Goal: Task Accomplishment & Management: Use online tool/utility

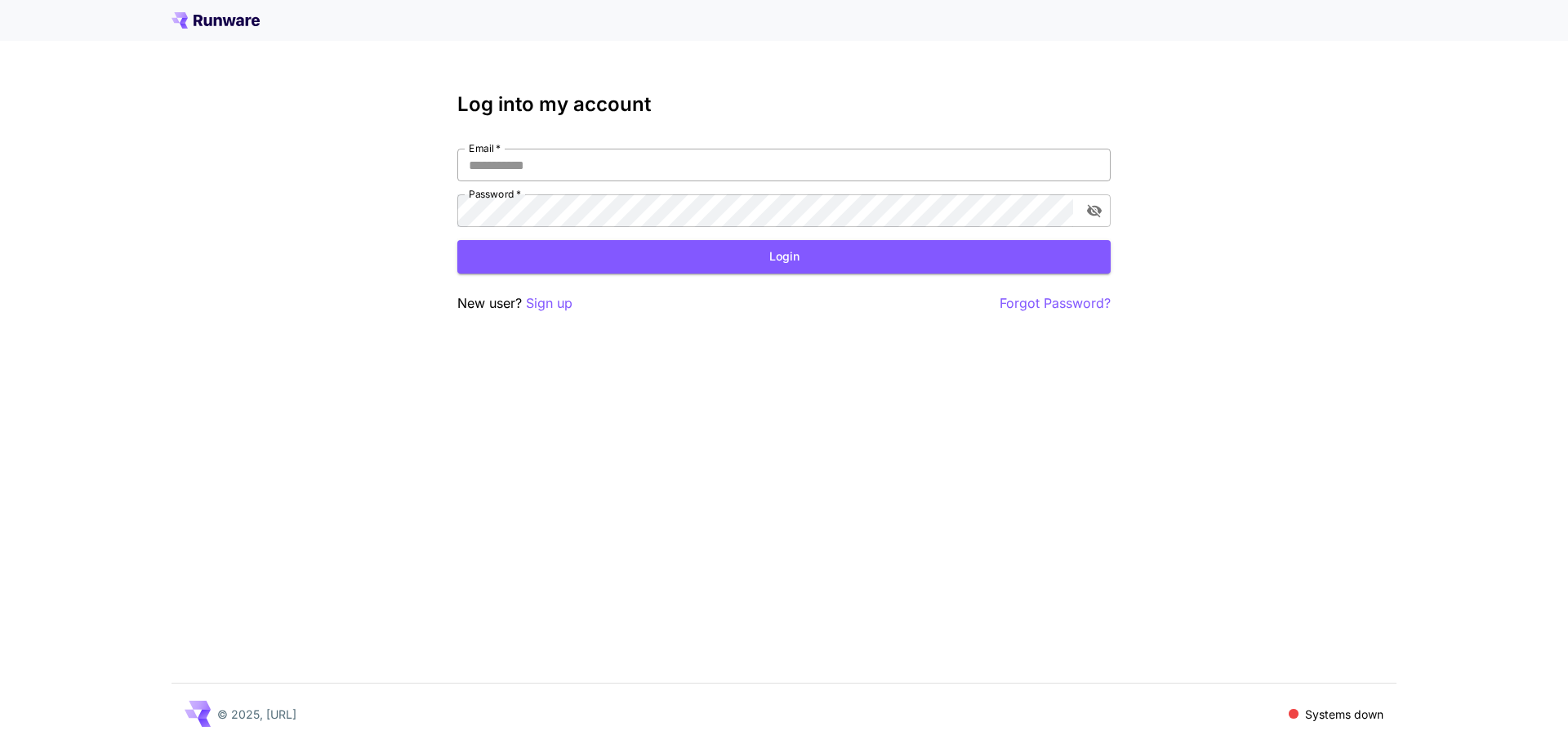
click at [692, 173] on input "Email   *" at bounding box center [784, 164] width 653 height 32
type input "**********"
click at [1092, 214] on icon "toggle password visibility" at bounding box center [1094, 211] width 15 height 13
click at [920, 262] on button "Login" at bounding box center [784, 257] width 653 height 33
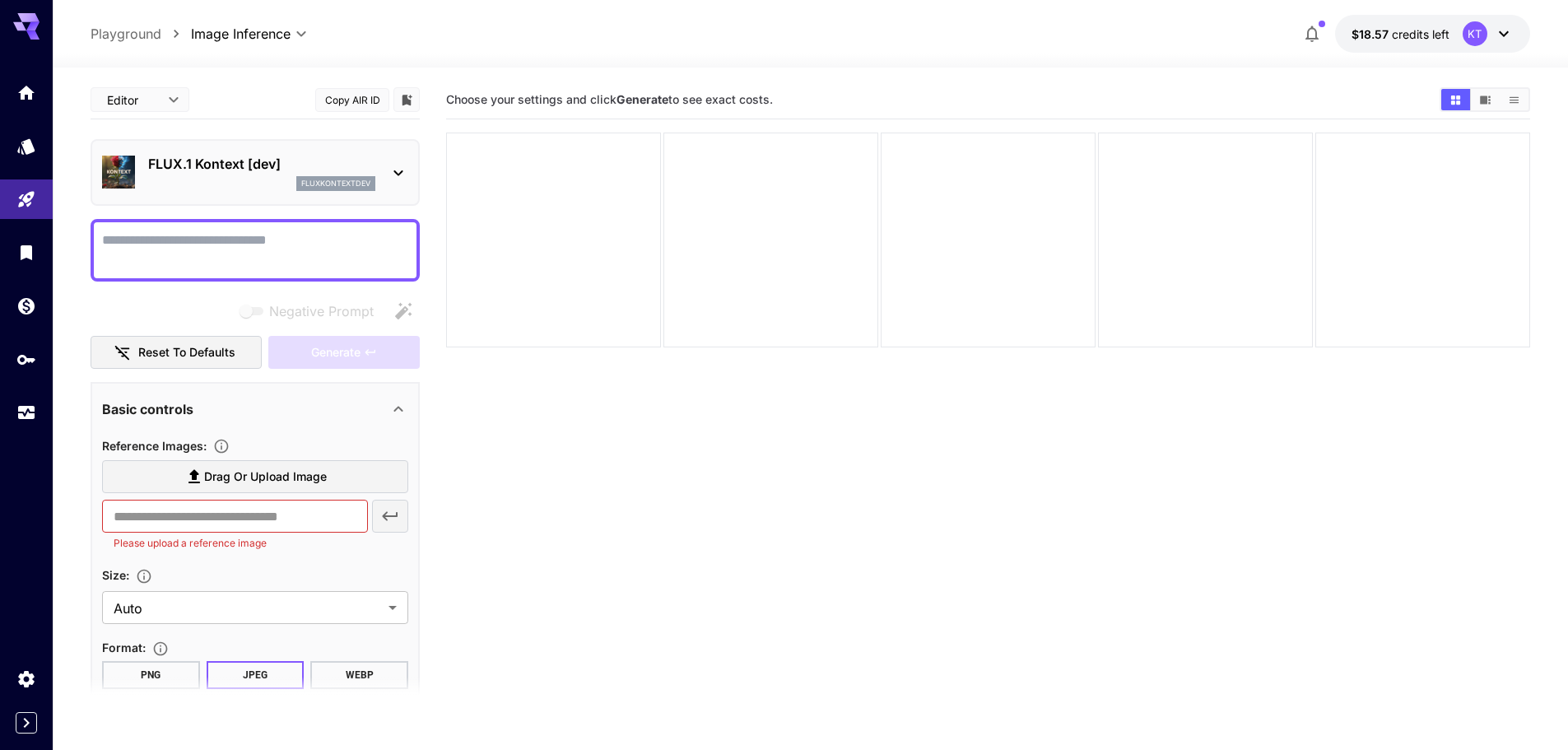
click at [153, 161] on p "FLUX.1 Kontext [dev]" at bounding box center [261, 164] width 227 height 20
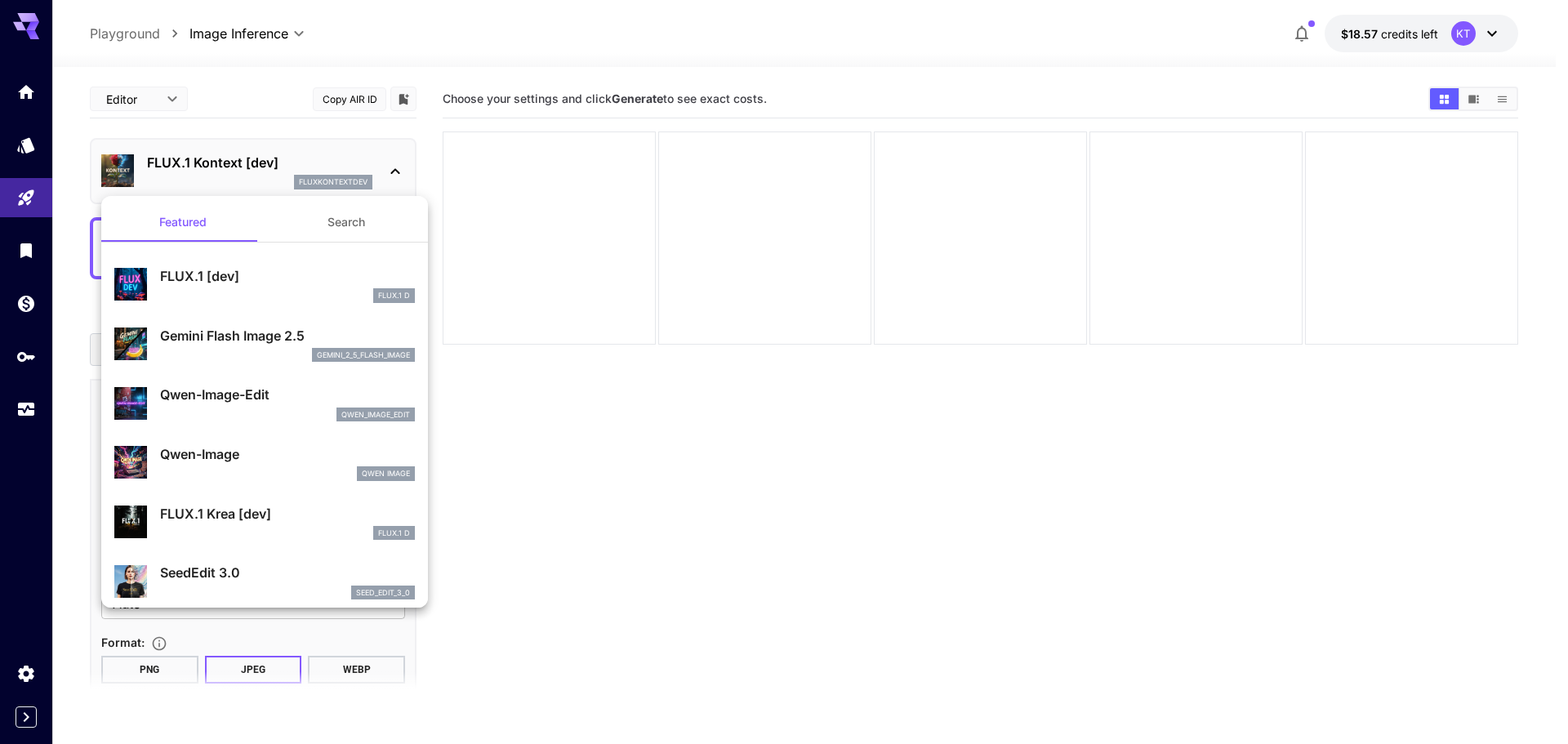
click at [1011, 389] on div at bounding box center [784, 372] width 1568 height 744
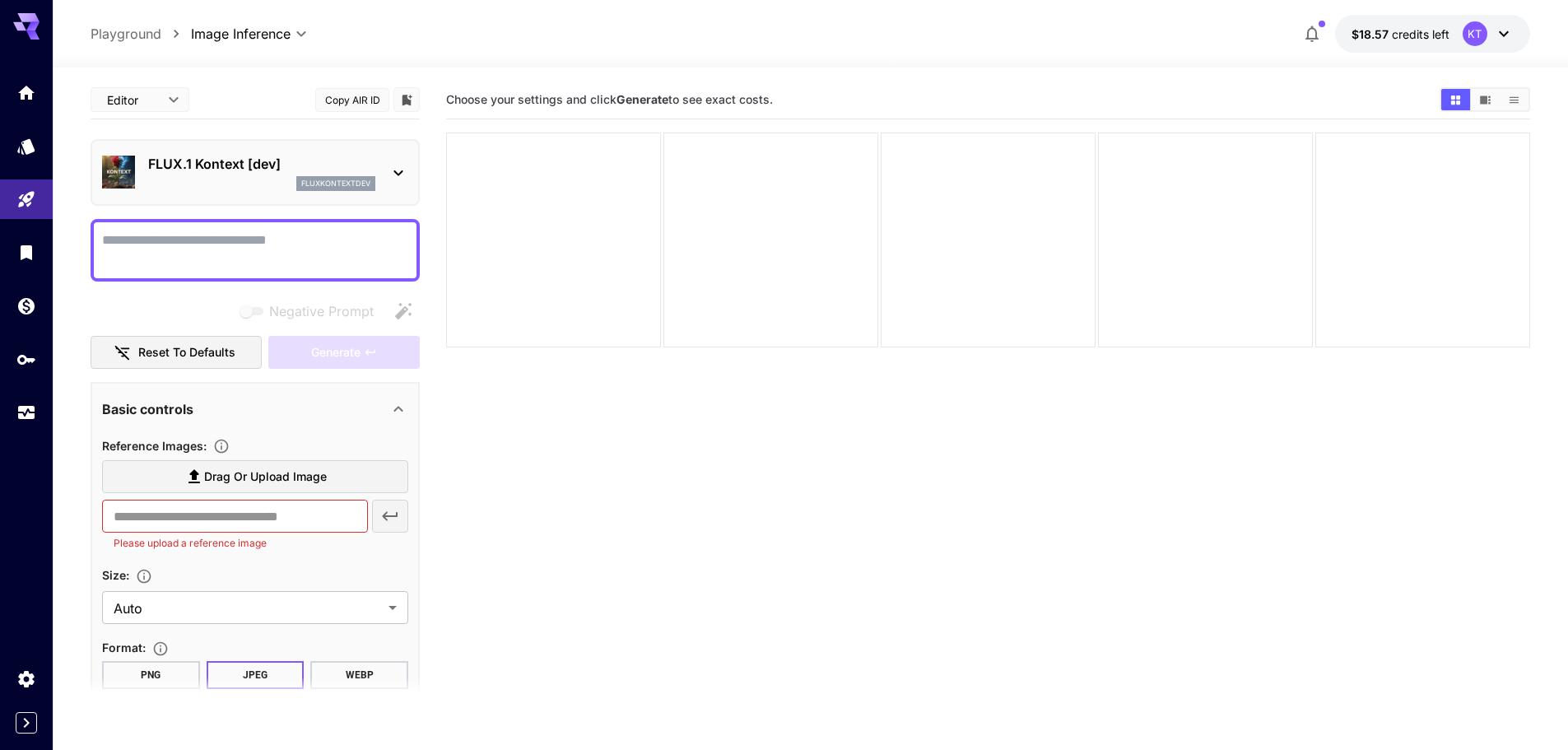
click at [748, 366] on section "Choose your settings and click Generate to see exact costs." at bounding box center [988, 455] width 1084 height 750
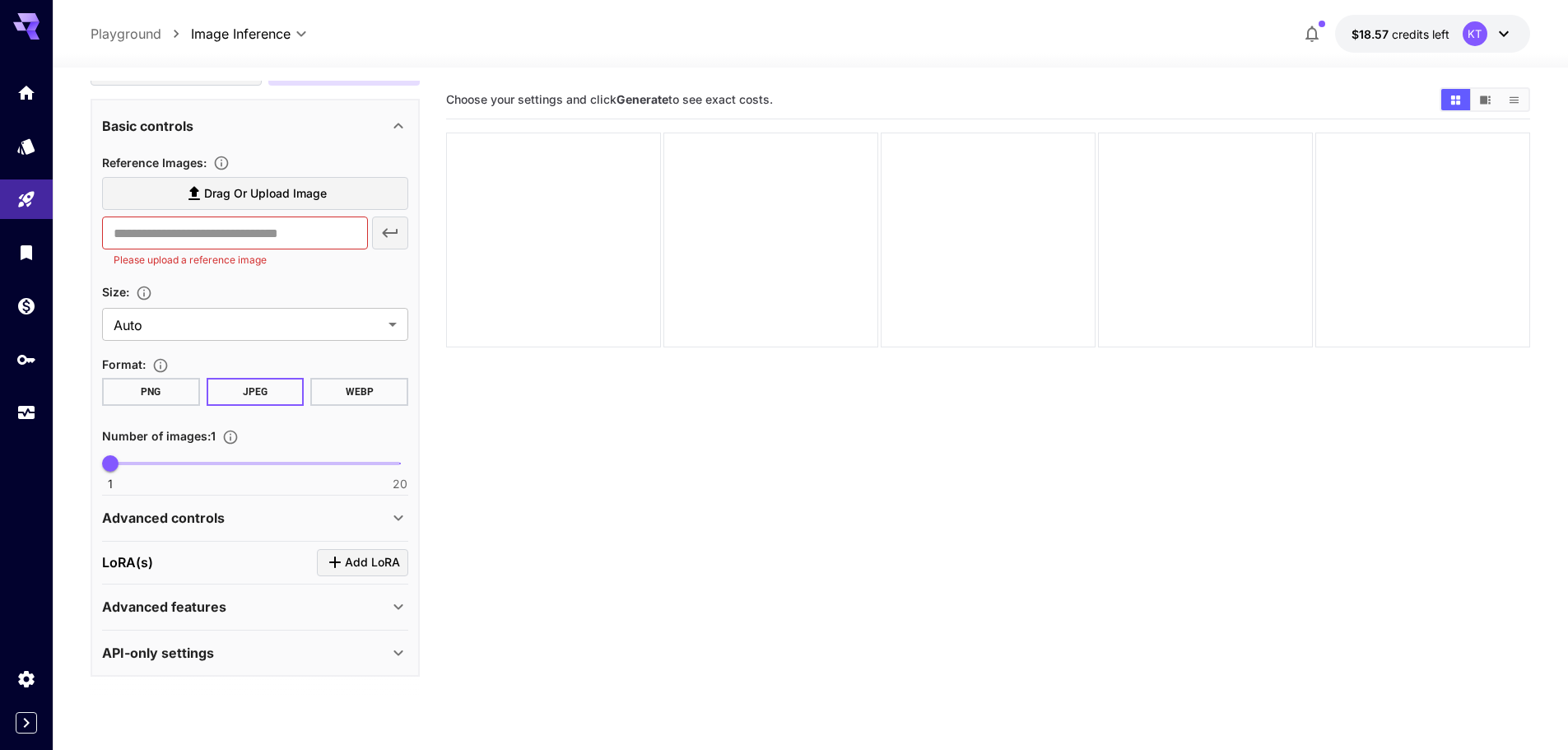
click at [138, 39] on p "Playground" at bounding box center [125, 34] width 70 height 20
click at [253, 32] on body "**********" at bounding box center [790, 439] width 1581 height 880
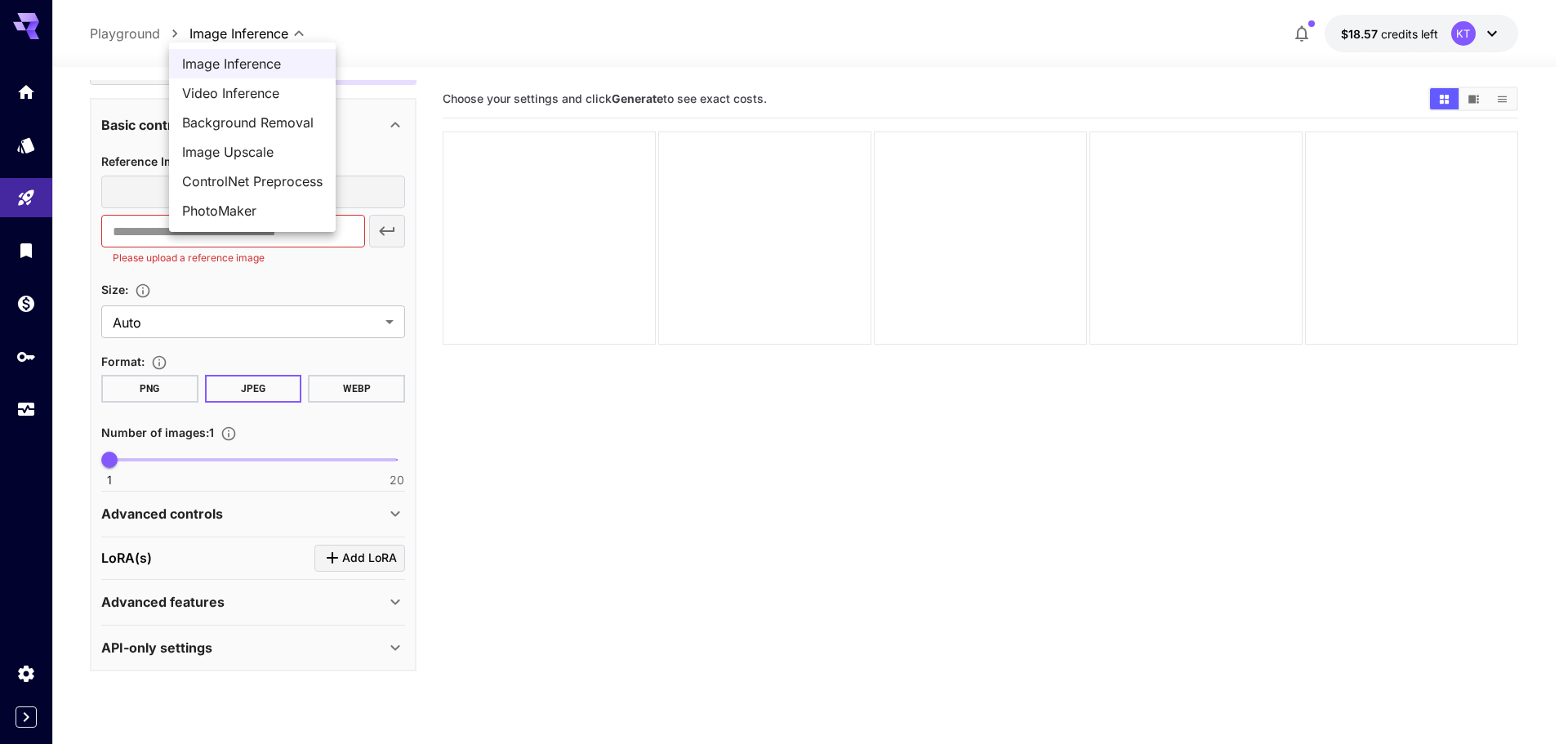
click at [599, 513] on div at bounding box center [784, 372] width 1568 height 744
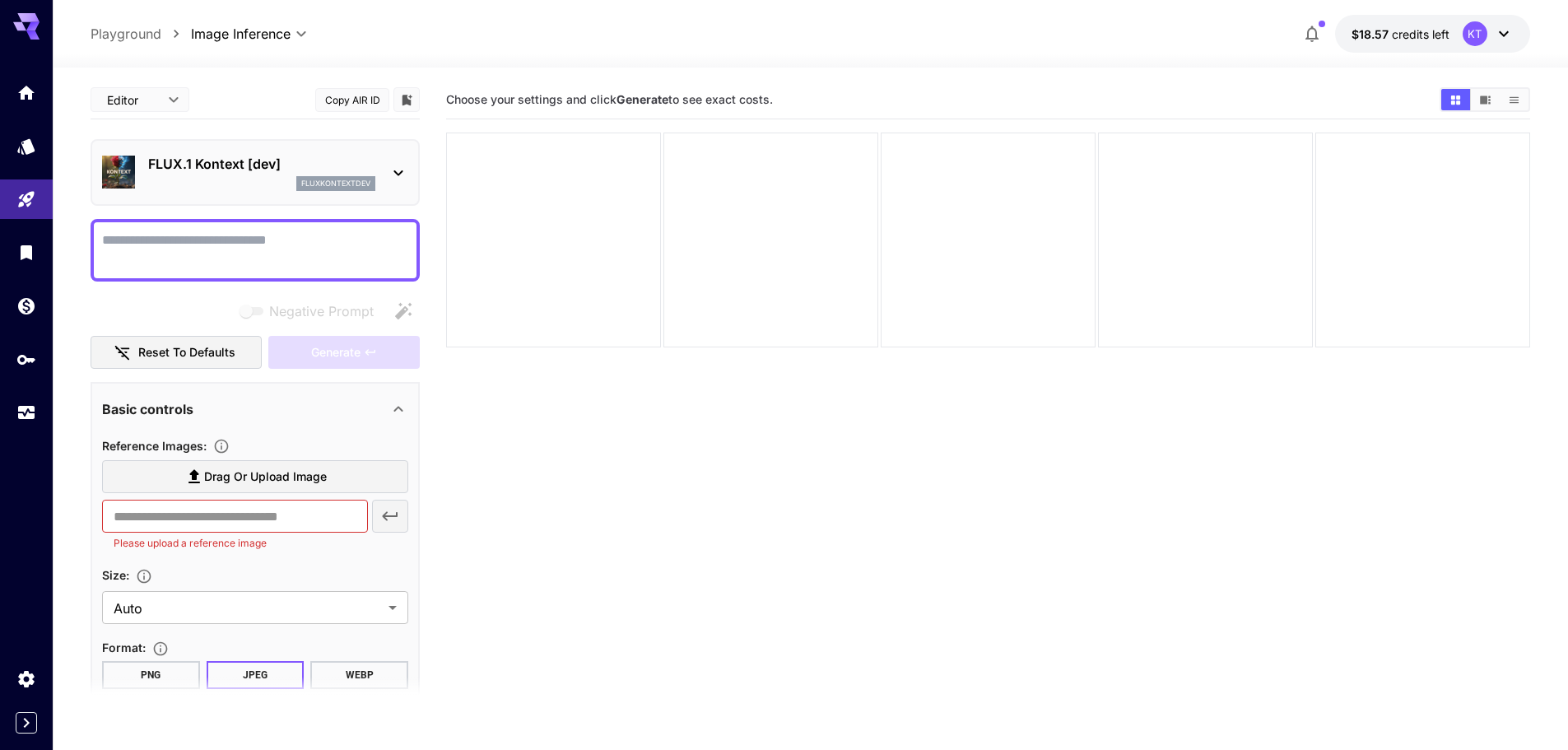
click at [1309, 39] on icon "button" at bounding box center [1311, 35] width 13 height 17
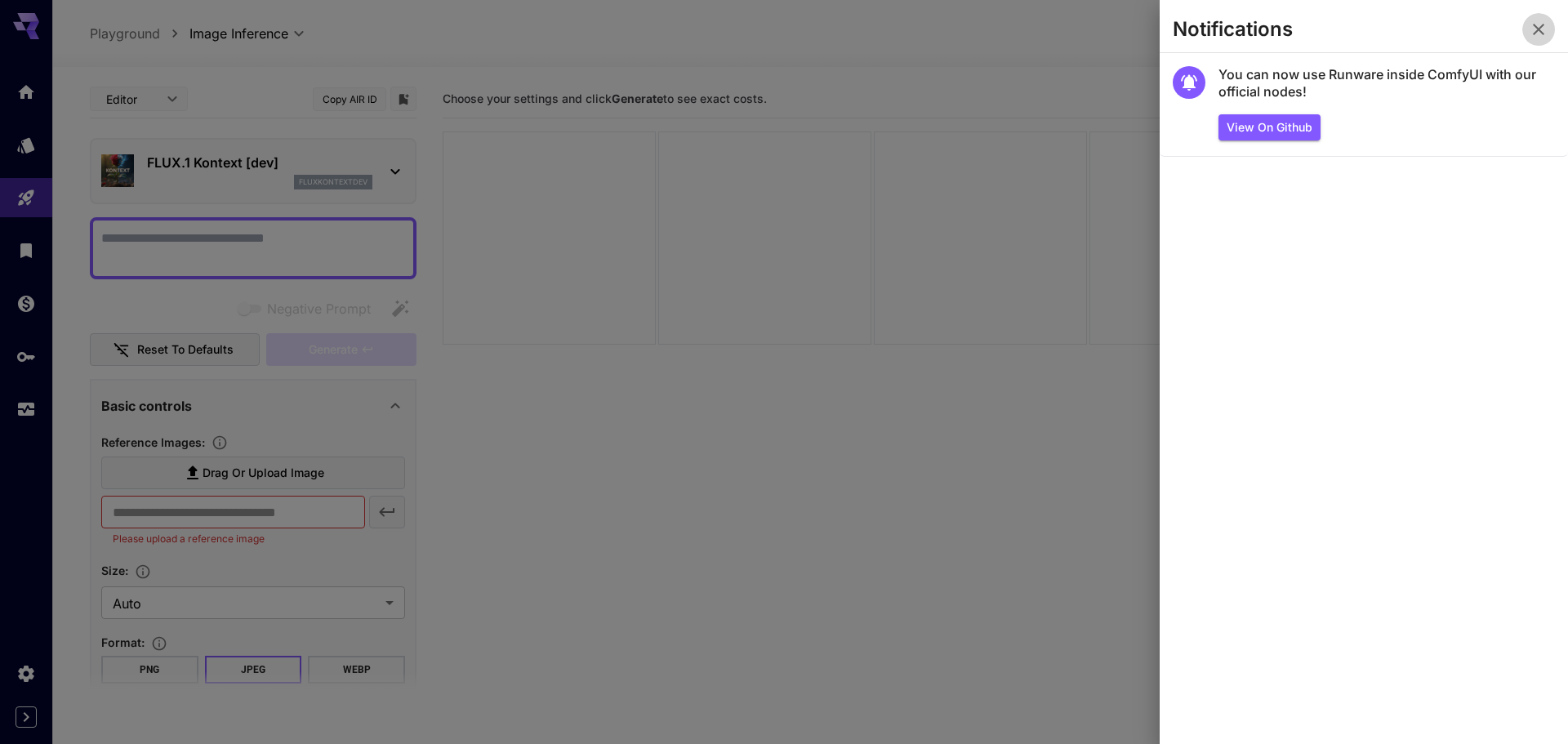
click at [1526, 31] on button "button" at bounding box center [1538, 29] width 32 height 32
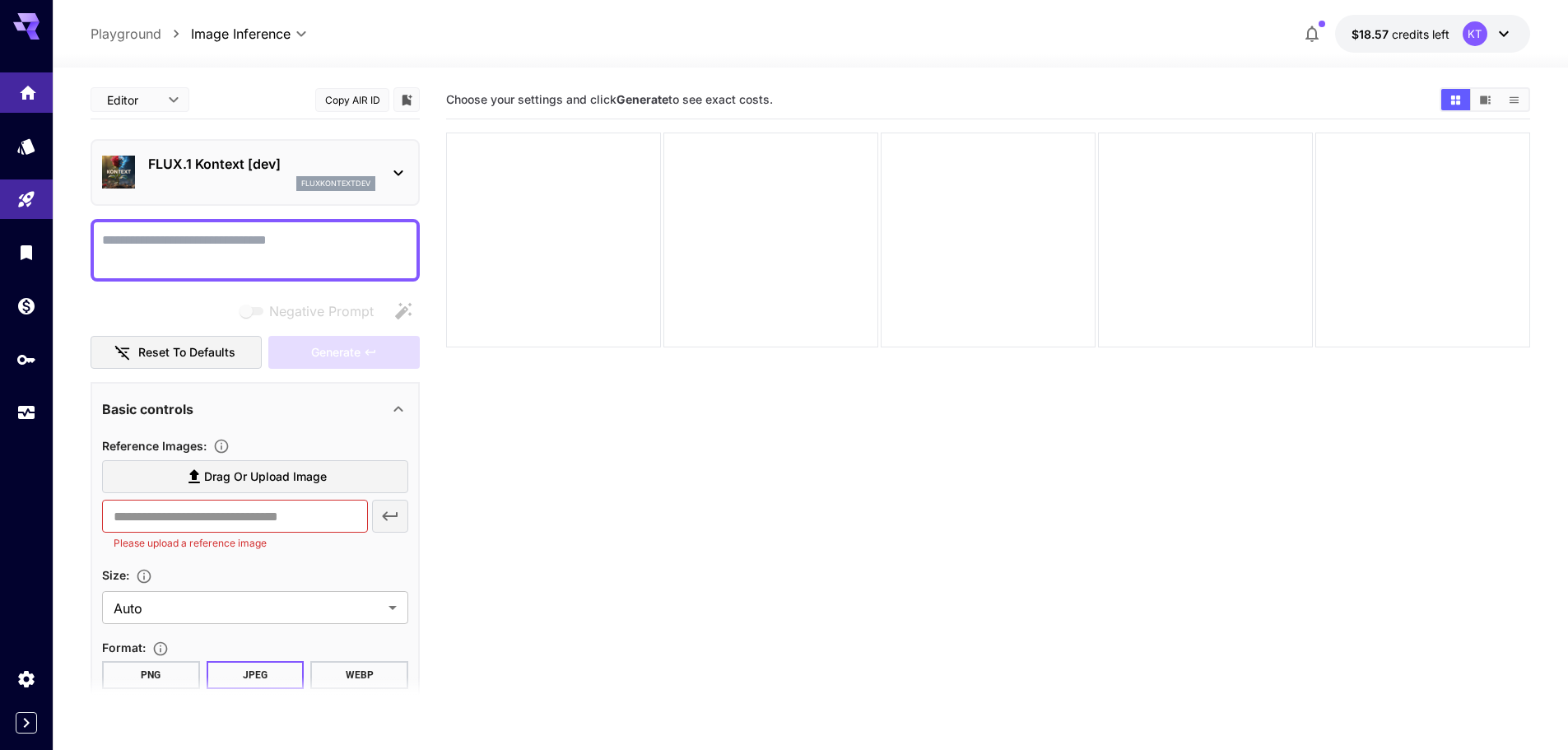
click at [36, 99] on link at bounding box center [26, 92] width 53 height 41
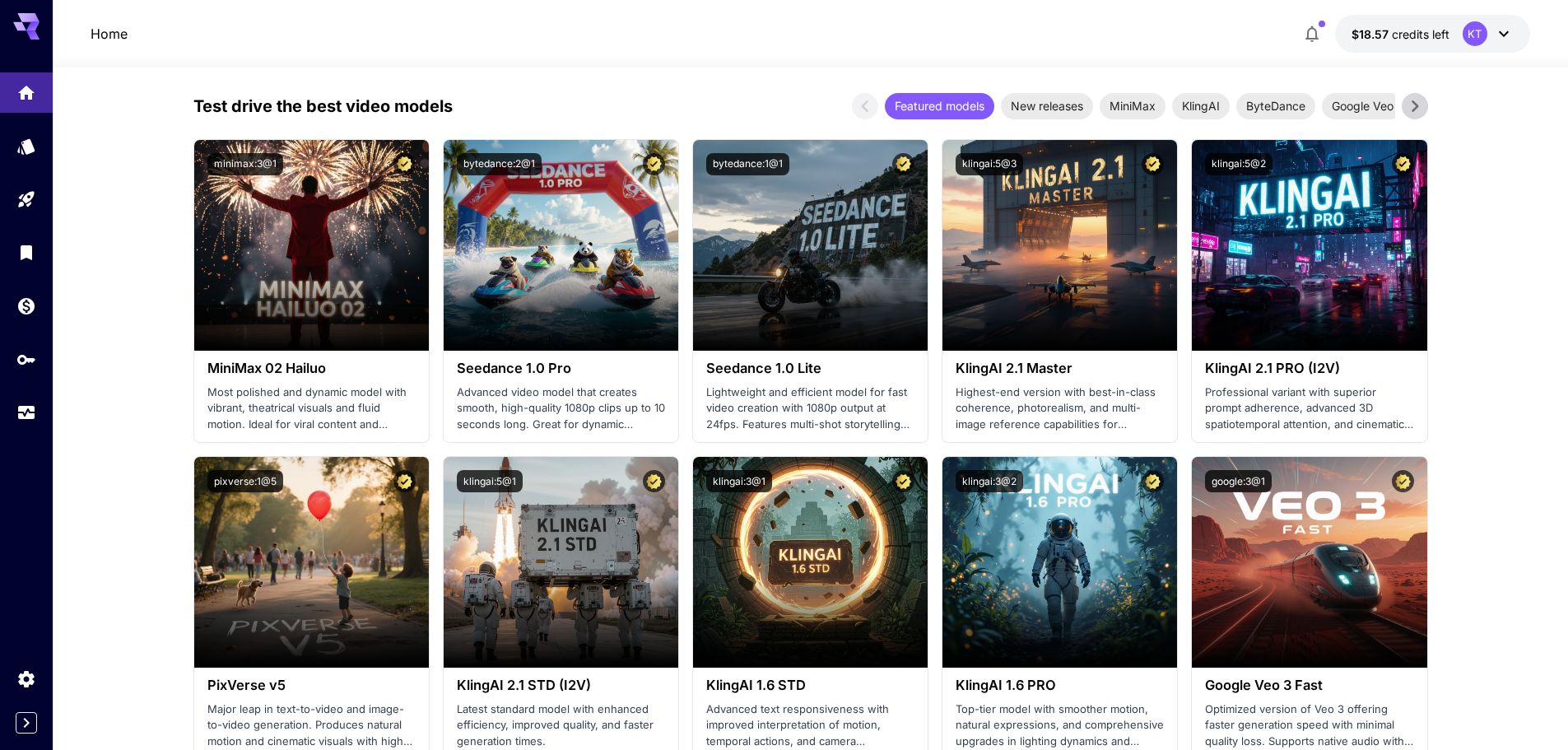
scroll to position [165, 0]
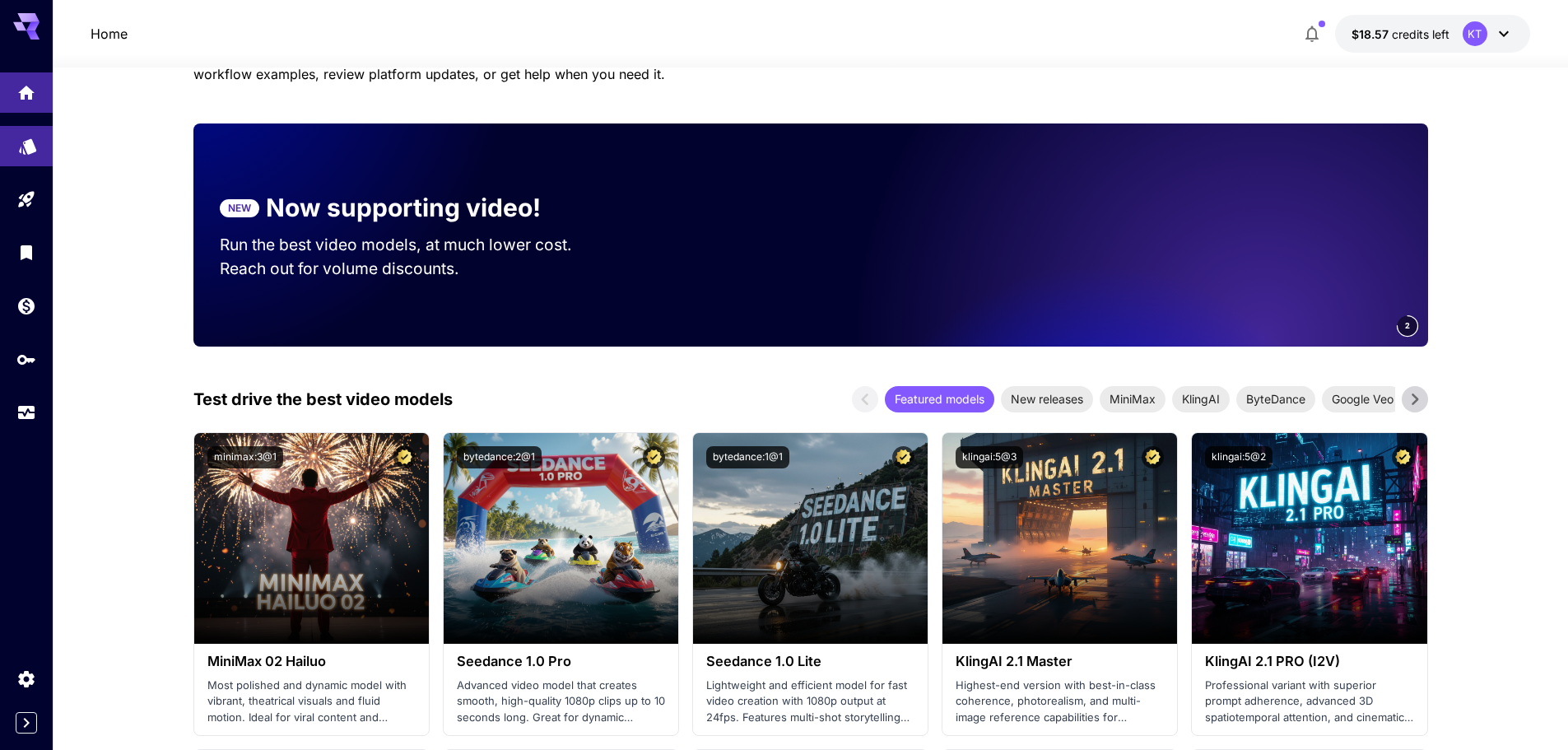
click at [41, 138] on link at bounding box center [26, 146] width 53 height 41
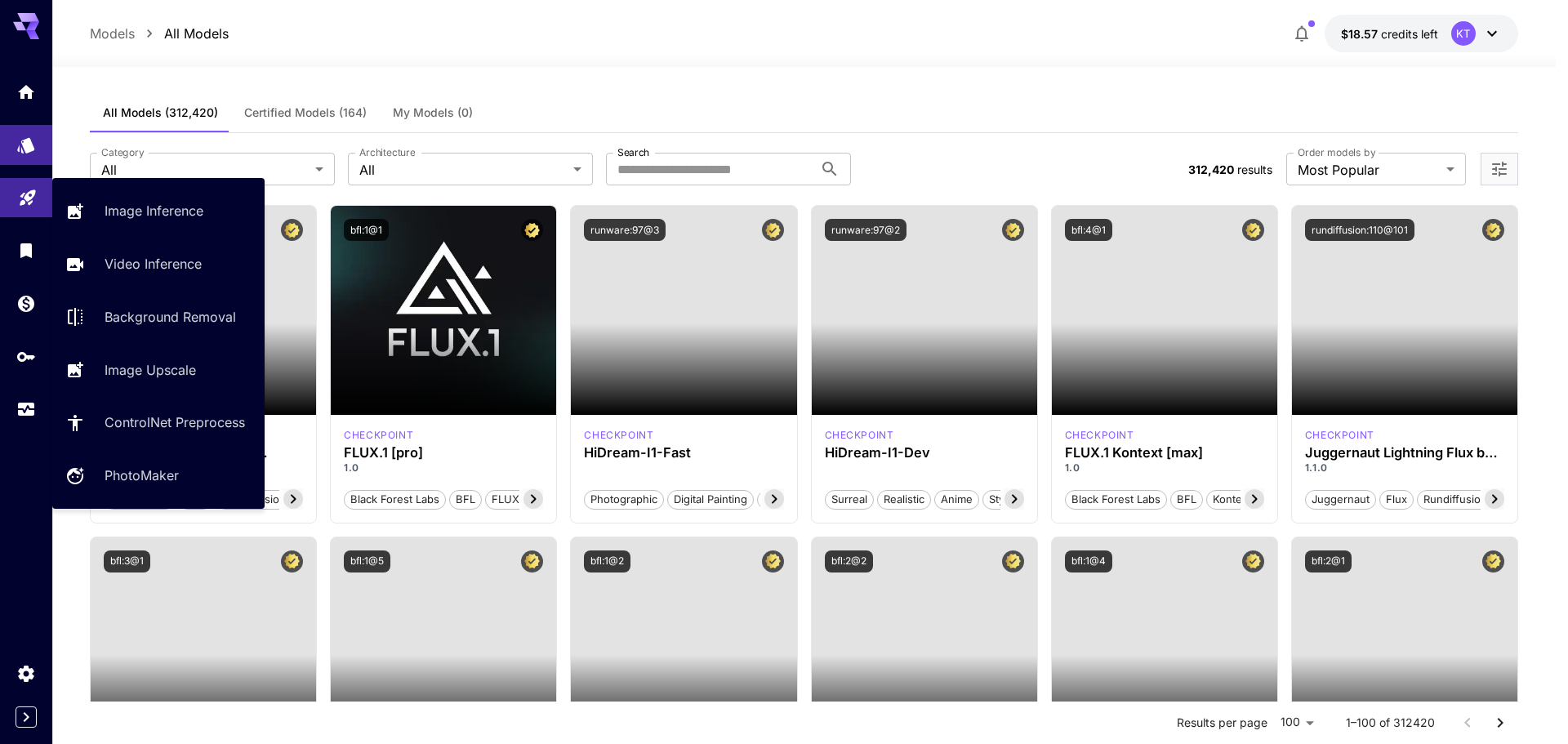
click at [42, 209] on link at bounding box center [26, 198] width 52 height 40
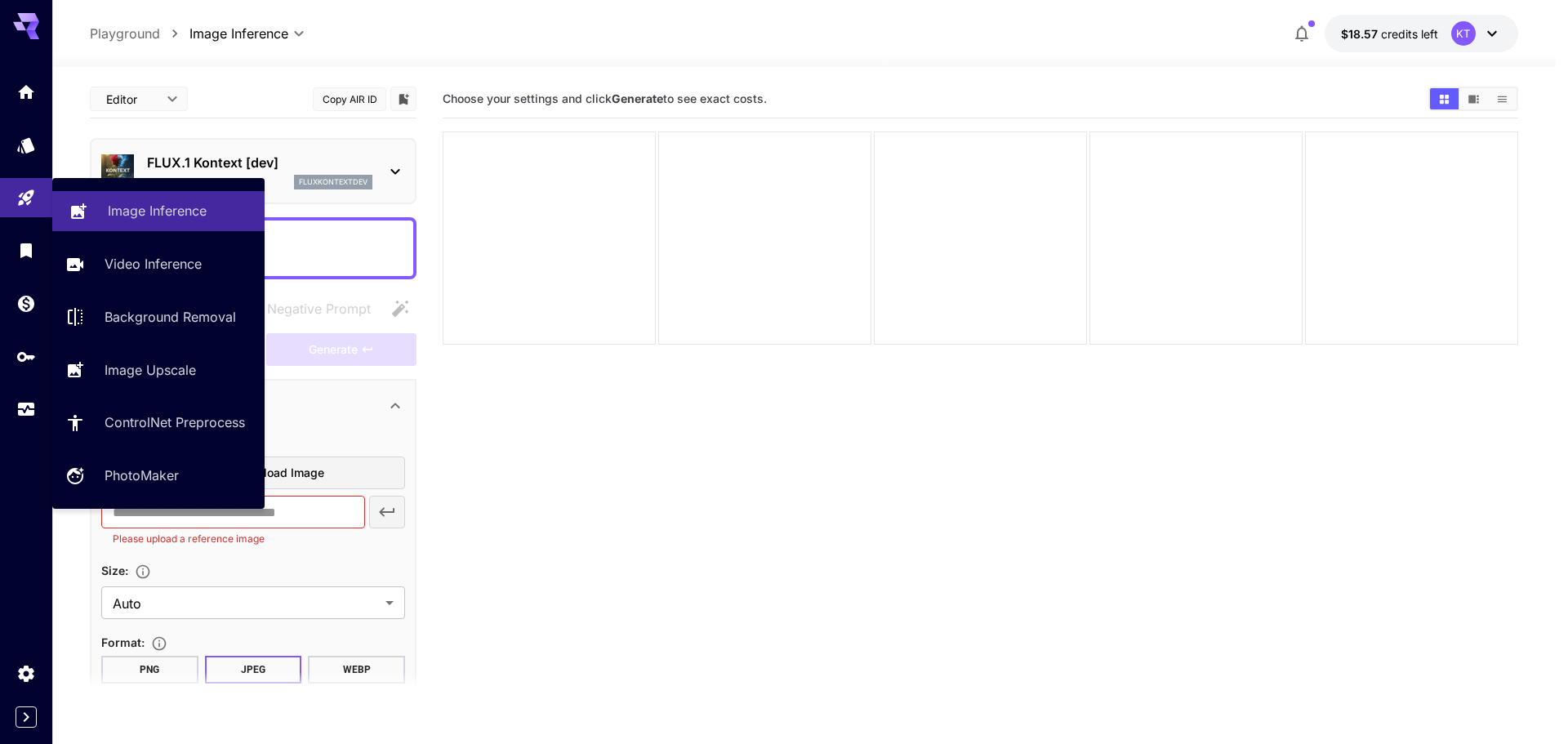
click at [96, 213] on link "Image Inference" at bounding box center [158, 211] width 212 height 40
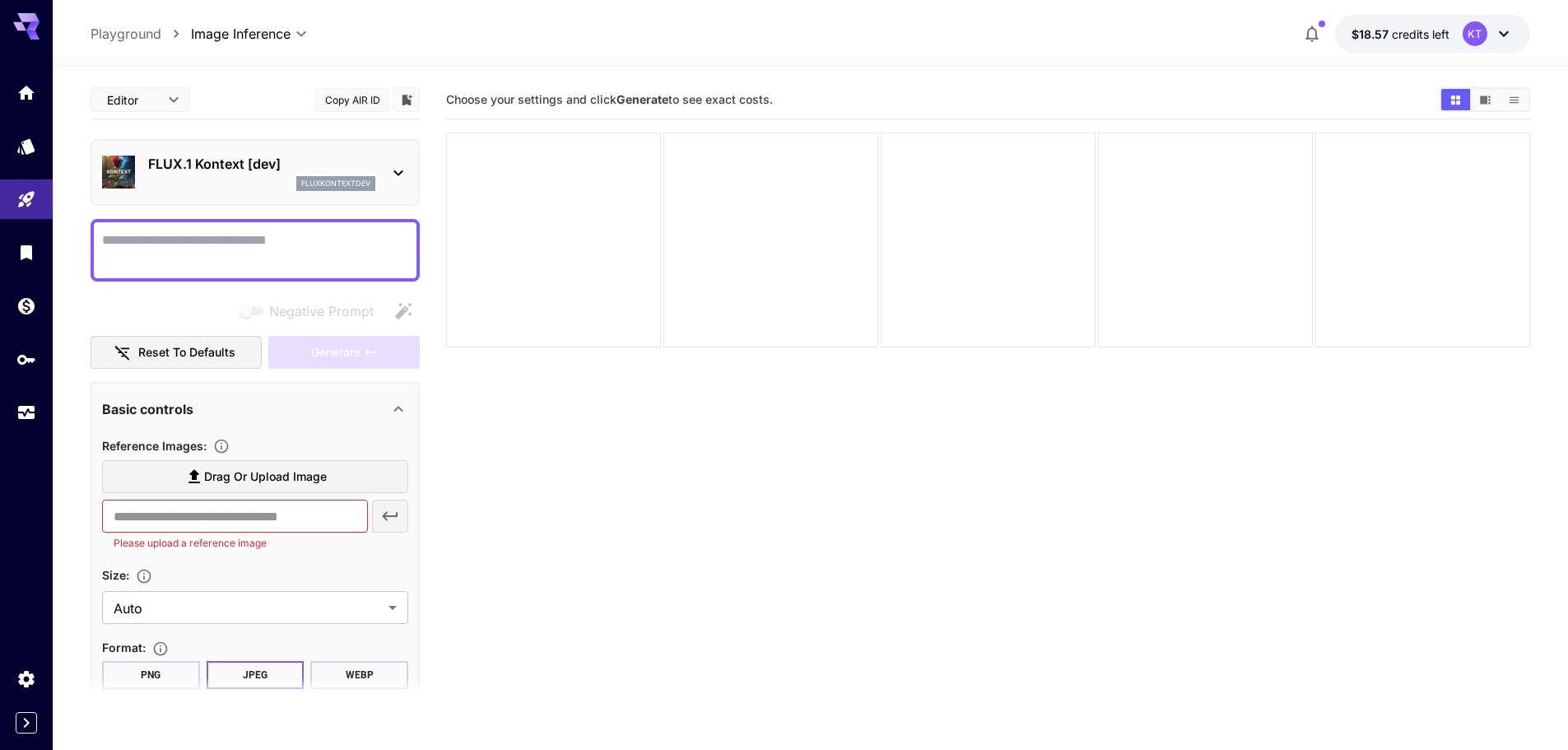
click at [207, 256] on textarea "Negative Prompt" at bounding box center [255, 250] width 306 height 40
click at [304, 259] on textarea "Negative Prompt" at bounding box center [255, 250] width 306 height 40
paste textarea "**********"
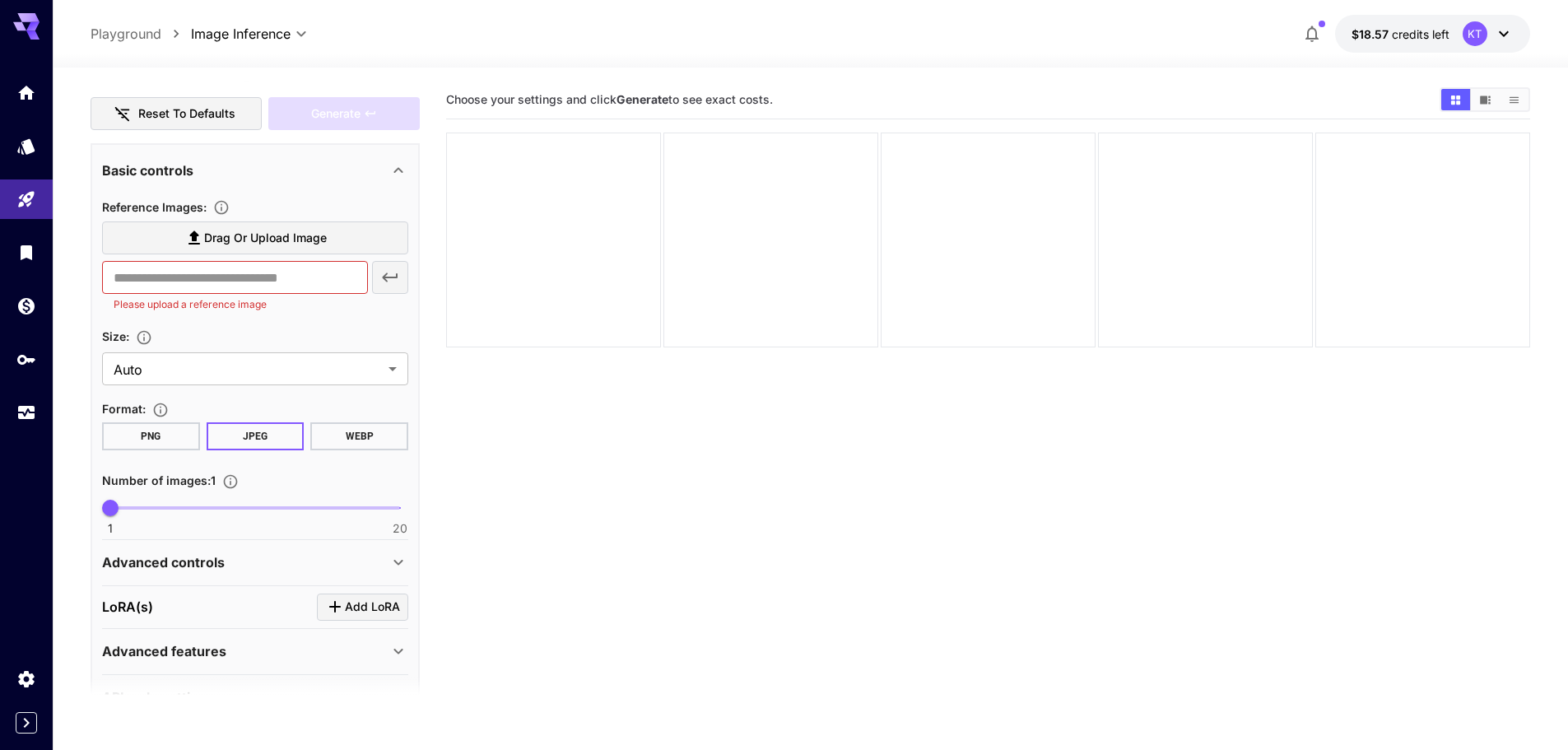
scroll to position [329, 0]
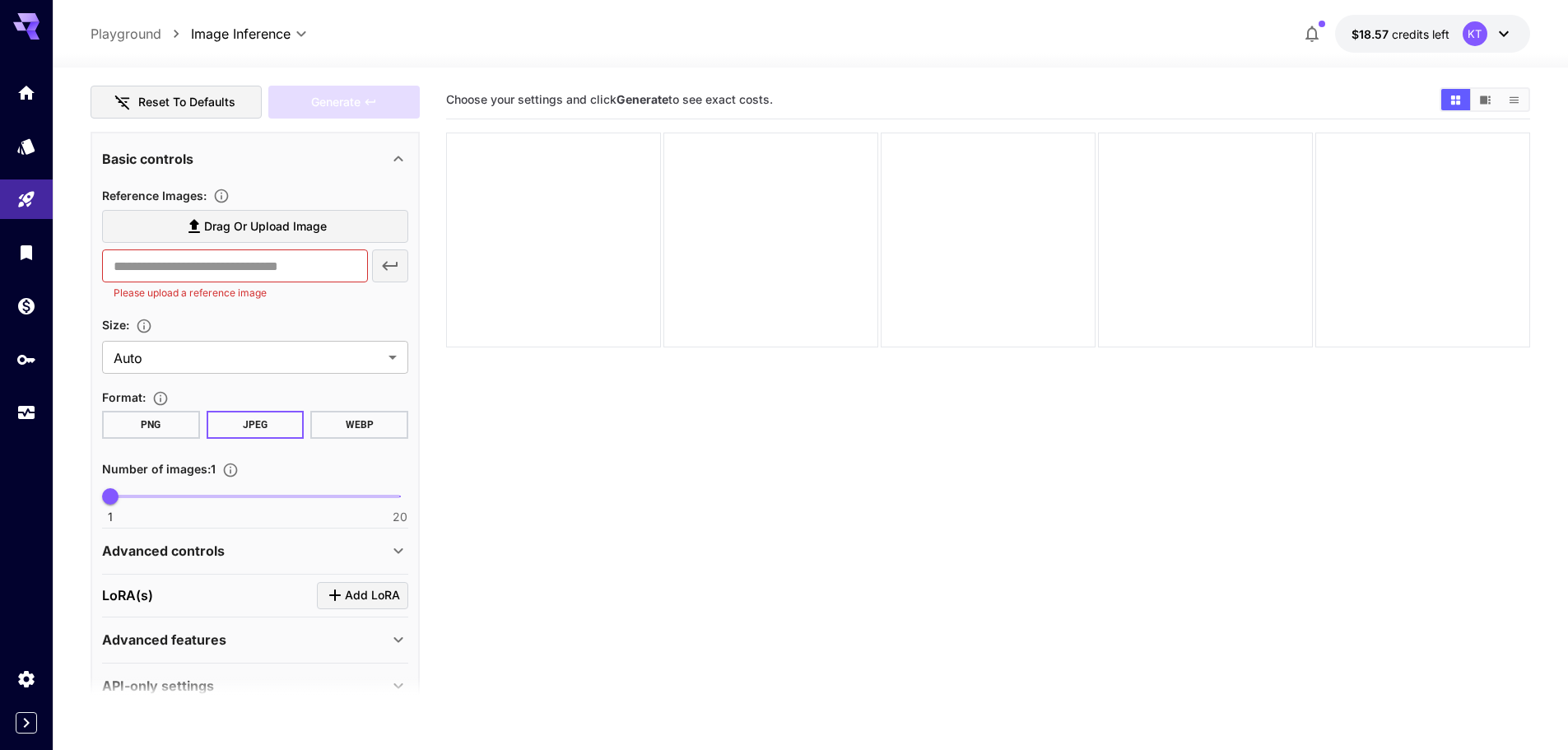
type textarea "**********"
type input "**"
drag, startPoint x: 172, startPoint y: 496, endPoint x: 595, endPoint y: 481, distance: 423.3
click at [595, 481] on main "**********" at bounding box center [810, 461] width 1440 height 763
click at [322, 547] on div "Advanced controls" at bounding box center [245, 551] width 287 height 20
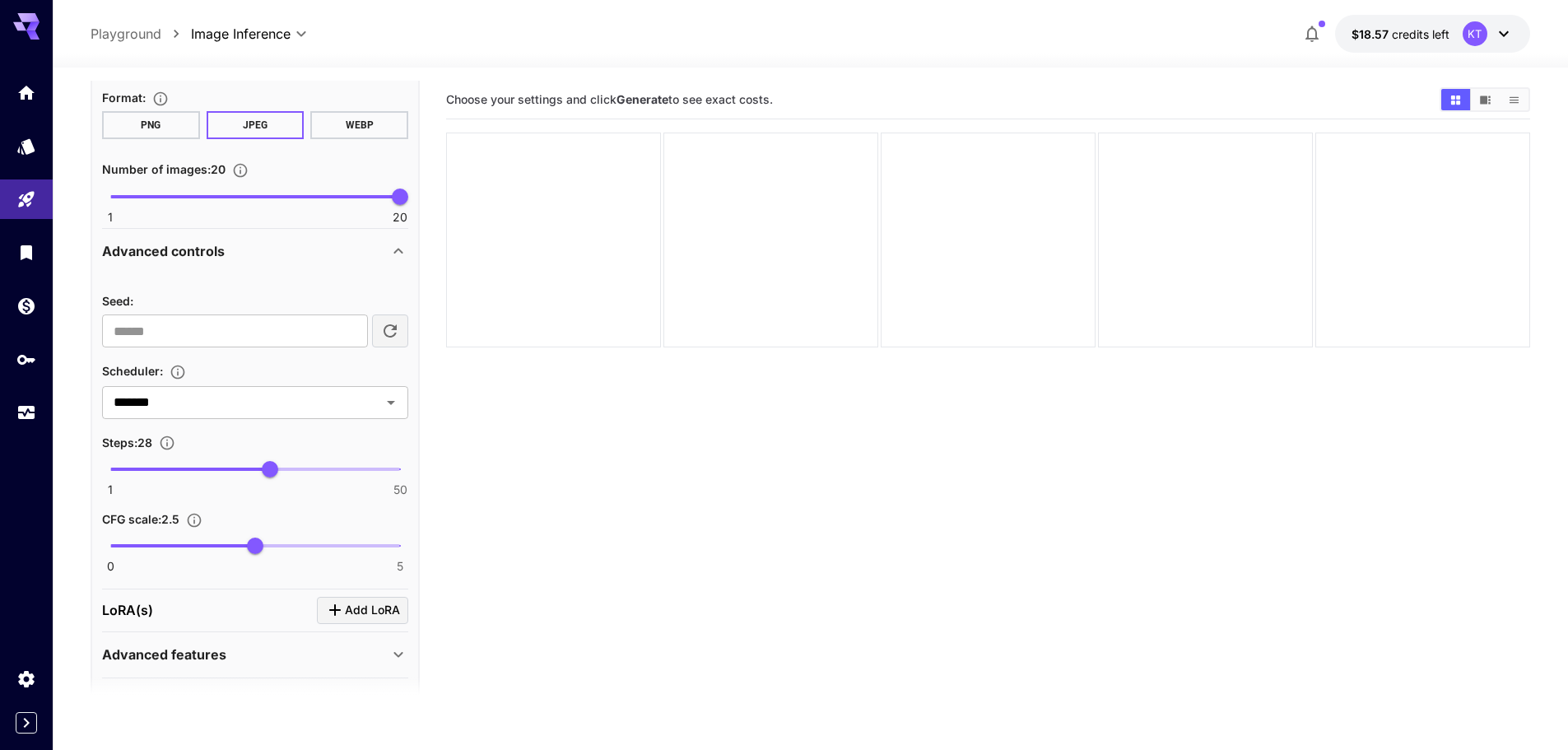
scroll to position [659, 0]
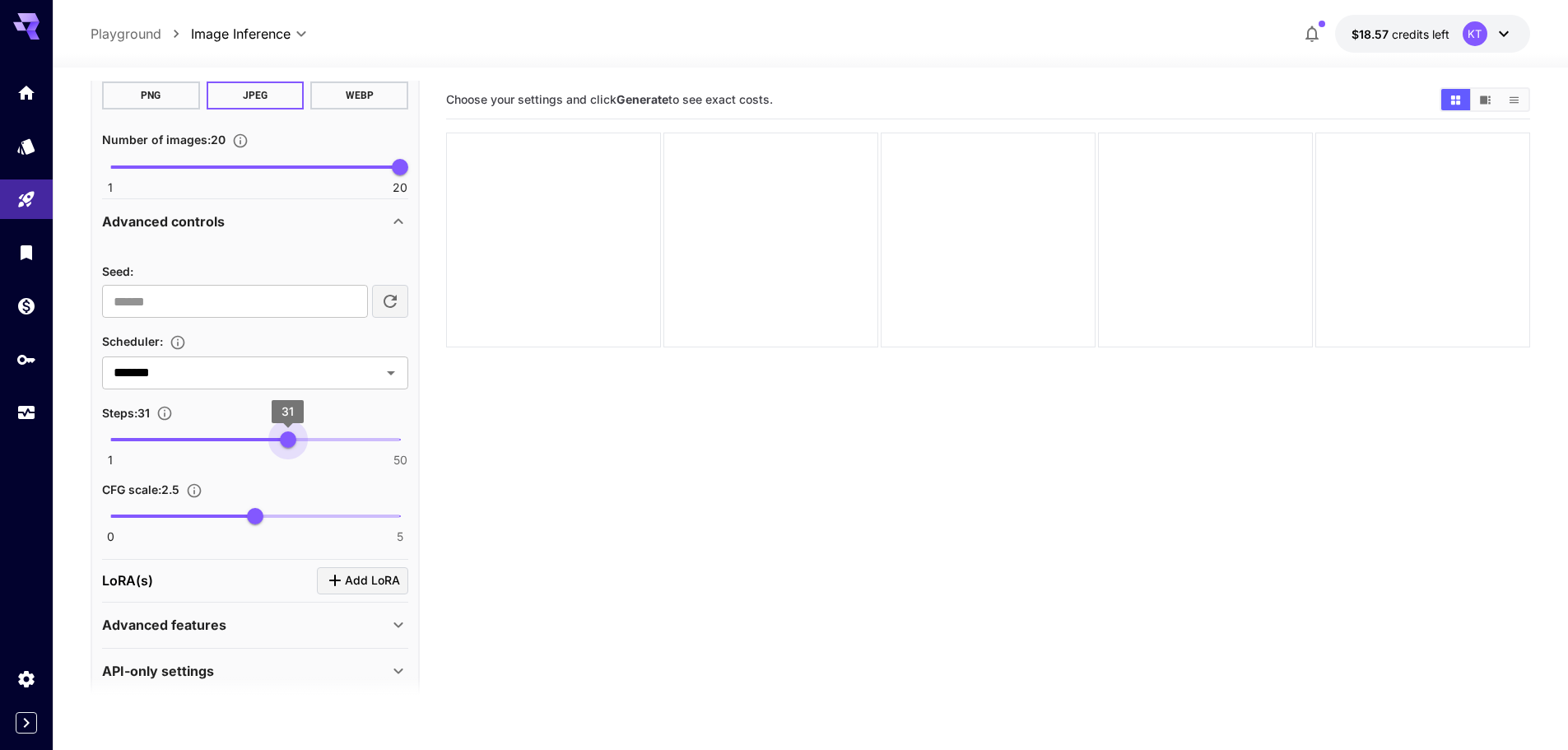
type input "**"
click at [283, 447] on span "30" at bounding box center [282, 439] width 17 height 17
click at [125, 491] on span "CFG scale : 2.5" at bounding box center [141, 489] width 77 height 14
click at [317, 479] on div "CFG scale : 2.5" at bounding box center [255, 489] width 306 height 20
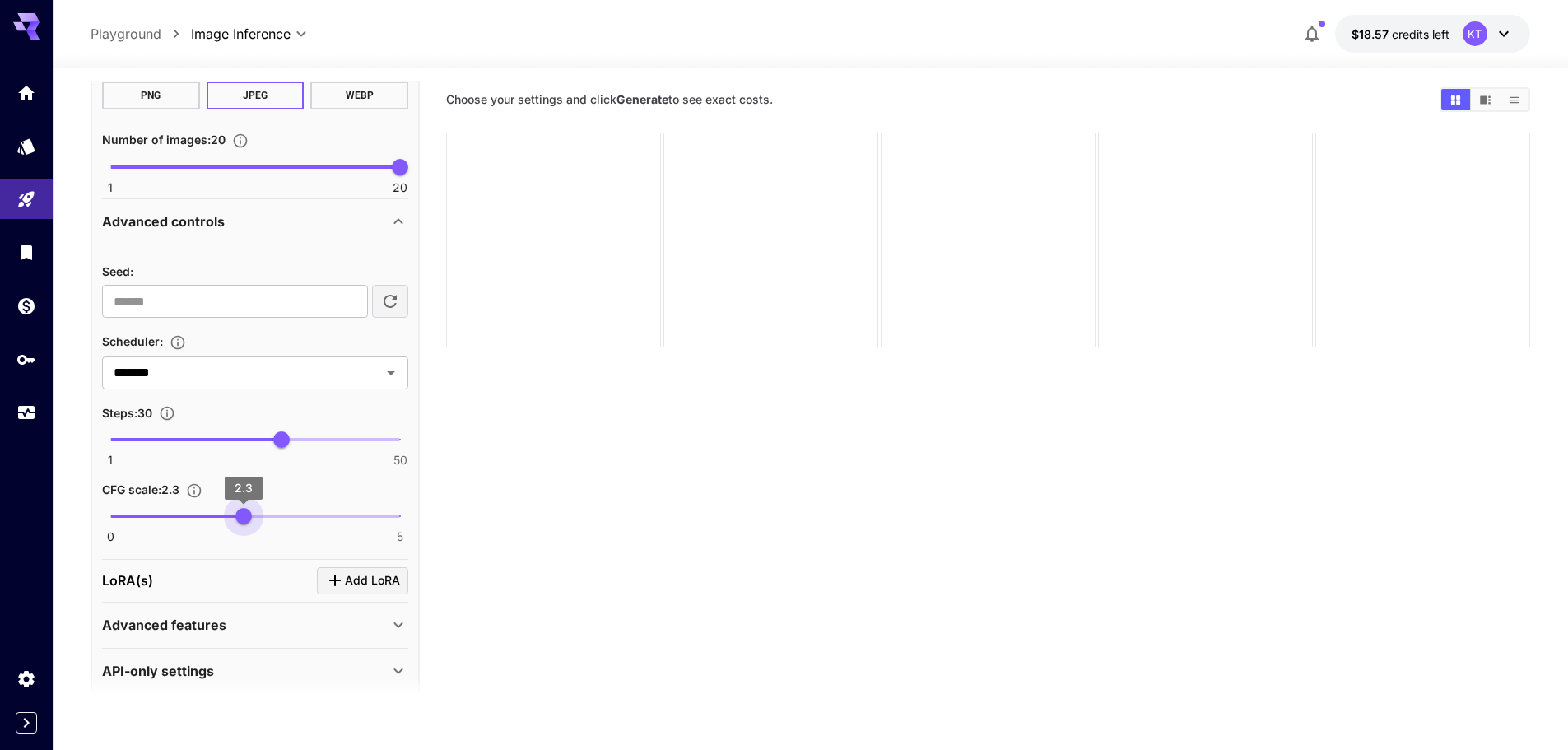
drag, startPoint x: 261, startPoint y: 517, endPoint x: 246, endPoint y: 537, distance: 25.0
click at [246, 537] on div "0 5 2.3" at bounding box center [255, 523] width 306 height 39
drag, startPoint x: 250, startPoint y: 516, endPoint x: 286, endPoint y: 526, distance: 37.4
click at [286, 525] on span "3" at bounding box center [284, 516] width 17 height 17
click at [460, 487] on section "Choose your settings and click Generate to see exact costs." at bounding box center [988, 455] width 1084 height 750
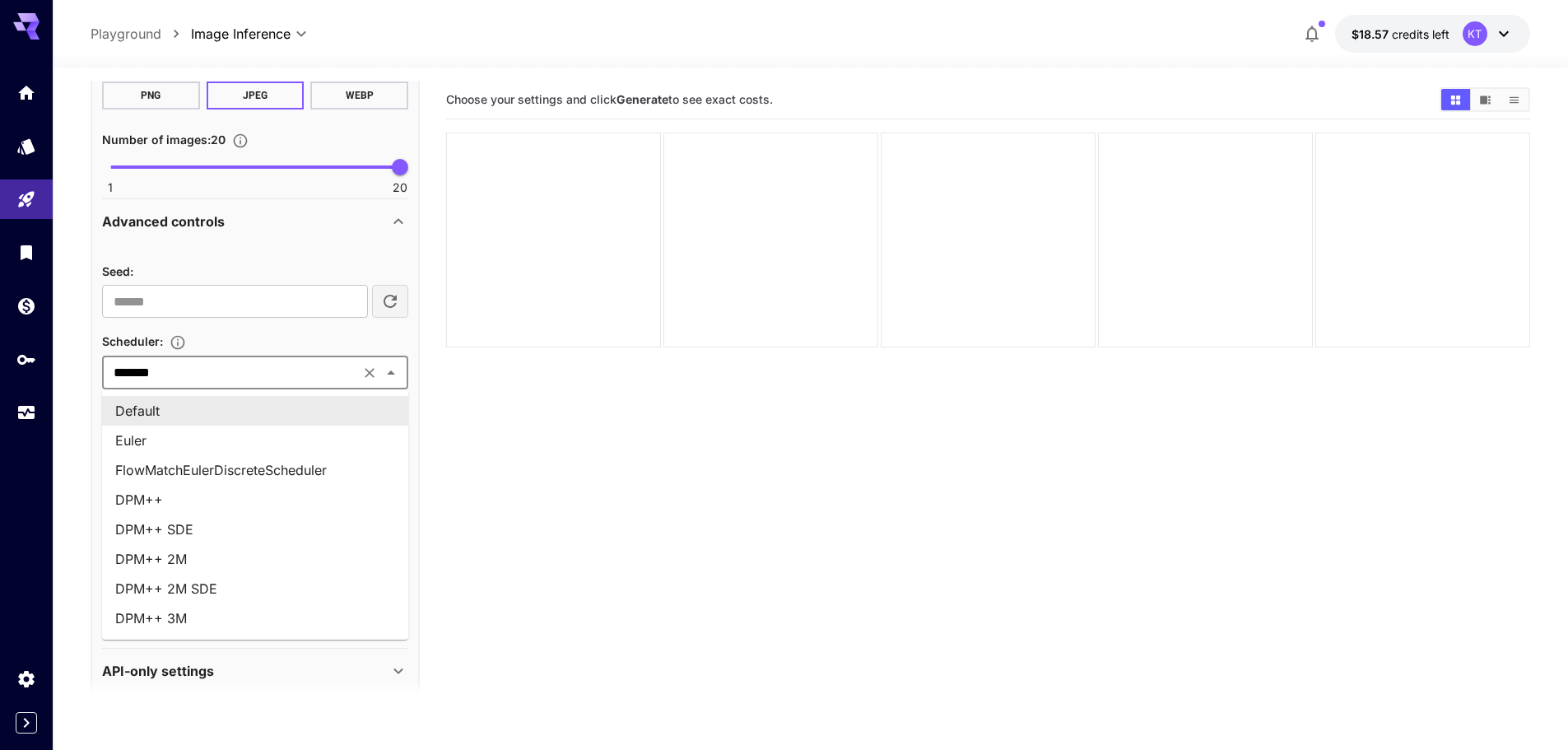
click at [303, 369] on input "*******" at bounding box center [231, 372] width 248 height 23
click at [302, 369] on input "*******" at bounding box center [231, 372] width 248 height 23
click at [591, 411] on section "Choose your settings and click Generate to see exact costs." at bounding box center [988, 455] width 1084 height 750
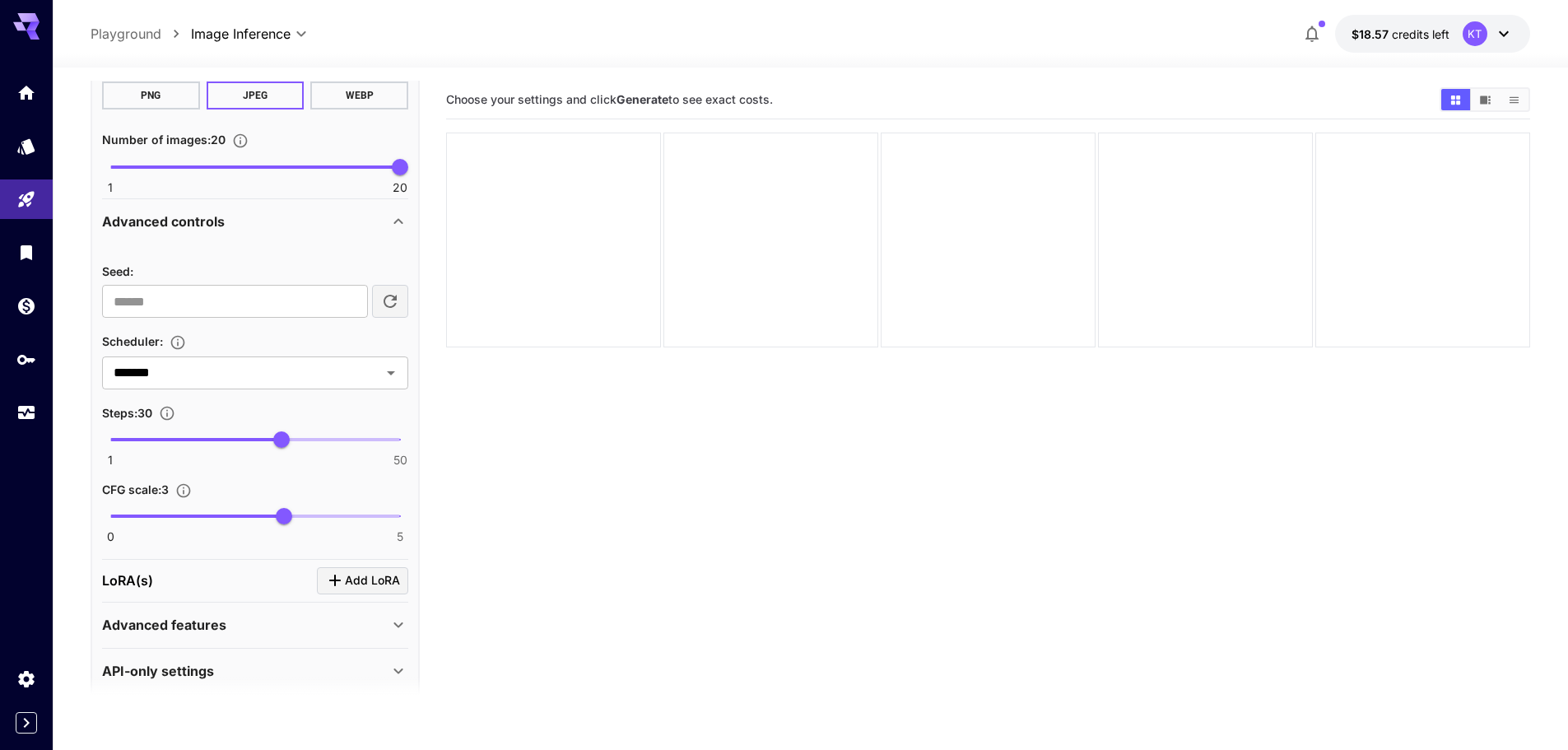
scroll to position [677, 0]
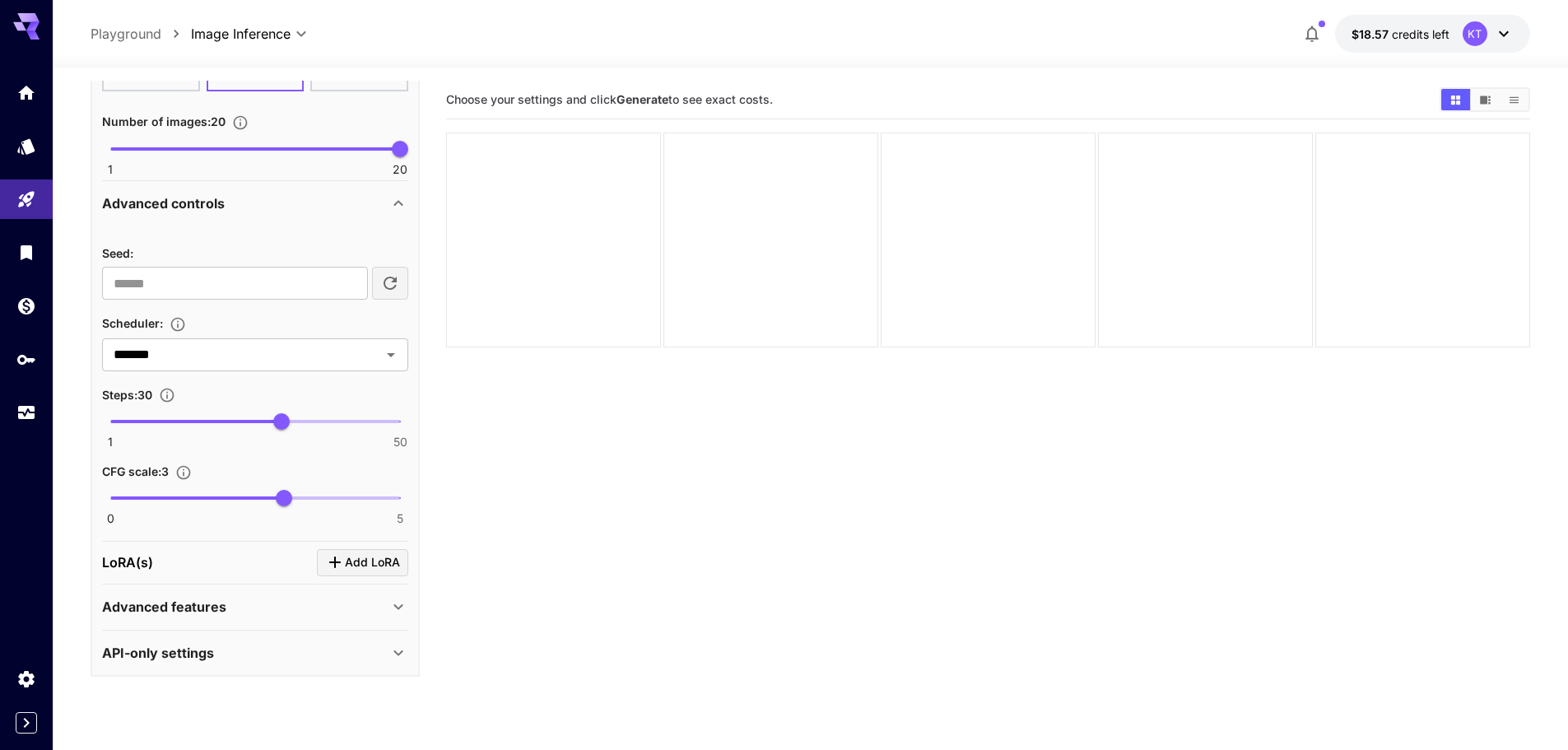
click at [217, 660] on div "API-only settings" at bounding box center [245, 653] width 287 height 20
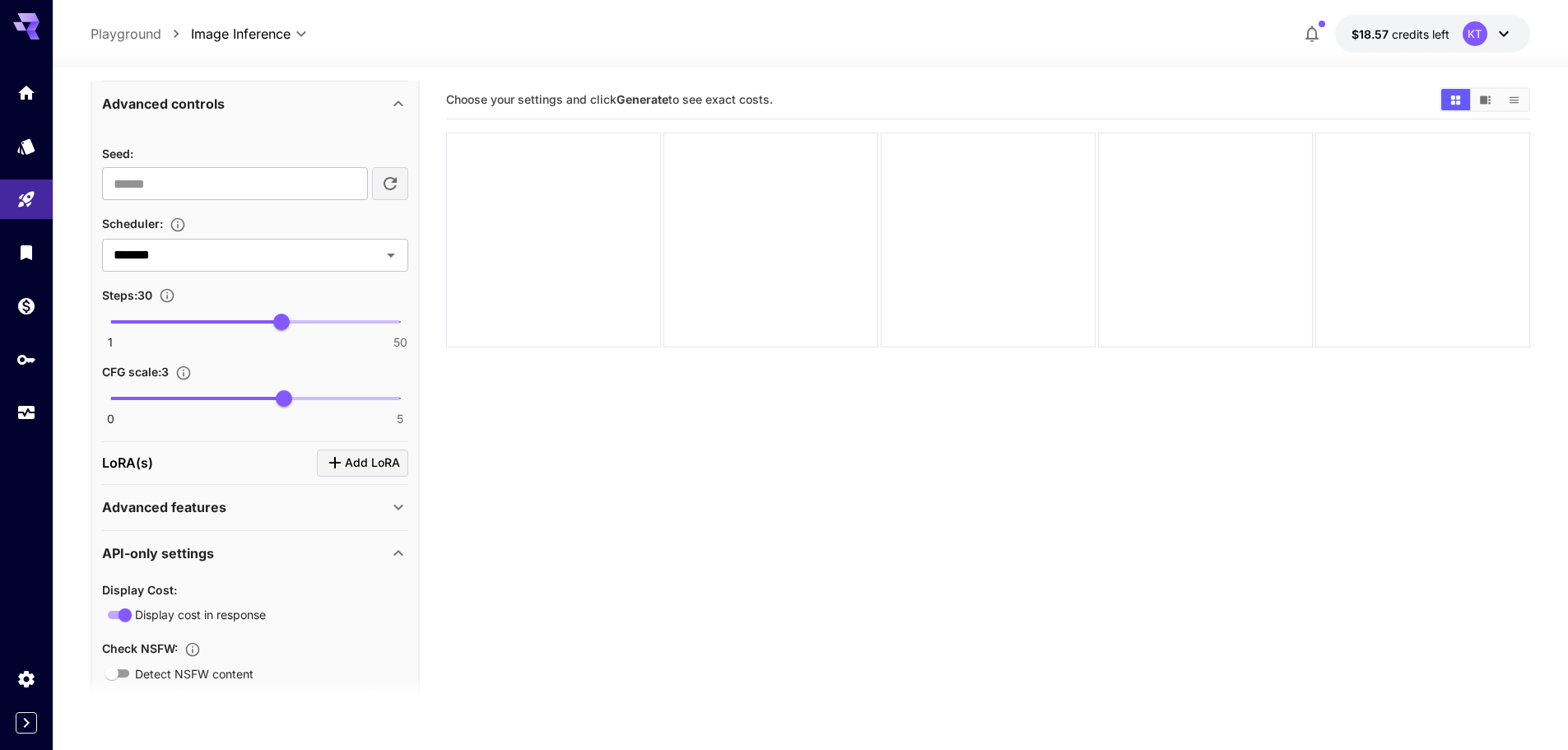
scroll to position [956, 0]
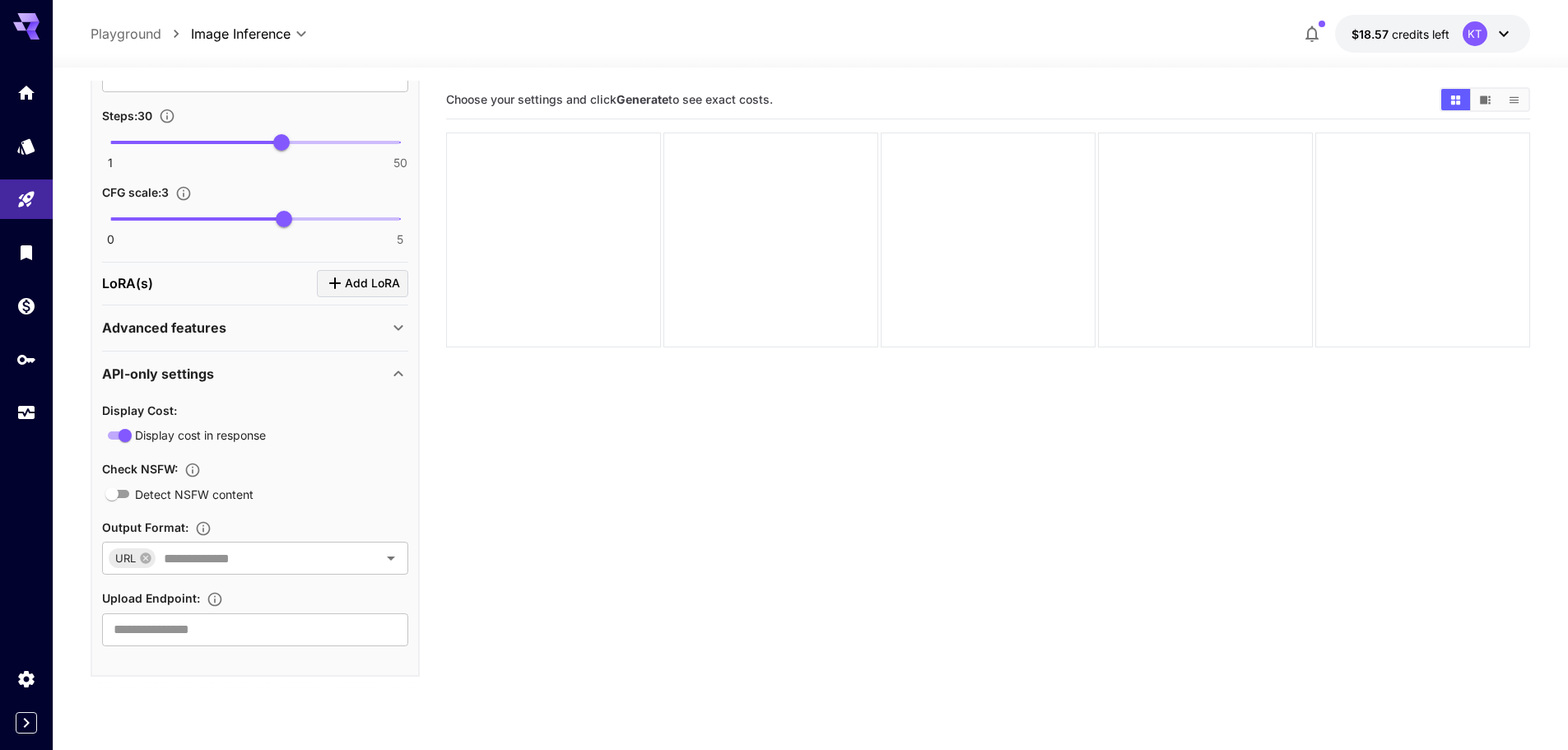
click at [396, 370] on icon at bounding box center [399, 374] width 20 height 20
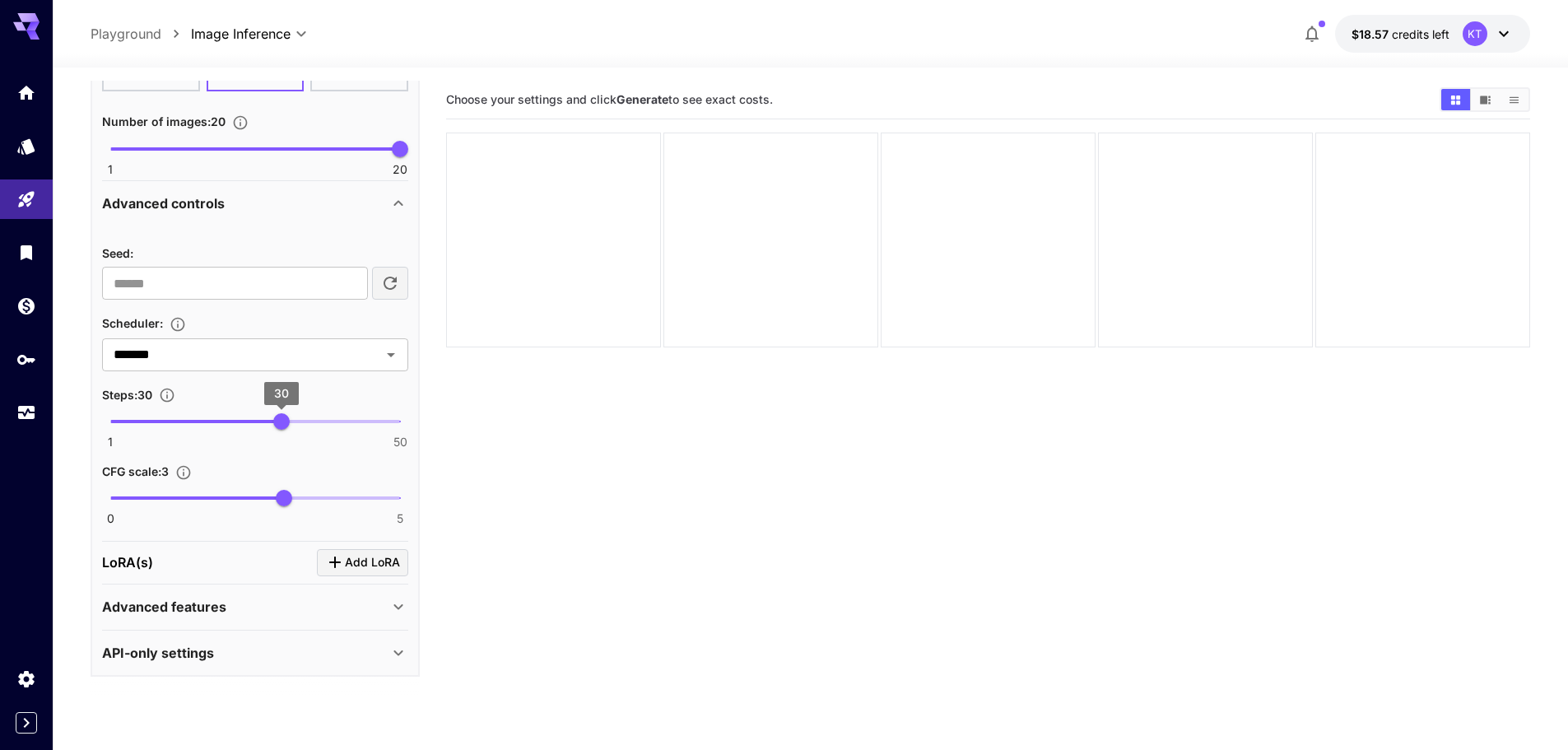
scroll to position [677, 0]
click at [201, 616] on p "Advanced features" at bounding box center [164, 607] width 124 height 20
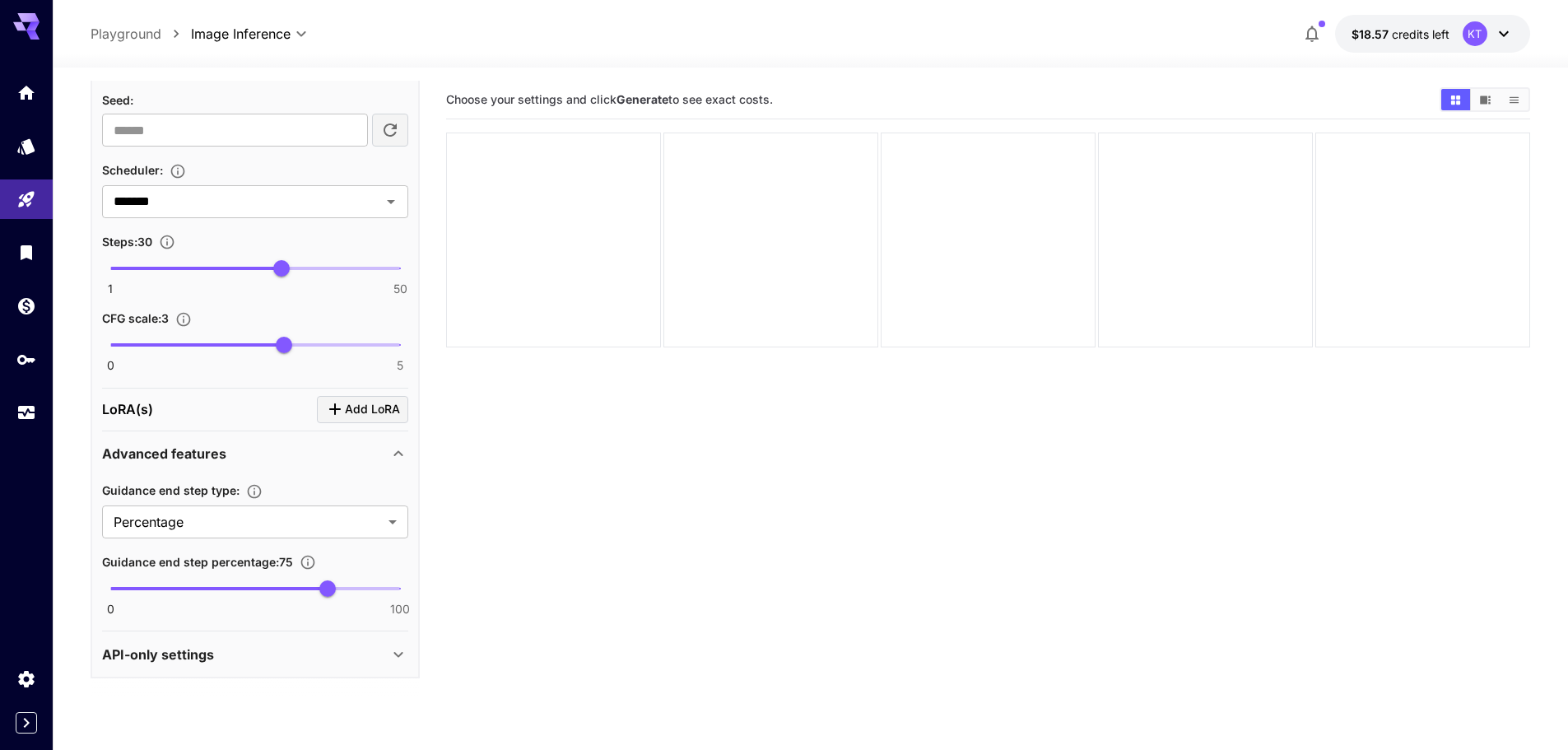
scroll to position [831, 0]
click at [288, 527] on body "**********" at bounding box center [784, 439] width 1568 height 880
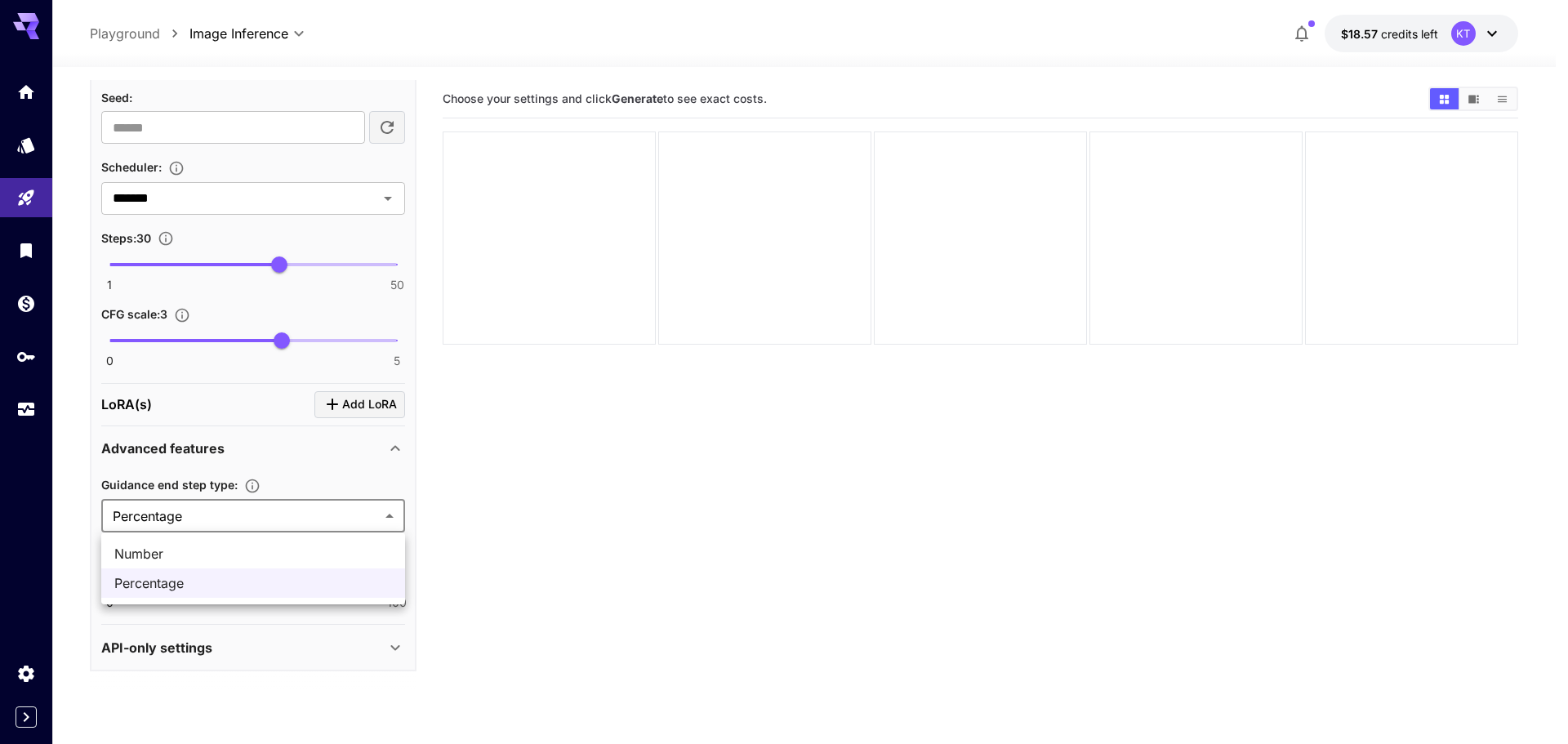
click at [485, 487] on div at bounding box center [784, 372] width 1568 height 744
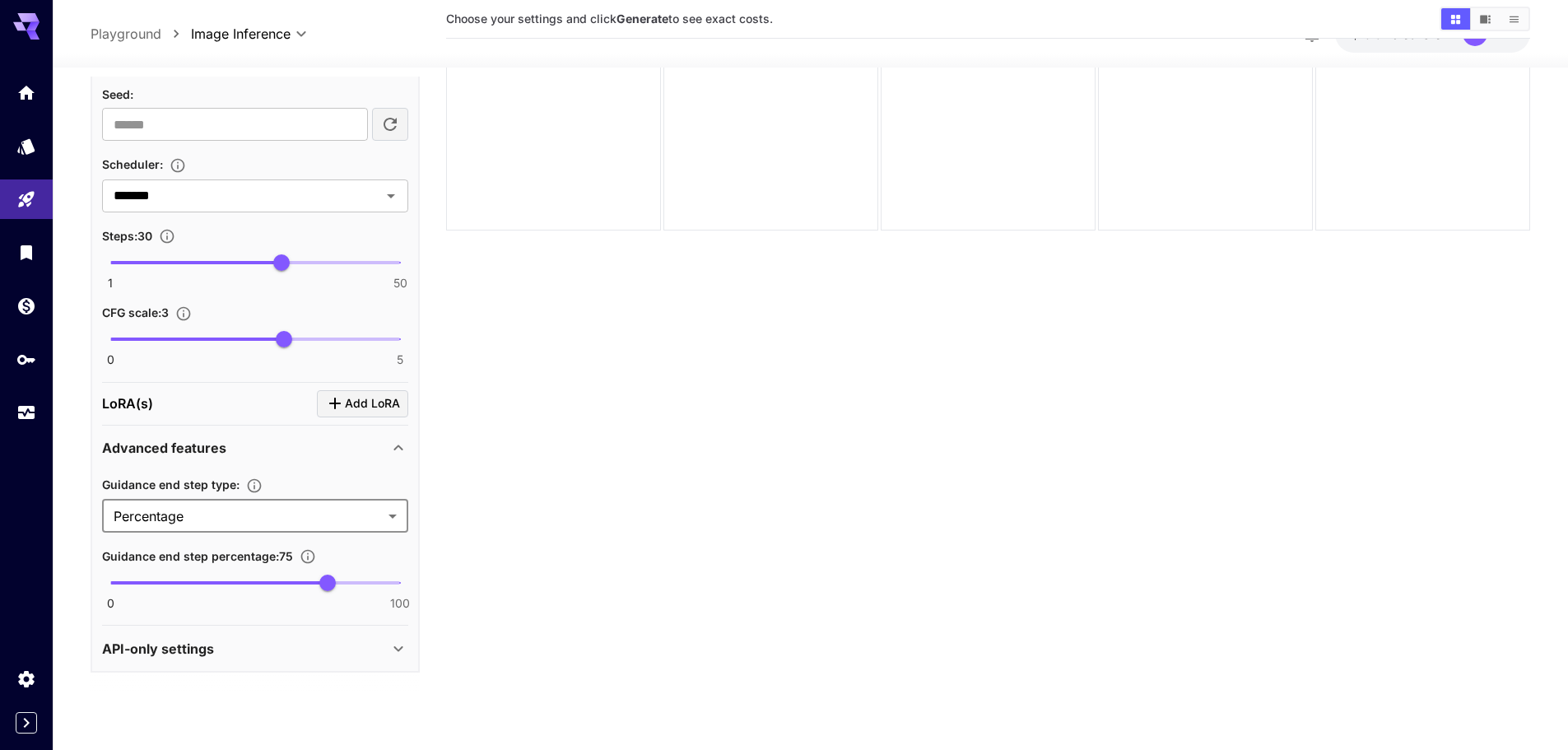
scroll to position [130, 0]
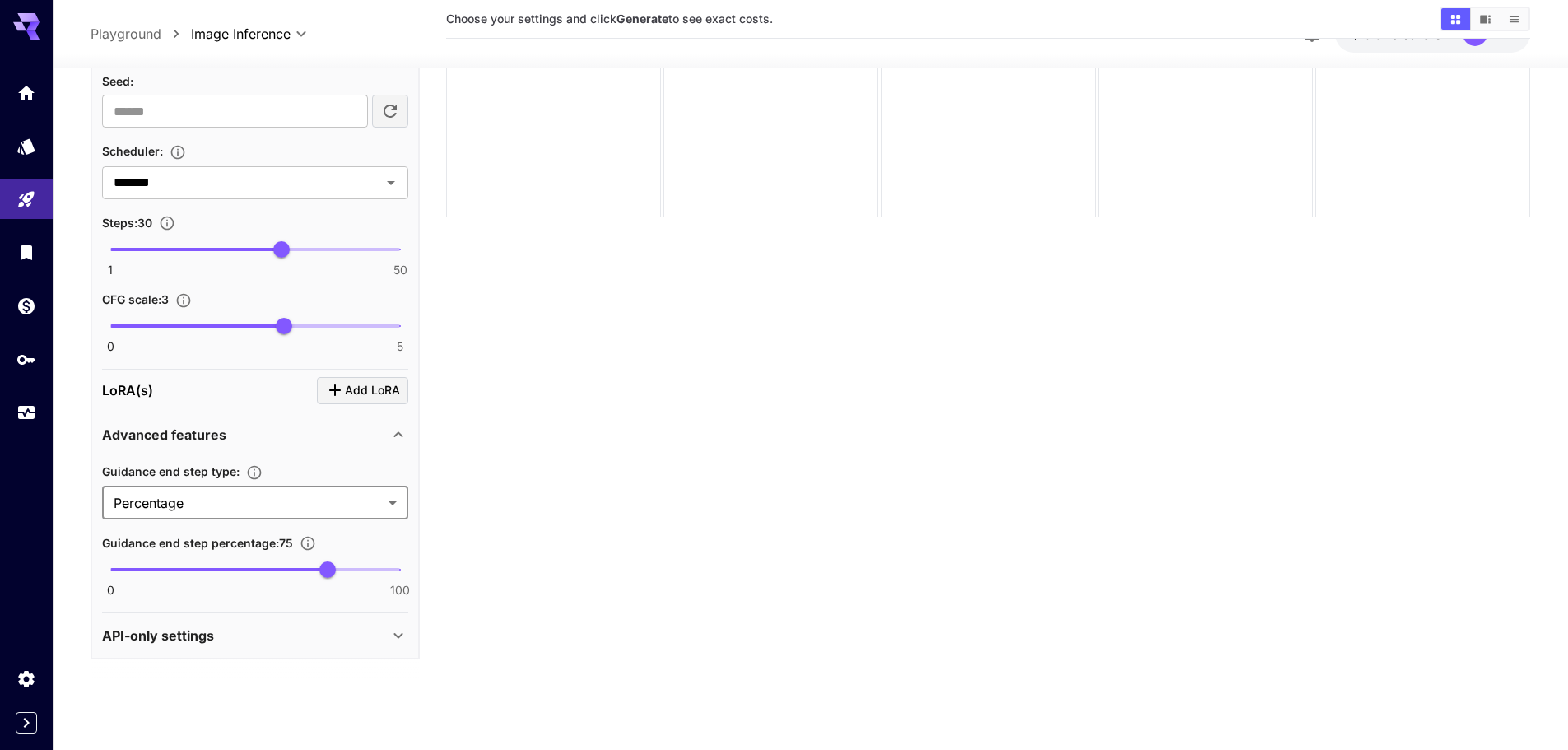
click at [383, 439] on div "Advanced features" at bounding box center [245, 435] width 287 height 20
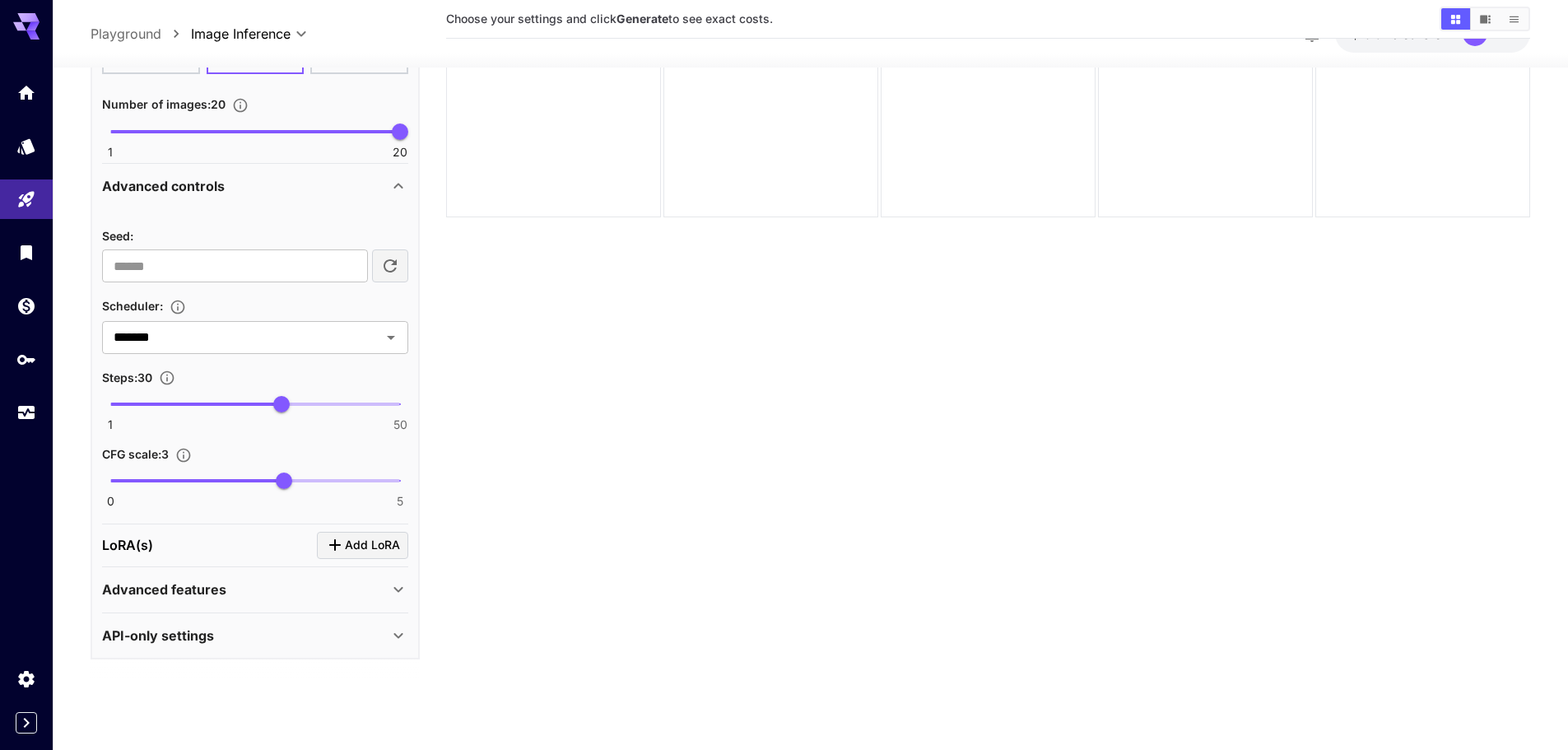
scroll to position [594, 0]
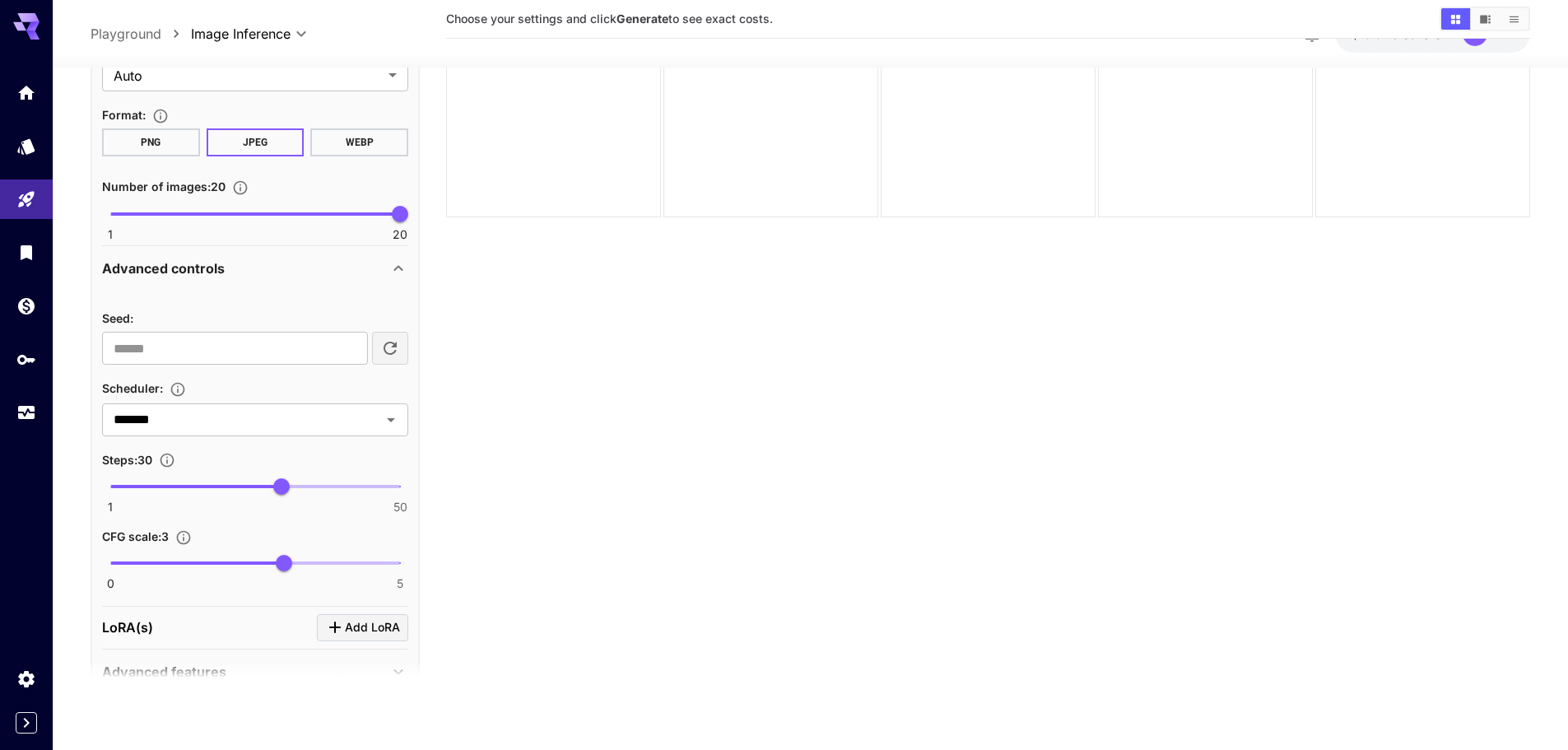
click at [123, 535] on span "CFG scale : 3" at bounding box center [135, 537] width 66 height 14
click at [104, 537] on span "CFG scale : 3" at bounding box center [135, 537] width 66 height 14
drag, startPoint x: 98, startPoint y: 539, endPoint x: 159, endPoint y: 540, distance: 61.0
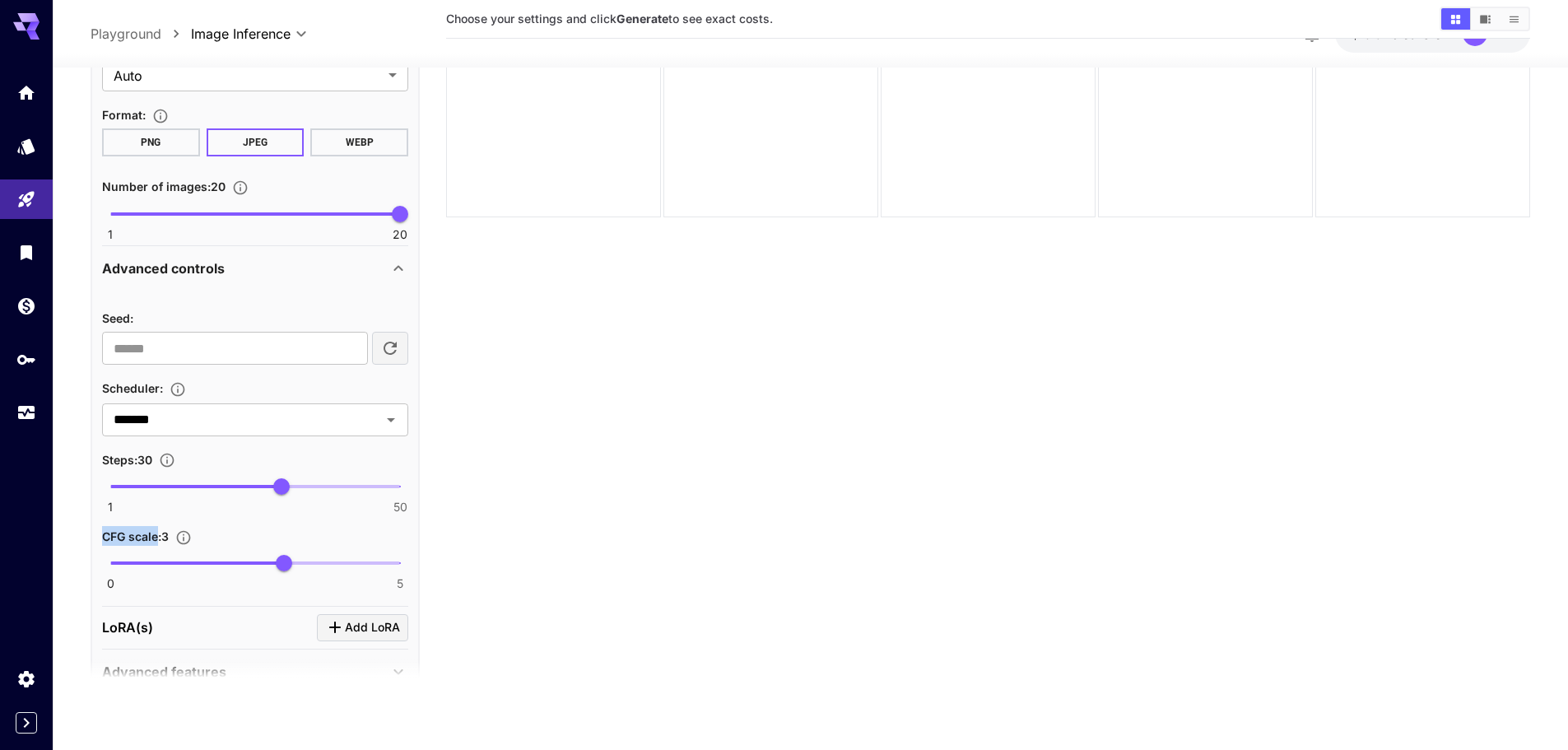
click at [159, 540] on div "**********" at bounding box center [255, 296] width 329 height 893
click at [158, 528] on p "CFG scale : 3" at bounding box center [150, 536] width 96 height 20
click at [156, 528] on p "CFG scale : 3" at bounding box center [150, 536] width 96 height 20
click at [149, 536] on span "CFG scale : 3" at bounding box center [135, 537] width 66 height 14
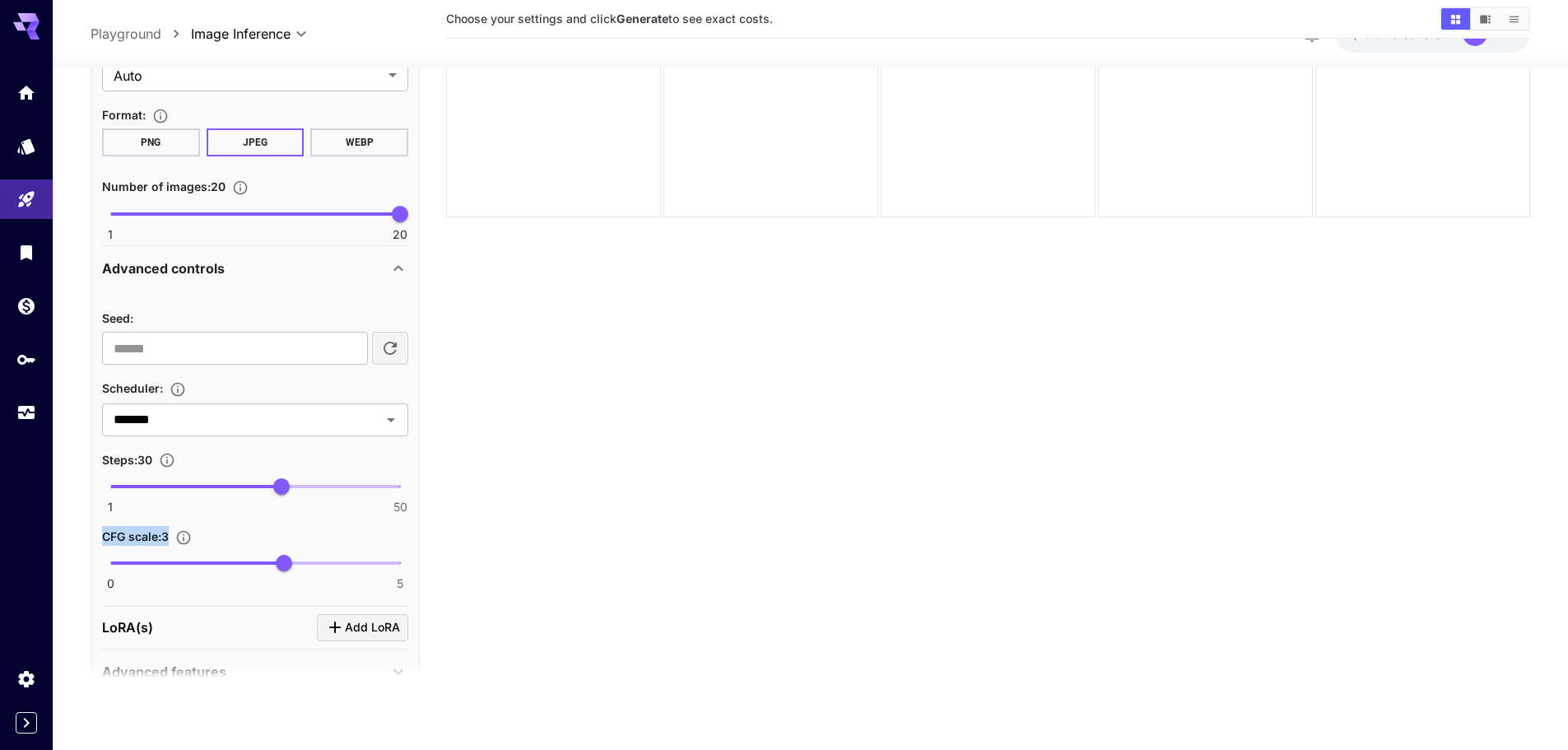
click at [149, 536] on span "CFG scale : 3" at bounding box center [135, 537] width 66 height 14
copy span "CFG scale : 3"
click at [573, 557] on section "Choose your settings and click Generate to see exact costs." at bounding box center [988, 325] width 1084 height 750
type input "*"
drag, startPoint x: 284, startPoint y: 566, endPoint x: 440, endPoint y: 568, distance: 156.0
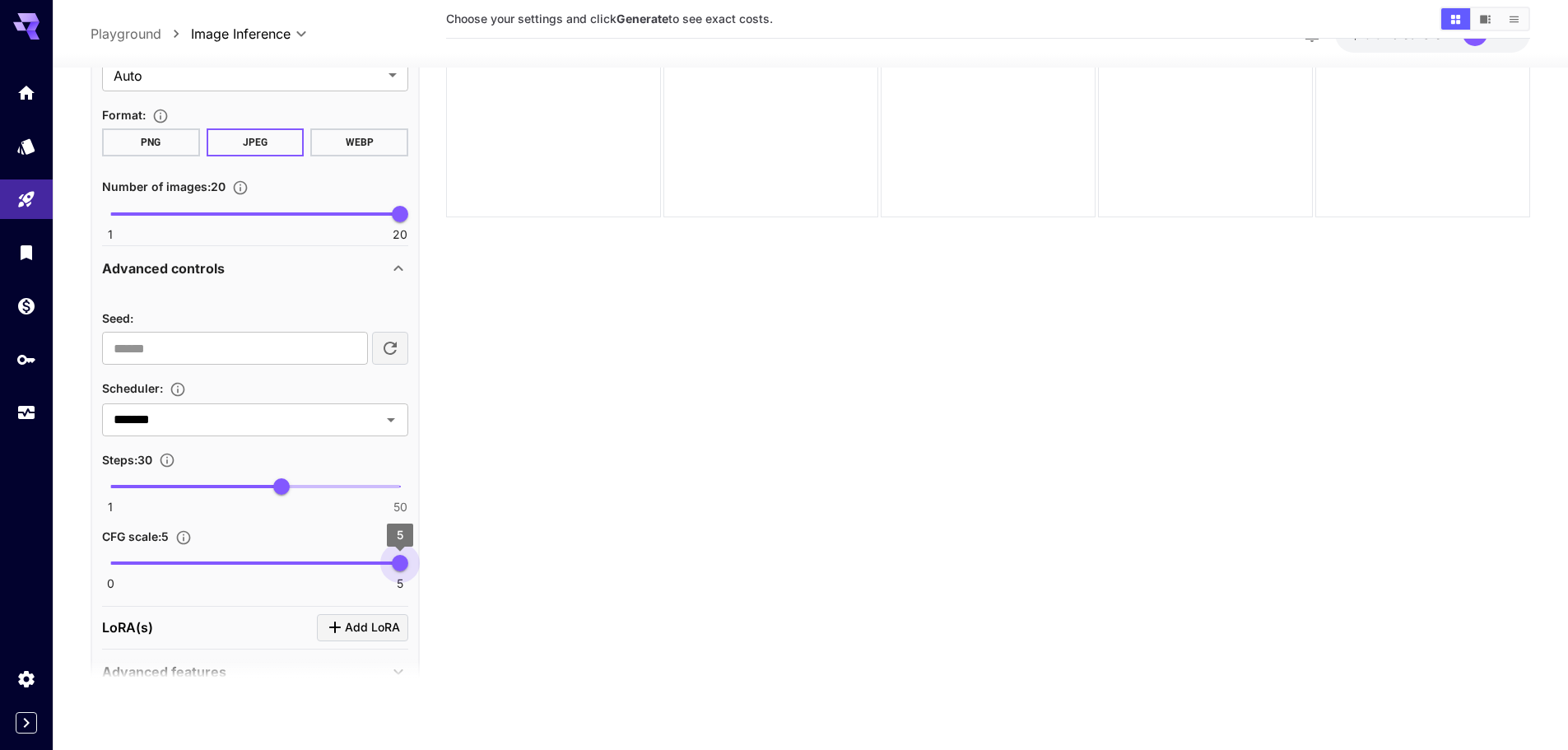
click at [440, 568] on main "**********" at bounding box center [810, 331] width 1440 height 763
click at [613, 520] on section "Choose your settings and click Generate to see exact costs." at bounding box center [988, 325] width 1084 height 750
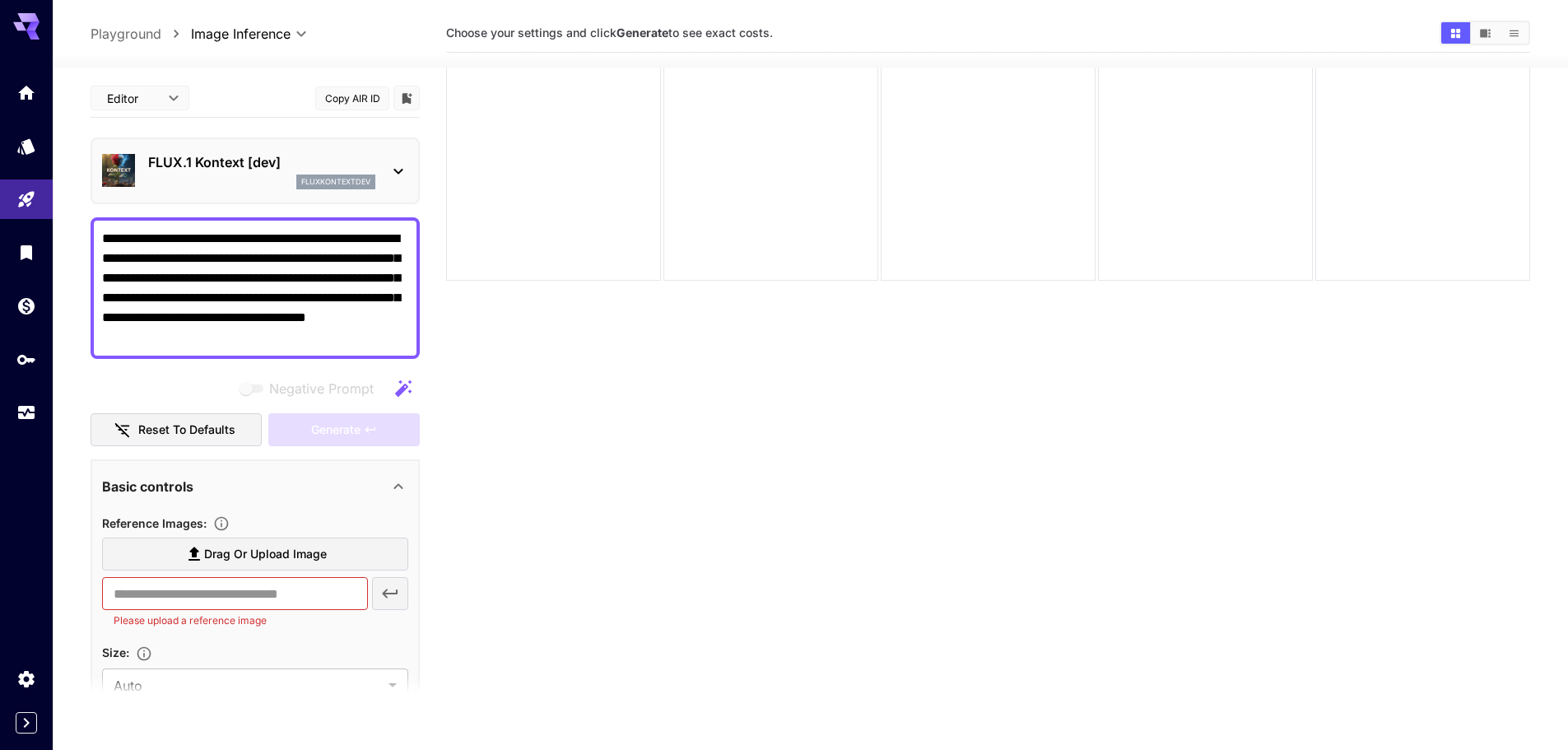
scroll to position [0, 0]
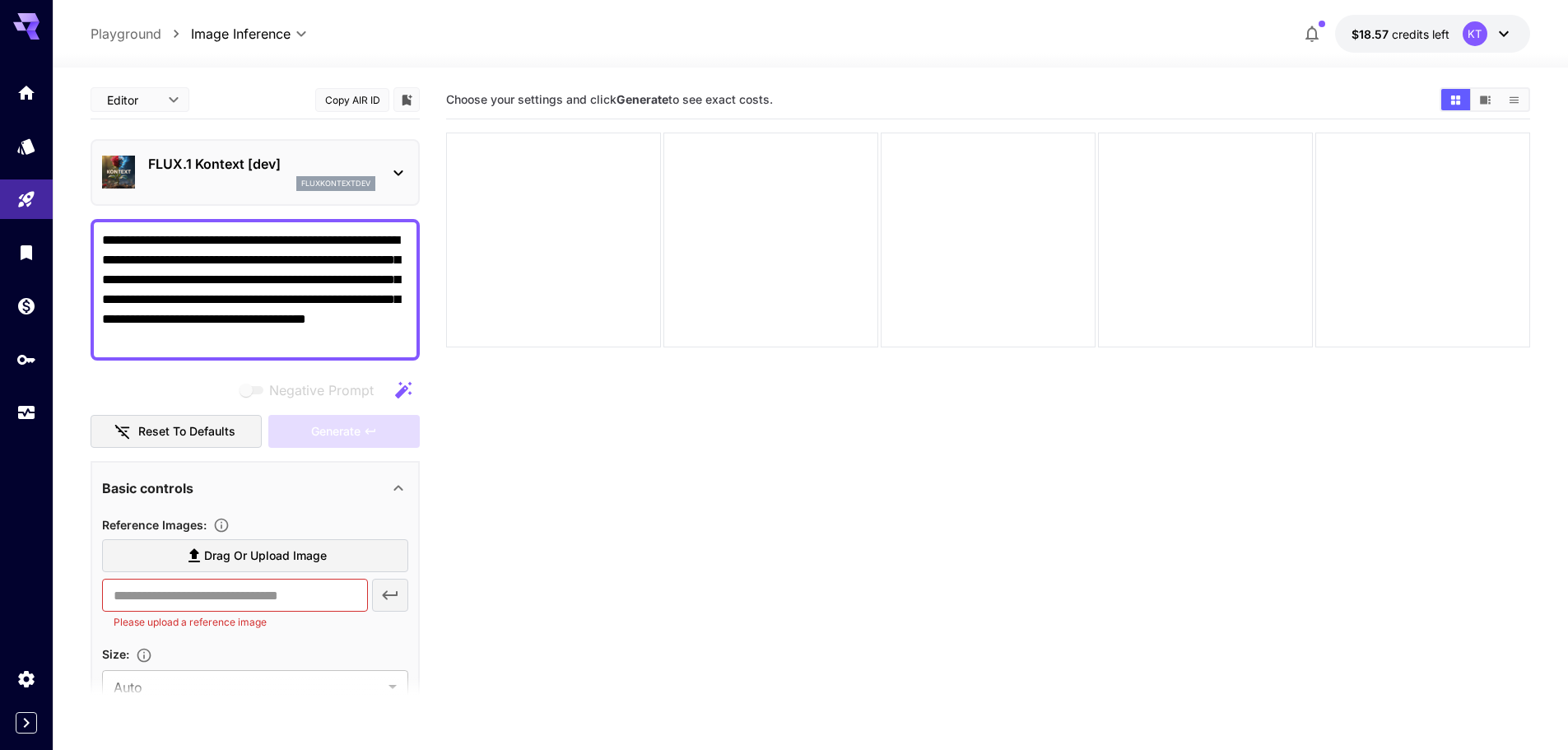
click at [583, 443] on section "Choose your settings and click Generate to see exact costs." at bounding box center [988, 455] width 1084 height 750
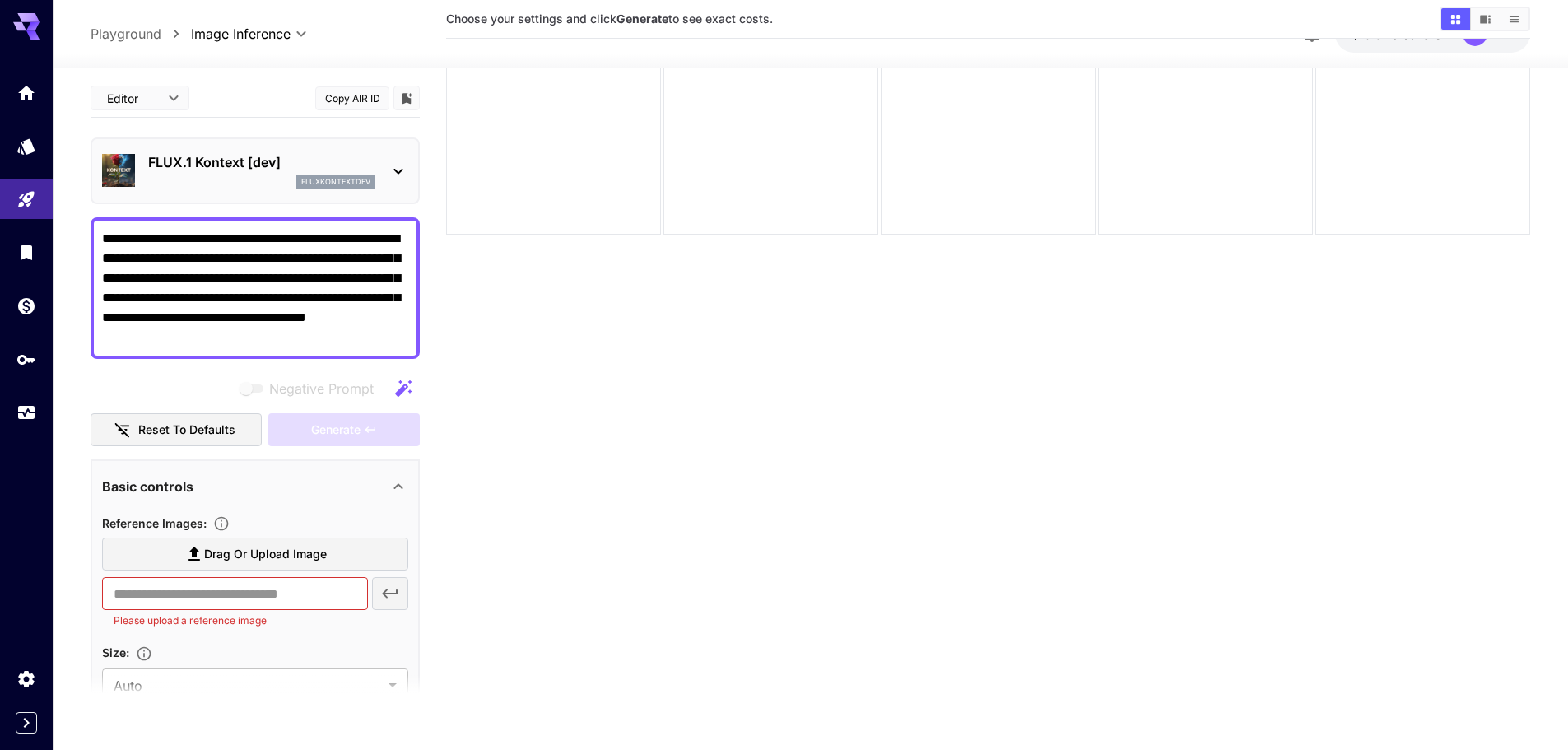
scroll to position [130, 0]
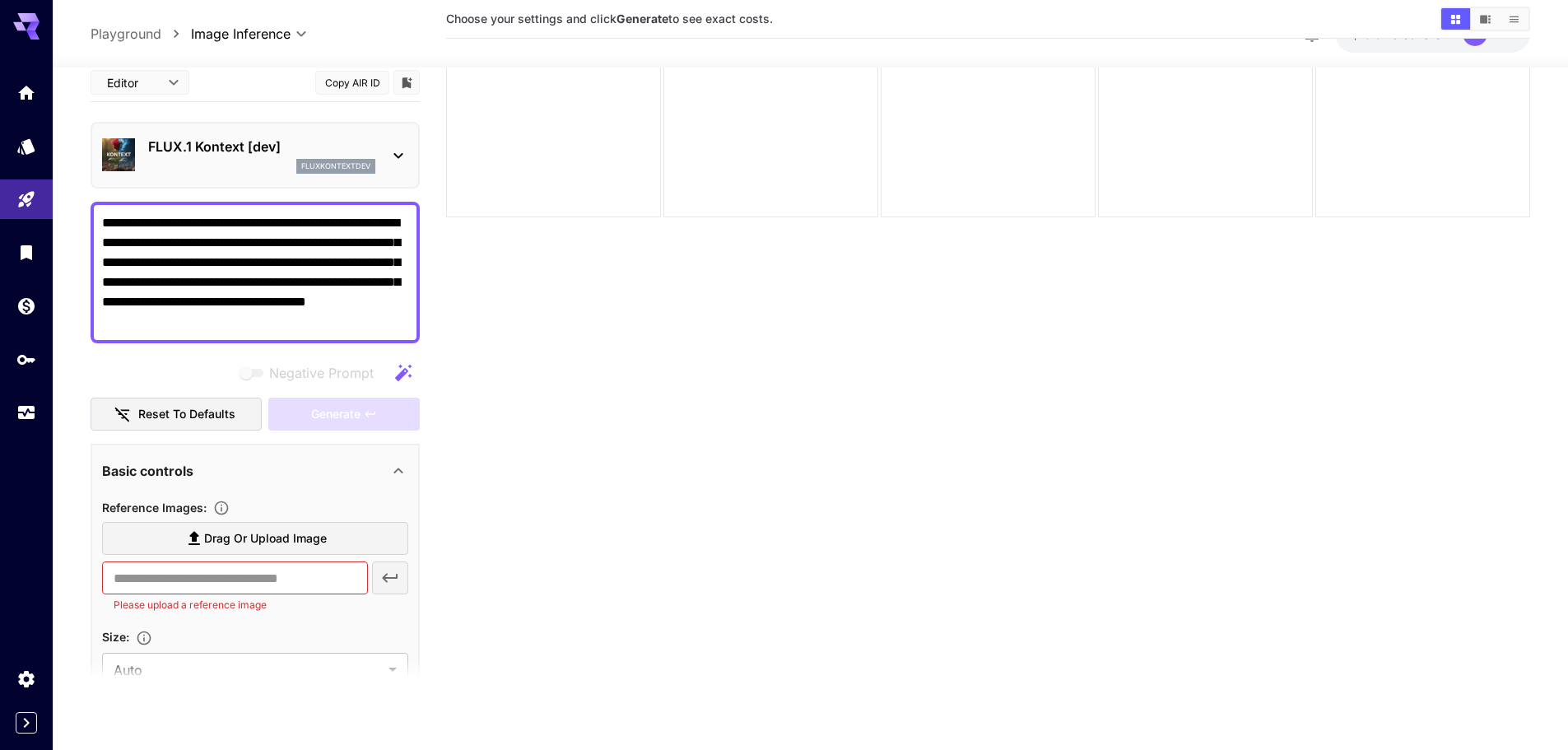
click at [146, 450] on div "Basic controls" at bounding box center [255, 470] width 306 height 40
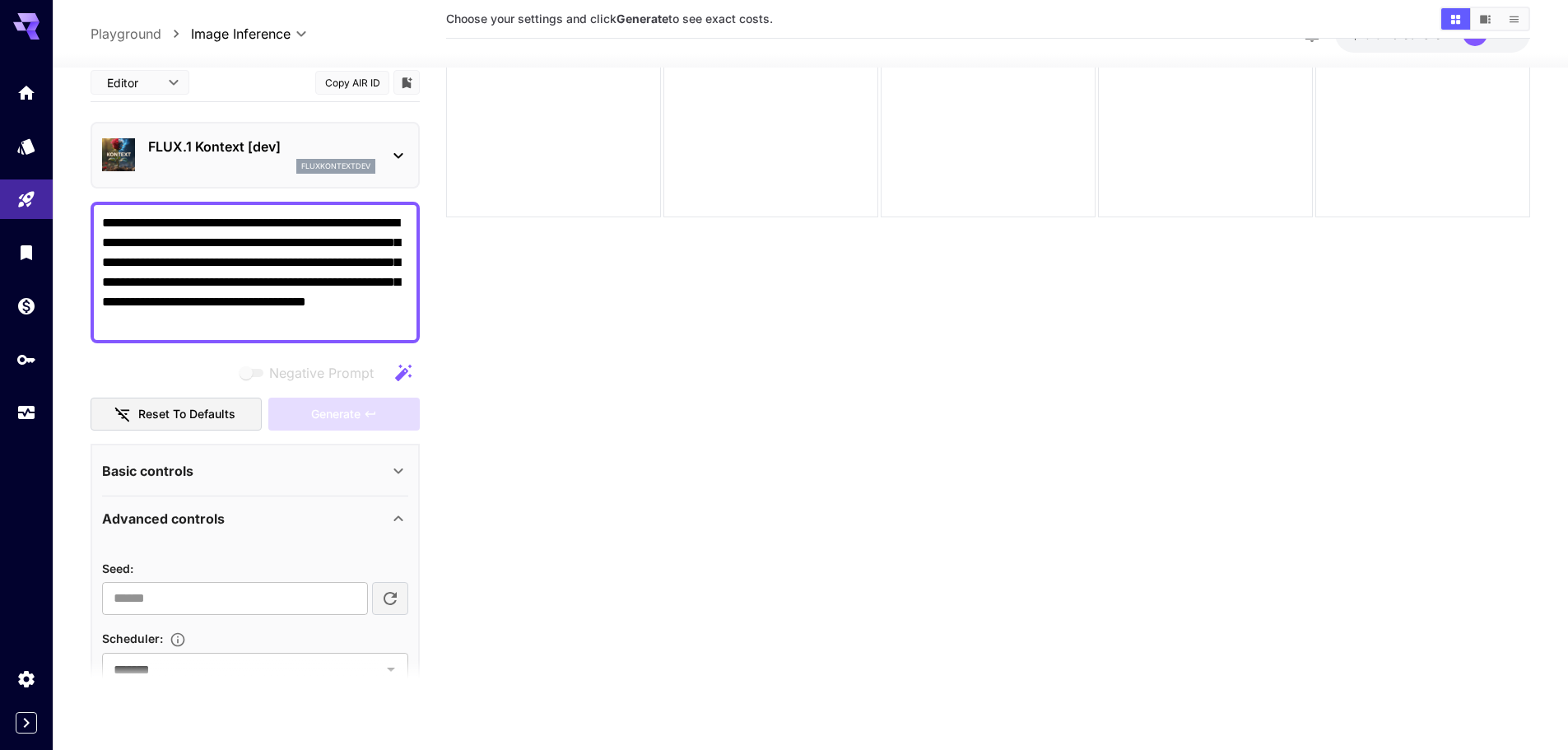
click at [153, 414] on button "Reset to defaults" at bounding box center [176, 414] width 172 height 34
type input "*"
type input "**"
type input "***"
click at [269, 457] on div "Basic controls" at bounding box center [255, 470] width 306 height 40
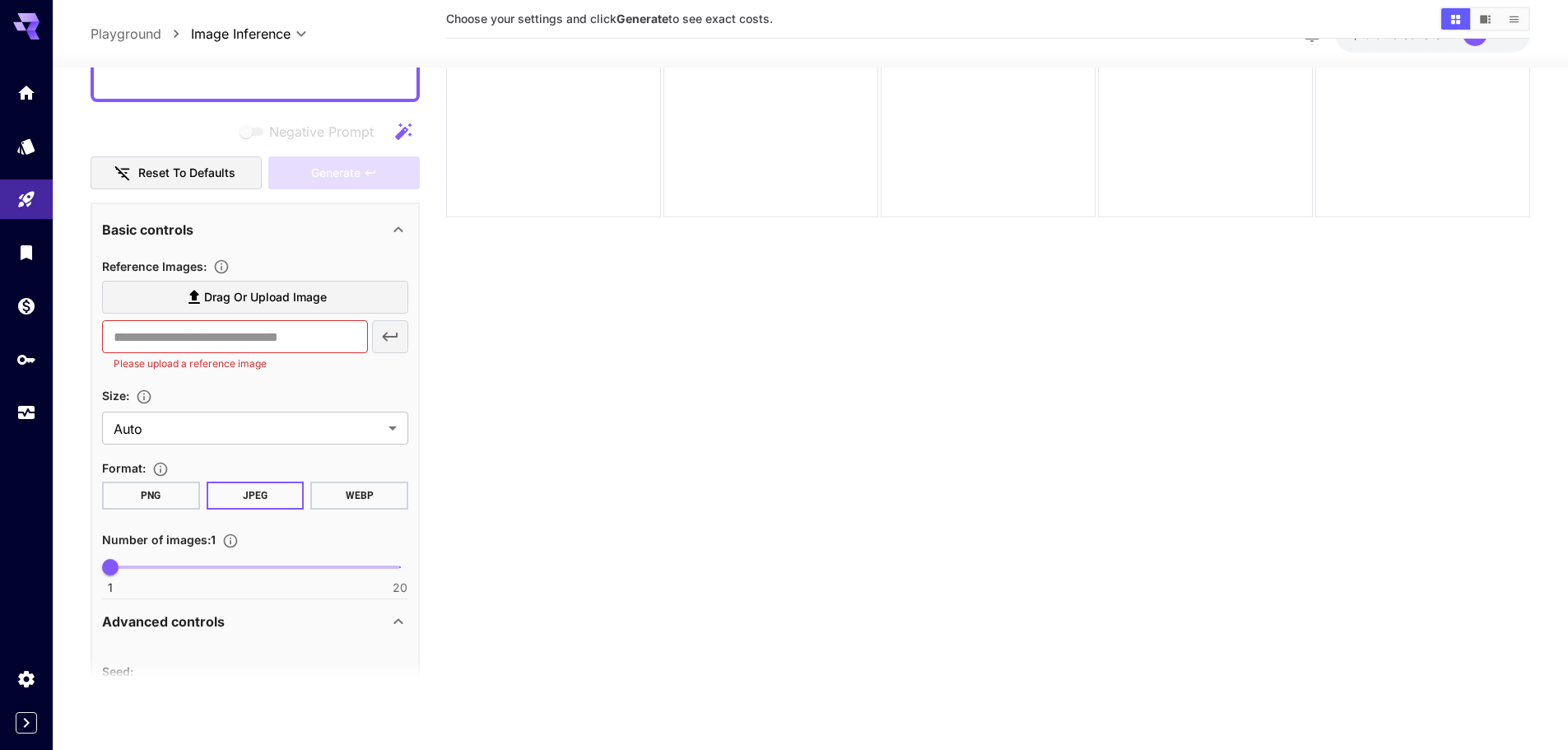
scroll to position [247, 0]
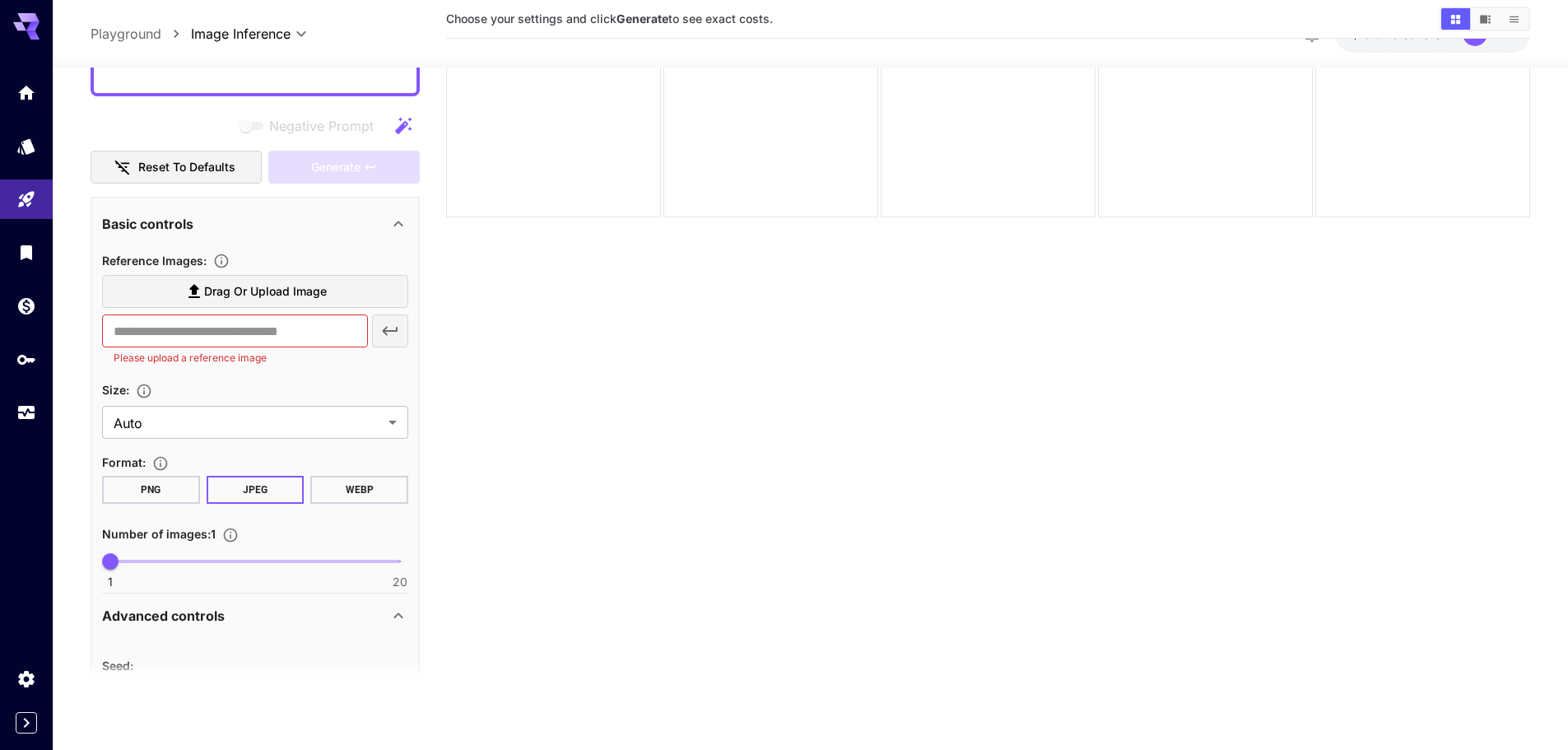
click at [372, 302] on label "Drag or upload image" at bounding box center [255, 292] width 306 height 34
click at [0, 0] on input "Drag or upload image" at bounding box center [0, 0] width 0 height 0
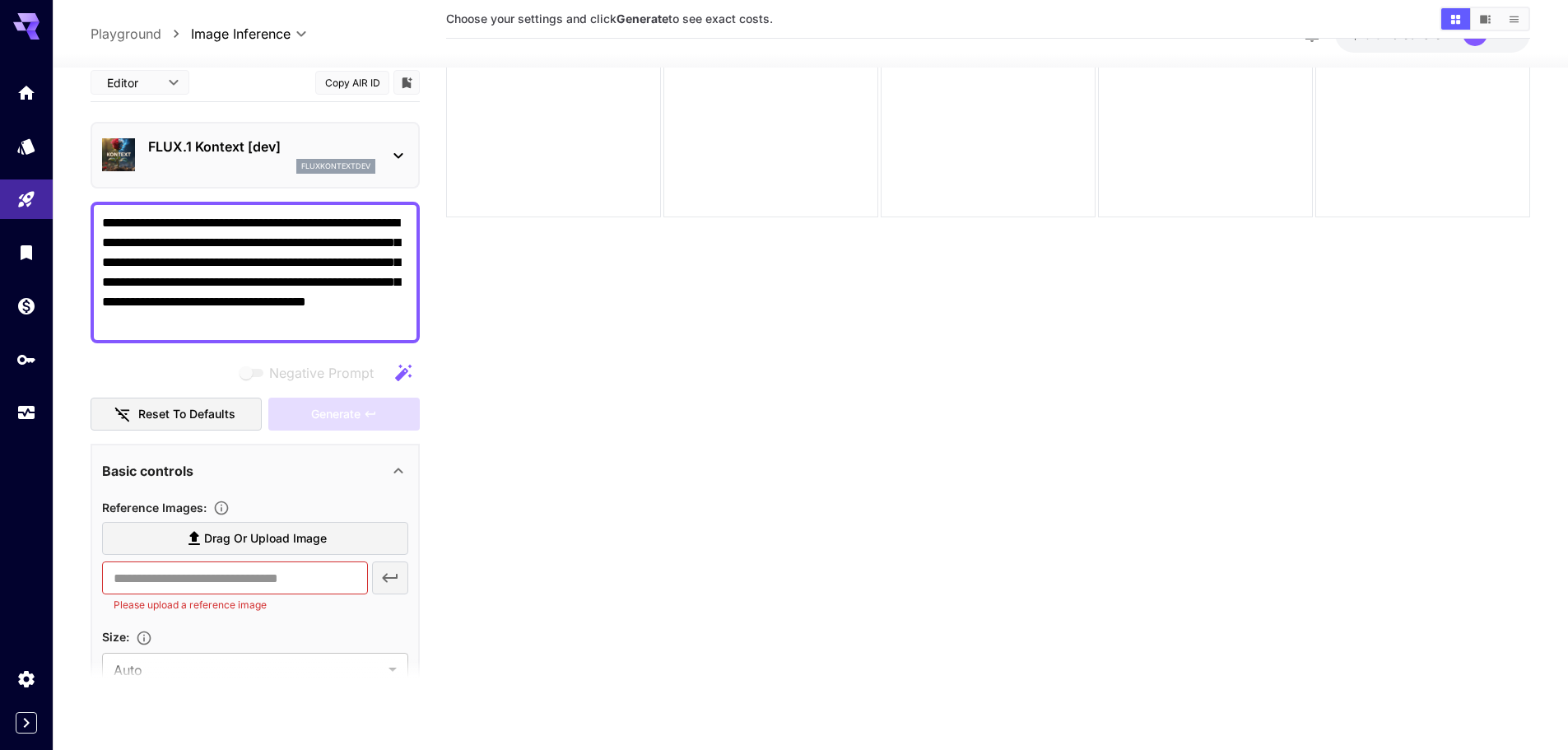
click at [114, 14] on div "**********" at bounding box center [810, 34] width 1515 height 67
click at [106, 24] on p "Playground" at bounding box center [125, 34] width 70 height 20
click at [159, 46] on div "**********" at bounding box center [810, 34] width 1440 height 38
click at [143, 34] on p "Playground" at bounding box center [125, 34] width 70 height 20
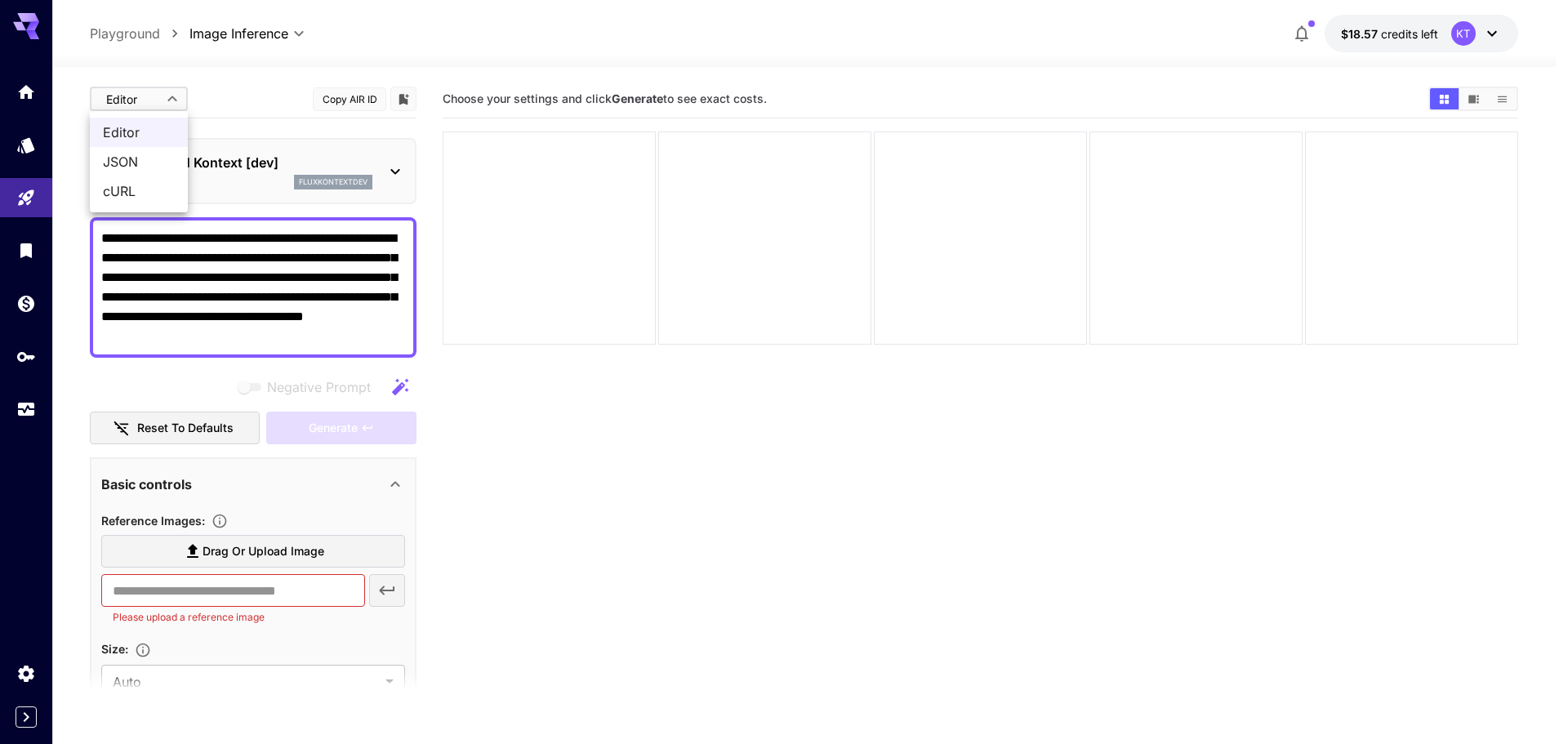
click at [165, 94] on body "**********" at bounding box center [784, 436] width 1568 height 873
click at [165, 94] on div at bounding box center [784, 372] width 1568 height 744
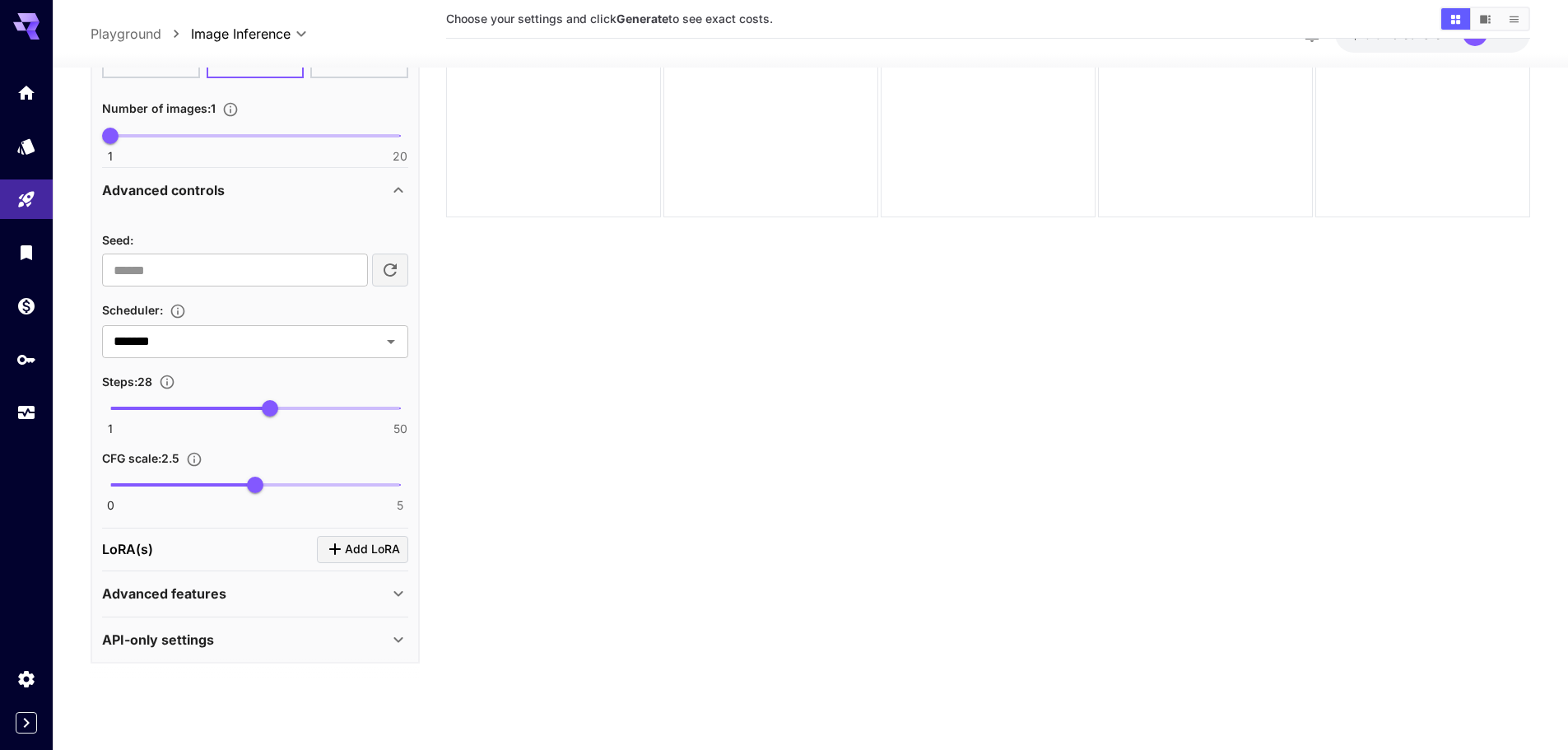
scroll to position [677, 0]
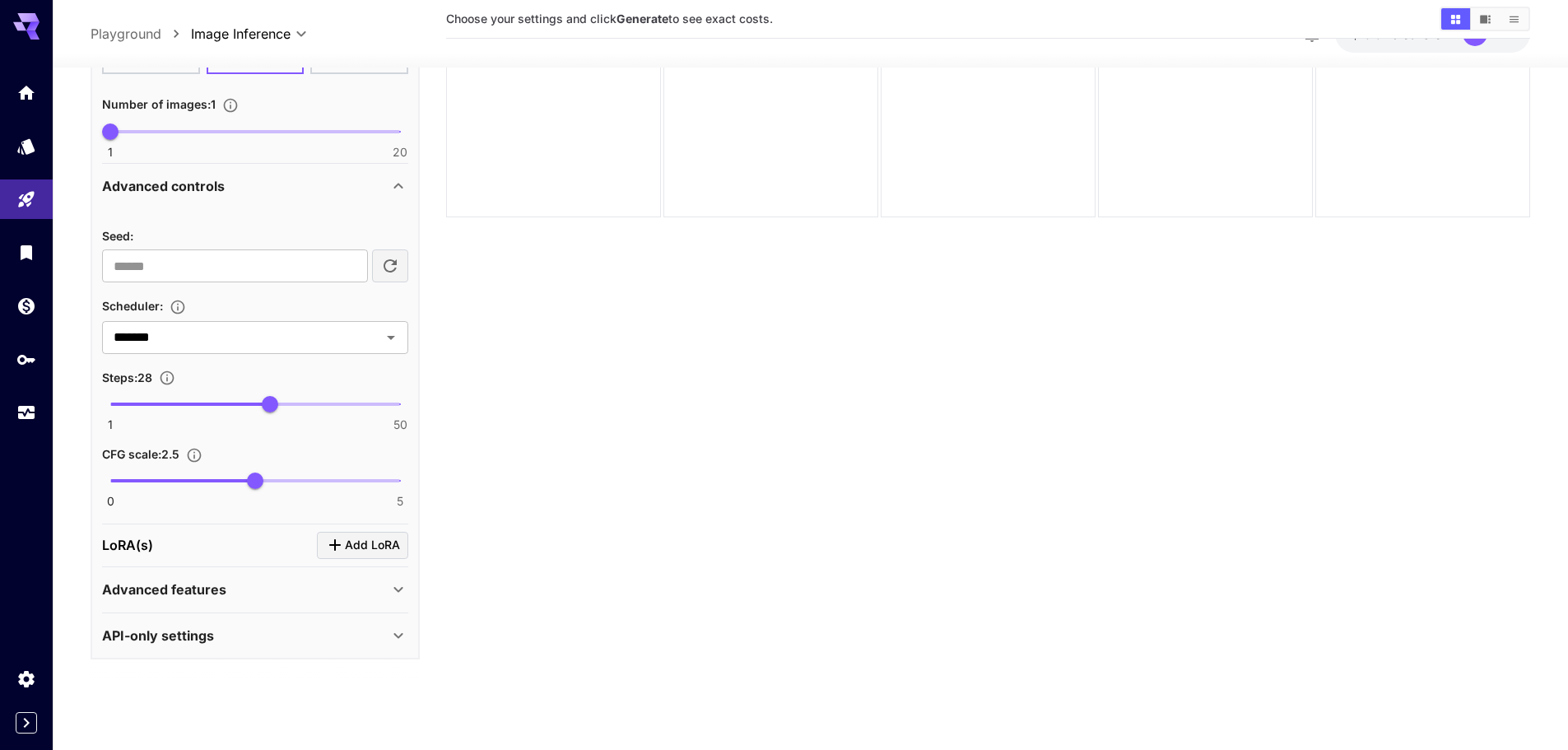
click at [211, 582] on p "Advanced features" at bounding box center [164, 589] width 124 height 20
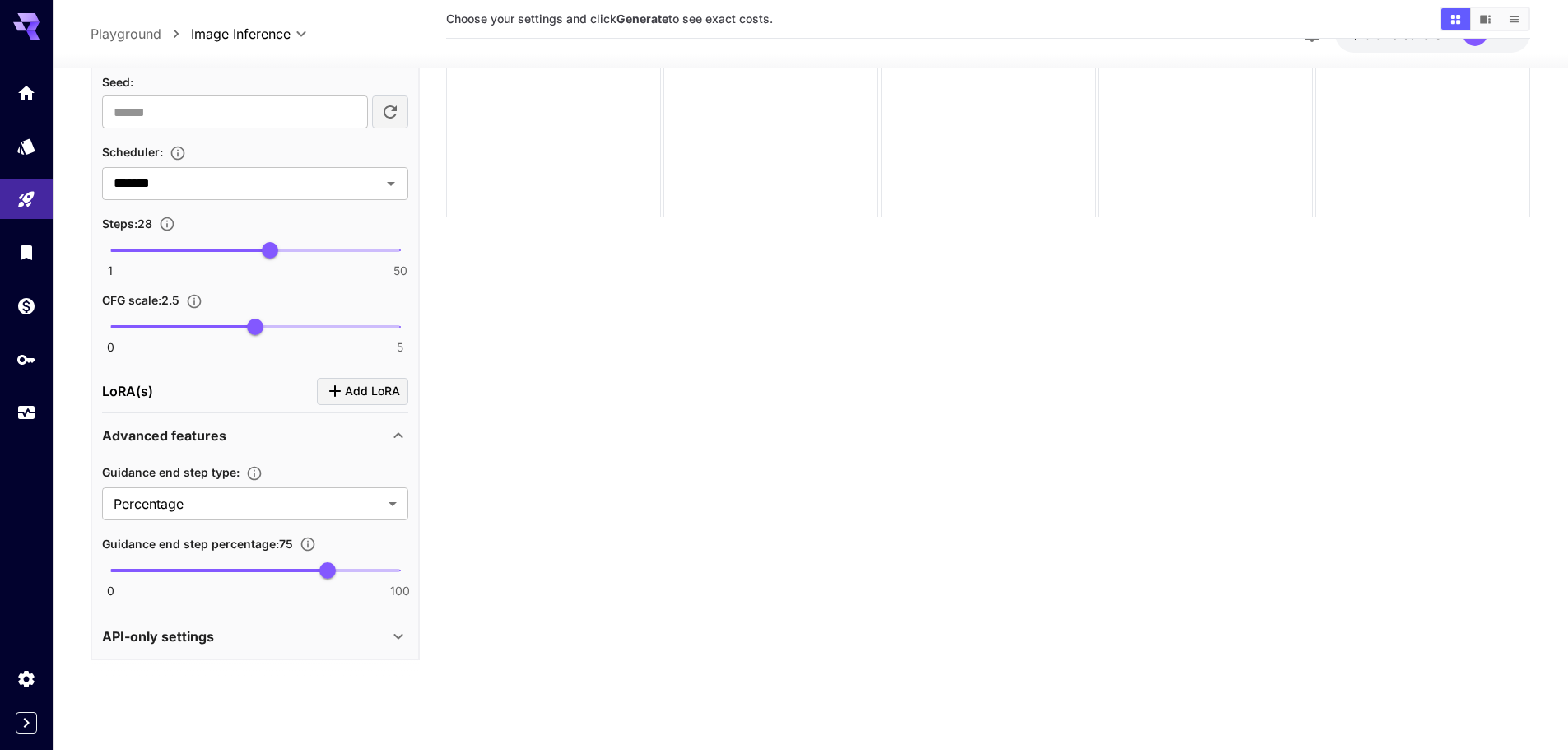
click at [198, 426] on p "Advanced features" at bounding box center [164, 436] width 124 height 20
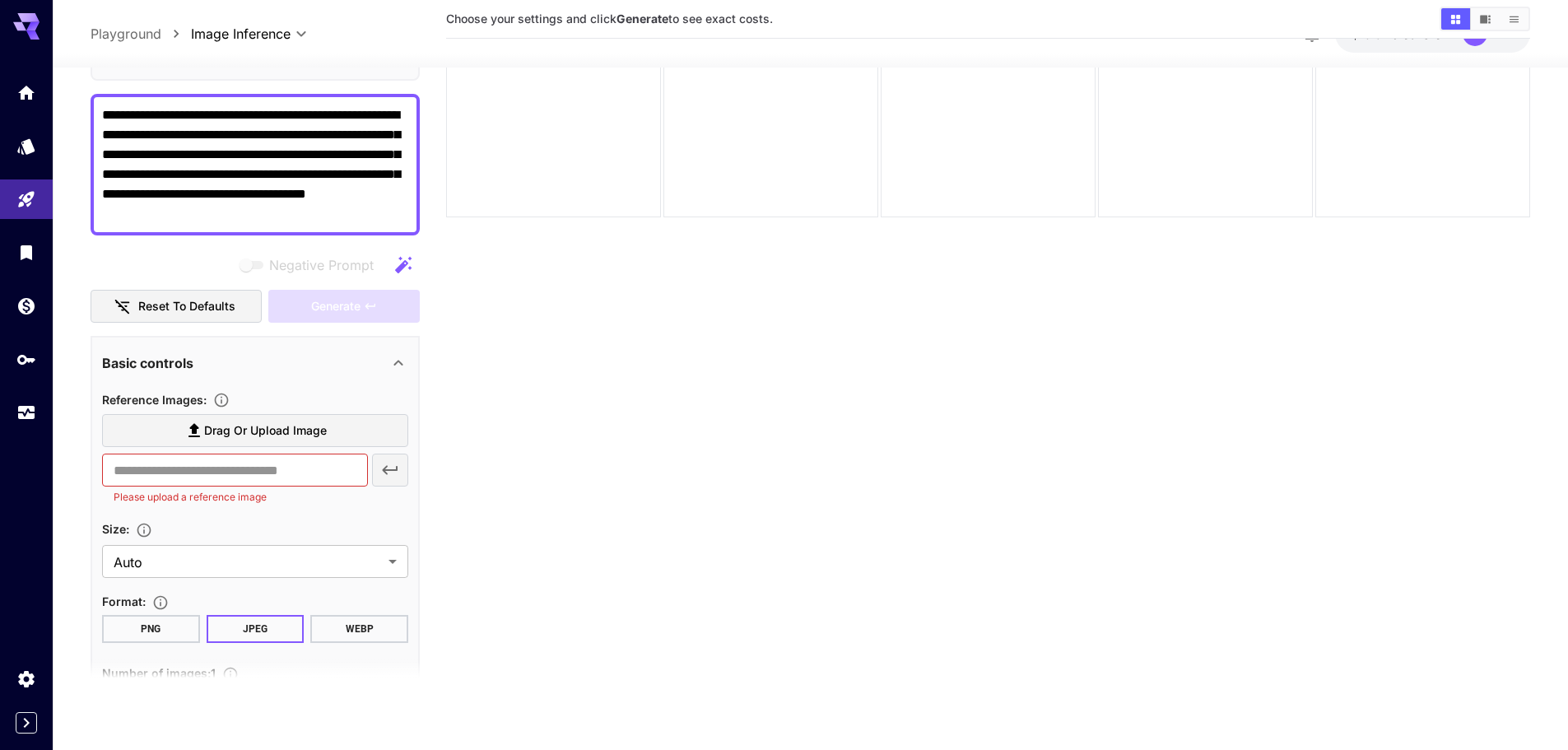
scroll to position [100, 0]
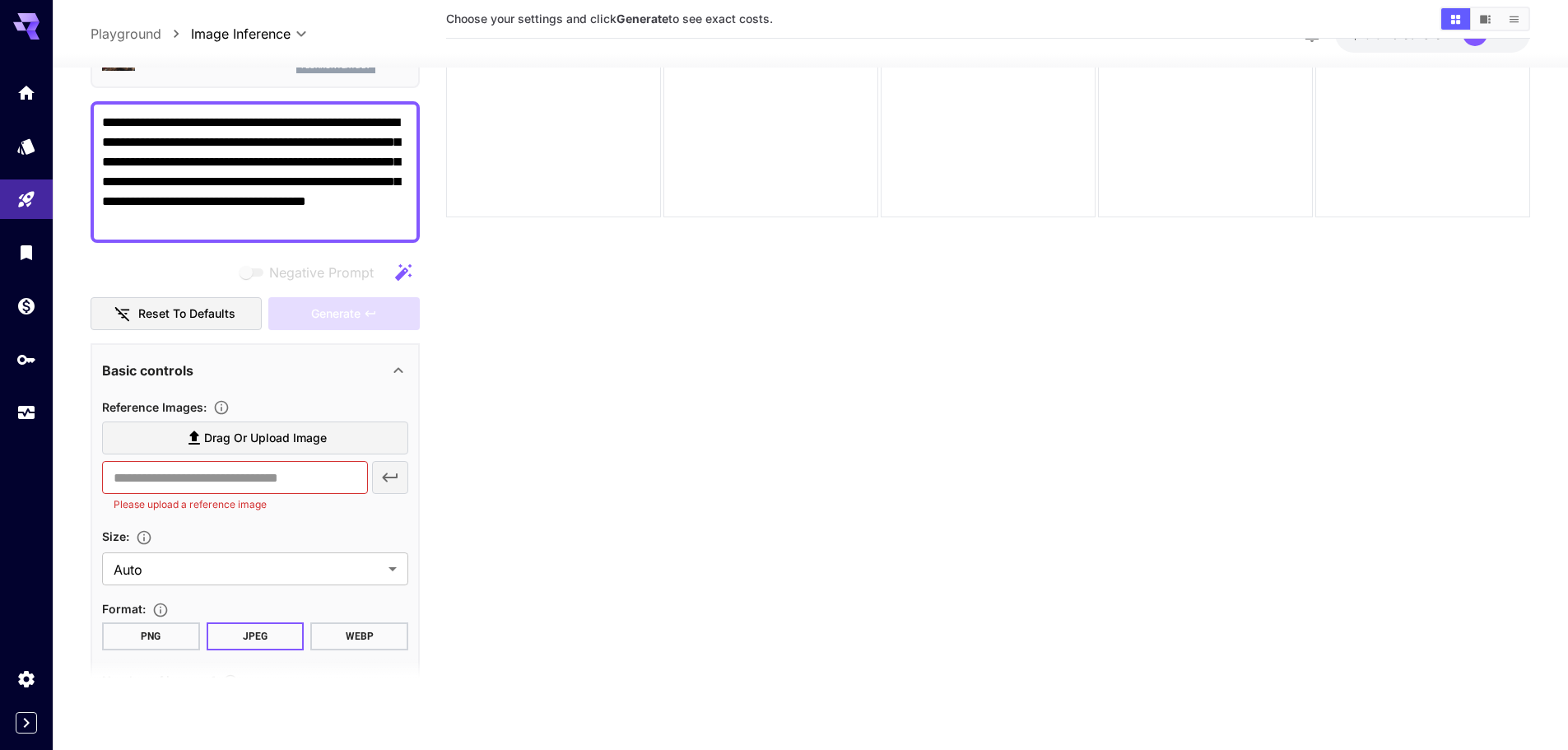
click at [154, 370] on p "Basic controls" at bounding box center [148, 370] width 91 height 20
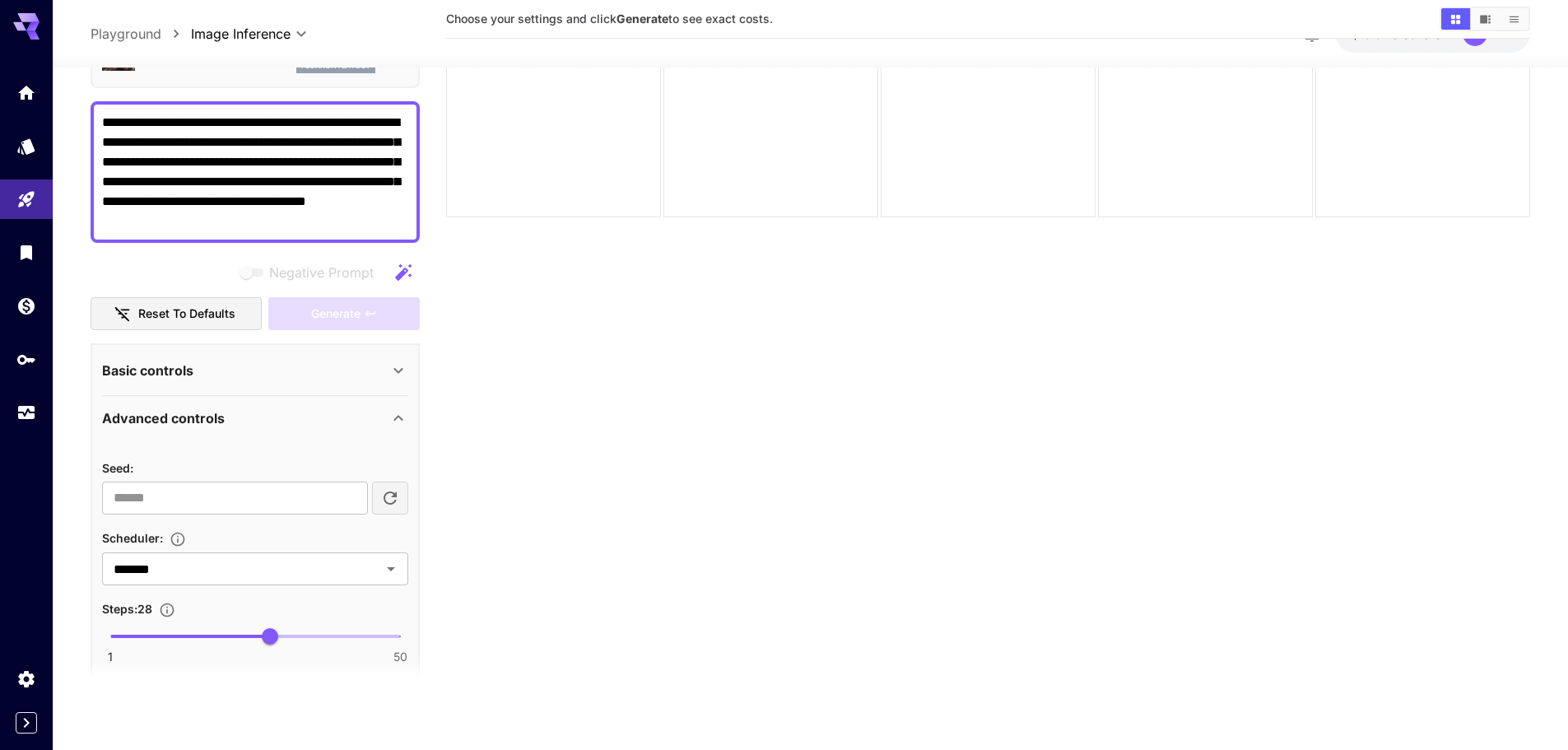
click at [353, 125] on textarea "**********" at bounding box center [255, 172] width 306 height 119
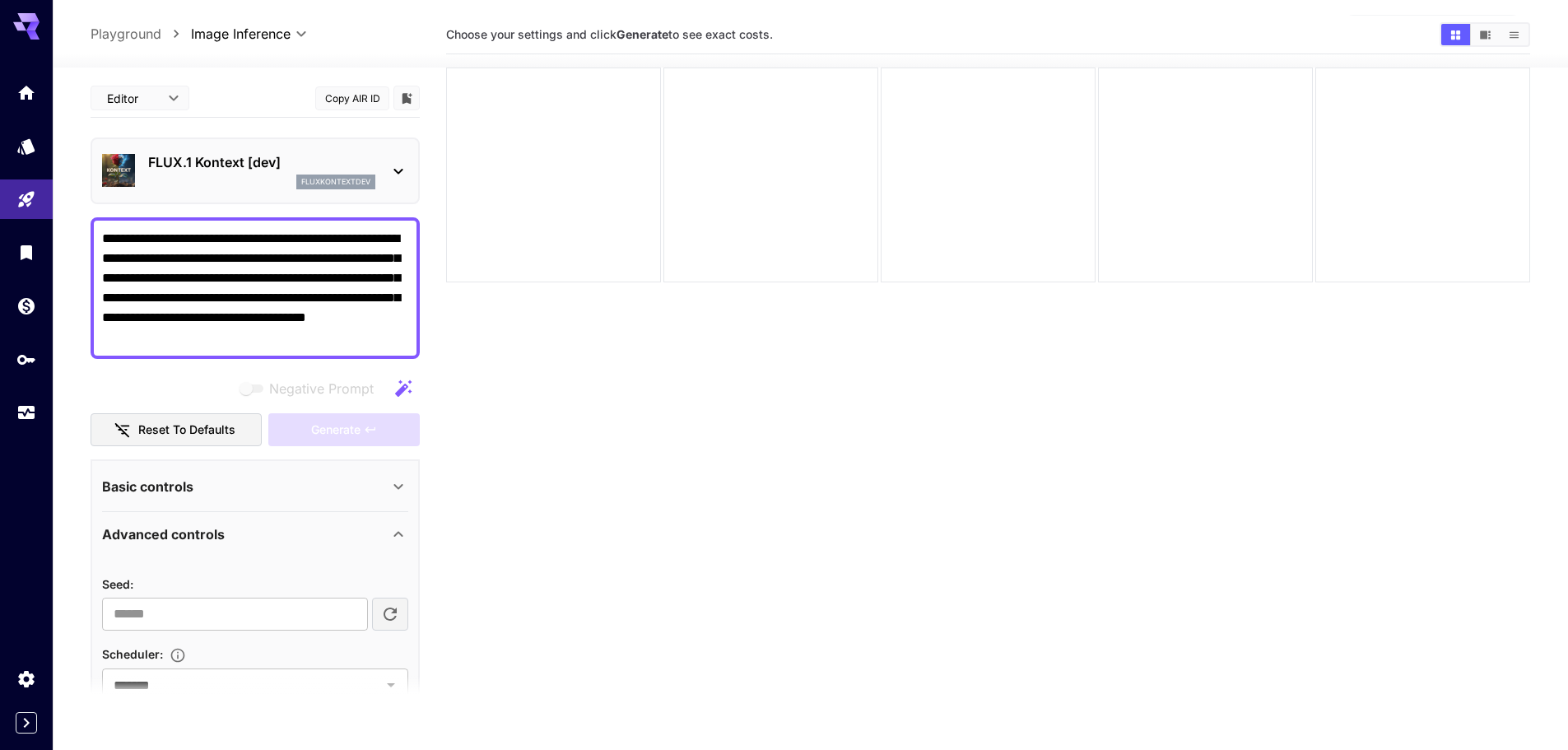
scroll to position [0, 0]
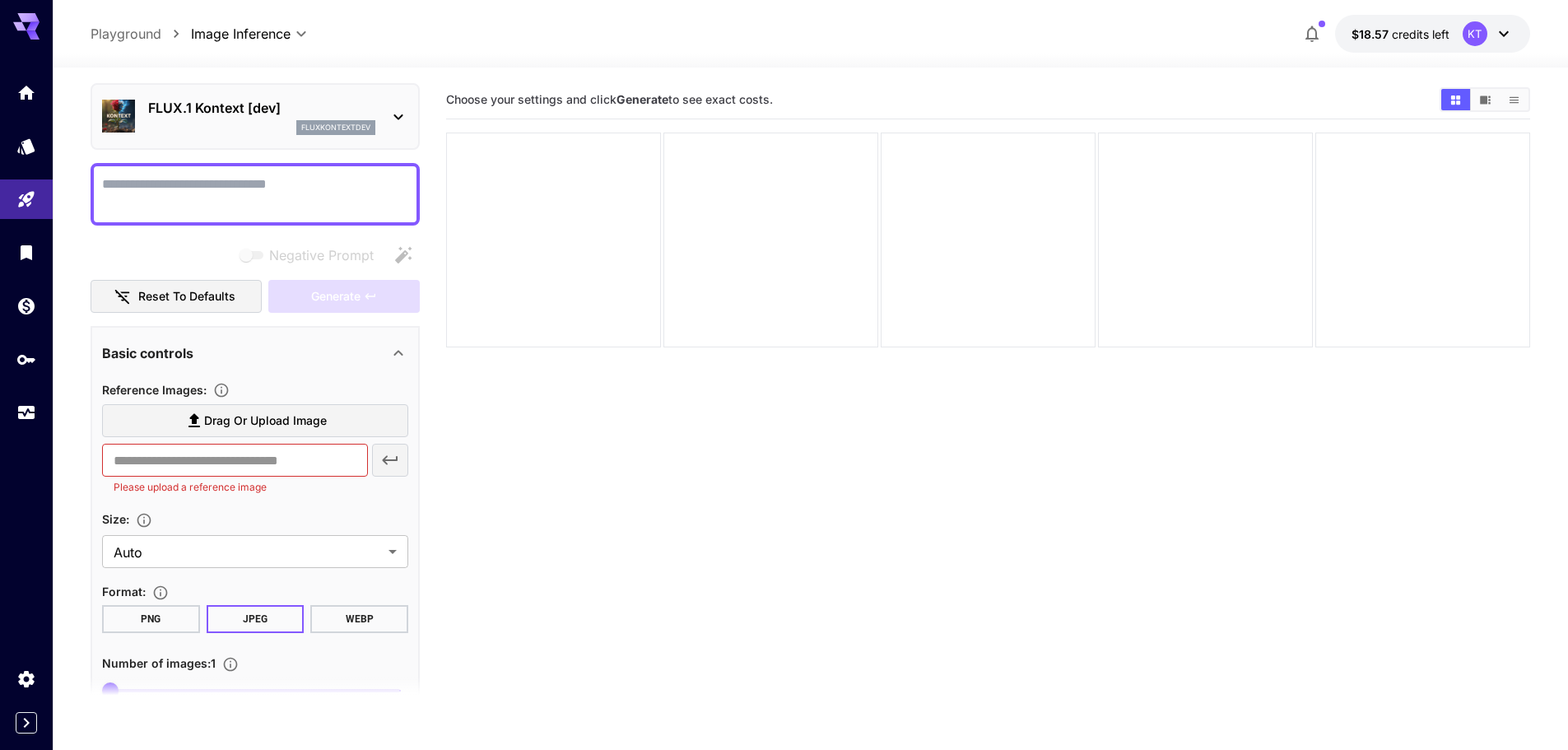
scroll to position [82, 0]
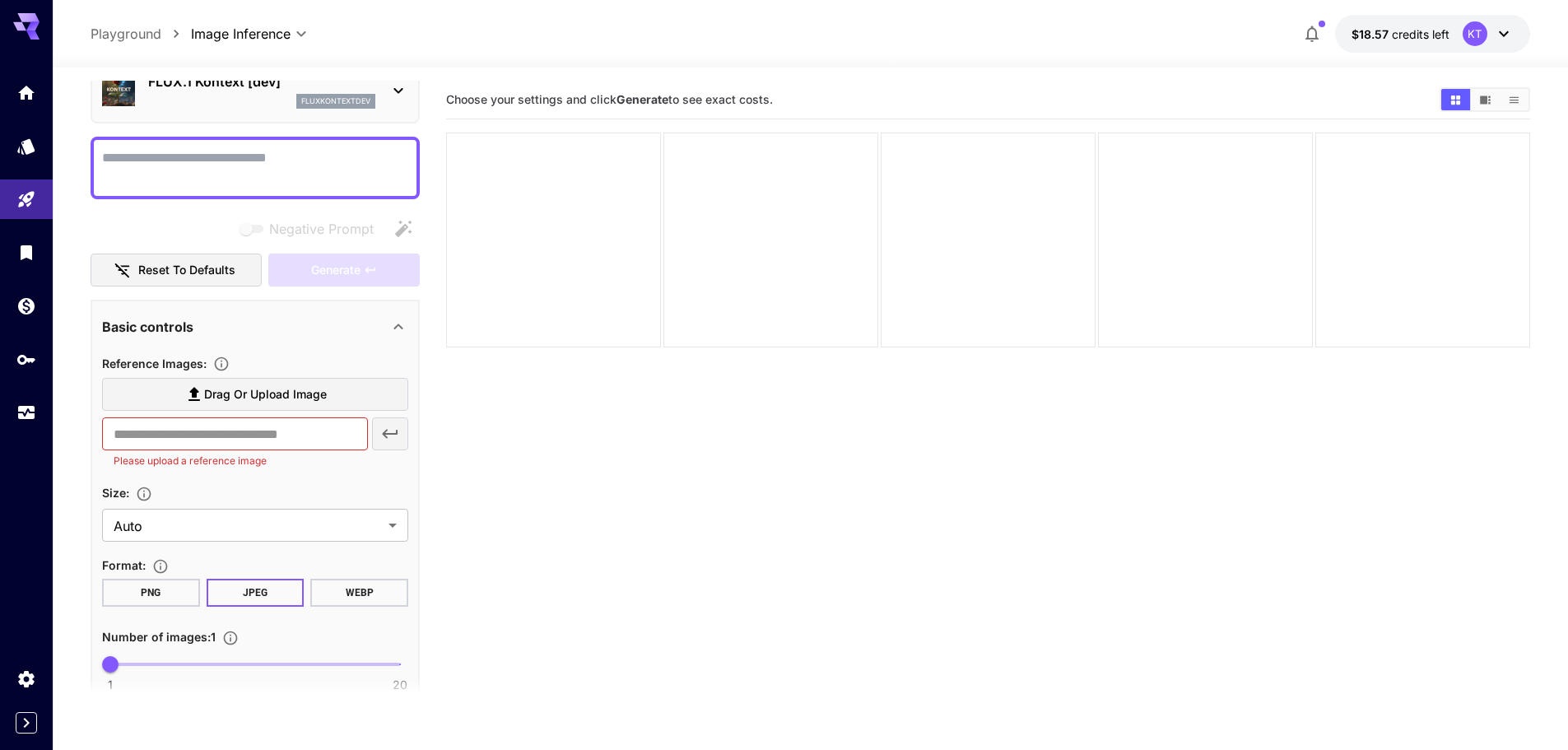
click at [252, 154] on textarea "Negative Prompt" at bounding box center [255, 168] width 306 height 40
paste textarea "**********"
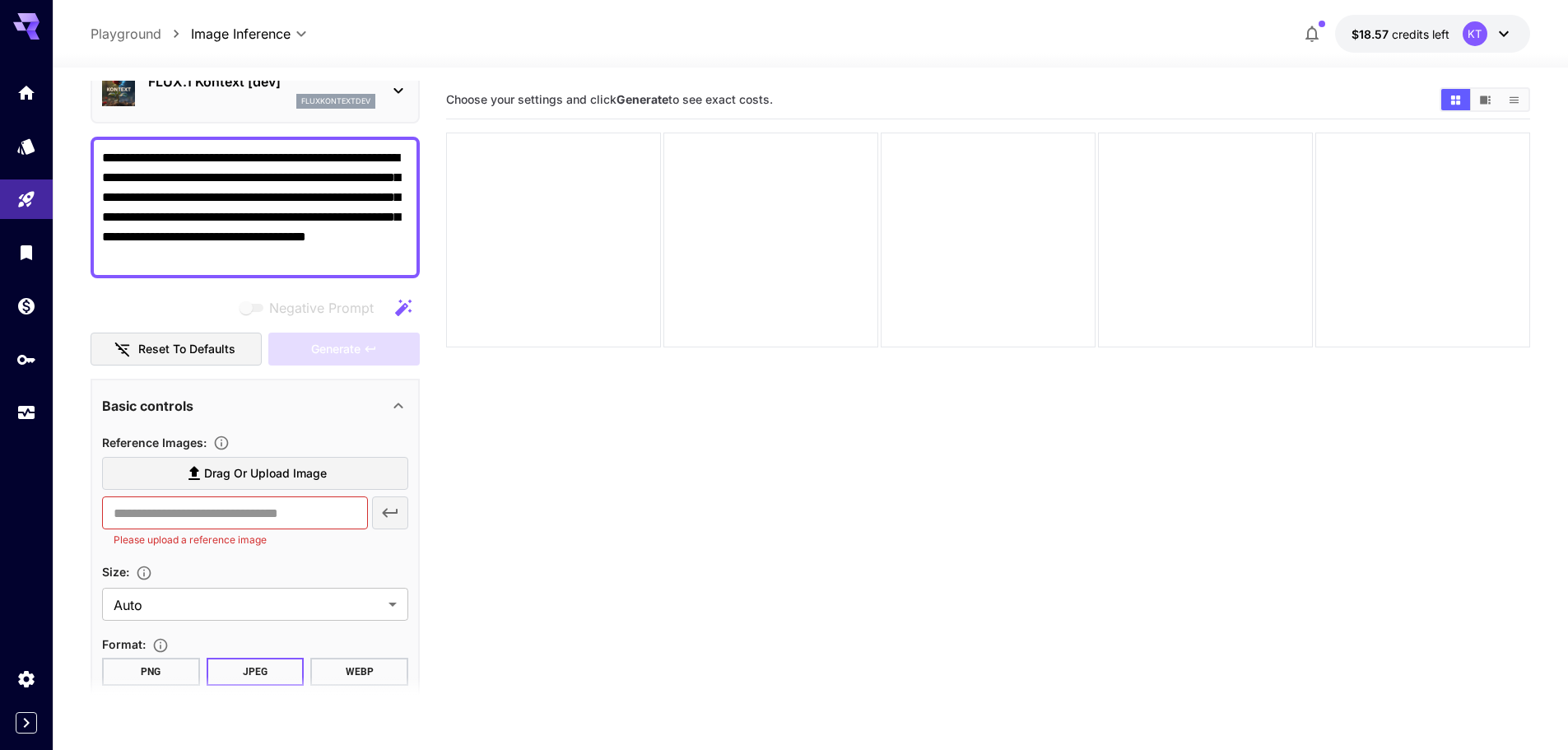
type textarea "**********"
click at [479, 415] on section "Choose your settings and click Generate to see exact costs." at bounding box center [988, 455] width 1084 height 750
click at [401, 312] on icon "button" at bounding box center [403, 307] width 17 height 17
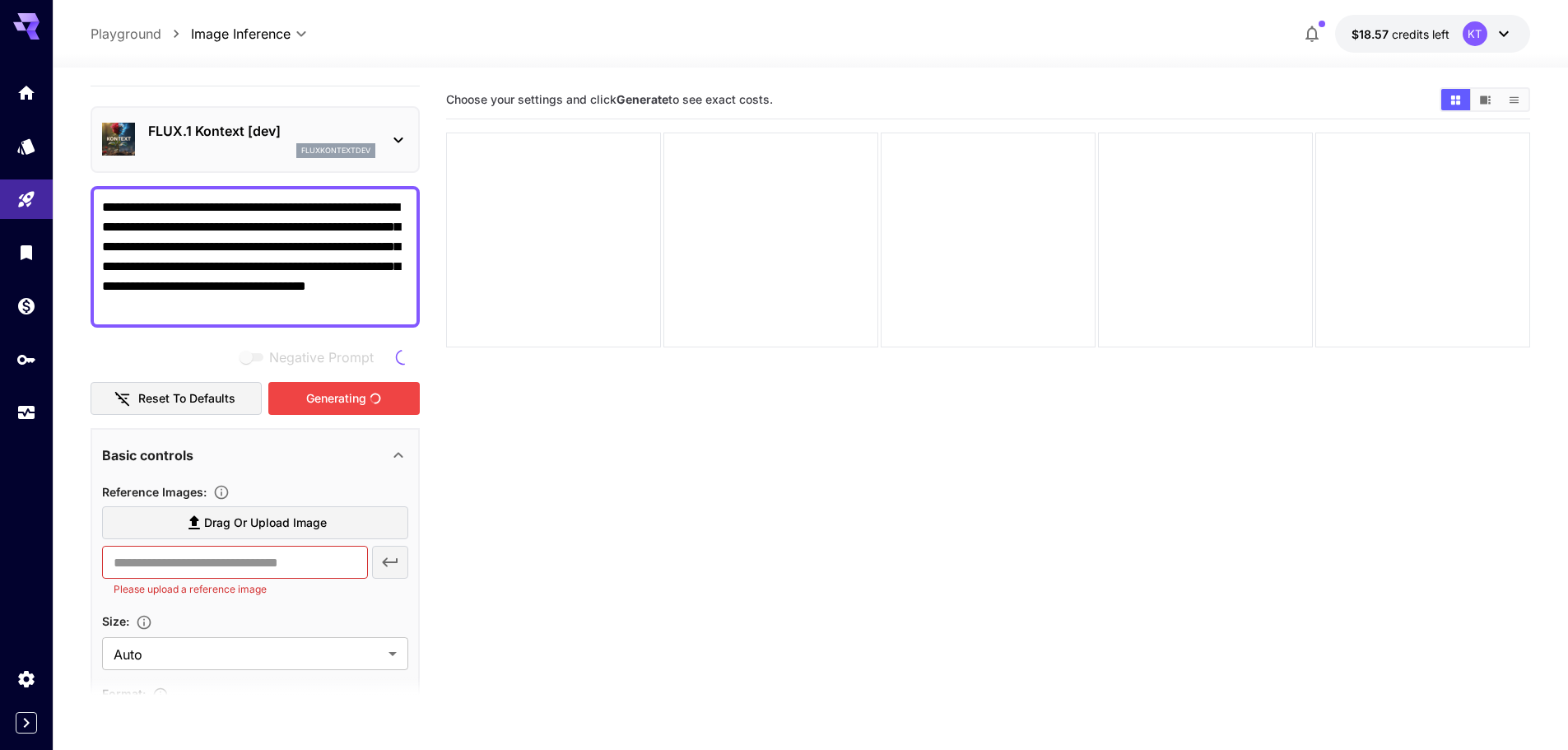
scroll to position [0, 0]
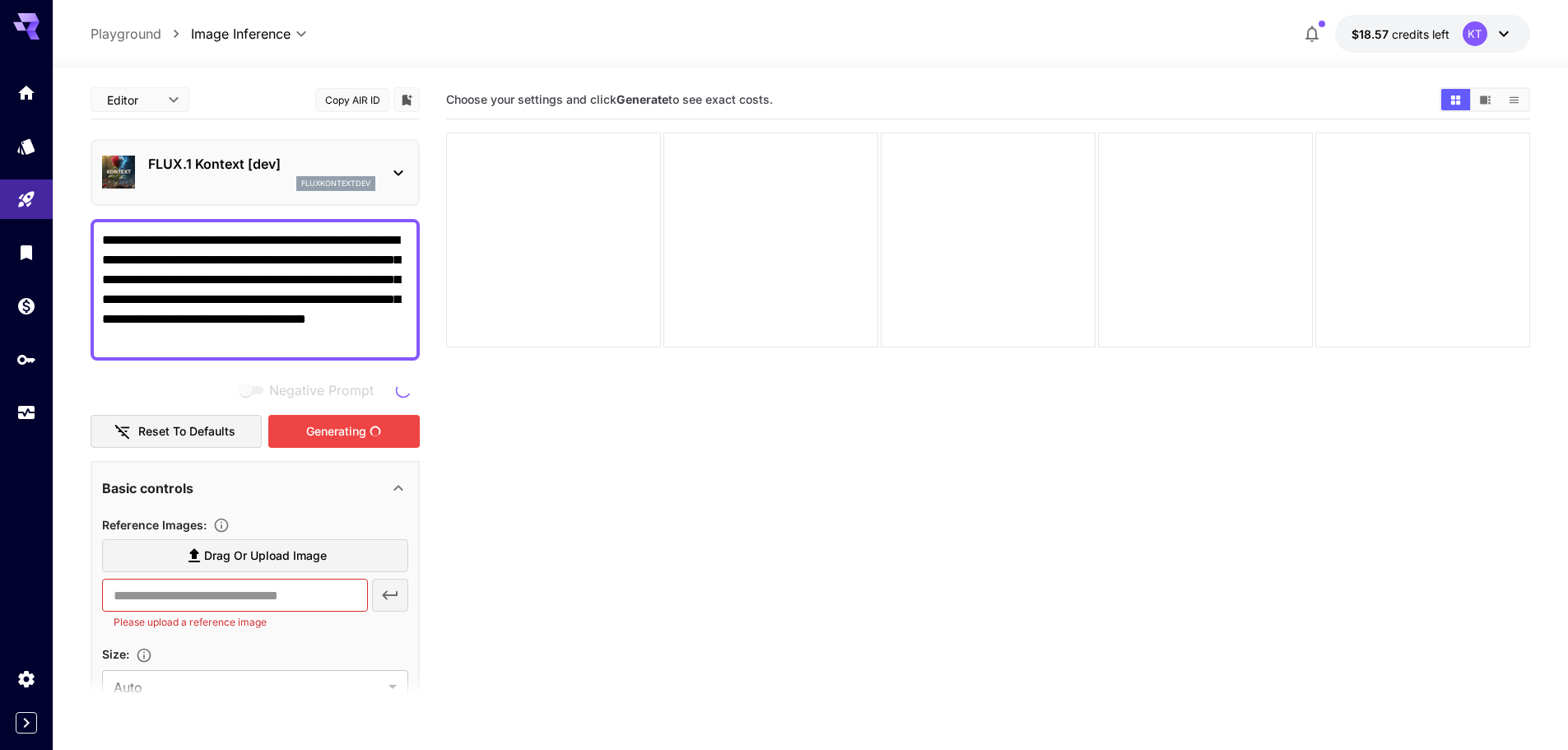
click at [358, 427] on div "Generating" at bounding box center [344, 432] width 152 height 34
click at [394, 388] on icon at bounding box center [403, 390] width 33 height 33
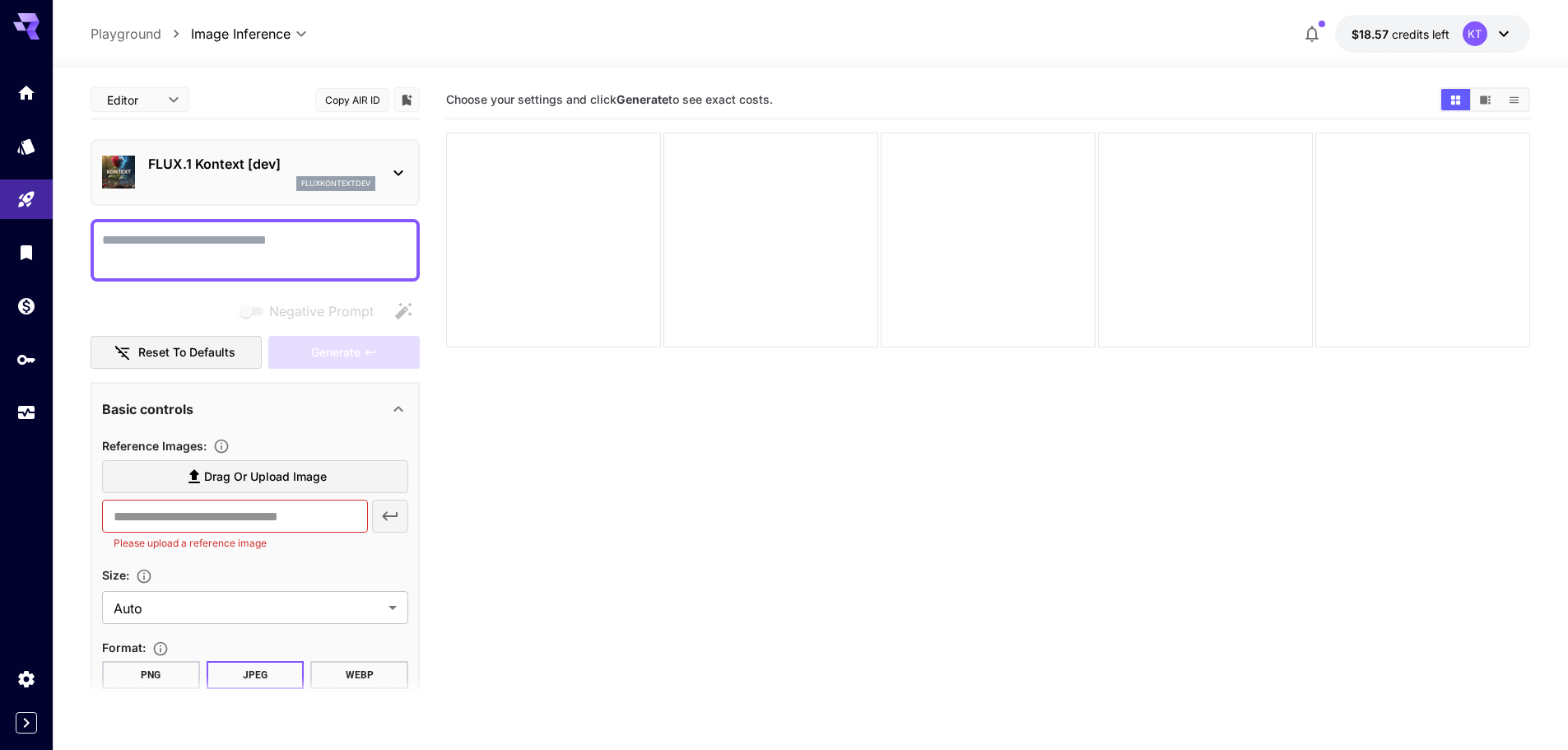
click at [241, 224] on div at bounding box center [255, 250] width 329 height 62
click at [235, 243] on textarea "Negative Prompt" at bounding box center [255, 250] width 306 height 40
paste textarea "**********"
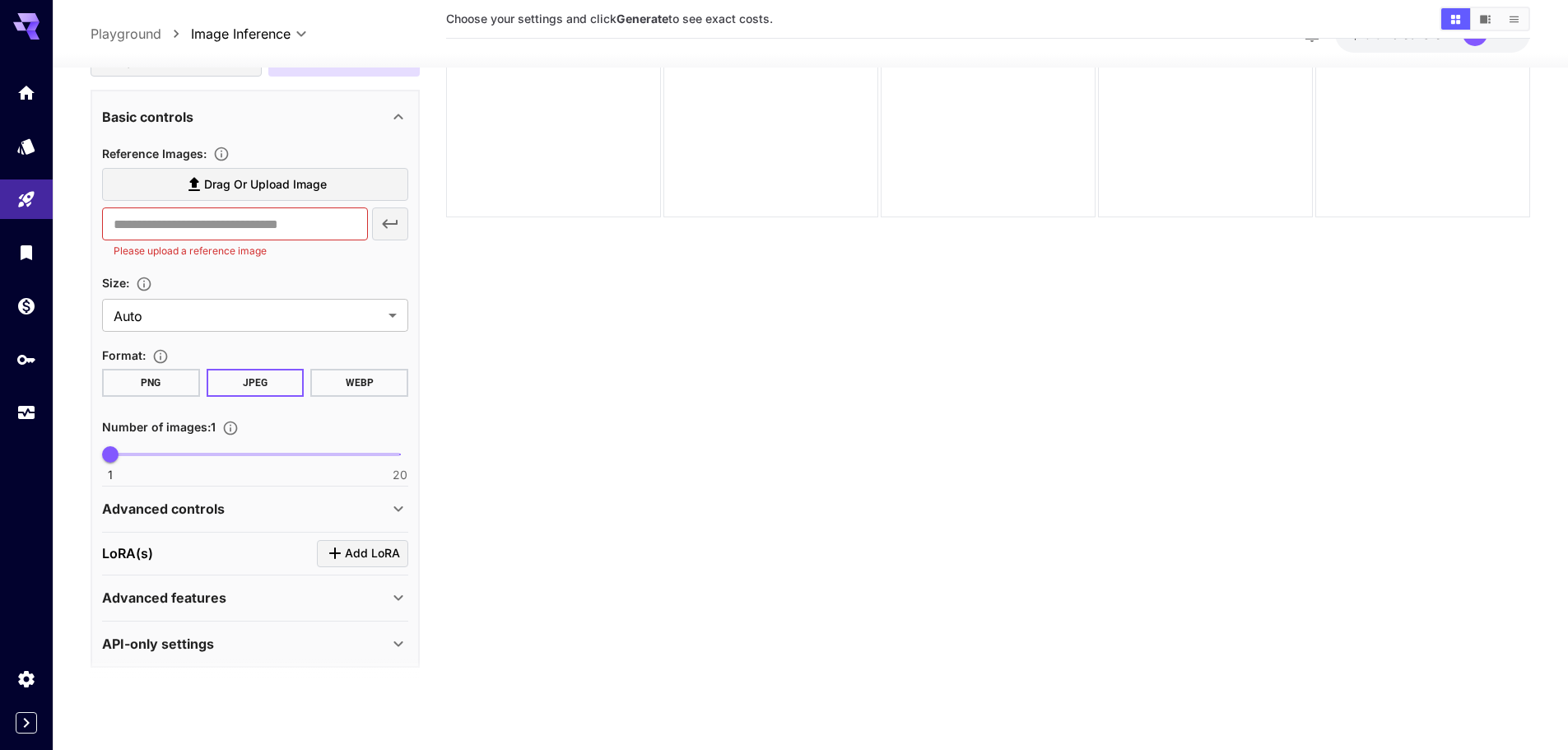
scroll to position [362, 0]
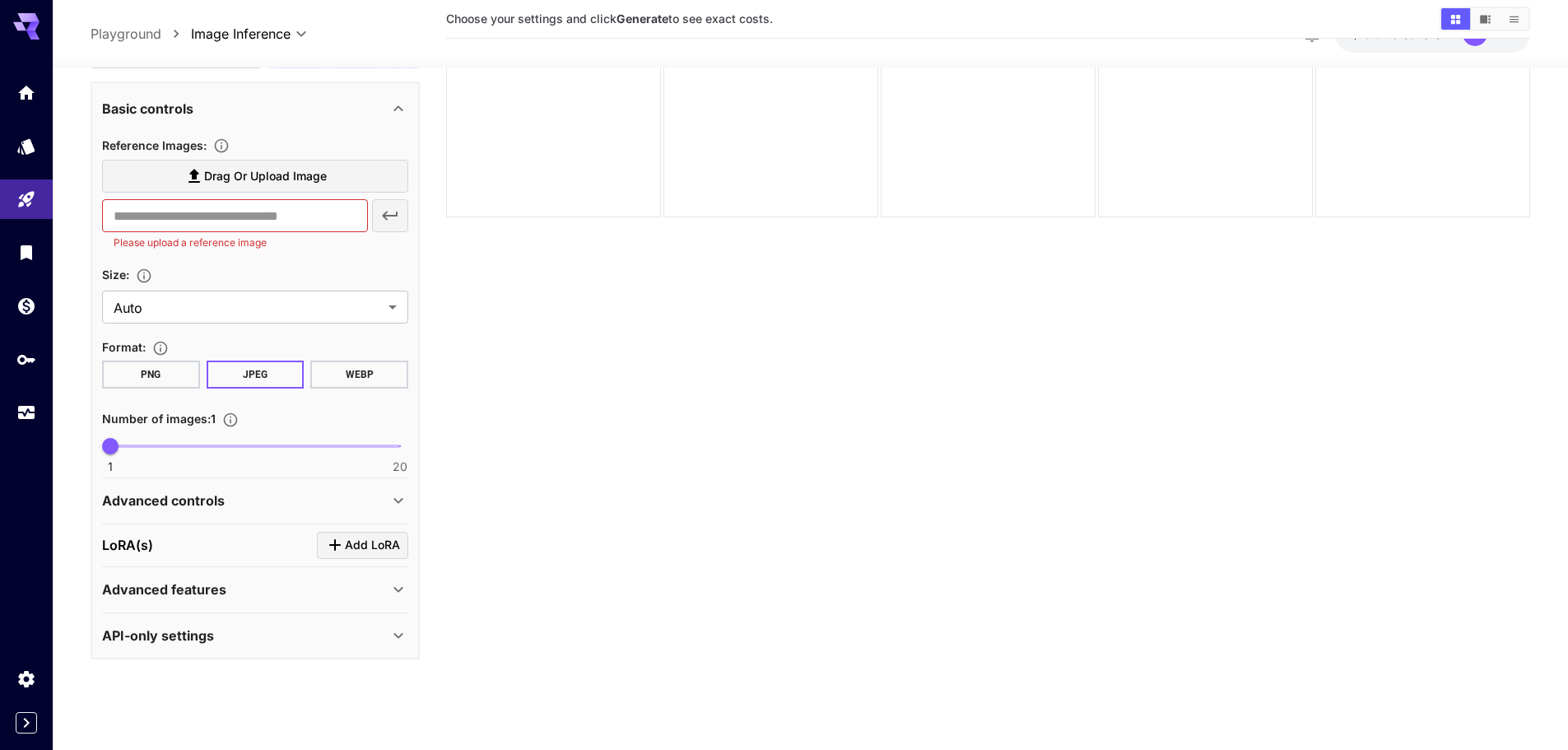
type textarea "**********"
type input "**"
drag, startPoint x: 203, startPoint y: 443, endPoint x: 553, endPoint y: 454, distance: 350.2
click at [553, 454] on main "**********" at bounding box center [810, 331] width 1440 height 763
click at [300, 592] on div "Advanced features" at bounding box center [245, 589] width 287 height 20
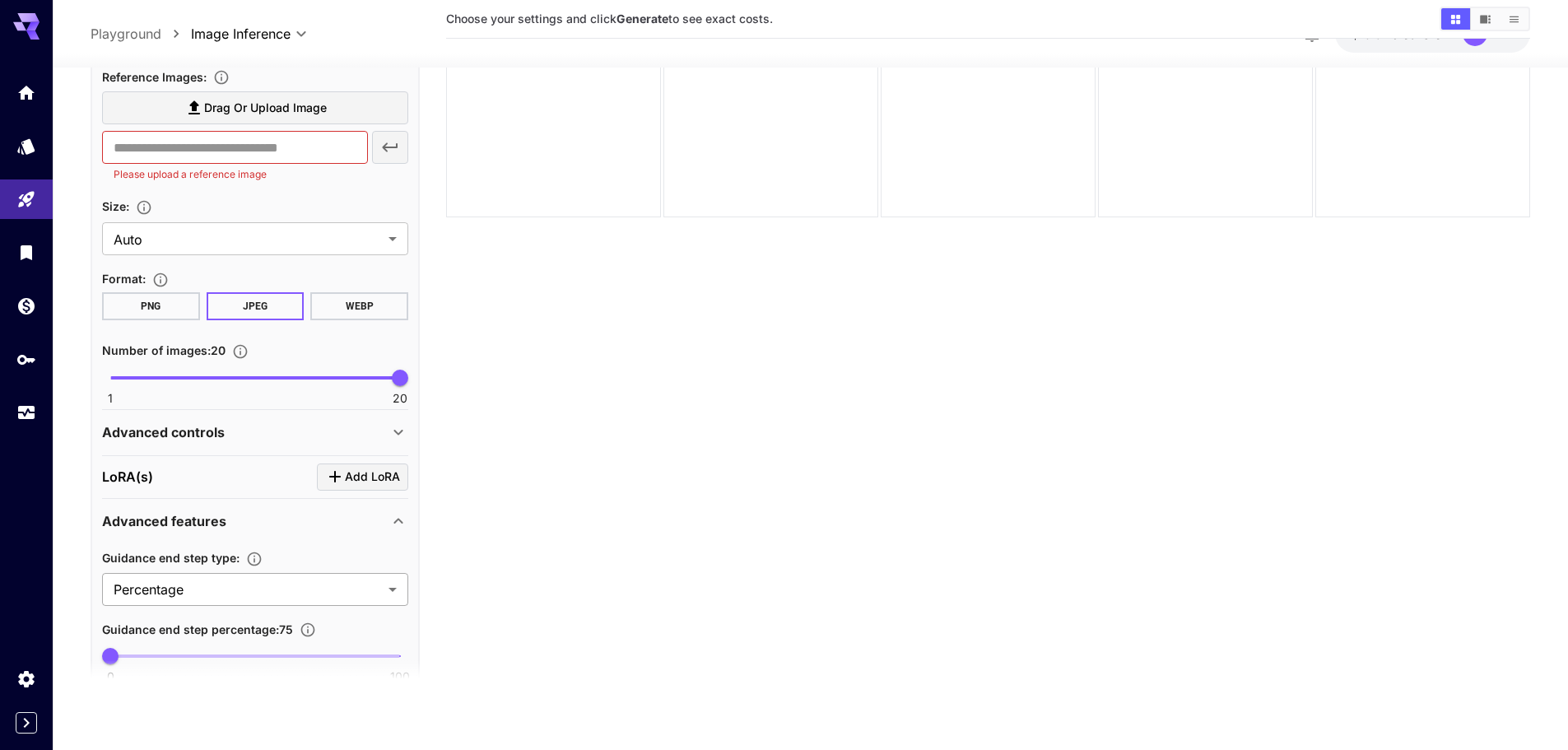
scroll to position [516, 0]
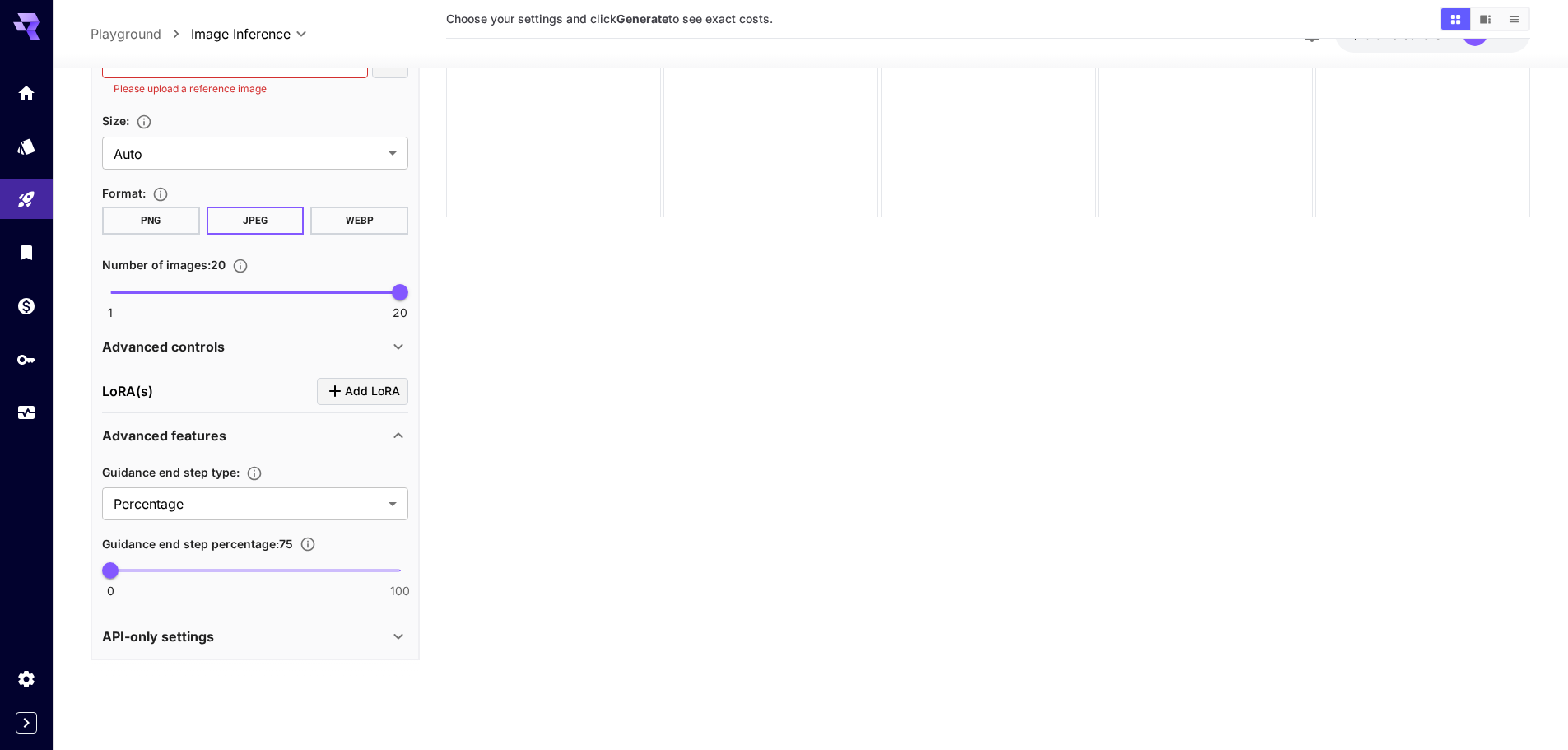
click at [273, 630] on div "API-only settings" at bounding box center [245, 636] width 287 height 20
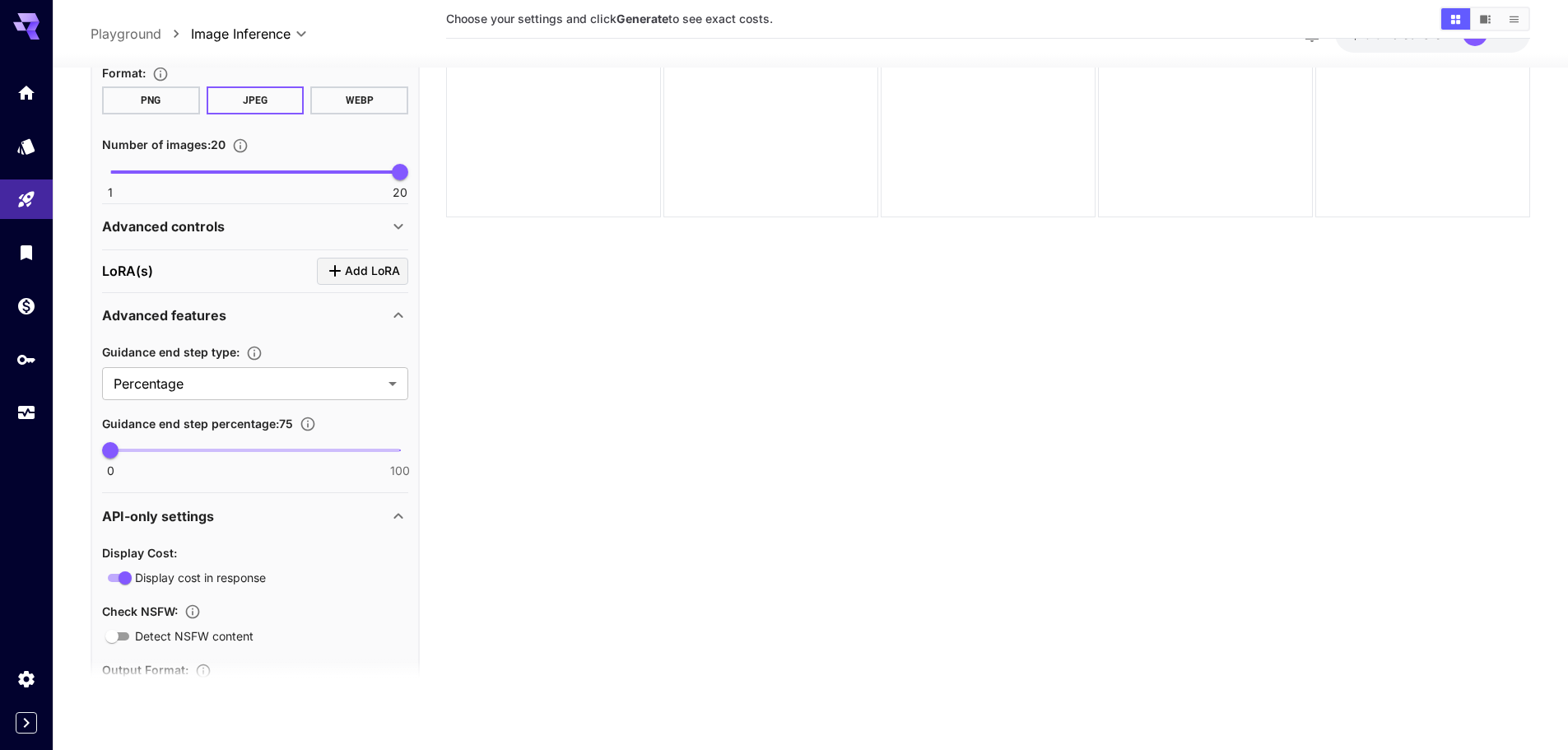
scroll to position [797, 0]
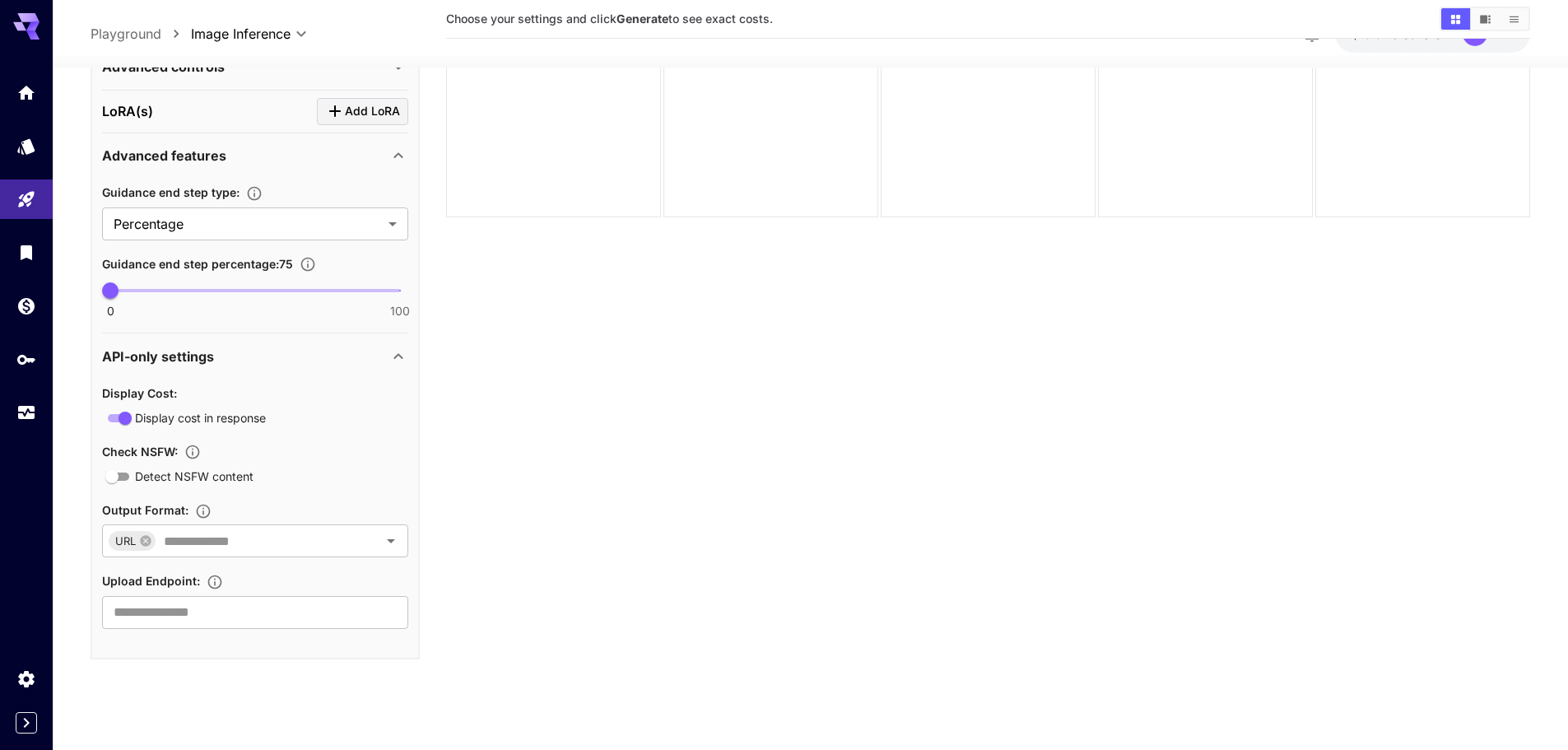
click at [396, 157] on icon at bounding box center [398, 156] width 9 height 6
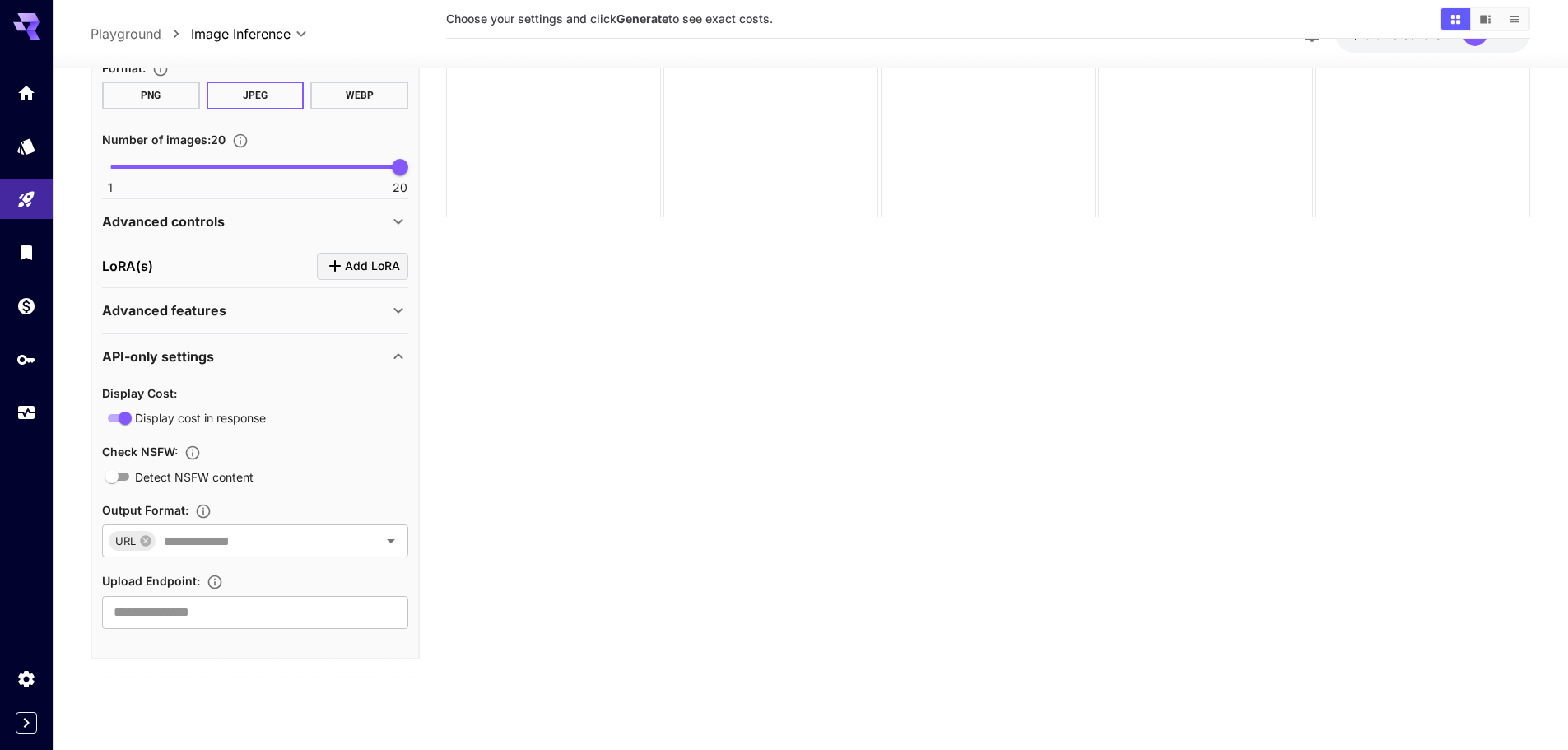
click at [380, 354] on div "API-only settings" at bounding box center [245, 356] width 287 height 20
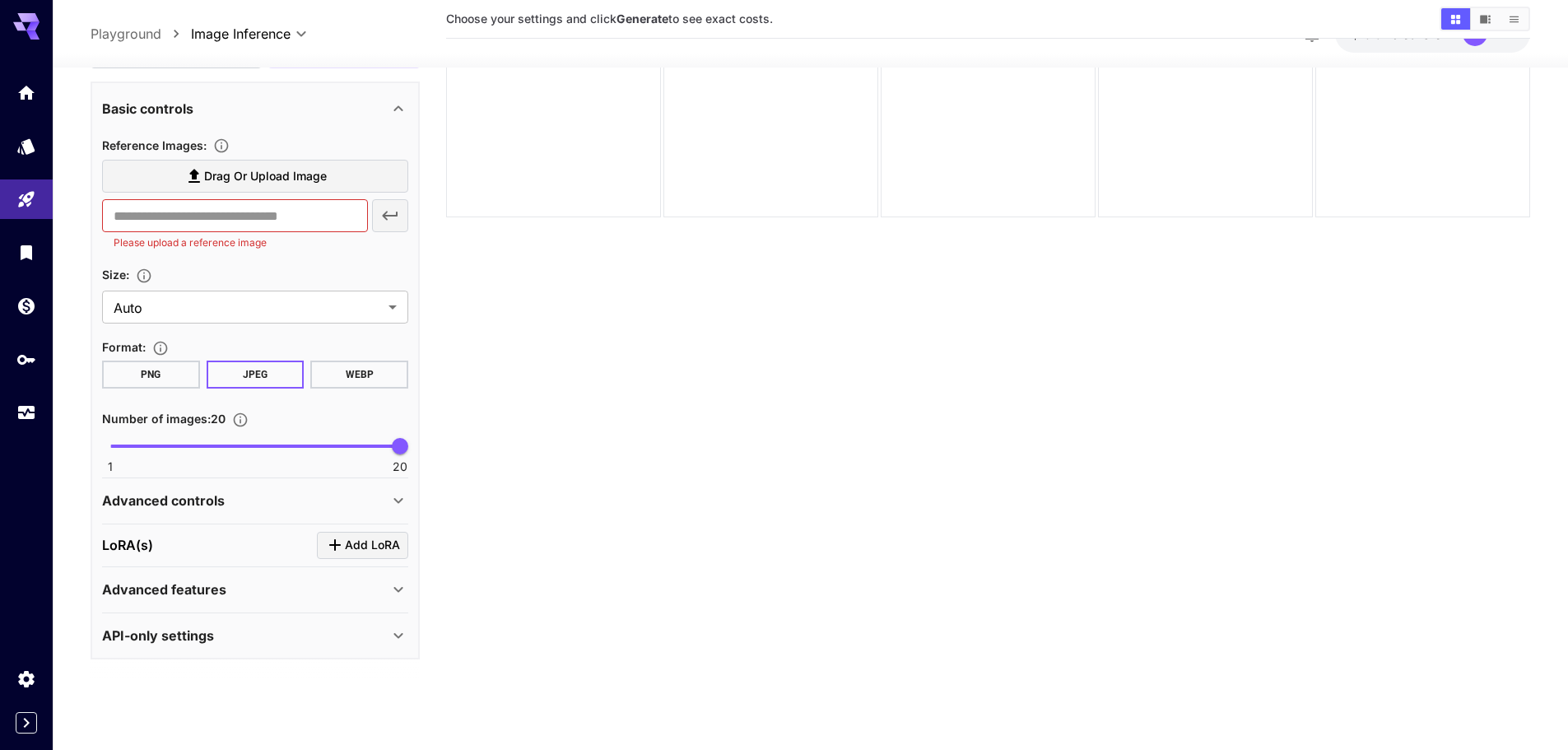
scroll to position [362, 0]
click at [171, 478] on div "Advanced controls Seed : ​ Scheduler : ******* ​ Steps : 28 1 50 28 CFG scale :…" at bounding box center [255, 501] width 306 height 46
click at [176, 497] on p "Advanced controls" at bounding box center [164, 501] width 123 height 20
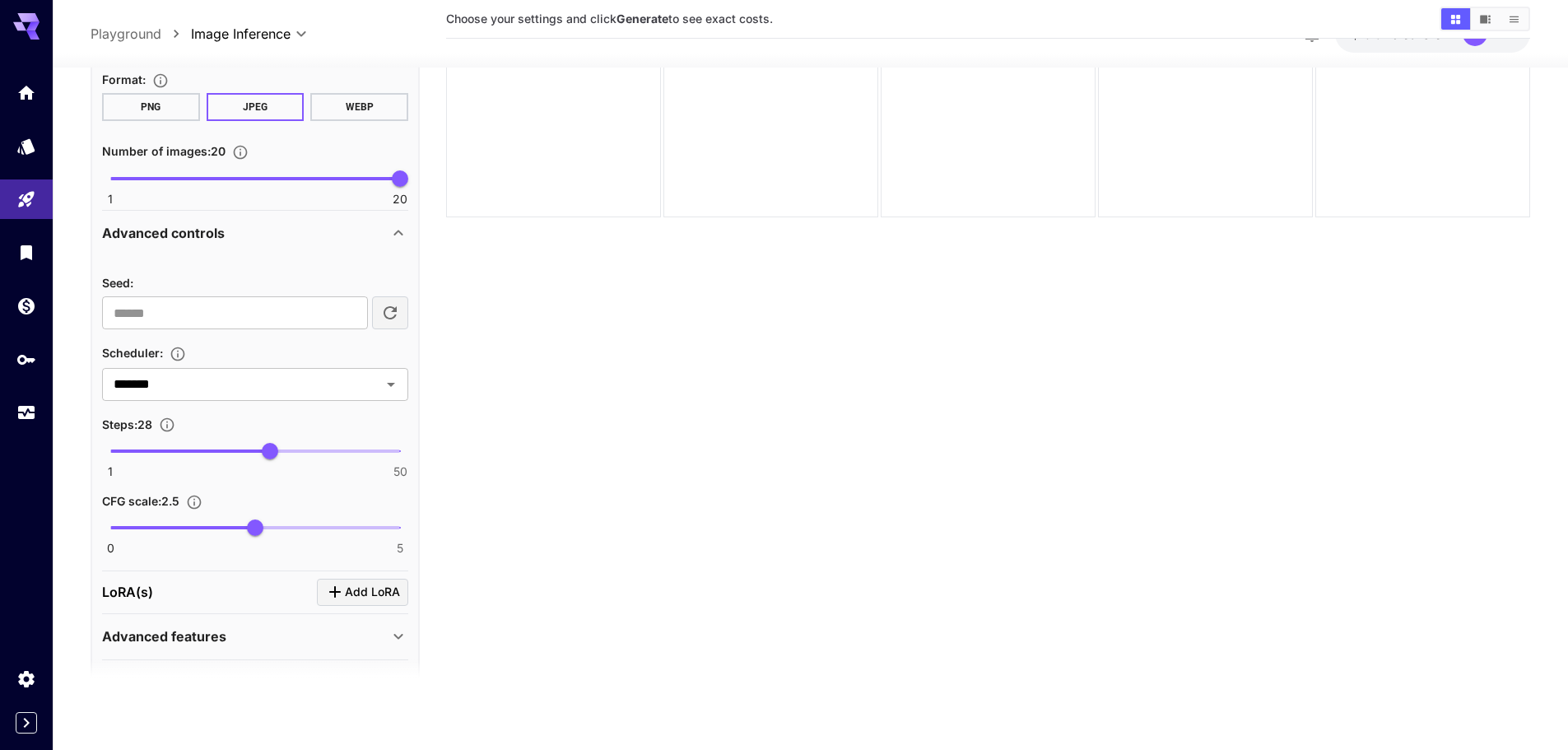
scroll to position [677, 0]
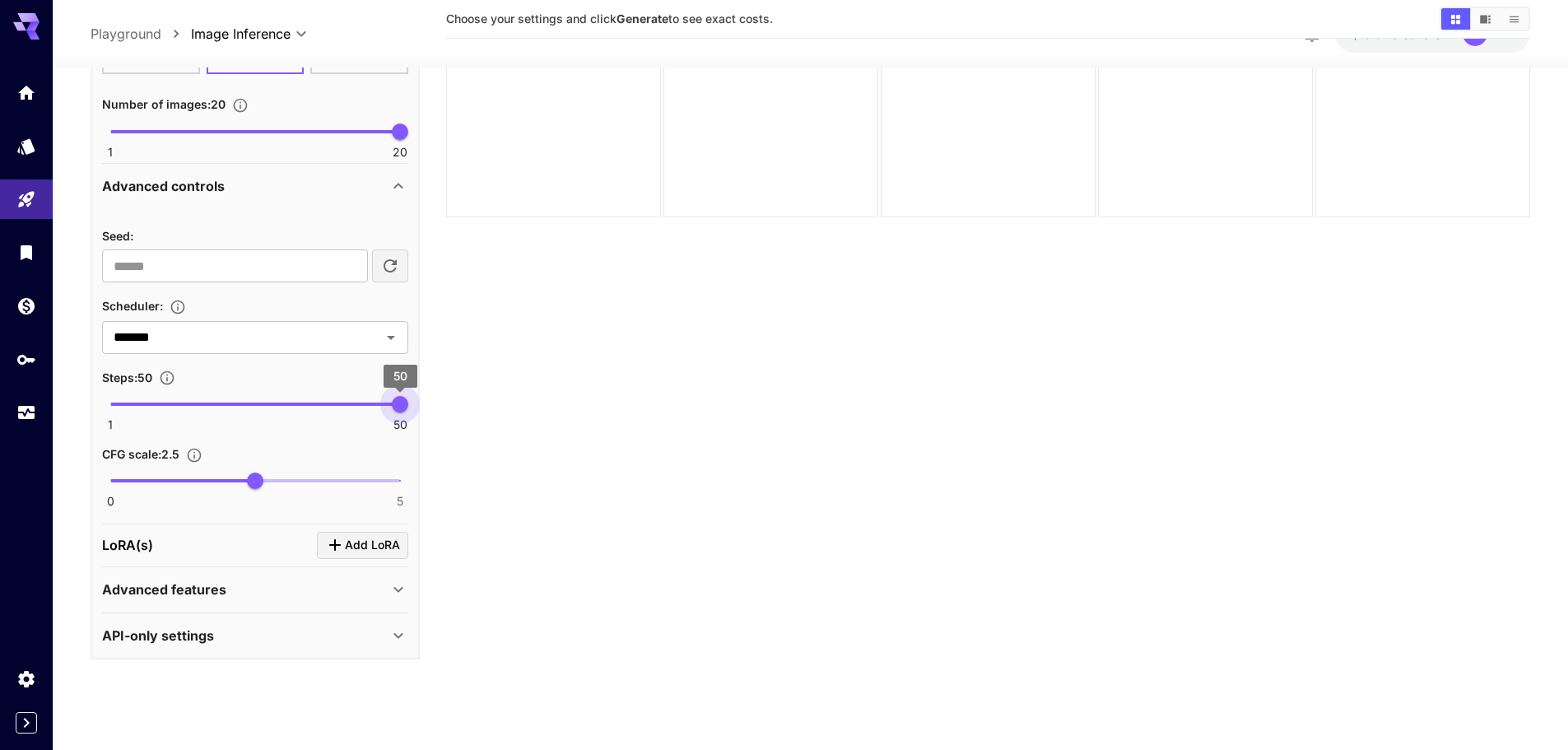
drag, startPoint x: 293, startPoint y: 409, endPoint x: 428, endPoint y: 408, distance: 135.0
click at [428, 408] on main "**********" at bounding box center [810, 331] width 1440 height 763
click at [317, 406] on span "1 50 50" at bounding box center [255, 404] width 290 height 25
type input "**"
drag, startPoint x: 325, startPoint y: 405, endPoint x: 282, endPoint y: 429, distance: 49.2
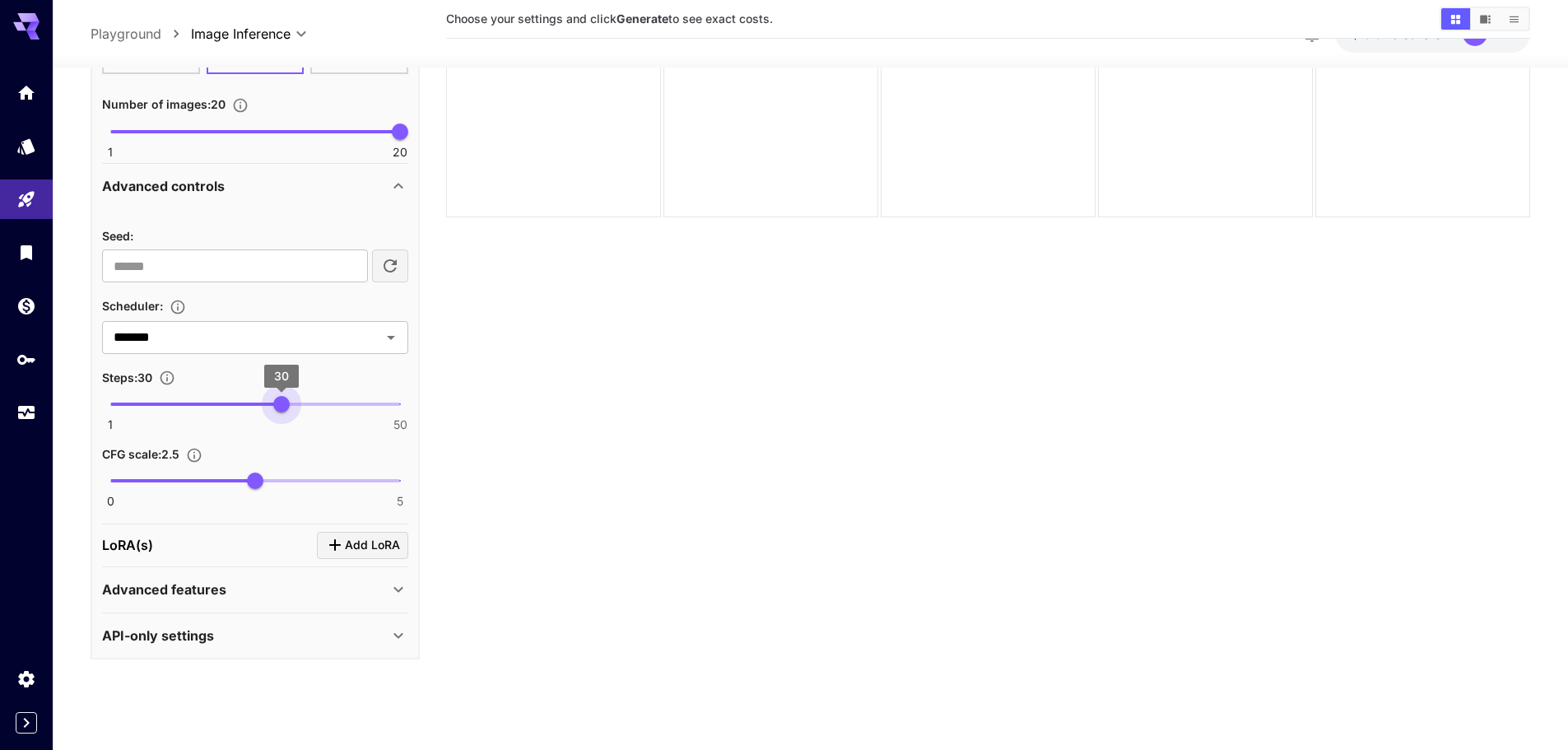
click at [282, 429] on div "1 50 30" at bounding box center [255, 411] width 306 height 39
type input "*"
drag, startPoint x: 251, startPoint y: 485, endPoint x: 344, endPoint y: 490, distance: 93.1
click at [344, 489] on span "4" at bounding box center [342, 480] width 17 height 17
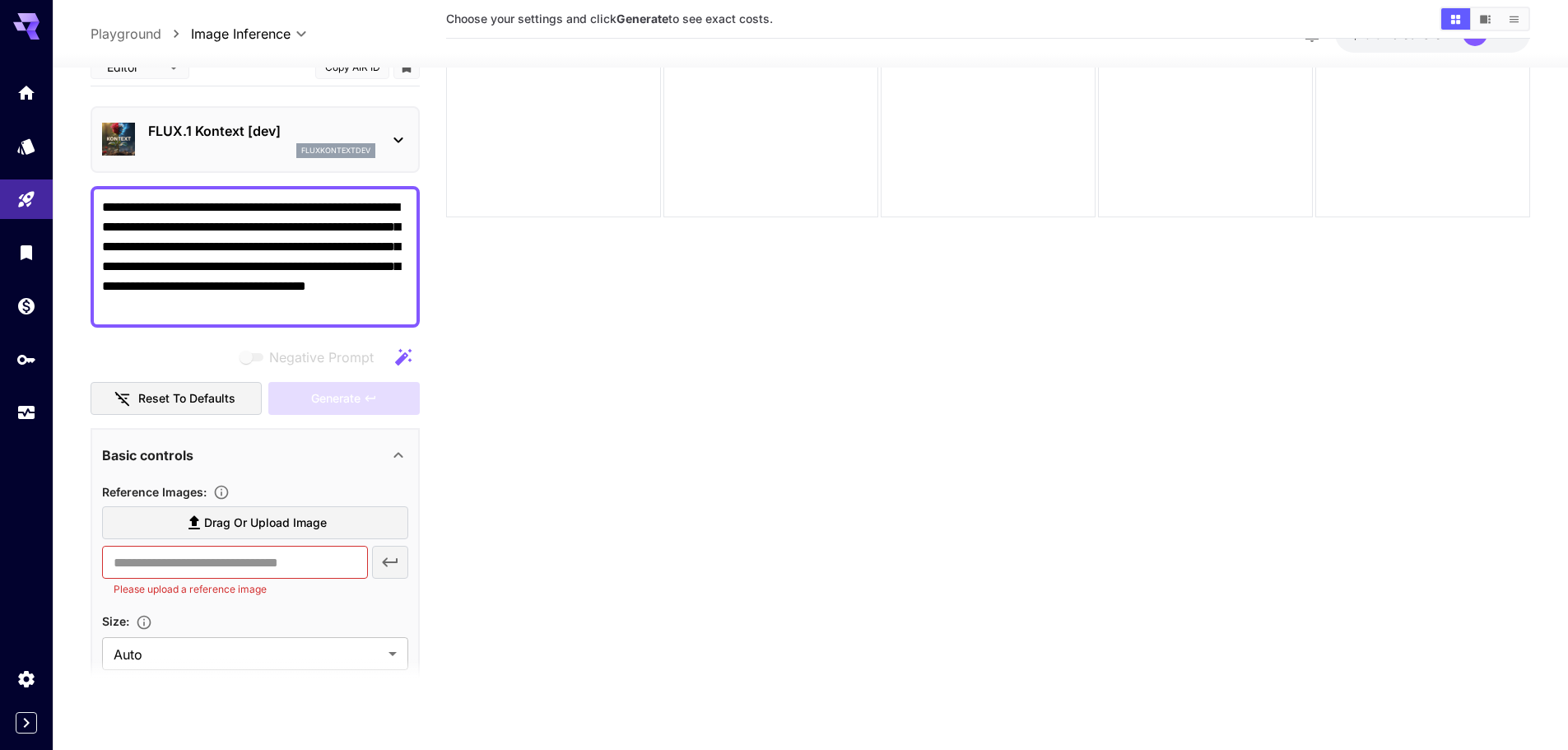
scroll to position [0, 0]
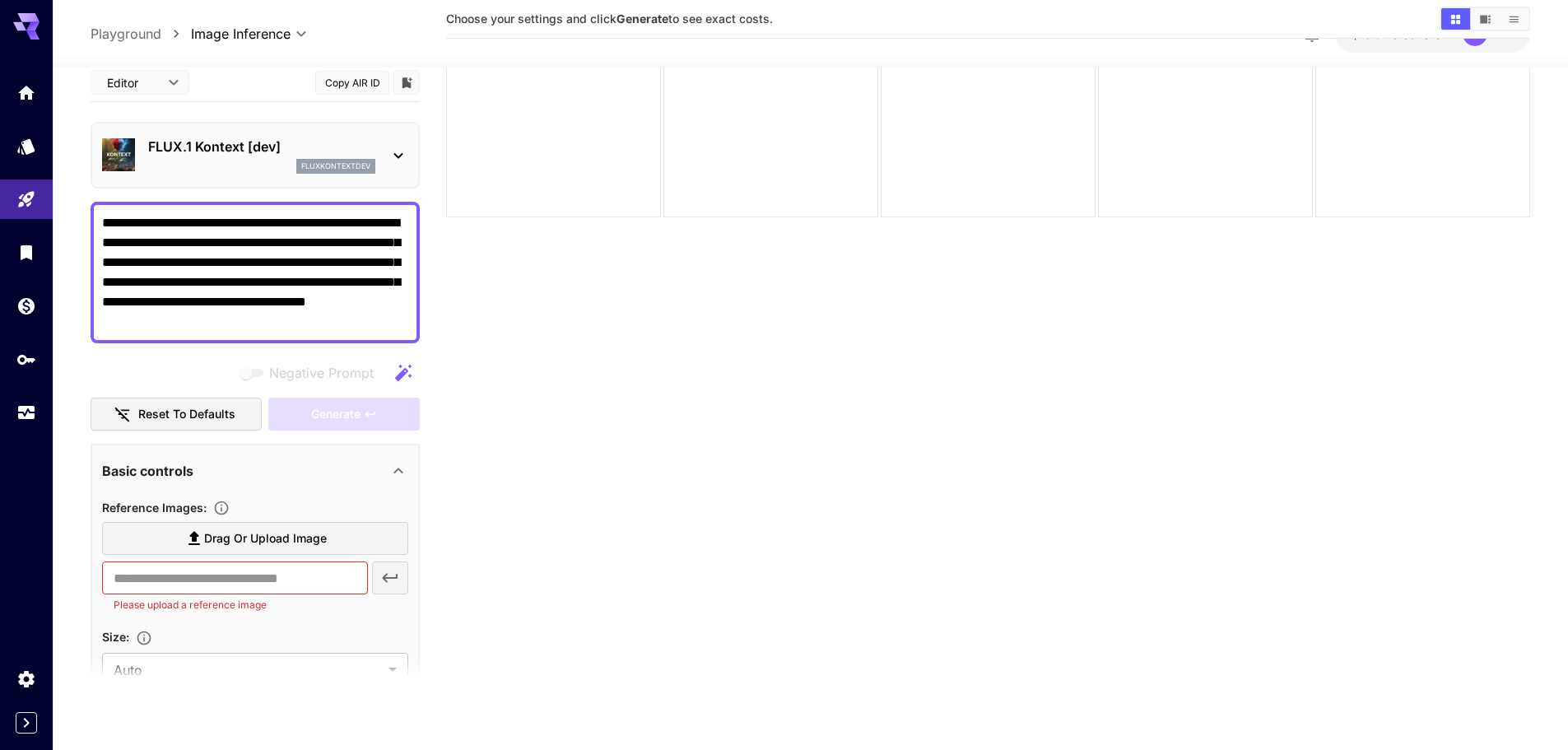
click at [402, 368] on icon "button" at bounding box center [404, 372] width 20 height 20
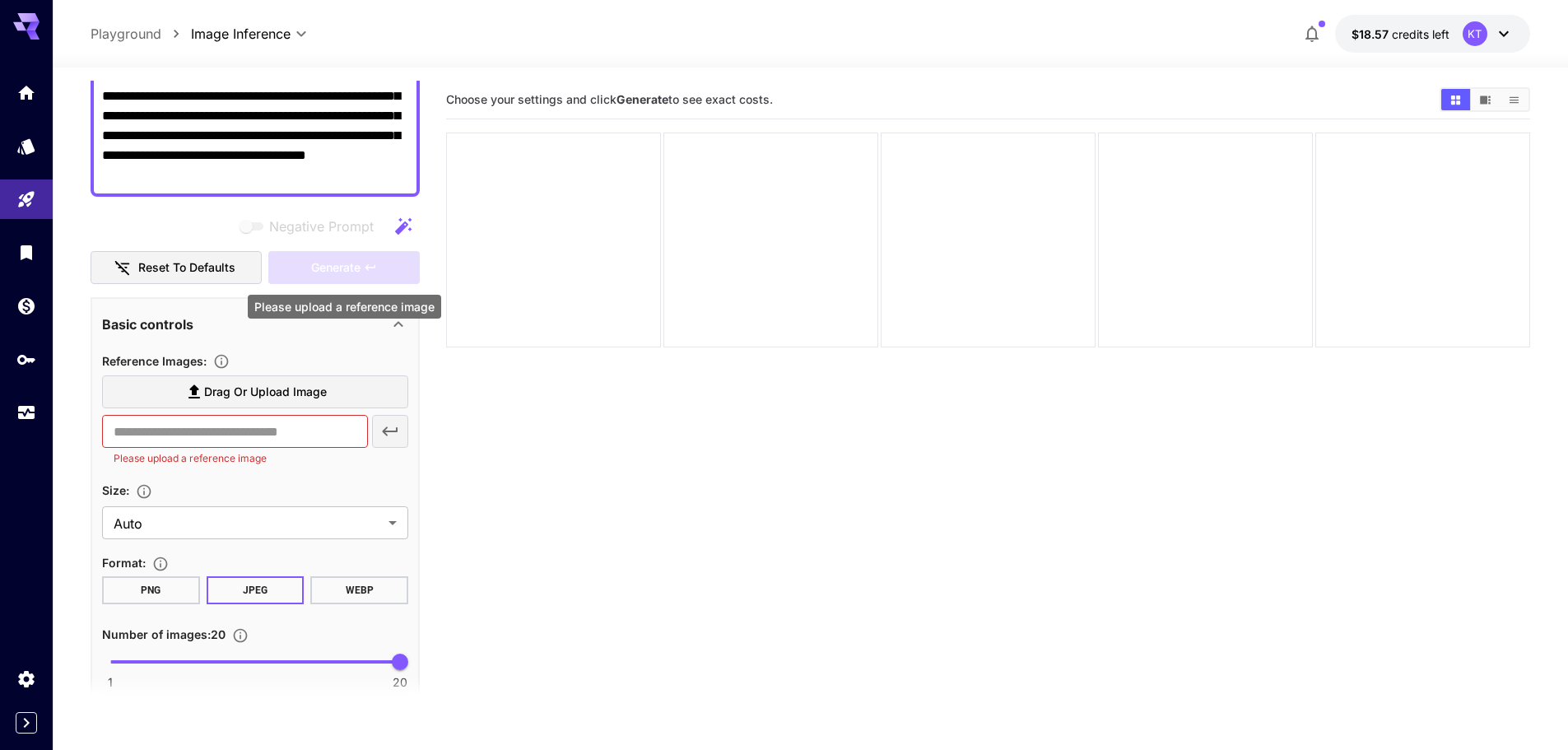
scroll to position [165, 0]
click at [399, 422] on div "​ Please upload a reference image" at bounding box center [255, 439] width 306 height 52
click at [400, 429] on div "​ Please upload a reference image" at bounding box center [255, 439] width 306 height 52
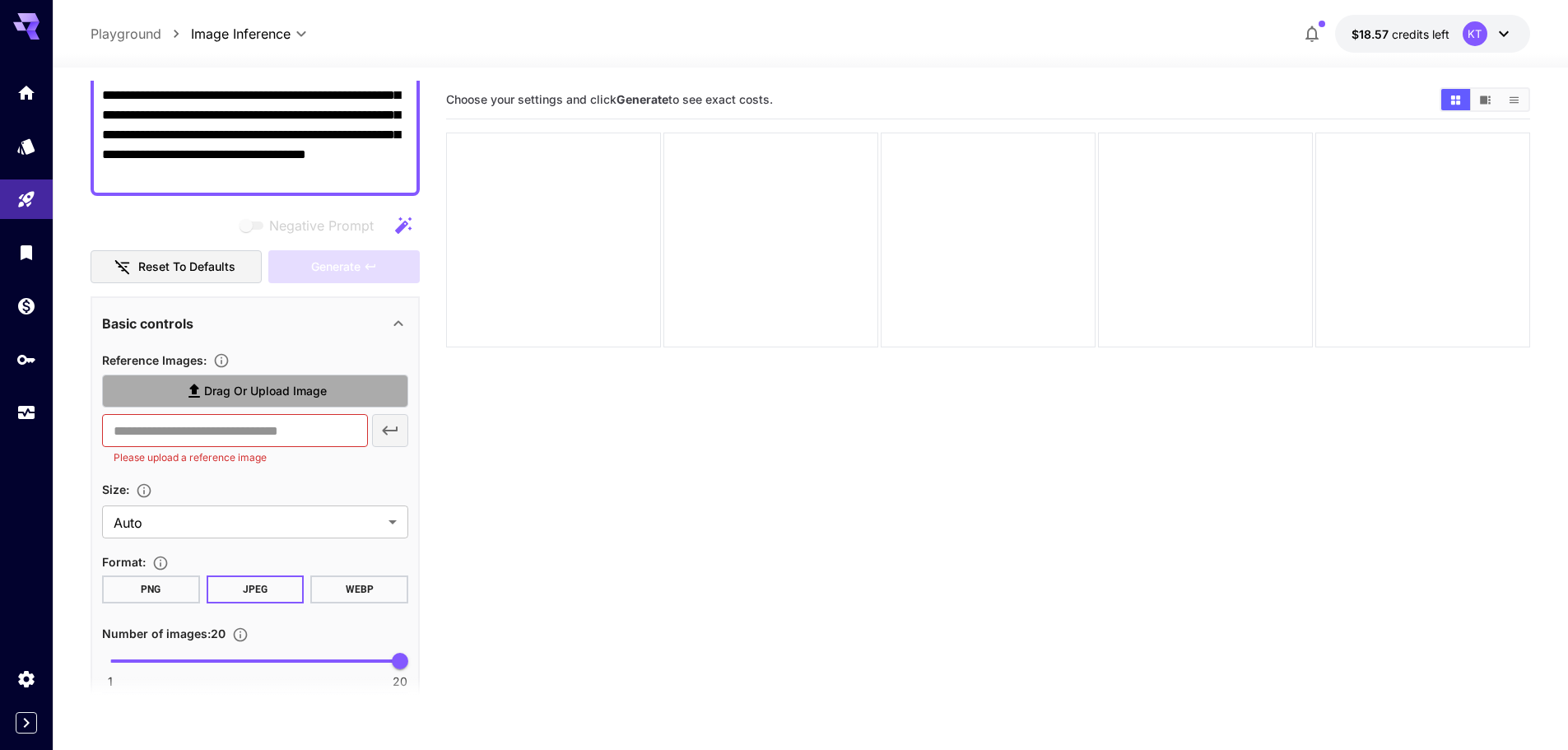
click at [332, 385] on label "Drag or upload image" at bounding box center [255, 392] width 306 height 34
click at [0, 0] on input "Drag or upload image" at bounding box center [0, 0] width 0 height 0
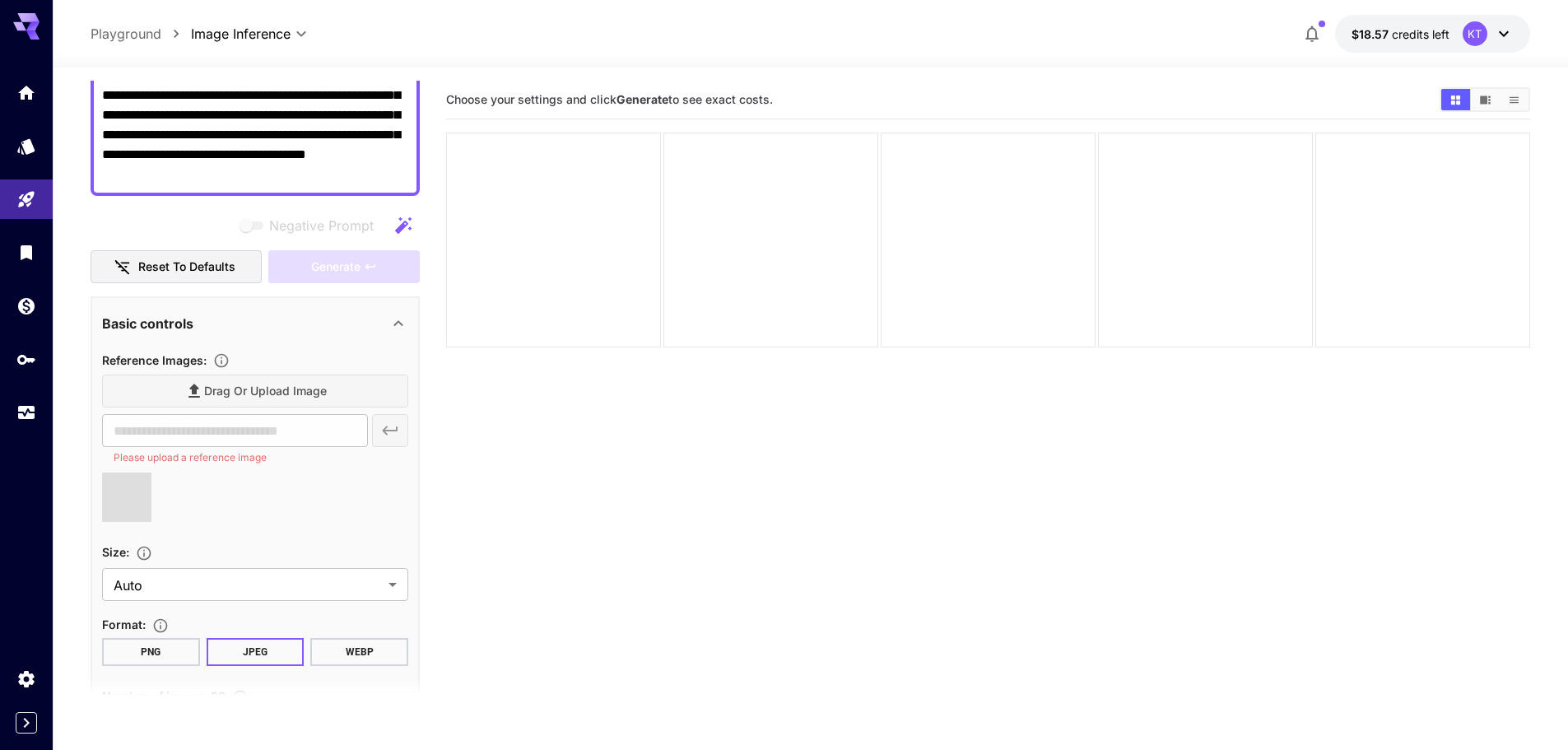
type input "**********"
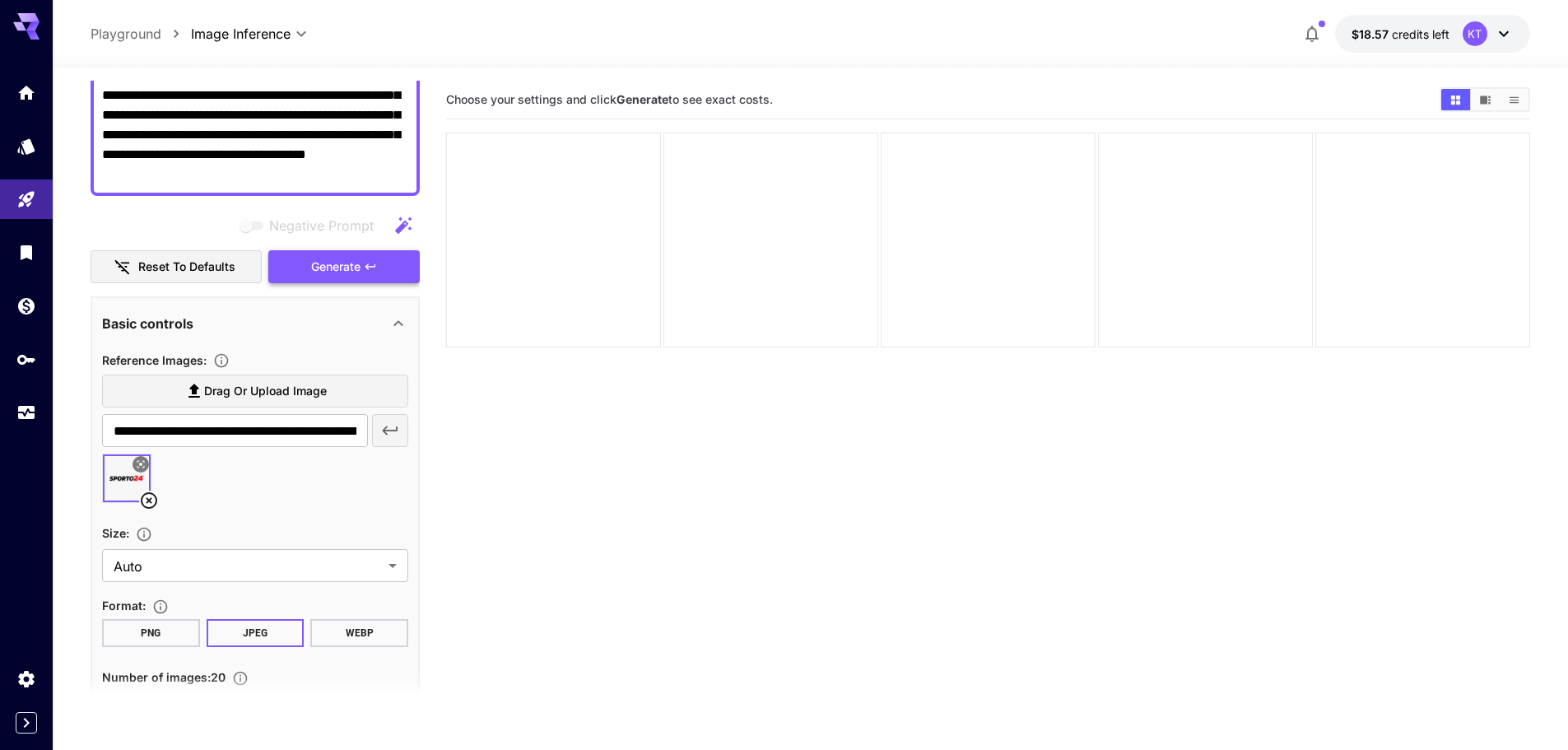
click at [350, 259] on span "Generate" at bounding box center [336, 267] width 50 height 21
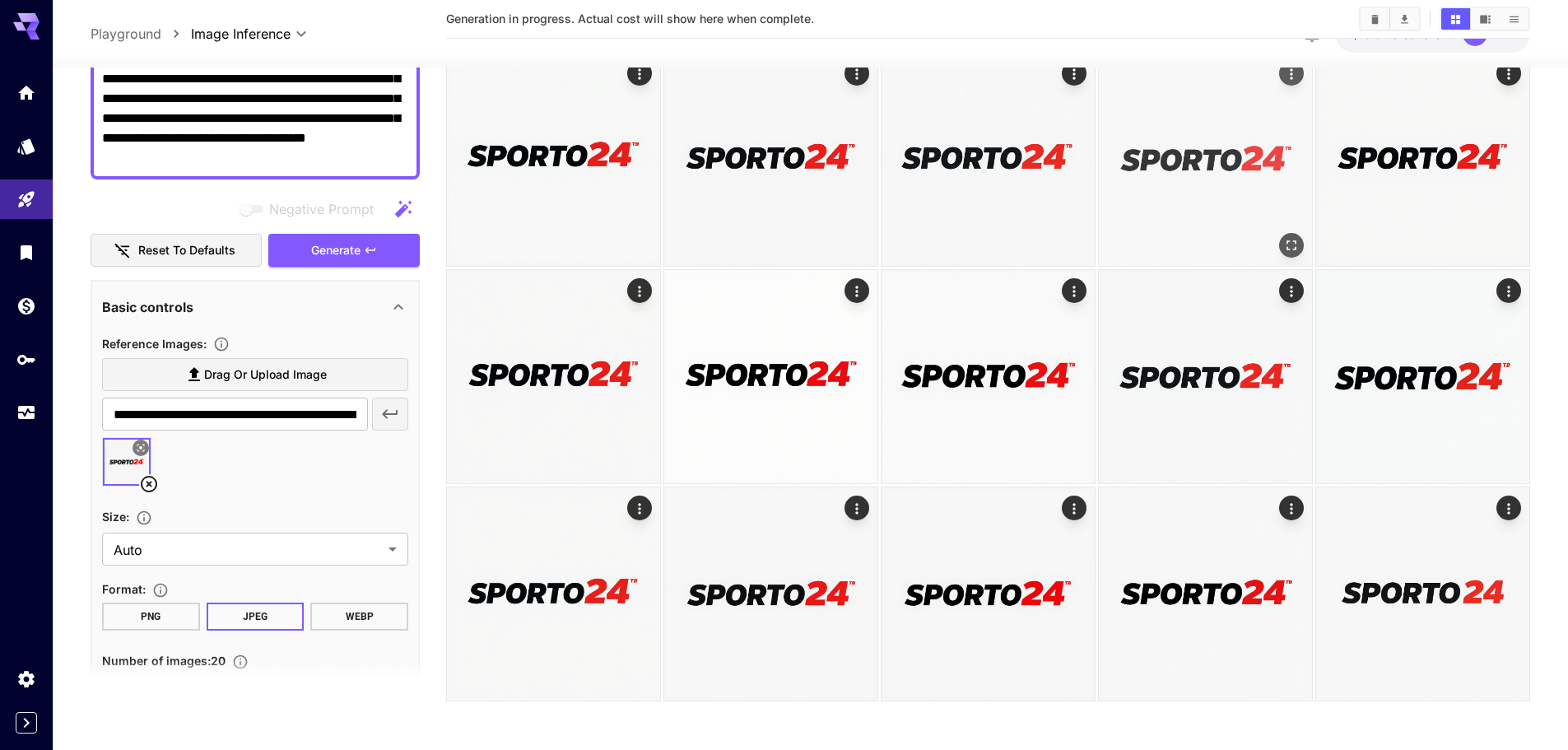
scroll to position [299, 0]
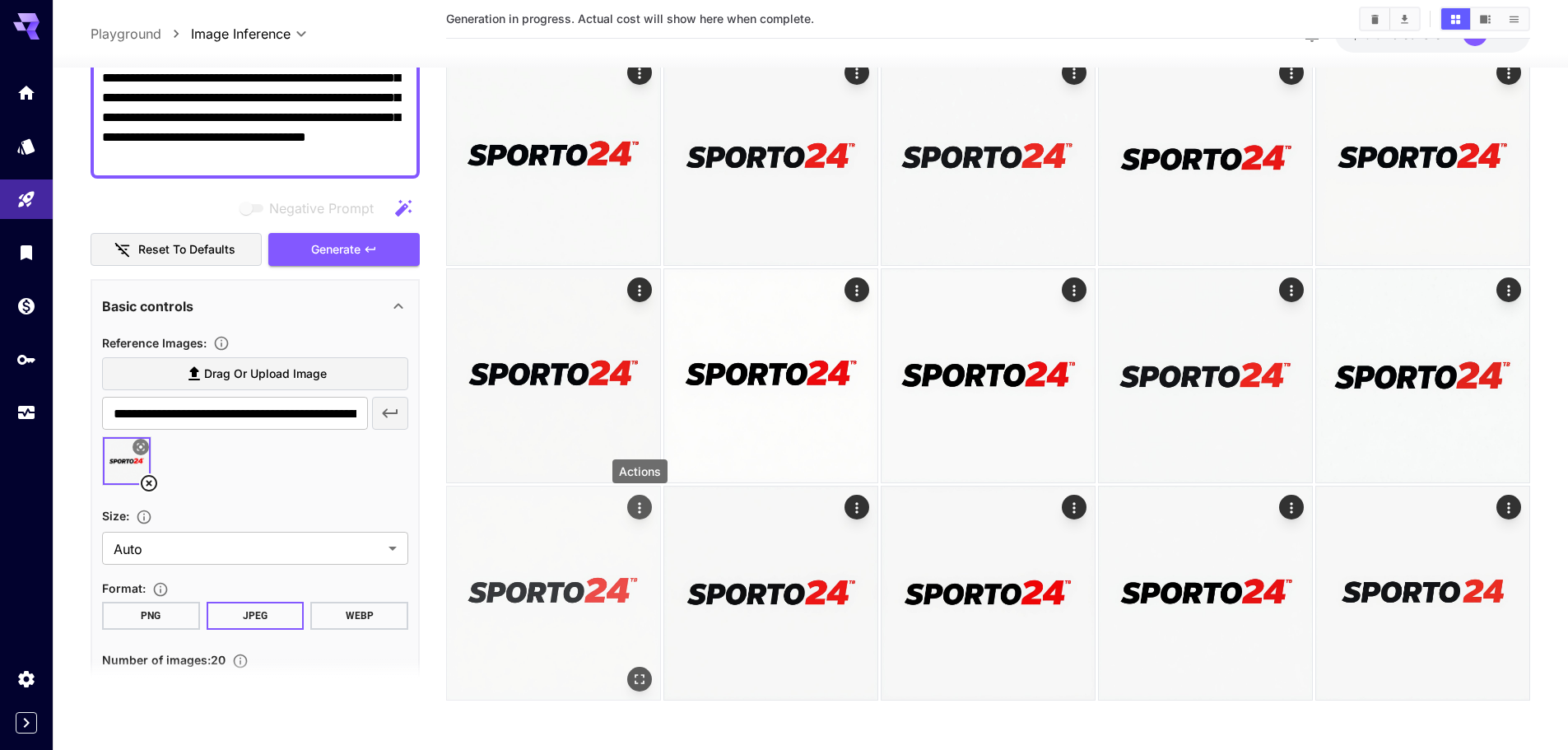
click at [640, 507] on icon "Actions" at bounding box center [639, 507] width 2 height 11
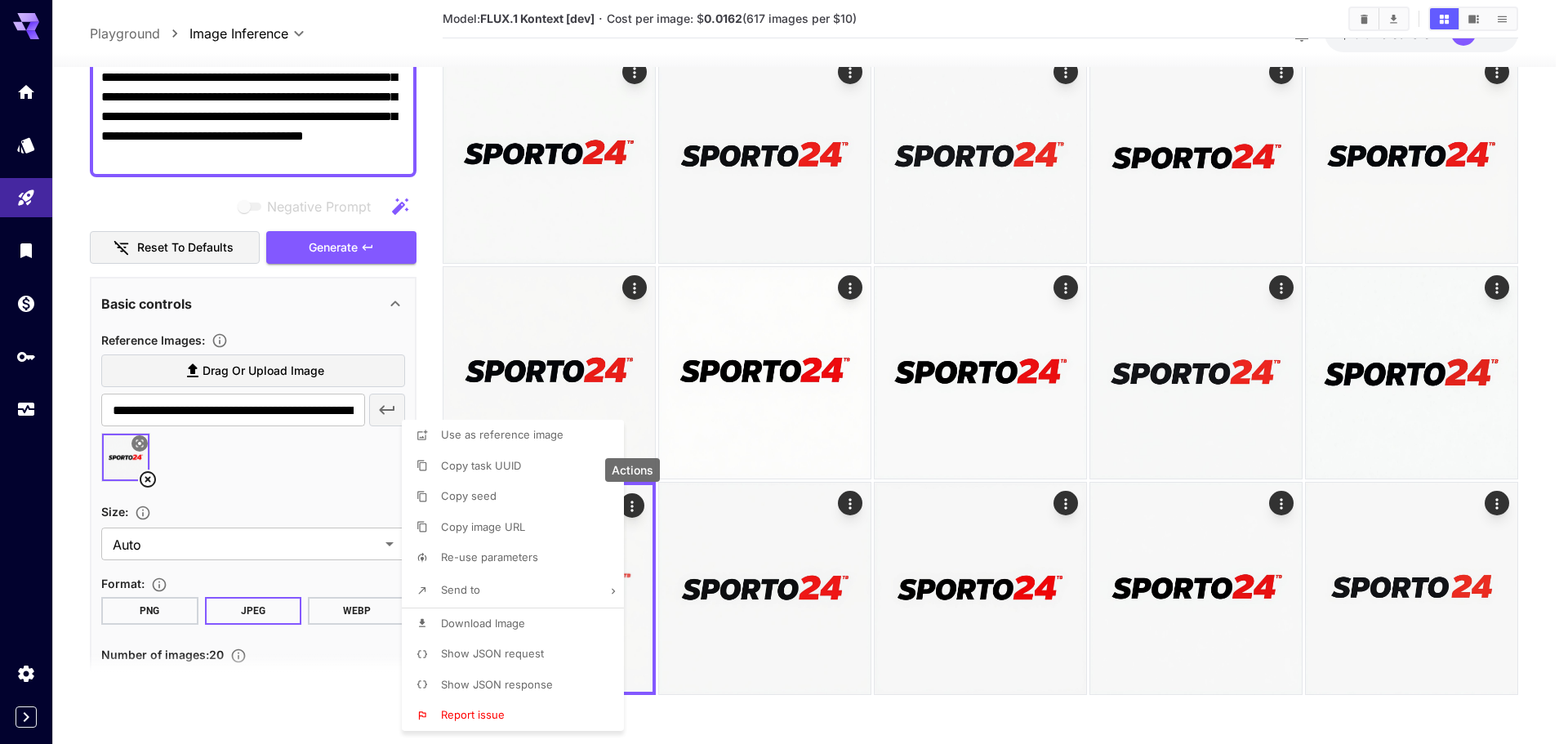
click at [329, 718] on div at bounding box center [784, 372] width 1568 height 744
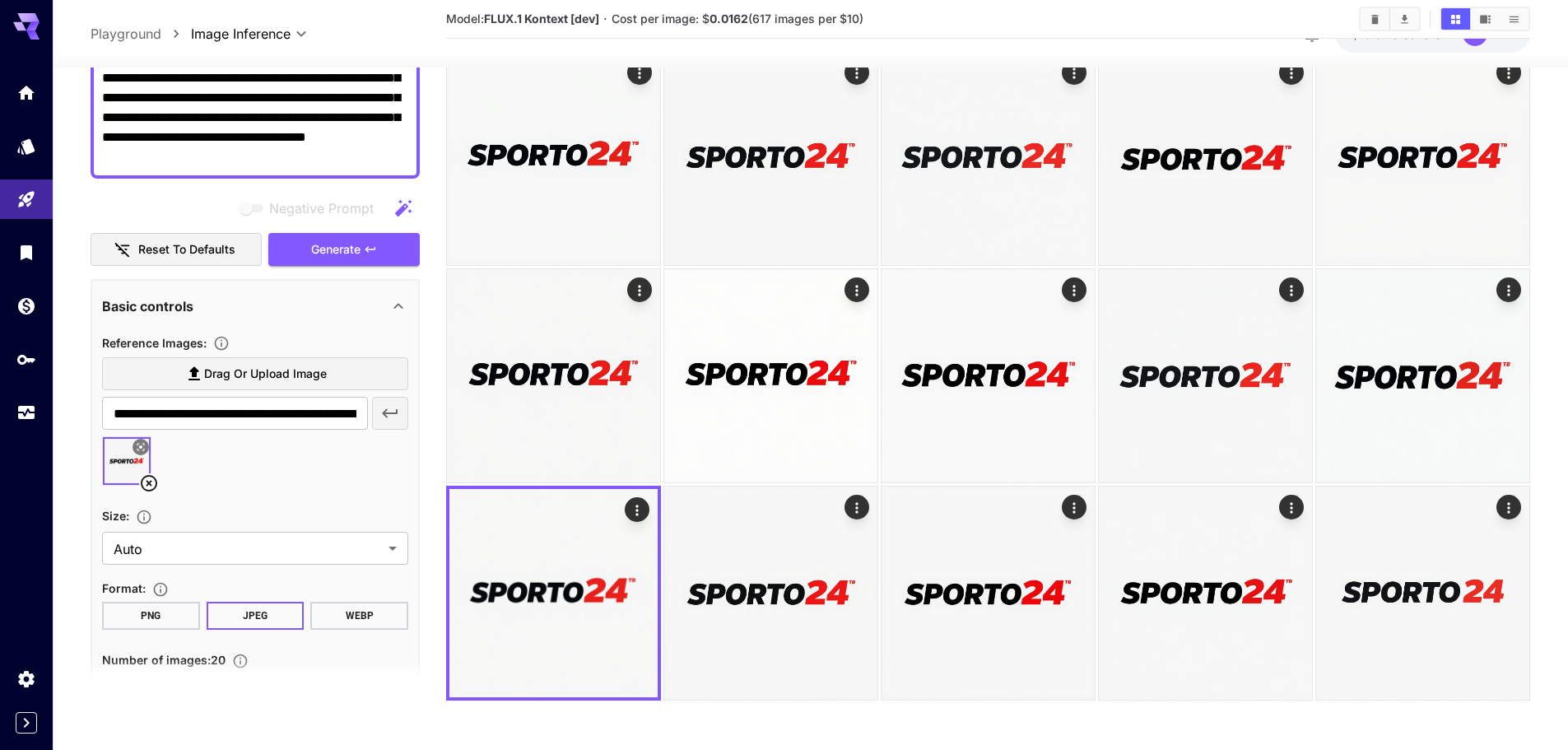
drag, startPoint x: 334, startPoint y: 670, endPoint x: 400, endPoint y: 627, distance: 78.8
click at [339, 670] on section at bounding box center [255, 680] width 329 height 41
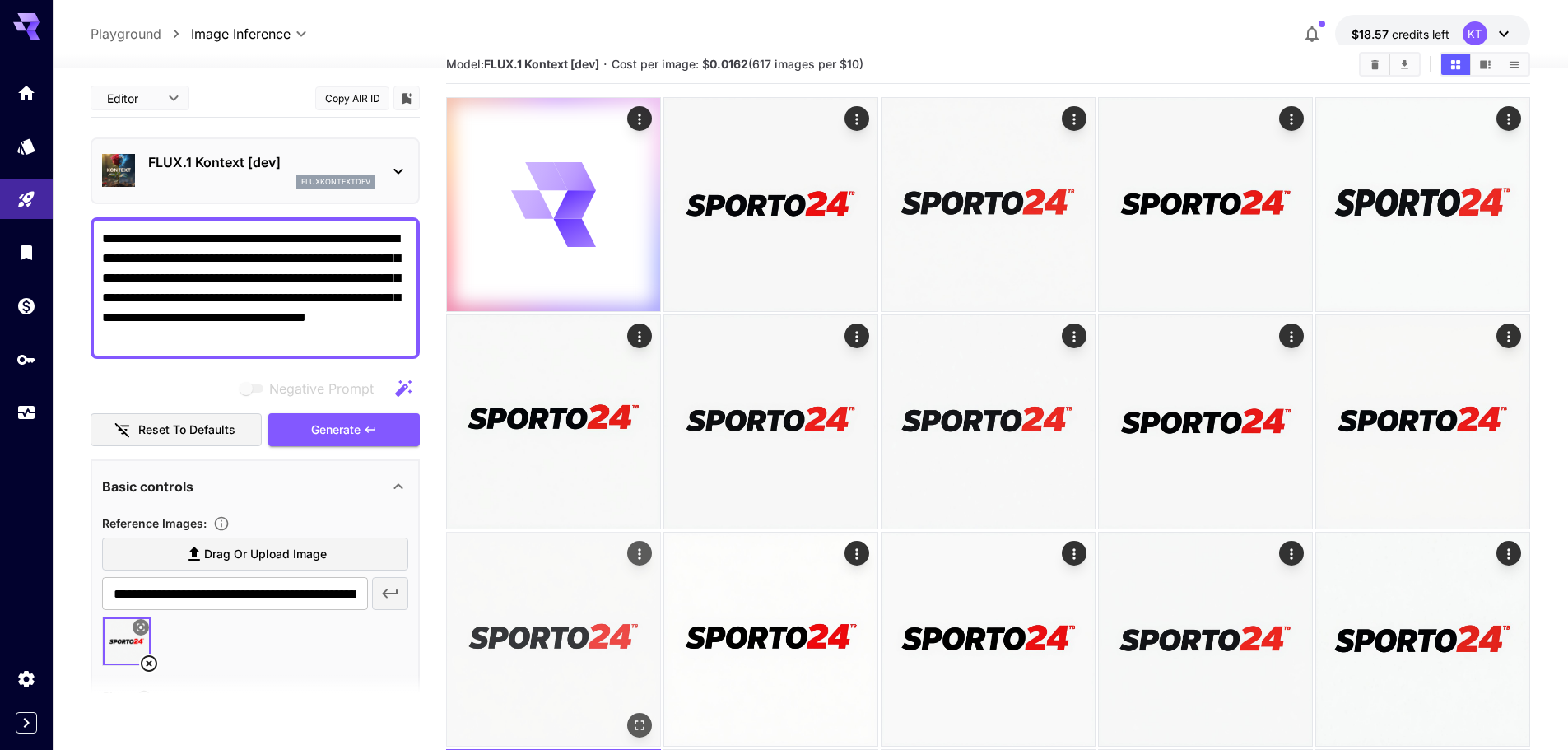
scroll to position [0, 0]
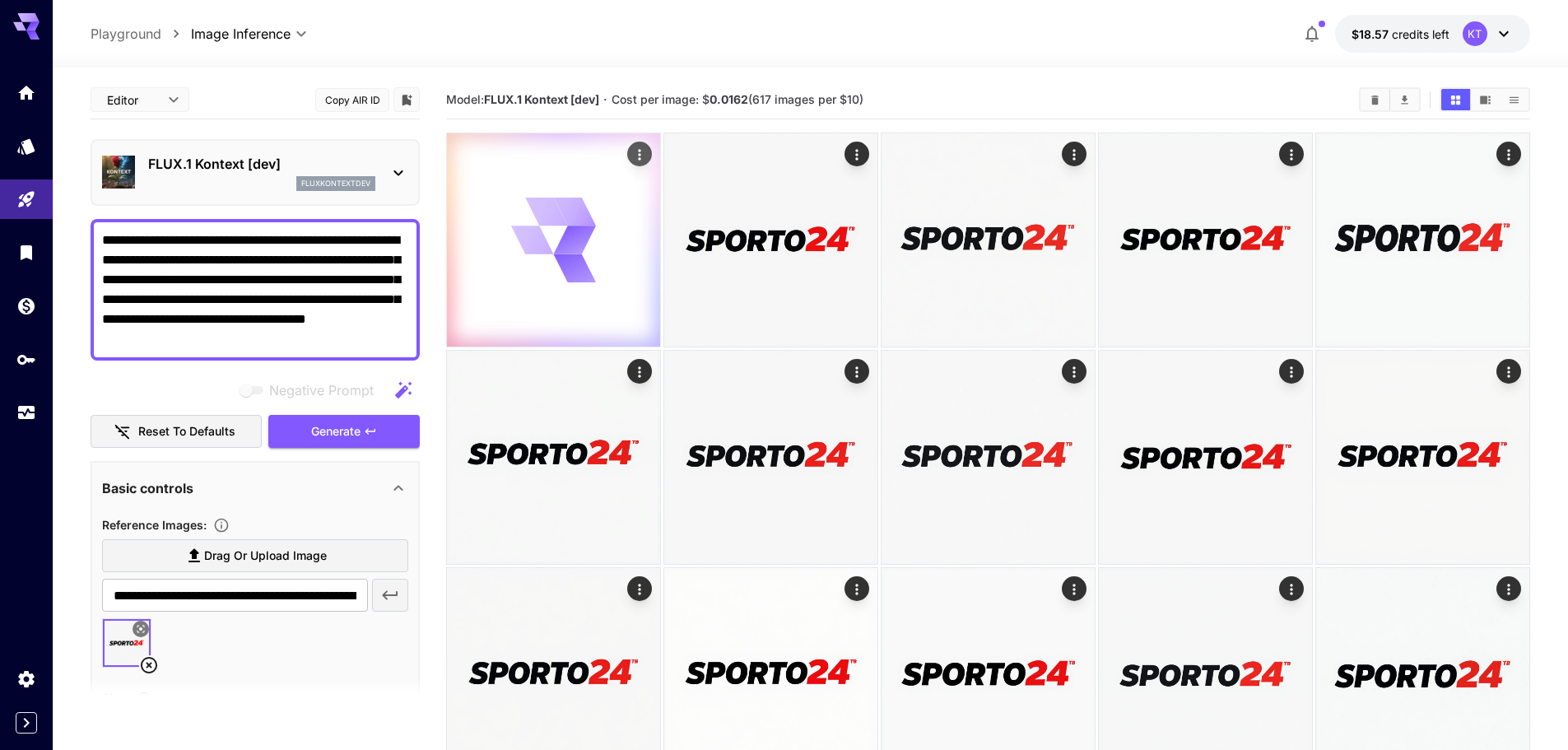
click at [593, 272] on icon at bounding box center [553, 240] width 85 height 85
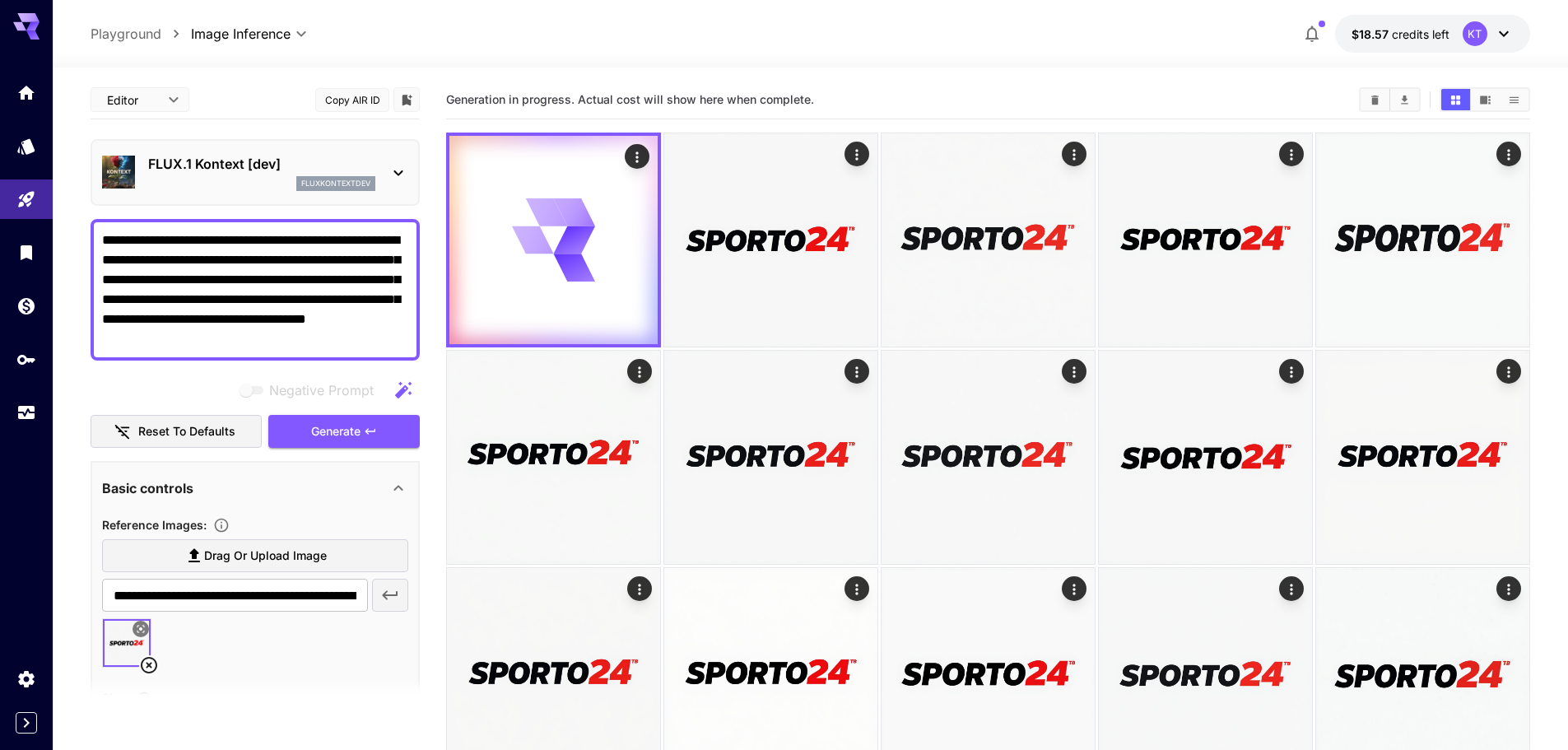
click at [848, 85] on div "Generation in progress. Actual cost will show here when complete." at bounding box center [988, 99] width 1084 height 39
drag, startPoint x: 1379, startPoint y: 25, endPoint x: 939, endPoint y: 62, distance: 441.6
click at [932, 63] on div at bounding box center [810, 58] width 1515 height 20
drag, startPoint x: 1433, startPoint y: 38, endPoint x: 923, endPoint y: 75, distance: 511.3
click at [923, 75] on div "**********" at bounding box center [810, 558] width 1440 height 981
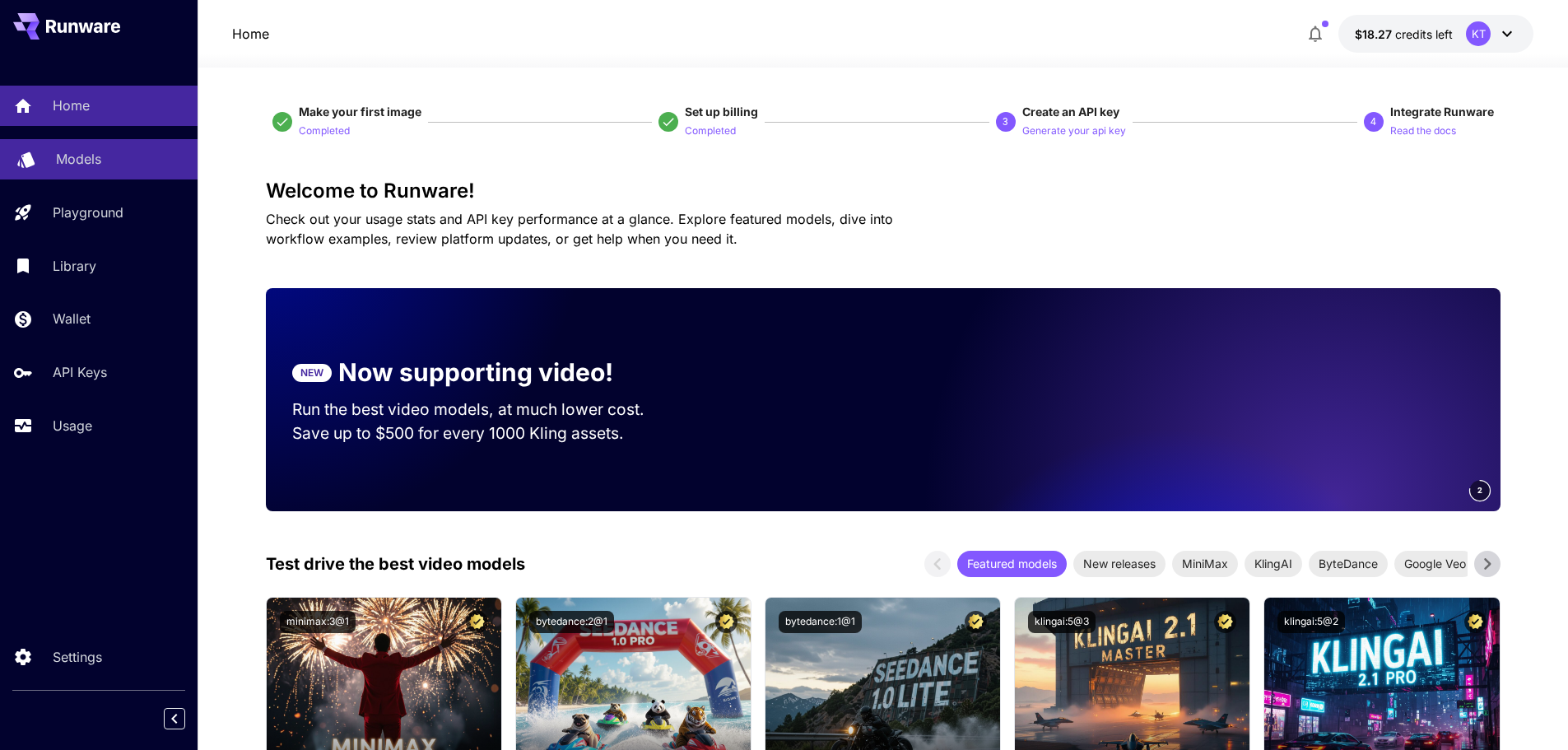
click at [94, 156] on p "Models" at bounding box center [78, 159] width 46 height 20
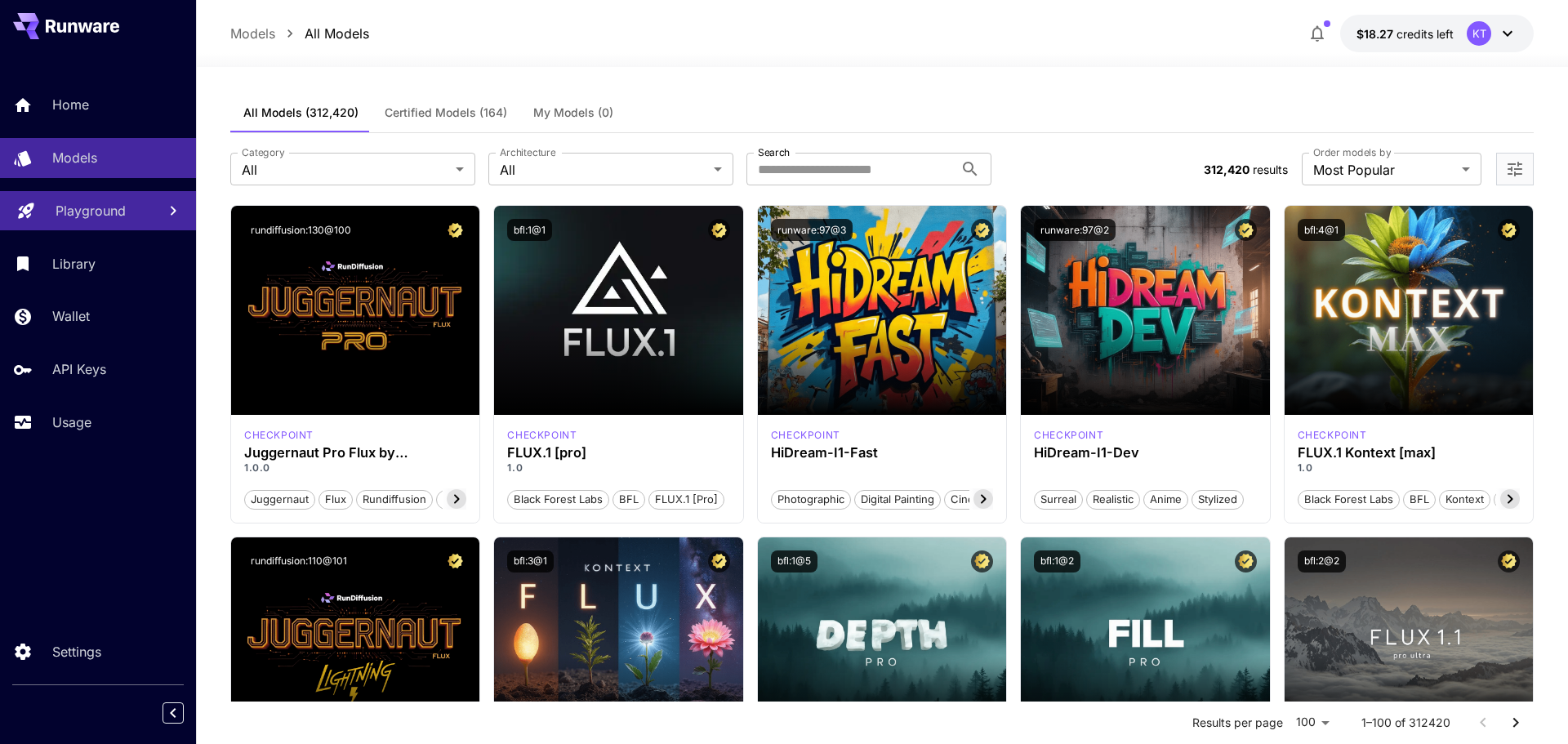
click at [100, 202] on p "Playground" at bounding box center [90, 211] width 70 height 20
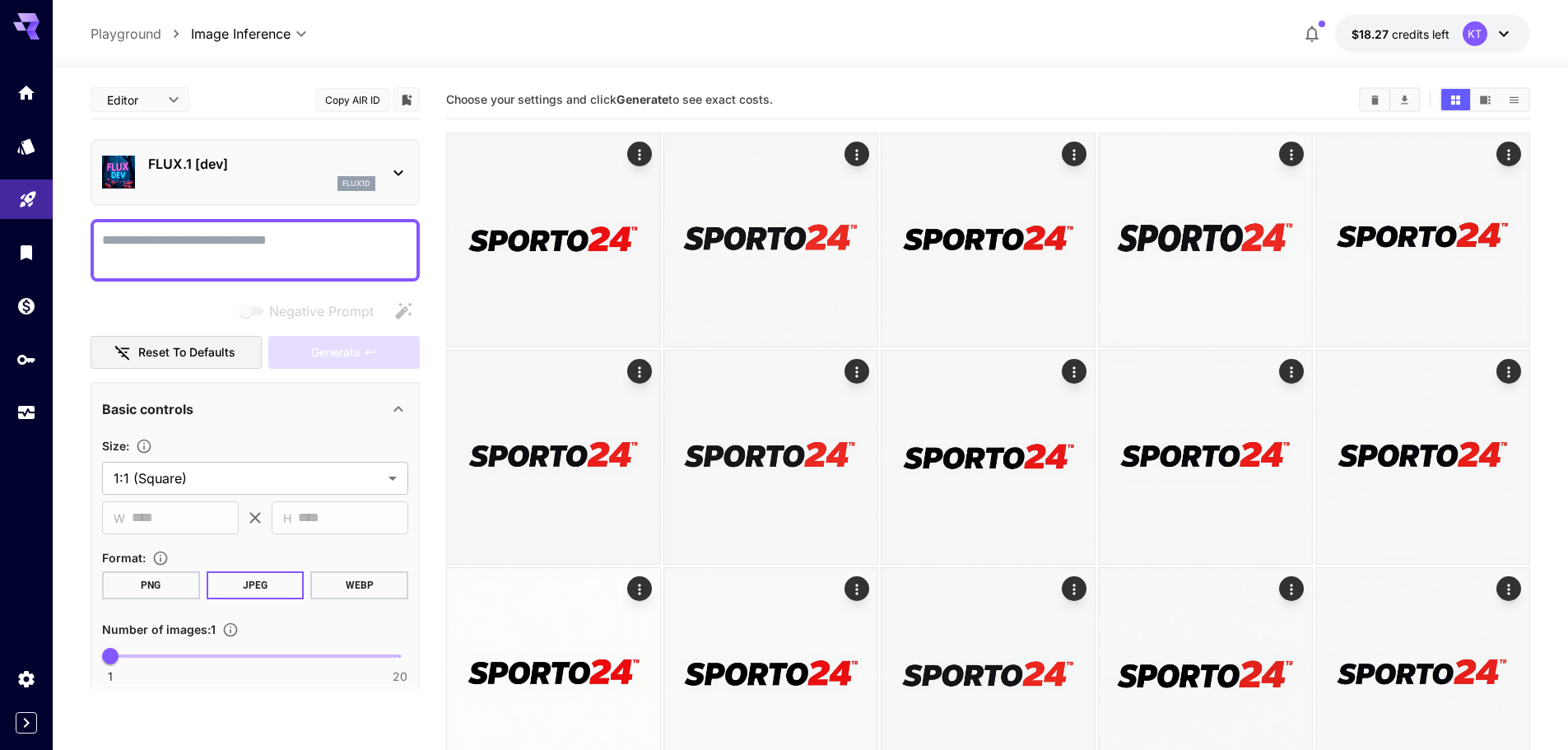
click at [1513, 35] on button "$18.27 credits left KT" at bounding box center [1432, 34] width 195 height 38
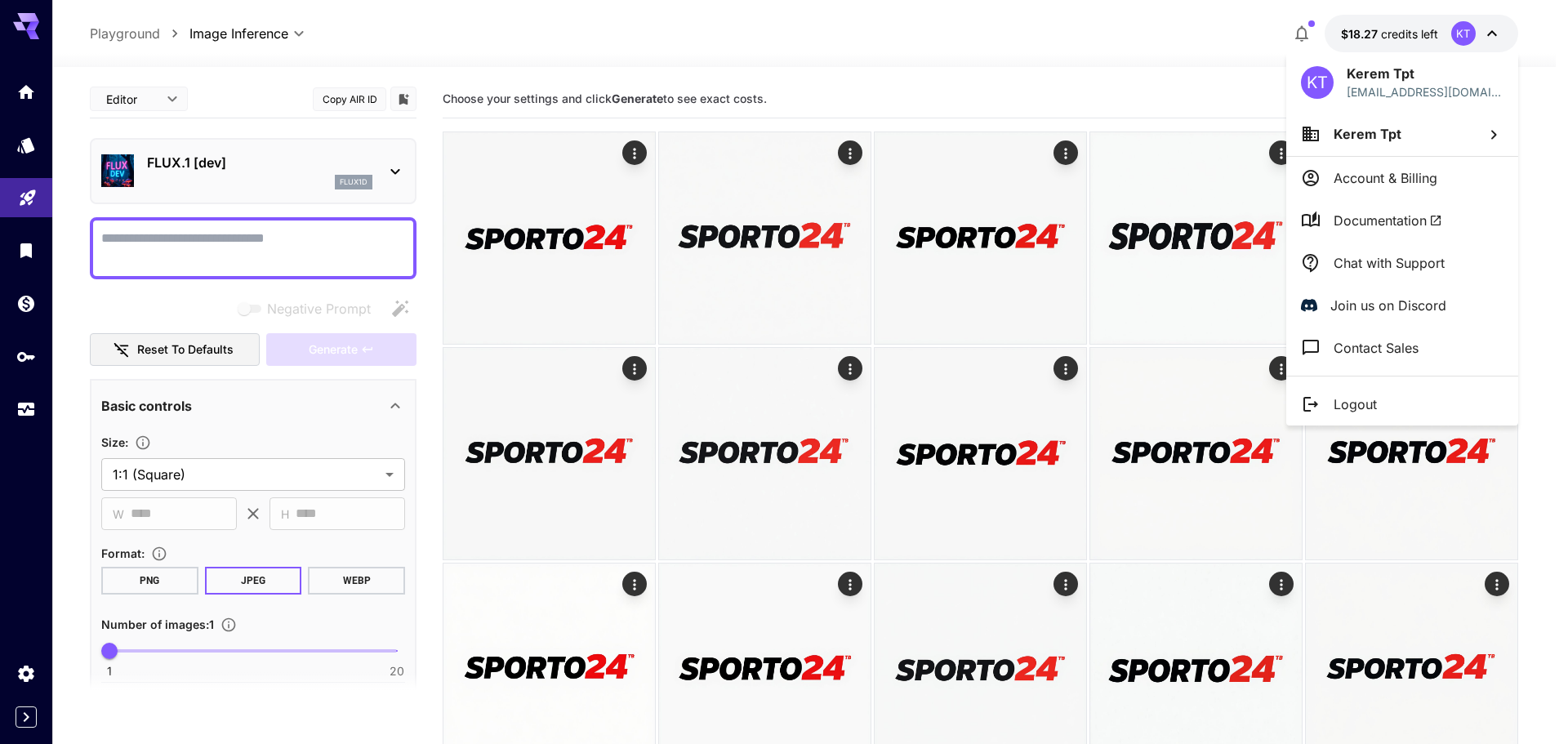
click at [1501, 34] on div at bounding box center [784, 372] width 1568 height 744
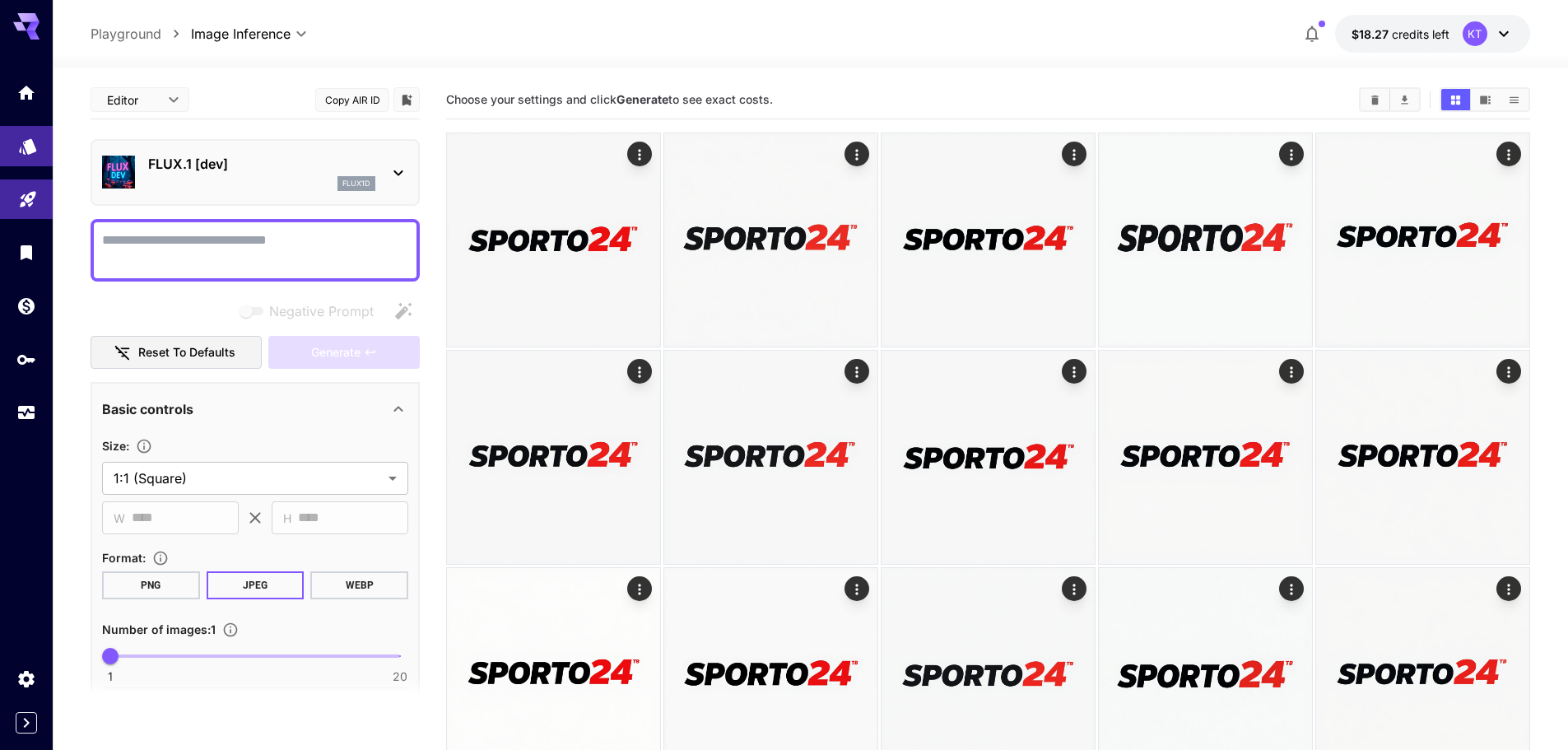
click at [11, 146] on link at bounding box center [26, 146] width 53 height 41
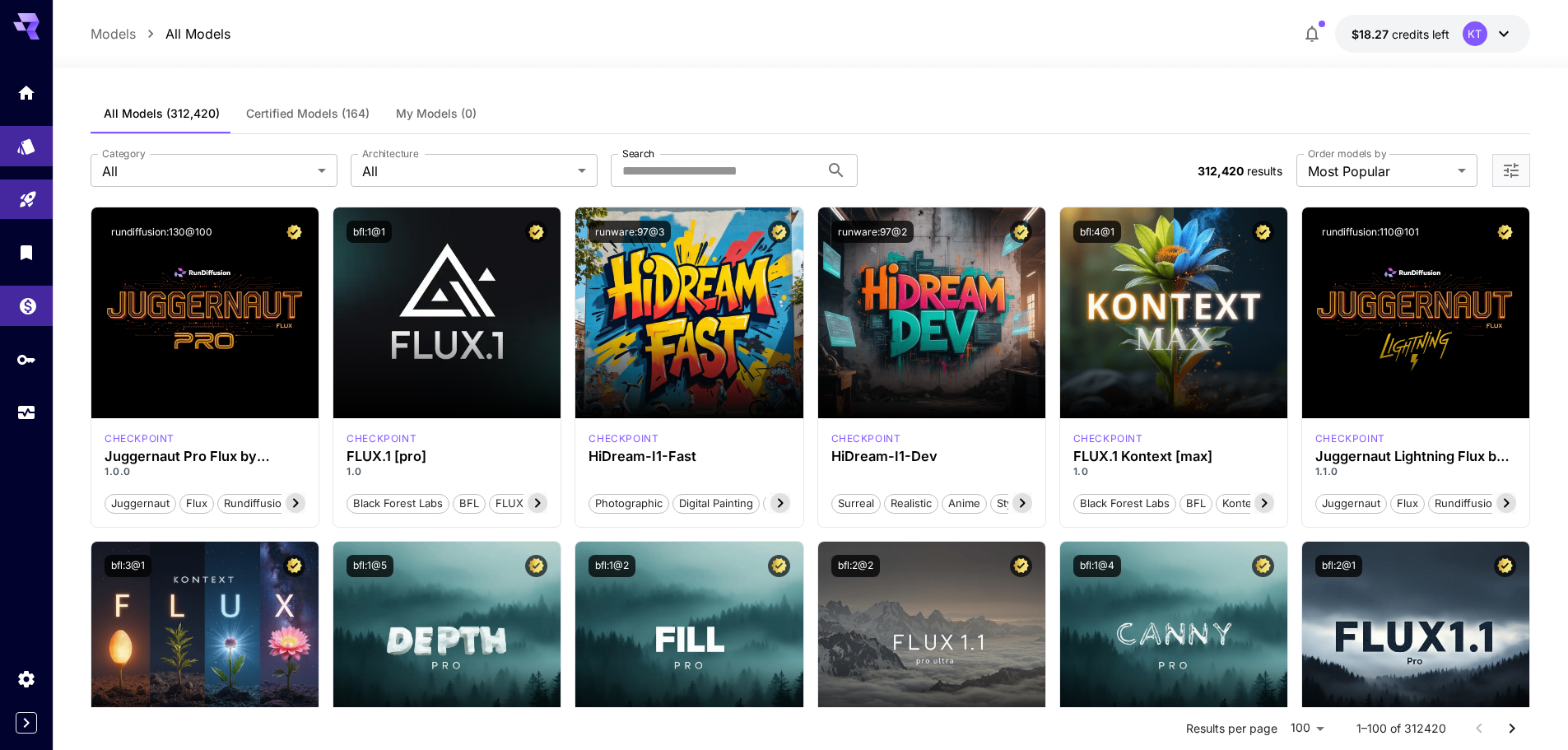
click at [22, 301] on icon "Wallet" at bounding box center [28, 301] width 17 height 17
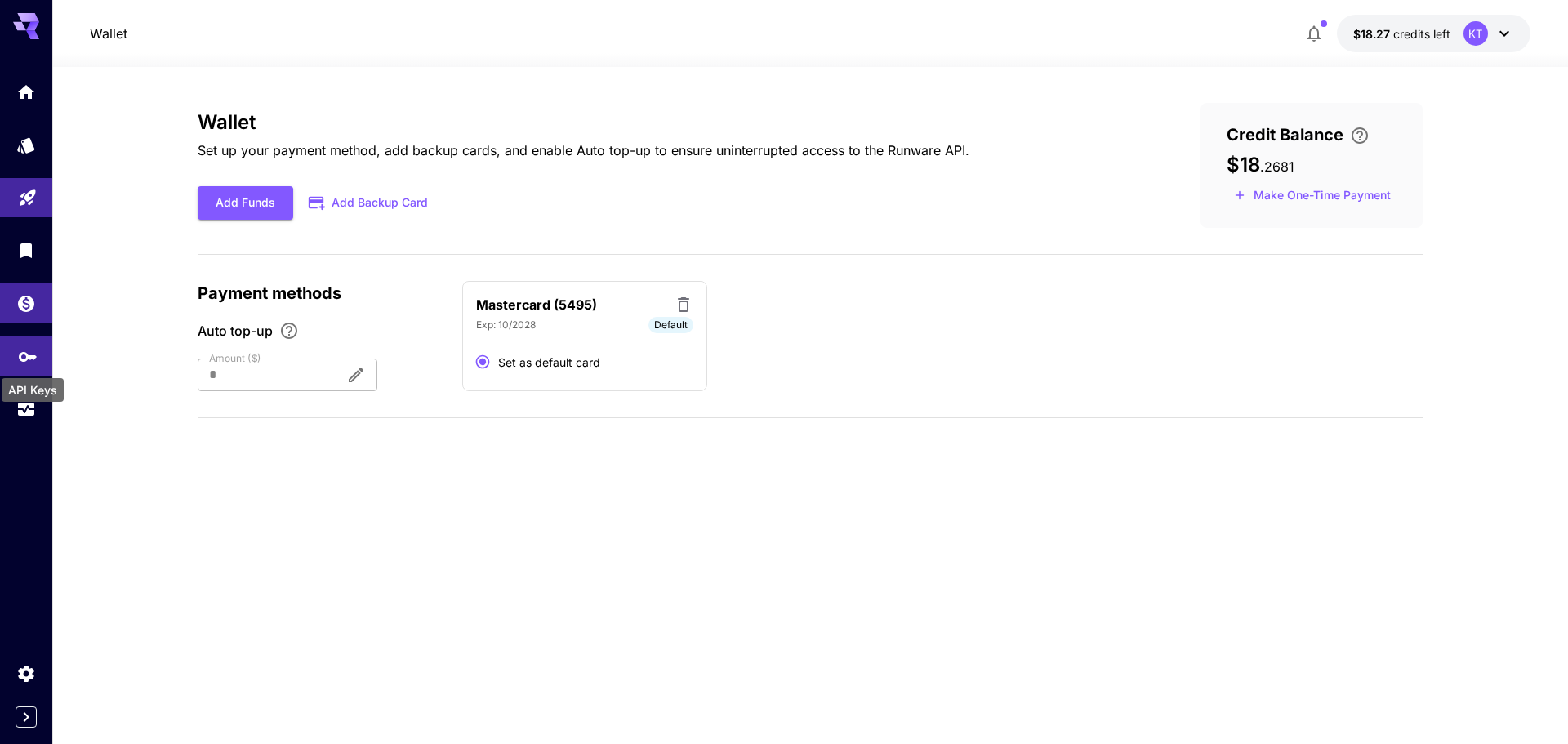
click at [19, 357] on icon "API Keys" at bounding box center [28, 351] width 20 height 20
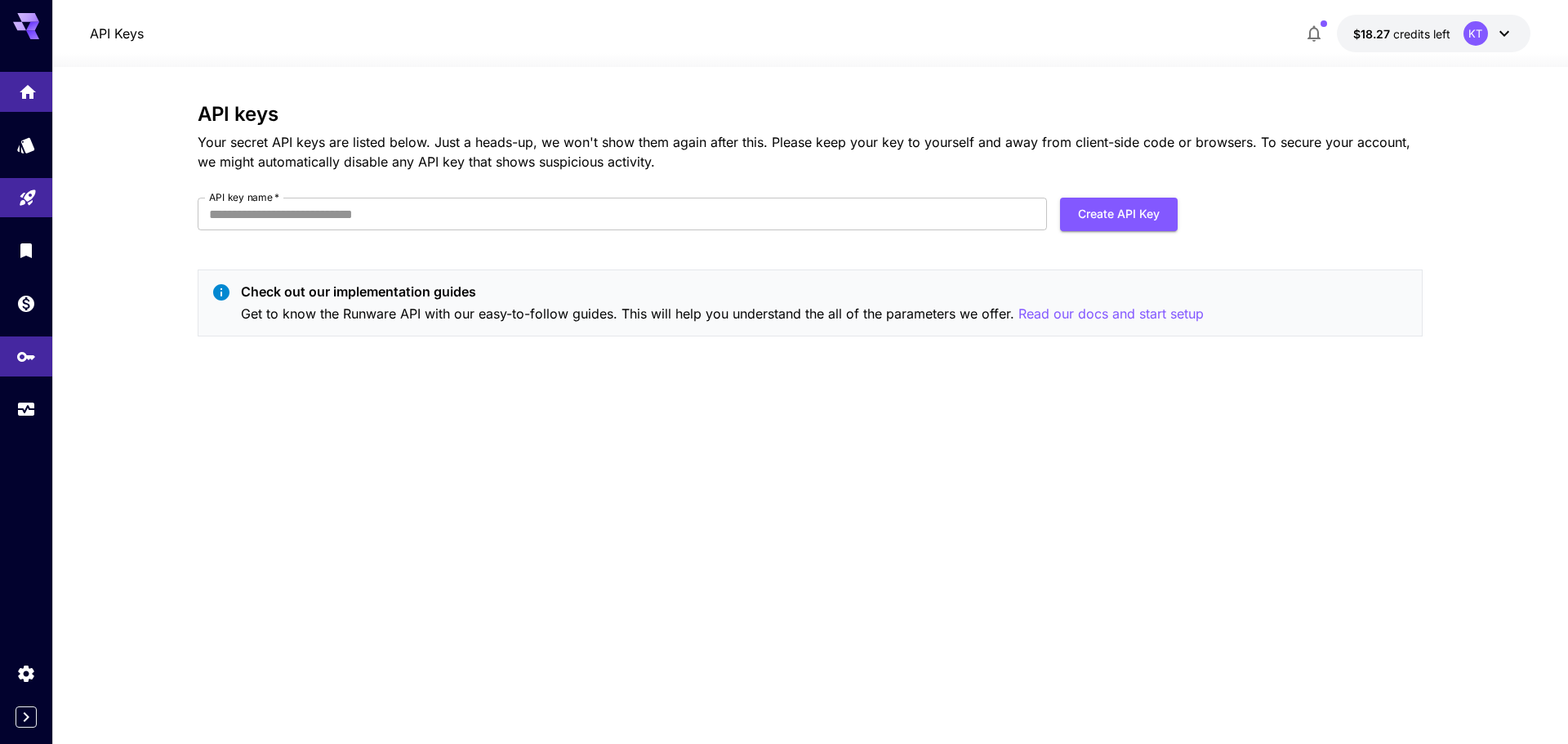
click at [17, 99] on link at bounding box center [26, 92] width 52 height 40
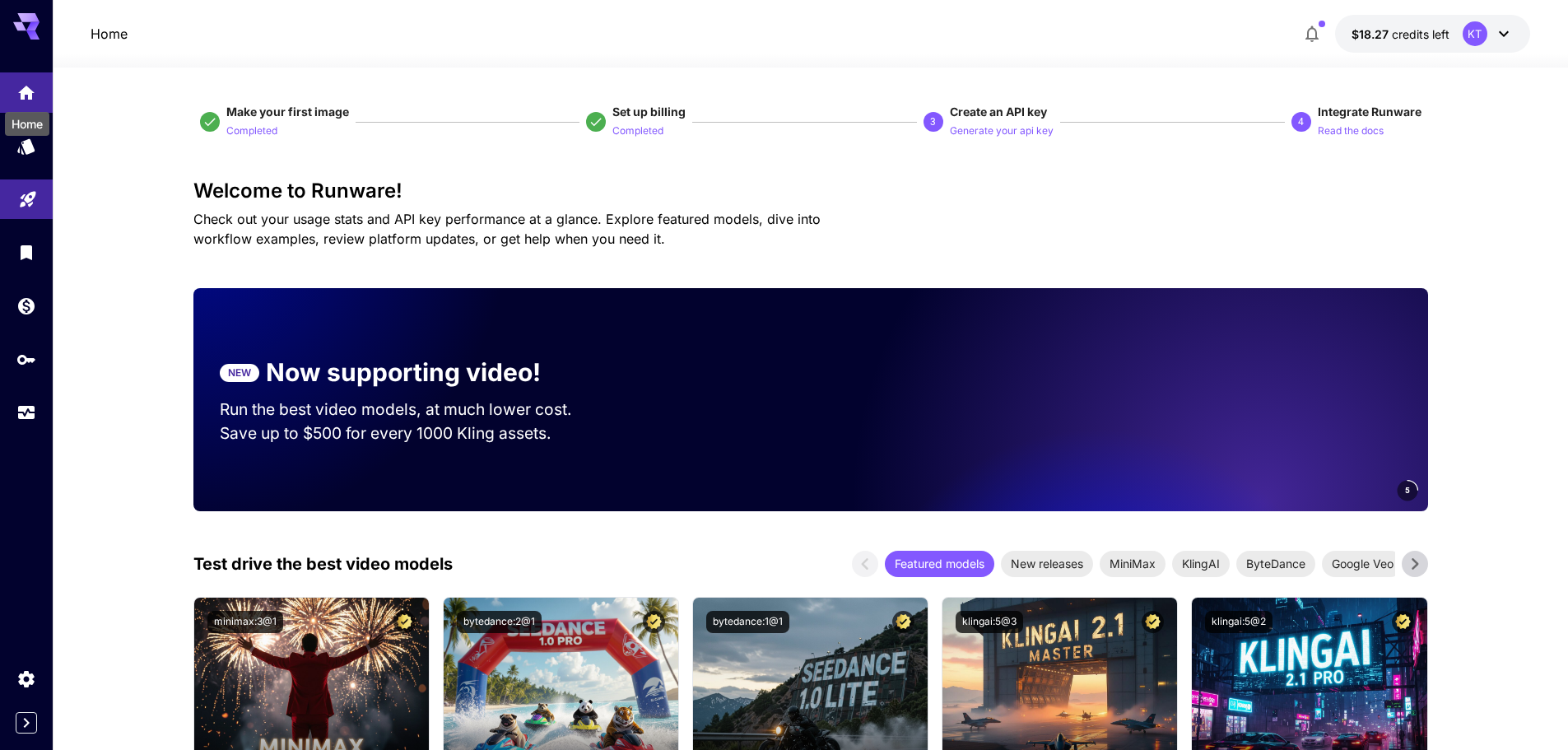
click at [15, 136] on div "Home" at bounding box center [27, 118] width 48 height 37
click at [29, 147] on icon "Models" at bounding box center [27, 141] width 17 height 16
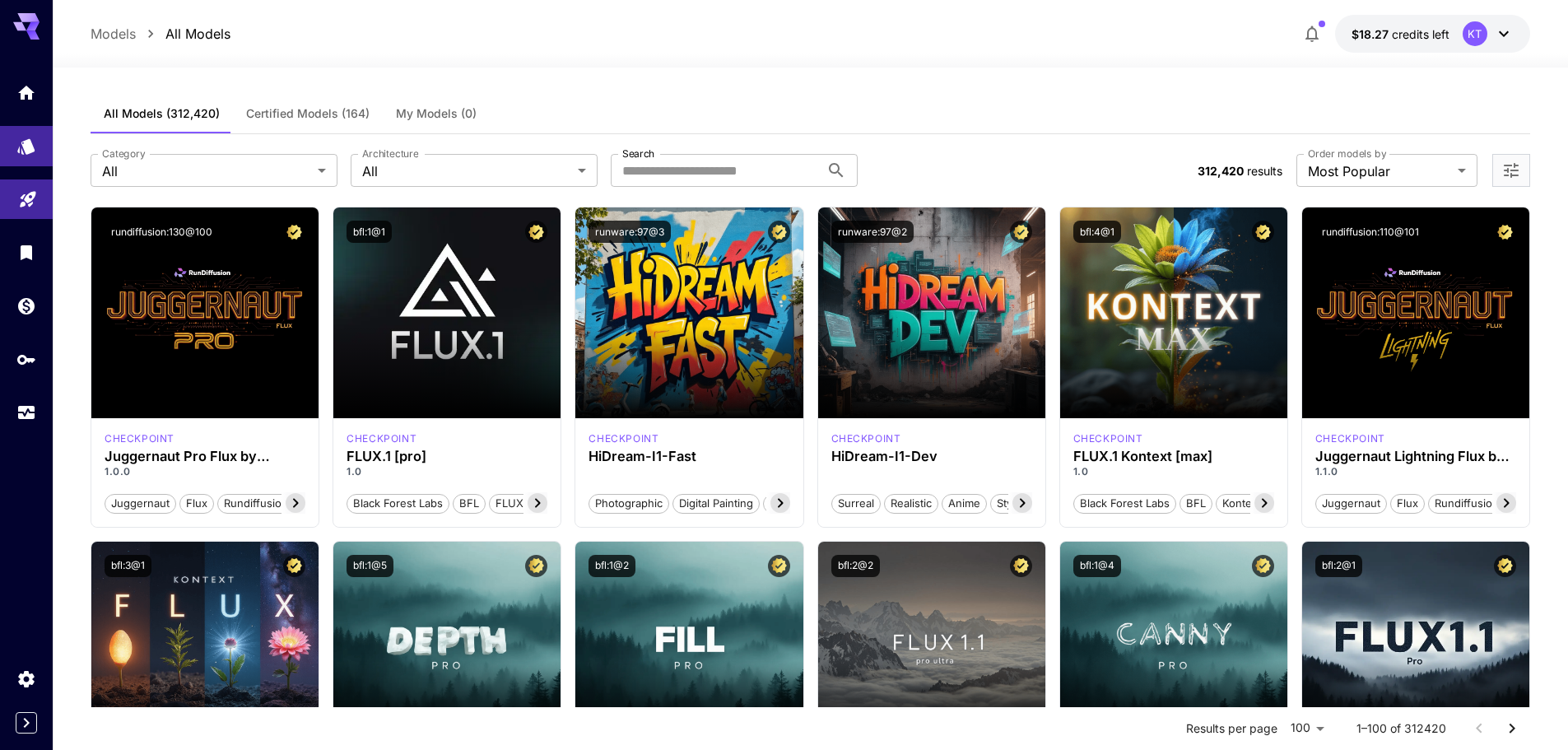
click at [303, 122] on button "Certified Models (164)" at bounding box center [307, 114] width 150 height 40
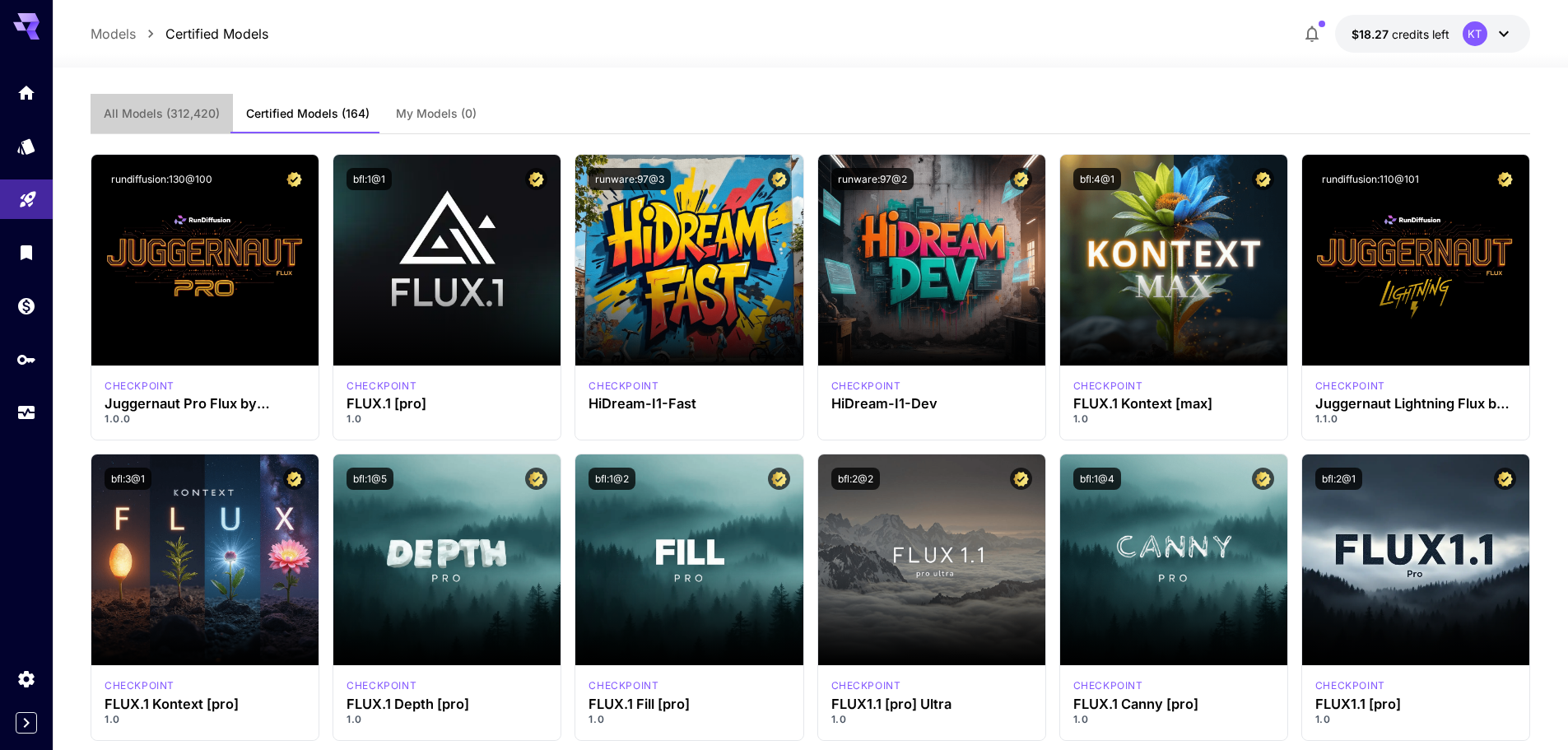
click at [205, 115] on span "All Models (312,420)" at bounding box center [162, 113] width 116 height 15
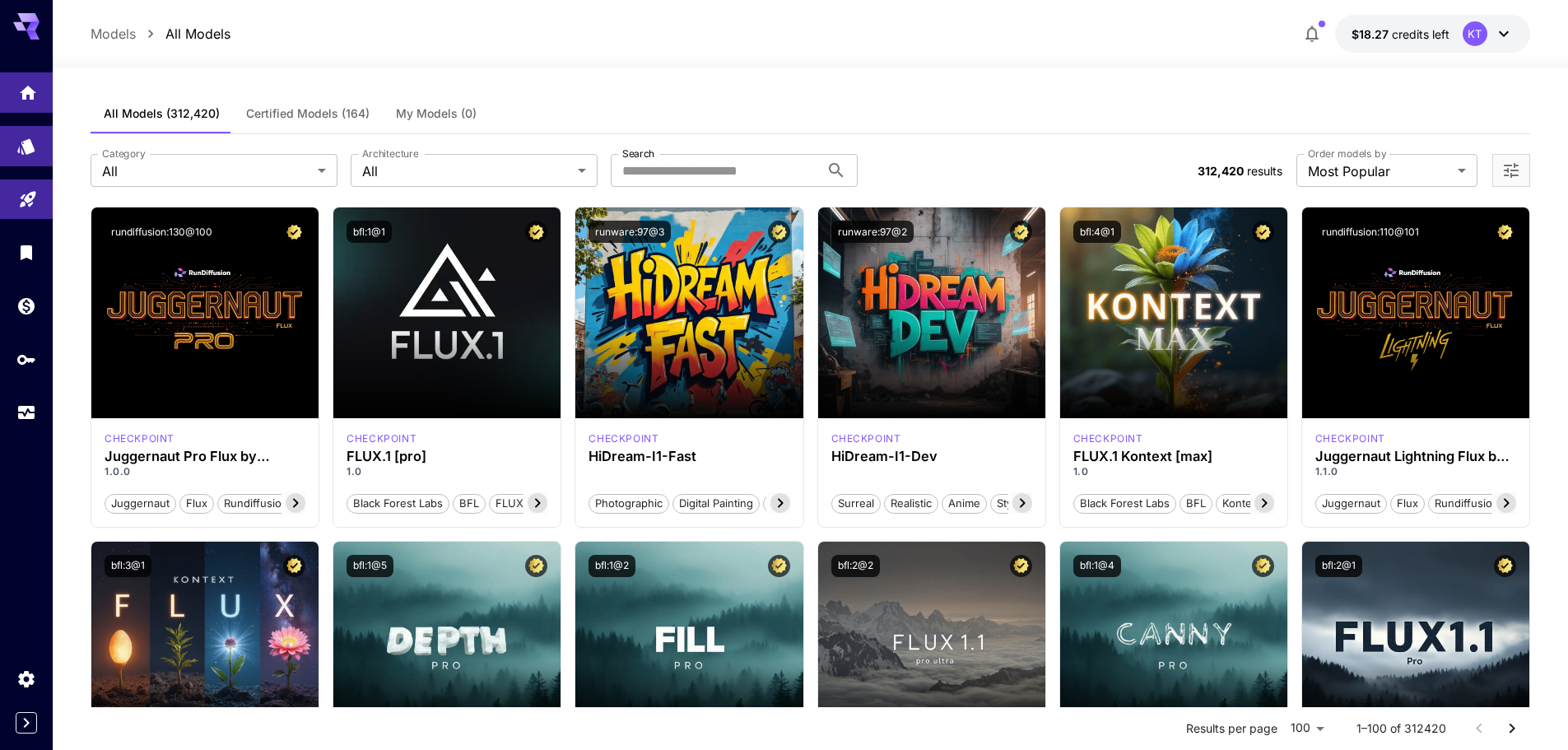
click at [11, 85] on link at bounding box center [26, 92] width 53 height 41
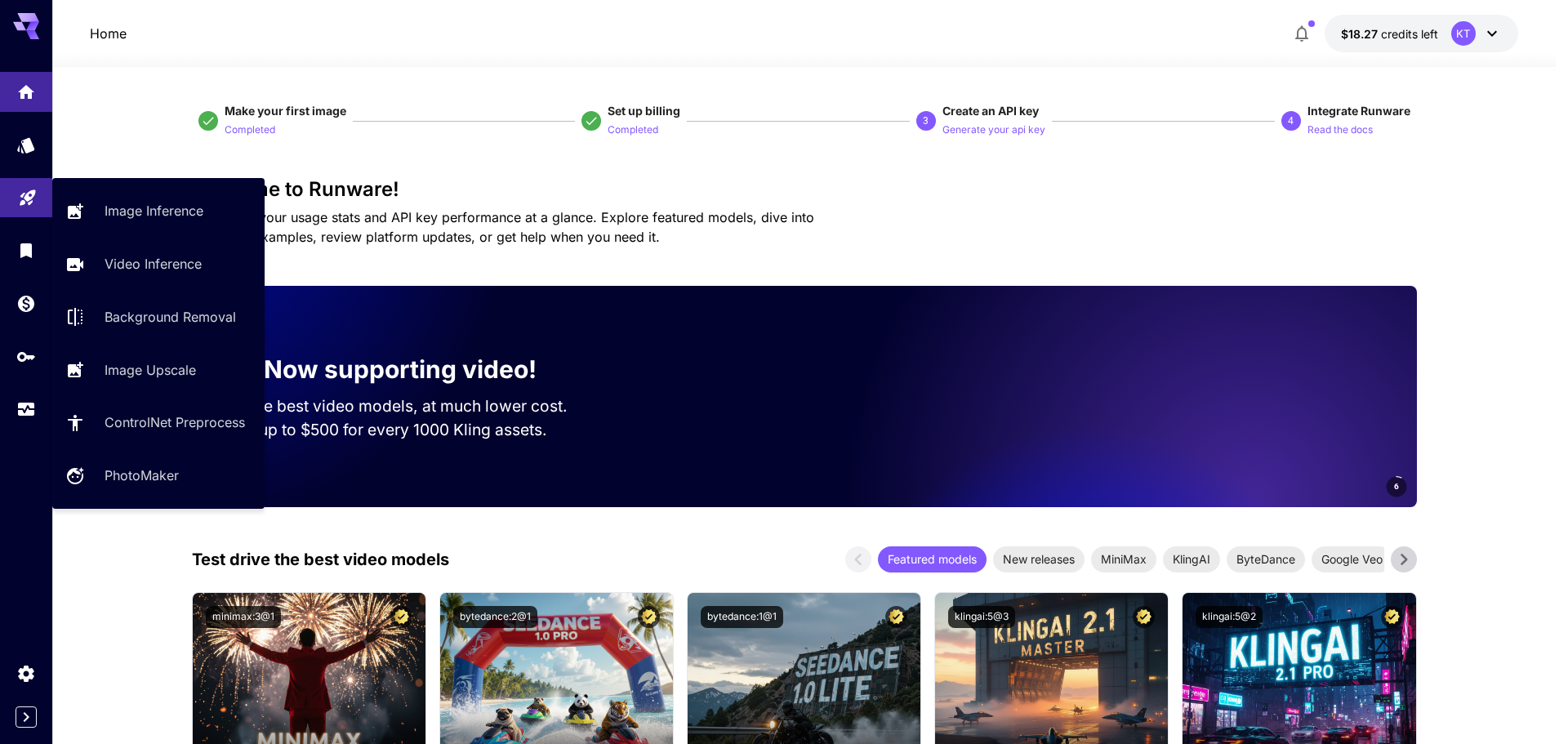
click at [39, 198] on link at bounding box center [26, 198] width 52 height 40
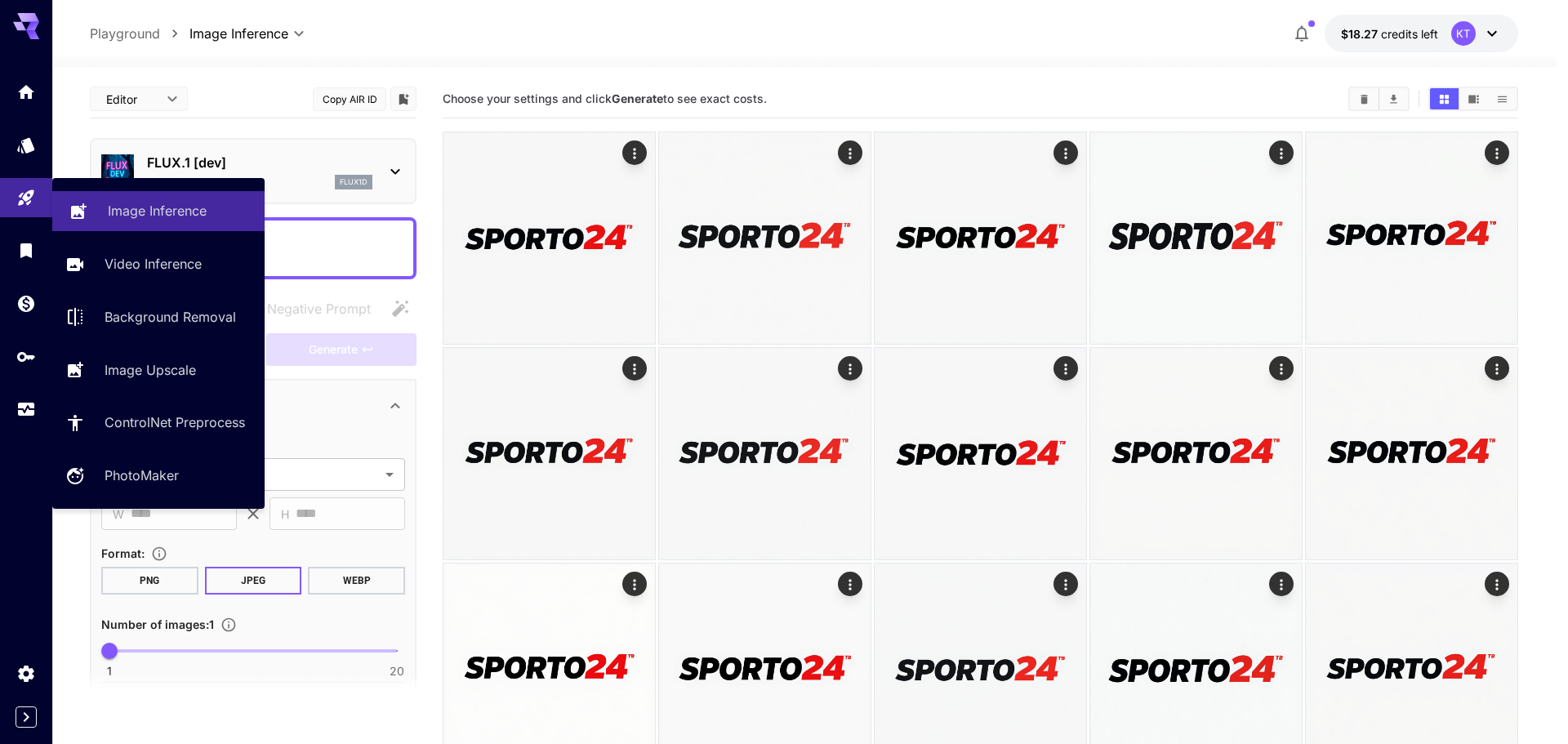
click at [150, 207] on p "Image Inference" at bounding box center [157, 211] width 98 height 20
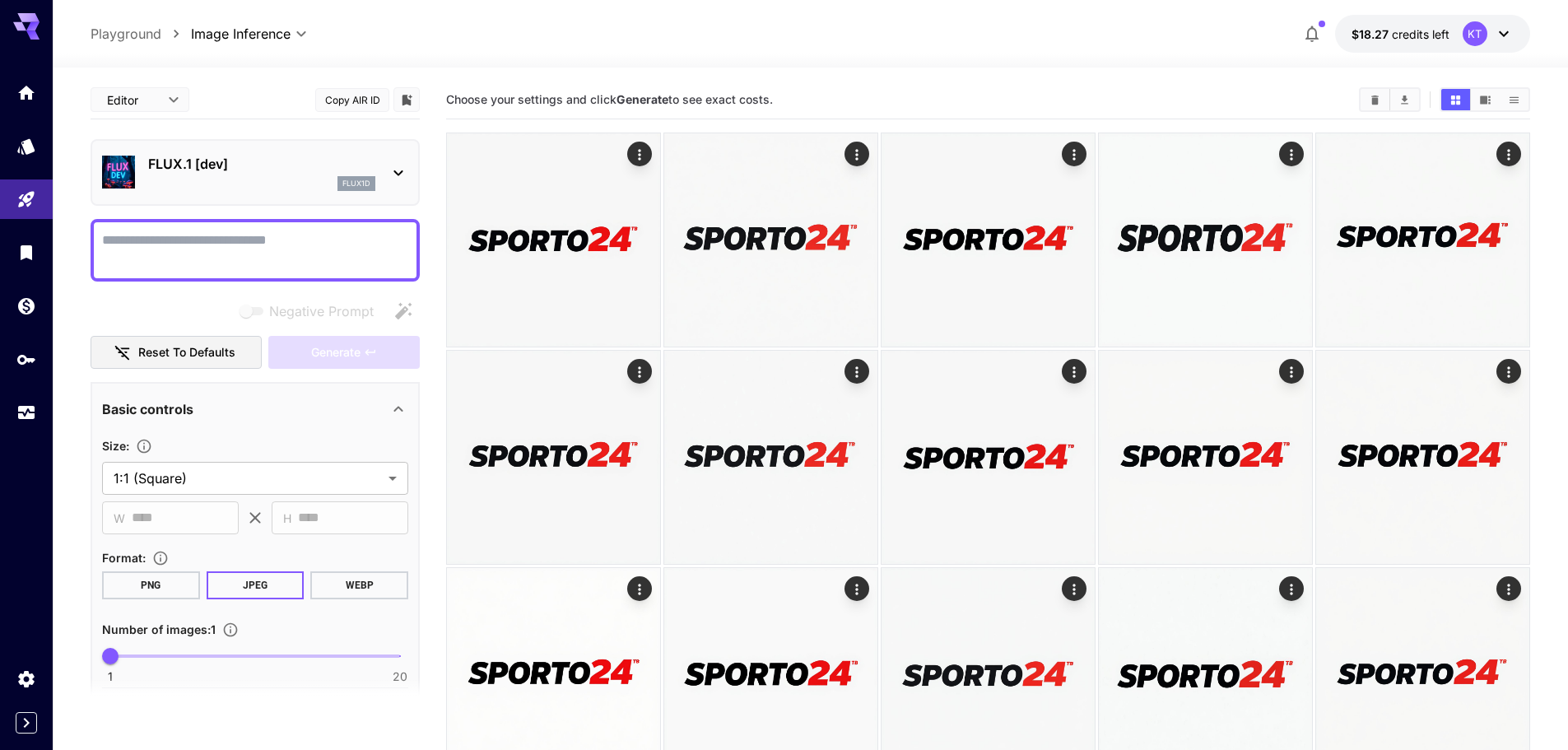
click at [236, 164] on p "FLUX.1 [dev]" at bounding box center [261, 164] width 227 height 20
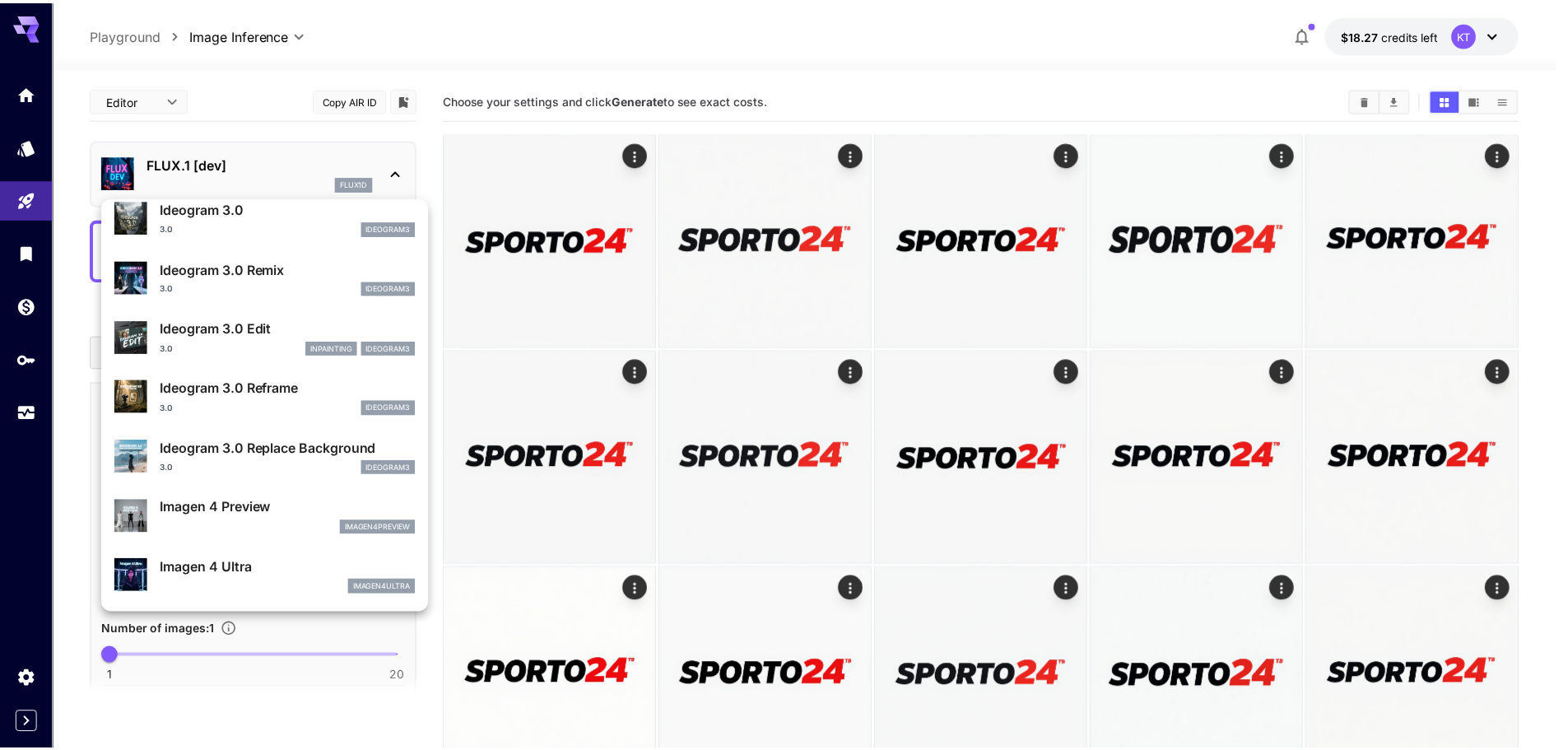
scroll to position [494, 0]
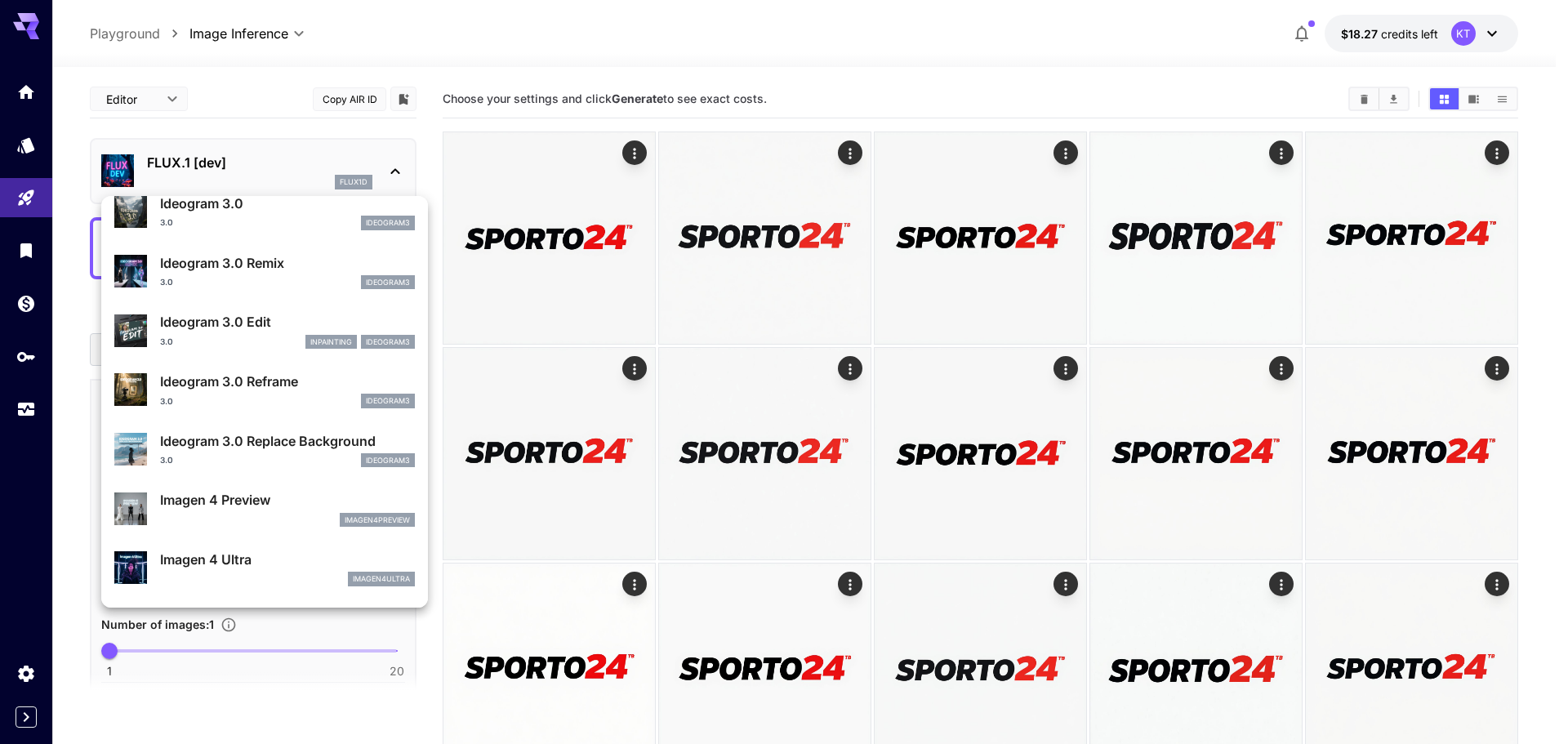
click at [244, 144] on div at bounding box center [784, 372] width 1568 height 744
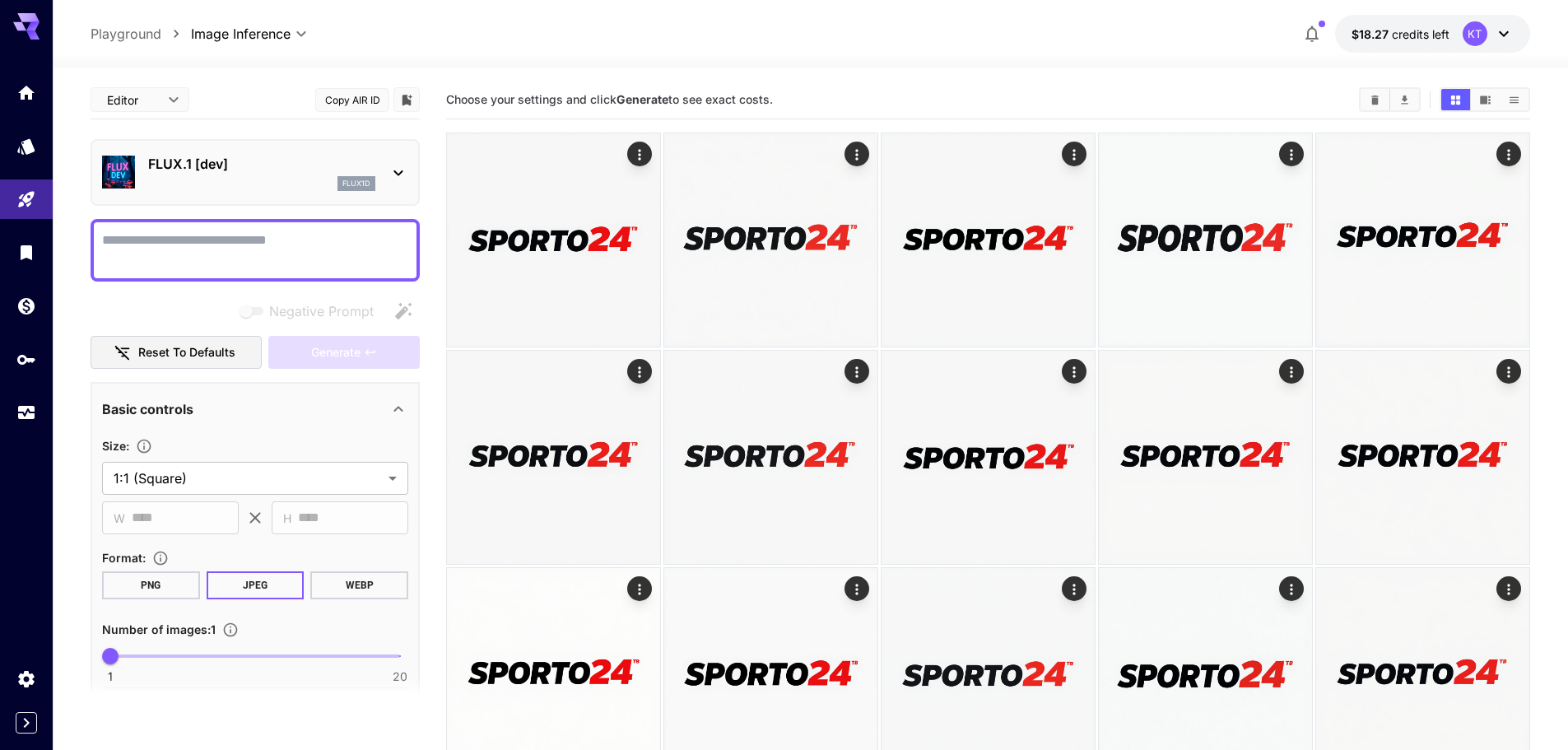
click at [177, 99] on body "**********" at bounding box center [784, 524] width 1568 height 1049
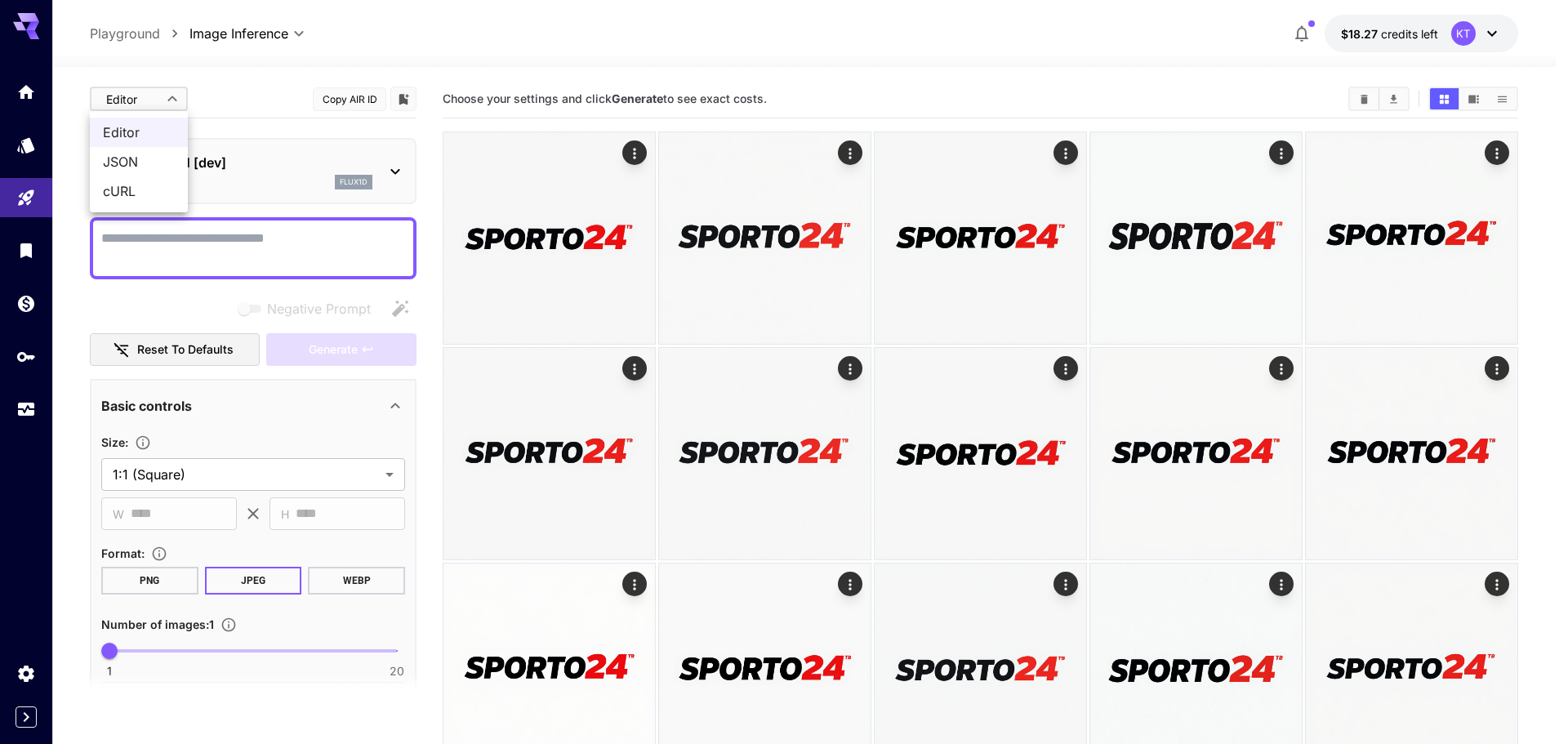
click at [146, 165] on span "JSON" at bounding box center [139, 161] width 72 height 20
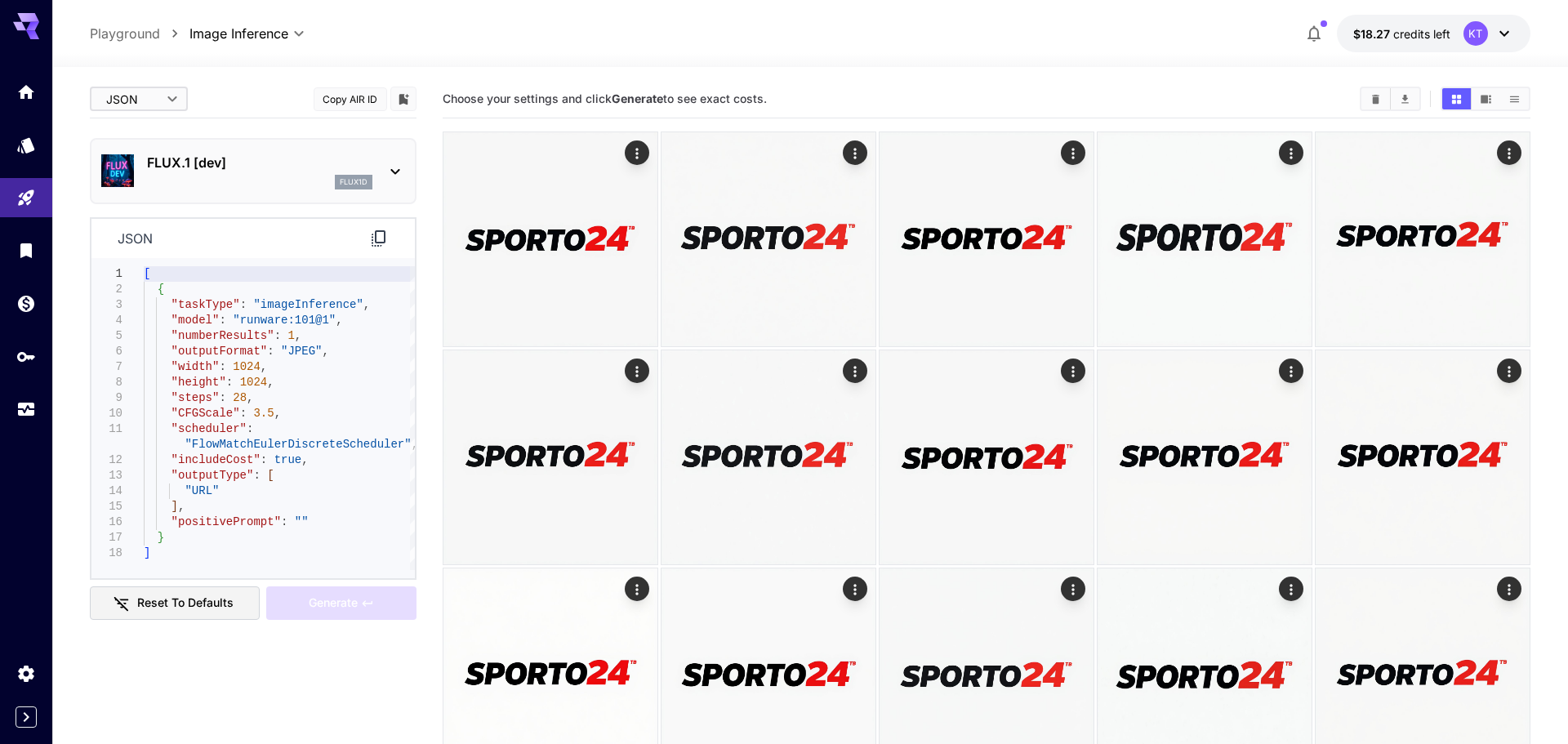
click at [161, 96] on body "**********" at bounding box center [784, 525] width 1568 height 1049
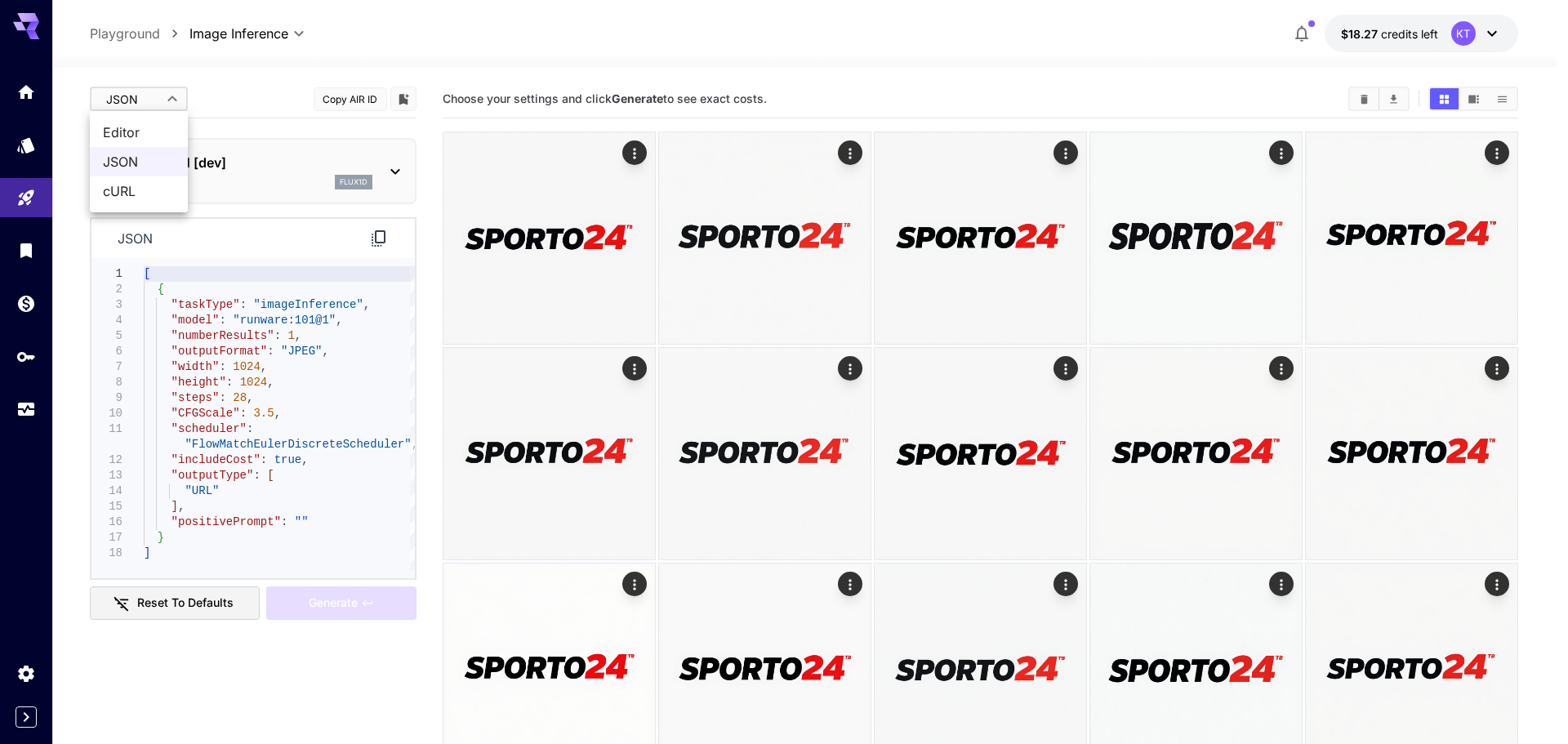
click at [138, 197] on span "cURL" at bounding box center [139, 191] width 72 height 20
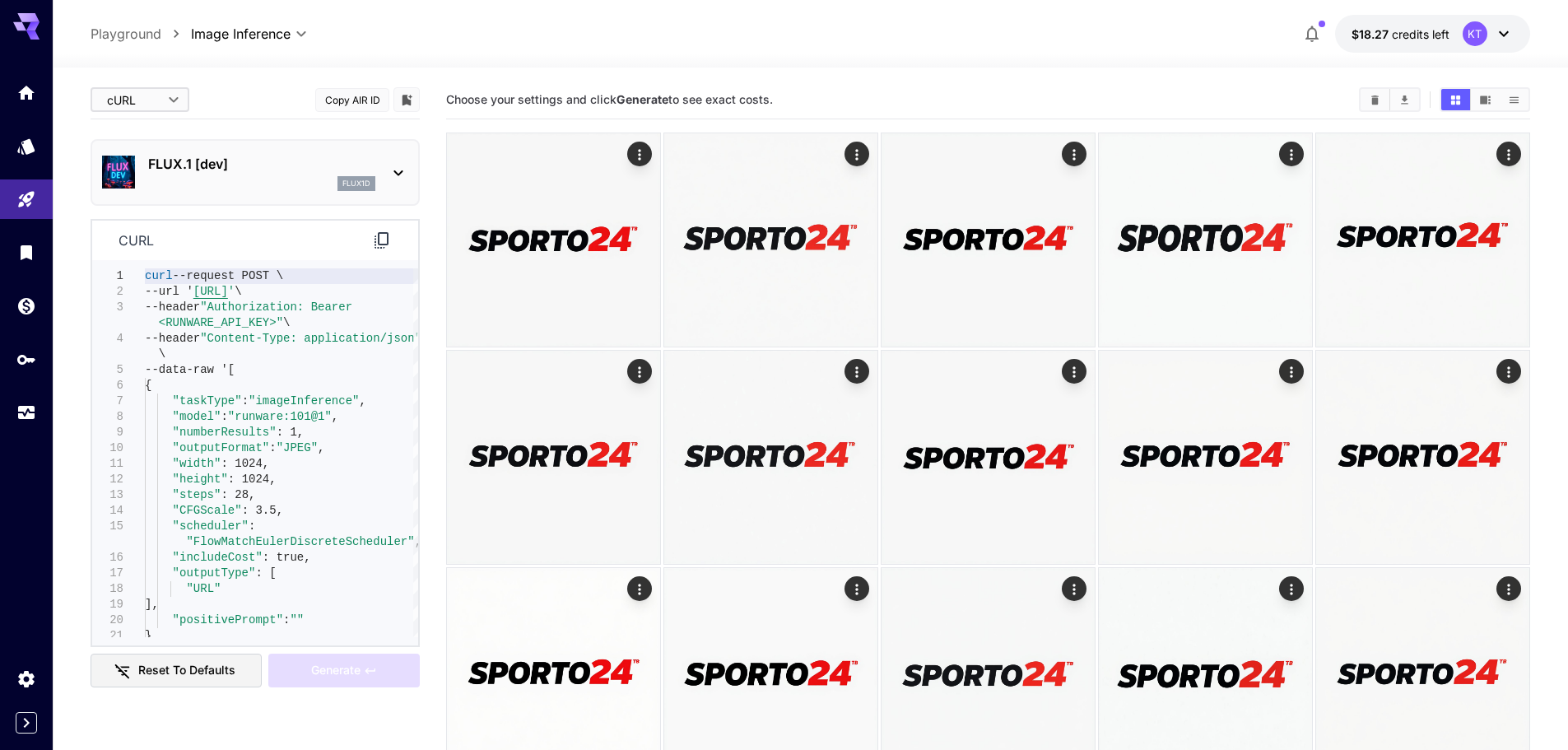
click at [150, 94] on body "**********" at bounding box center [784, 524] width 1568 height 1049
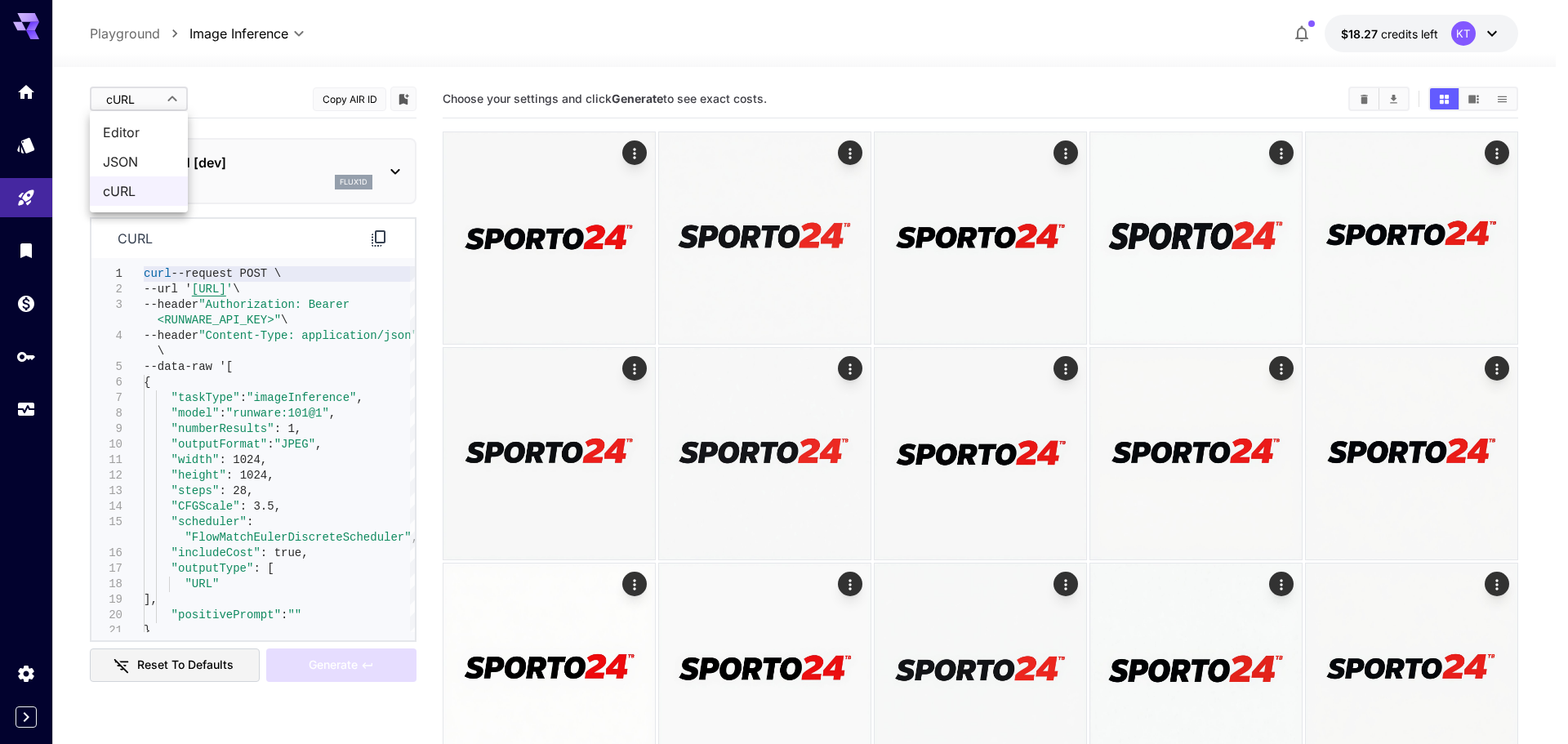
click at [137, 127] on span "Editor" at bounding box center [139, 132] width 72 height 20
type input "****"
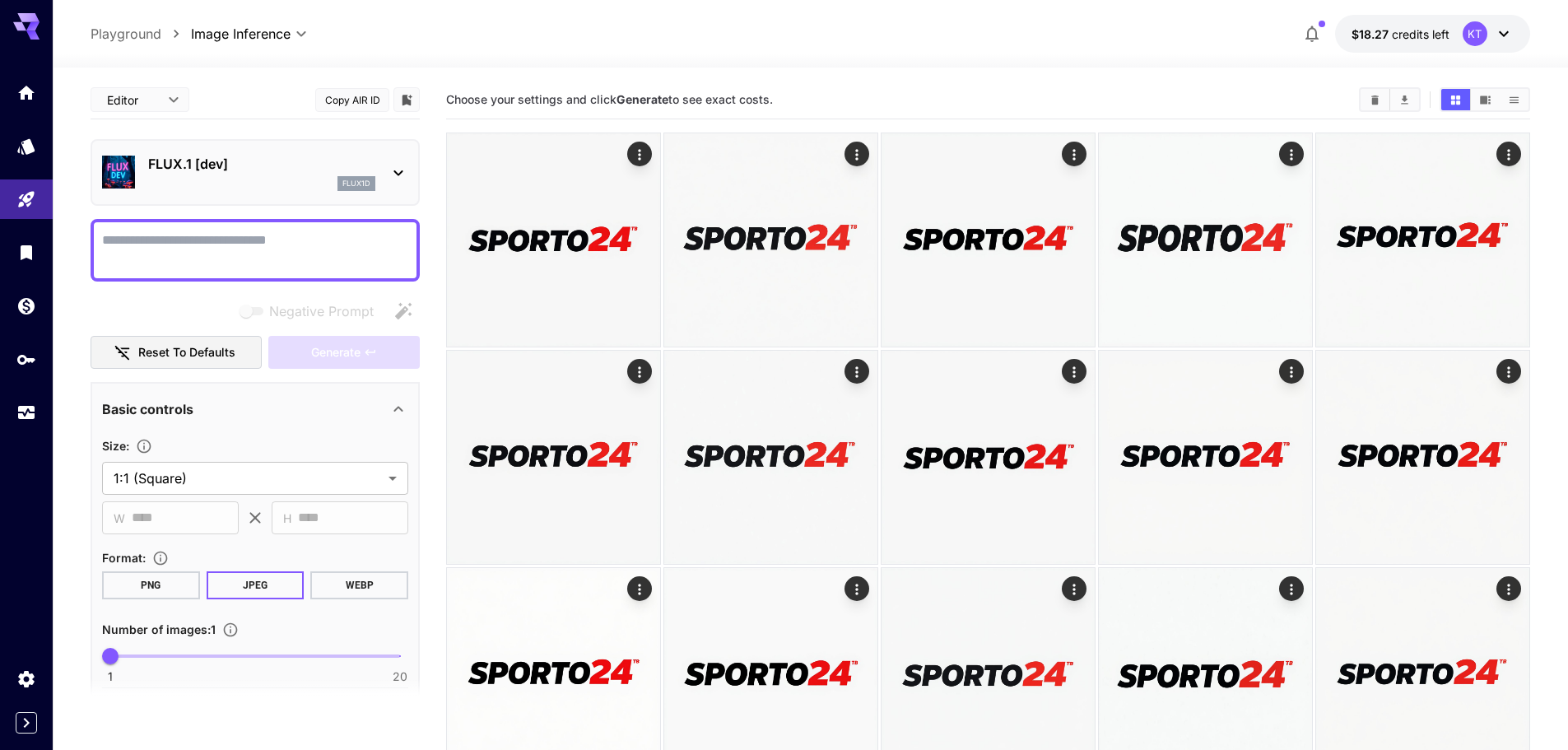
click at [172, 365] on button "Reset to defaults" at bounding box center [176, 353] width 172 height 34
click at [304, 249] on textarea "Negative Prompt" at bounding box center [255, 250] width 306 height 40
paste textarea "**********"
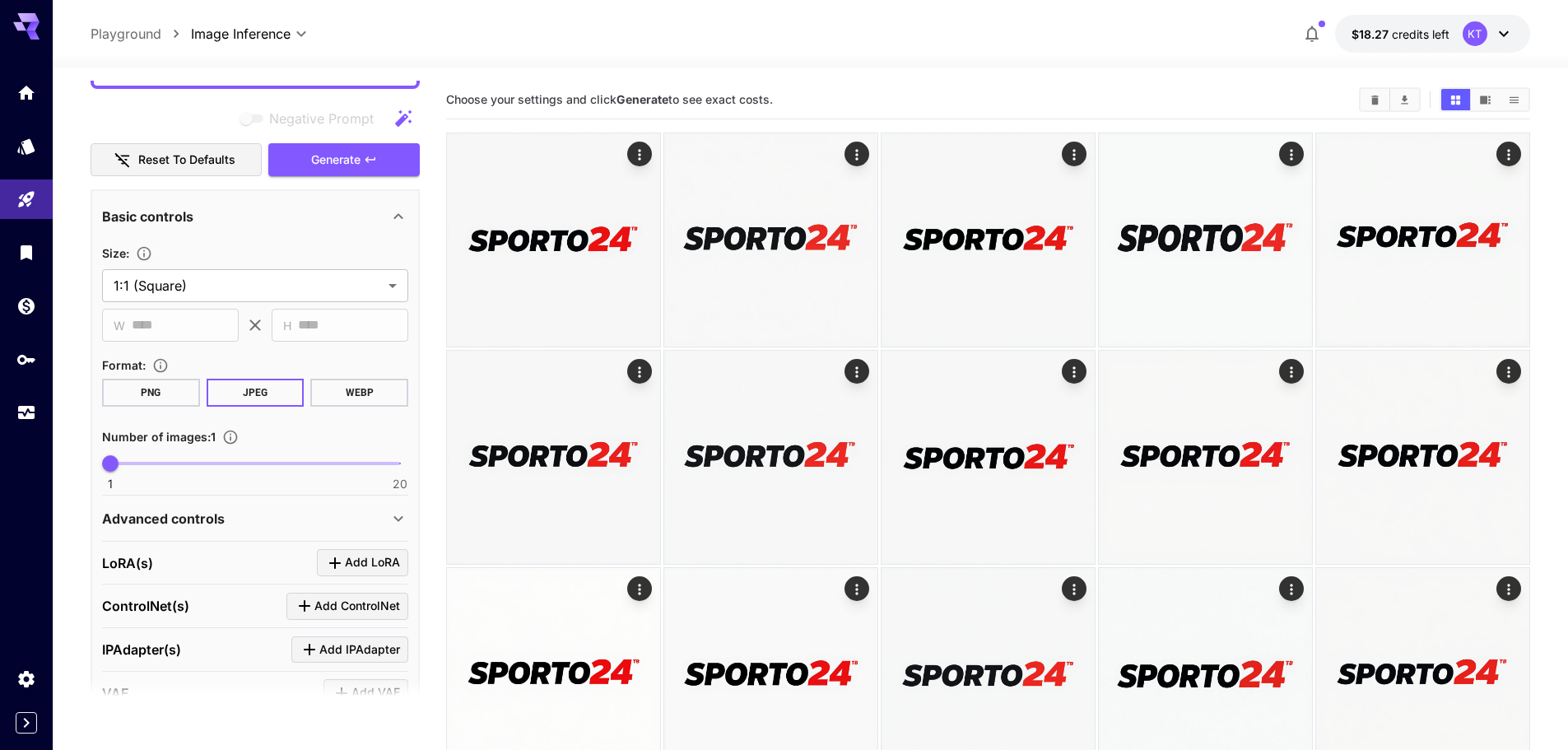
scroll to position [329, 0]
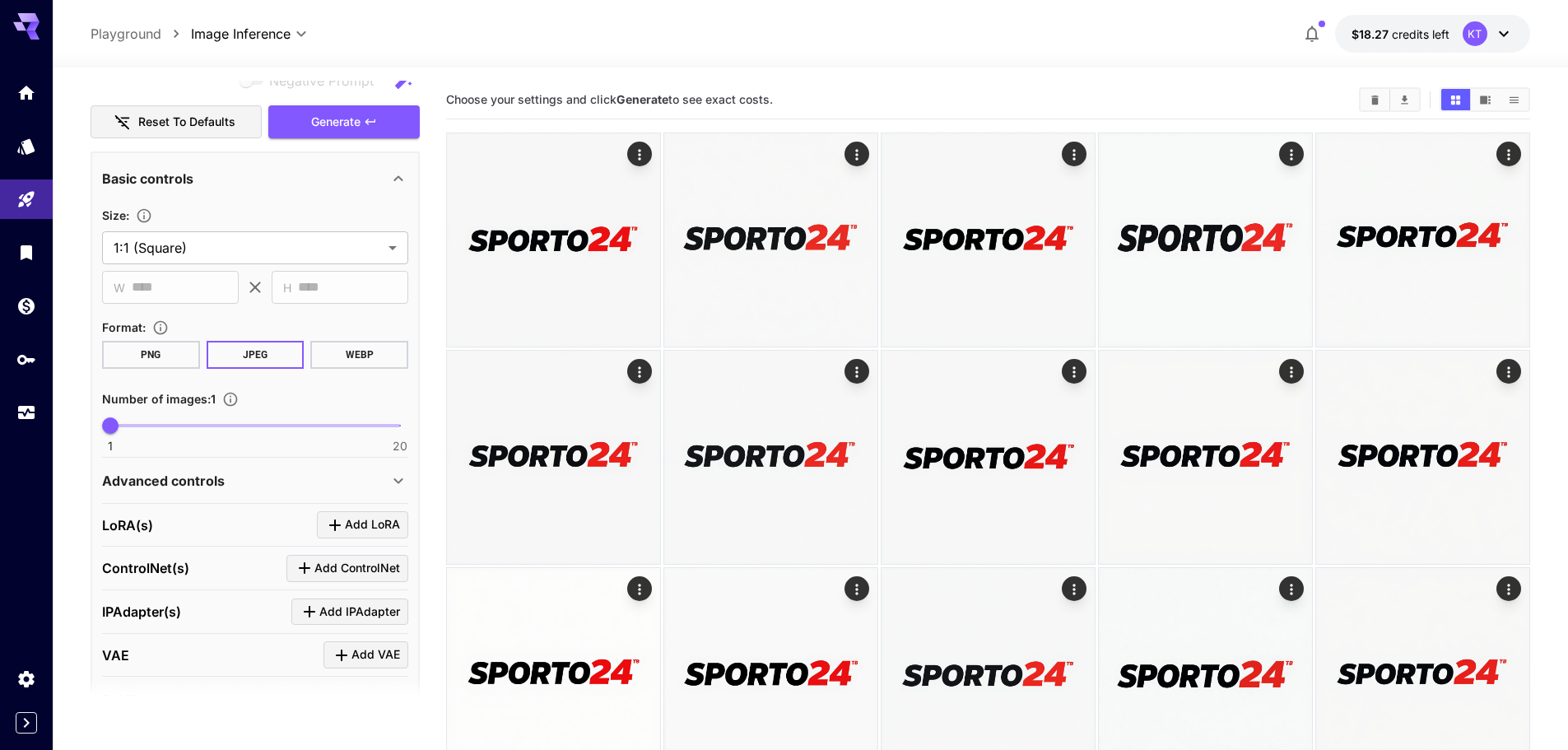
type textarea "**********"
type input "**"
drag, startPoint x: 269, startPoint y: 426, endPoint x: 406, endPoint y: 429, distance: 137.0
click at [400, 429] on span "1 20 20" at bounding box center [255, 426] width 290 height 25
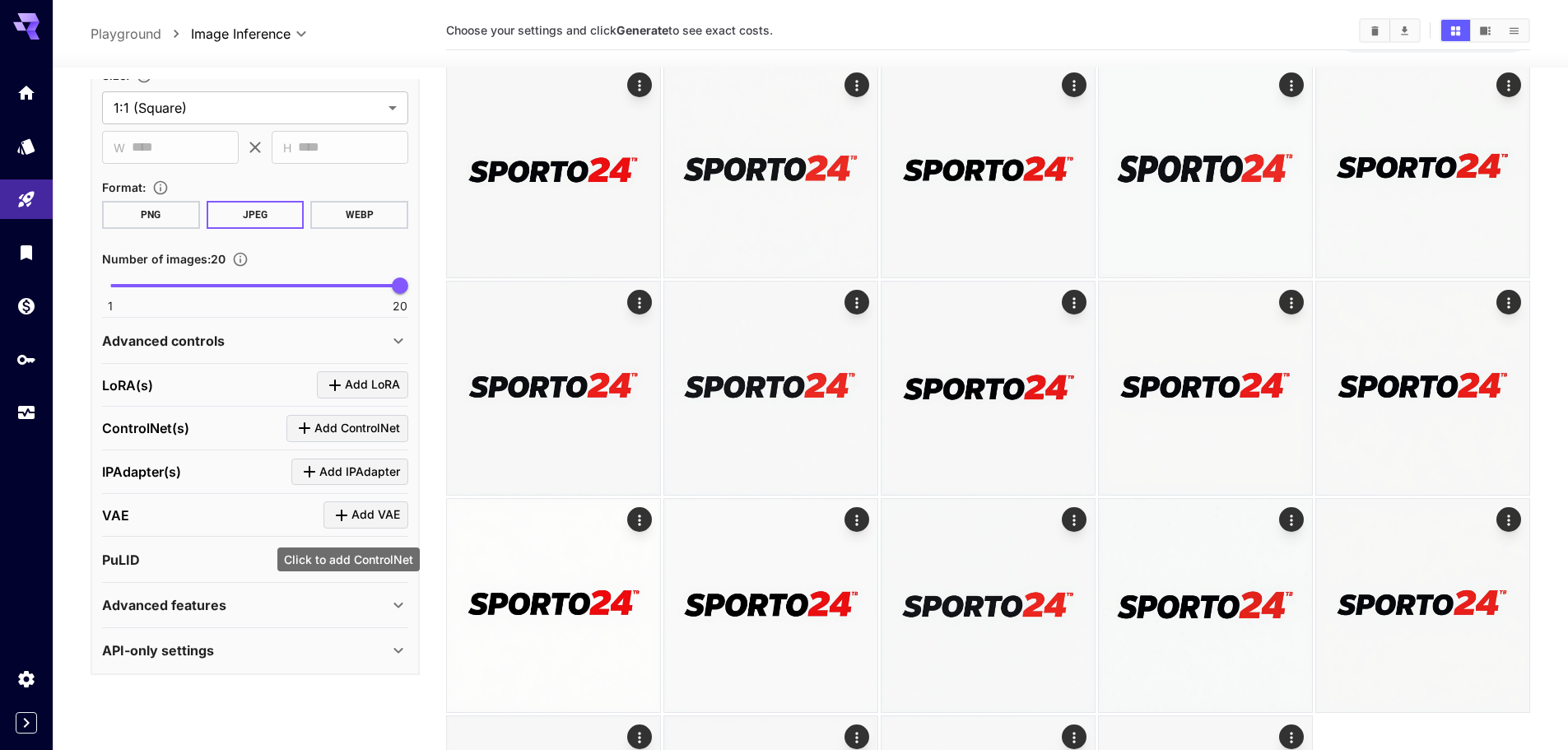
scroll to position [165, 0]
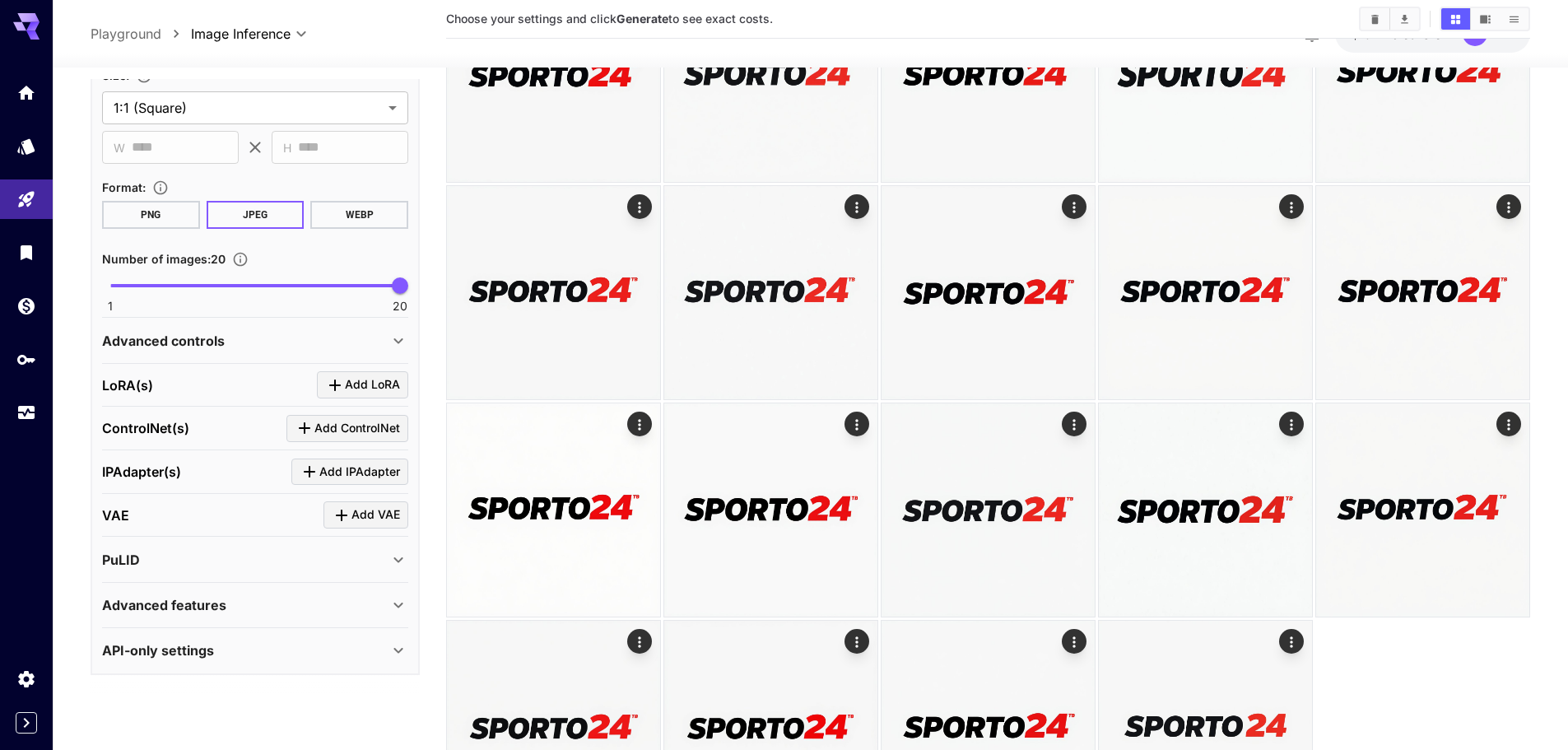
click at [390, 598] on icon at bounding box center [399, 605] width 20 height 20
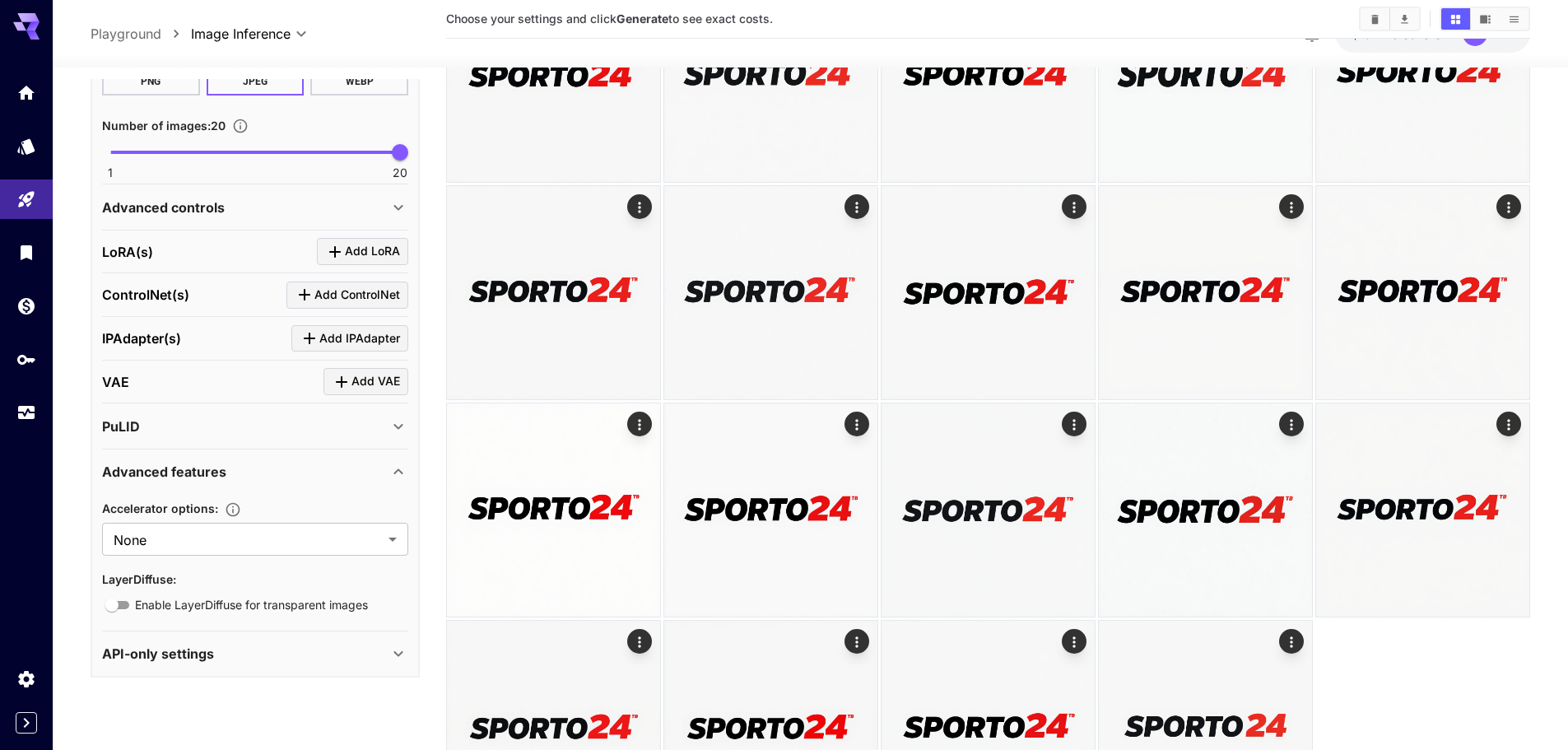
scroll to position [603, 0]
click at [385, 469] on div "Advanced features" at bounding box center [245, 469] width 287 height 20
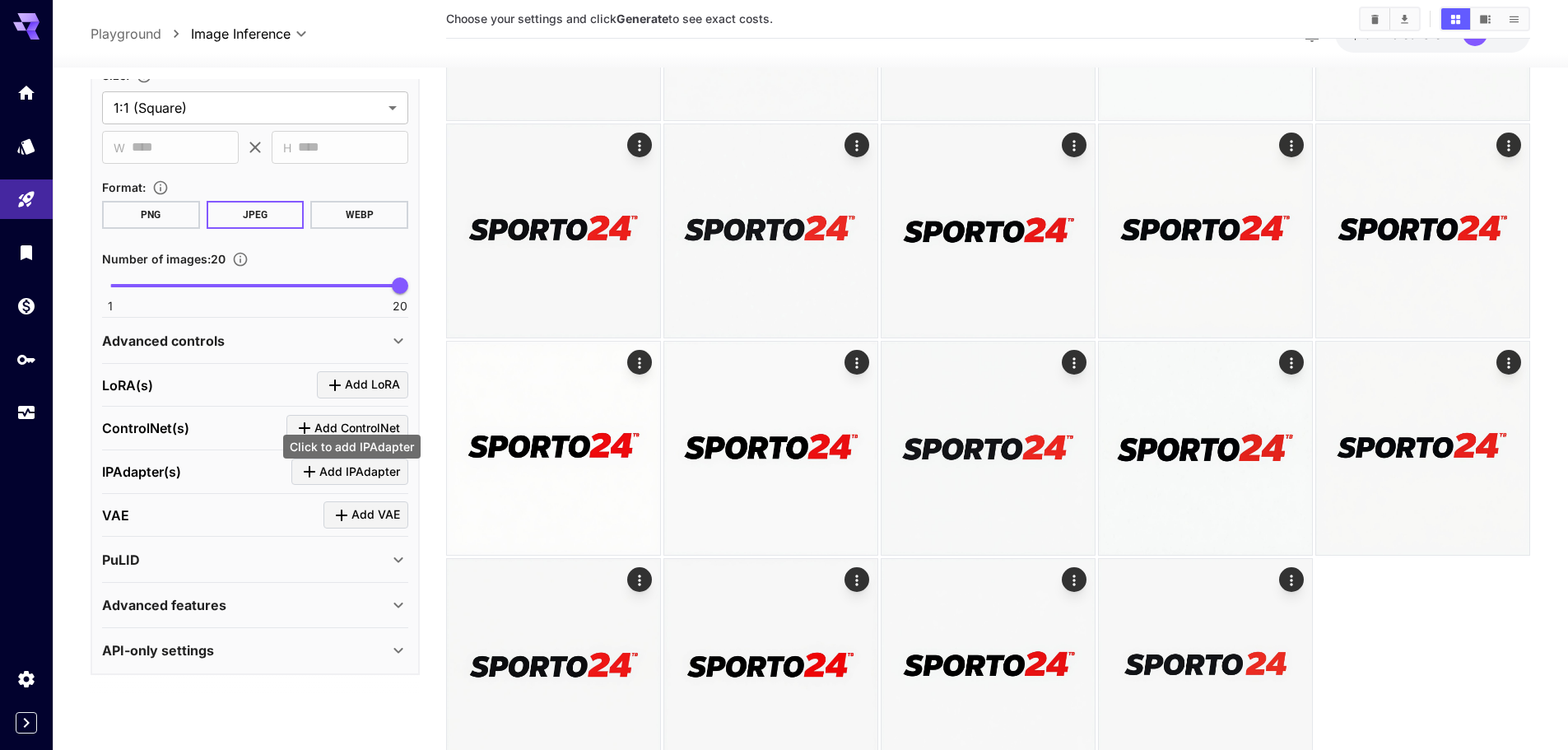
scroll to position [299, 0]
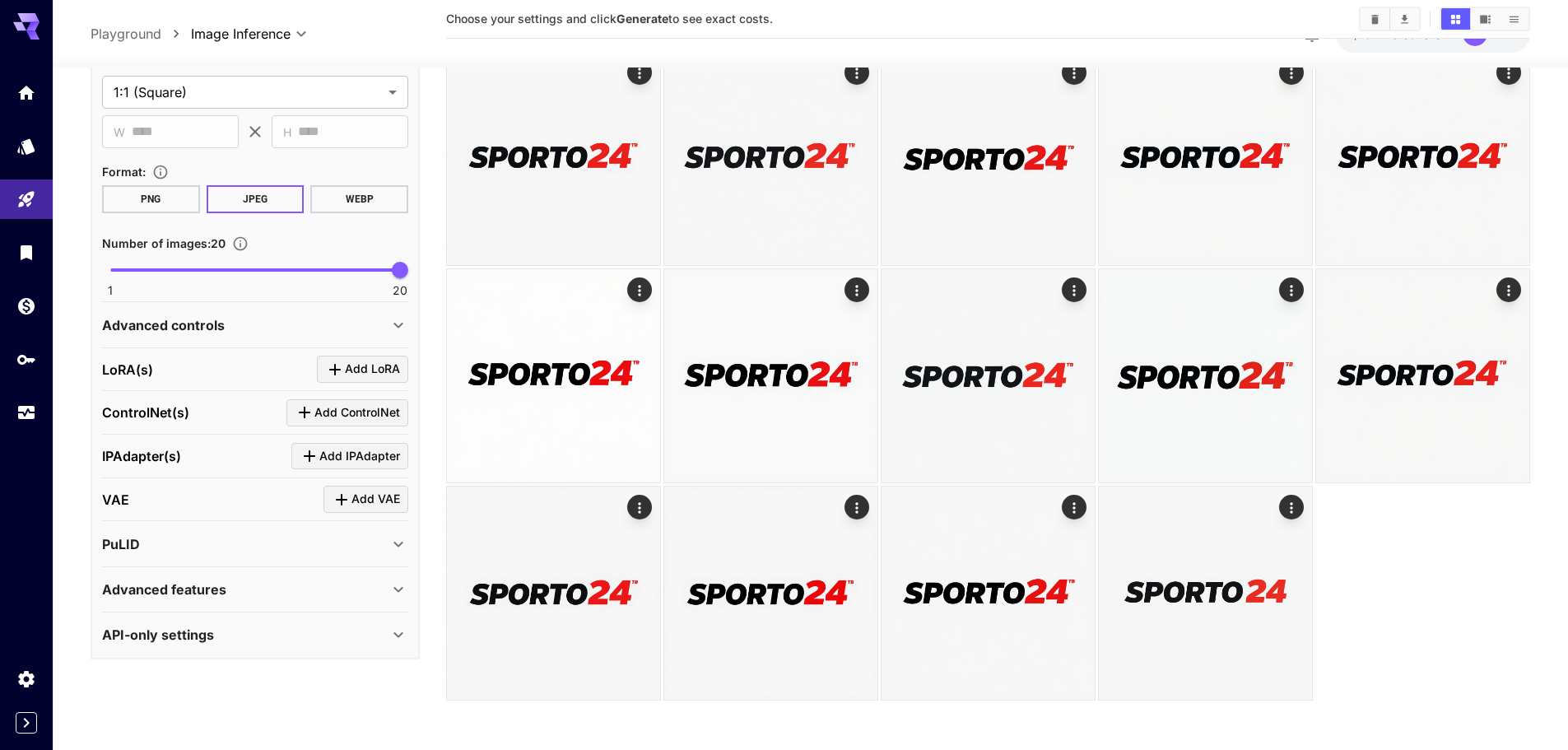
click at [390, 625] on icon at bounding box center [399, 635] width 20 height 20
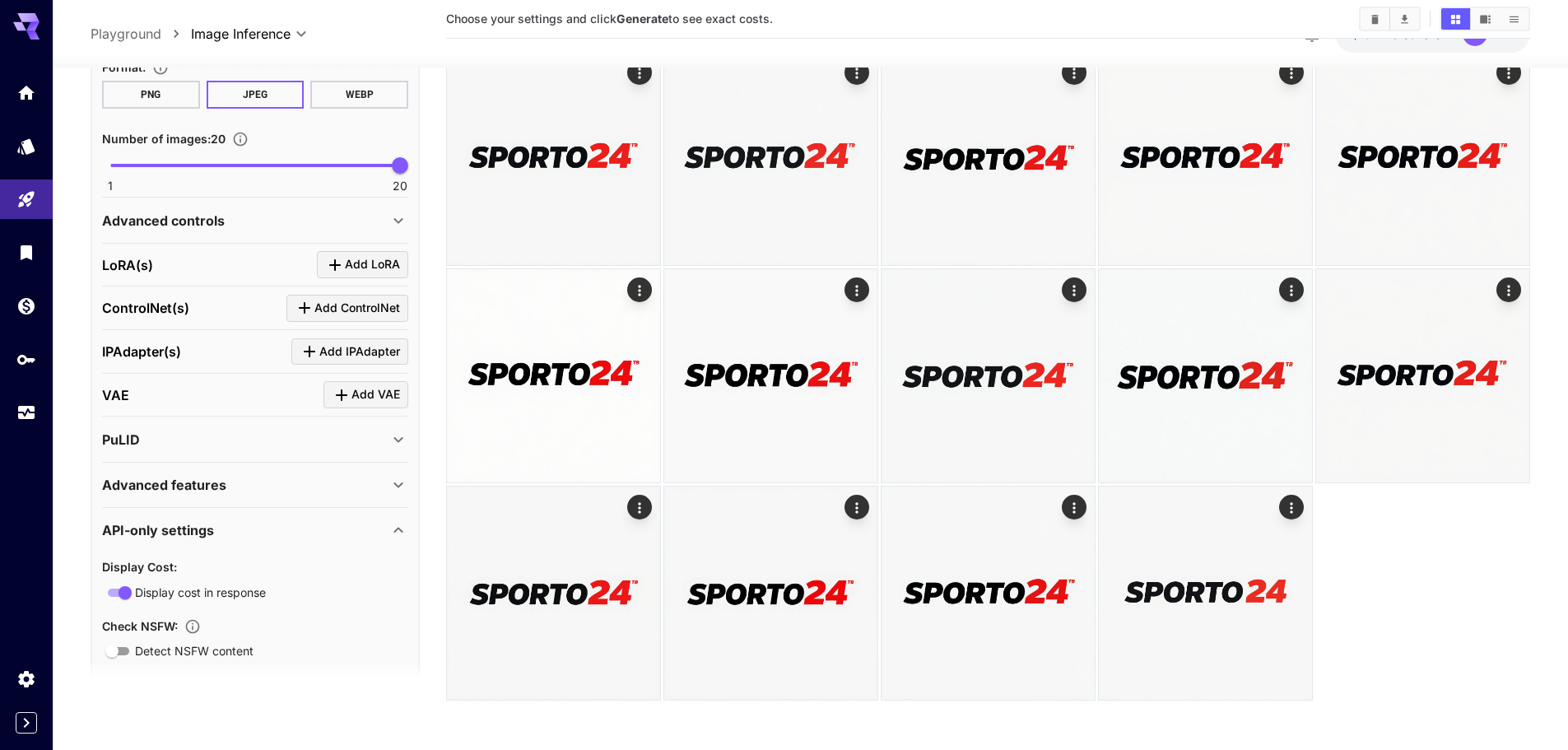
scroll to position [746, 0]
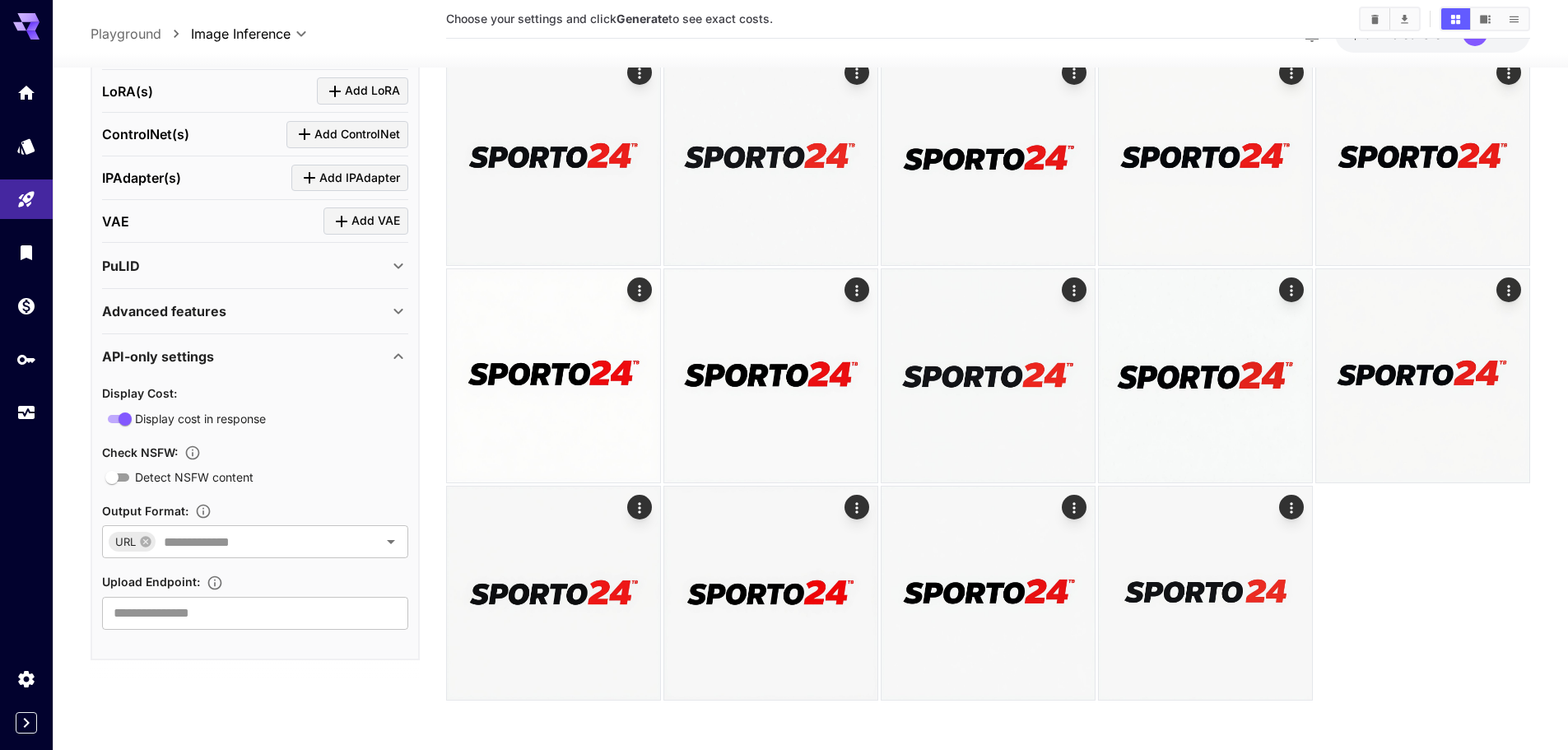
click at [403, 361] on icon at bounding box center [399, 356] width 20 height 20
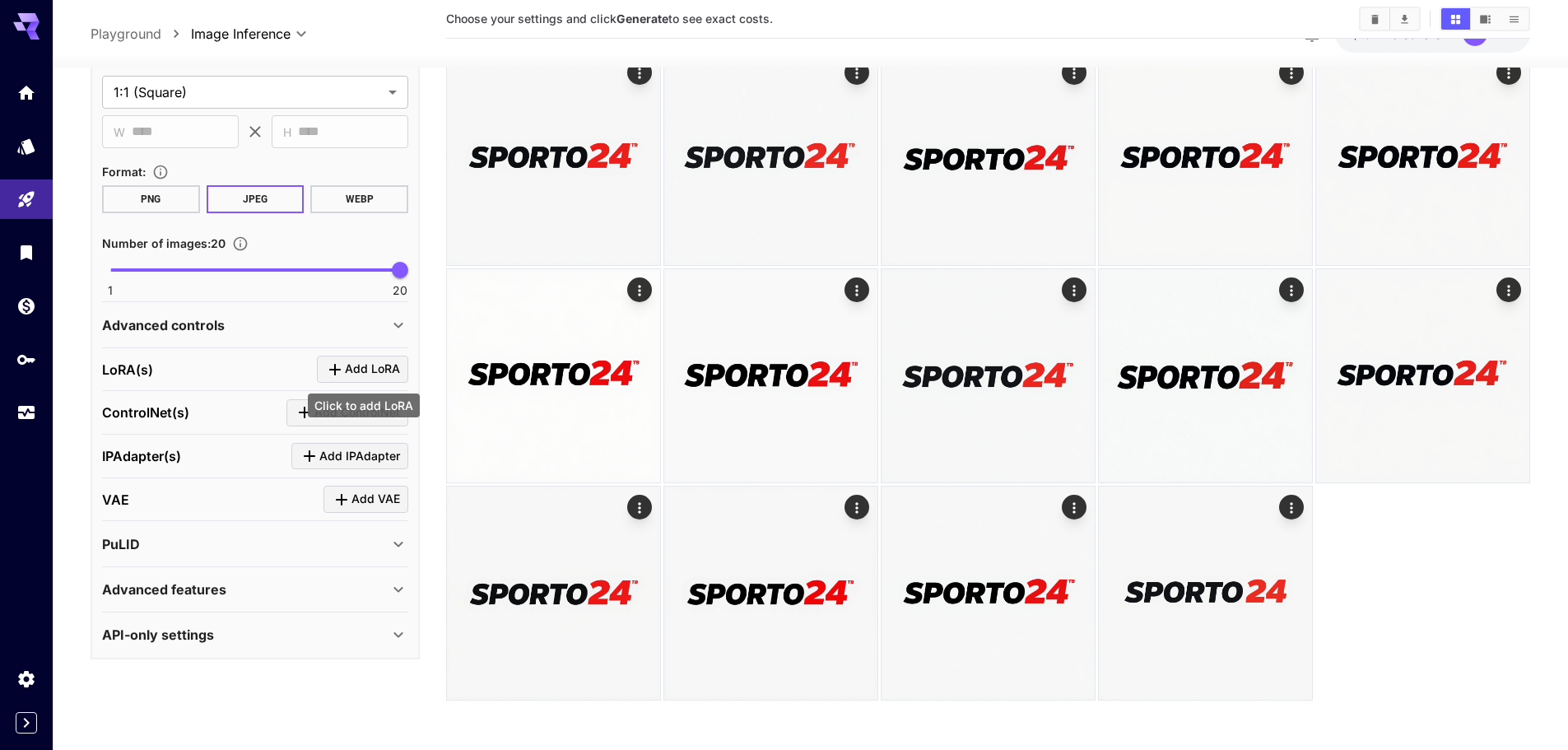
scroll to position [467, 0]
click at [386, 409] on span "Add ControlNet" at bounding box center [357, 413] width 85 height 21
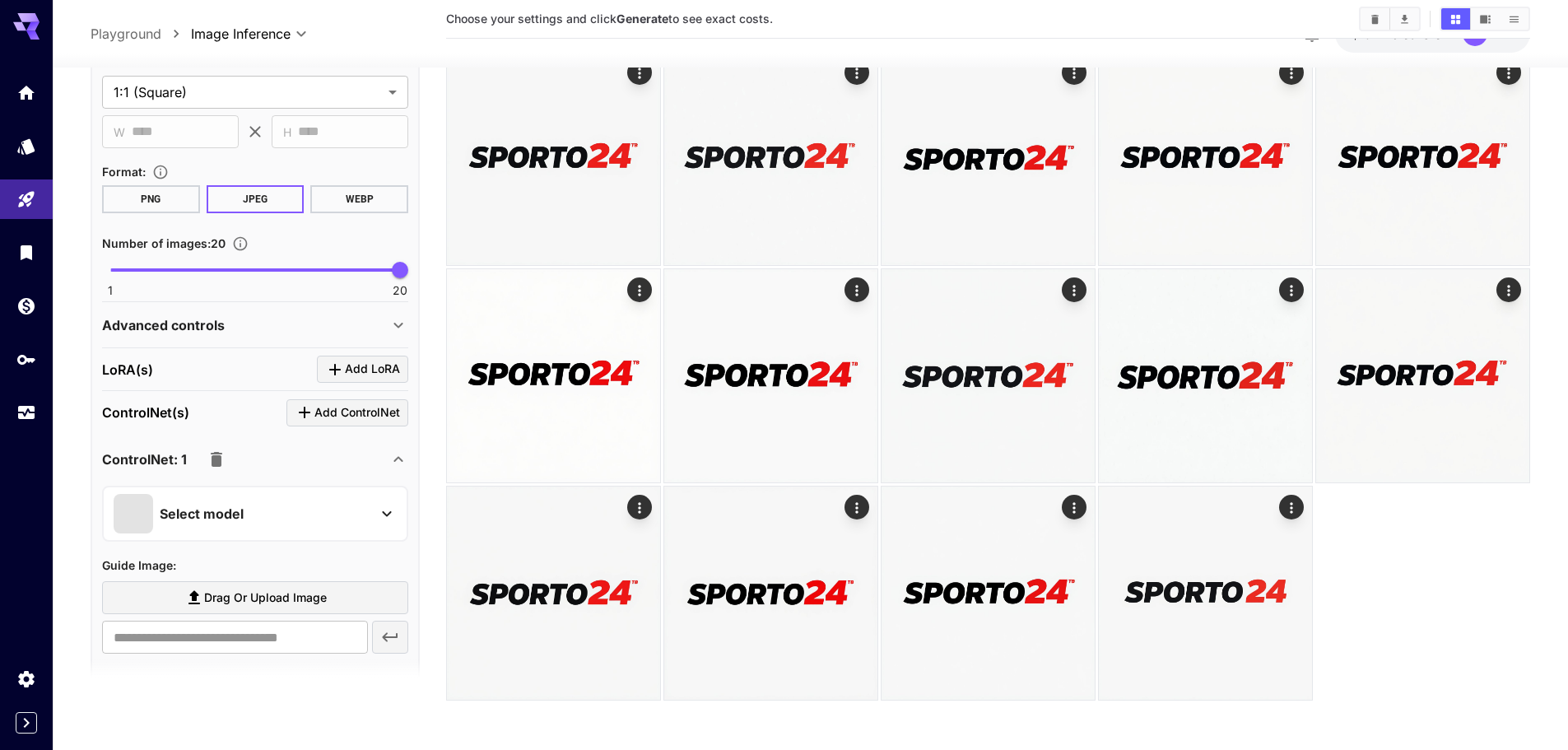
click at [339, 529] on div "Select model" at bounding box center [242, 513] width 257 height 40
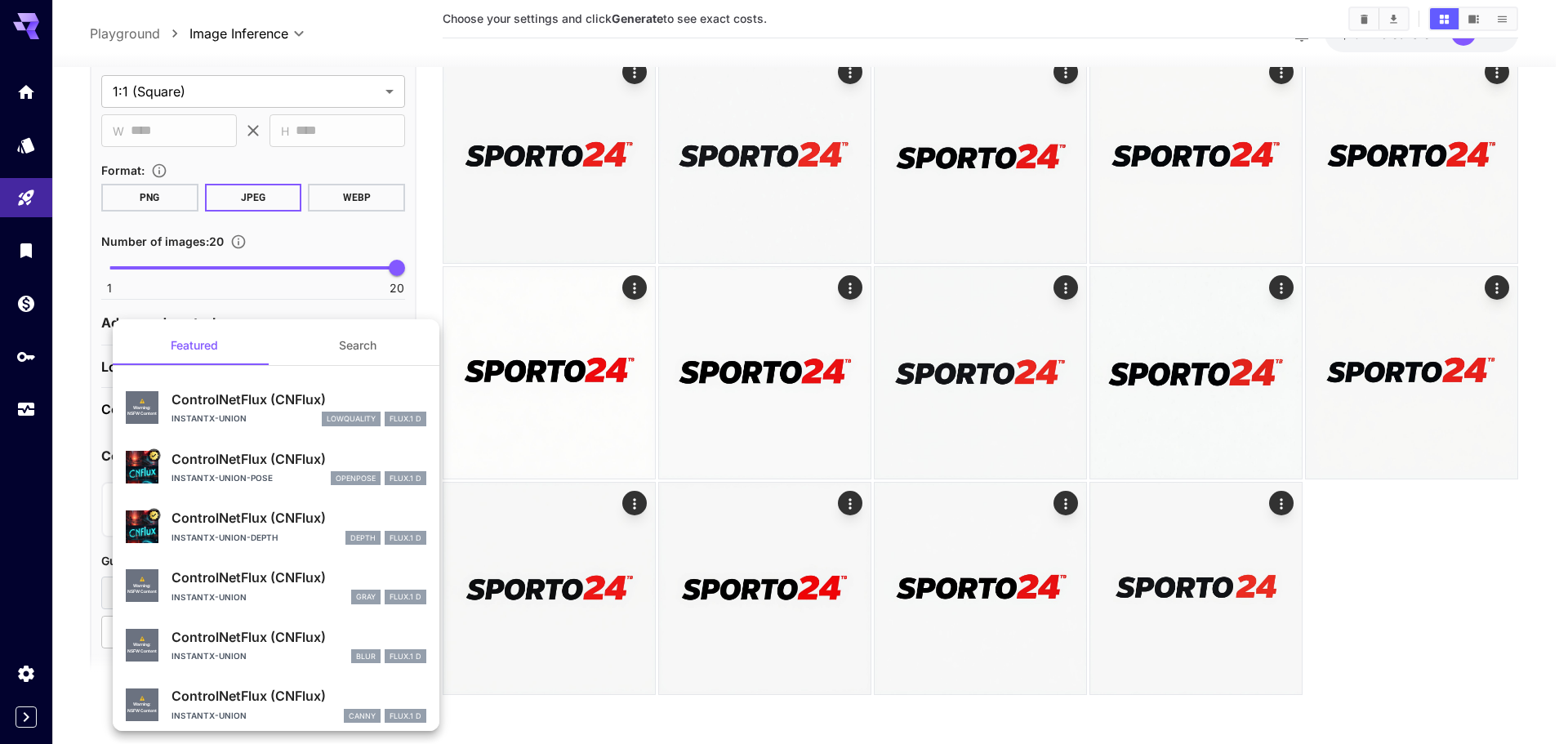
click at [29, 540] on div at bounding box center [784, 372] width 1568 height 744
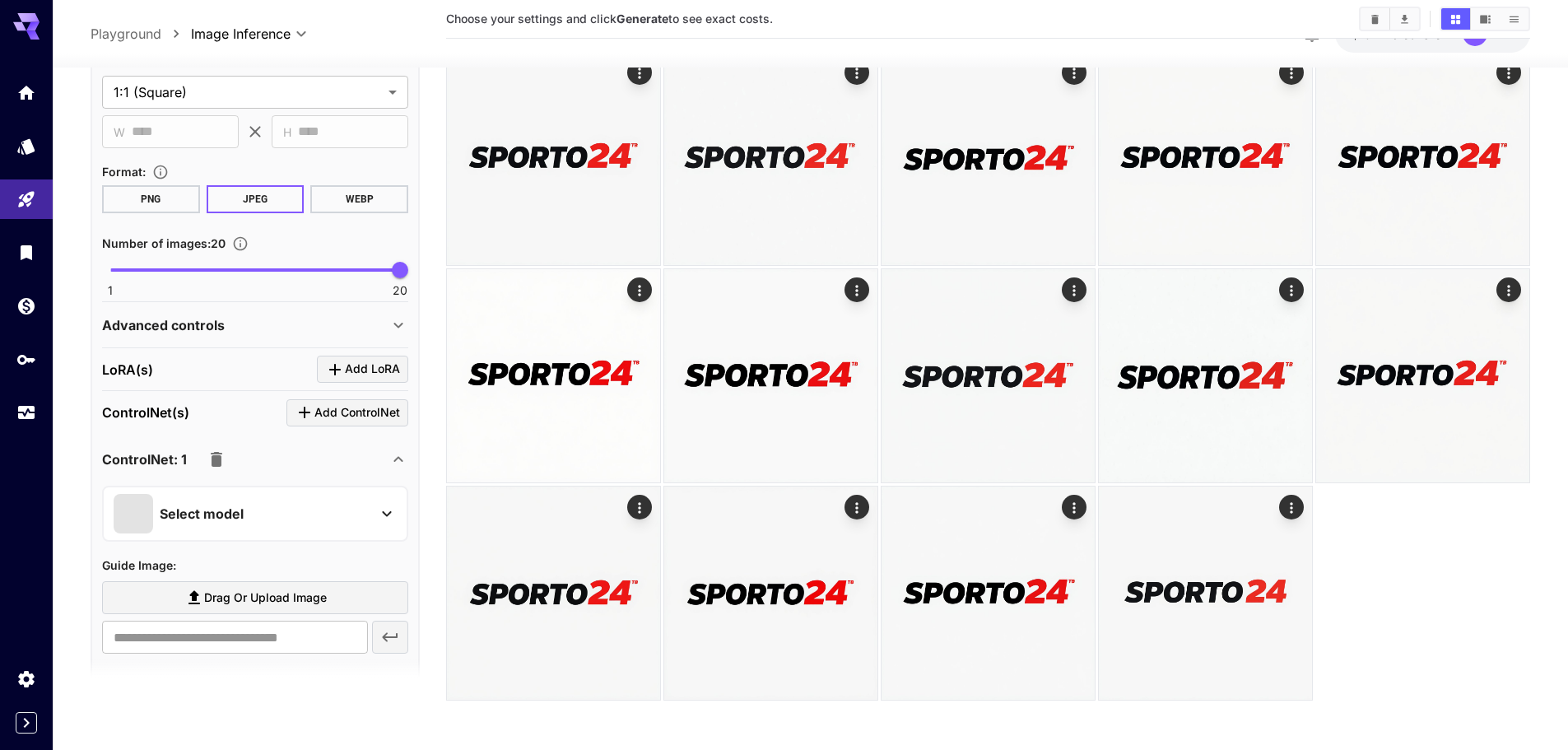
click at [384, 452] on div "ControlNet: 1" at bounding box center [245, 458] width 287 height 33
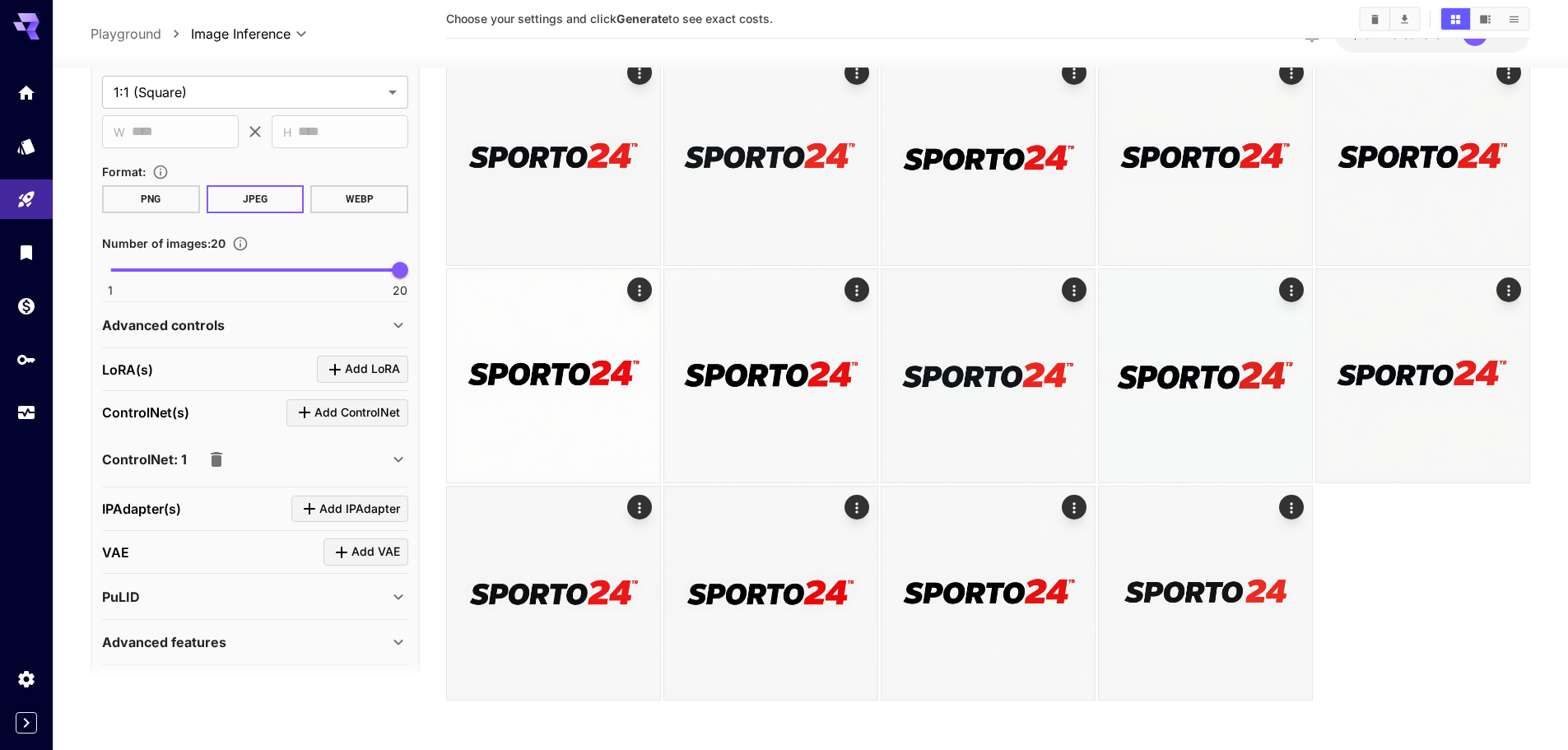
click at [214, 465] on icon "button" at bounding box center [216, 458] width 12 height 15
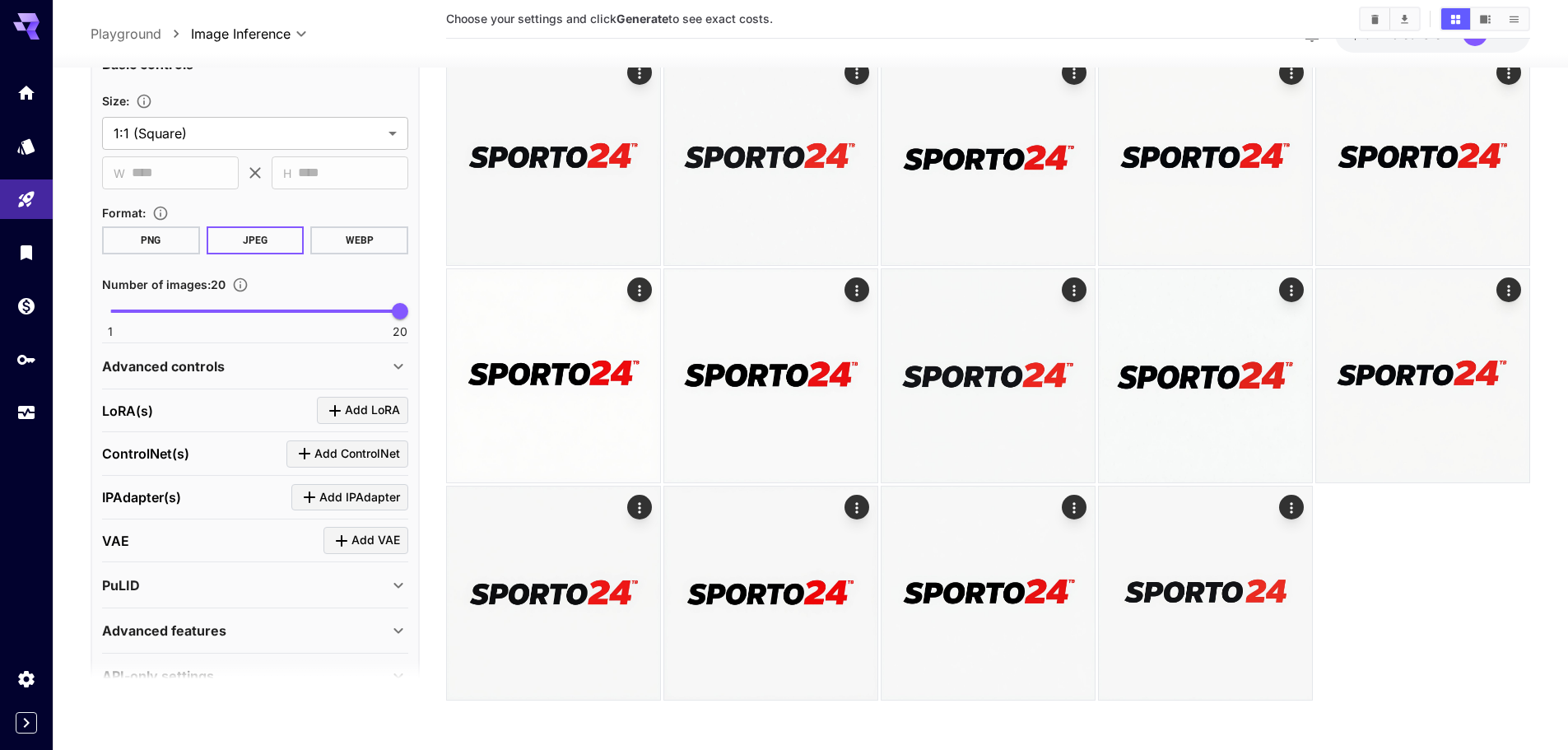
scroll to position [467, 0]
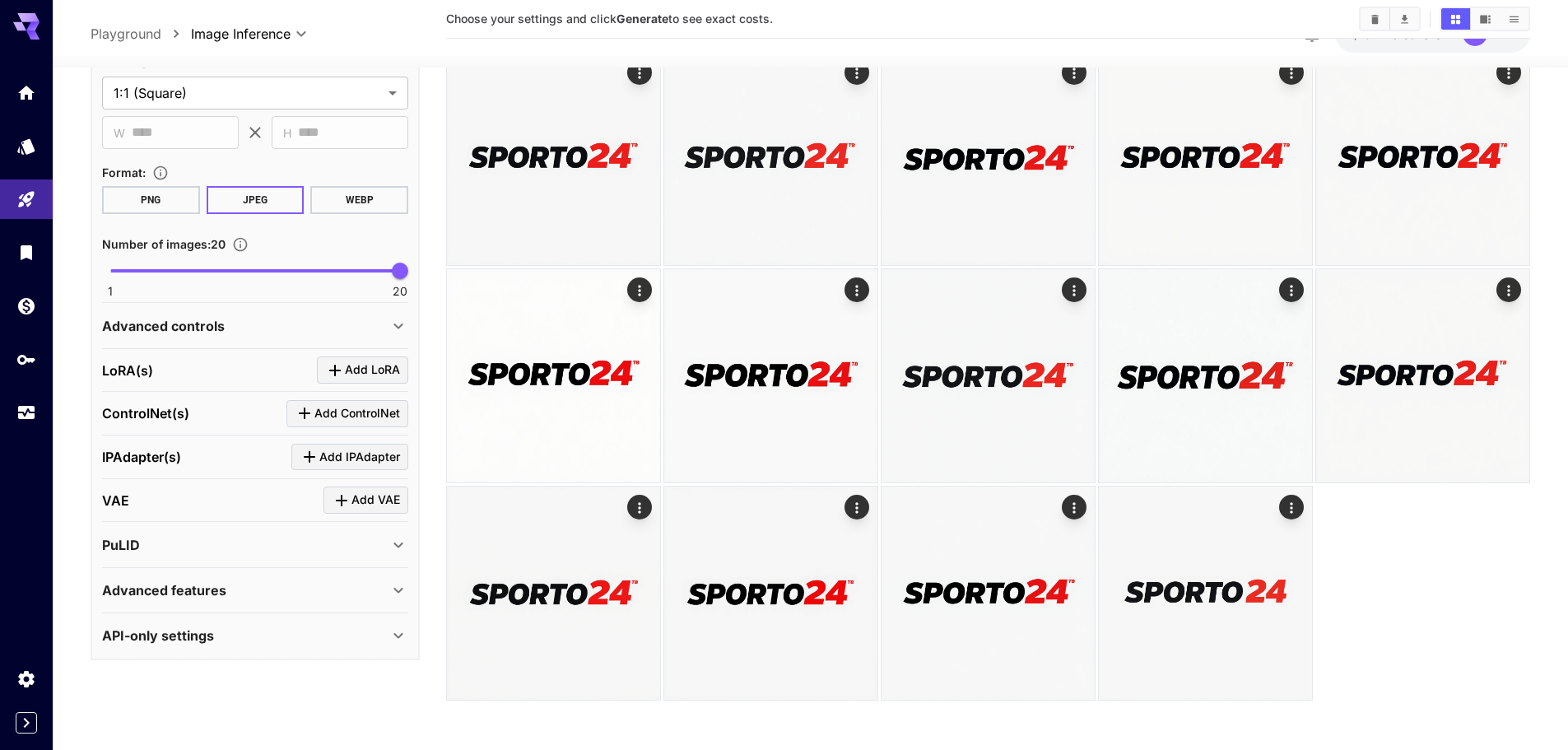
click at [302, 655] on div "API-only settings" at bounding box center [255, 636] width 306 height 40
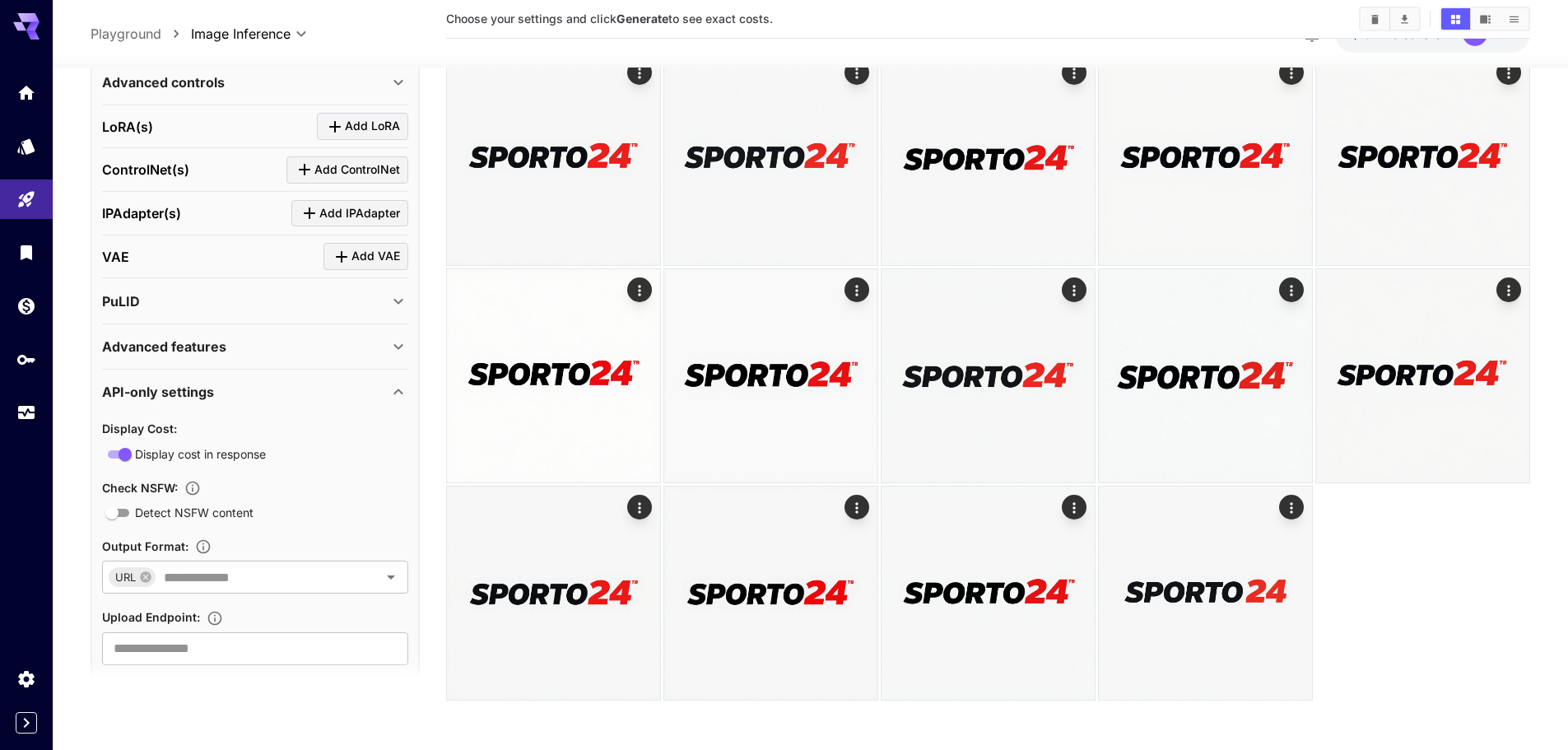
scroll to position [746, 0]
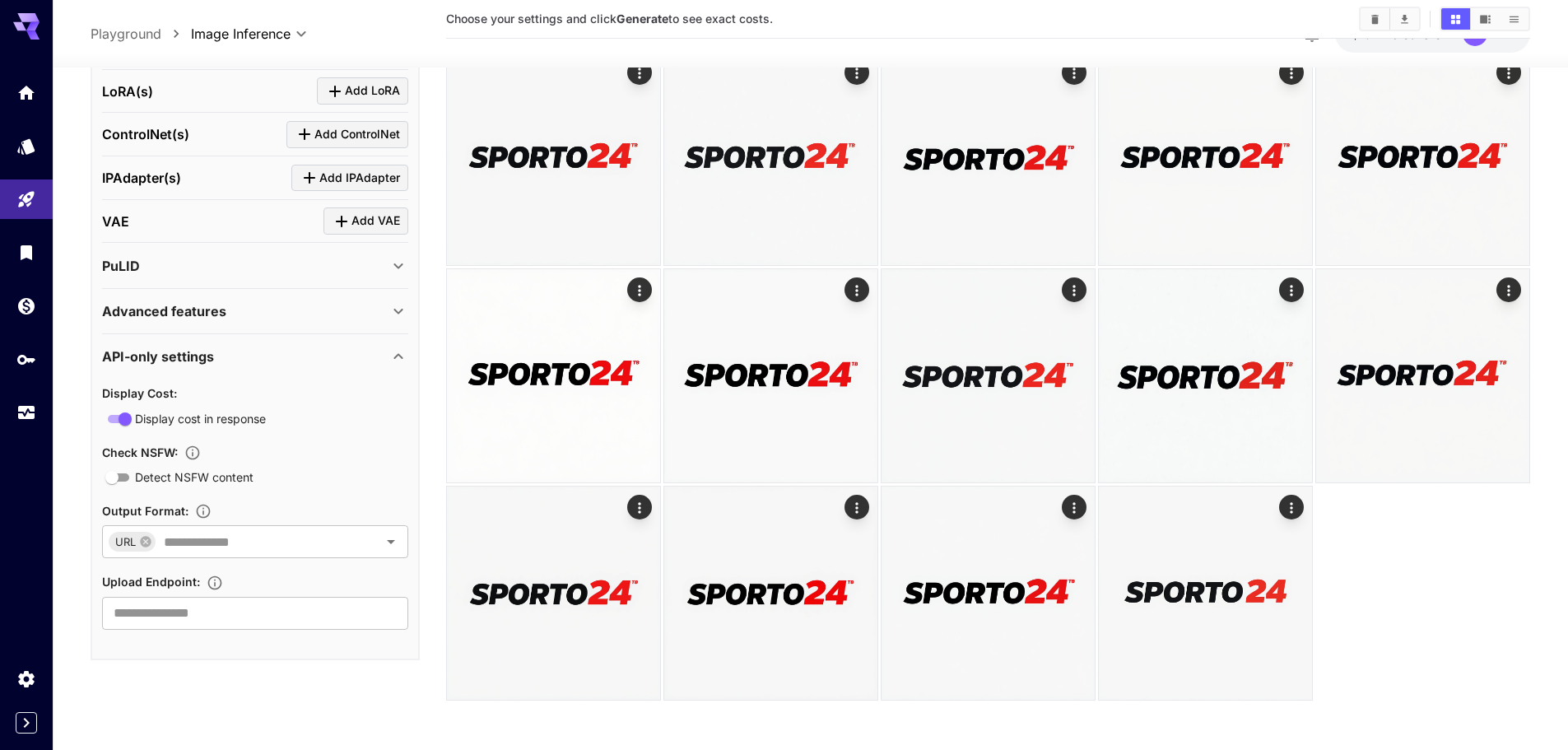
click at [346, 313] on div "Advanced features" at bounding box center [245, 312] width 287 height 20
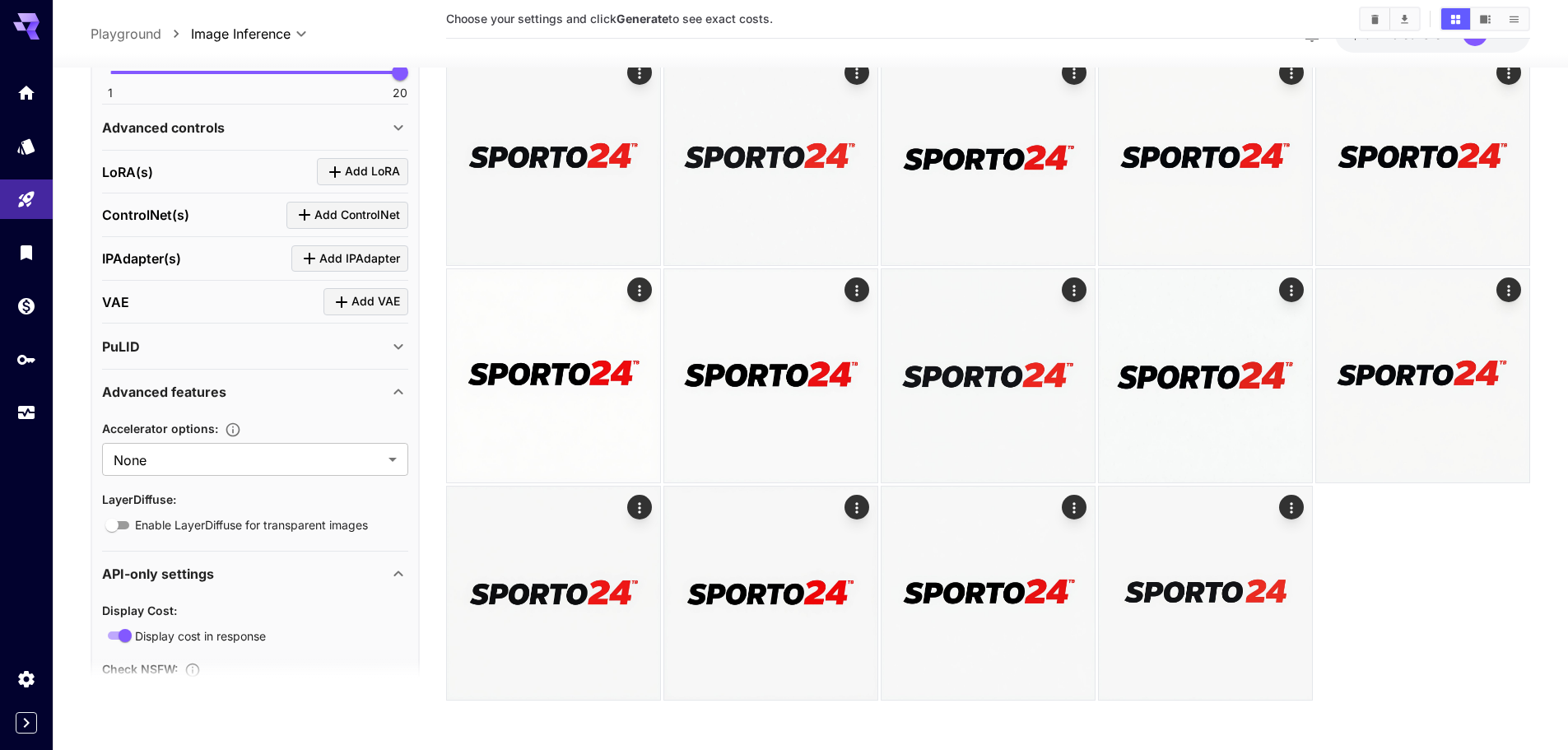
scroll to position [636, 0]
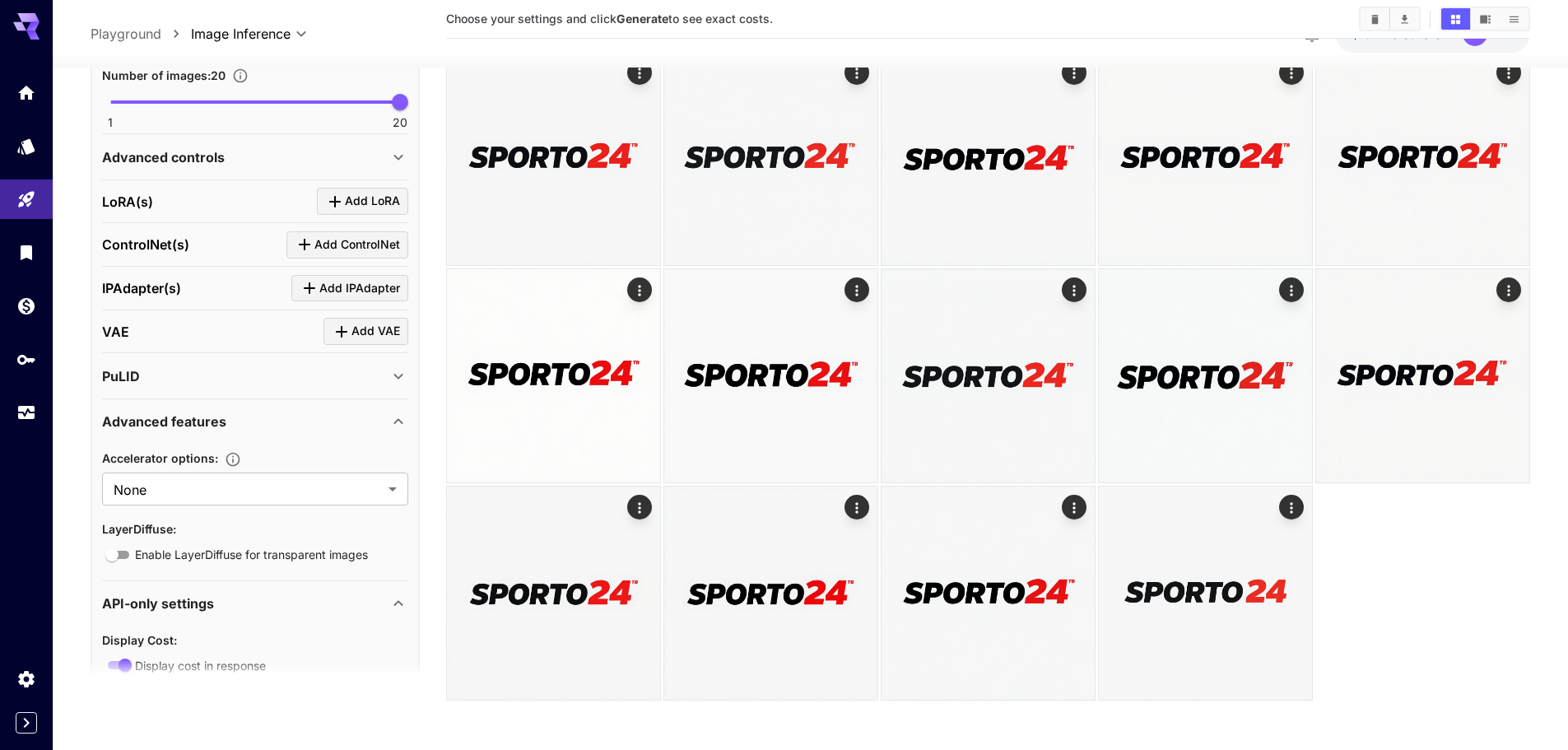
click at [335, 373] on div "PuLID" at bounding box center [245, 375] width 287 height 20
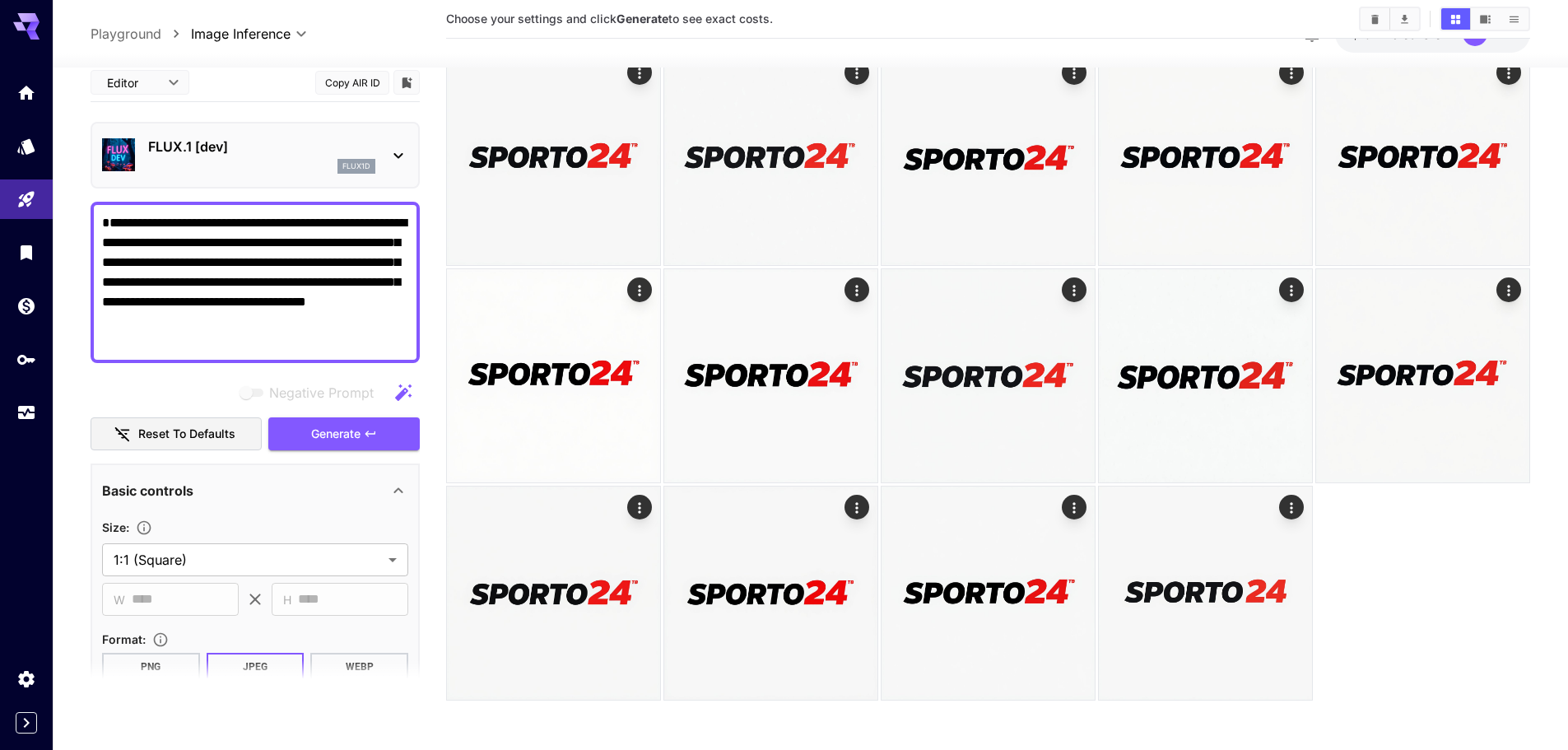
scroll to position [134, 0]
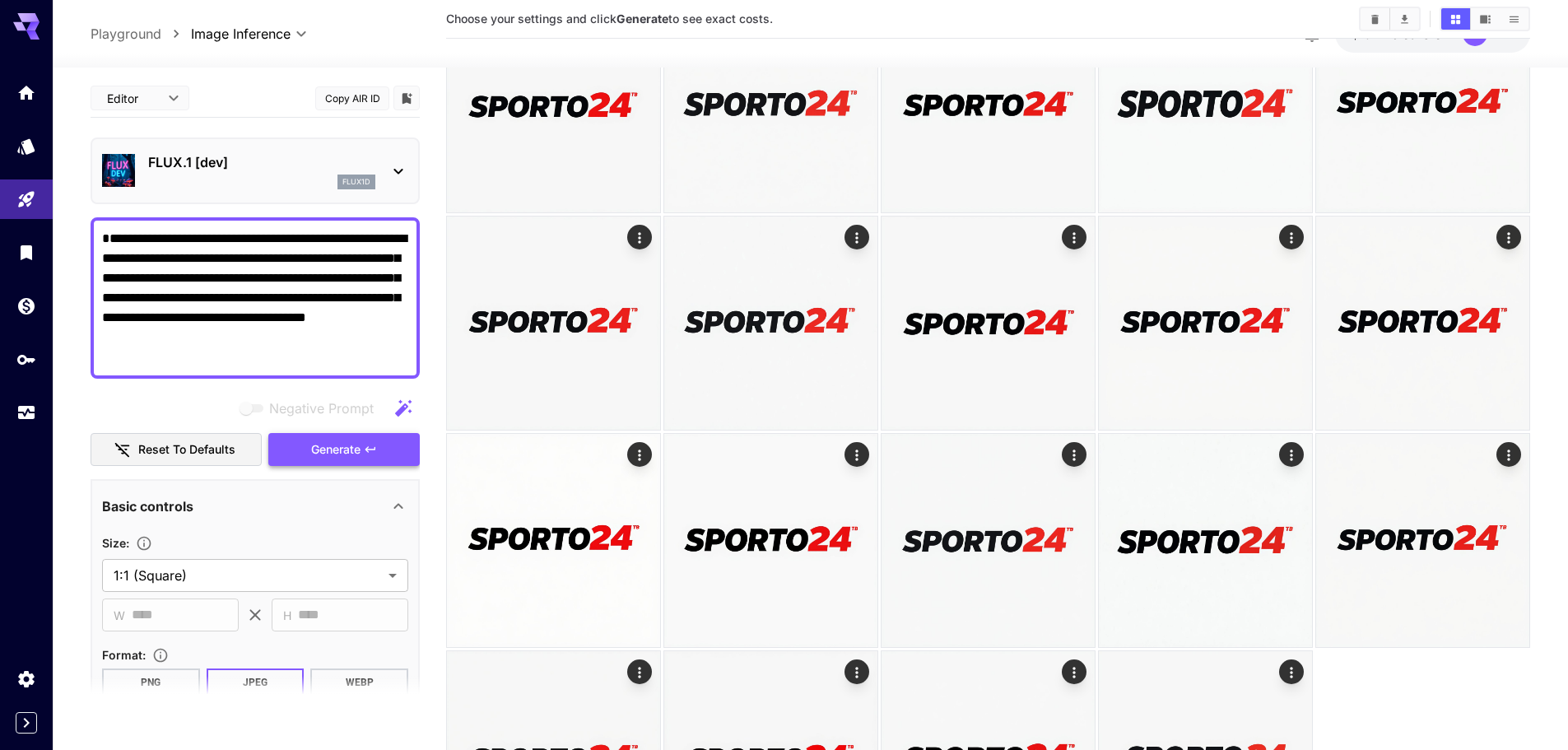
click at [331, 446] on span "Generate" at bounding box center [336, 449] width 50 height 21
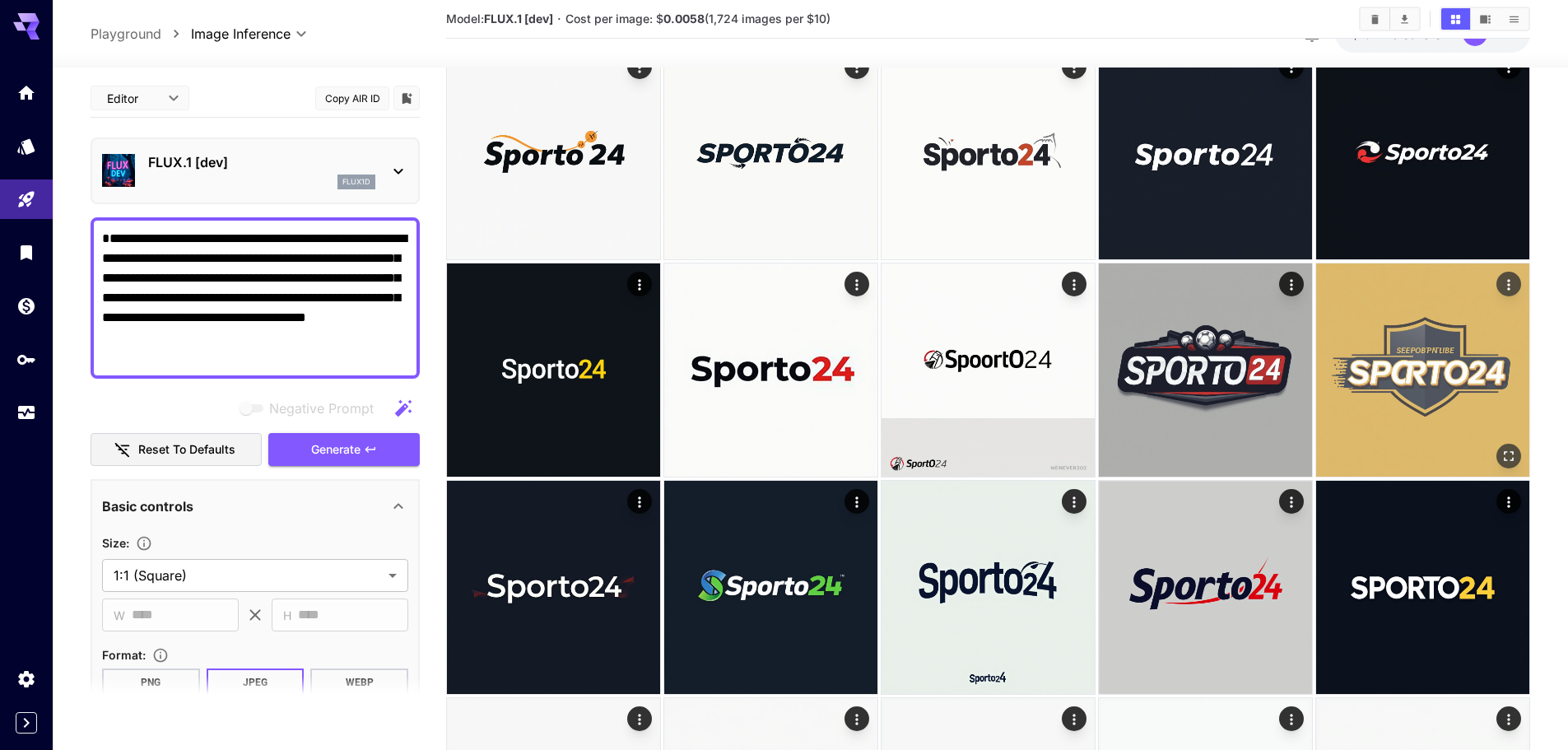
scroll to position [412, 0]
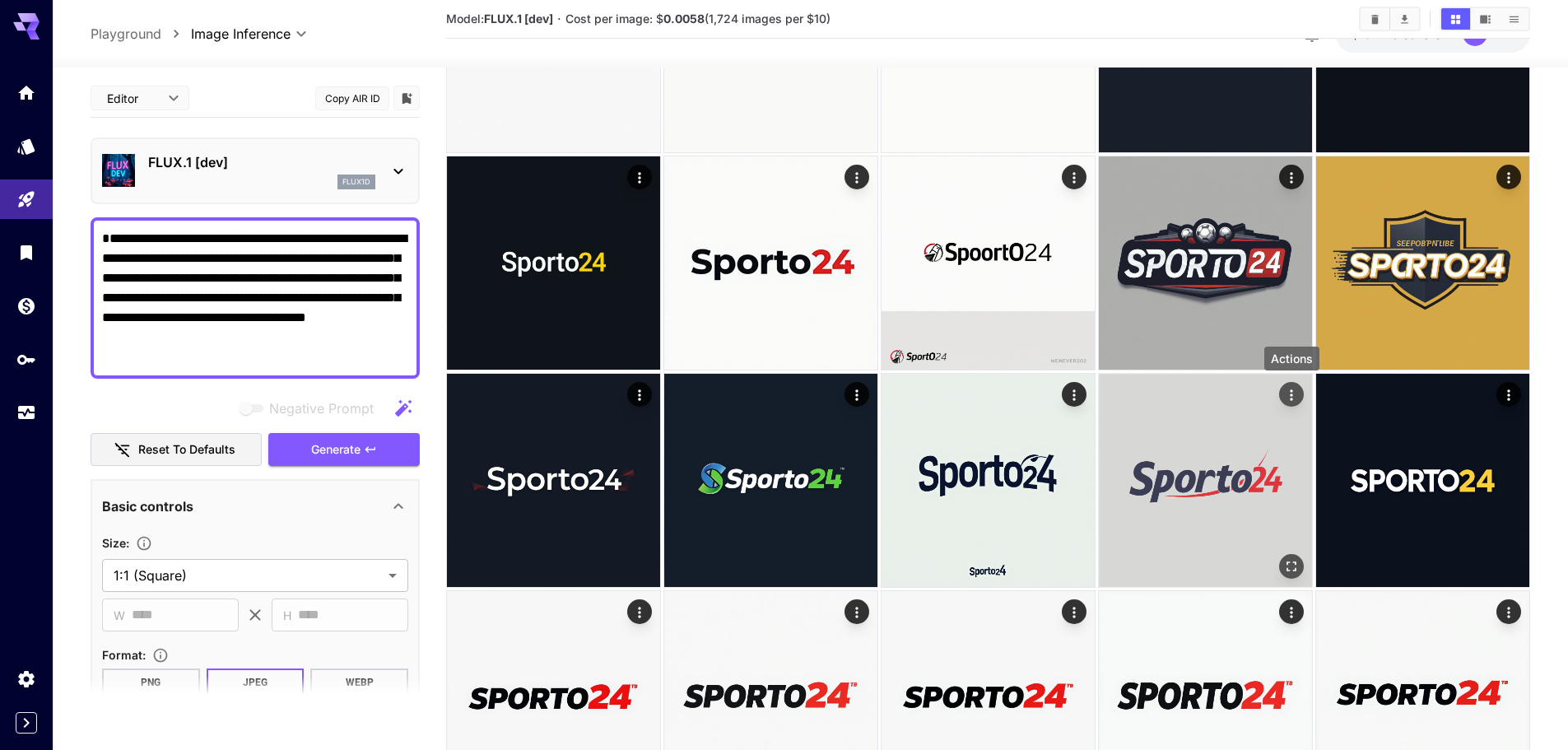
click at [1290, 395] on icon "Actions" at bounding box center [1291, 395] width 2 height 11
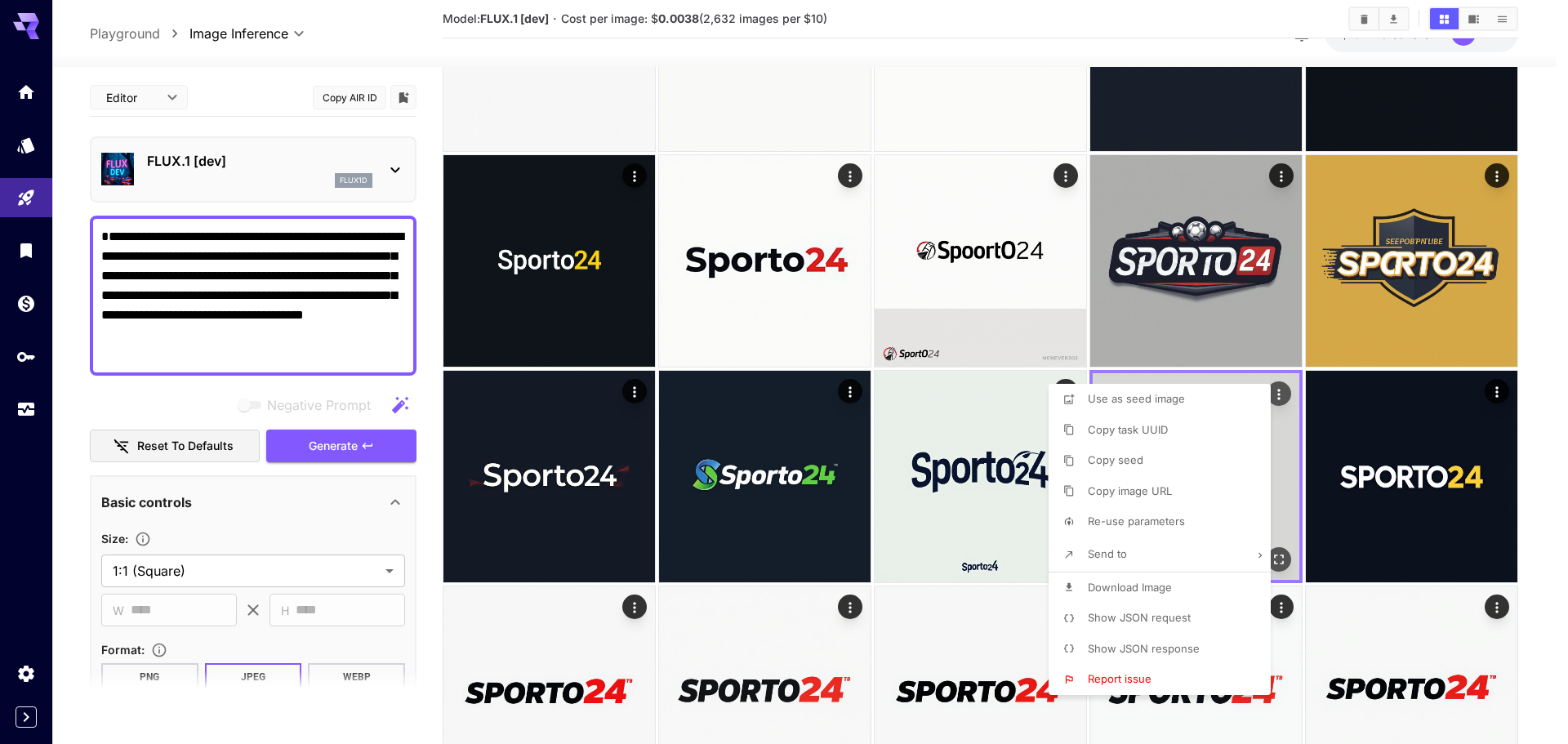
click at [1280, 392] on div at bounding box center [784, 372] width 1568 height 744
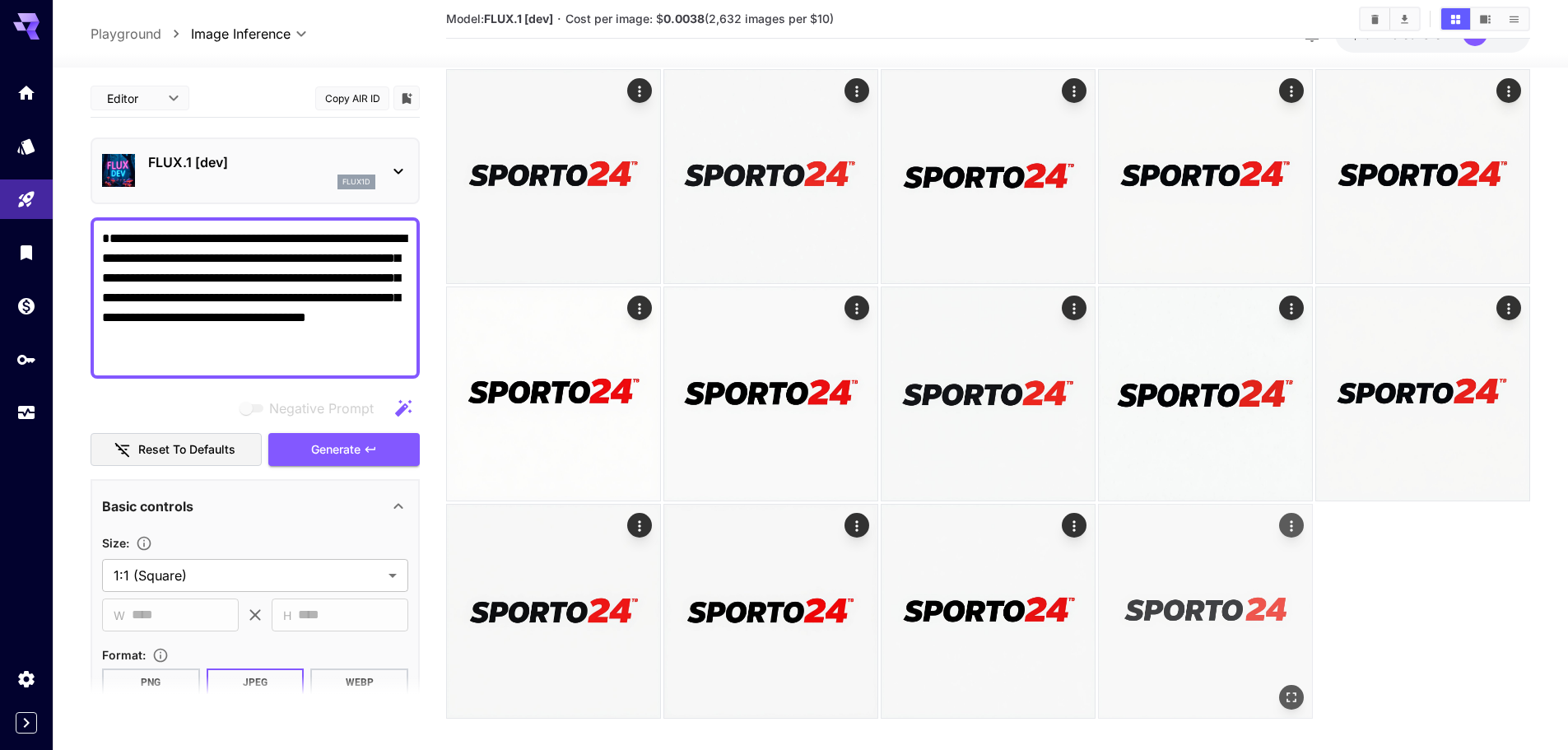
scroll to position [1169, 0]
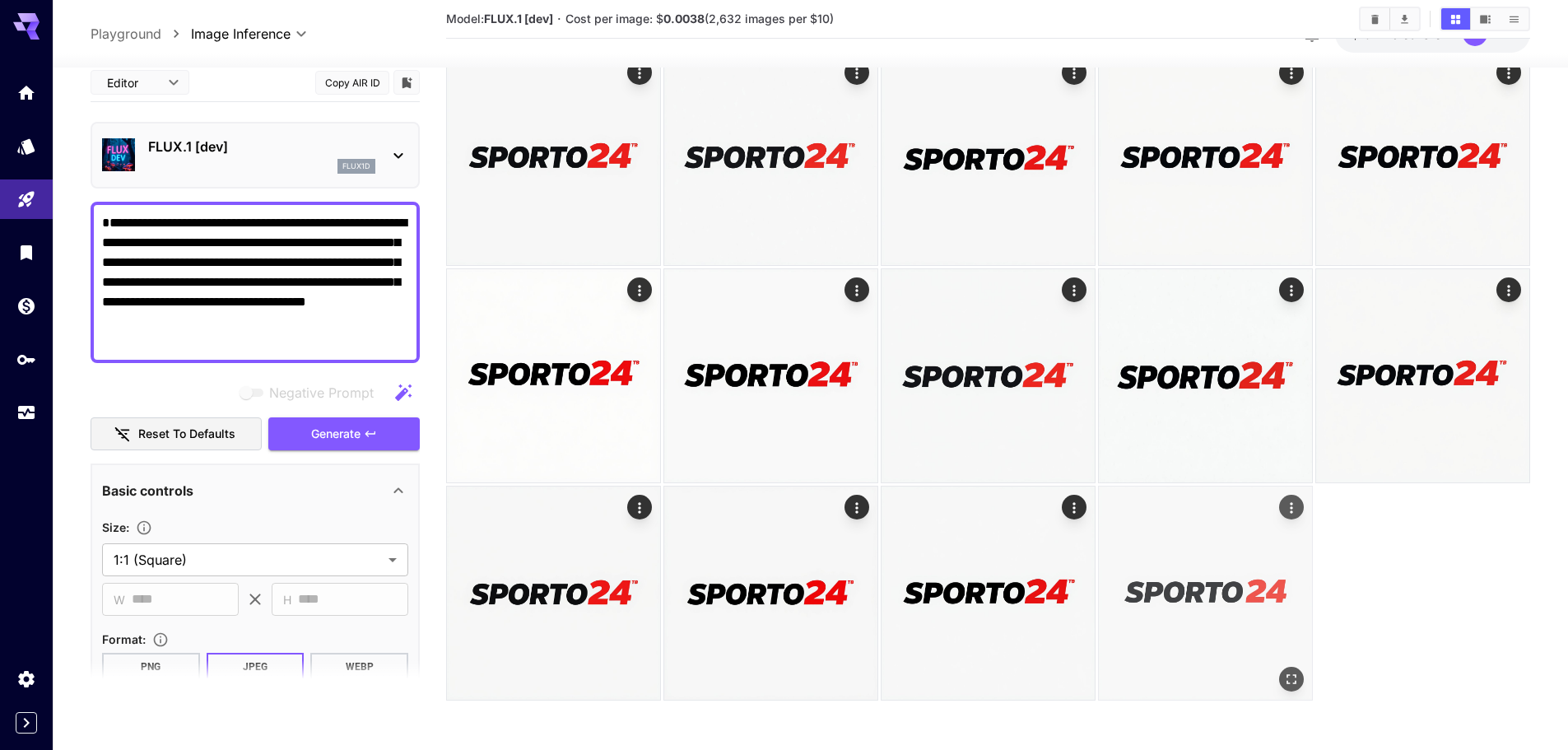
click at [1292, 501] on icon "Actions" at bounding box center [1291, 508] width 17 height 17
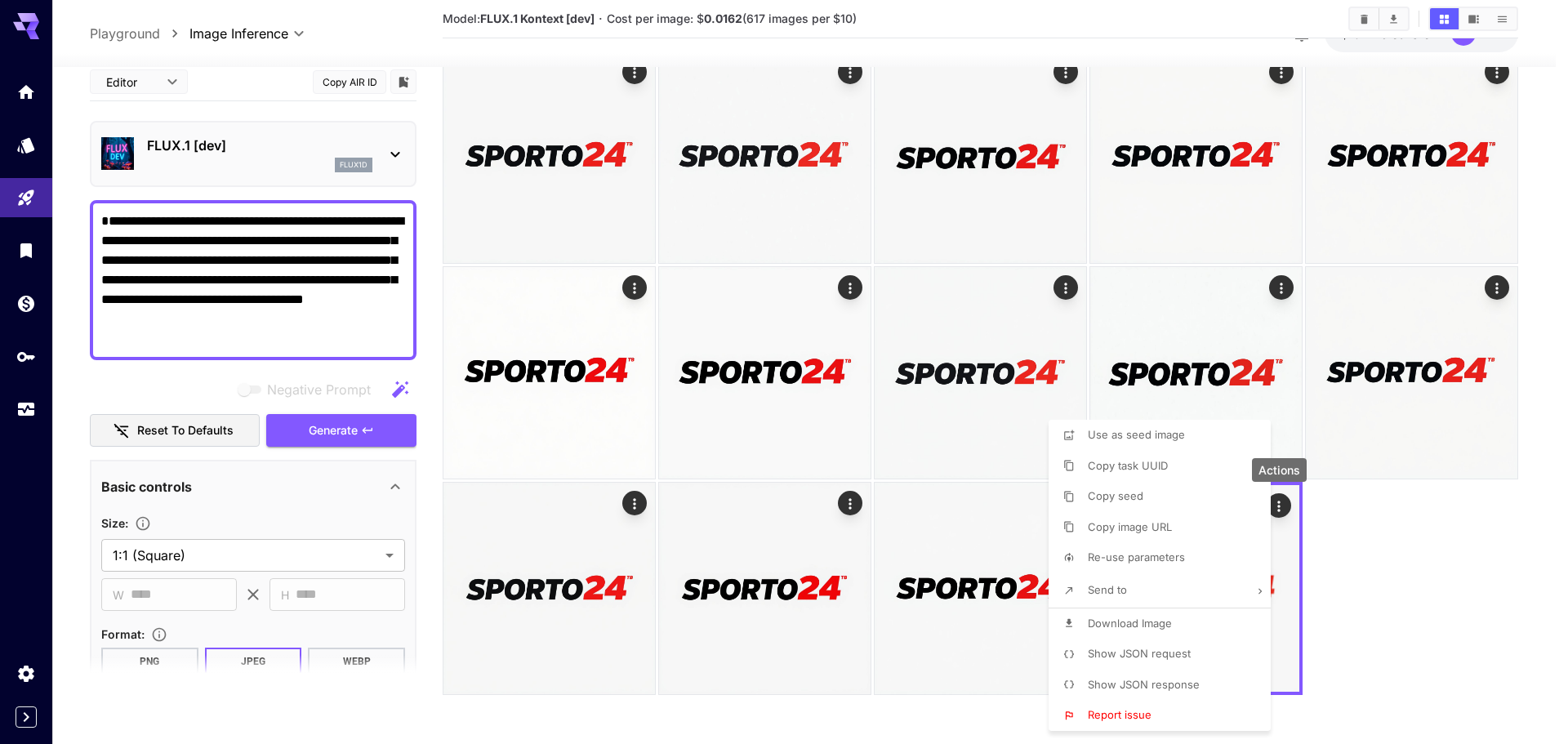
click at [1409, 547] on div at bounding box center [784, 372] width 1568 height 744
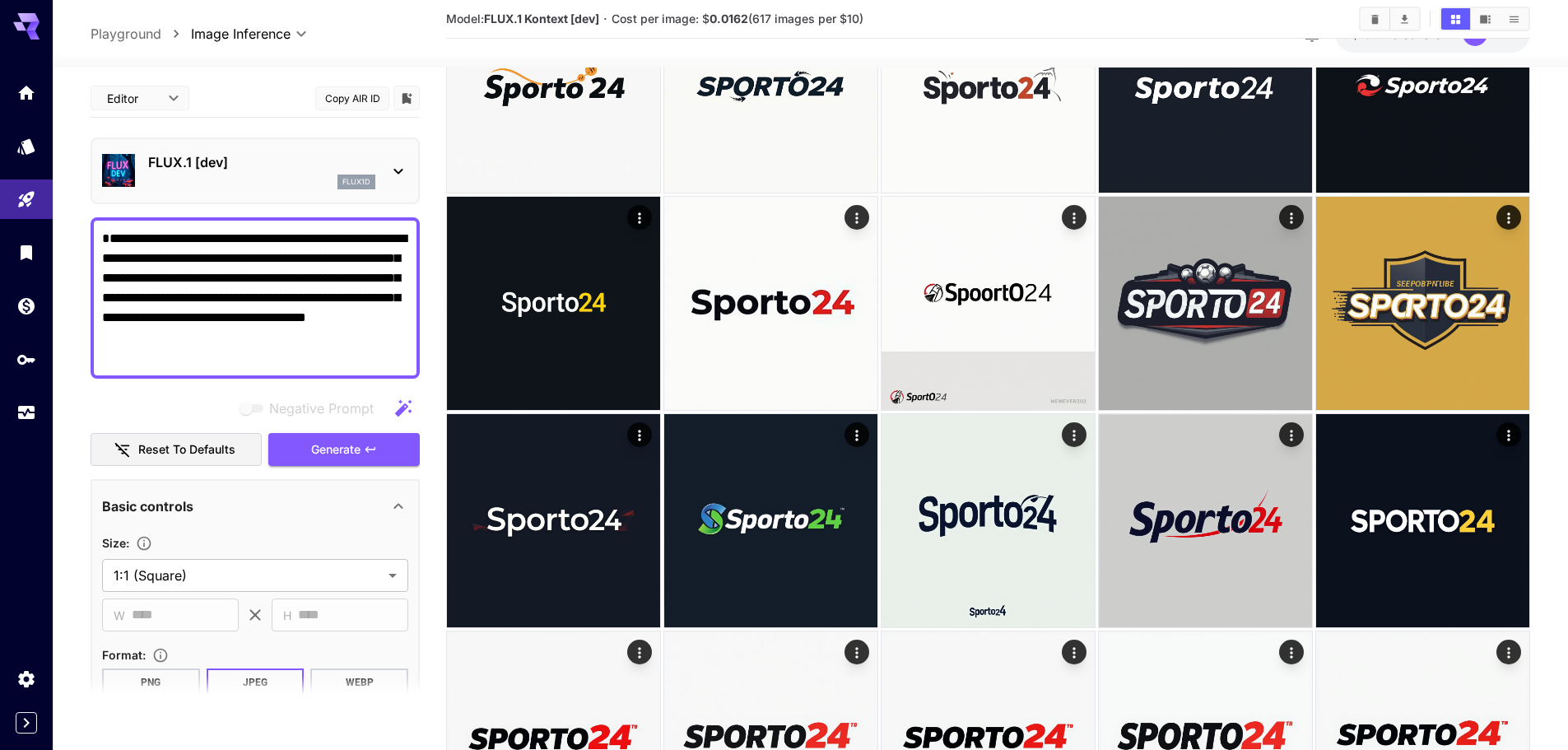
scroll to position [345, 0]
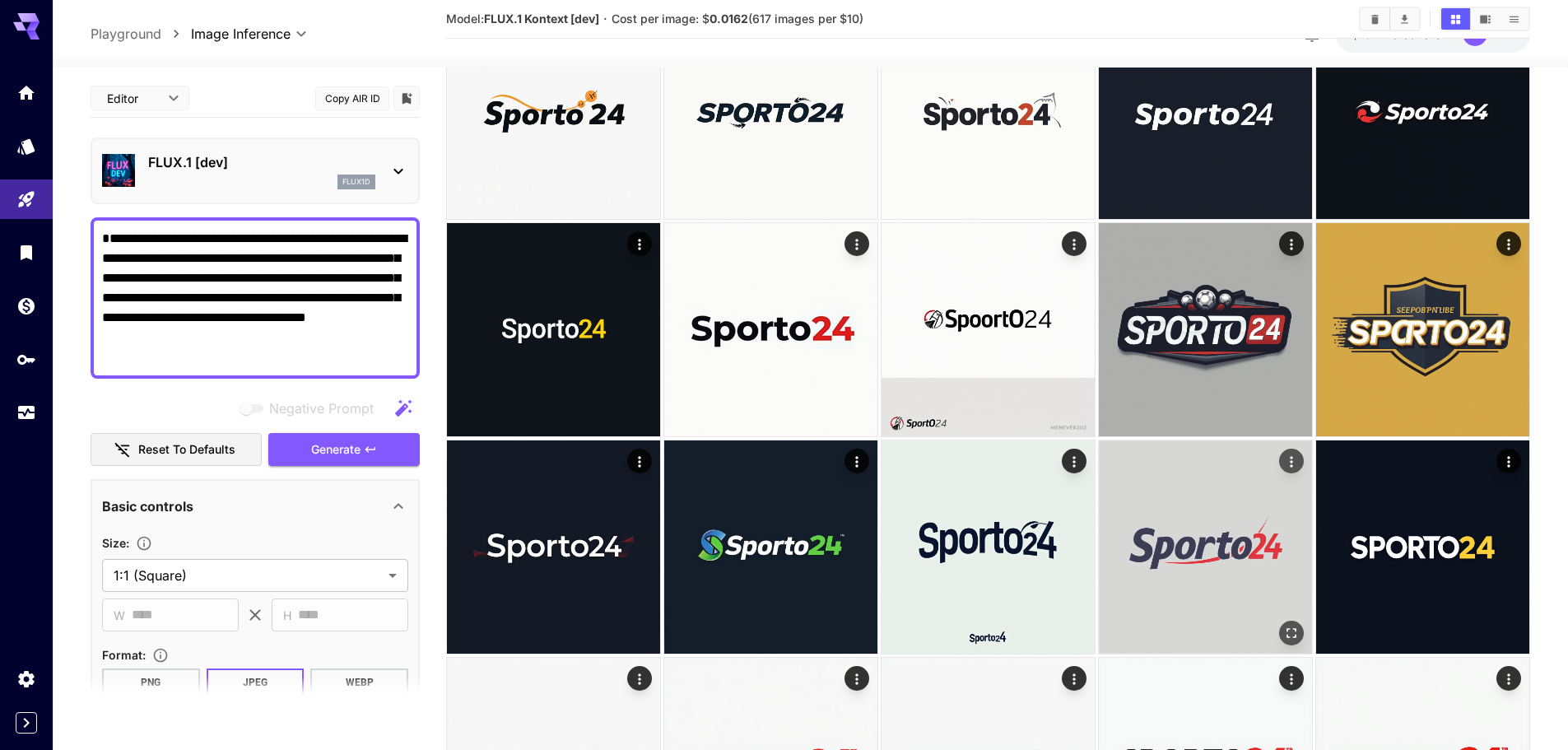
click at [1285, 467] on icon "Actions" at bounding box center [1291, 461] width 17 height 17
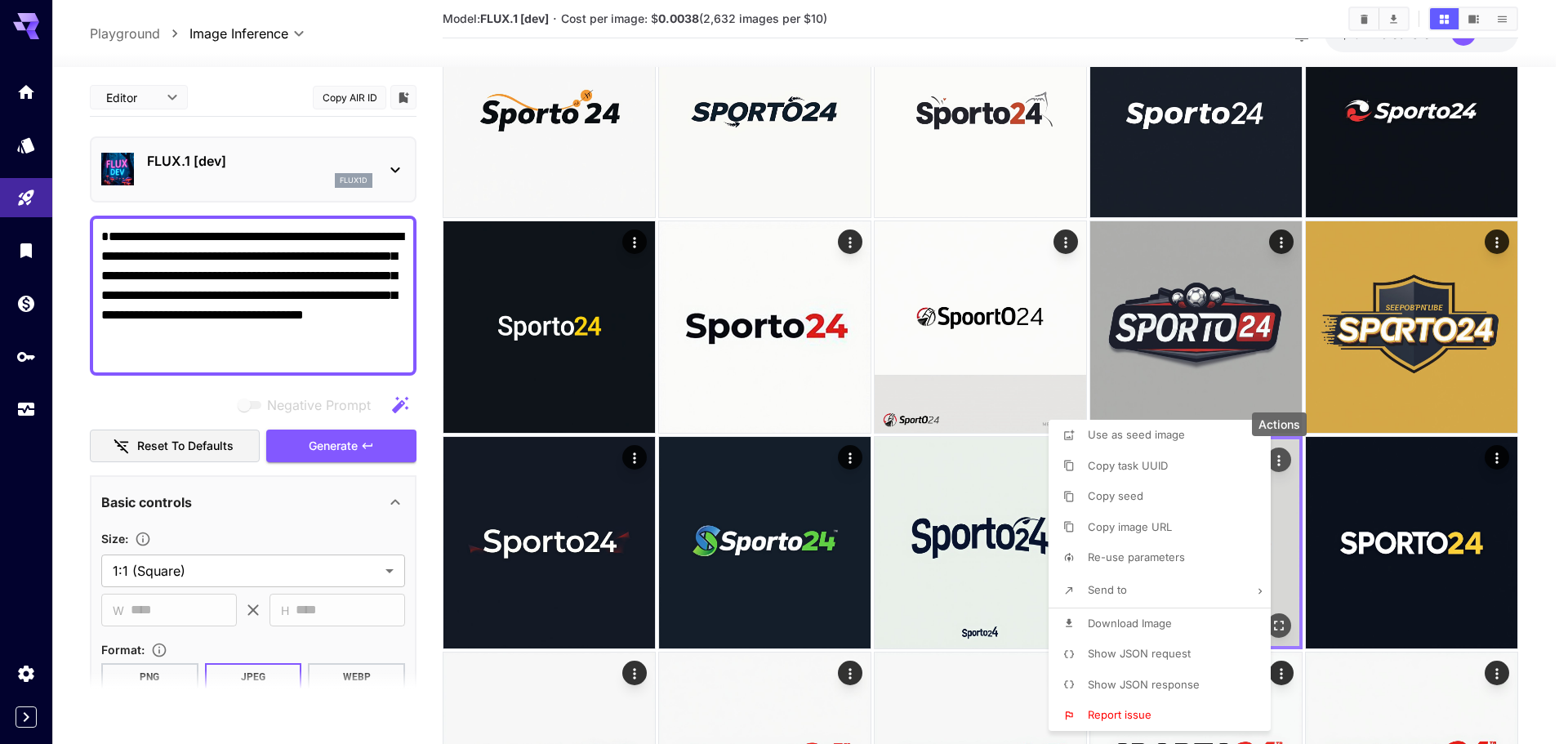
click at [1275, 464] on div at bounding box center [784, 372] width 1568 height 744
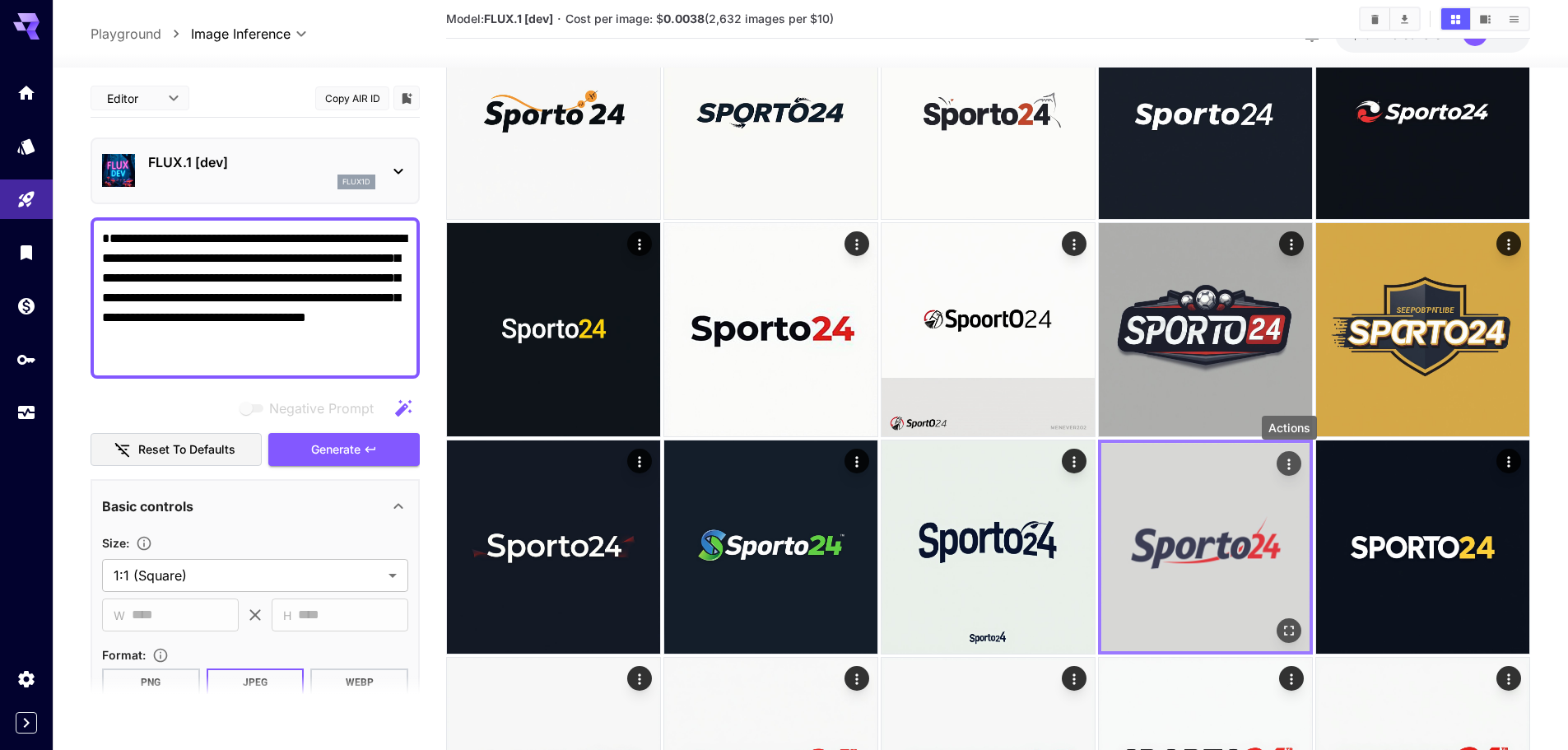
click at [1289, 457] on icon "Actions" at bounding box center [1288, 464] width 17 height 17
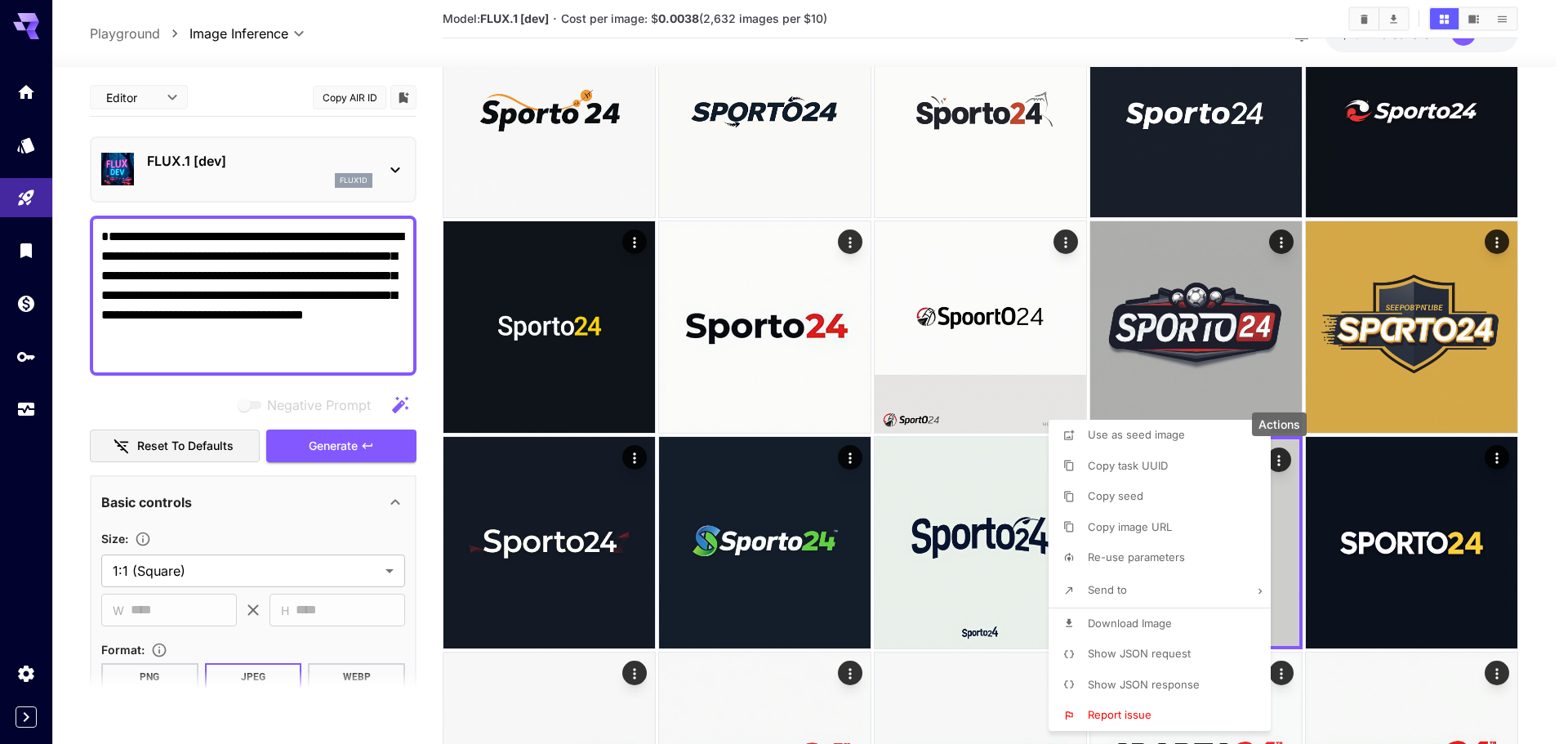
click at [1531, 425] on div at bounding box center [784, 372] width 1568 height 744
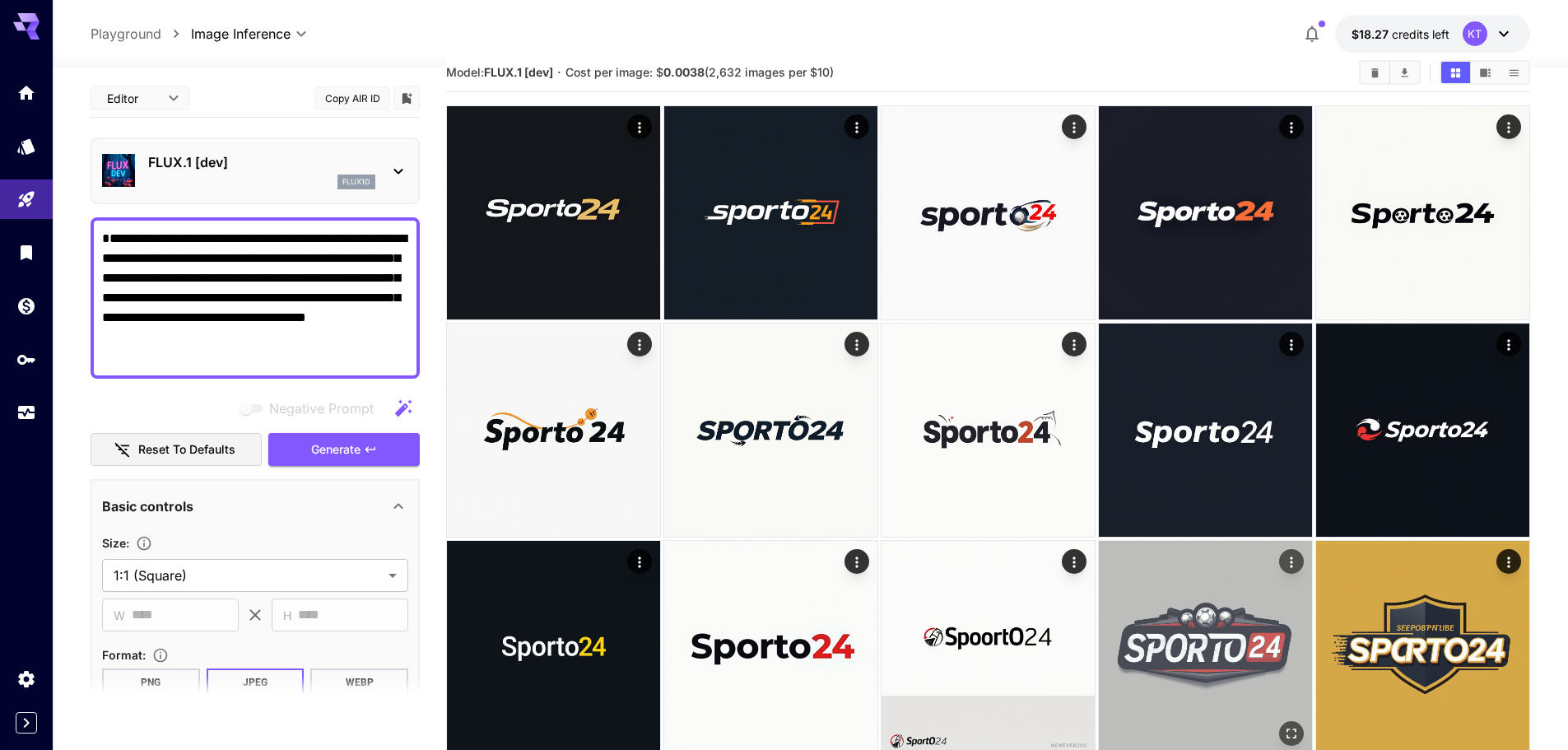
scroll to position [16, 0]
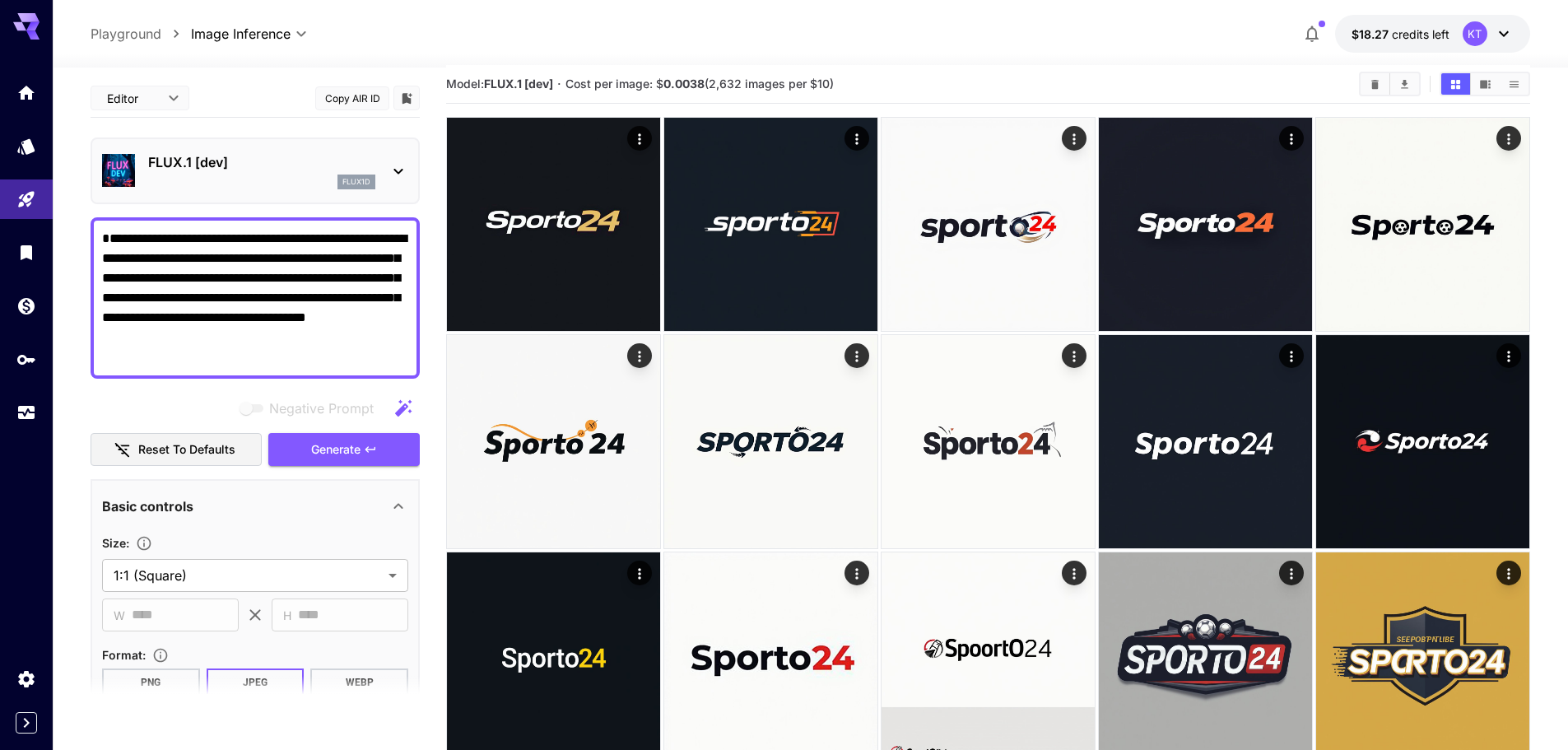
click at [1398, 84] on icon "Download All" at bounding box center [1404, 84] width 12 height 12
click at [1525, 84] on button "Show images in list view" at bounding box center [1513, 84] width 29 height 22
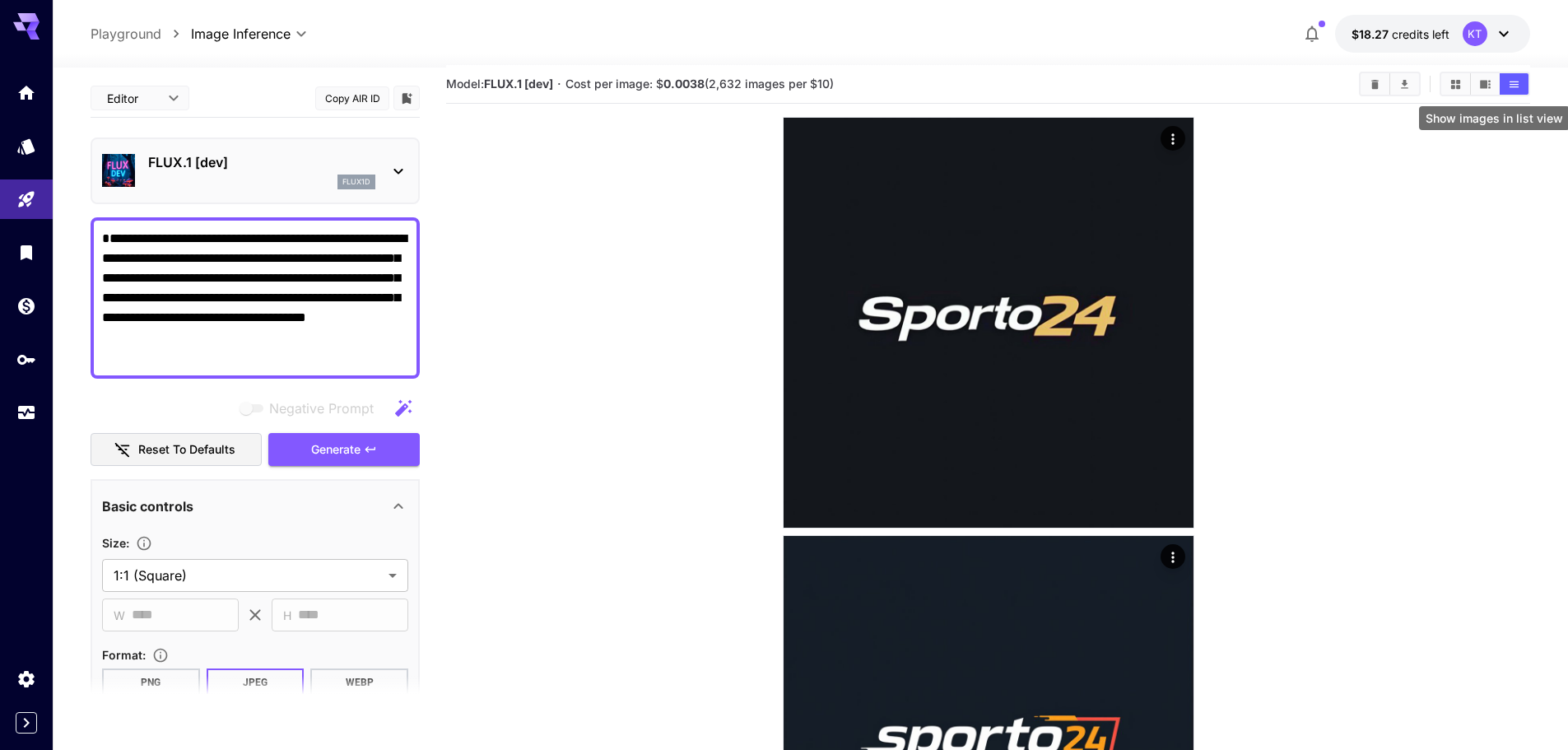
click at [1523, 80] on button "Show images in list view" at bounding box center [1513, 84] width 29 height 22
click at [1512, 81] on icon "Show images in list view" at bounding box center [1513, 83] width 9 height 7
click at [1491, 81] on icon "Show images in video view" at bounding box center [1485, 84] width 12 height 12
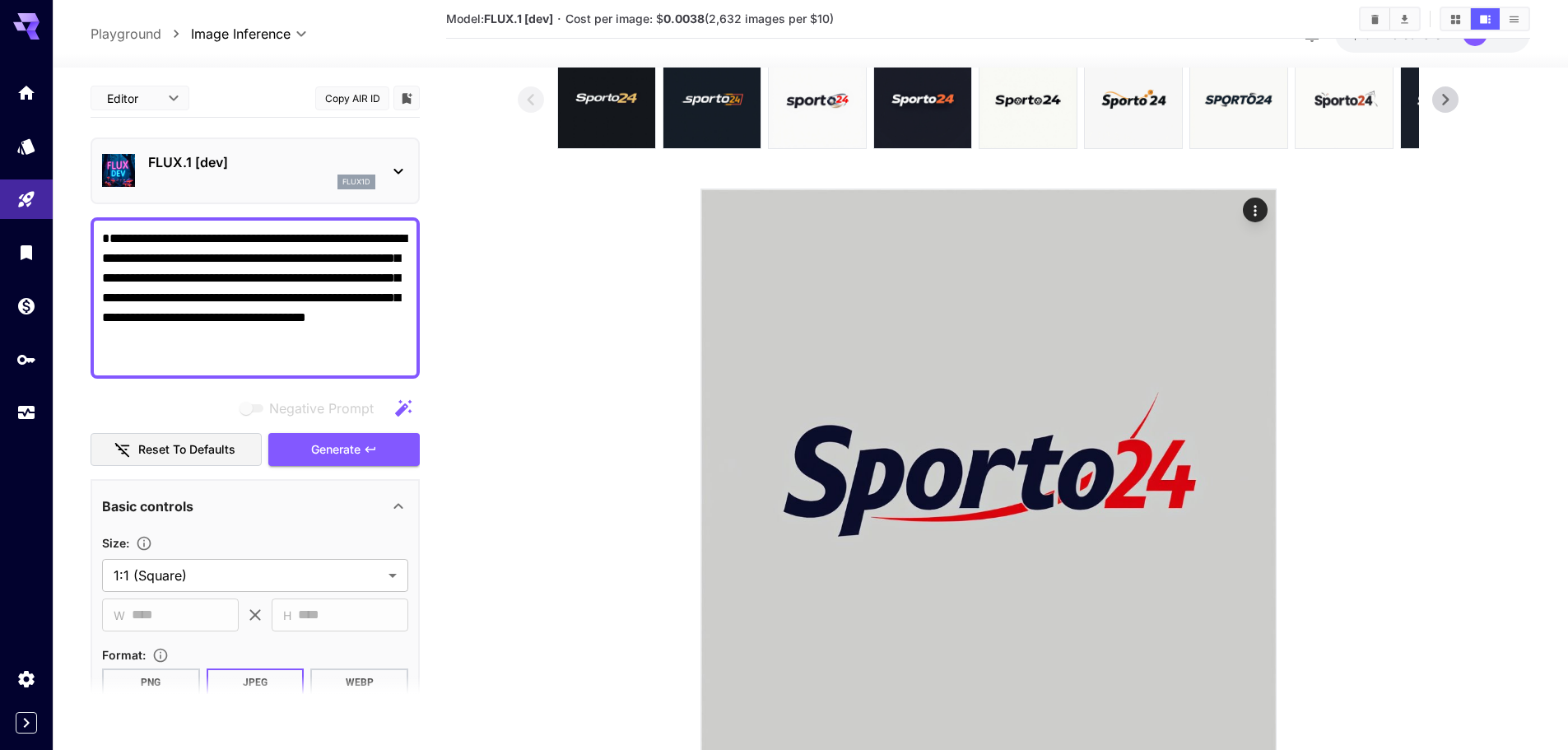
scroll to position [147, 0]
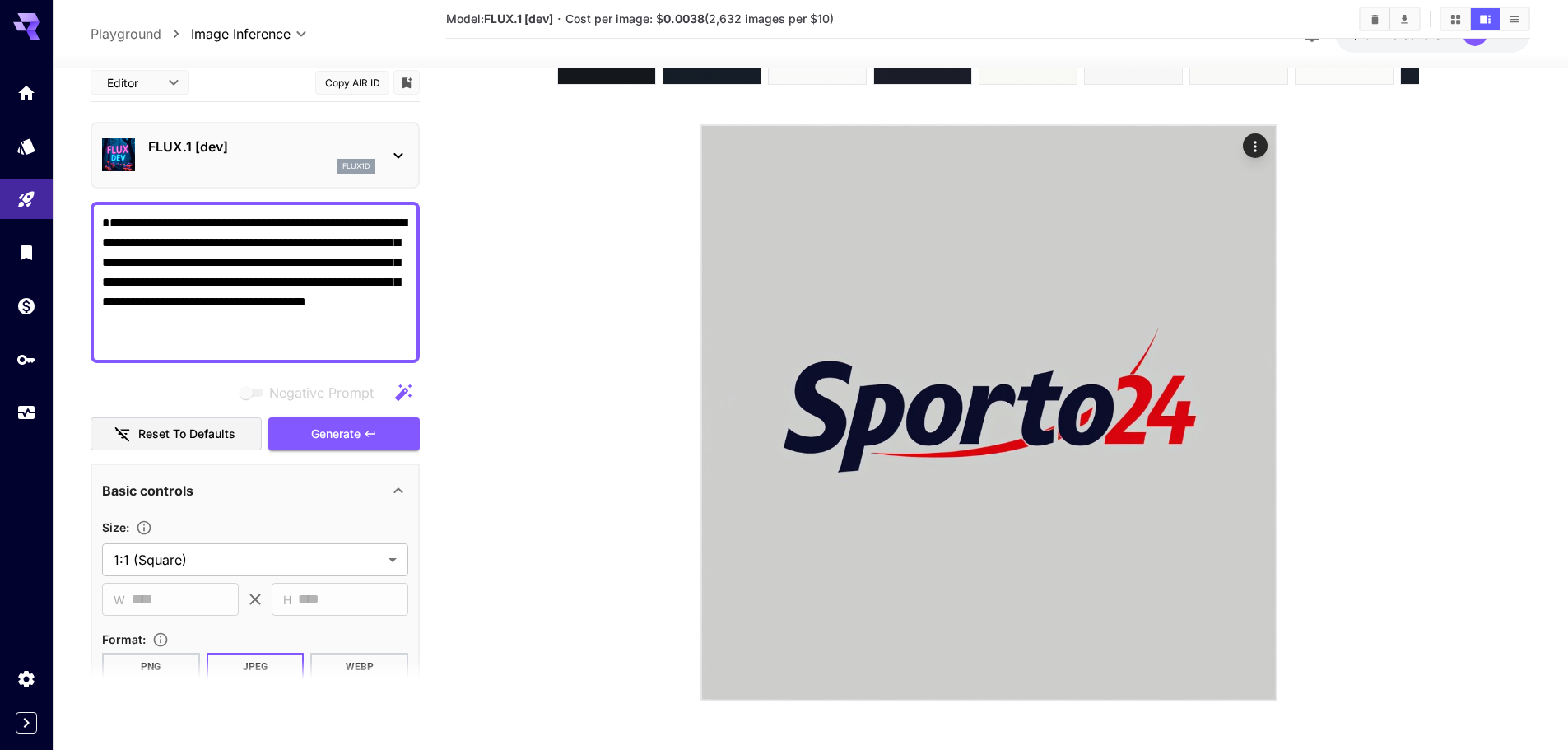
click at [1271, 123] on section at bounding box center [988, 343] width 941 height 714
click at [1255, 138] on icon "Actions" at bounding box center [1255, 146] width 17 height 17
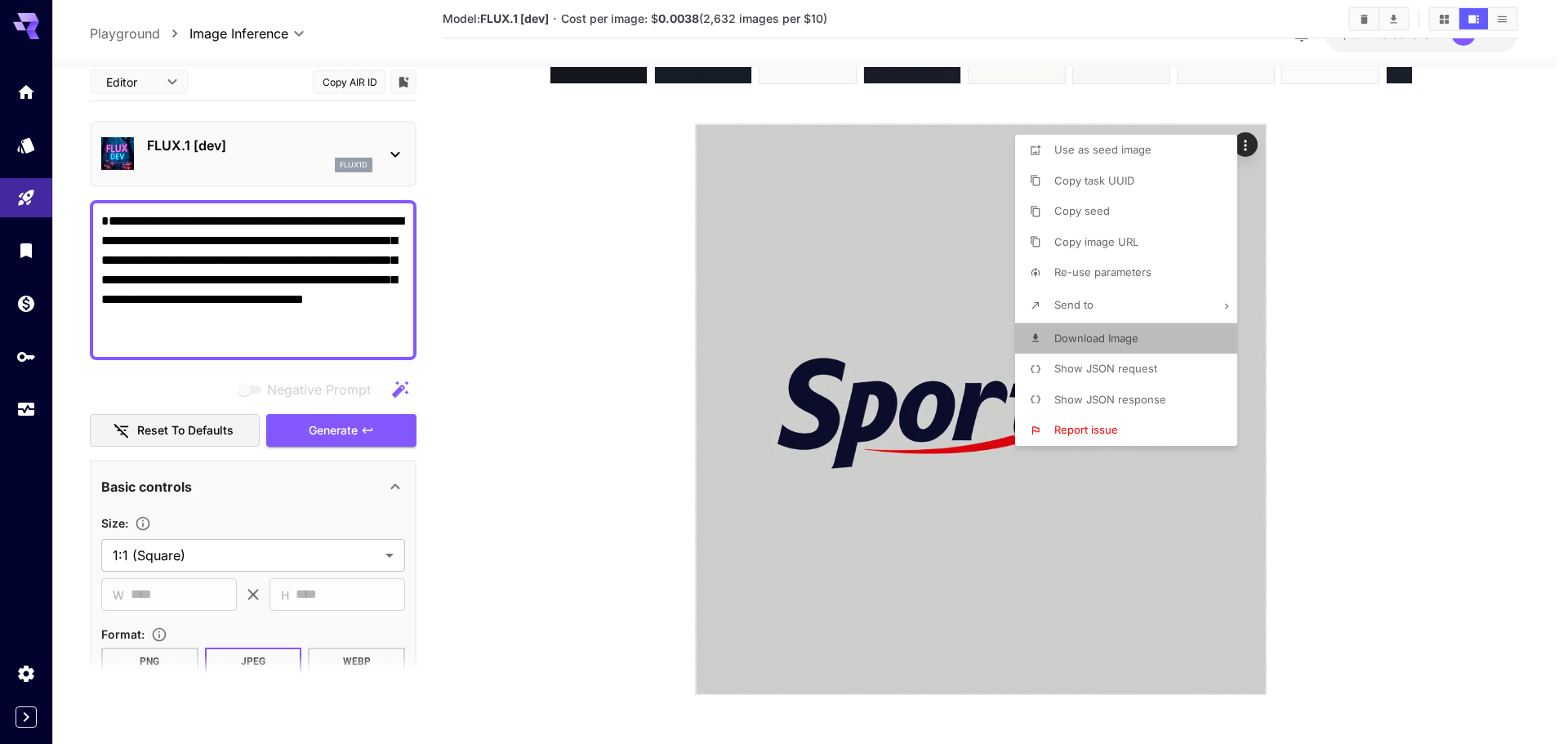
click at [1134, 339] on span "Download Image" at bounding box center [1095, 338] width 84 height 13
click at [1305, 442] on div at bounding box center [784, 372] width 1568 height 744
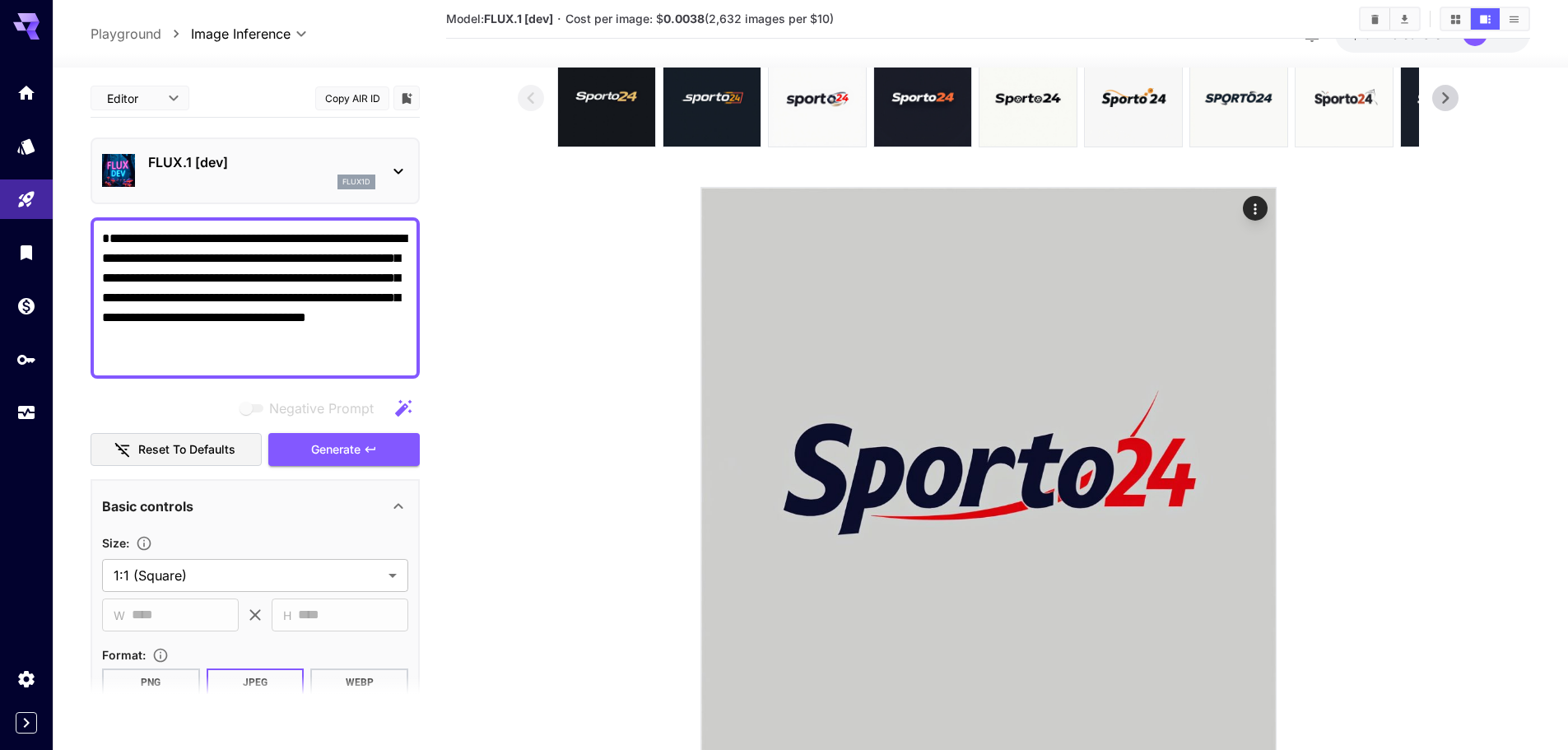
scroll to position [0, 0]
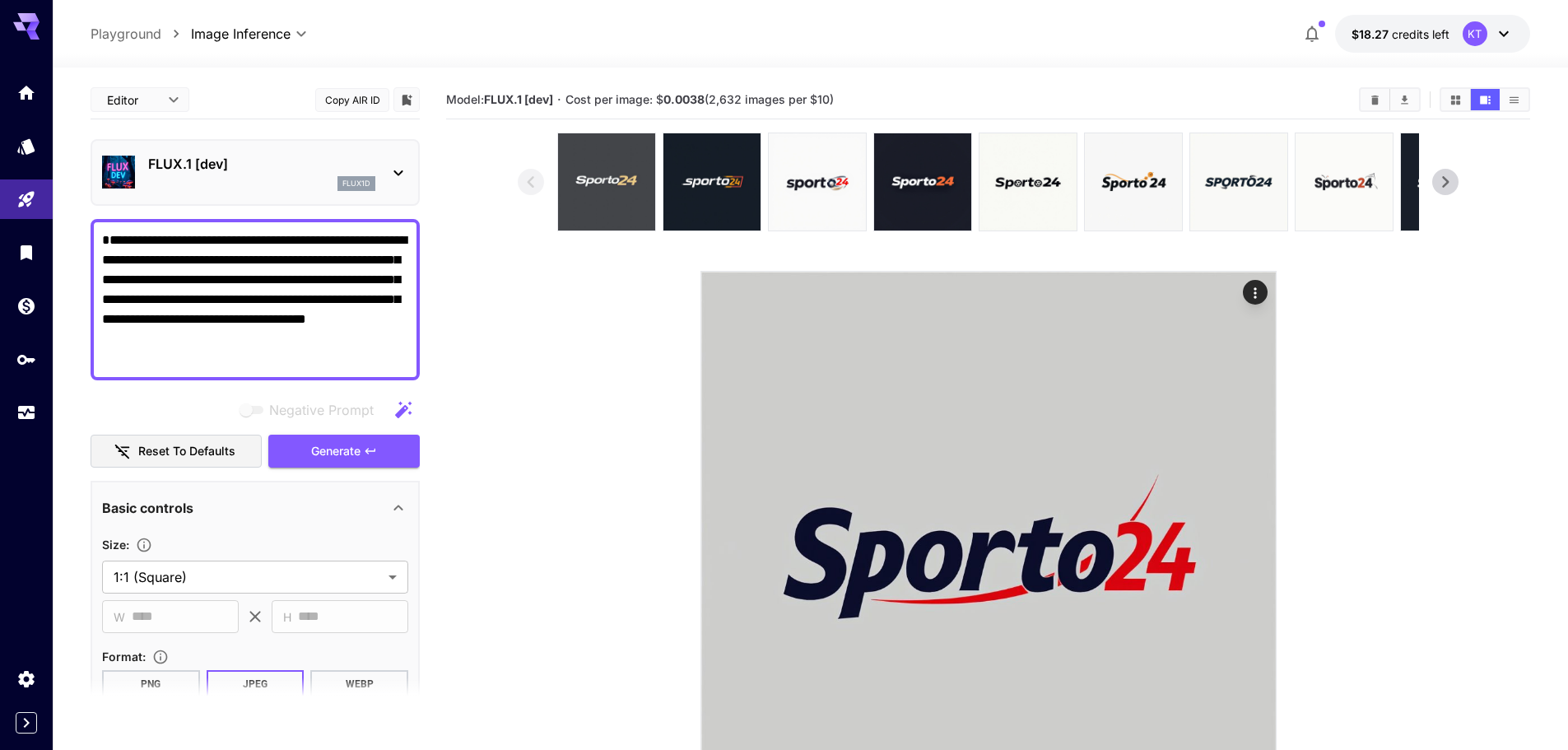
click at [627, 170] on img at bounding box center [607, 182] width 97 height 97
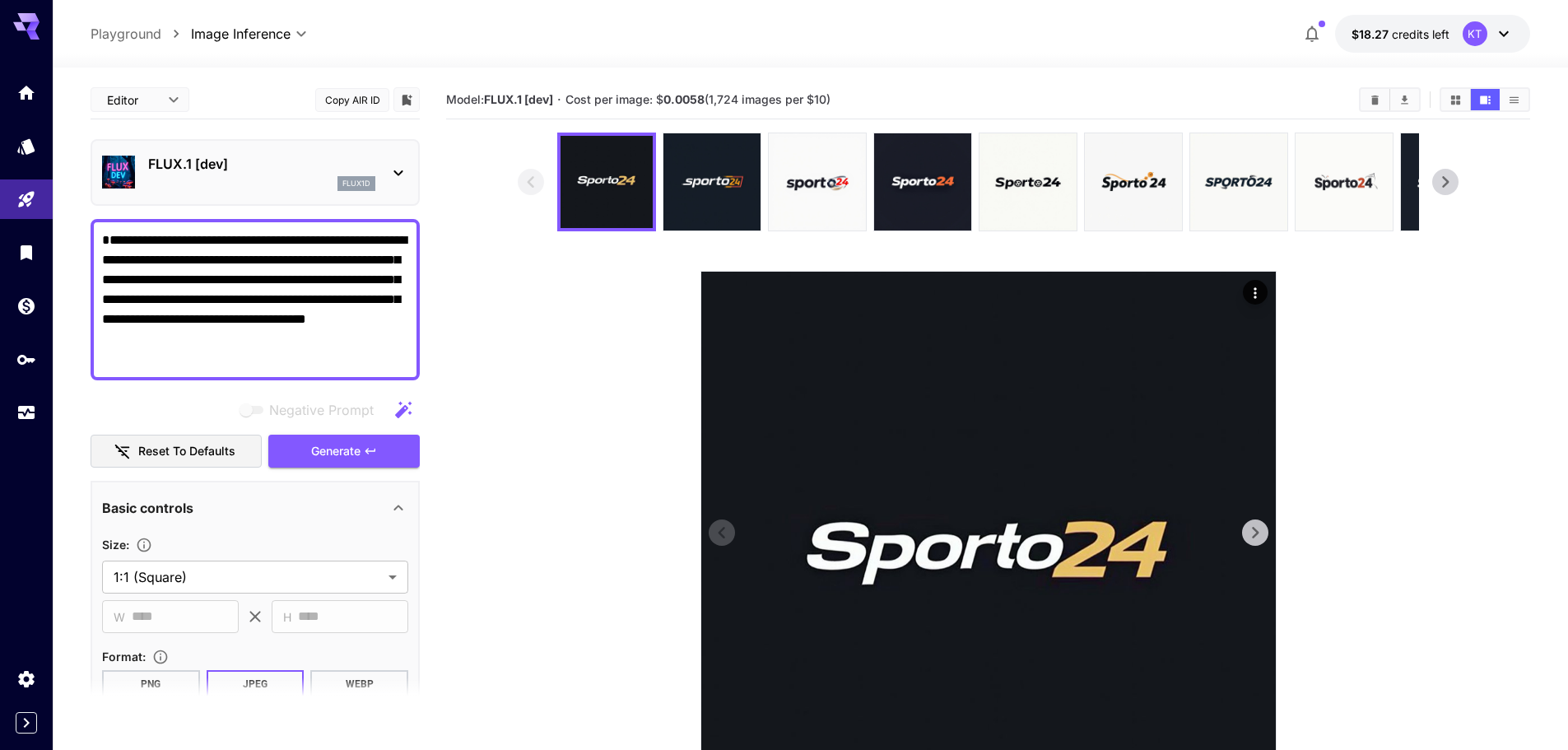
scroll to position [147, 0]
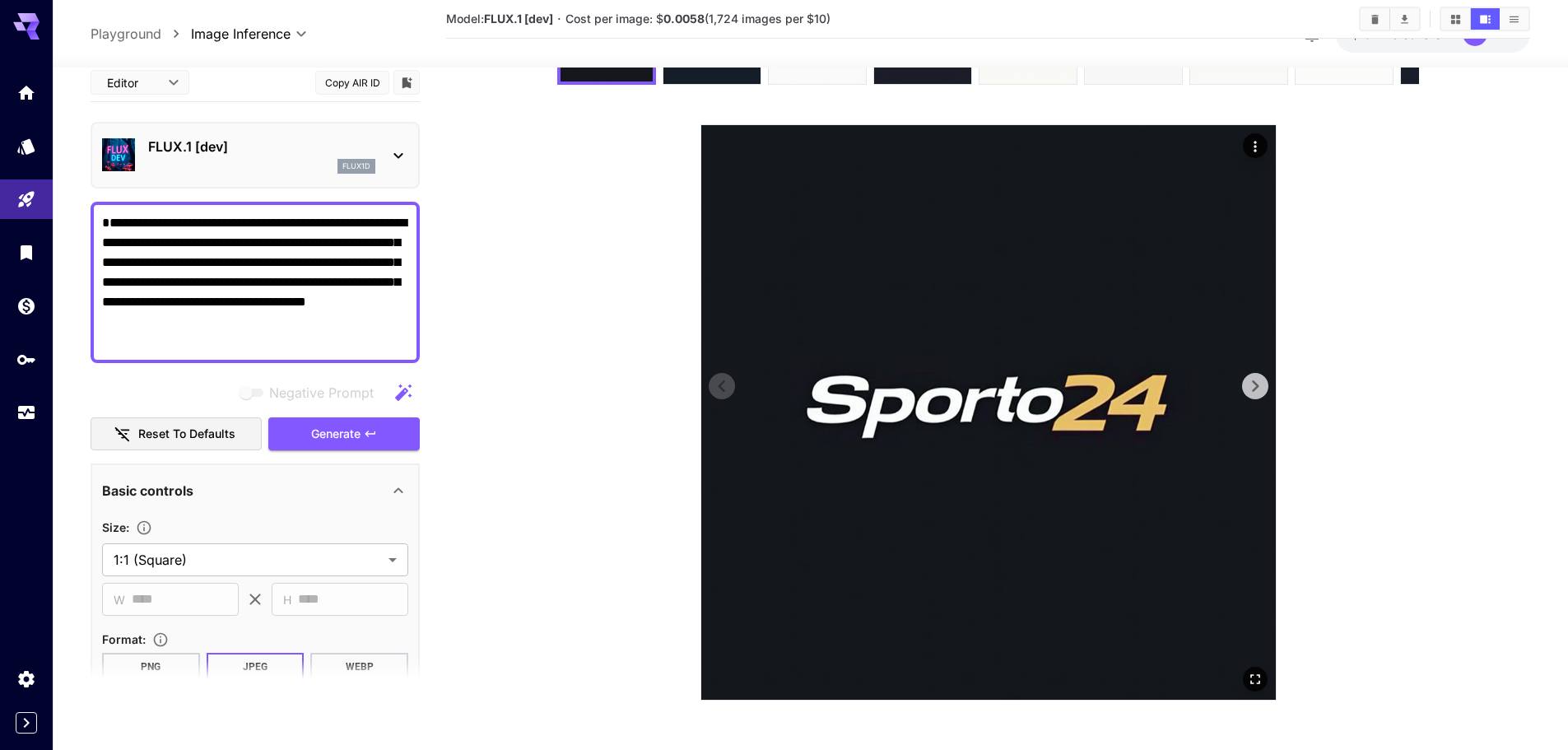
click at [1253, 384] on icon at bounding box center [1255, 386] width 25 height 25
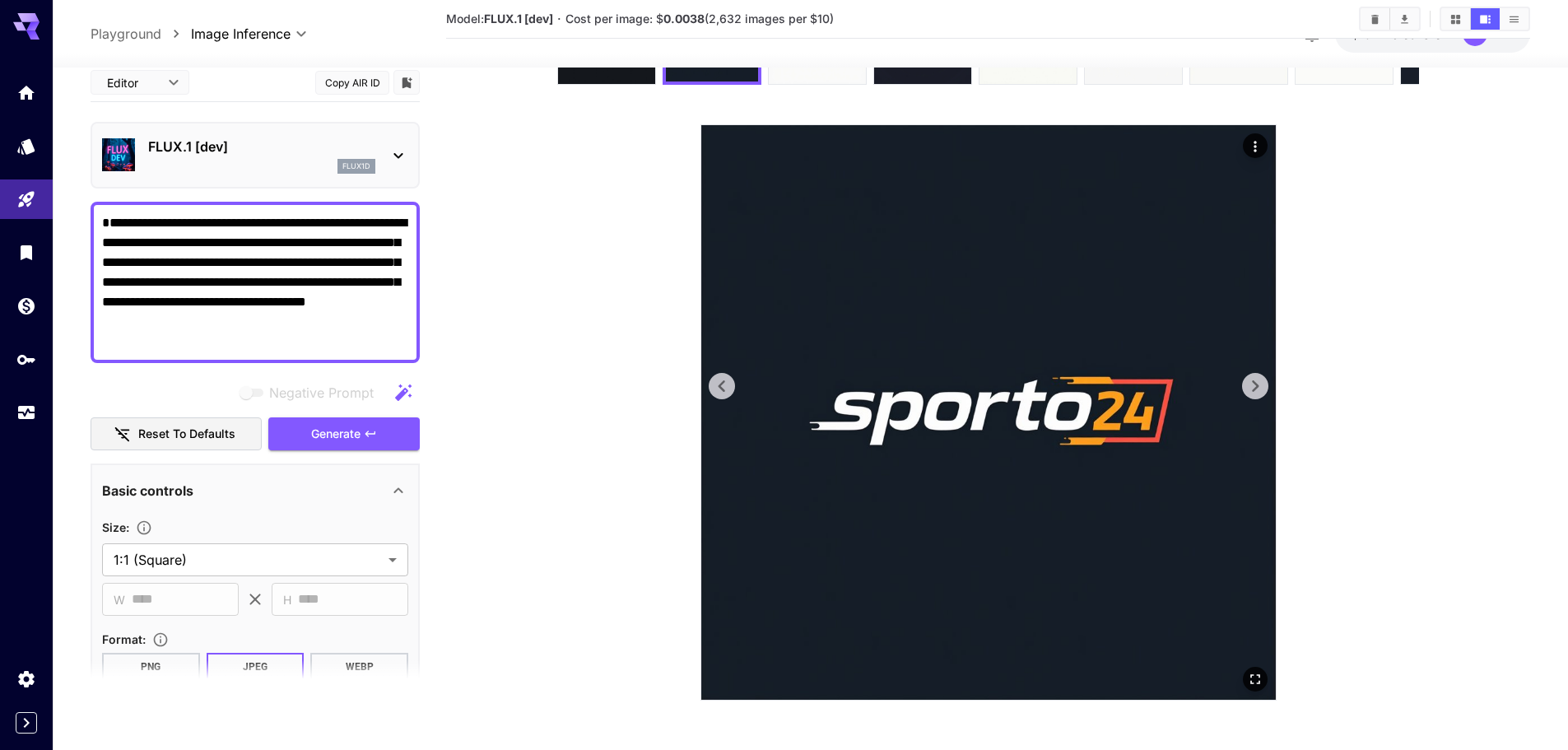
click at [1254, 378] on icon at bounding box center [1255, 386] width 25 height 25
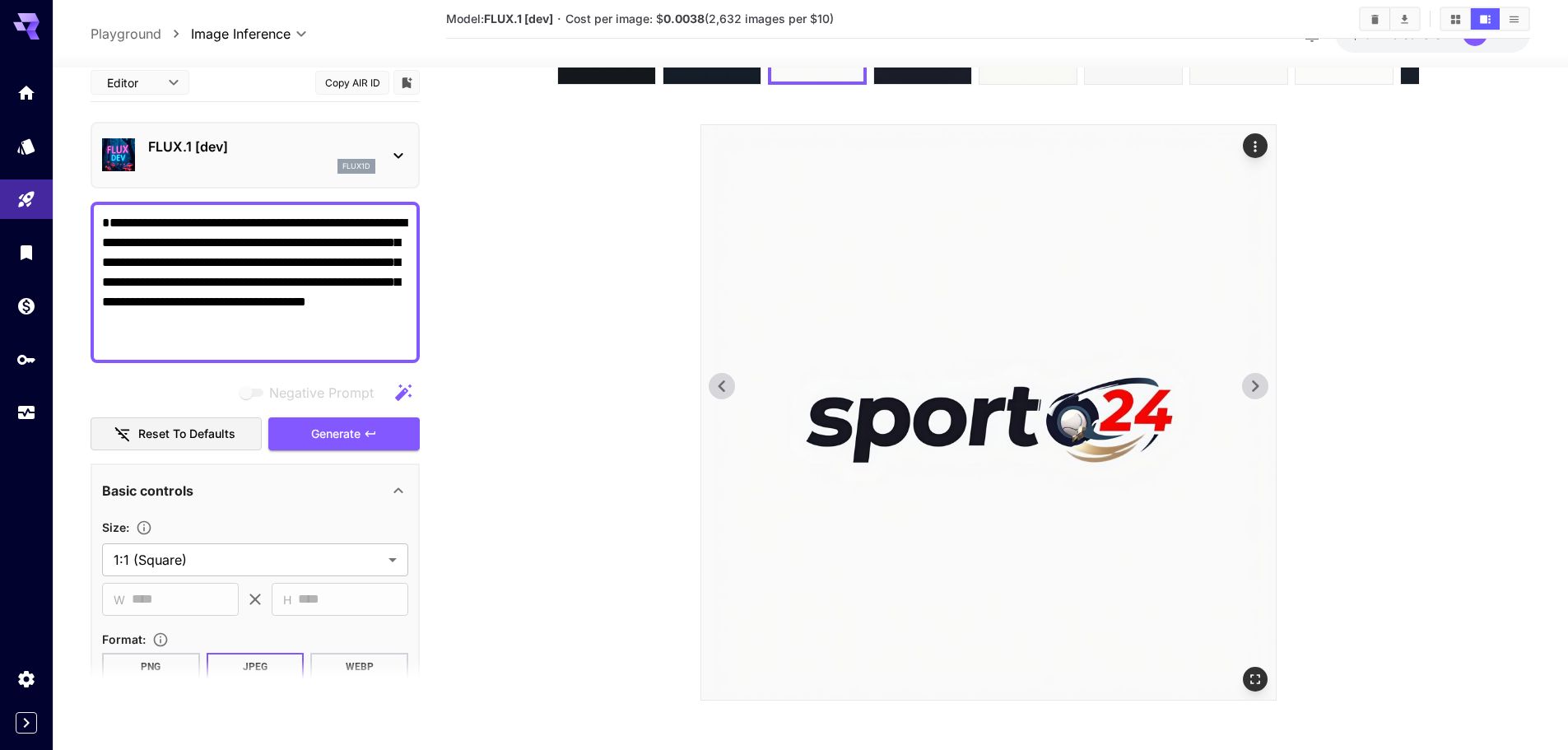
click at [1254, 378] on icon at bounding box center [1255, 386] width 25 height 25
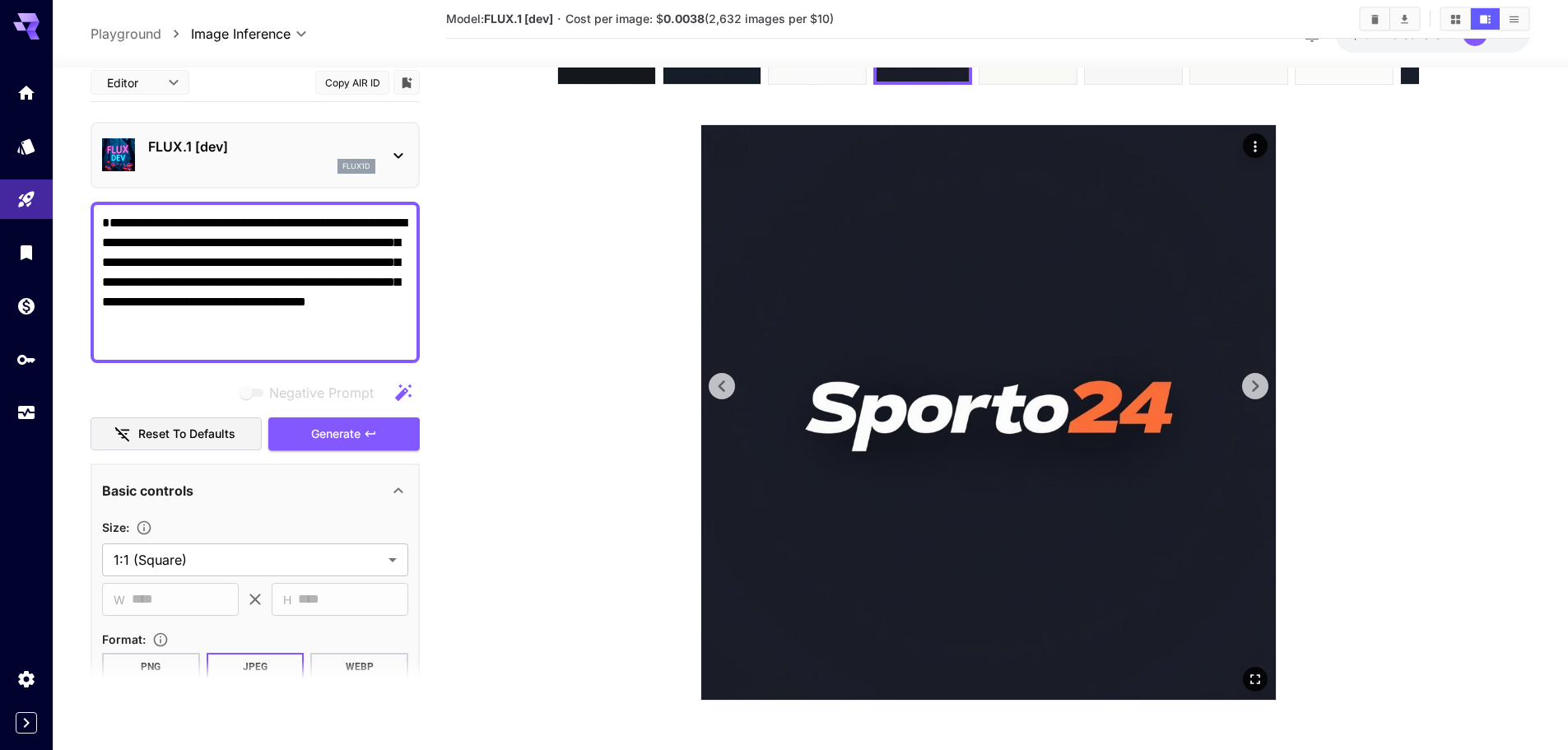
click at [1254, 378] on icon at bounding box center [1255, 386] width 25 height 25
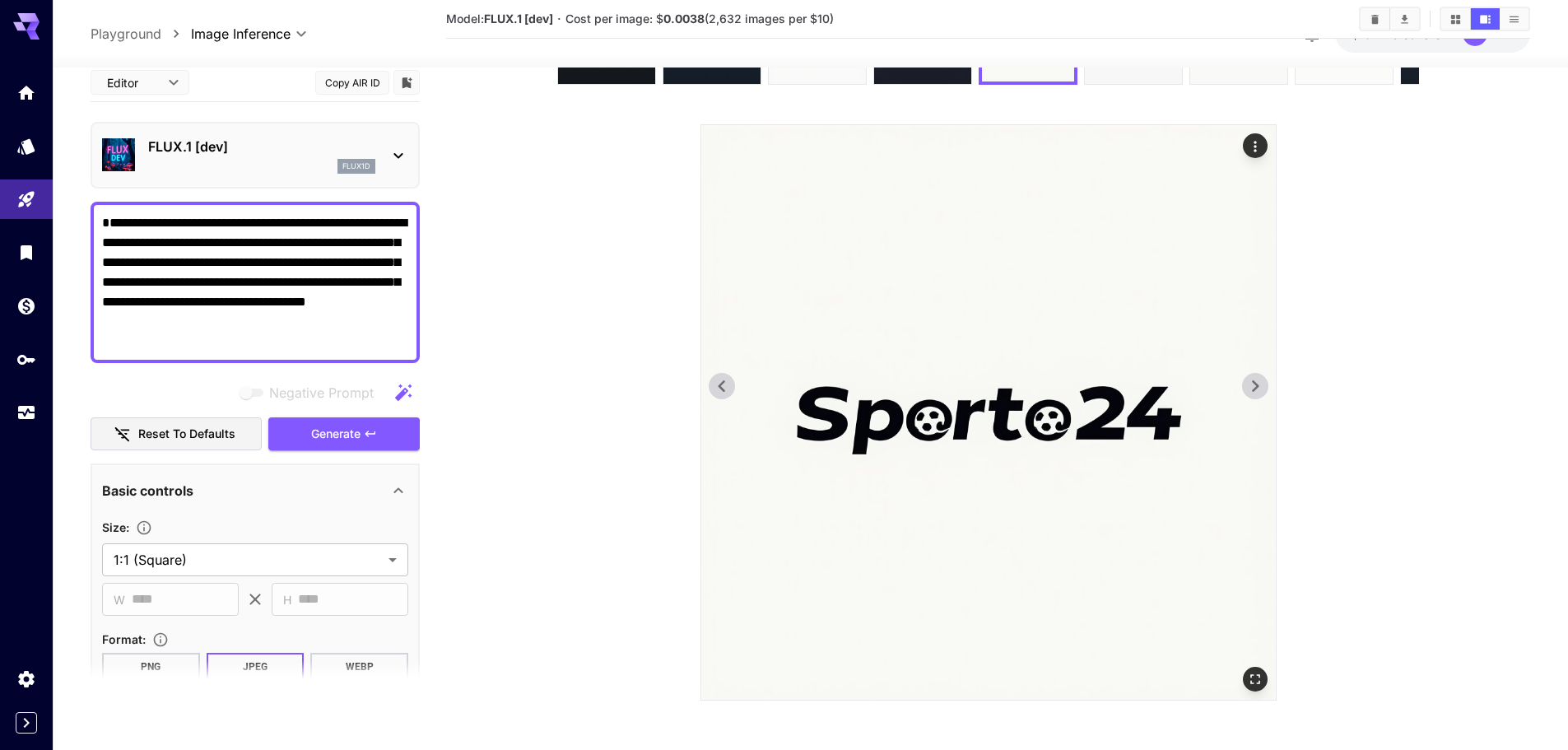
click at [1254, 378] on icon at bounding box center [1255, 386] width 25 height 25
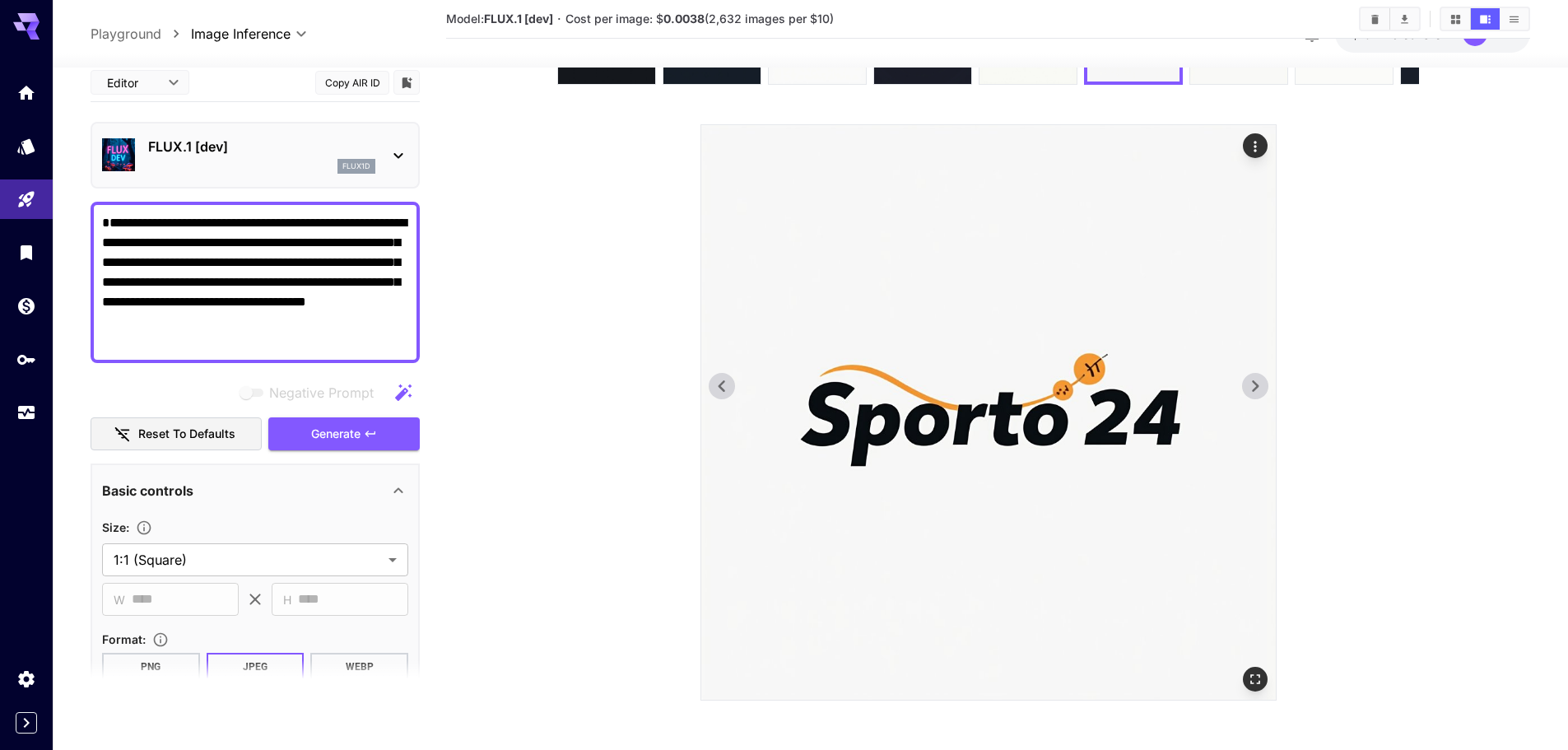
click at [1254, 378] on icon at bounding box center [1255, 386] width 25 height 25
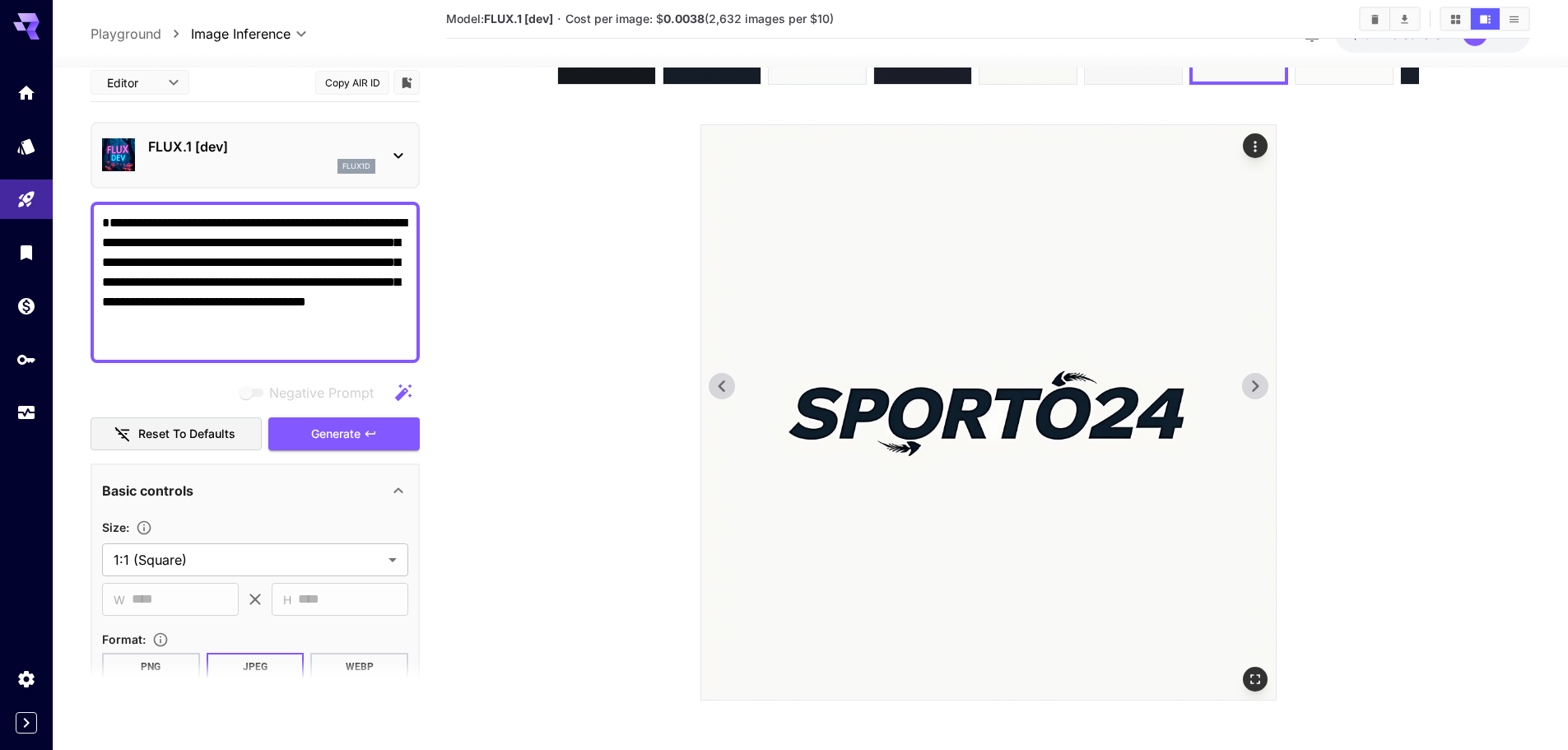
click at [1254, 378] on icon at bounding box center [1255, 386] width 25 height 25
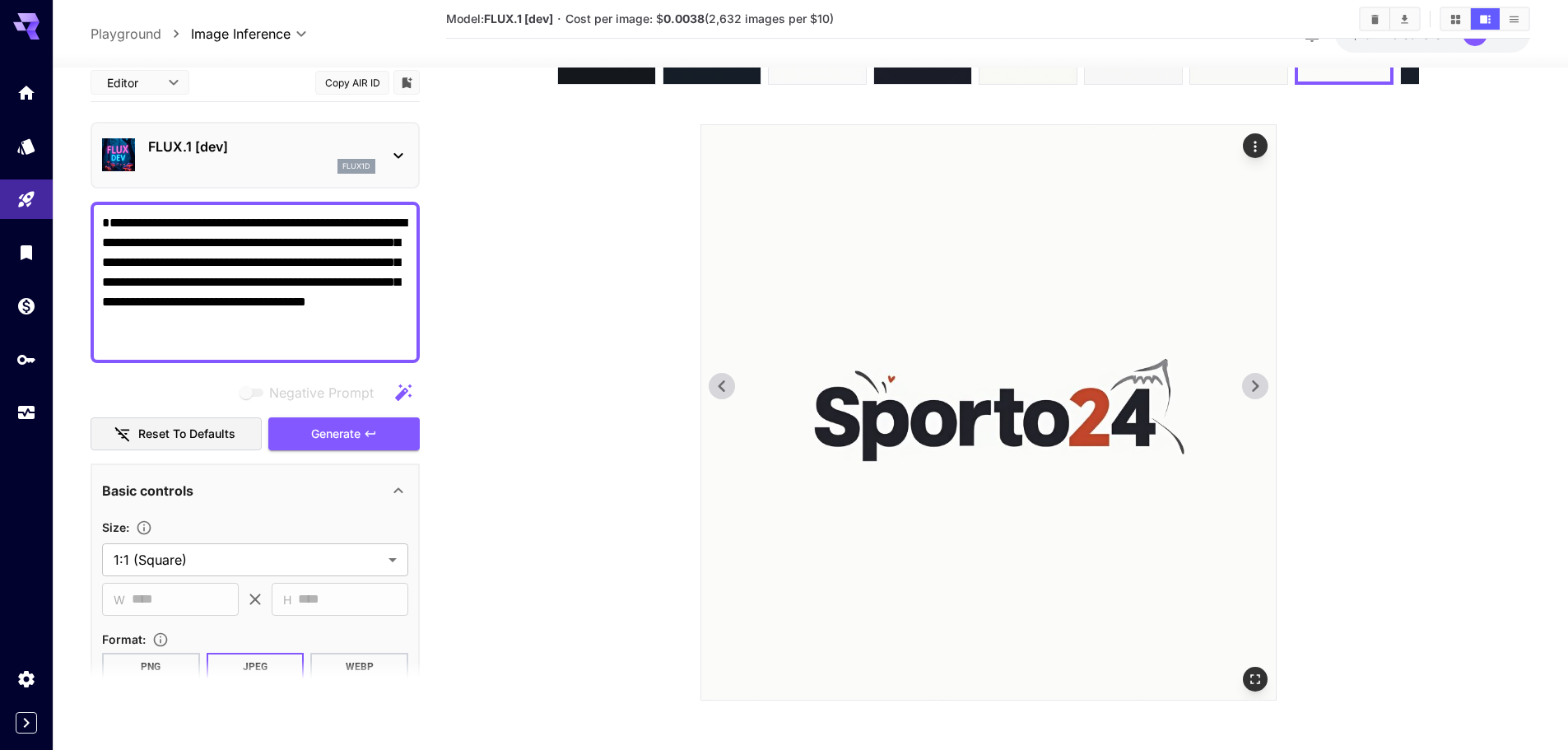
click at [1254, 378] on icon at bounding box center [1255, 386] width 25 height 25
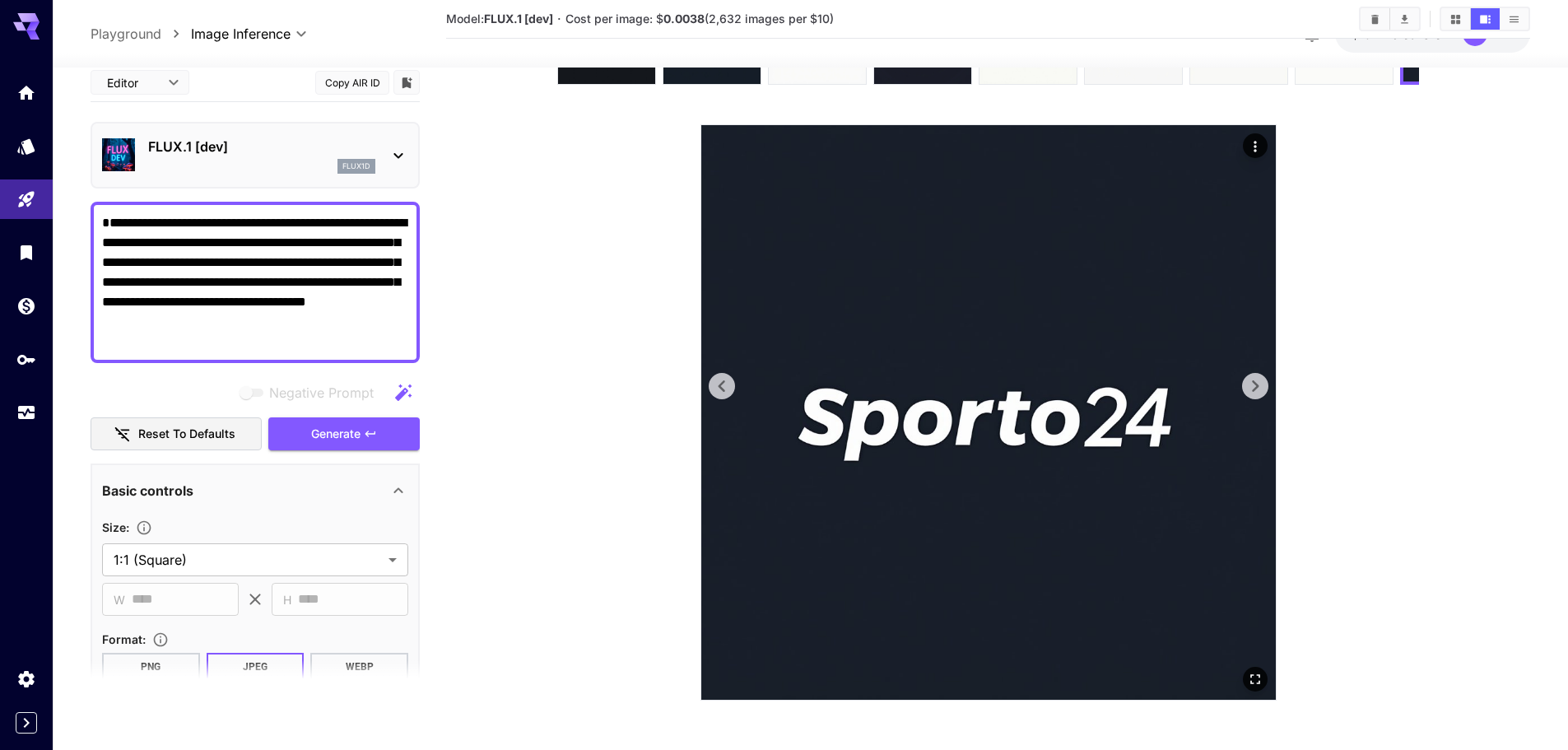
click at [1254, 378] on icon at bounding box center [1255, 386] width 25 height 25
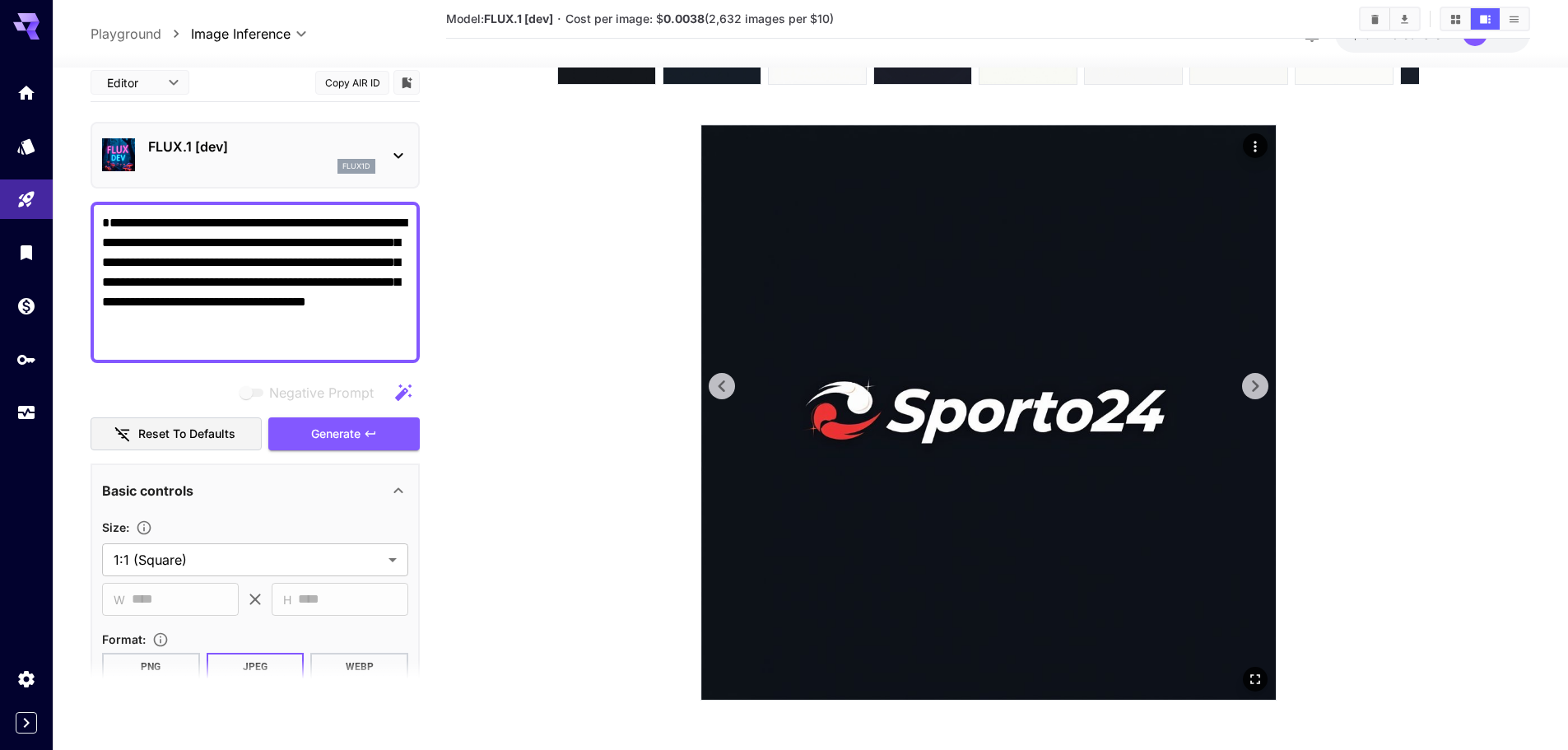
click at [1254, 378] on icon at bounding box center [1255, 386] width 25 height 25
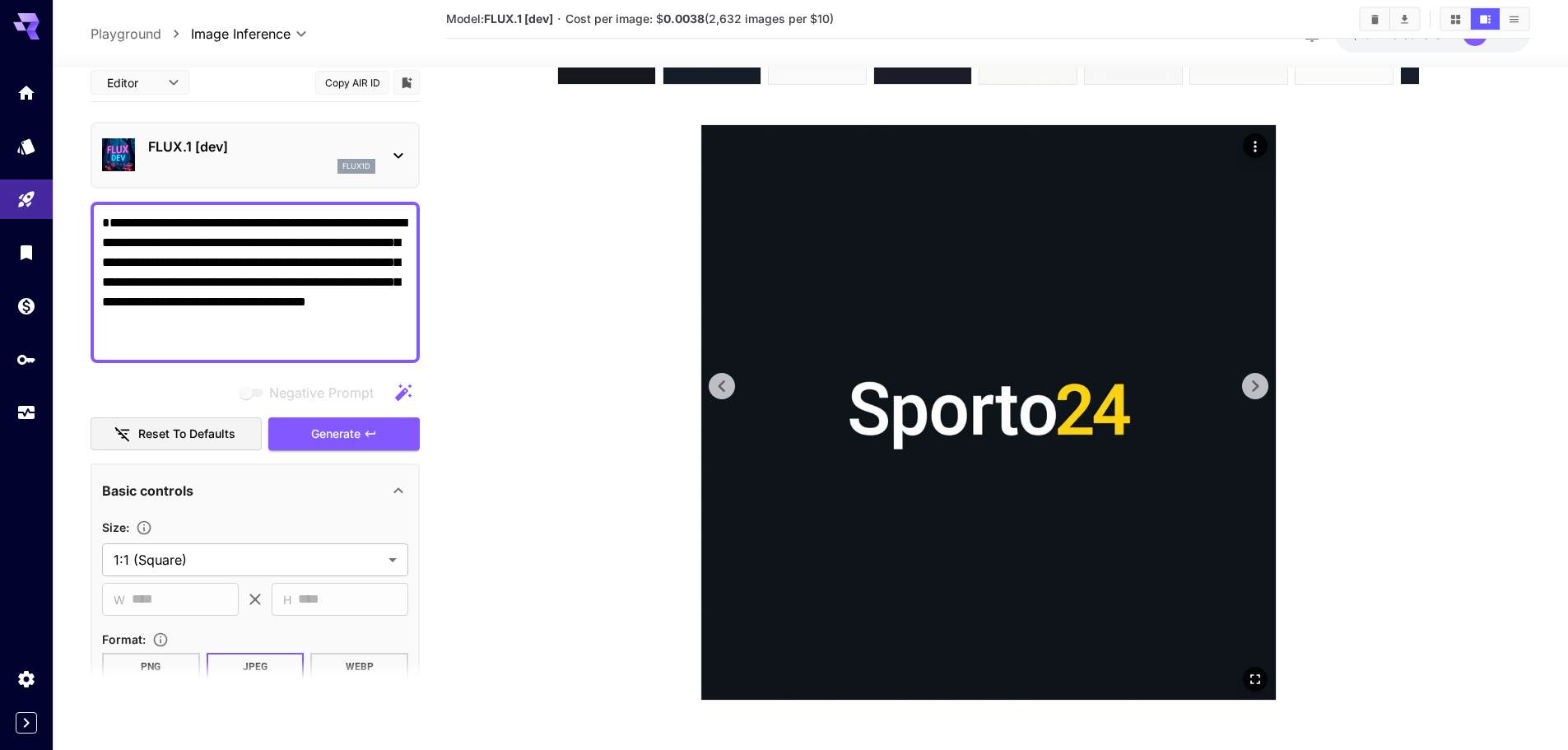
click at [1254, 378] on icon at bounding box center [1255, 386] width 25 height 25
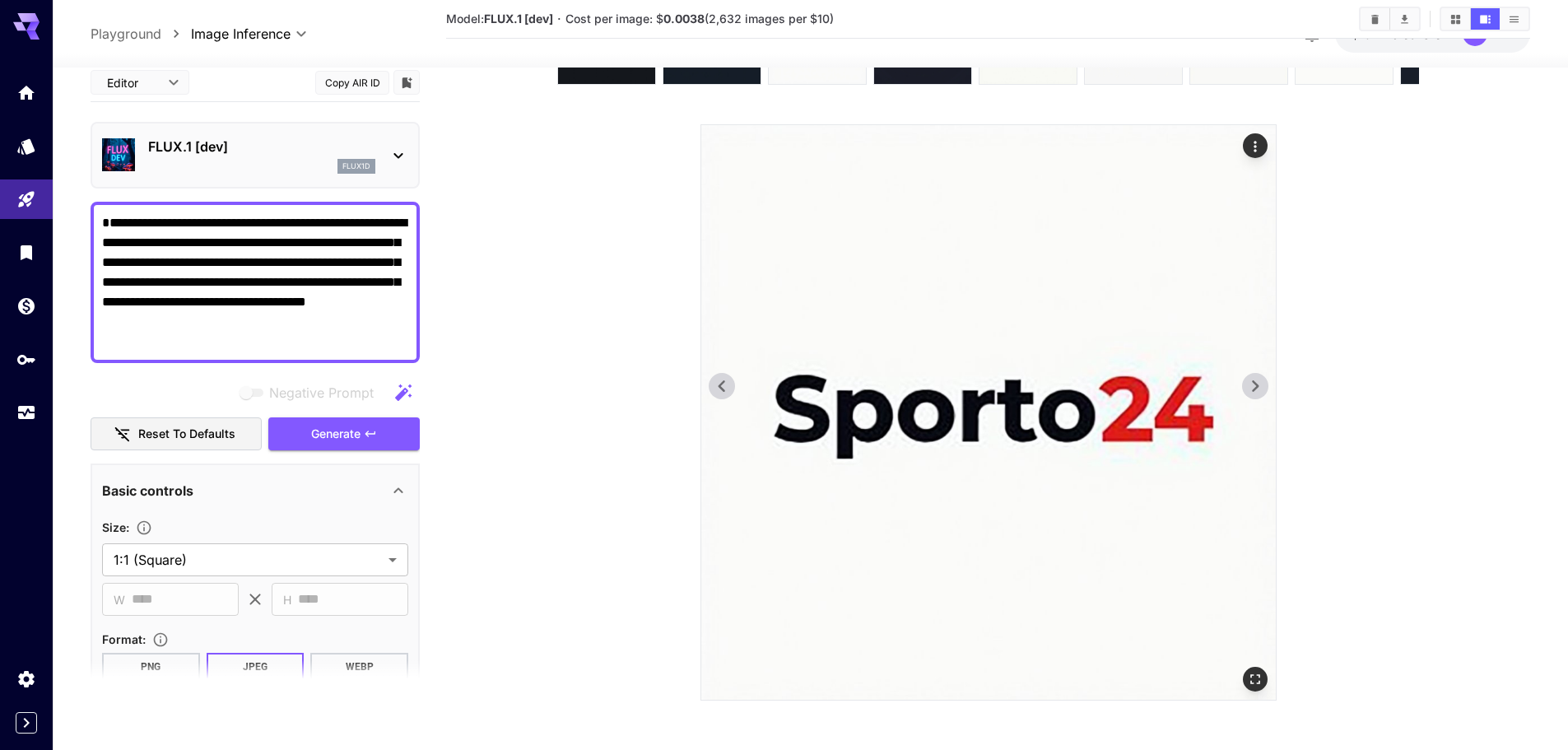
click at [1254, 378] on icon at bounding box center [1255, 386] width 25 height 25
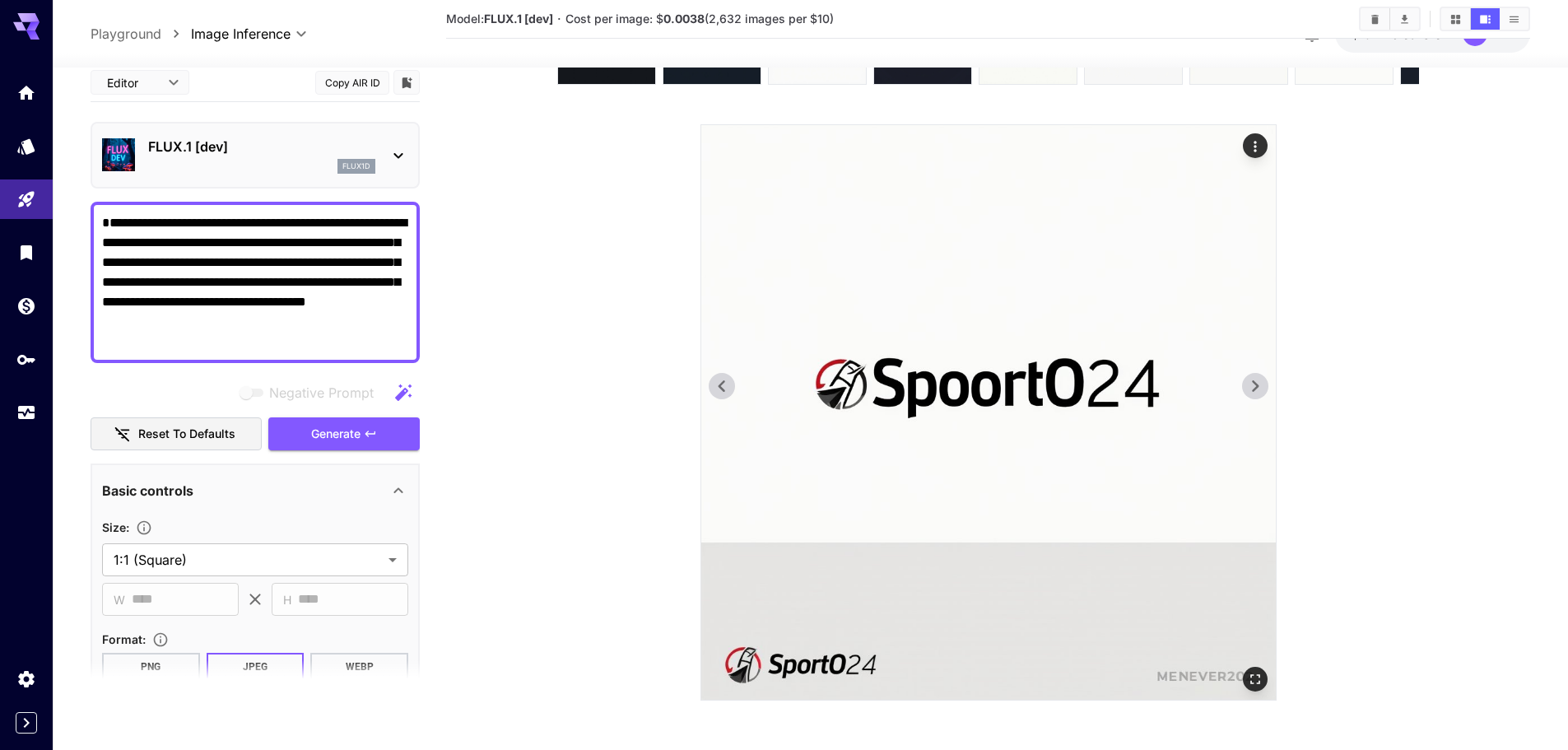
click at [1259, 380] on icon at bounding box center [1255, 386] width 25 height 25
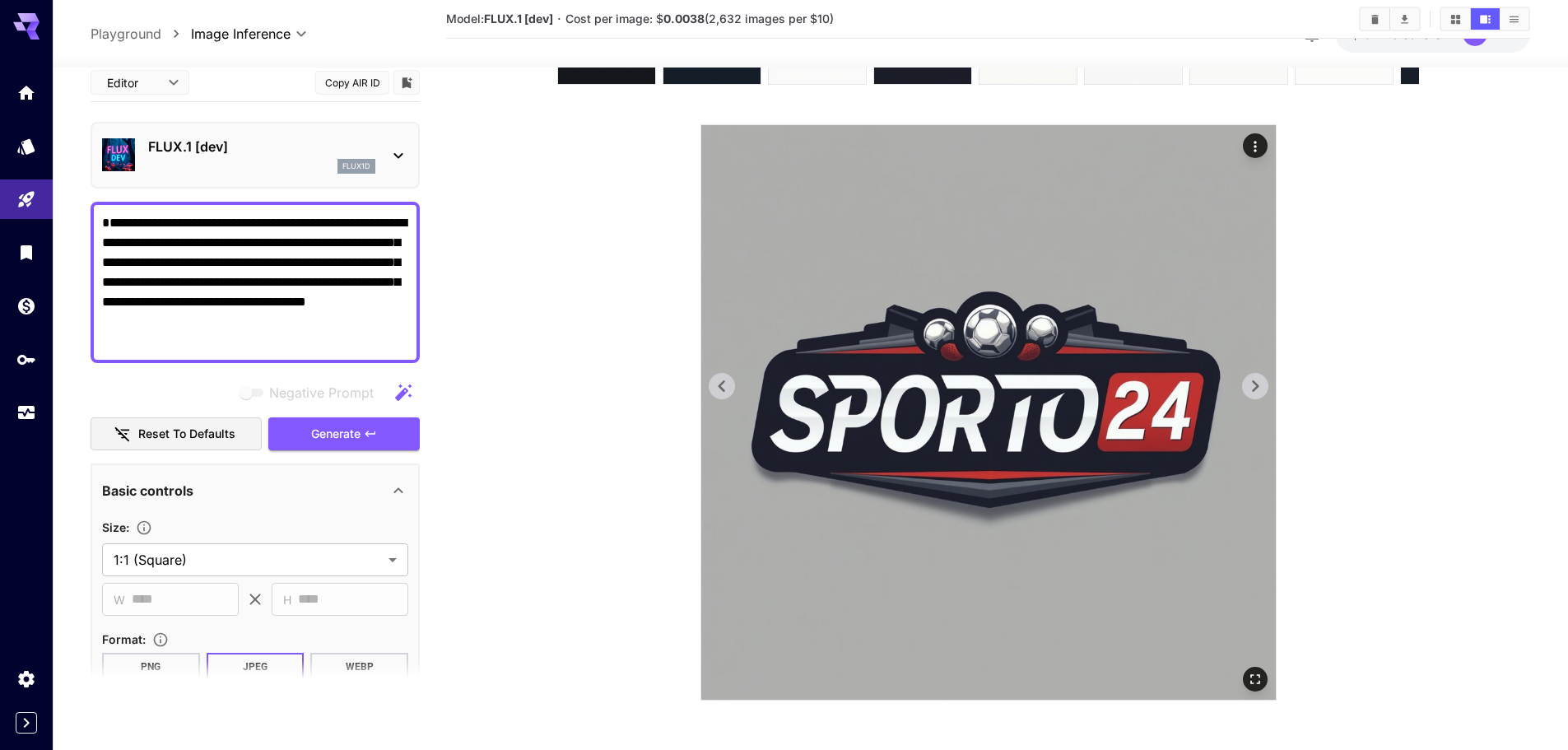
click at [1259, 380] on icon at bounding box center [1255, 386] width 25 height 25
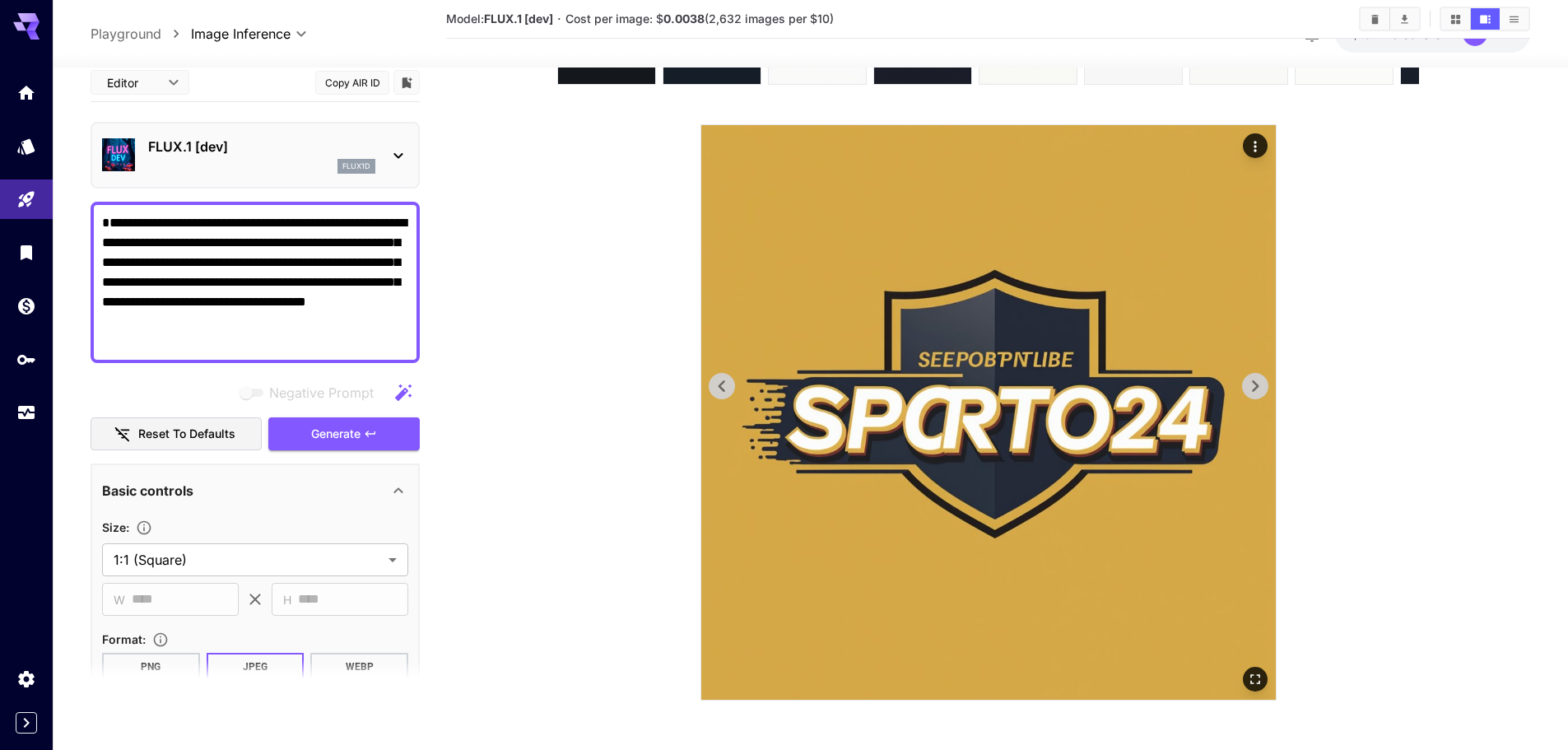
click at [1259, 380] on icon at bounding box center [1255, 386] width 25 height 25
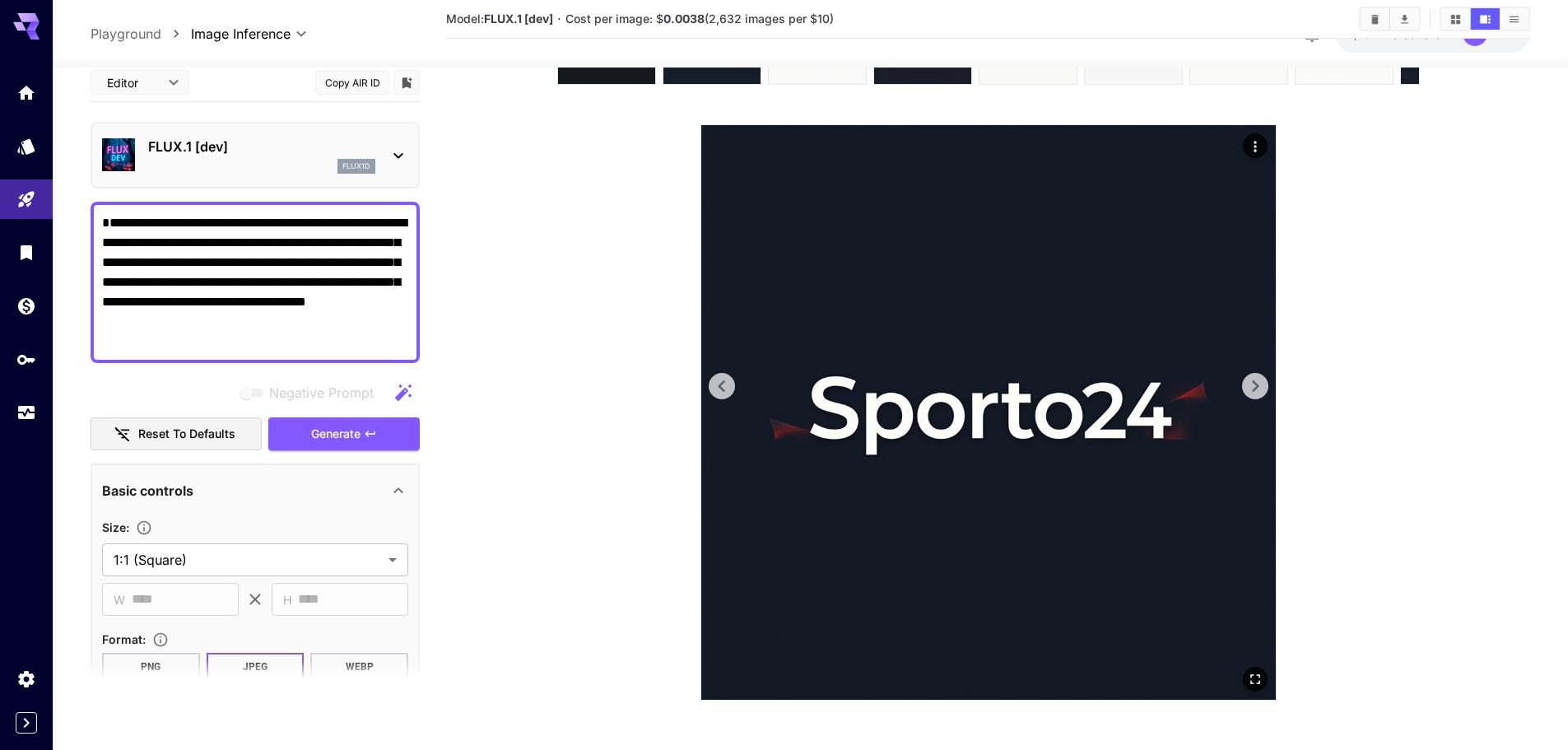
click at [1259, 380] on icon at bounding box center [1255, 386] width 25 height 25
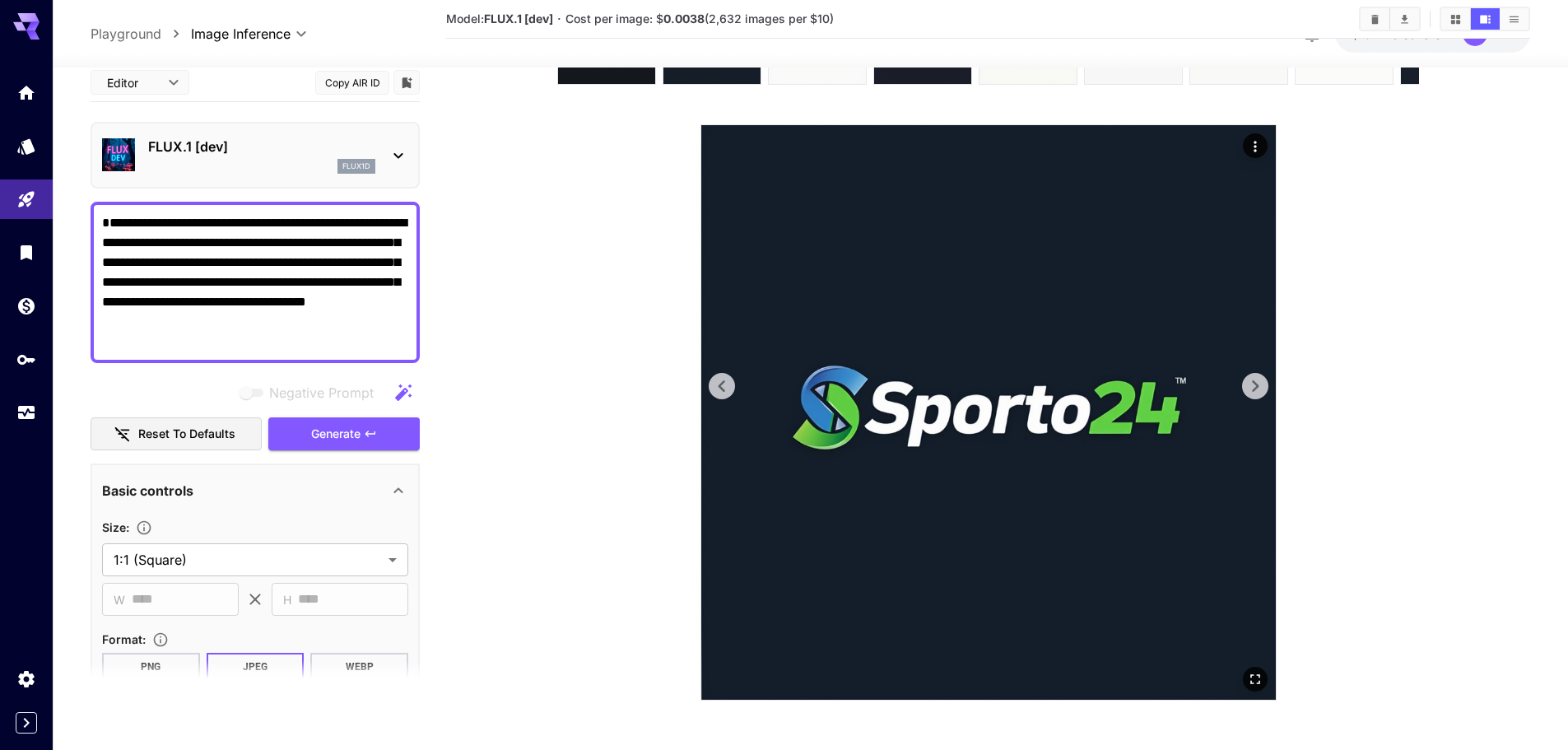
click at [1259, 380] on icon at bounding box center [1255, 386] width 25 height 25
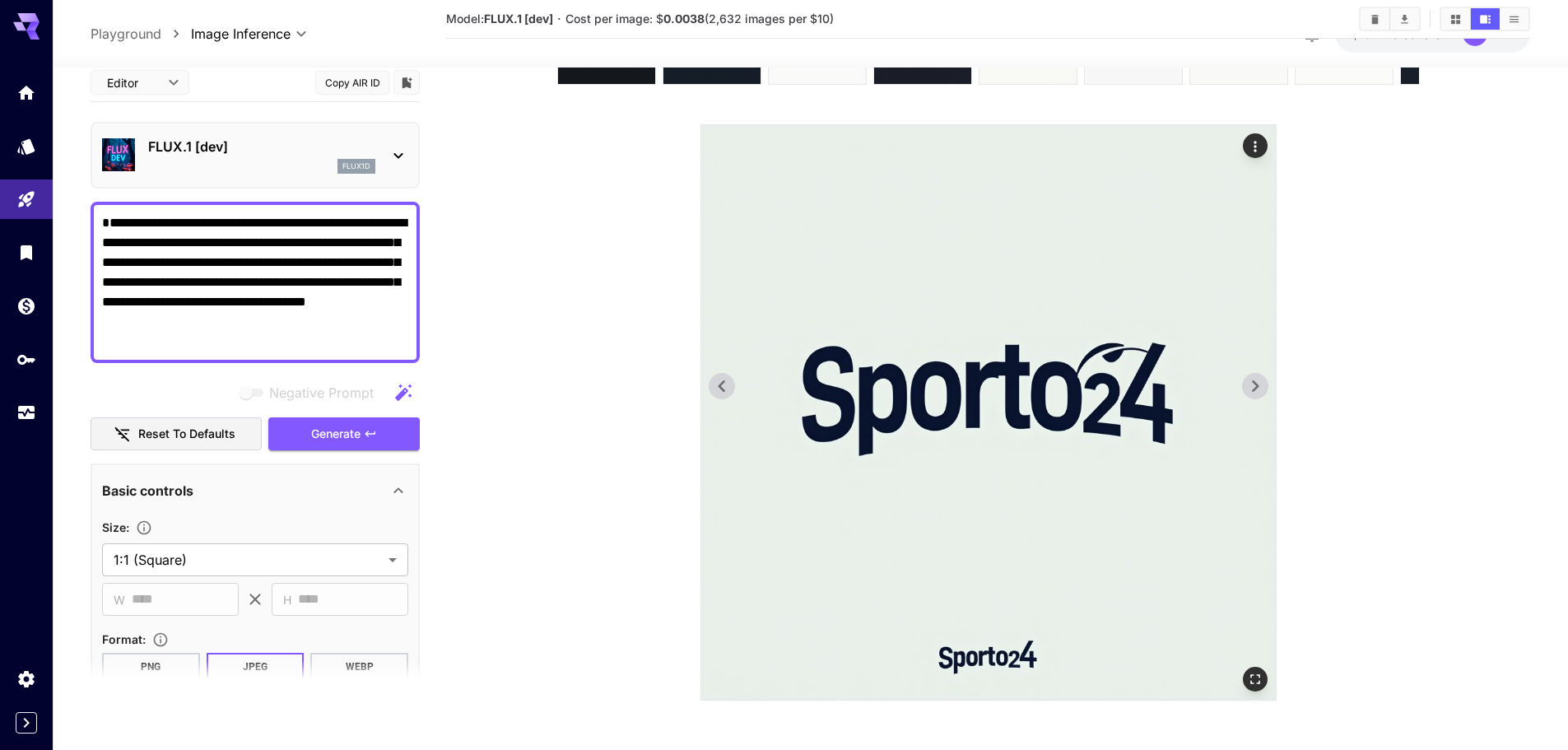
click at [1259, 380] on icon at bounding box center [1255, 386] width 25 height 25
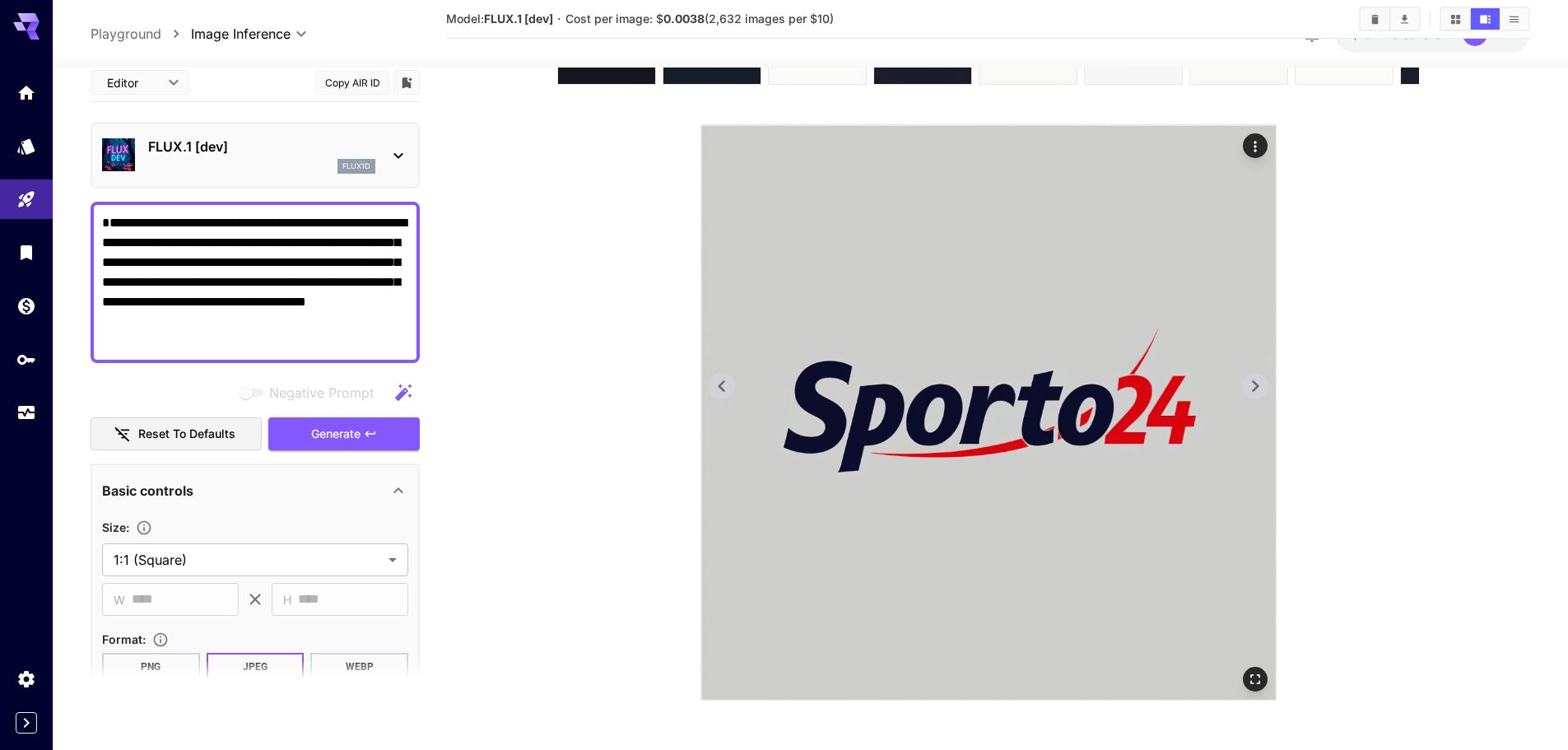
click at [1259, 380] on icon at bounding box center [1255, 386] width 25 height 25
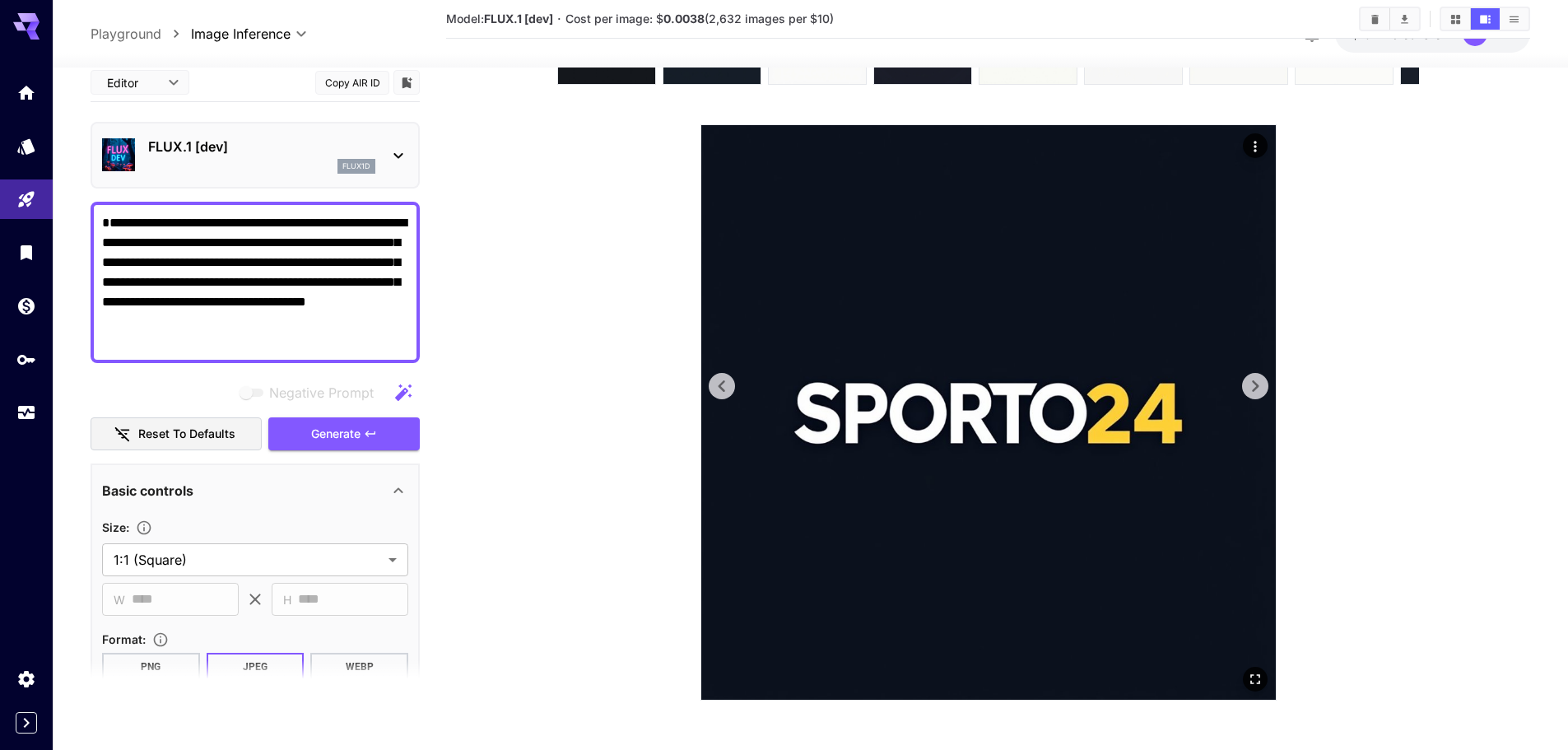
click at [1259, 380] on icon at bounding box center [1255, 386] width 25 height 25
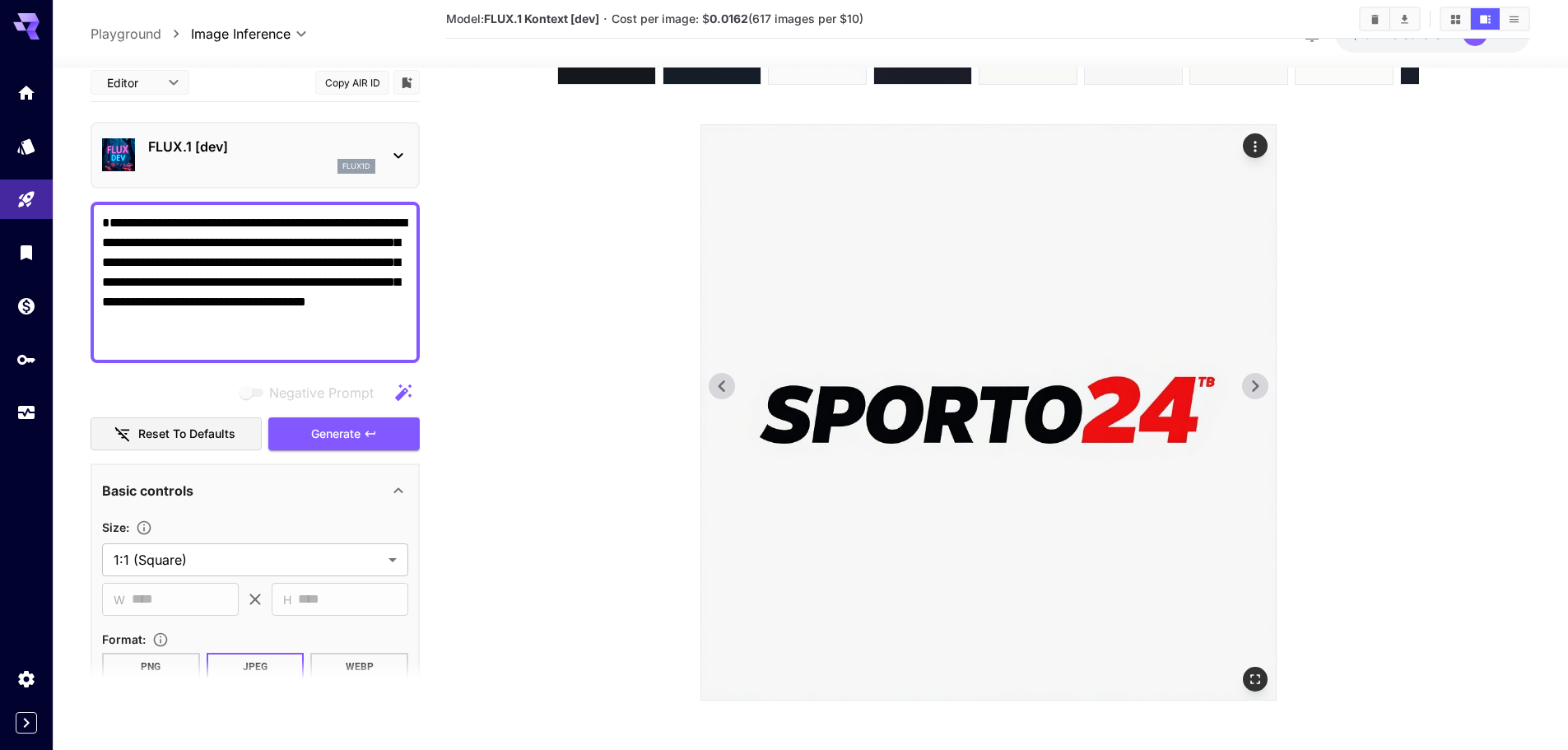
click at [1259, 380] on icon at bounding box center [1255, 386] width 25 height 25
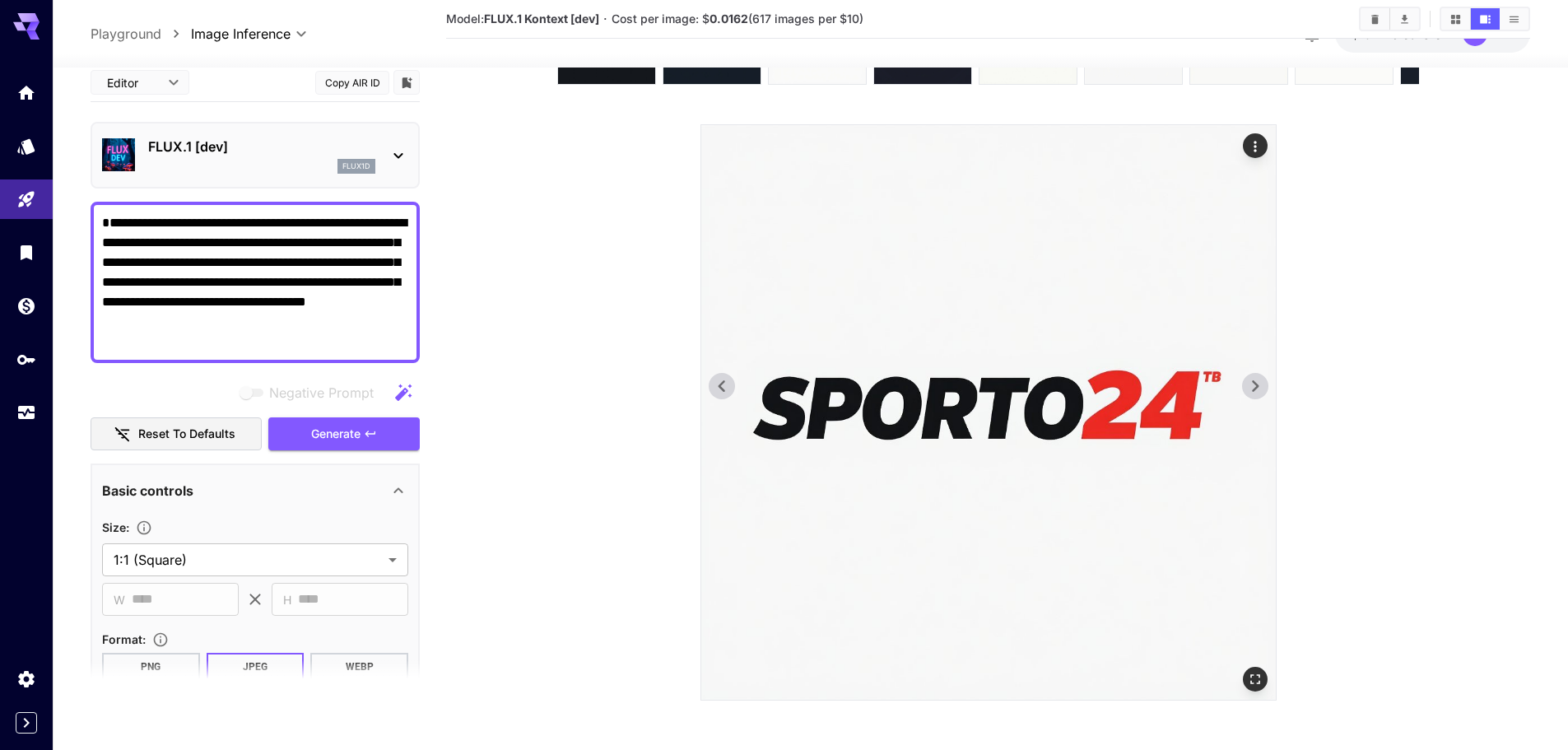
click at [1259, 380] on icon at bounding box center [1255, 386] width 25 height 25
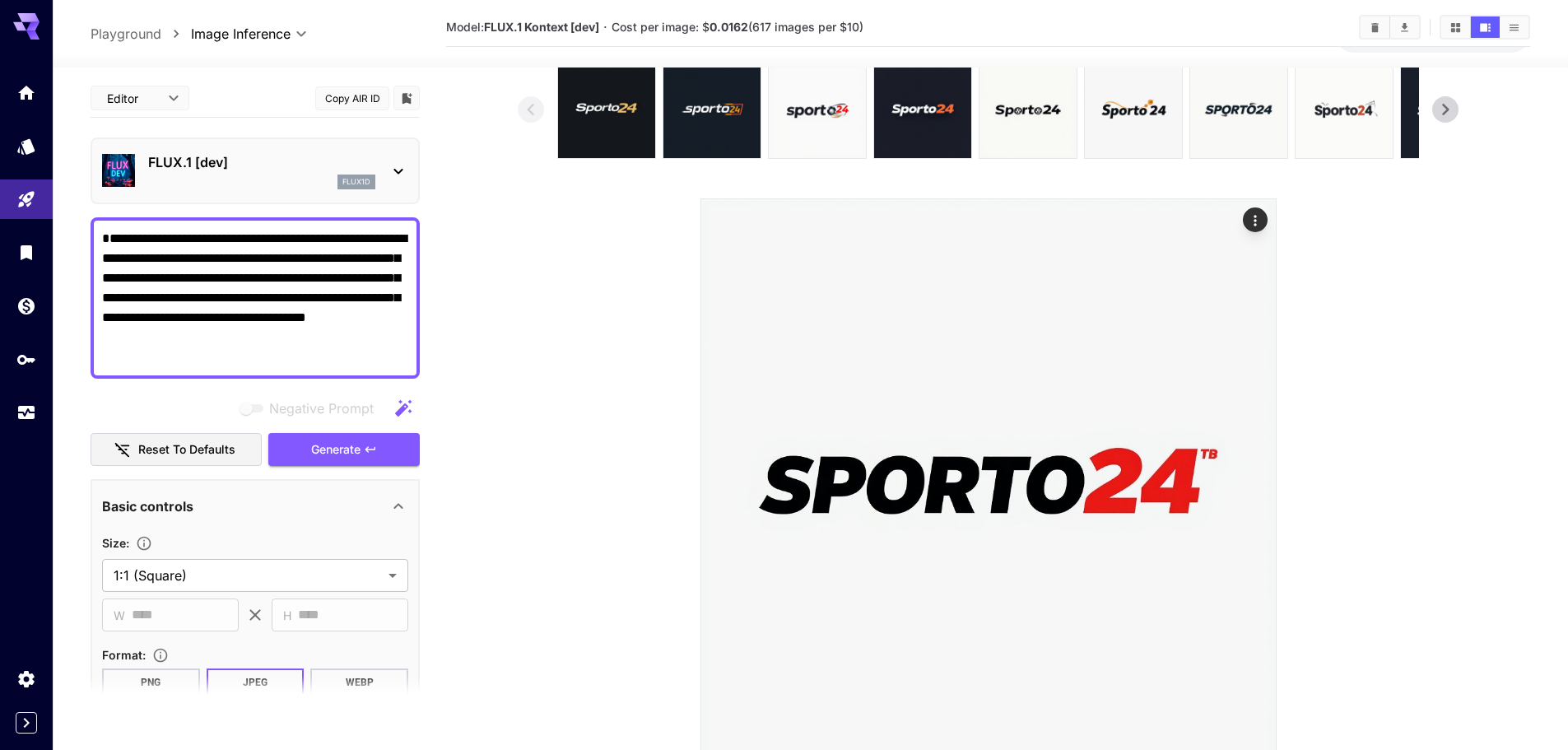
scroll to position [0, 0]
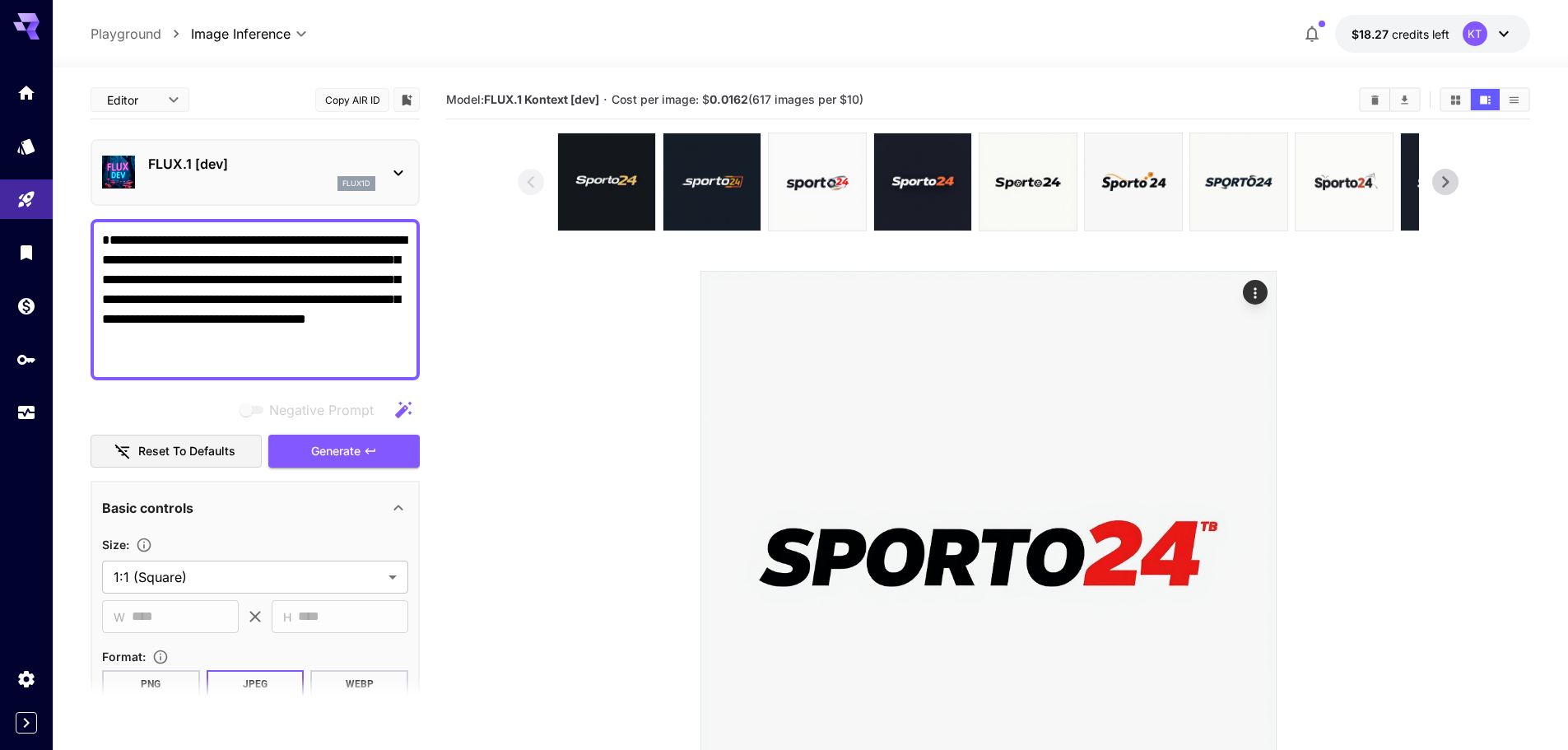
click at [1447, 95] on button "Show images in grid view" at bounding box center [1455, 100] width 29 height 22
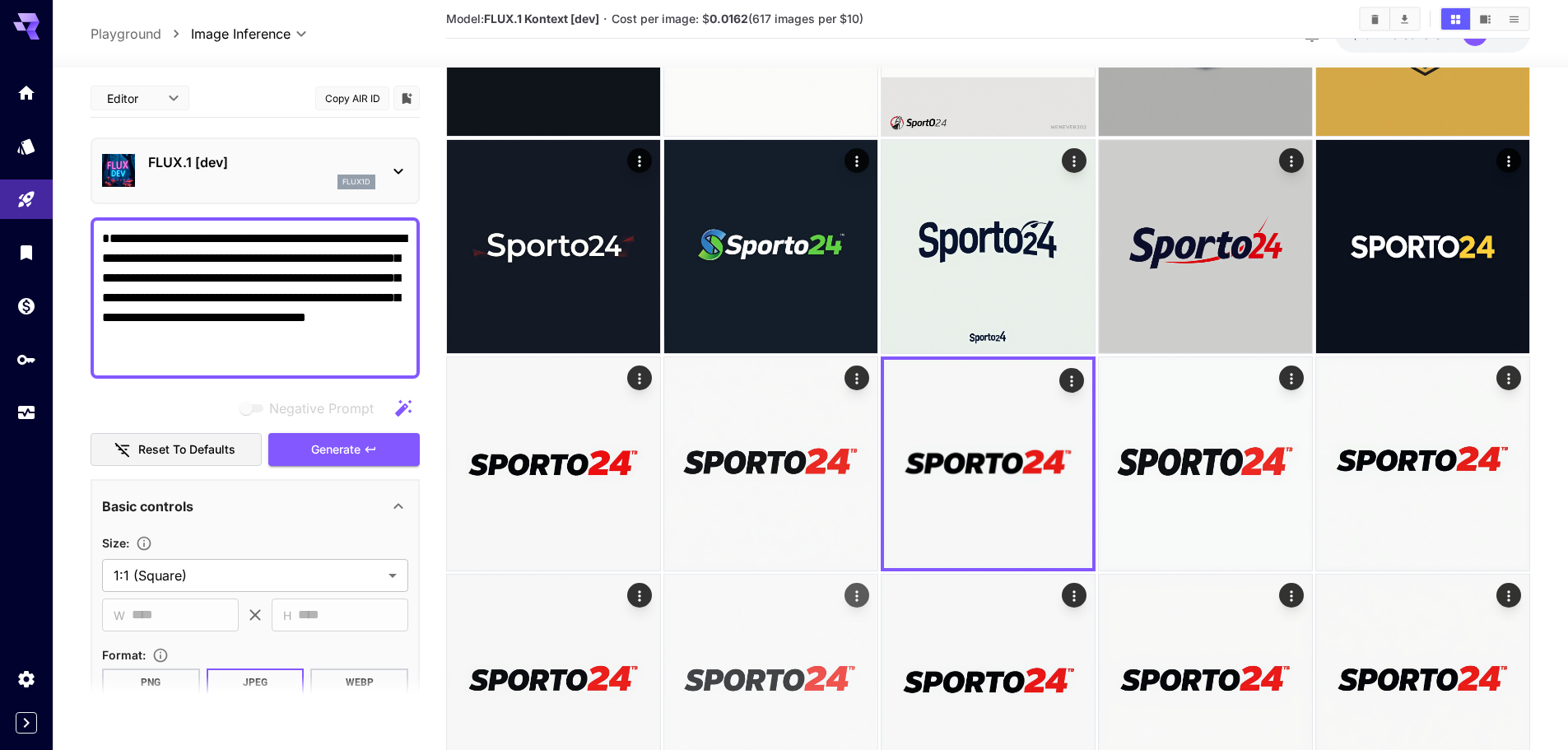
scroll to position [906, 0]
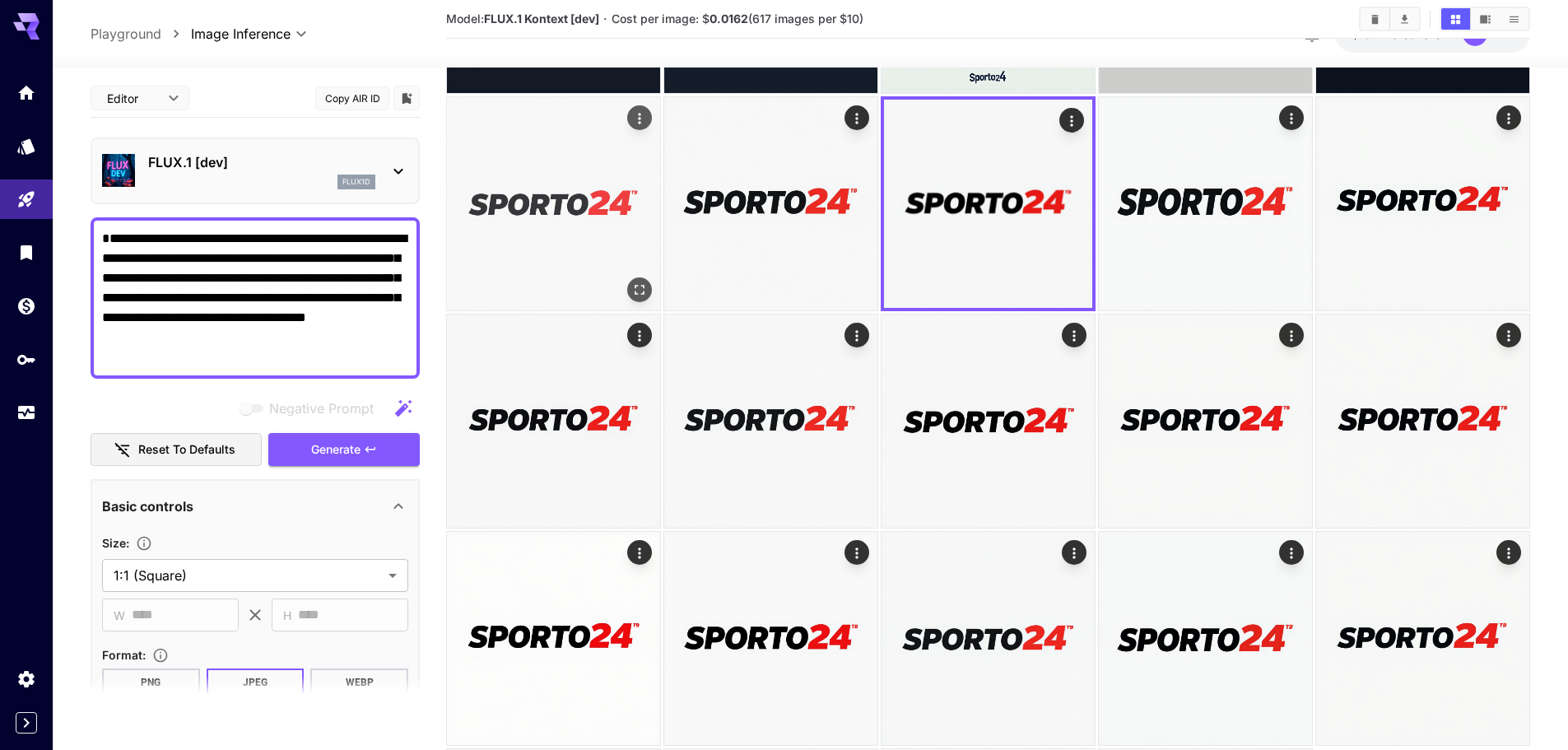
click at [462, 215] on img at bounding box center [553, 203] width 213 height 213
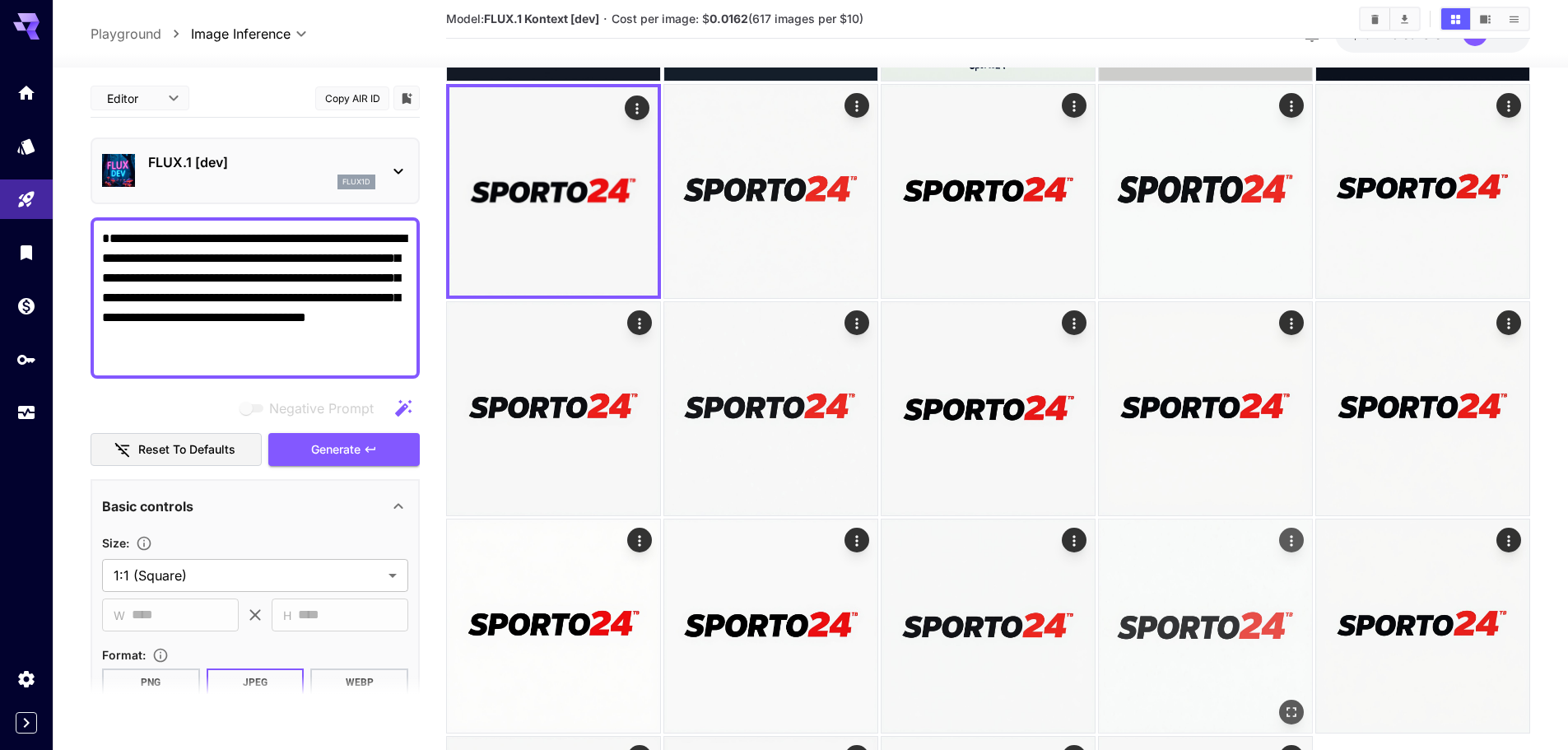
scroll to position [1169, 0]
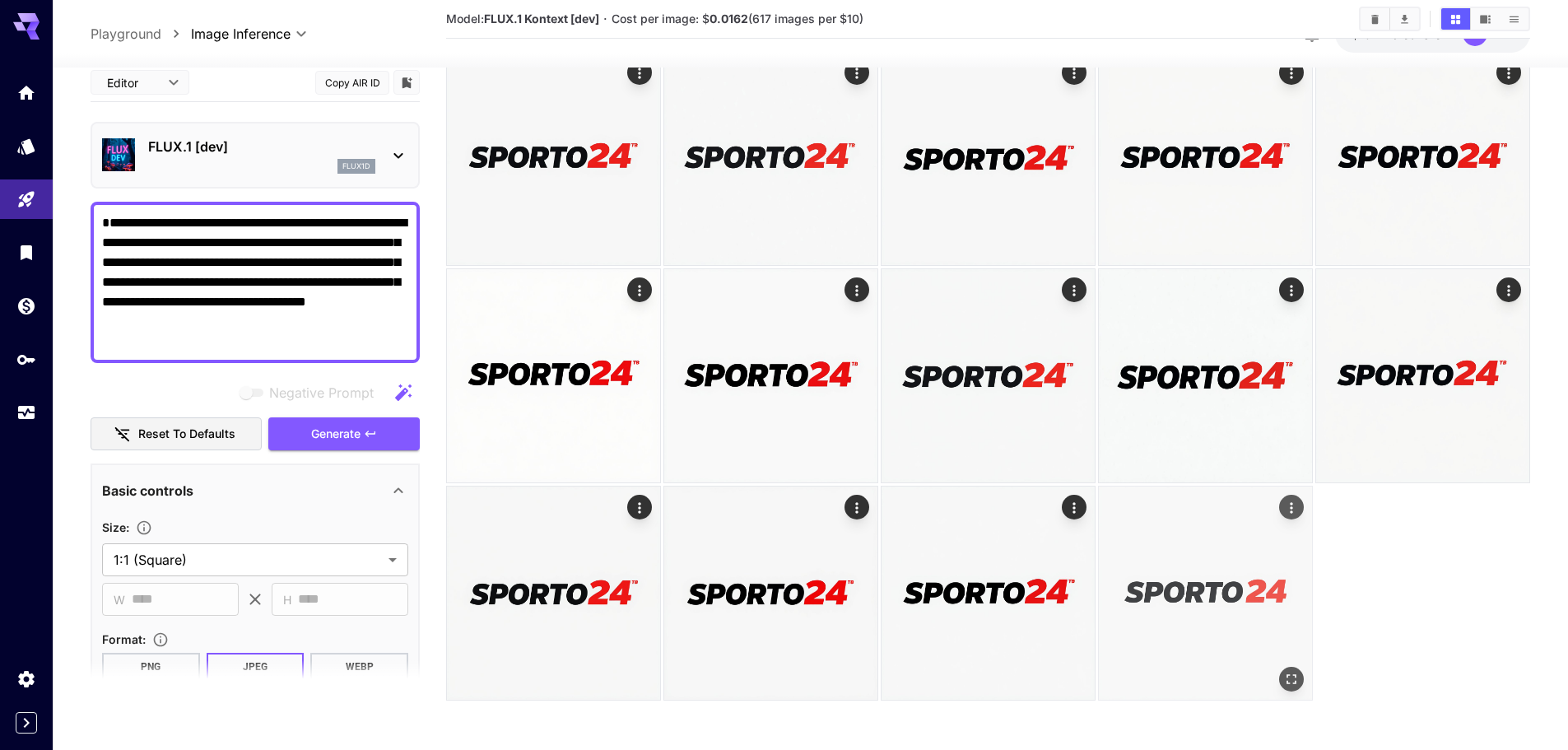
click at [1229, 565] on img at bounding box center [1205, 593] width 213 height 213
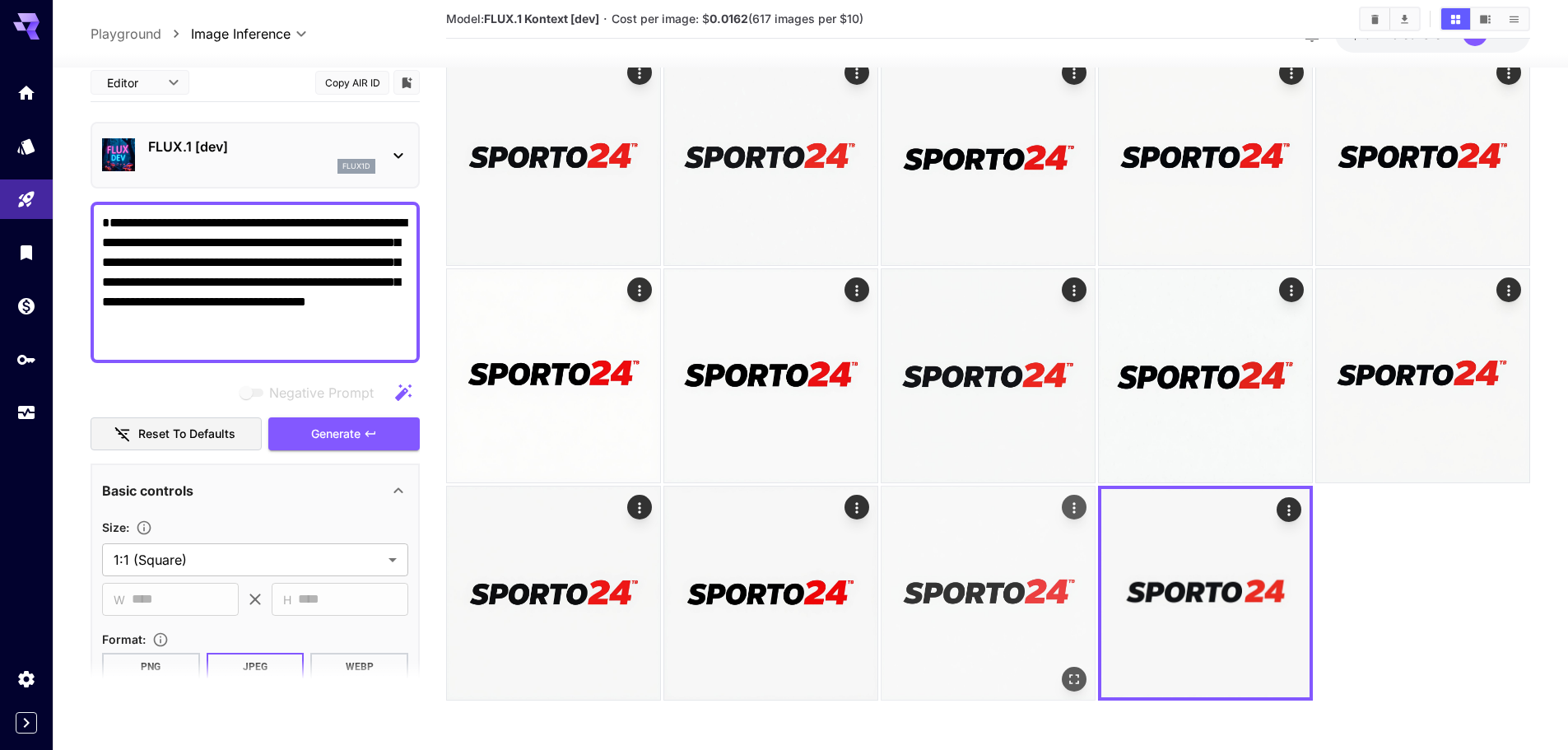
click at [1059, 538] on img at bounding box center [988, 593] width 213 height 213
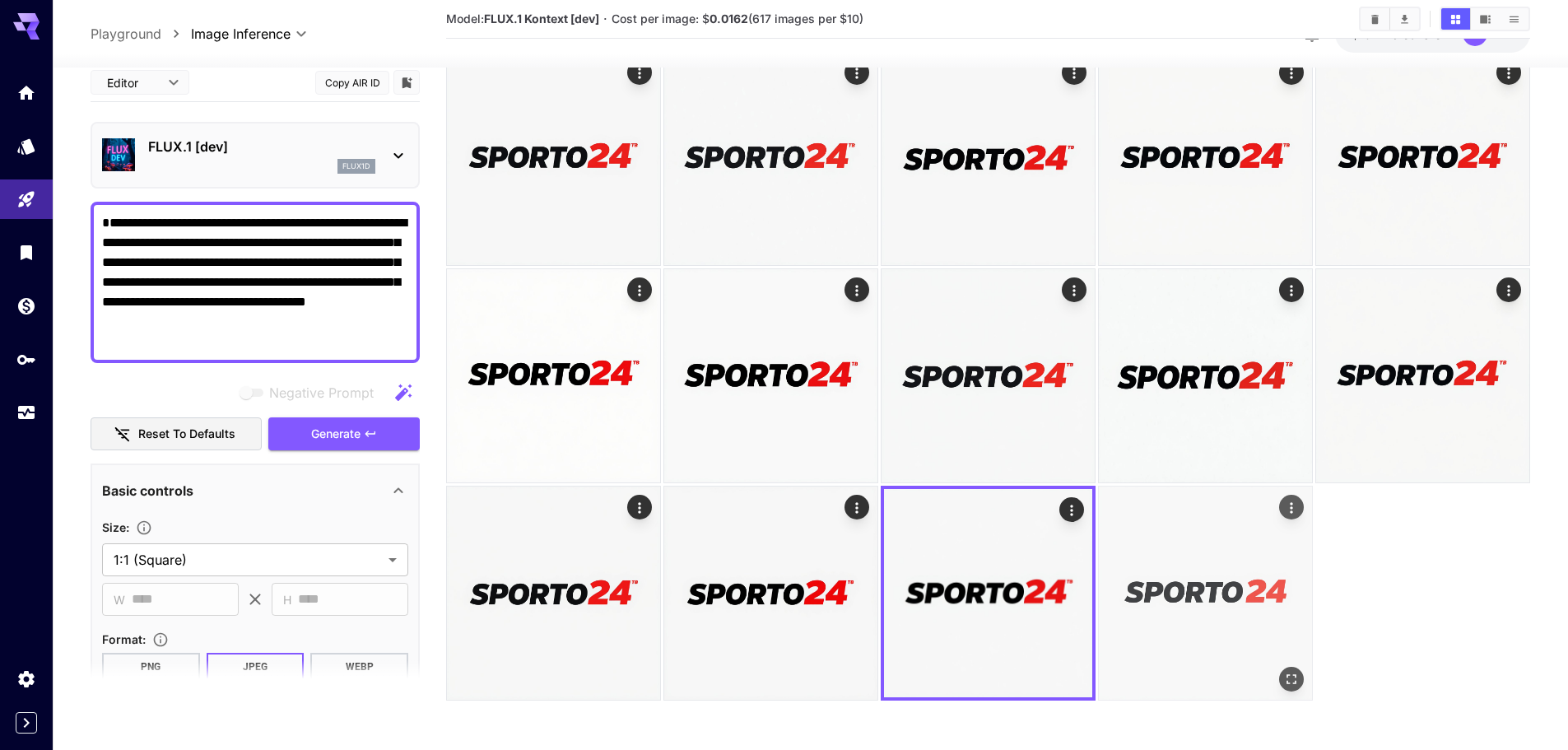
click at [1243, 545] on img at bounding box center [1205, 593] width 213 height 213
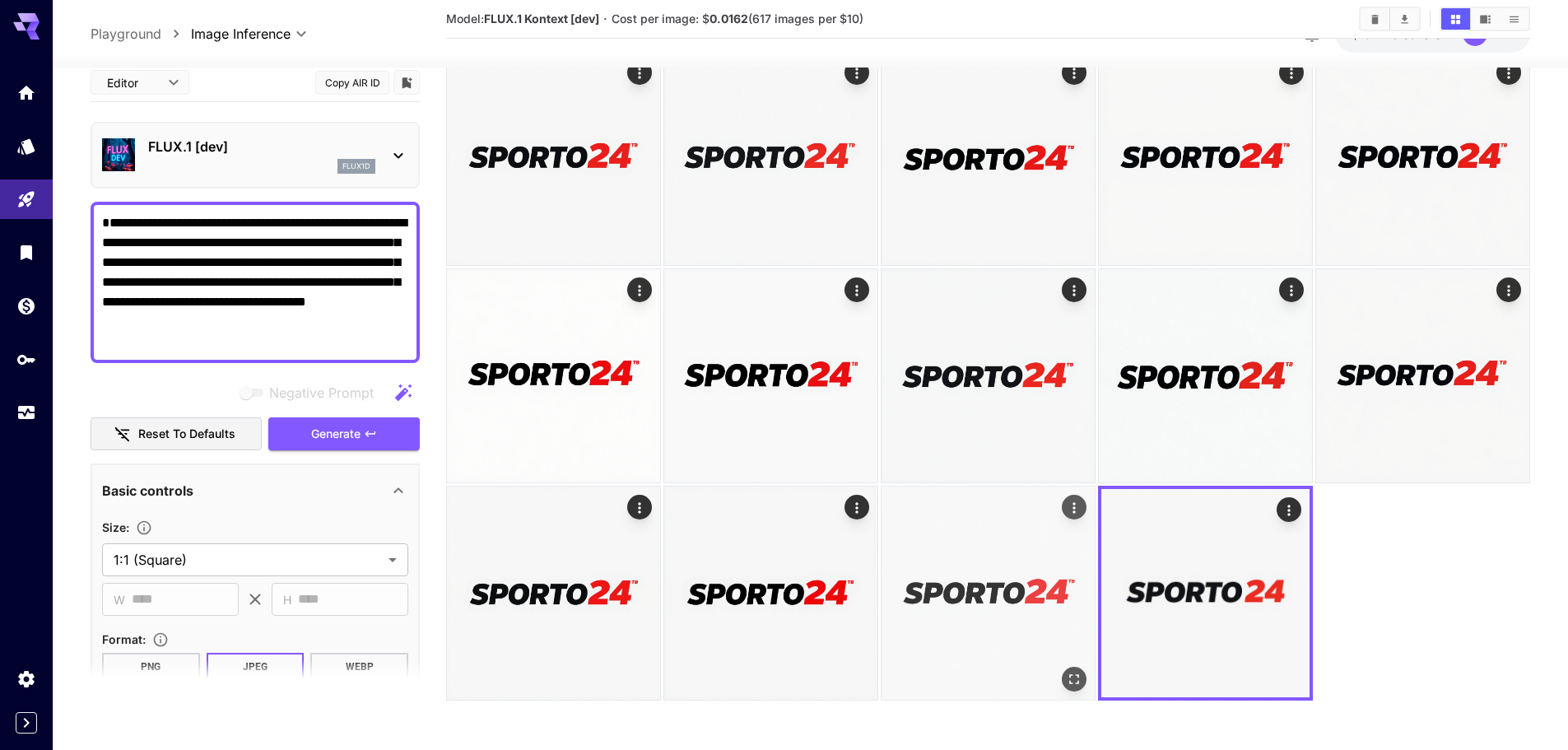
click at [1019, 555] on img at bounding box center [988, 593] width 213 height 213
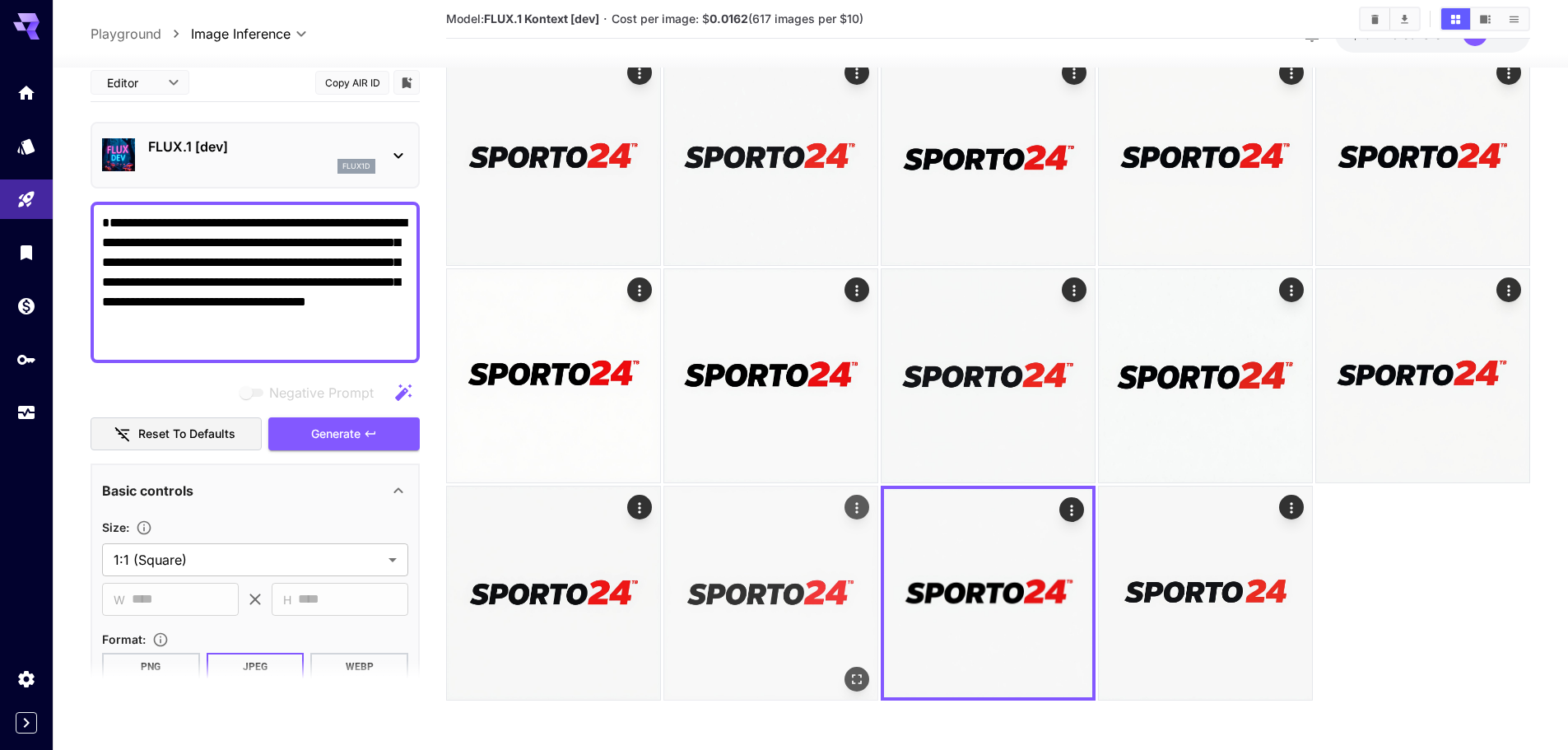
click at [824, 556] on img at bounding box center [771, 593] width 213 height 213
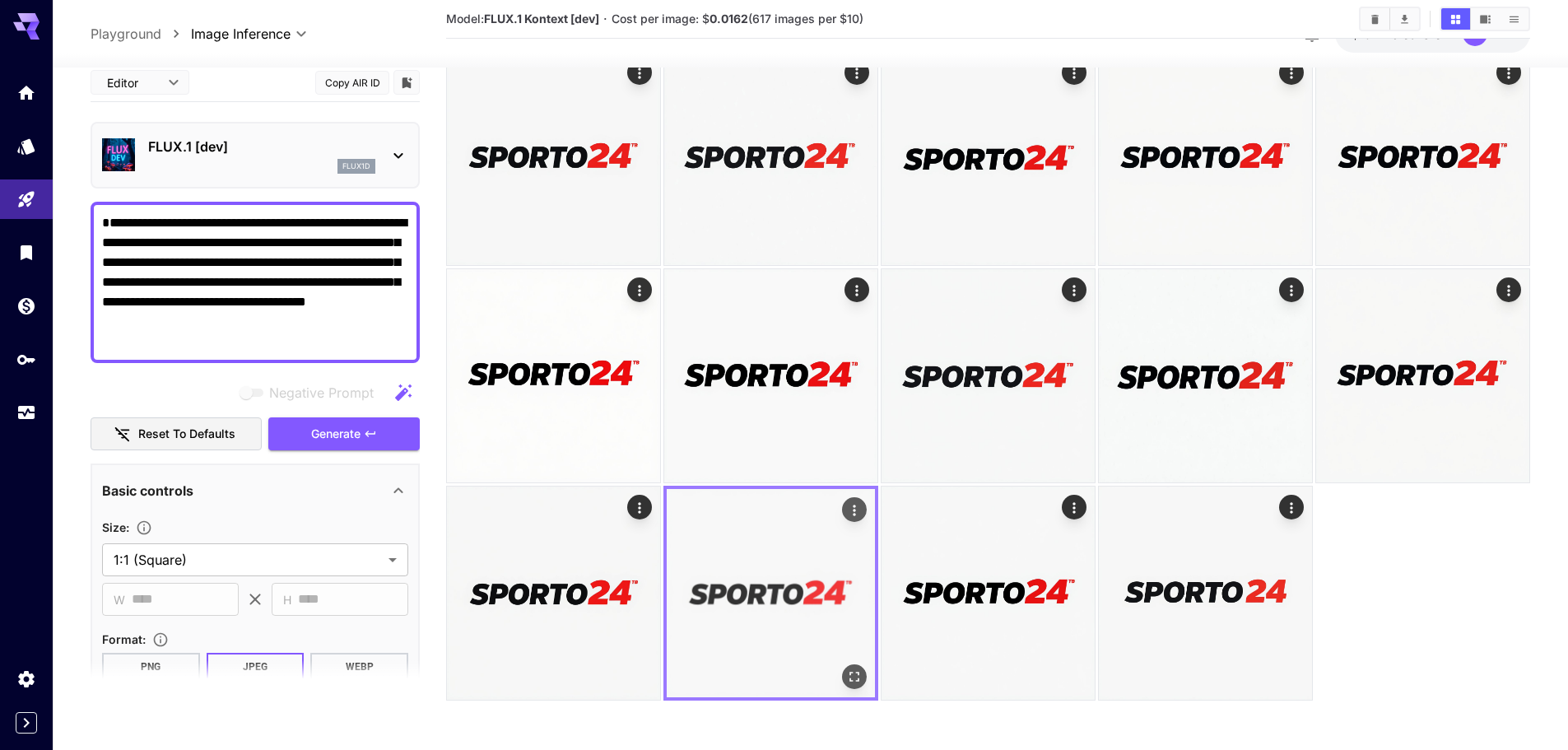
click at [711, 567] on img at bounding box center [771, 593] width 208 height 208
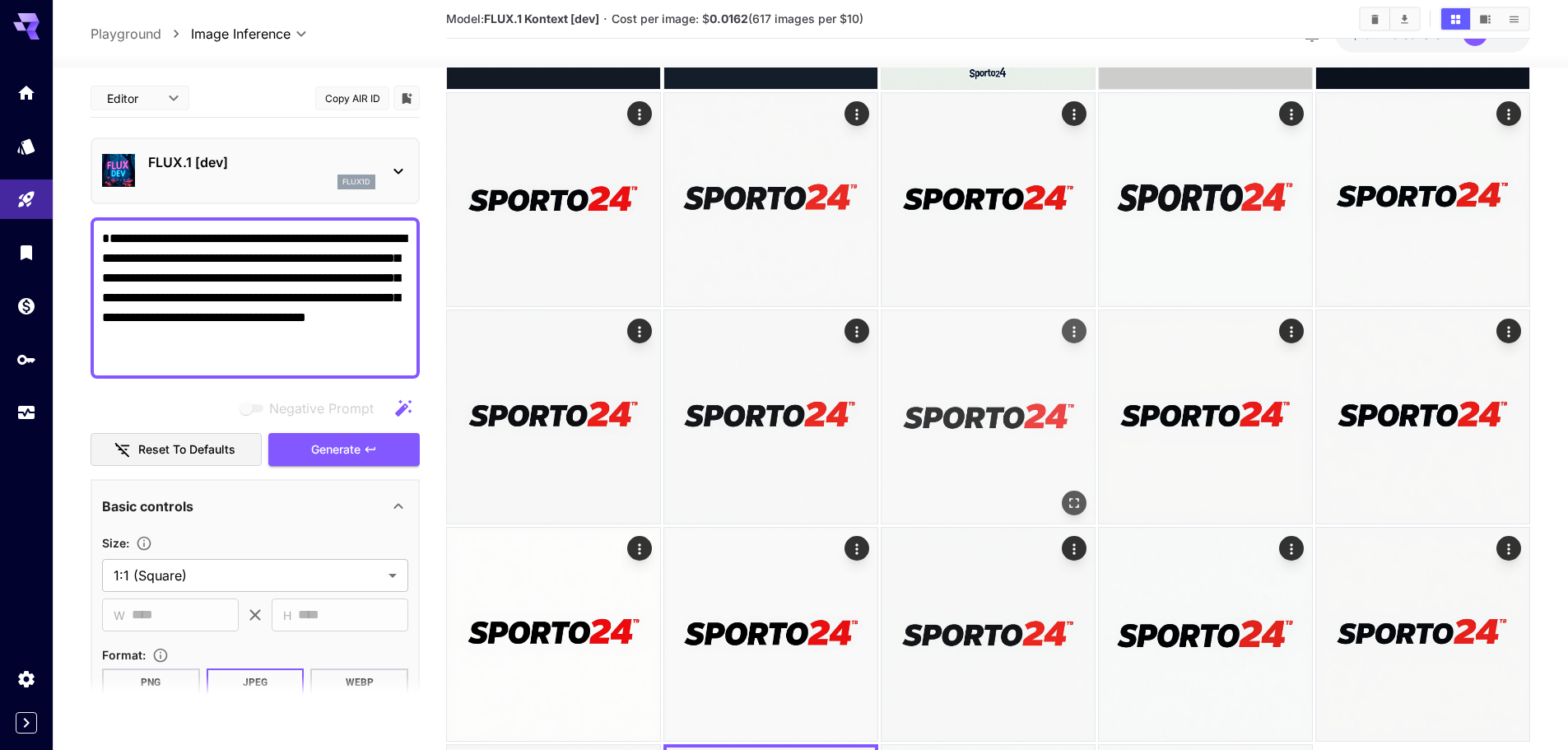
scroll to position [757, 0]
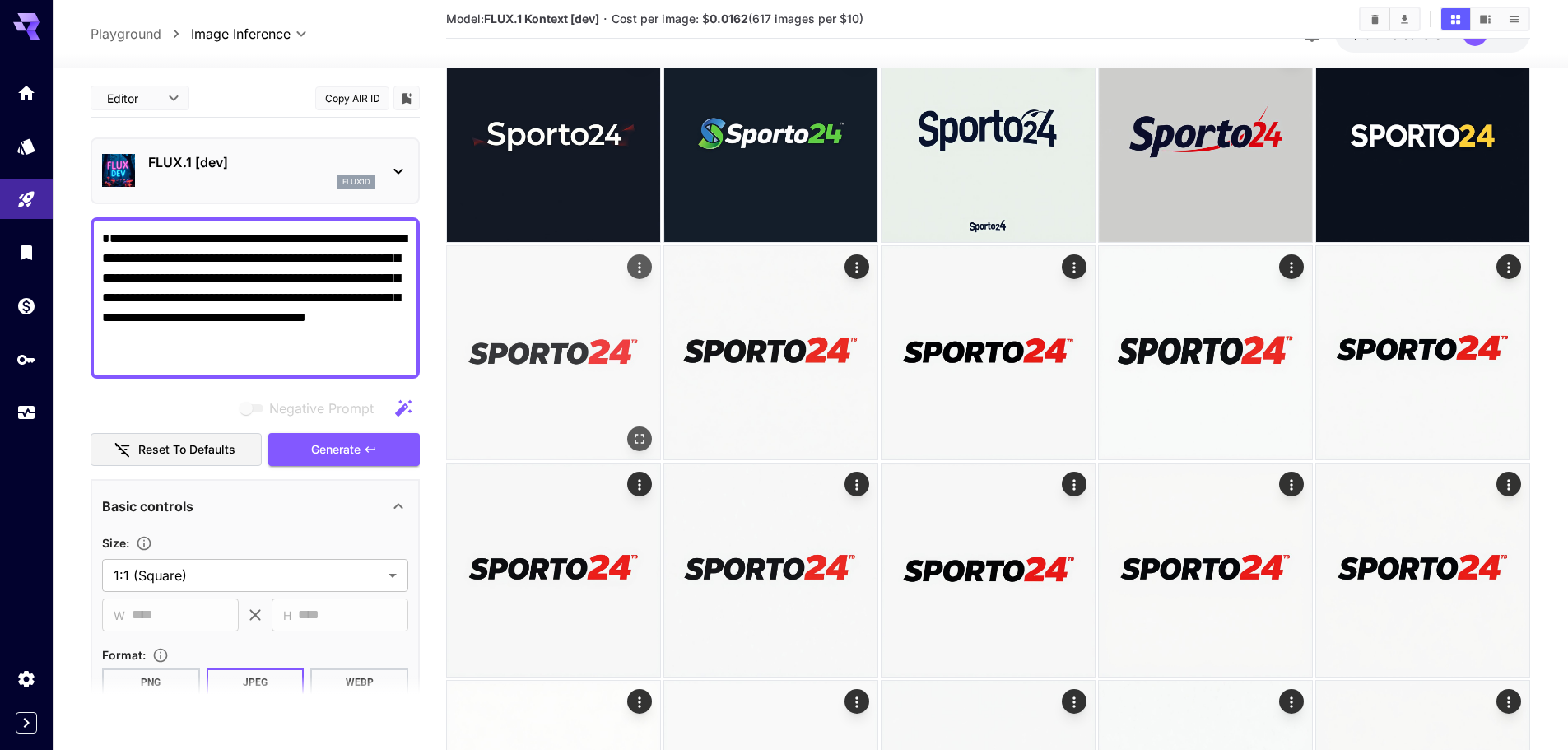
click at [647, 380] on img at bounding box center [553, 352] width 213 height 213
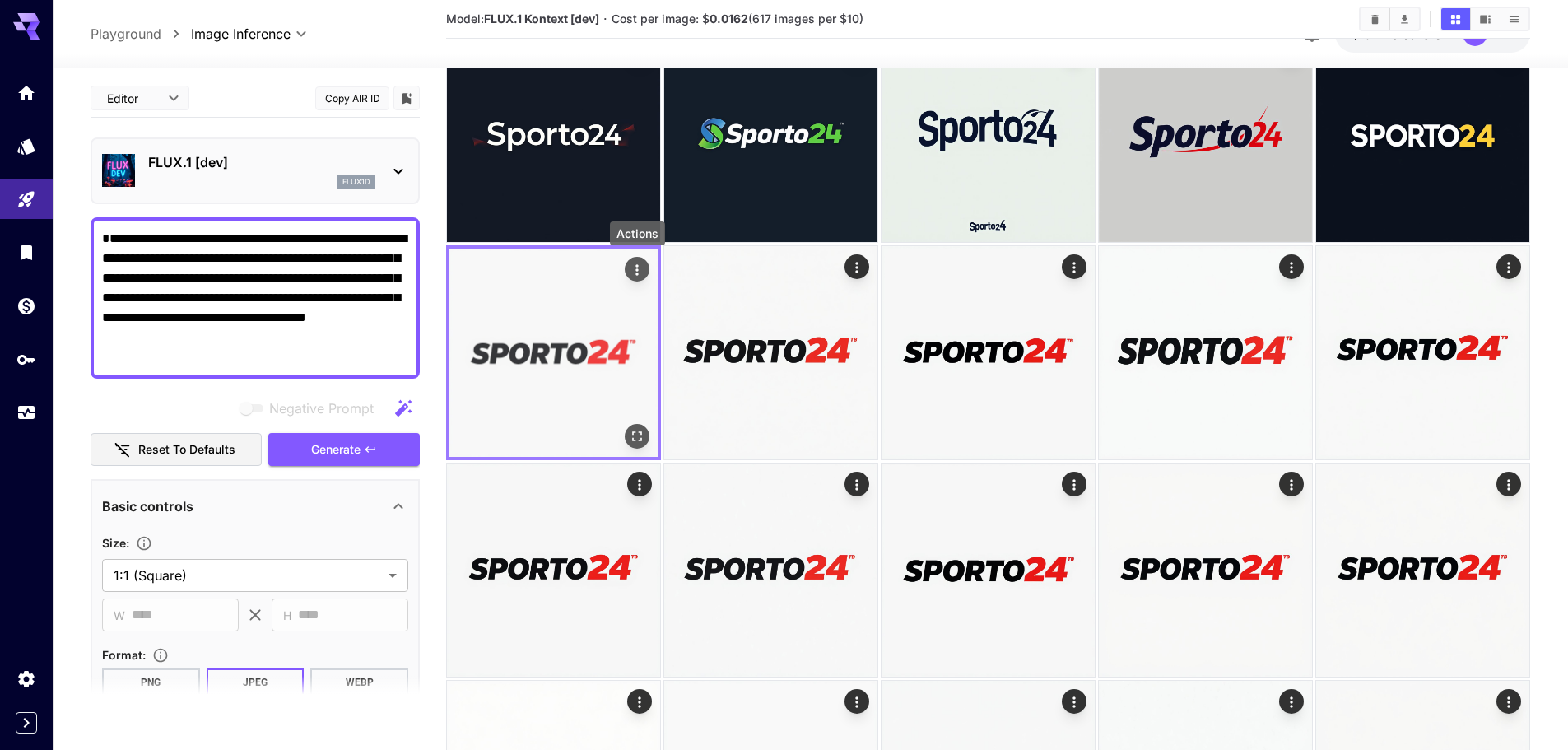
click at [637, 272] on icon "Actions" at bounding box center [637, 270] width 17 height 17
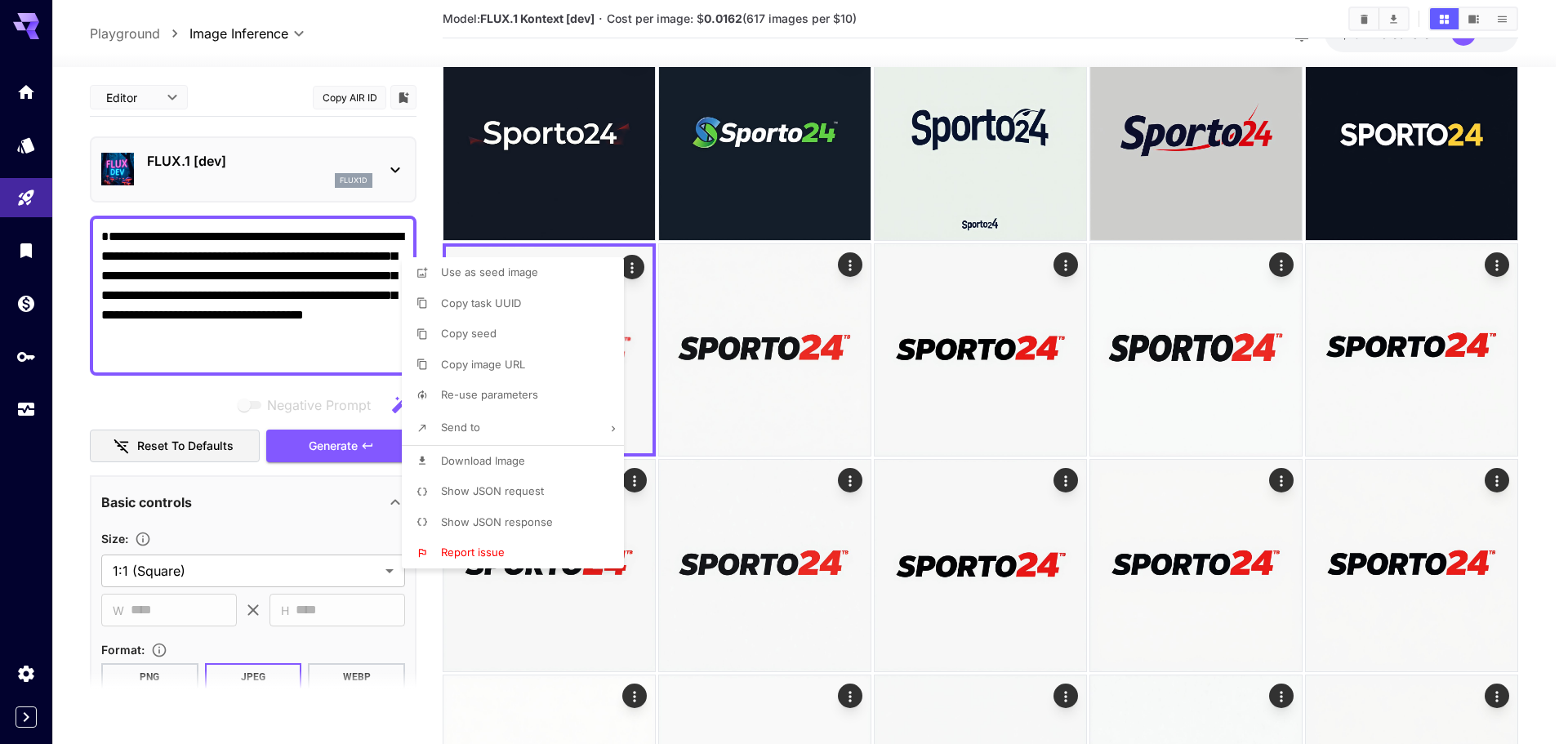
click at [625, 274] on div at bounding box center [784, 372] width 1568 height 744
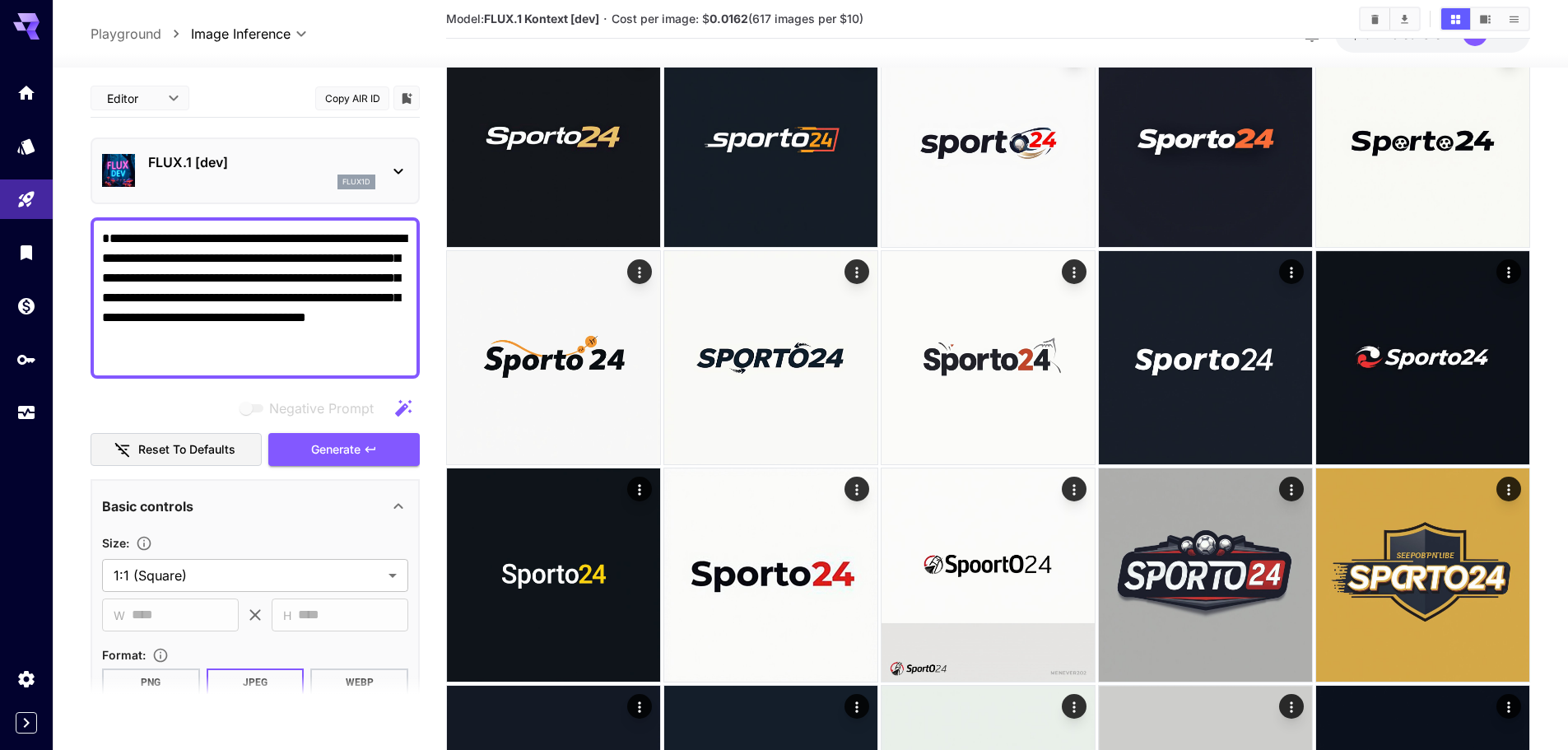
scroll to position [0, 0]
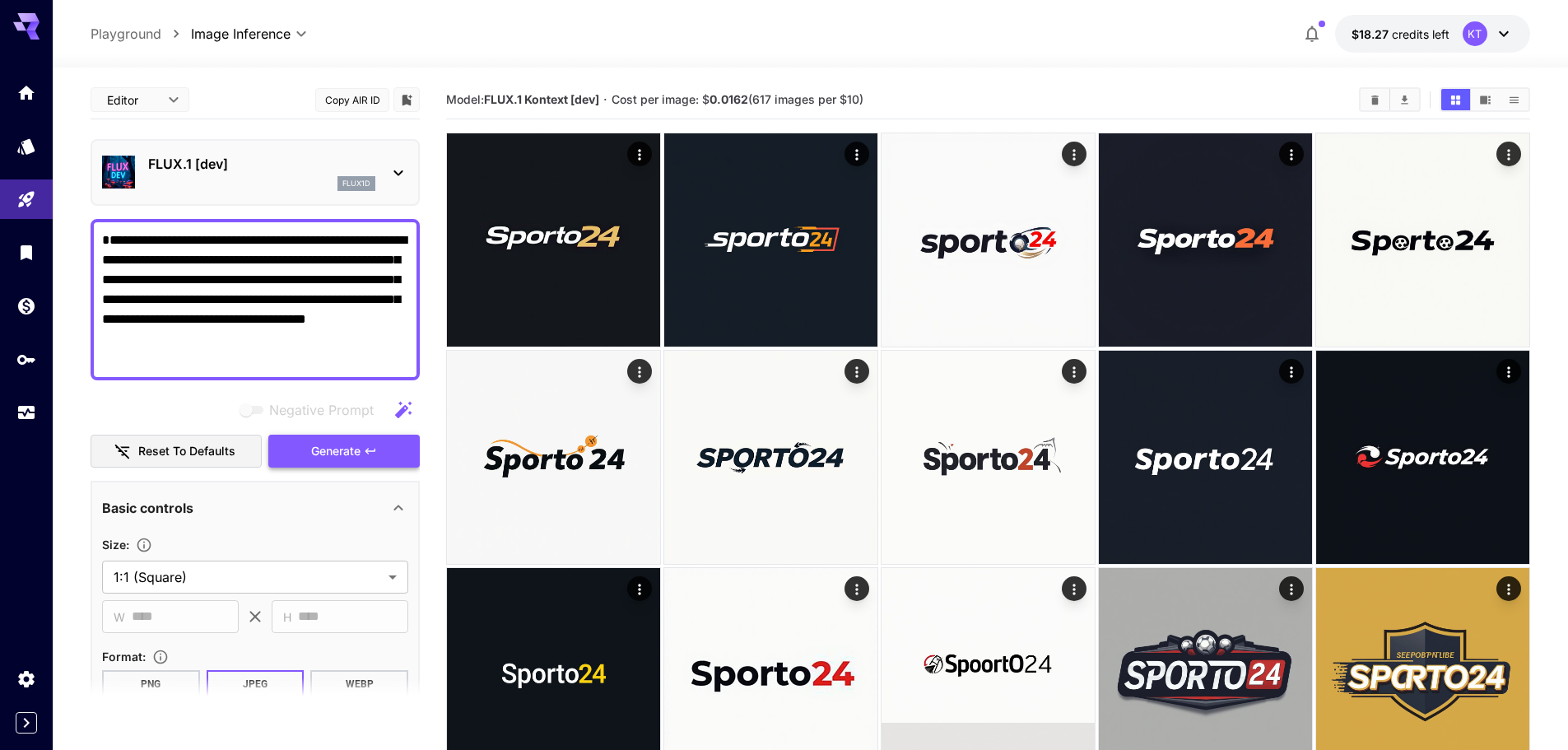
click at [372, 460] on button "Generate" at bounding box center [344, 451] width 152 height 34
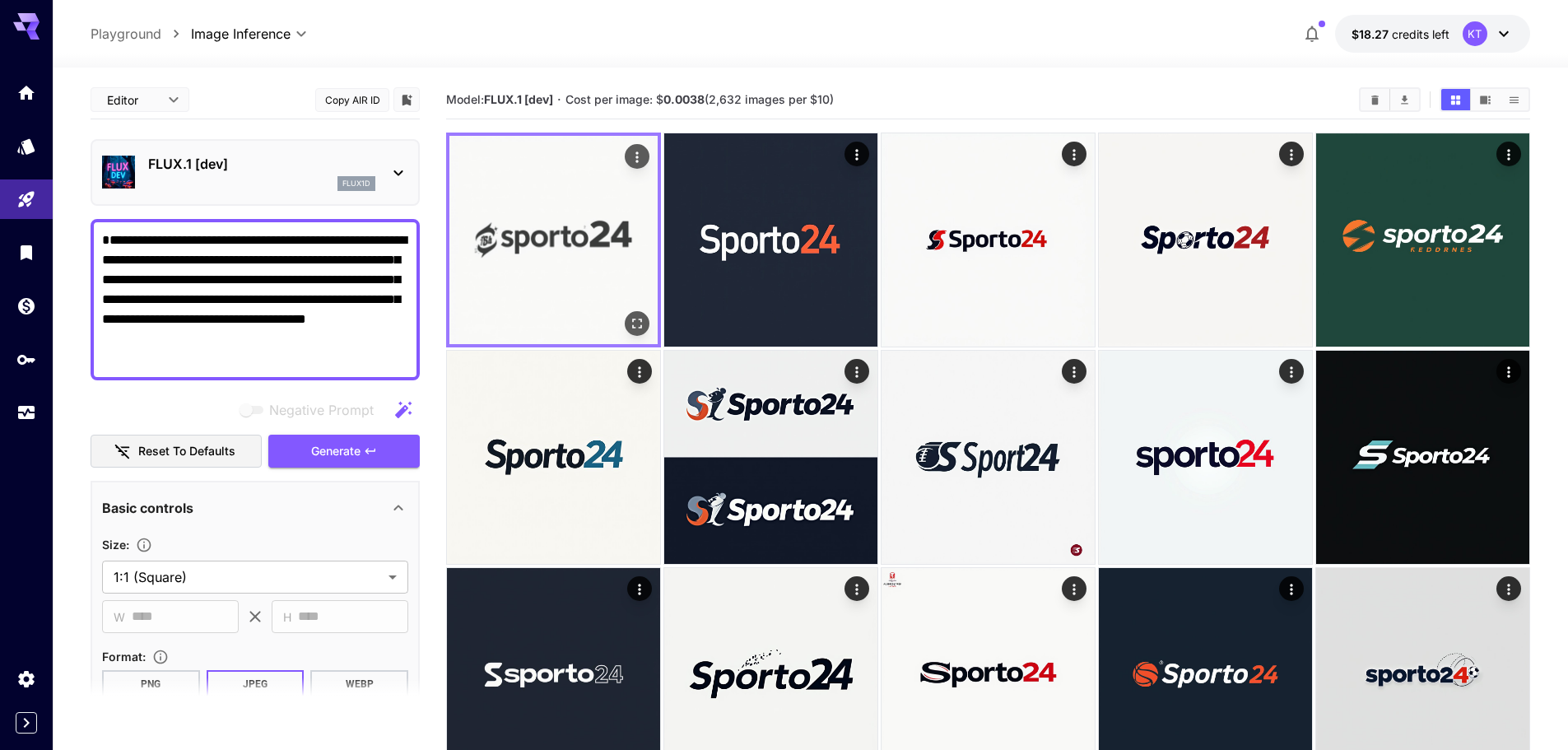
click at [659, 233] on div at bounding box center [553, 240] width 215 height 215
click at [634, 320] on icon "Open in fullscreen" at bounding box center [637, 323] width 17 height 17
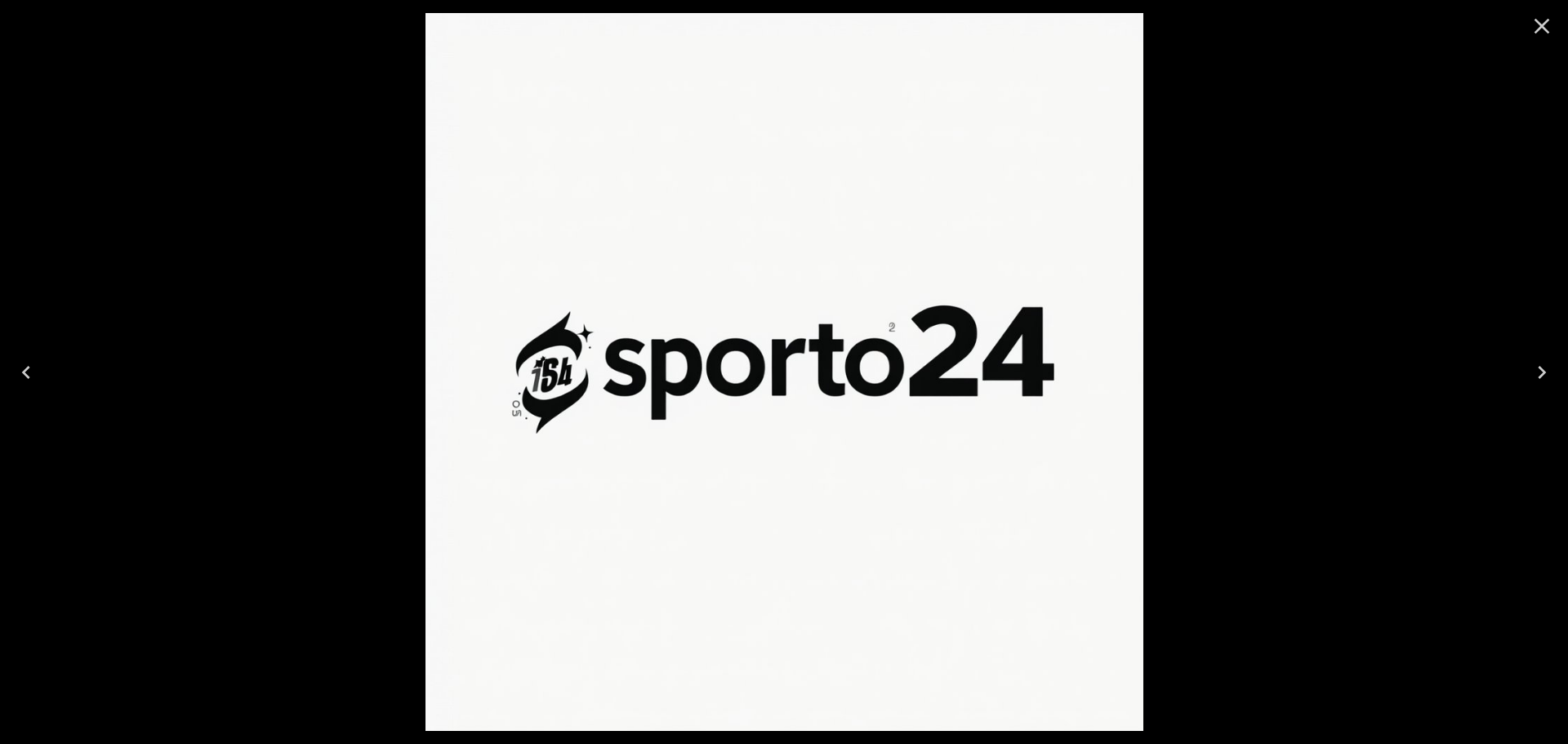
click at [1531, 22] on icon "Close" at bounding box center [1541, 26] width 27 height 27
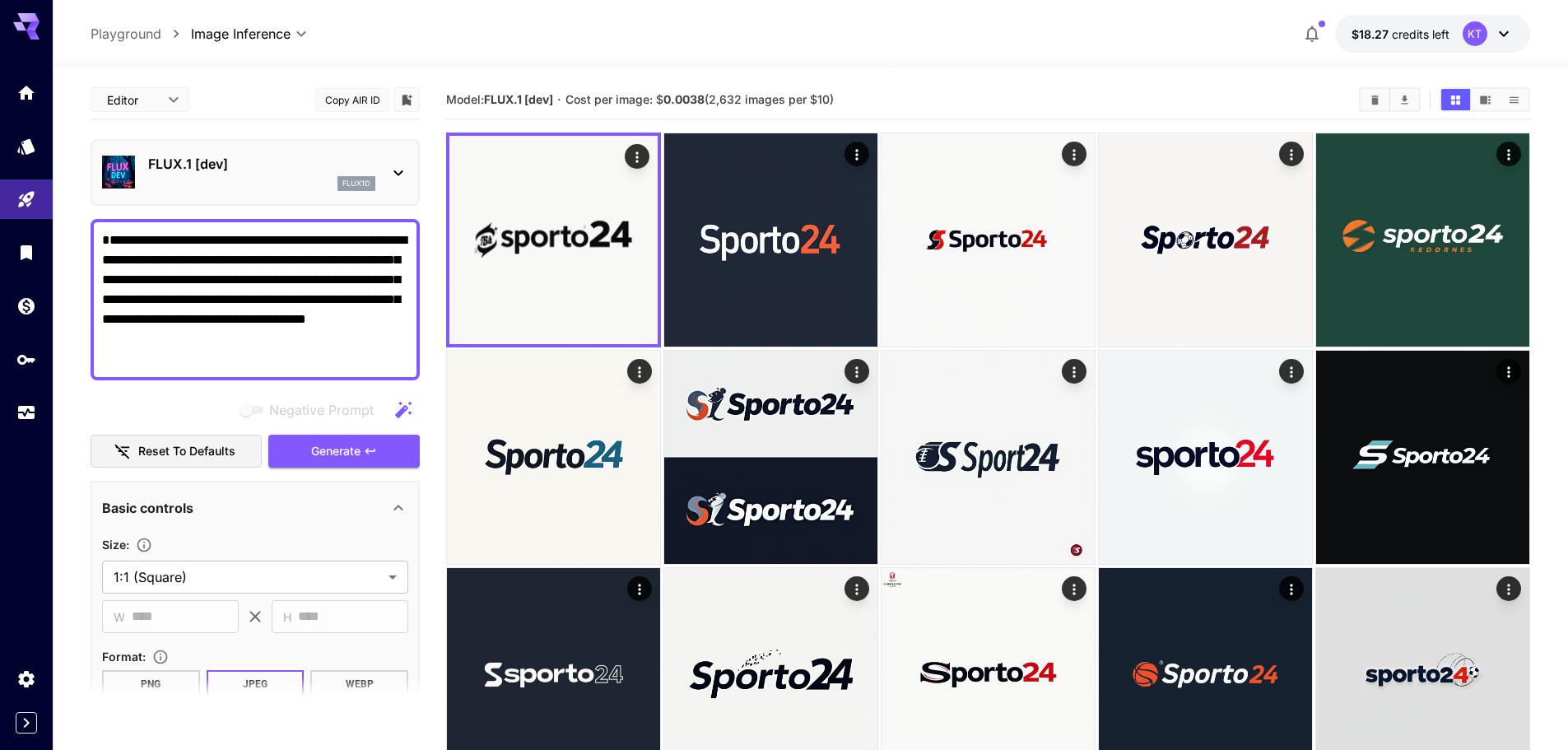
click at [1486, 99] on icon "Show images in video view" at bounding box center [1485, 99] width 11 height 8
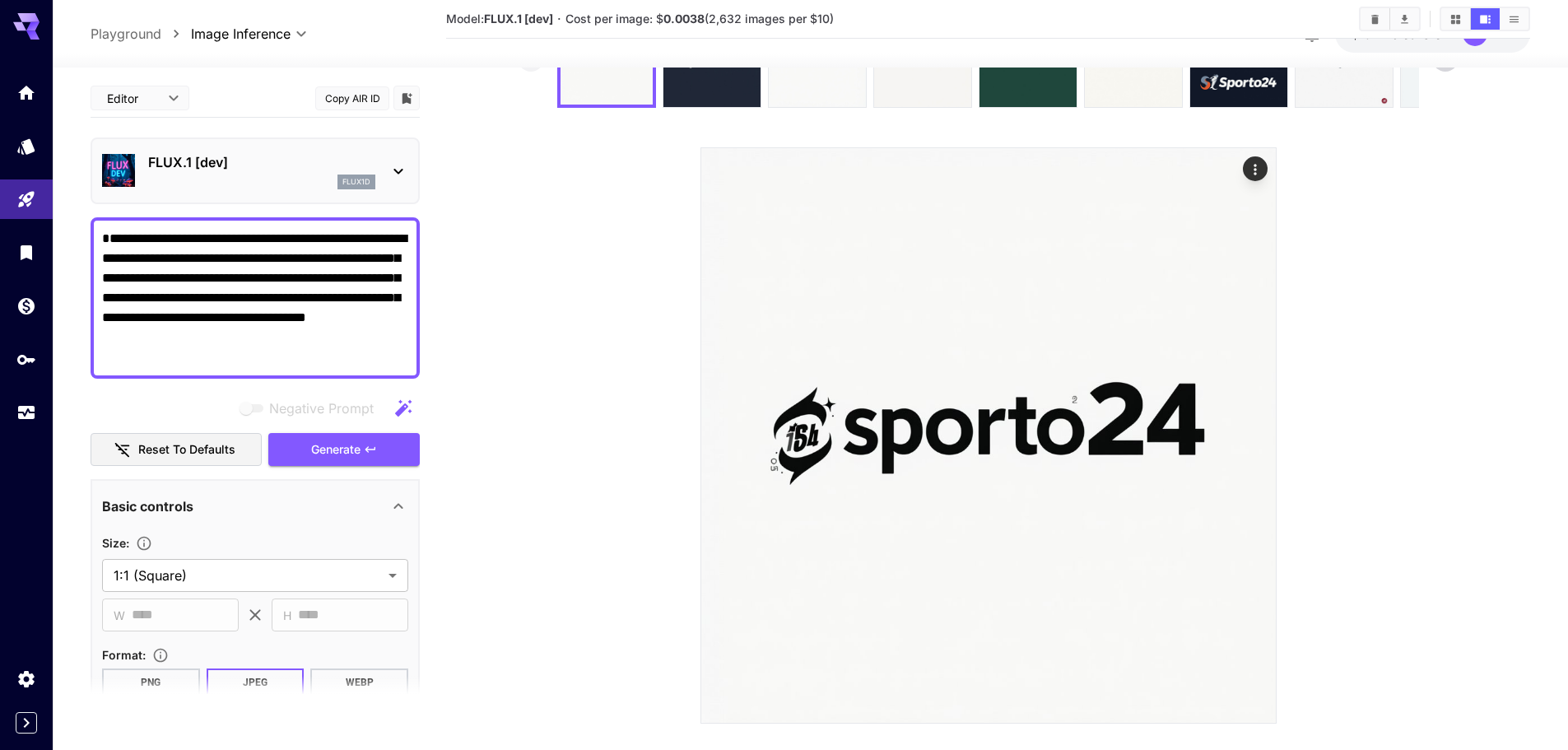
scroll to position [147, 0]
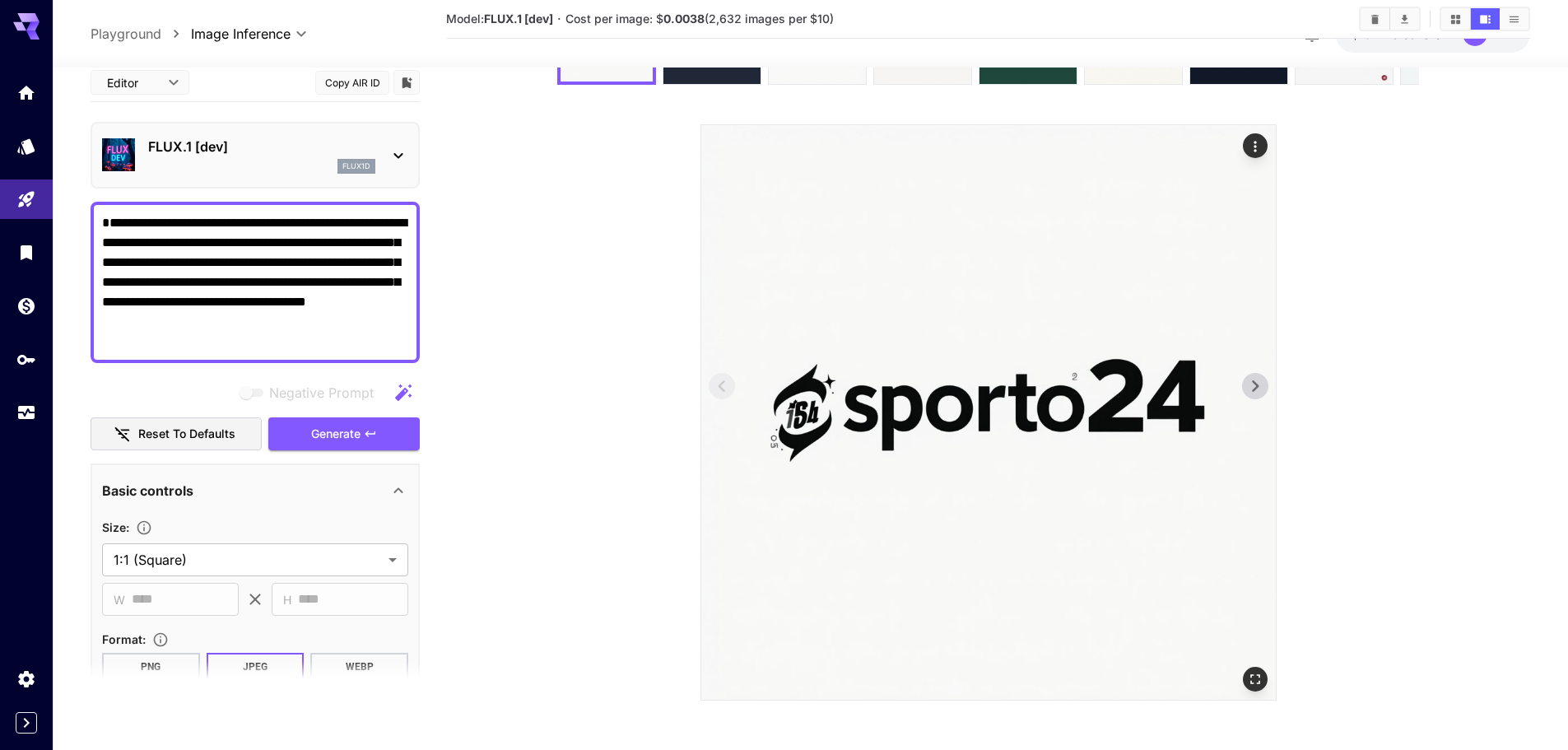
click at [1261, 398] on icon at bounding box center [1255, 386] width 25 height 25
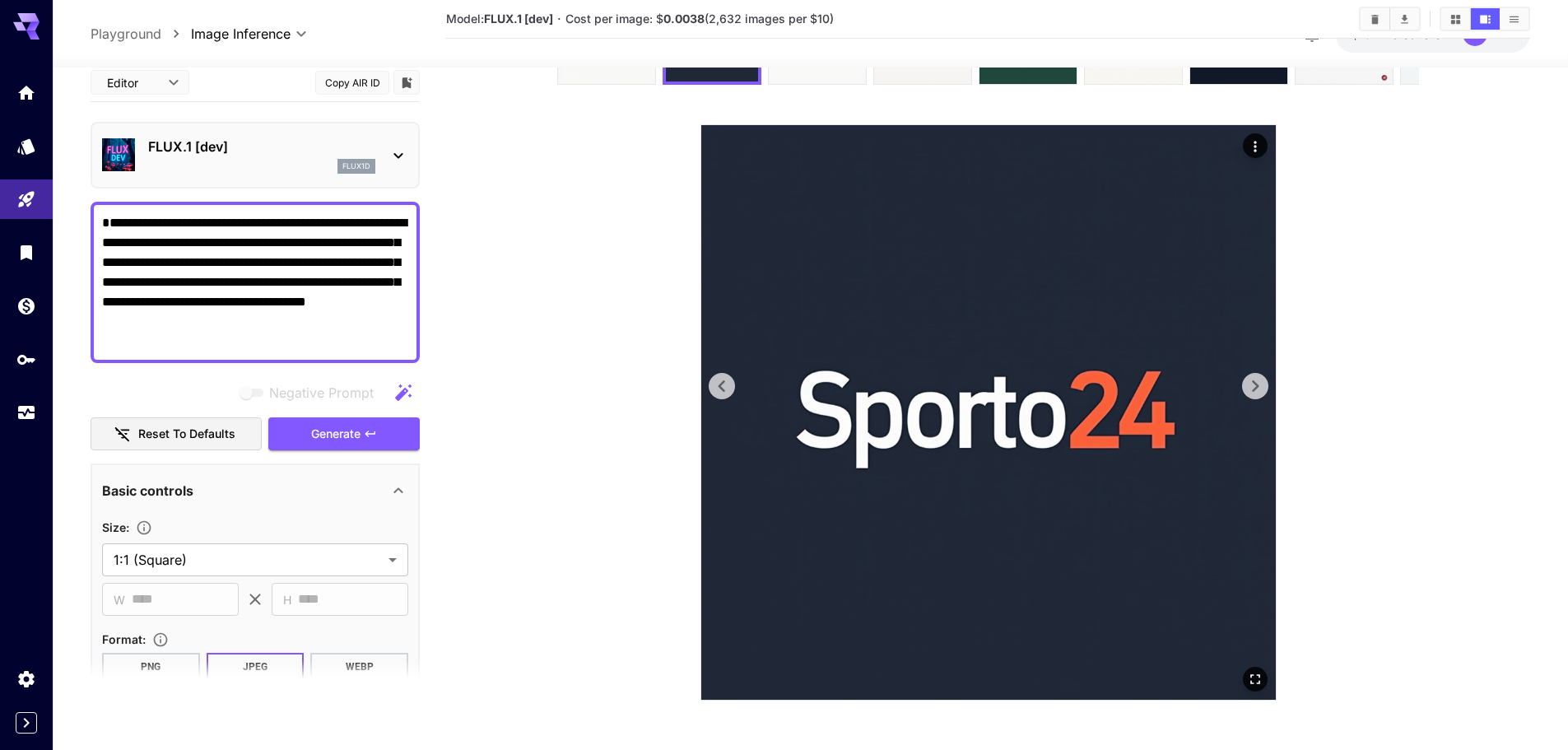
click at [1261, 398] on icon at bounding box center [1255, 386] width 25 height 25
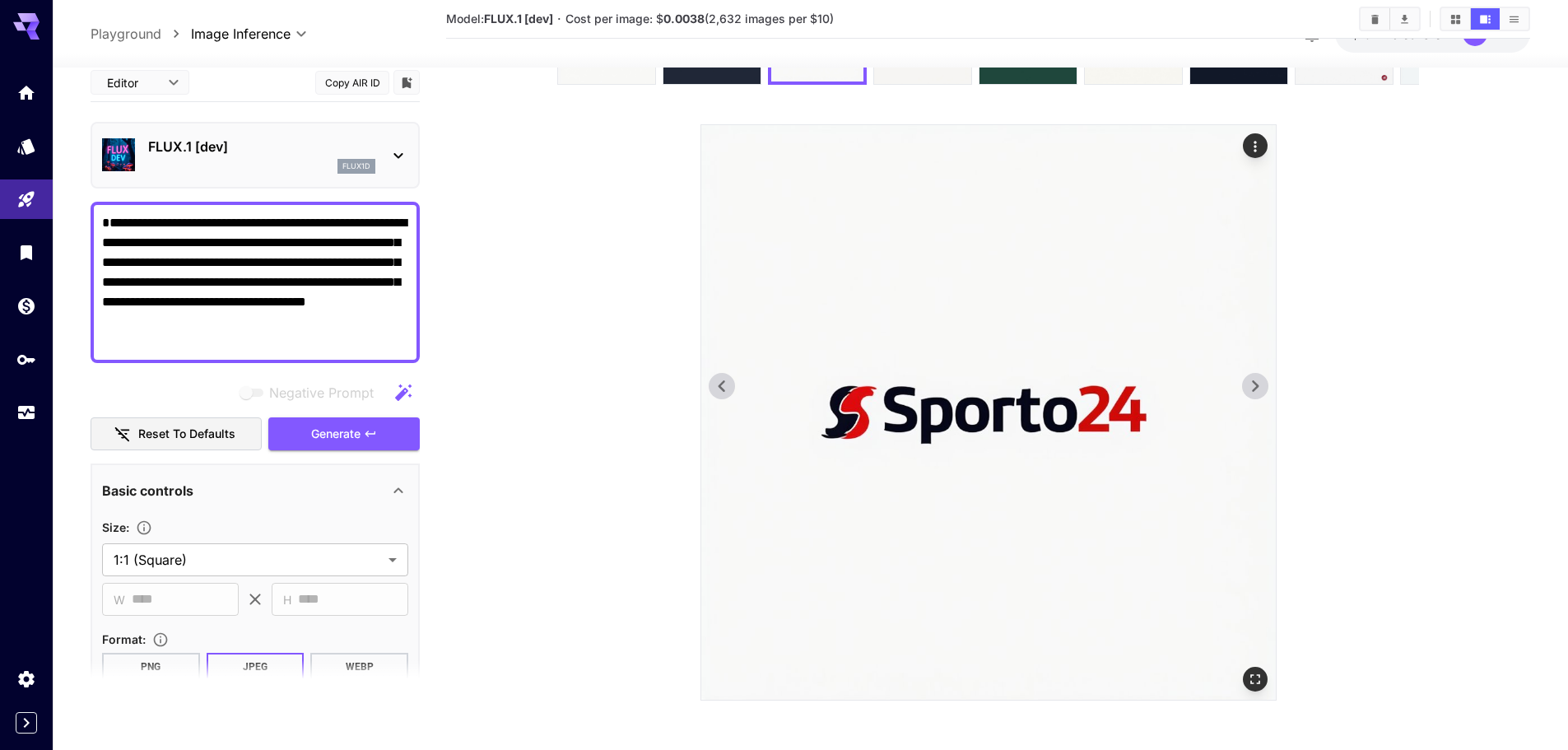
click at [1261, 398] on icon at bounding box center [1255, 386] width 25 height 25
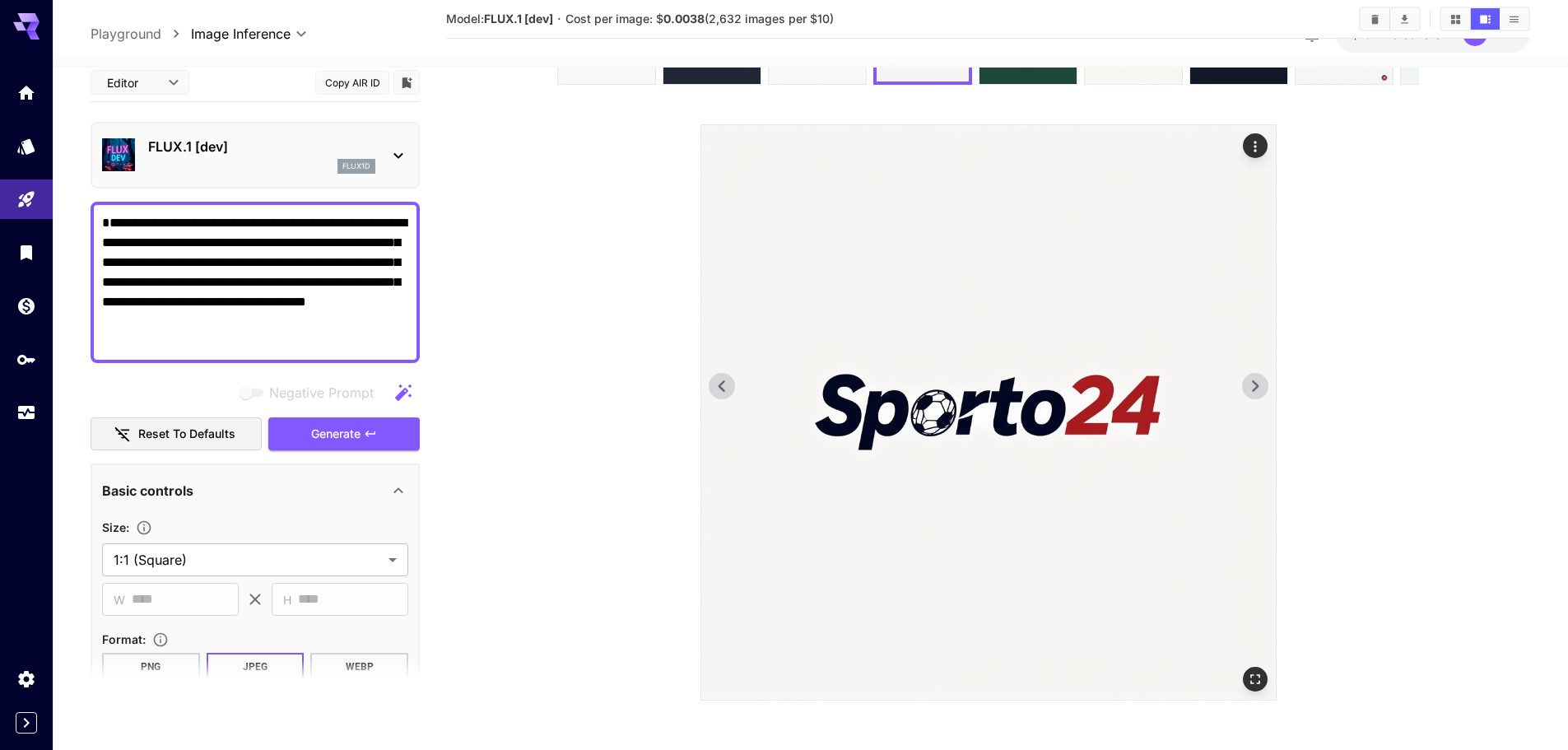
click at [1262, 147] on icon "Actions" at bounding box center [1255, 146] width 17 height 17
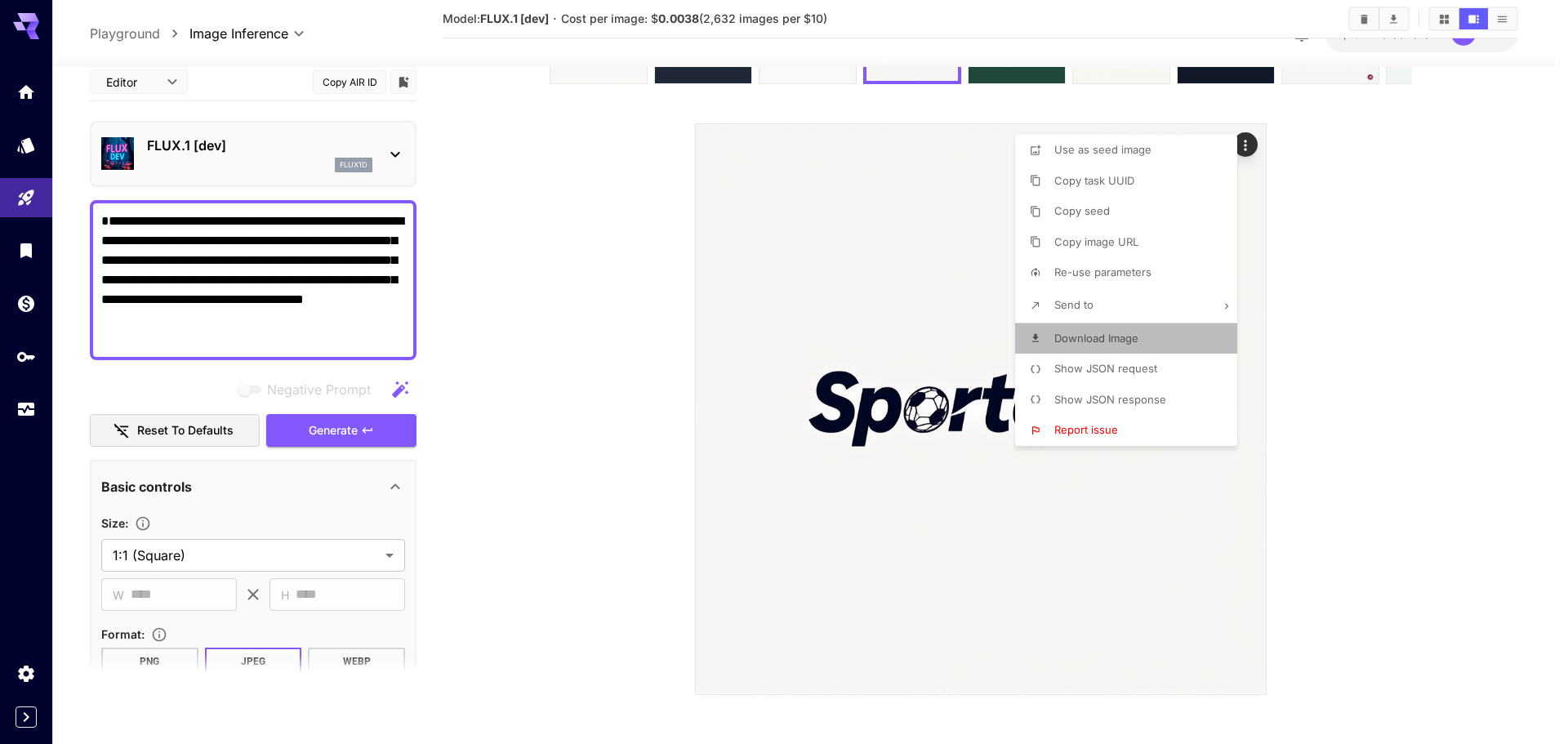
click at [1121, 339] on span "Download Image" at bounding box center [1095, 338] width 84 height 13
click at [1362, 375] on div at bounding box center [784, 372] width 1568 height 744
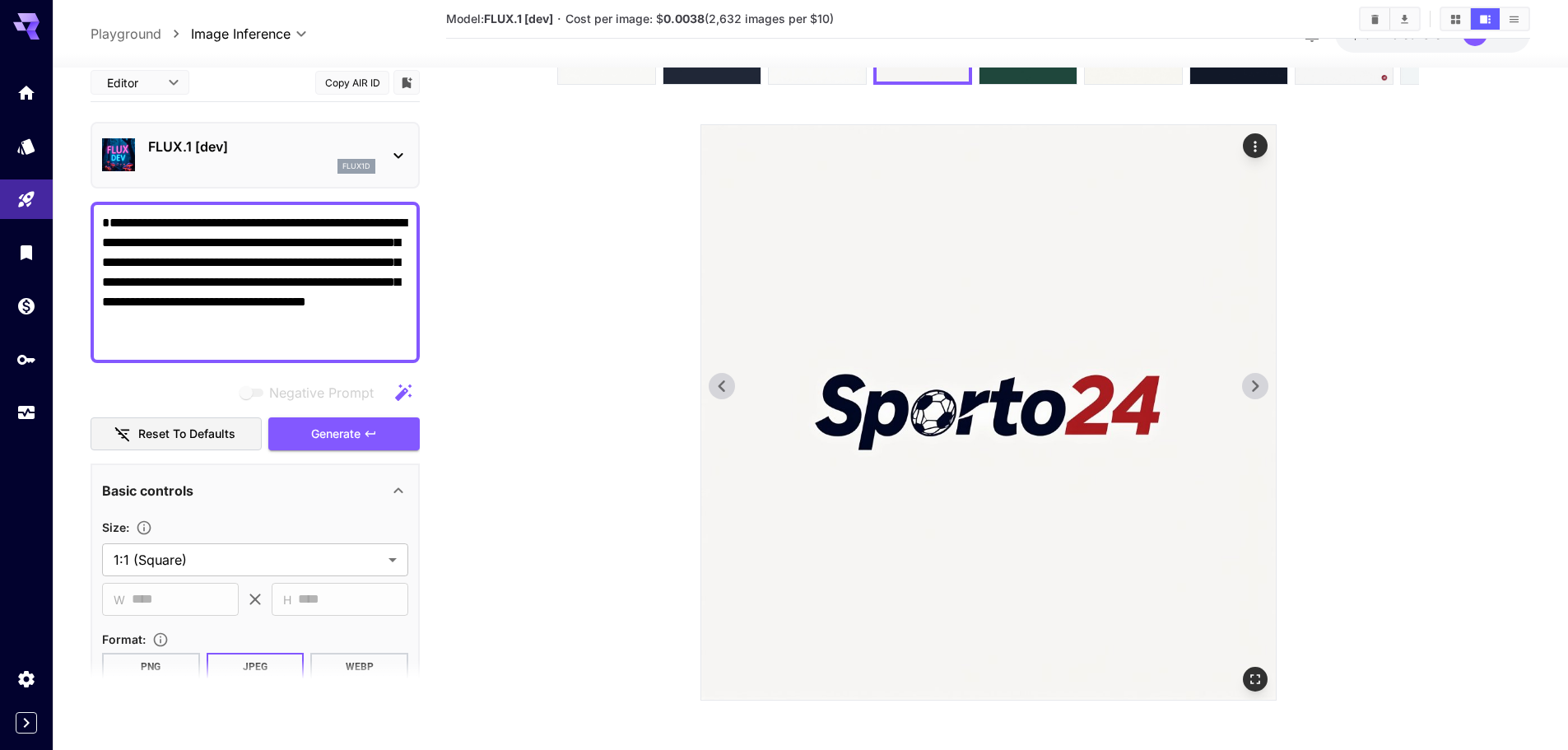
click at [1247, 382] on icon at bounding box center [1255, 386] width 25 height 25
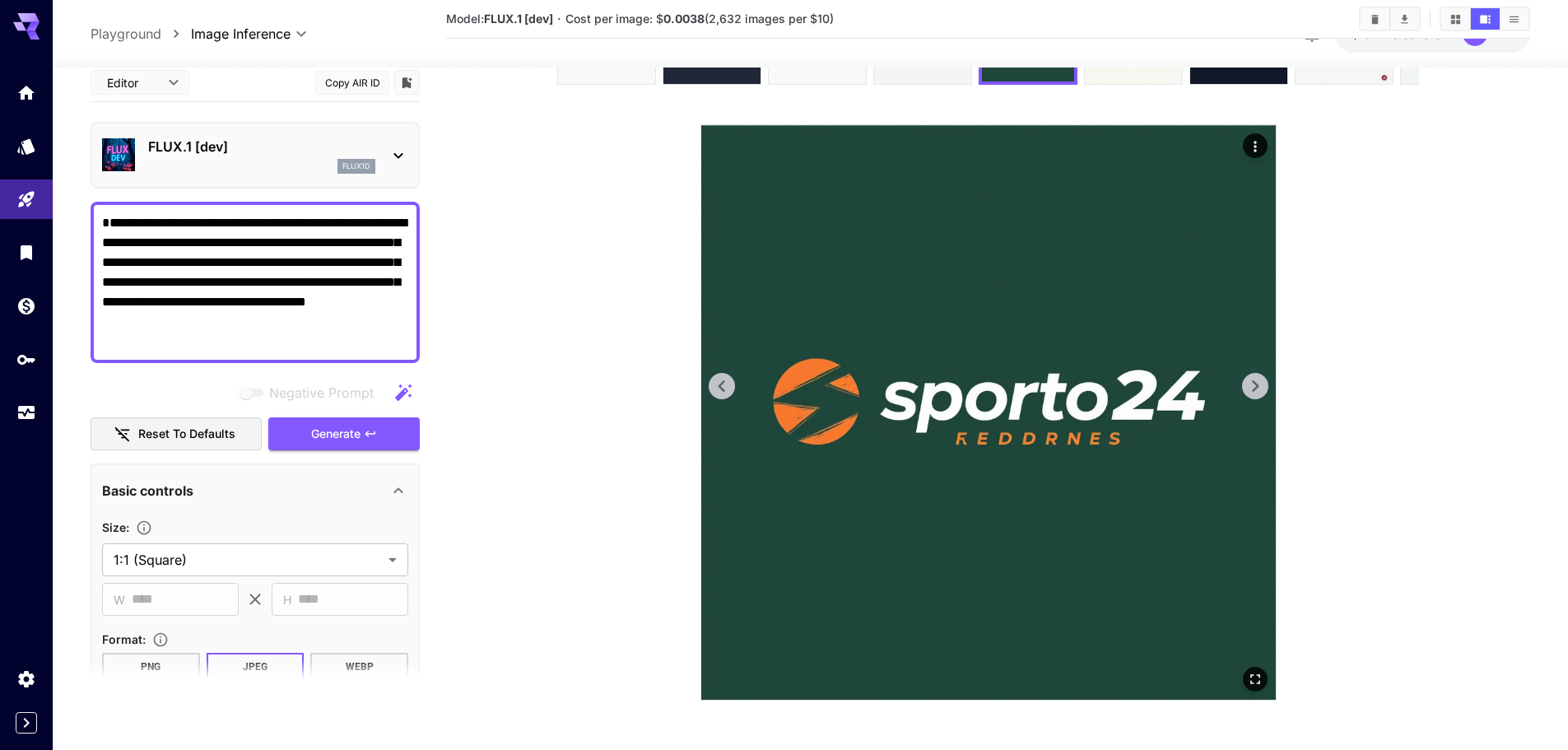
click at [1247, 382] on icon at bounding box center [1255, 386] width 25 height 25
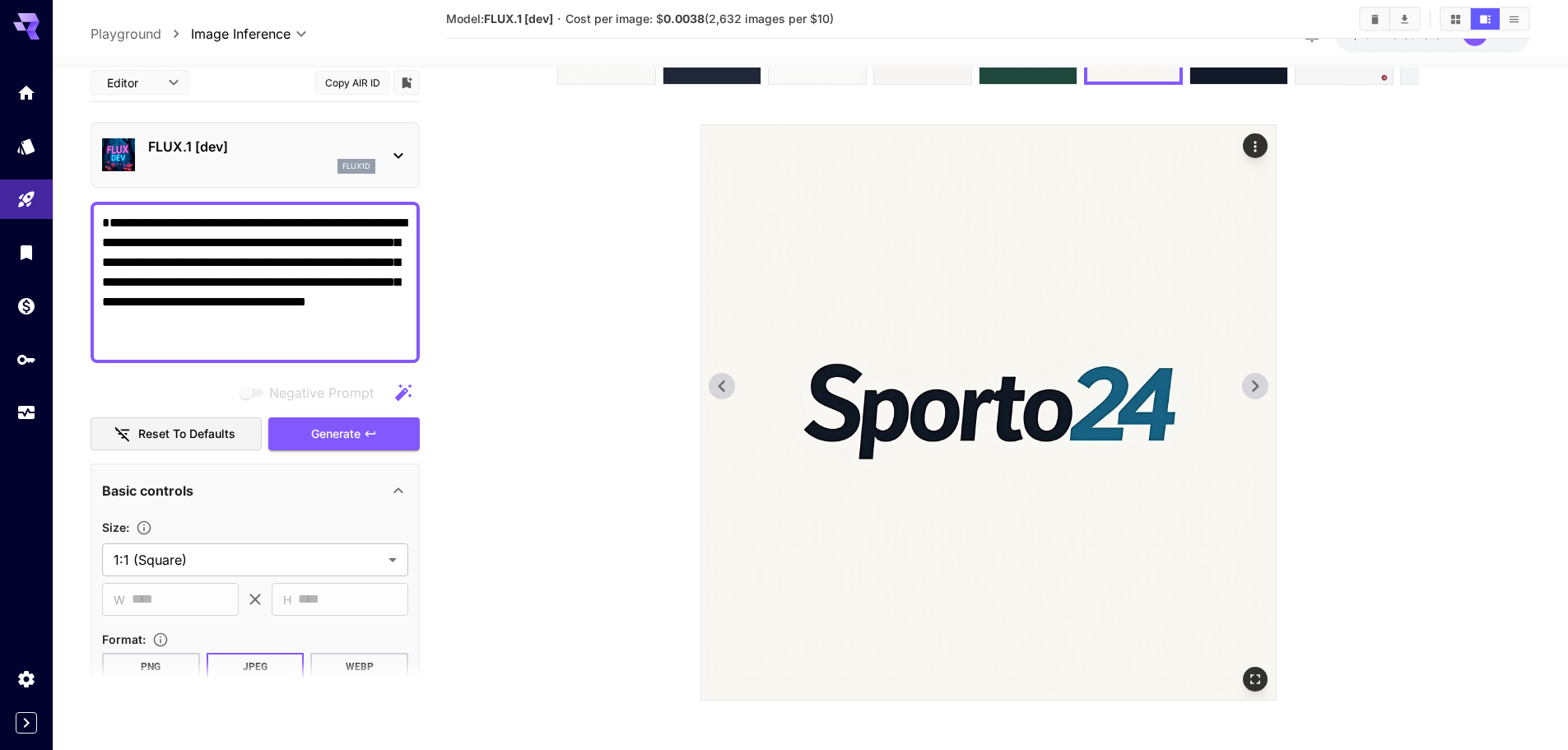
click at [1247, 382] on icon at bounding box center [1255, 386] width 25 height 25
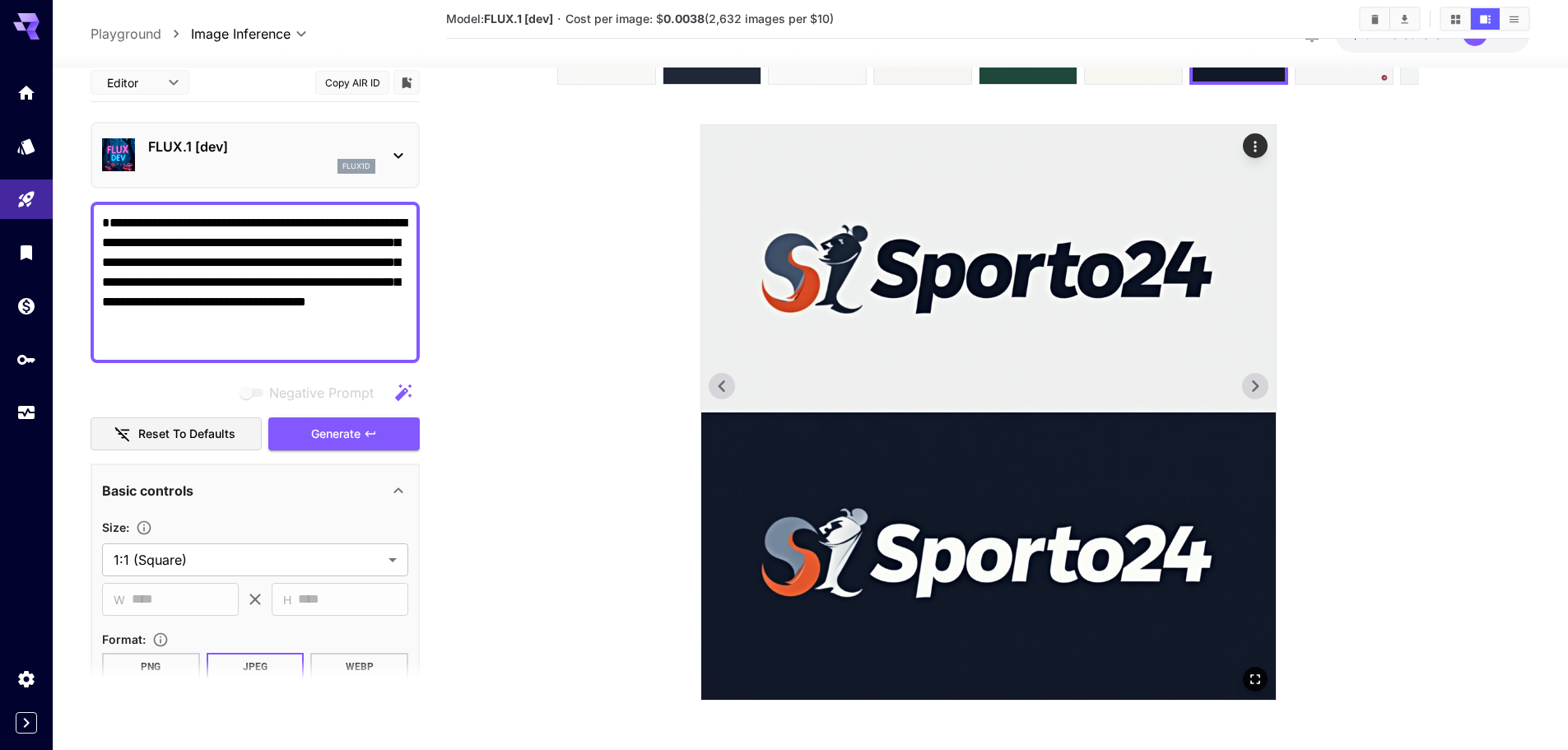
click at [1247, 382] on icon at bounding box center [1255, 386] width 25 height 25
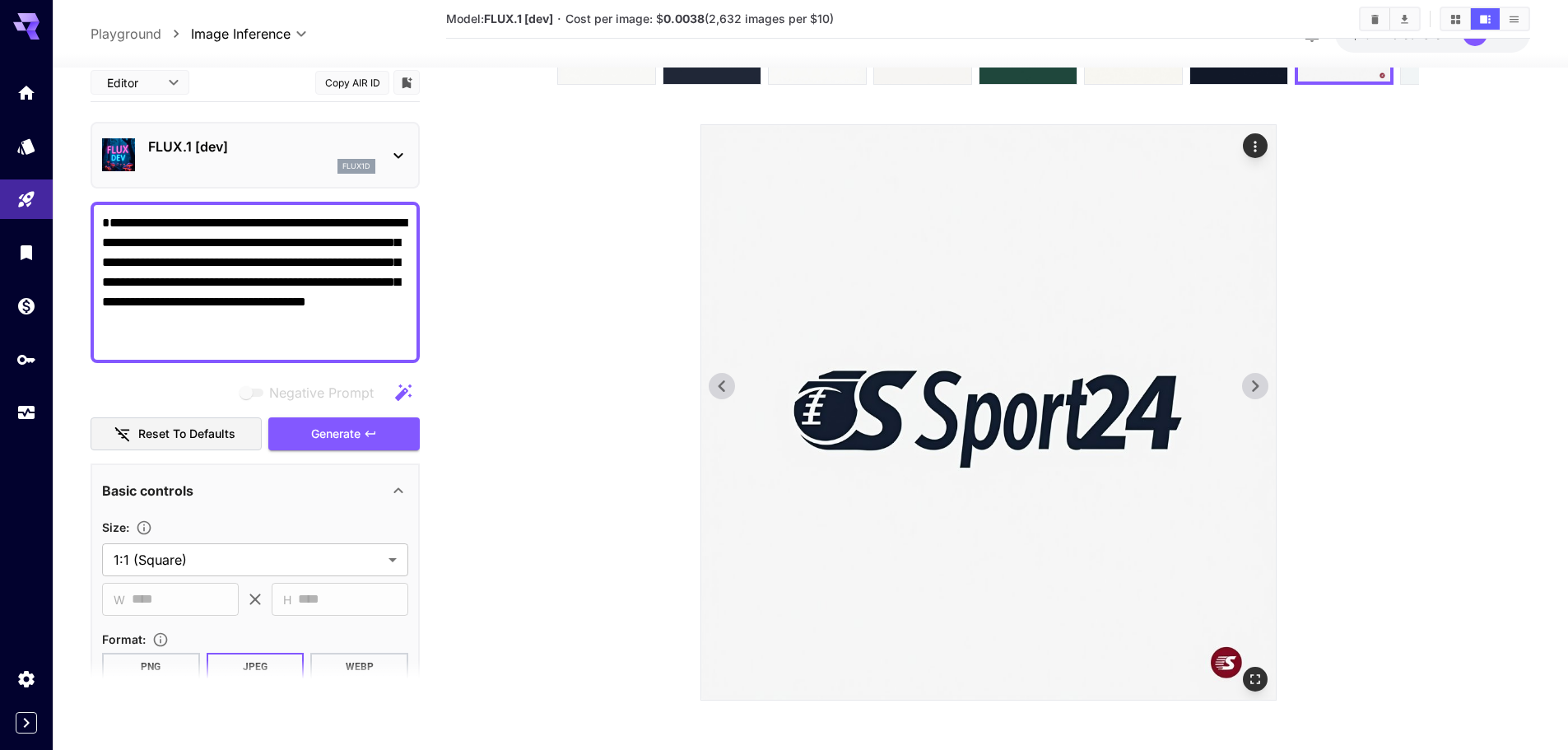
click at [1247, 382] on icon at bounding box center [1255, 386] width 25 height 25
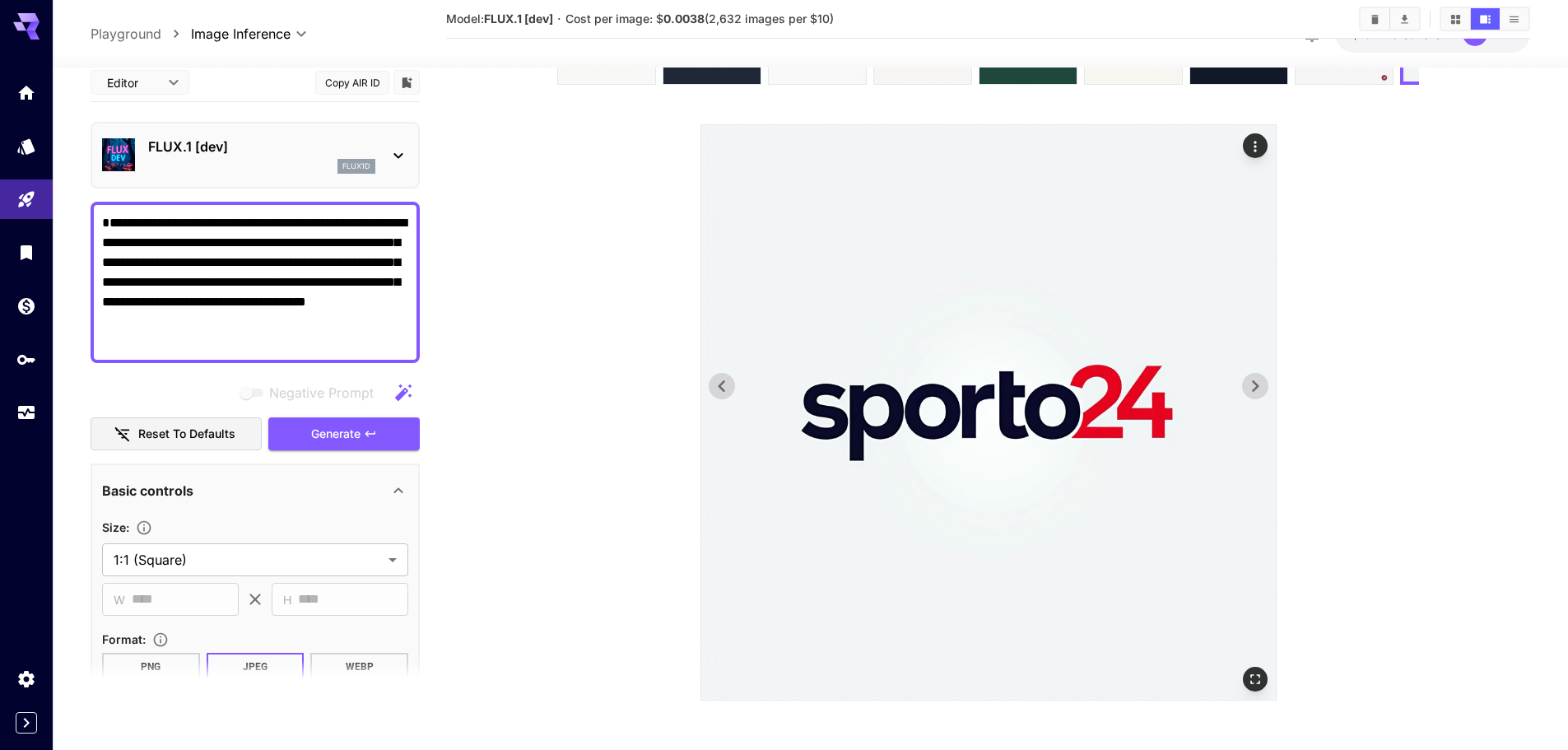
click at [1247, 382] on icon at bounding box center [1255, 386] width 25 height 25
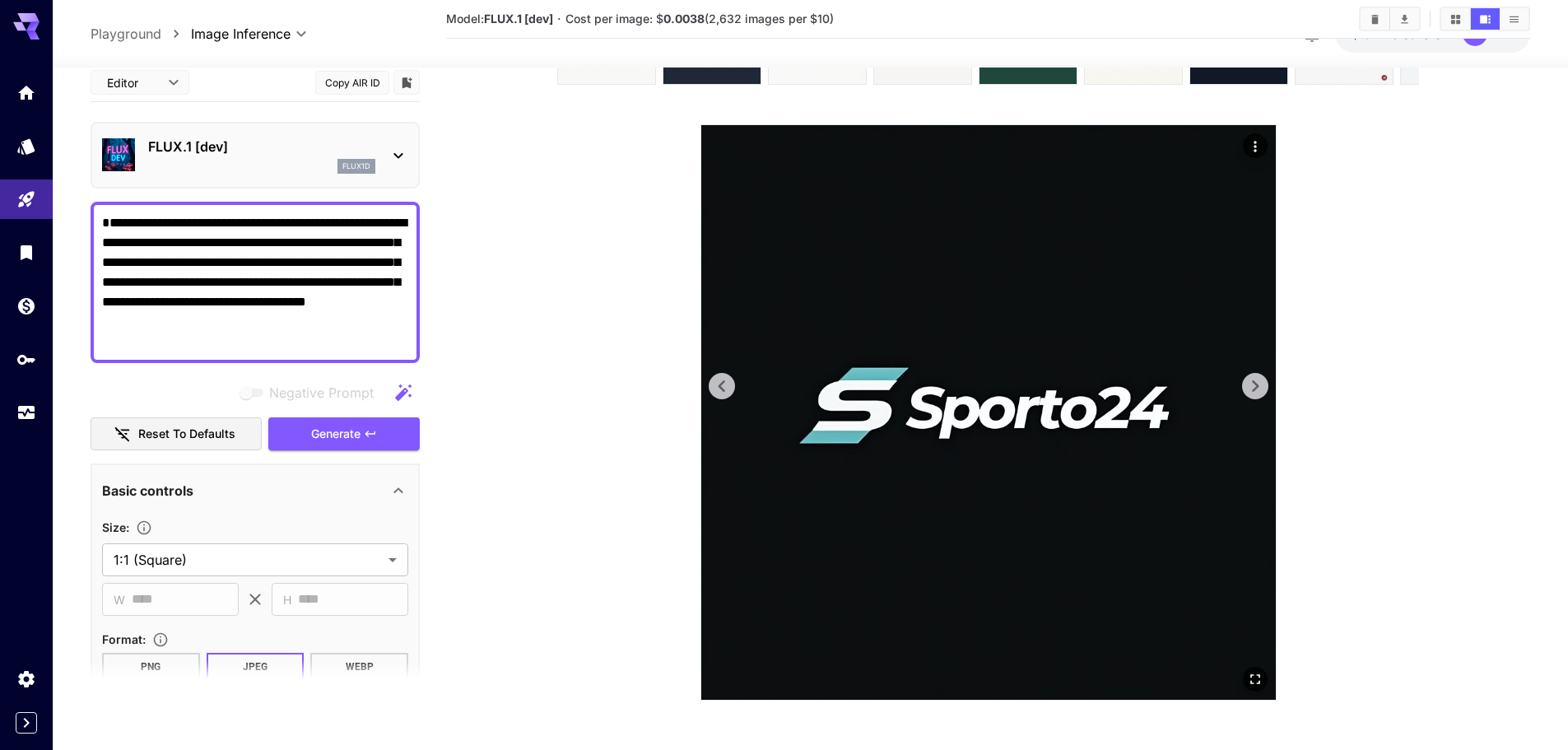
click at [727, 381] on icon at bounding box center [721, 386] width 25 height 25
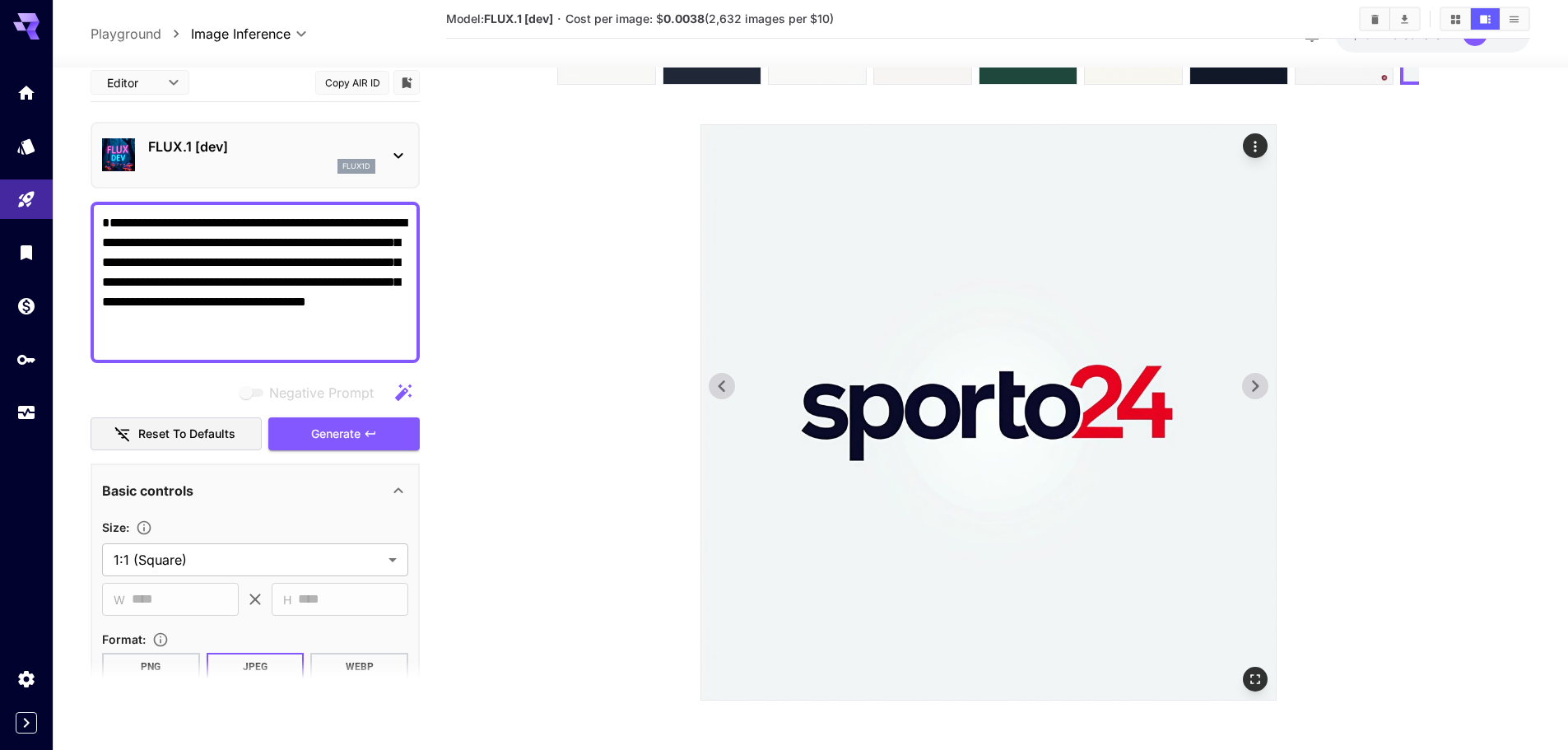
click at [1264, 393] on icon at bounding box center [1255, 386] width 25 height 25
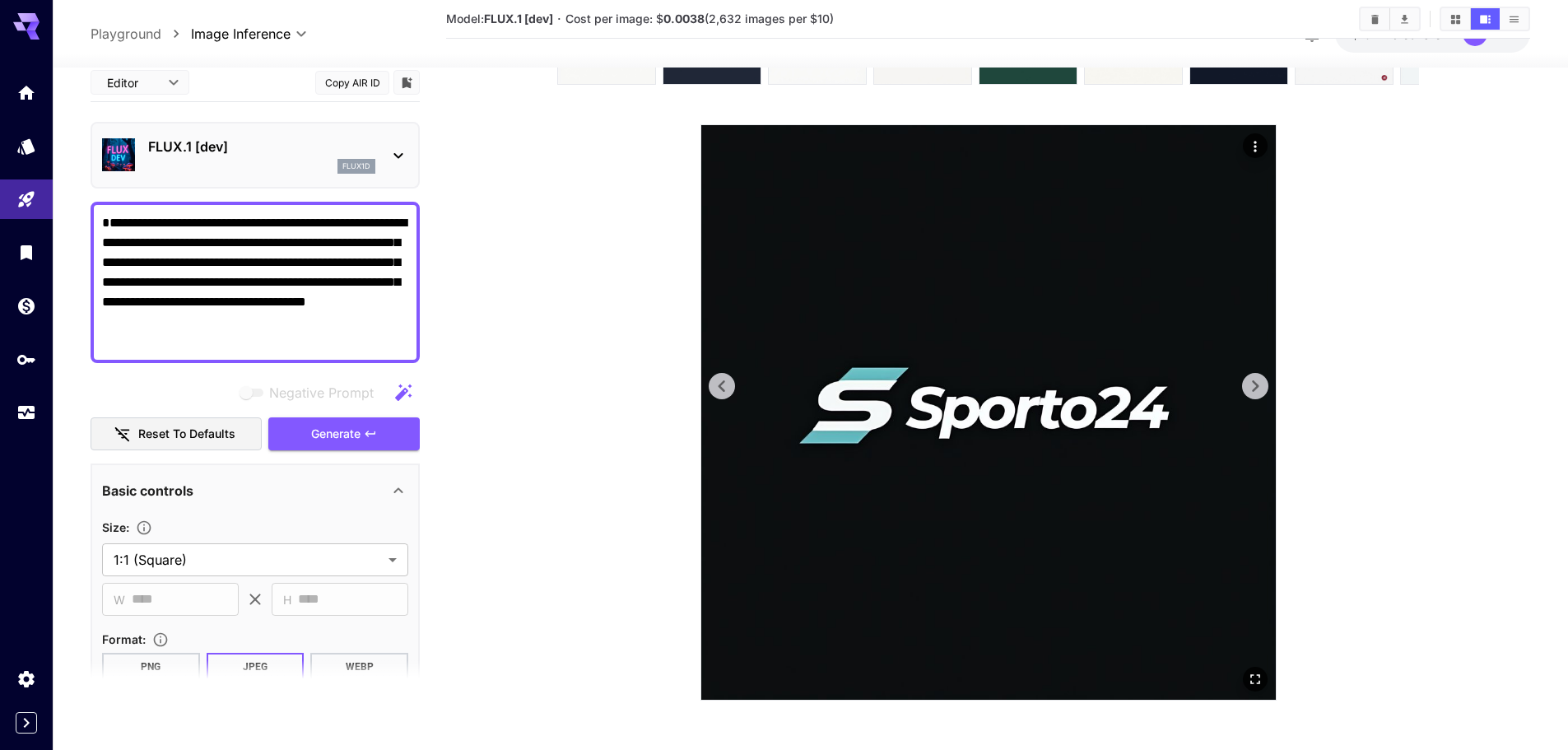
click at [1264, 393] on icon at bounding box center [1255, 386] width 25 height 25
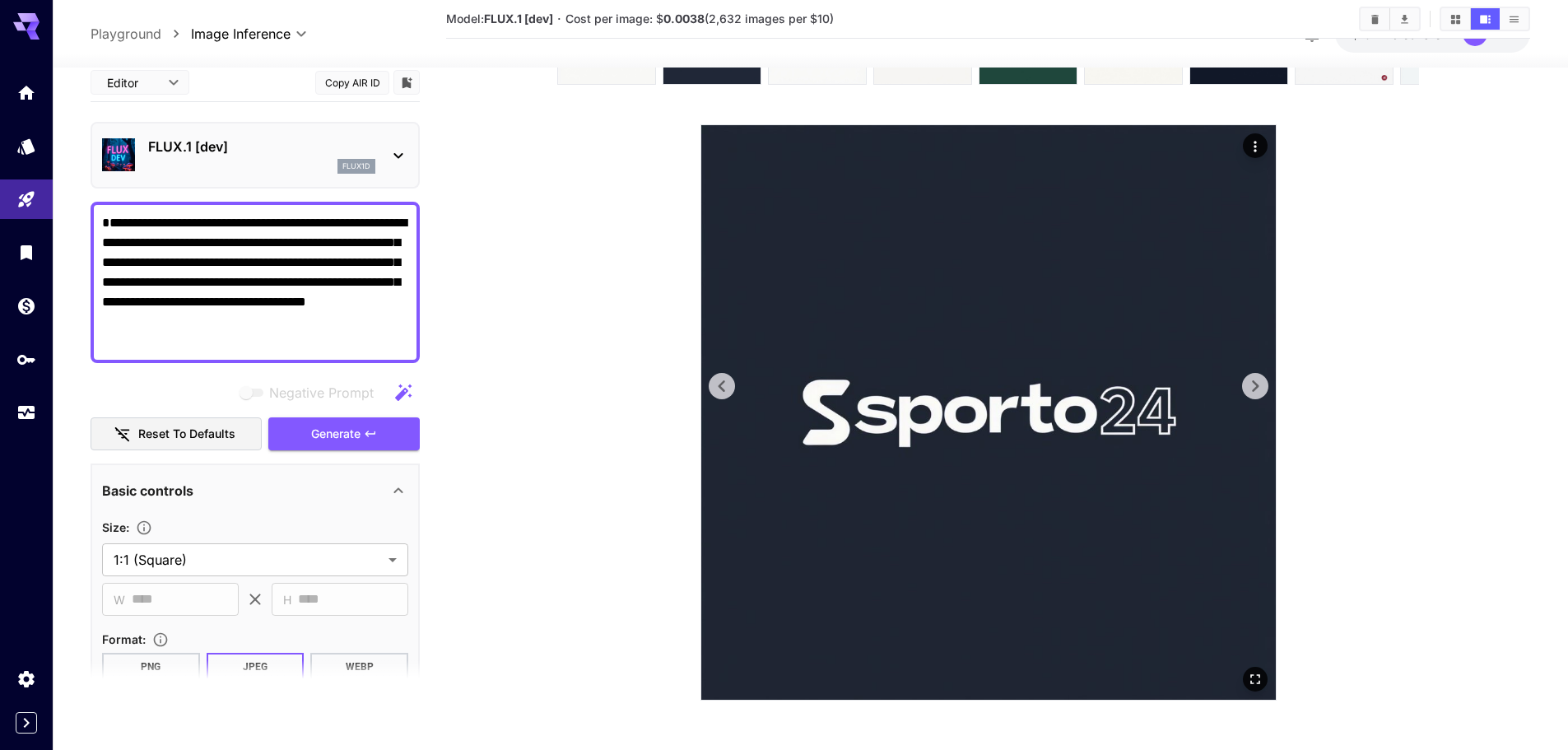
click at [1264, 393] on icon at bounding box center [1255, 386] width 25 height 25
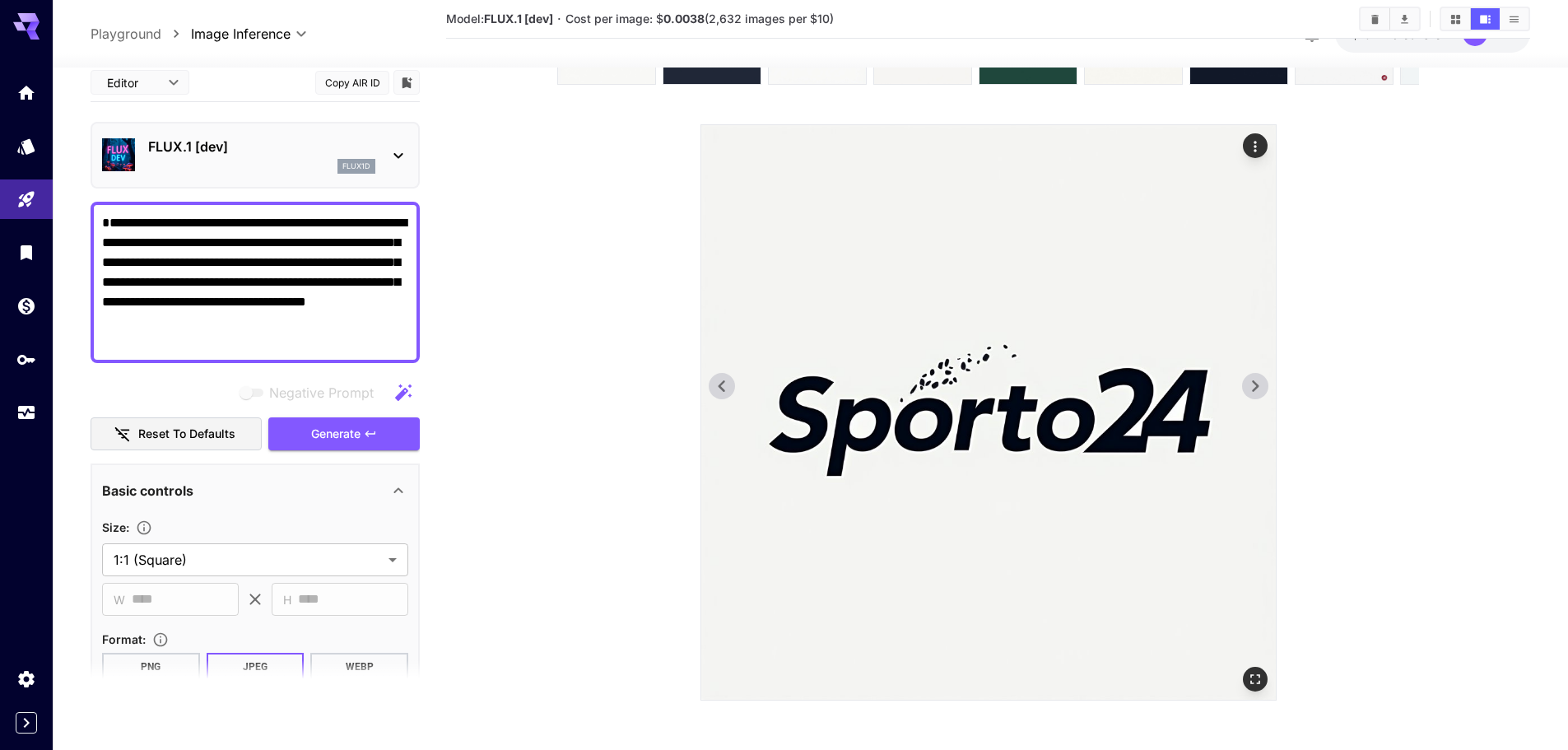
click at [1264, 393] on icon at bounding box center [1255, 386] width 25 height 25
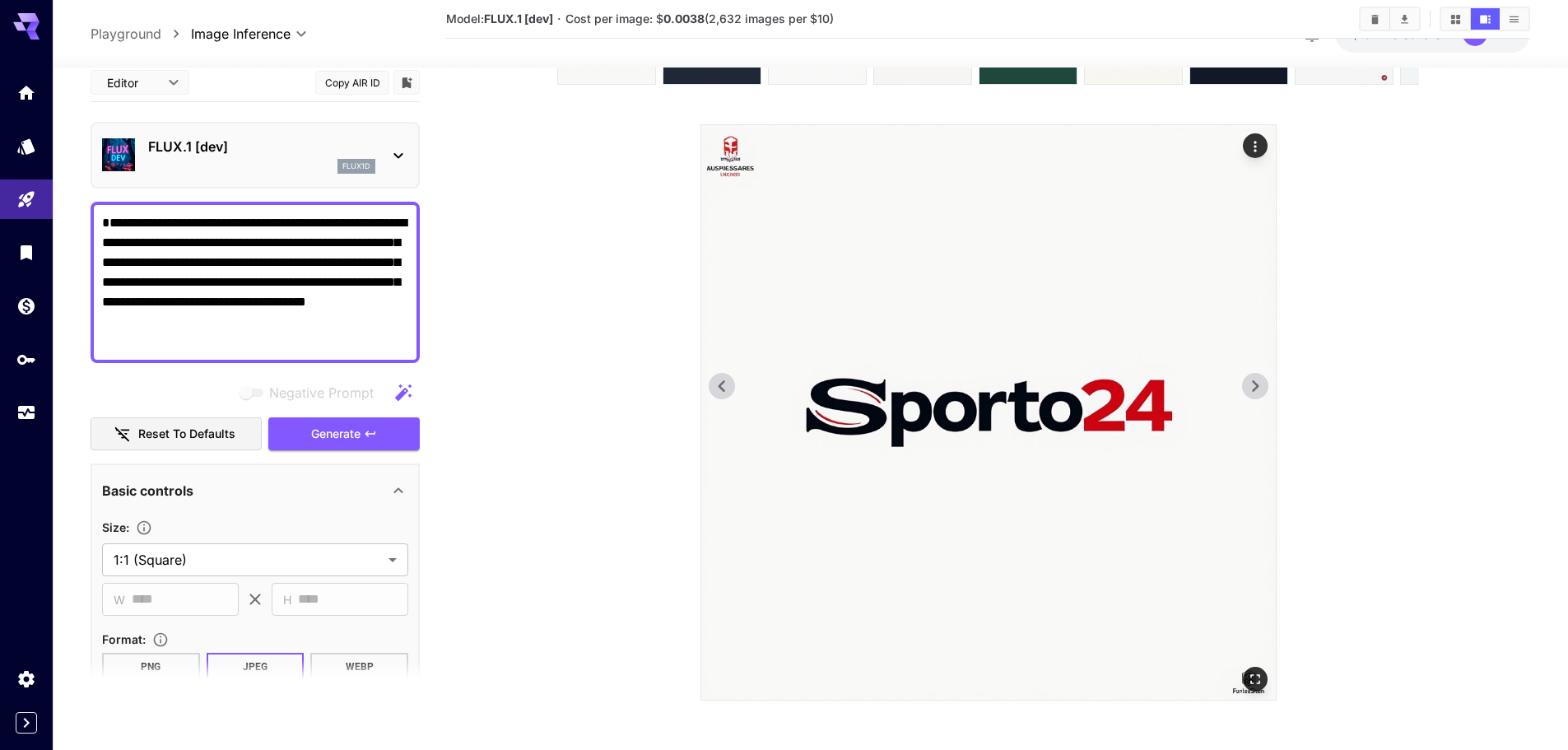
click at [1264, 393] on icon at bounding box center [1255, 386] width 25 height 25
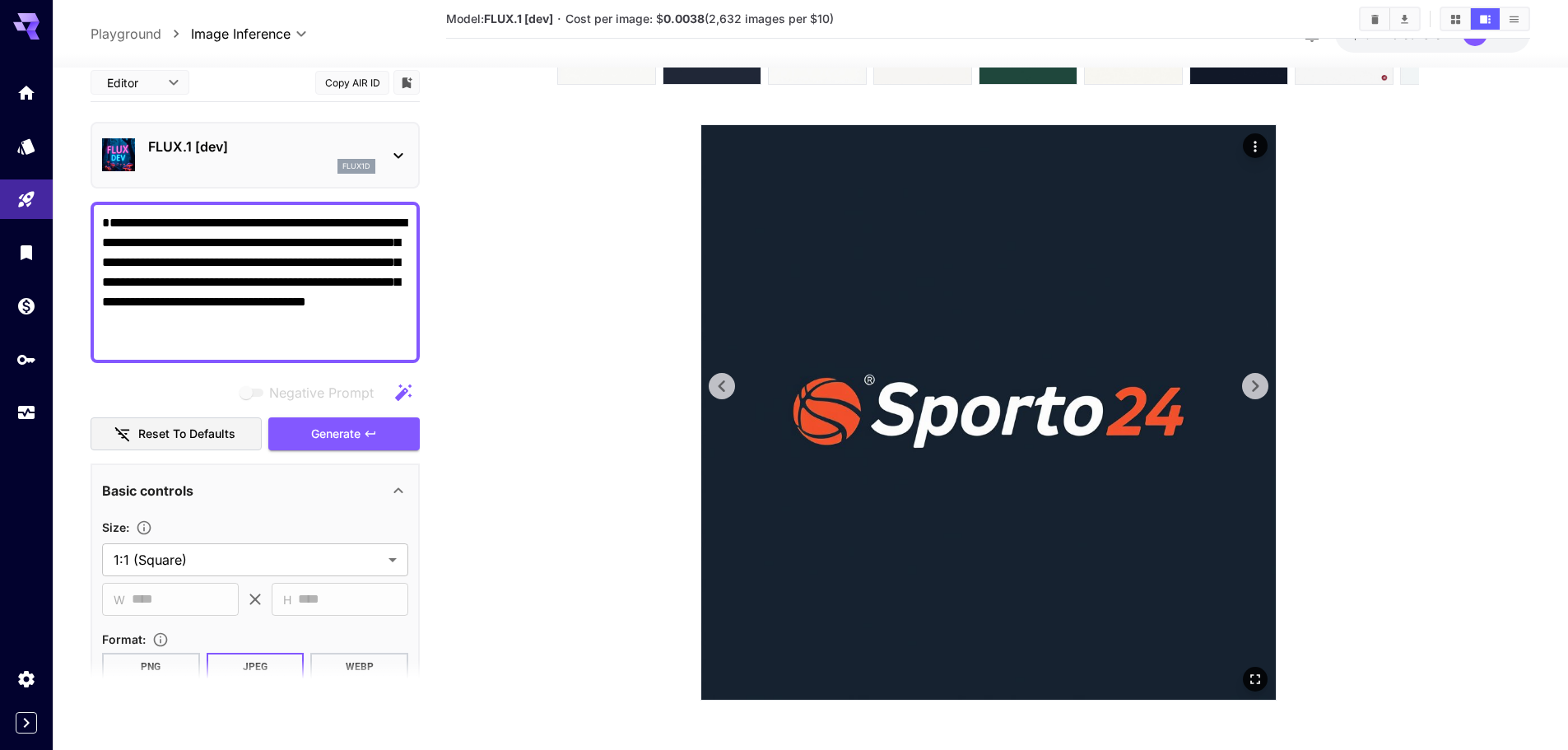
click at [1264, 393] on icon at bounding box center [1255, 386] width 25 height 25
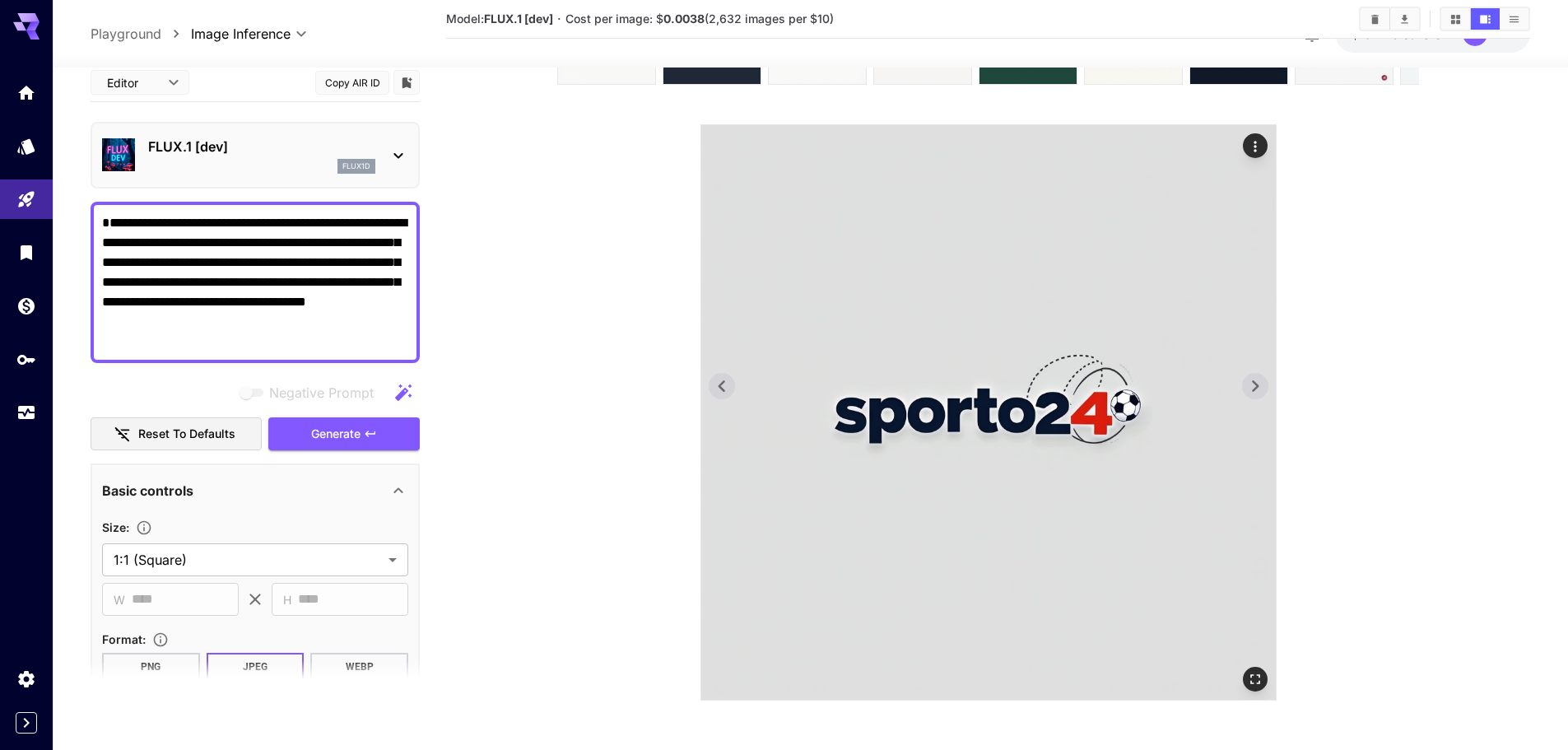
click at [1264, 393] on icon at bounding box center [1255, 386] width 25 height 25
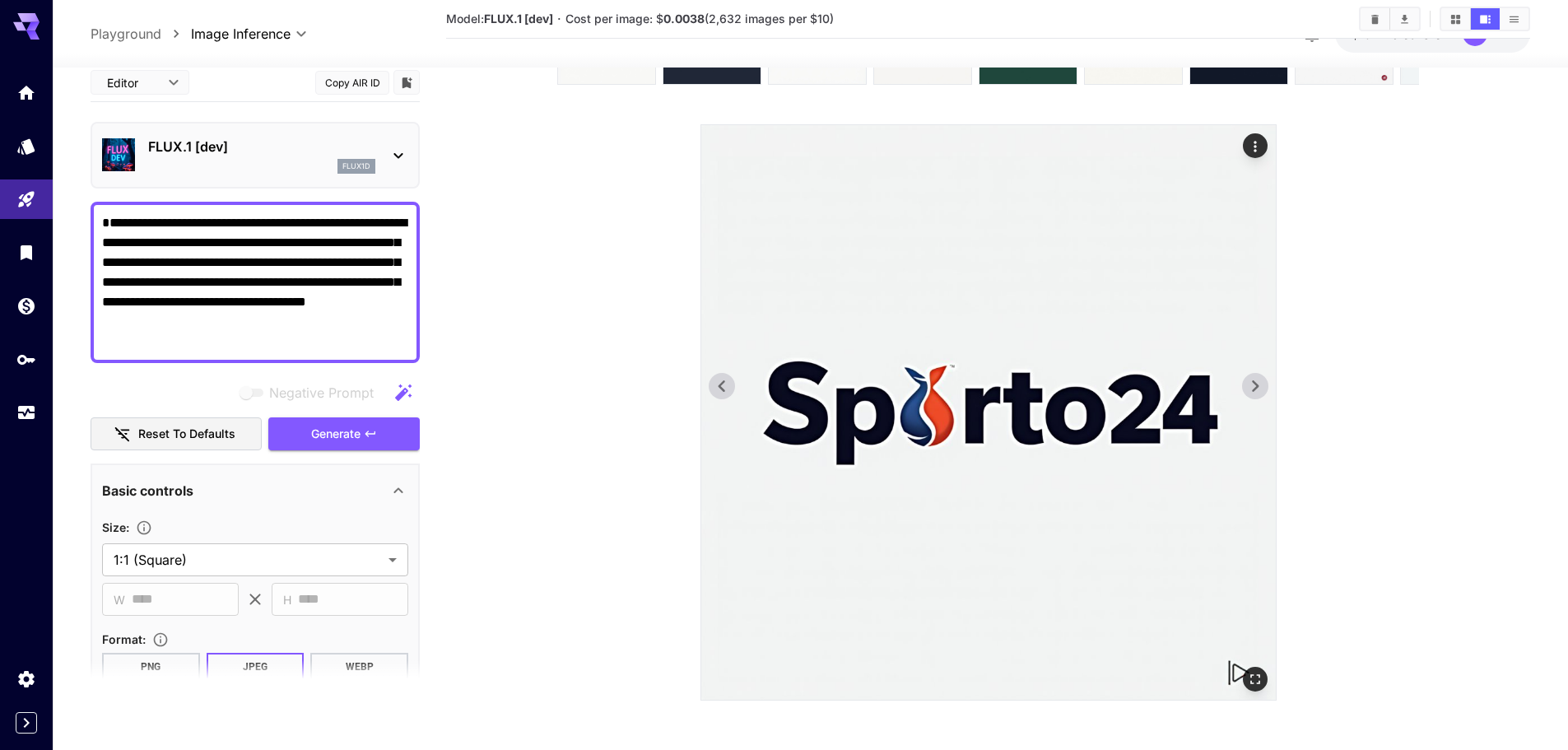
click at [1264, 393] on icon at bounding box center [1255, 386] width 25 height 25
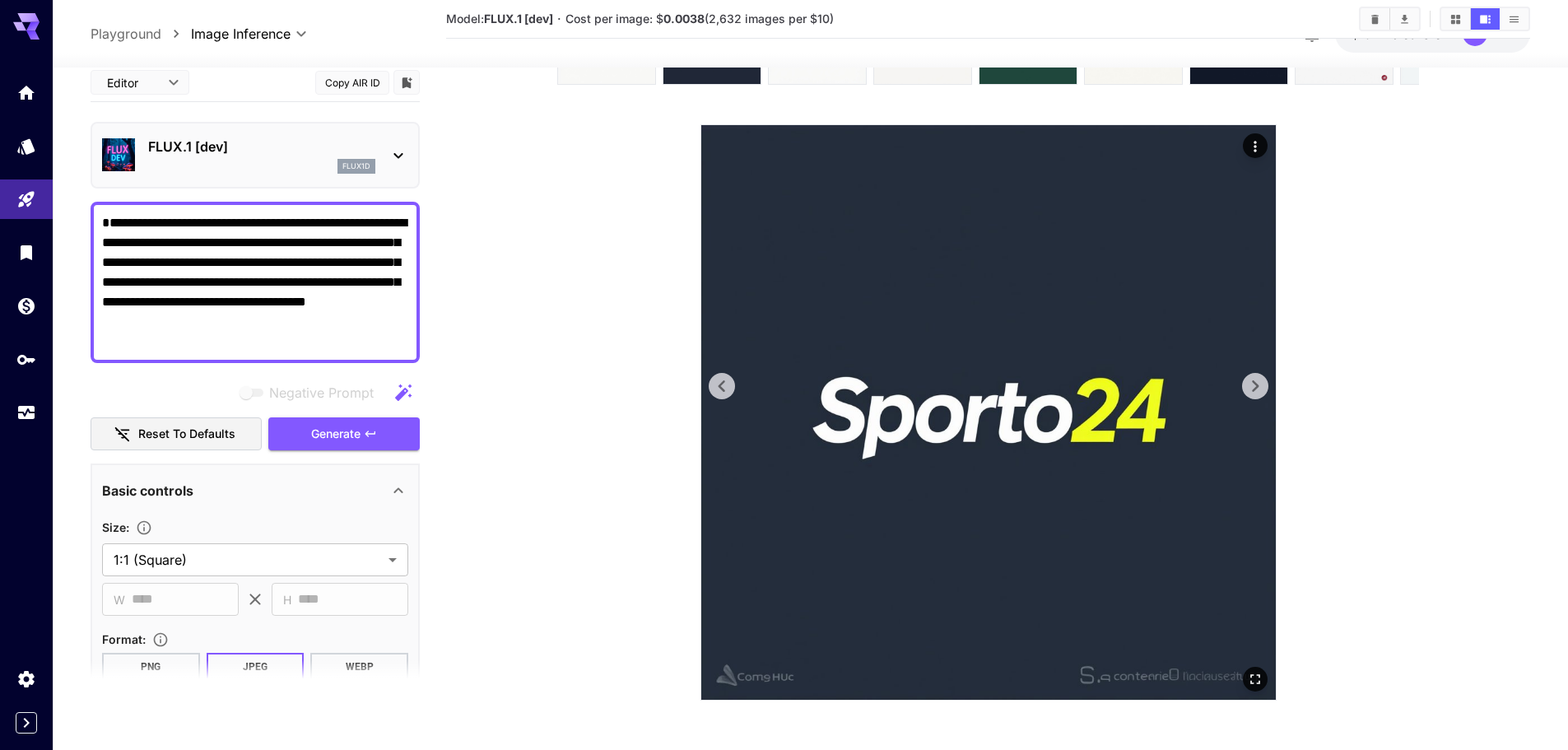
click at [1264, 393] on icon at bounding box center [1255, 386] width 25 height 25
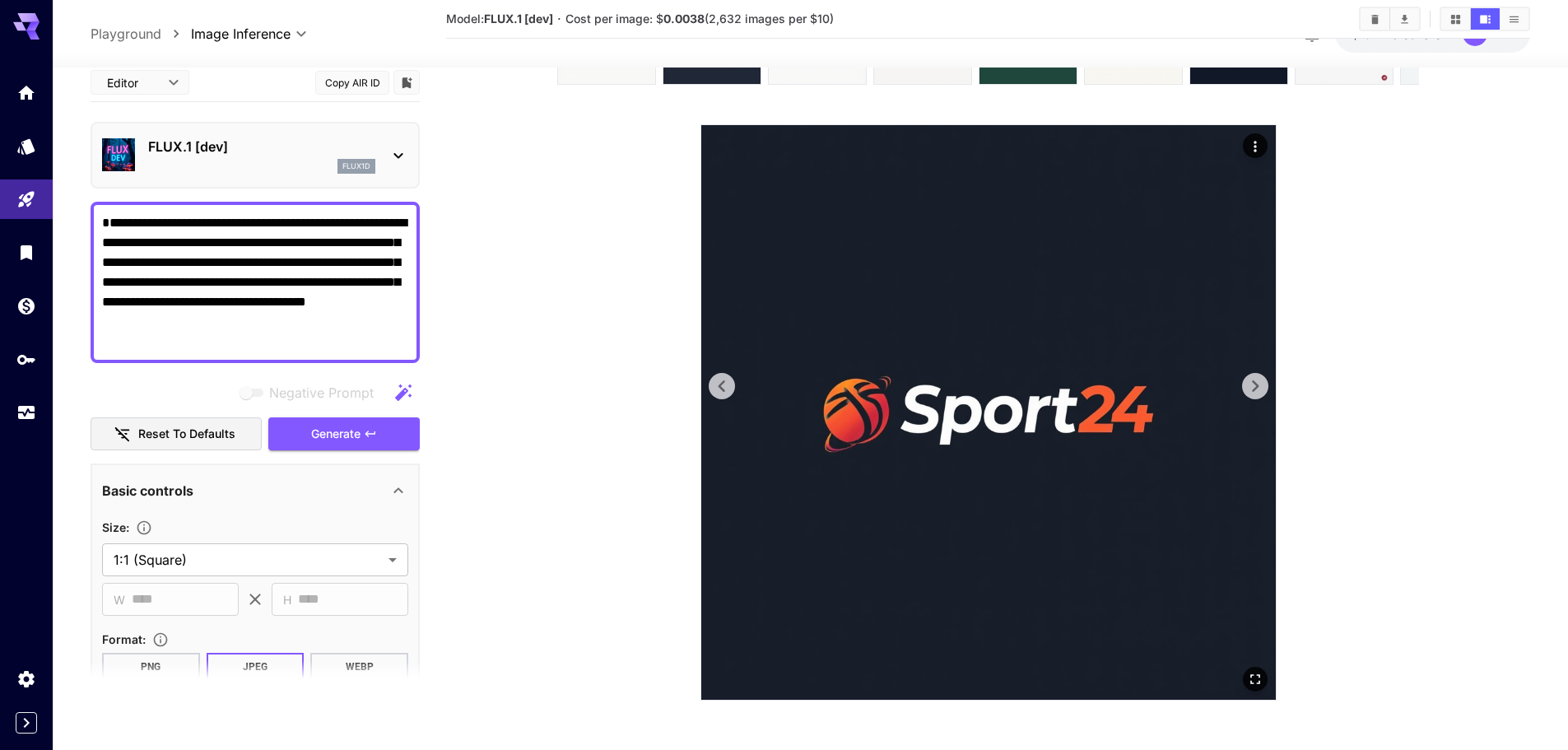
click at [731, 388] on icon at bounding box center [721, 386] width 25 height 25
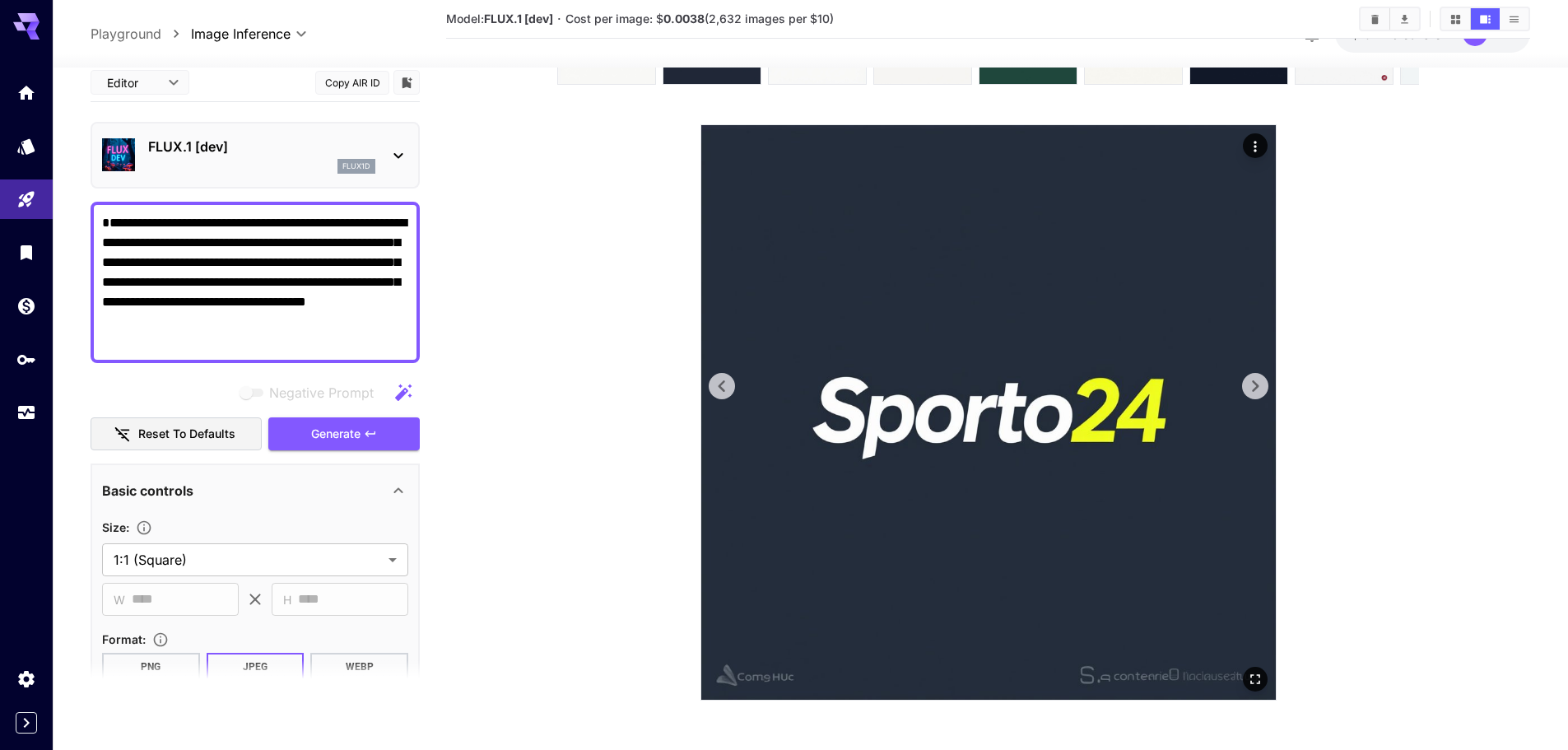
click at [731, 388] on icon at bounding box center [721, 386] width 25 height 25
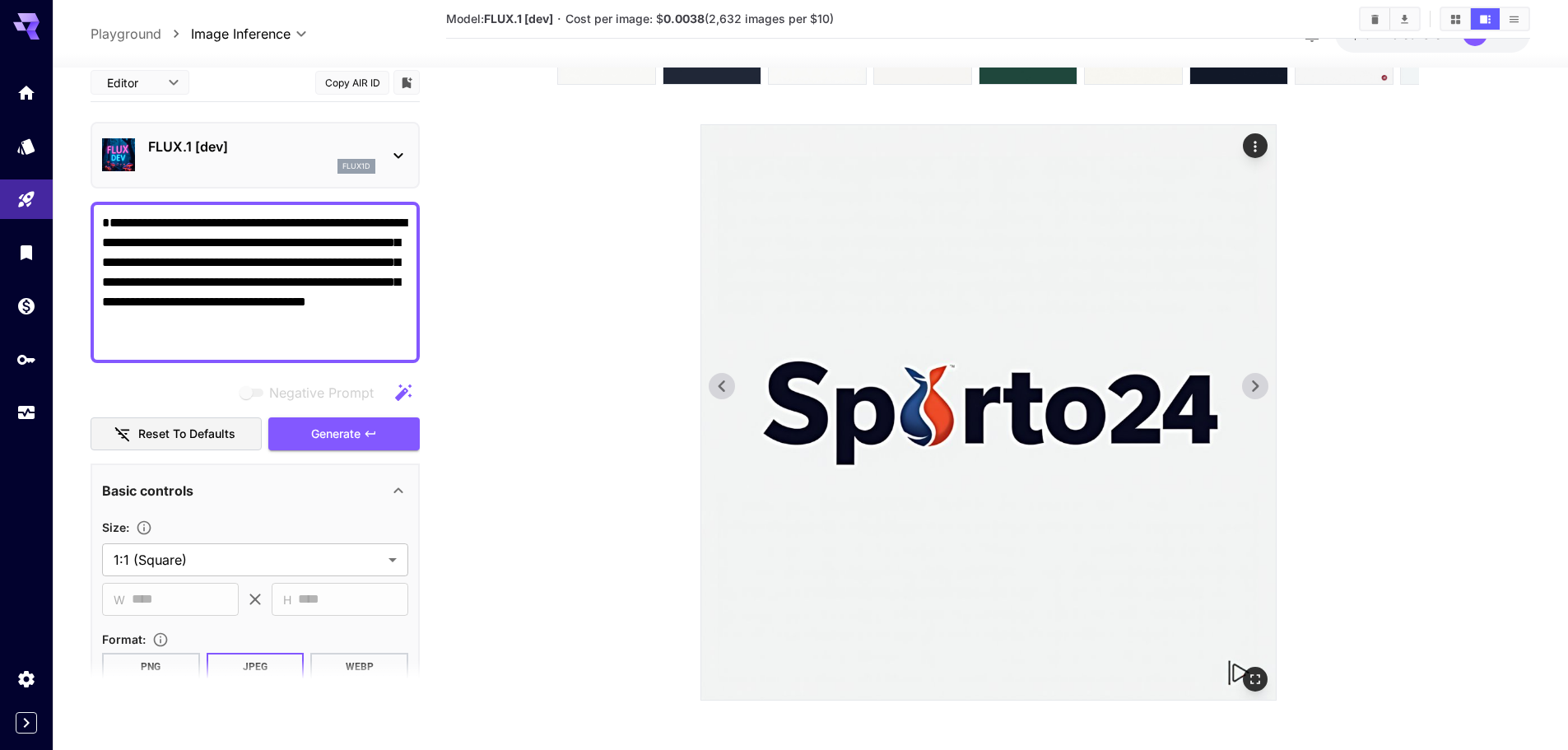
click at [731, 388] on icon at bounding box center [721, 386] width 25 height 25
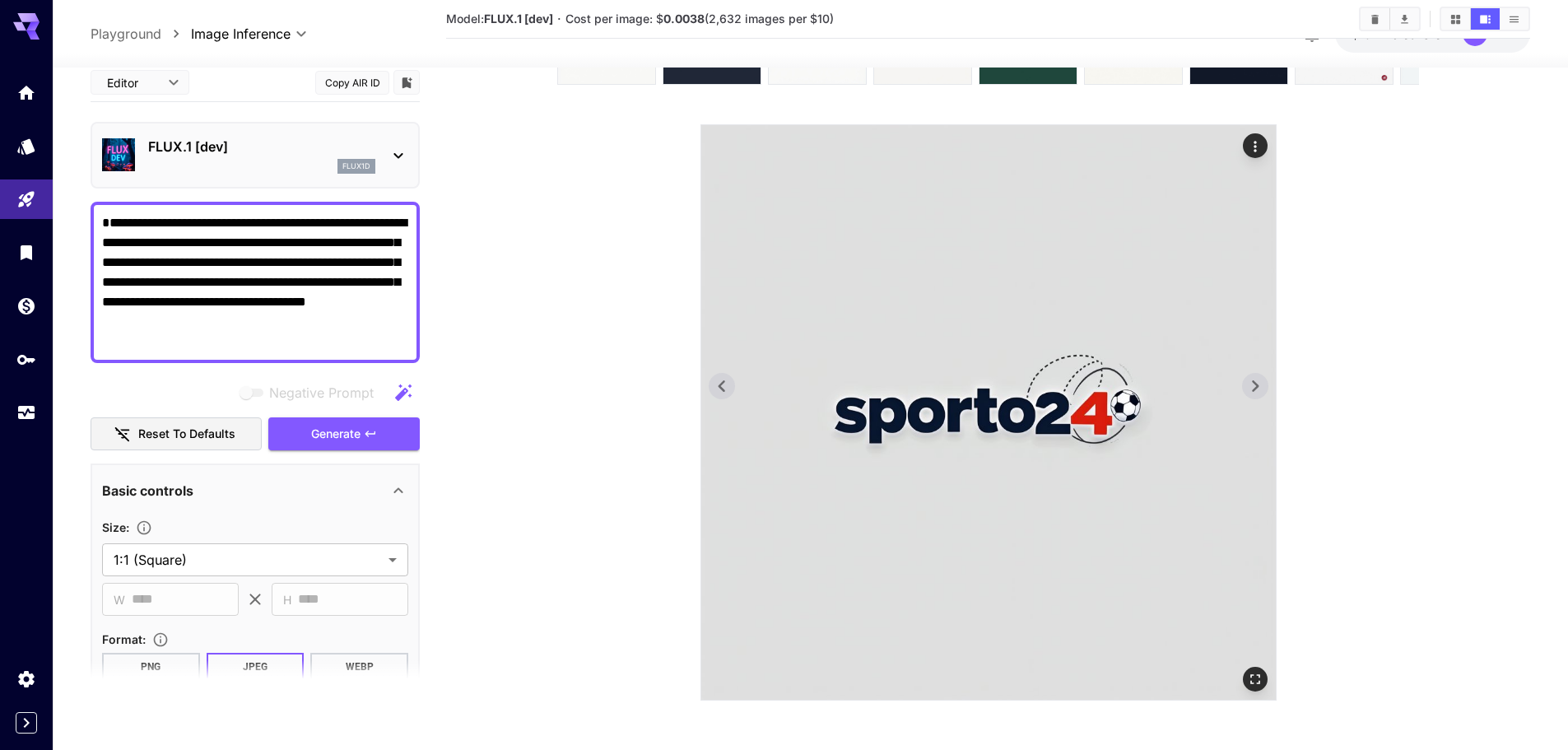
click at [731, 388] on icon at bounding box center [721, 386] width 25 height 25
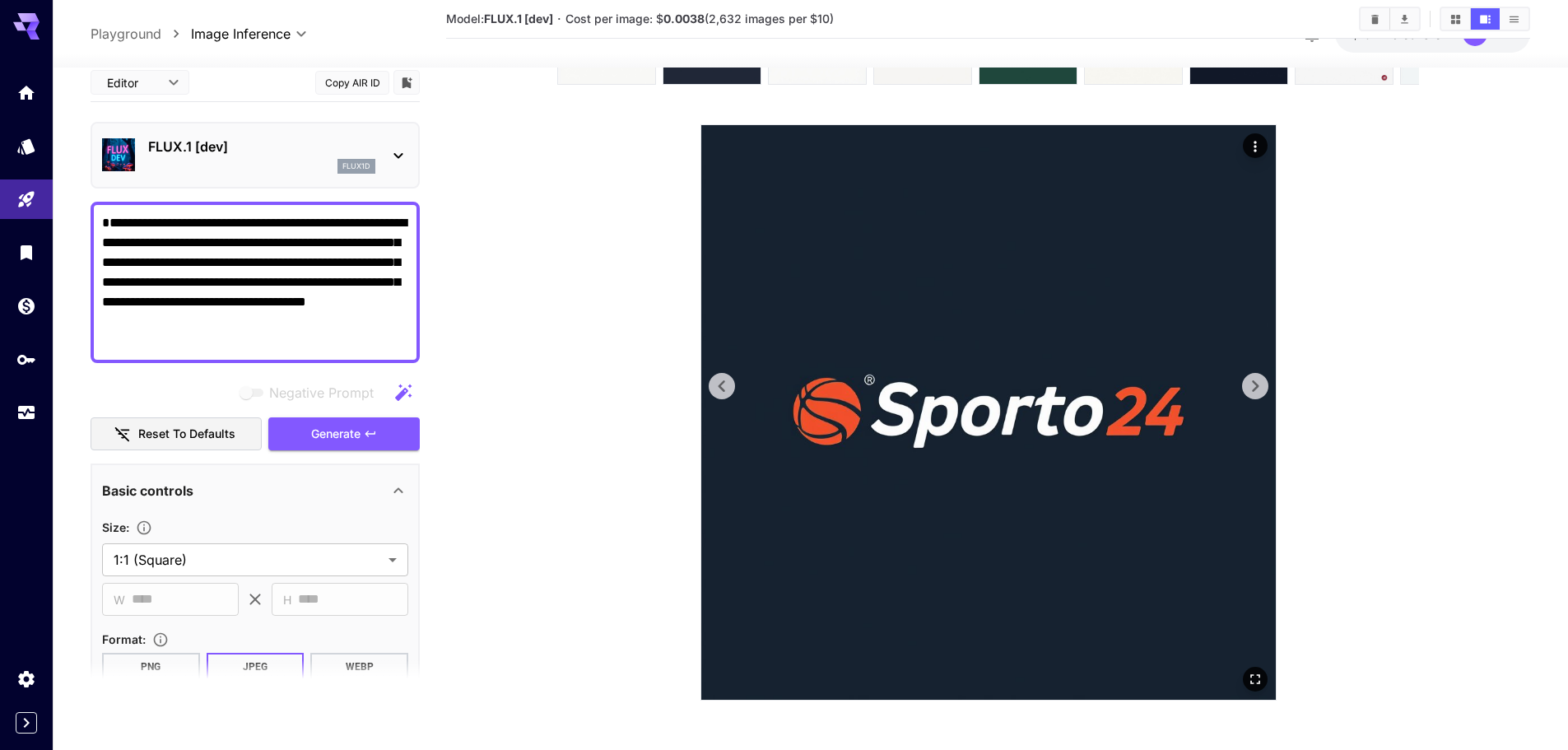
click at [1263, 380] on icon at bounding box center [1255, 386] width 25 height 25
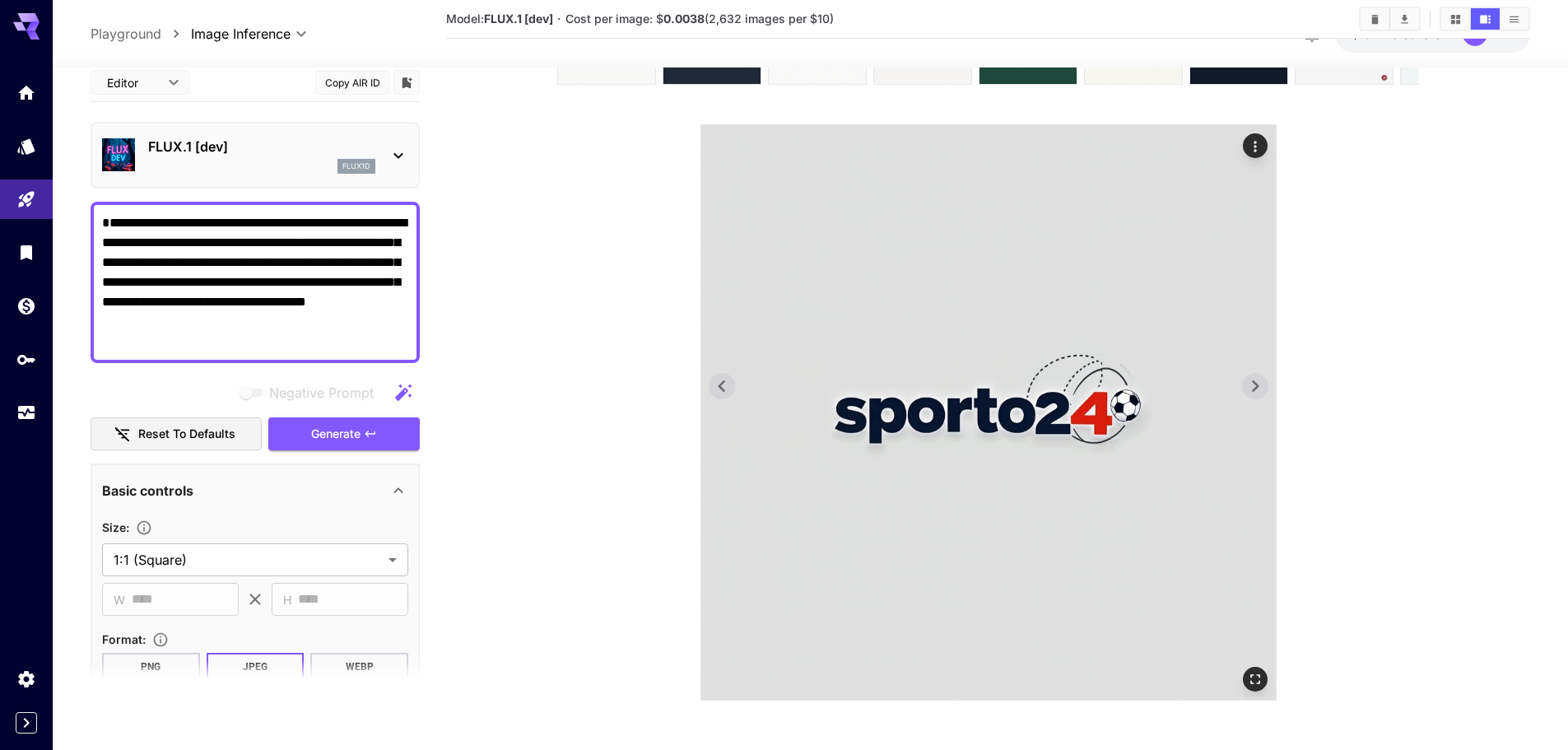
click at [1263, 380] on icon at bounding box center [1255, 386] width 25 height 25
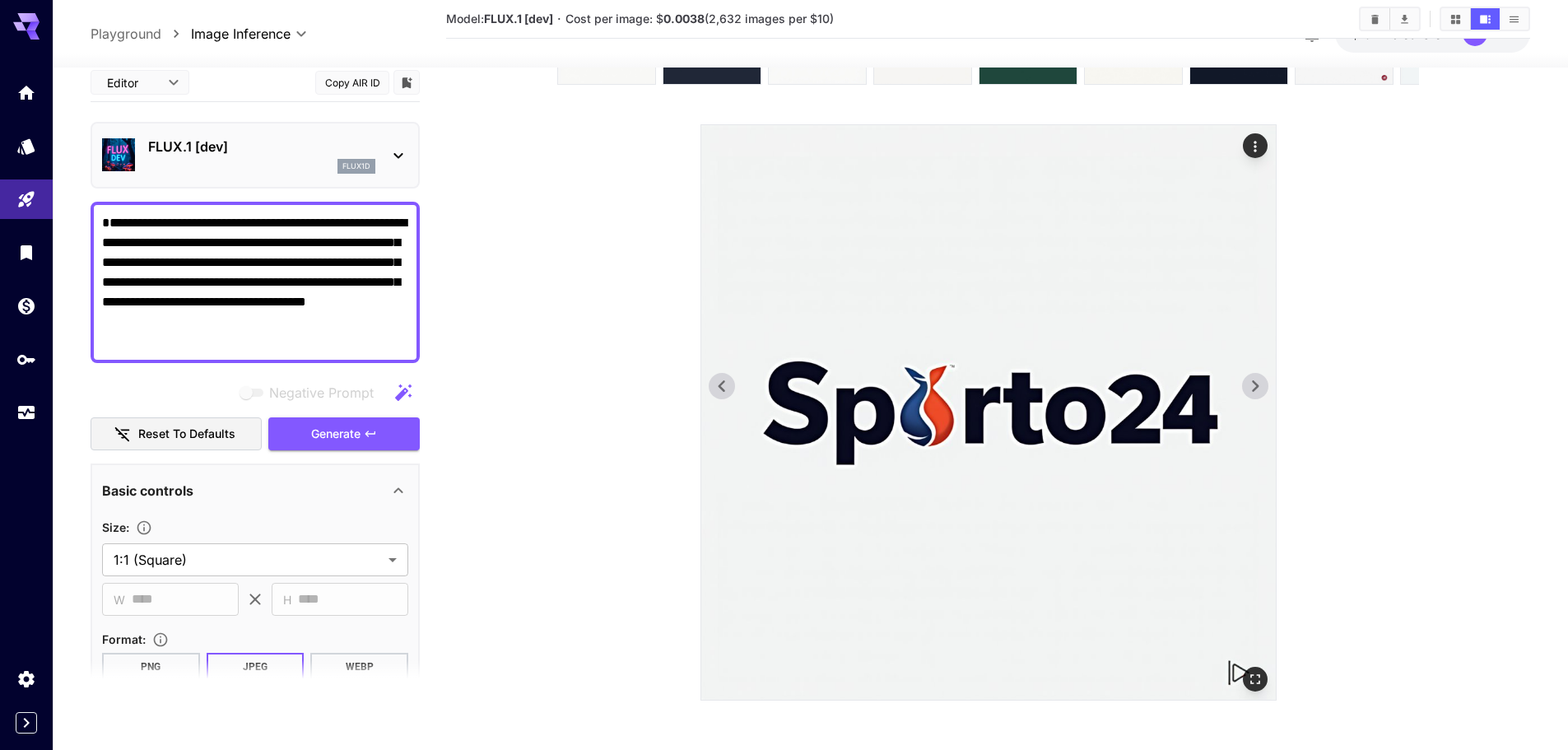
click at [1263, 380] on icon at bounding box center [1255, 386] width 25 height 25
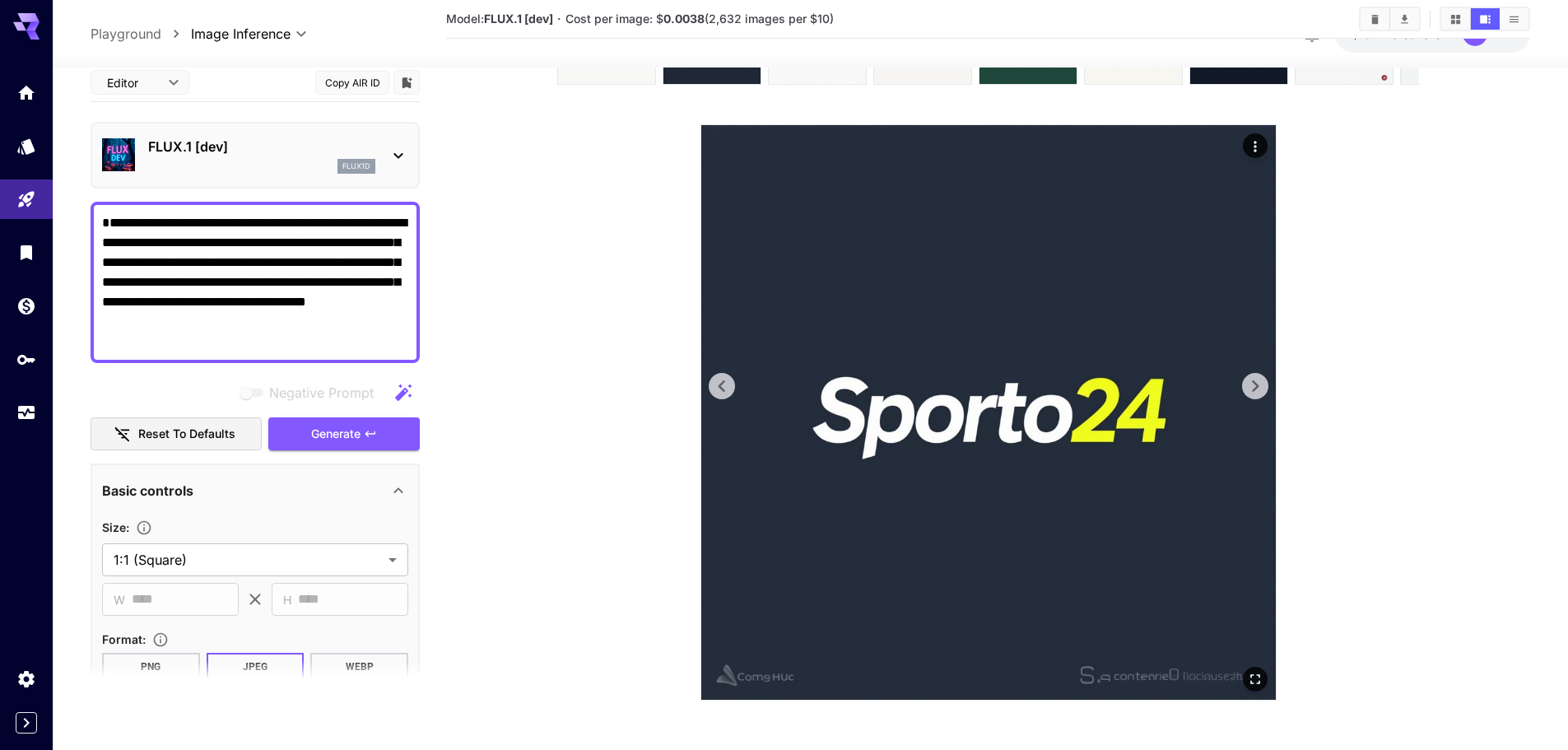
click at [1263, 380] on icon at bounding box center [1255, 386] width 25 height 25
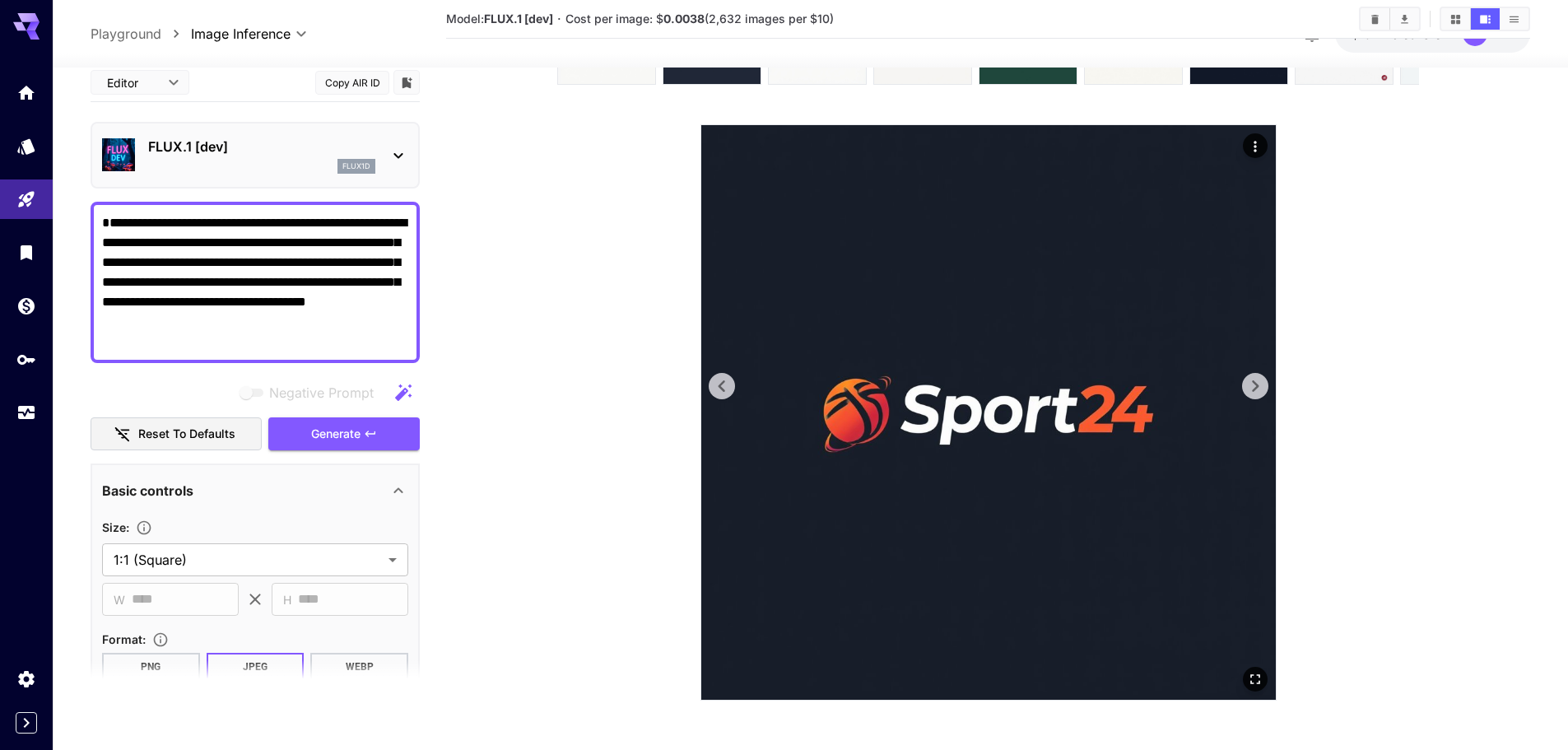
click at [1263, 380] on icon at bounding box center [1255, 386] width 25 height 25
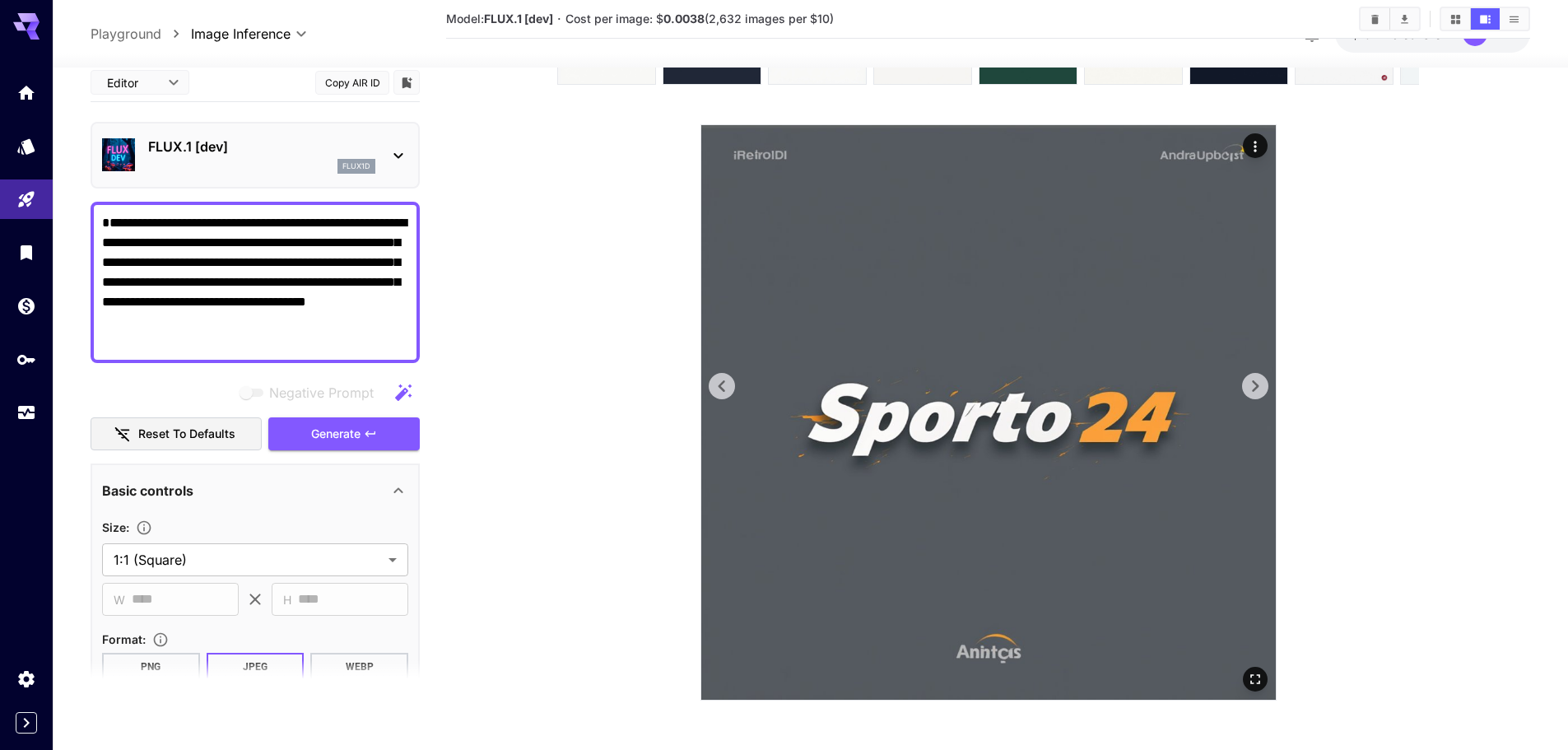
click at [1263, 380] on icon at bounding box center [1255, 386] width 25 height 25
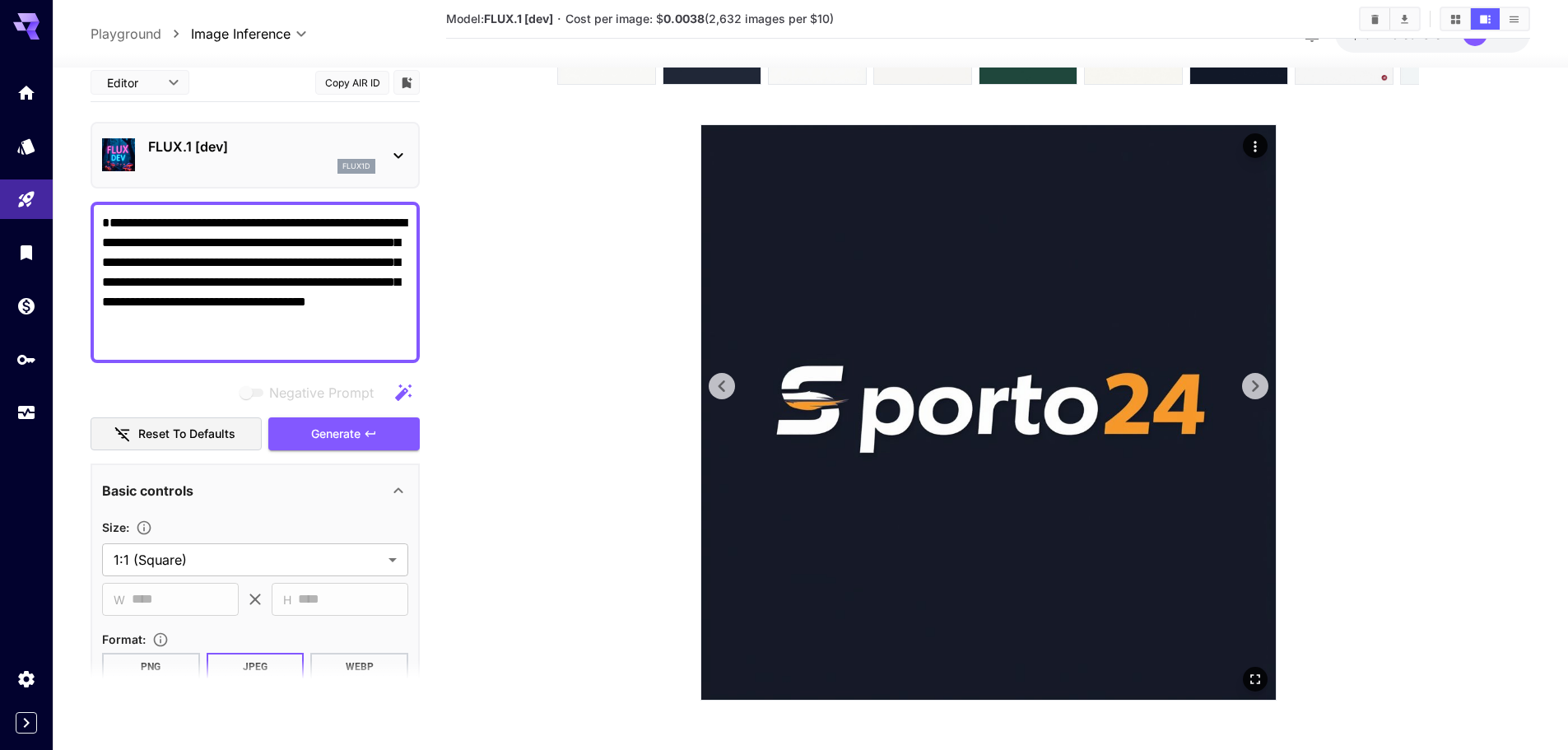
click at [1263, 380] on icon at bounding box center [1255, 386] width 25 height 25
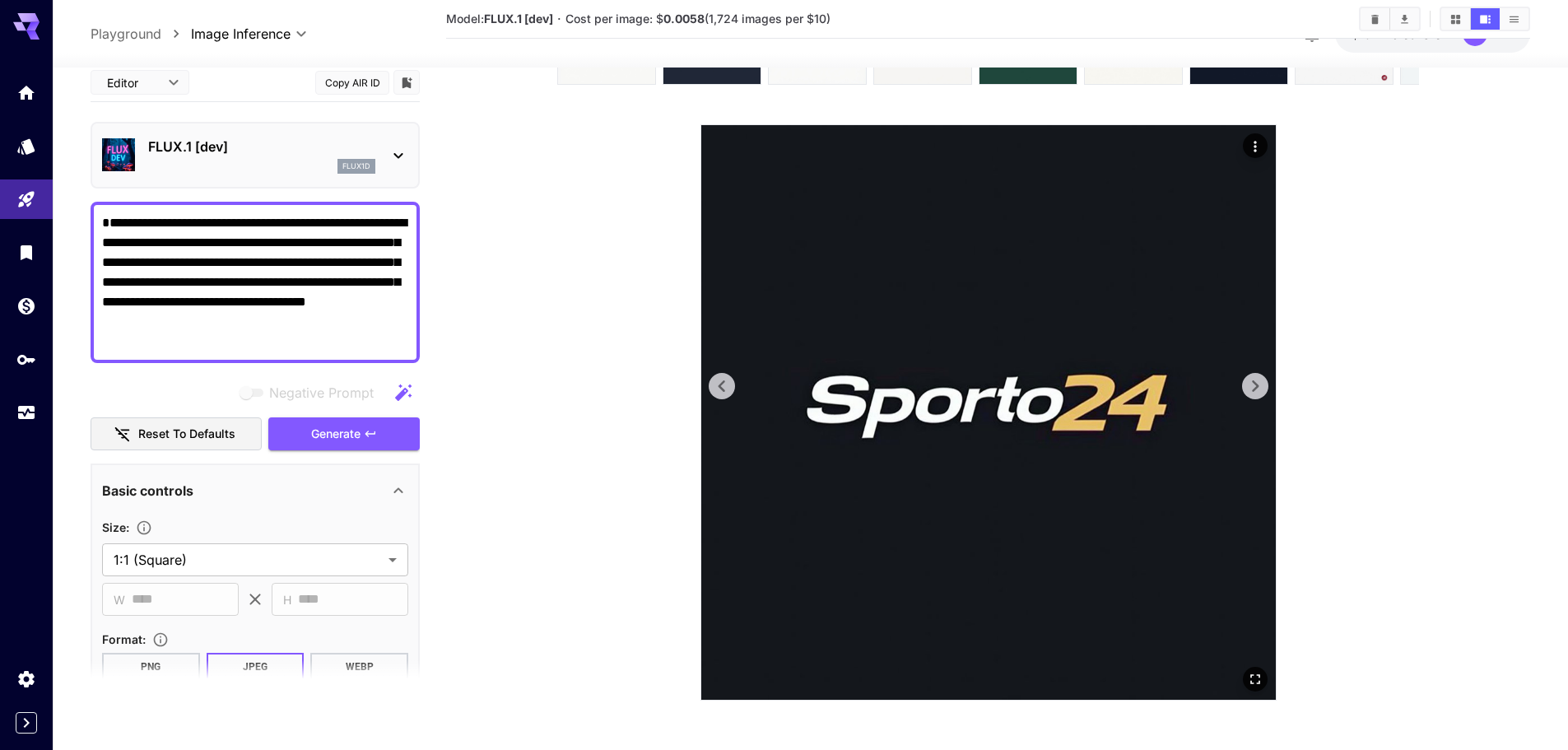
click at [1263, 380] on icon at bounding box center [1255, 386] width 25 height 25
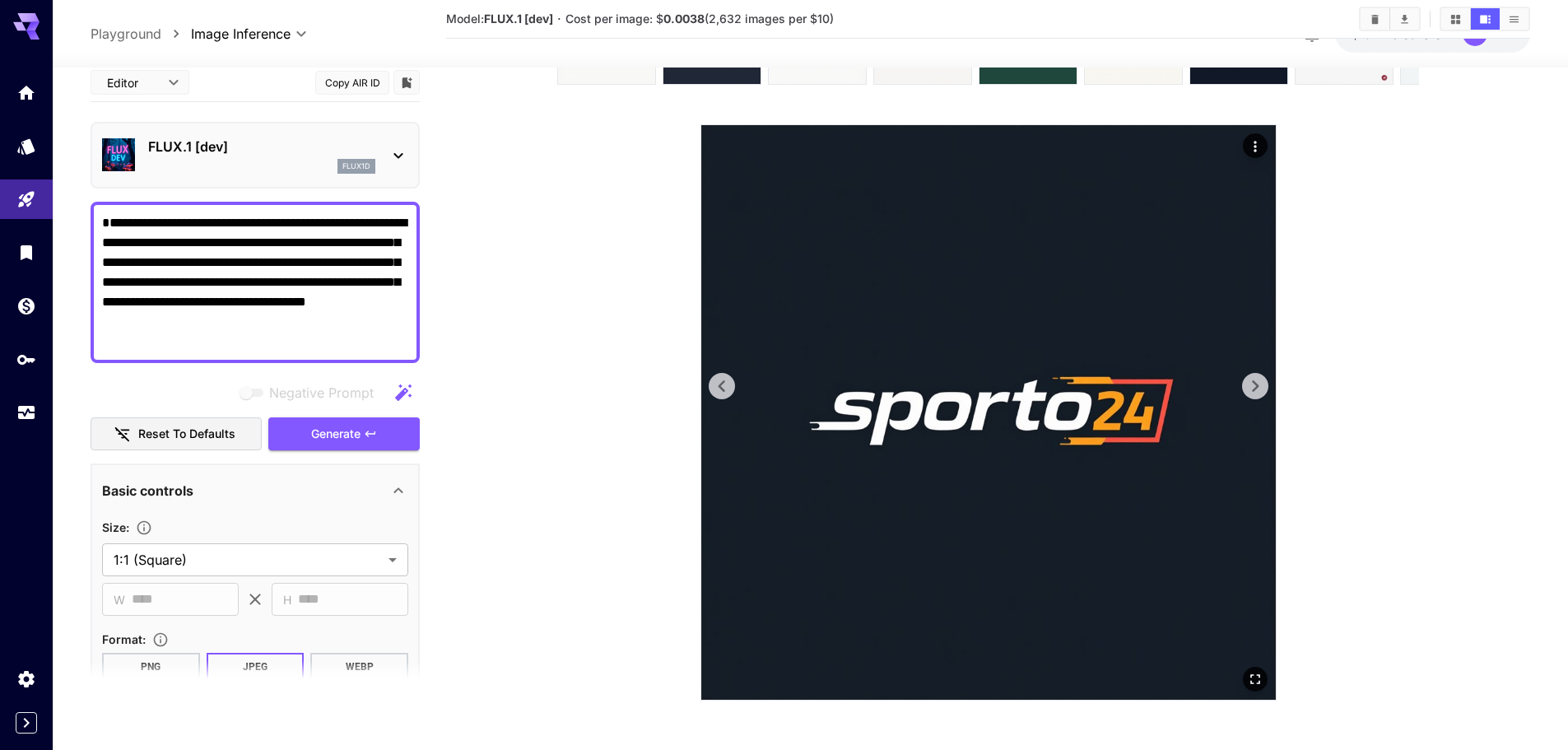
click at [1259, 375] on icon at bounding box center [1255, 386] width 25 height 25
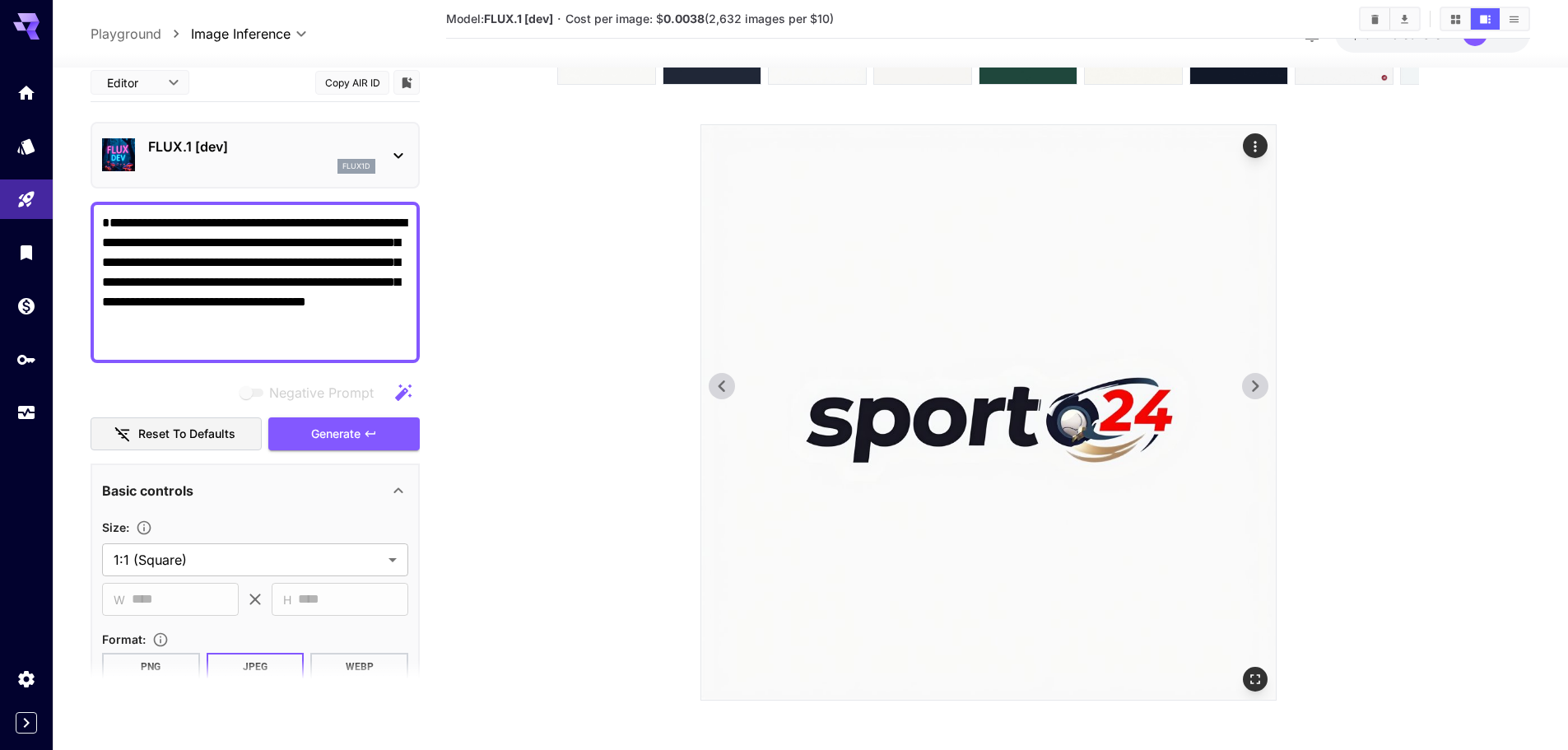
click at [1259, 375] on icon at bounding box center [1255, 386] width 25 height 25
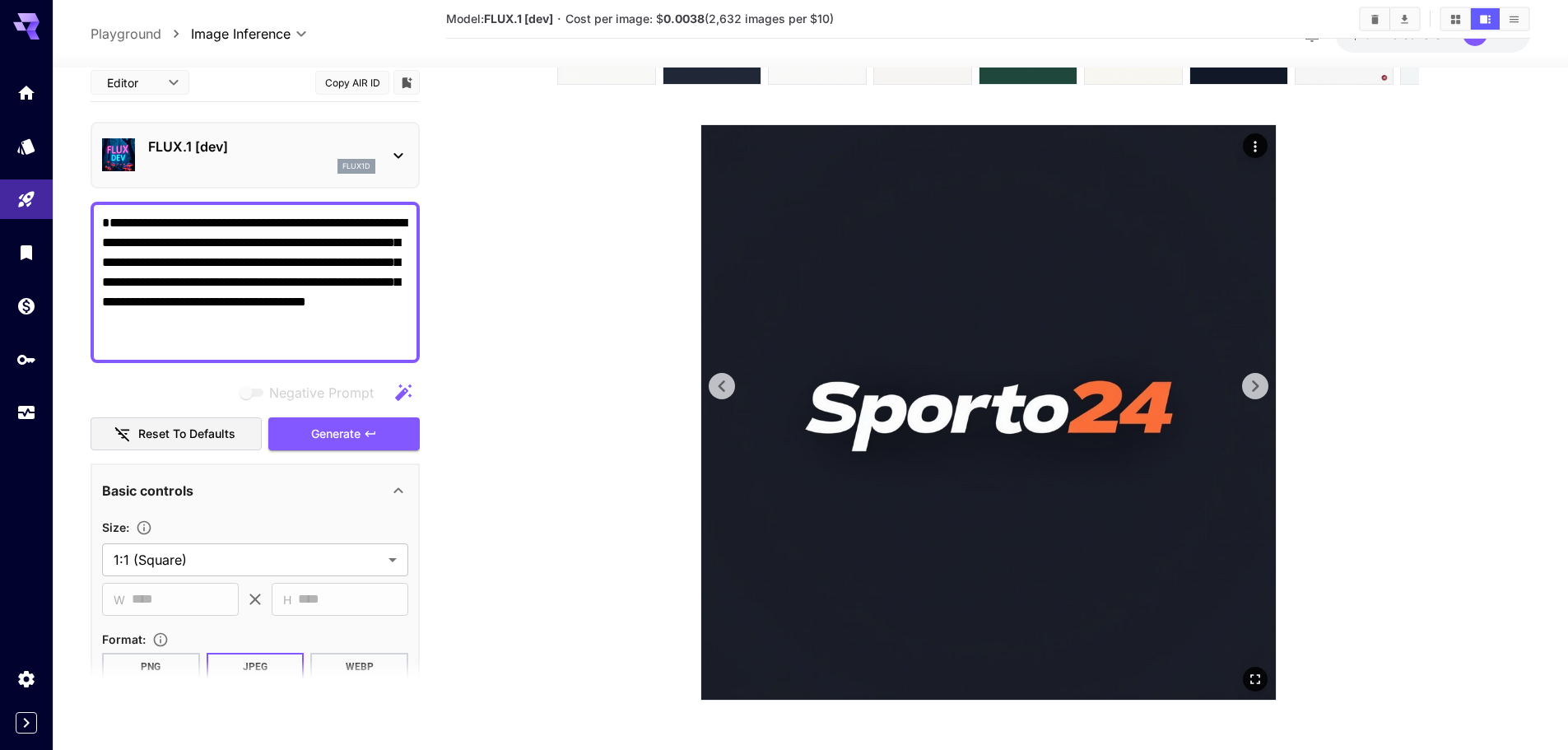
click at [1259, 375] on icon at bounding box center [1255, 386] width 25 height 25
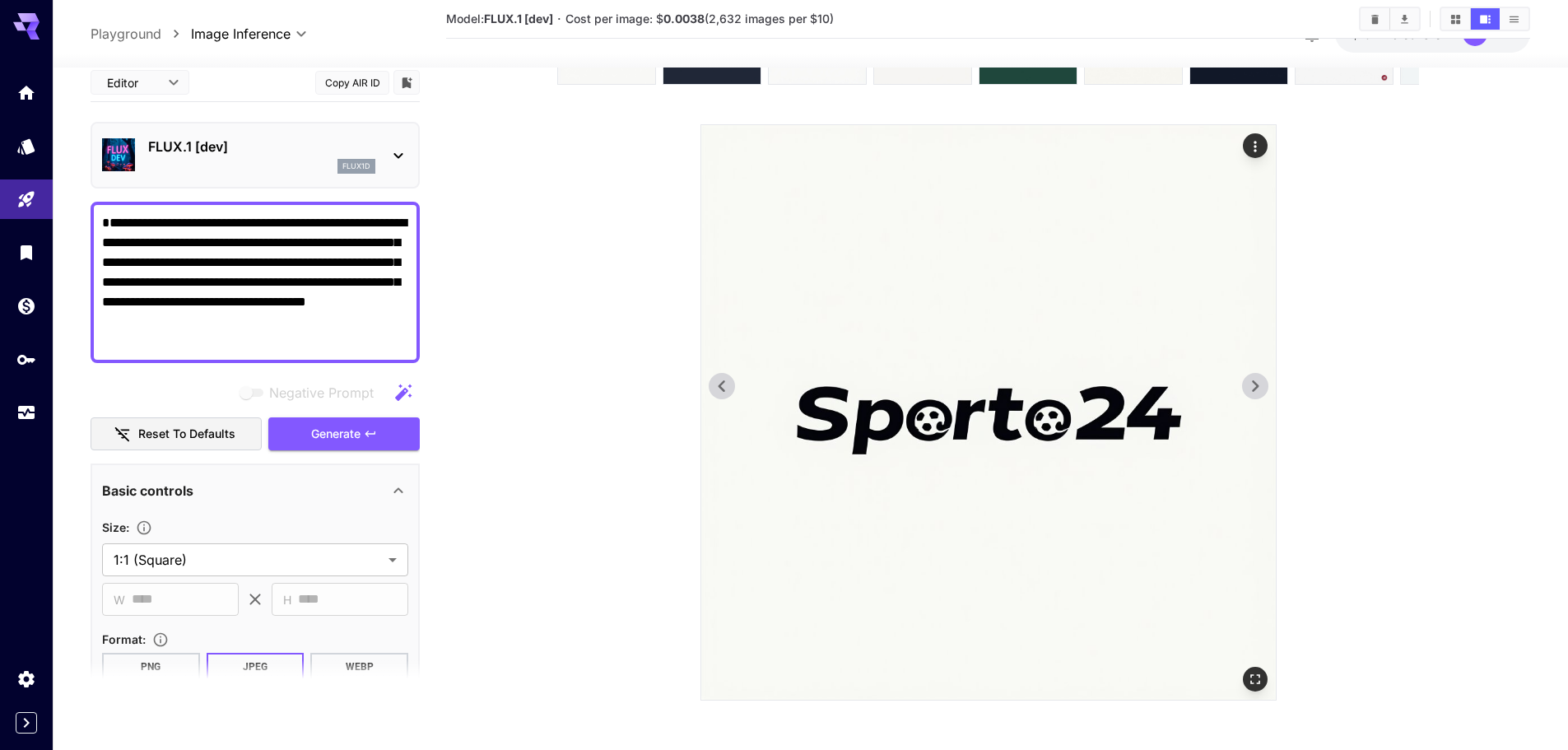
click at [1259, 375] on icon at bounding box center [1255, 386] width 25 height 25
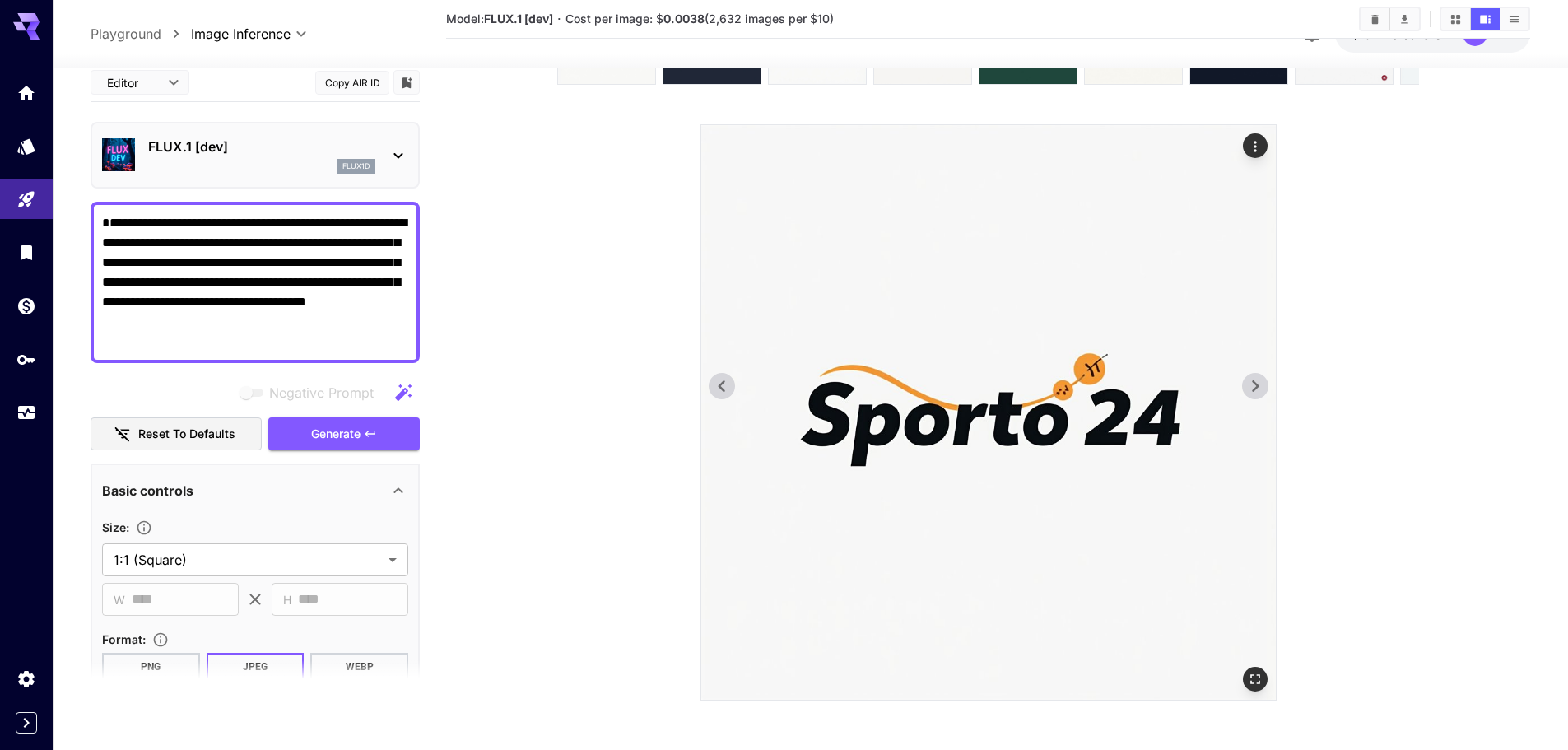
click at [1259, 375] on icon at bounding box center [1255, 386] width 25 height 25
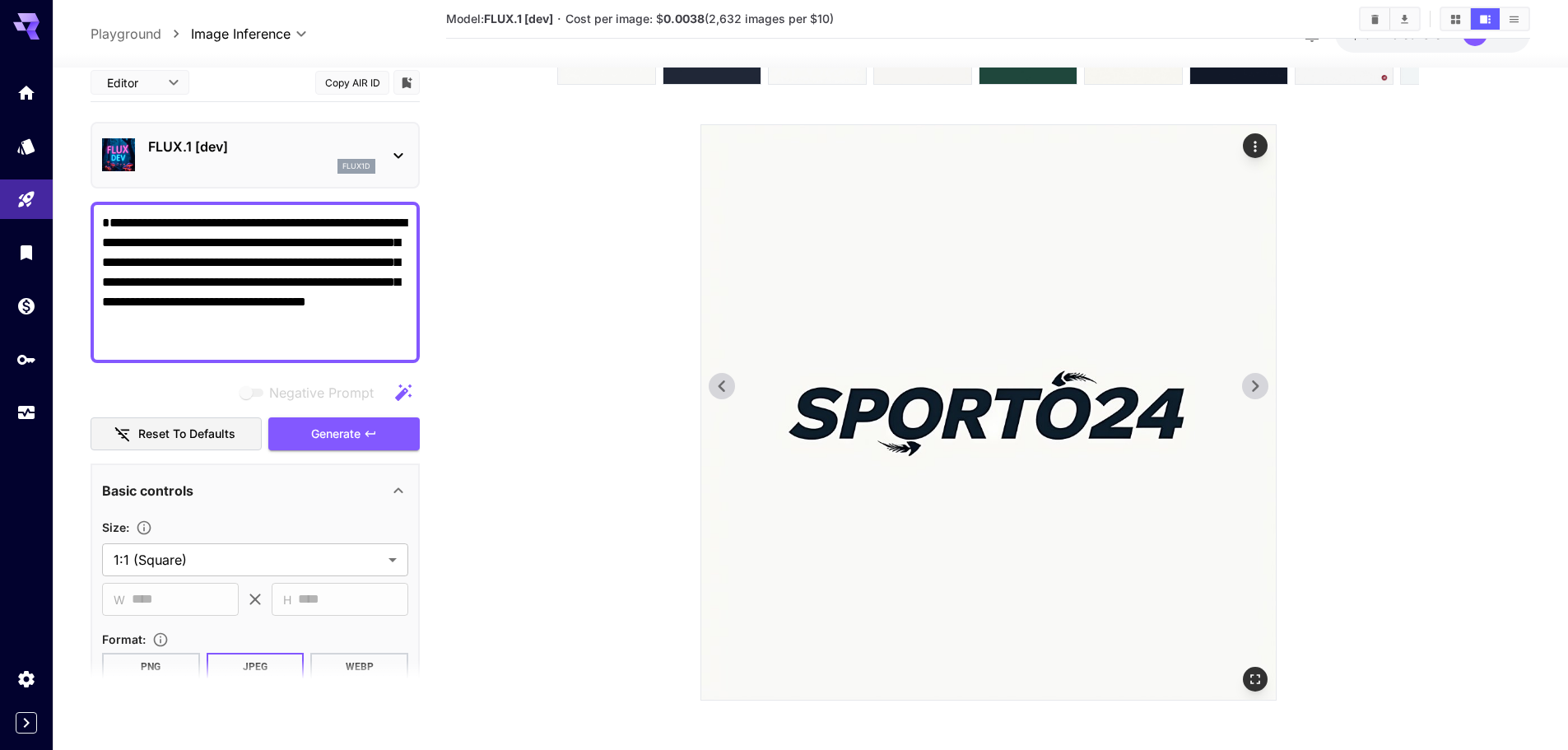
click at [1259, 375] on icon at bounding box center [1255, 386] width 25 height 25
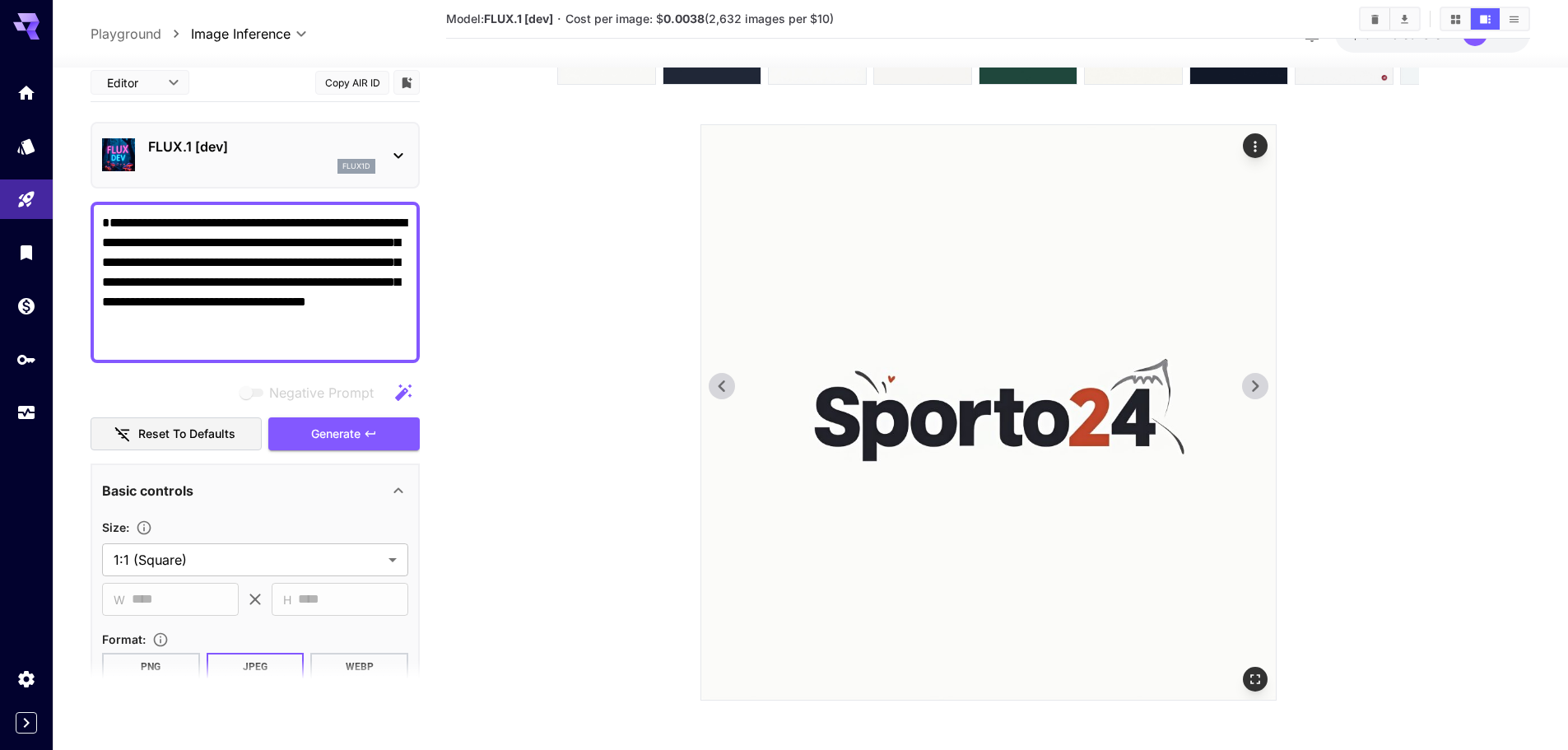
click at [717, 390] on icon at bounding box center [721, 386] width 25 height 25
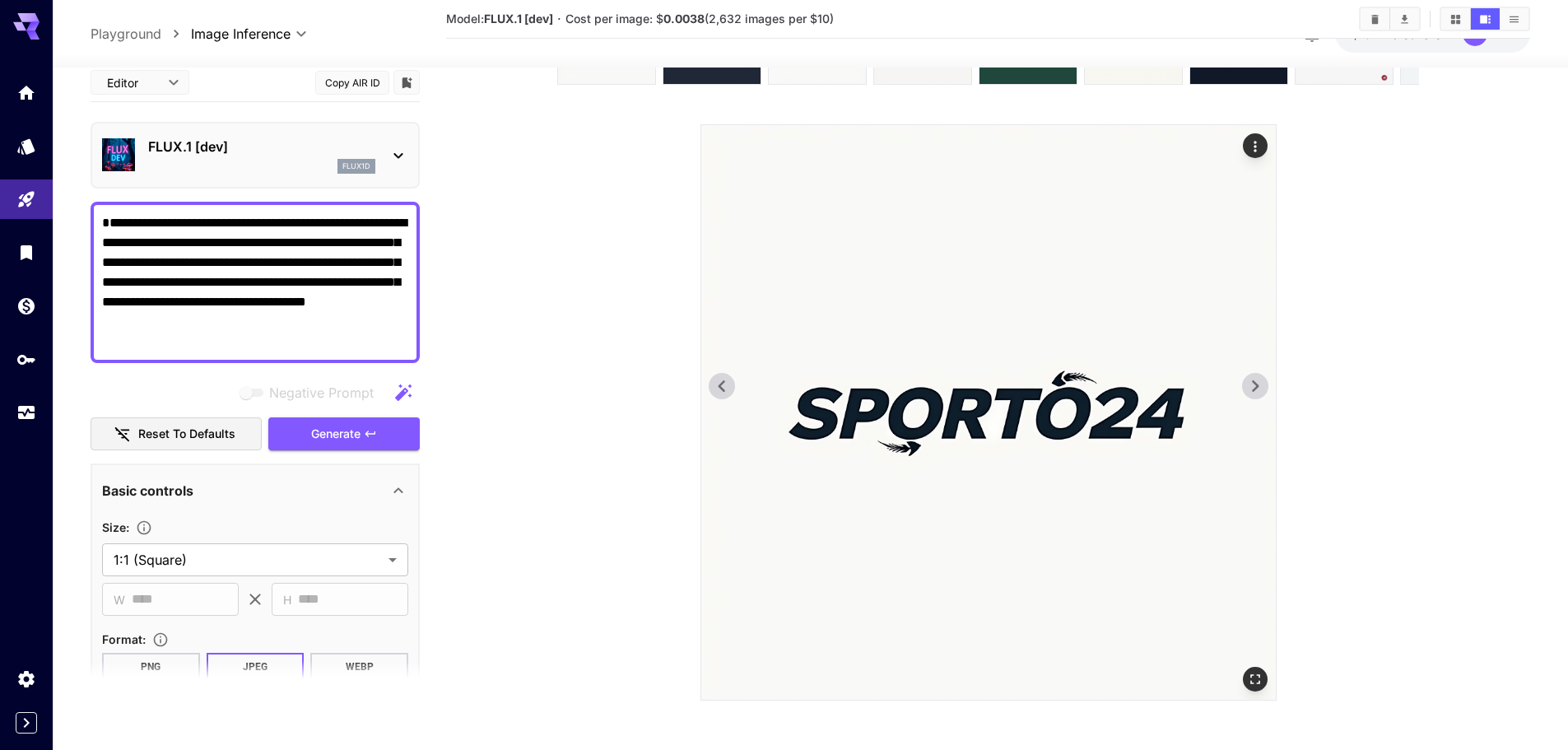
click at [717, 390] on icon at bounding box center [721, 386] width 25 height 25
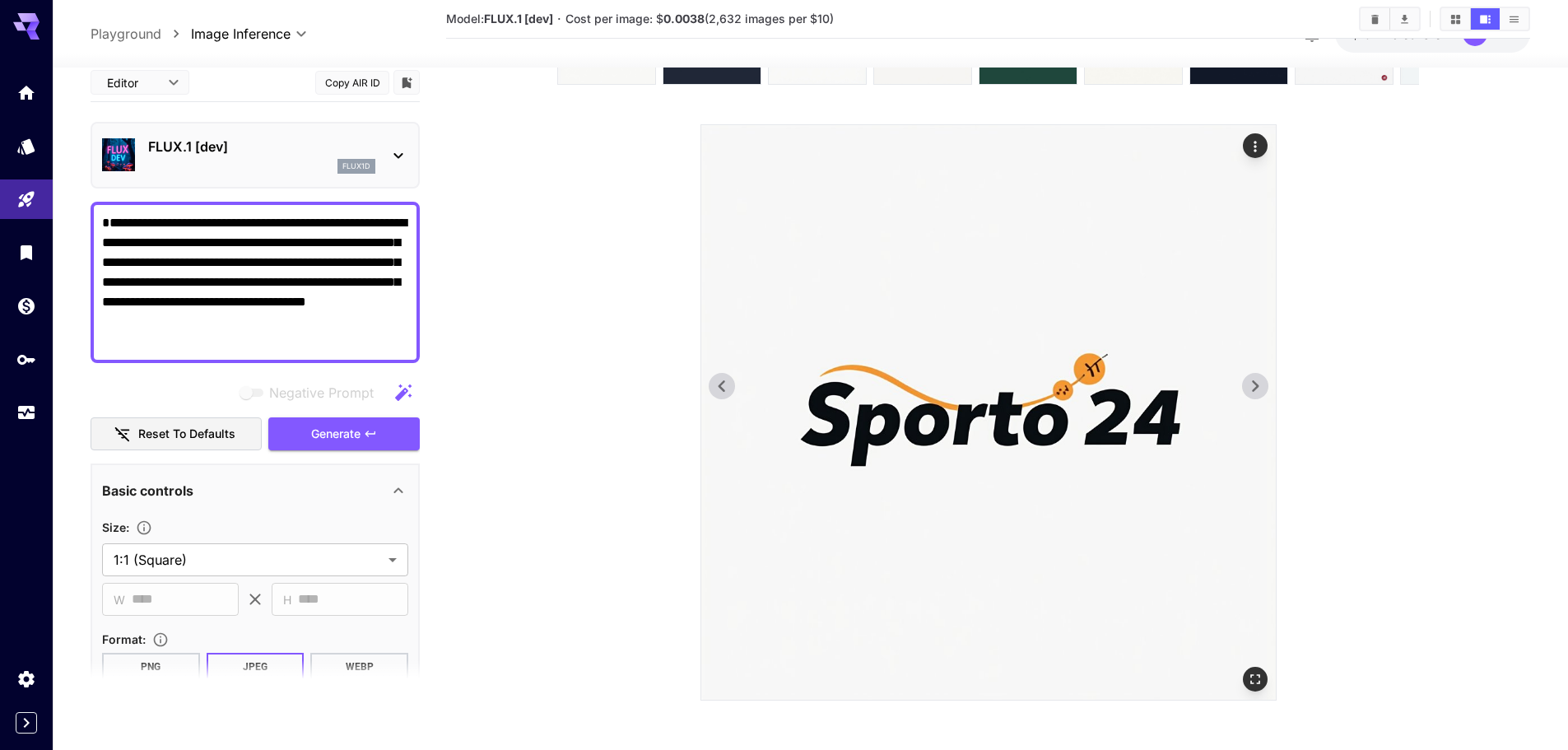
click at [717, 390] on icon at bounding box center [721, 386] width 25 height 25
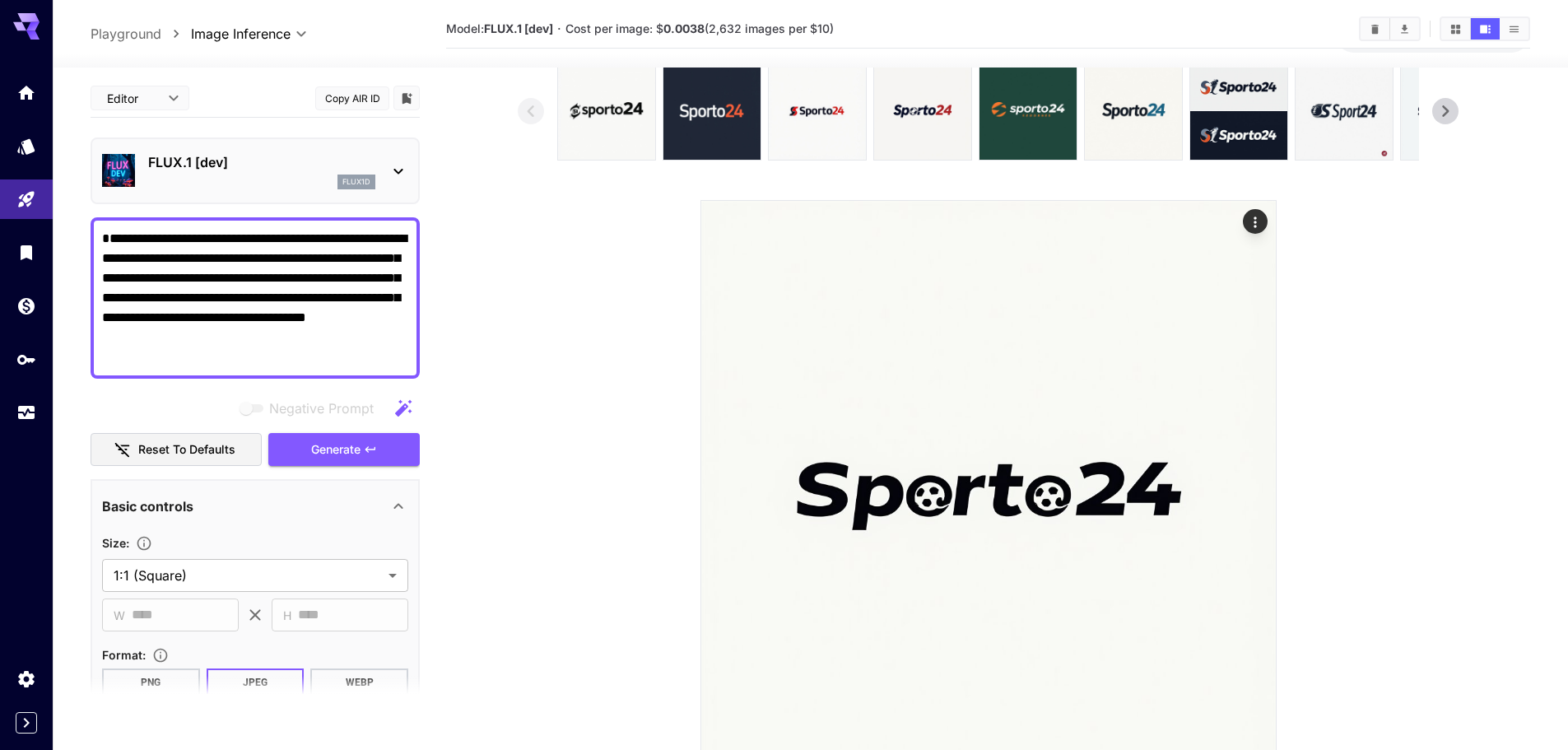
scroll to position [0, 0]
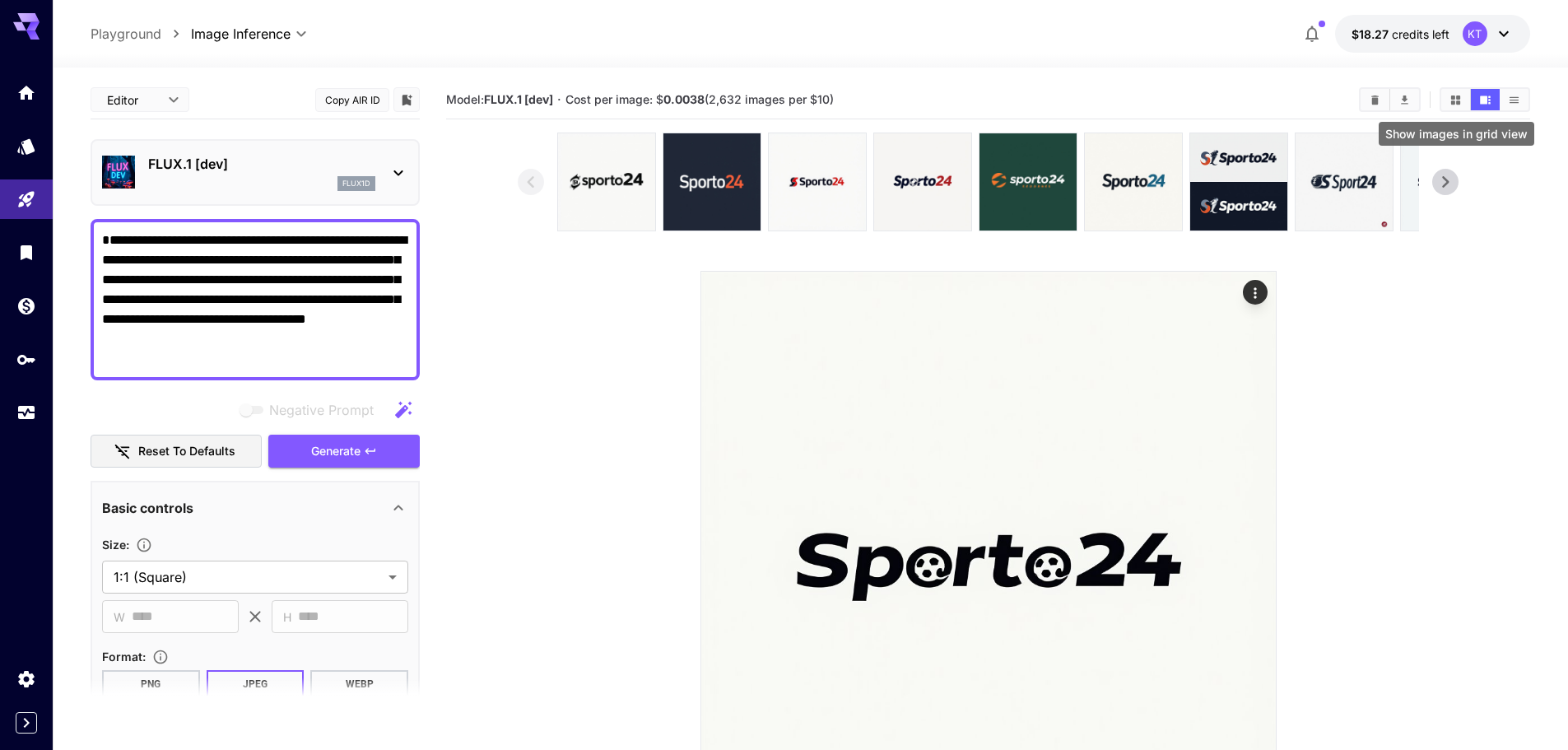
click at [1460, 99] on icon "Show images in grid view" at bounding box center [1456, 100] width 12 height 12
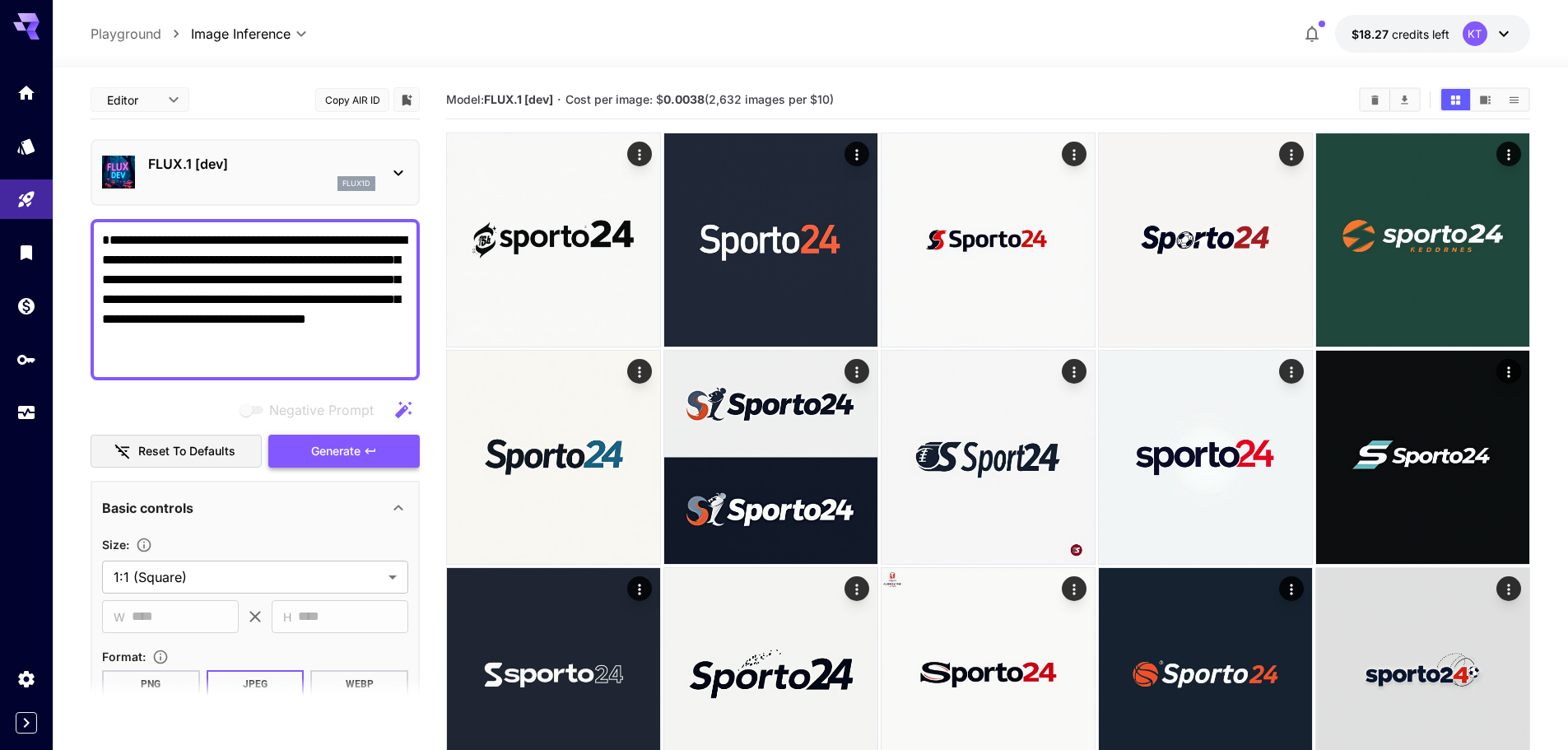
click at [340, 443] on span "Generate" at bounding box center [336, 451] width 50 height 21
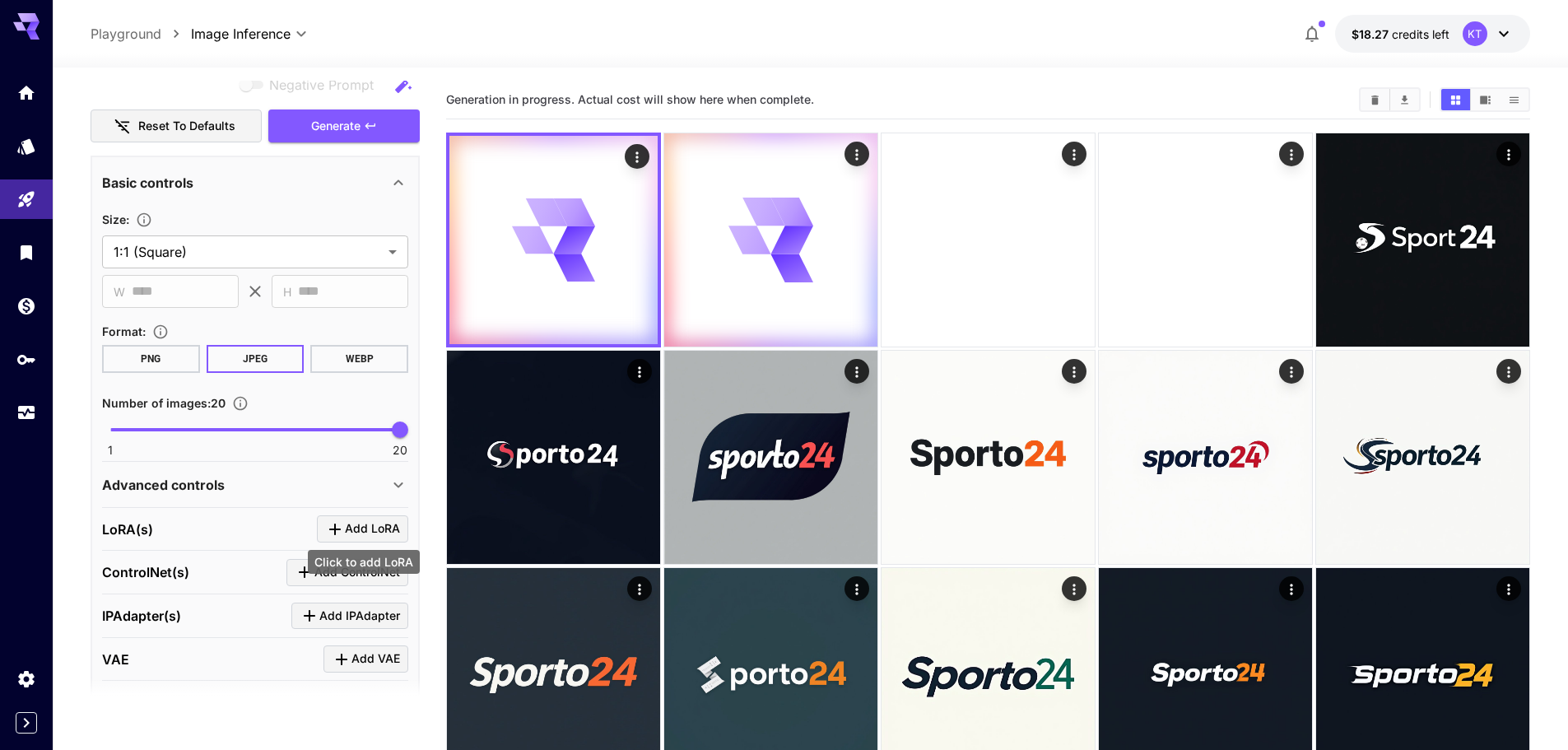
scroll to position [329, 0]
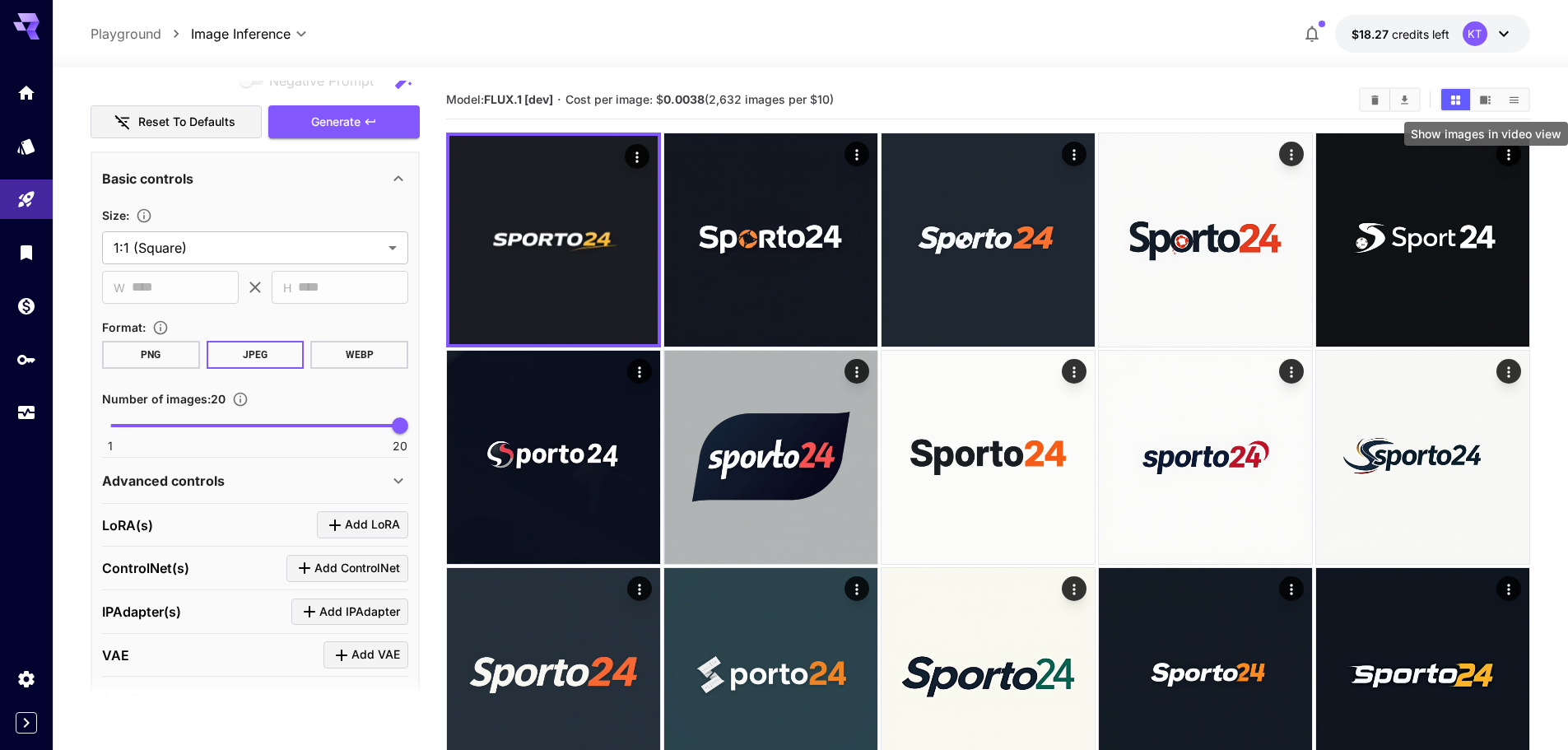
click at [1481, 96] on icon "Show images in video view" at bounding box center [1485, 99] width 11 height 8
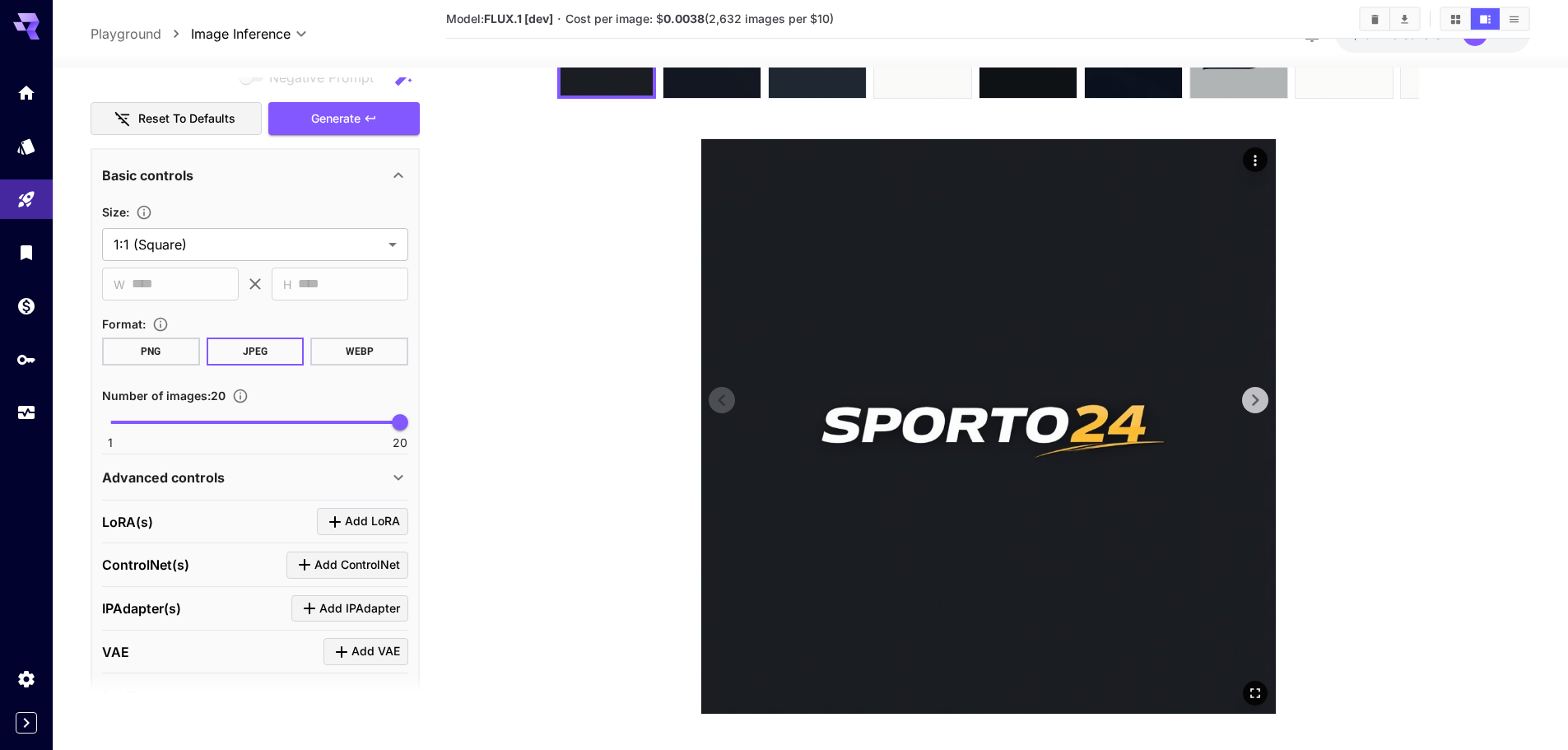
scroll to position [147, 0]
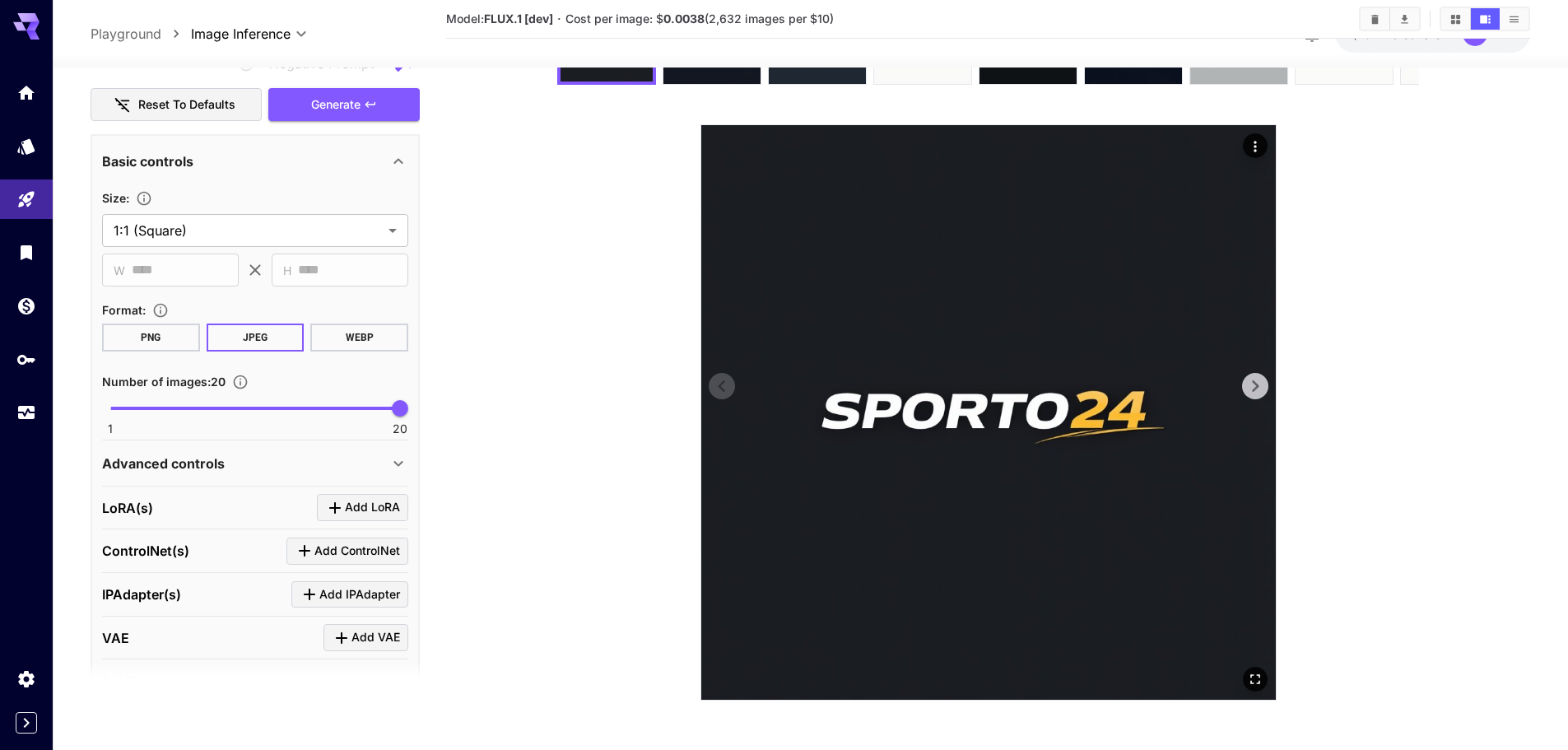
click at [1256, 384] on icon at bounding box center [1255, 386] width 7 height 12
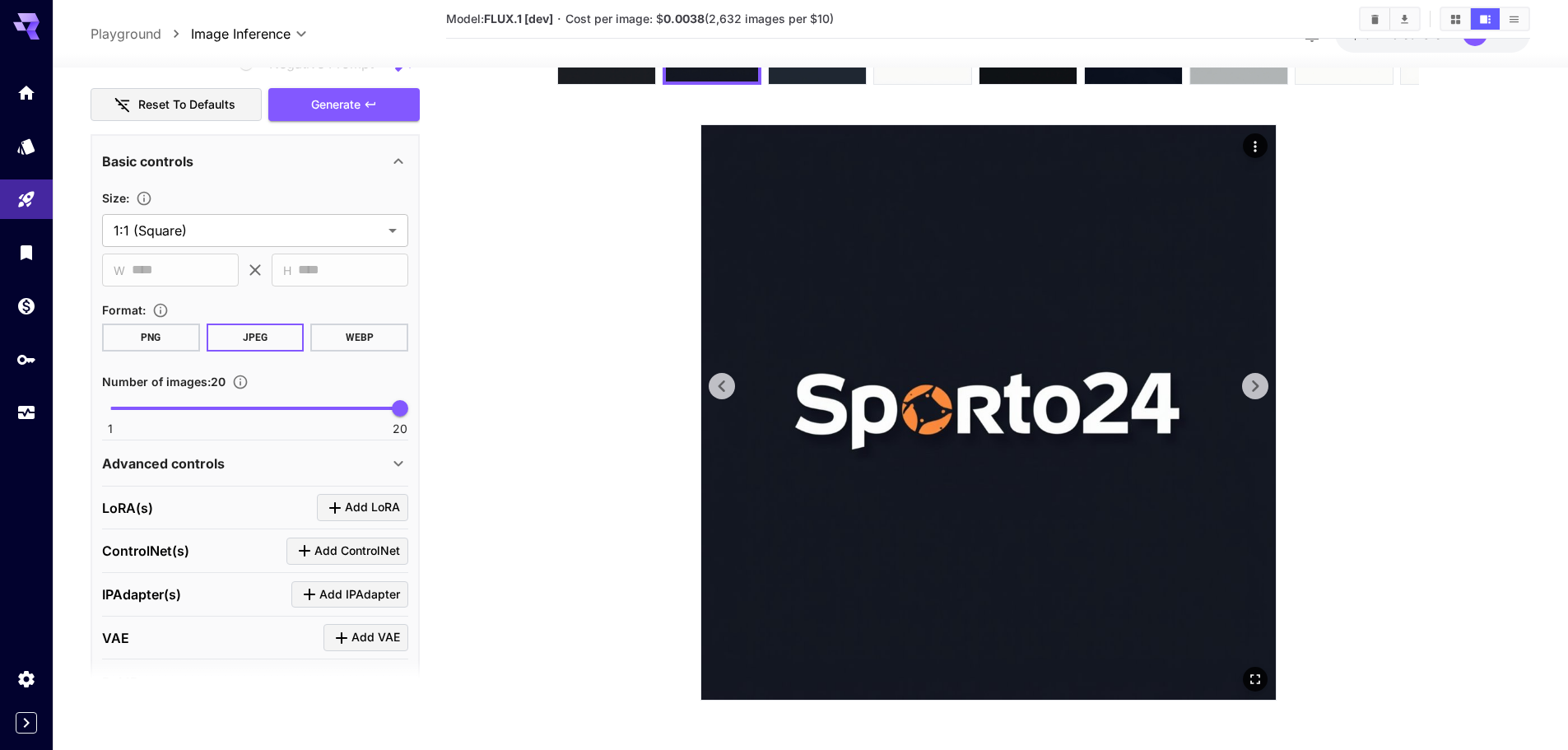
click at [1256, 384] on icon at bounding box center [1255, 386] width 7 height 12
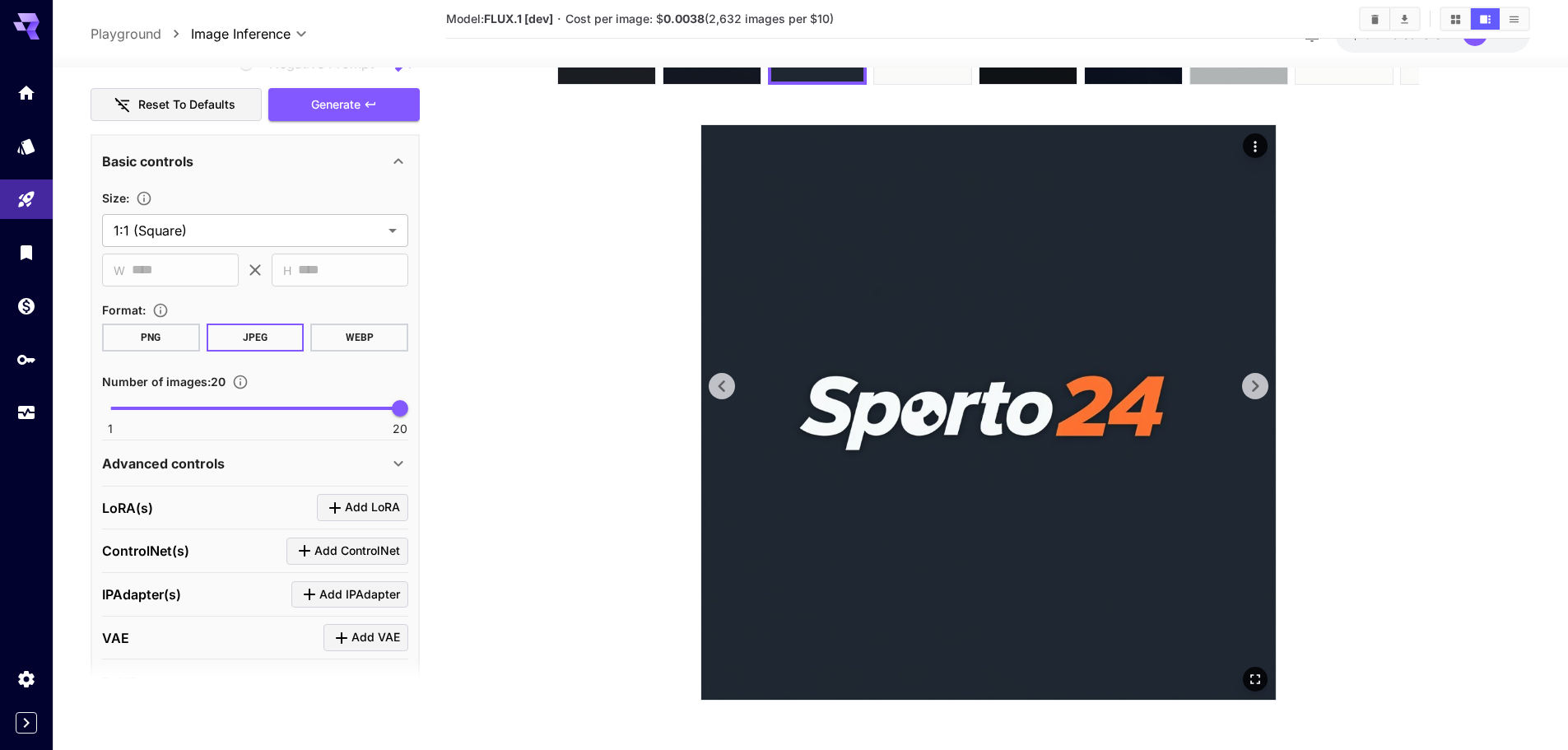
click at [1256, 384] on icon at bounding box center [1255, 386] width 7 height 12
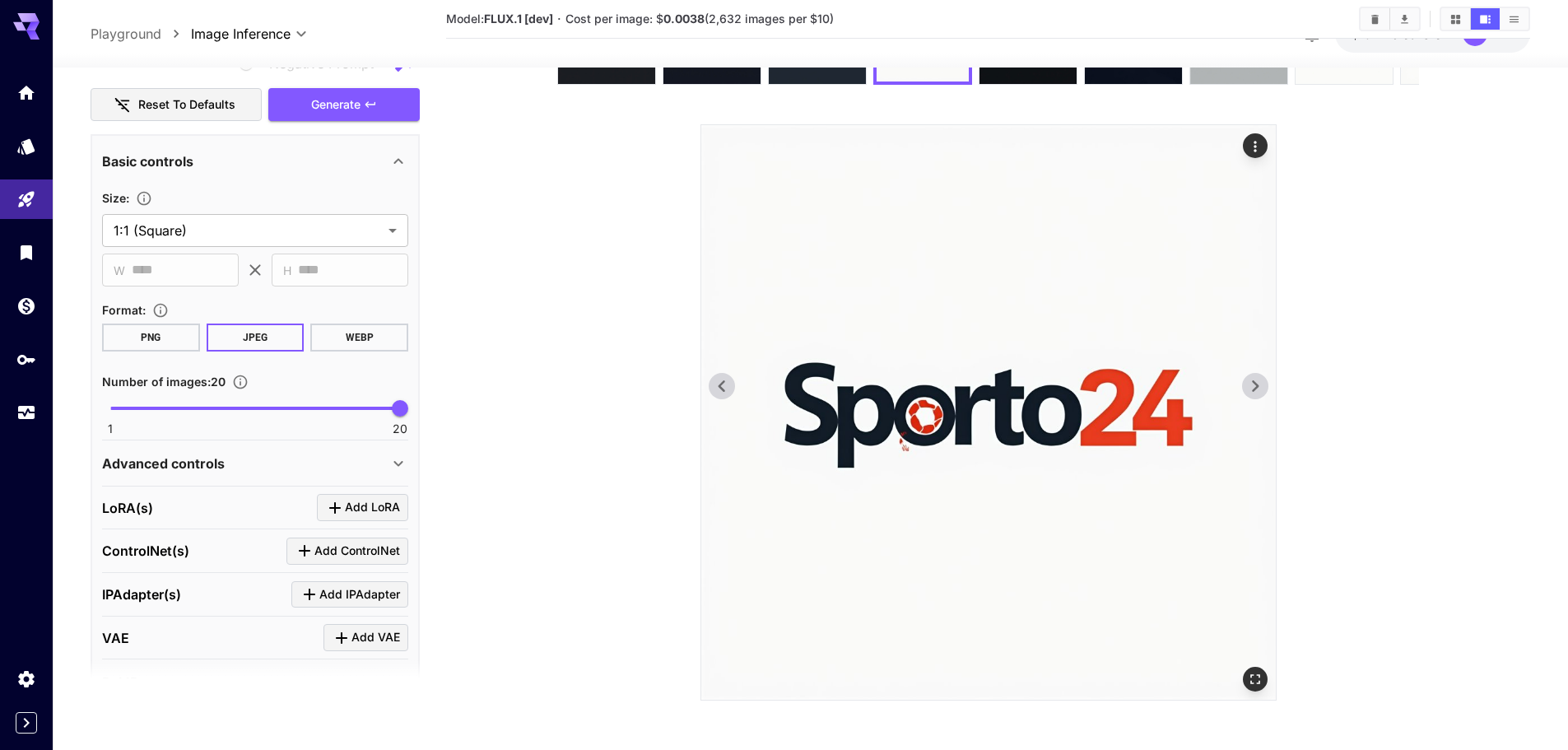
click at [1252, 387] on icon at bounding box center [1255, 386] width 25 height 25
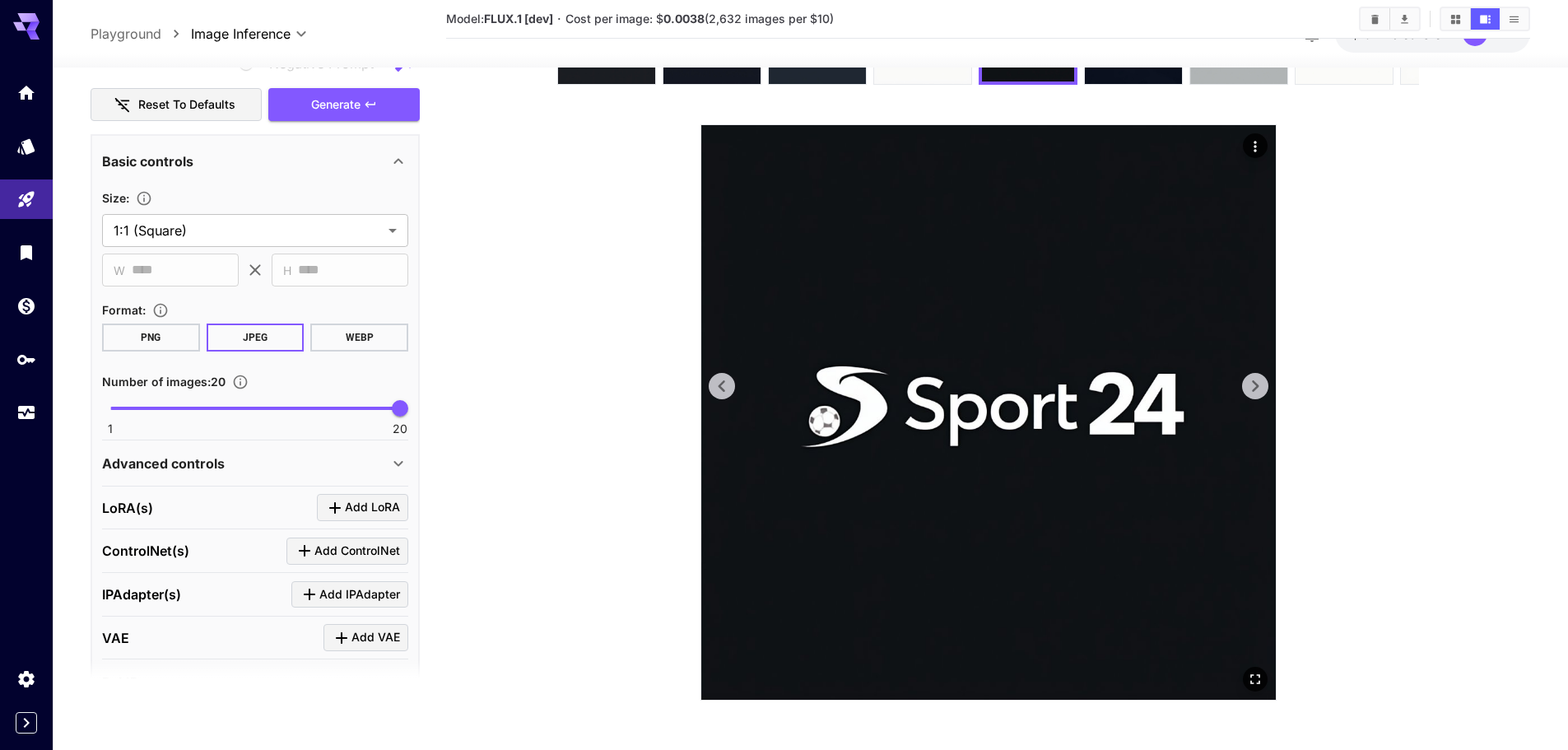
click at [1252, 387] on icon at bounding box center [1255, 386] width 25 height 25
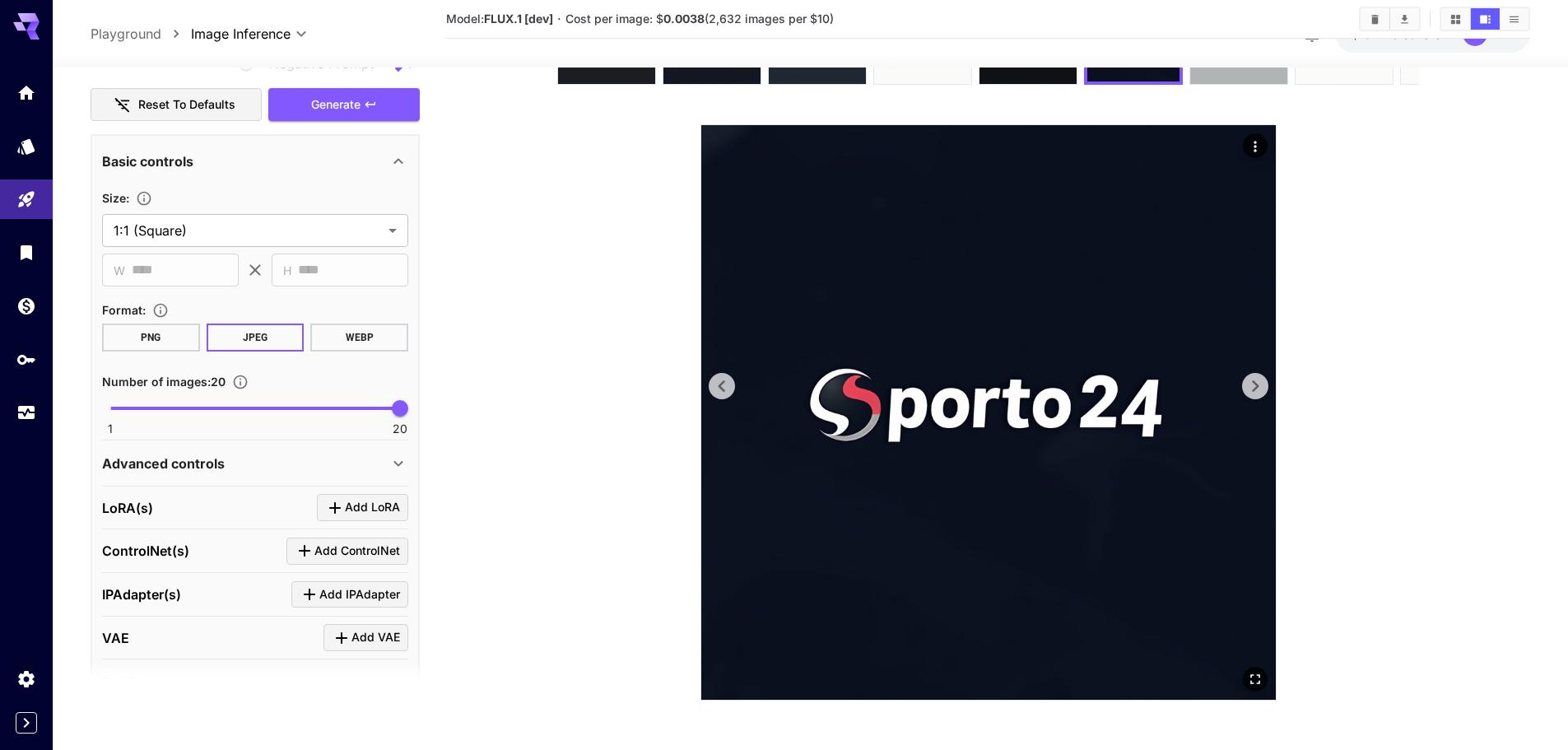
click at [1252, 387] on icon at bounding box center [1255, 386] width 25 height 25
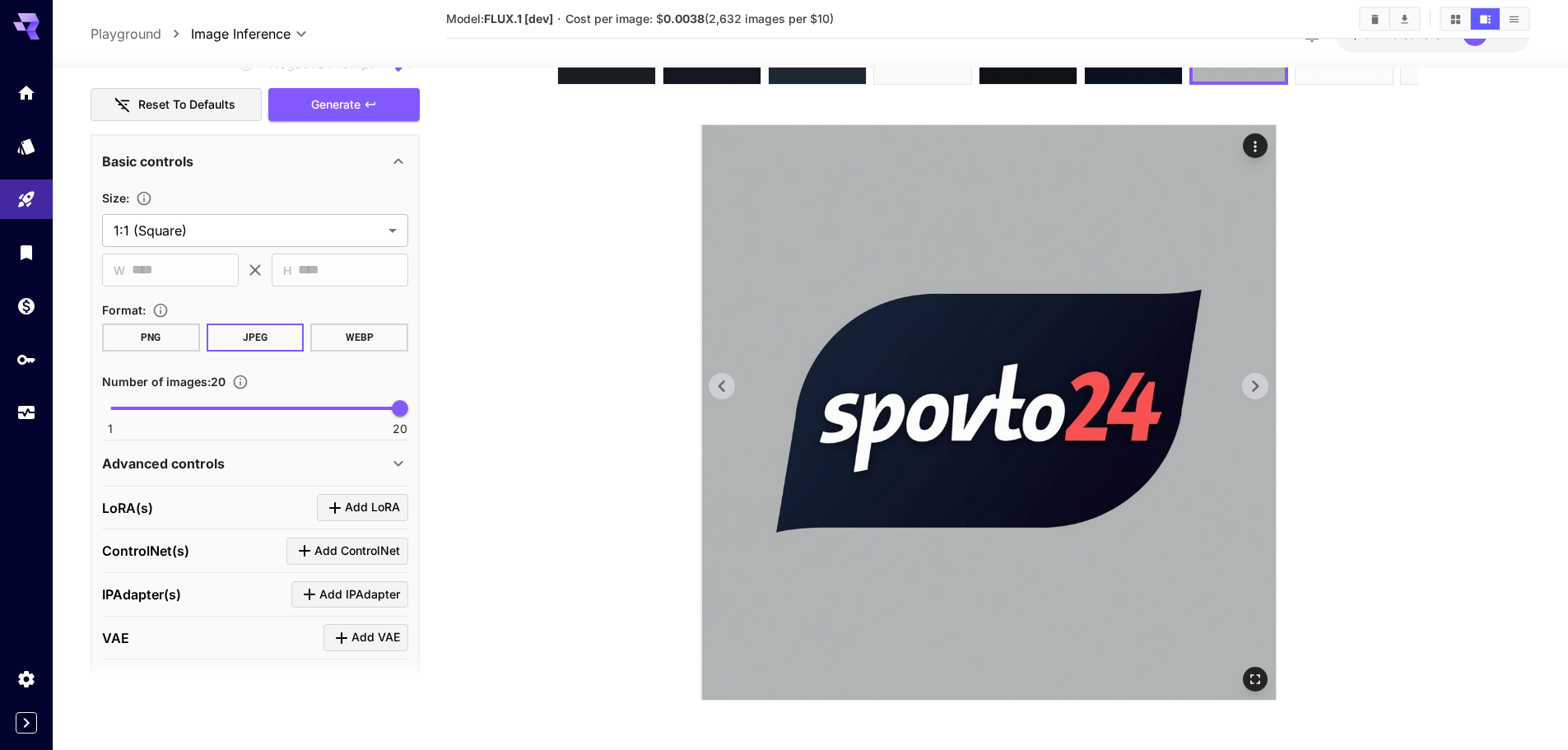
click at [1252, 387] on icon at bounding box center [1255, 386] width 25 height 25
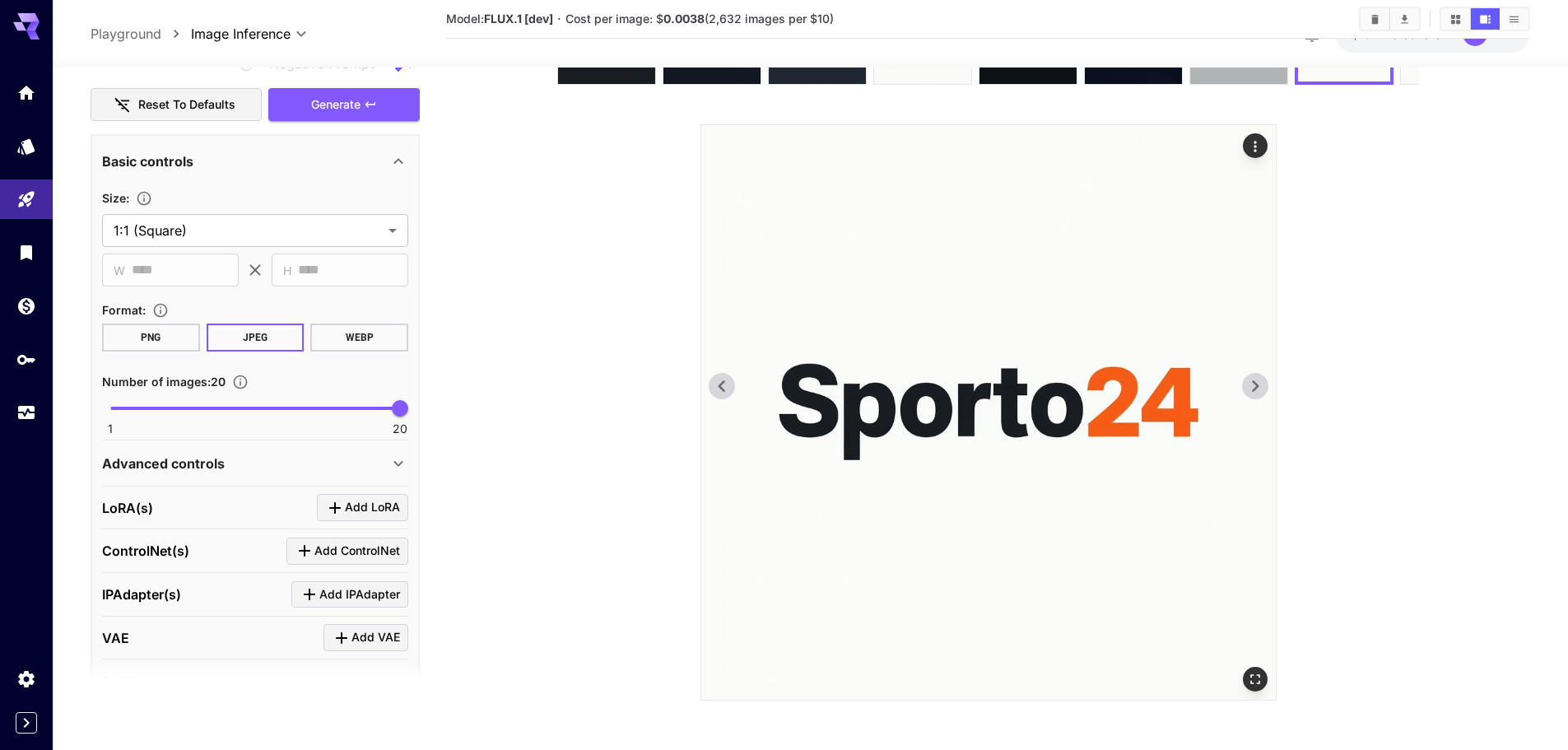
click at [1252, 387] on icon at bounding box center [1255, 386] width 25 height 25
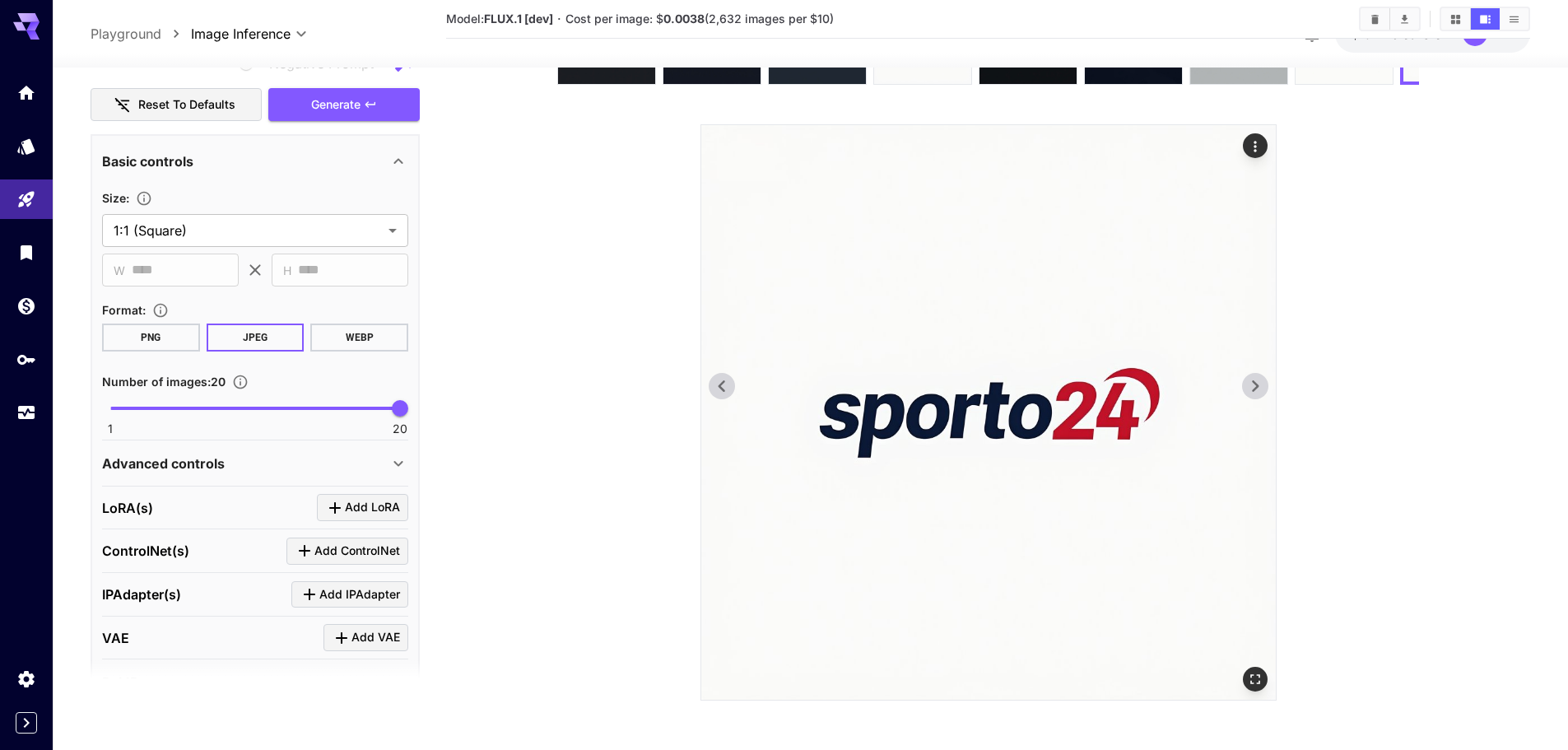
click at [1252, 387] on icon at bounding box center [1255, 386] width 25 height 25
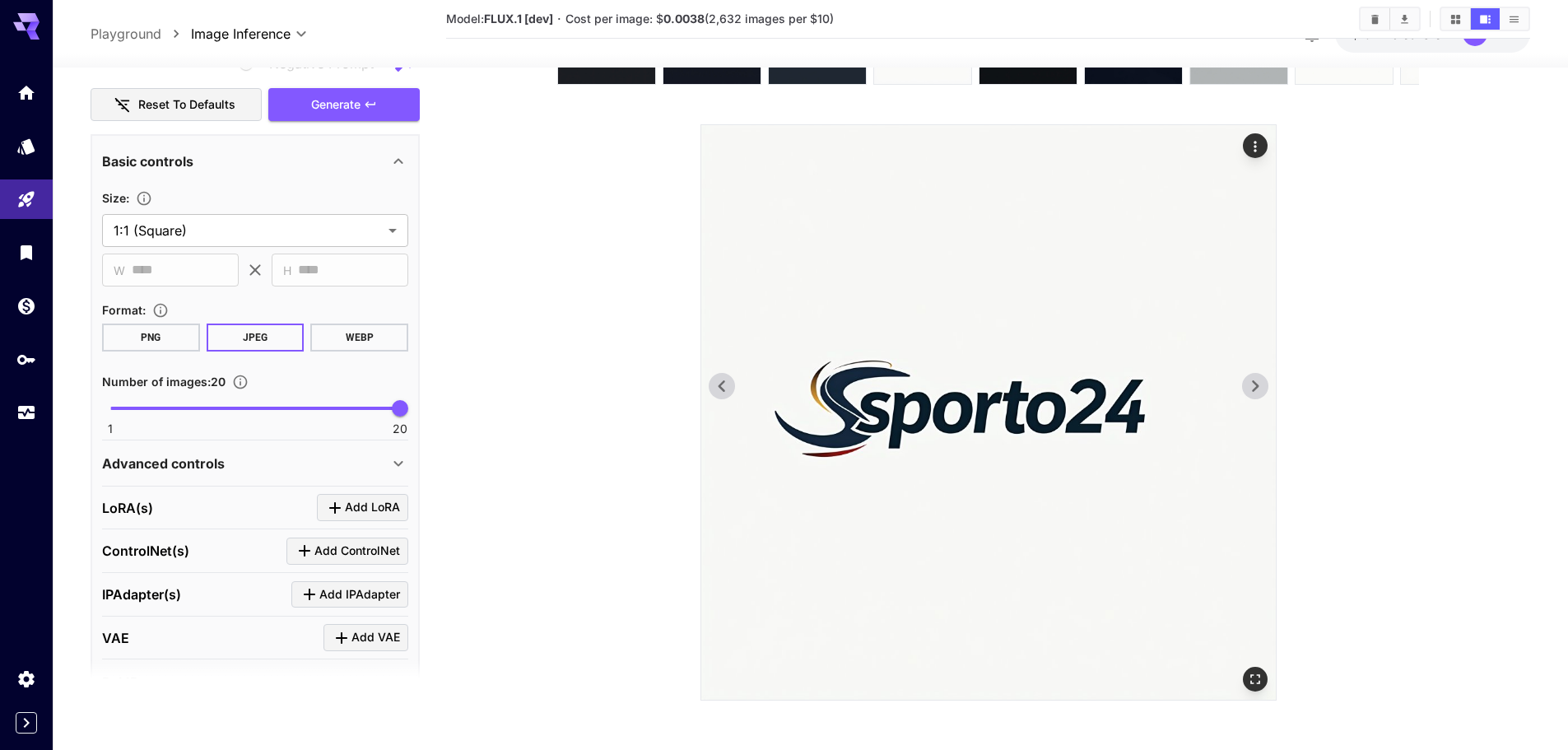
click at [1252, 387] on icon at bounding box center [1255, 386] width 25 height 25
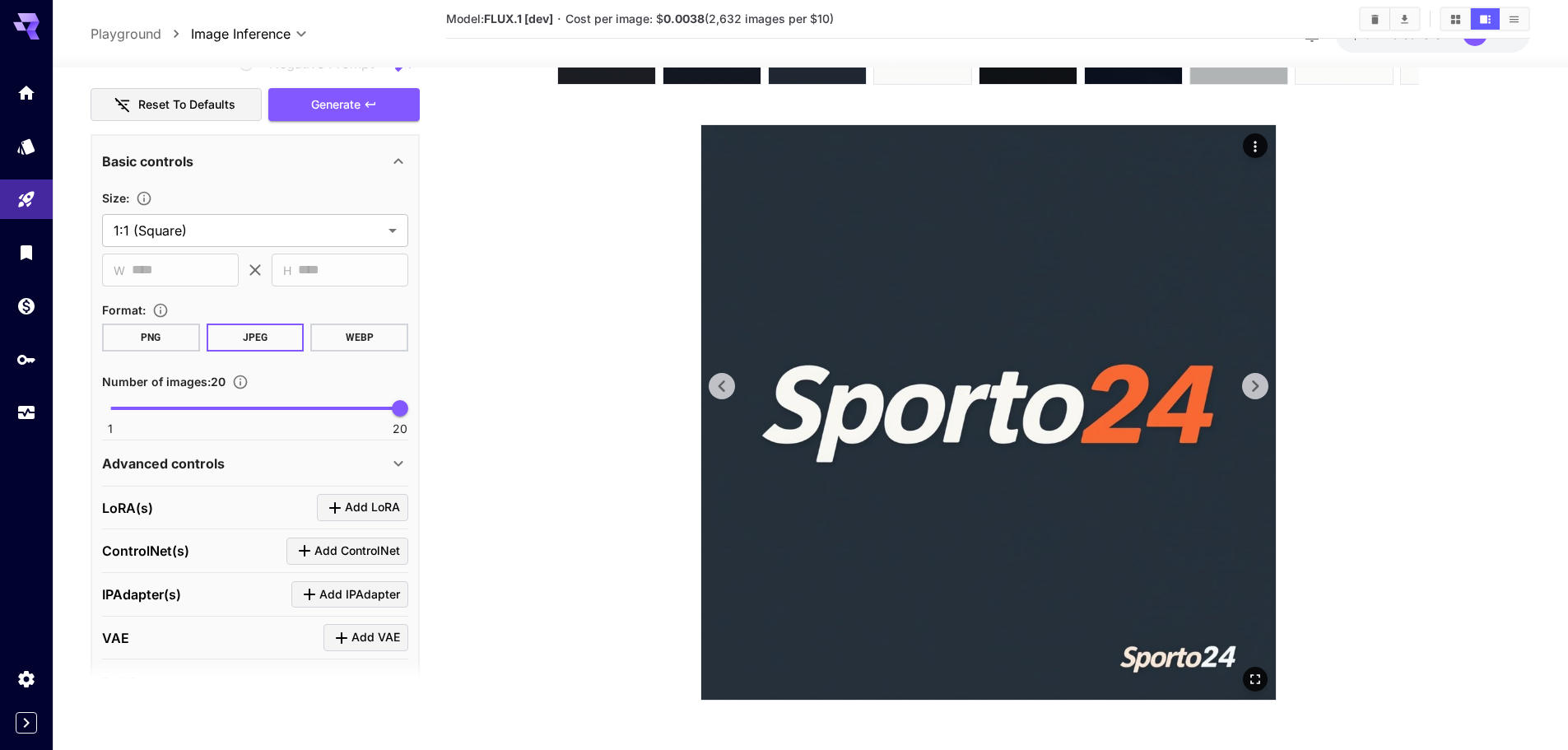
click at [1252, 387] on icon at bounding box center [1255, 386] width 25 height 25
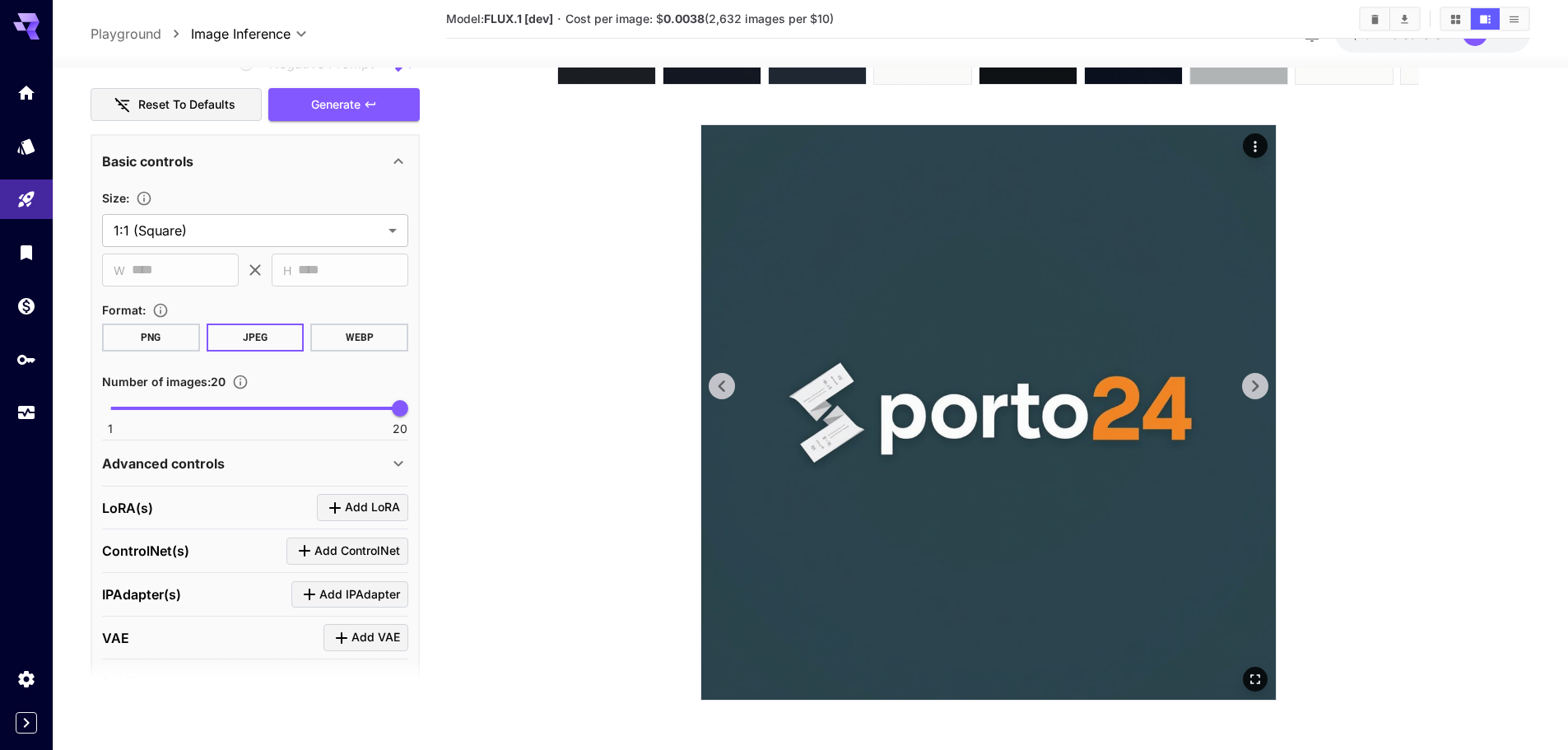
click at [736, 371] on img at bounding box center [988, 412] width 574 height 574
click at [714, 383] on icon at bounding box center [721, 386] width 25 height 25
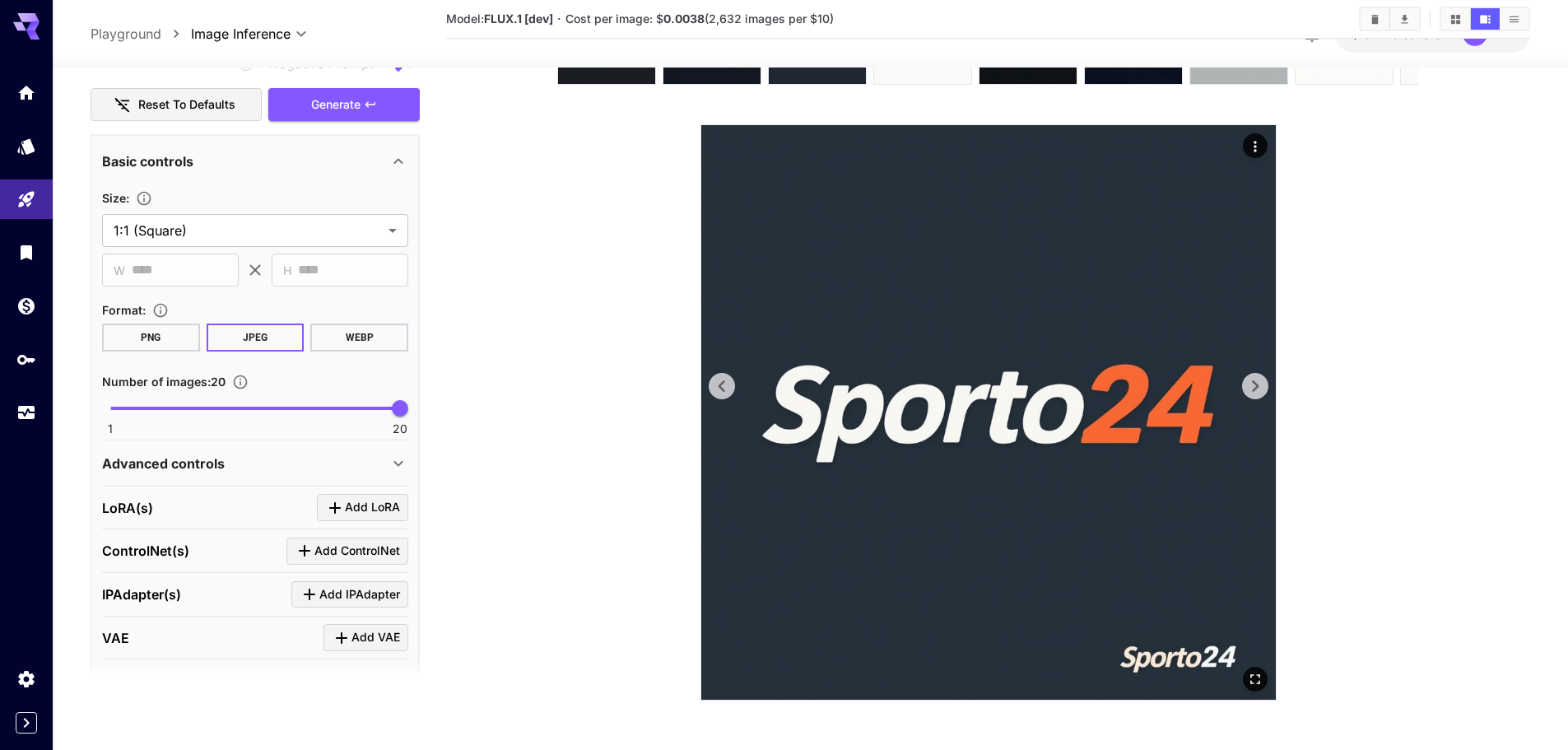
click at [1258, 383] on icon at bounding box center [1255, 386] width 25 height 25
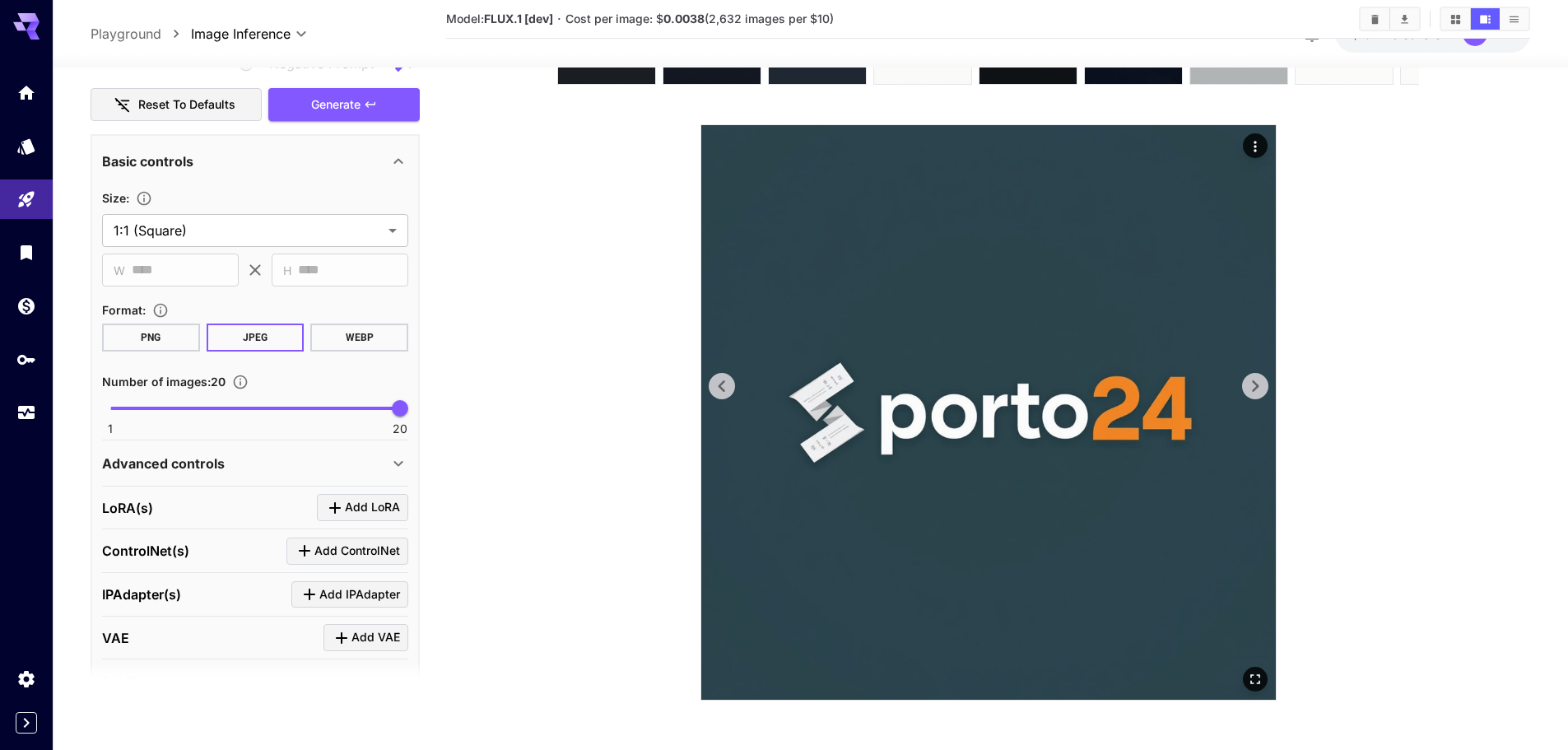
click at [1258, 383] on icon at bounding box center [1255, 386] width 25 height 25
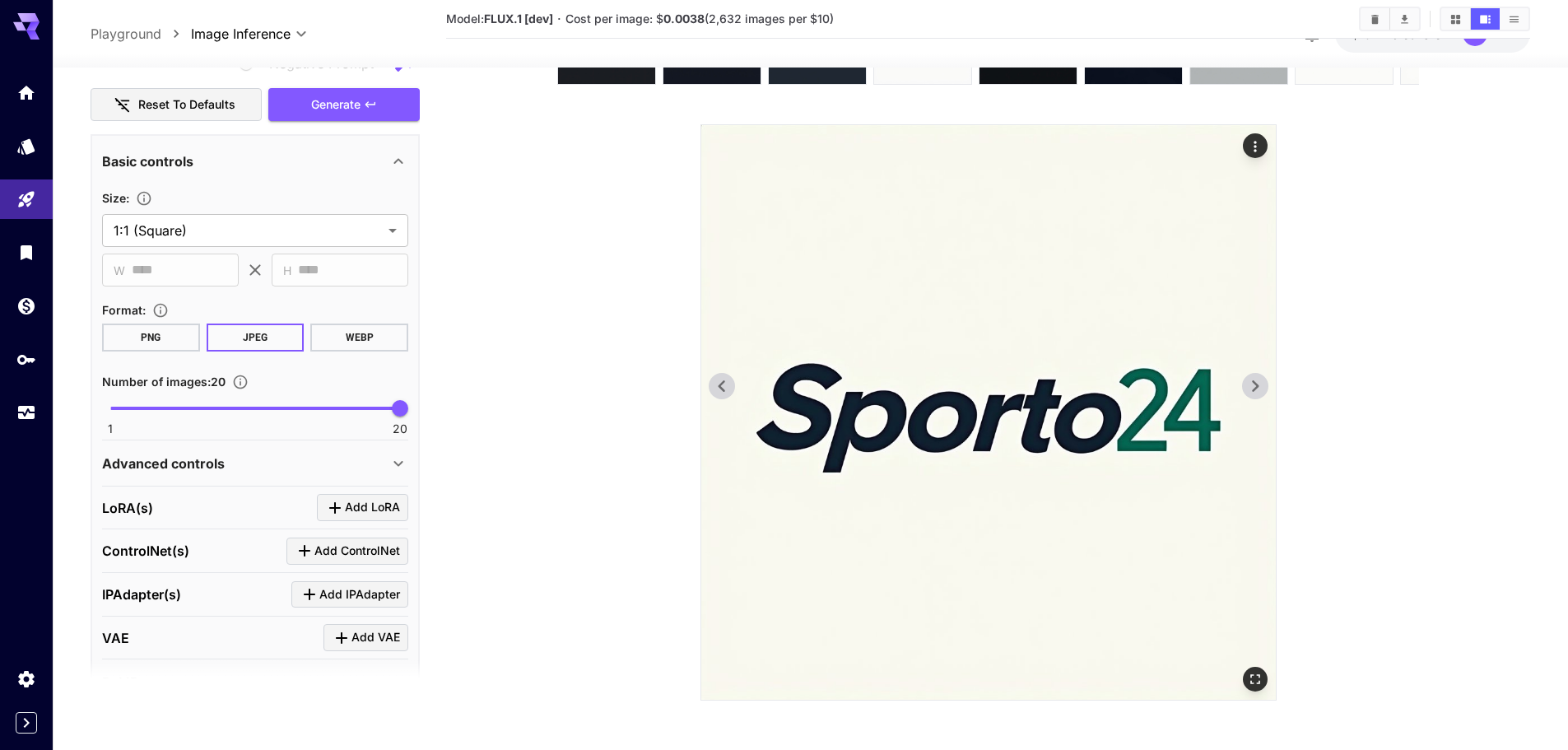
click at [1258, 383] on icon at bounding box center [1255, 386] width 25 height 25
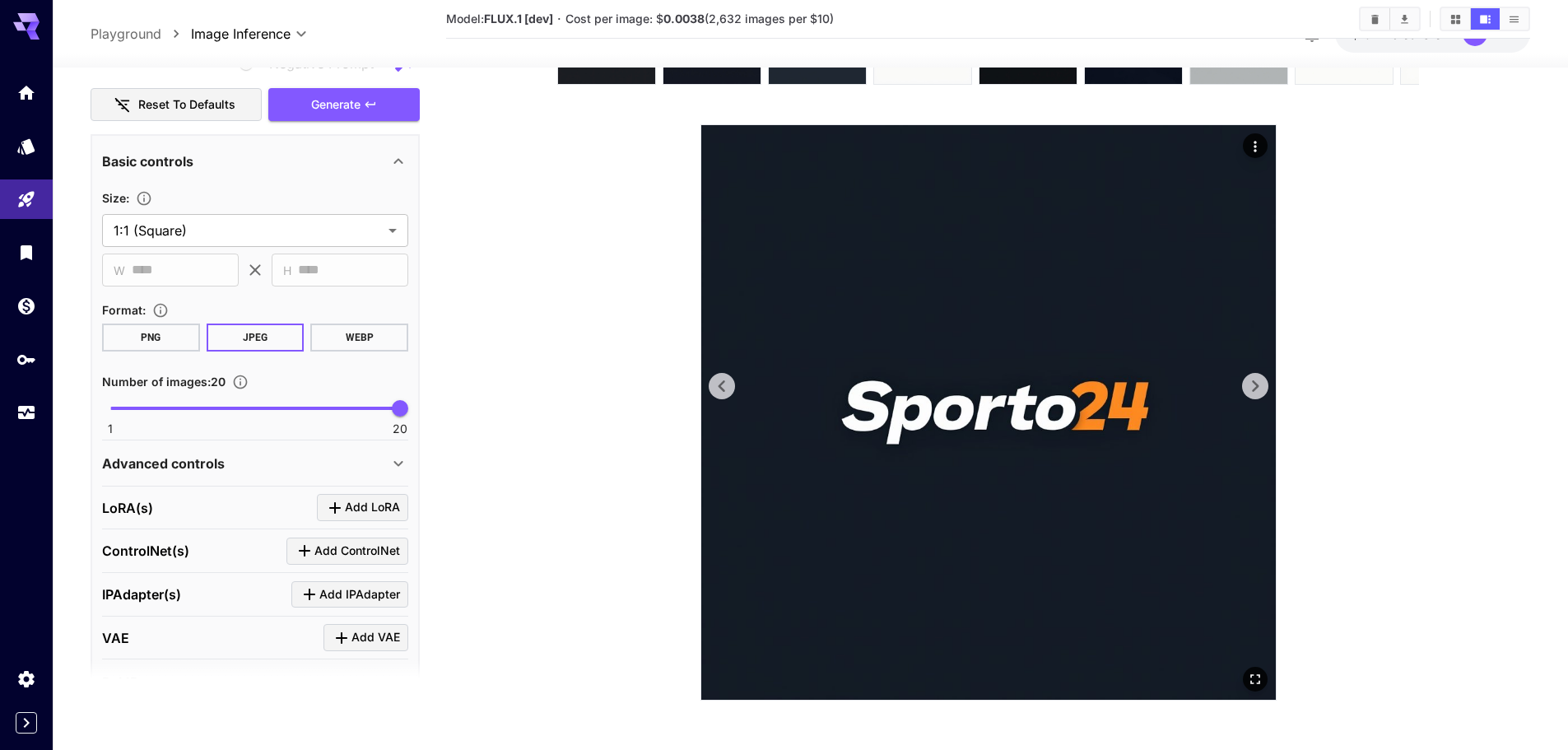
click at [1258, 383] on icon at bounding box center [1255, 386] width 25 height 25
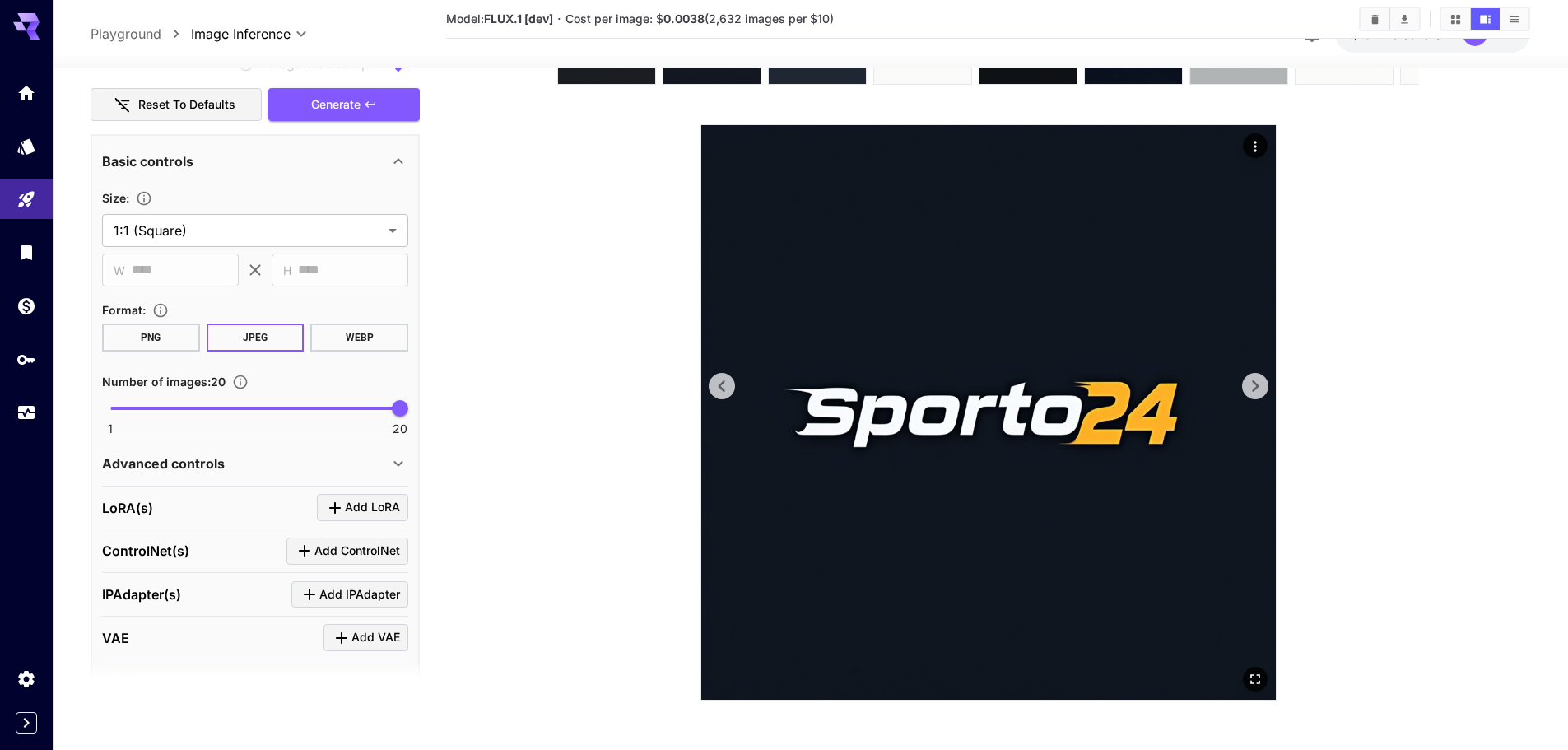
click at [1258, 383] on icon at bounding box center [1255, 386] width 25 height 25
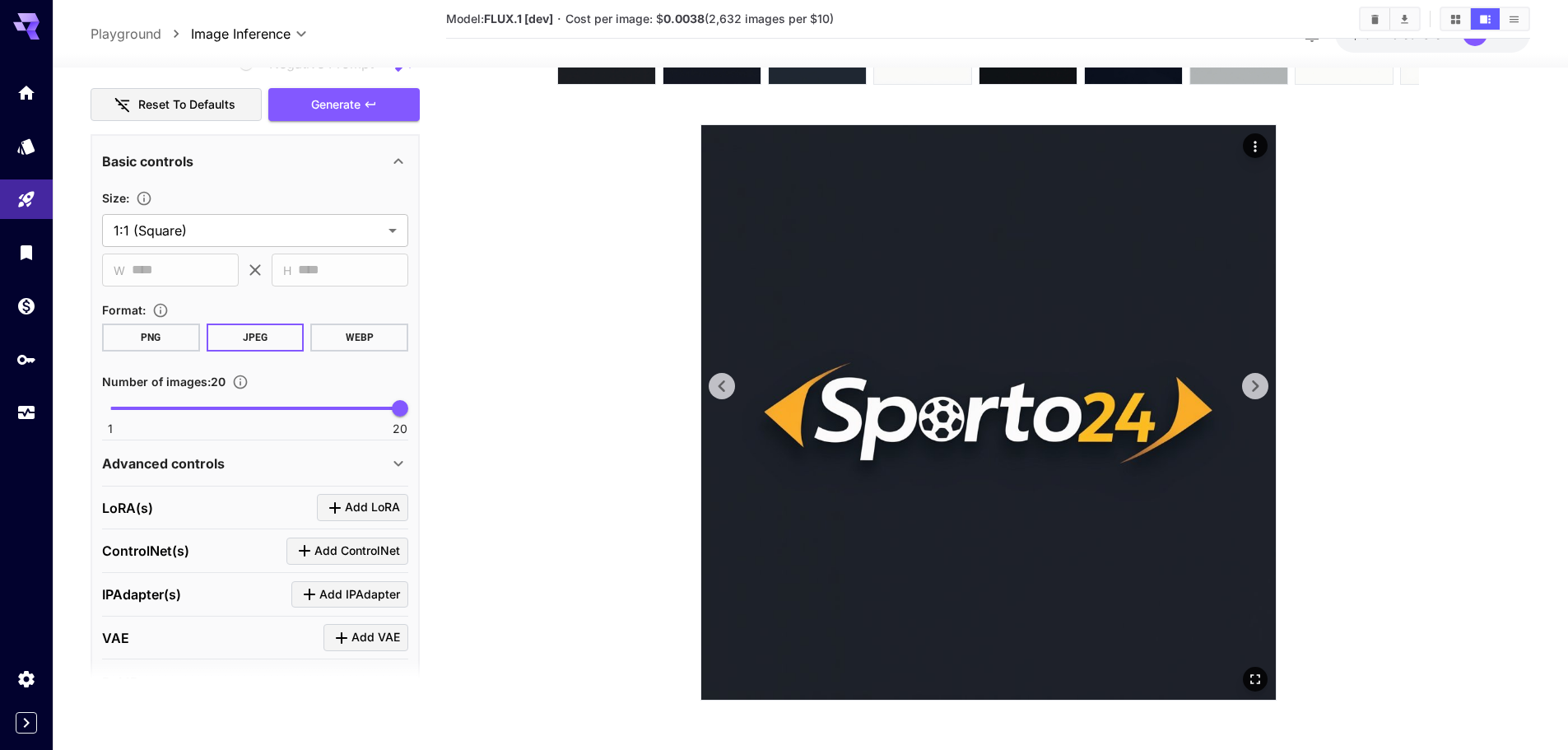
drag, startPoint x: 732, startPoint y: 389, endPoint x: 808, endPoint y: 380, distance: 76.5
click at [732, 388] on icon at bounding box center [721, 386] width 25 height 25
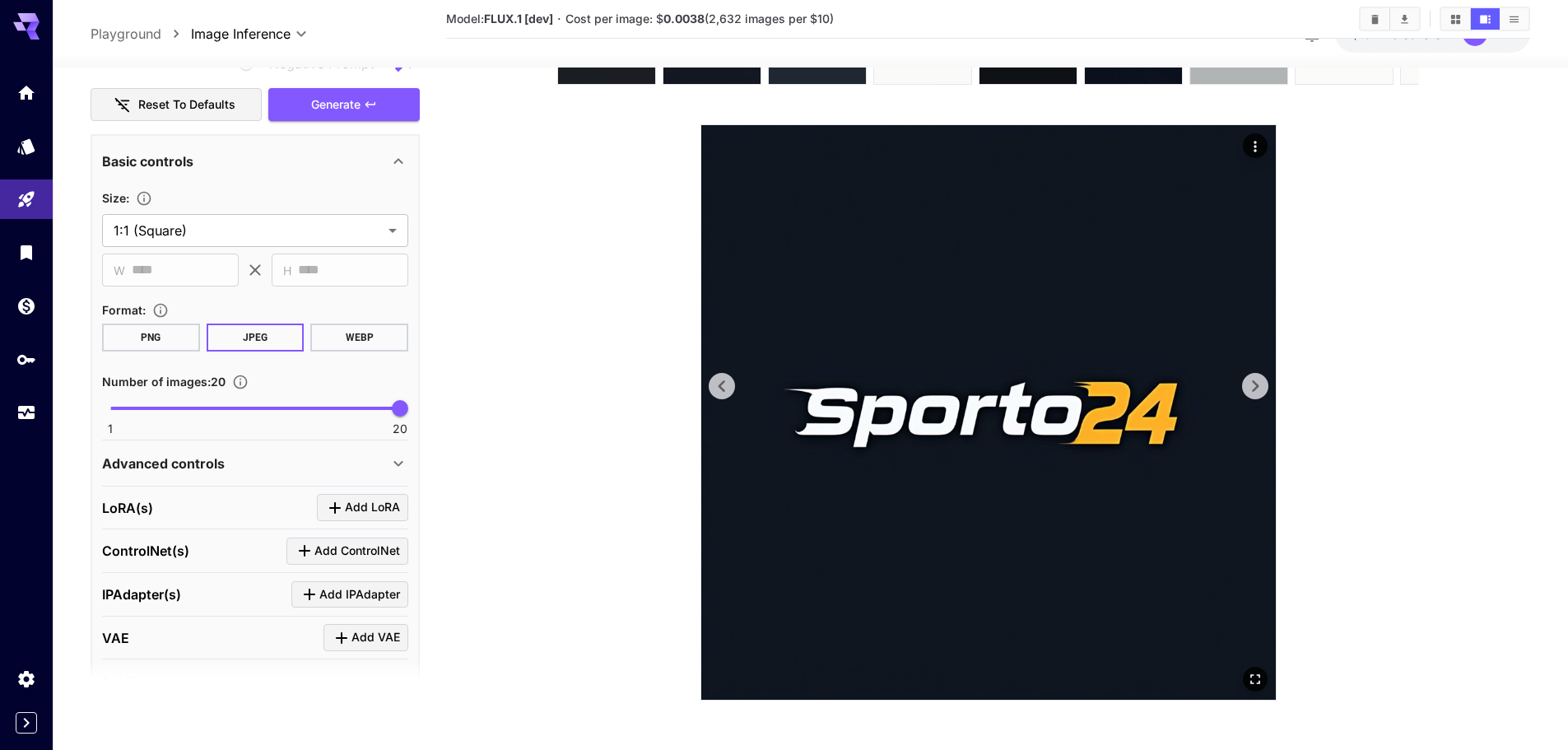
click at [1251, 142] on icon "Actions" at bounding box center [1255, 146] width 17 height 17
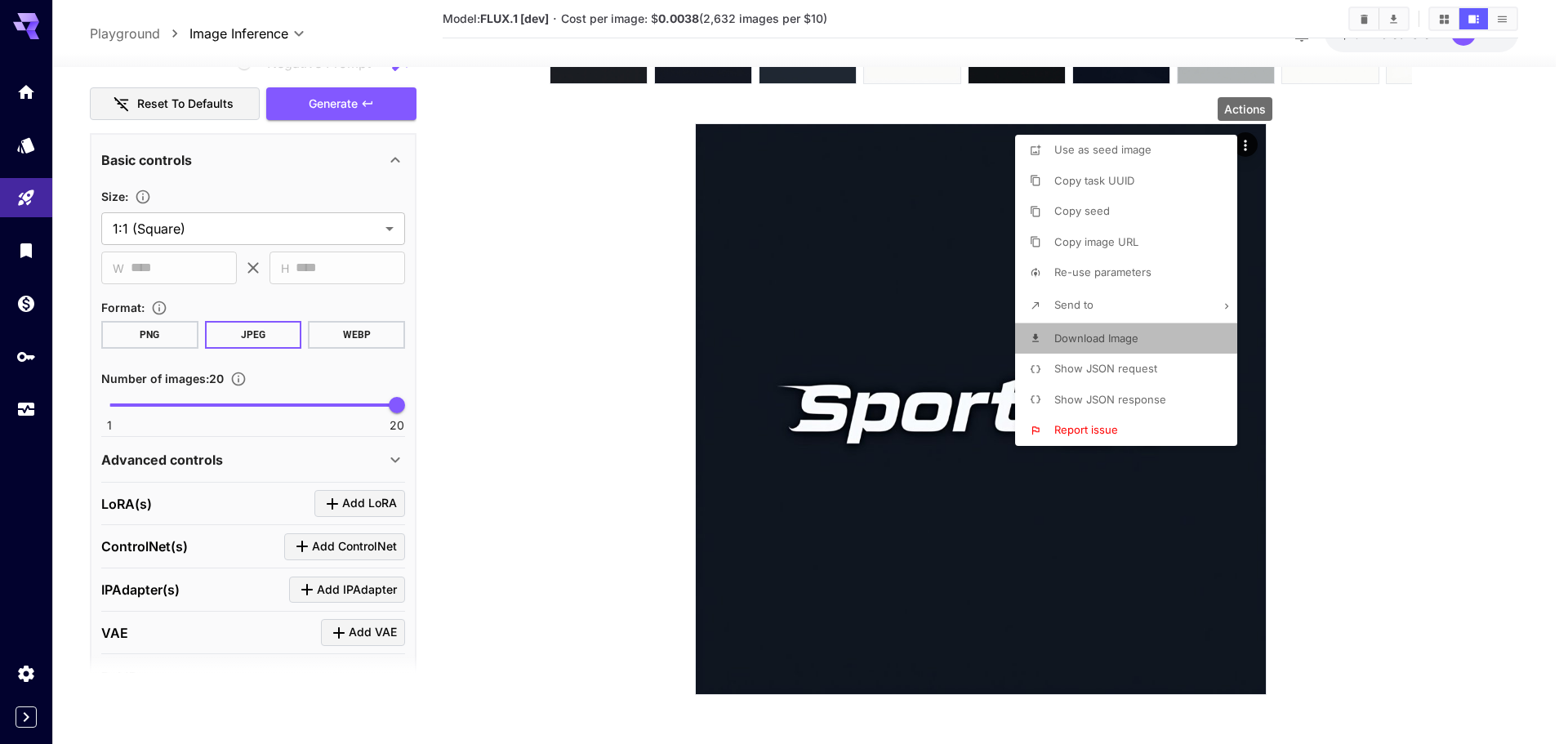
click at [1116, 332] on span "Download Image" at bounding box center [1095, 338] width 84 height 13
click at [1259, 412] on div at bounding box center [784, 372] width 1568 height 744
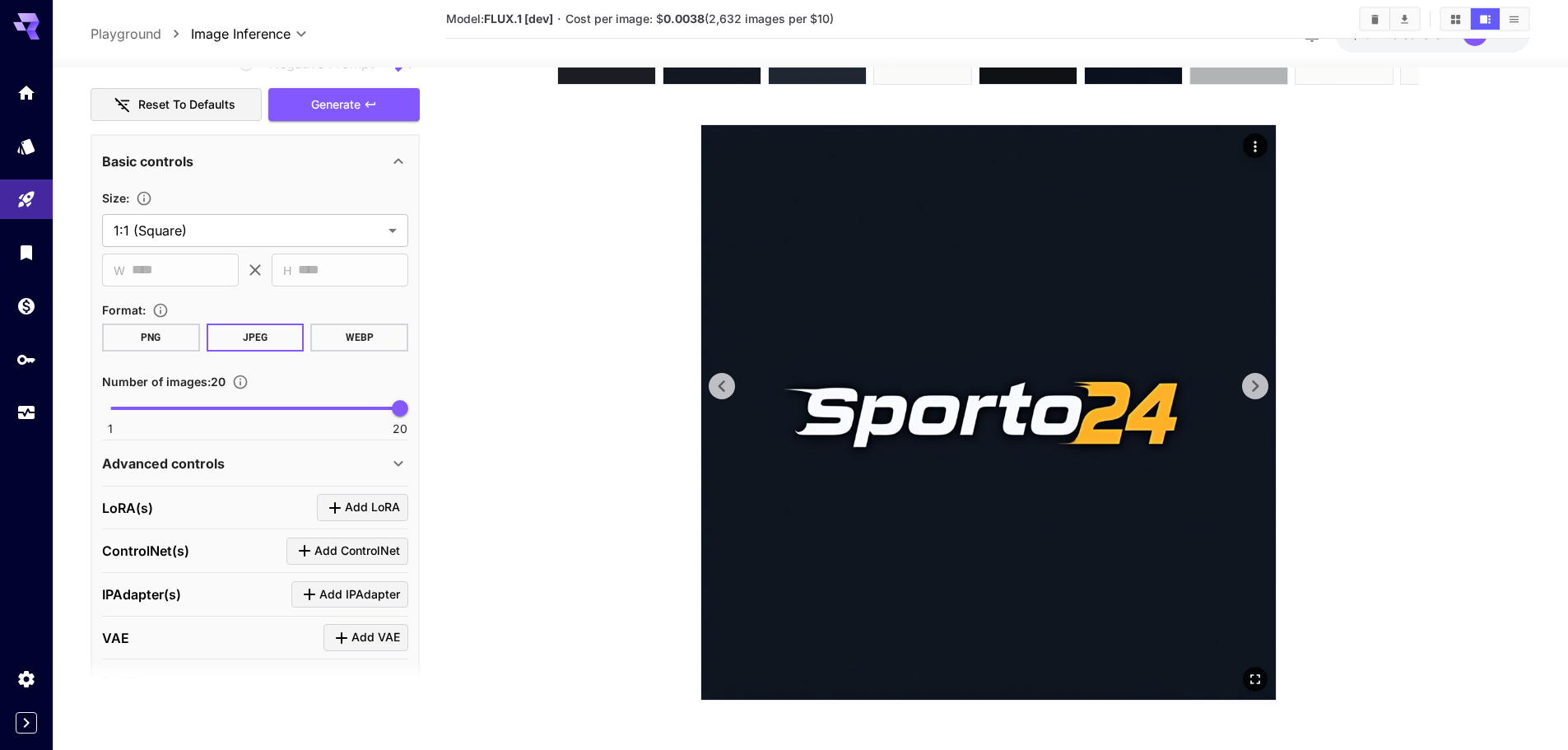
click at [1260, 411] on img at bounding box center [988, 412] width 574 height 574
click at [1263, 385] on icon at bounding box center [1255, 386] width 25 height 25
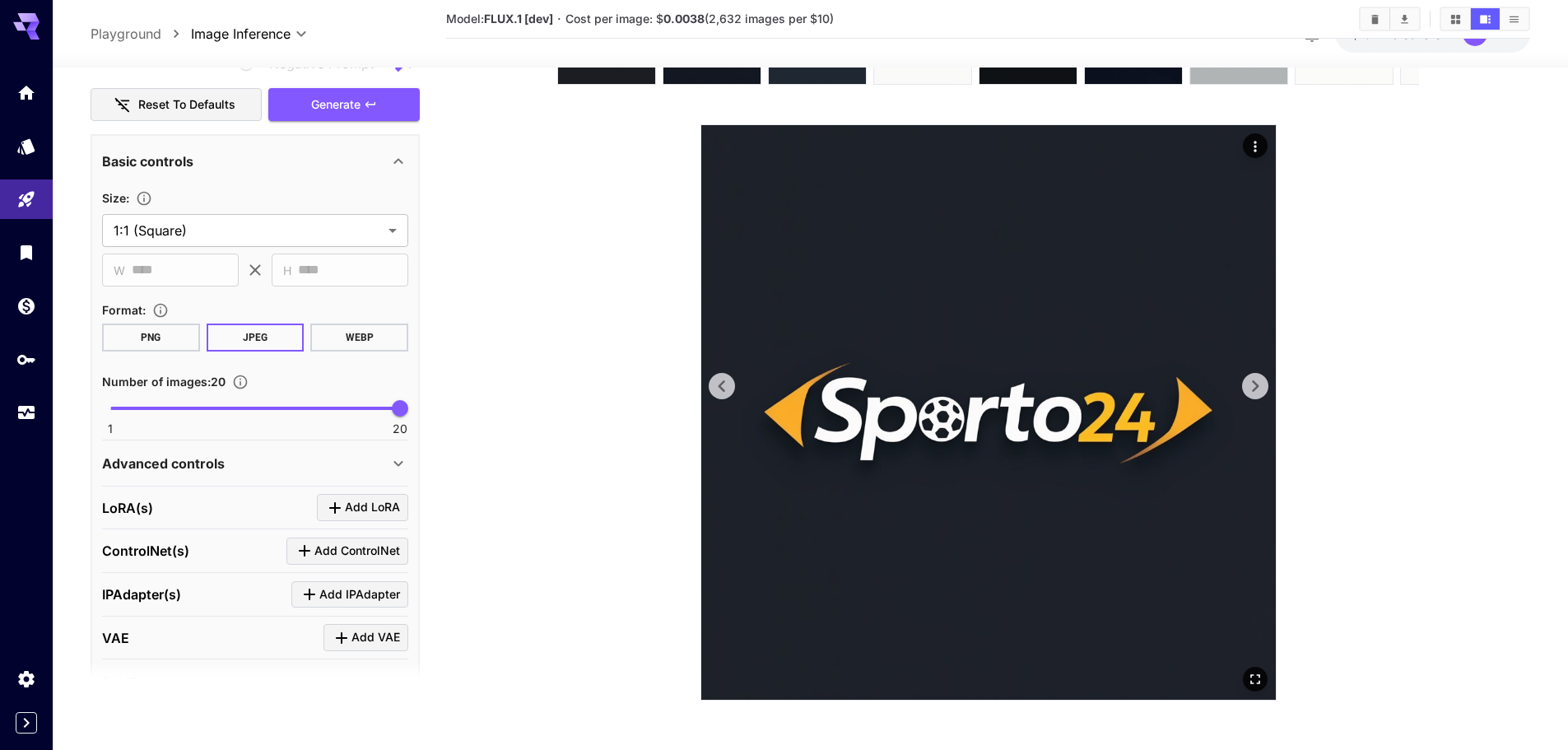
click at [1263, 385] on icon at bounding box center [1255, 386] width 25 height 25
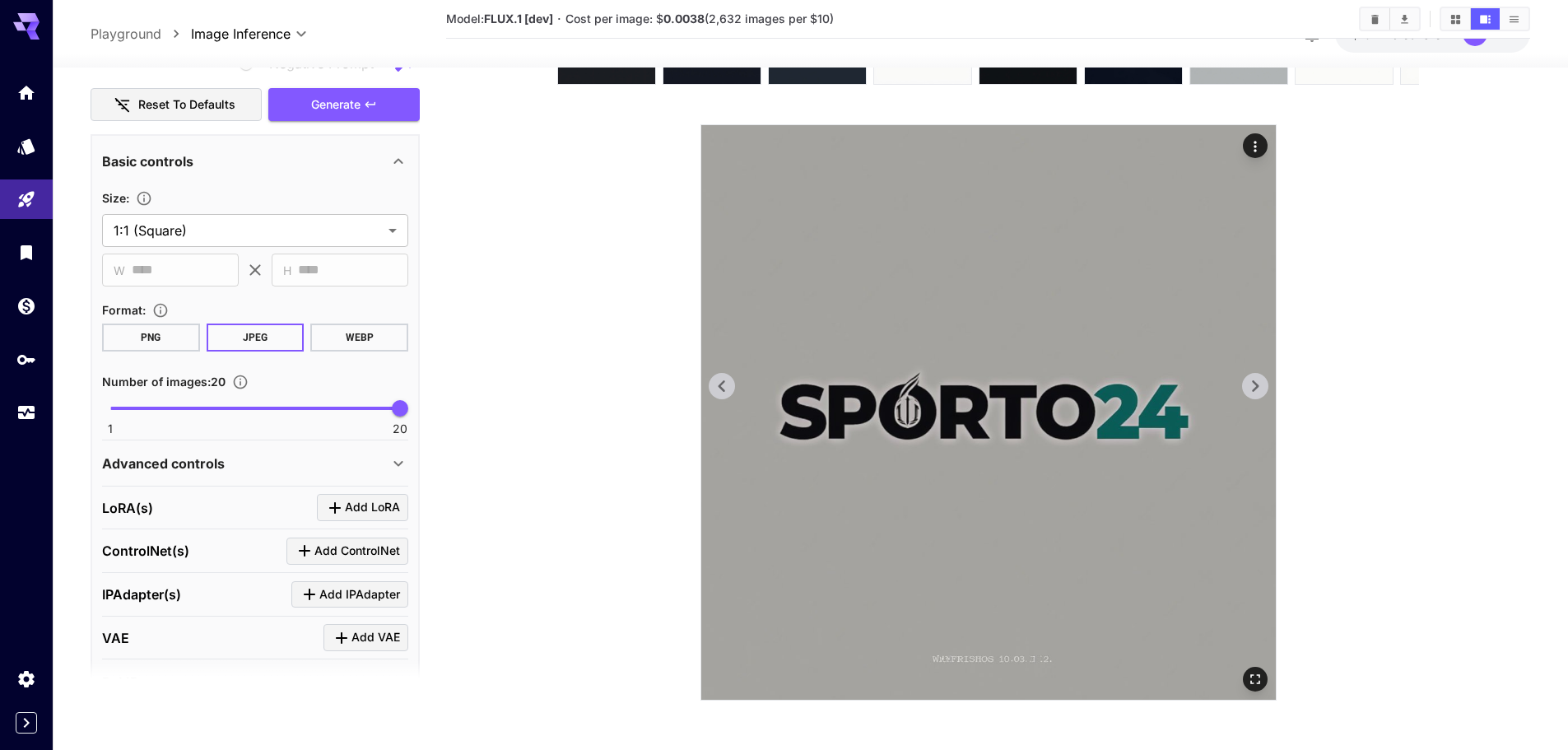
click at [714, 371] on img at bounding box center [988, 412] width 574 height 574
click at [719, 376] on icon at bounding box center [721, 386] width 25 height 25
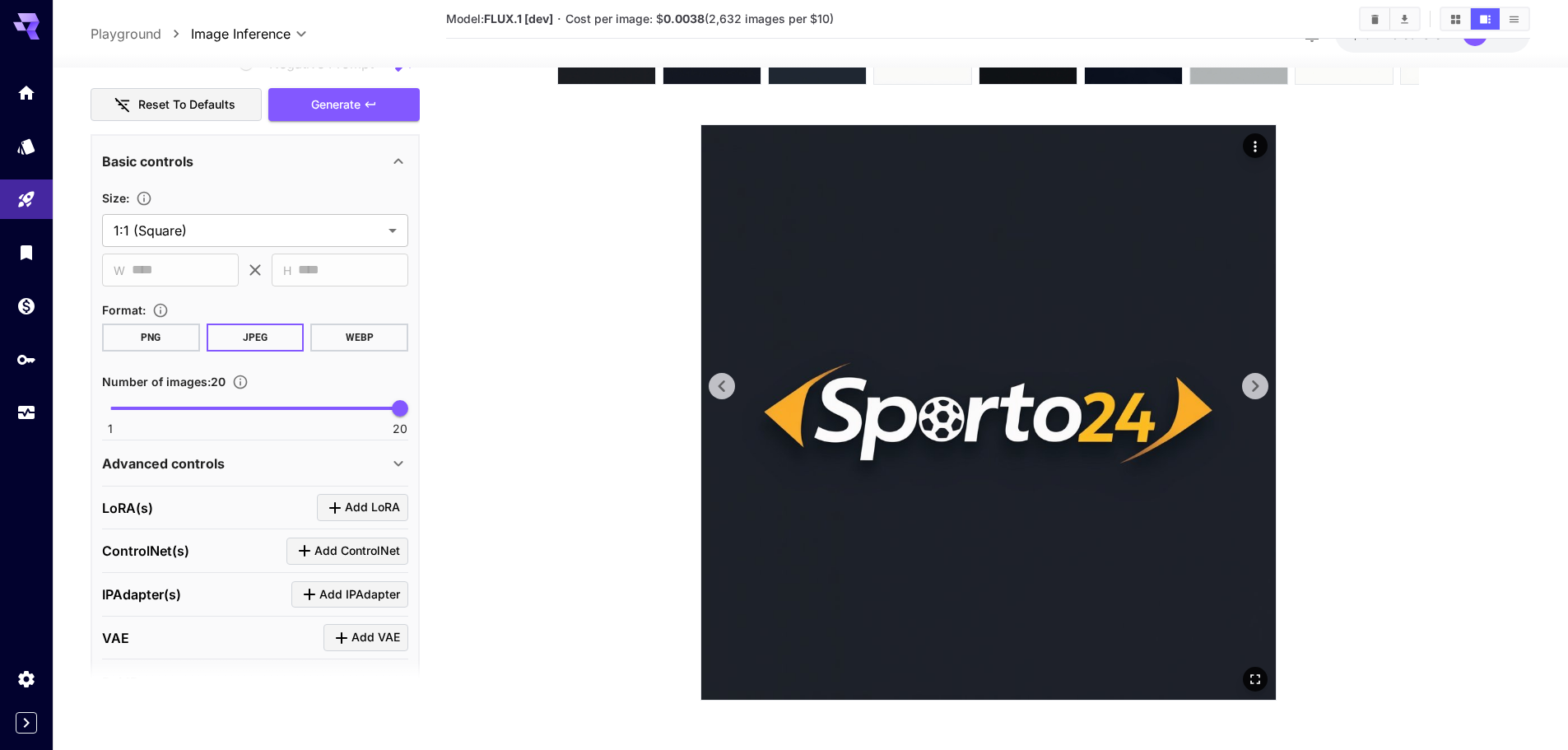
click at [1252, 384] on icon at bounding box center [1255, 386] width 25 height 25
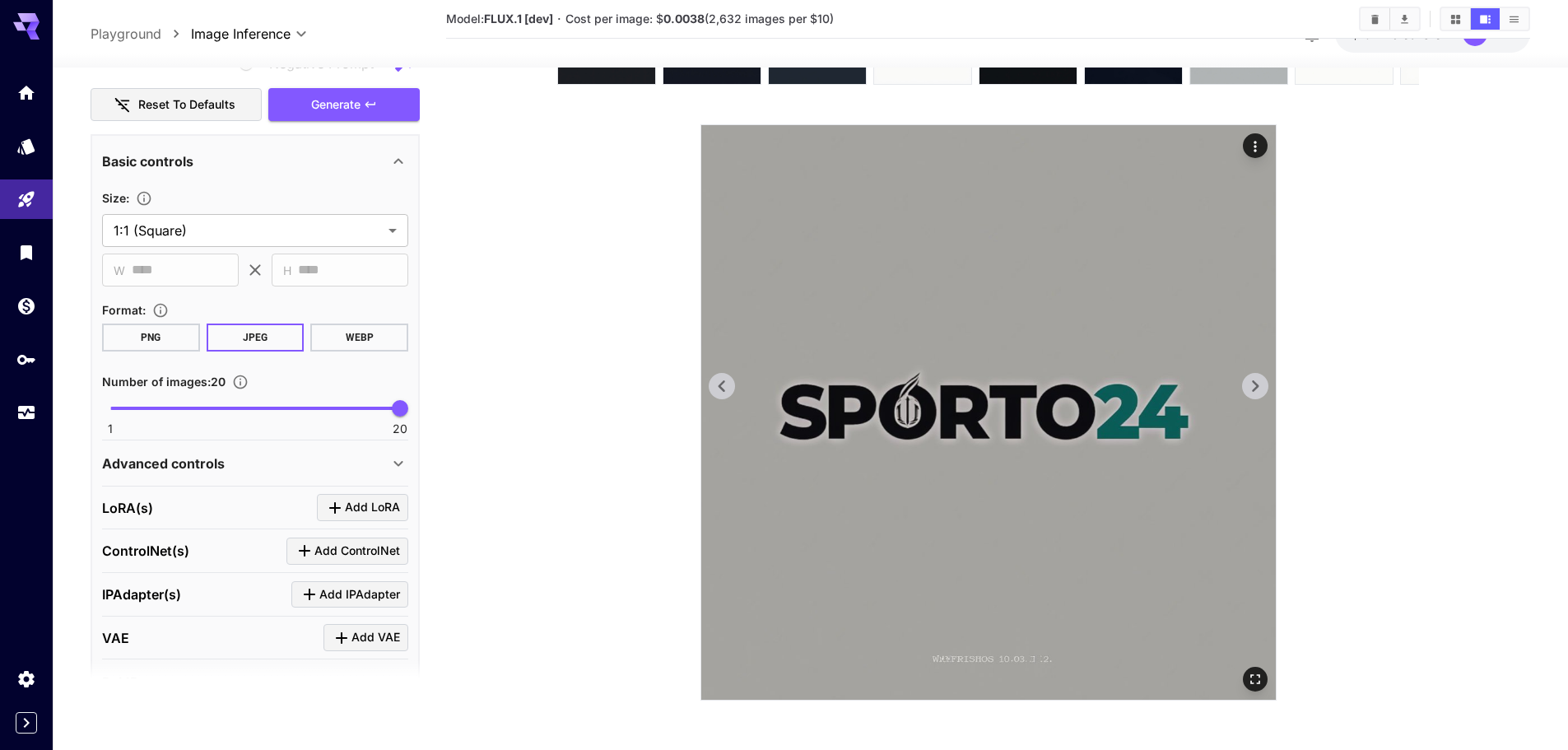
click at [1252, 384] on icon at bounding box center [1255, 386] width 25 height 25
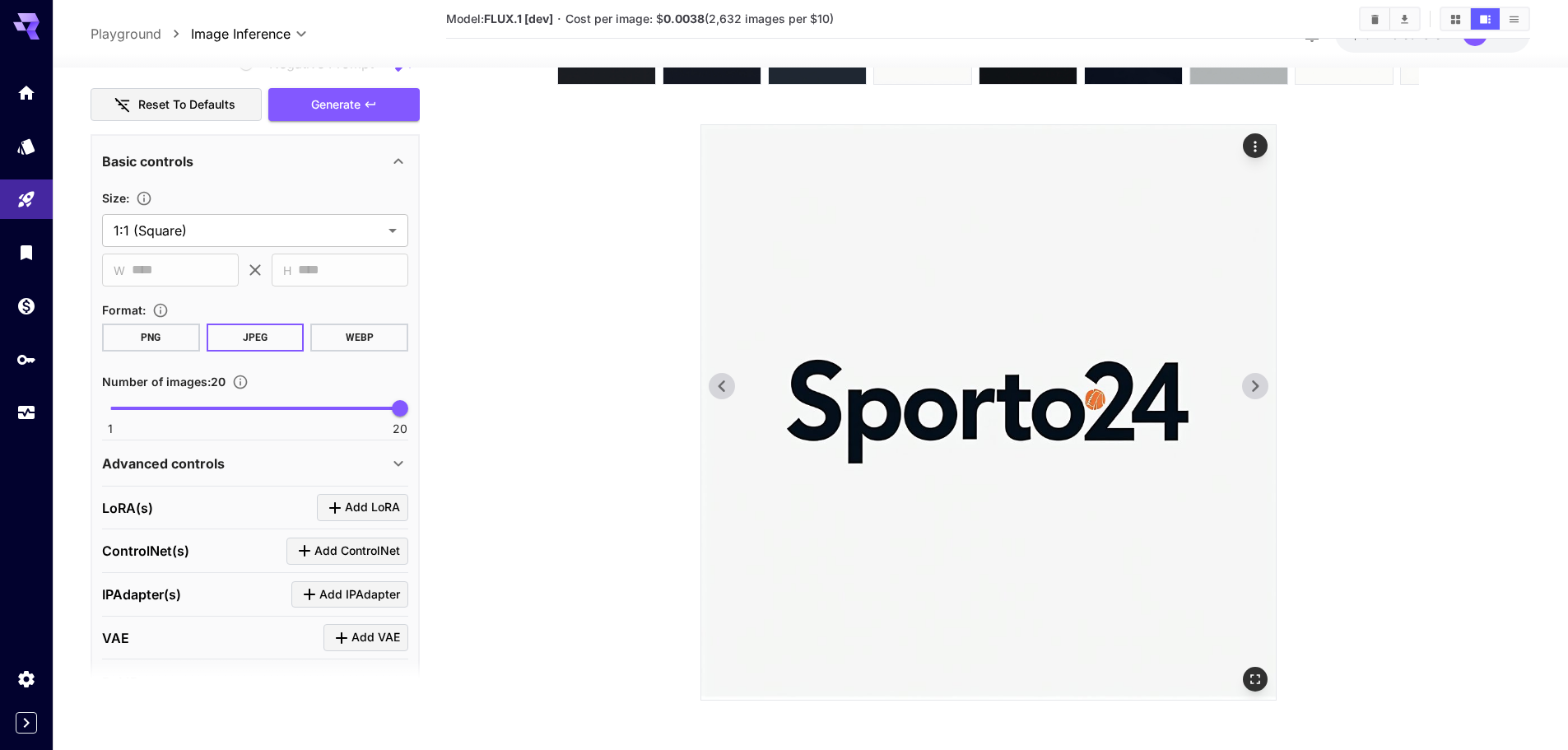
click at [1252, 384] on icon at bounding box center [1255, 386] width 25 height 25
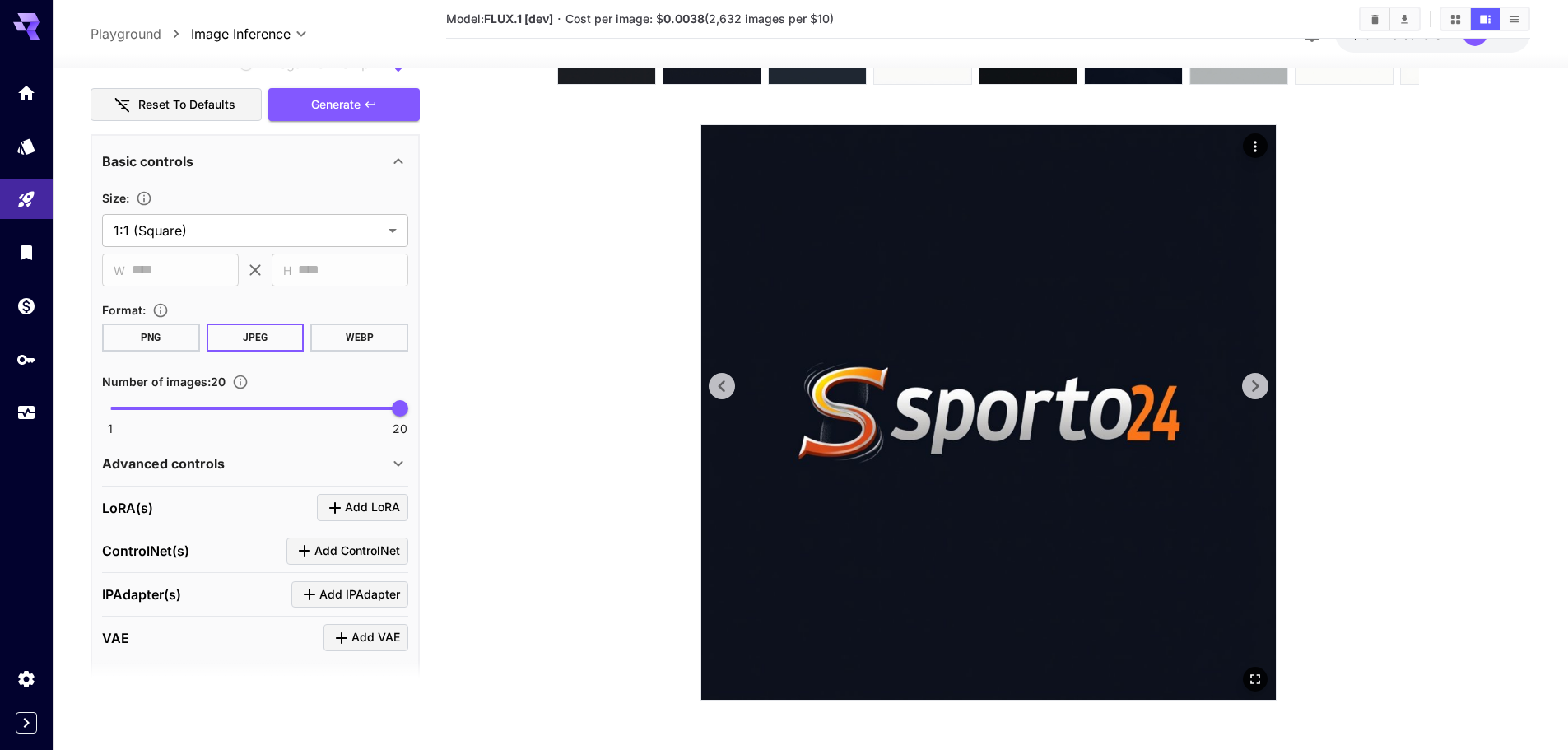
click at [1252, 384] on icon at bounding box center [1255, 386] width 25 height 25
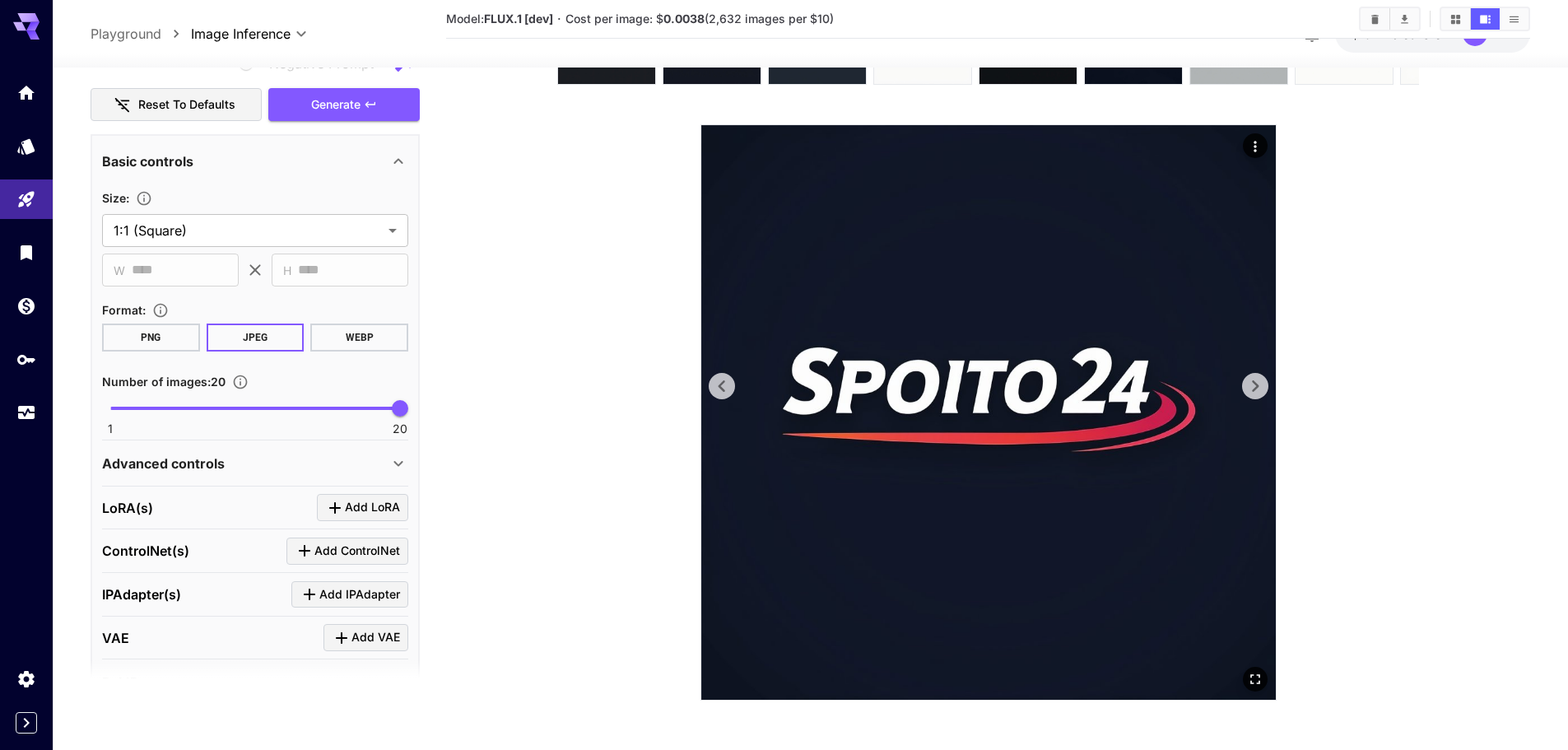
click at [1252, 384] on icon at bounding box center [1255, 386] width 25 height 25
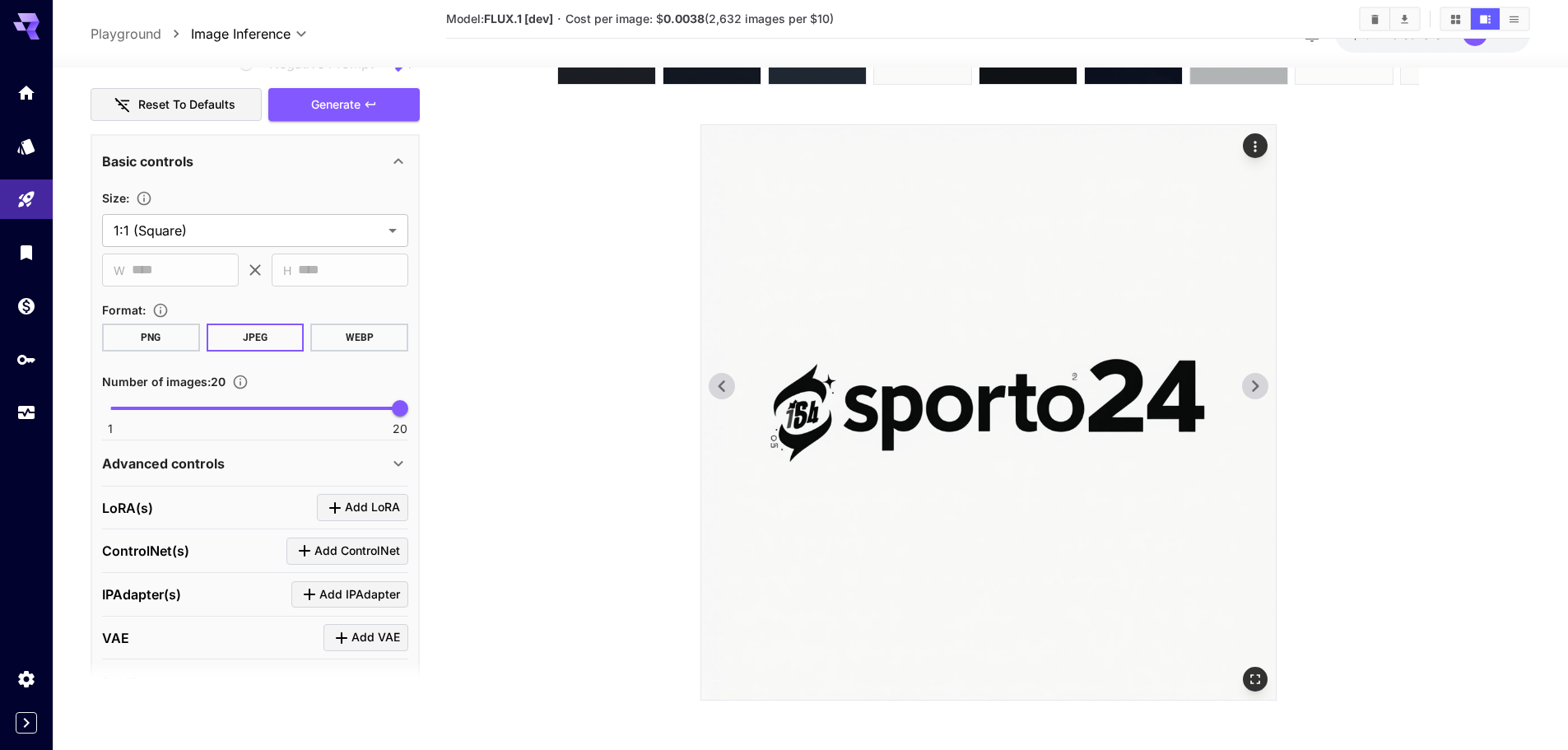
click at [1252, 384] on icon at bounding box center [1255, 386] width 25 height 25
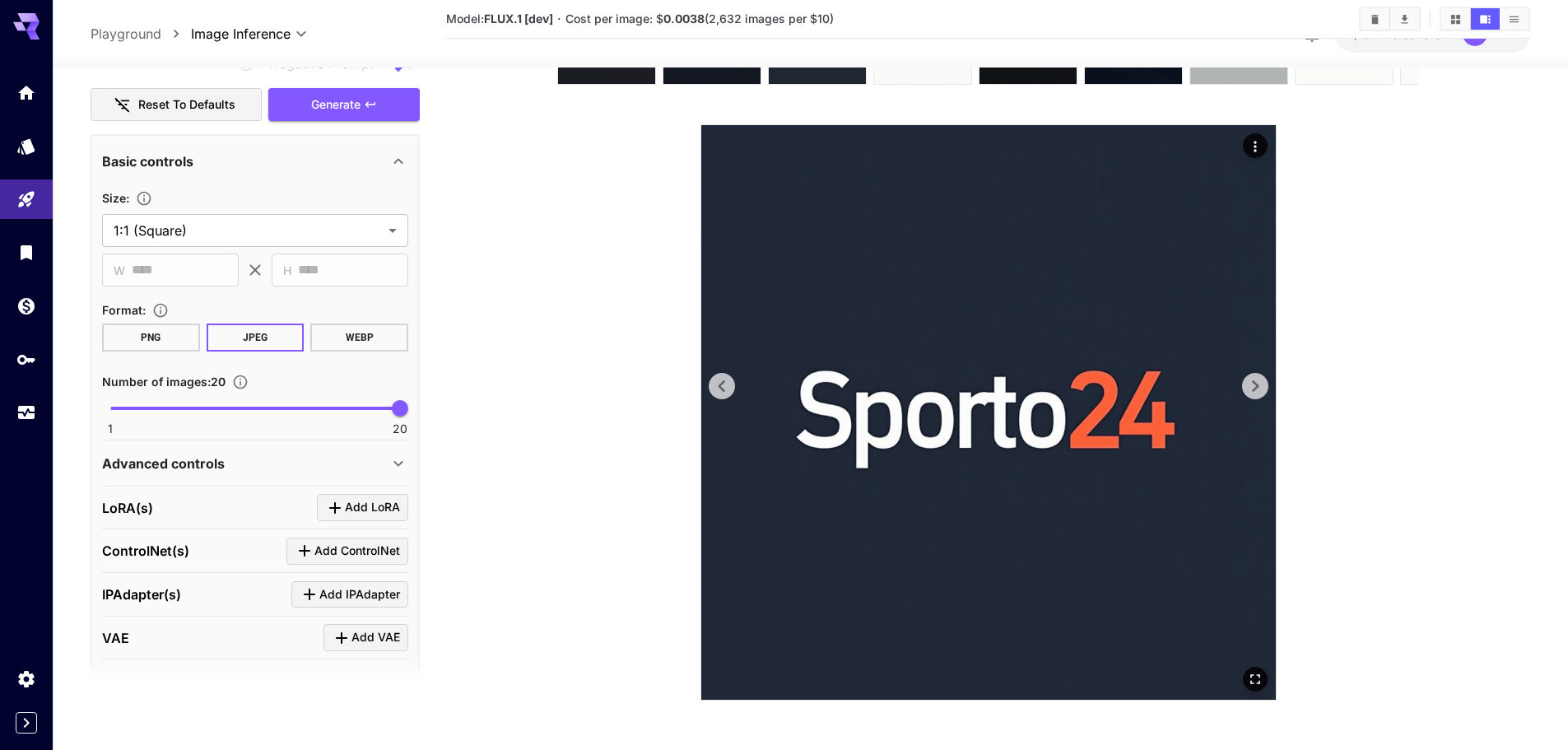
click at [1252, 384] on icon at bounding box center [1255, 386] width 25 height 25
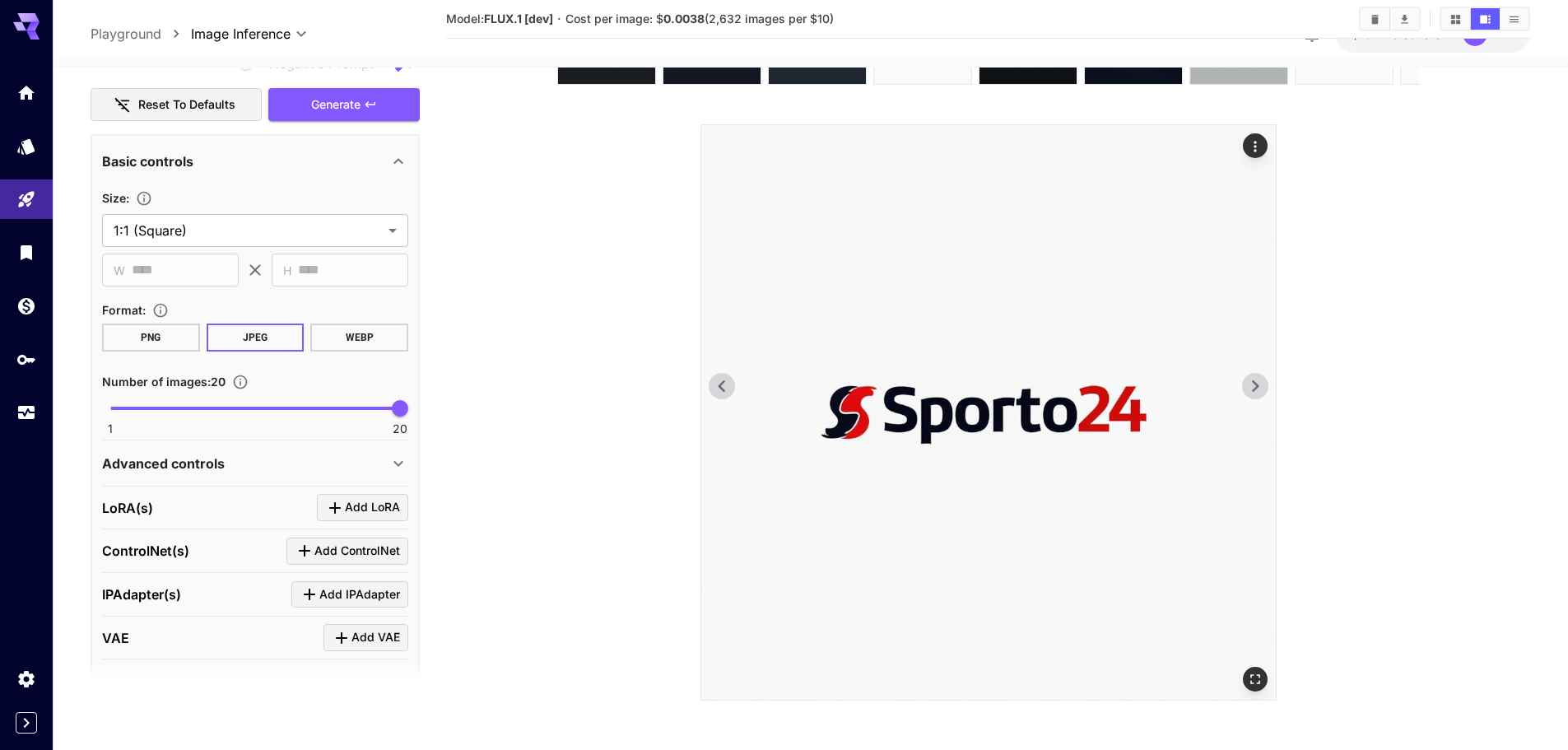
click at [1252, 384] on icon at bounding box center [1255, 386] width 25 height 25
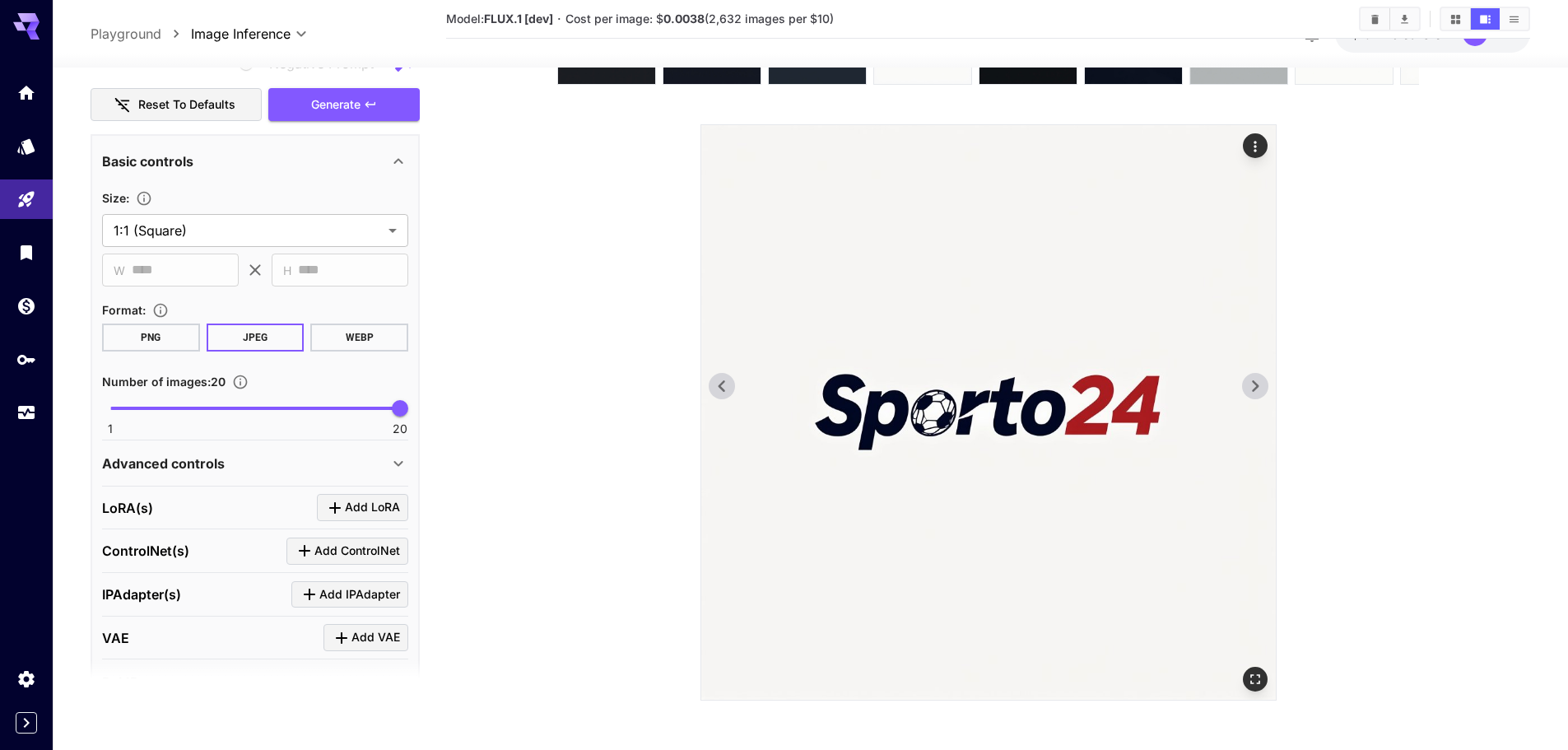
click at [1252, 384] on icon at bounding box center [1255, 386] width 25 height 25
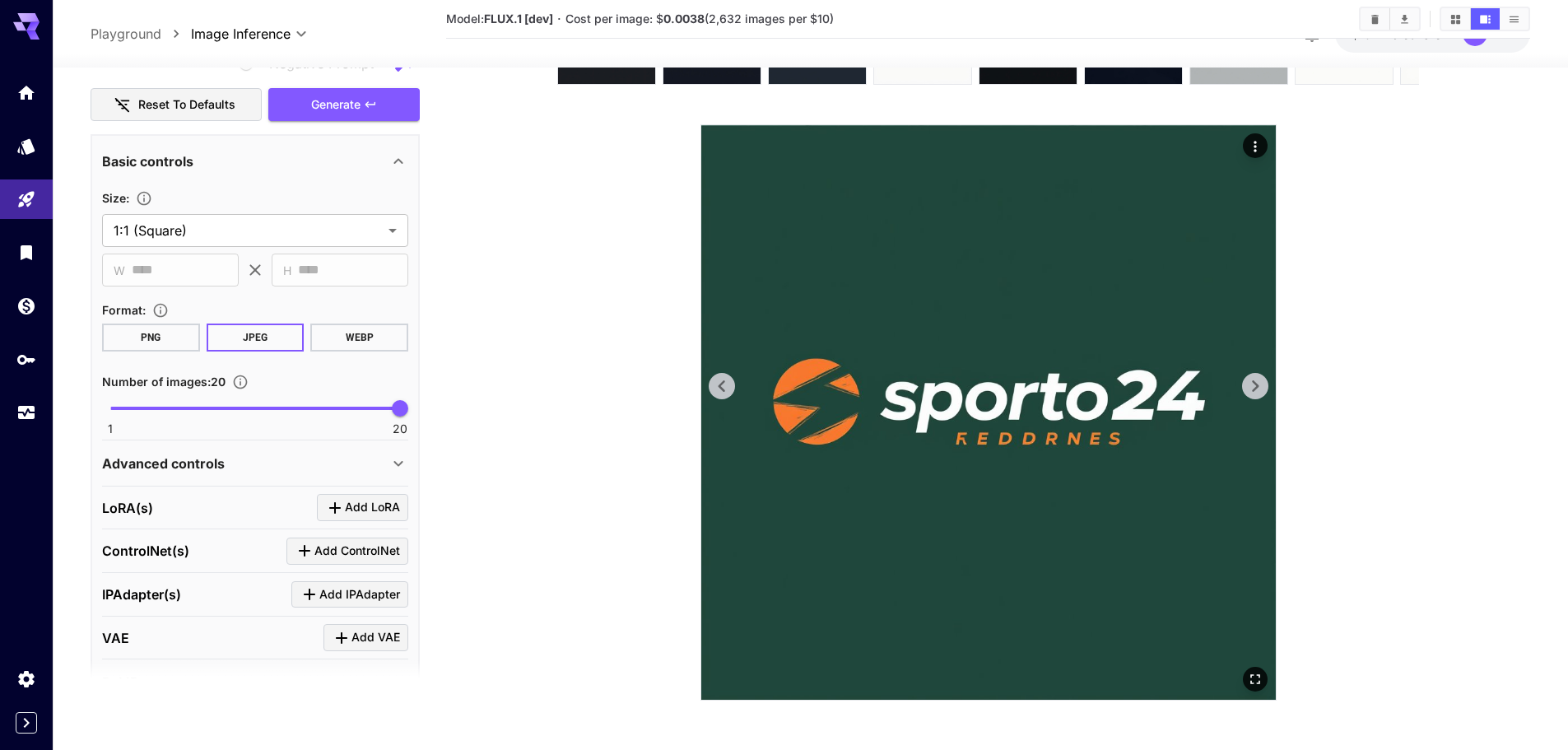
click at [713, 380] on icon at bounding box center [721, 386] width 25 height 25
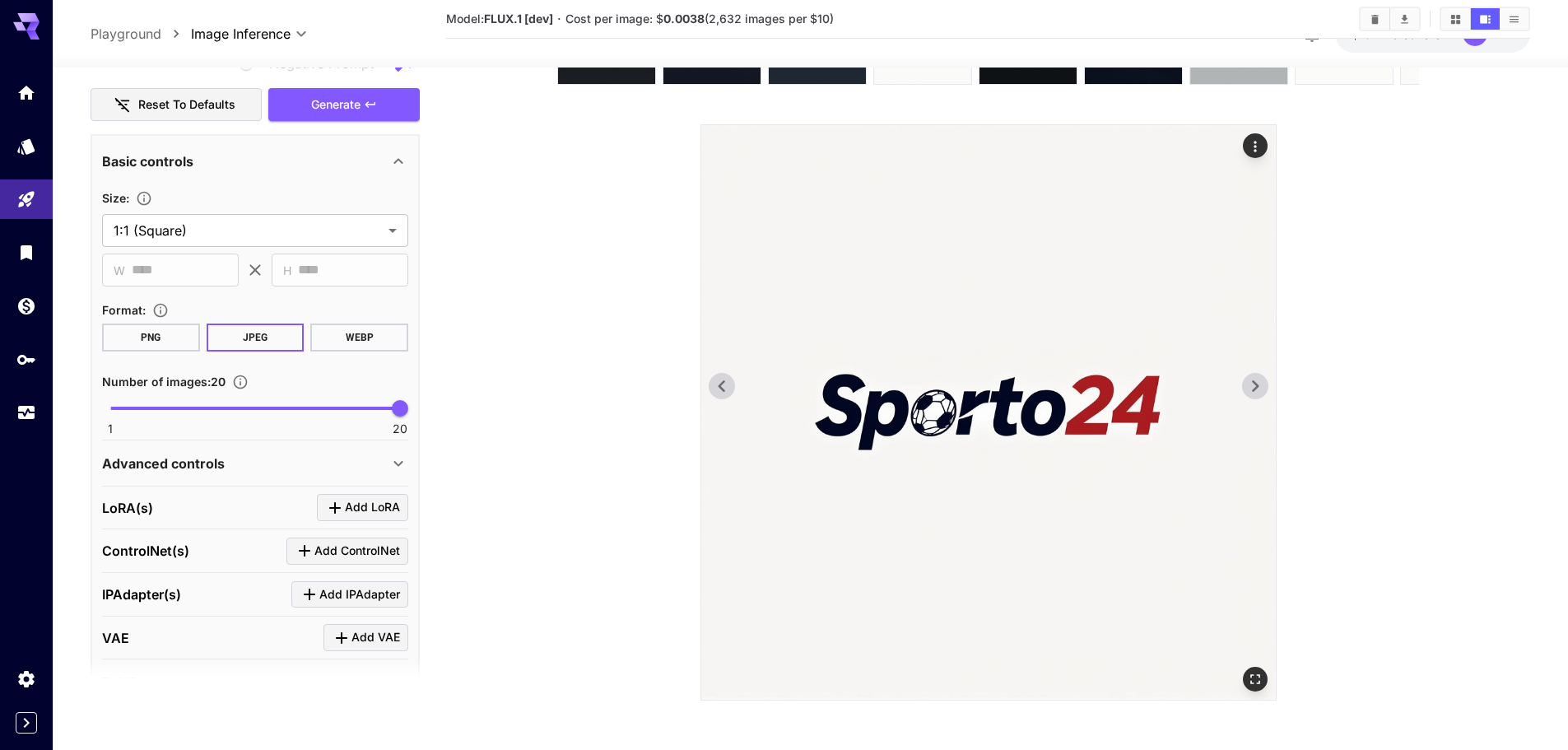
click at [1257, 147] on icon "Actions" at bounding box center [1255, 146] width 17 height 17
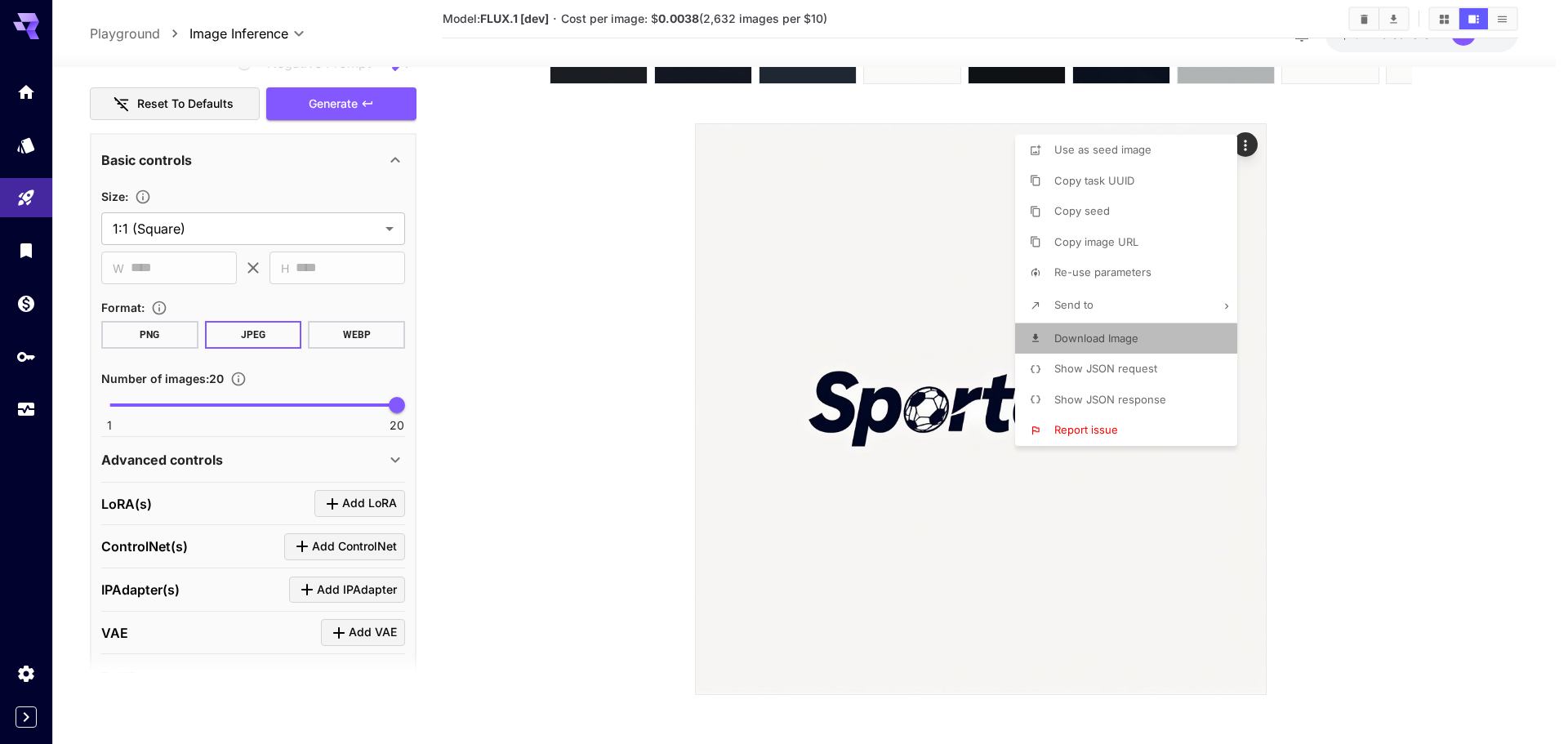
click at [1182, 333] on li "Download Image" at bounding box center [1131, 340] width 232 height 31
click at [1479, 497] on div at bounding box center [784, 372] width 1568 height 744
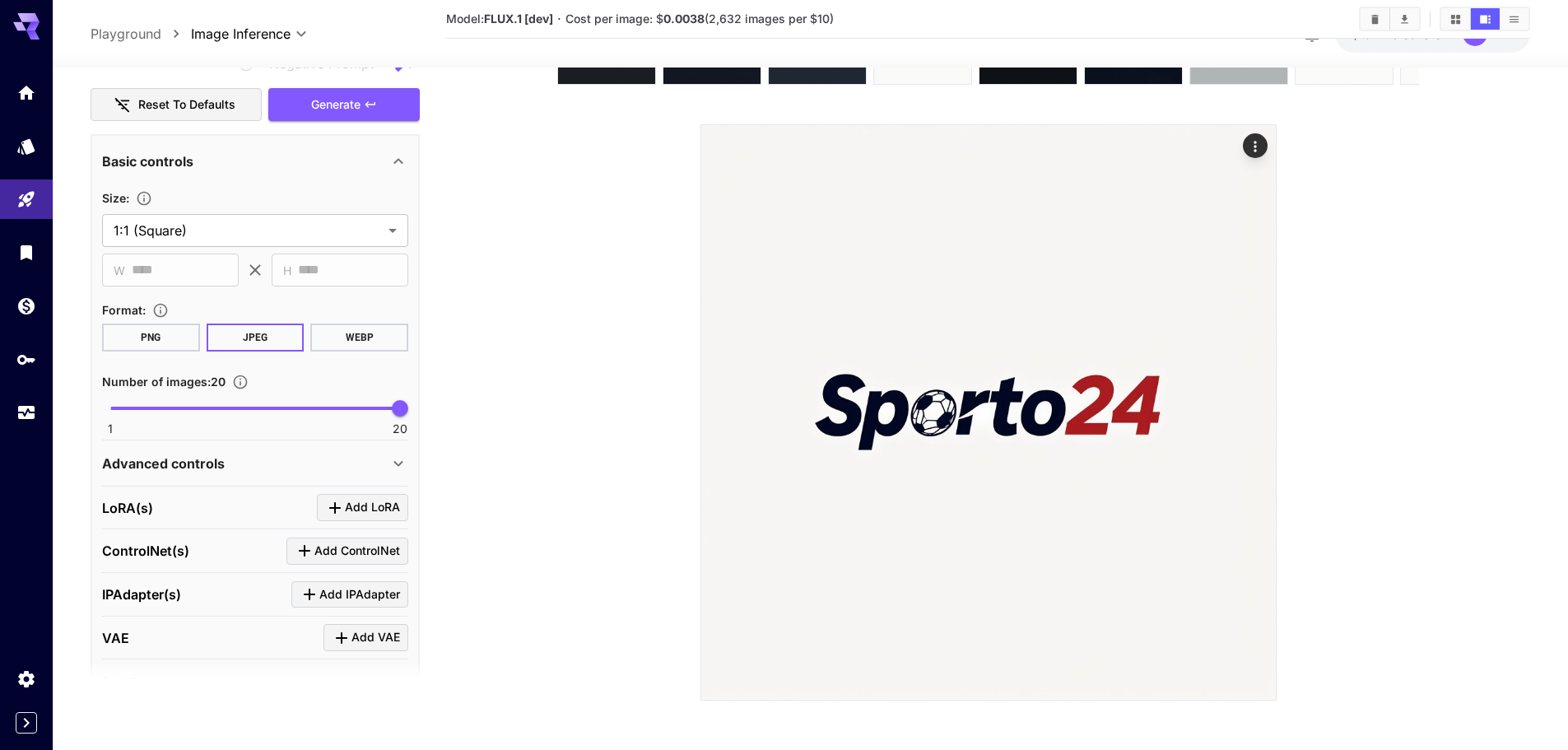
click at [1295, 467] on section at bounding box center [988, 343] width 941 height 714
click at [1232, 368] on img at bounding box center [988, 412] width 574 height 574
click at [1252, 384] on icon at bounding box center [1255, 386] width 25 height 25
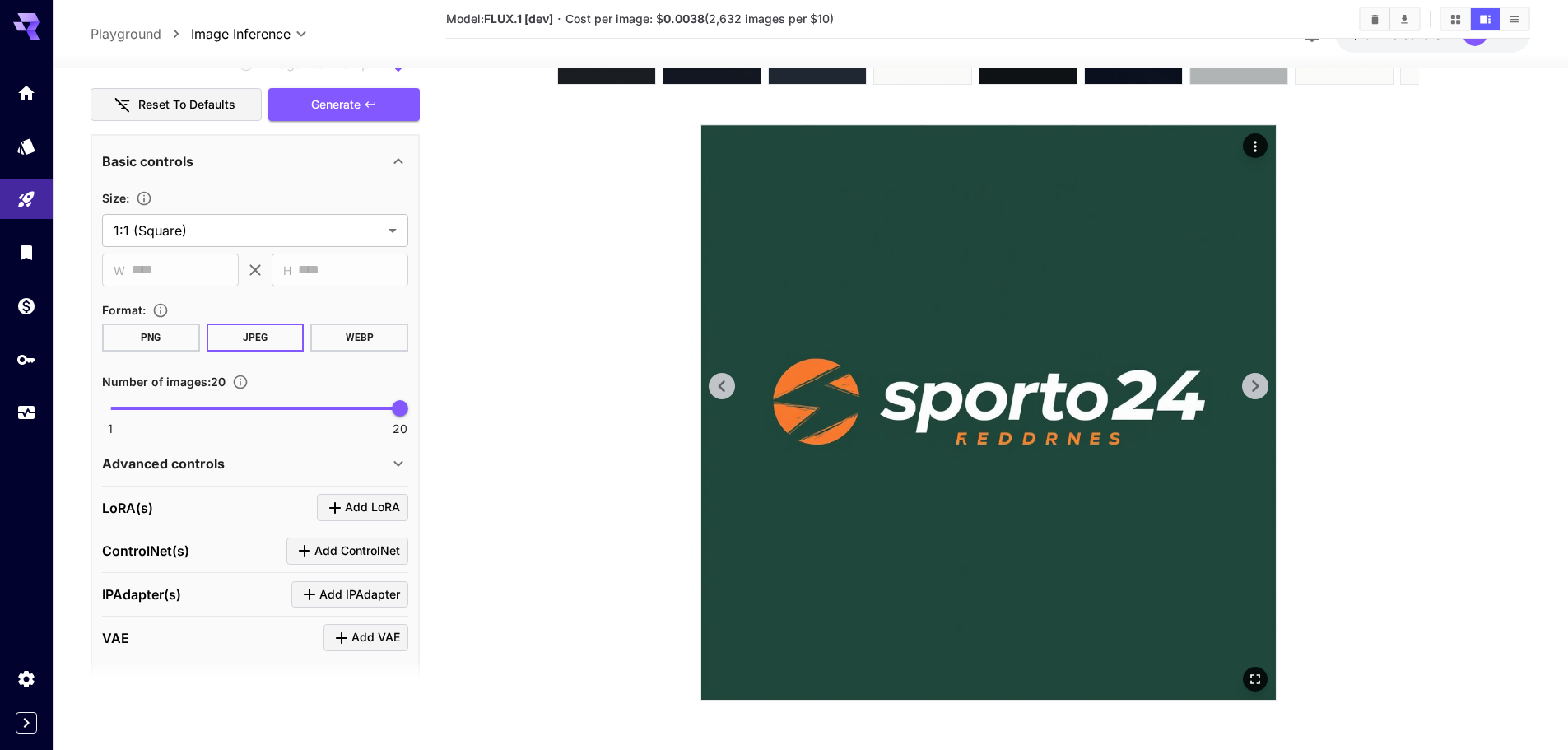
click at [1252, 384] on icon at bounding box center [1255, 386] width 25 height 25
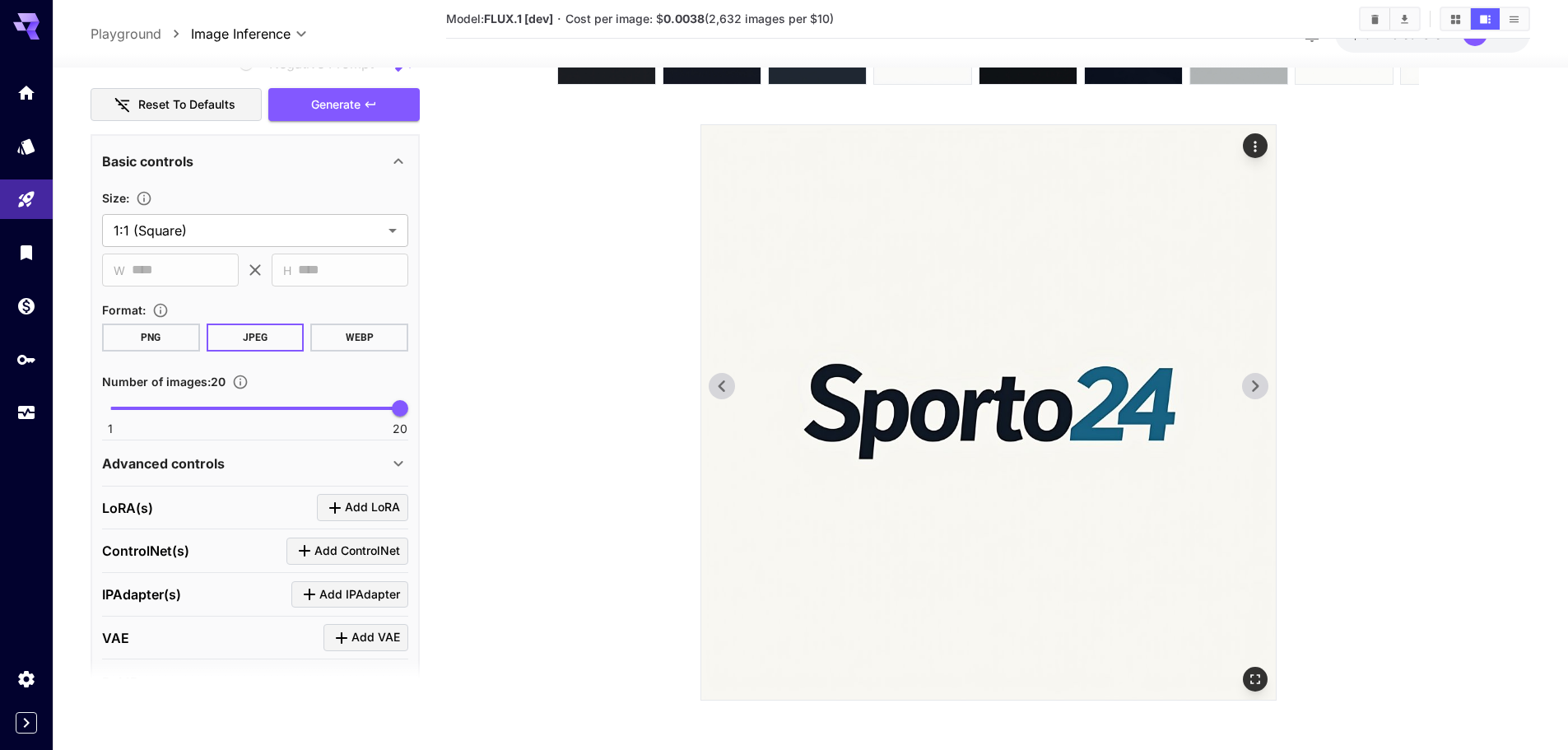
click at [1252, 384] on icon at bounding box center [1255, 386] width 25 height 25
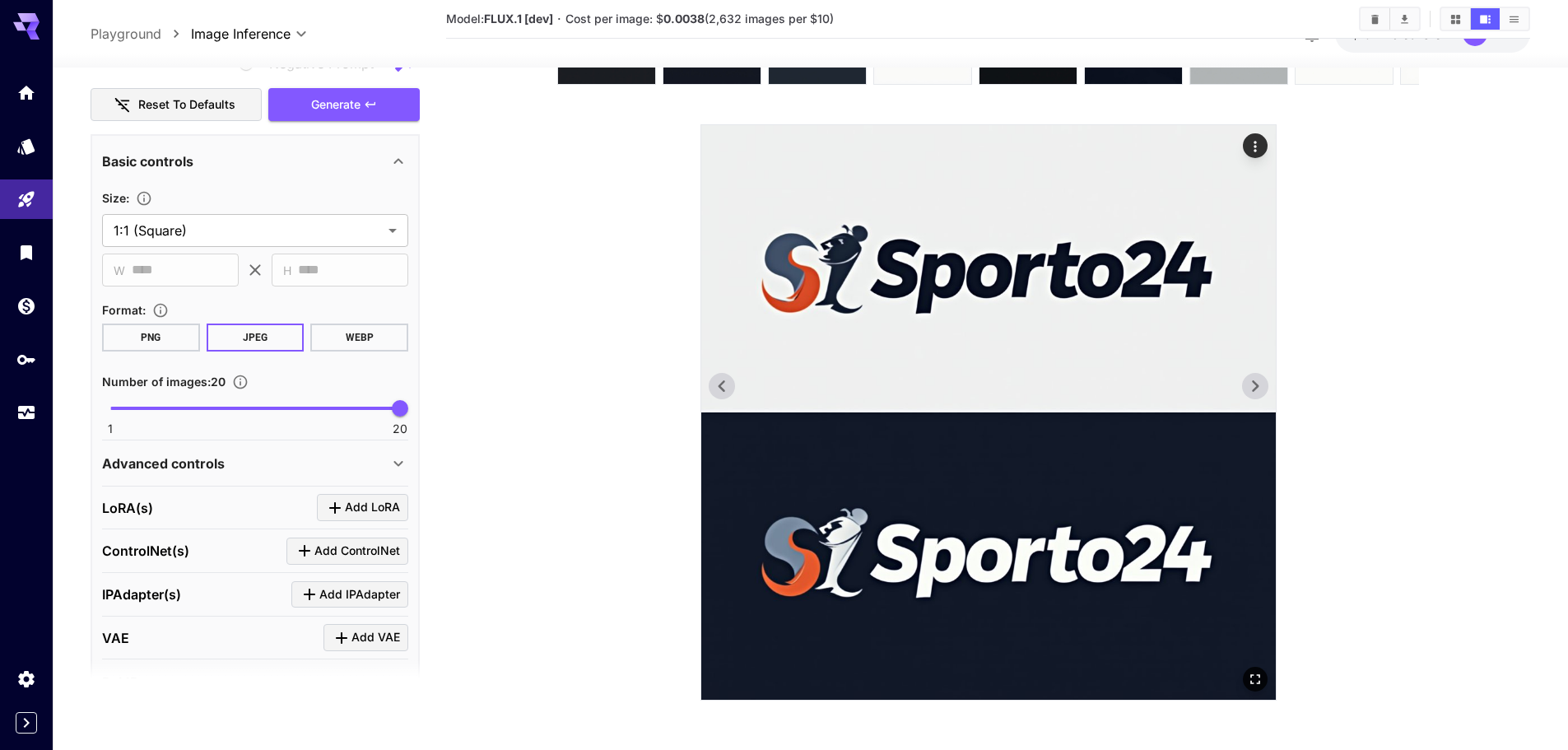
click at [1252, 383] on icon at bounding box center [1255, 386] width 25 height 25
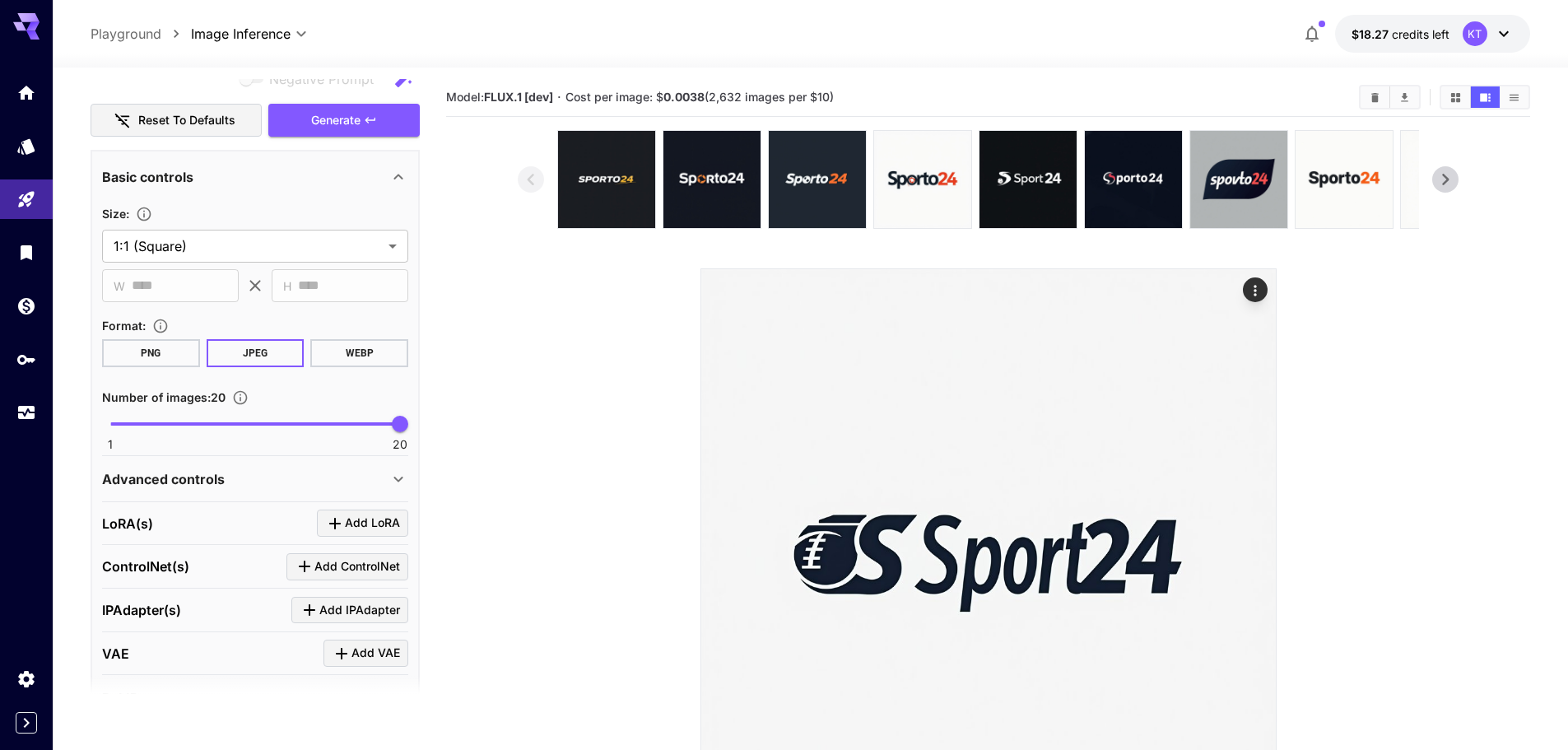
scroll to position [0, 0]
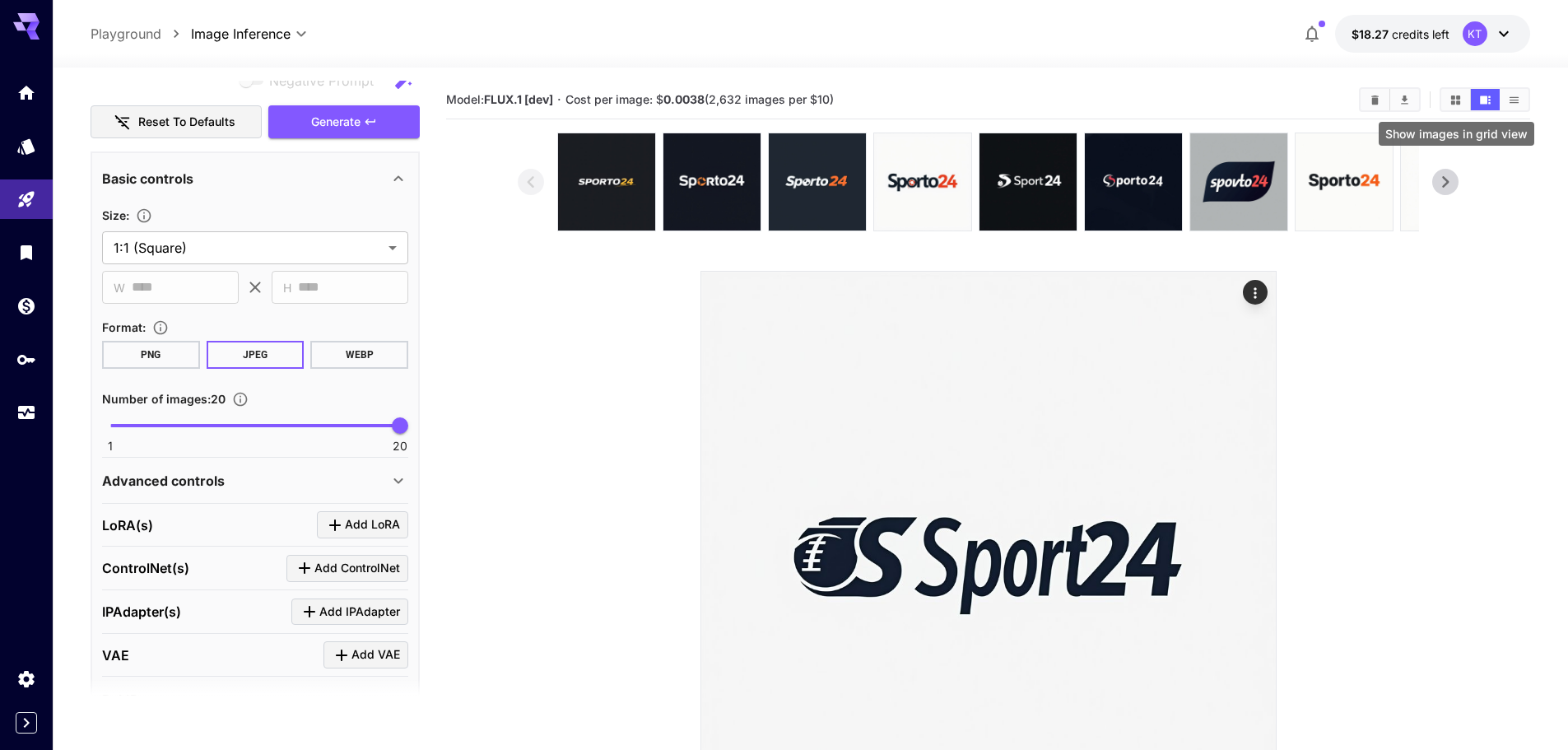
click at [1465, 99] on button "Show images in grid view" at bounding box center [1455, 100] width 29 height 22
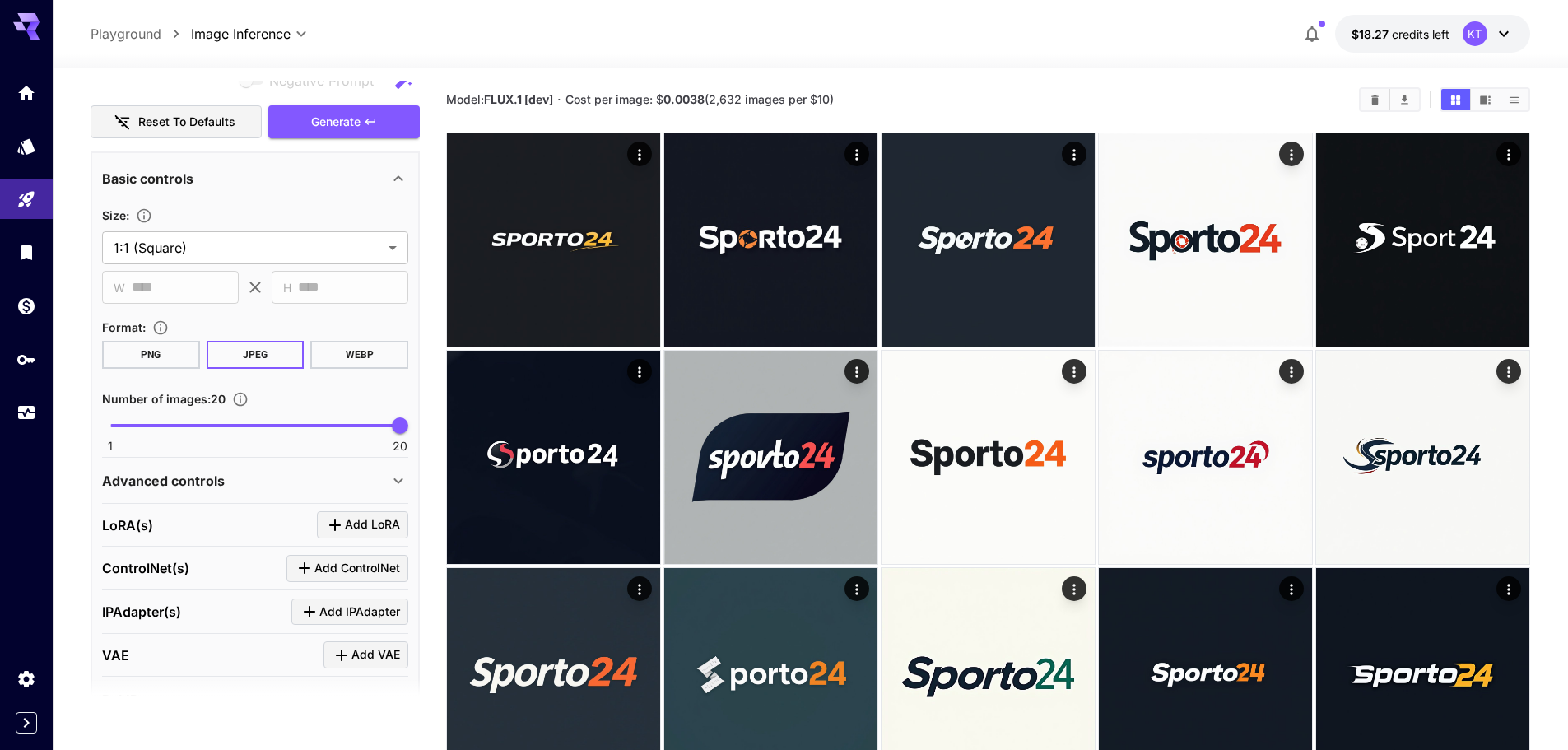
click at [324, 459] on div "**********" at bounding box center [255, 480] width 306 height 46
click at [311, 477] on div "Advanced controls" at bounding box center [245, 481] width 287 height 20
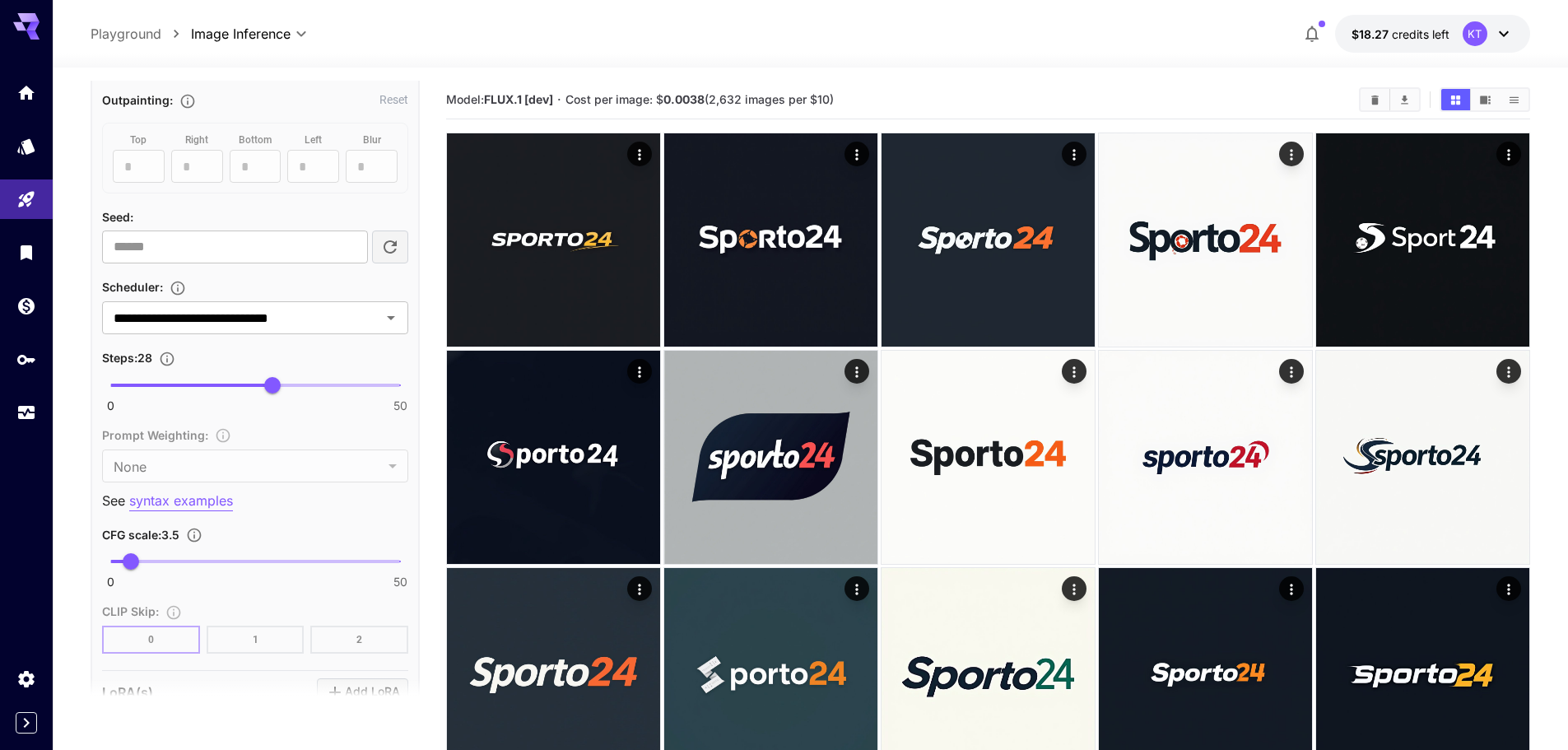
scroll to position [988, 0]
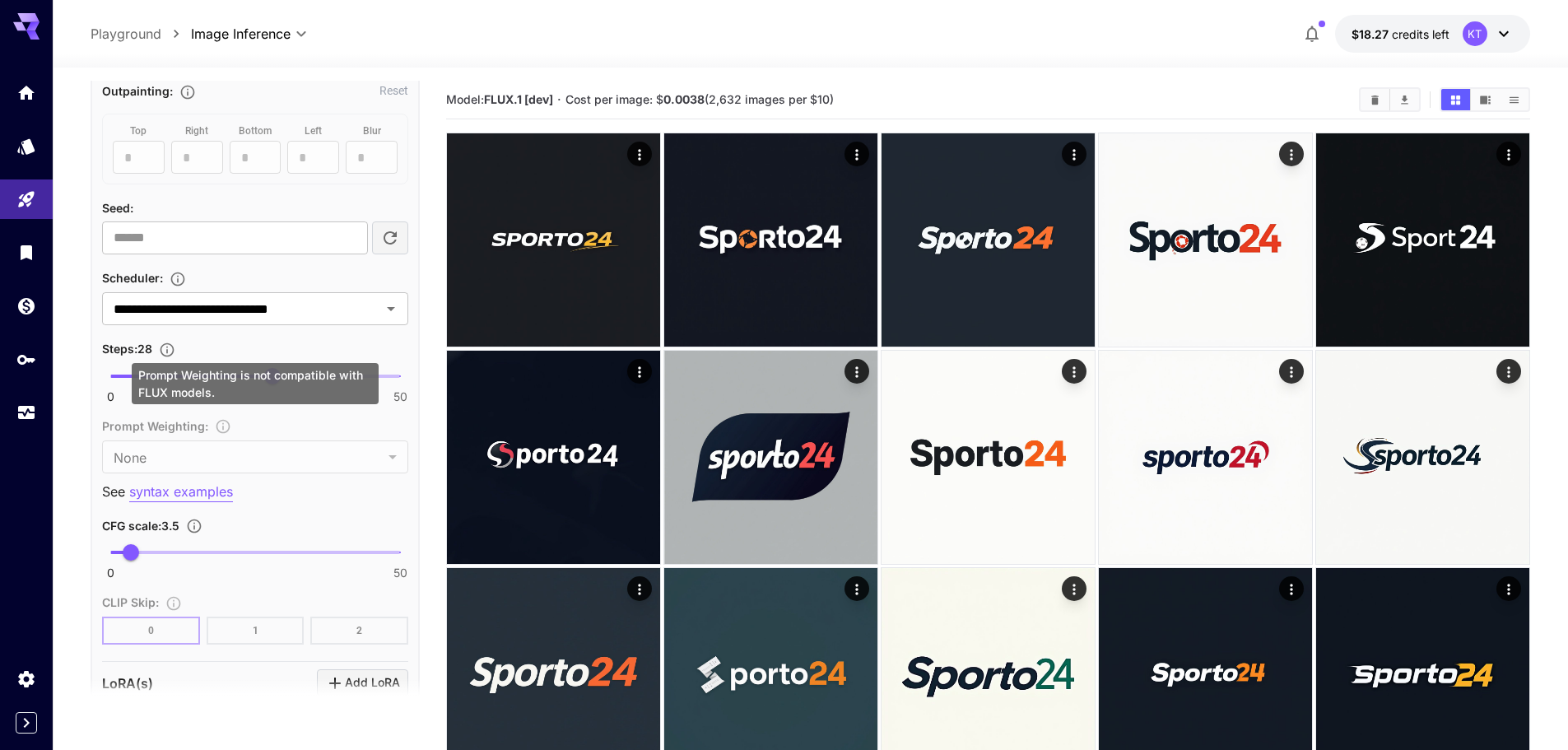
click at [306, 373] on div "Prompt Weighting is not compatible with FLUX models." at bounding box center [255, 383] width 247 height 41
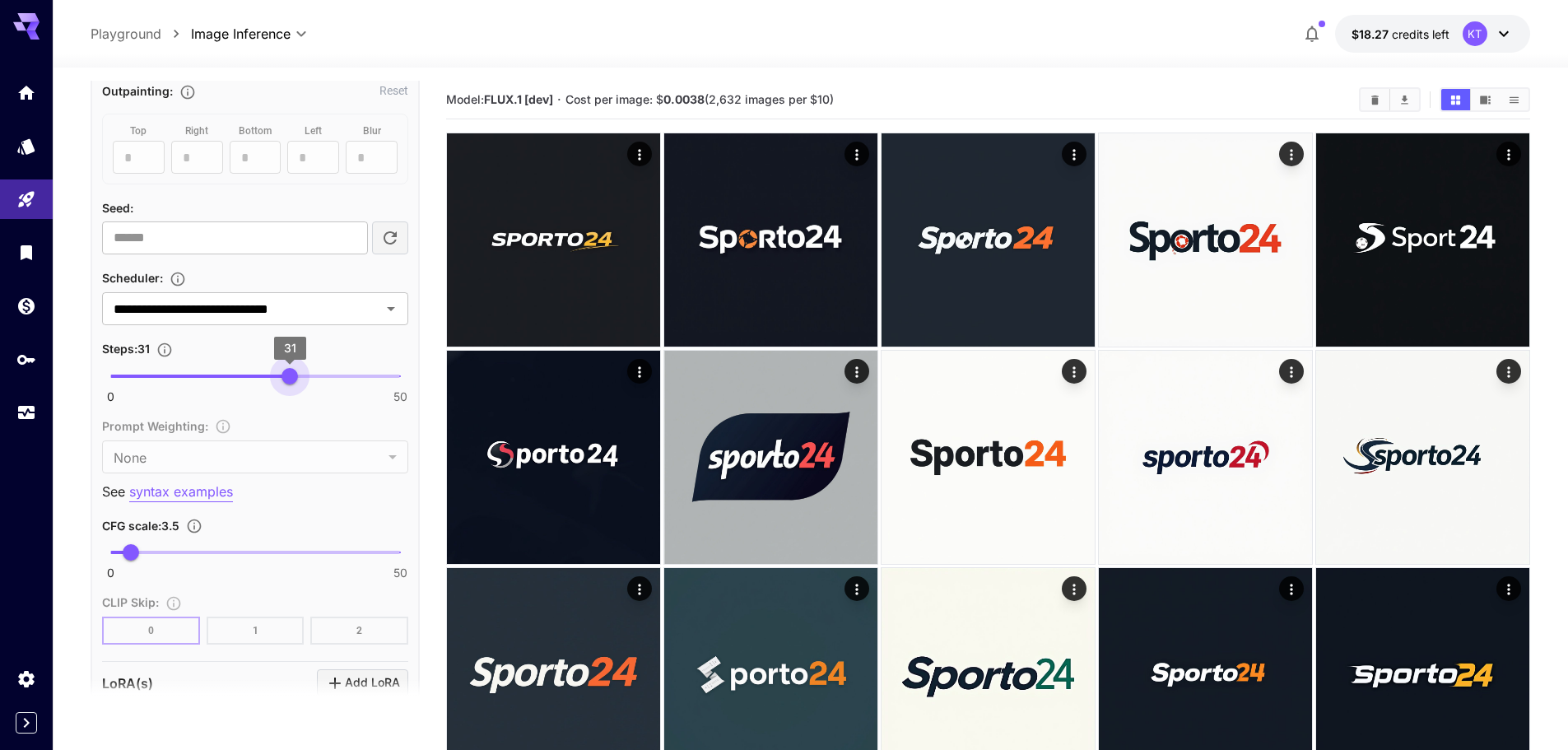
type input "**"
drag, startPoint x: 264, startPoint y: 373, endPoint x: 293, endPoint y: 380, distance: 29.8
click at [293, 380] on span "32" at bounding box center [296, 376] width 17 height 17
click at [237, 552] on span at bounding box center [255, 552] width 290 height 3
type input "***"
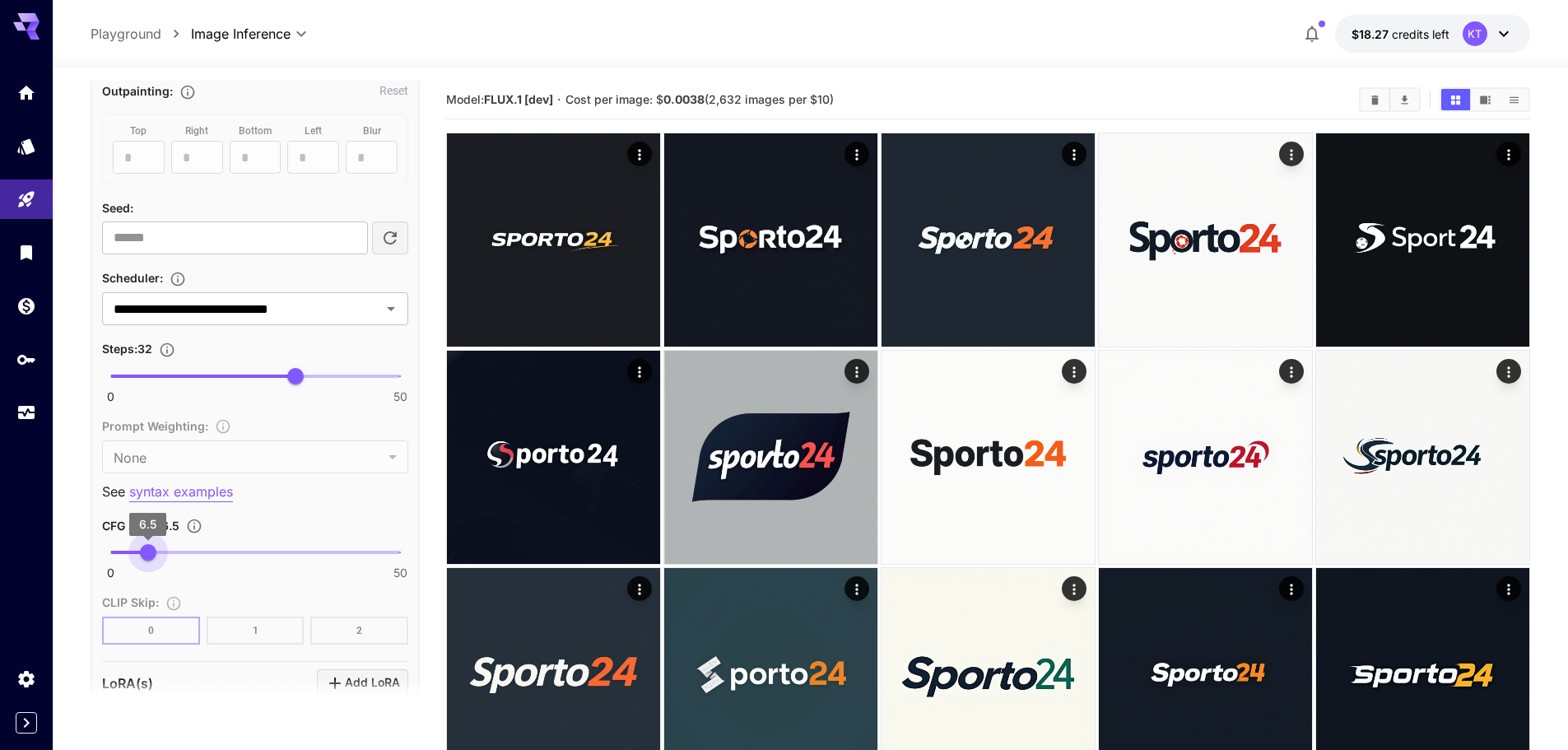
drag, startPoint x: 237, startPoint y: 552, endPoint x: 148, endPoint y: 560, distance: 89.4
click at [148, 560] on span "6.5" at bounding box center [148, 553] width 17 height 17
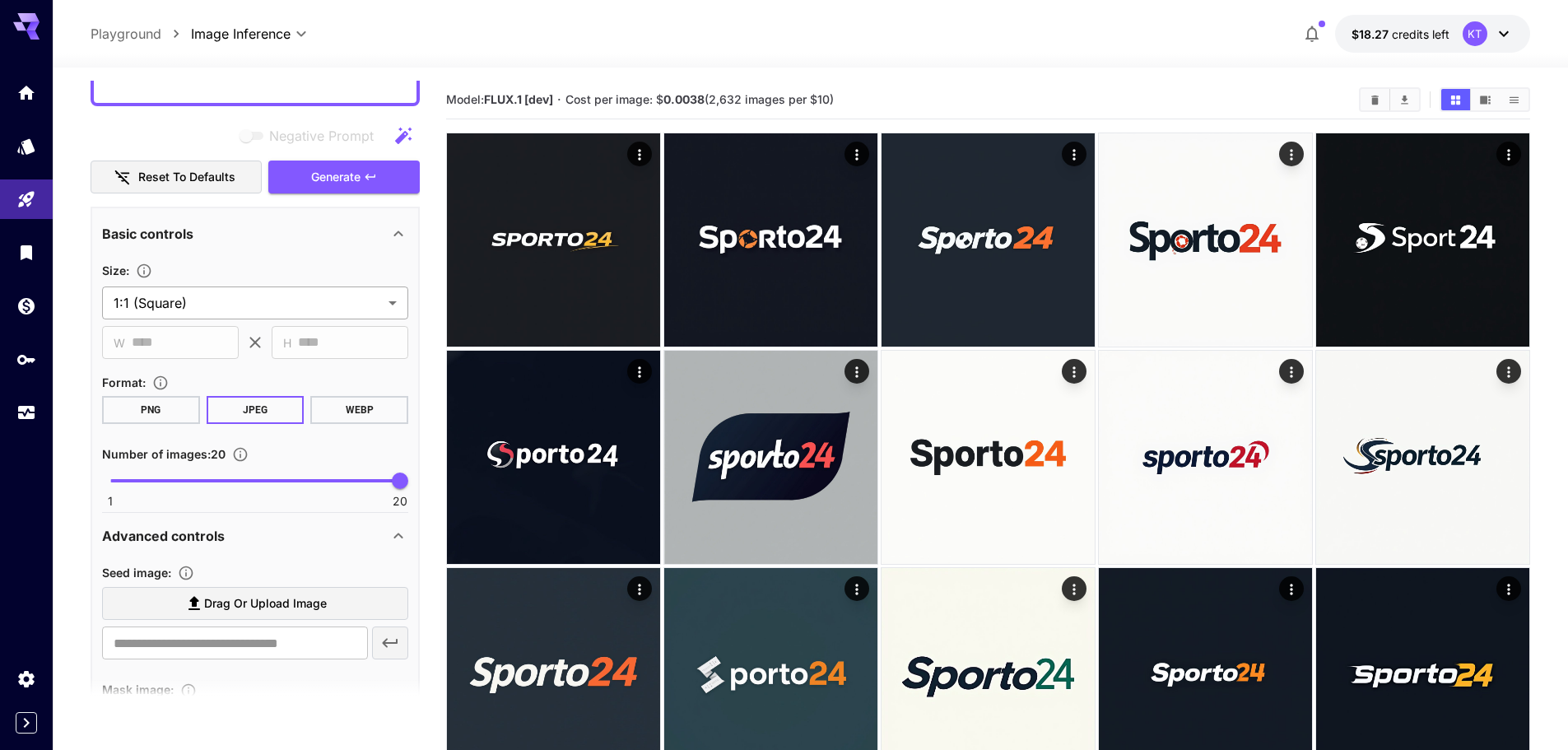
scroll to position [82, 0]
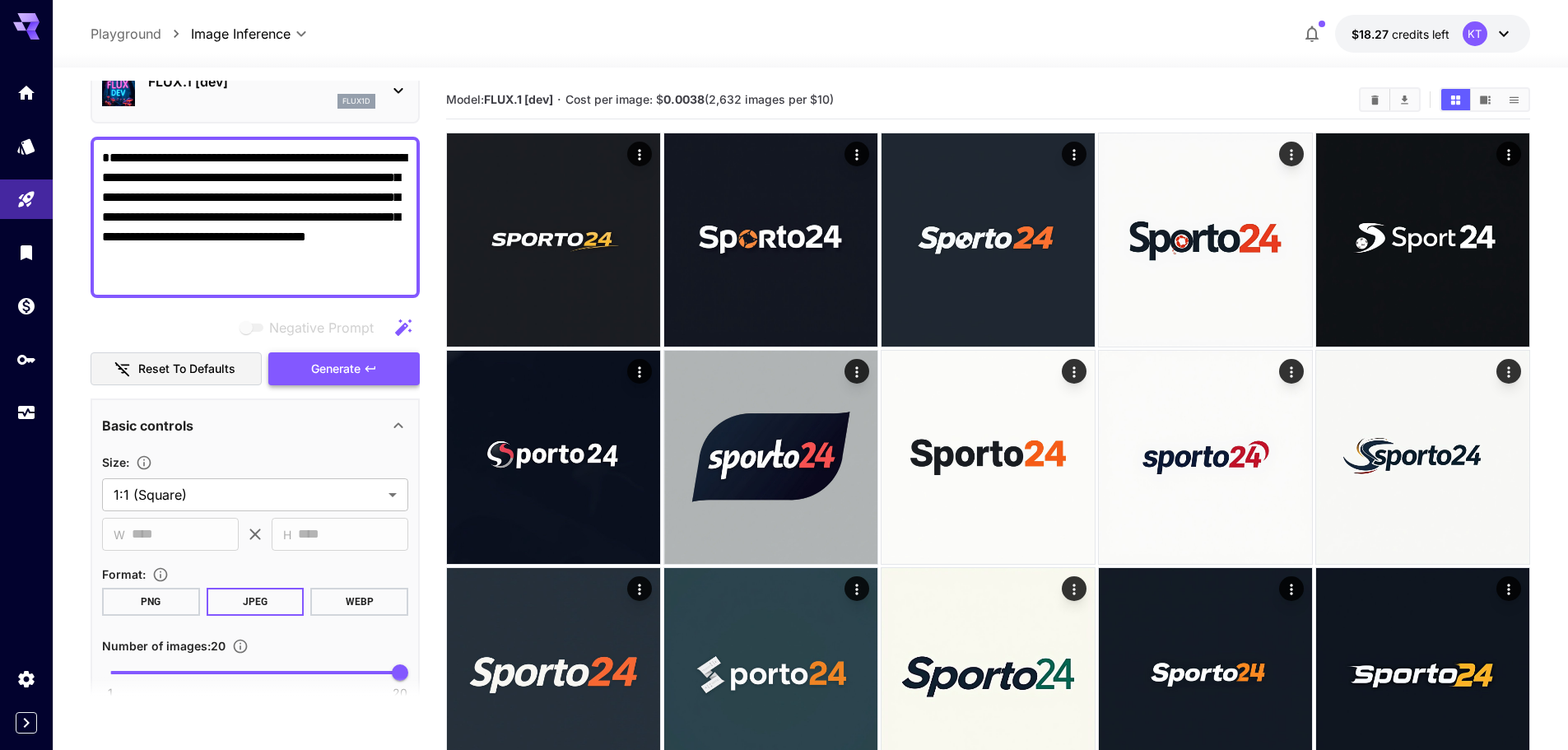
click at [370, 376] on button "Generate" at bounding box center [344, 369] width 152 height 34
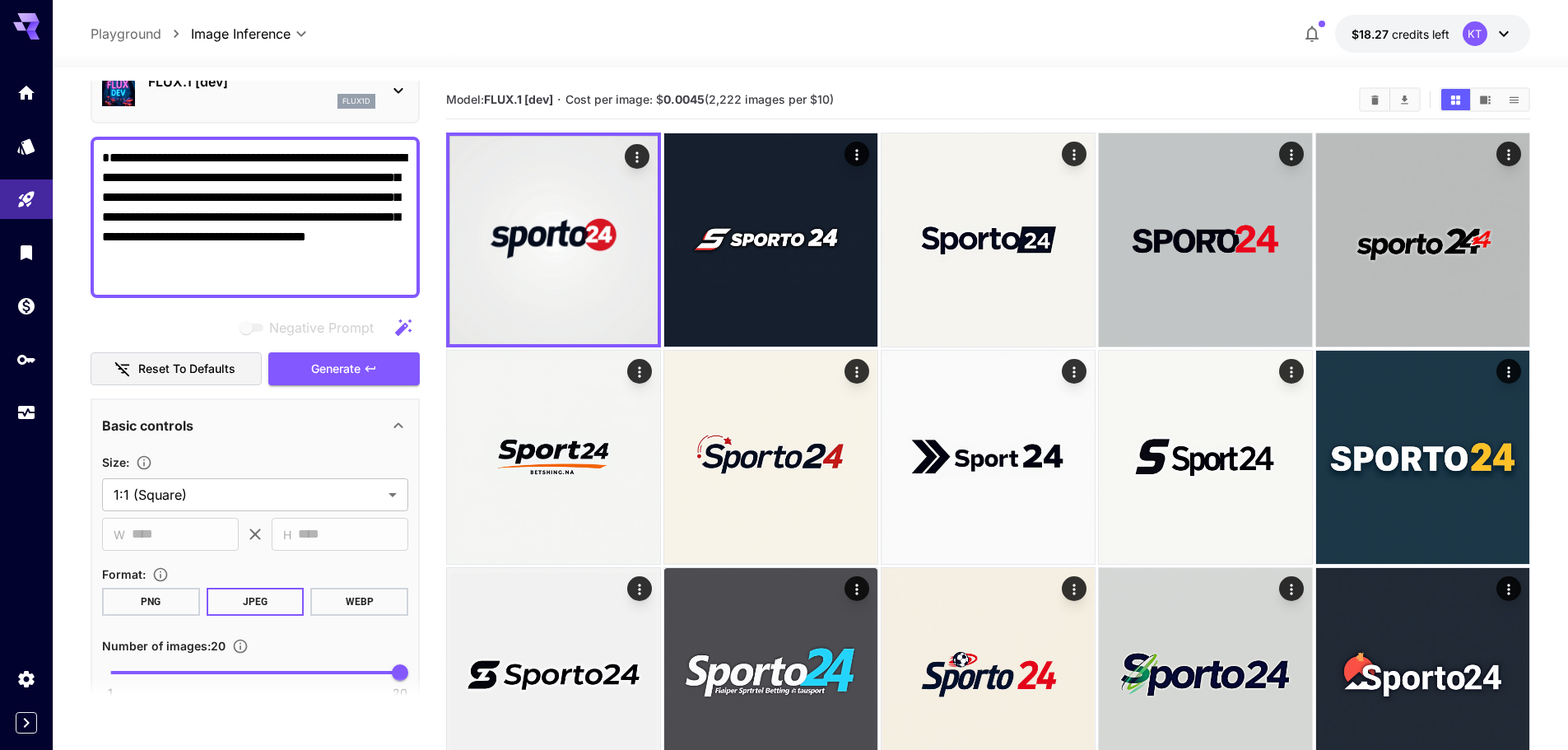
click at [1479, 102] on icon "Show images in video view" at bounding box center [1485, 100] width 12 height 12
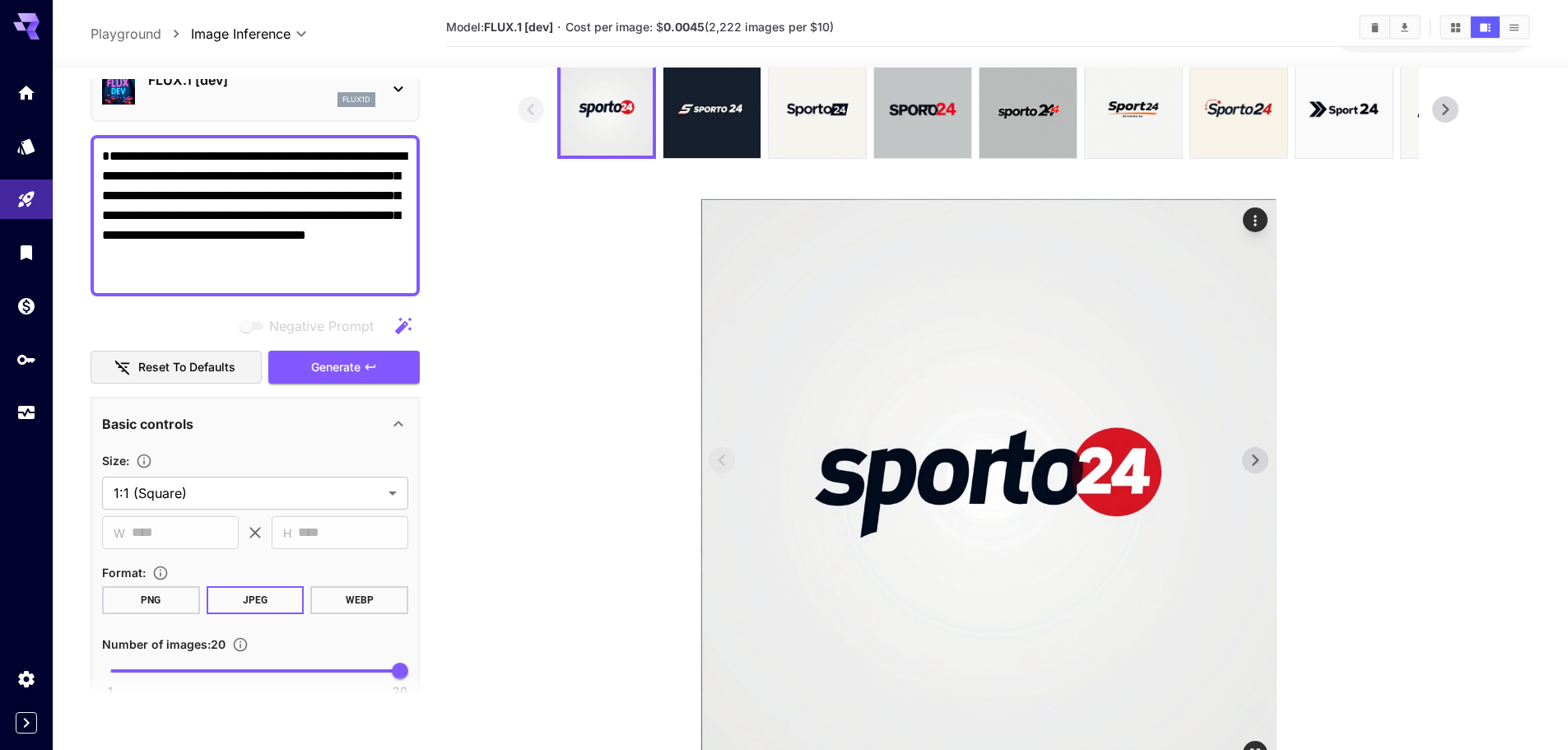
scroll to position [147, 0]
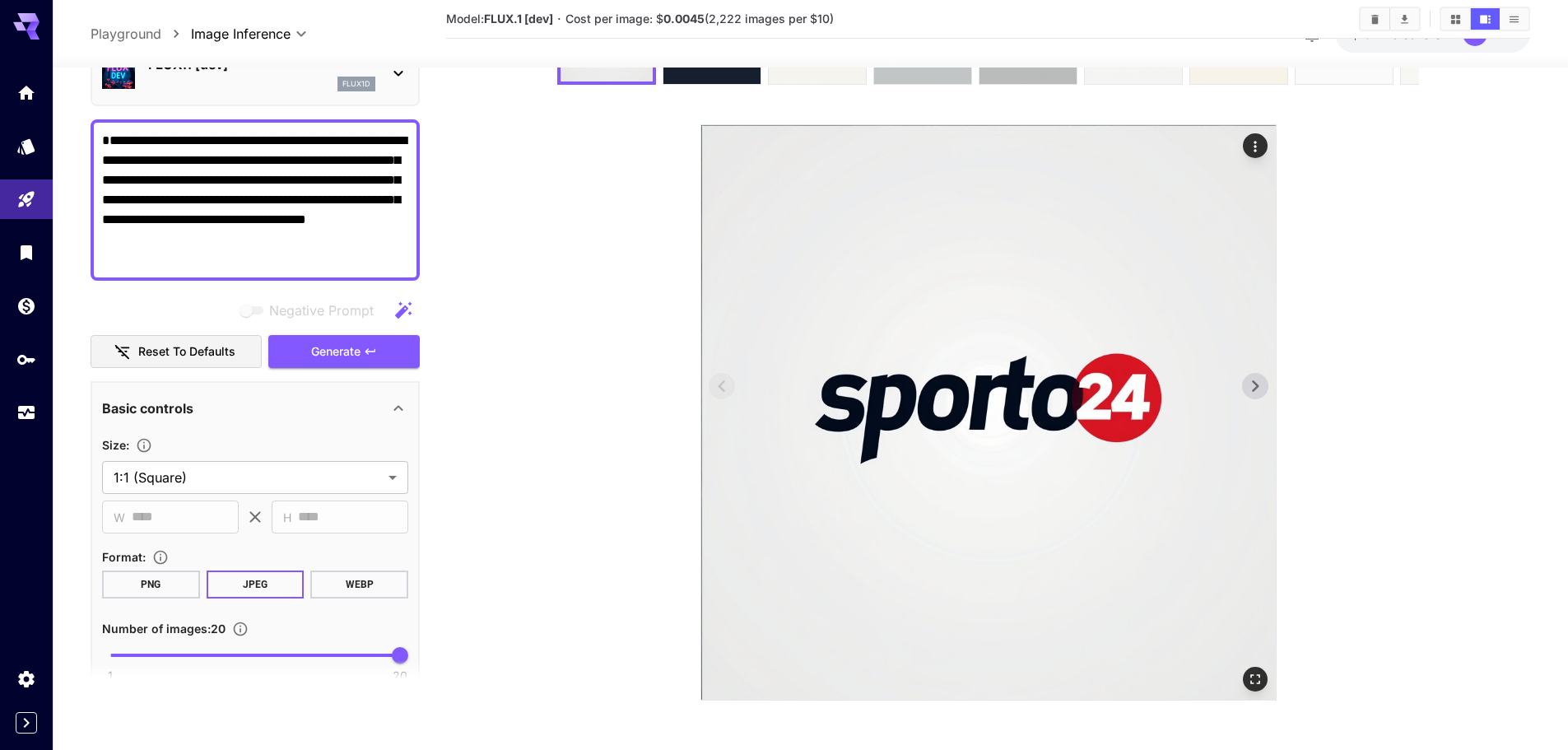
click at [1263, 398] on icon at bounding box center [1255, 386] width 25 height 25
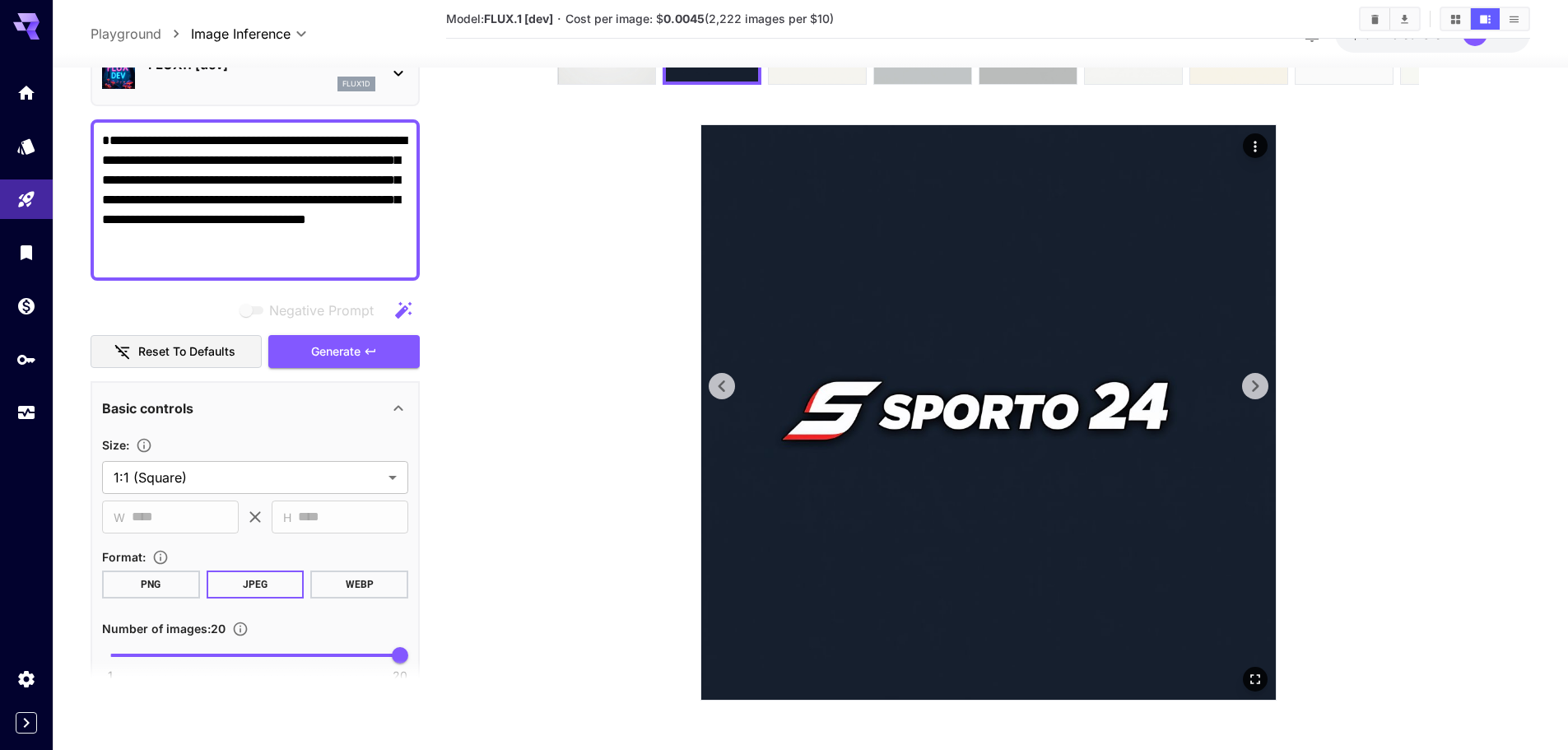
click at [1263, 398] on icon at bounding box center [1255, 386] width 25 height 25
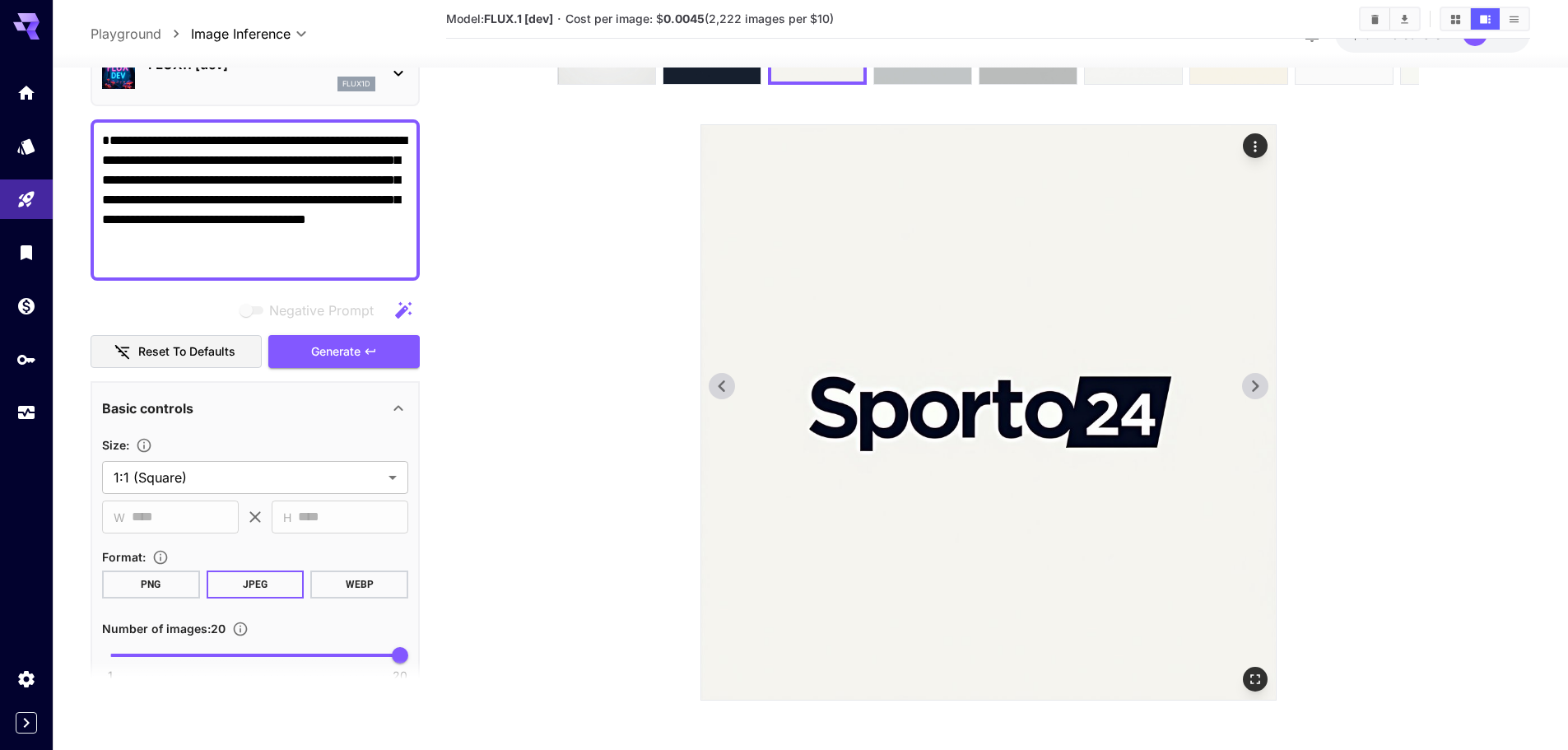
click at [1263, 398] on icon at bounding box center [1255, 386] width 25 height 25
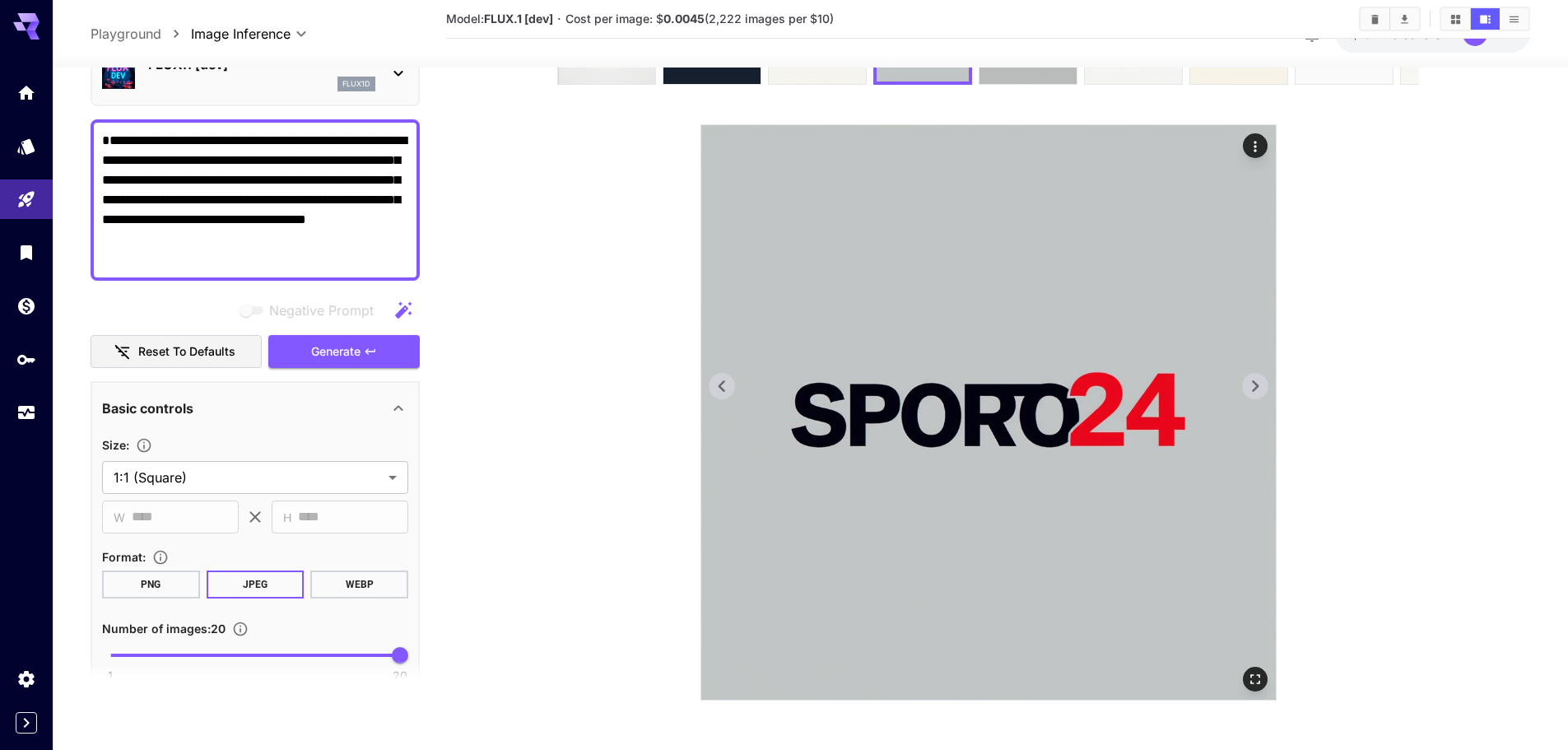
click at [1263, 398] on icon at bounding box center [1255, 386] width 25 height 25
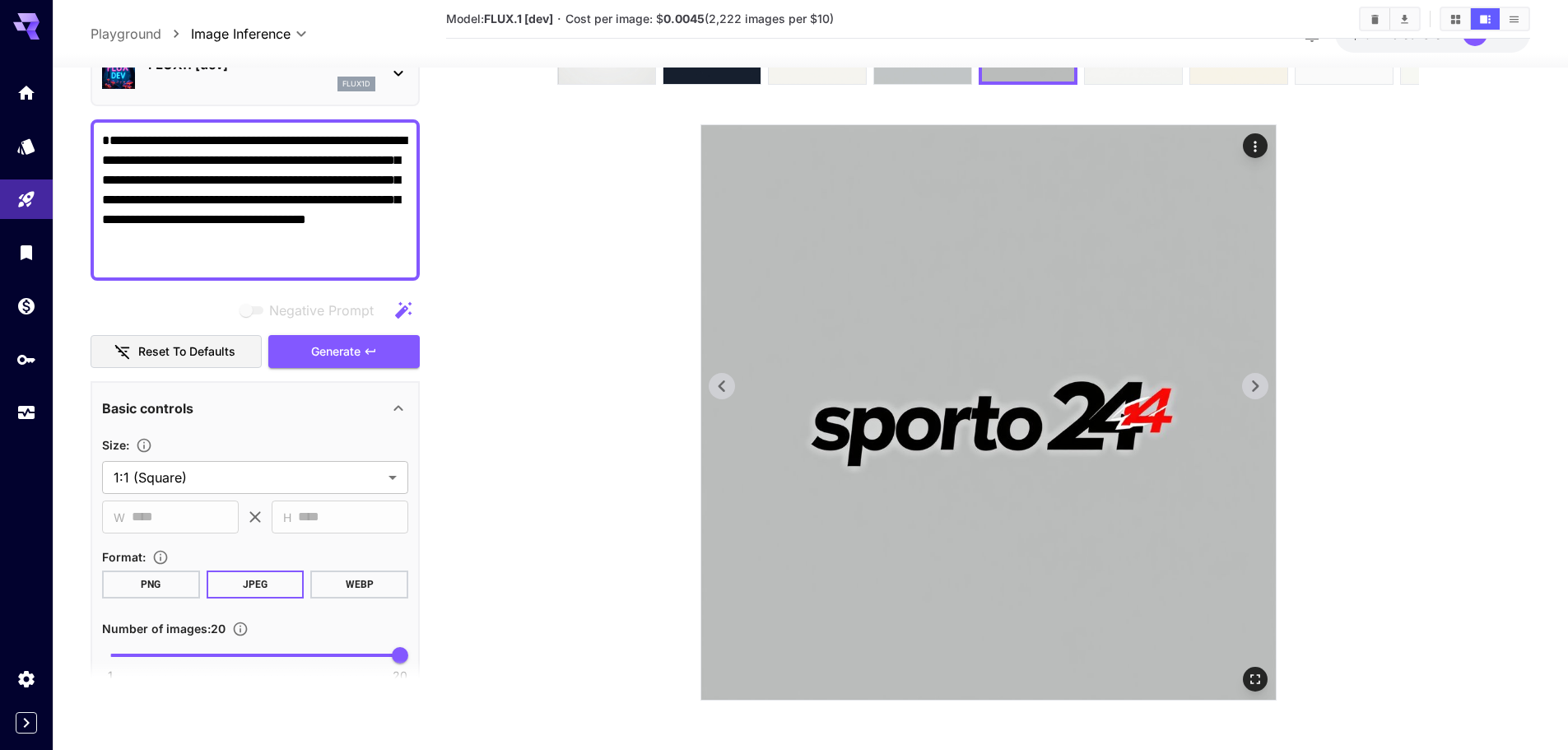
click at [1263, 398] on icon at bounding box center [1255, 386] width 25 height 25
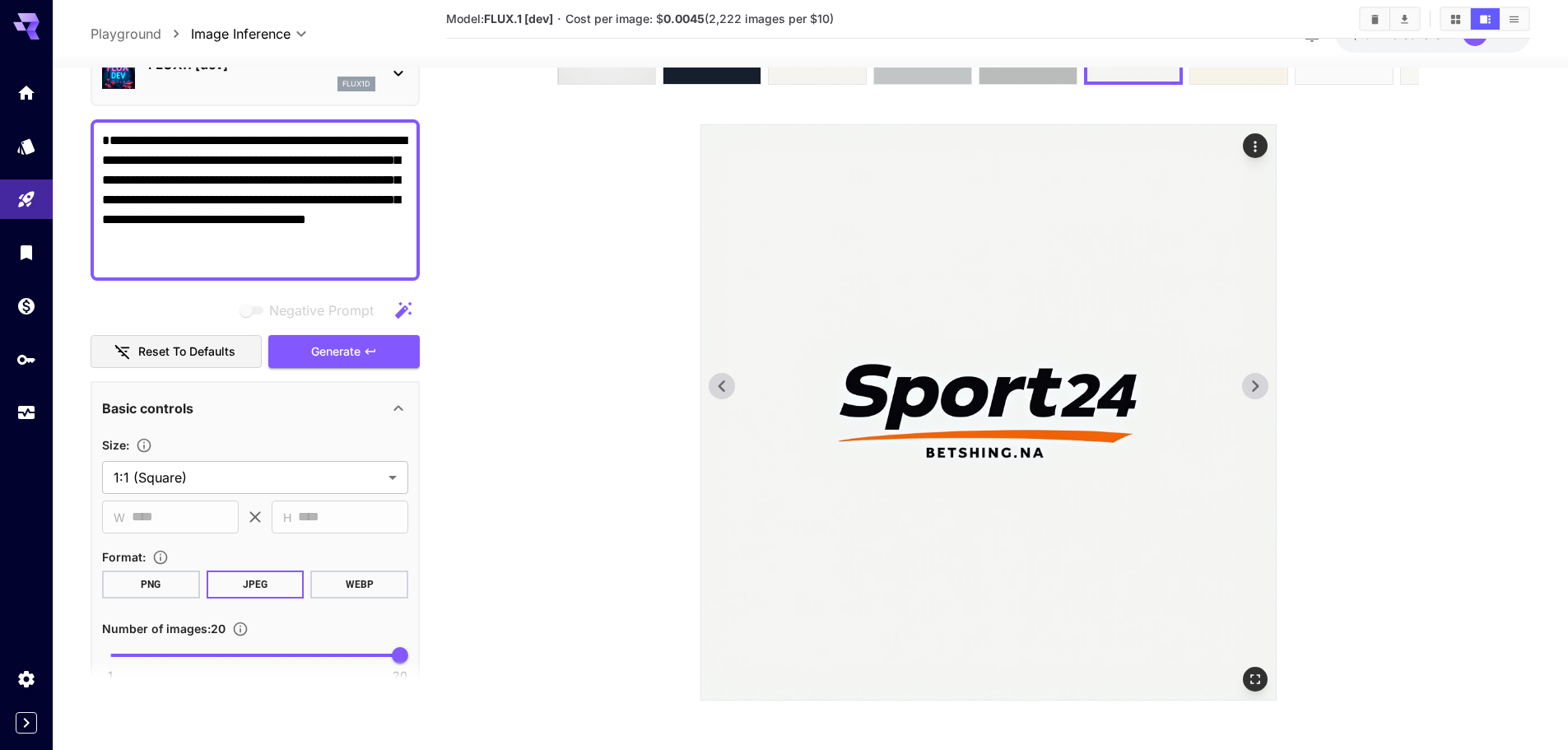
click at [1263, 398] on icon at bounding box center [1255, 386] width 25 height 25
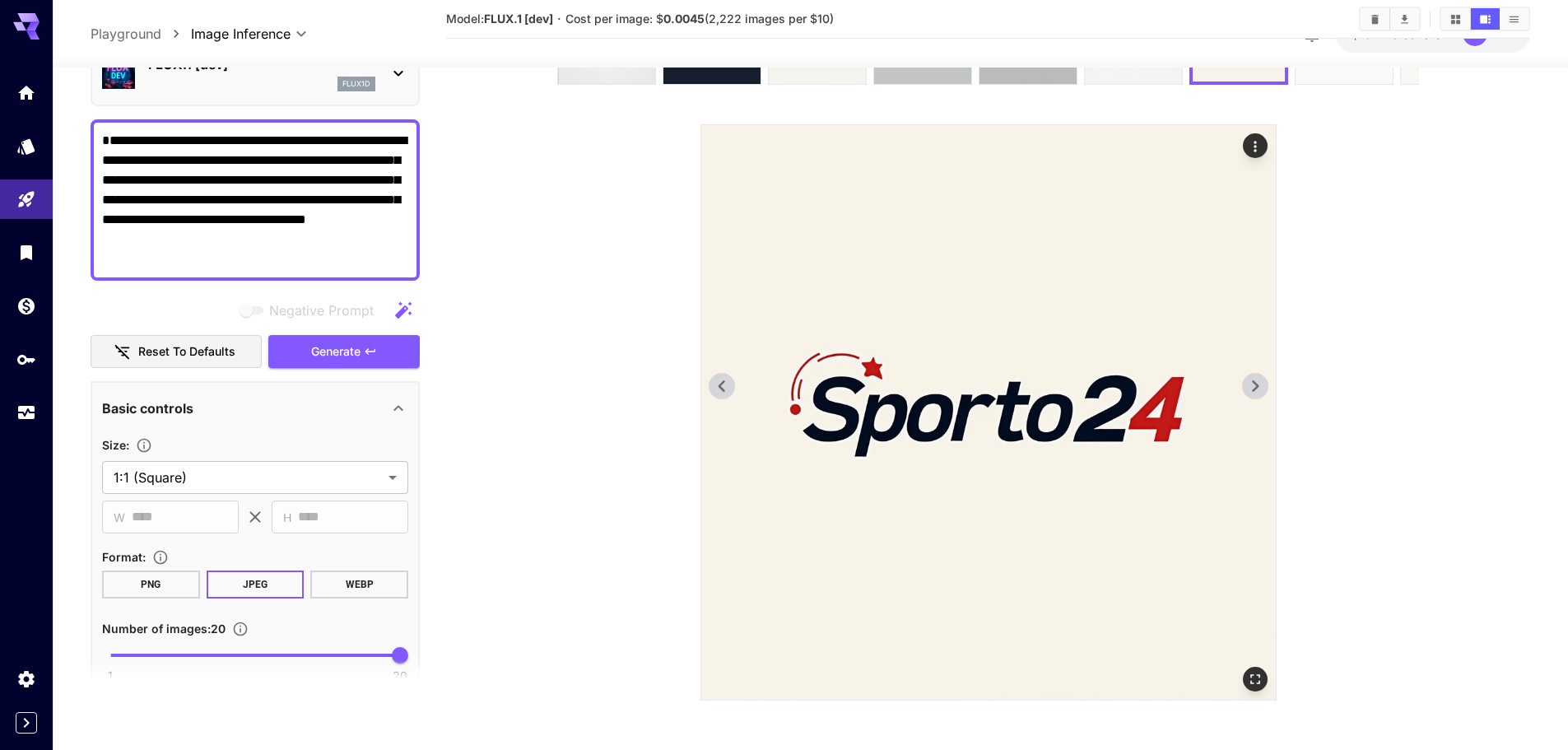
click at [729, 369] on img at bounding box center [988, 412] width 574 height 574
click at [719, 376] on icon at bounding box center [721, 386] width 25 height 25
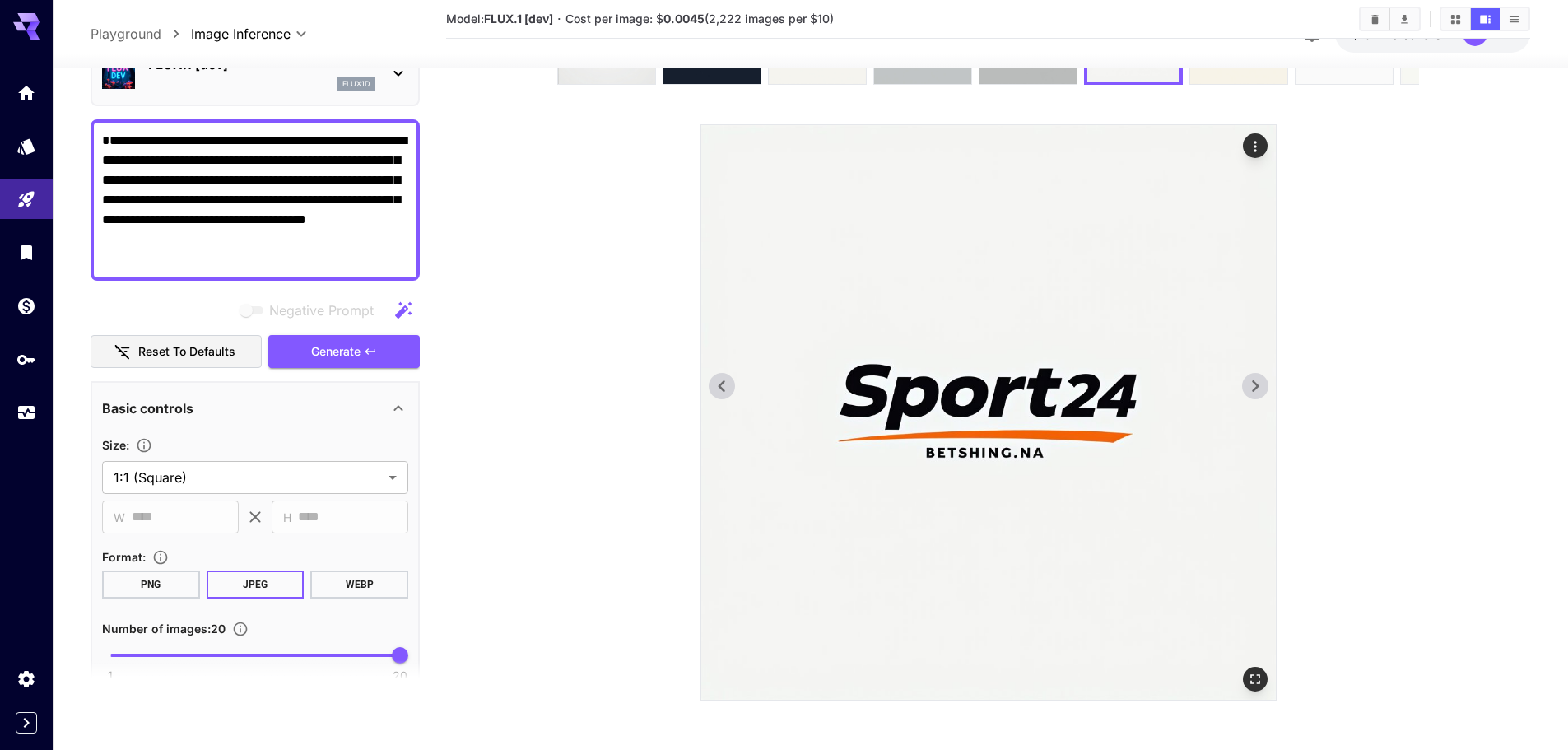
click at [1254, 392] on icon at bounding box center [1255, 386] width 25 height 25
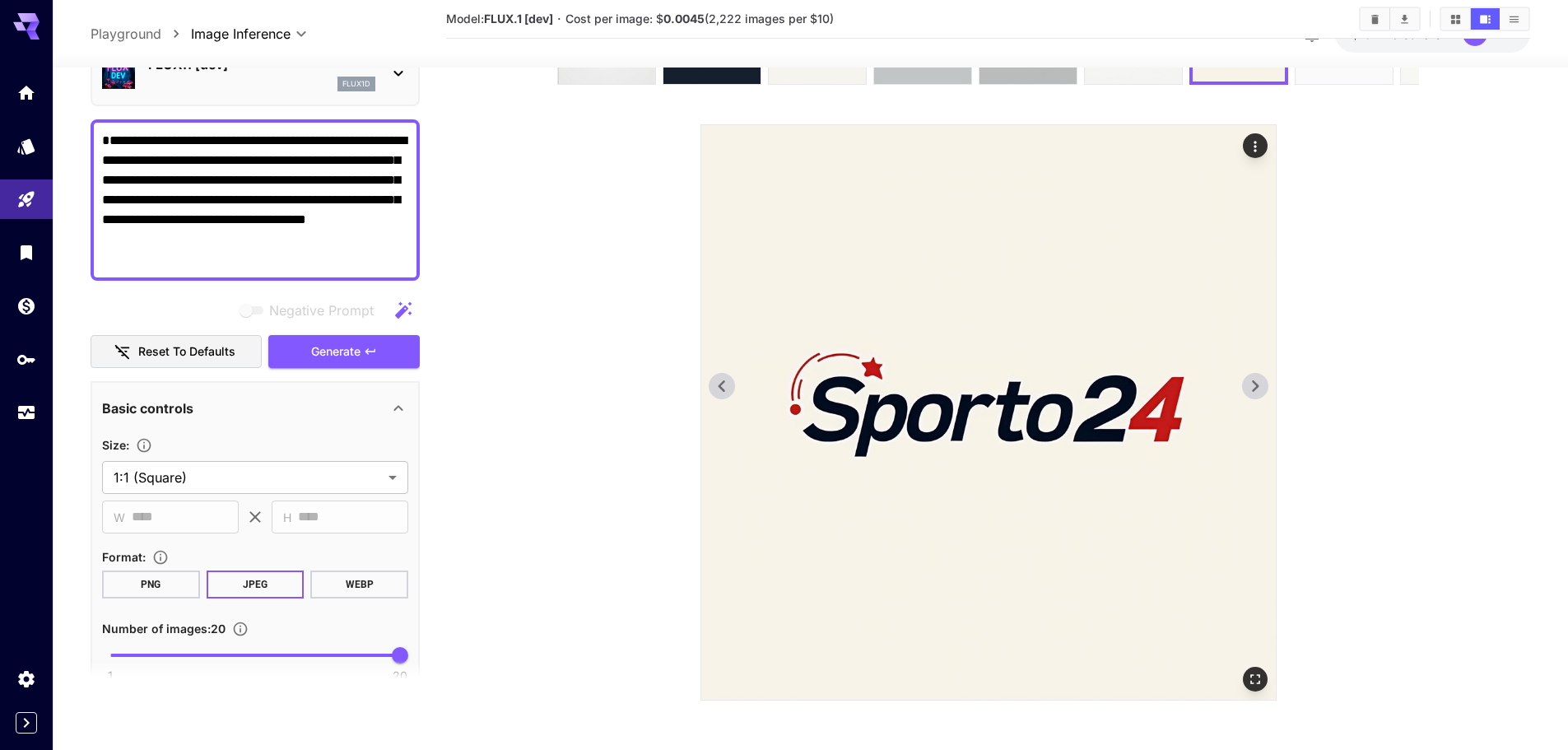
click at [1254, 392] on icon at bounding box center [1255, 386] width 25 height 25
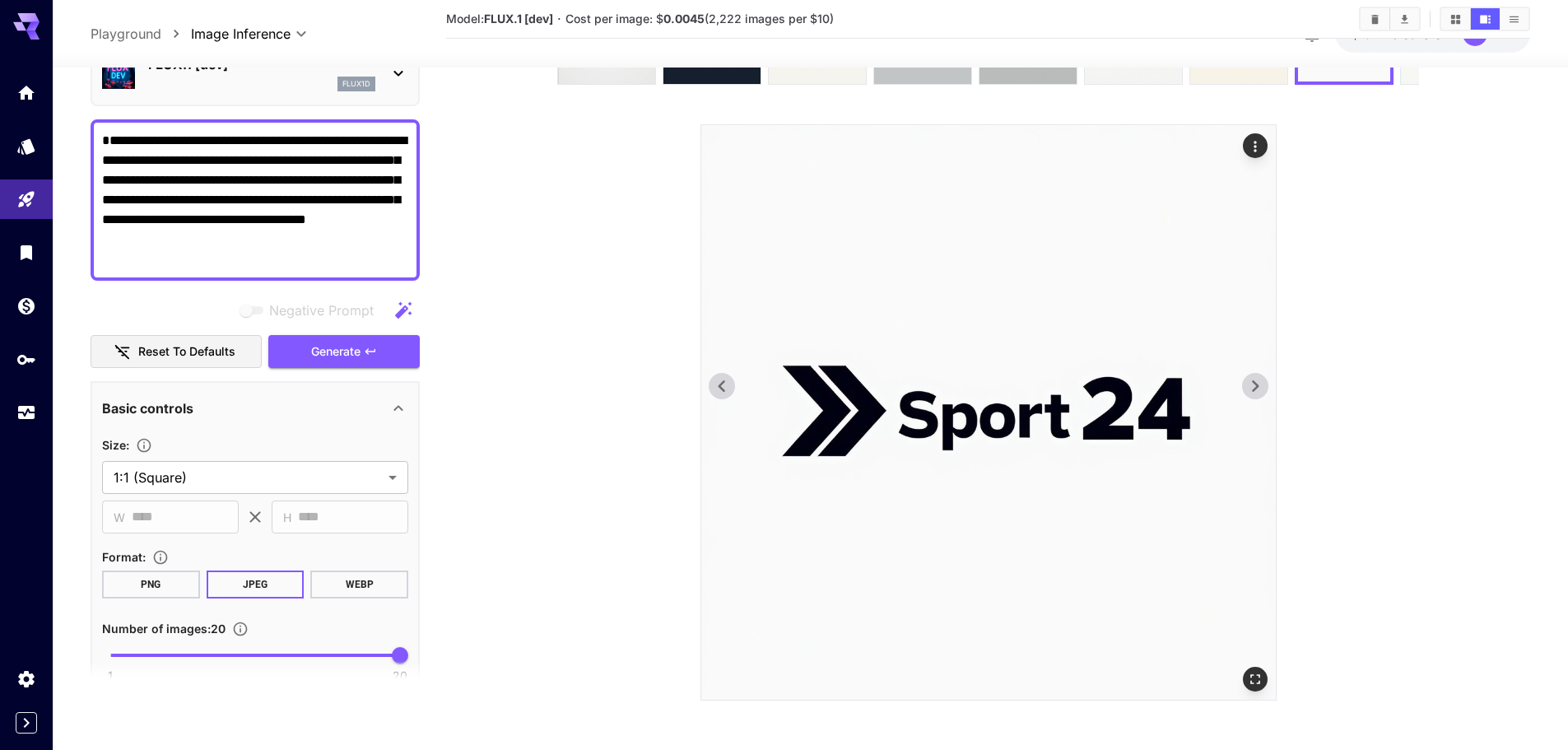
click at [1254, 392] on icon at bounding box center [1255, 386] width 25 height 25
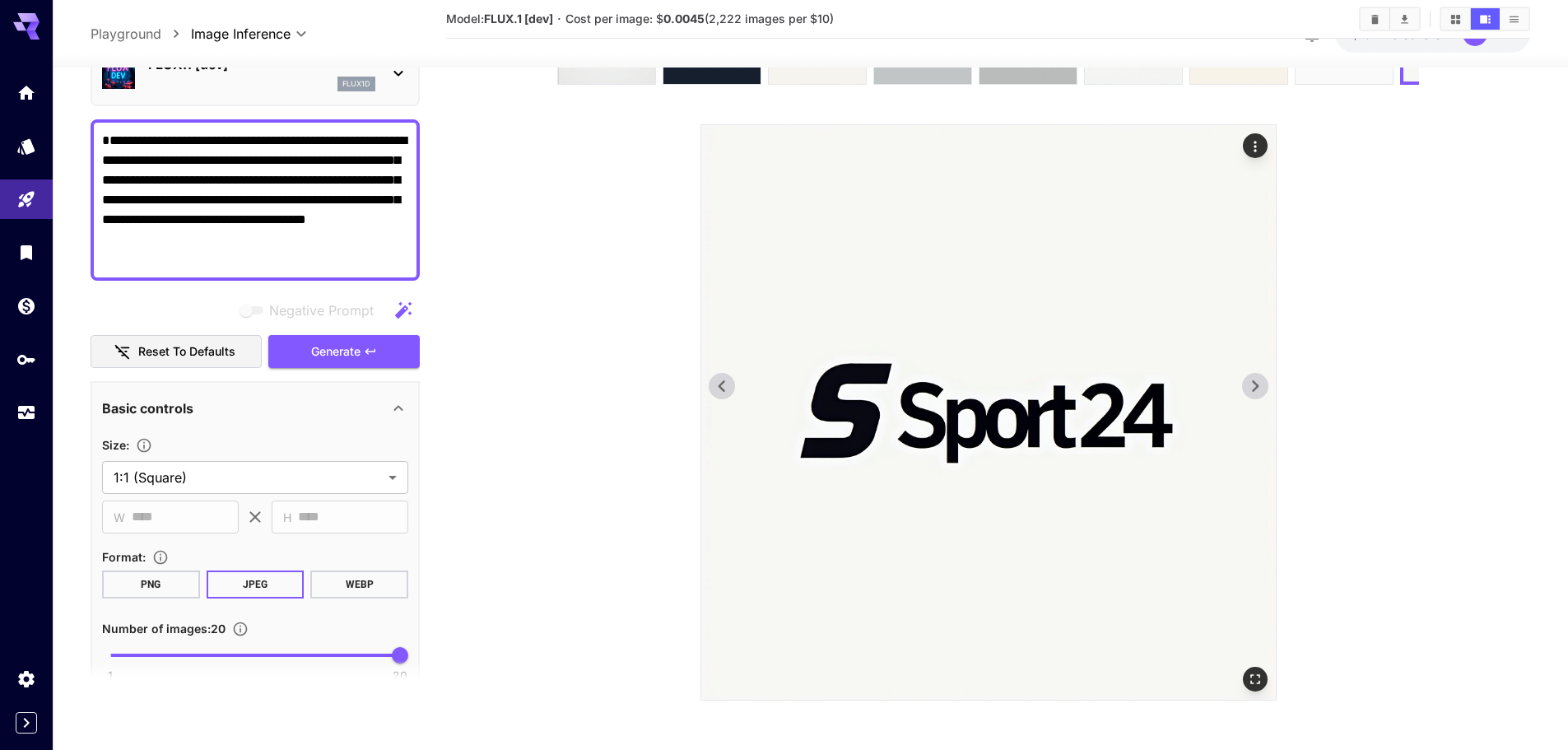
click at [1254, 392] on icon at bounding box center [1255, 386] width 25 height 25
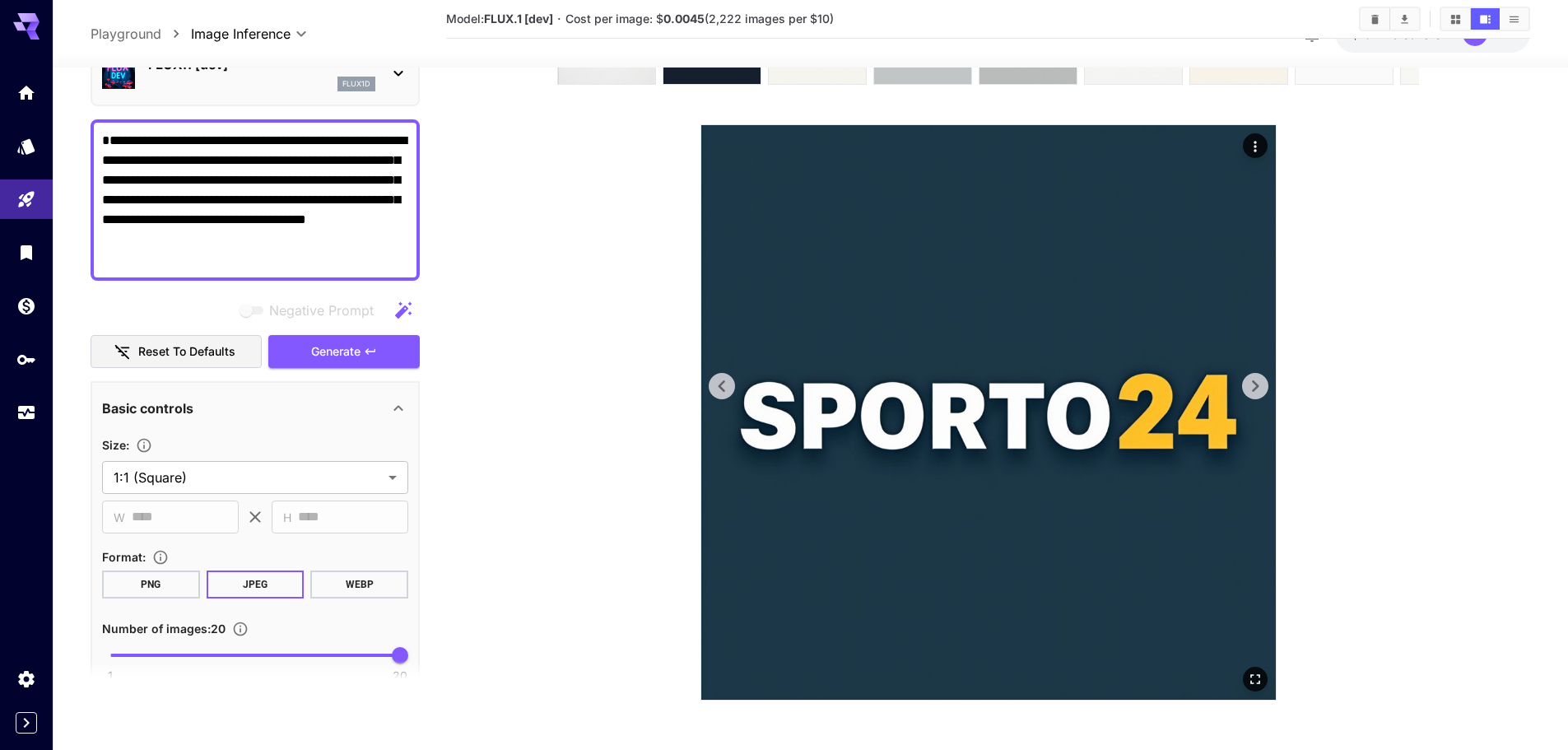
click at [1254, 392] on icon at bounding box center [1255, 386] width 25 height 25
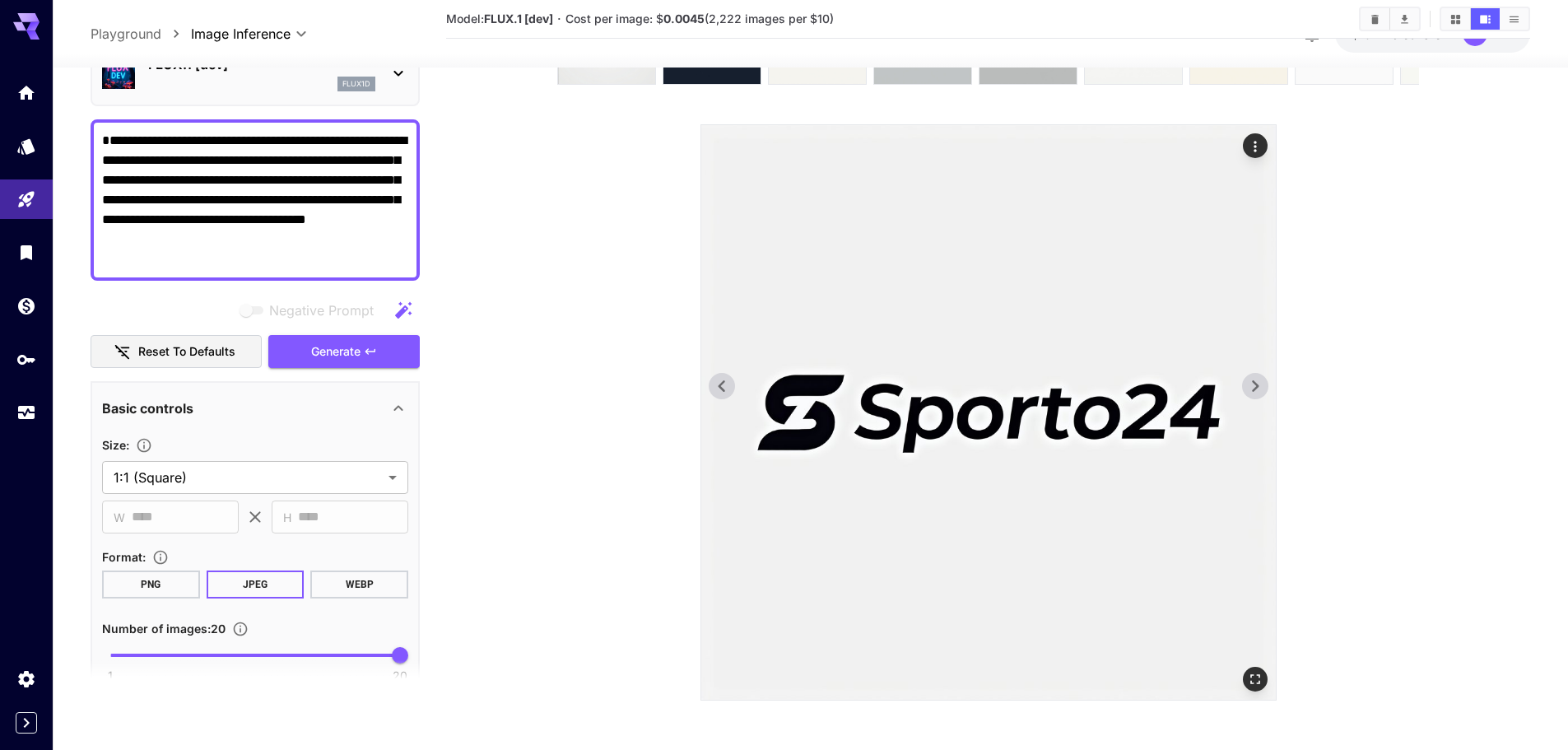
click at [1254, 392] on icon at bounding box center [1255, 386] width 25 height 25
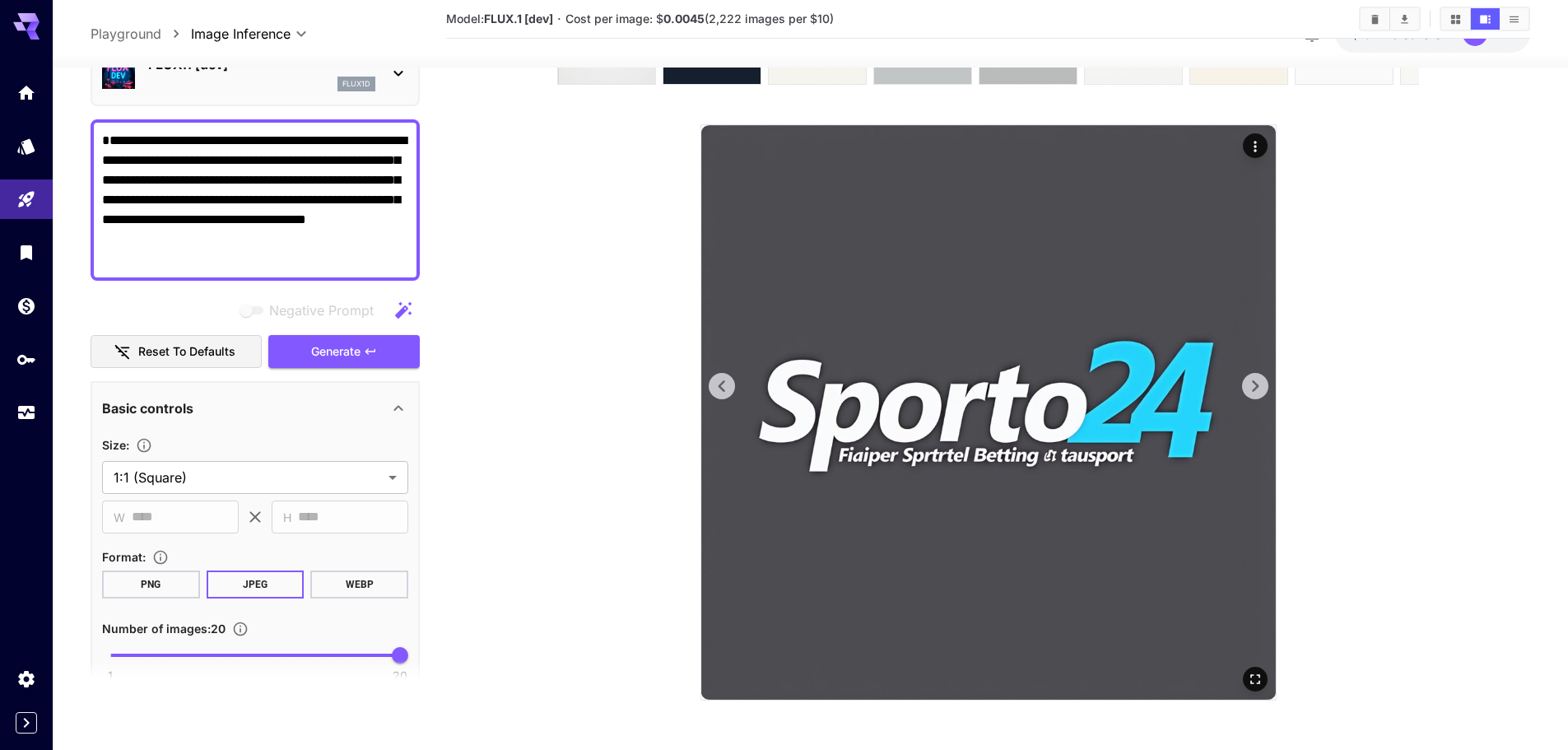
click at [1254, 392] on icon at bounding box center [1255, 386] width 25 height 25
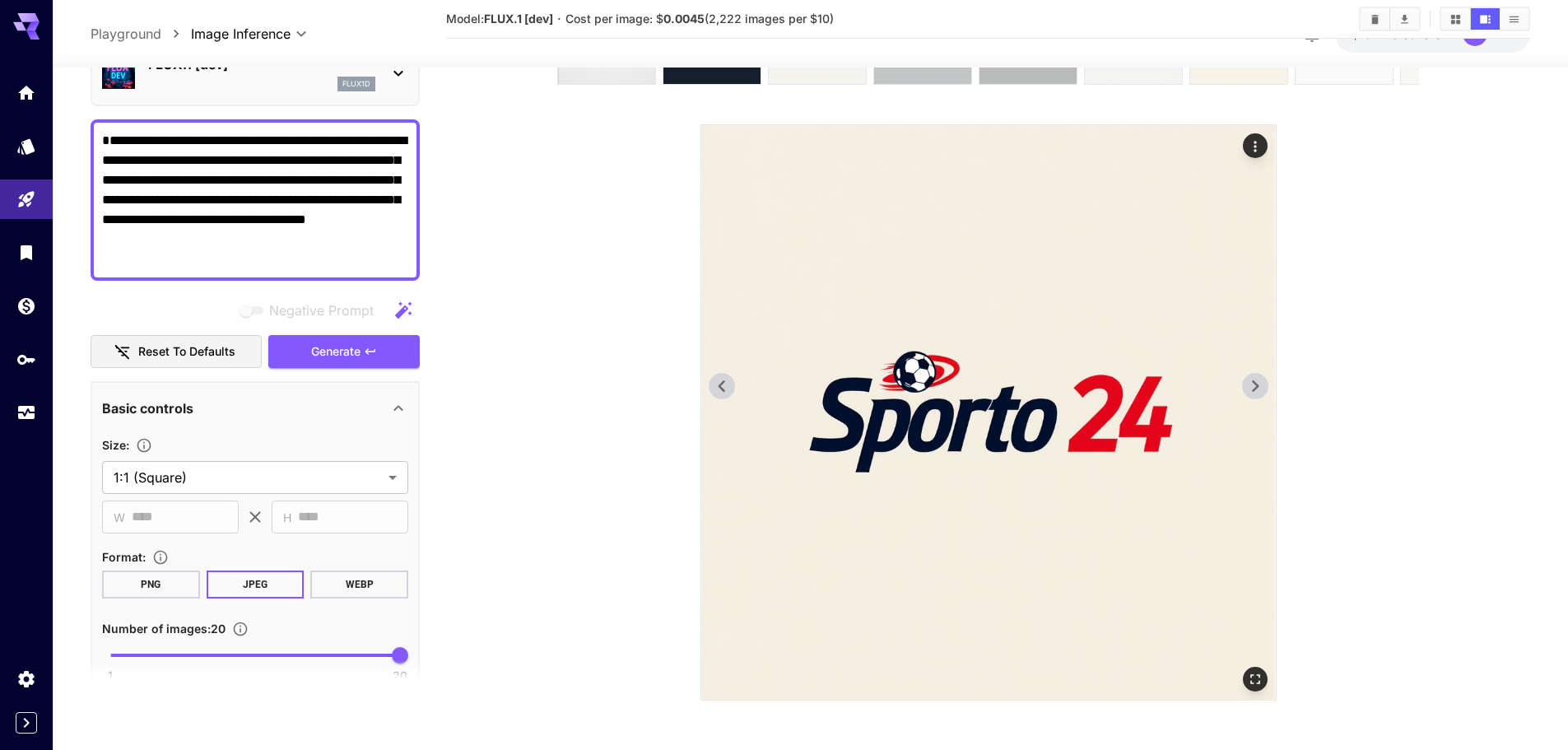
click at [1254, 392] on icon at bounding box center [1255, 386] width 25 height 25
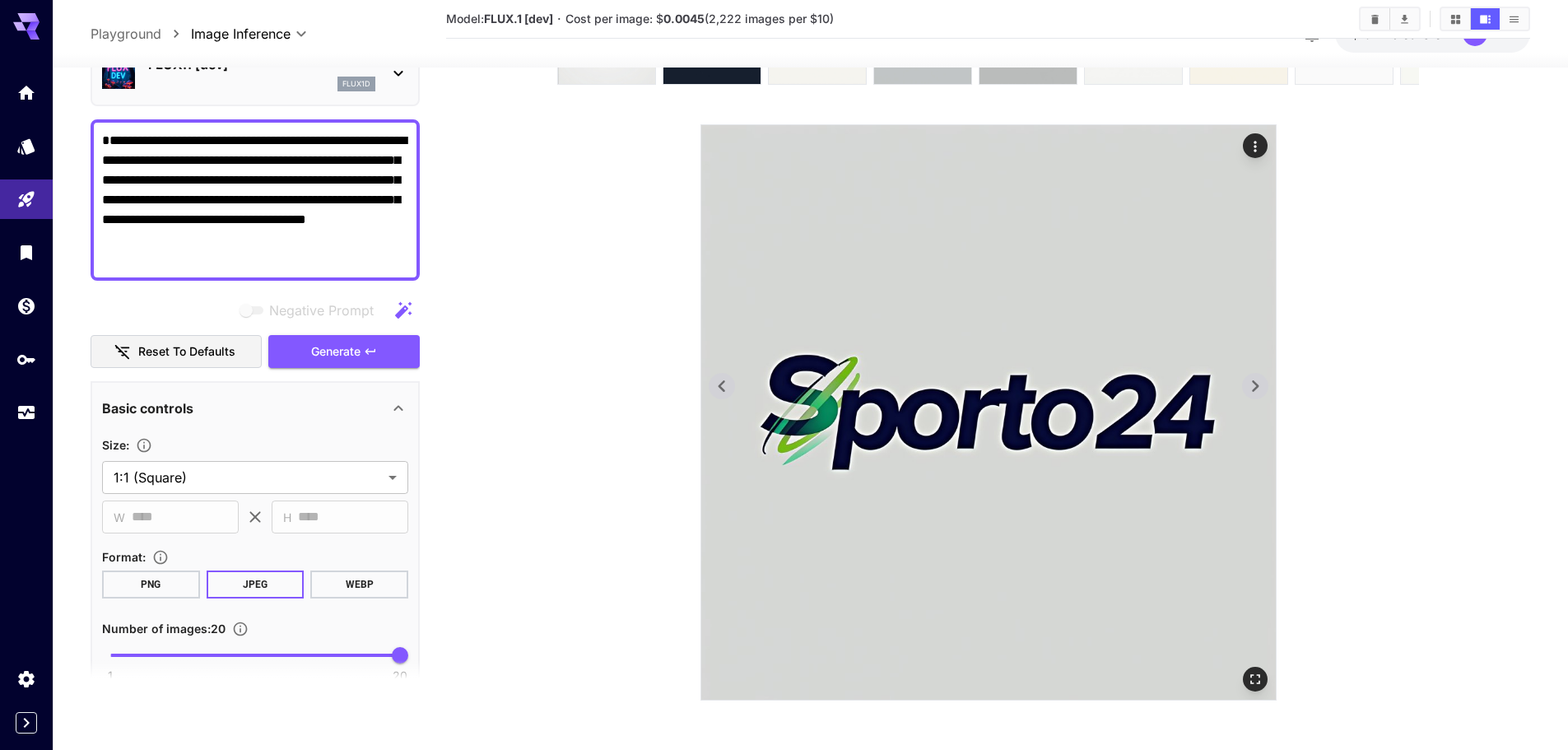
click at [1254, 392] on icon at bounding box center [1255, 386] width 25 height 25
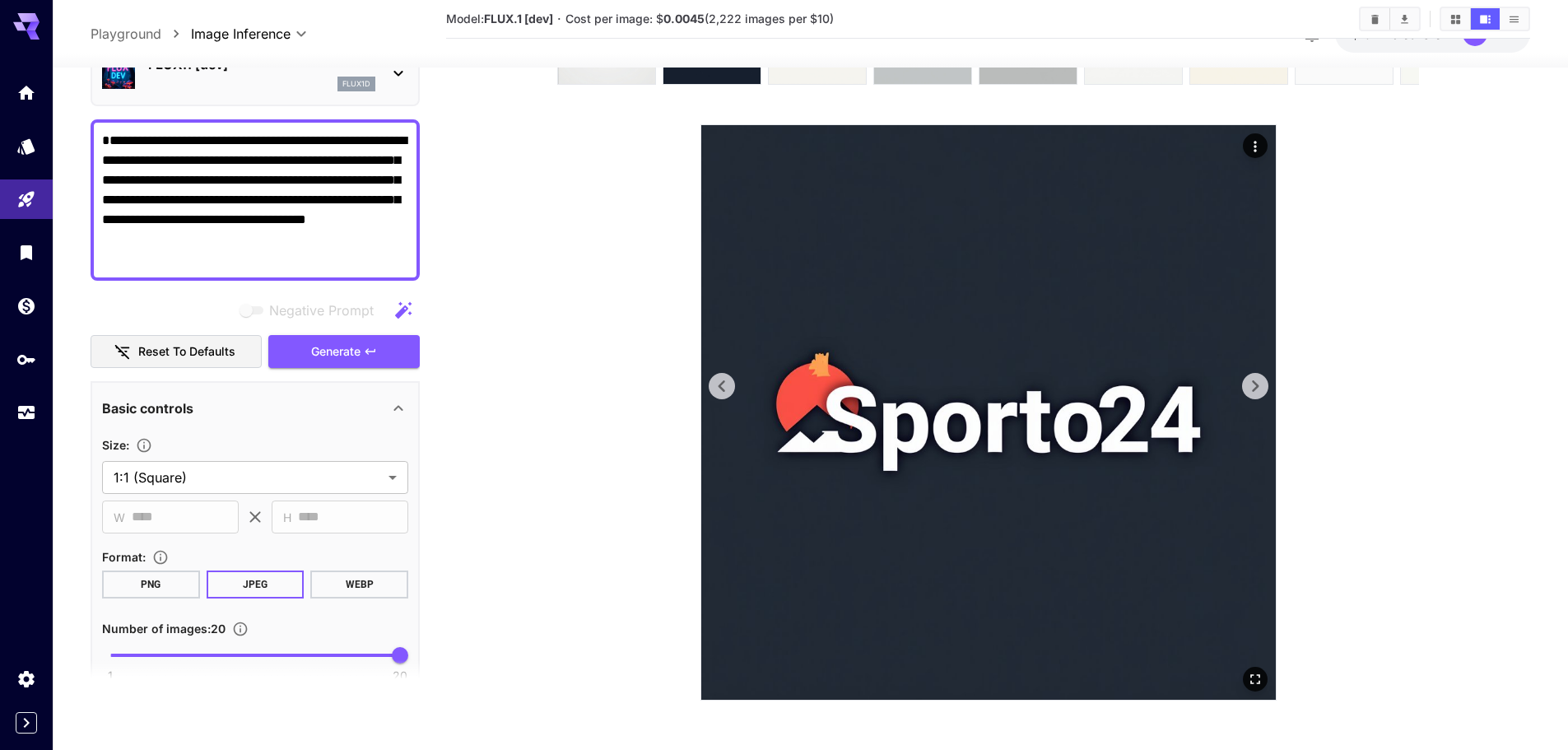
click at [1254, 392] on icon at bounding box center [1255, 386] width 25 height 25
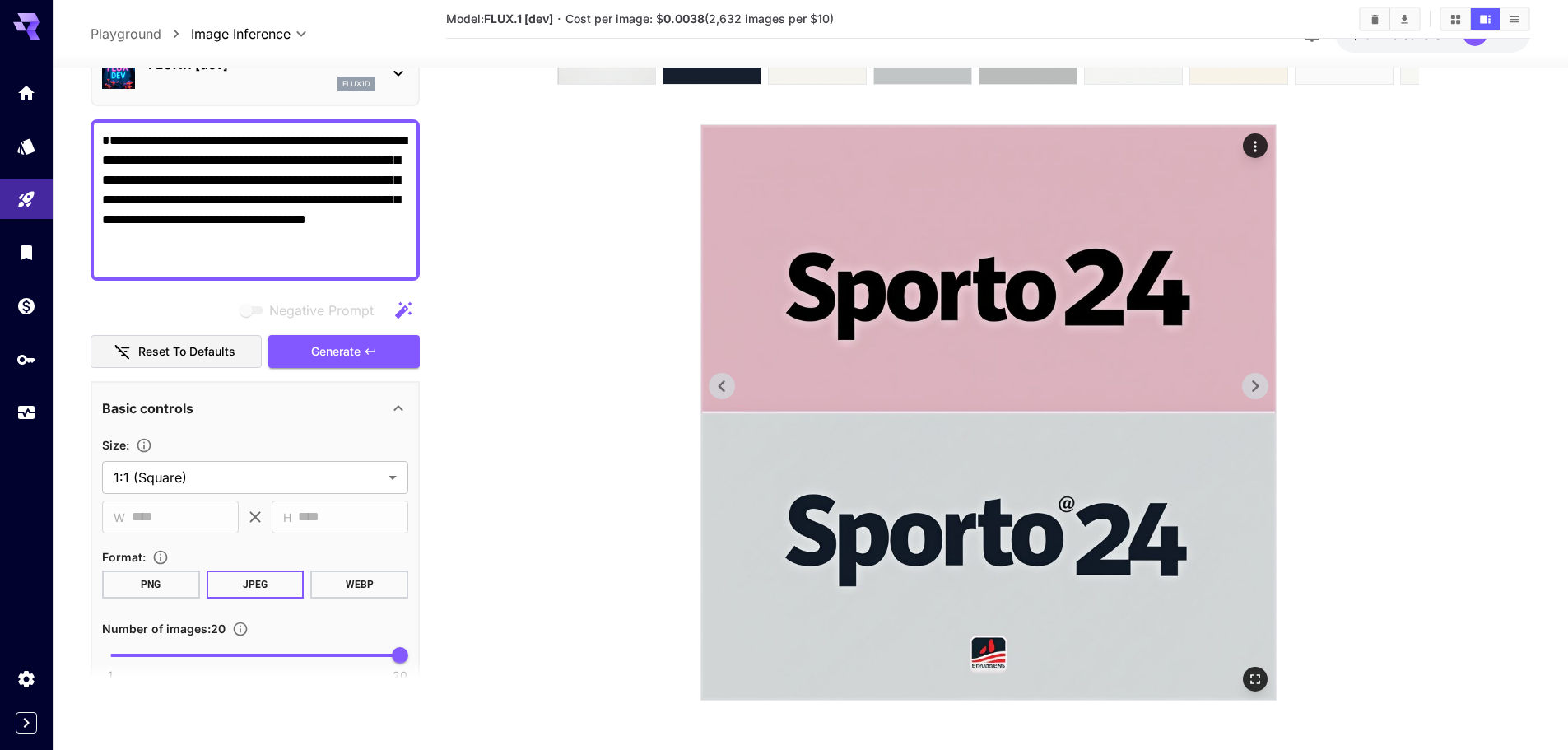
click at [1254, 392] on icon at bounding box center [1255, 386] width 25 height 25
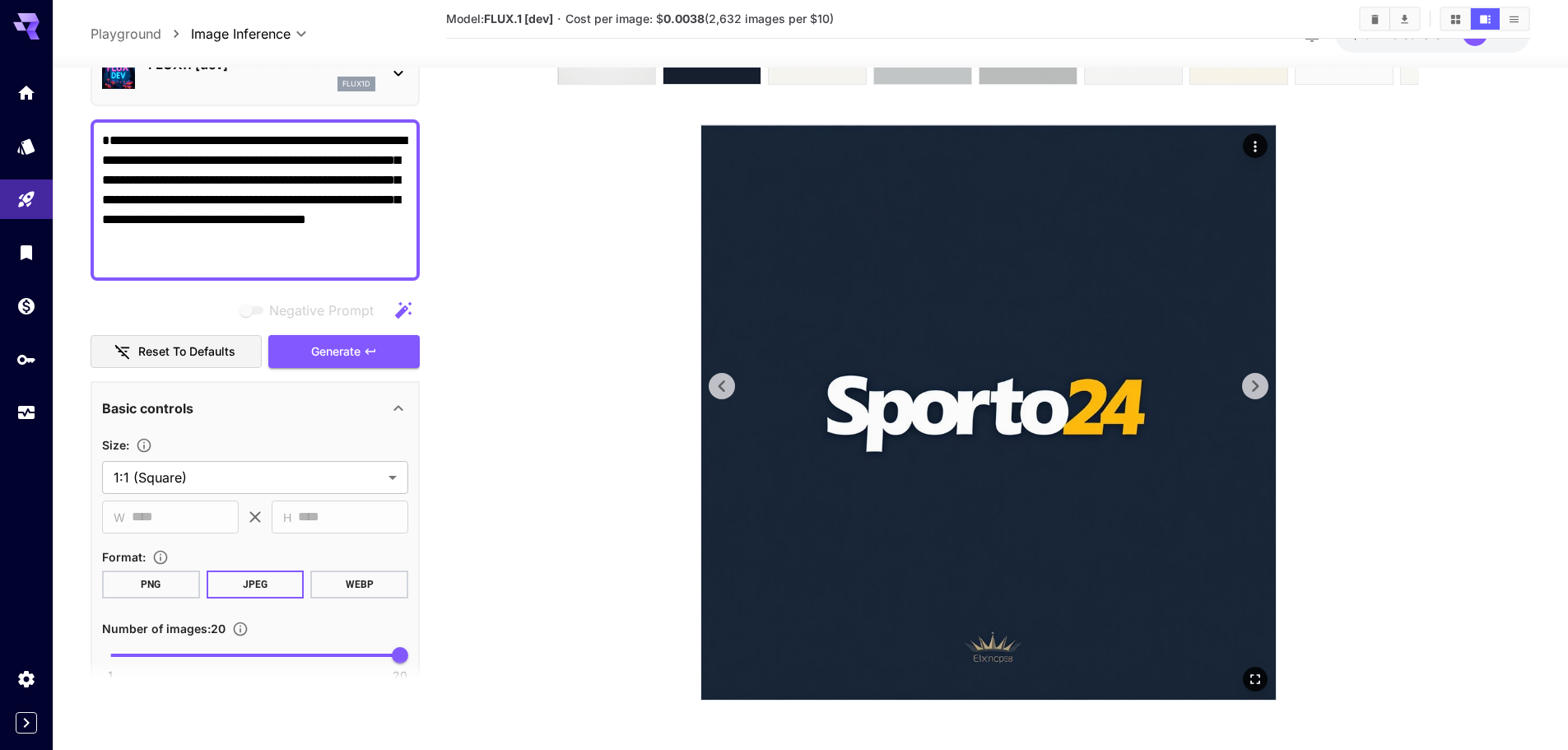
click at [1254, 392] on icon at bounding box center [1255, 386] width 25 height 25
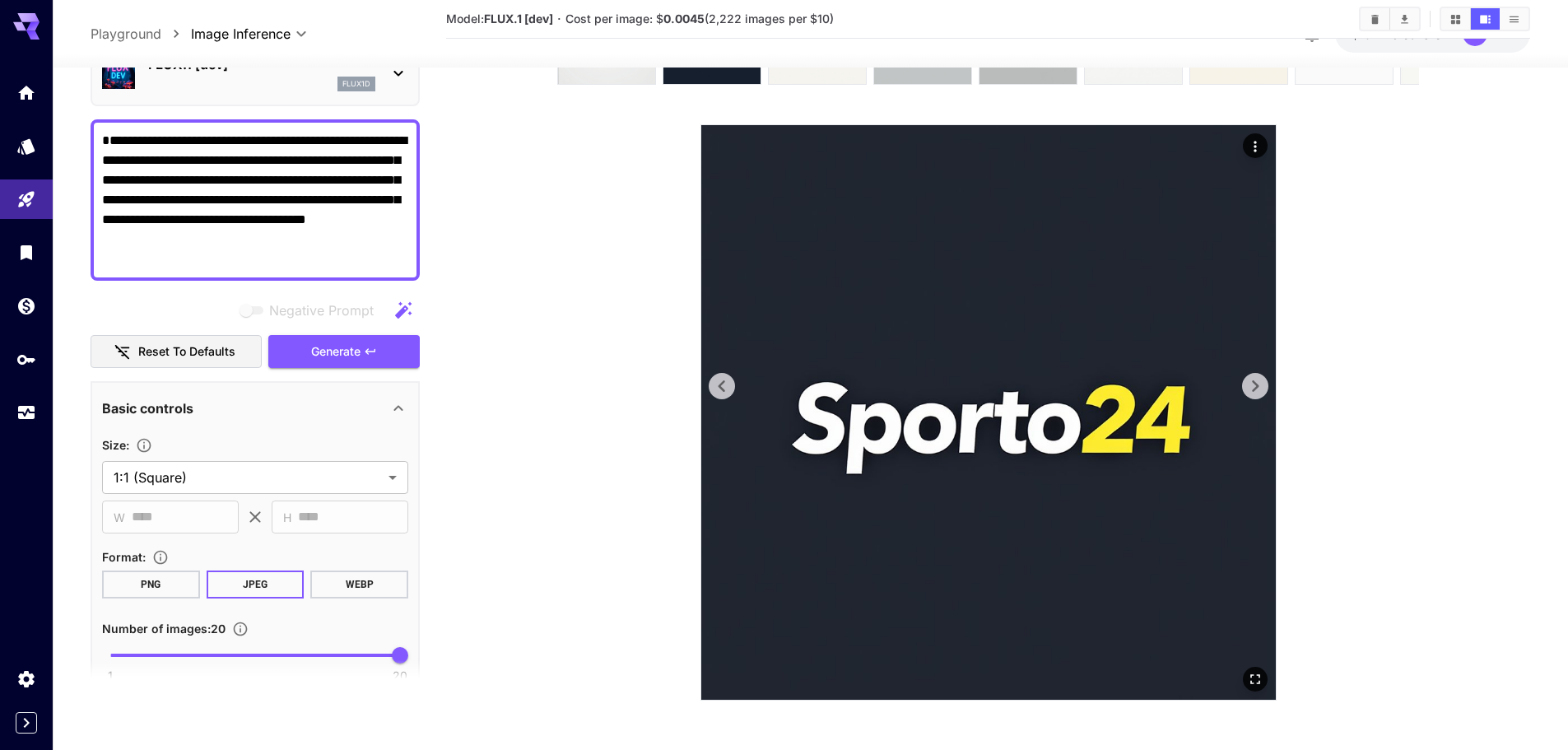
click at [1254, 392] on icon at bounding box center [1255, 386] width 25 height 25
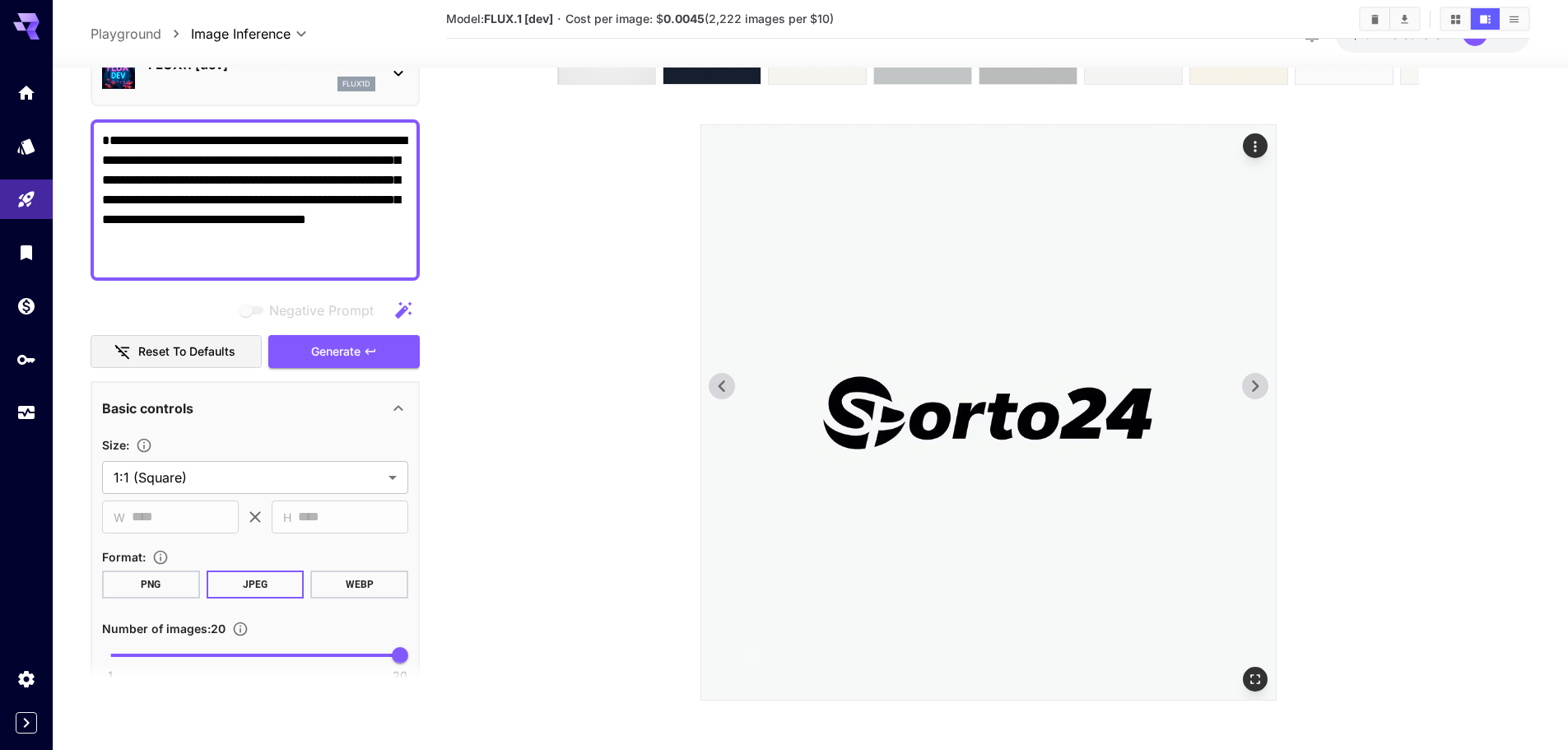
click at [1254, 392] on icon at bounding box center [1255, 386] width 25 height 25
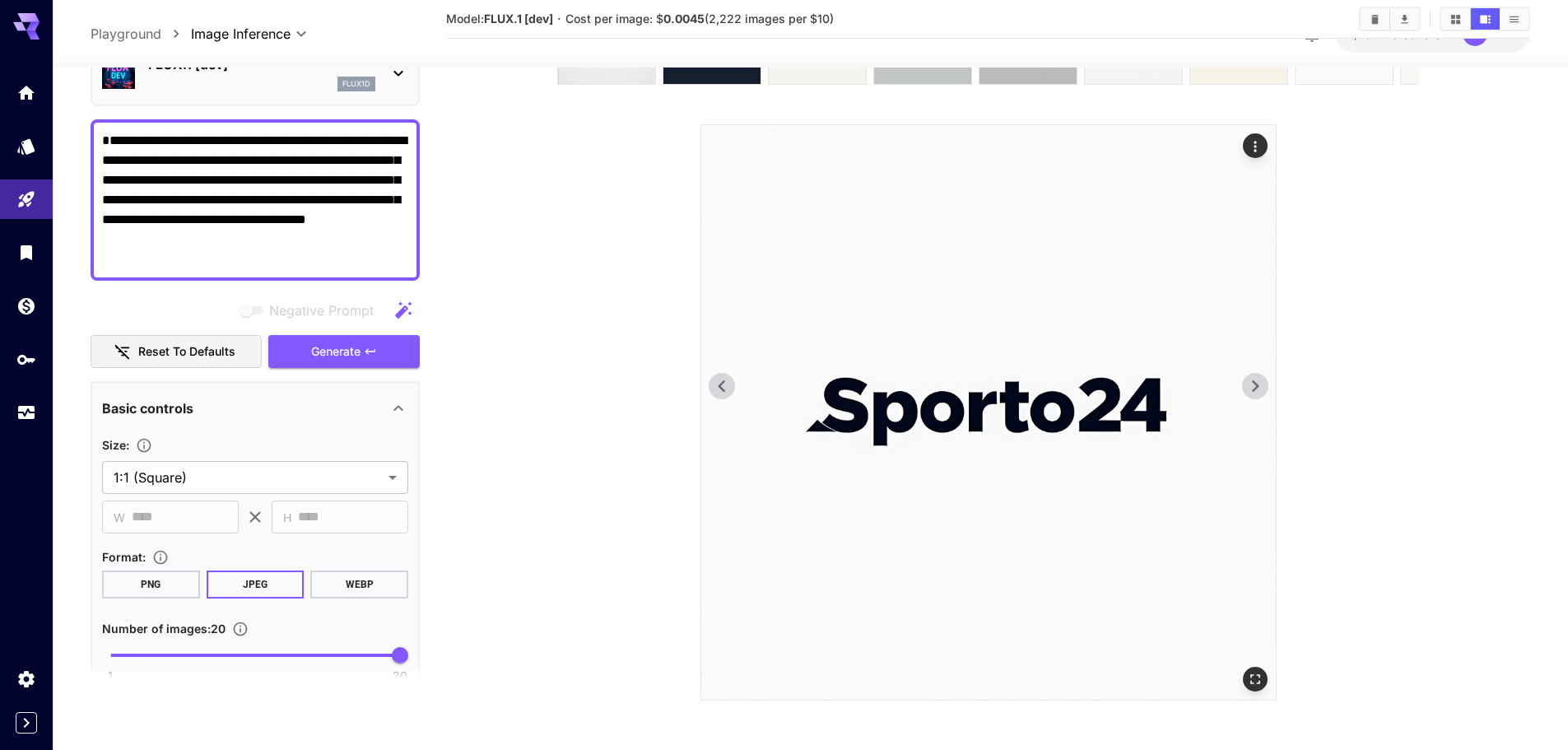
click at [1254, 392] on icon at bounding box center [1255, 386] width 25 height 25
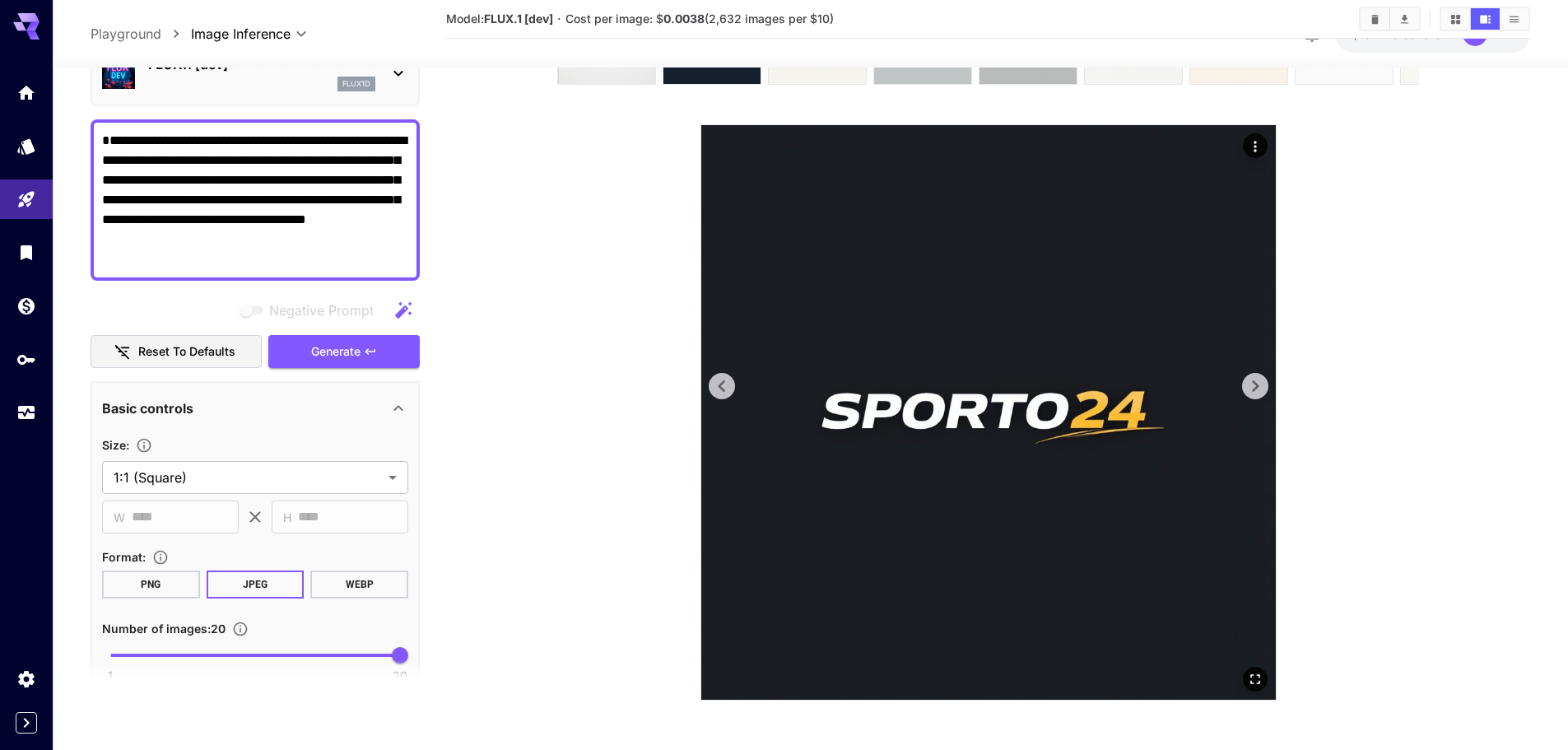
click at [1254, 392] on icon at bounding box center [1255, 386] width 25 height 25
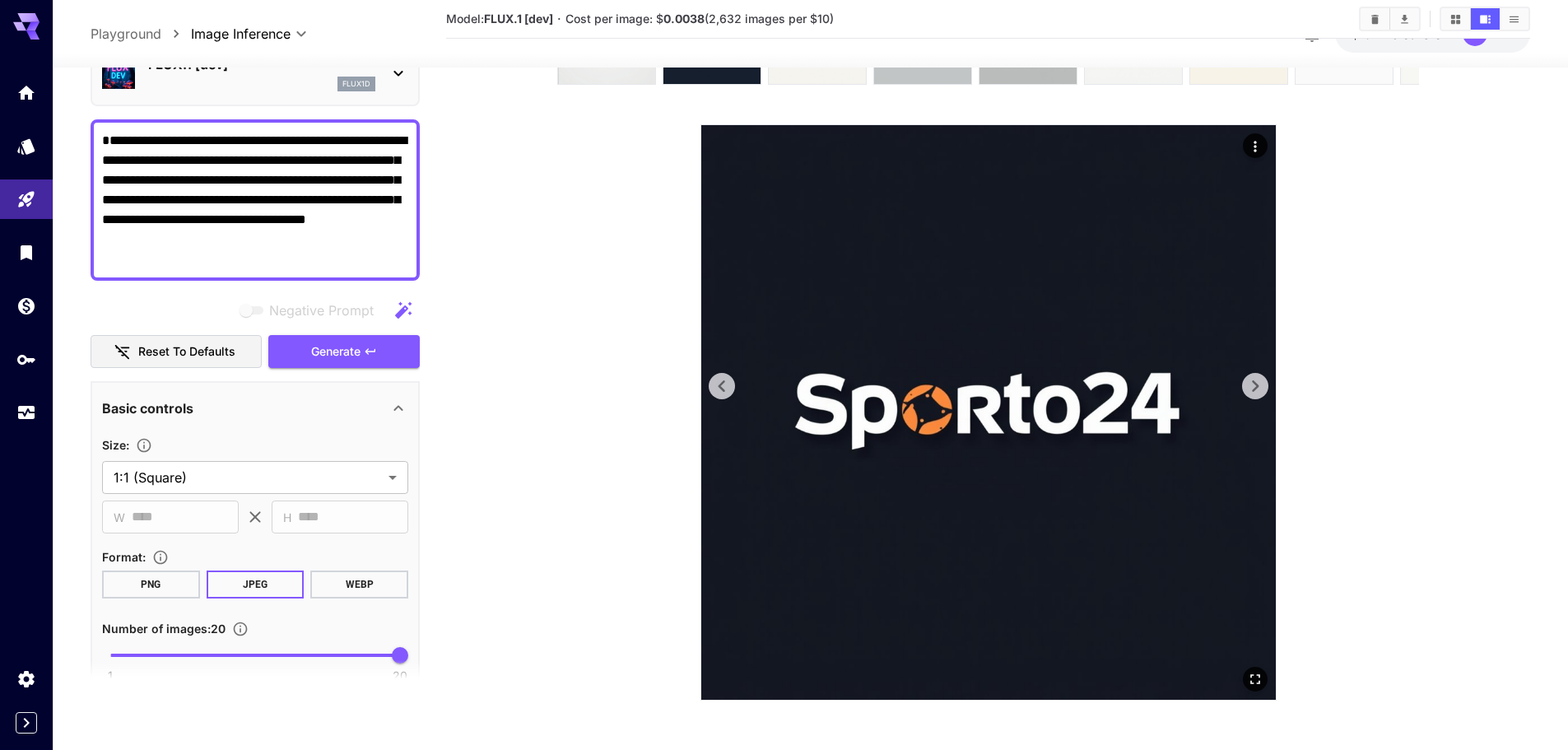
click at [1254, 392] on icon at bounding box center [1255, 386] width 25 height 25
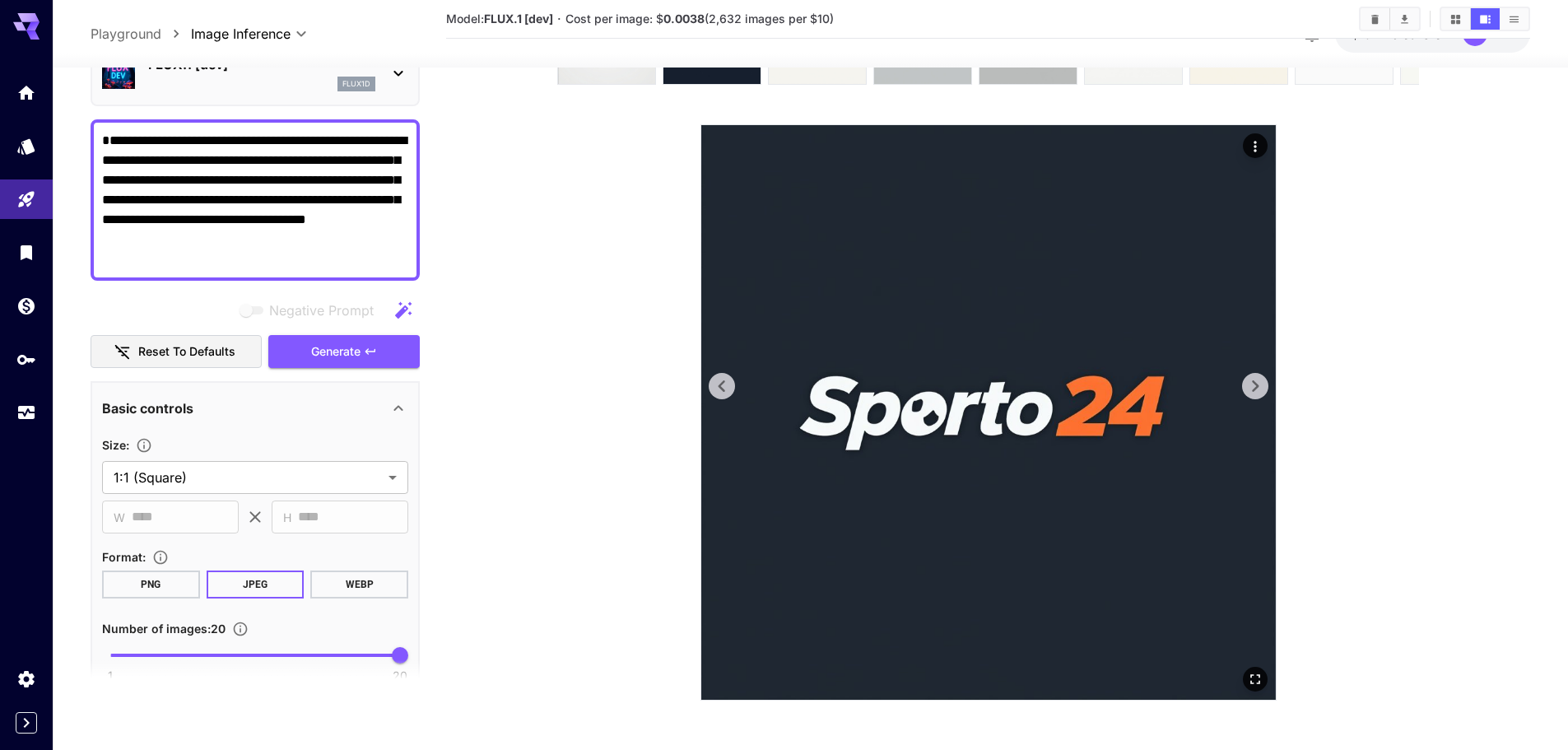
click at [1254, 392] on icon at bounding box center [1255, 386] width 25 height 25
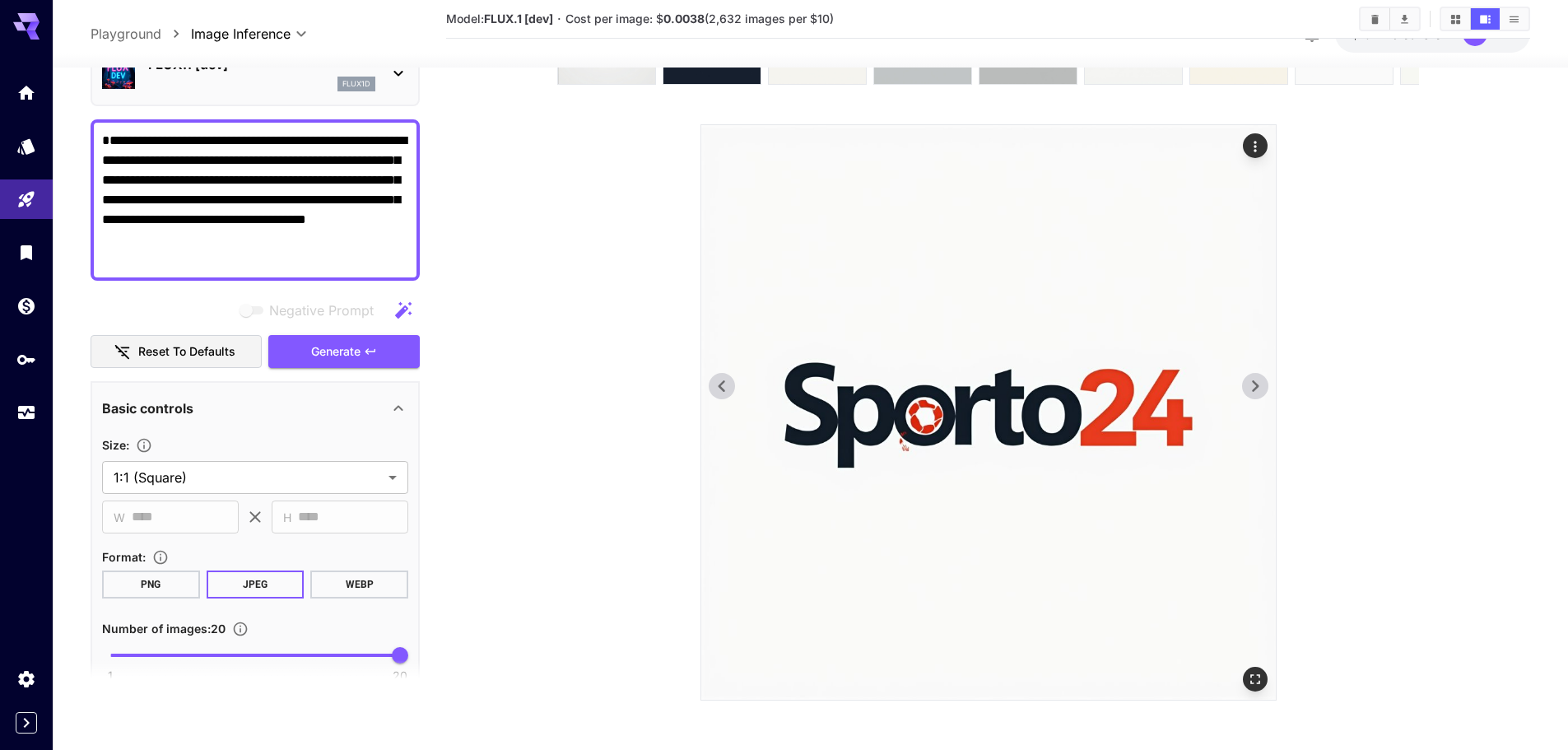
click at [1254, 392] on icon at bounding box center [1255, 386] width 25 height 25
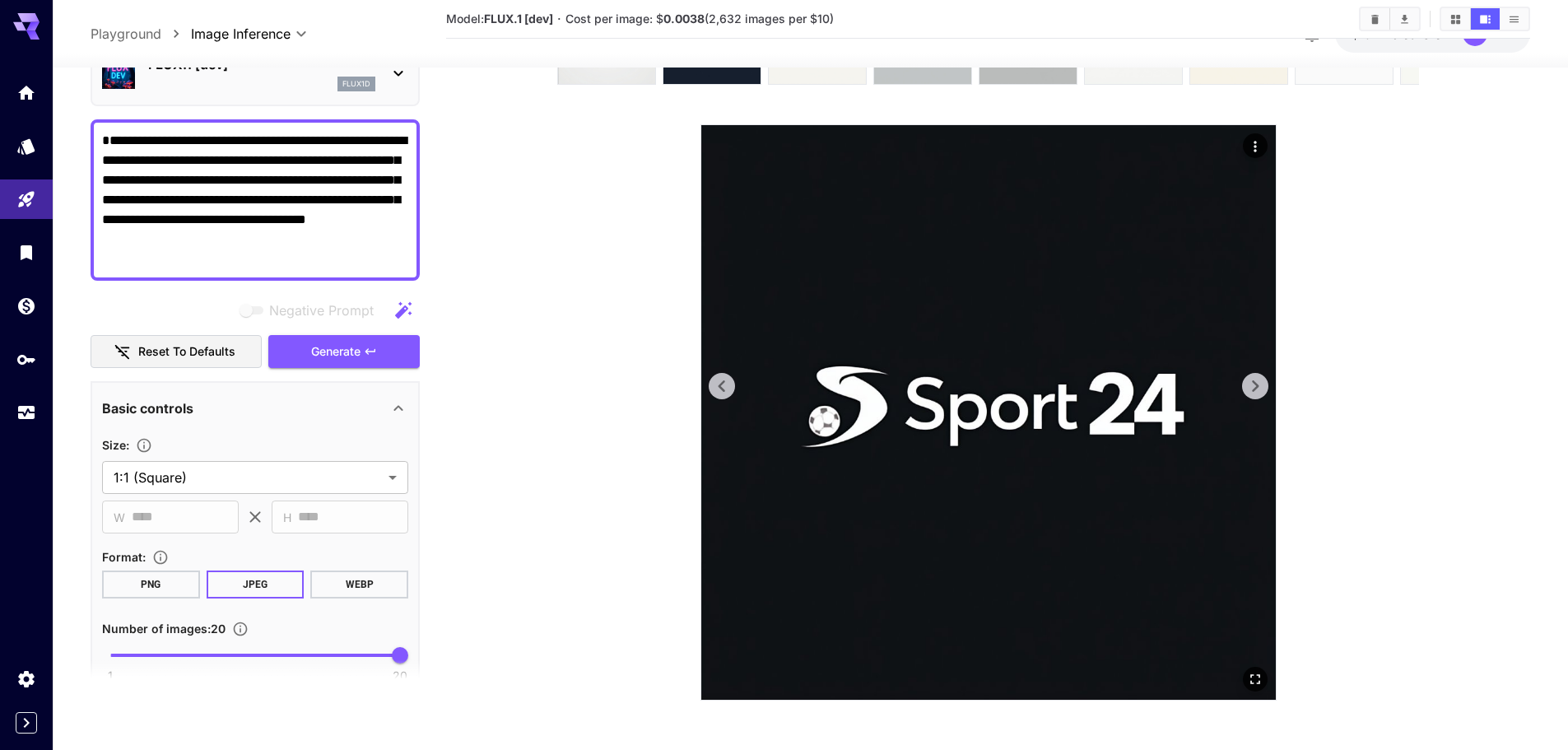
click at [1254, 392] on icon at bounding box center [1255, 386] width 25 height 25
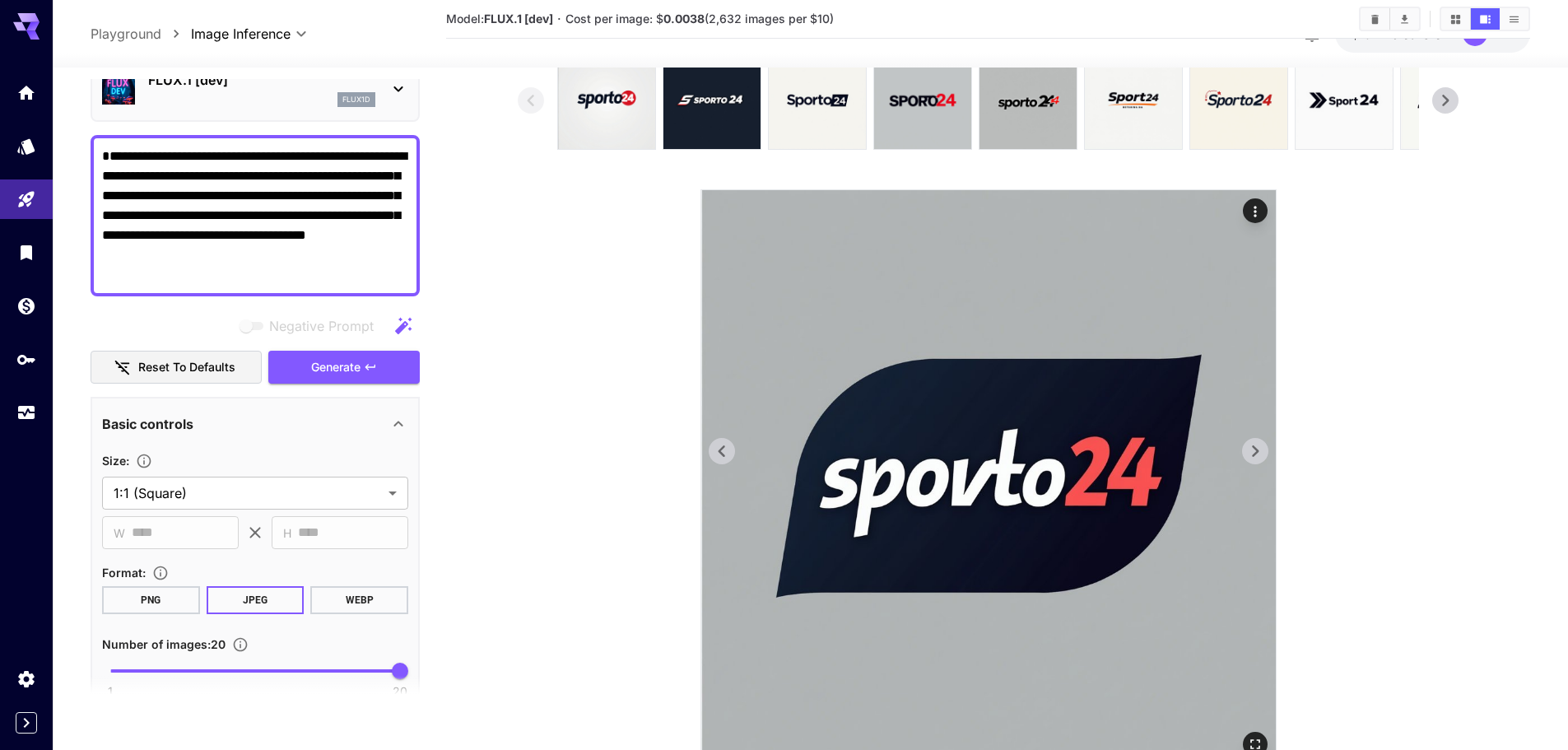
scroll to position [0, 0]
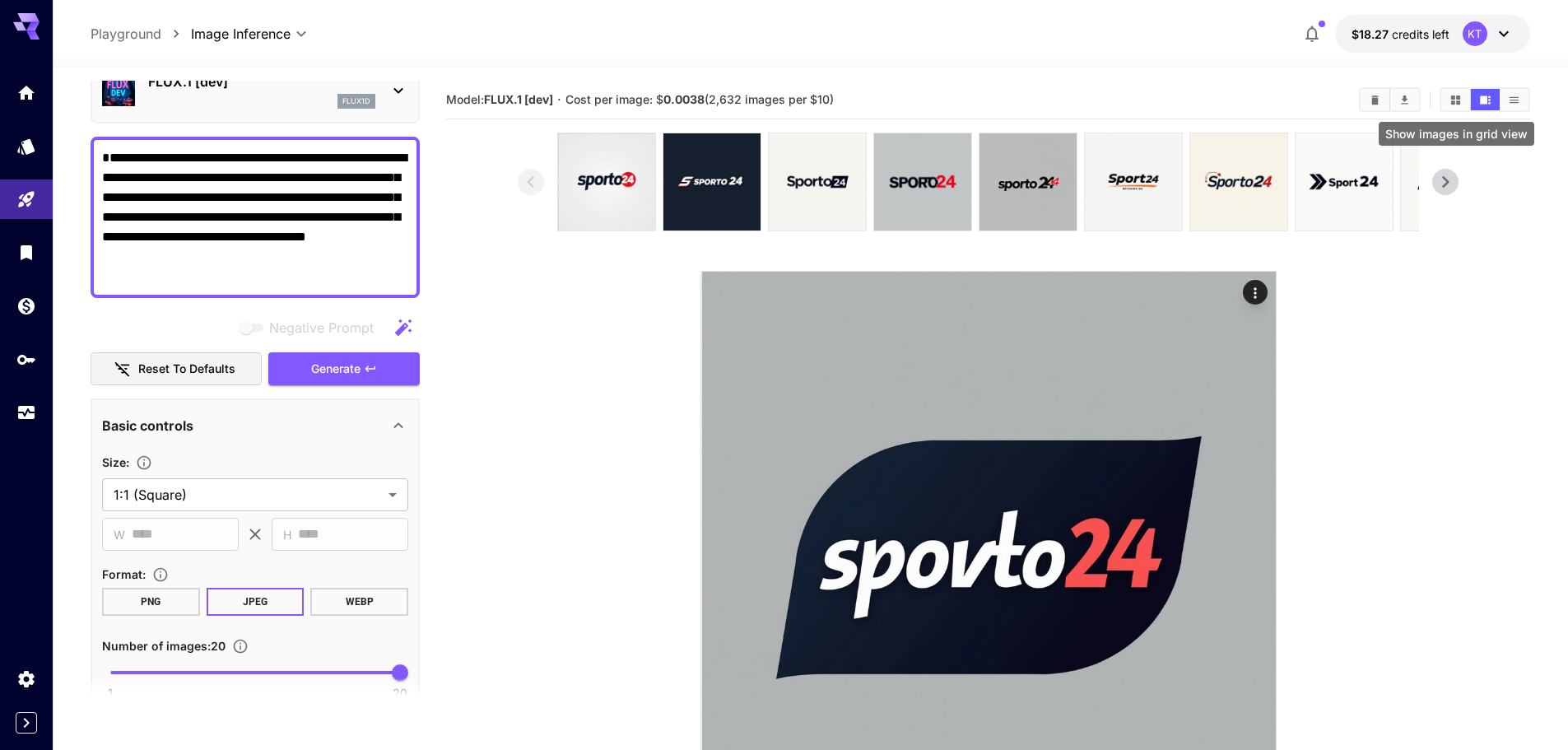
click at [1461, 99] on icon "Show images in grid view" at bounding box center [1456, 100] width 12 height 12
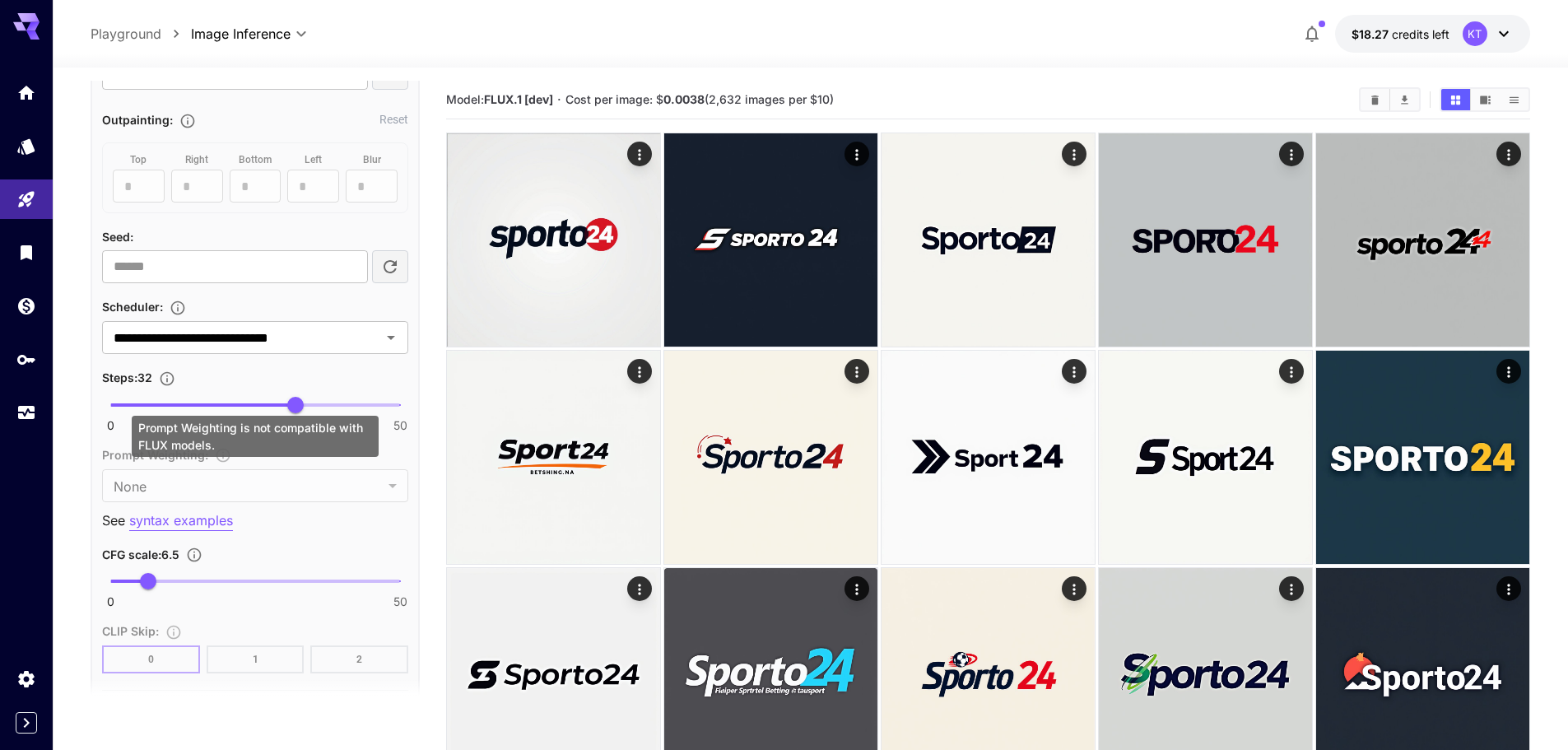
scroll to position [1153, 0]
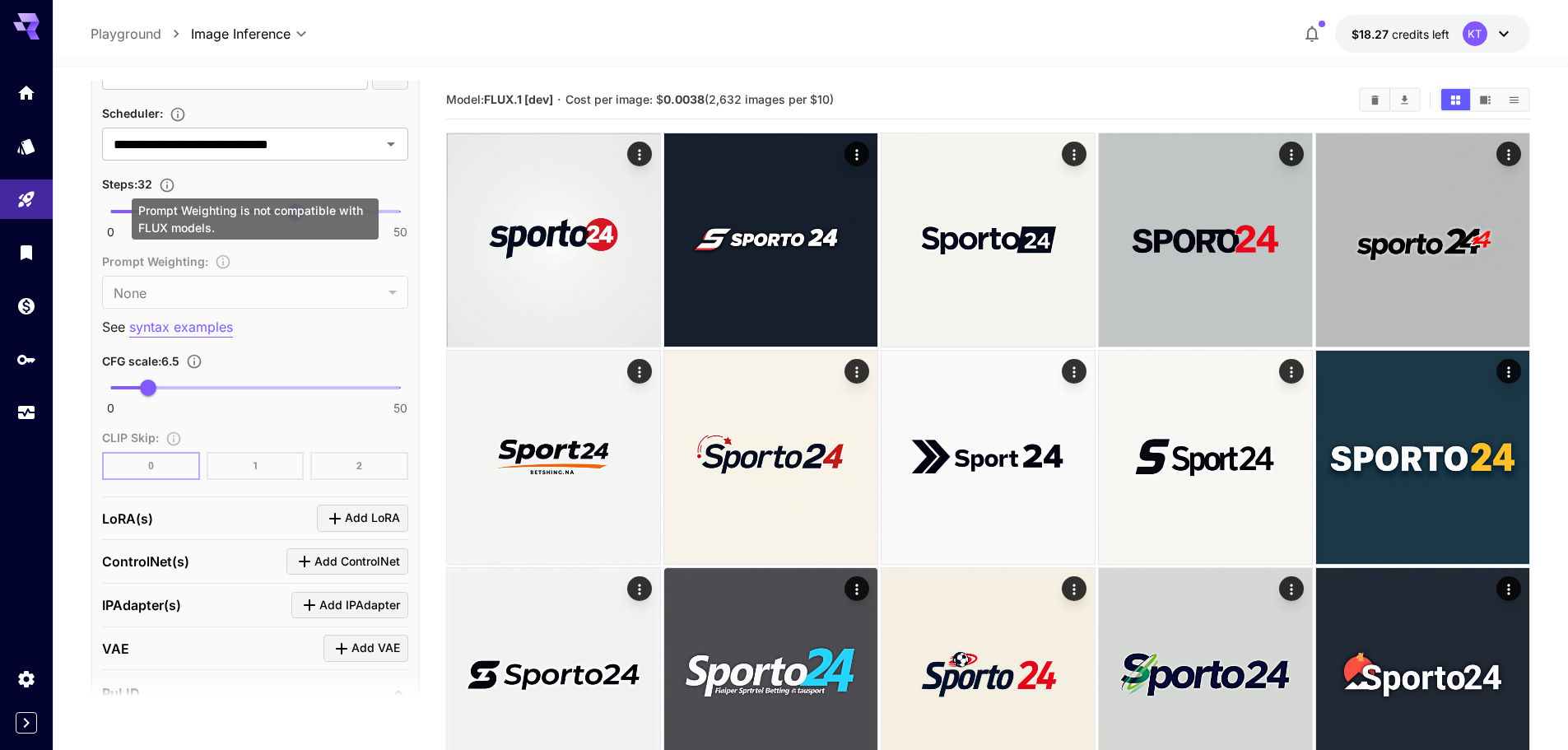
click at [321, 210] on div "Prompt Weighting is not compatible with FLUX models." at bounding box center [255, 218] width 247 height 41
click at [336, 203] on div "Prompt Weighting is not compatible with FLUX models." at bounding box center [255, 218] width 247 height 41
click at [349, 205] on div "Prompt Weighting is not compatible with FLUX models." at bounding box center [255, 218] width 247 height 41
type input "**"
drag, startPoint x: 298, startPoint y: 212, endPoint x: 344, endPoint y: 222, distance: 47.1
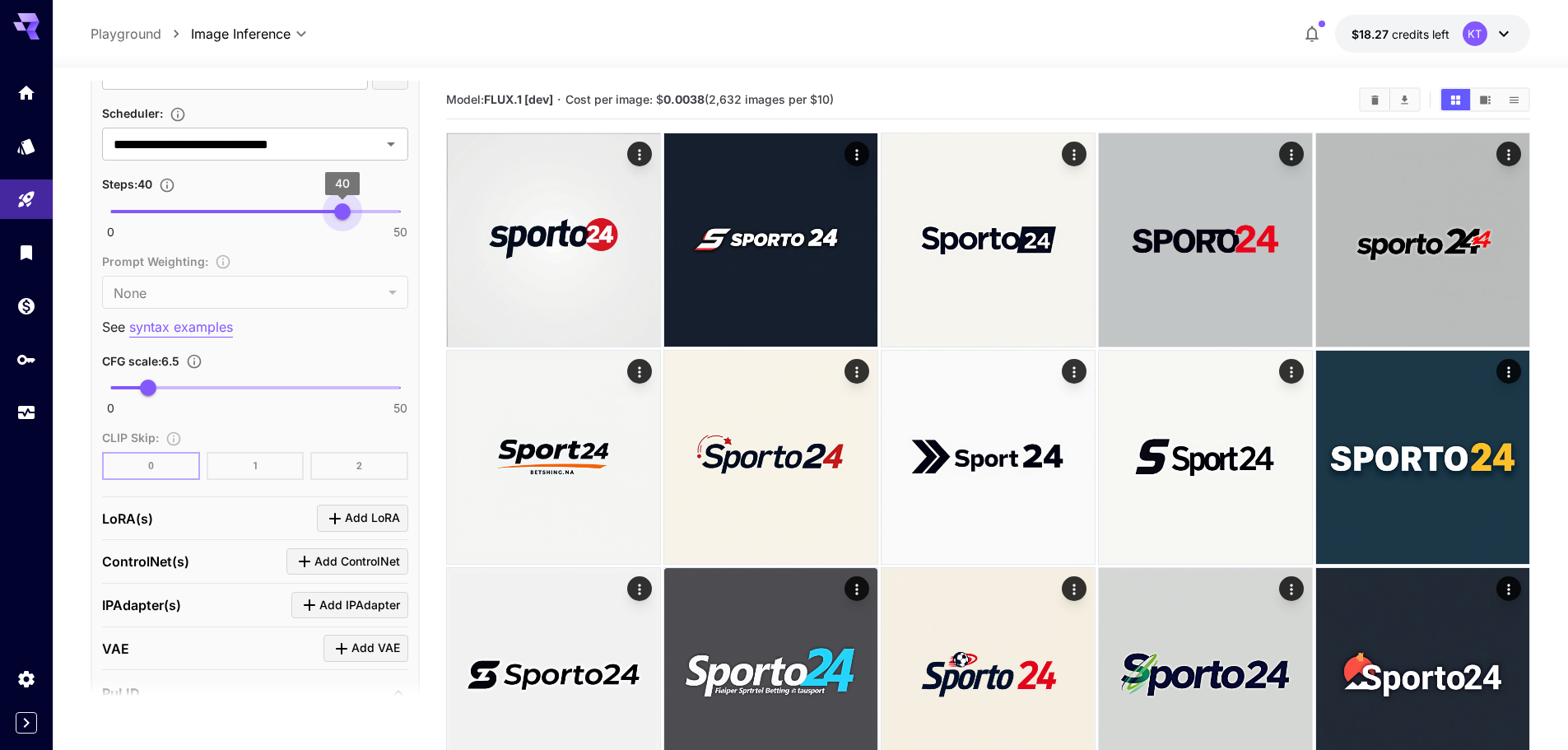
click at [344, 220] on span "40" at bounding box center [342, 211] width 17 height 17
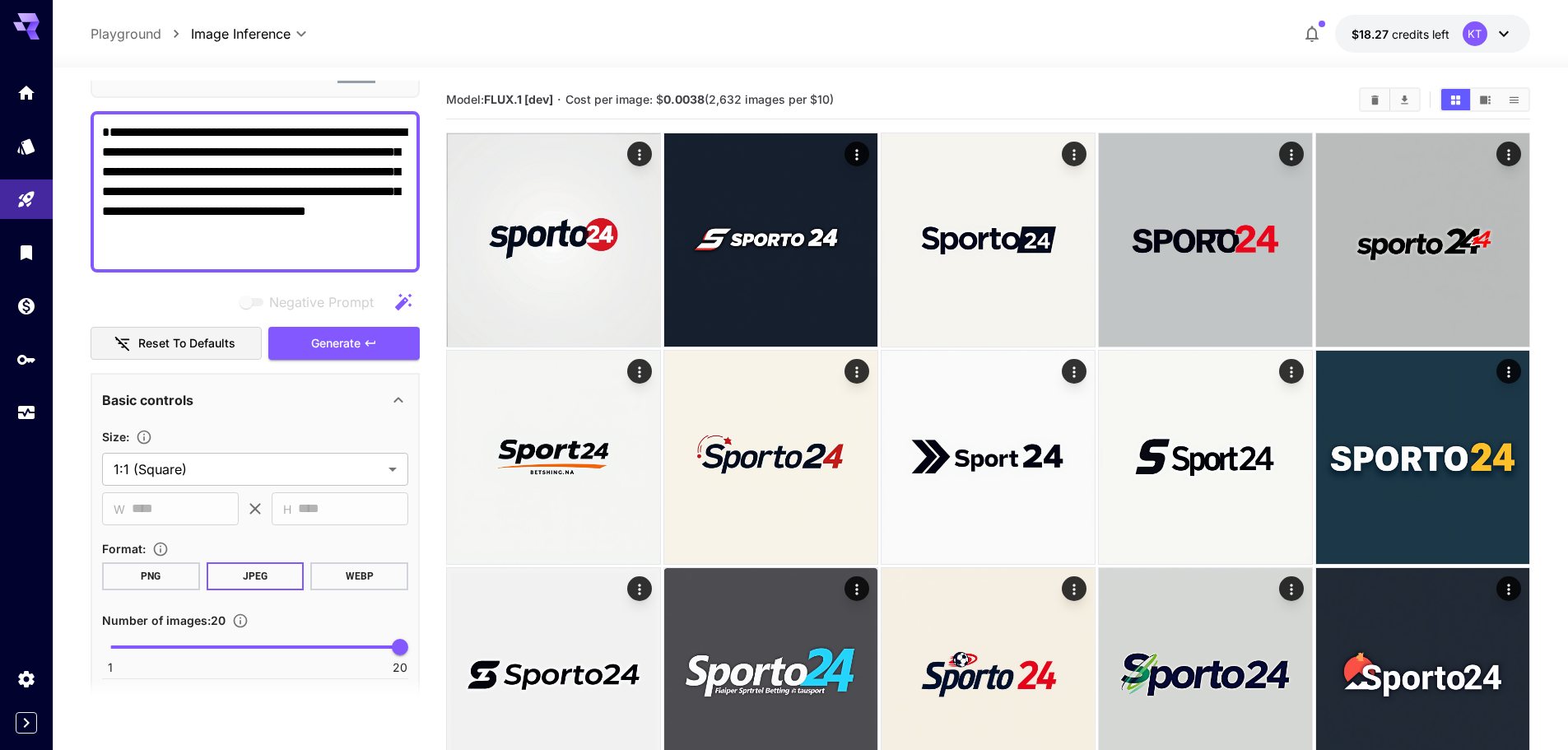
scroll to position [82, 0]
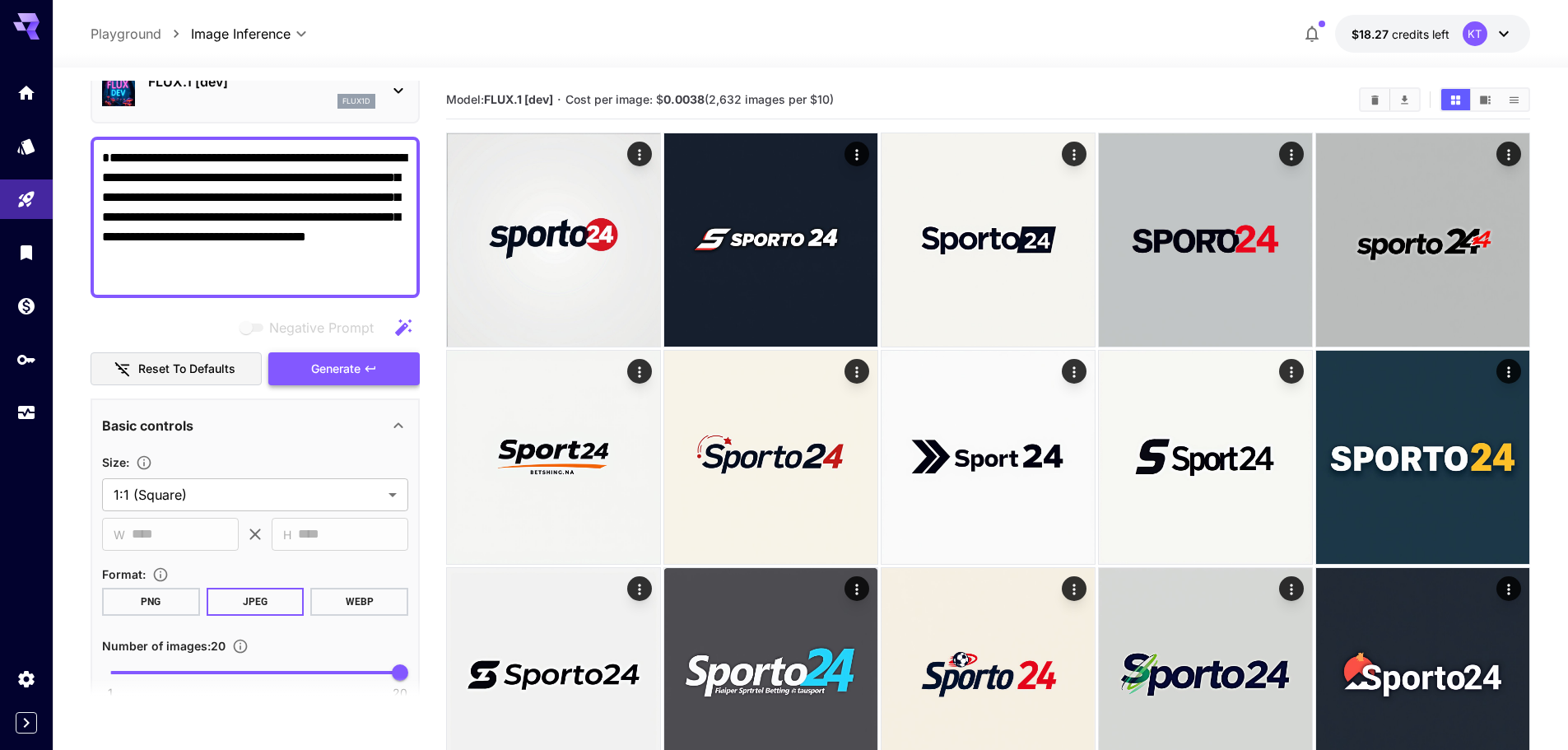
click at [358, 380] on button "Generate" at bounding box center [344, 369] width 152 height 34
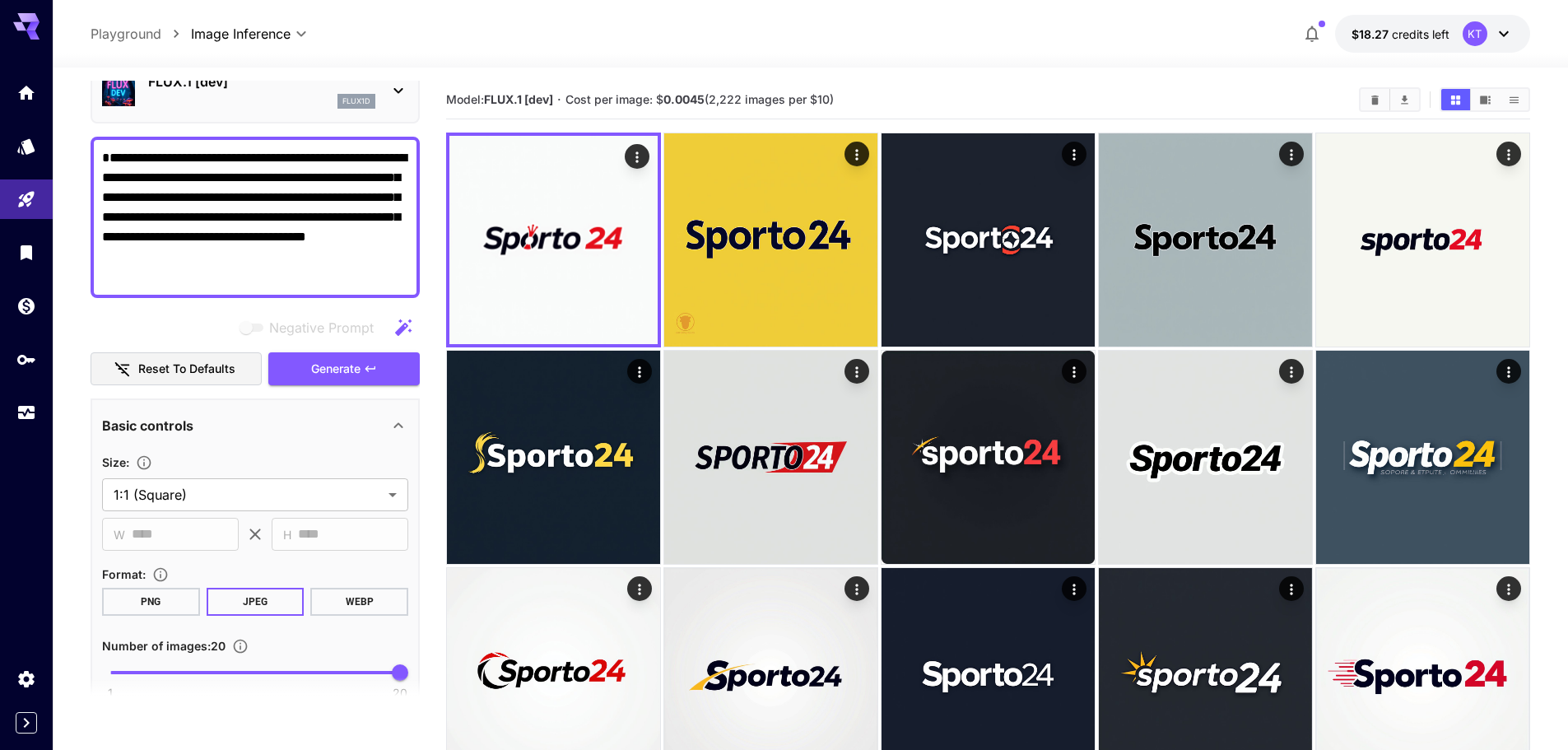
click at [1487, 102] on icon "Show images in video view" at bounding box center [1485, 99] width 11 height 8
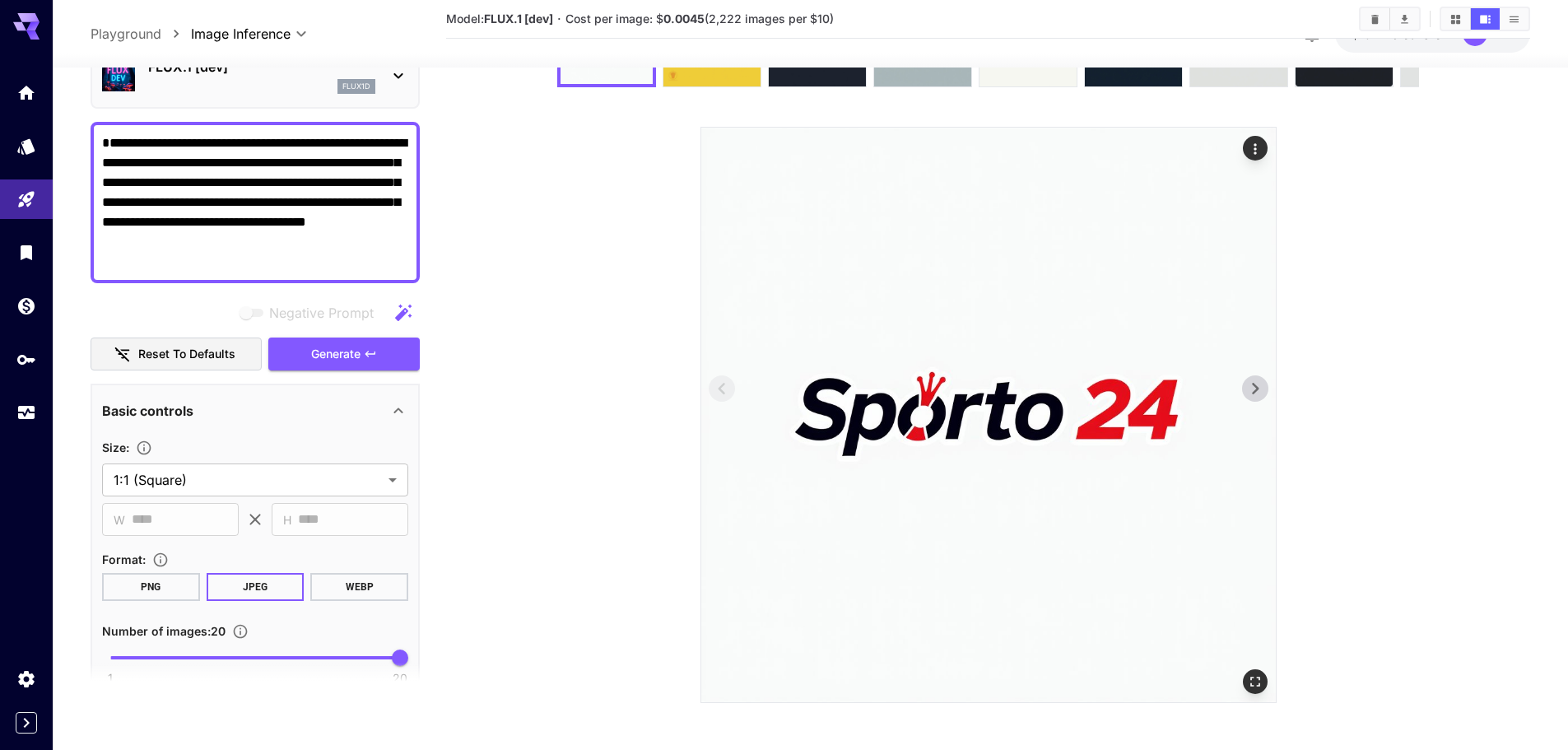
scroll to position [147, 0]
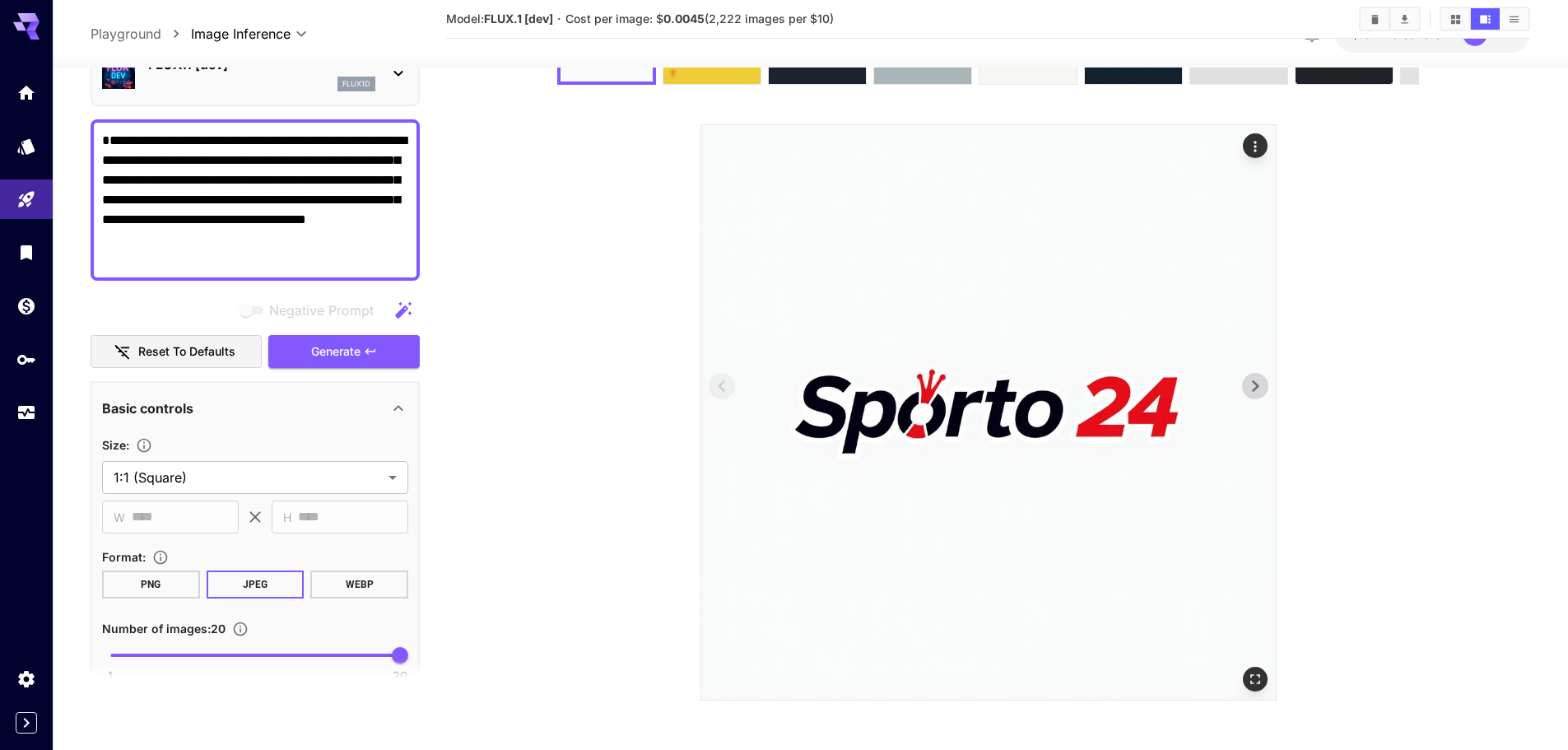
click at [1257, 385] on icon at bounding box center [1255, 386] width 7 height 12
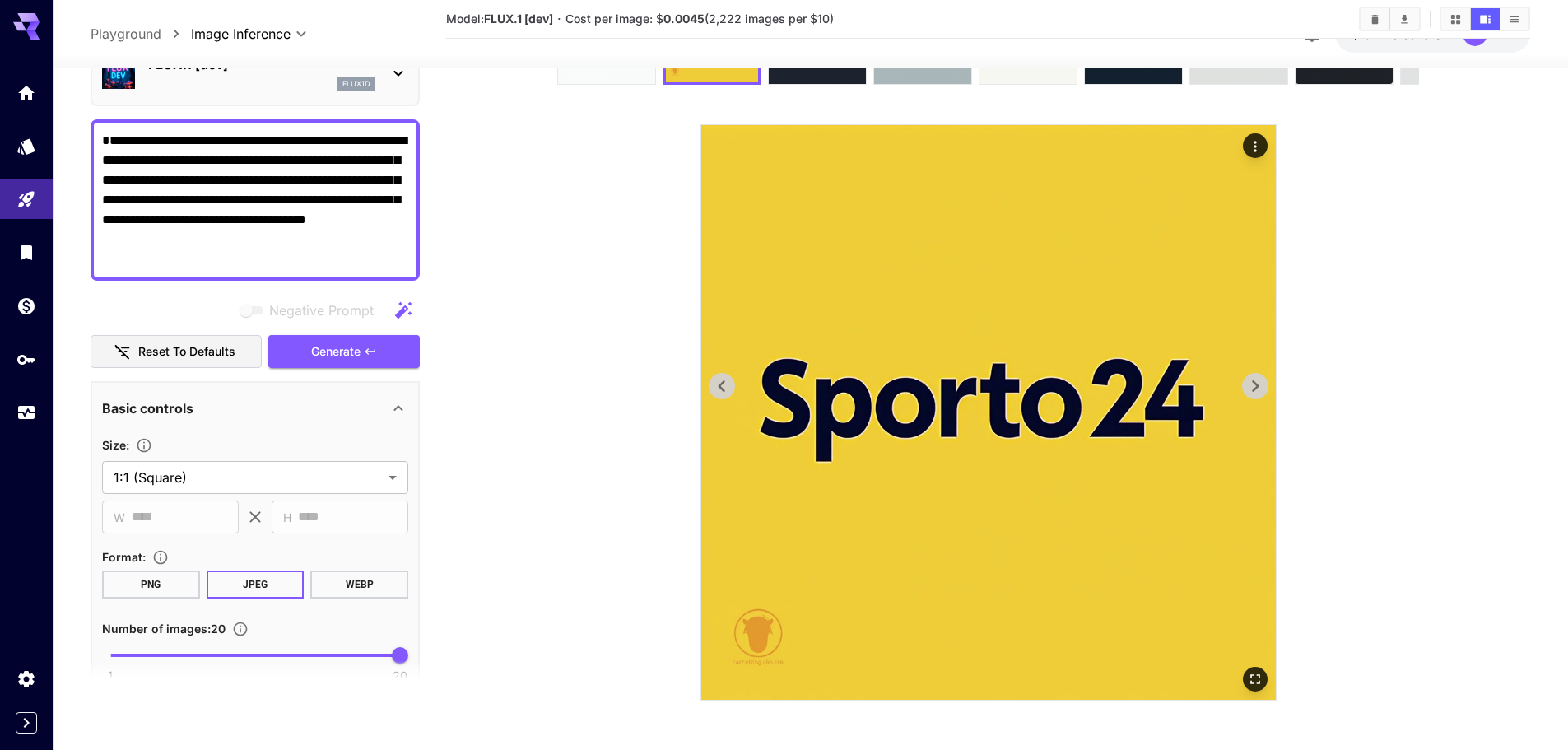
click at [1257, 385] on icon at bounding box center [1255, 386] width 7 height 12
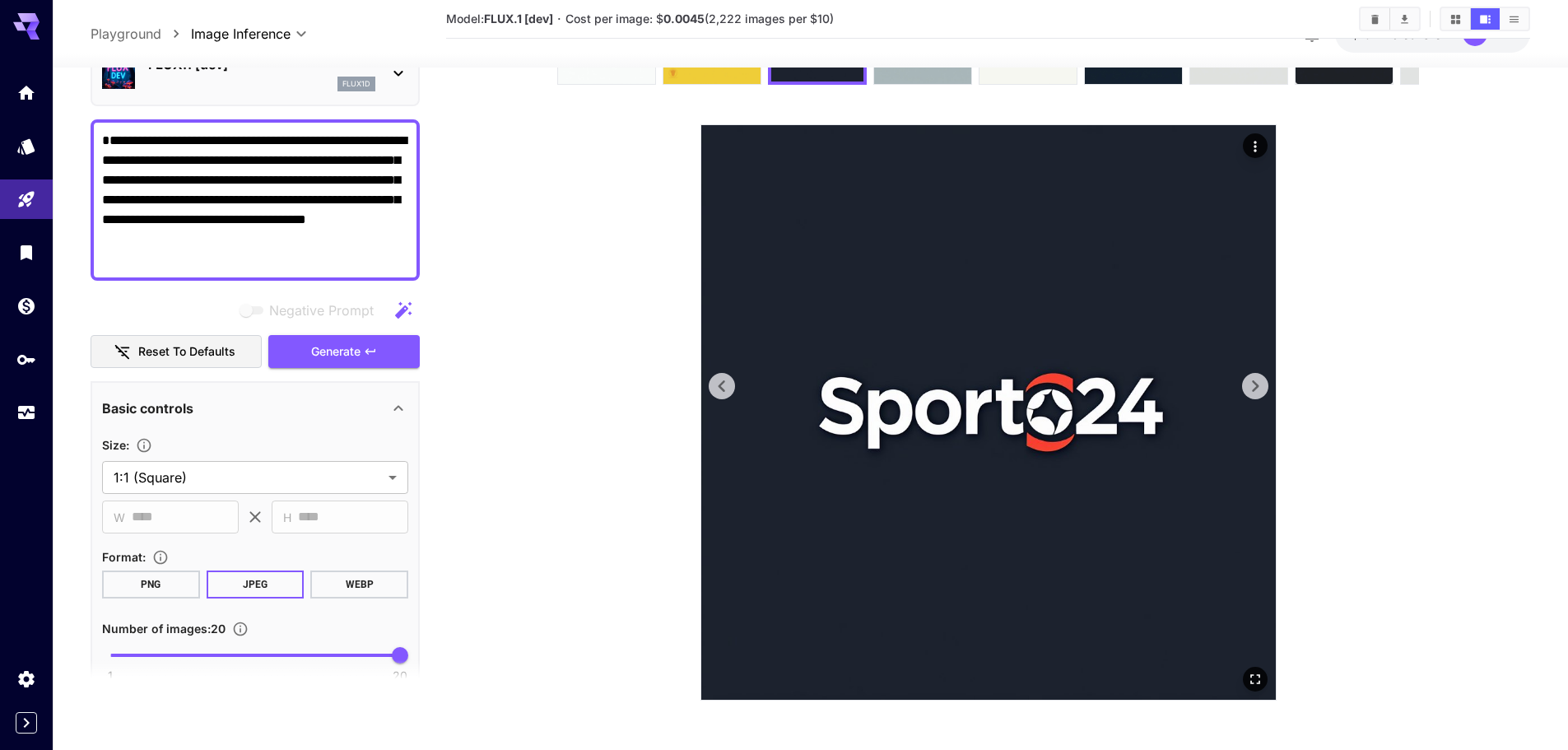
click at [1257, 385] on icon at bounding box center [1255, 386] width 7 height 12
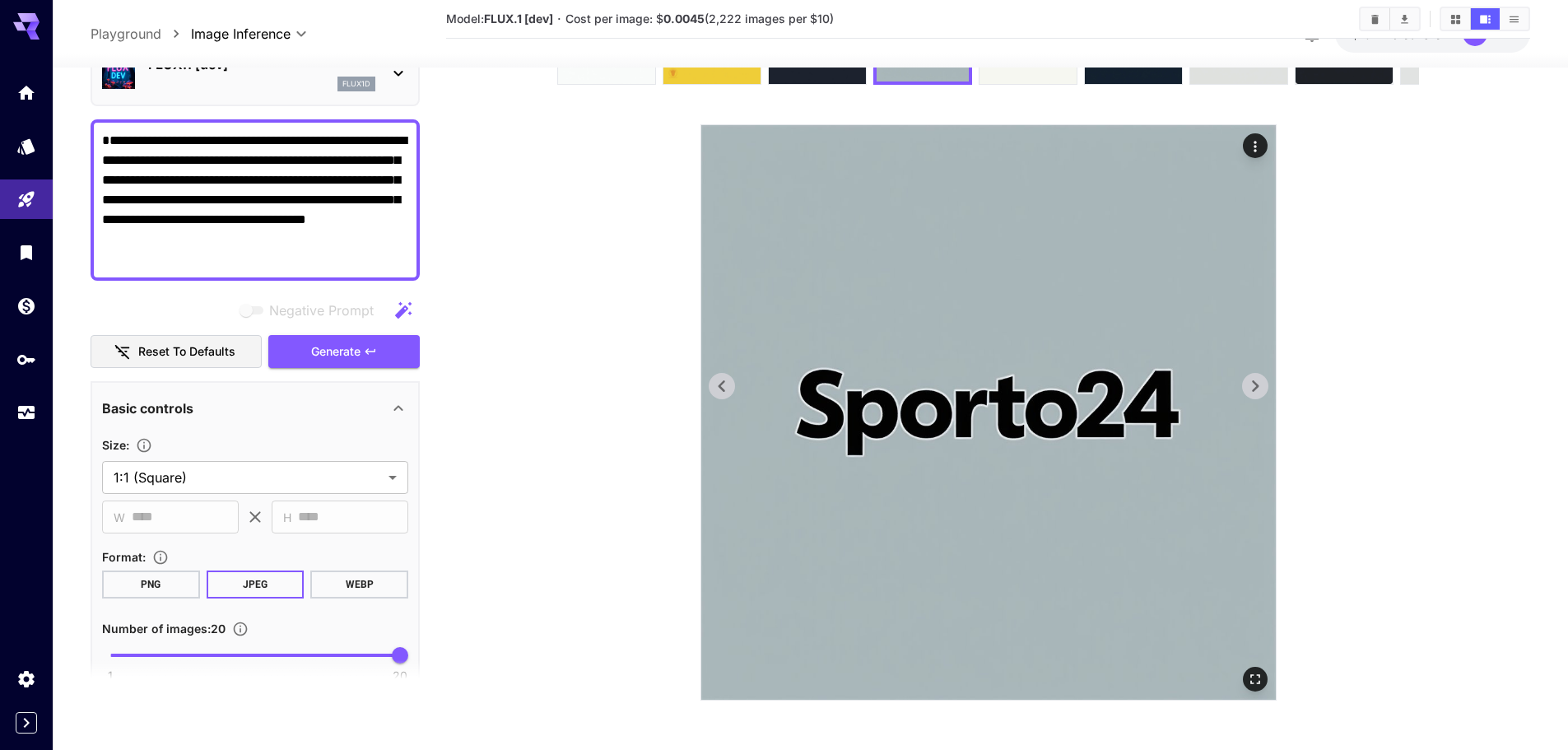
click at [1257, 385] on icon at bounding box center [1255, 386] width 7 height 12
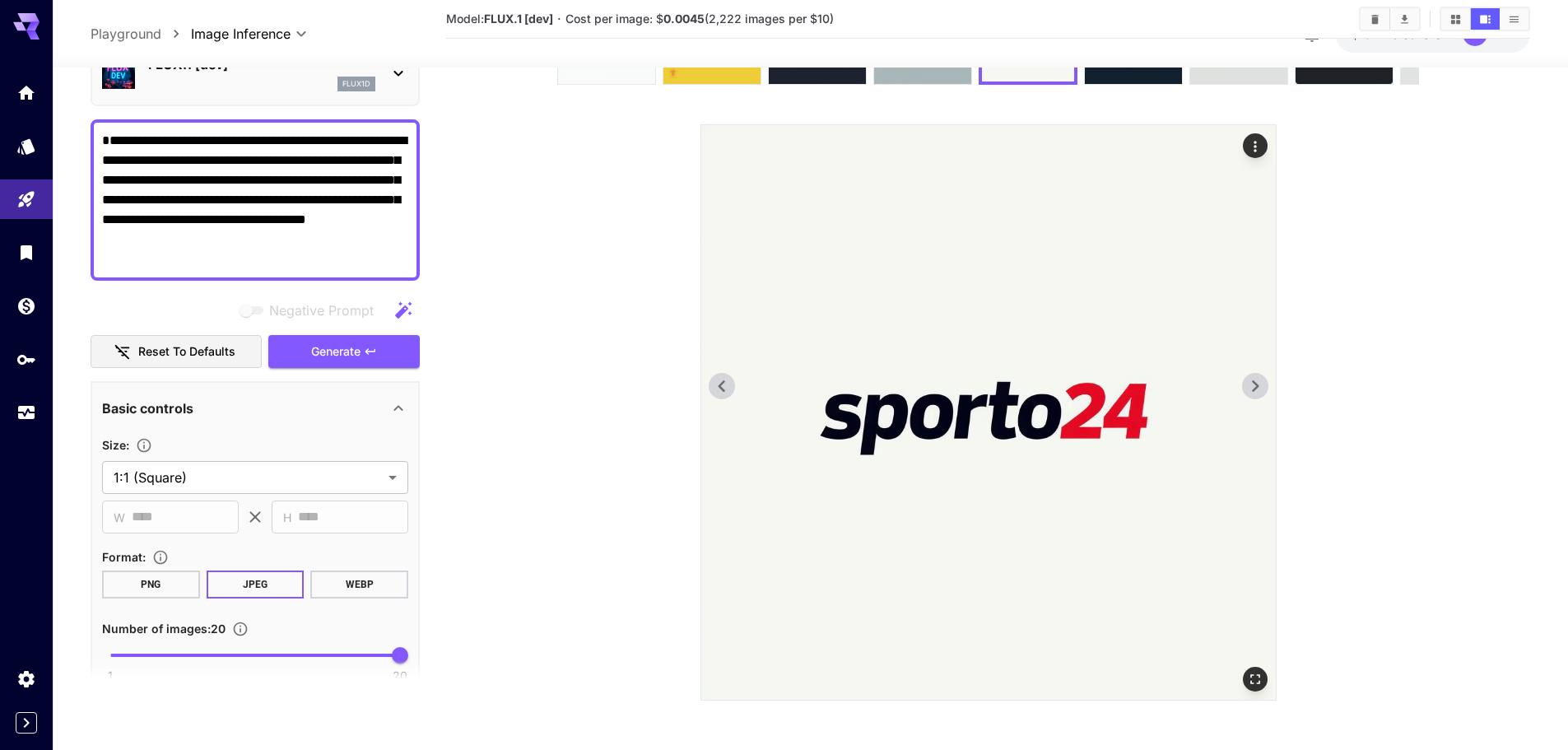
click at [1257, 385] on icon at bounding box center [1255, 386] width 7 height 12
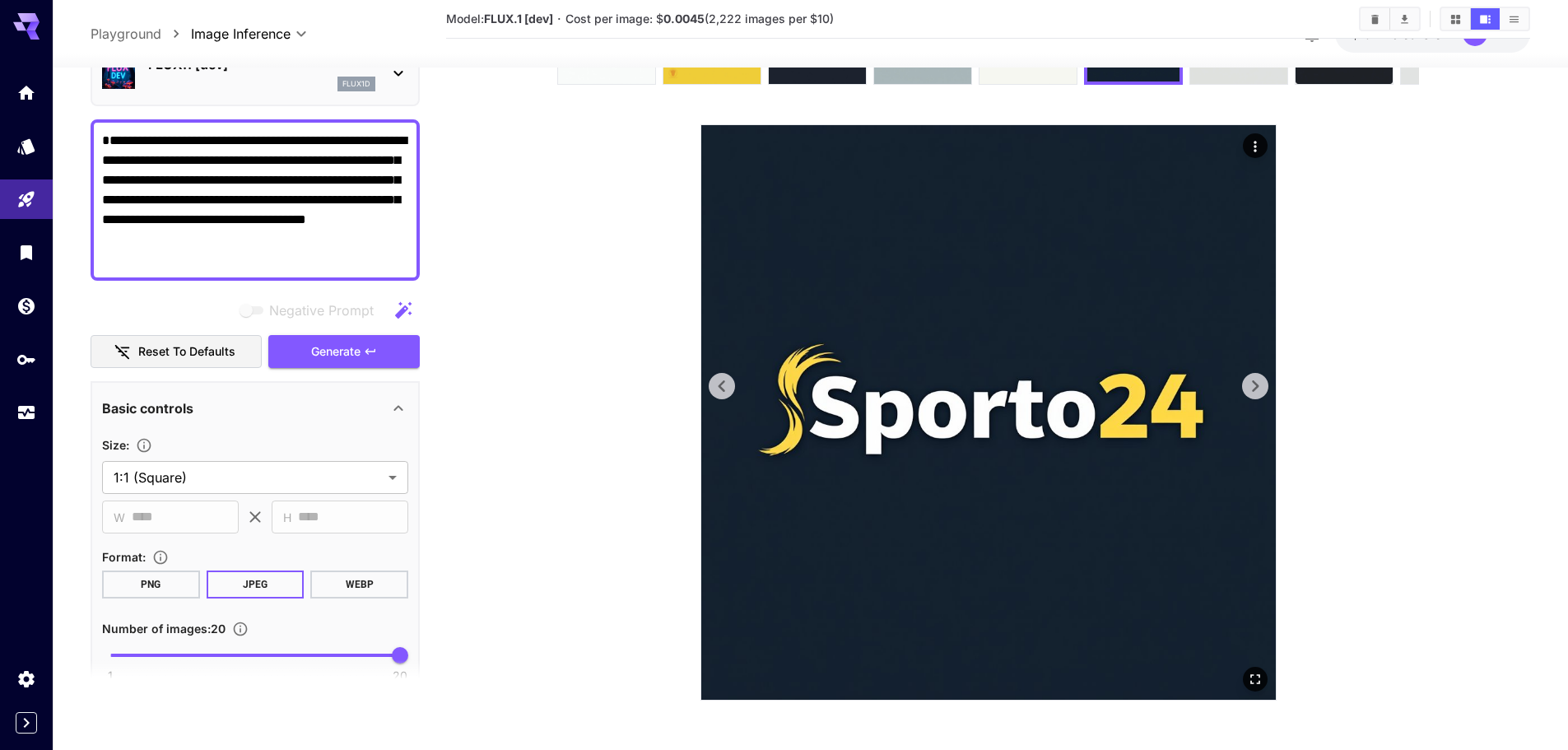
click at [1257, 385] on icon at bounding box center [1255, 386] width 7 height 12
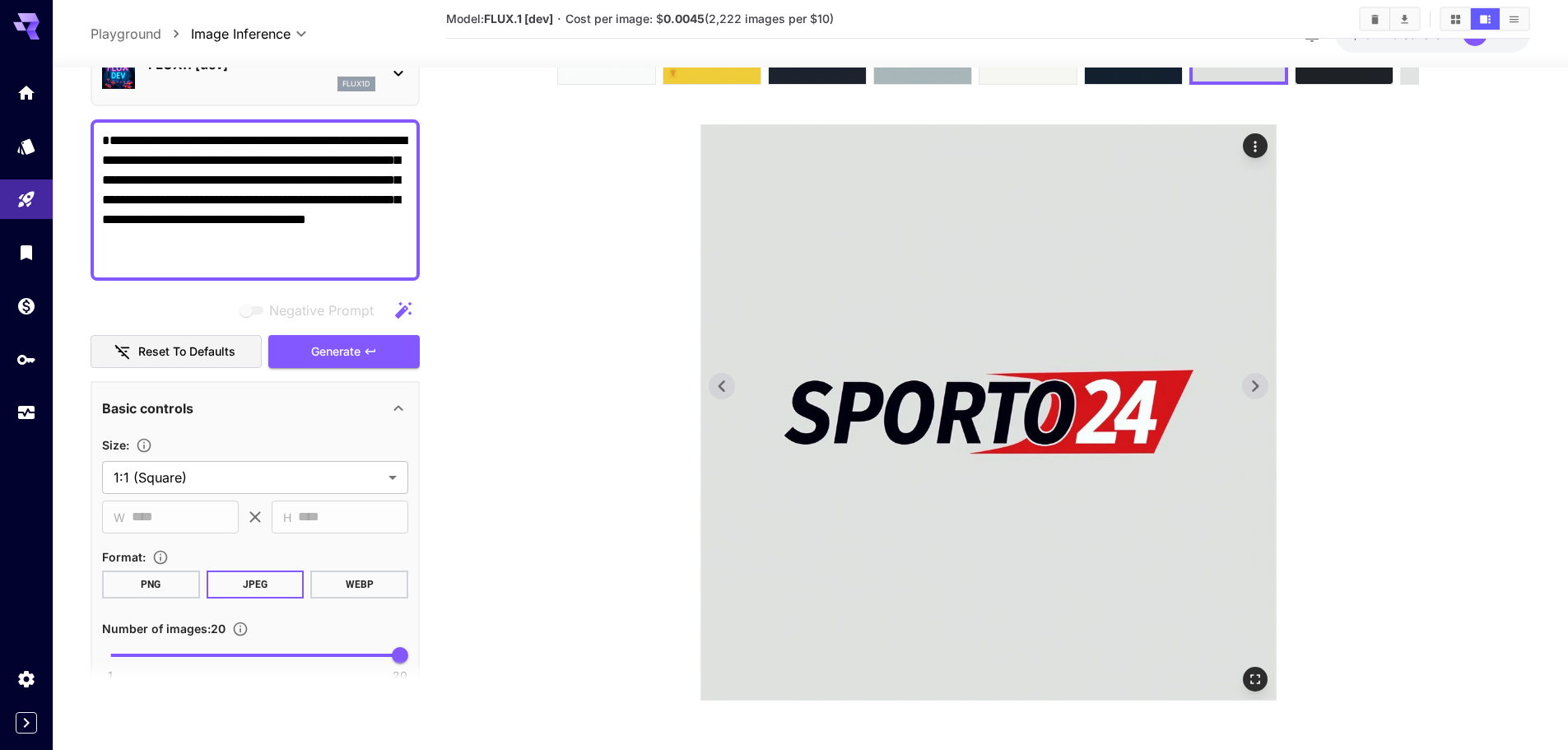
click at [1257, 385] on icon at bounding box center [1255, 386] width 7 height 12
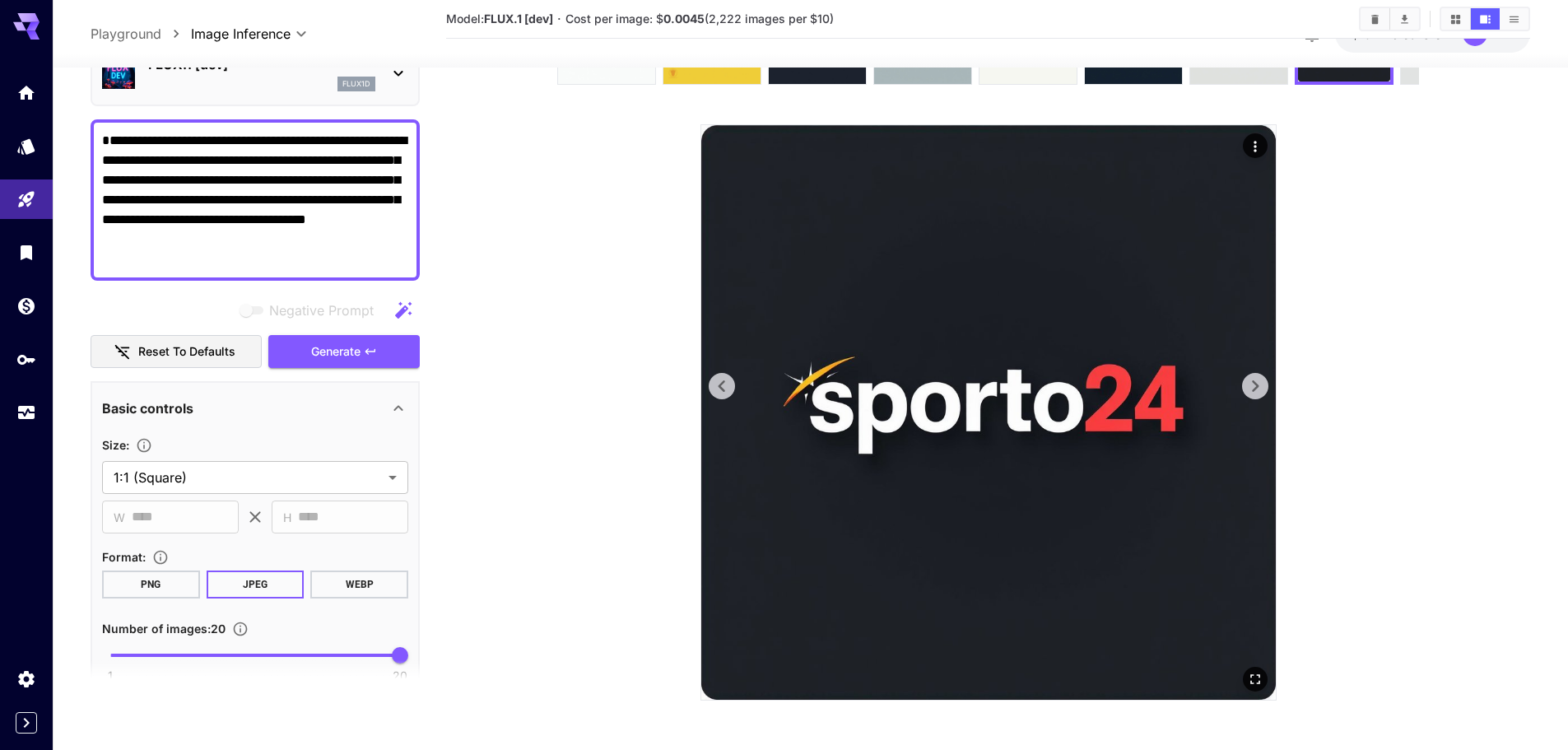
click at [1257, 385] on icon at bounding box center [1255, 386] width 7 height 12
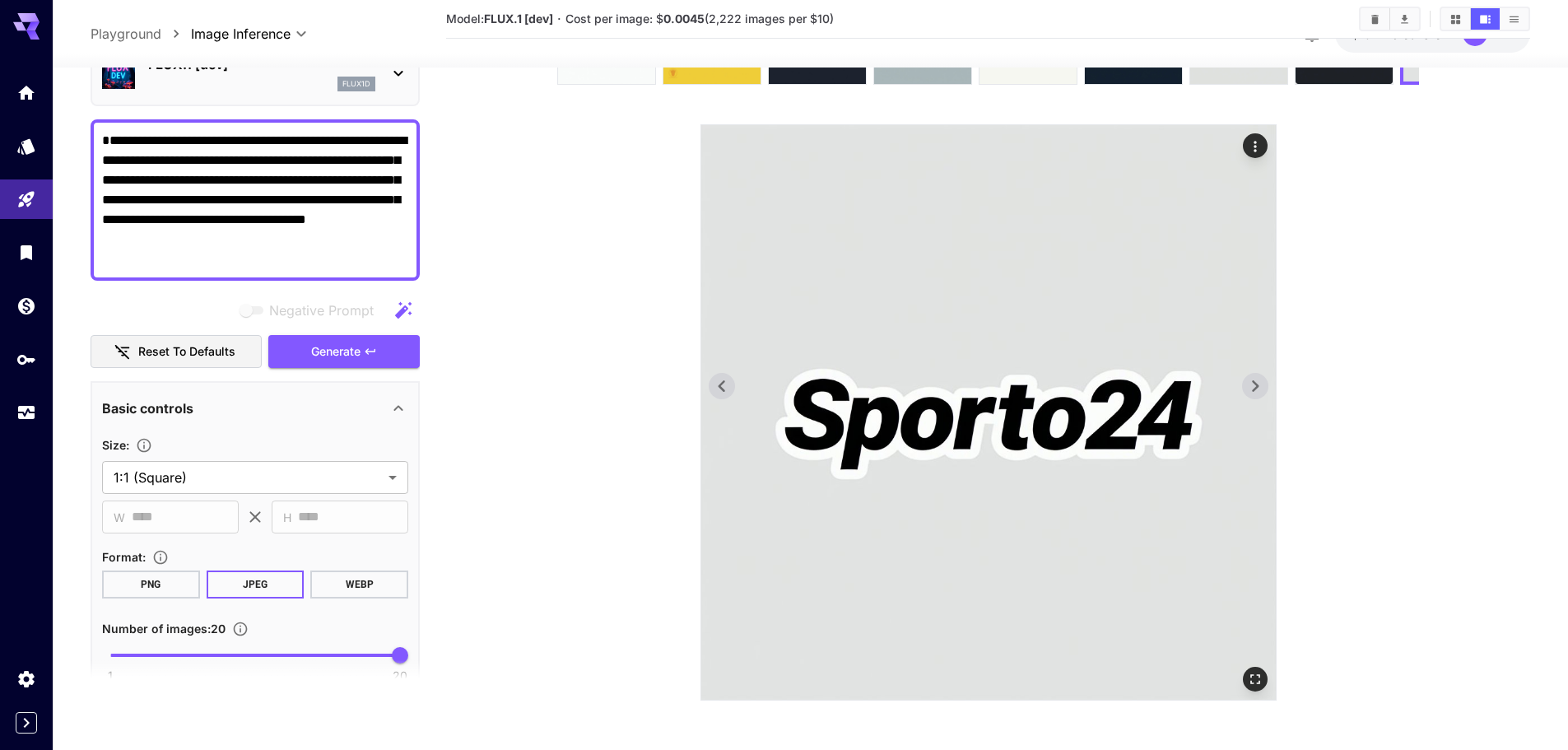
click at [1257, 385] on icon at bounding box center [1255, 386] width 7 height 12
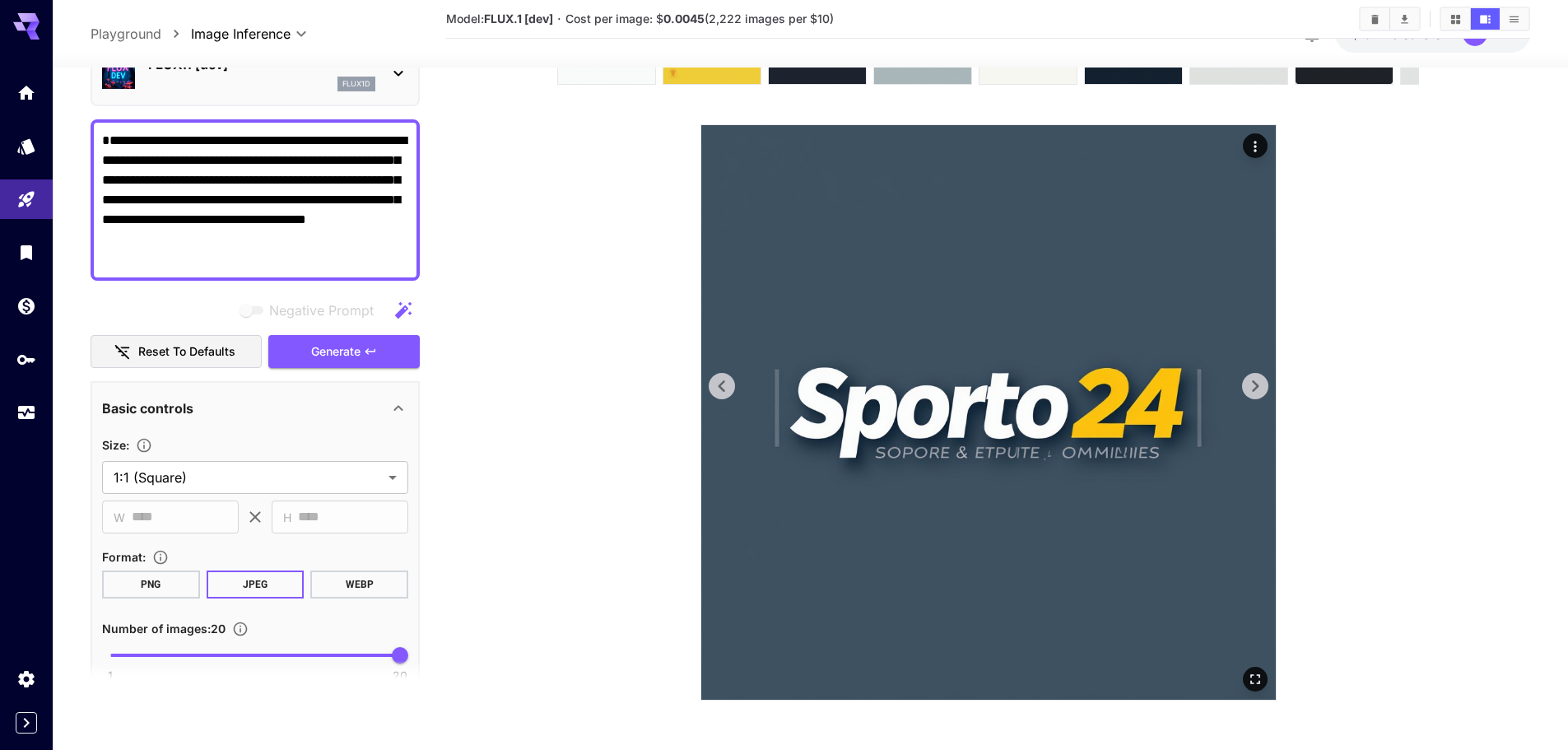
click at [1257, 385] on icon at bounding box center [1255, 386] width 7 height 12
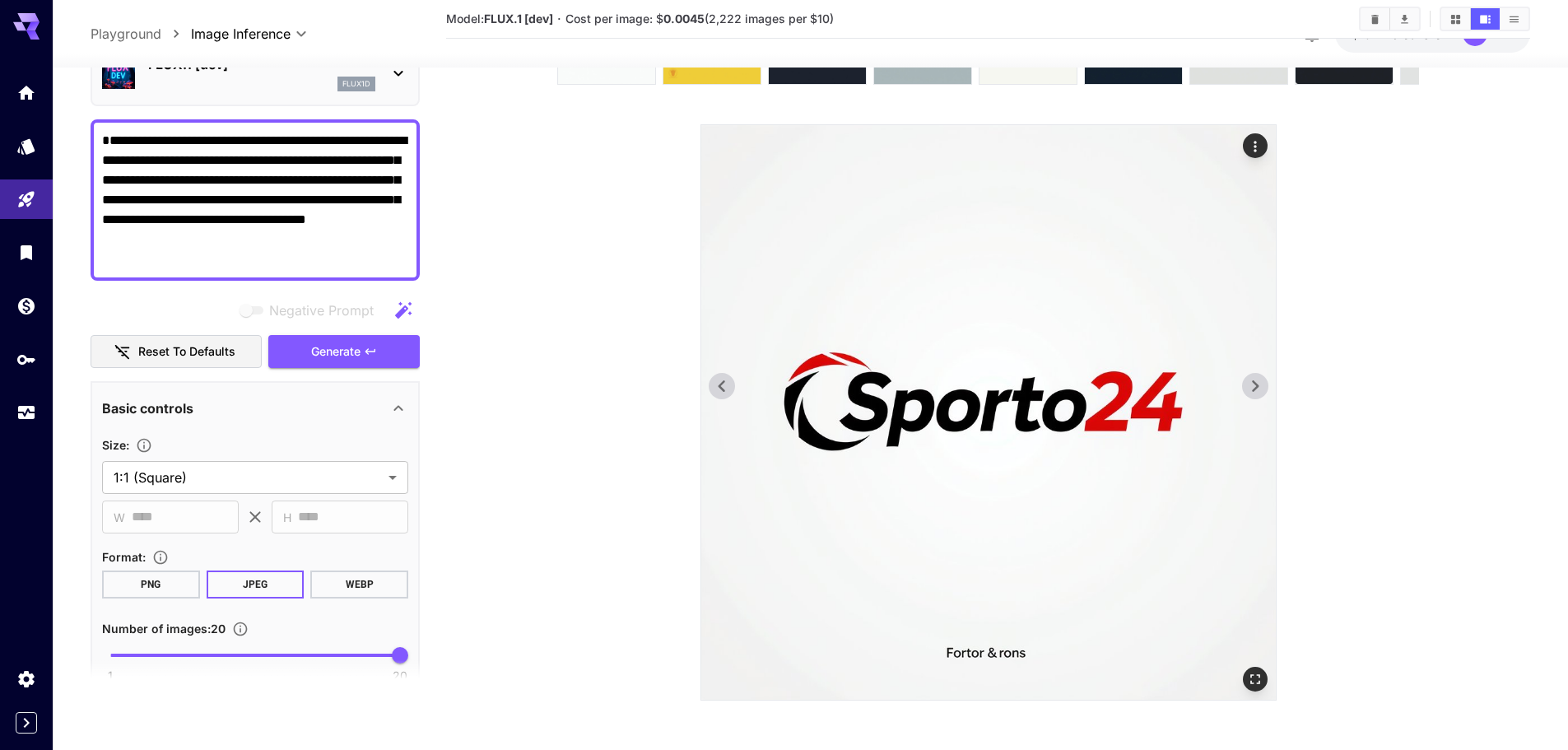
click at [1257, 385] on icon at bounding box center [1255, 386] width 7 height 12
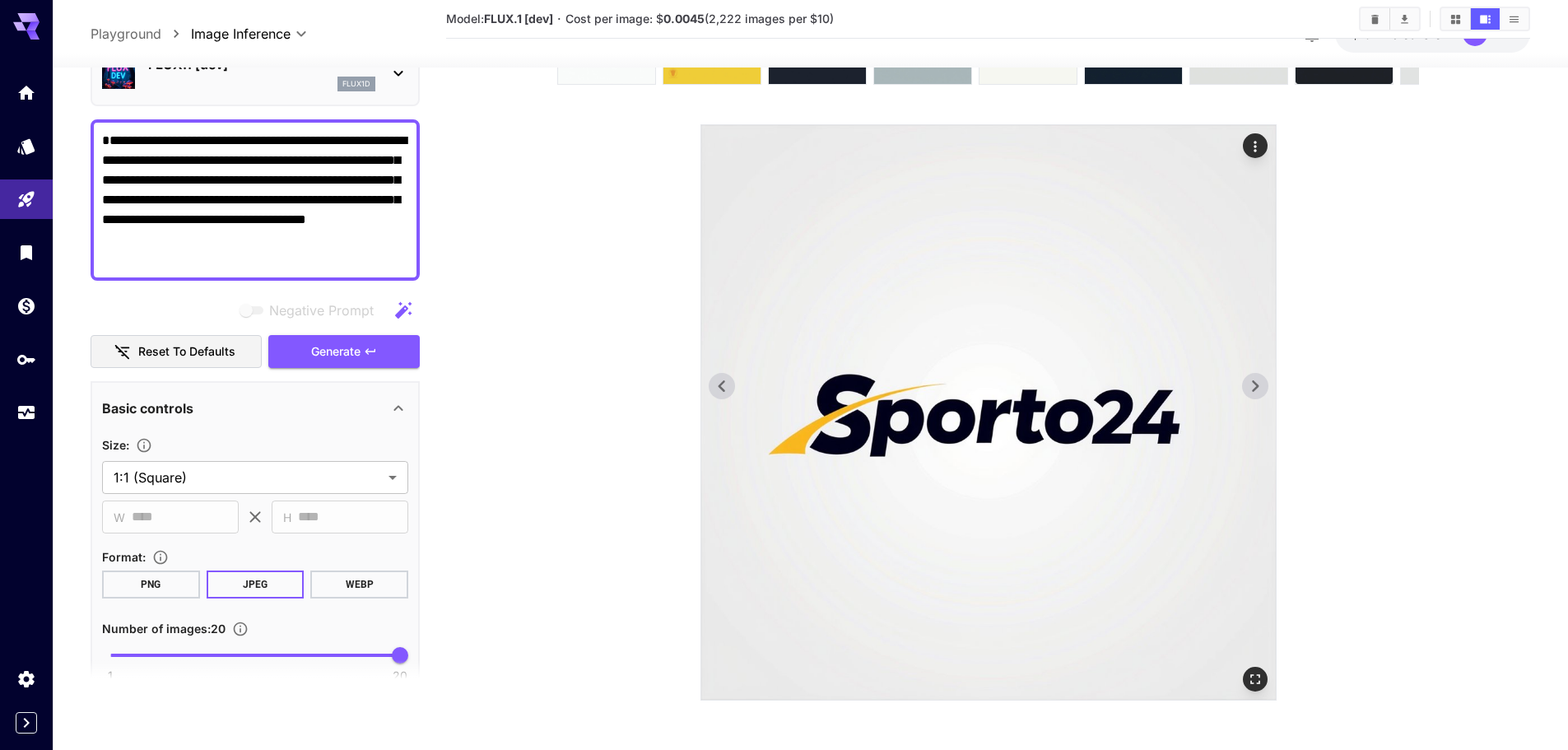
click at [1257, 385] on icon at bounding box center [1255, 386] width 7 height 12
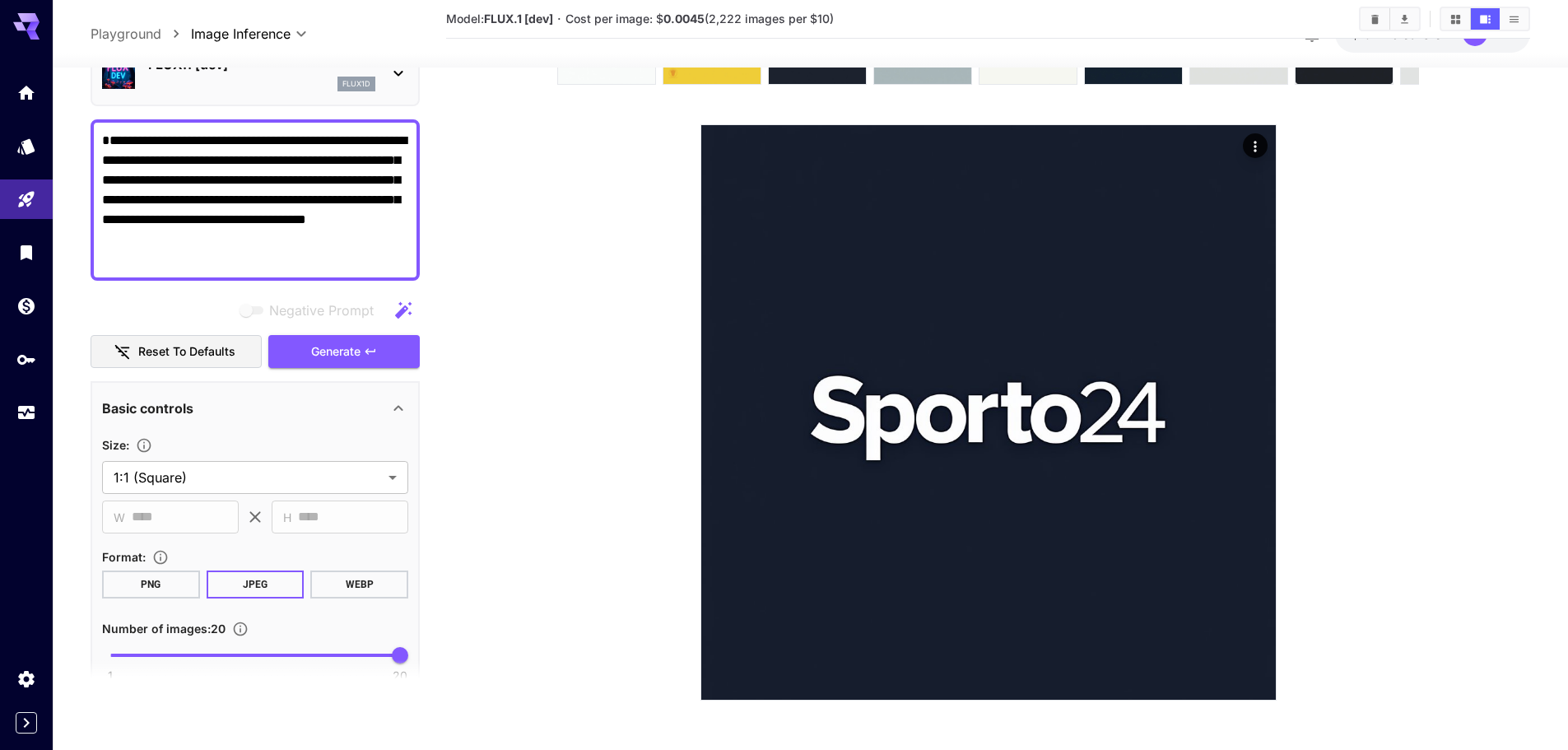
drag, startPoint x: 1261, startPoint y: 397, endPoint x: 1280, endPoint y: 385, distance: 22.5
click at [1261, 397] on icon at bounding box center [1255, 386] width 25 height 25
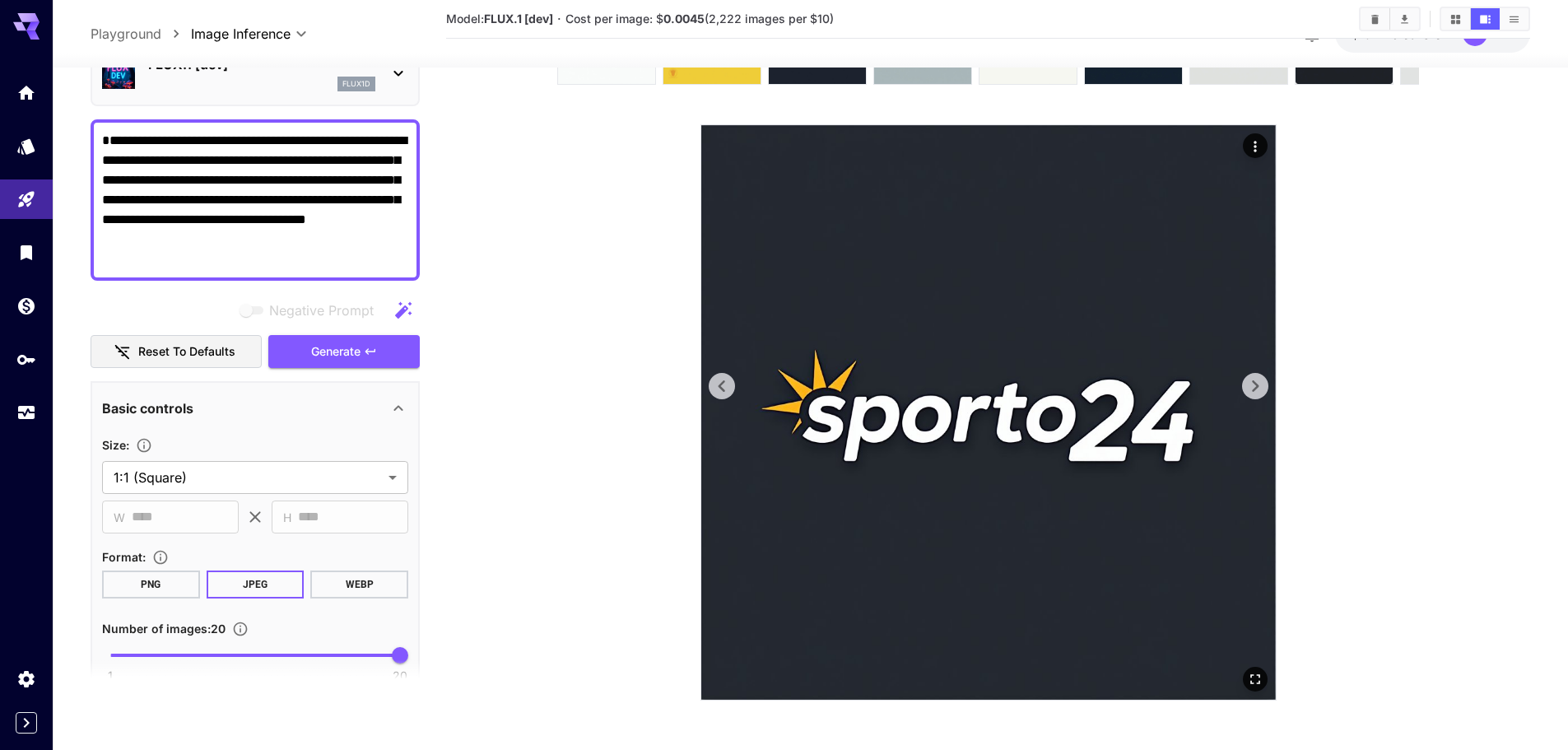
click at [1252, 390] on icon at bounding box center [1255, 386] width 25 height 25
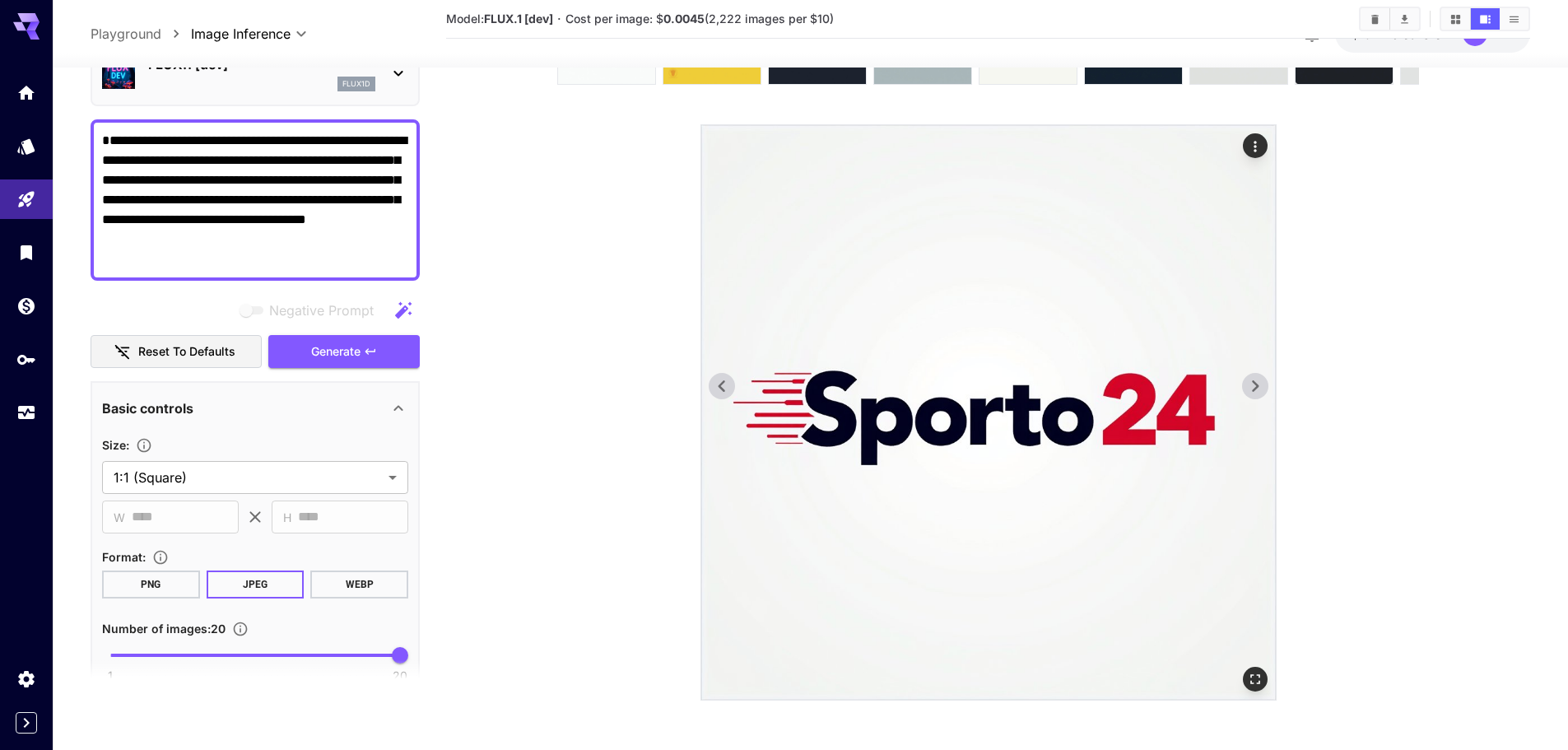
click at [1252, 390] on icon at bounding box center [1255, 386] width 25 height 25
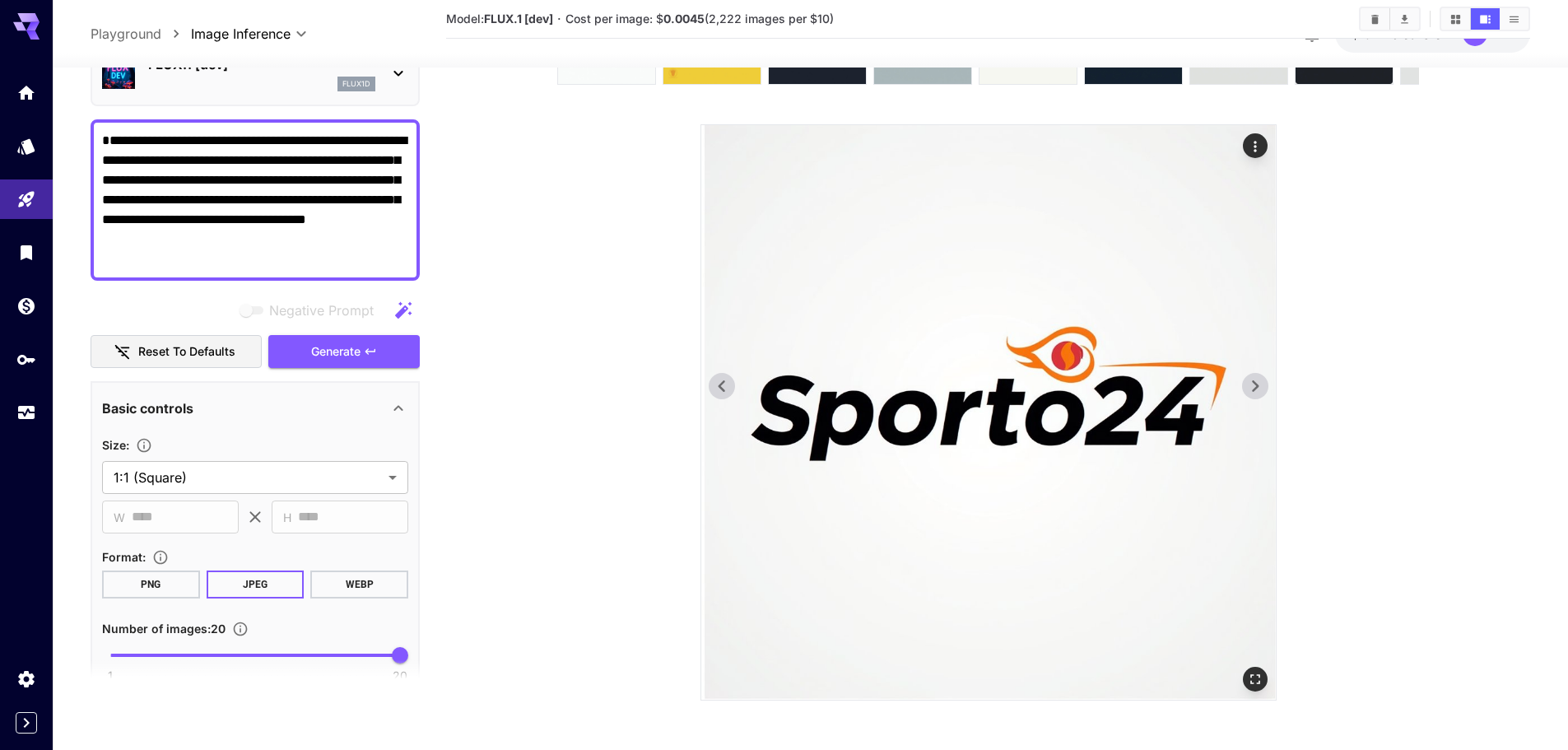
click at [719, 379] on icon at bounding box center [721, 386] width 25 height 25
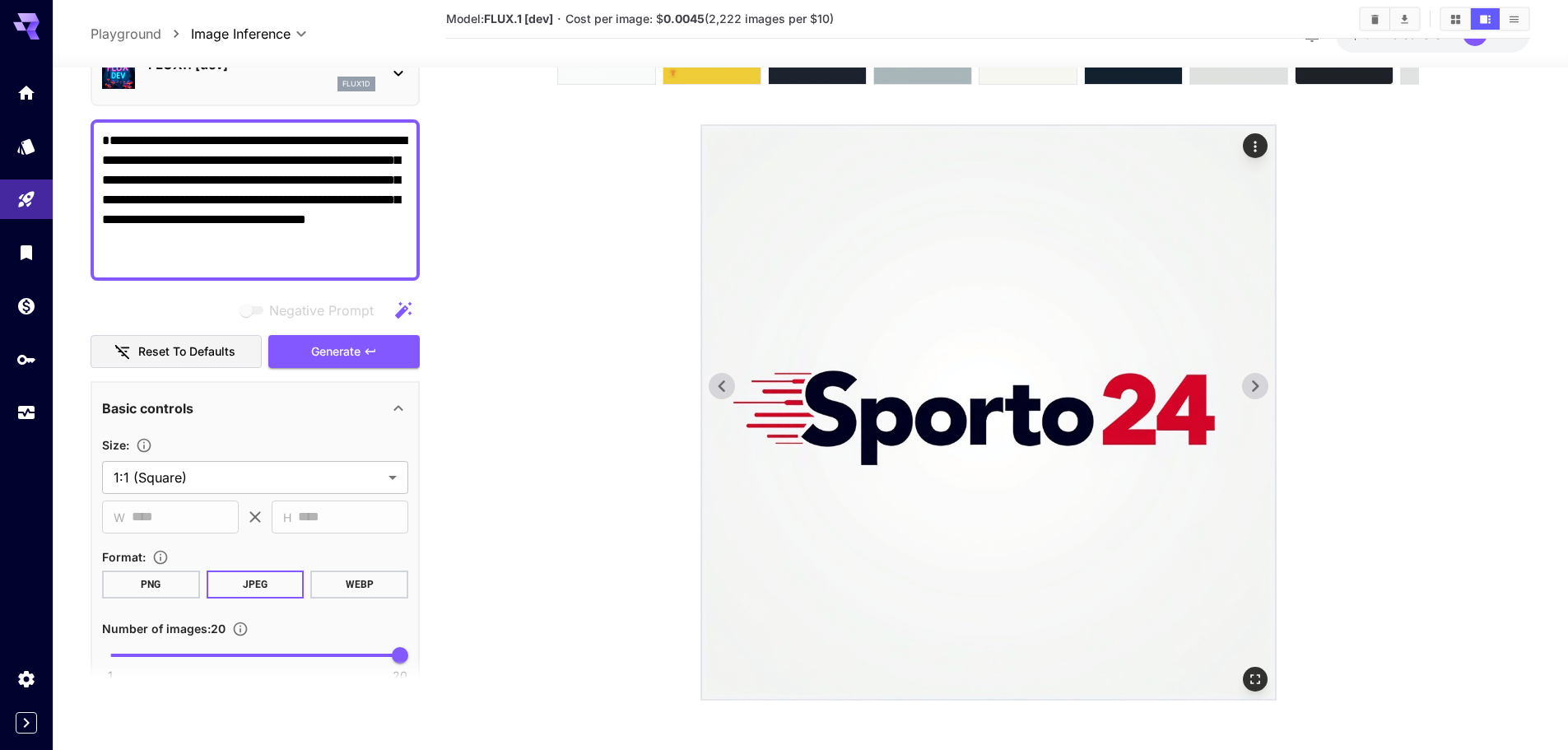
click at [719, 379] on icon at bounding box center [721, 386] width 25 height 25
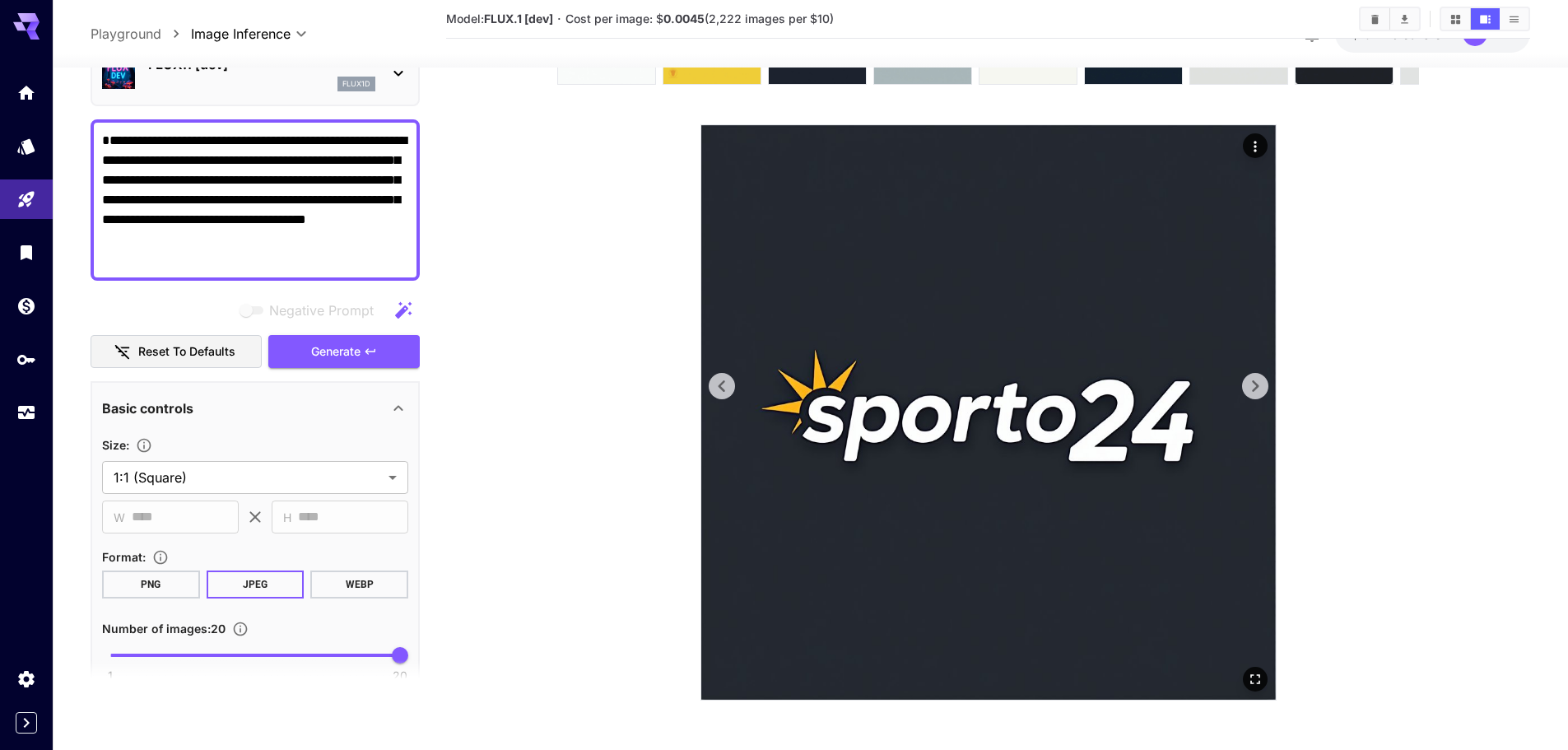
click at [1254, 377] on icon at bounding box center [1255, 386] width 25 height 25
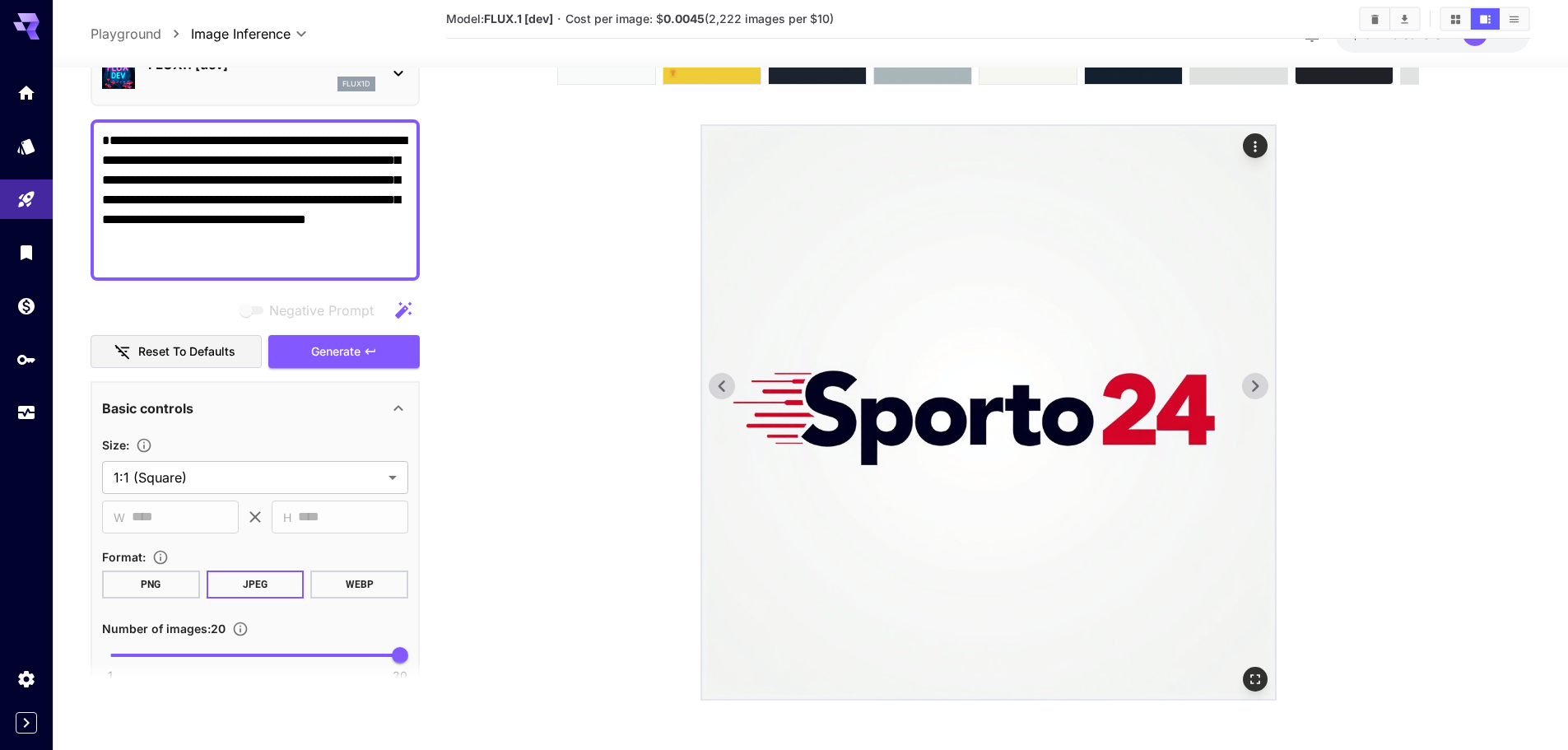
click at [1254, 377] on icon at bounding box center [1255, 386] width 25 height 25
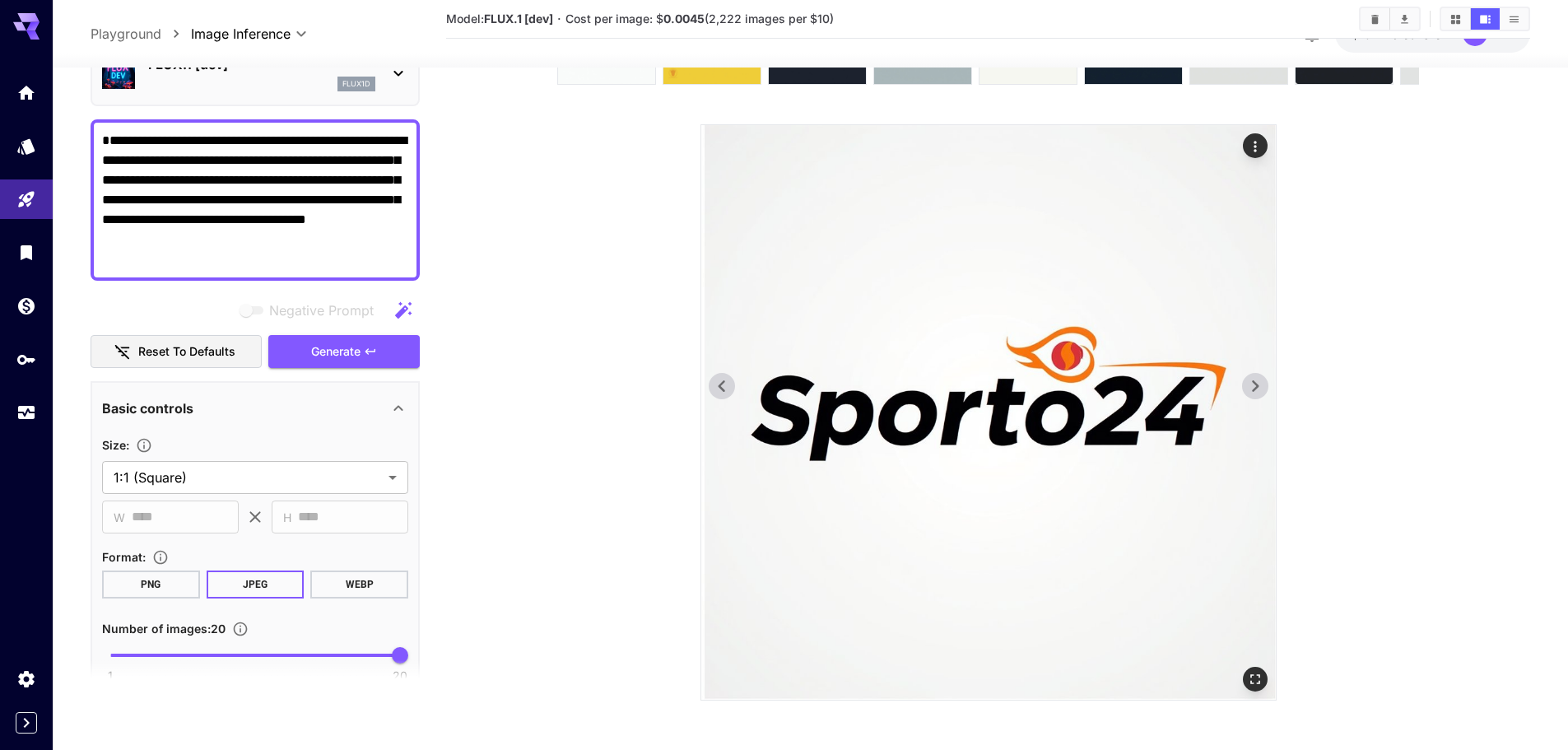
click at [725, 361] on img at bounding box center [988, 412] width 574 height 574
click at [714, 378] on icon at bounding box center [721, 386] width 25 height 25
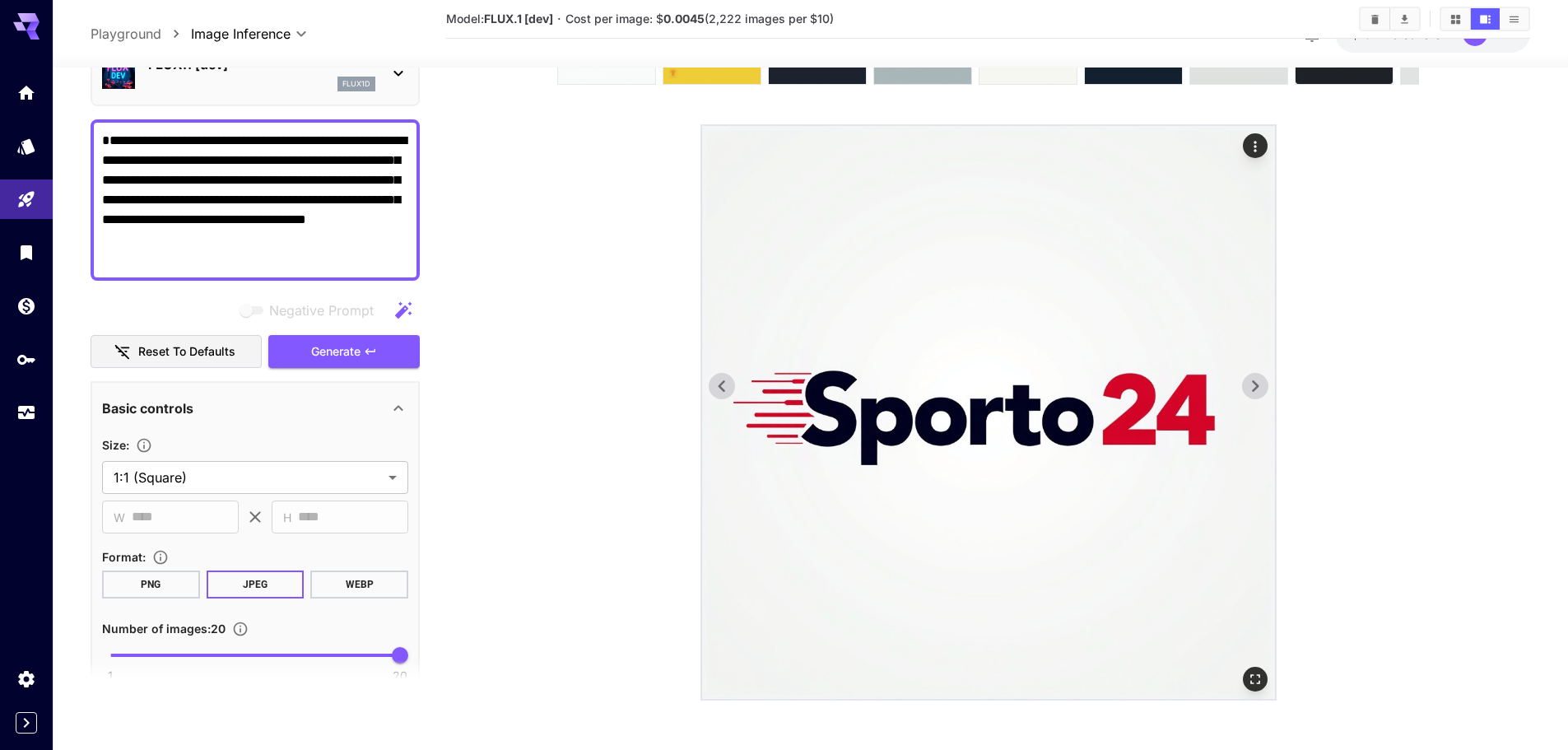
click at [1261, 380] on icon at bounding box center [1255, 386] width 25 height 25
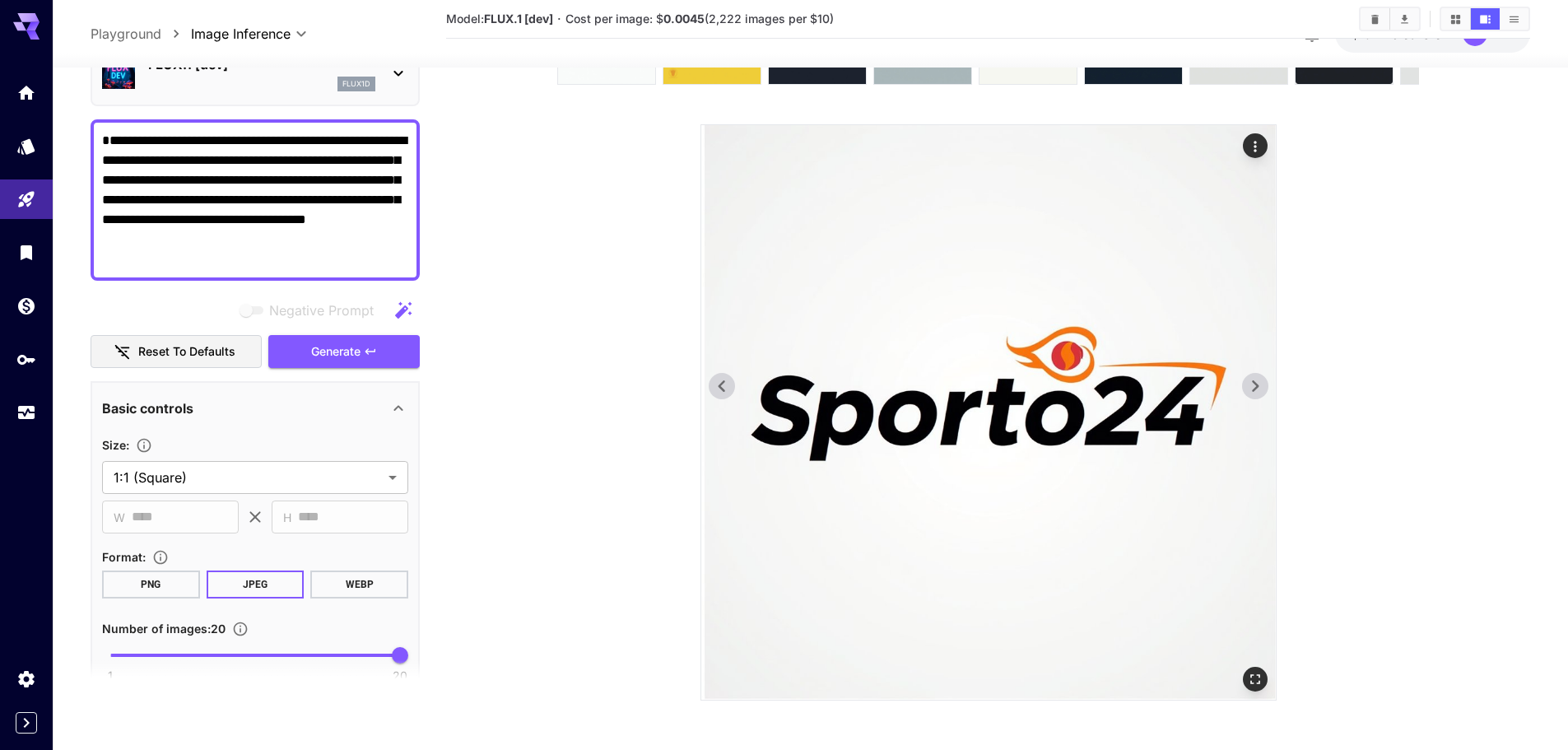
click at [1261, 380] on icon at bounding box center [1255, 386] width 25 height 25
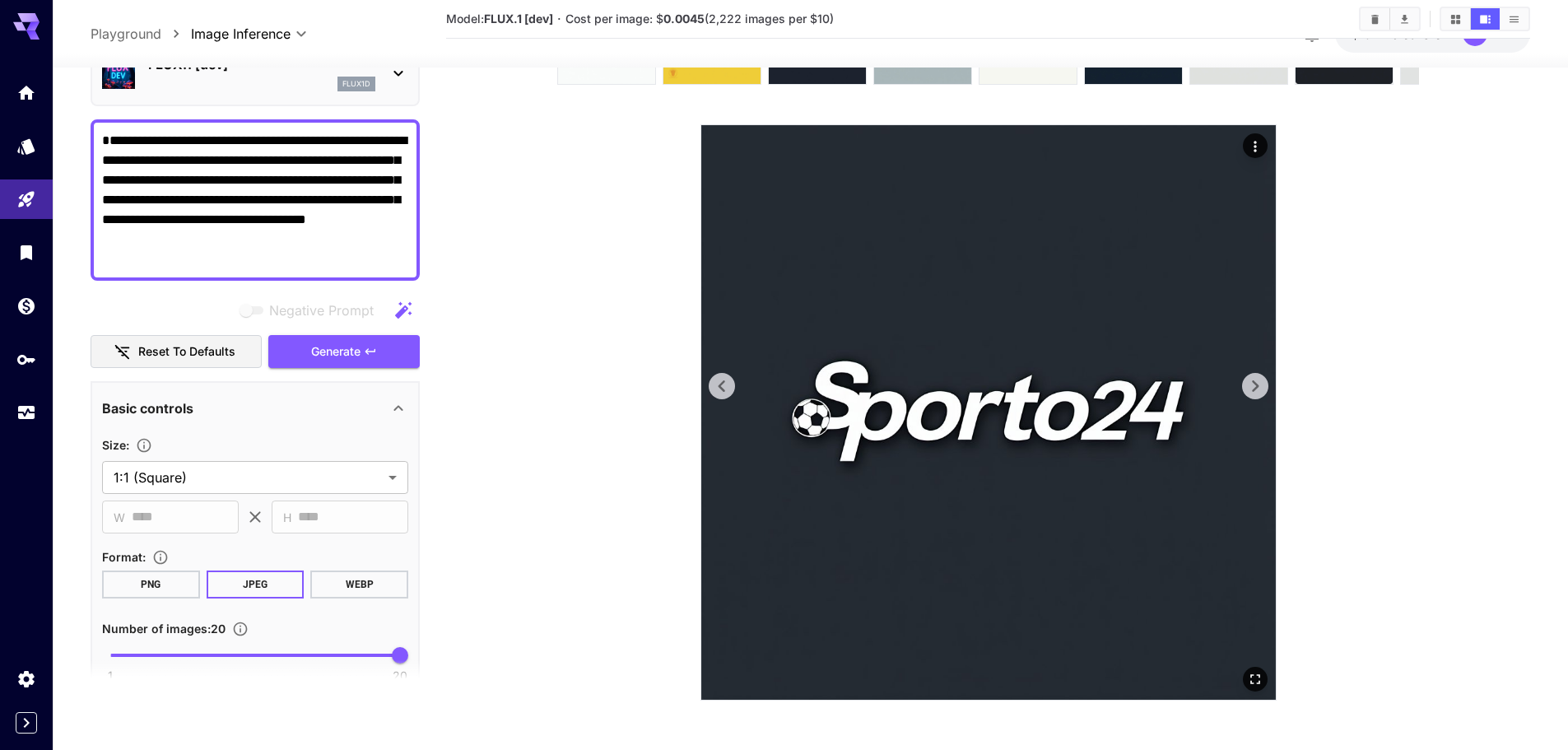
click at [1261, 380] on icon at bounding box center [1255, 386] width 25 height 25
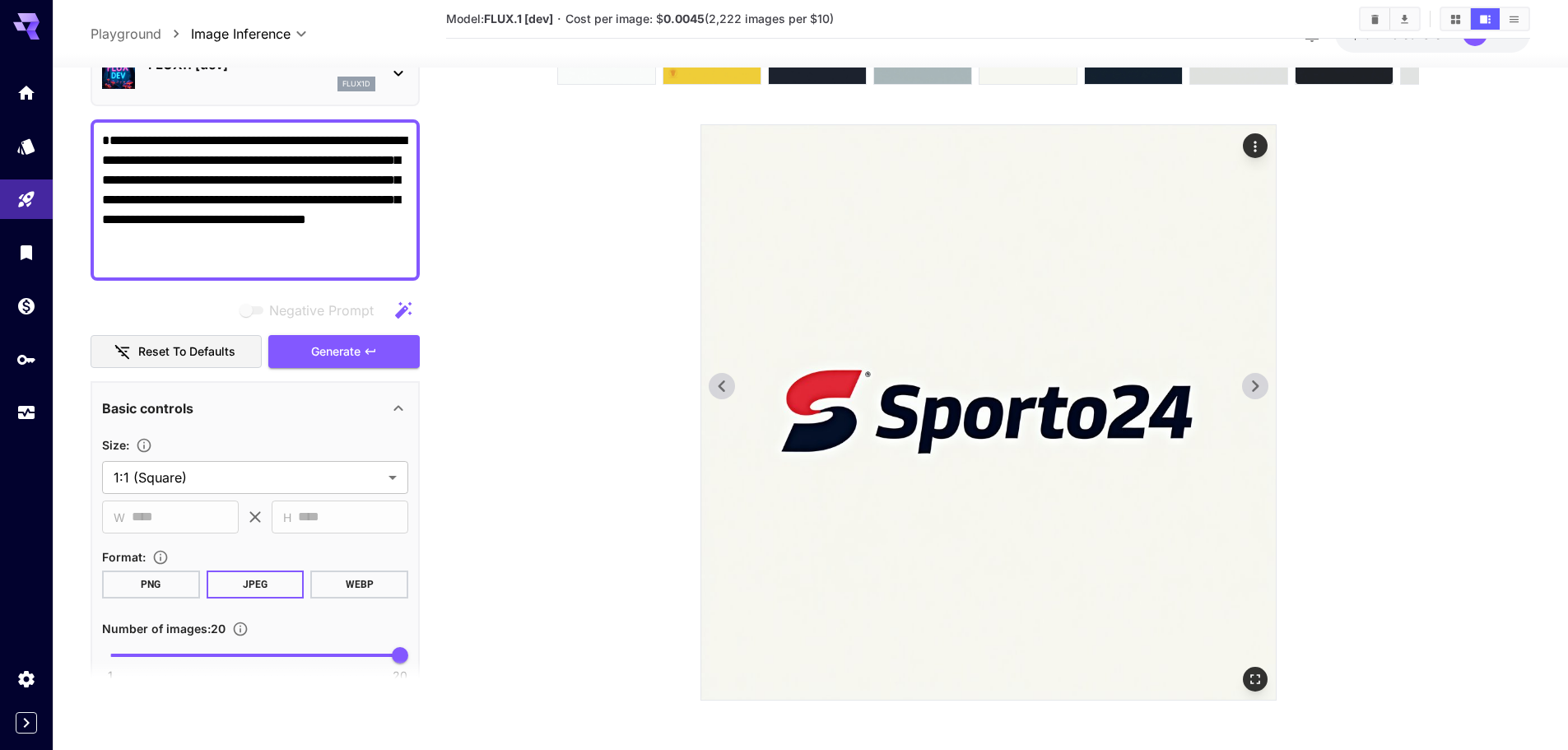
click at [1261, 380] on icon at bounding box center [1255, 386] width 25 height 25
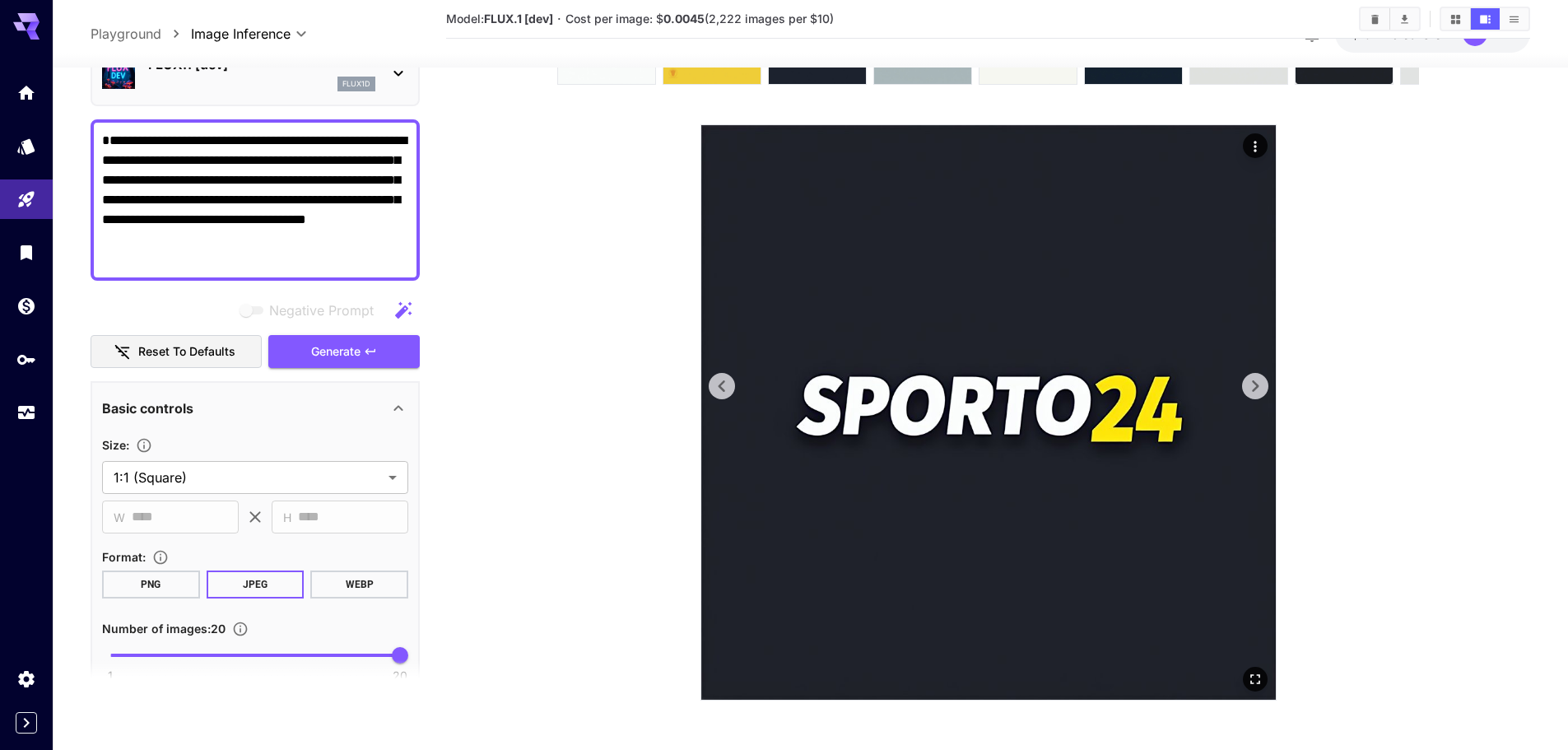
click at [734, 394] on div at bounding box center [722, 386] width 27 height 27
click at [733, 388] on icon at bounding box center [721, 386] width 25 height 25
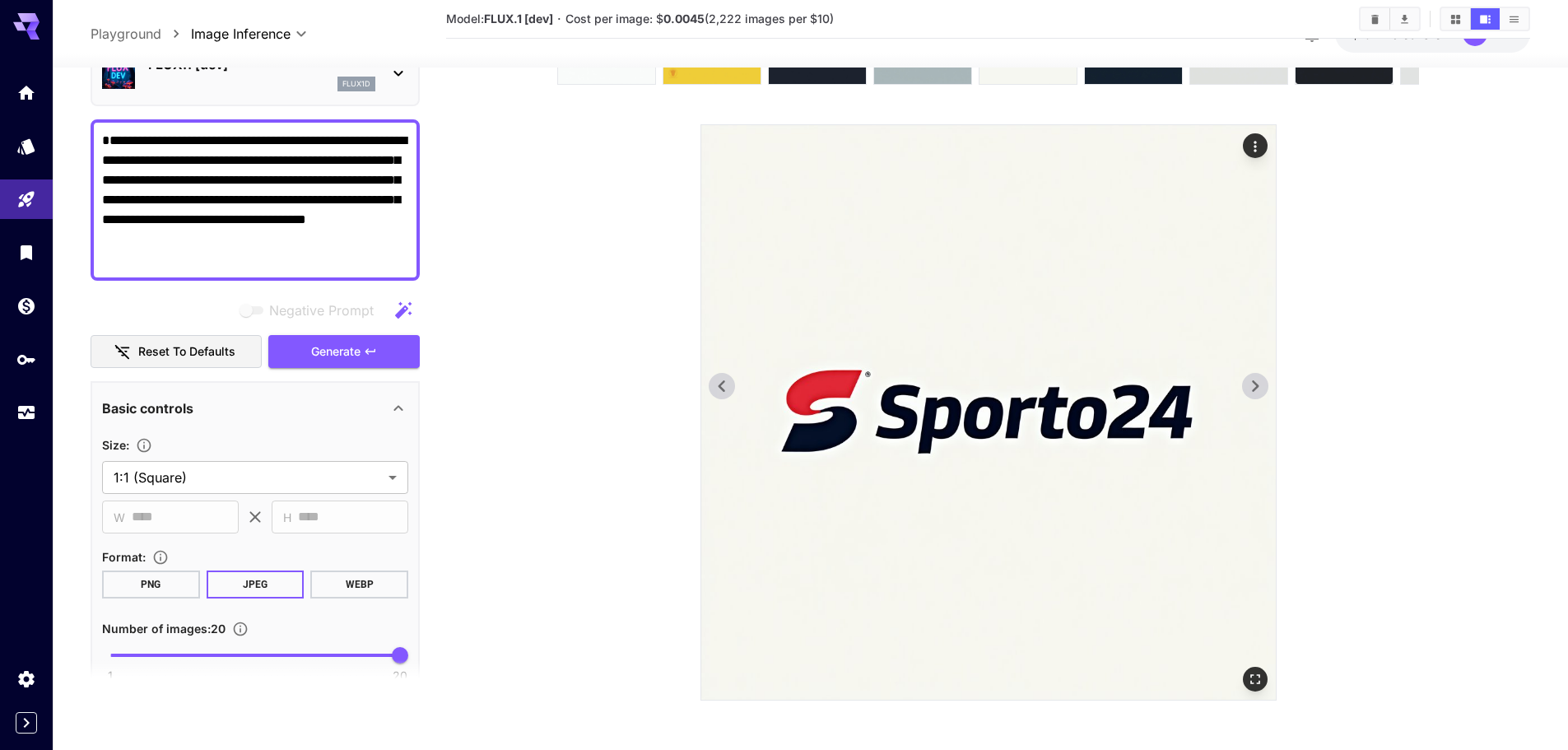
click at [1262, 380] on icon at bounding box center [1255, 386] width 25 height 25
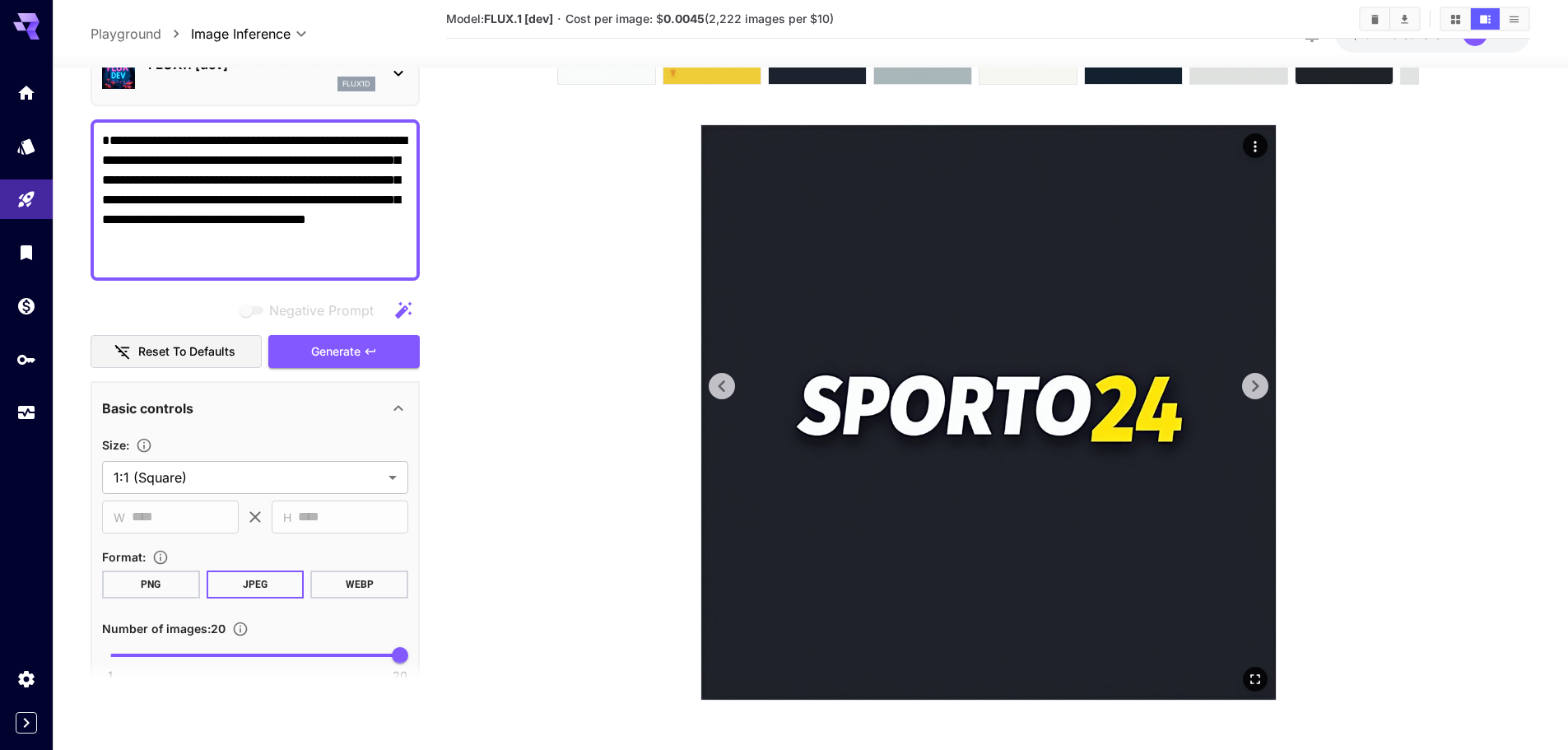
click at [1262, 380] on icon at bounding box center [1255, 386] width 25 height 25
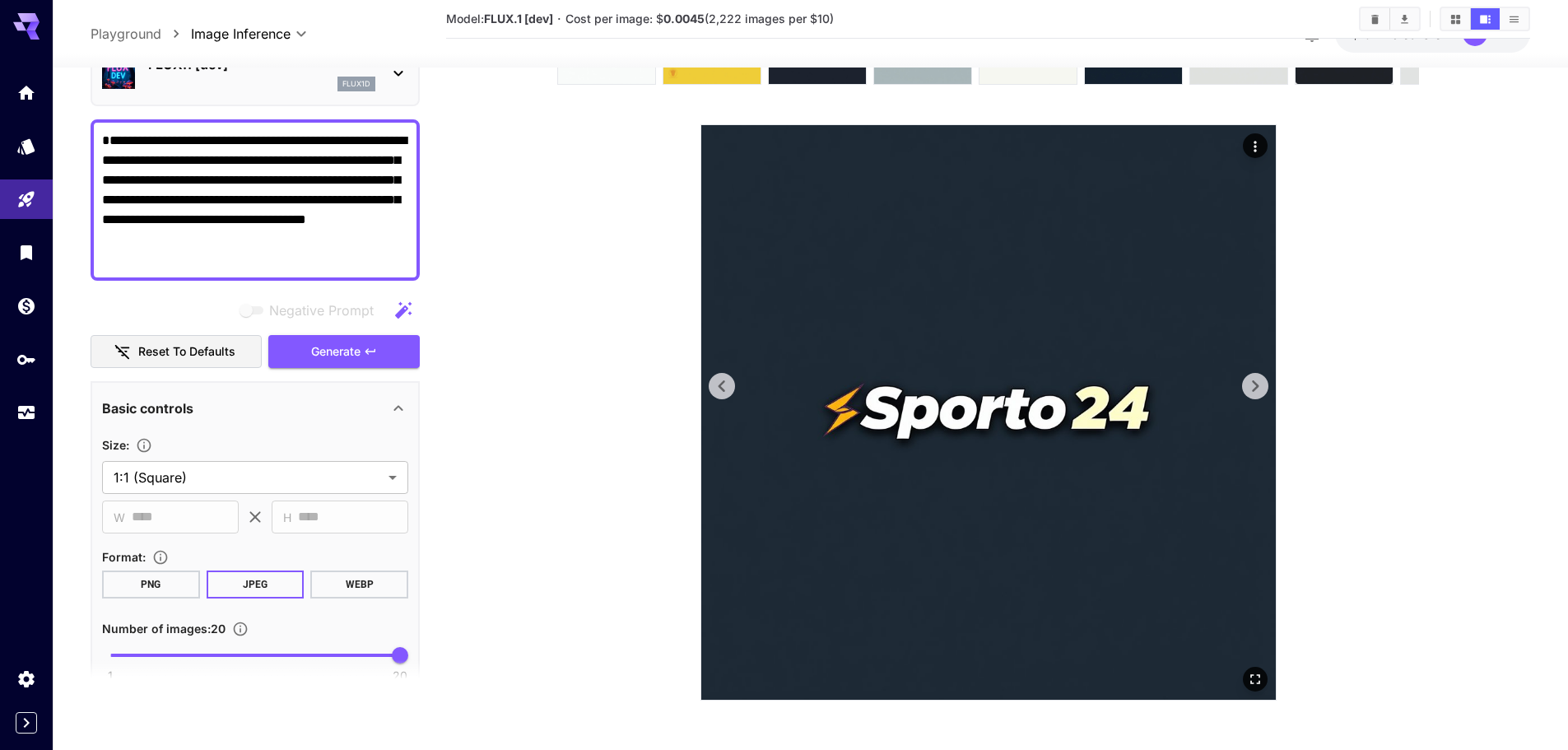
click at [1262, 380] on icon at bounding box center [1255, 386] width 25 height 25
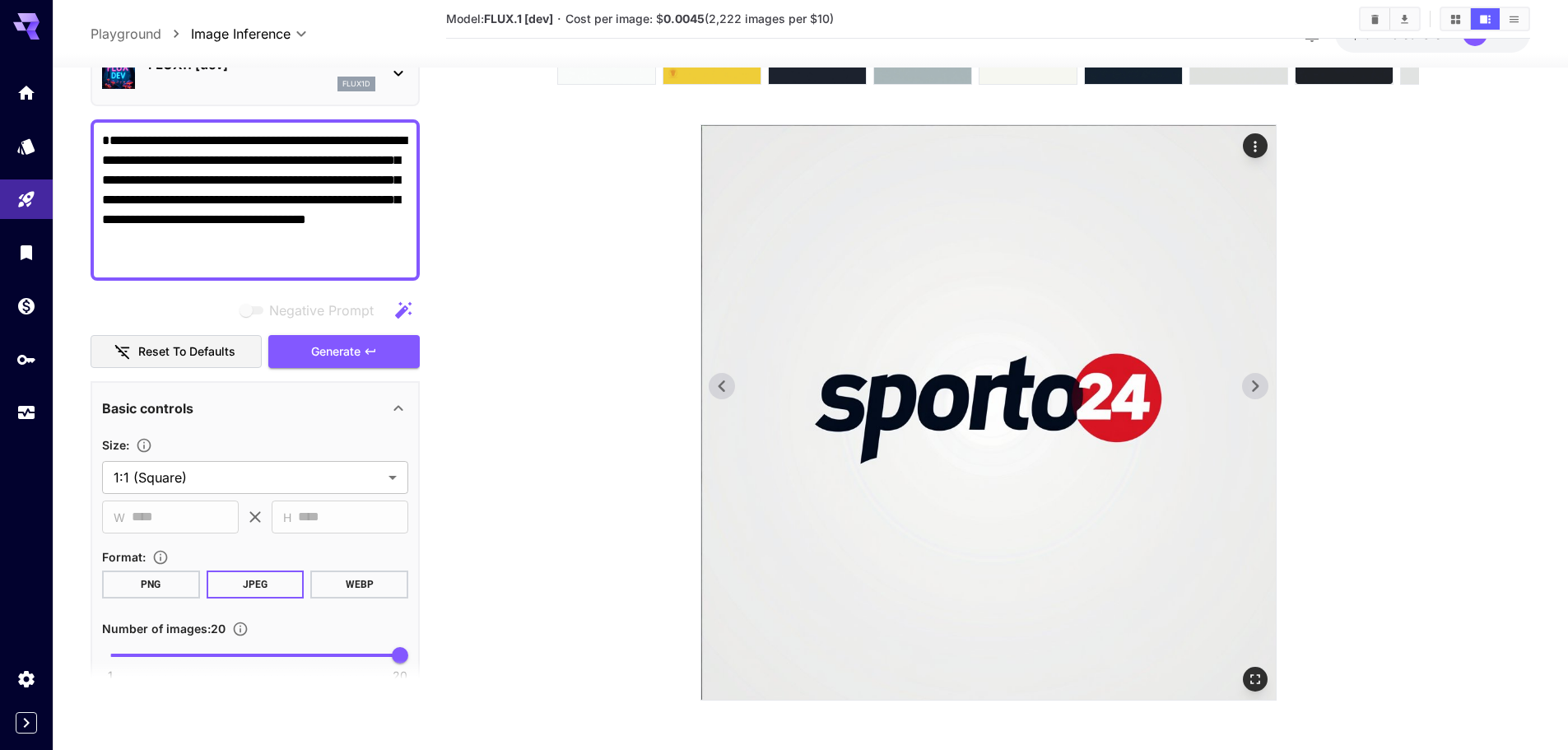
click at [1262, 380] on icon at bounding box center [1255, 386] width 25 height 25
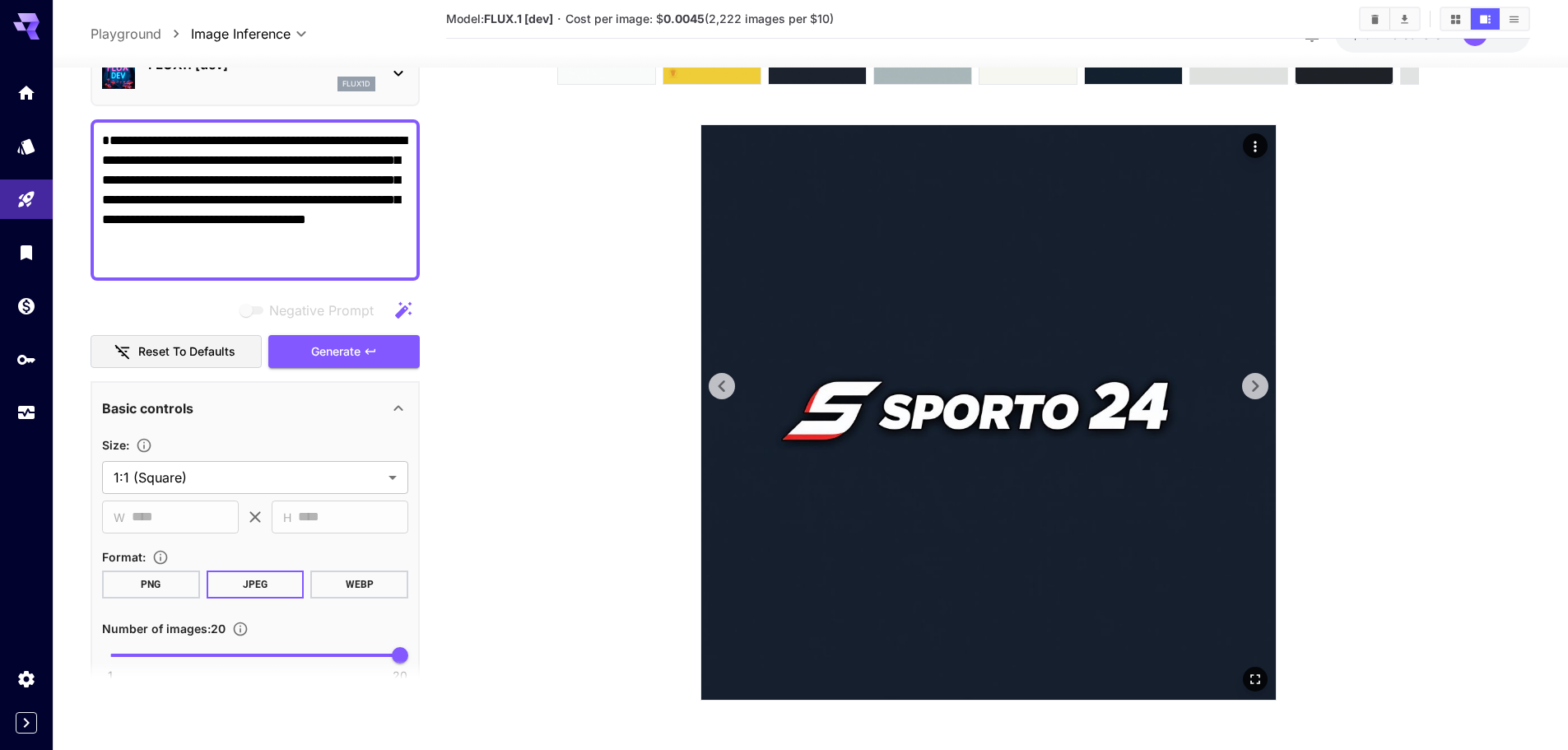
click at [1262, 380] on icon at bounding box center [1255, 386] width 25 height 25
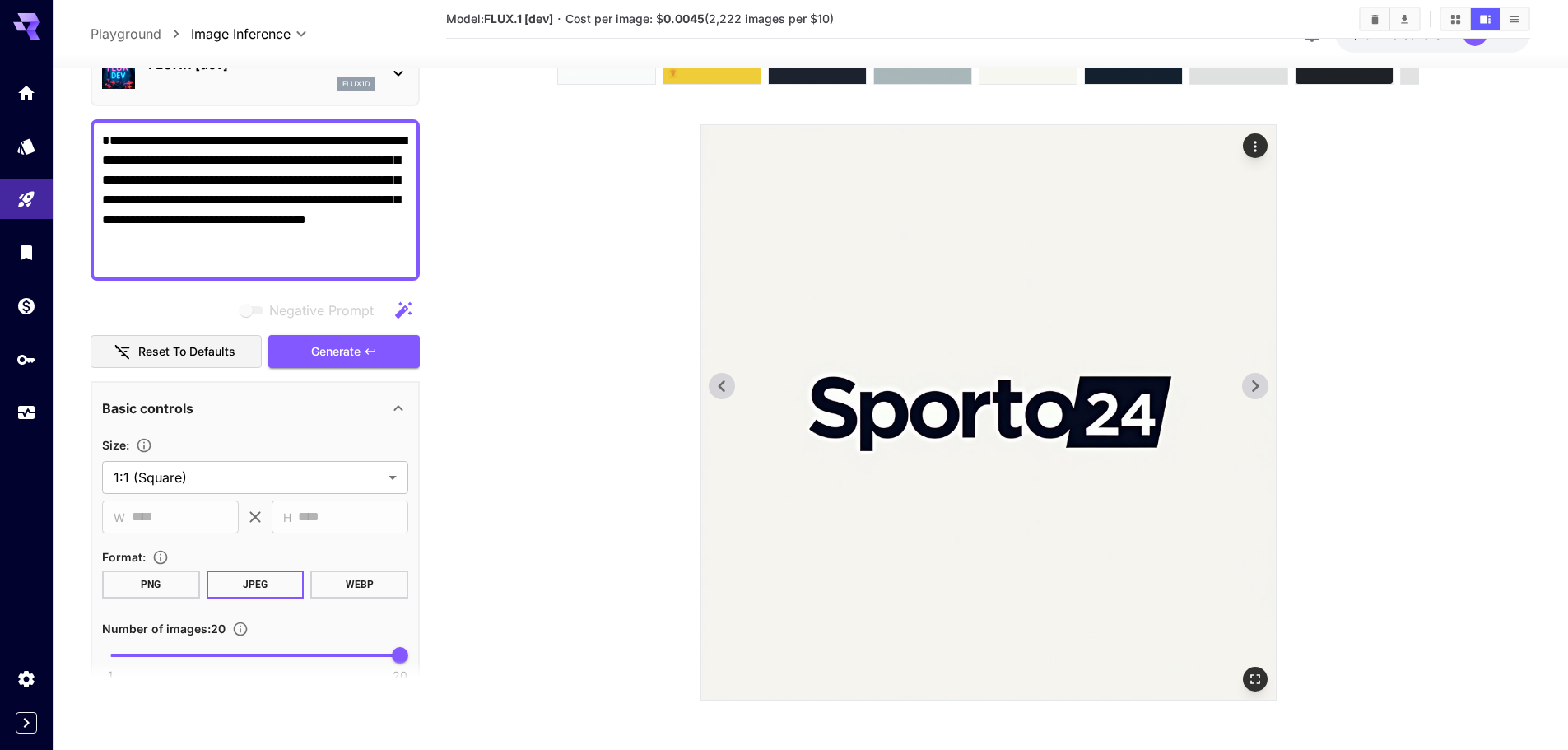
click at [1262, 380] on icon at bounding box center [1255, 386] width 25 height 25
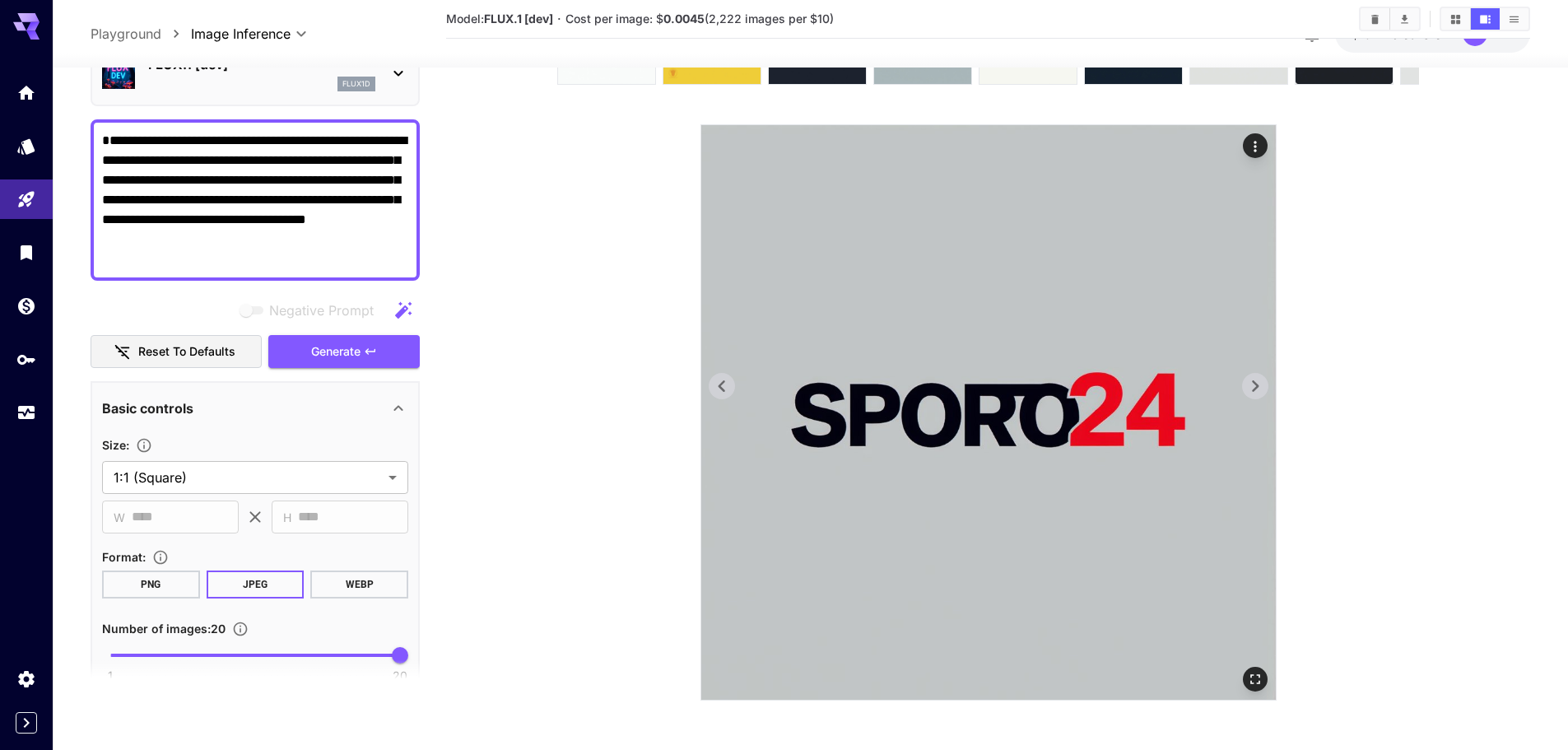
click at [1262, 380] on icon at bounding box center [1255, 386] width 25 height 25
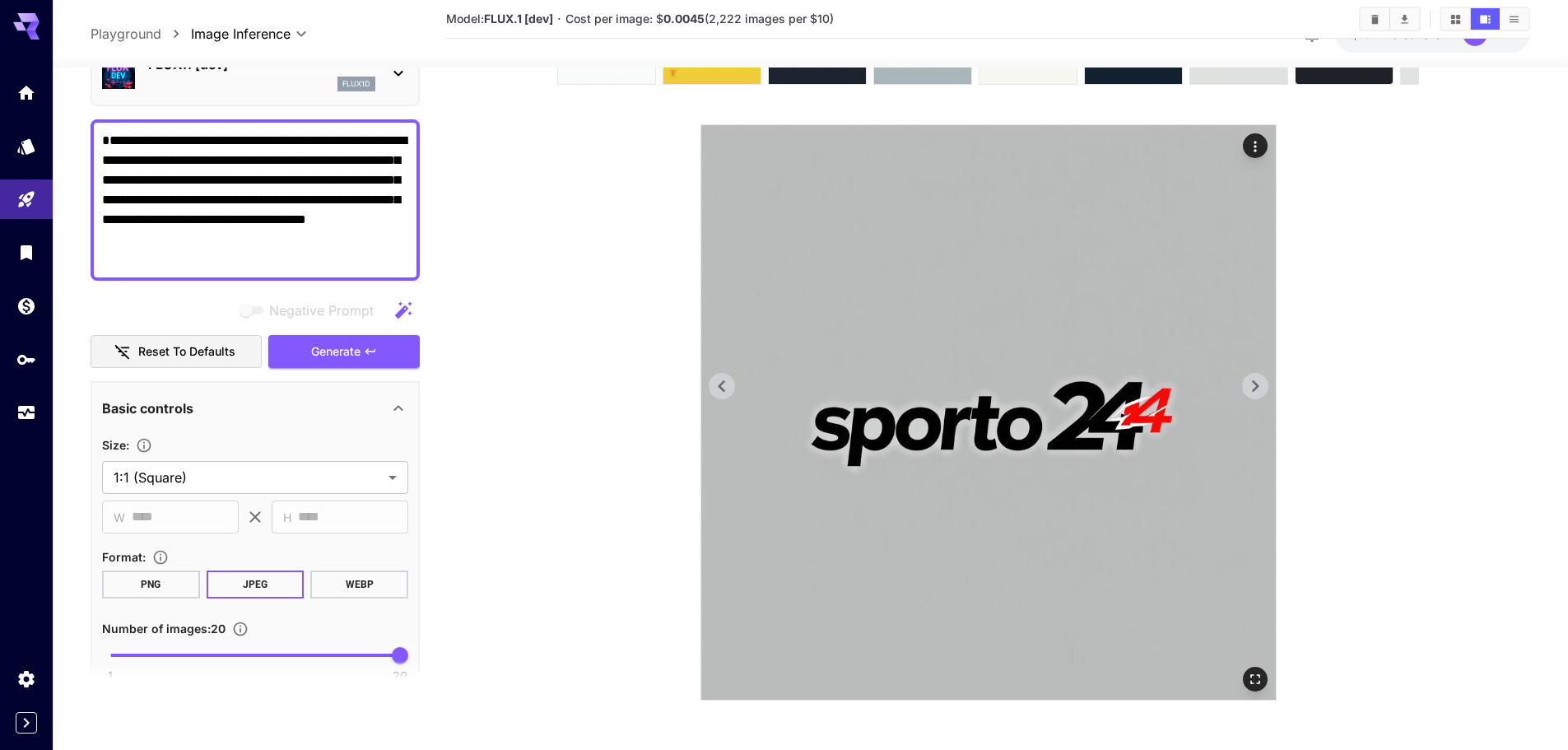
click at [1262, 380] on icon at bounding box center [1255, 386] width 25 height 25
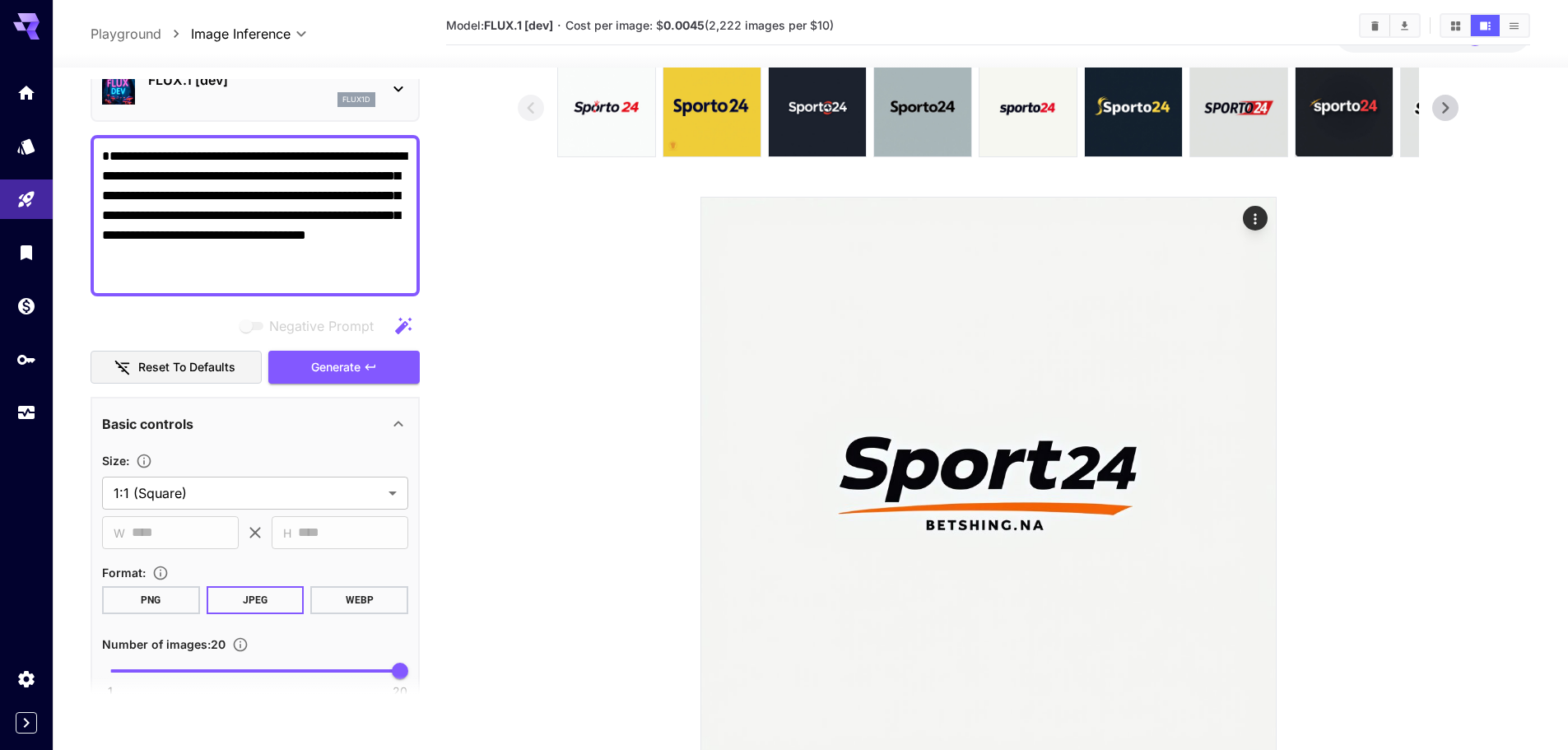
scroll to position [0, 0]
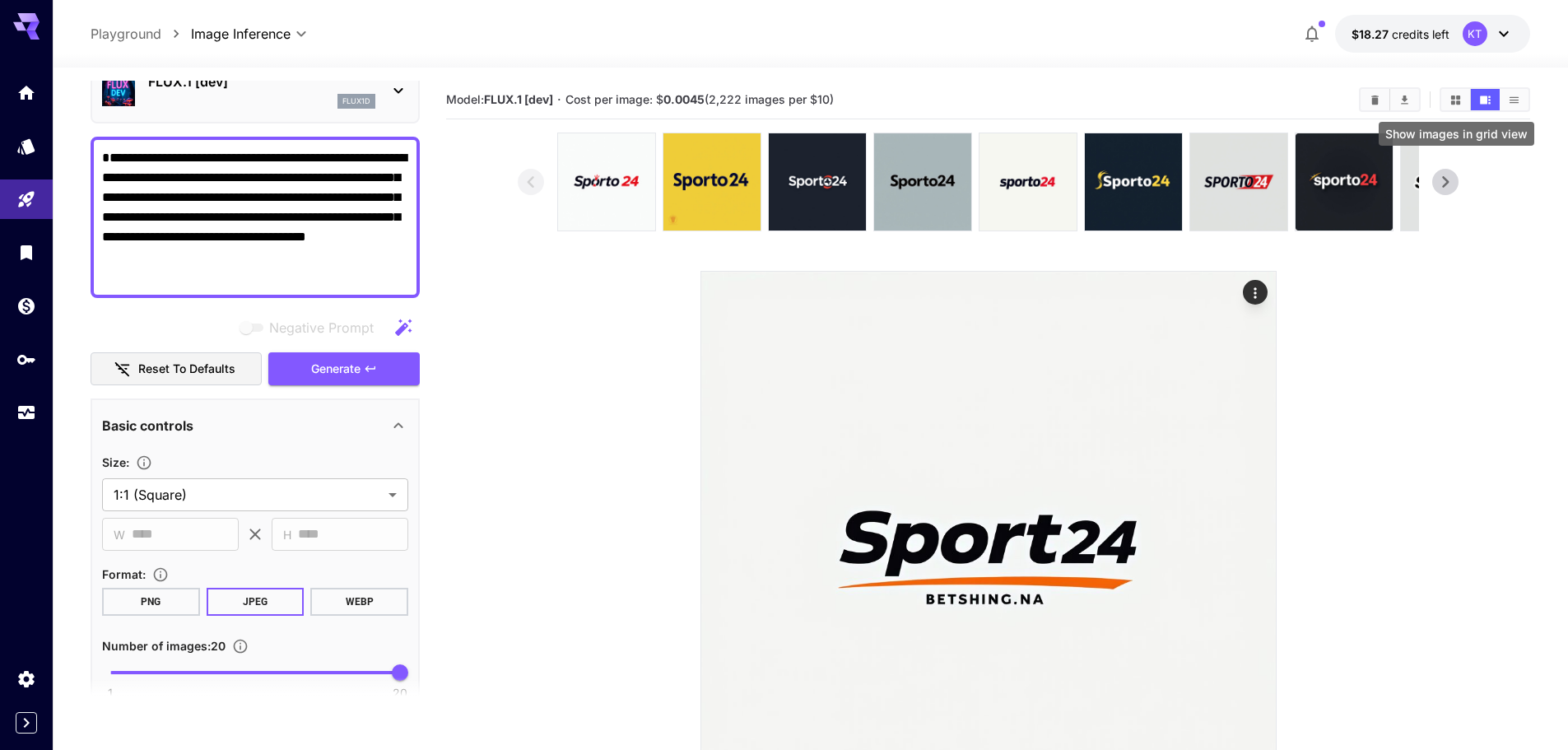
click at [1453, 98] on icon "Show images in grid view" at bounding box center [1455, 98] width 9 height 9
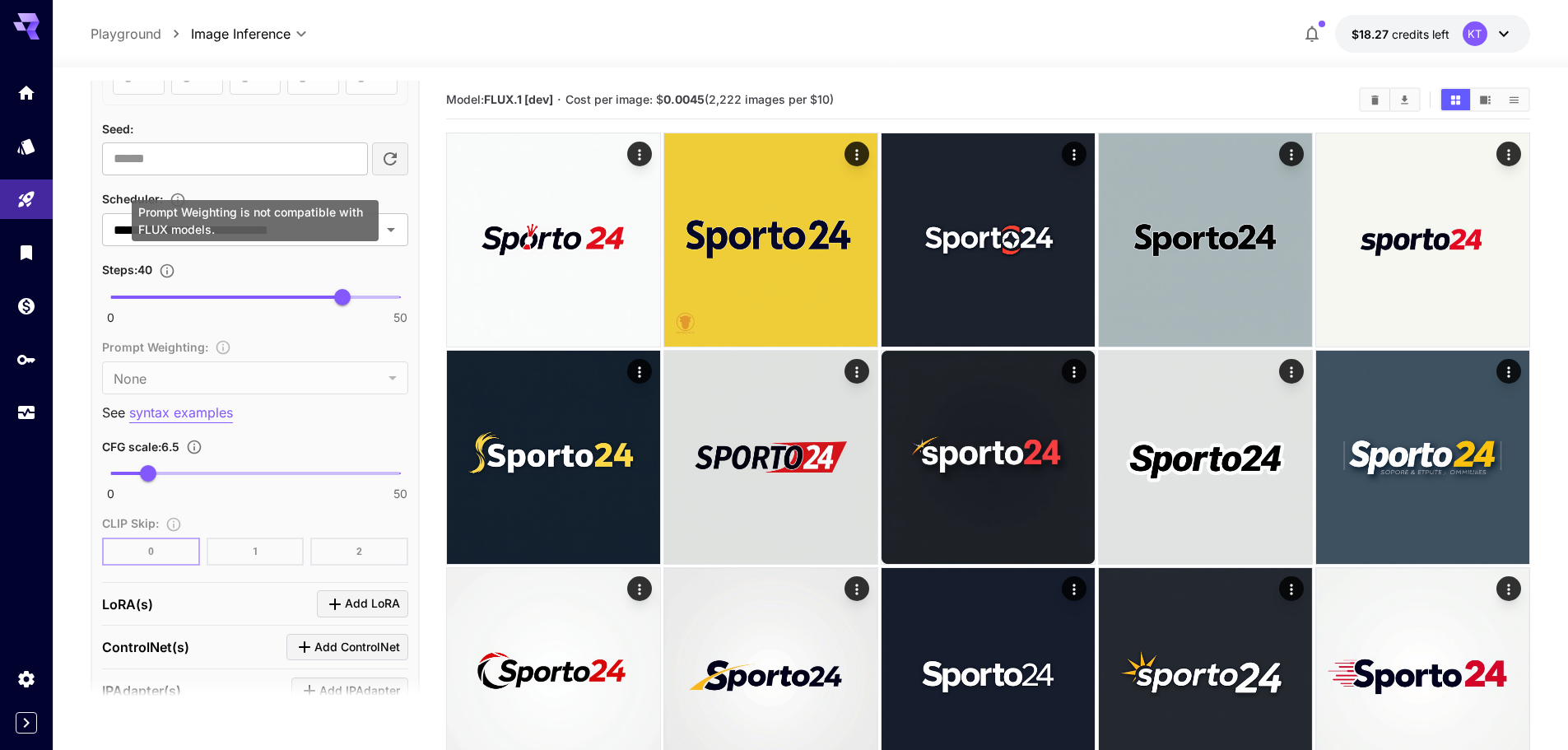
scroll to position [1153, 0]
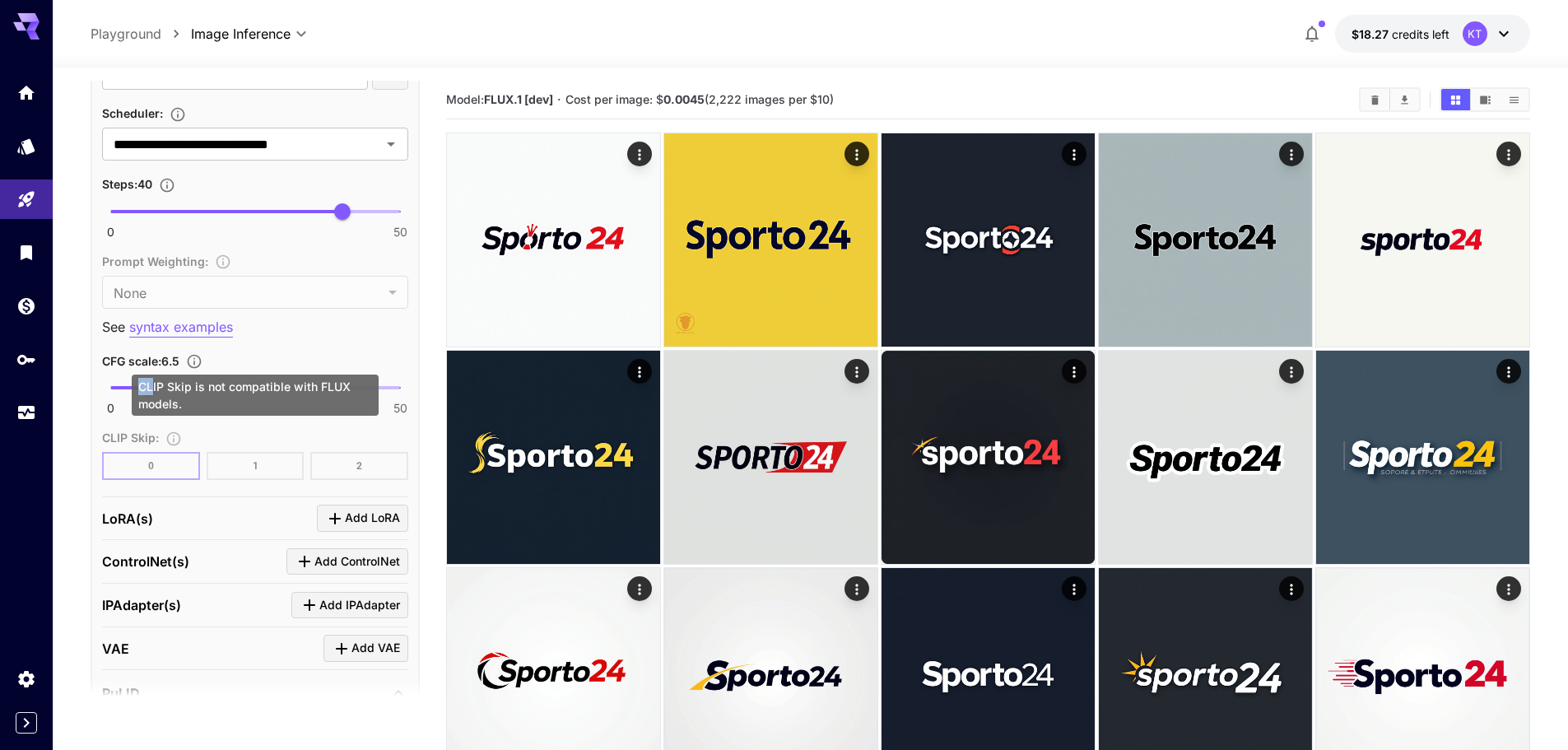
drag, startPoint x: 153, startPoint y: 387, endPoint x: 143, endPoint y: 390, distance: 10.4
click at [143, 390] on div "CLIP Skip is not compatible with FLUX models." at bounding box center [255, 395] width 247 height 41
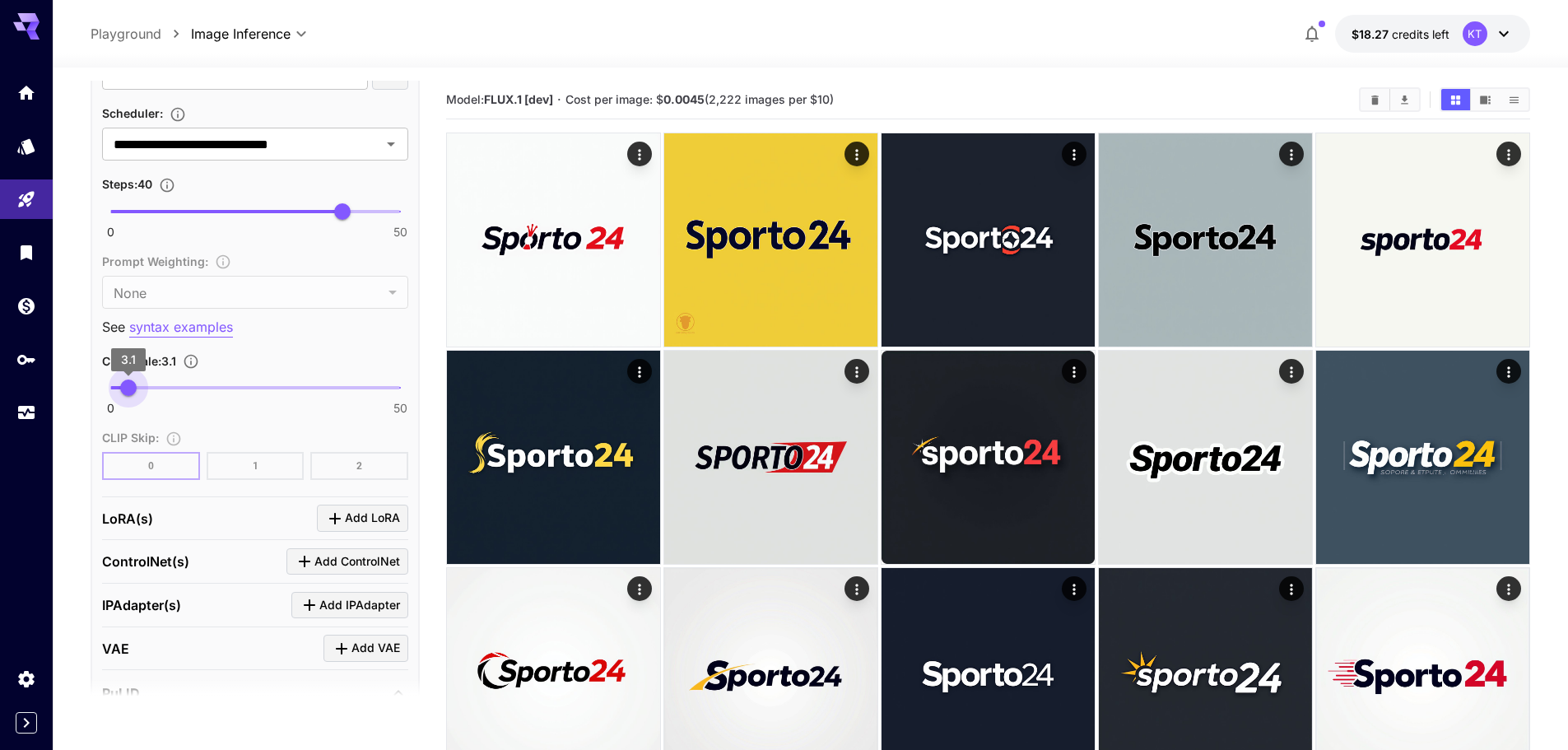
click at [128, 390] on span "0 50 3.1" at bounding box center [255, 387] width 290 height 25
type input "***"
drag, startPoint x: 128, startPoint y: 386, endPoint x: 140, endPoint y: 386, distance: 12.0
click at [140, 386] on span "5.1" at bounding box center [140, 388] width 17 height 17
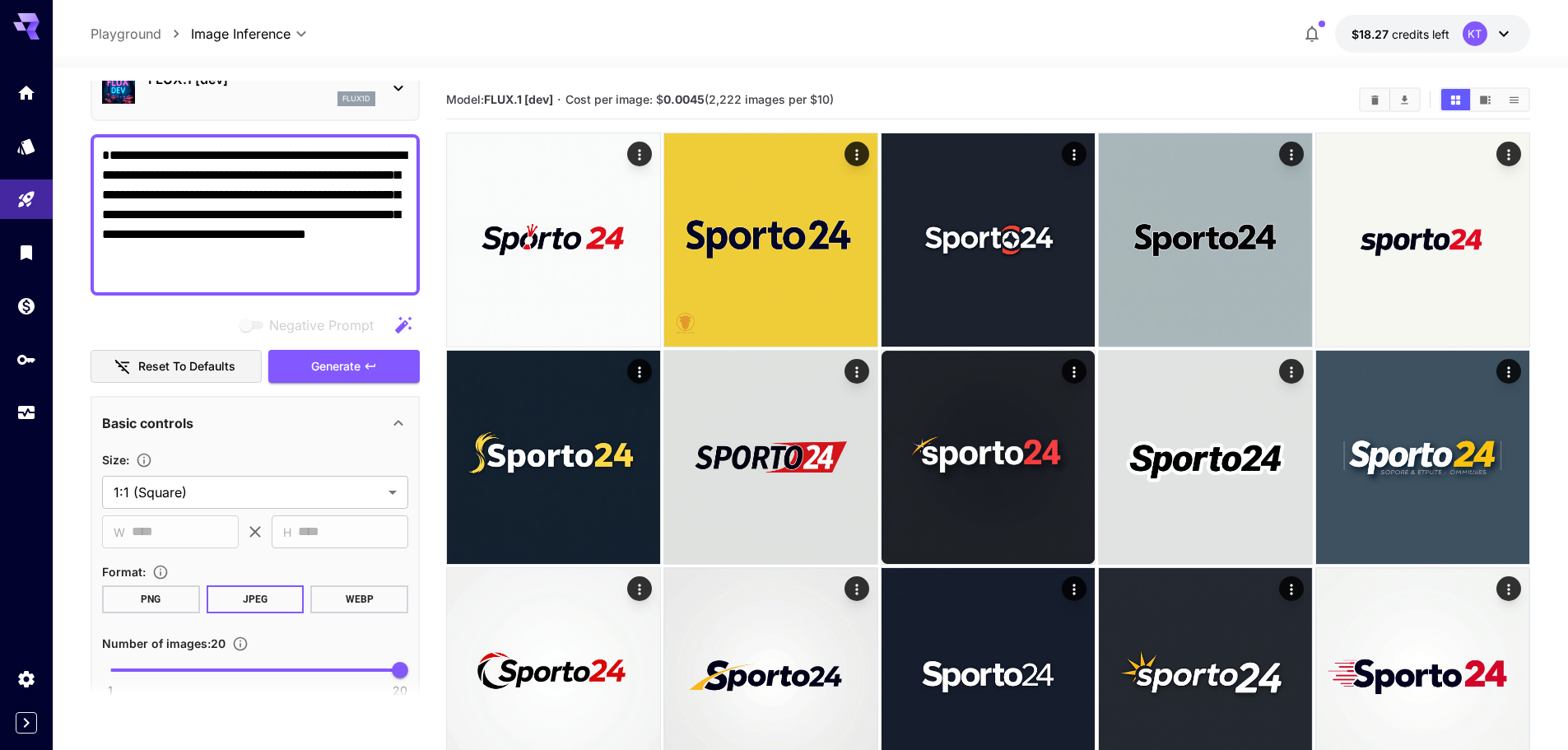
scroll to position [82, 0]
click at [361, 376] on span "Generate" at bounding box center [336, 369] width 50 height 21
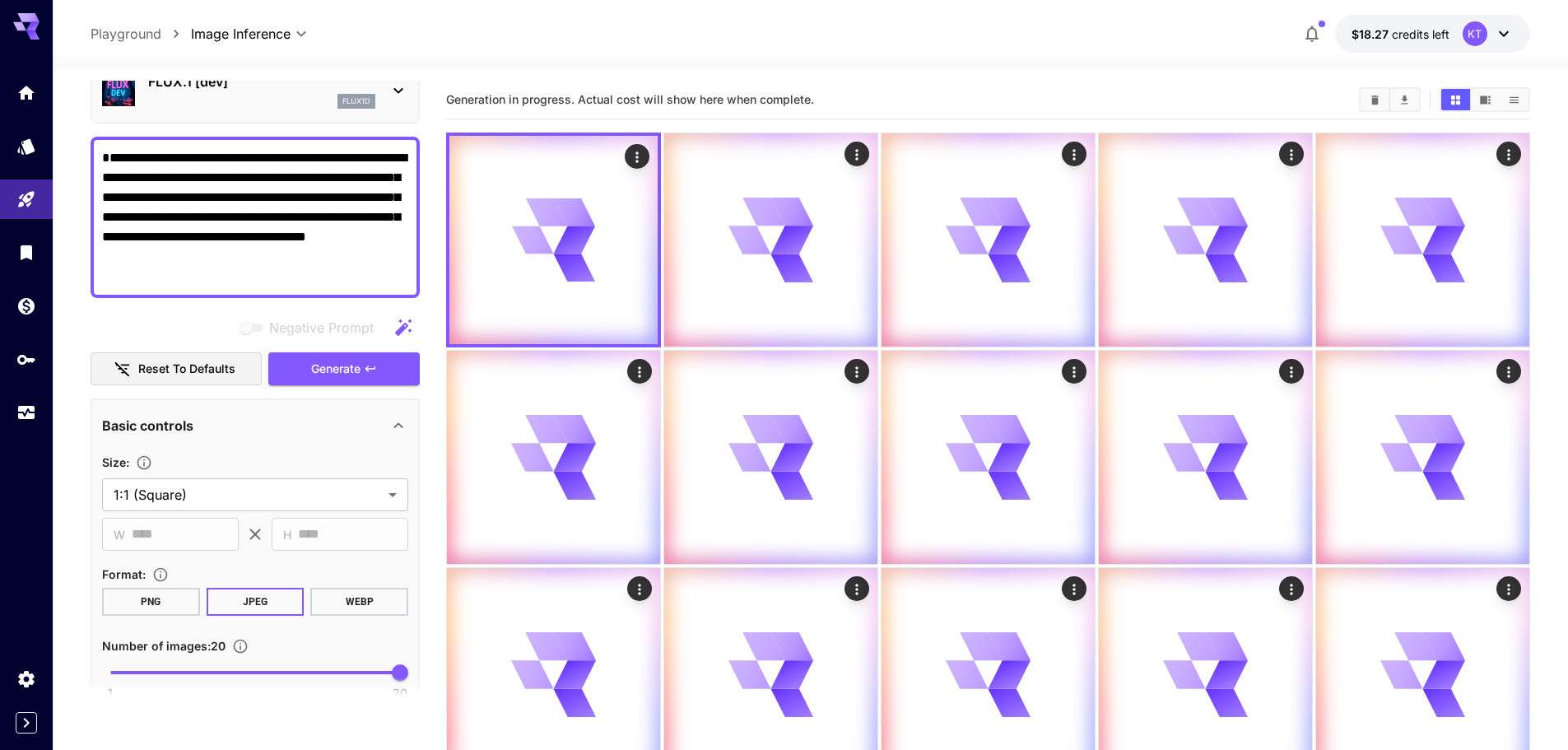
click at [1524, 45] on button "$18.27 credits left KT" at bounding box center [1432, 34] width 195 height 38
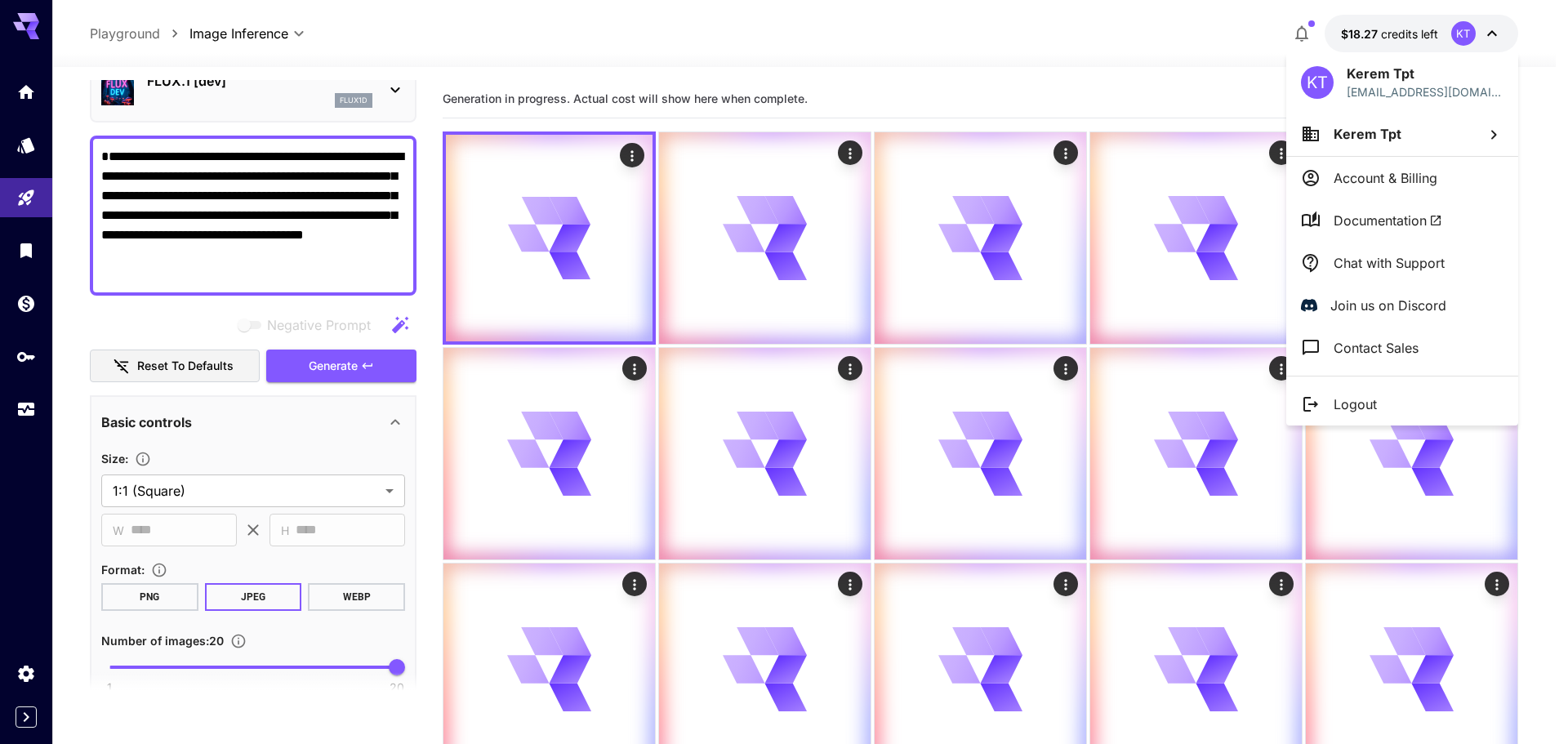
click at [1512, 44] on div at bounding box center [784, 372] width 1568 height 744
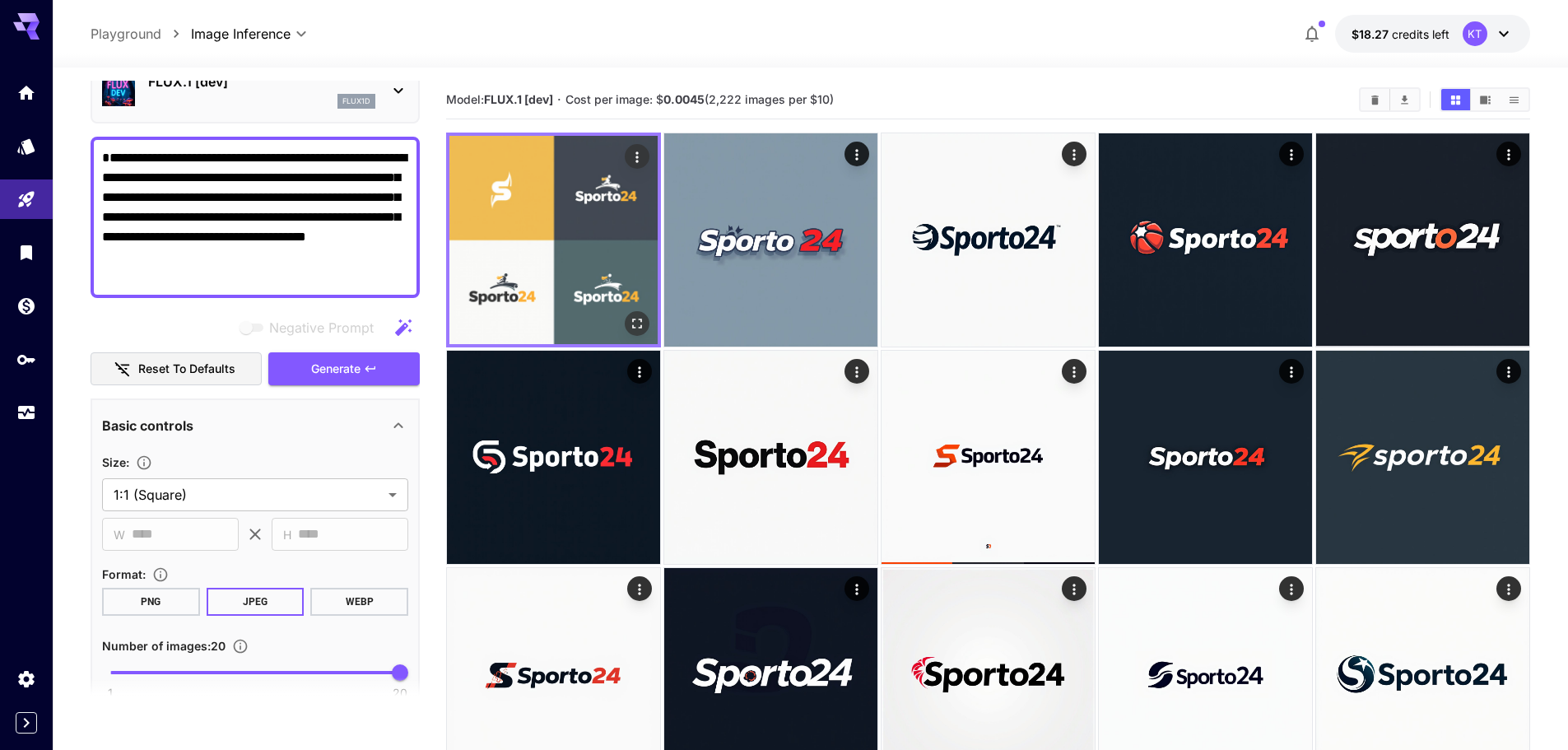
click at [532, 224] on img at bounding box center [553, 240] width 208 height 208
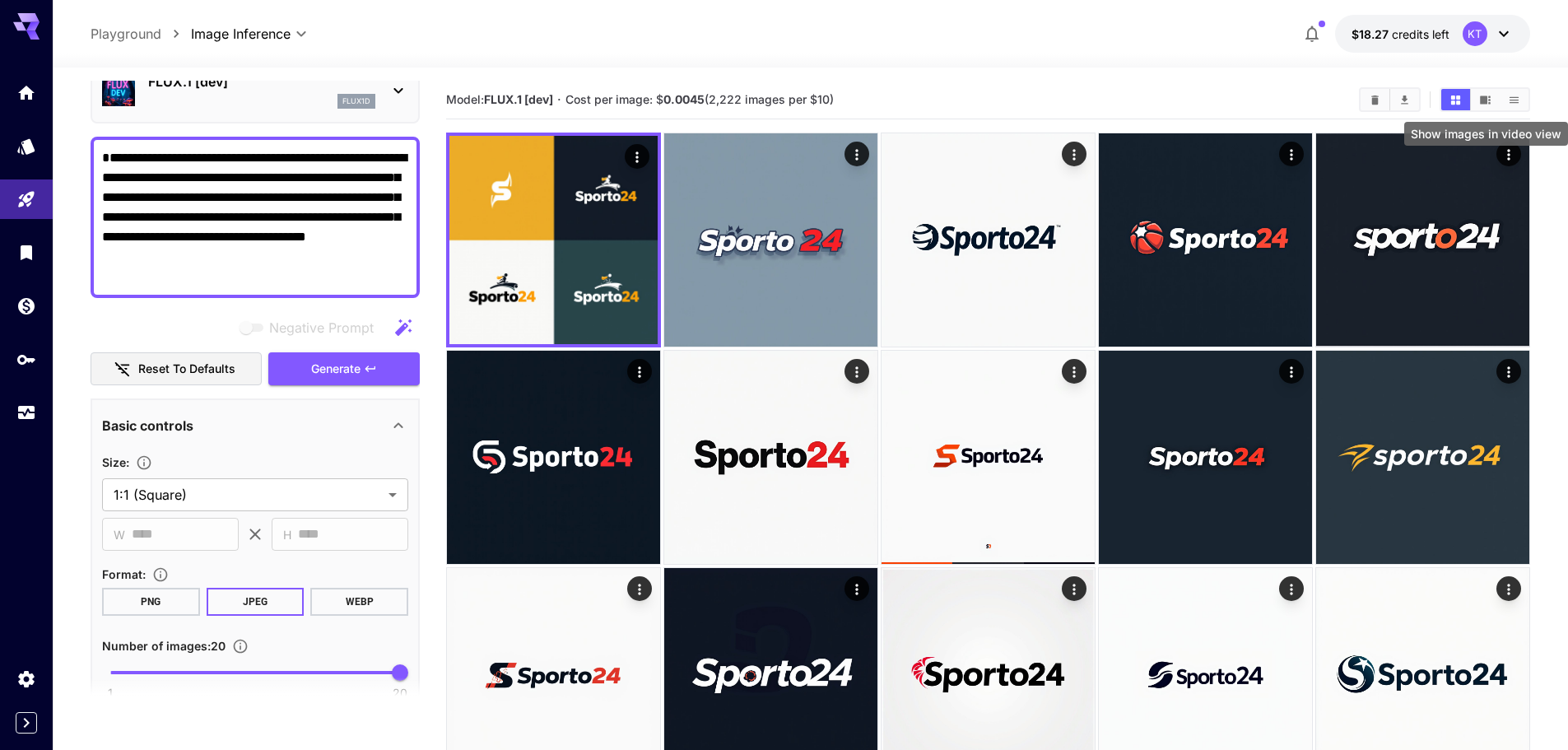
click at [1489, 101] on icon "Show images in video view" at bounding box center [1485, 100] width 12 height 12
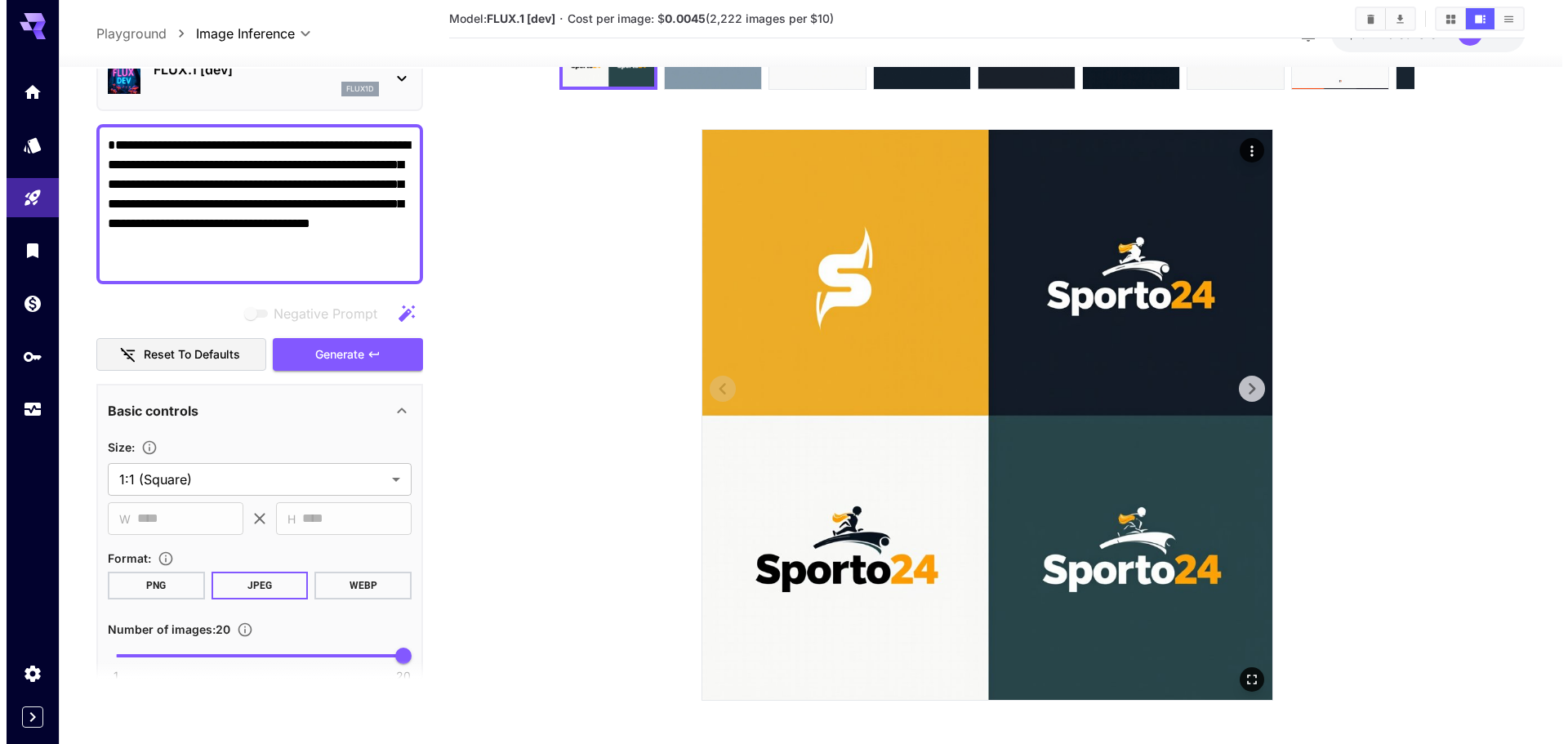
scroll to position [146, 0]
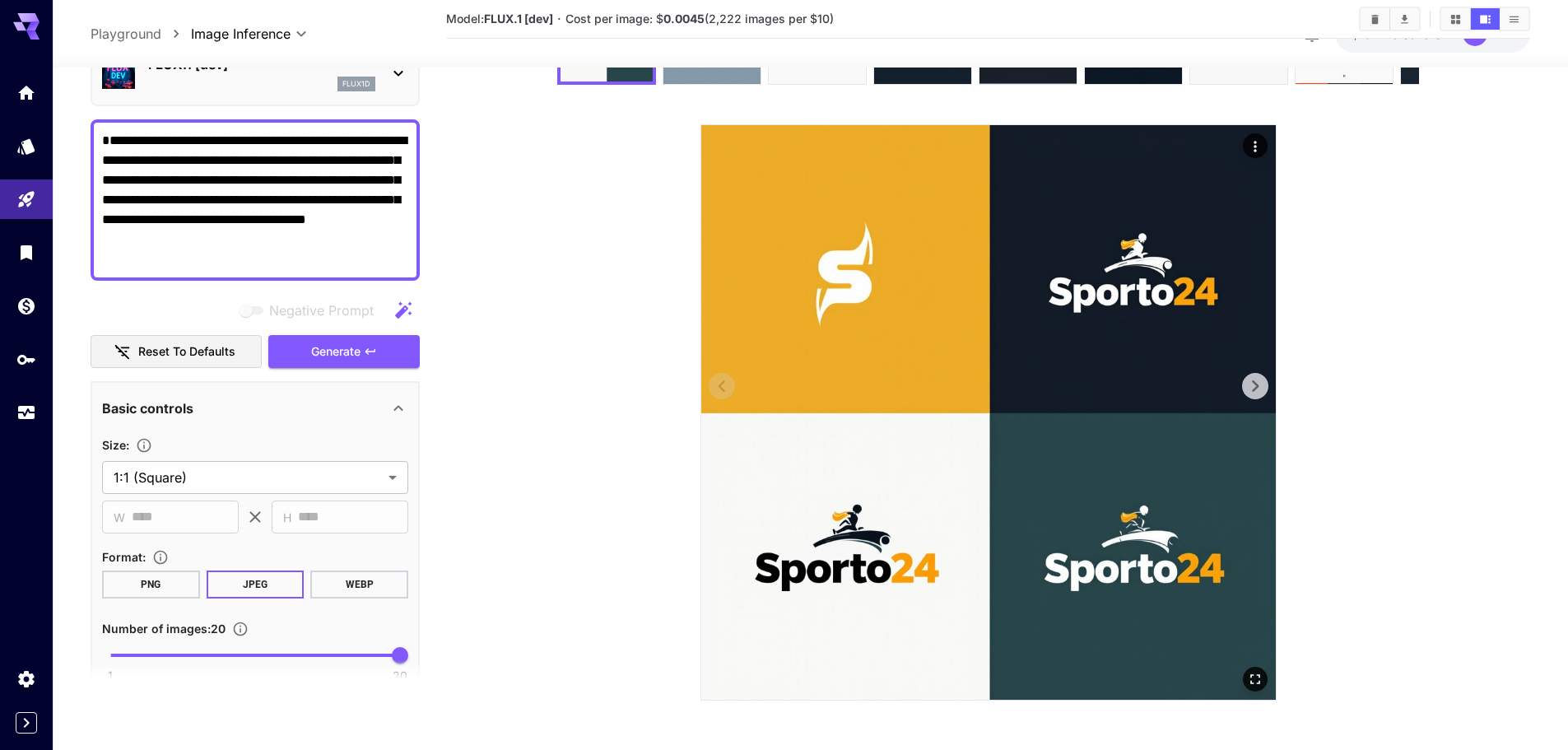
click at [1267, 389] on button at bounding box center [1255, 386] width 27 height 27
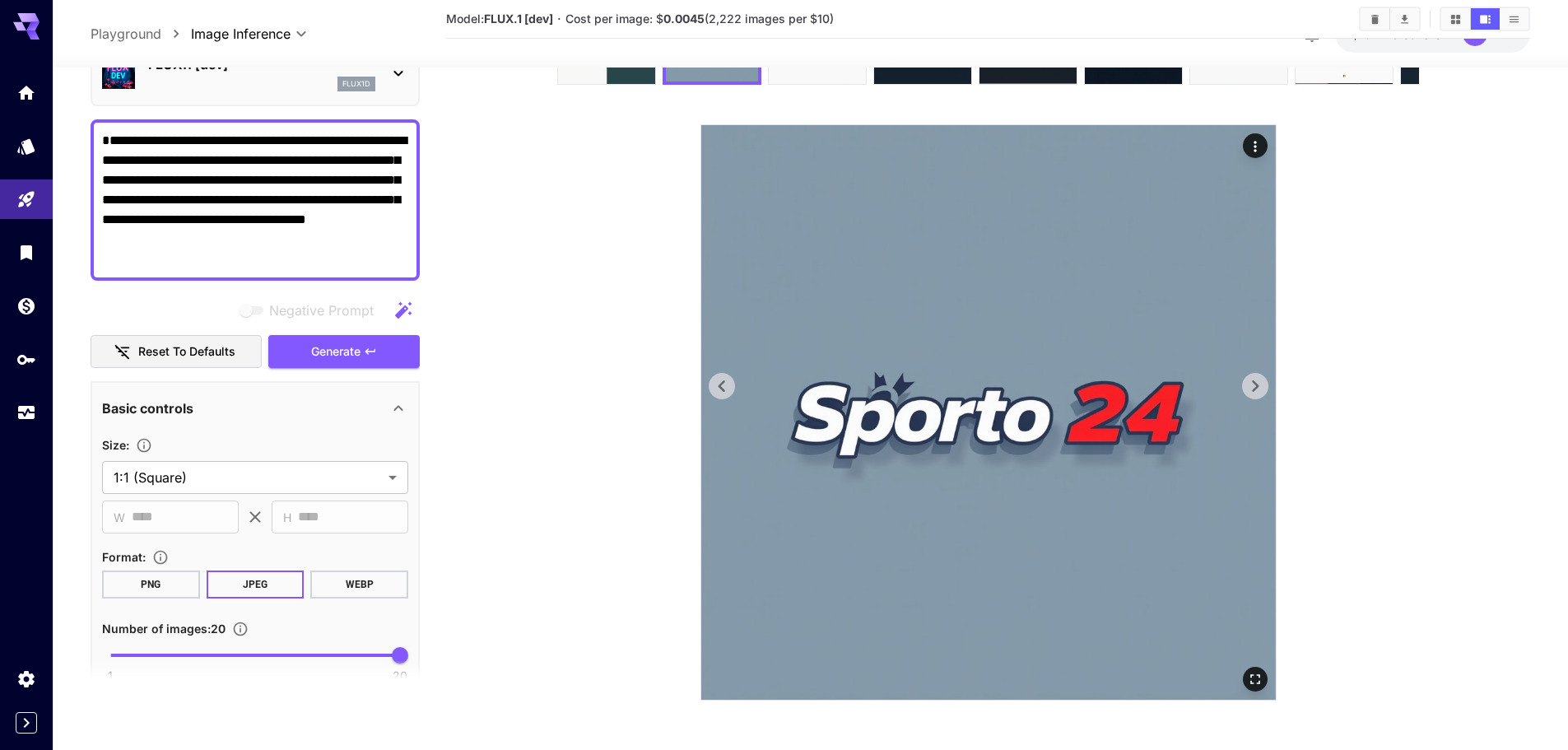
click at [1267, 389] on button at bounding box center [1255, 386] width 27 height 27
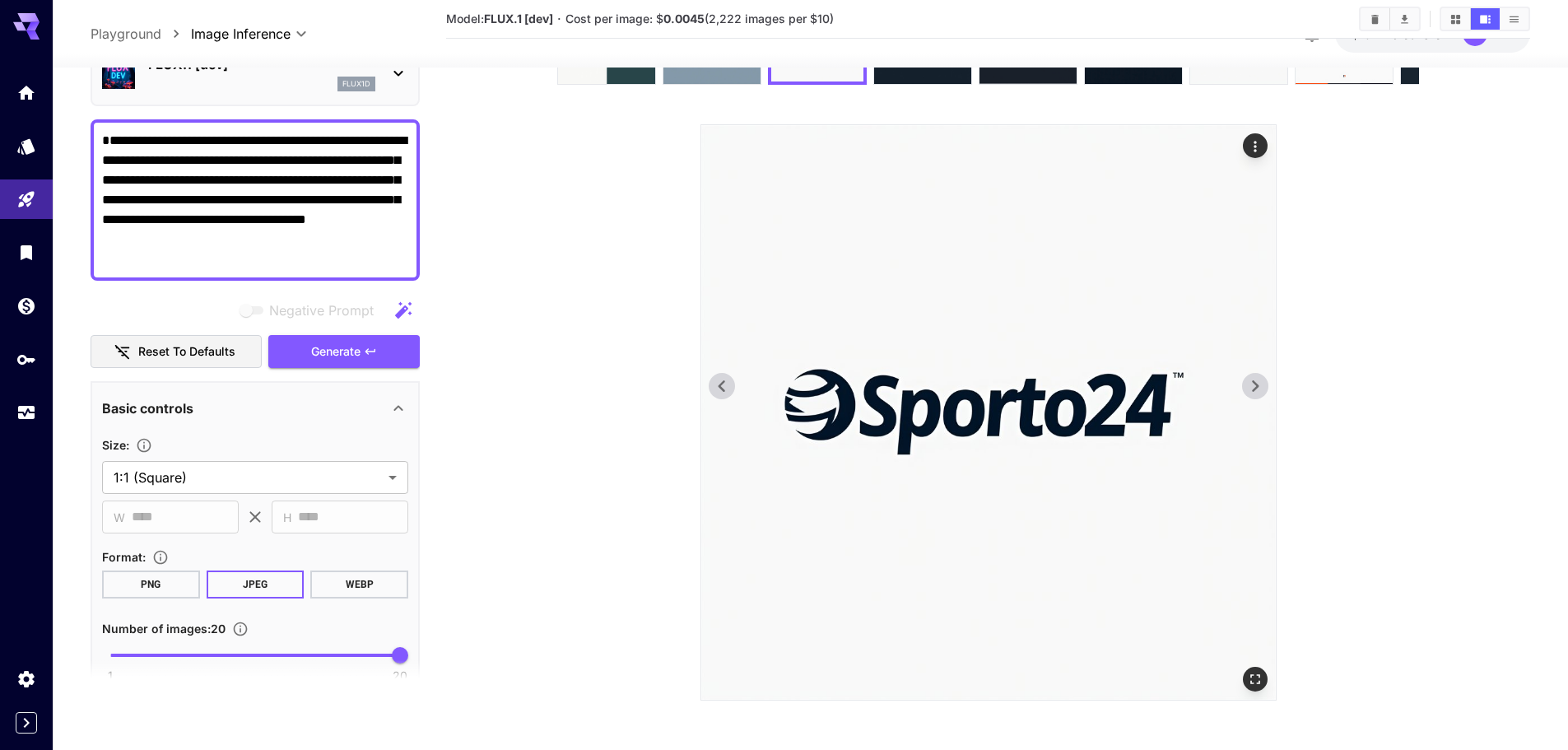
click at [1260, 387] on icon at bounding box center [1255, 386] width 25 height 25
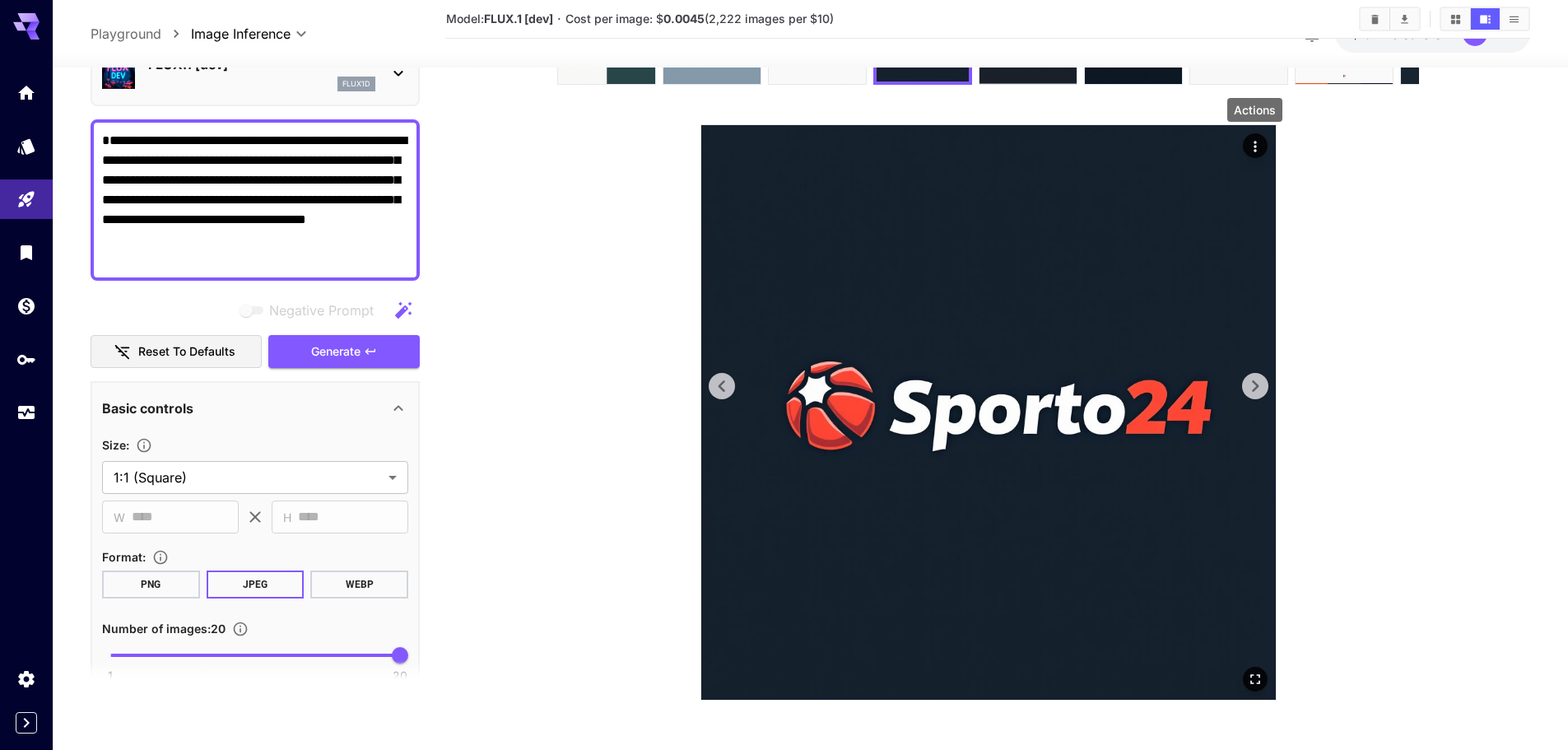
click at [1252, 142] on icon "Actions" at bounding box center [1255, 146] width 17 height 17
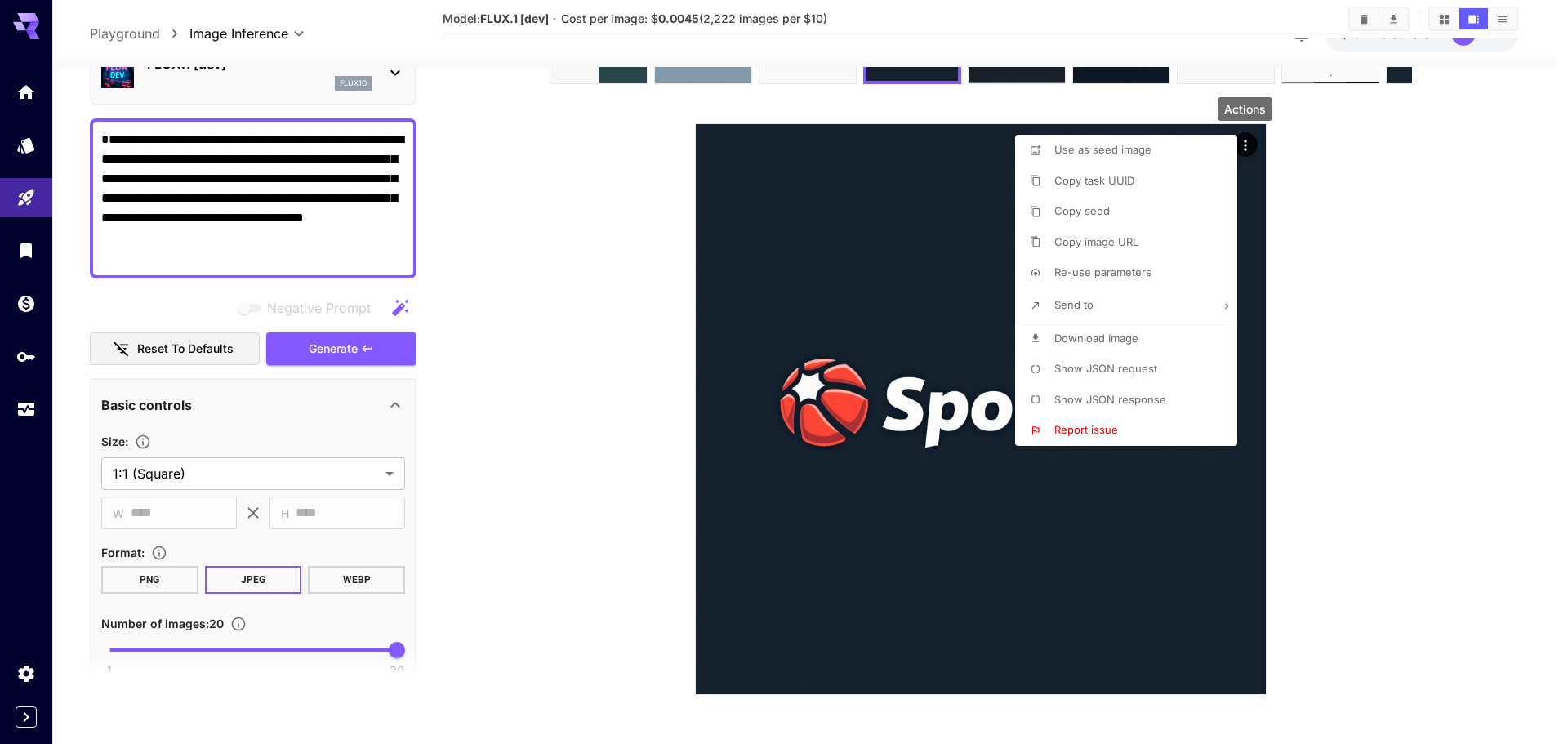
click at [1176, 332] on li "Download Image" at bounding box center [1131, 340] width 232 height 31
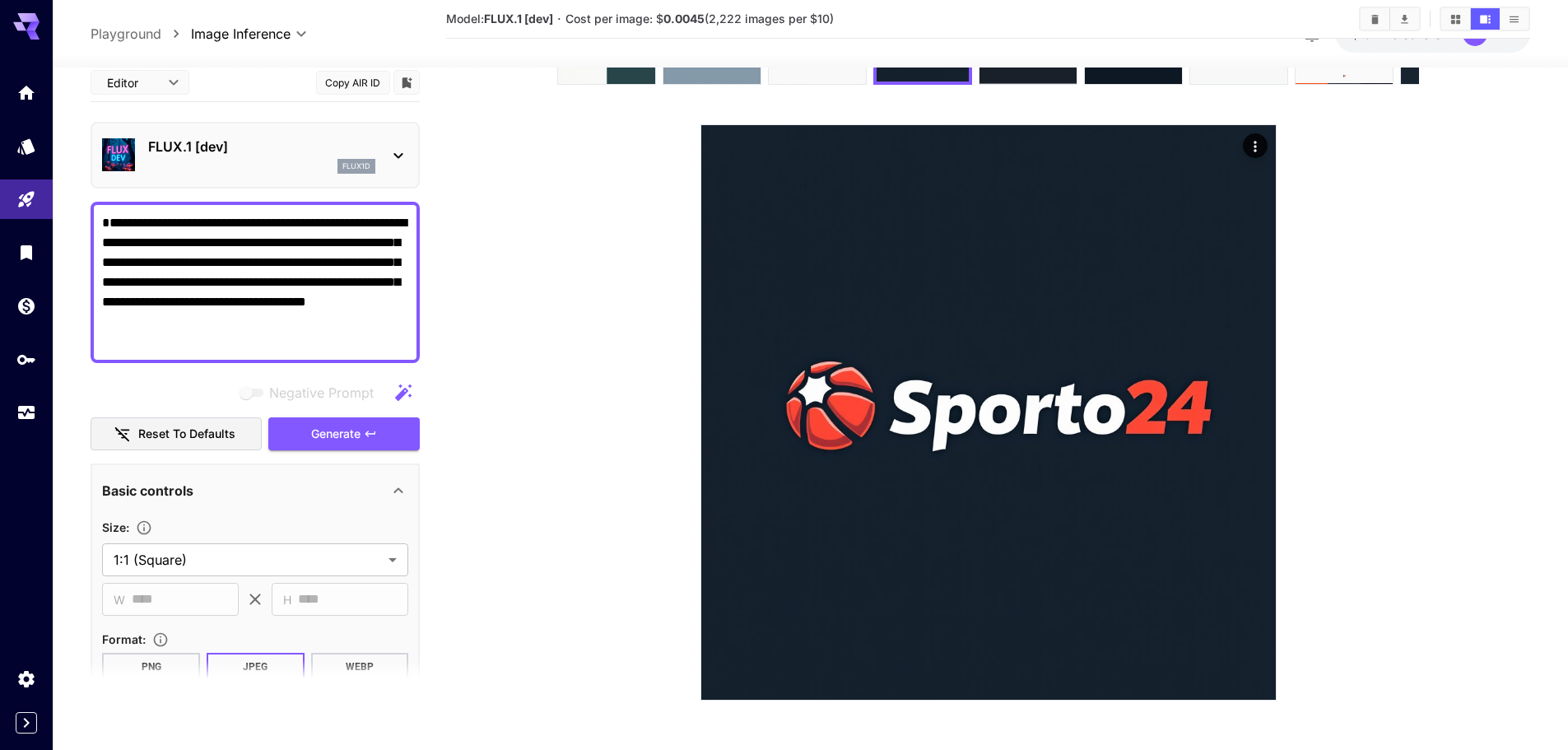
scroll to position [82, 0]
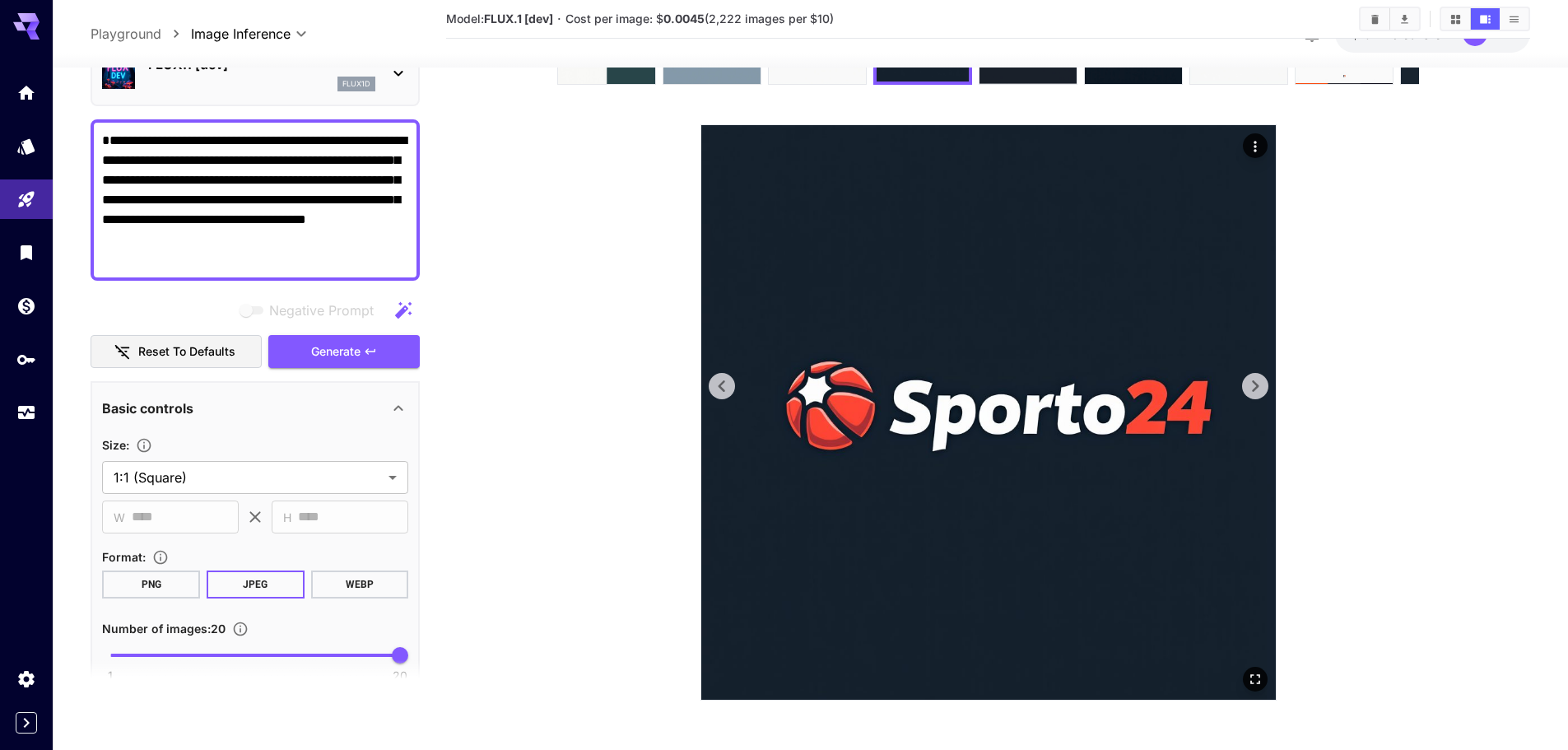
click at [1262, 385] on icon at bounding box center [1255, 386] width 25 height 25
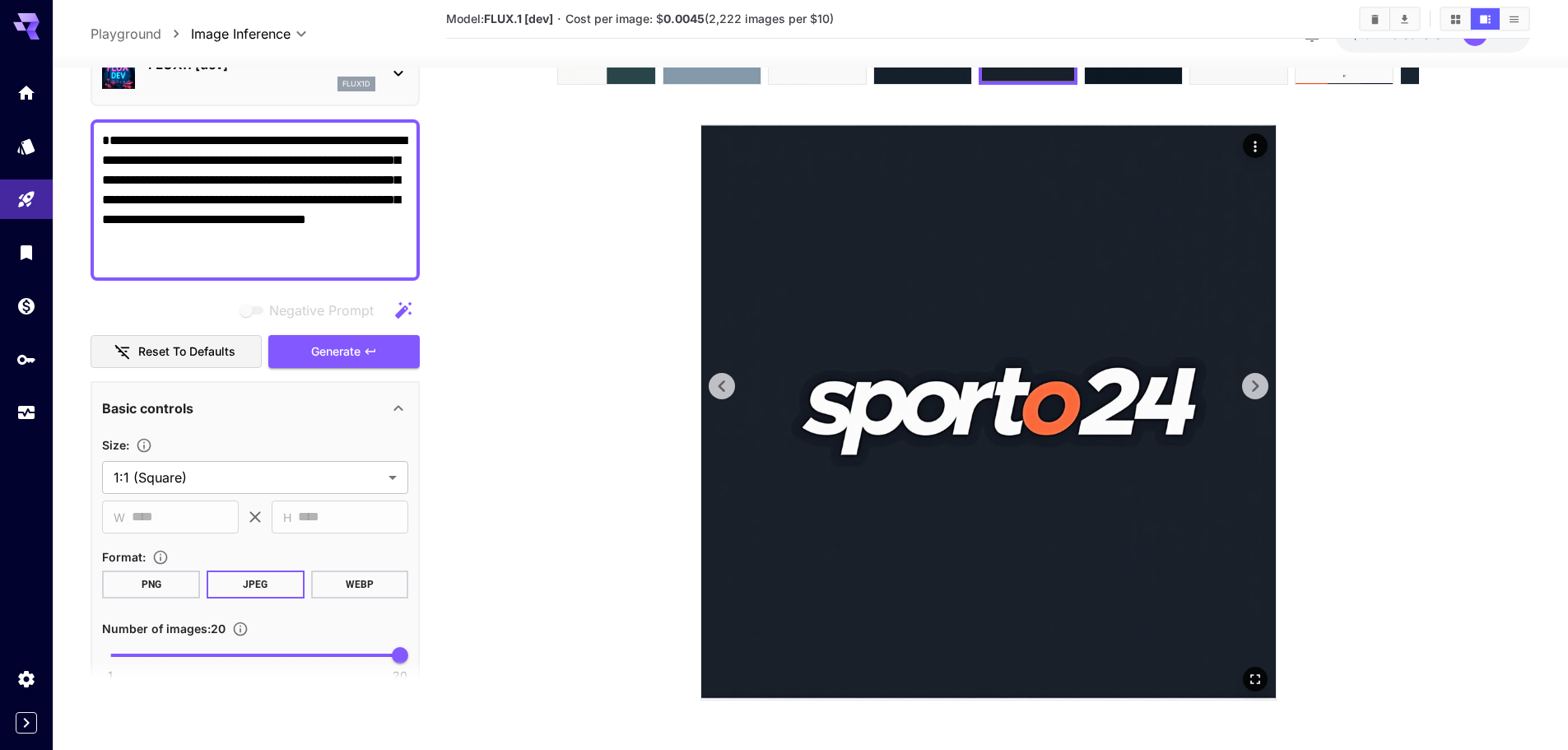
click at [1250, 395] on icon at bounding box center [1255, 386] width 25 height 25
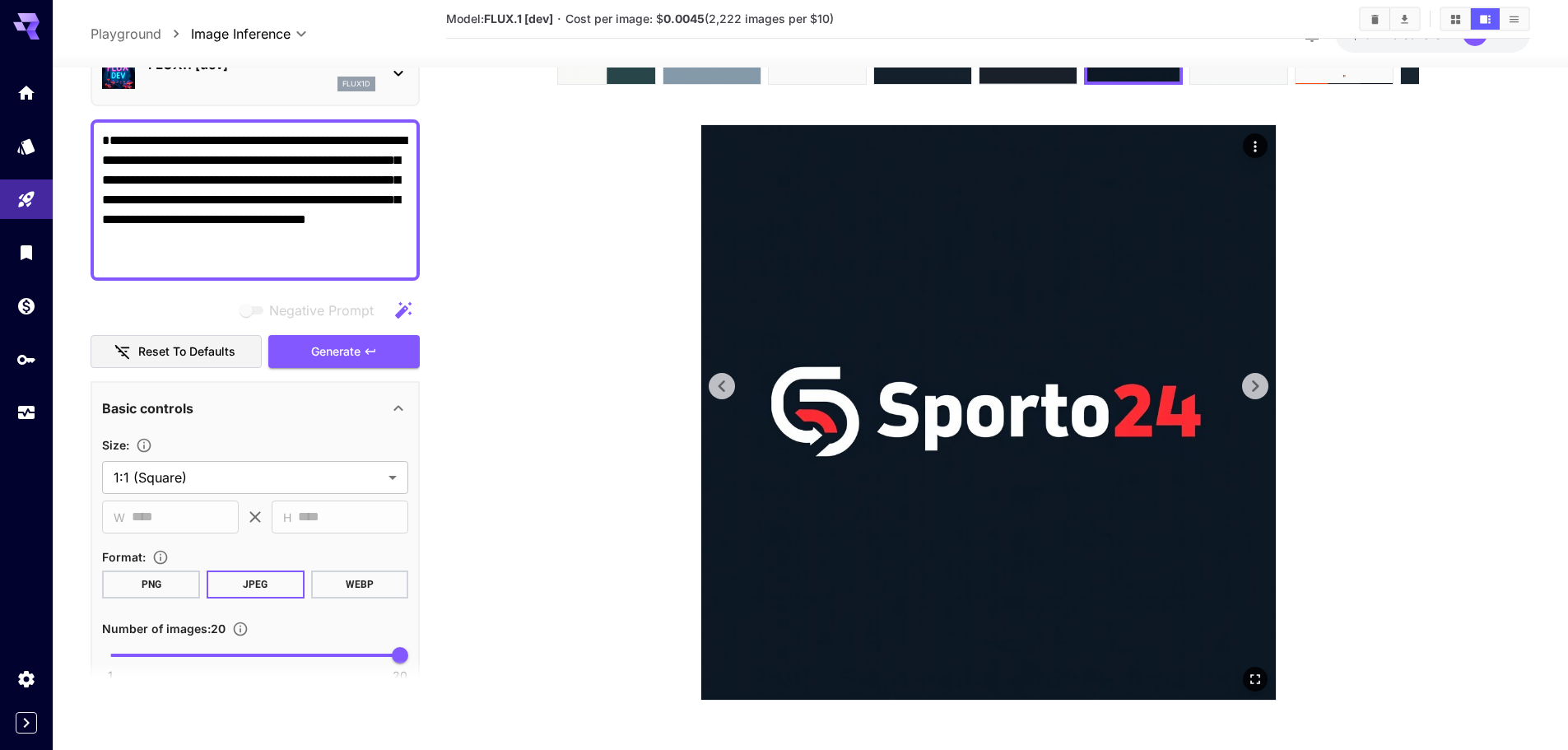
click at [1250, 395] on icon at bounding box center [1255, 386] width 25 height 25
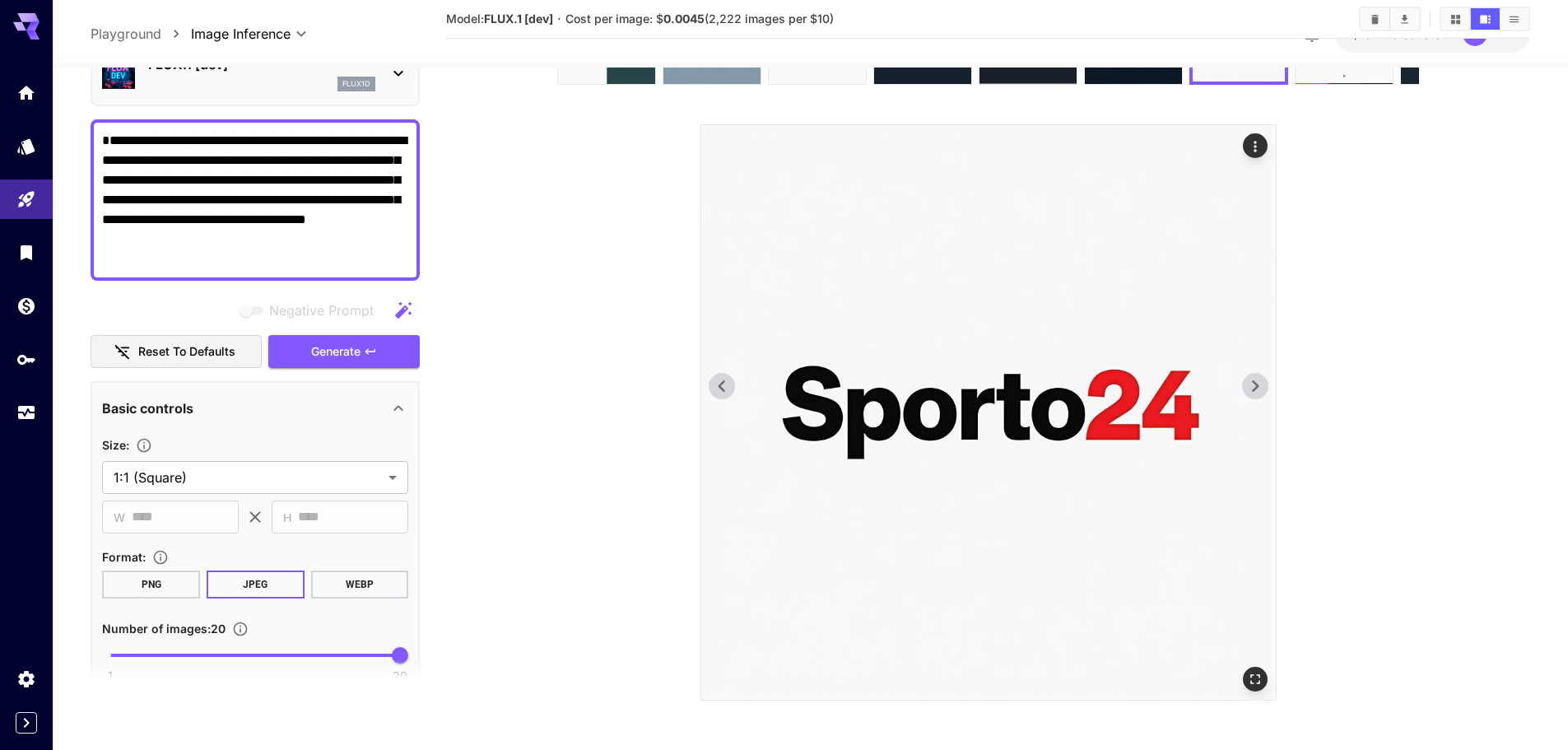
click at [1250, 395] on icon at bounding box center [1255, 386] width 25 height 25
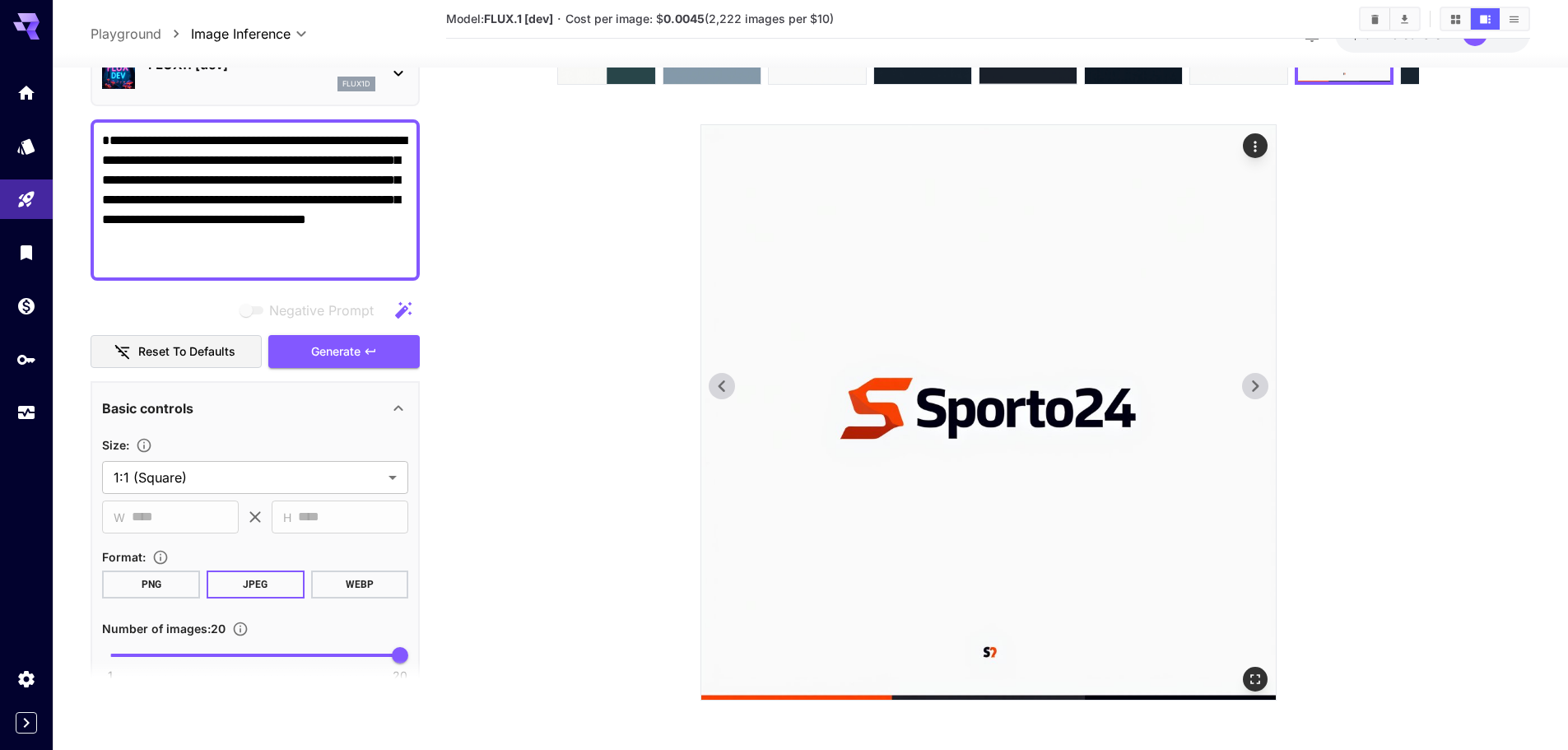
click at [1250, 395] on icon at bounding box center [1255, 386] width 25 height 25
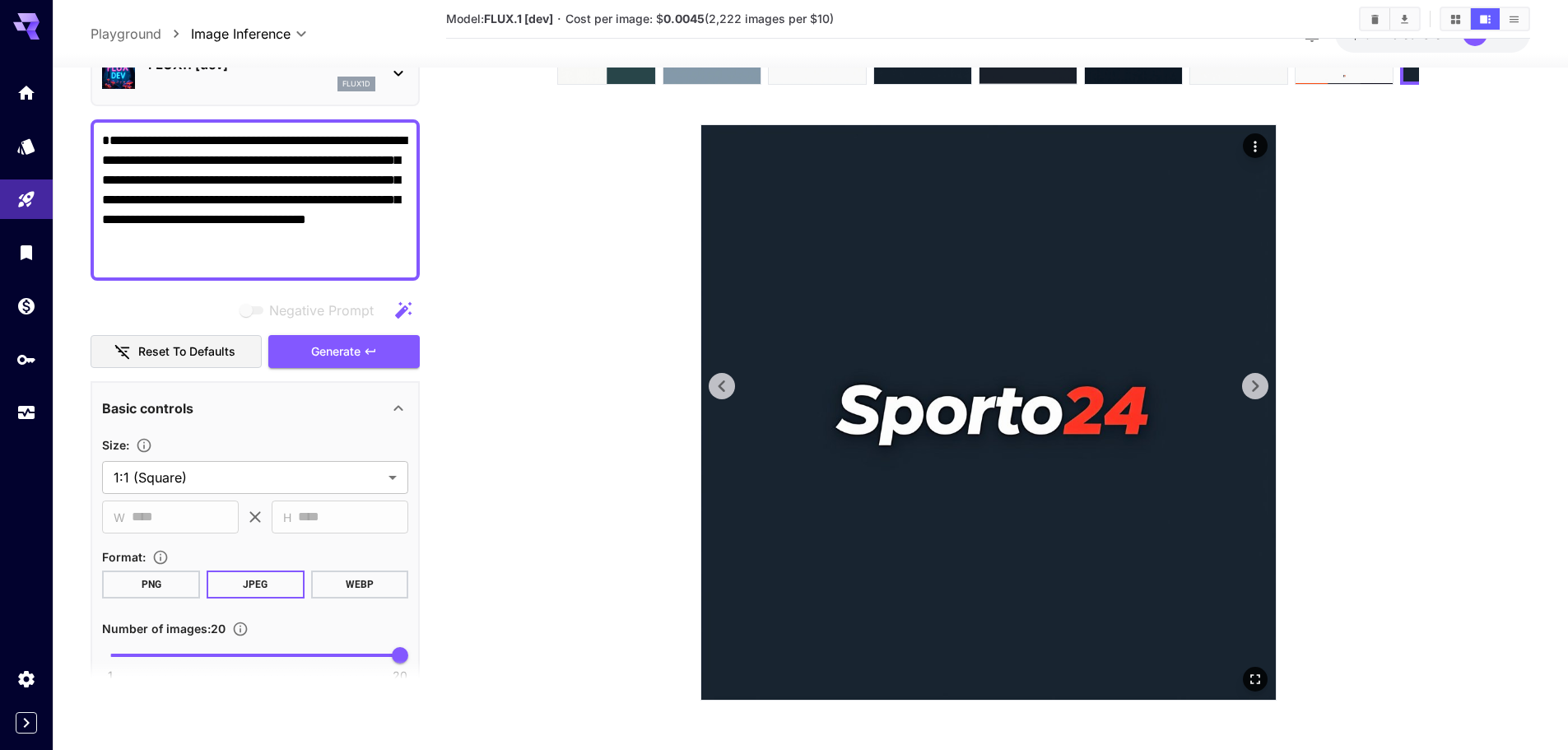
click at [1250, 395] on icon at bounding box center [1255, 386] width 25 height 25
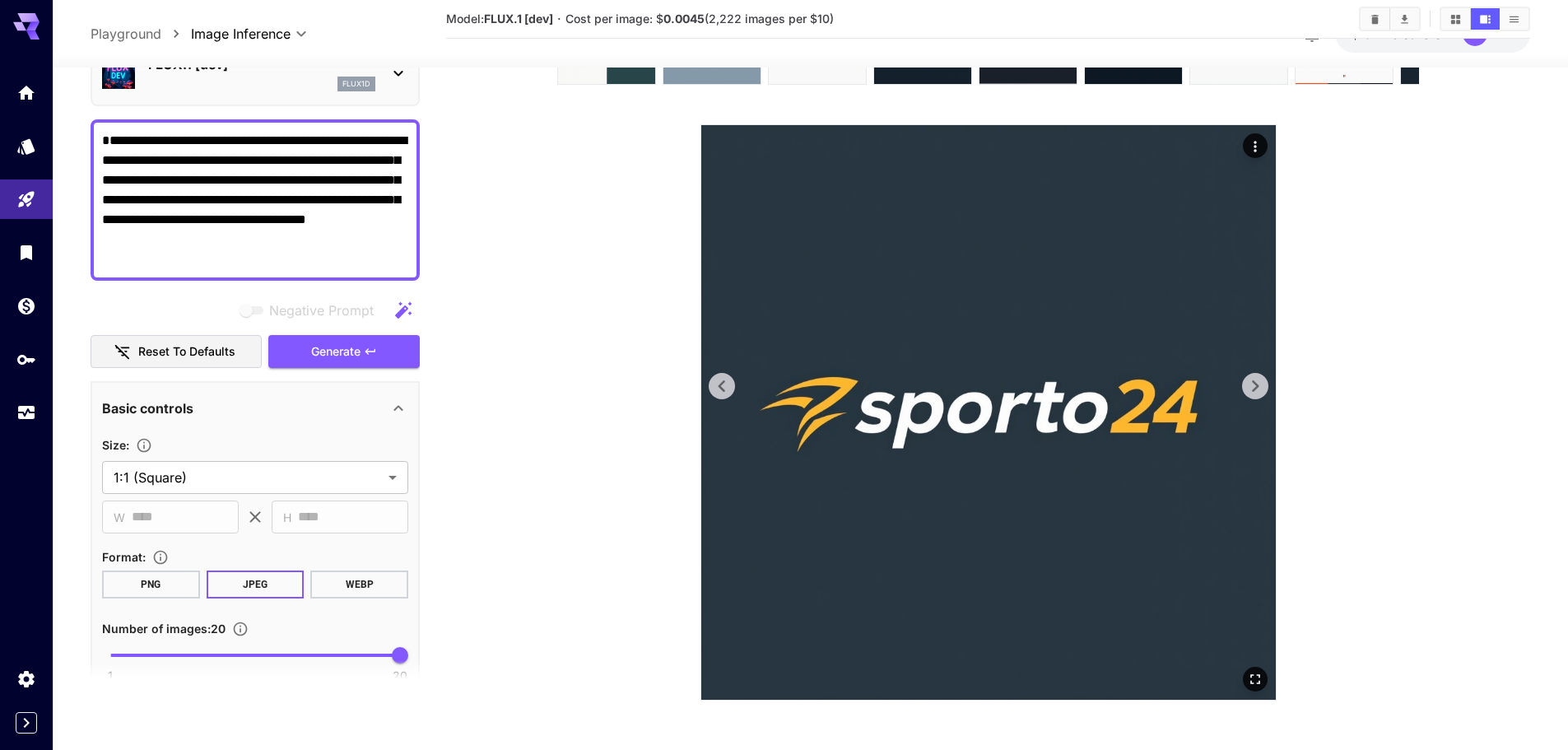
click at [1250, 395] on icon at bounding box center [1255, 386] width 25 height 25
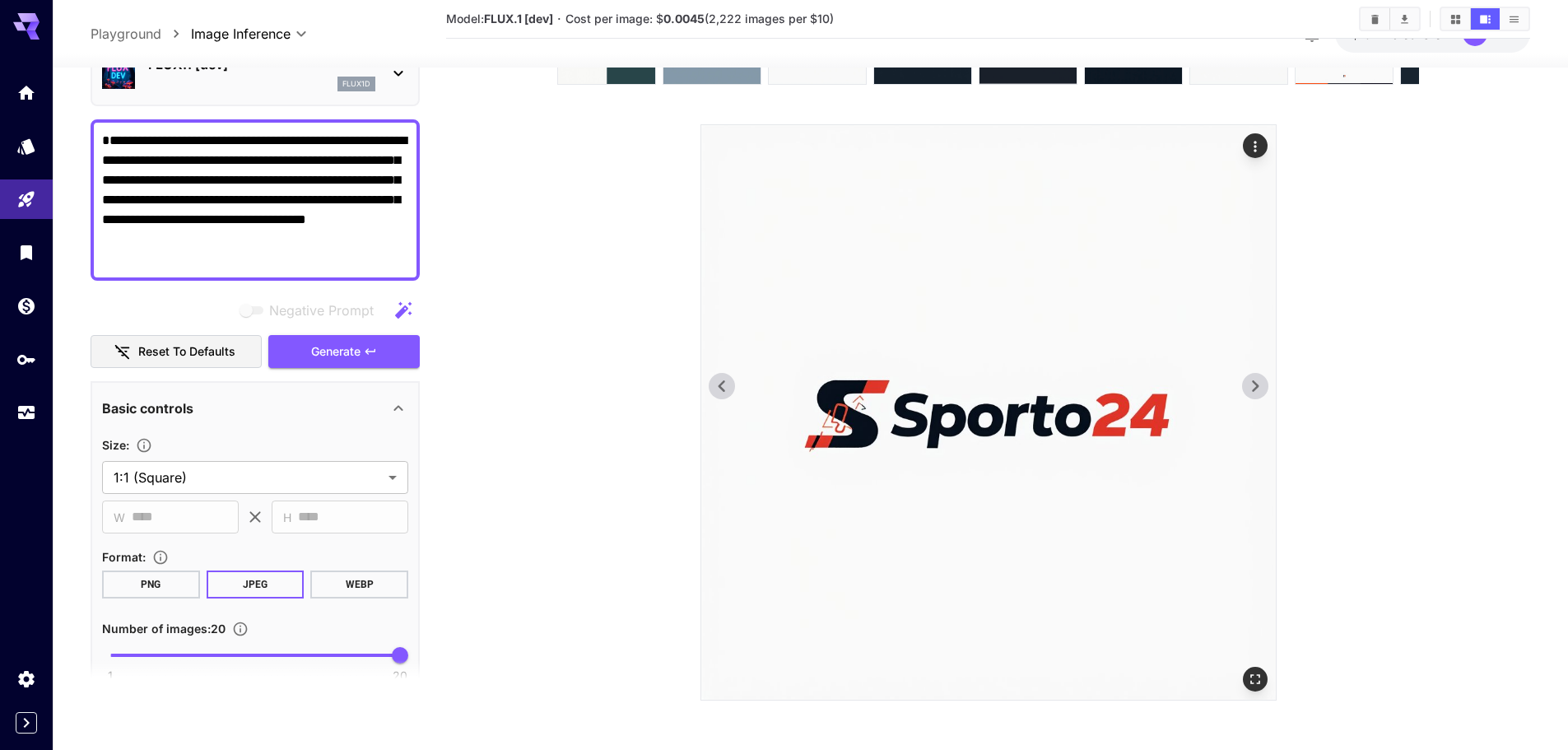
click at [1250, 395] on icon at bounding box center [1255, 386] width 25 height 25
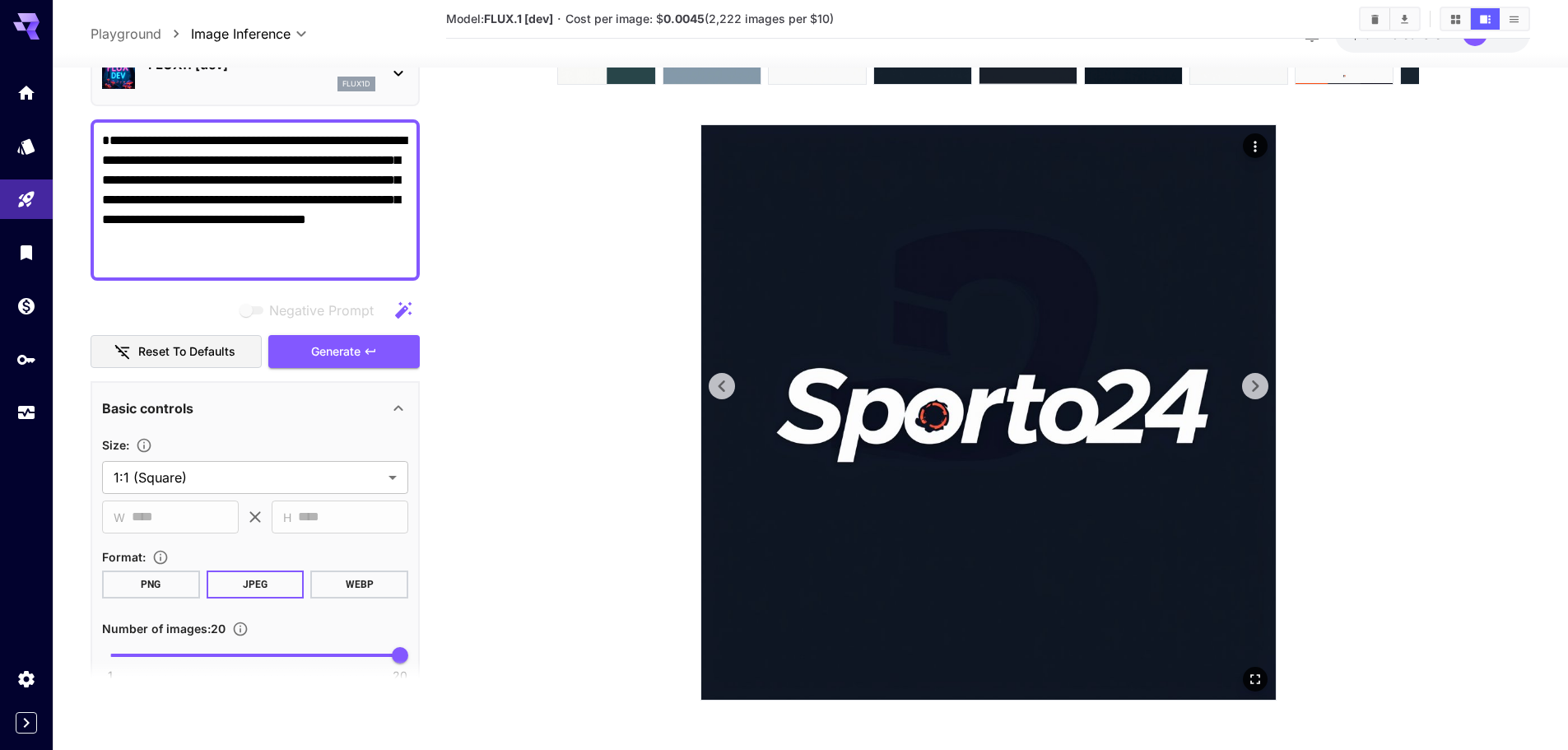
click at [1250, 395] on icon at bounding box center [1255, 386] width 25 height 25
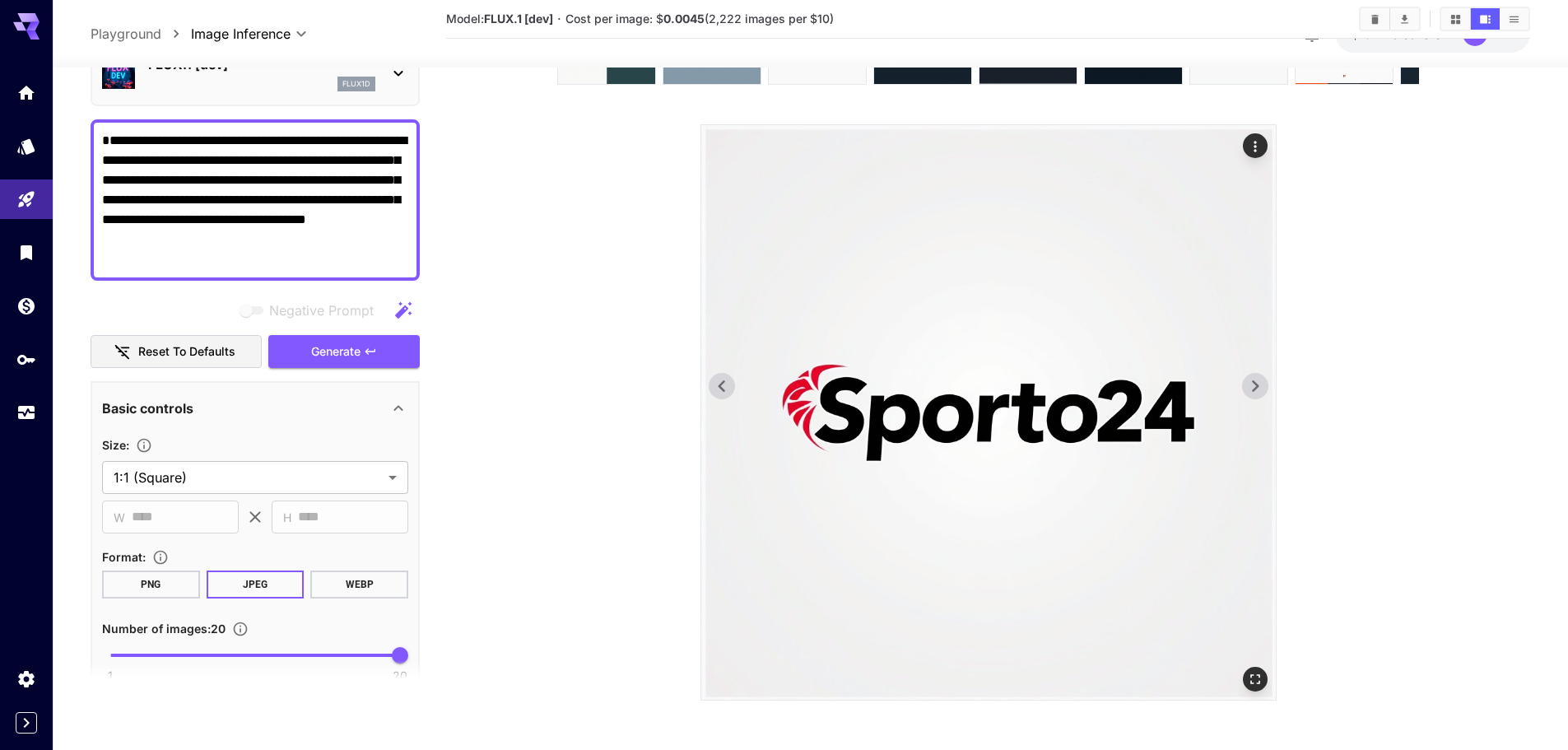
click at [1250, 395] on icon at bounding box center [1255, 386] width 25 height 25
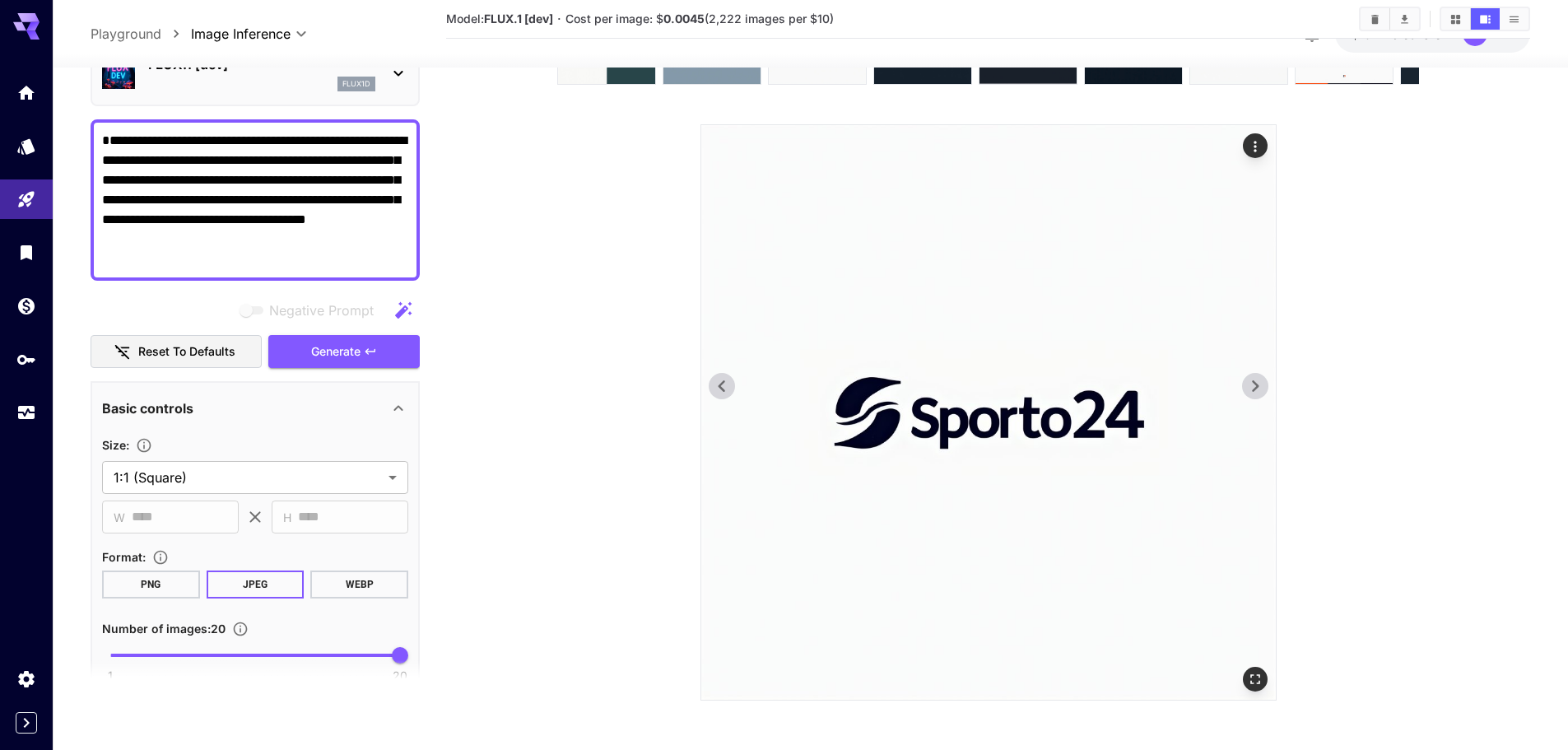
click at [1250, 395] on icon at bounding box center [1255, 386] width 25 height 25
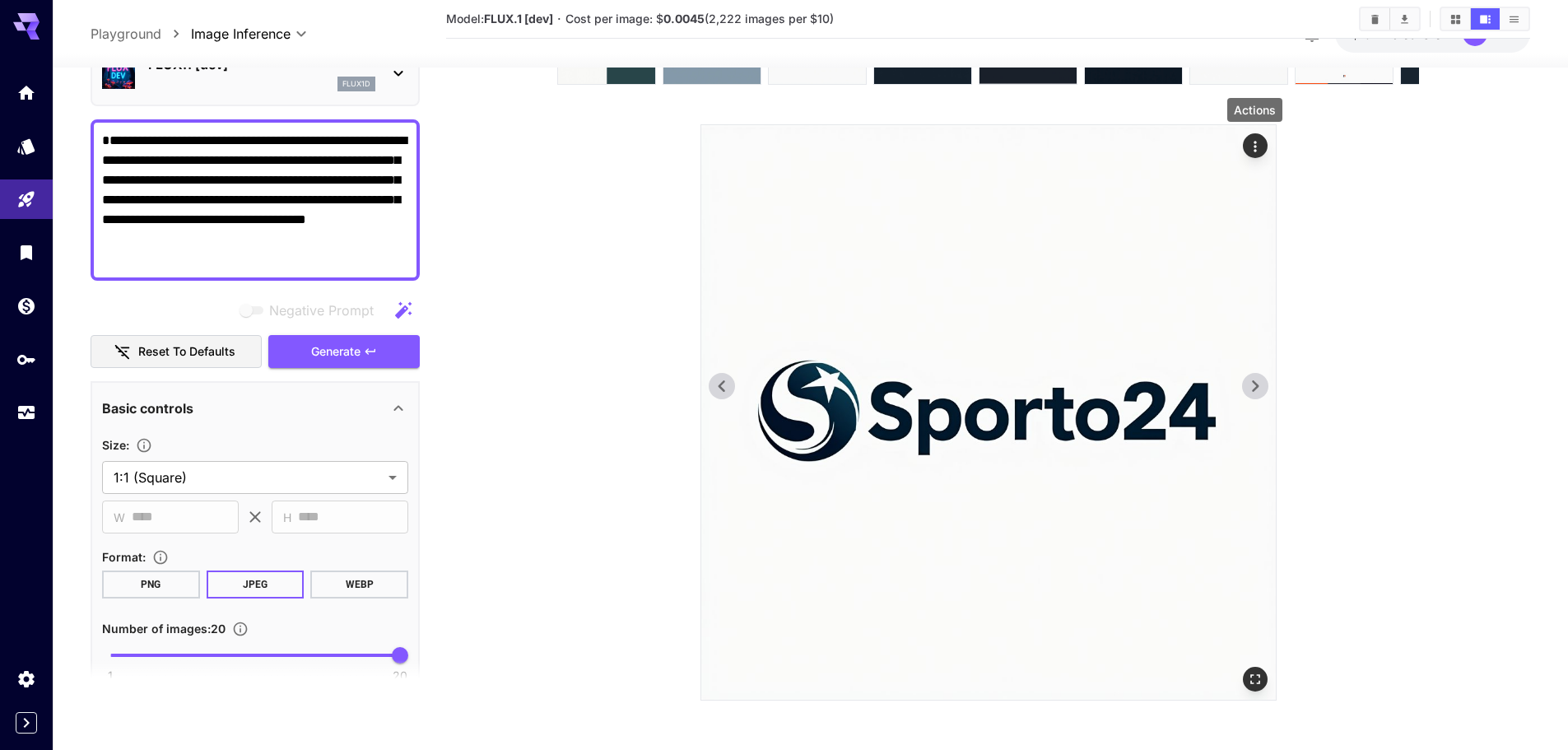
click at [1254, 141] on icon "Actions" at bounding box center [1255, 146] width 17 height 17
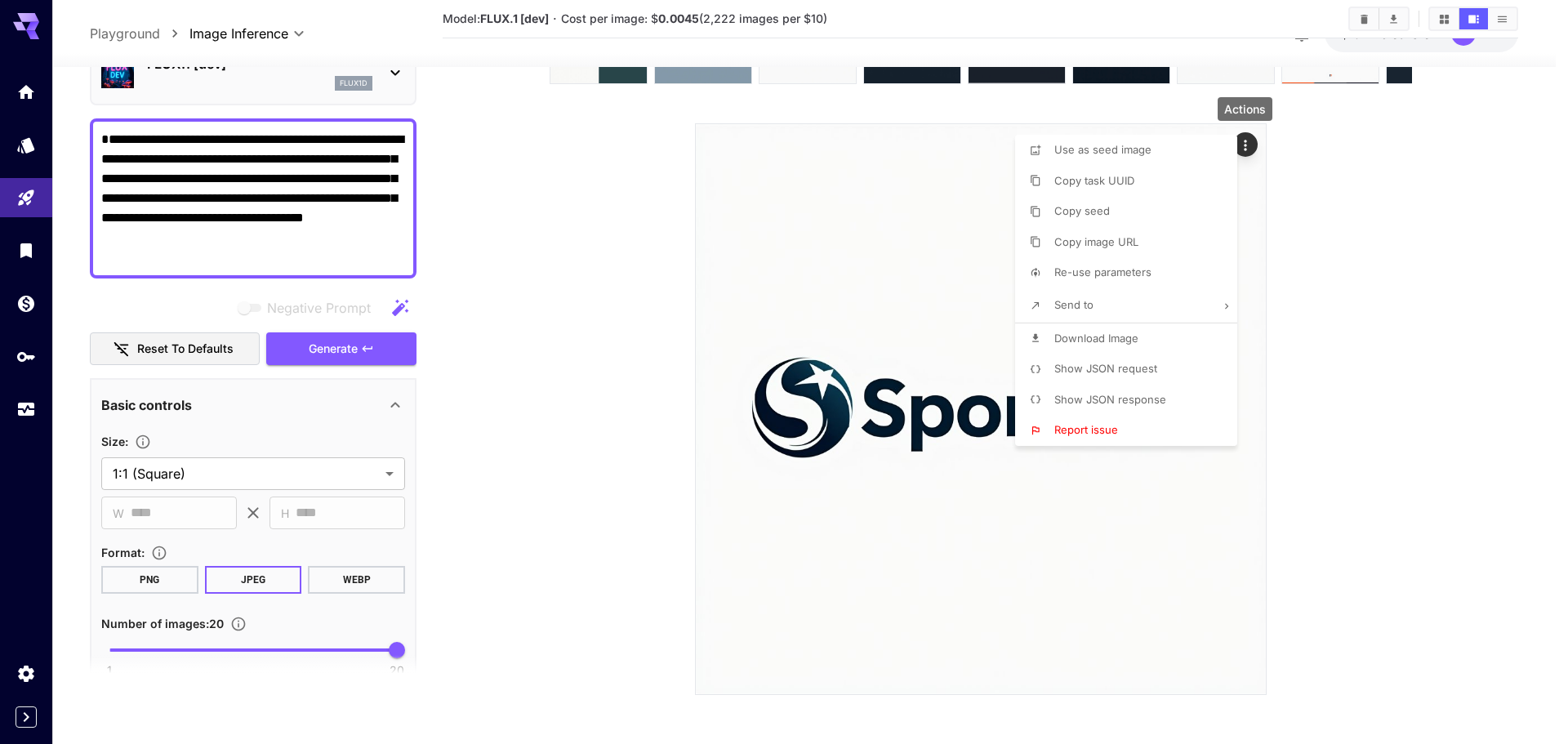
click at [1117, 339] on span "Download Image" at bounding box center [1095, 338] width 84 height 13
click at [1308, 447] on div at bounding box center [784, 372] width 1568 height 744
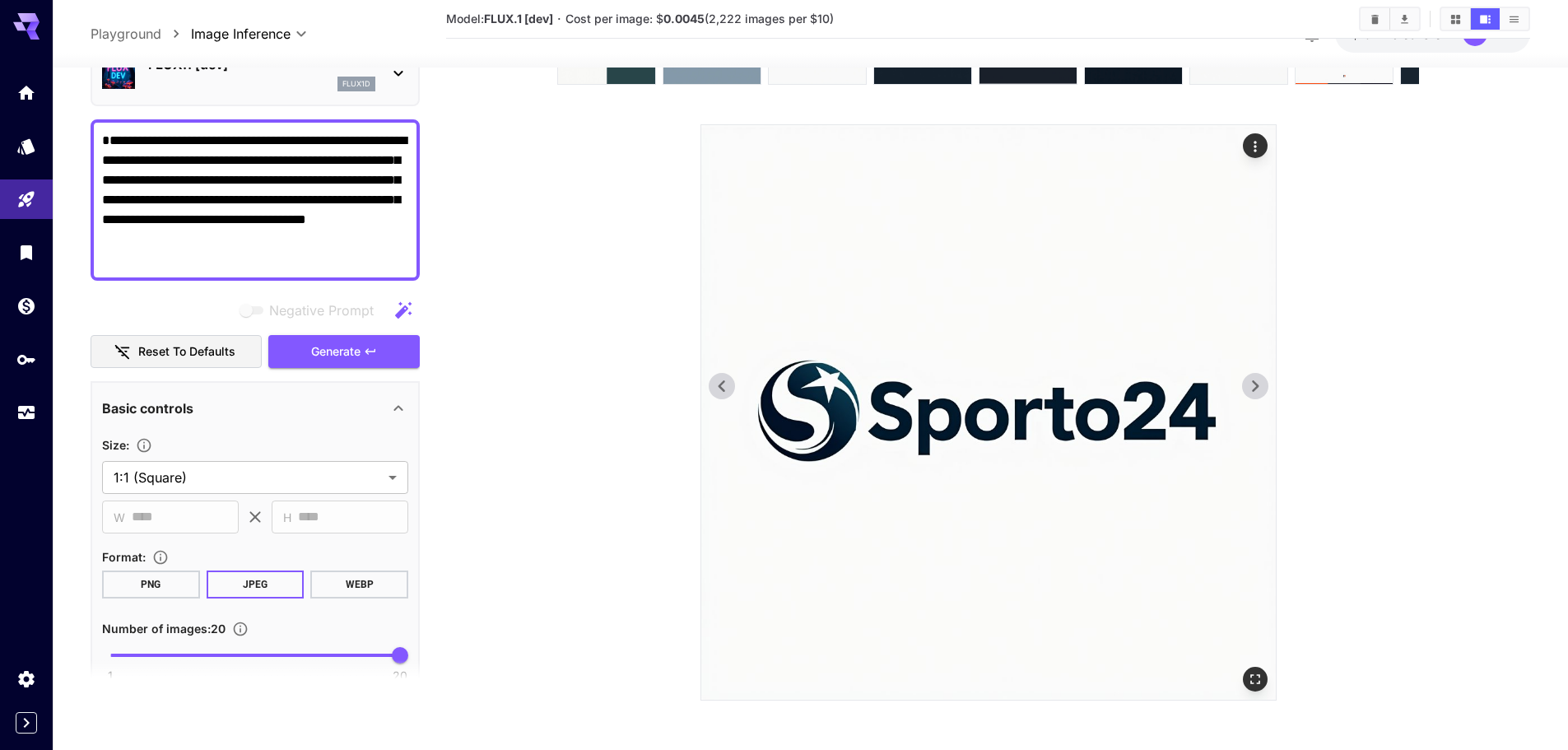
click at [1260, 382] on icon at bounding box center [1255, 386] width 25 height 25
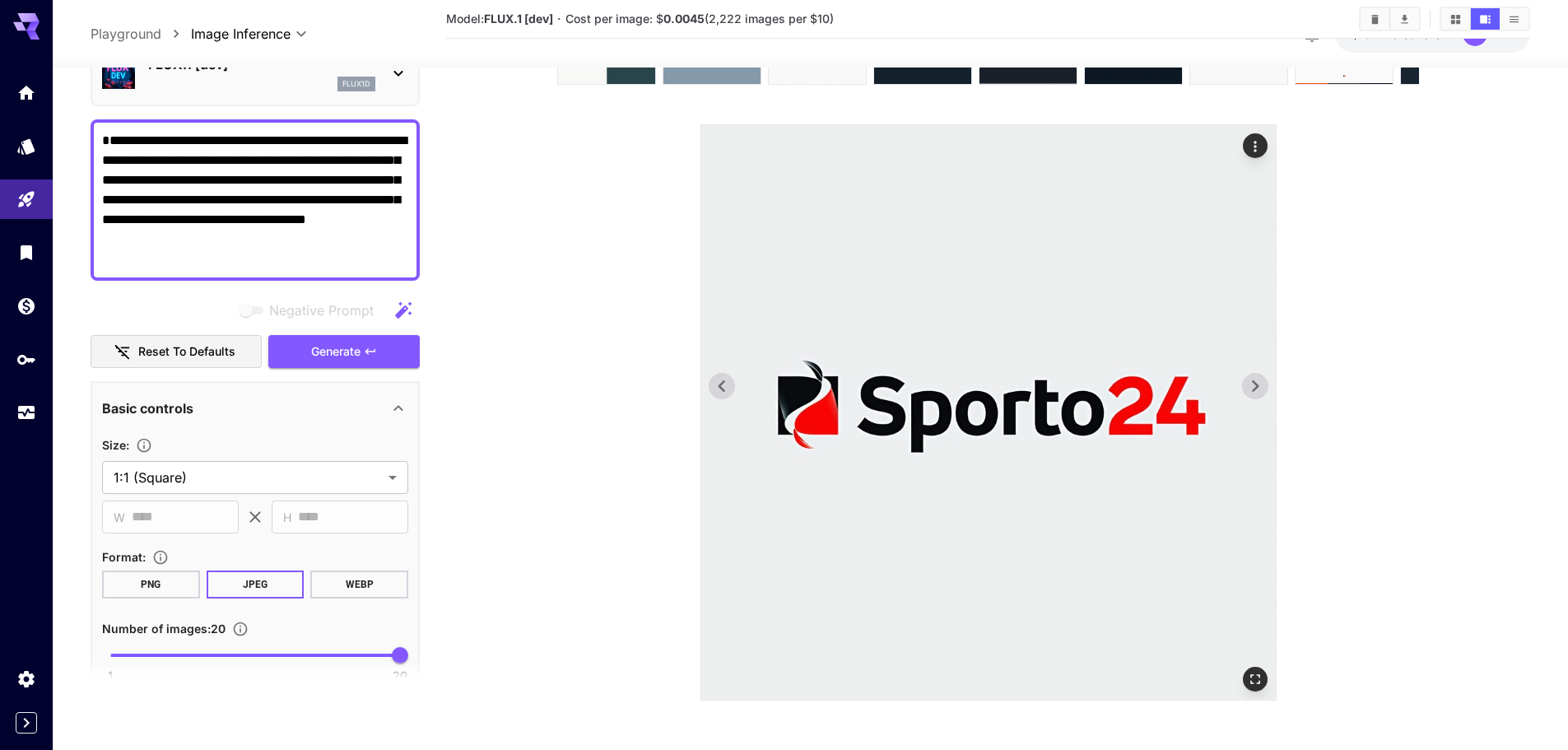
click at [1260, 382] on icon at bounding box center [1255, 386] width 25 height 25
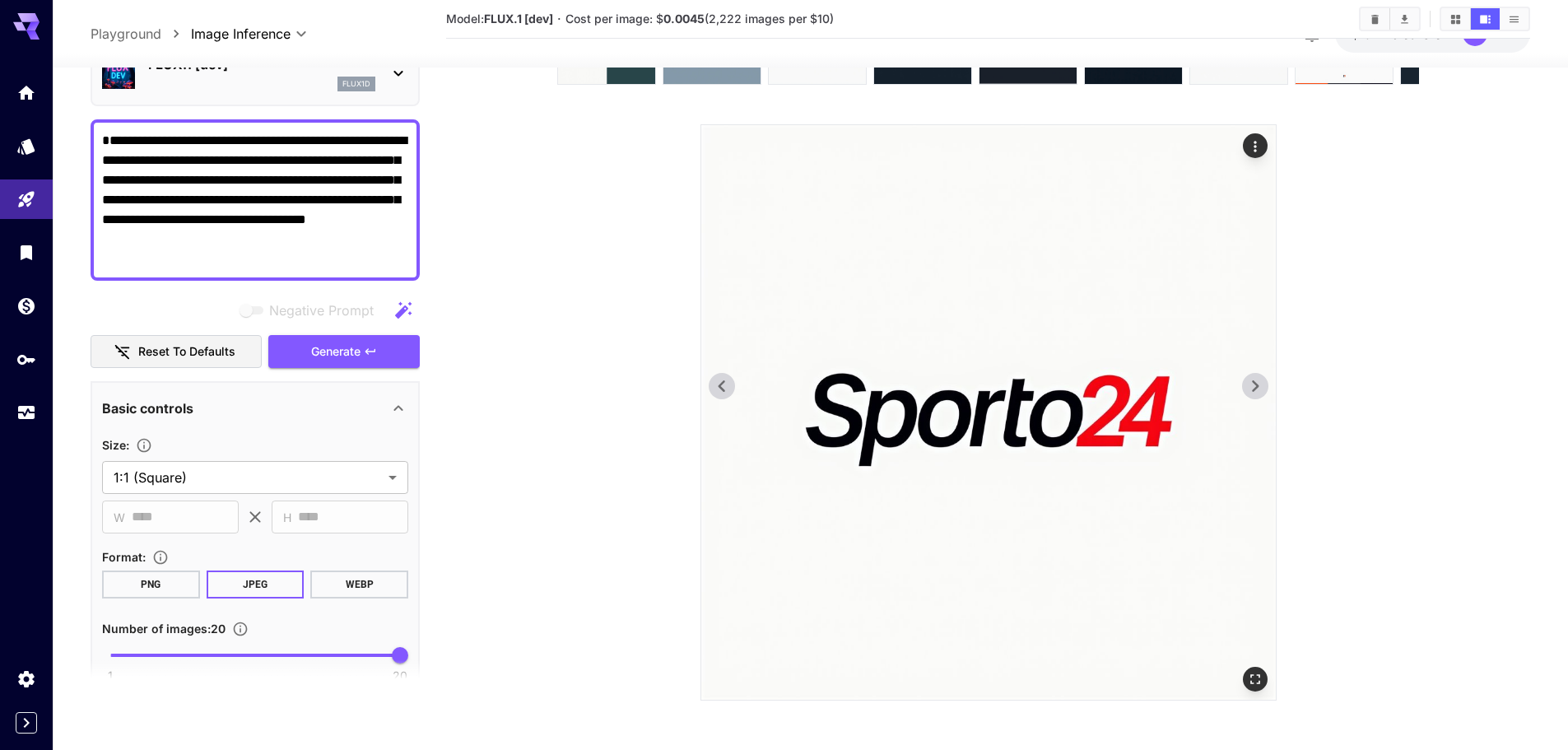
click at [1260, 382] on icon at bounding box center [1255, 386] width 25 height 25
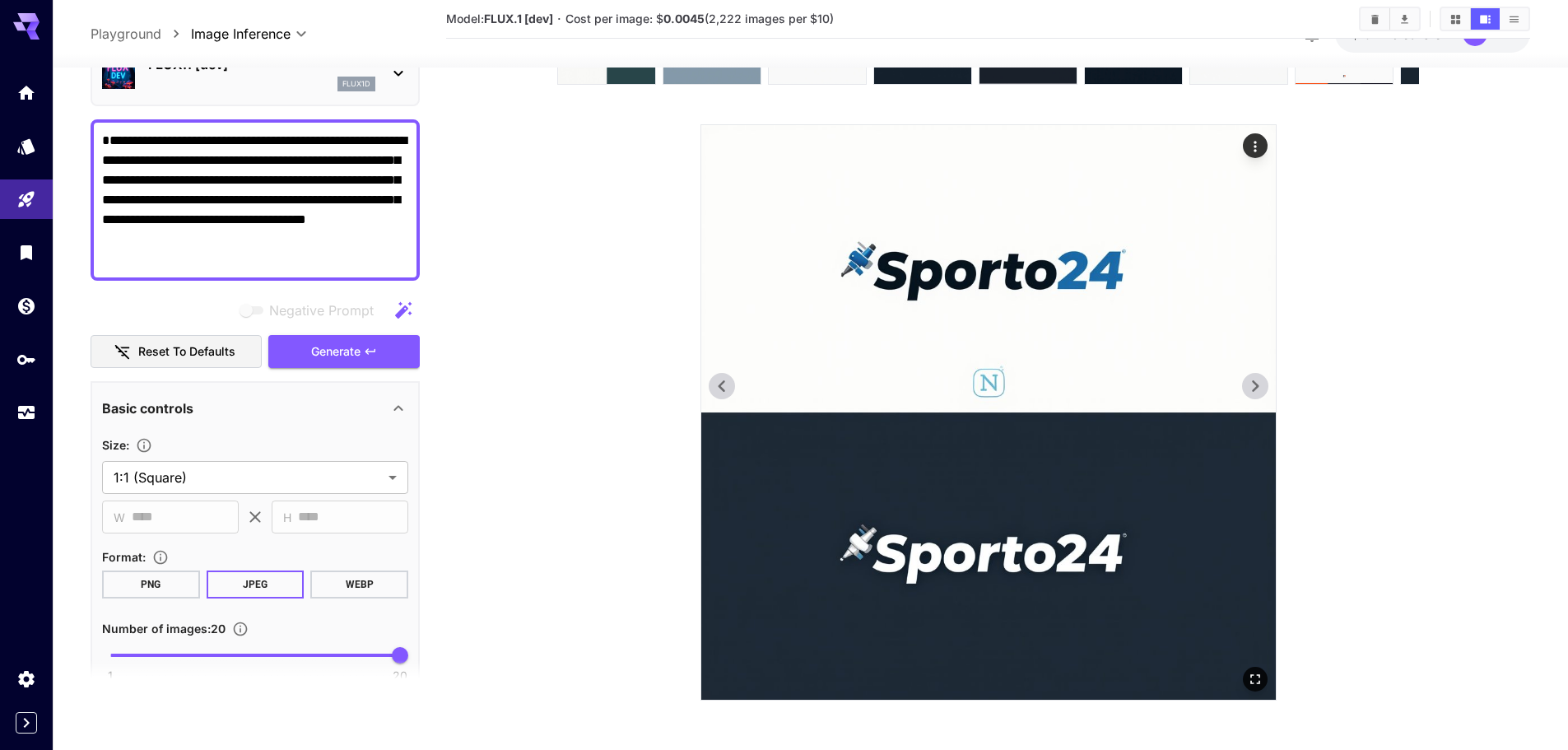
click at [719, 385] on icon at bounding box center [721, 386] width 7 height 12
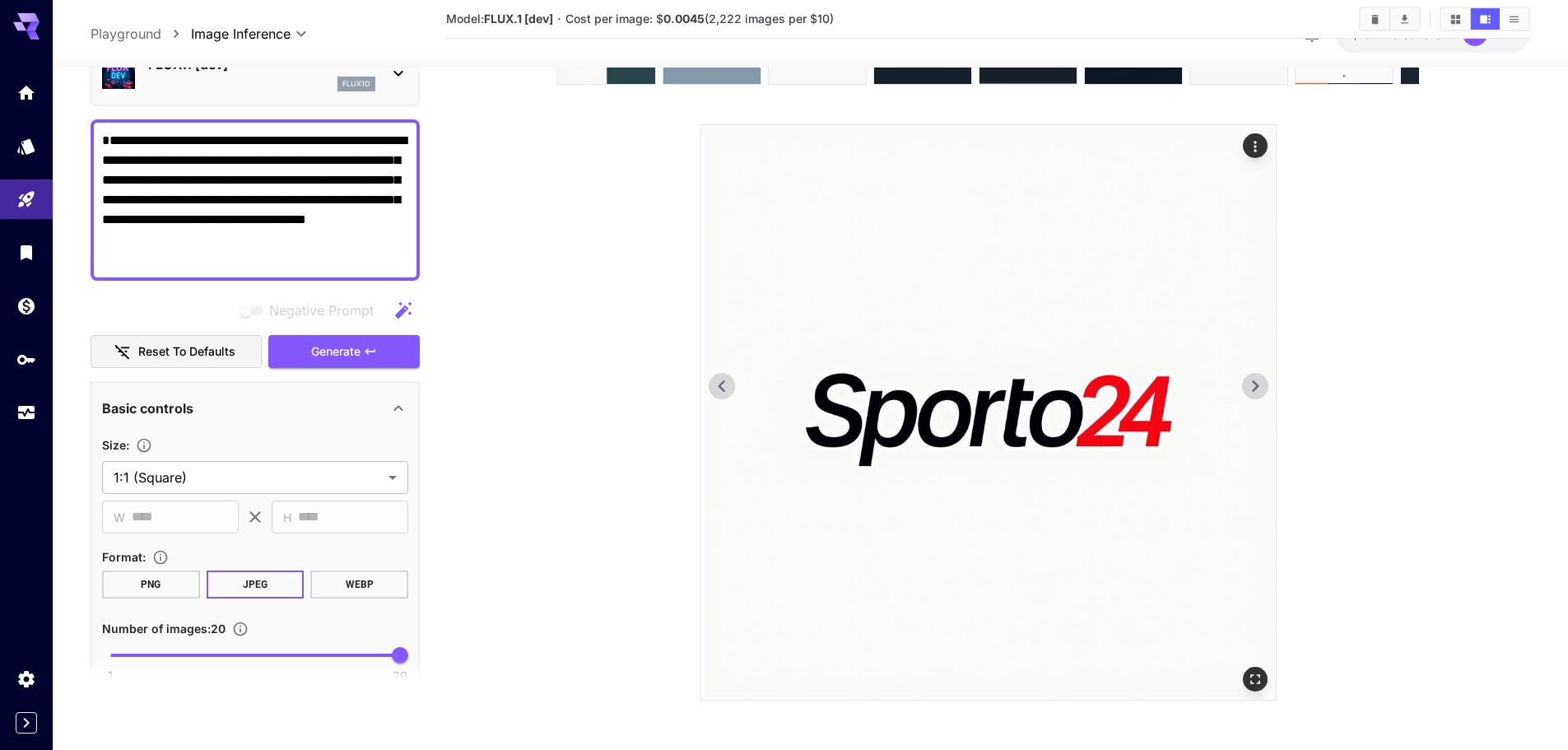
click at [1247, 390] on icon at bounding box center [1255, 386] width 25 height 25
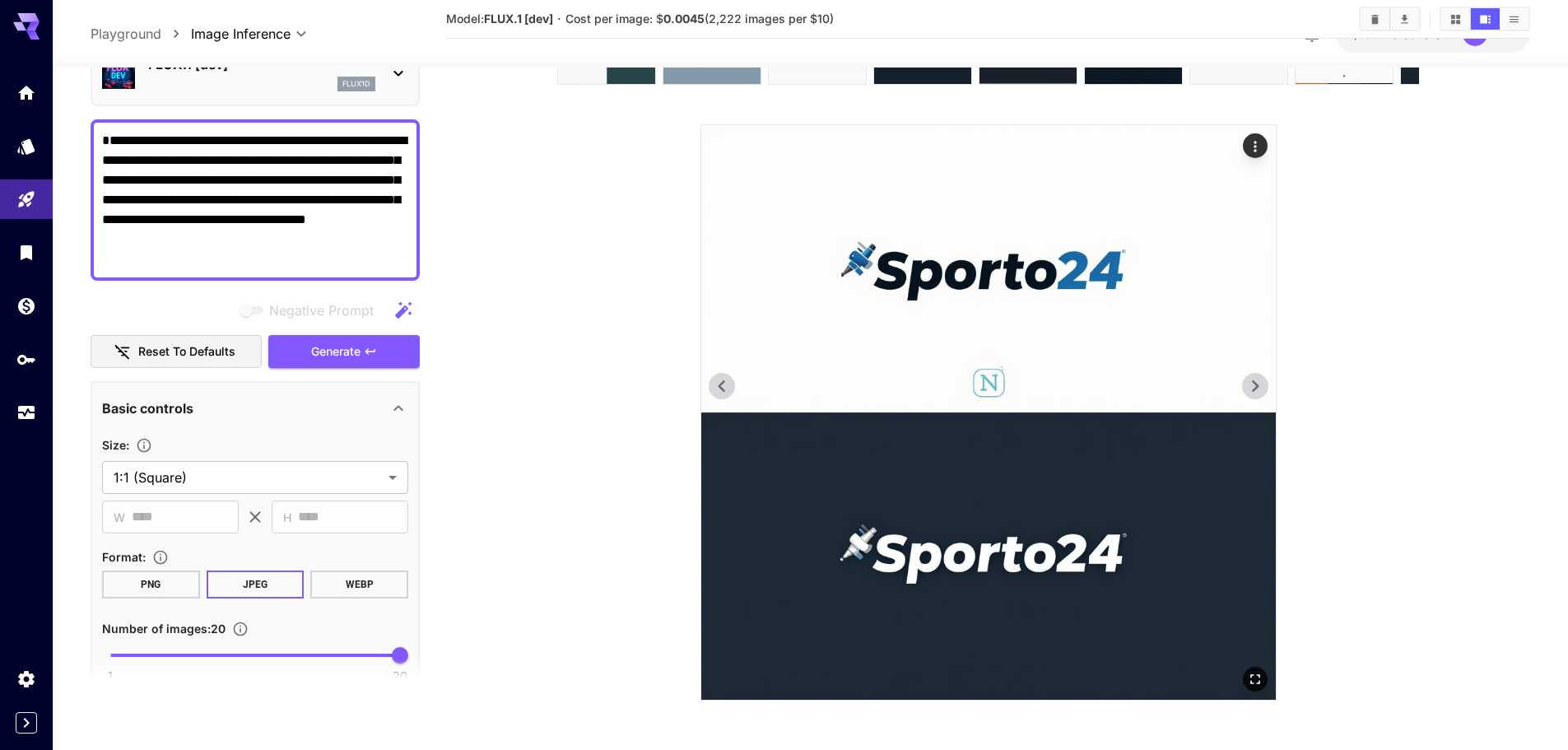
click at [1247, 390] on icon at bounding box center [1255, 386] width 25 height 25
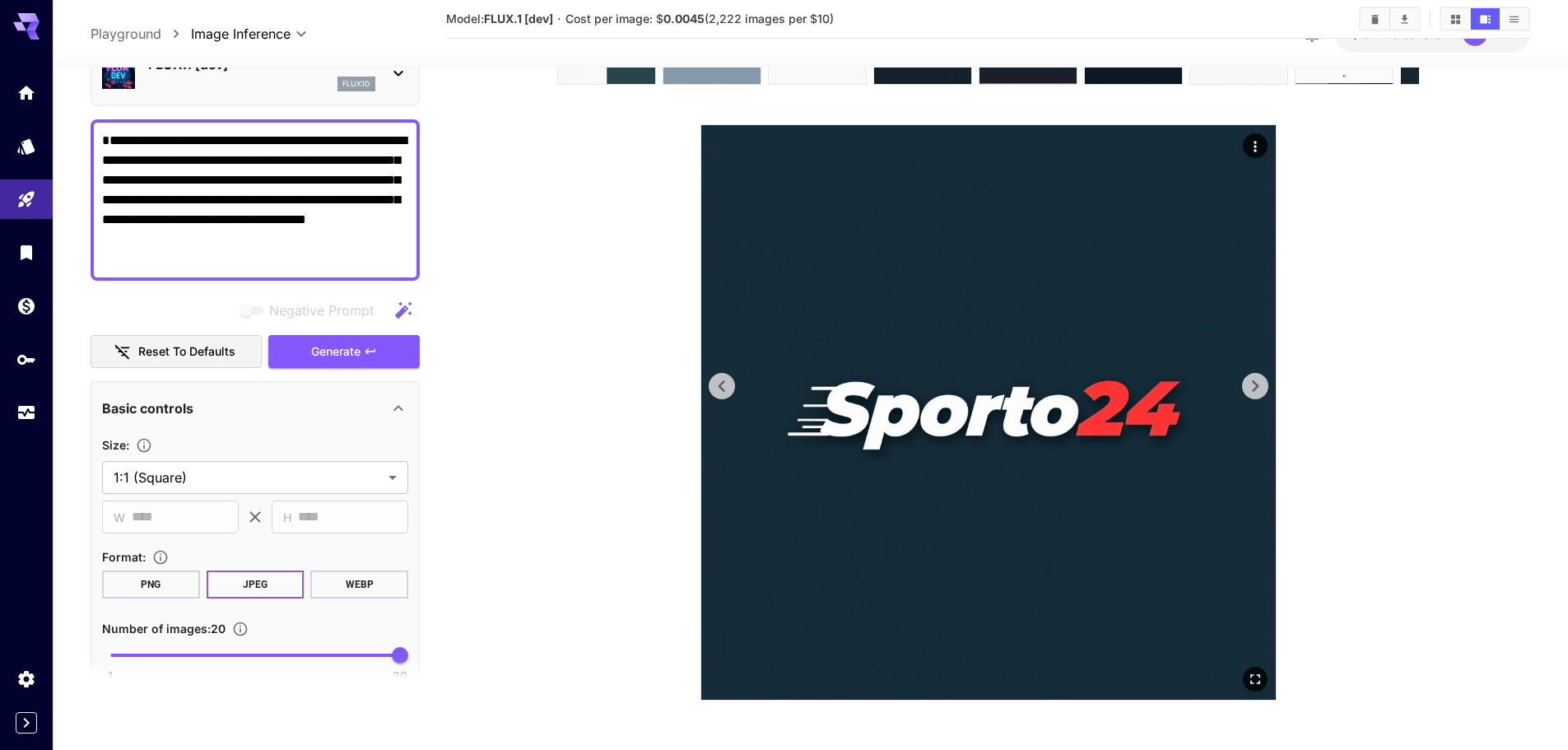
click at [1247, 390] on icon at bounding box center [1255, 386] width 25 height 25
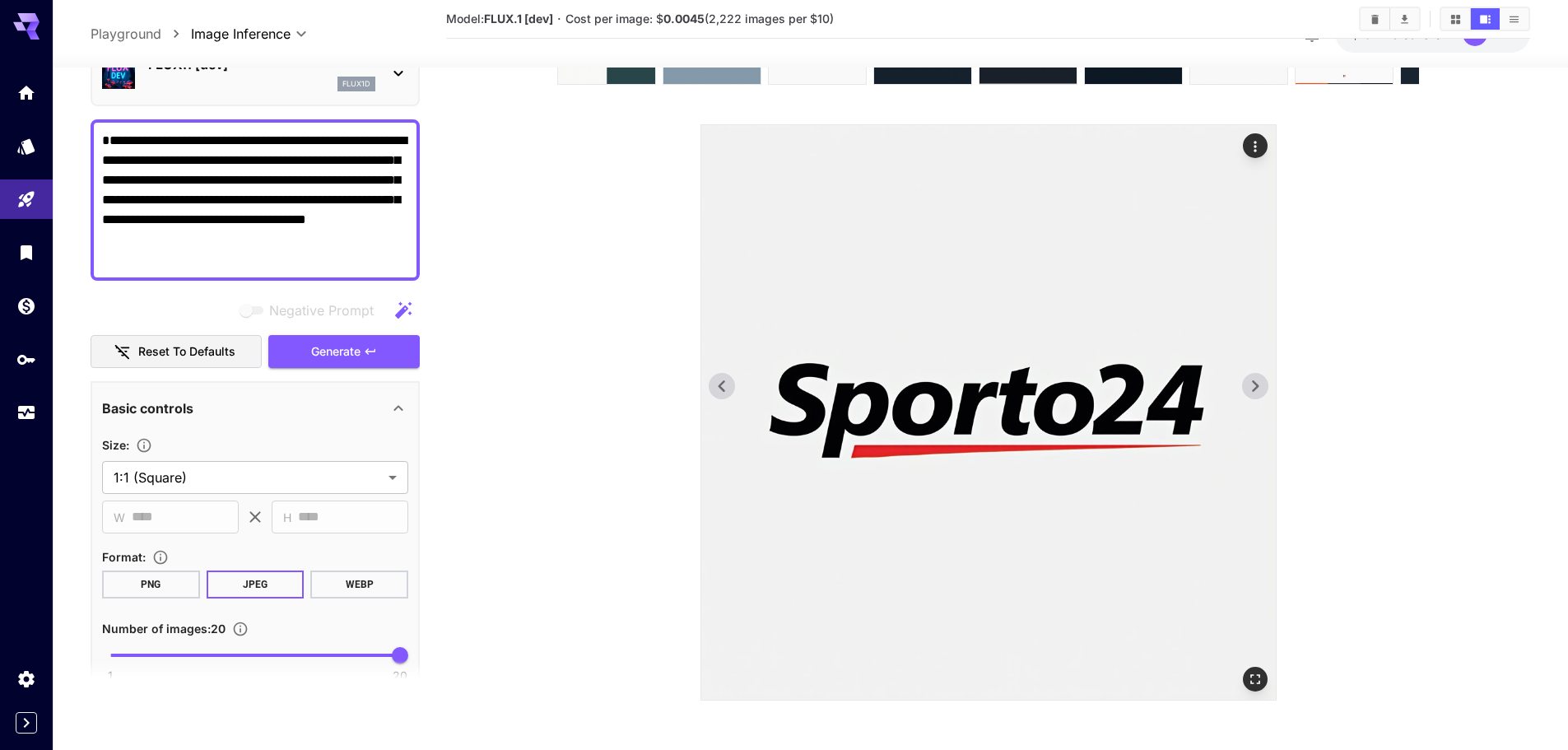
click at [1247, 390] on icon at bounding box center [1255, 386] width 25 height 25
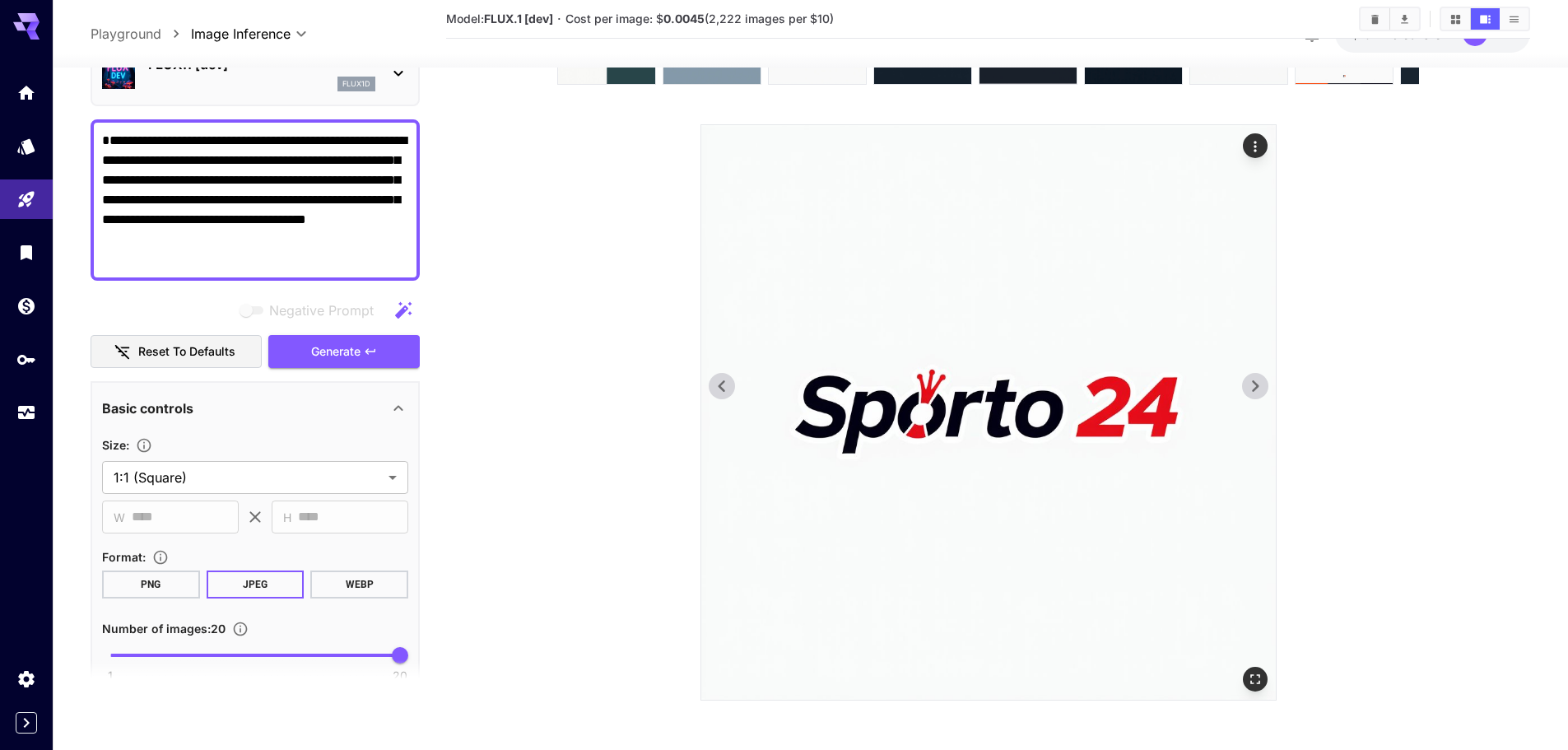
click at [721, 390] on icon at bounding box center [721, 386] width 7 height 12
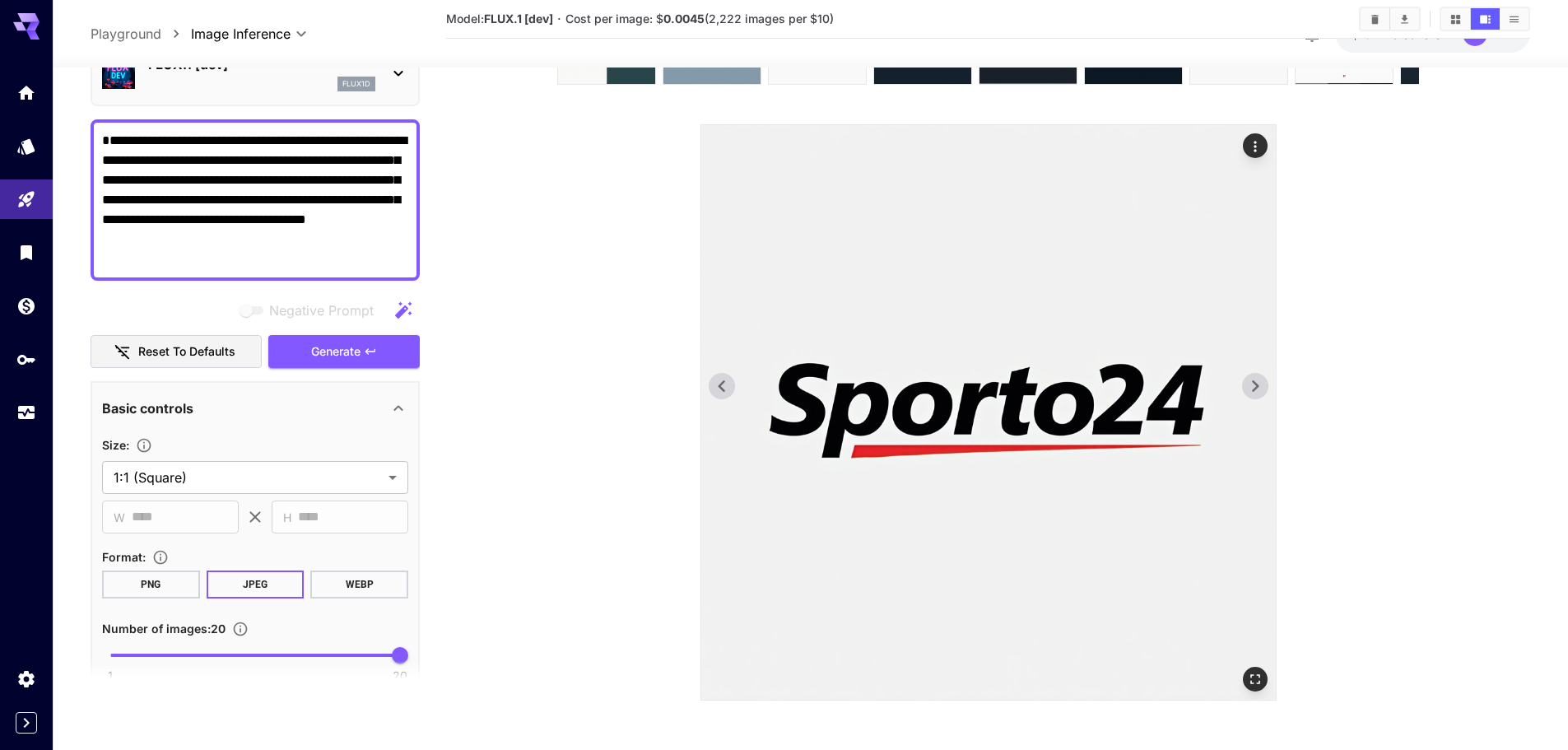
click at [1264, 139] on button "Actions" at bounding box center [1255, 145] width 25 height 25
click at [1257, 142] on icon "Actions" at bounding box center [1255, 146] width 2 height 11
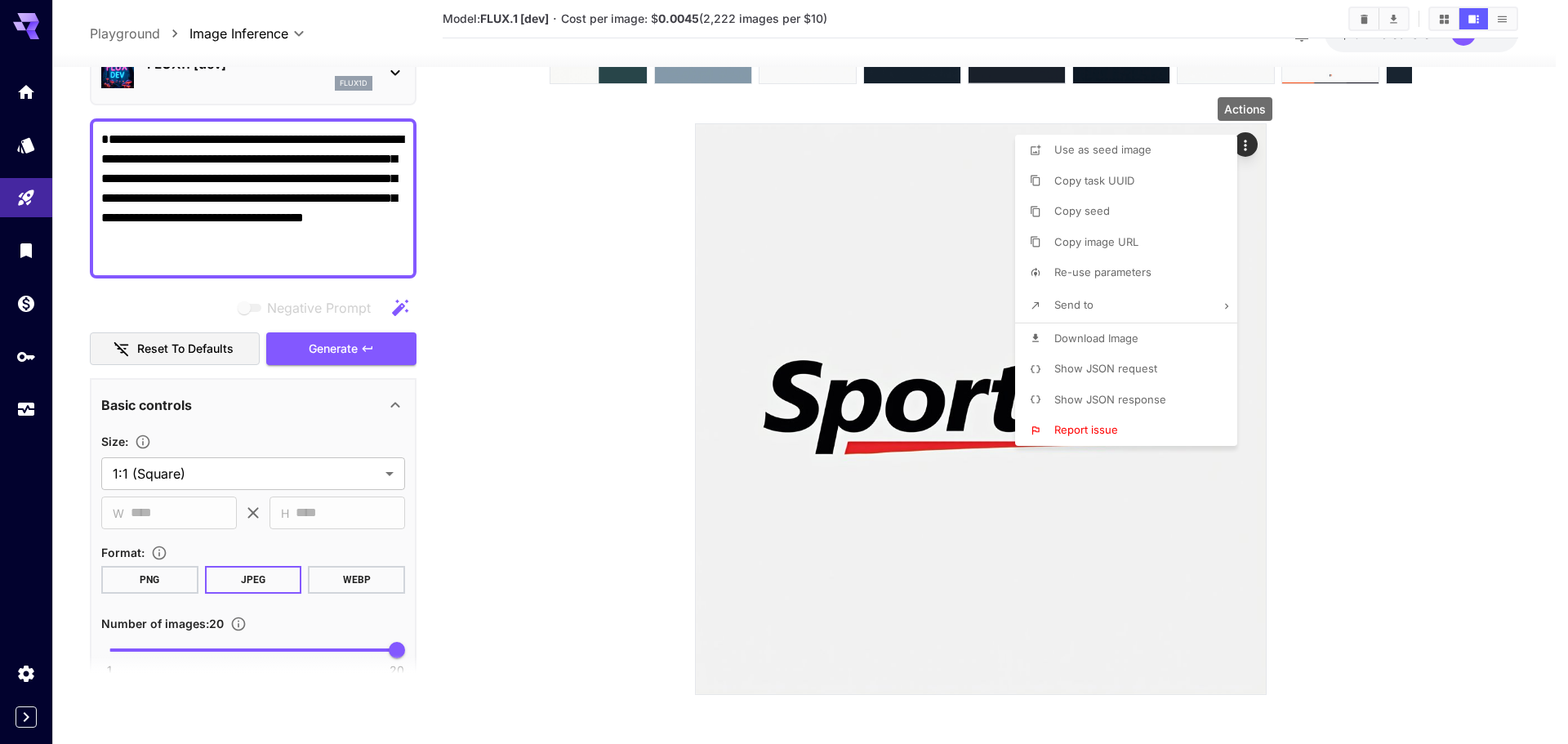
click at [1102, 348] on li "Download Image" at bounding box center [1131, 340] width 232 height 31
drag, startPoint x: 1468, startPoint y: 473, endPoint x: 1417, endPoint y: 449, distance: 56.4
click at [1468, 473] on div at bounding box center [784, 372] width 1568 height 744
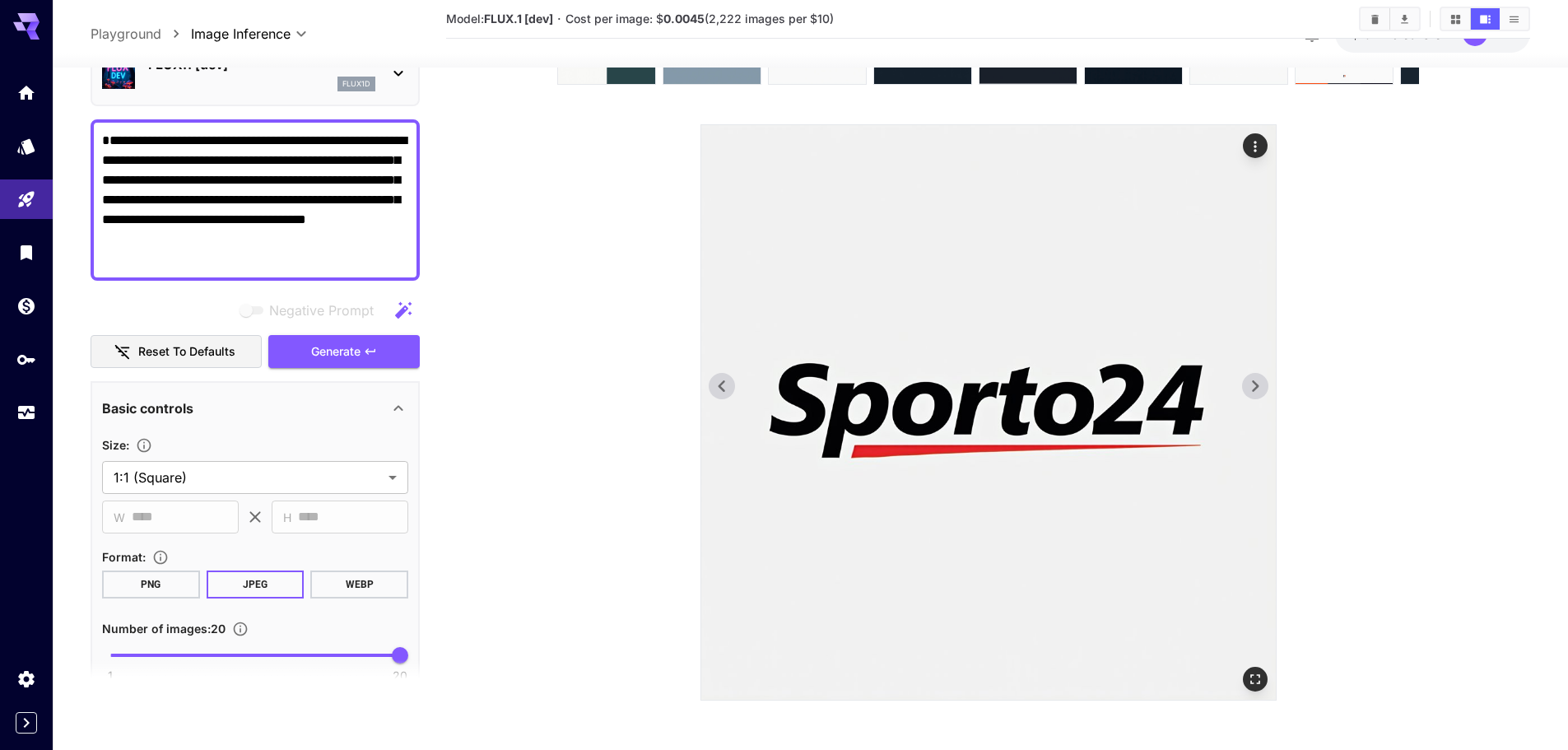
click at [1250, 392] on icon at bounding box center [1255, 386] width 25 height 25
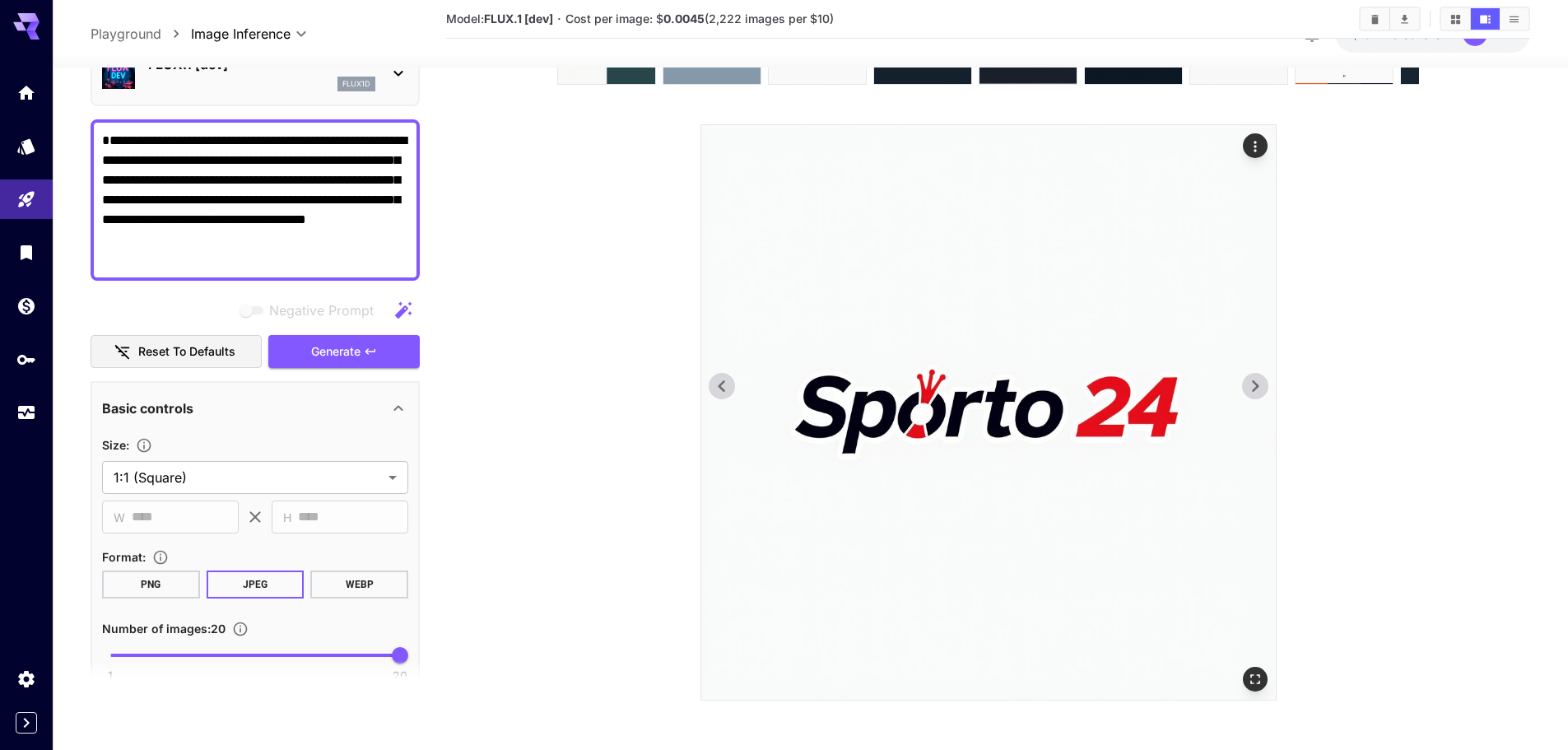
click at [1250, 392] on icon at bounding box center [1255, 386] width 25 height 25
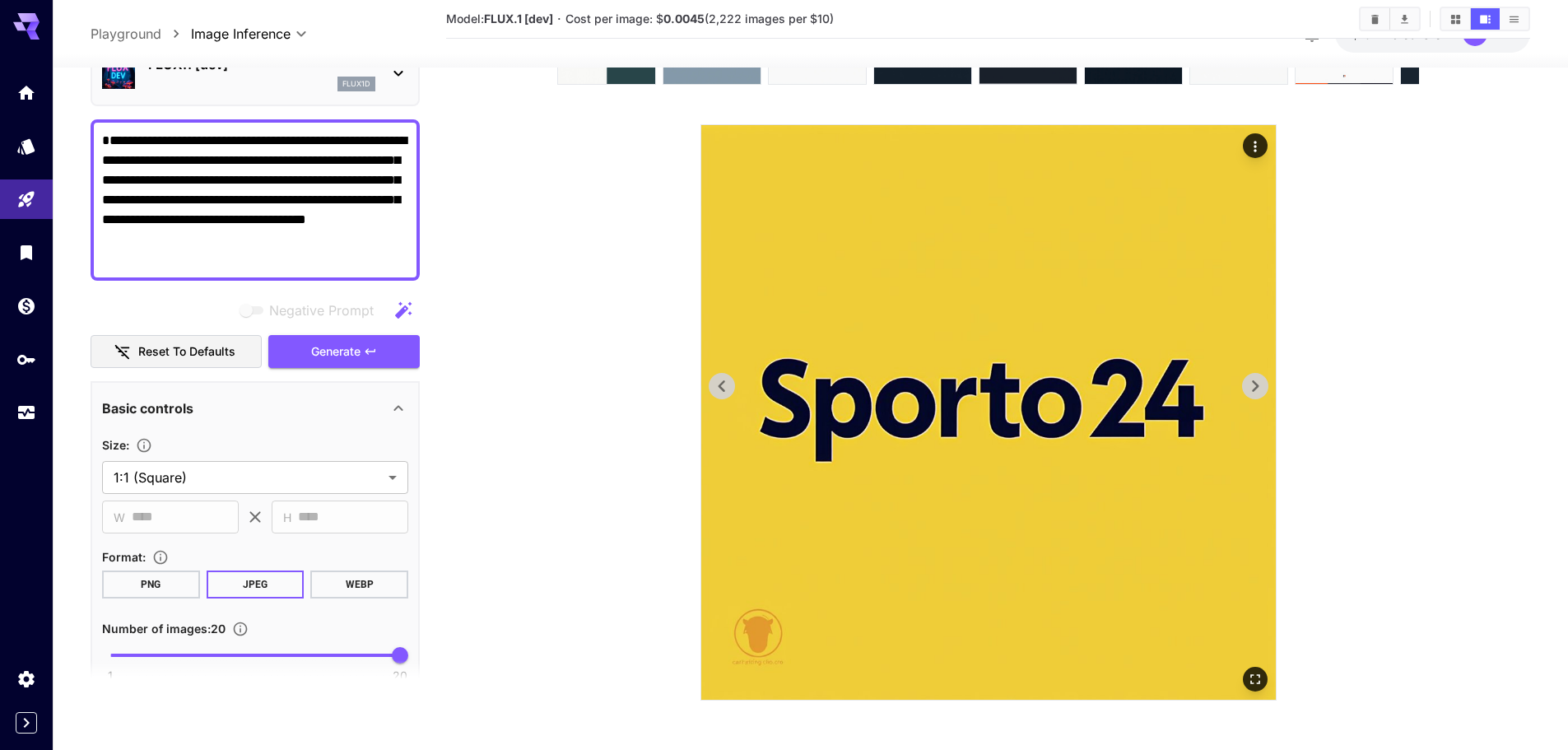
click at [1250, 392] on icon at bounding box center [1255, 386] width 25 height 25
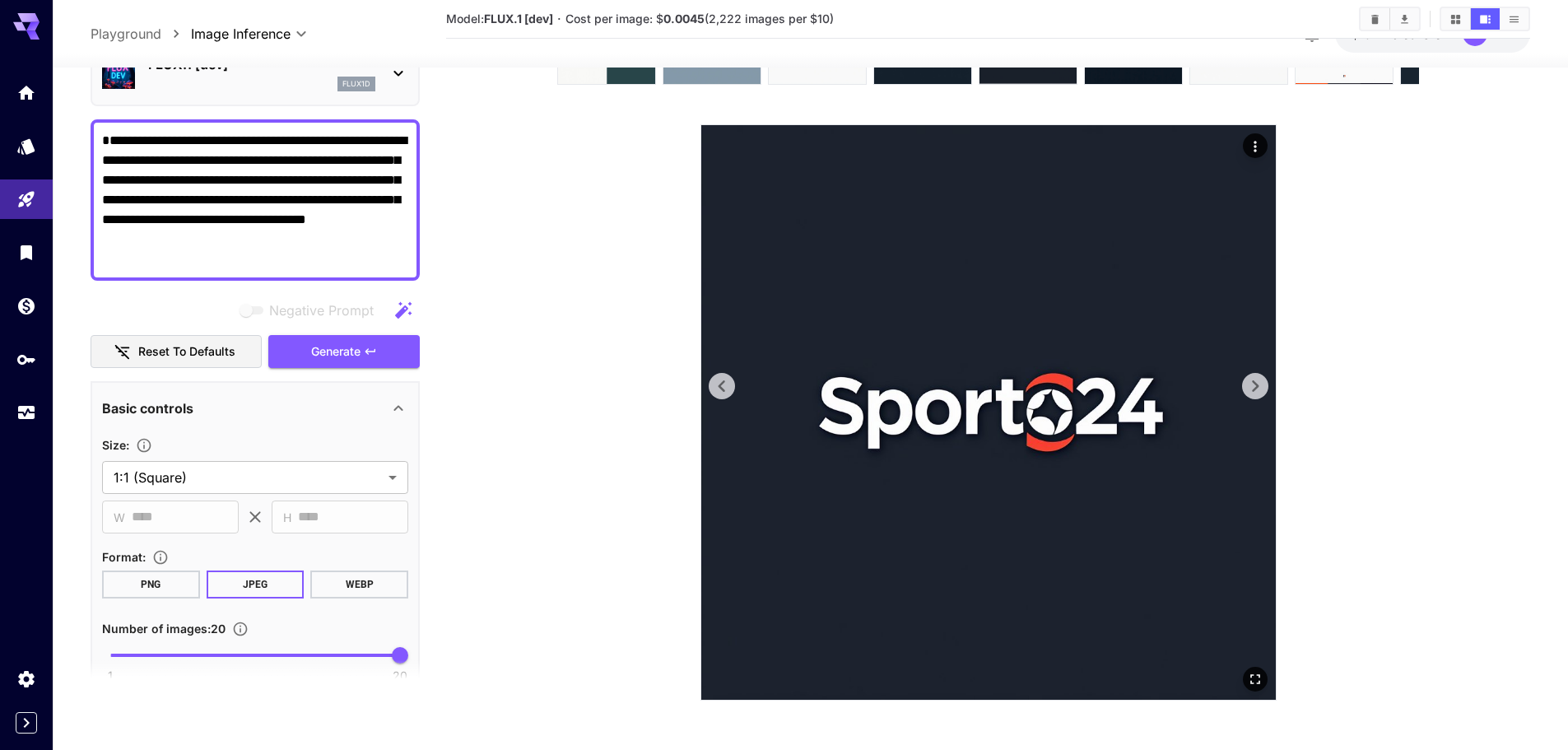
click at [1250, 392] on icon at bounding box center [1255, 386] width 25 height 25
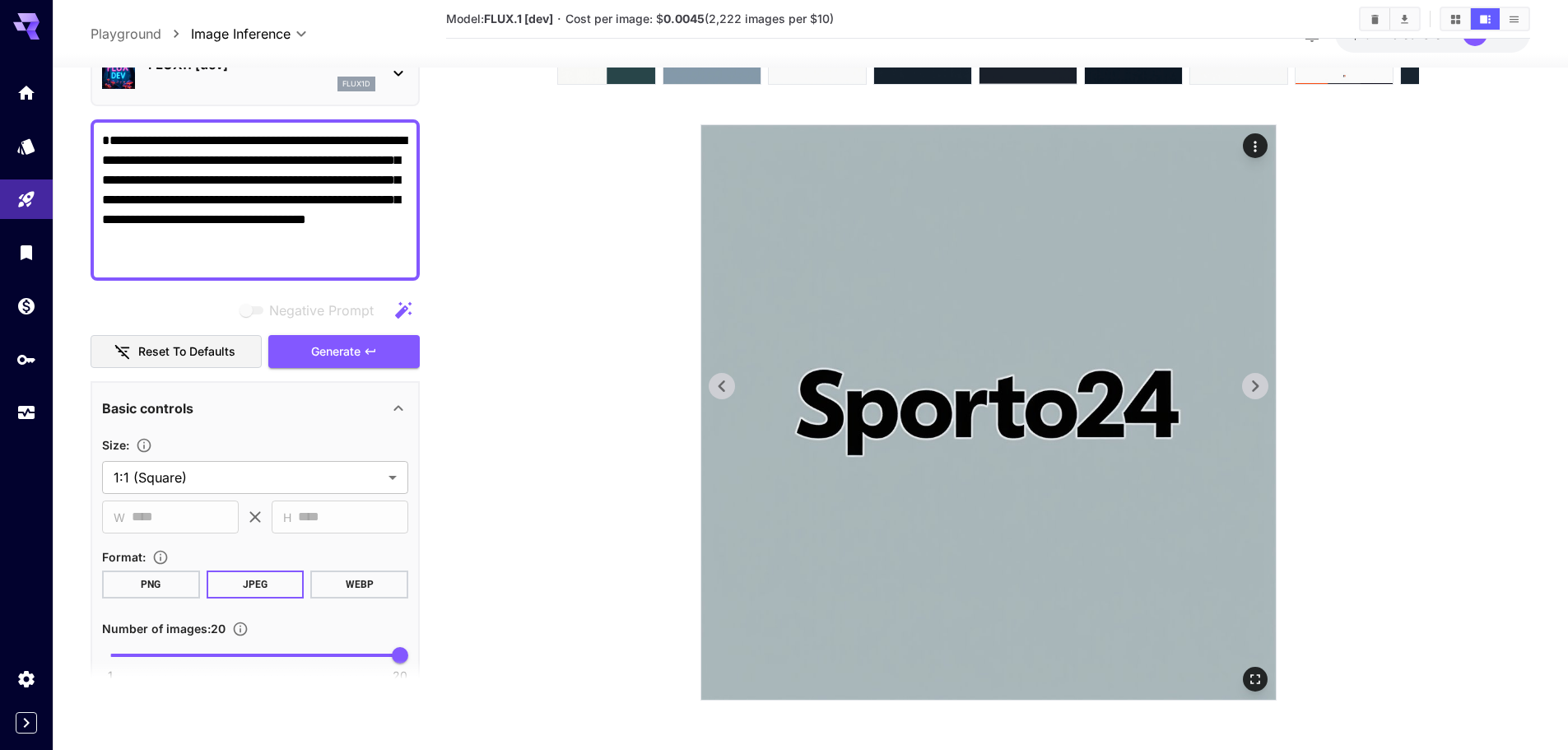
click at [710, 386] on icon at bounding box center [721, 386] width 25 height 25
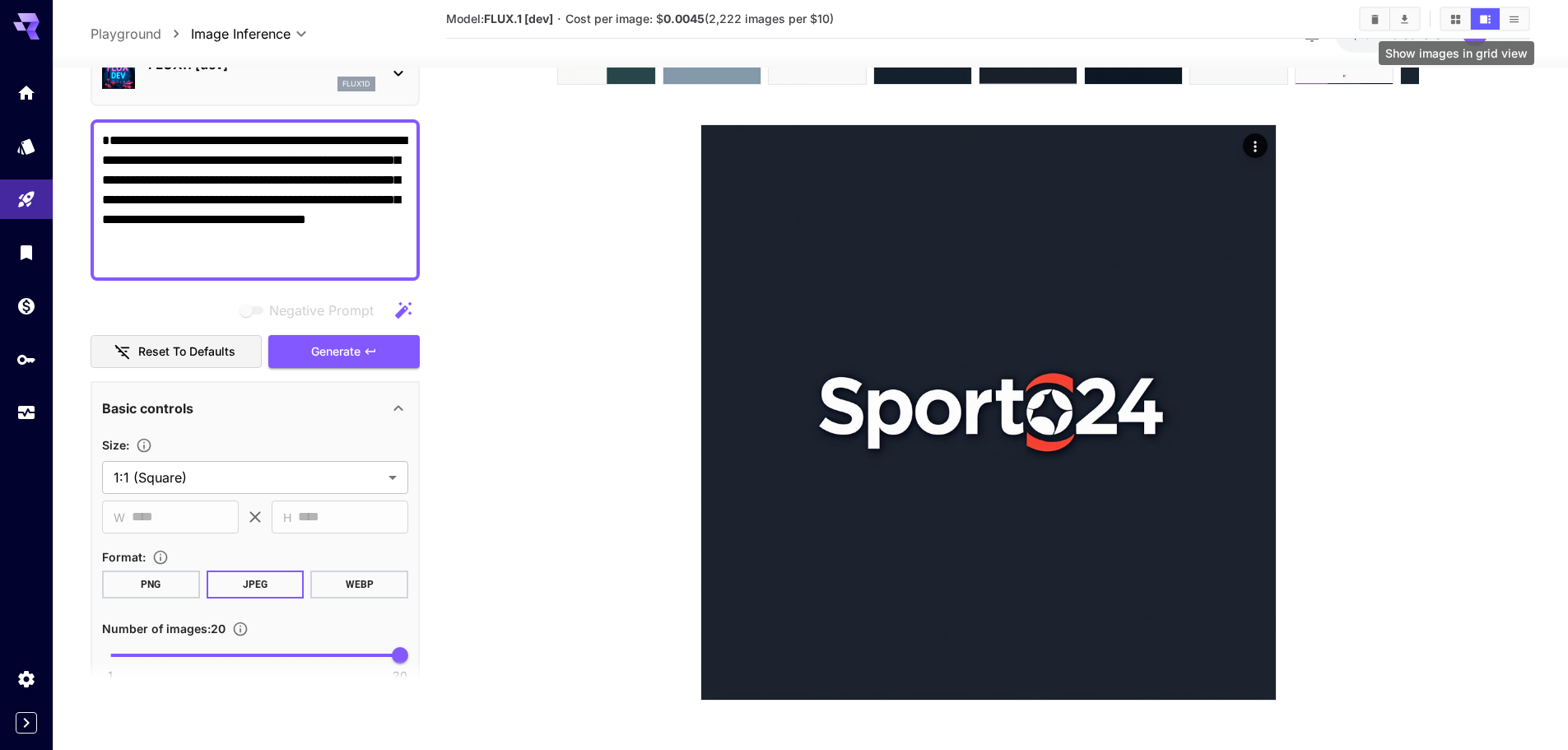
click at [1461, 19] on icon "Show images in grid view" at bounding box center [1456, 19] width 12 height 12
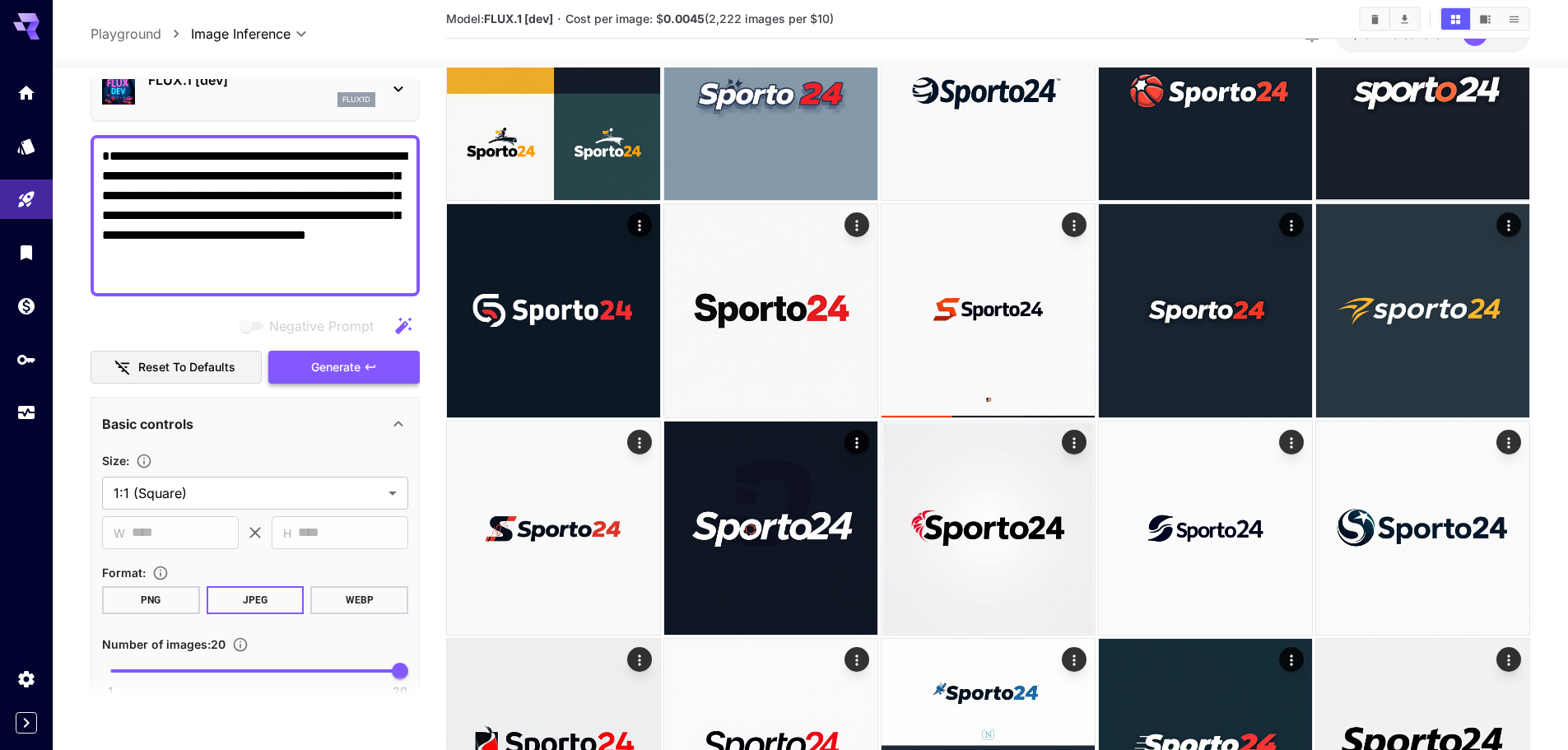
click at [336, 360] on span "Generate" at bounding box center [336, 367] width 50 height 21
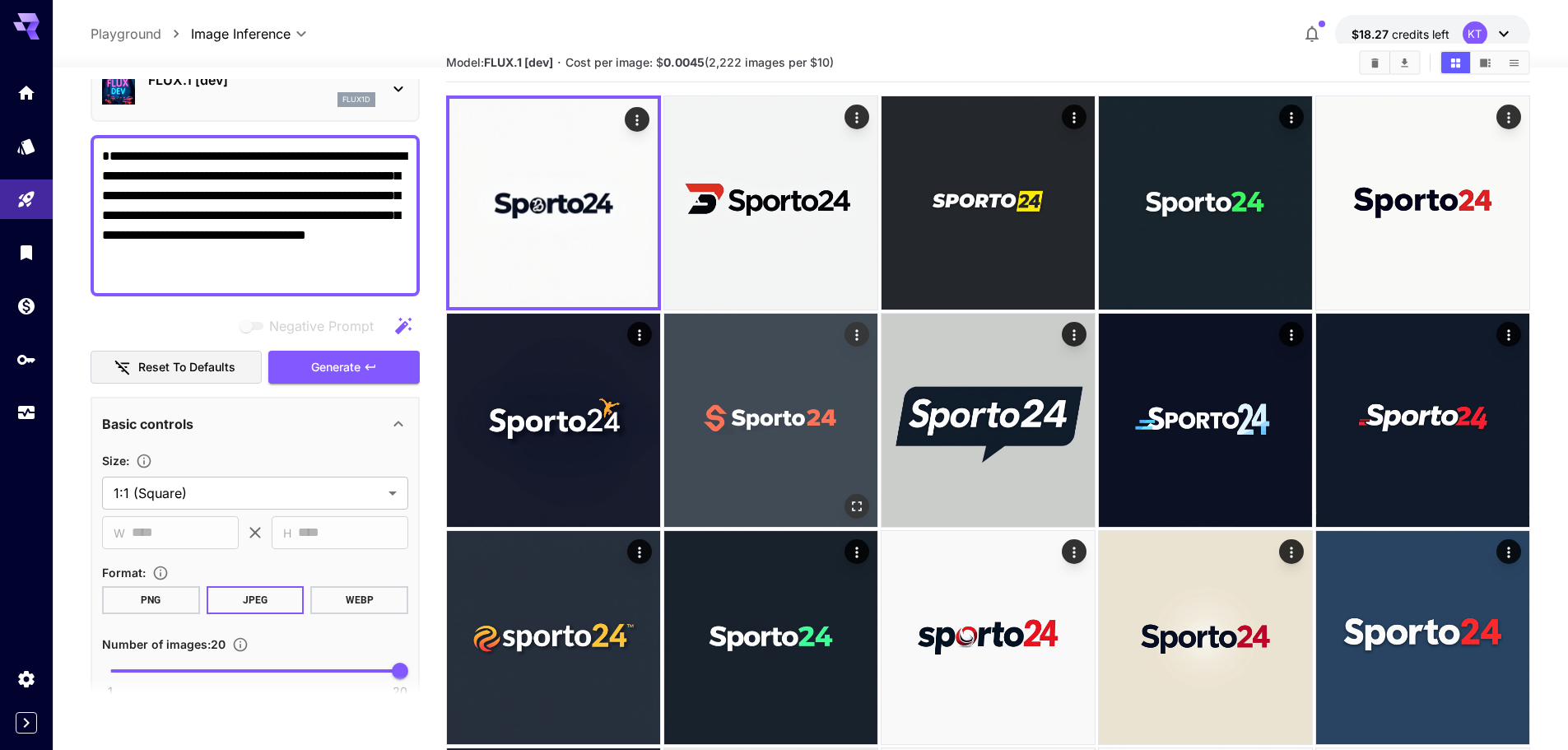
scroll to position [0, 0]
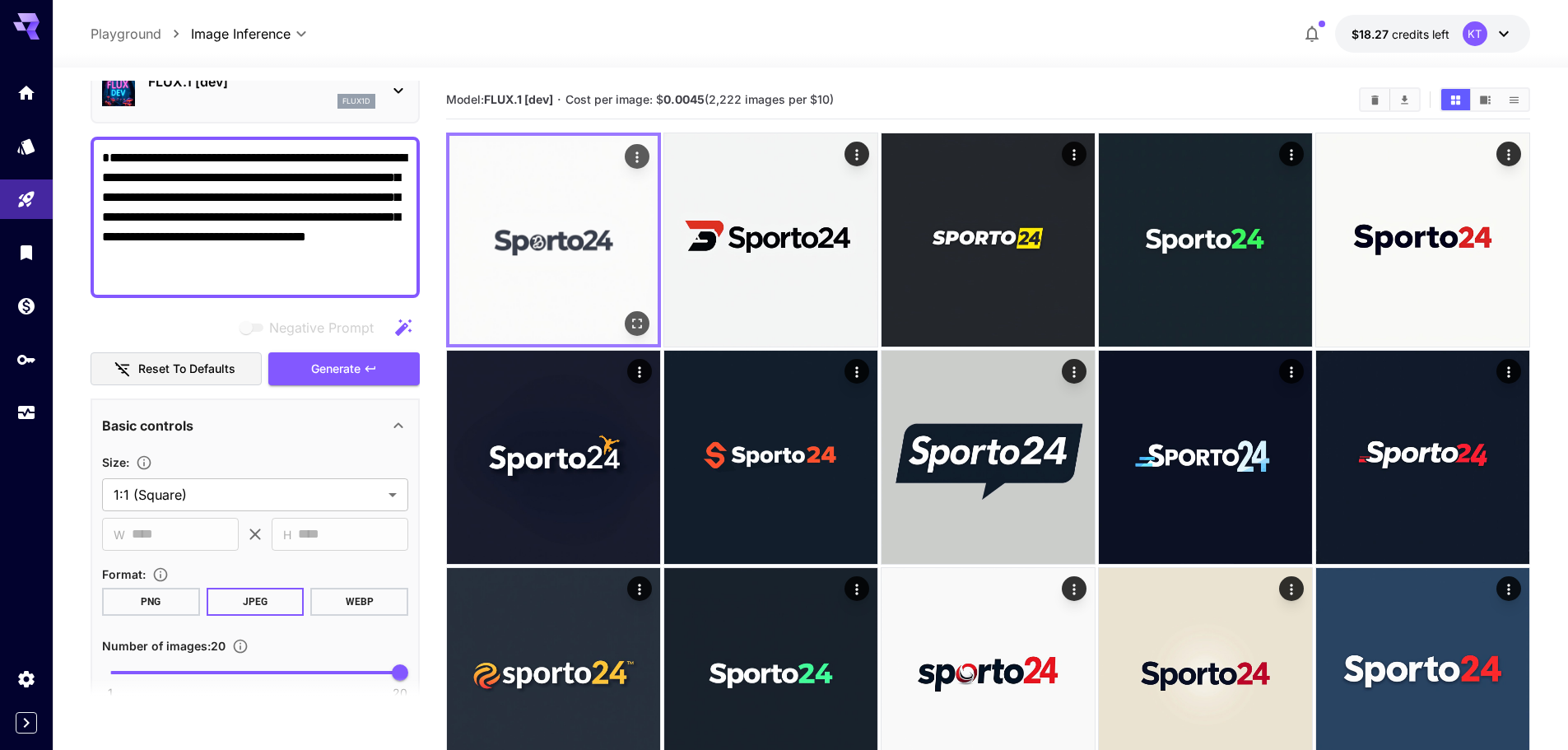
click at [622, 258] on img at bounding box center [553, 240] width 208 height 208
click at [633, 317] on icon "Open in fullscreen" at bounding box center [637, 323] width 17 height 17
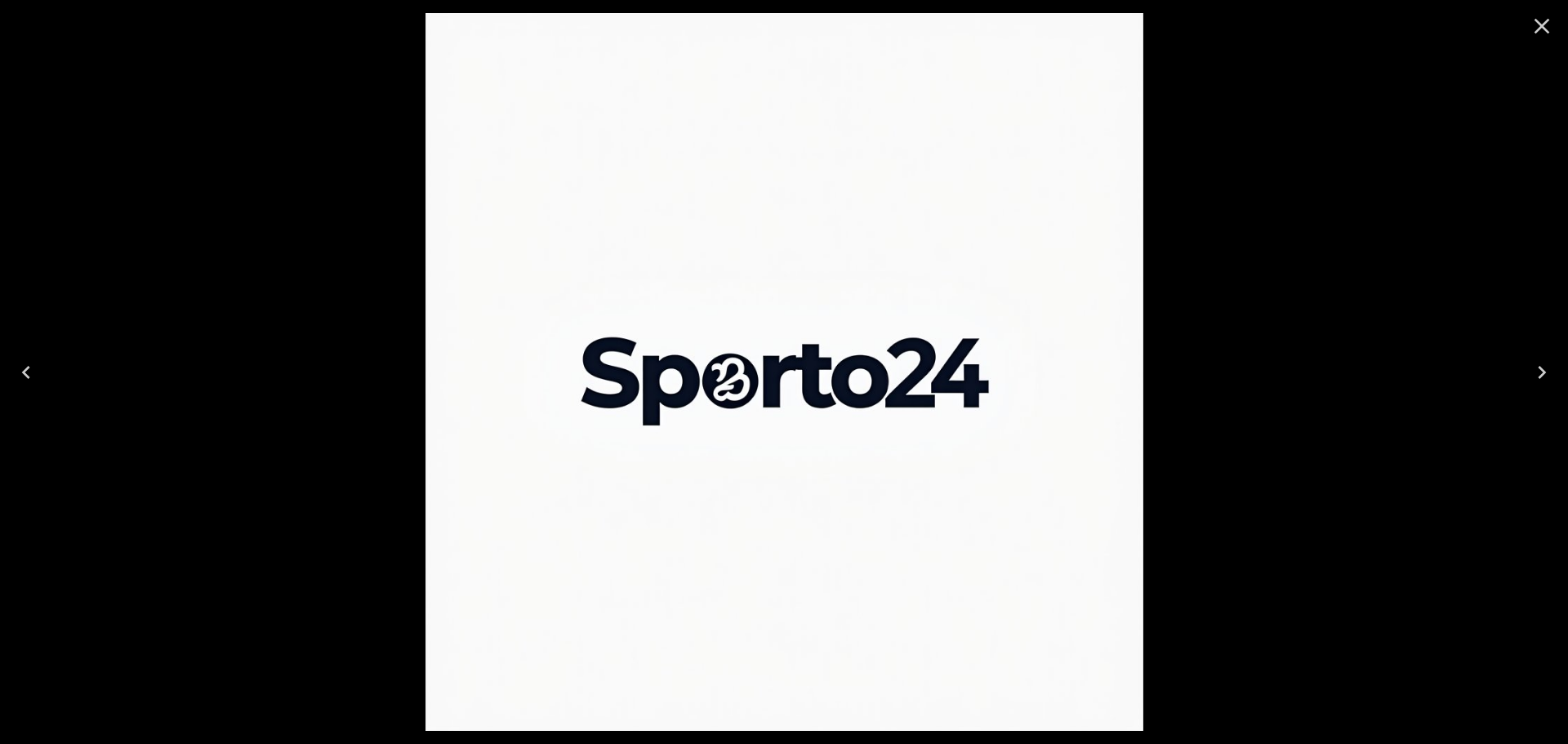
click at [1540, 373] on icon "Next" at bounding box center [1541, 372] width 27 height 27
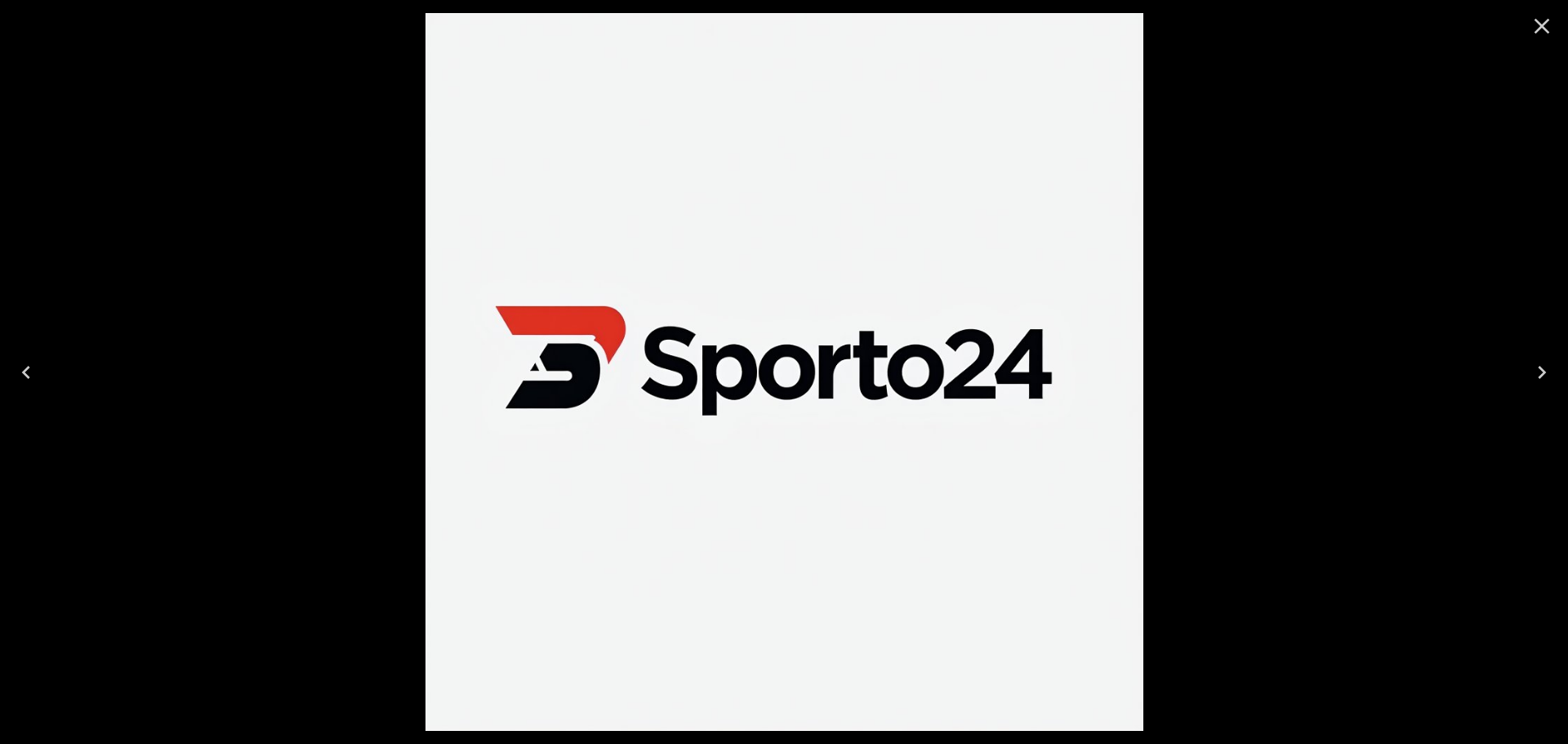
click at [45, 372] on button "Previous" at bounding box center [26, 372] width 52 height 65
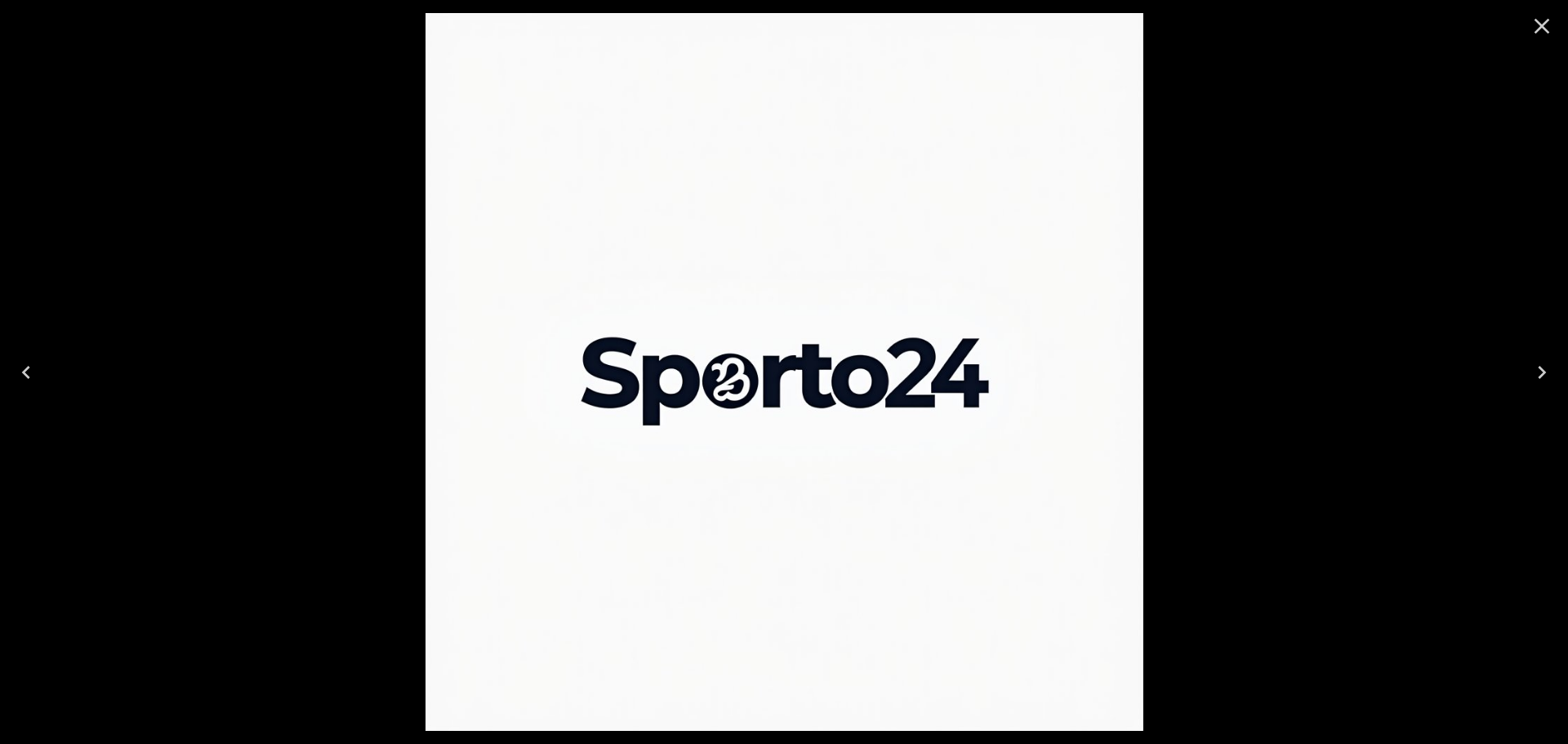
click at [1534, 27] on icon "Close" at bounding box center [1541, 26] width 27 height 27
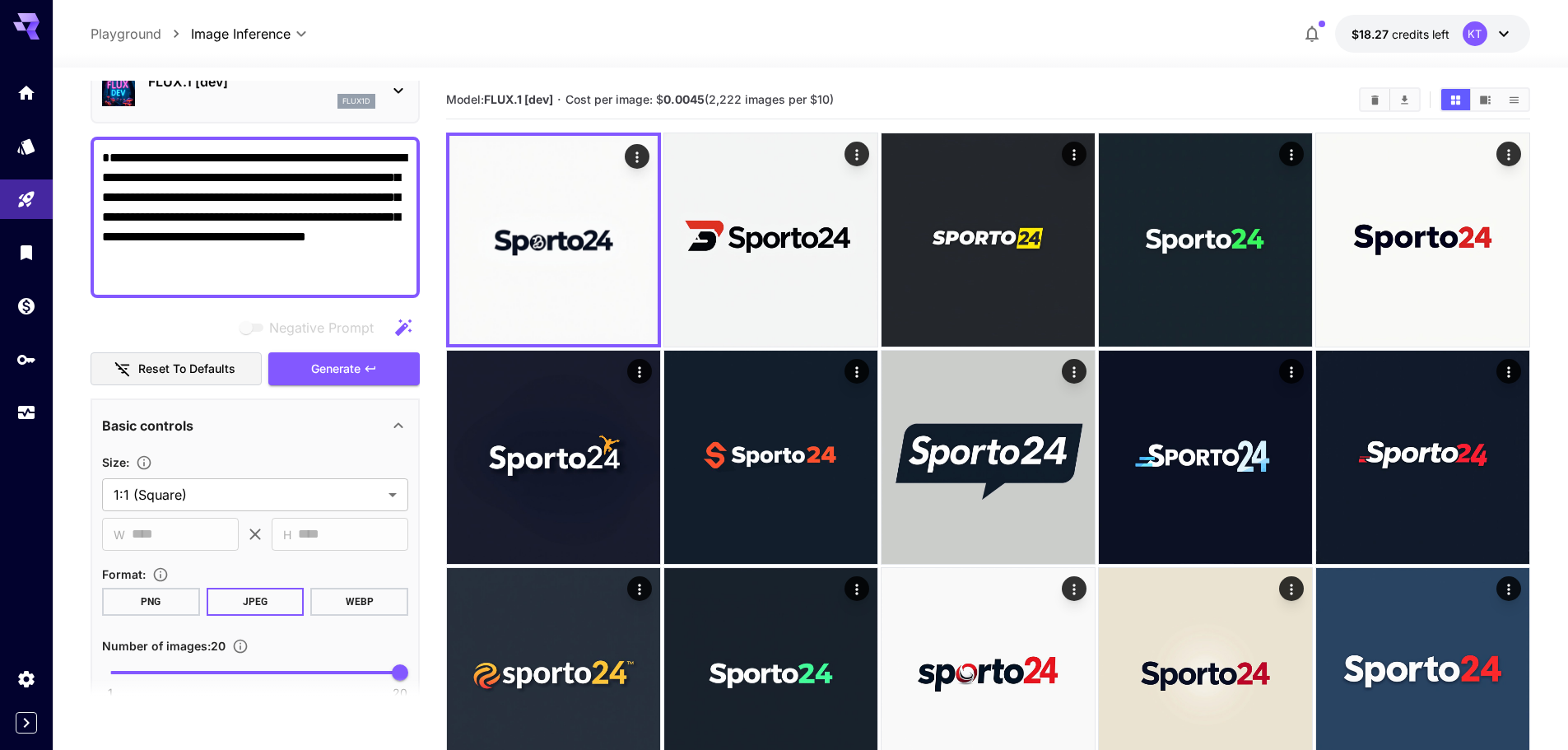
click at [1470, 101] on hr at bounding box center [1470, 100] width 1 height 22
click at [1485, 97] on icon "Show images in video view" at bounding box center [1485, 99] width 11 height 8
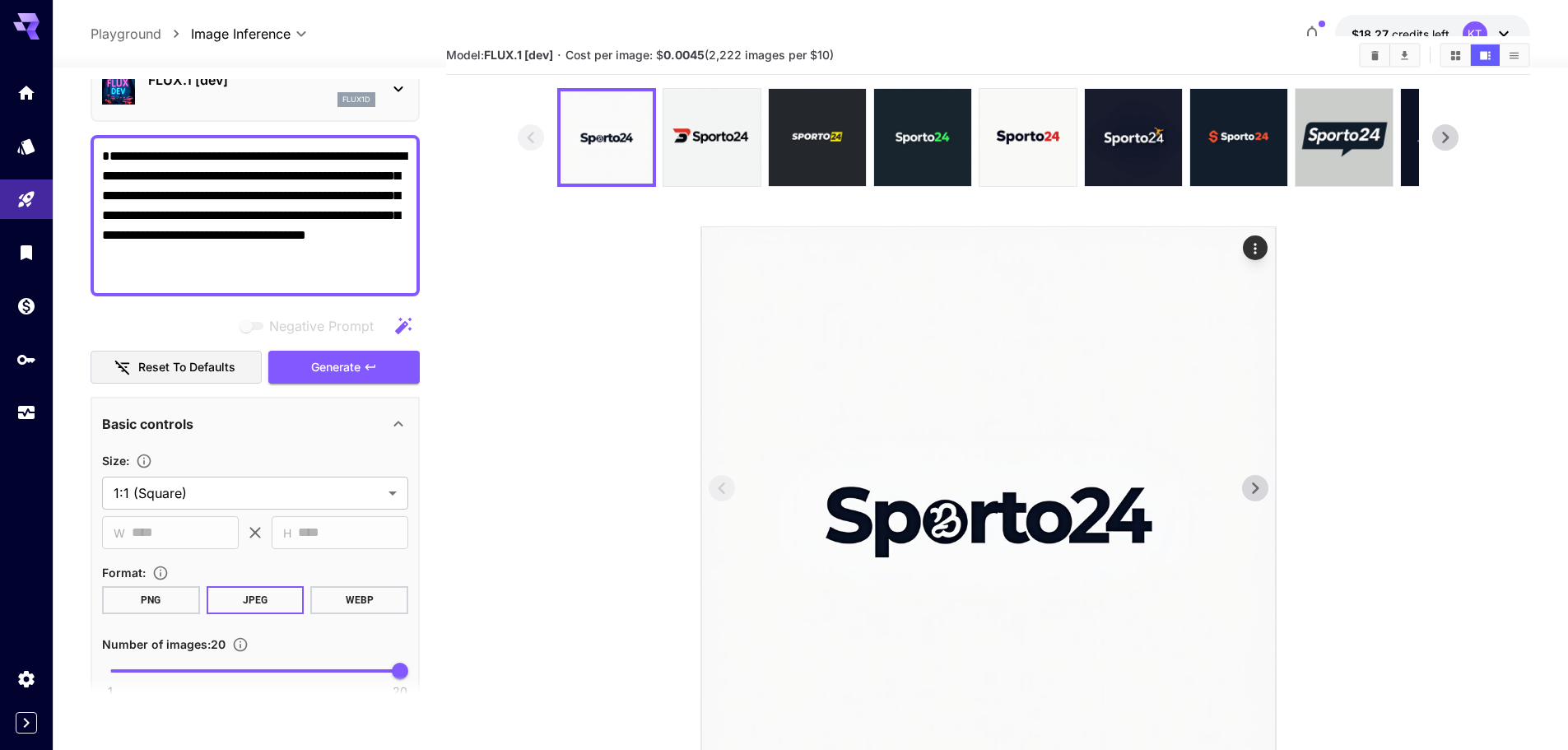
scroll to position [82, 0]
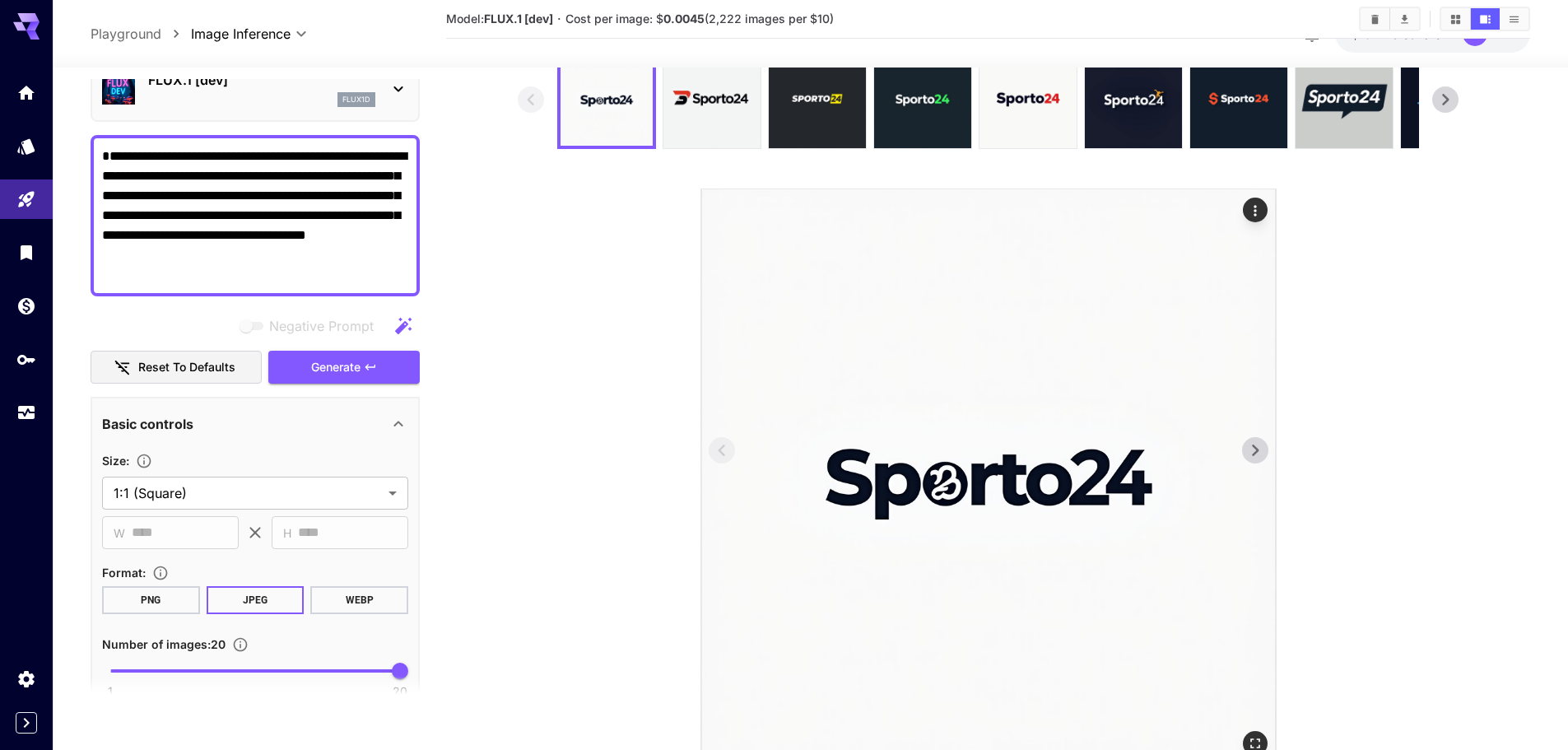
click at [1258, 463] on img at bounding box center [988, 476] width 574 height 574
click at [1256, 453] on icon at bounding box center [1255, 450] width 7 height 12
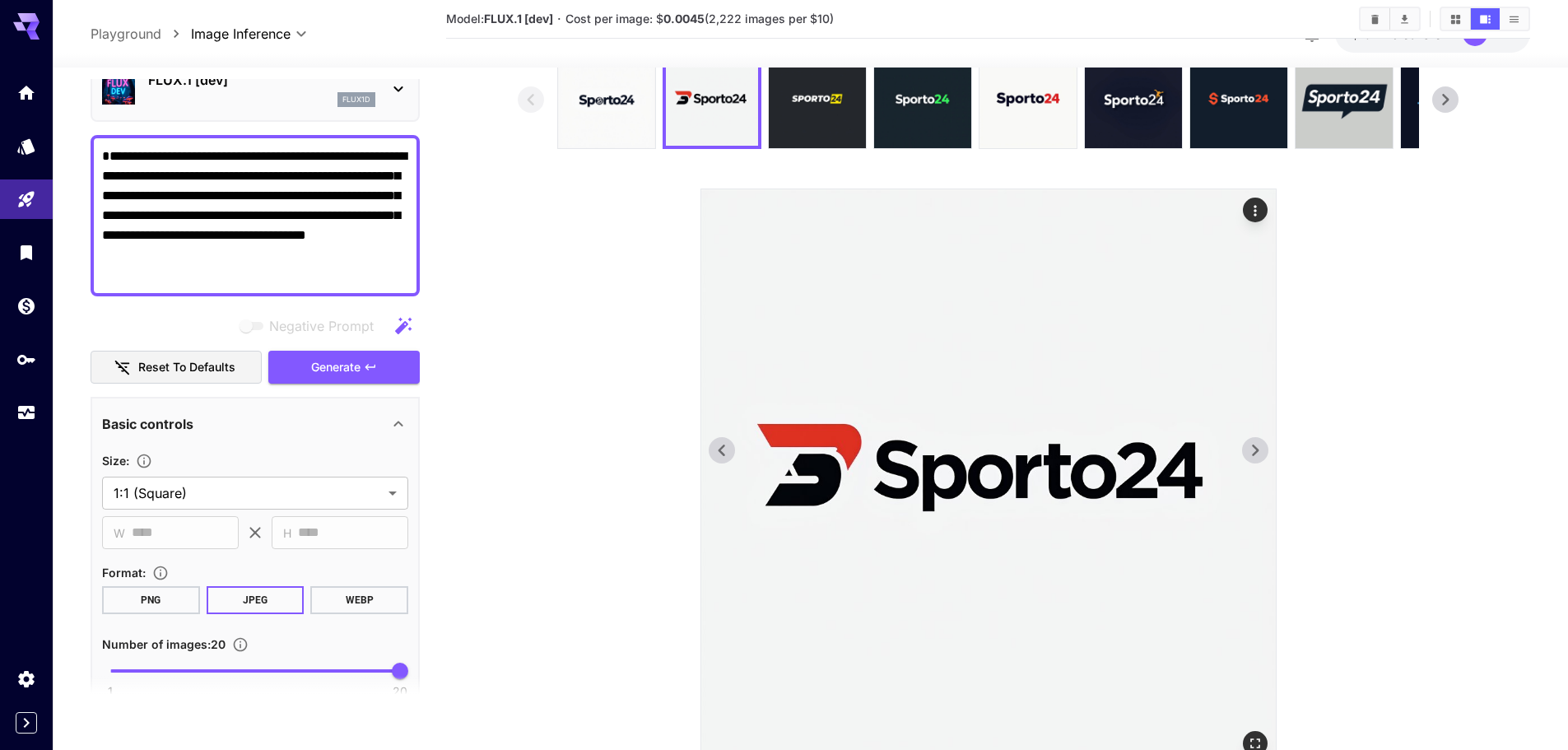
click at [1256, 453] on icon at bounding box center [1255, 450] width 7 height 12
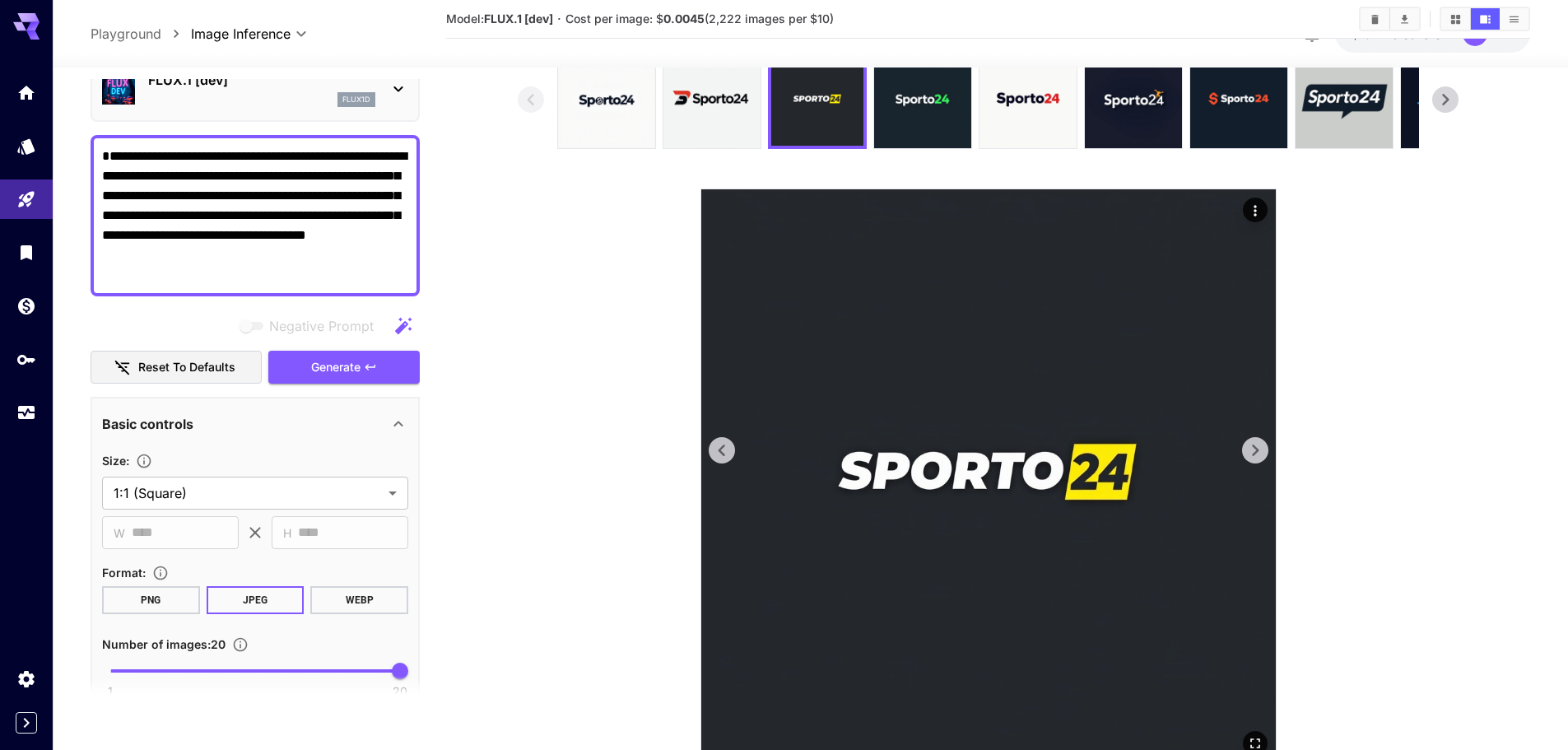
scroll to position [147, 0]
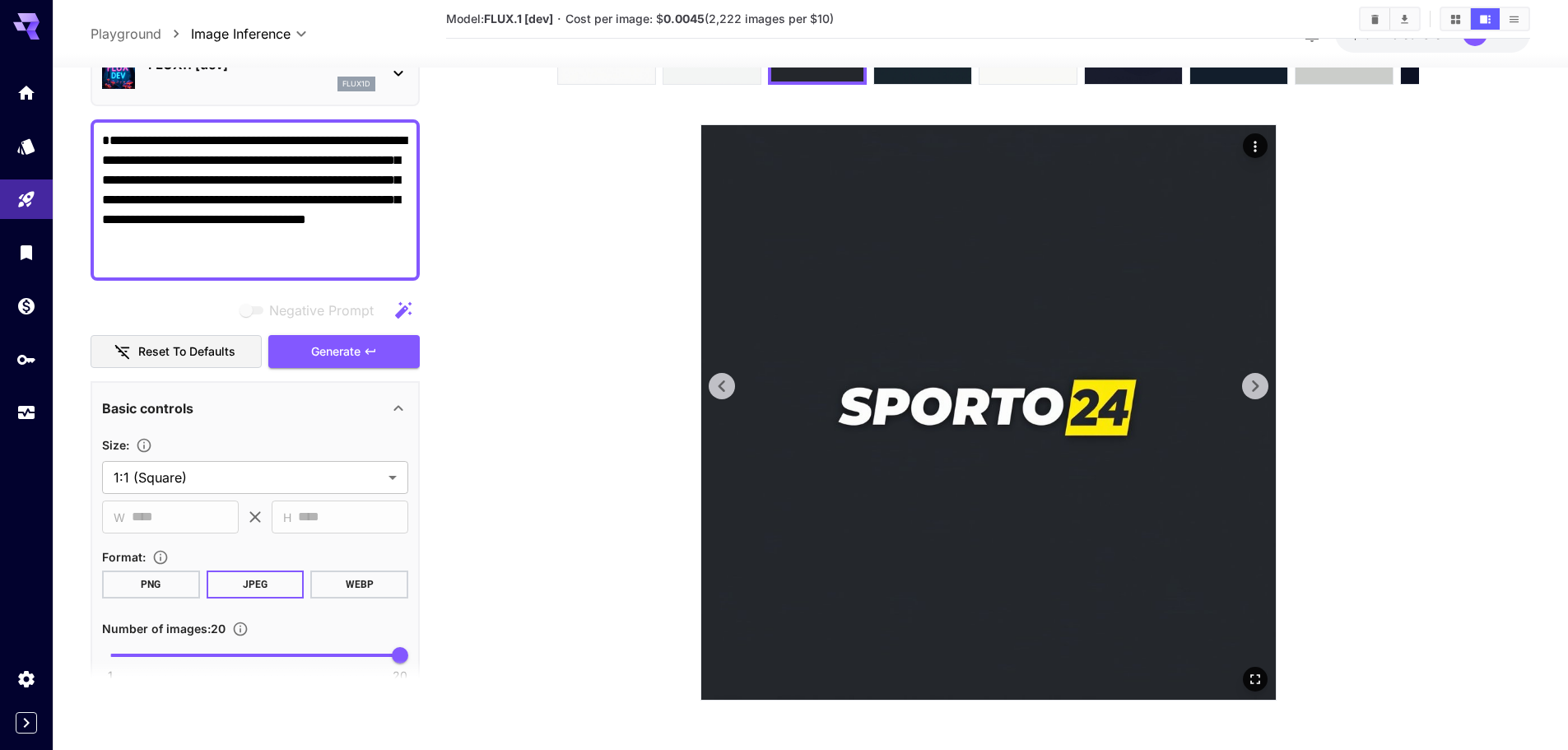
click at [1256, 396] on icon at bounding box center [1255, 386] width 25 height 25
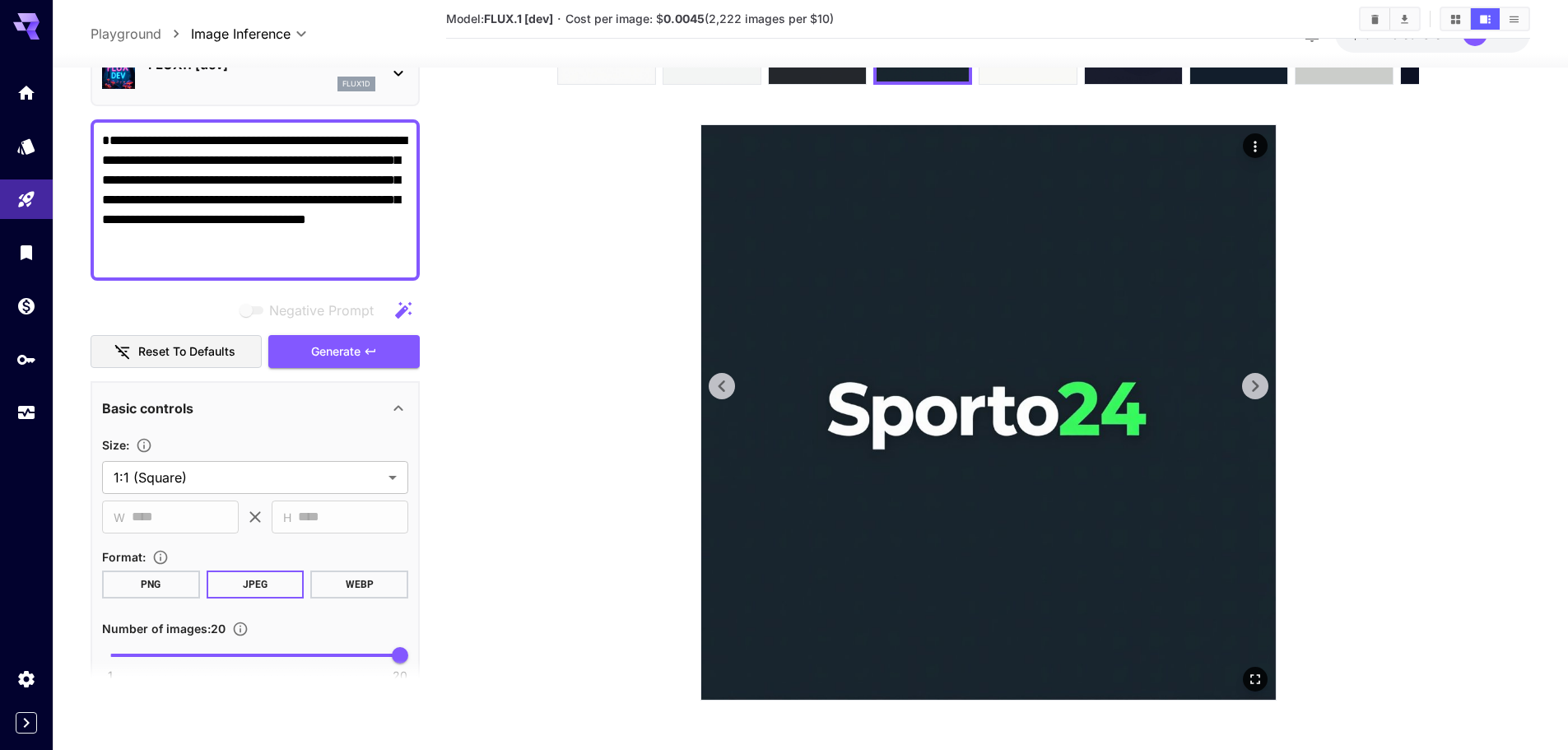
click at [1256, 396] on icon at bounding box center [1255, 386] width 25 height 25
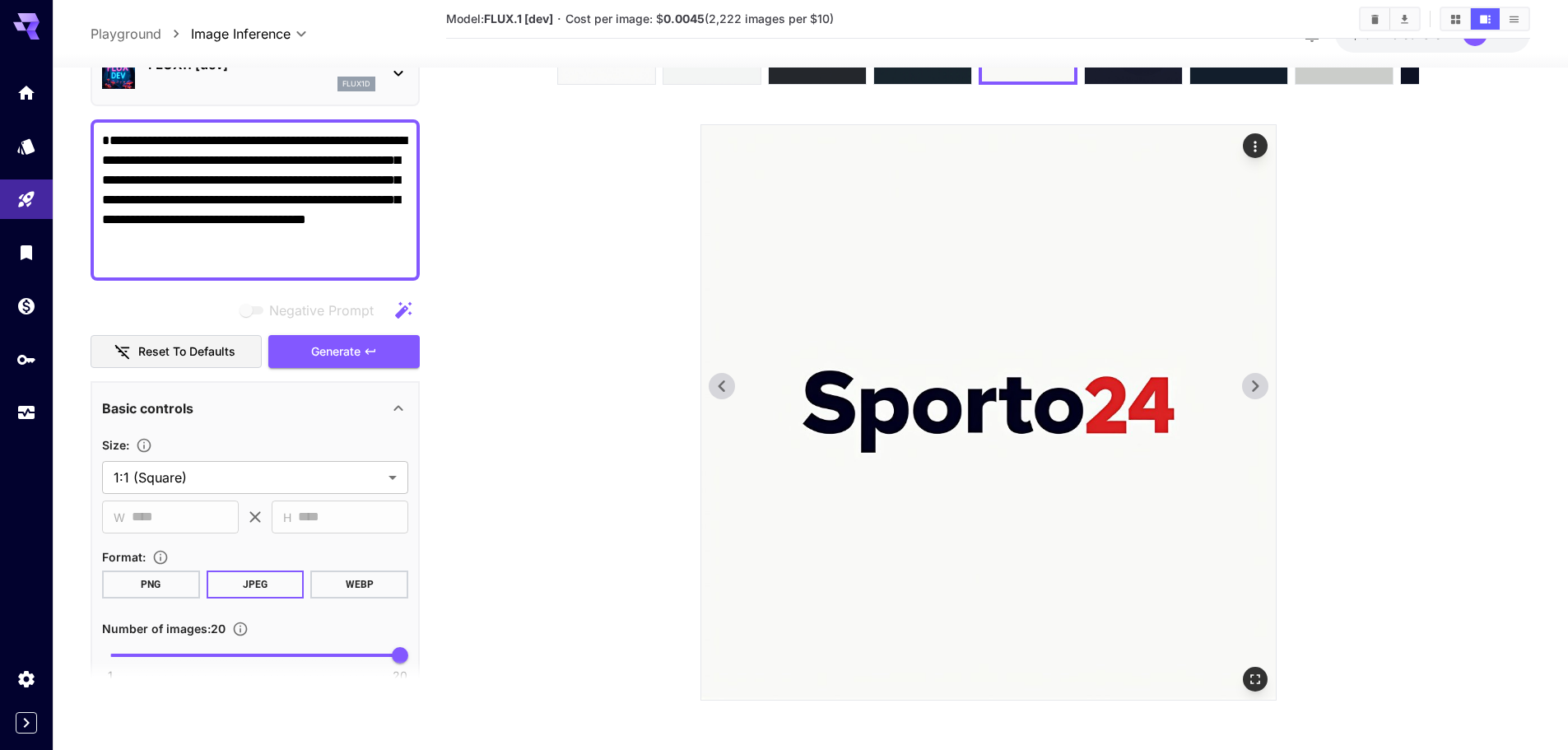
click at [1256, 396] on icon at bounding box center [1255, 386] width 25 height 25
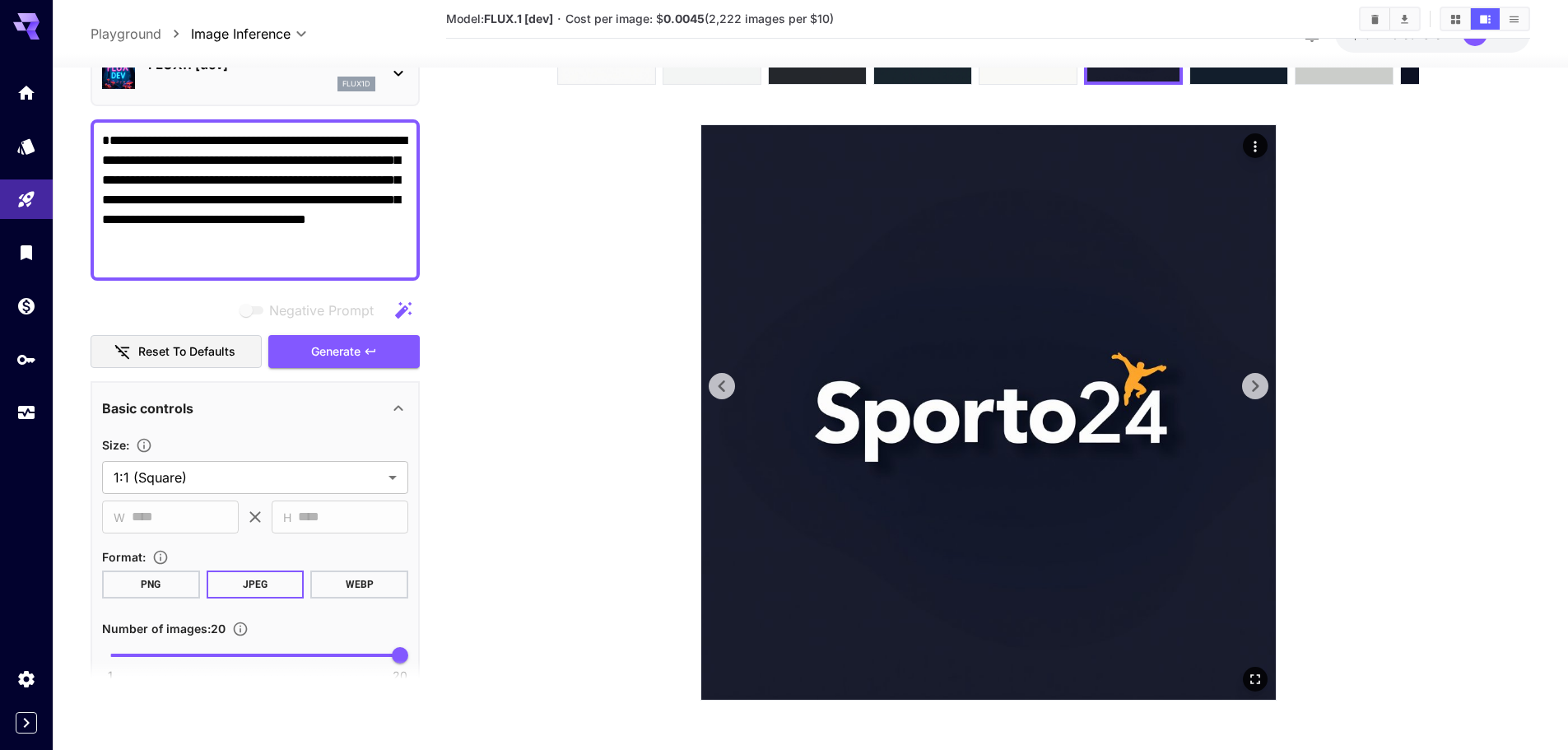
click at [1256, 396] on icon at bounding box center [1255, 386] width 25 height 25
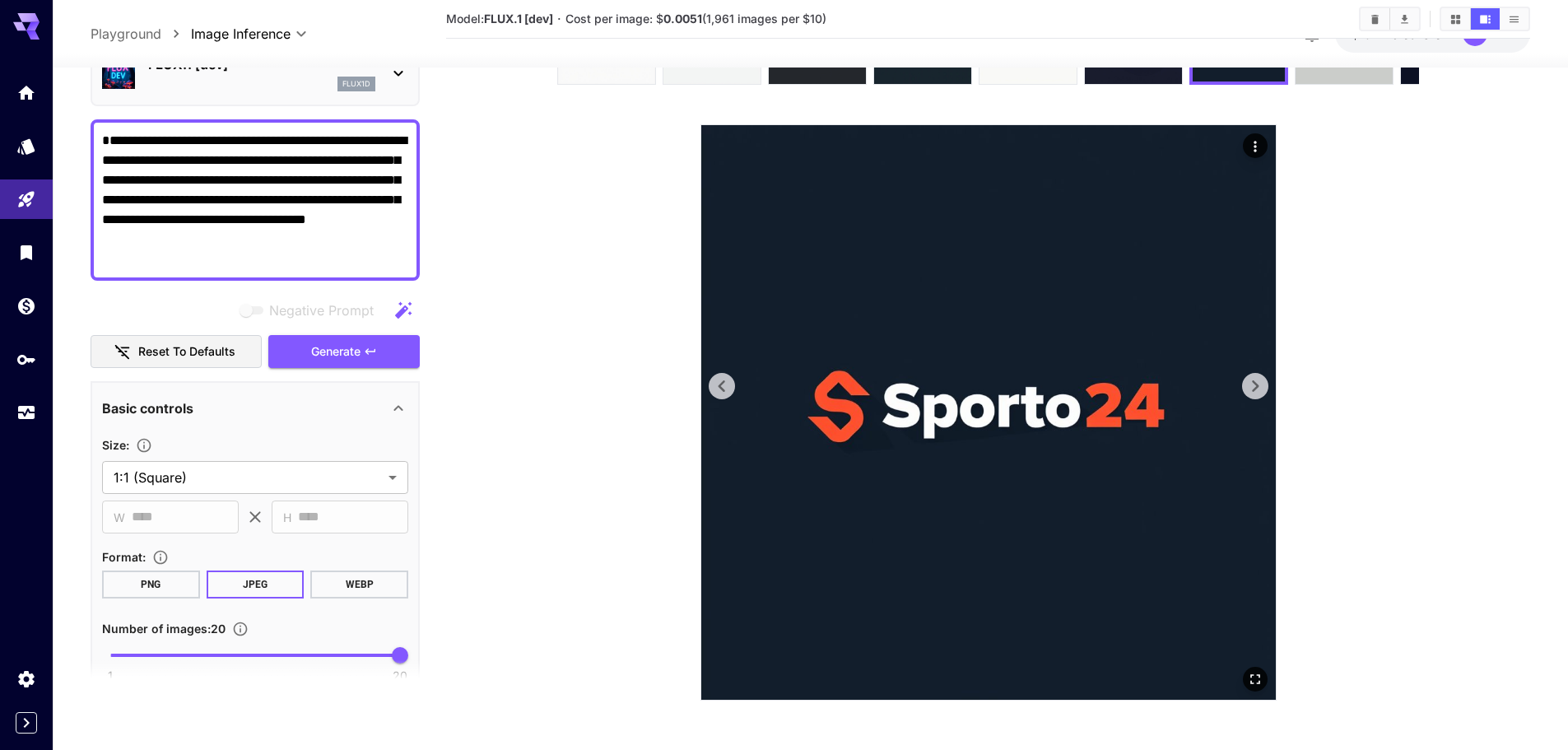
click at [730, 384] on icon at bounding box center [721, 386] width 25 height 25
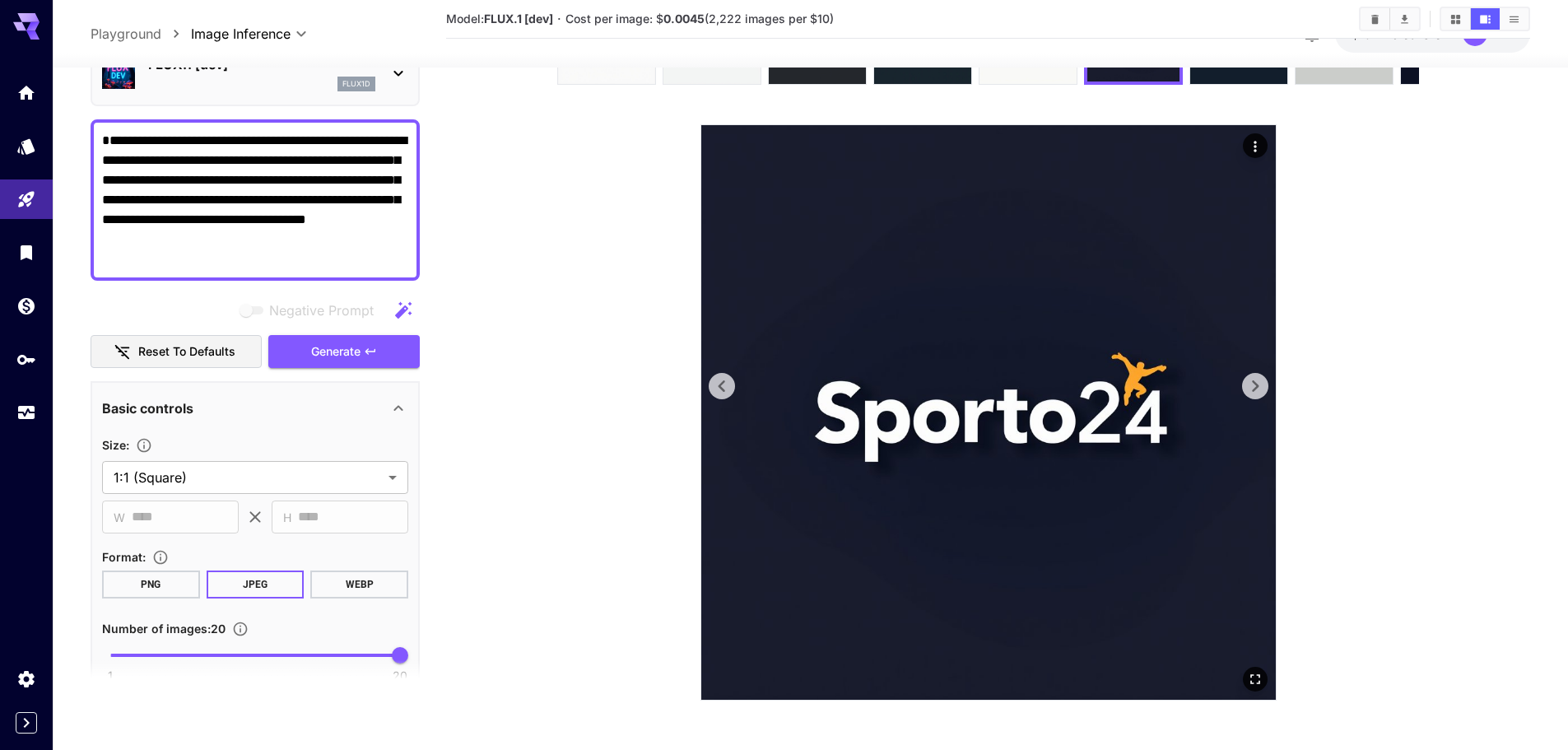
click at [733, 381] on icon at bounding box center [721, 386] width 25 height 25
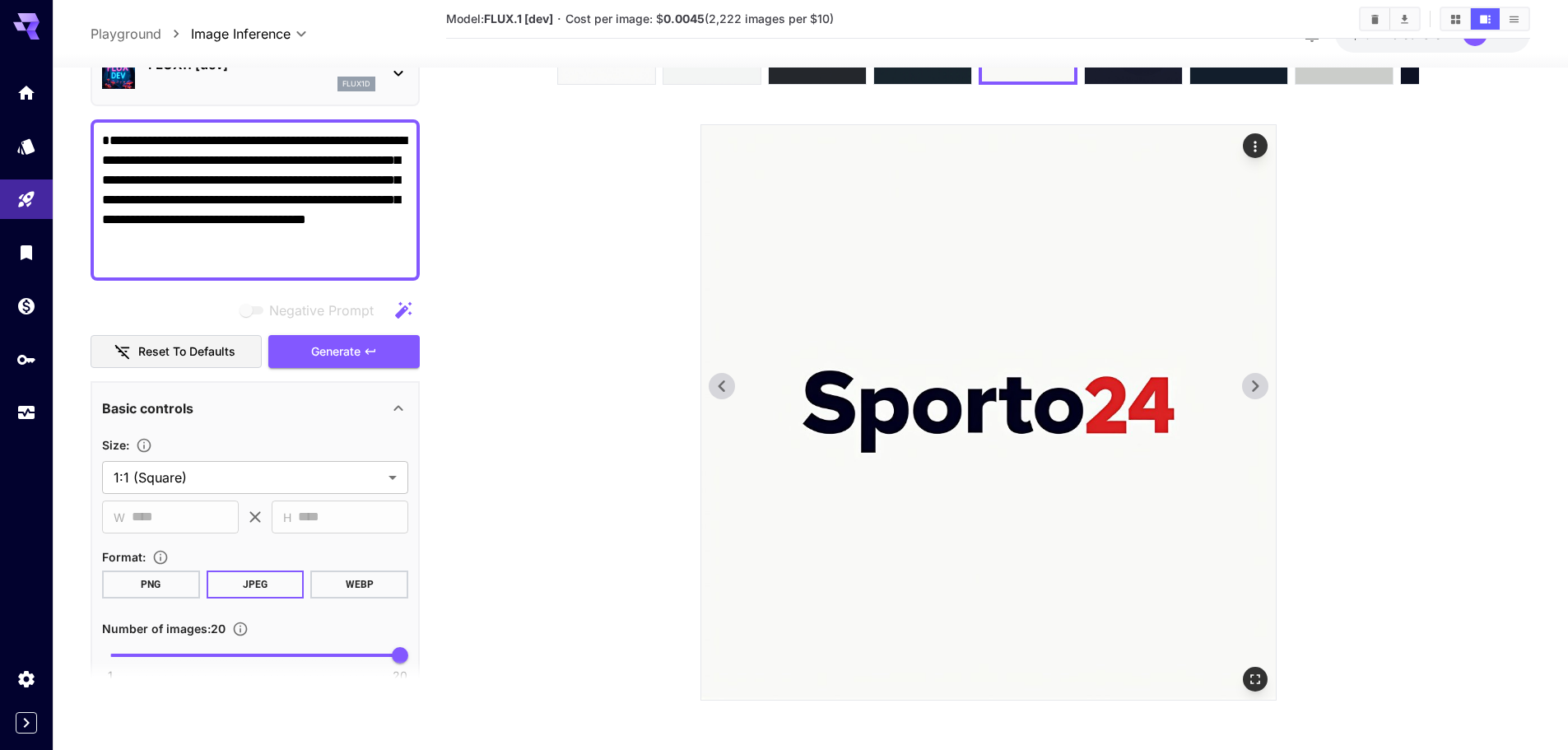
click at [1239, 392] on img at bounding box center [988, 412] width 574 height 574
click at [1248, 388] on icon at bounding box center [1255, 386] width 25 height 25
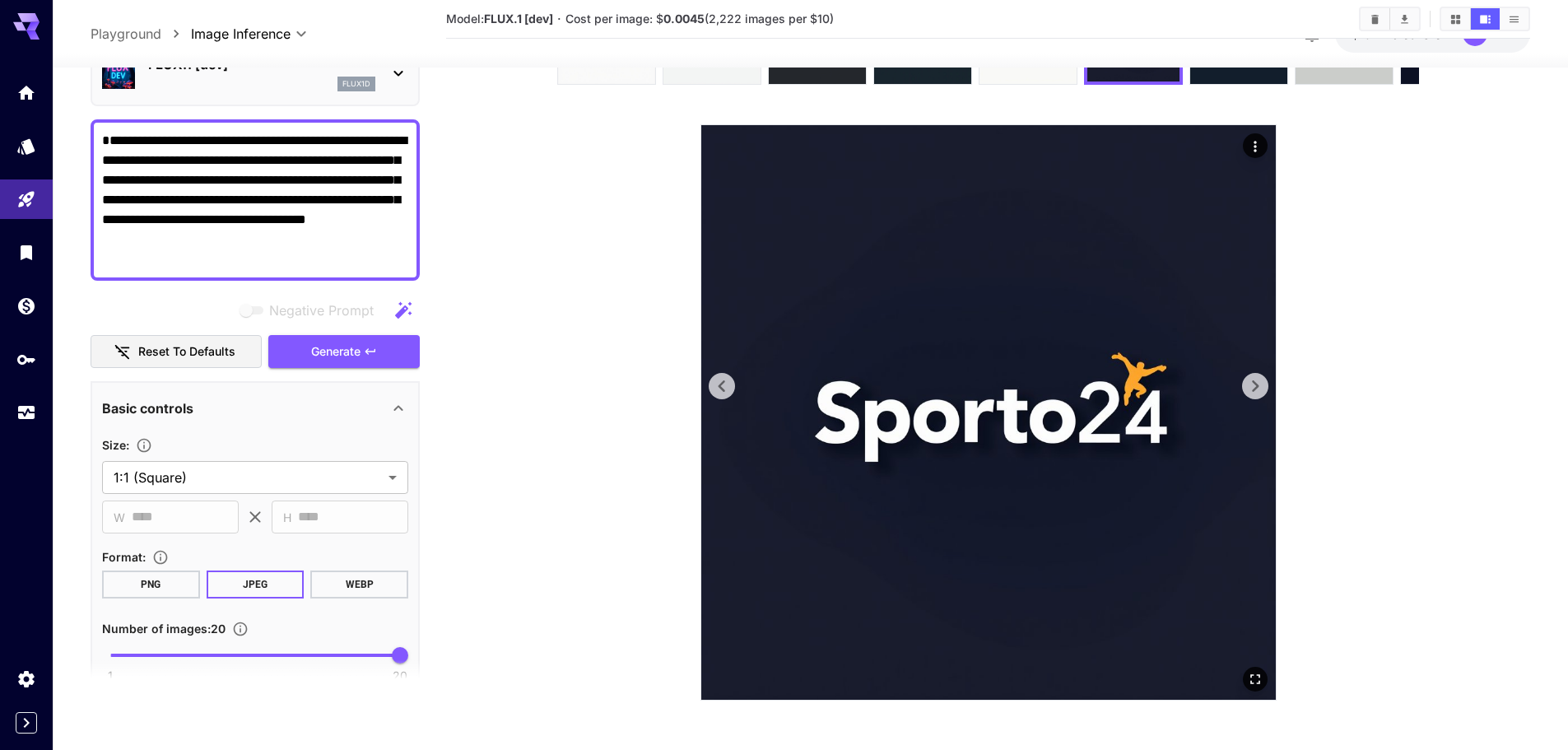
click at [1248, 388] on icon at bounding box center [1255, 386] width 25 height 25
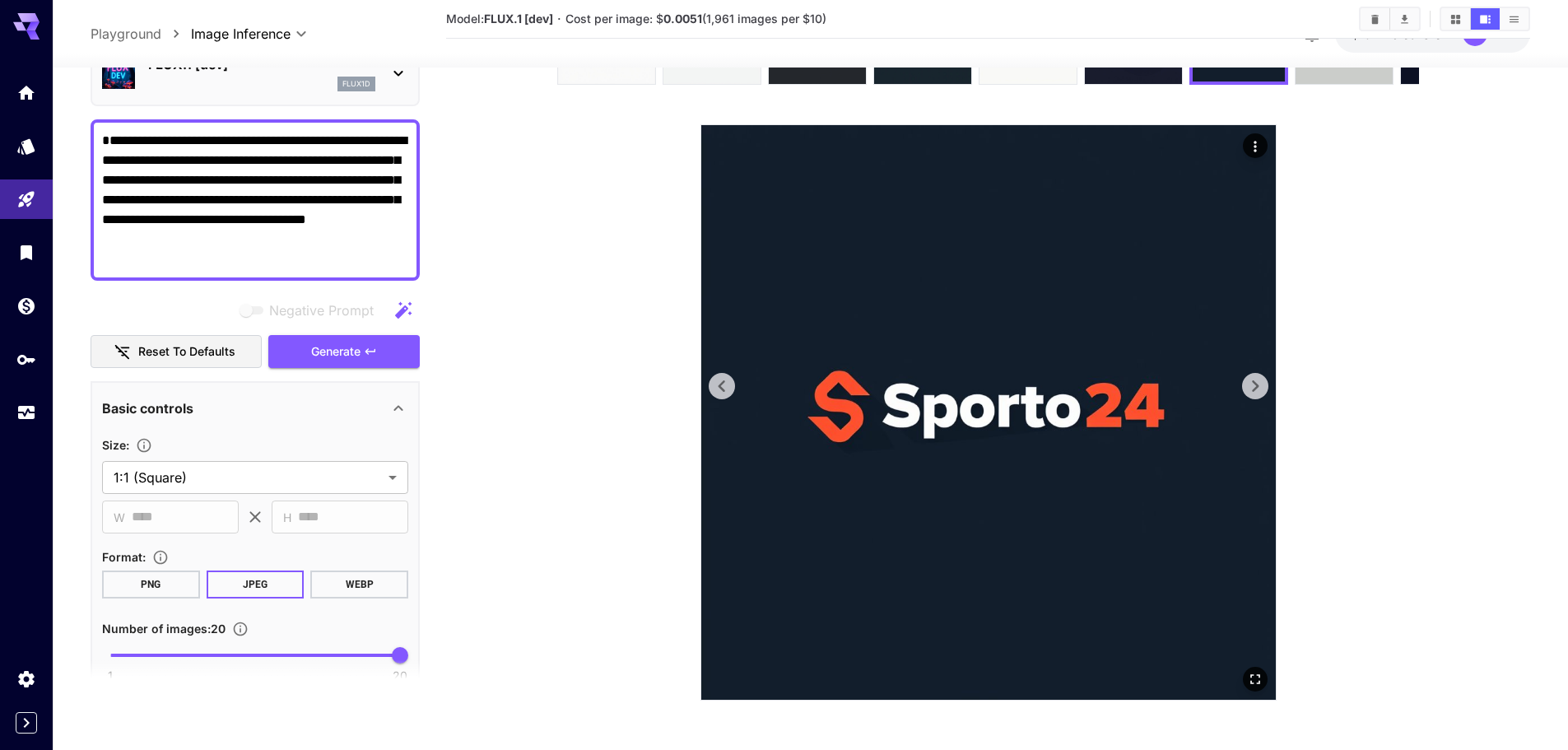
click at [1248, 388] on icon at bounding box center [1255, 386] width 25 height 25
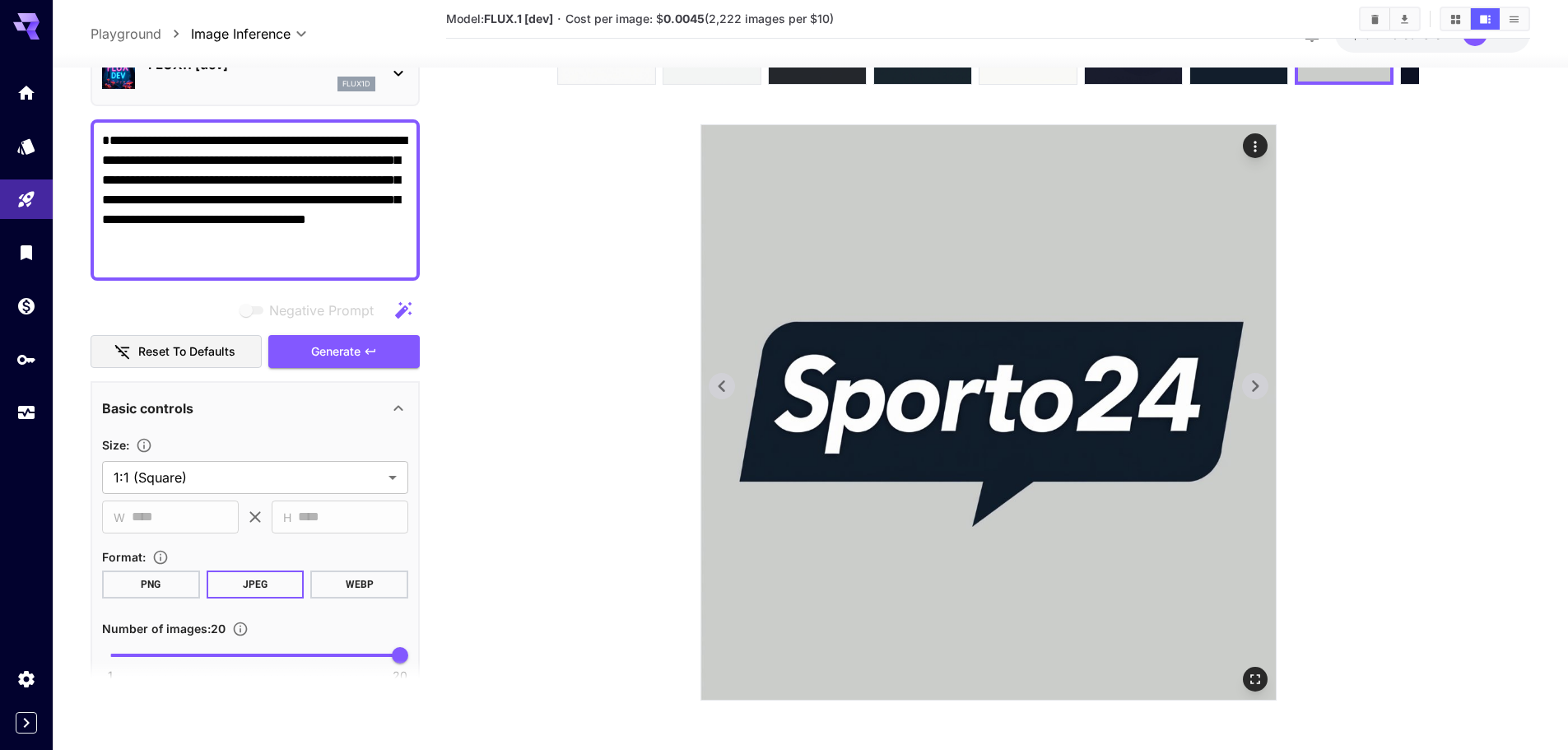
click at [1248, 388] on icon at bounding box center [1255, 386] width 25 height 25
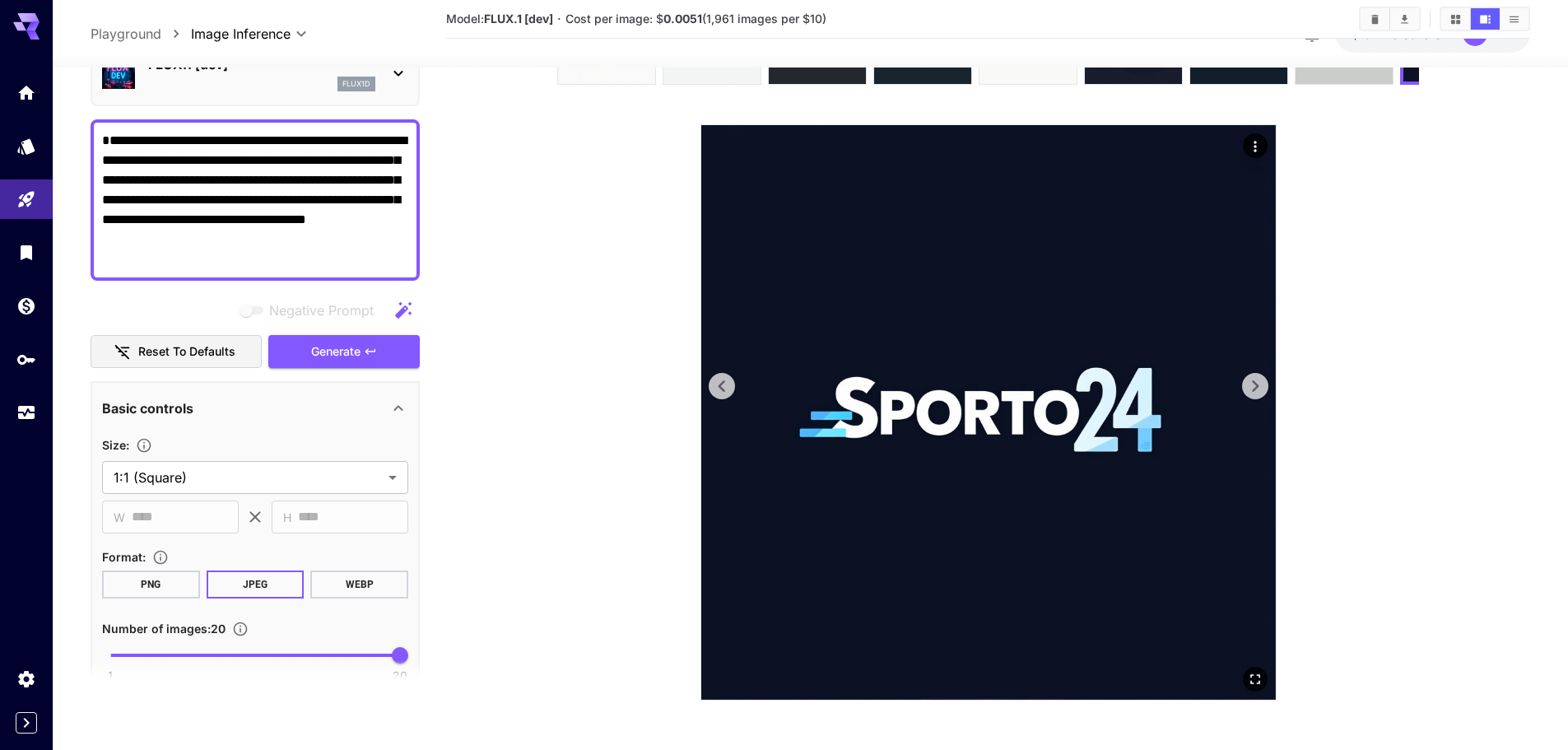
click at [1248, 388] on icon at bounding box center [1255, 386] width 25 height 25
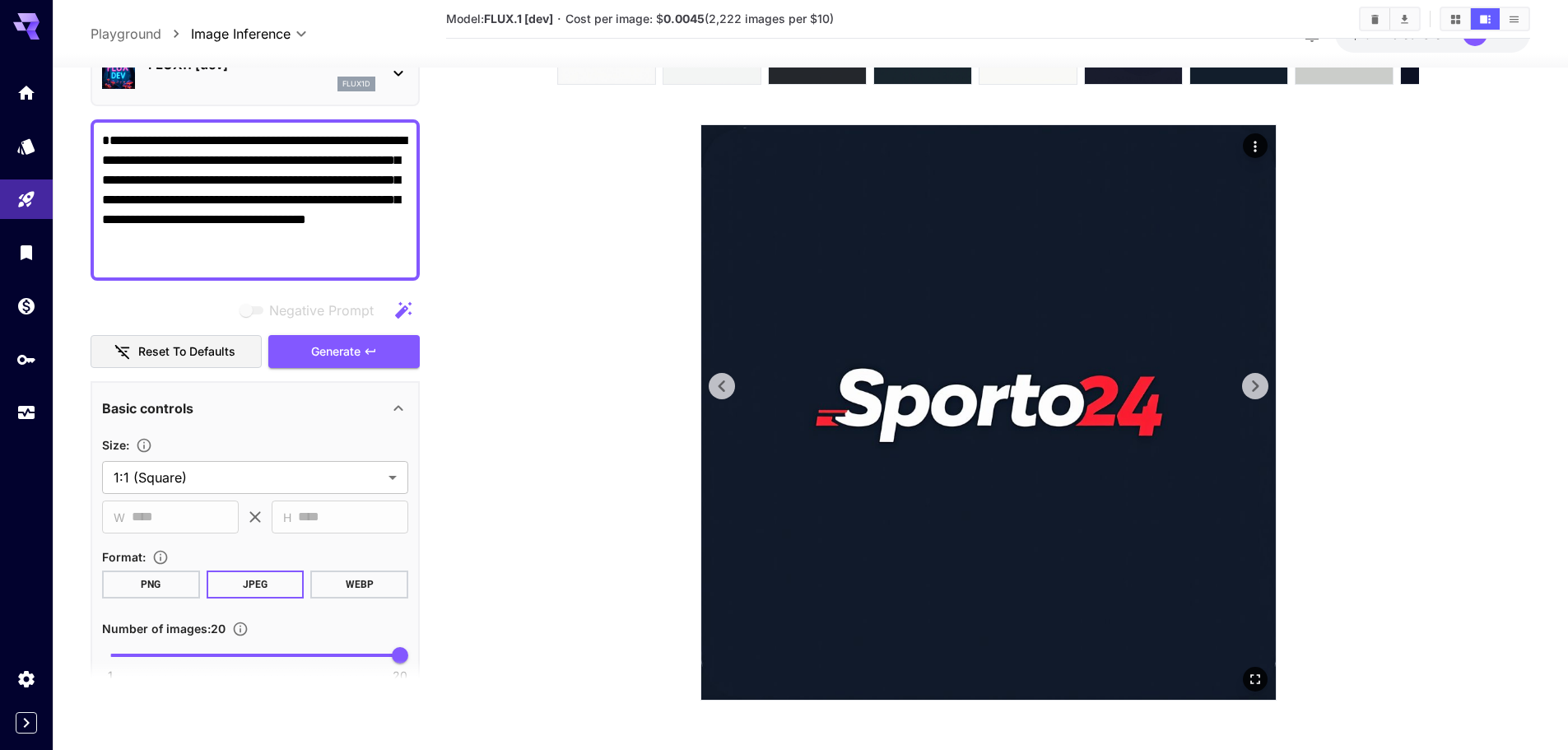
click at [1248, 388] on icon at bounding box center [1255, 386] width 25 height 25
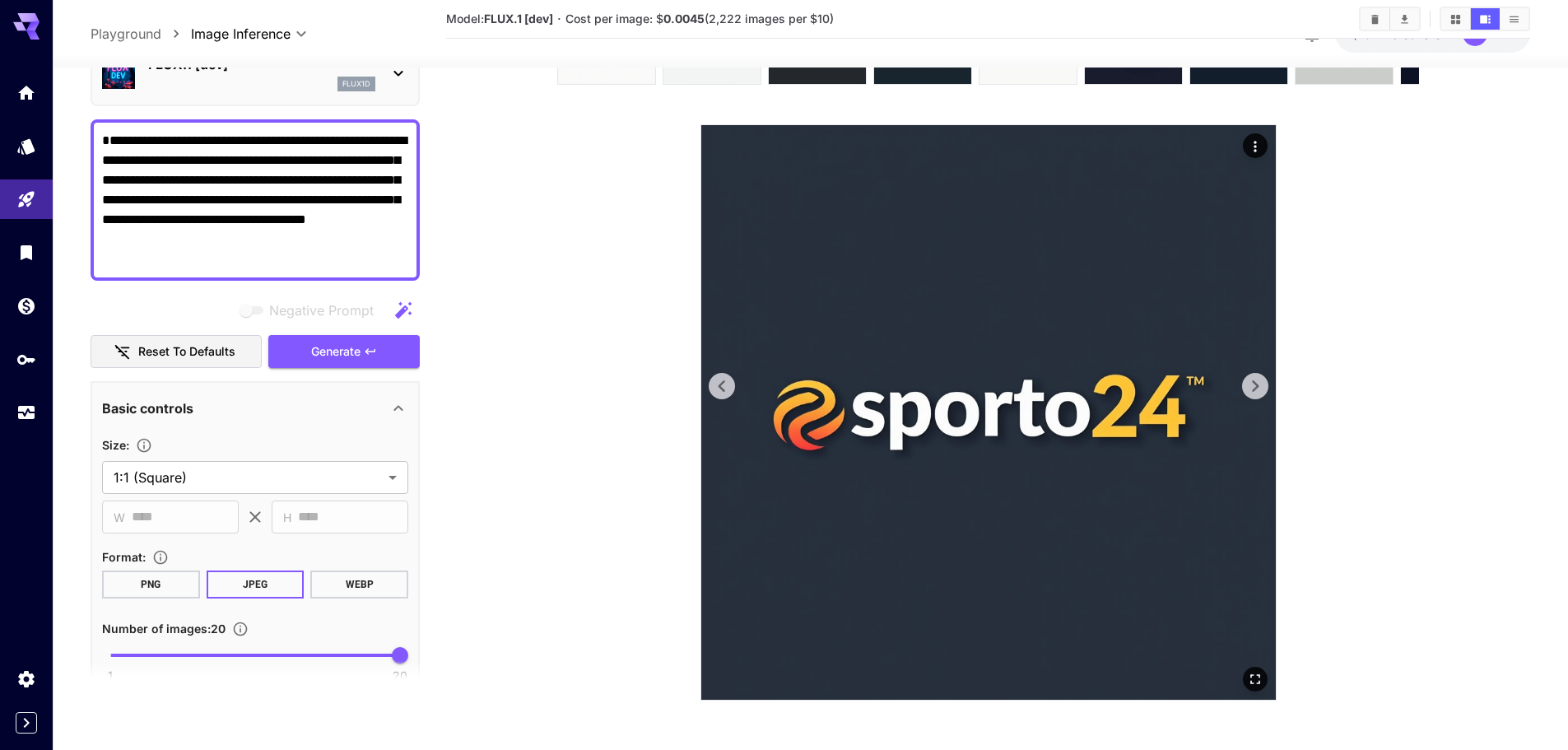
click at [1248, 388] on icon at bounding box center [1255, 386] width 25 height 25
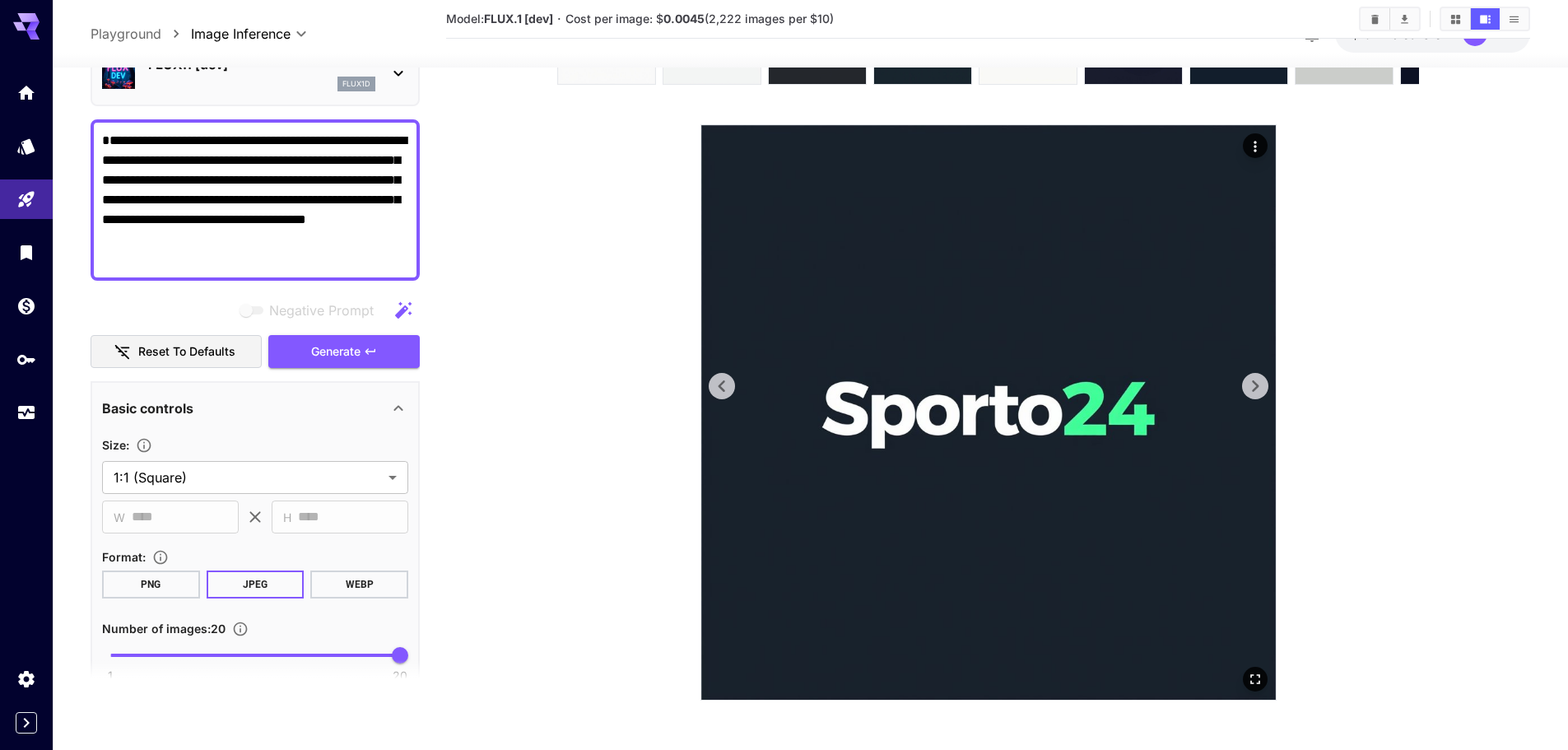
click at [1248, 388] on icon at bounding box center [1255, 386] width 25 height 25
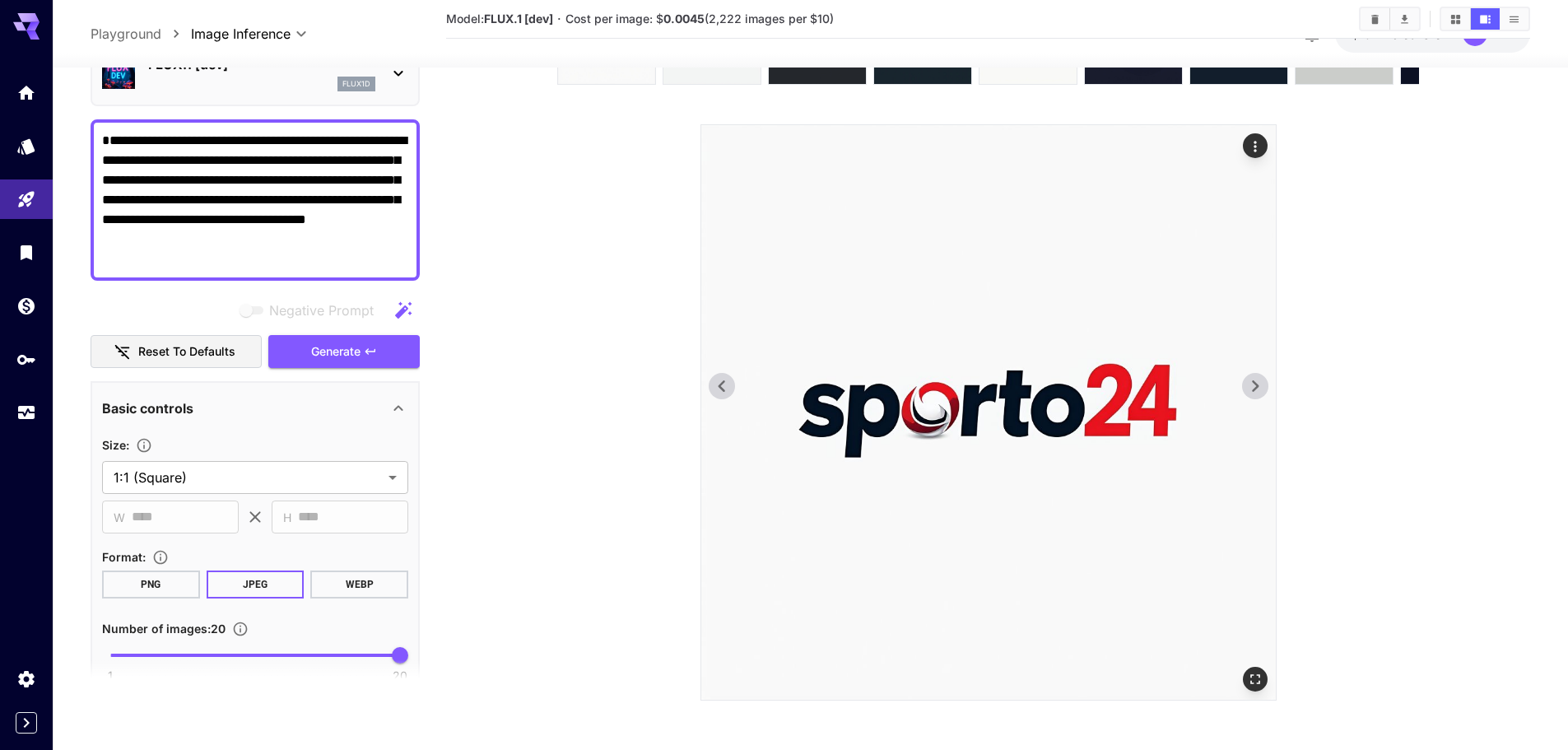
click at [1248, 388] on icon at bounding box center [1255, 386] width 25 height 25
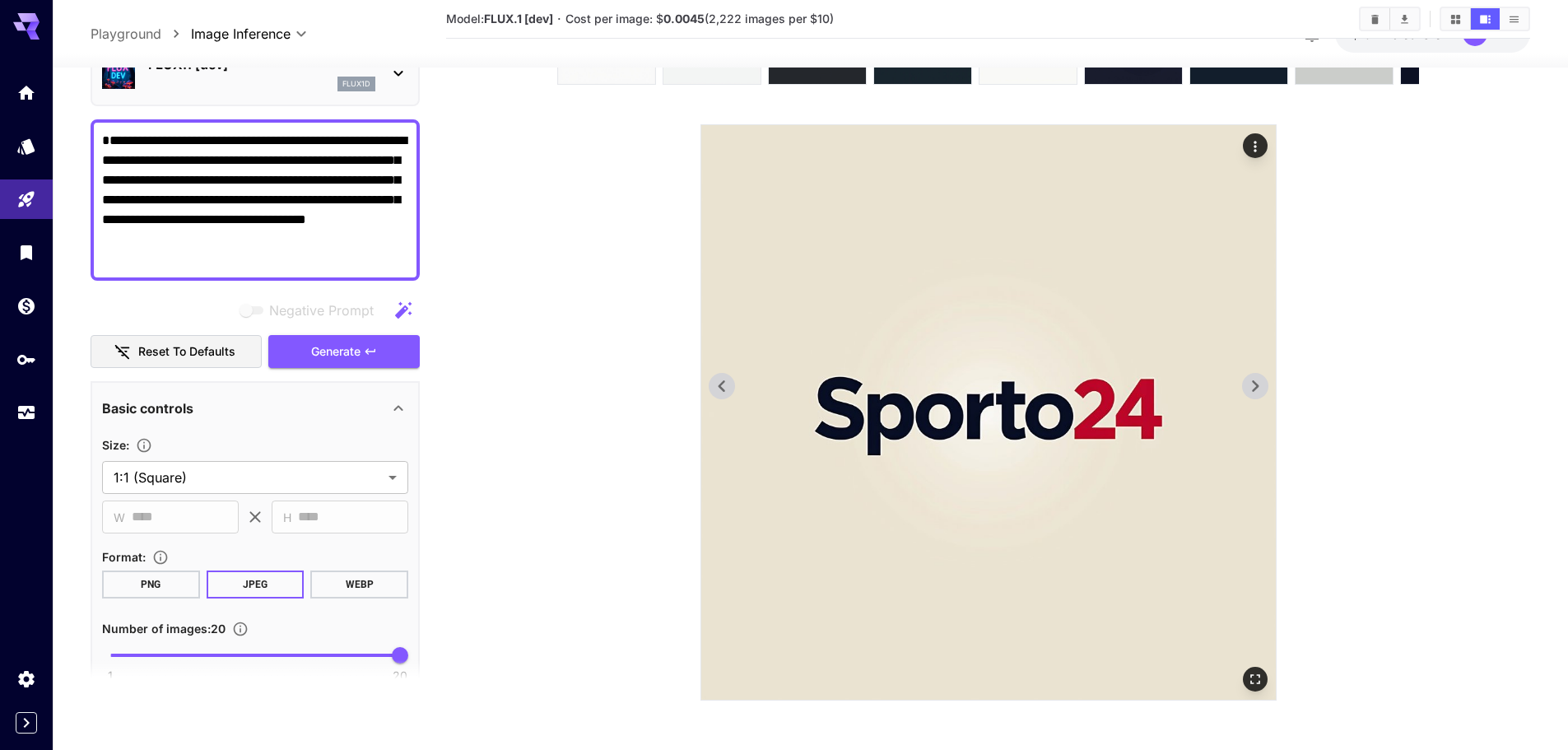
click at [1248, 388] on icon at bounding box center [1255, 386] width 25 height 25
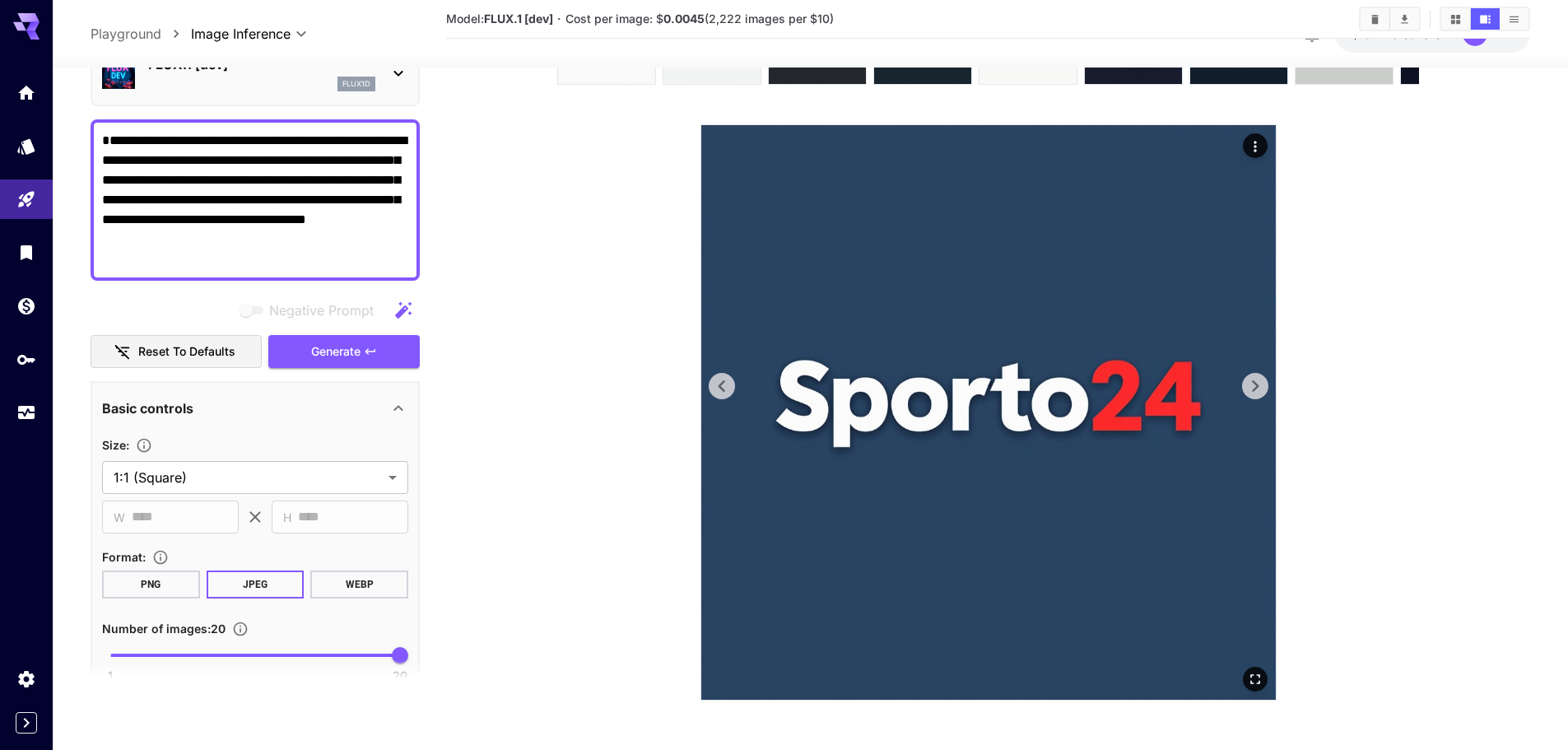
click at [1248, 388] on icon at bounding box center [1255, 386] width 25 height 25
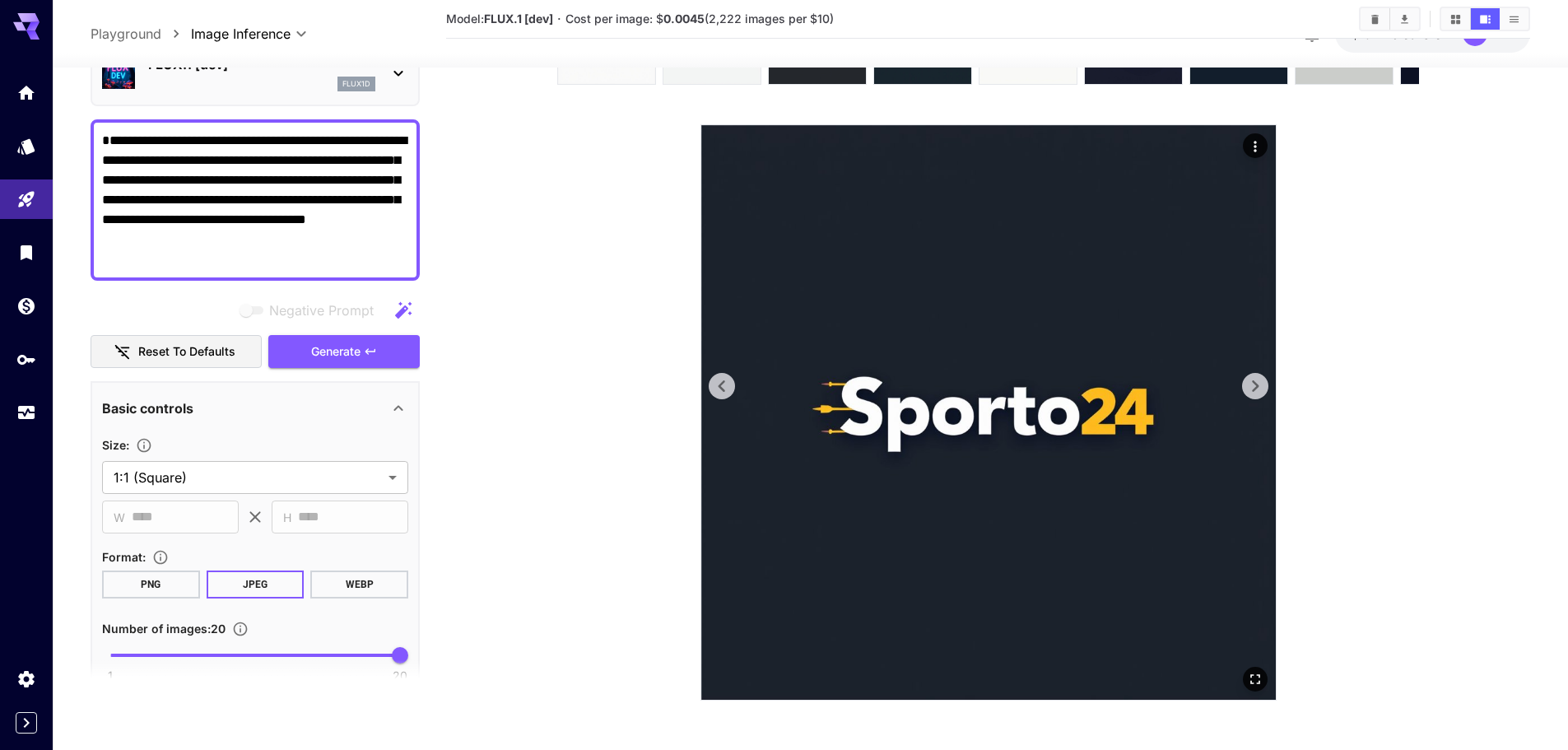
click at [1248, 388] on icon at bounding box center [1255, 386] width 25 height 25
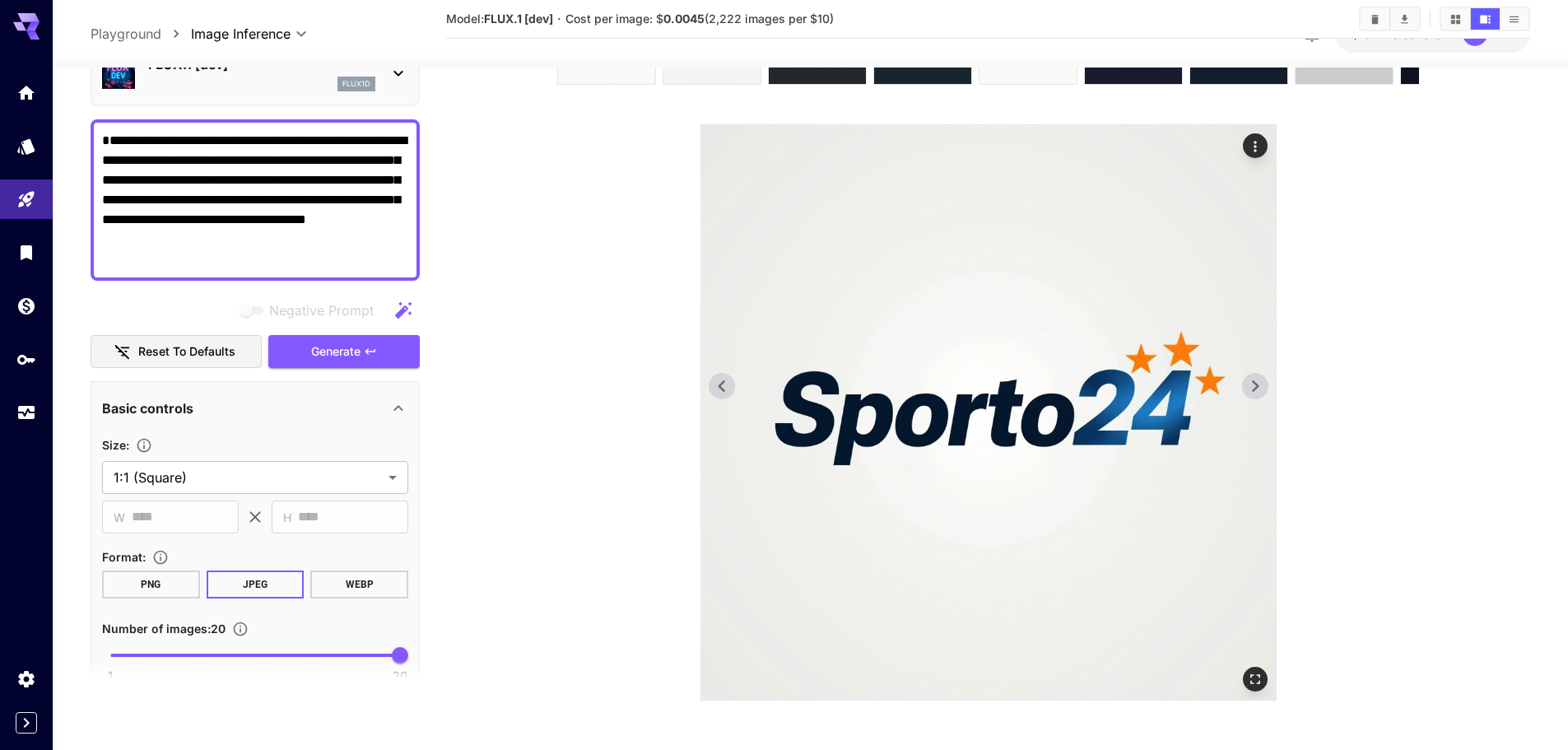
click at [1248, 388] on icon at bounding box center [1255, 386] width 25 height 25
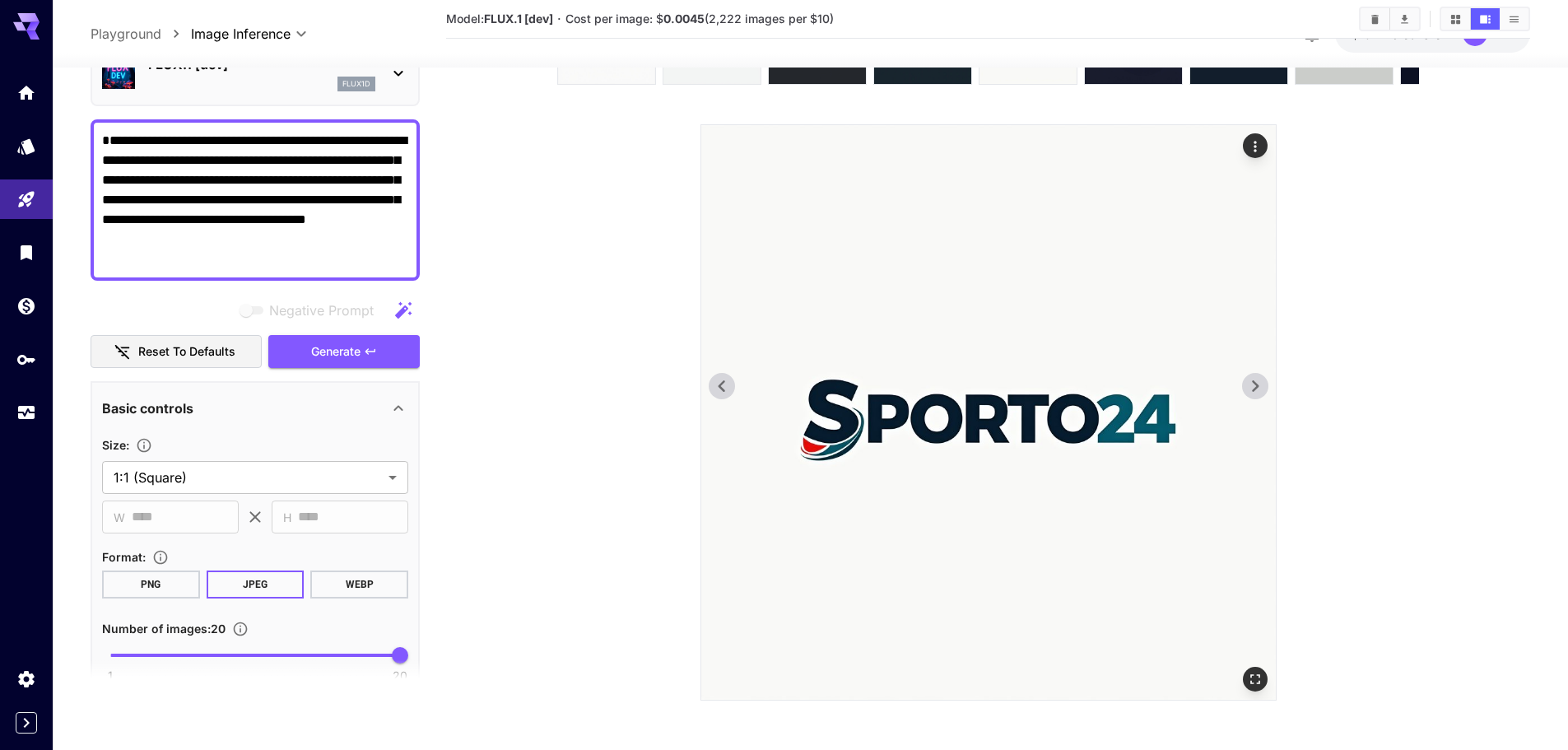
click at [720, 380] on icon at bounding box center [721, 386] width 25 height 25
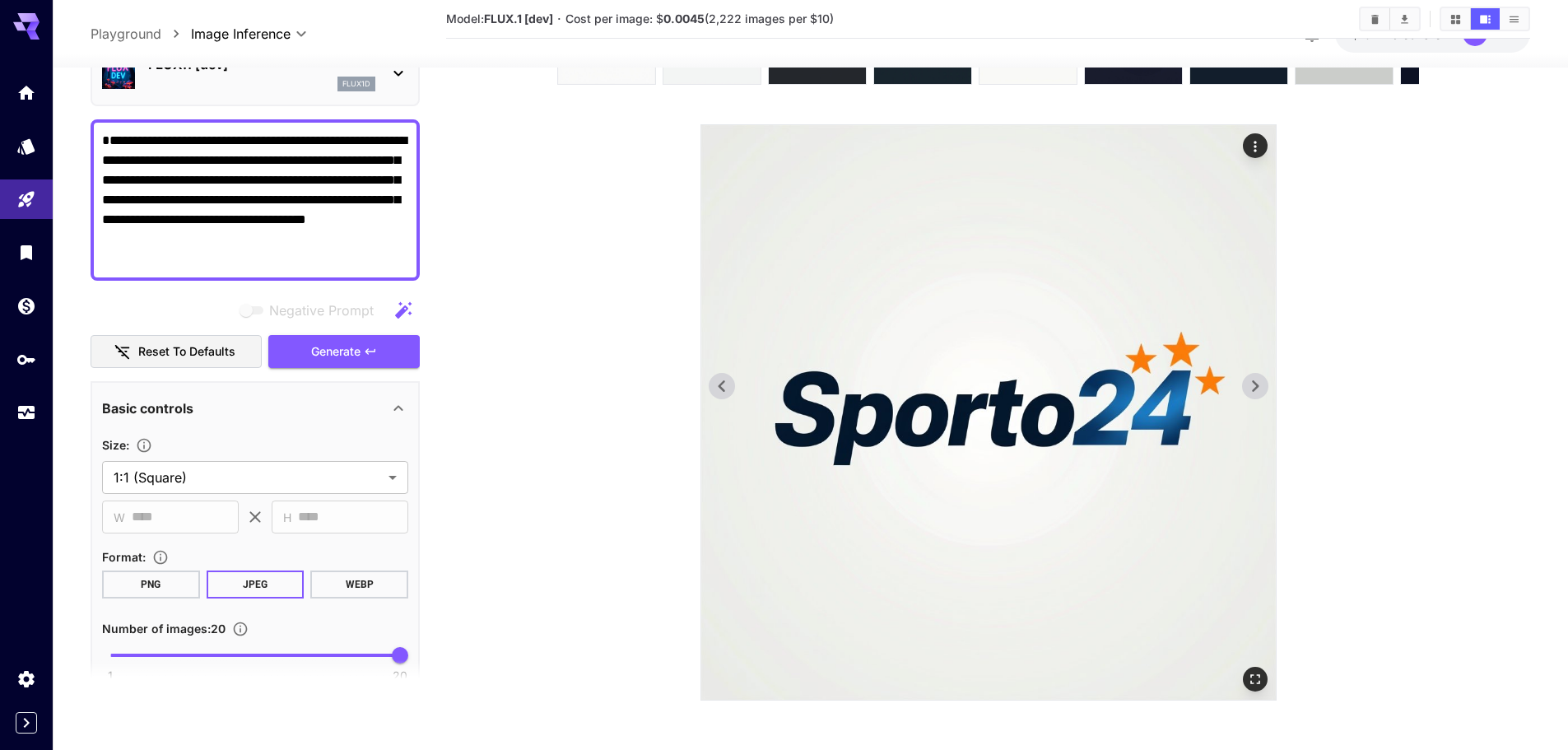
click at [1259, 385] on icon at bounding box center [1255, 386] width 25 height 25
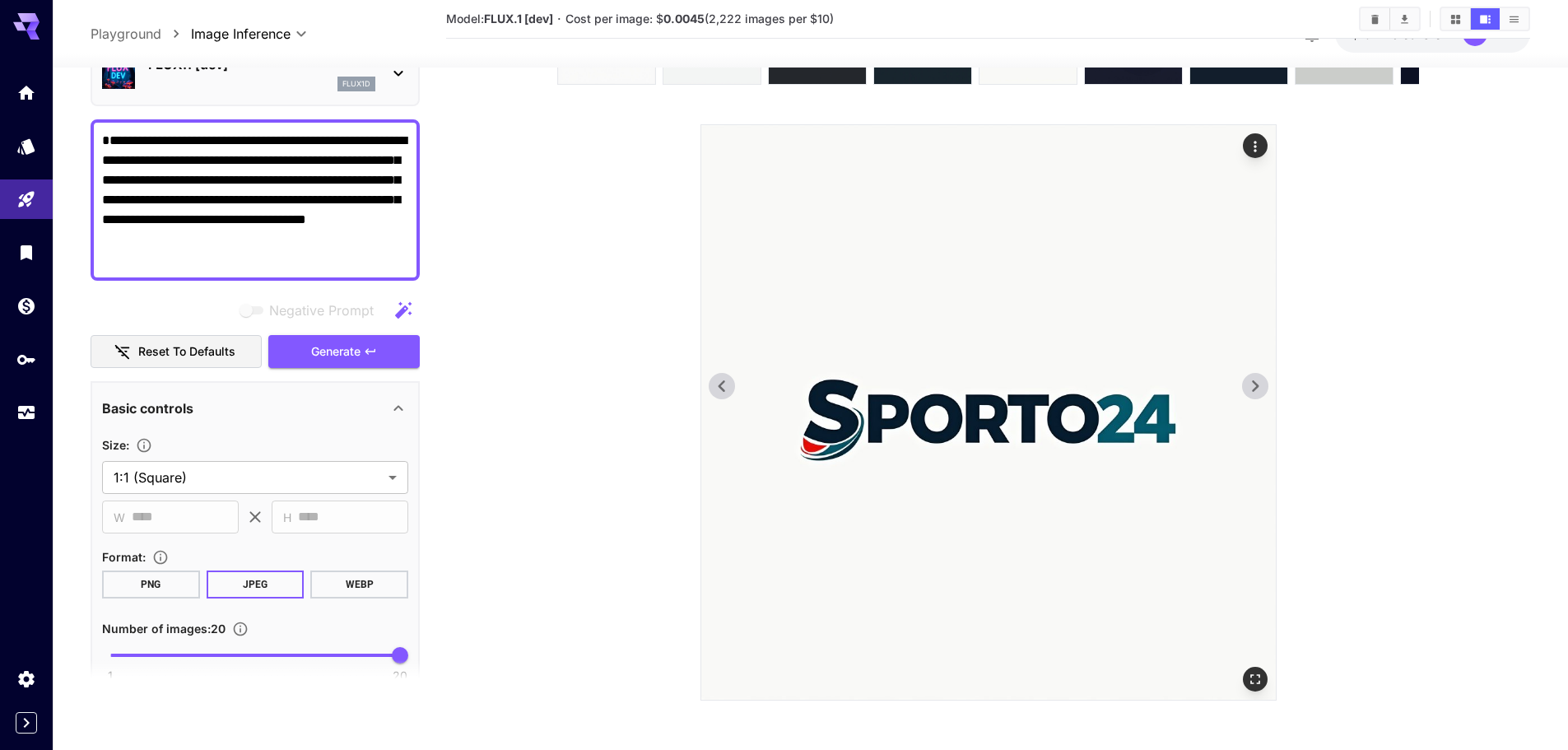
click at [1259, 385] on icon at bounding box center [1255, 386] width 25 height 25
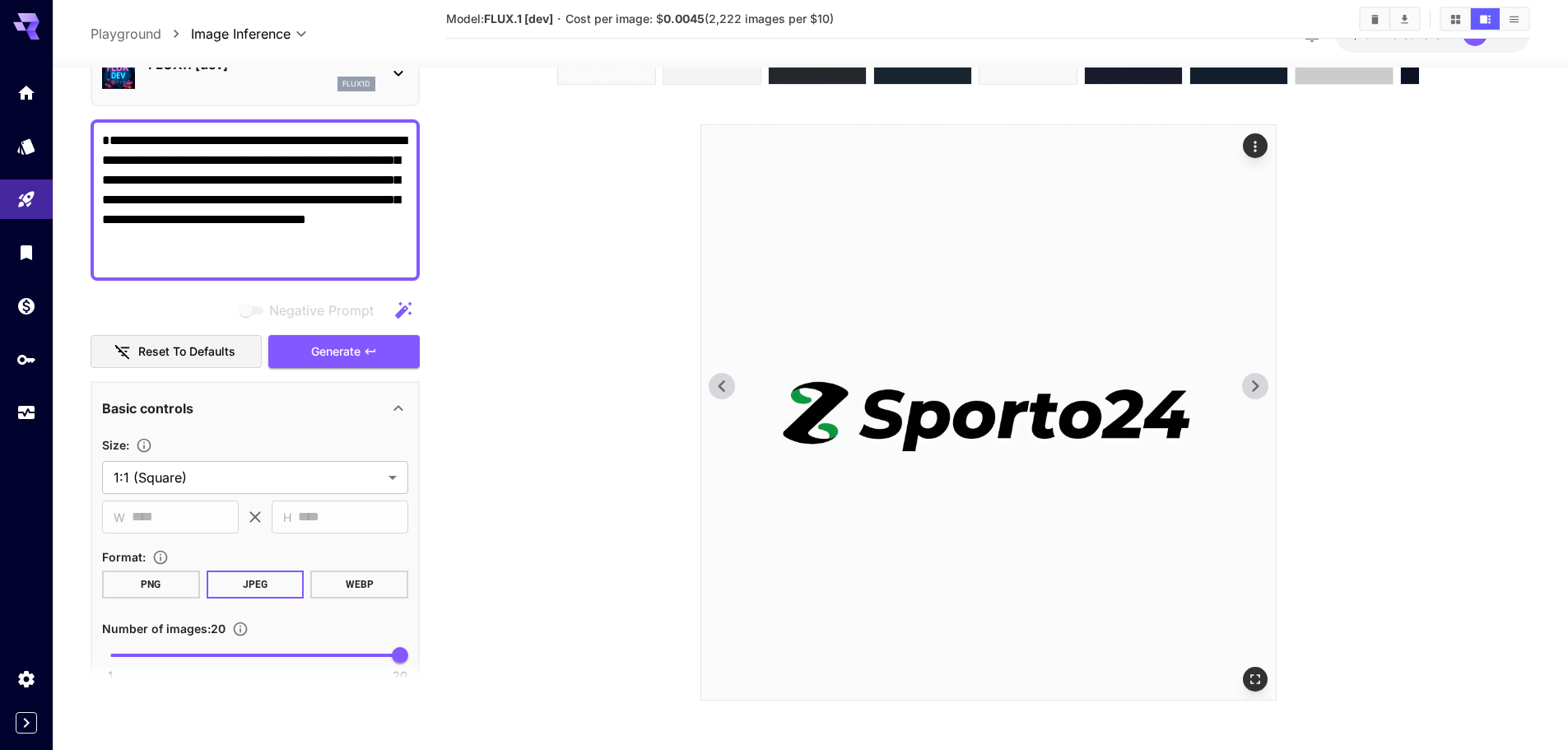
click at [1247, 395] on icon at bounding box center [1255, 386] width 25 height 25
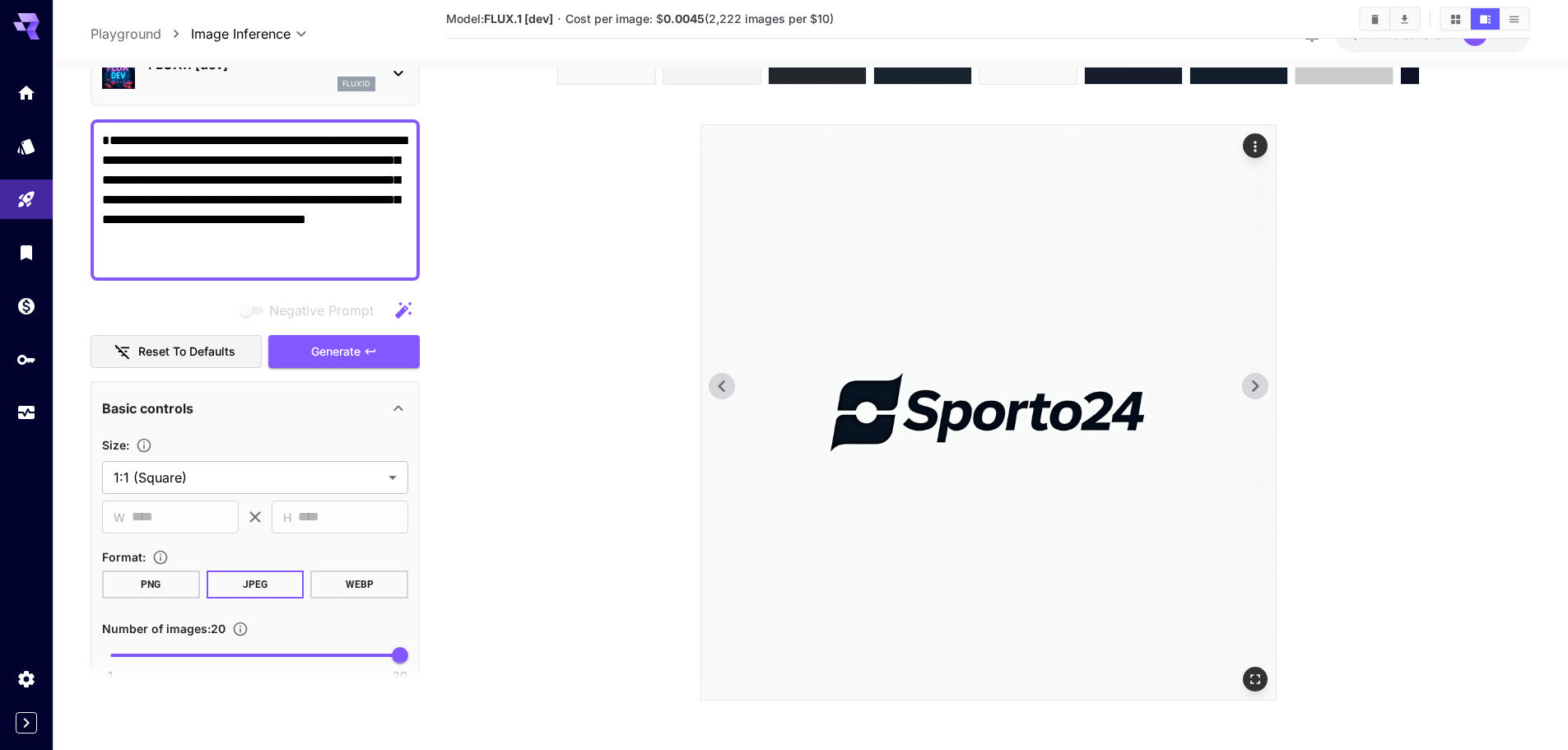
click at [1251, 395] on icon at bounding box center [1255, 386] width 25 height 25
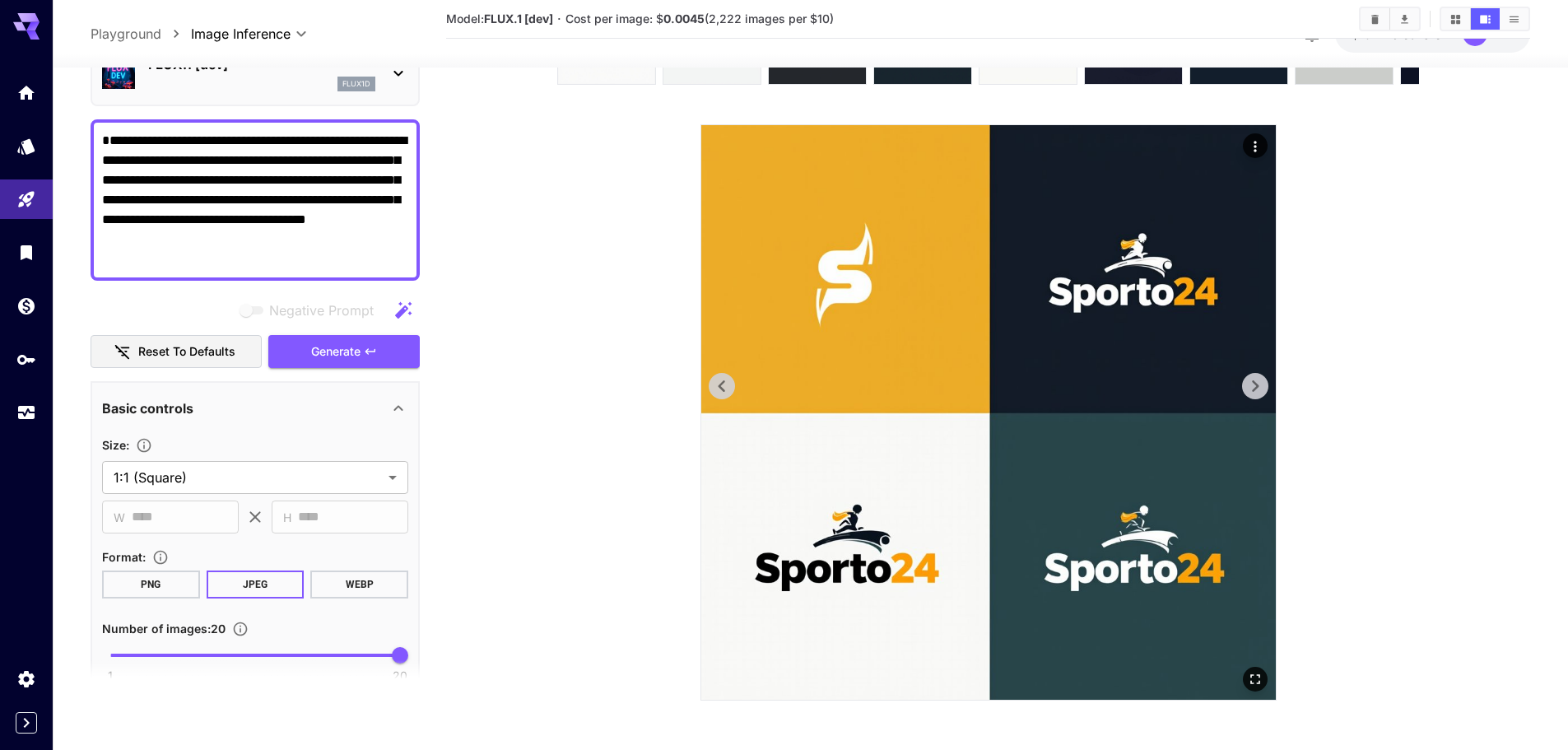
click at [1259, 390] on icon at bounding box center [1255, 386] width 25 height 25
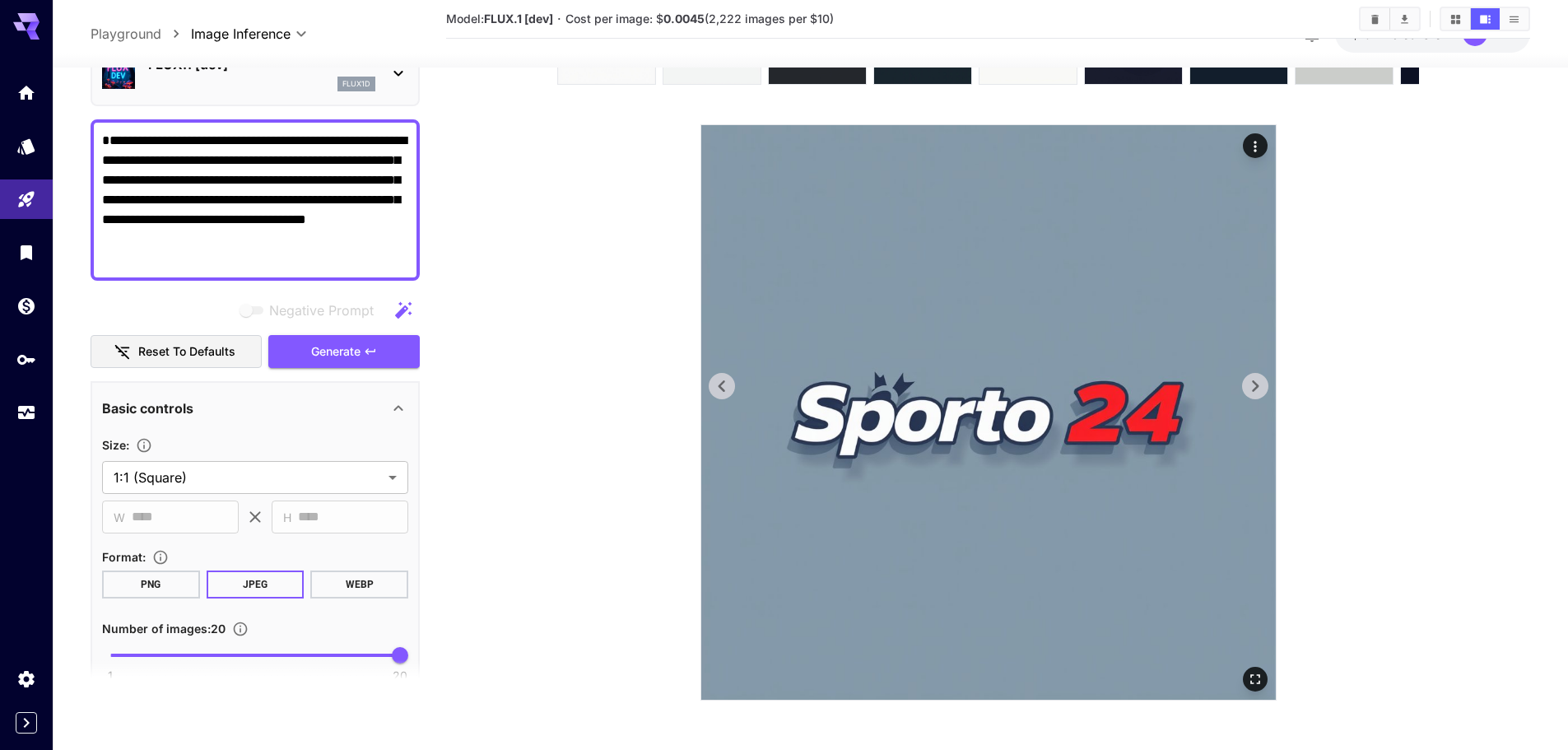
click at [1259, 390] on icon at bounding box center [1255, 386] width 25 height 25
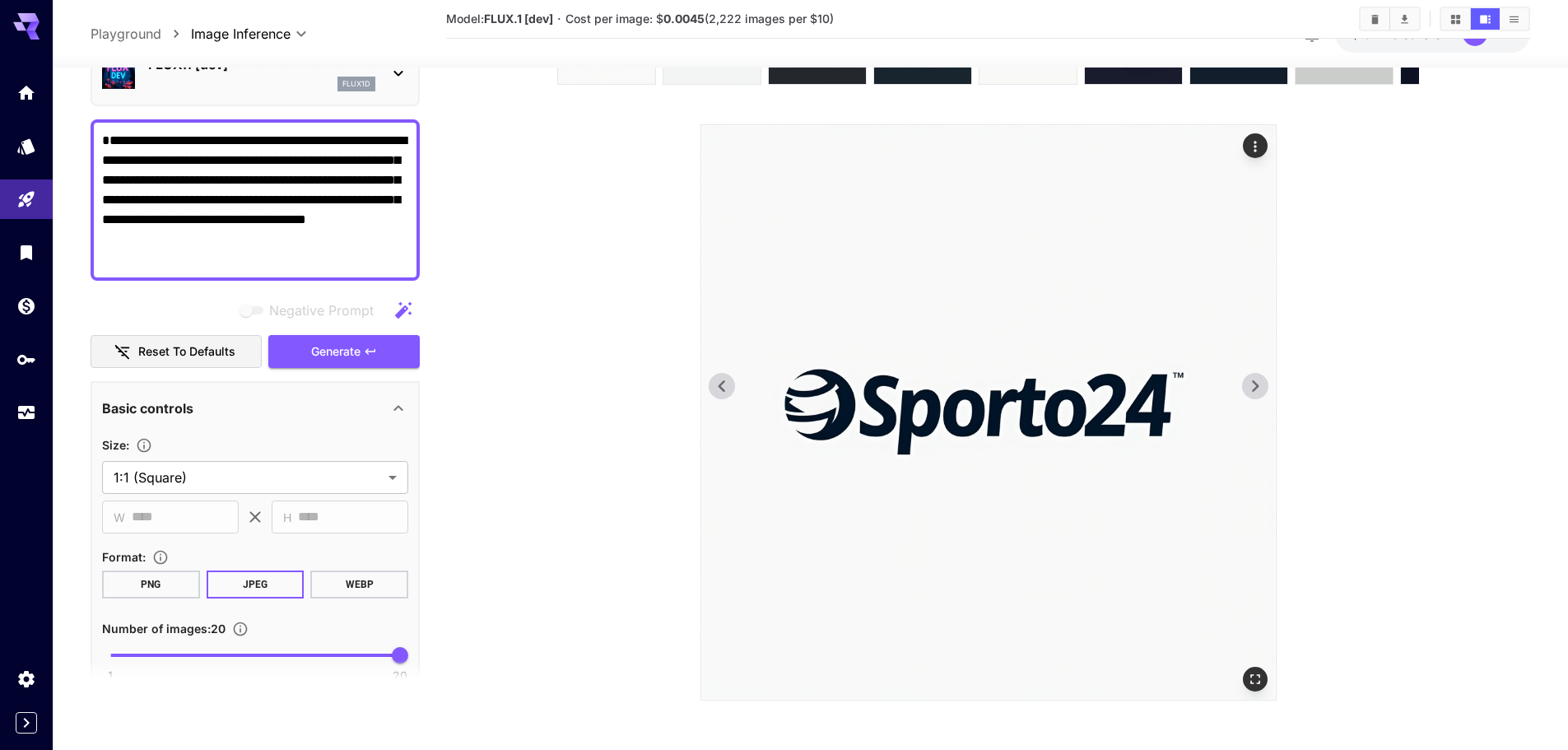
click at [1259, 390] on icon at bounding box center [1255, 386] width 25 height 25
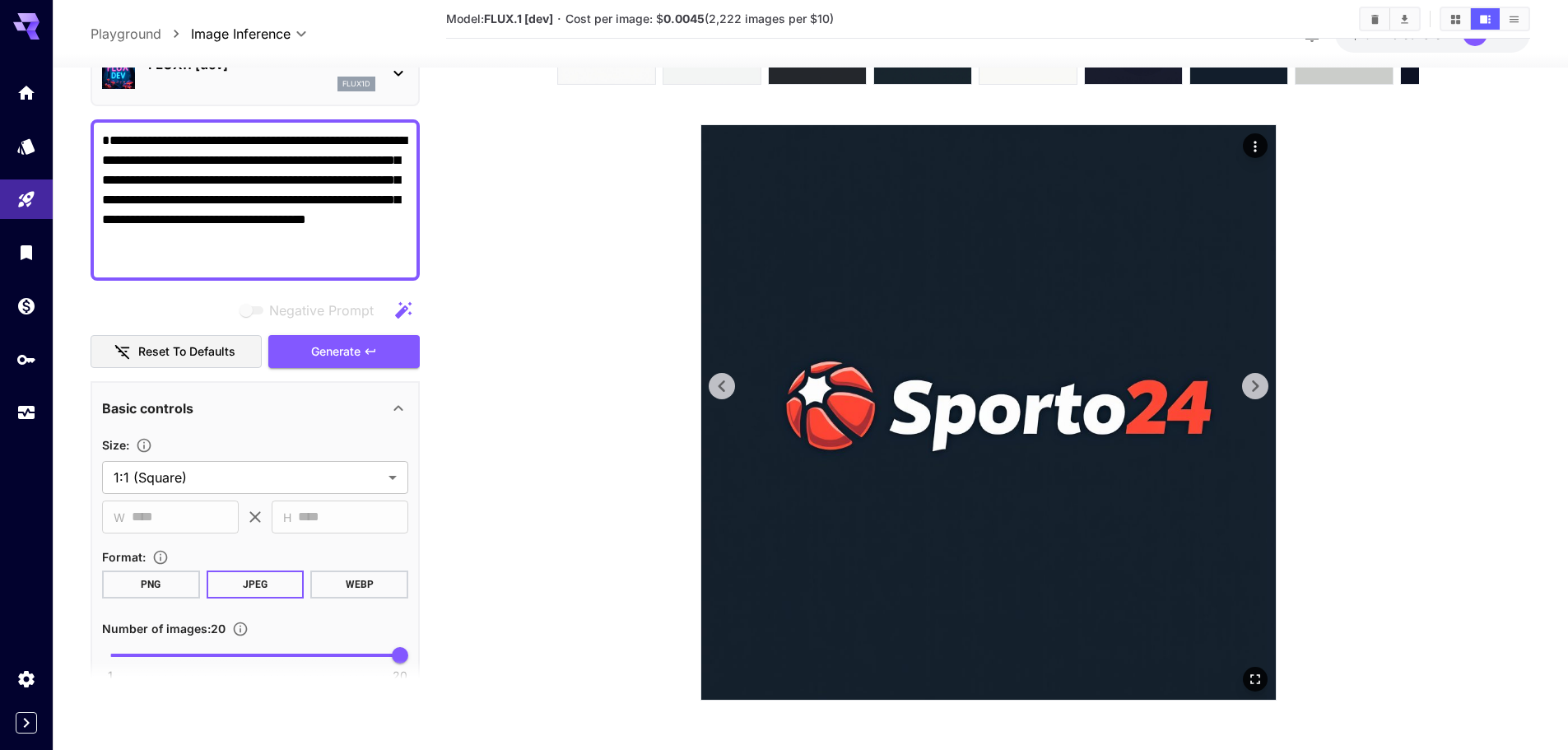
click at [1254, 387] on icon at bounding box center [1255, 386] width 25 height 25
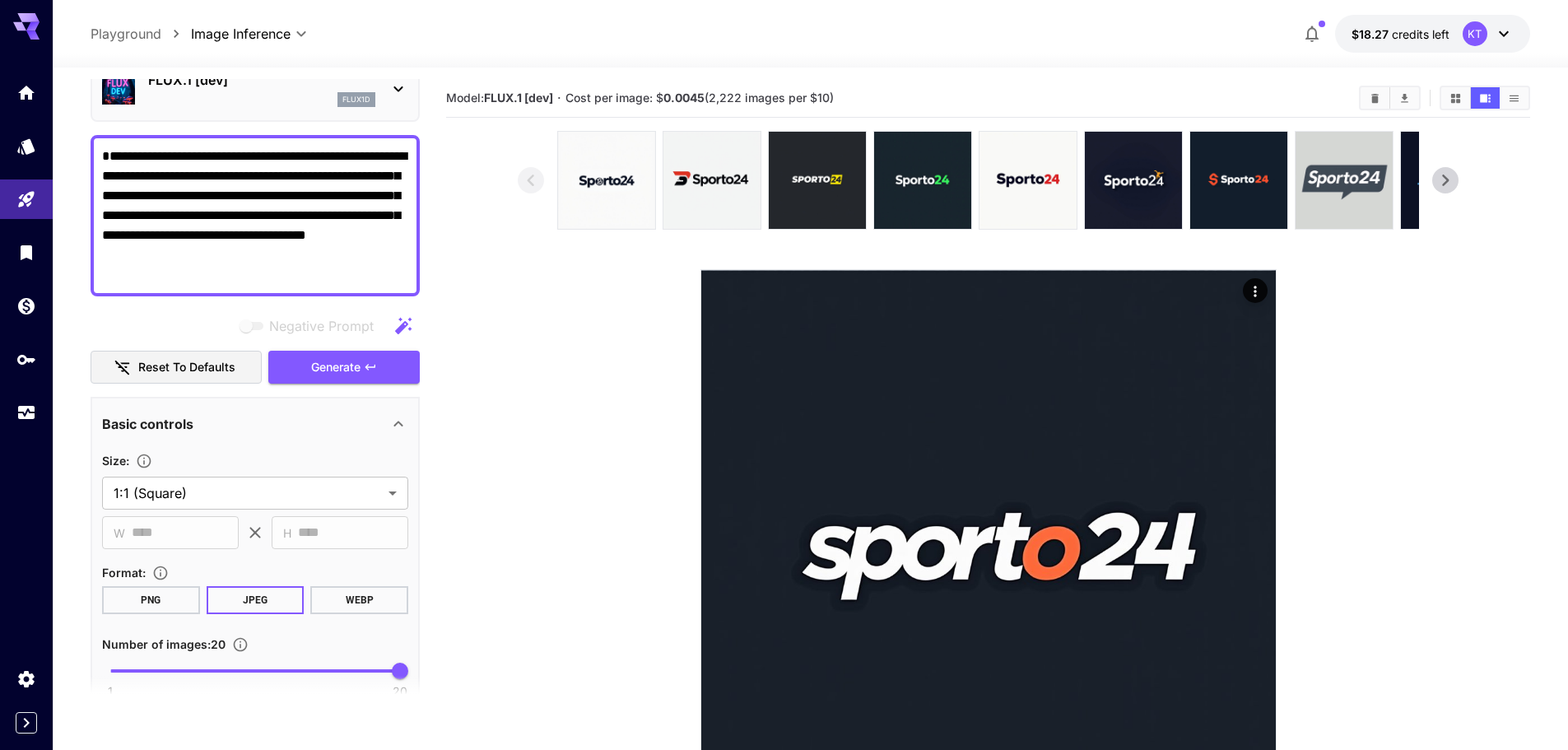
scroll to position [0, 0]
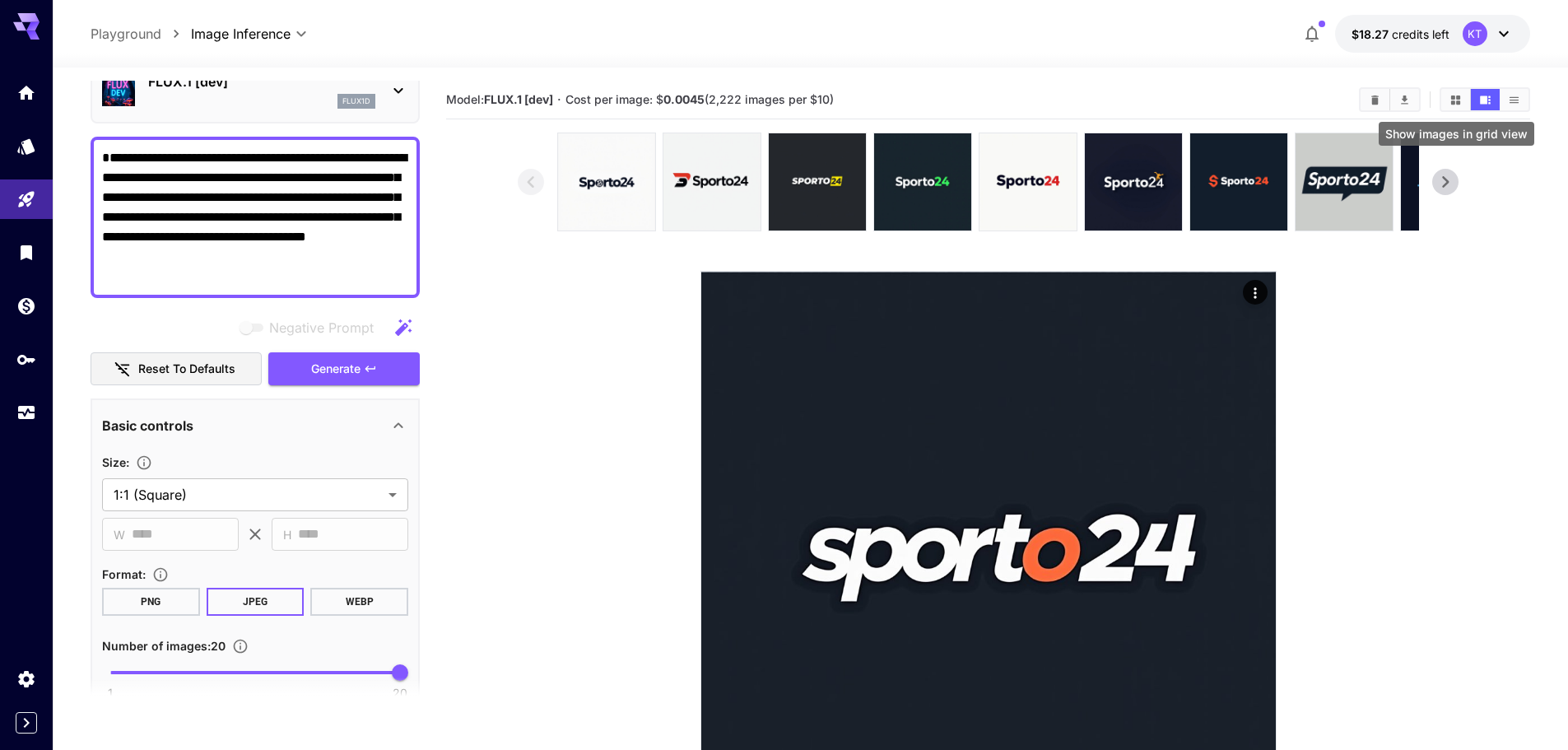
click at [1455, 94] on icon "Show images in grid view" at bounding box center [1456, 100] width 12 height 12
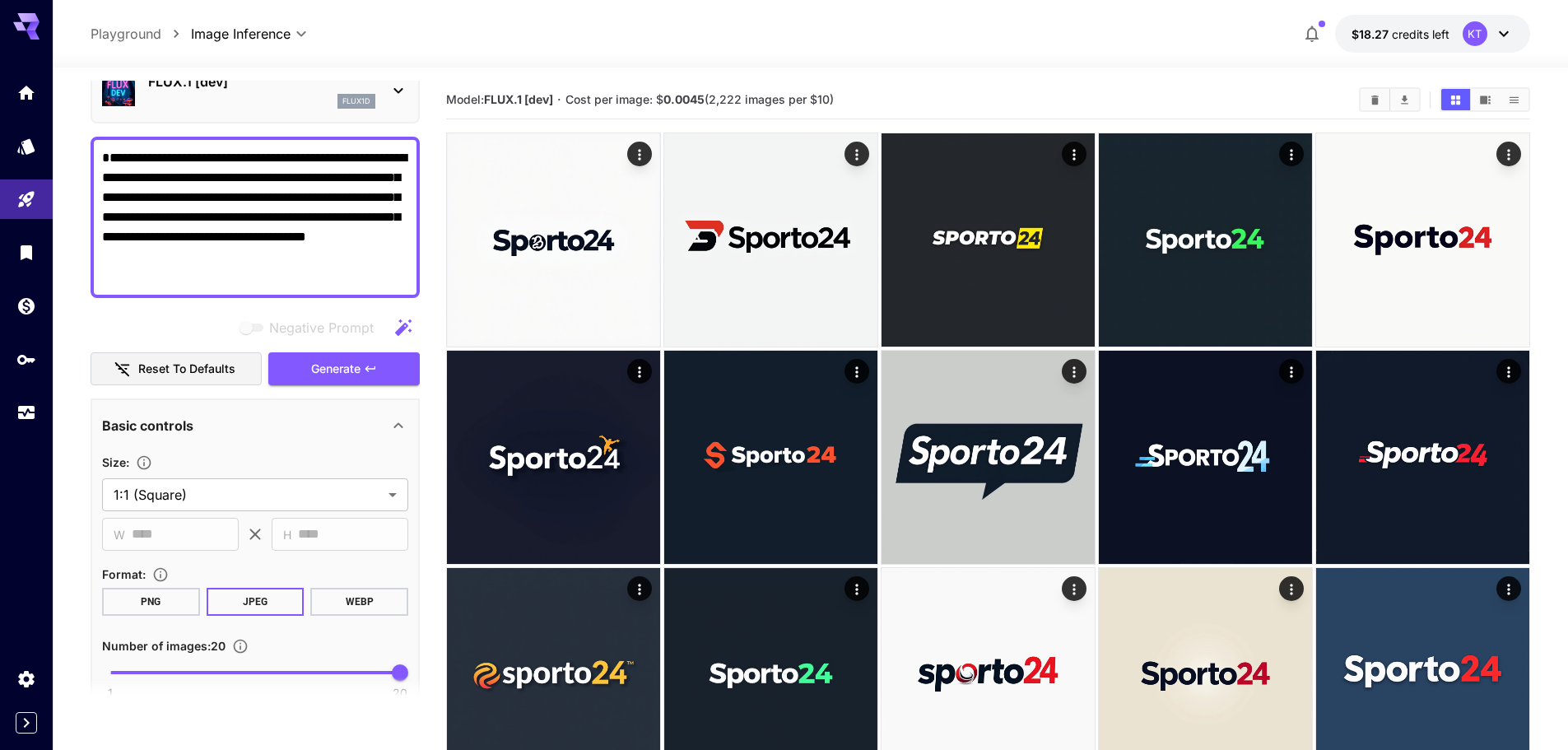
click at [1391, 27] on span "$18.27" at bounding box center [1372, 34] width 41 height 14
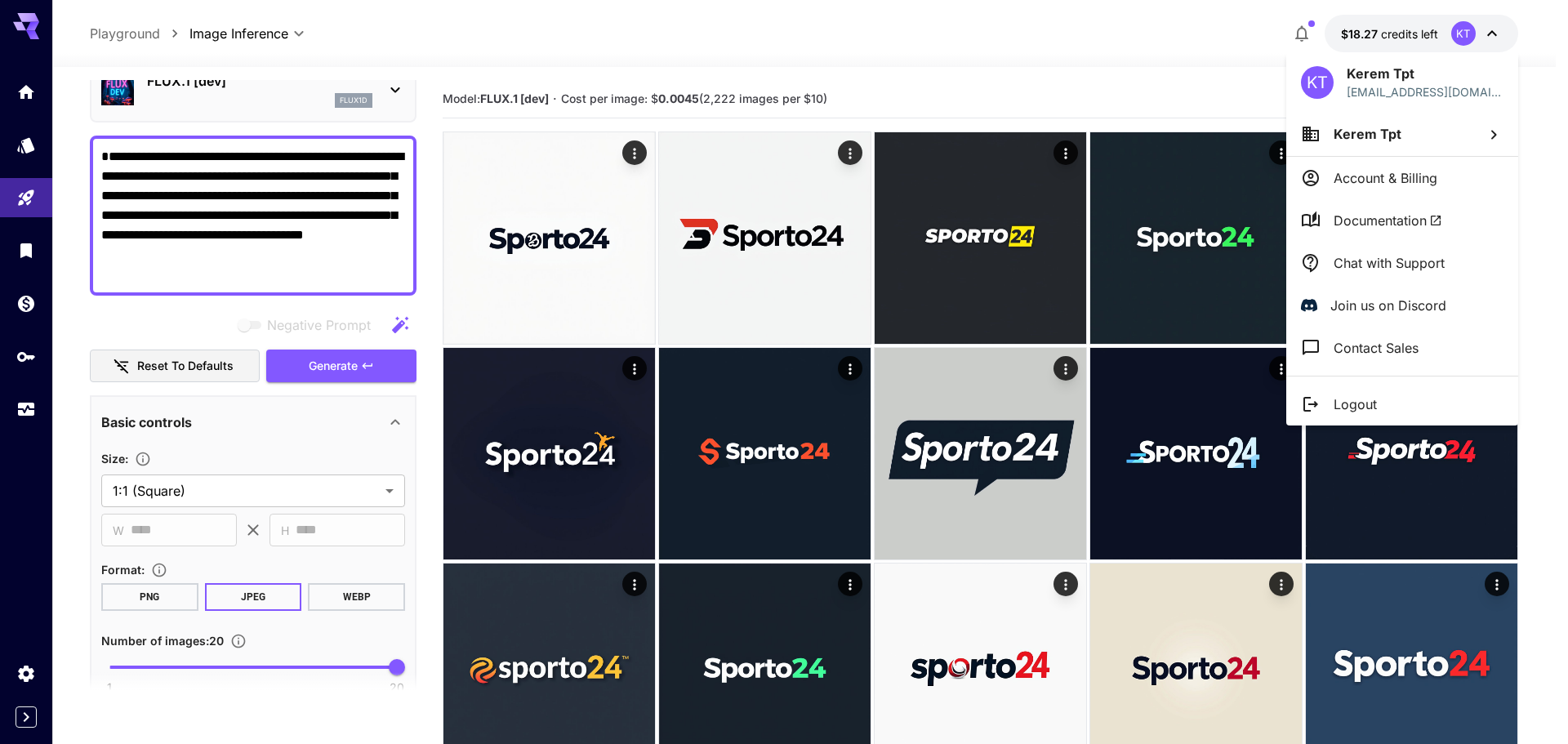
click at [1380, 27] on div at bounding box center [784, 372] width 1568 height 744
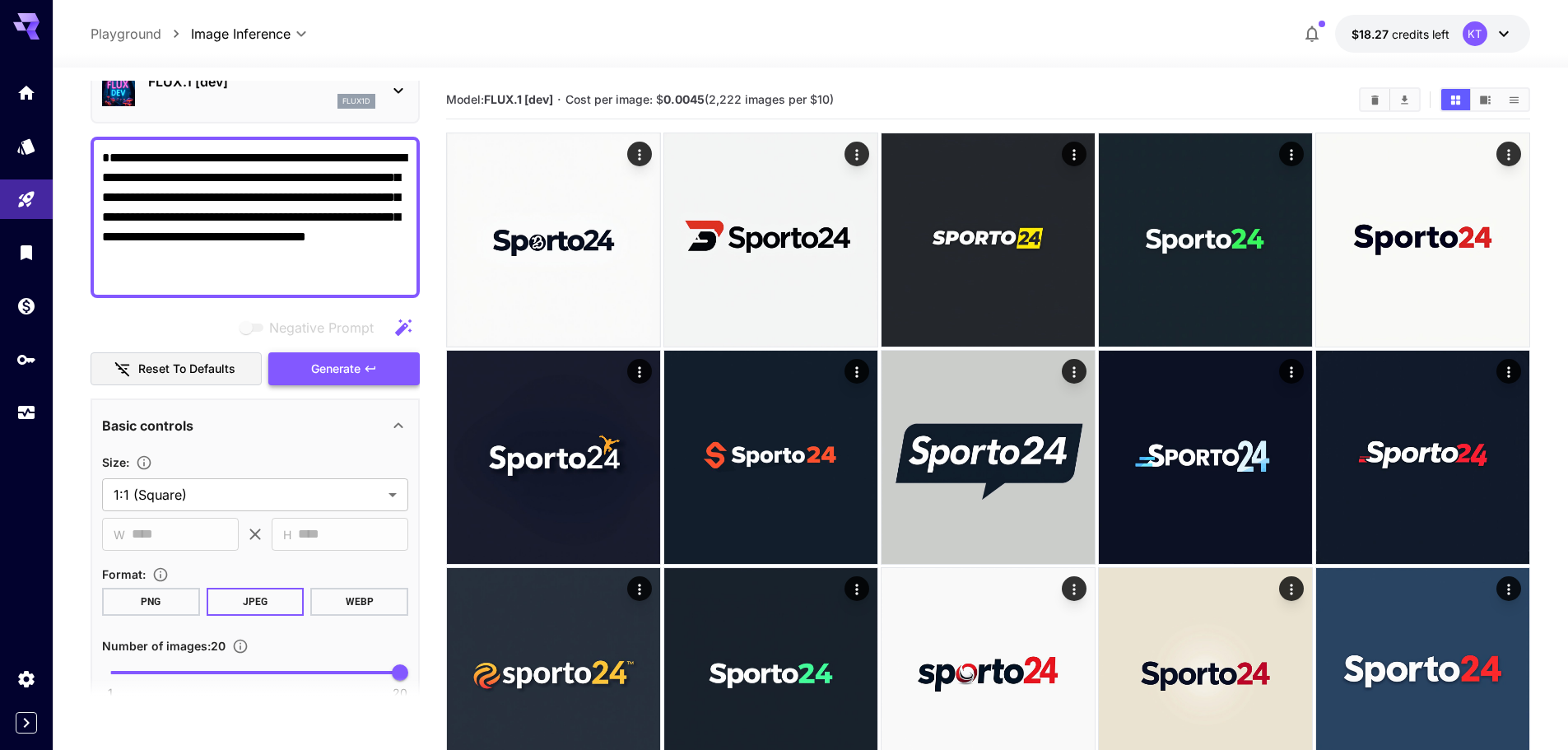
click at [362, 372] on button "Generate" at bounding box center [344, 369] width 152 height 34
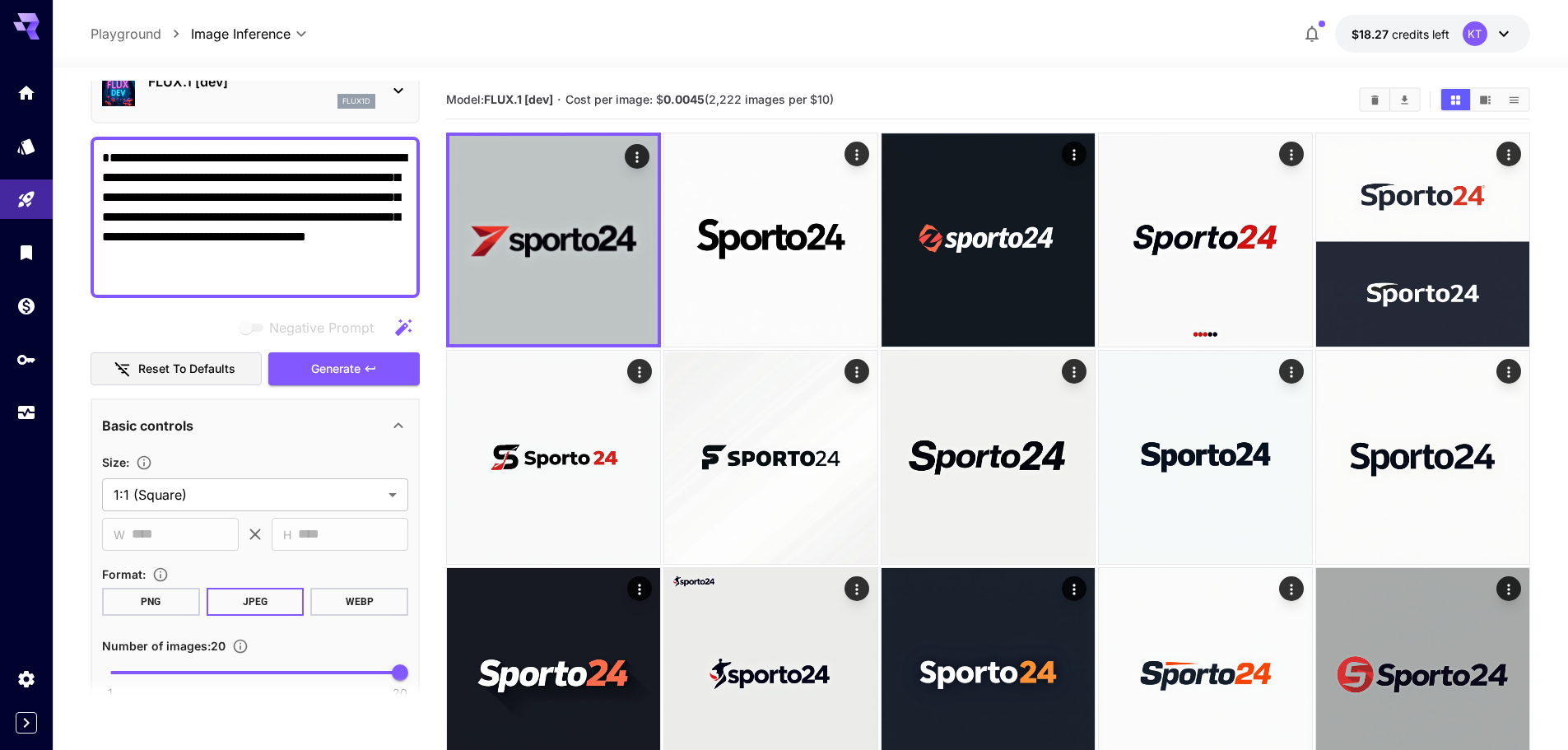
click at [1517, 102] on icon "Show images in list view" at bounding box center [1513, 99] width 9 height 7
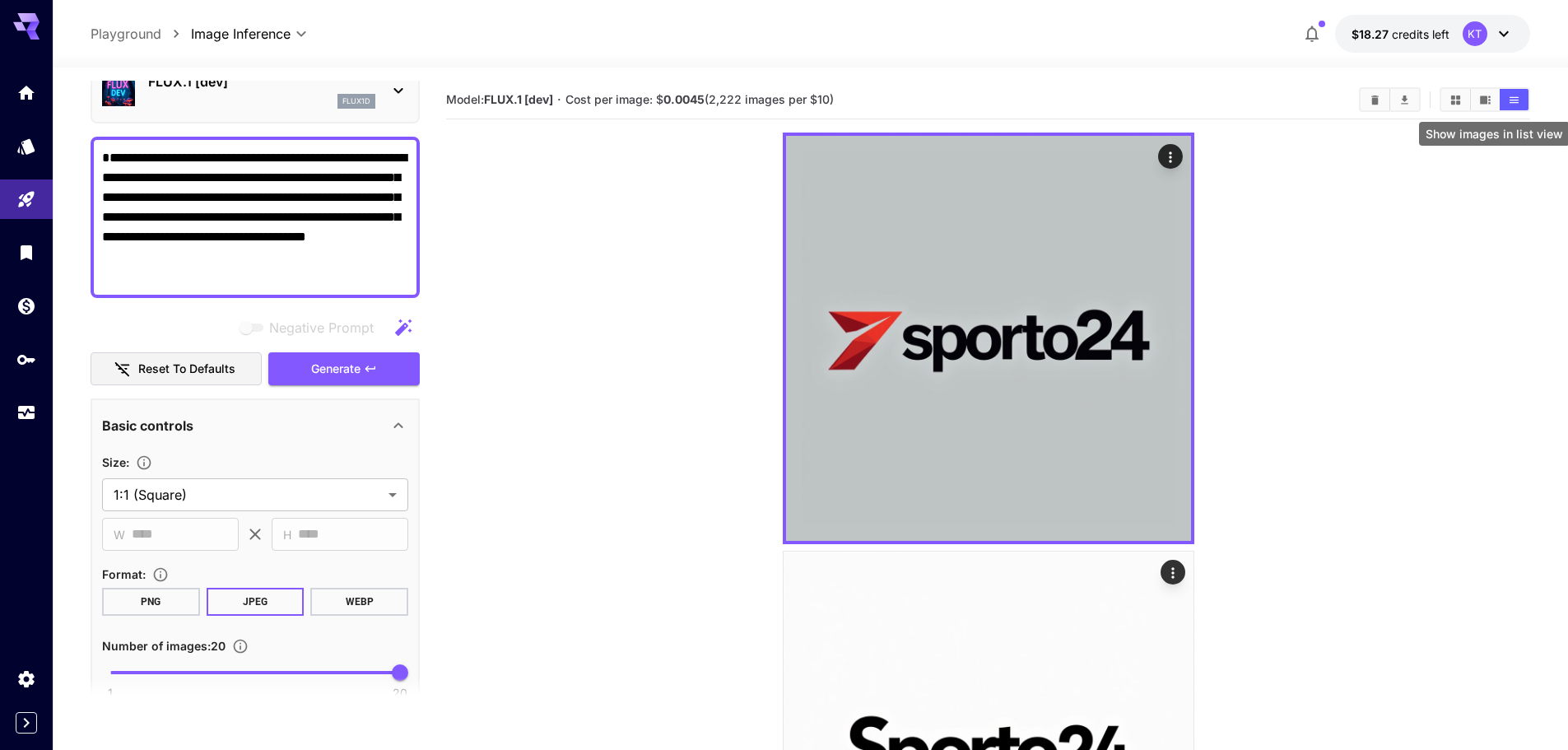
click at [1514, 102] on icon "Show images in list view" at bounding box center [1513, 99] width 9 height 7
click at [1491, 104] on icon "Show images in video view" at bounding box center [1485, 100] width 12 height 12
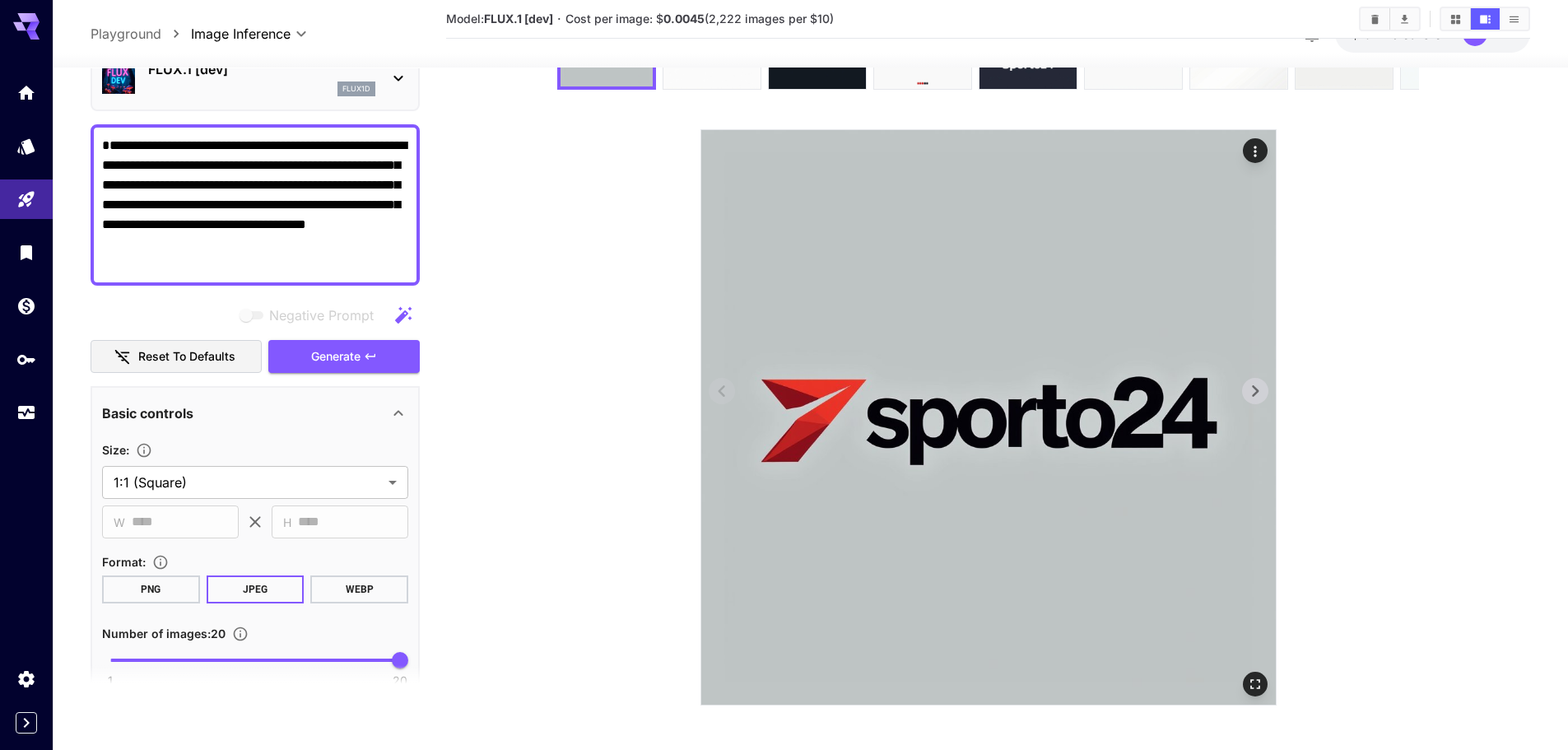
scroll to position [147, 0]
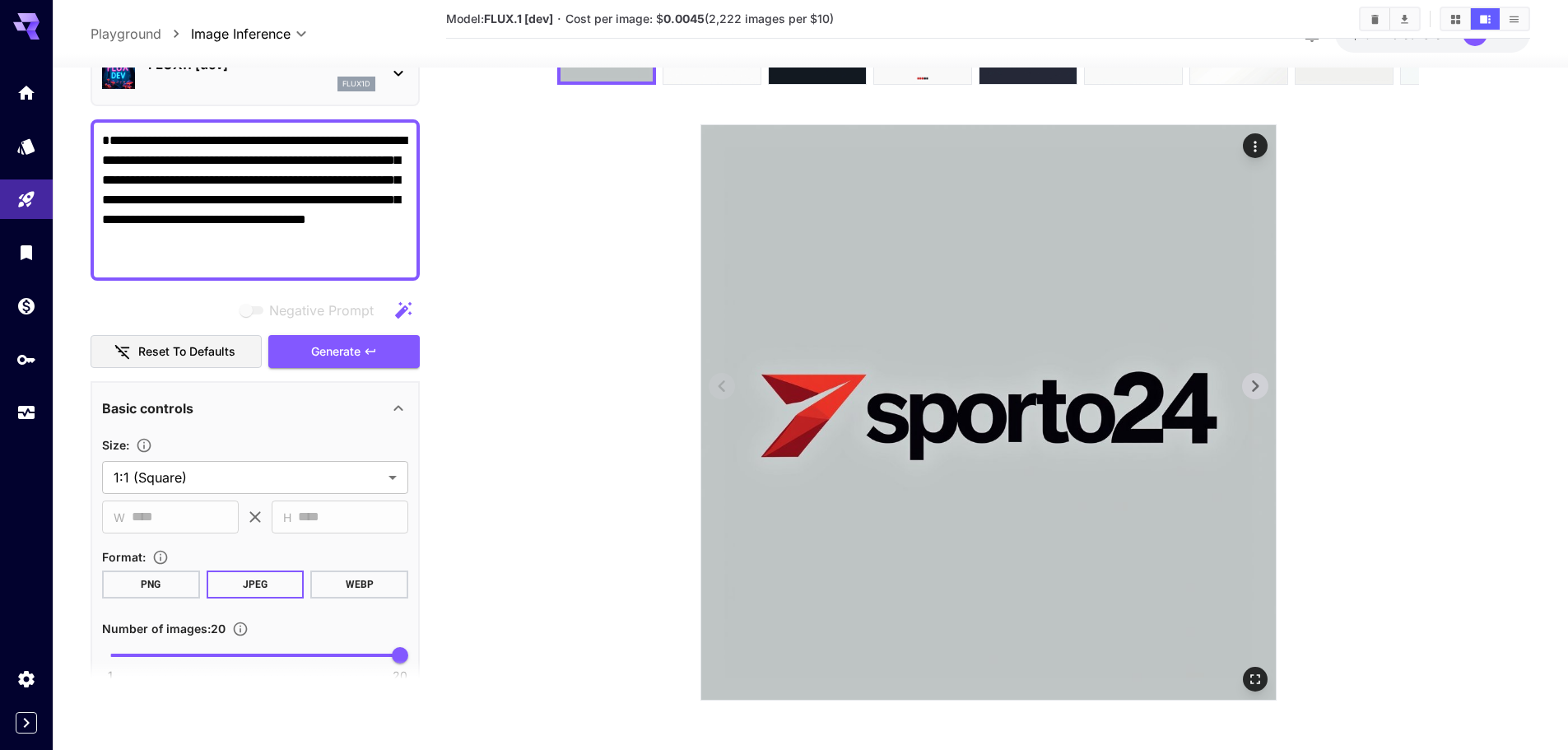
click at [1260, 389] on icon at bounding box center [1255, 386] width 25 height 25
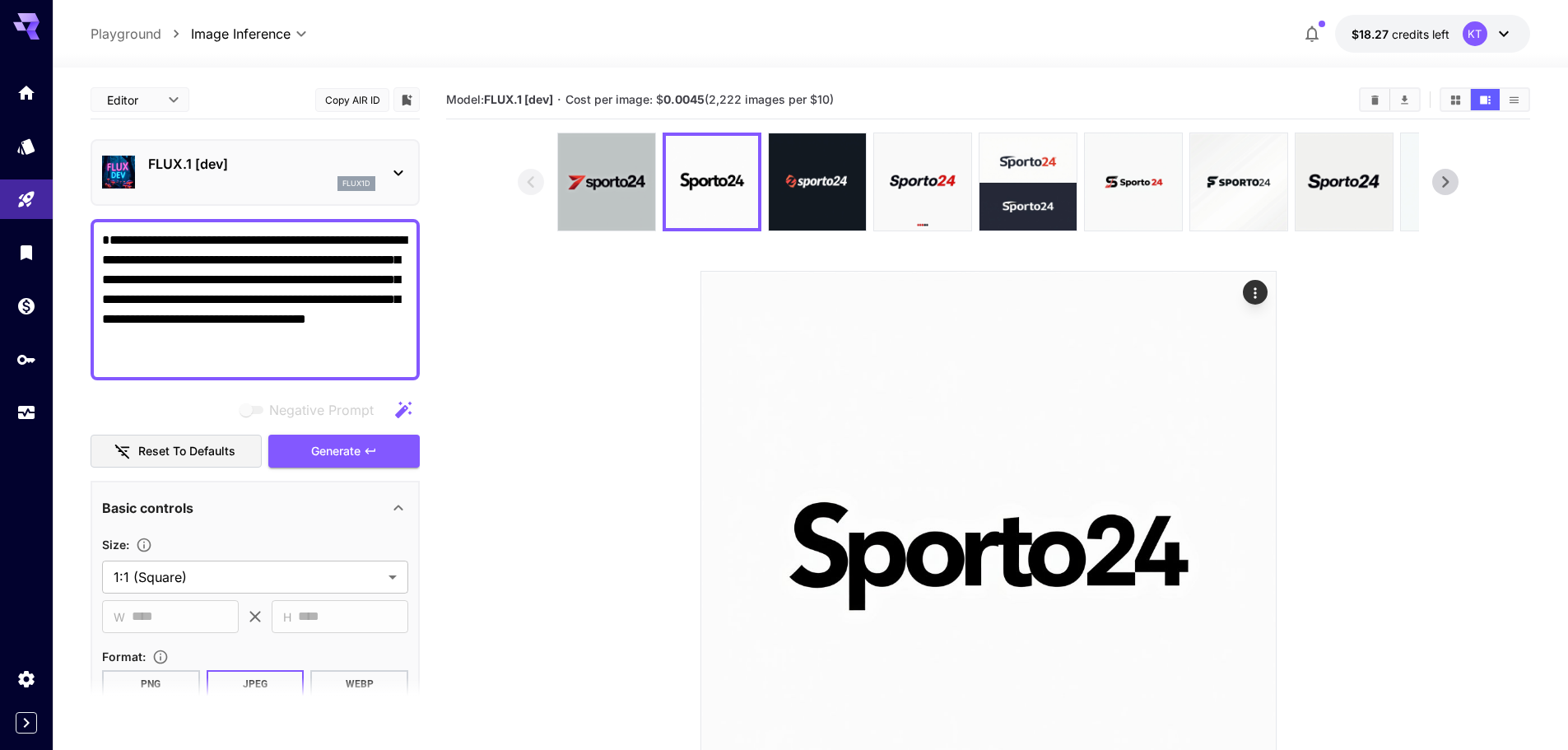
click at [1260, 521] on icon at bounding box center [1255, 533] width 25 height 25
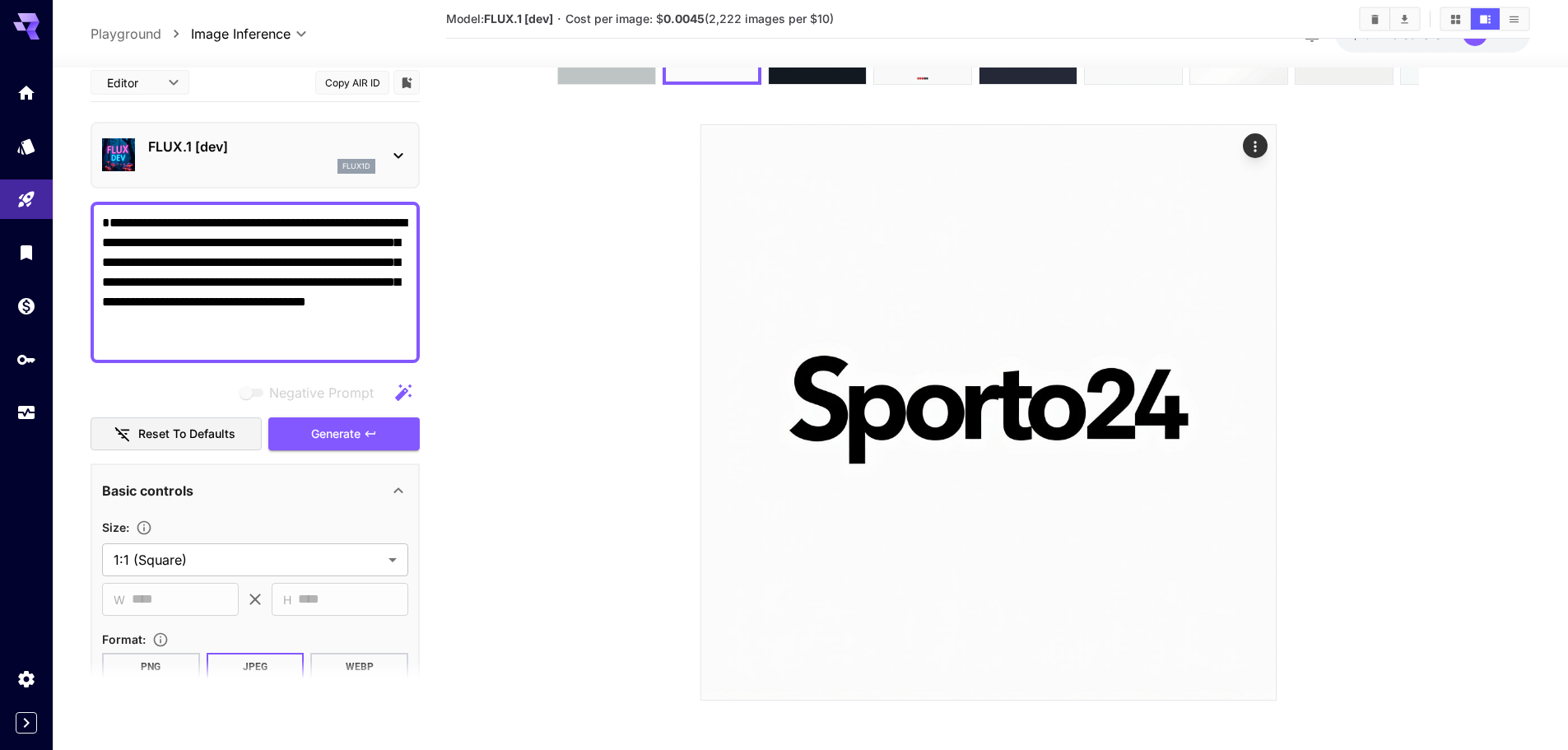
scroll to position [82, 0]
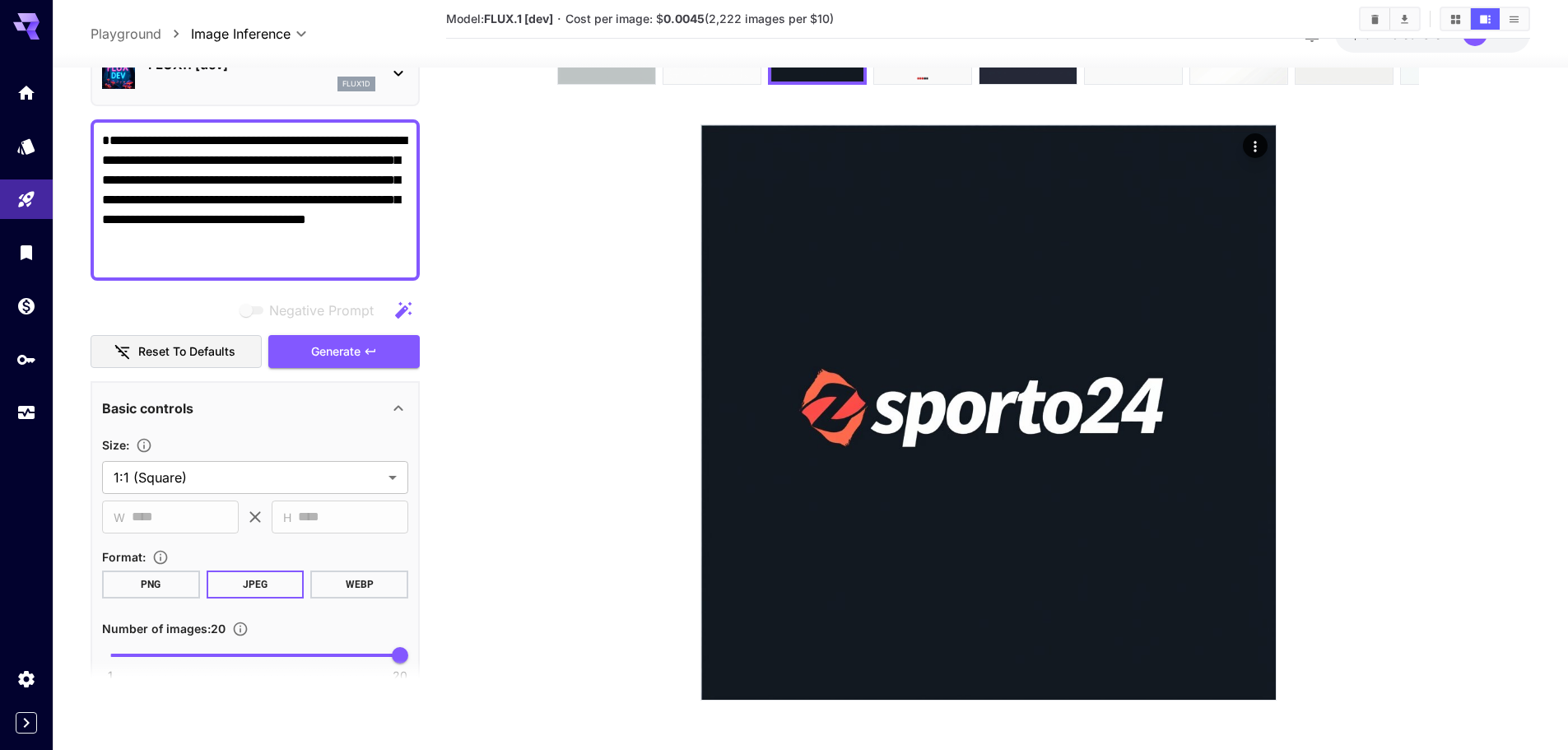
click at [1260, 389] on icon at bounding box center [1255, 386] width 25 height 25
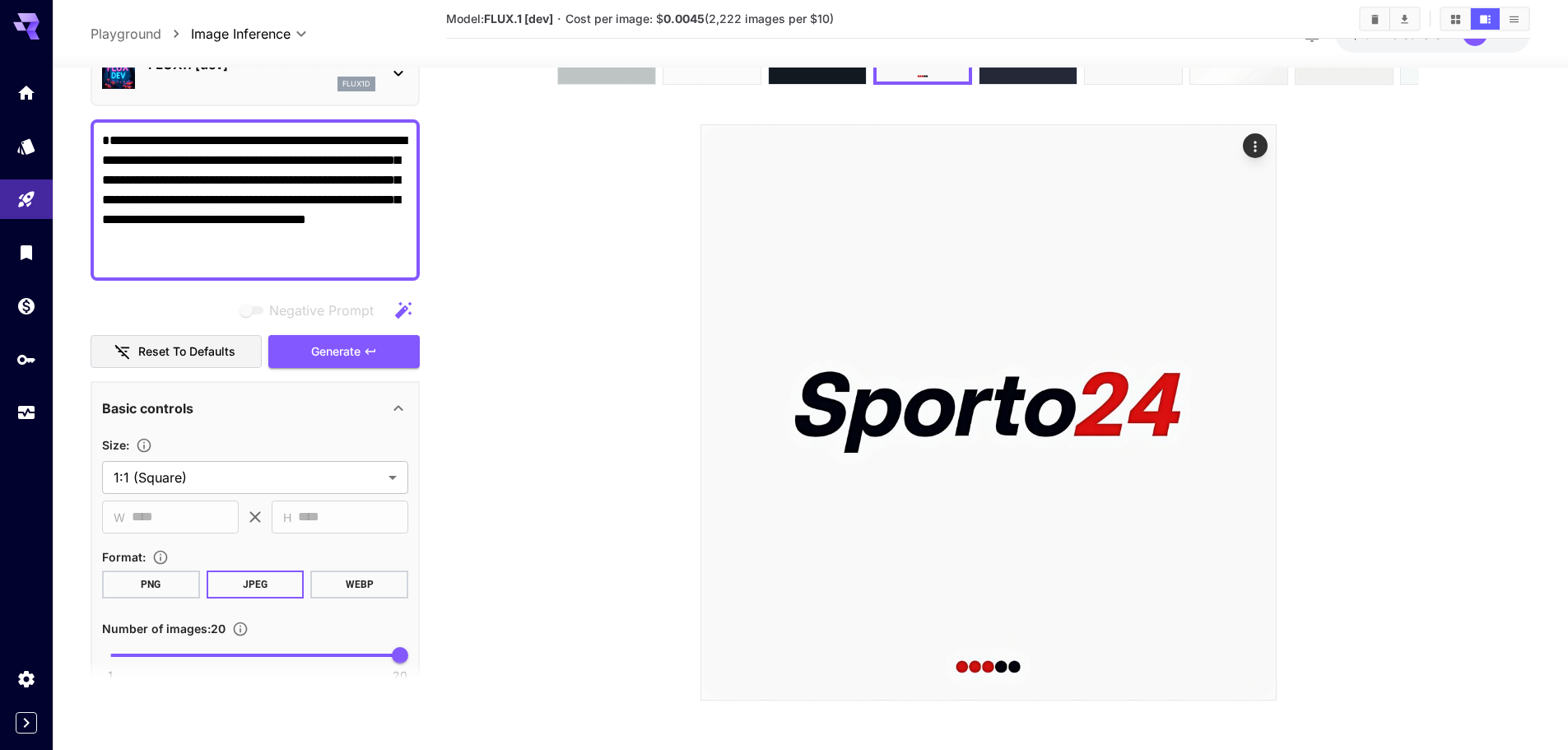
click at [1260, 389] on icon at bounding box center [1255, 386] width 25 height 25
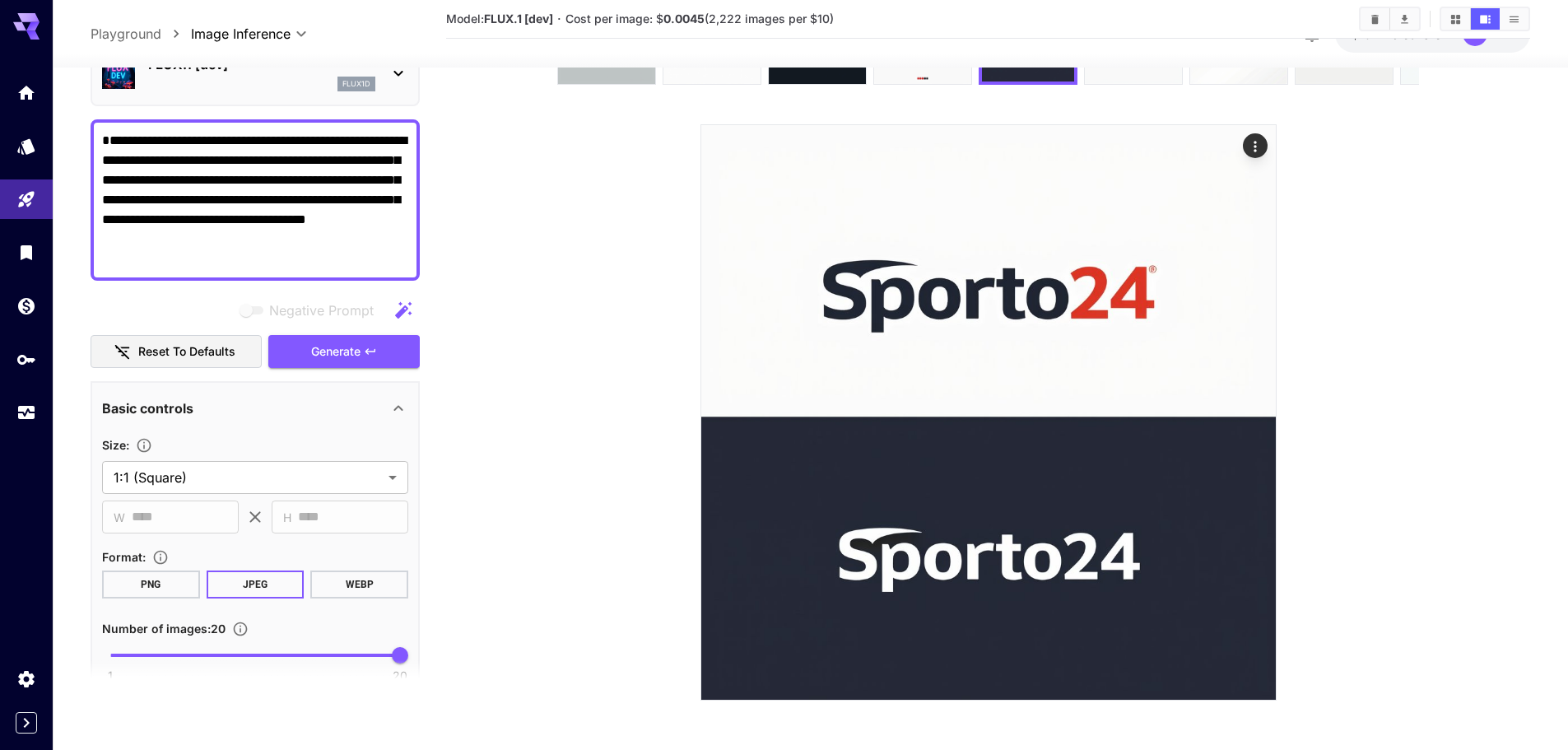
click at [1260, 389] on icon at bounding box center [1255, 386] width 25 height 25
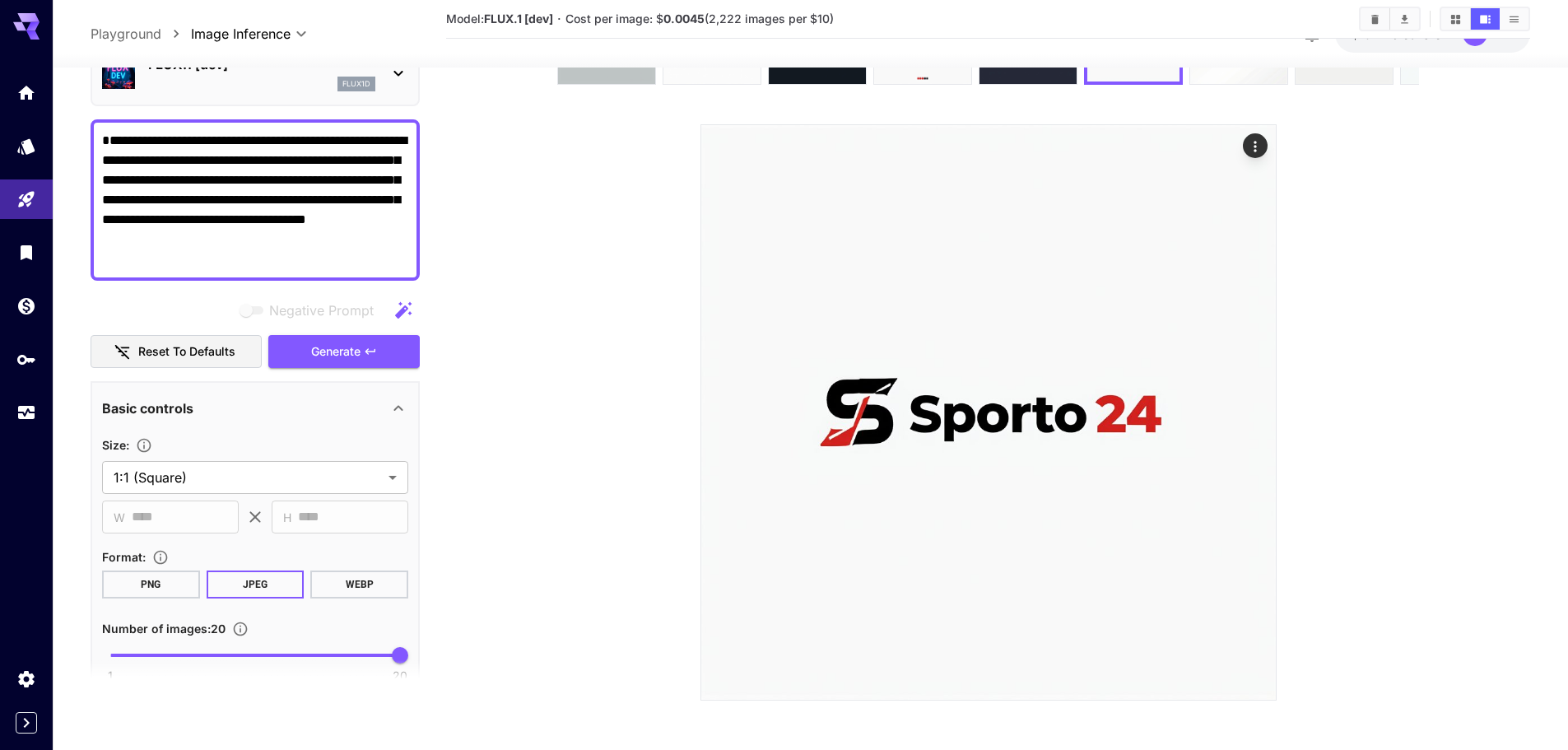
click at [1260, 389] on icon at bounding box center [1255, 386] width 25 height 25
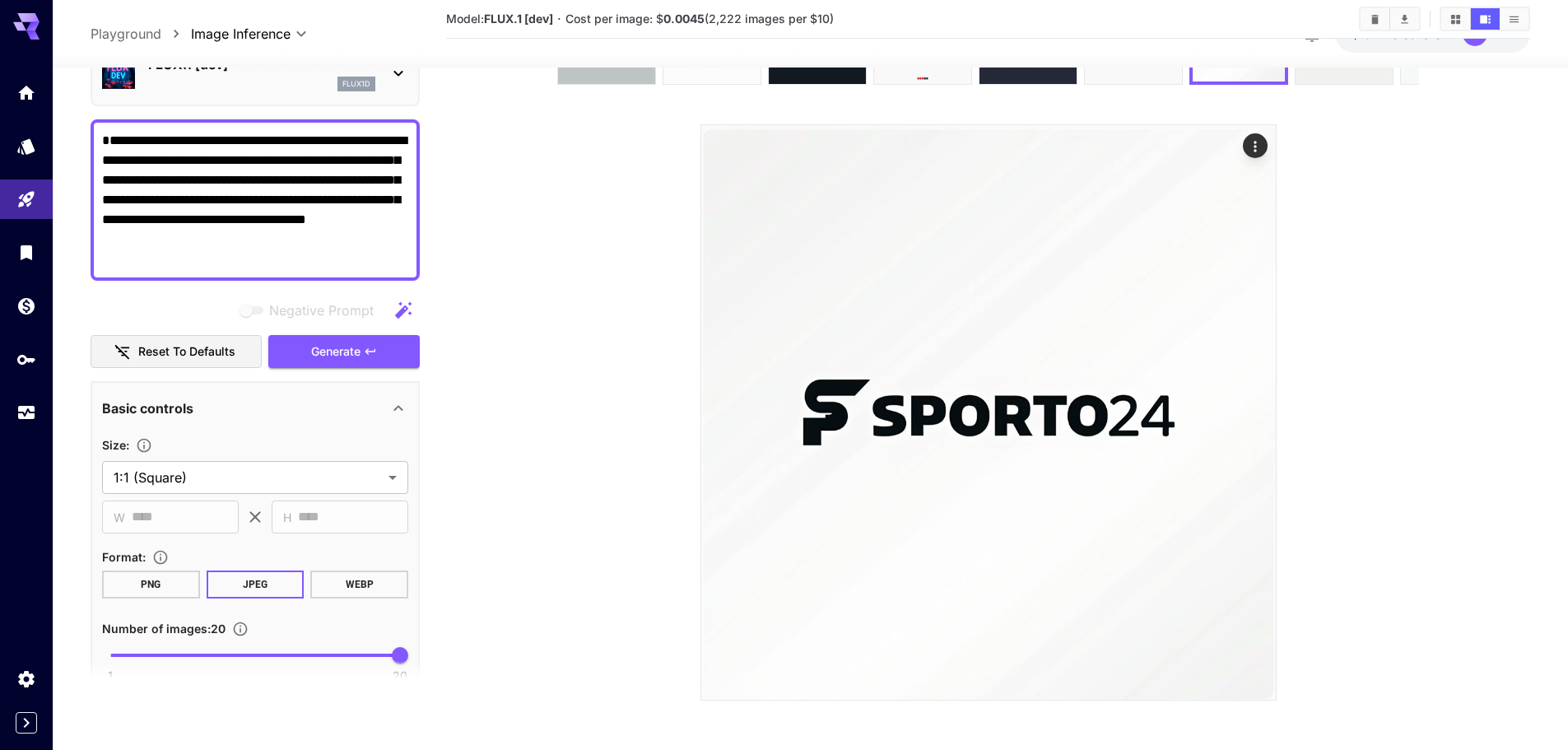
click at [1260, 389] on icon at bounding box center [1255, 386] width 25 height 25
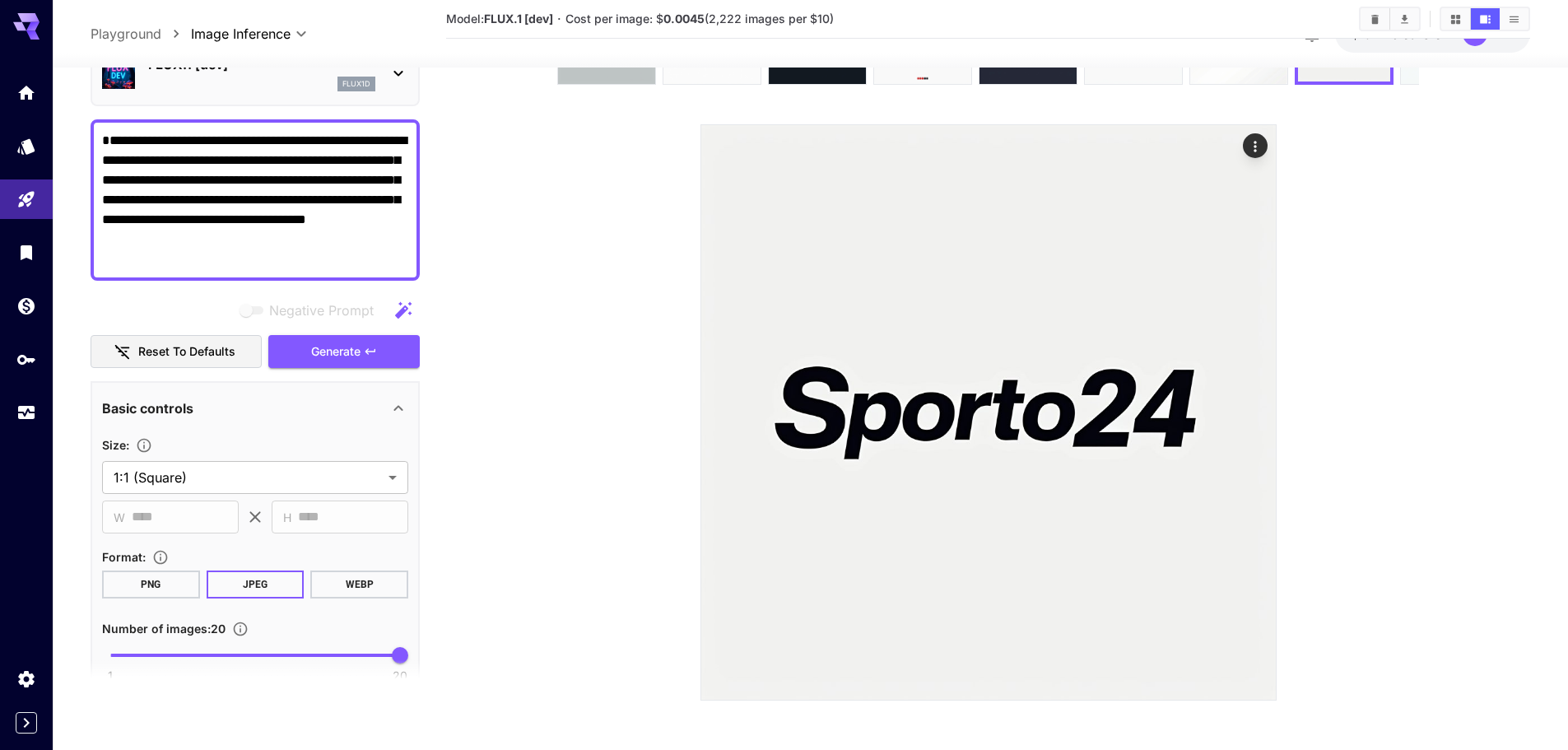
click at [1260, 389] on icon at bounding box center [1255, 386] width 25 height 25
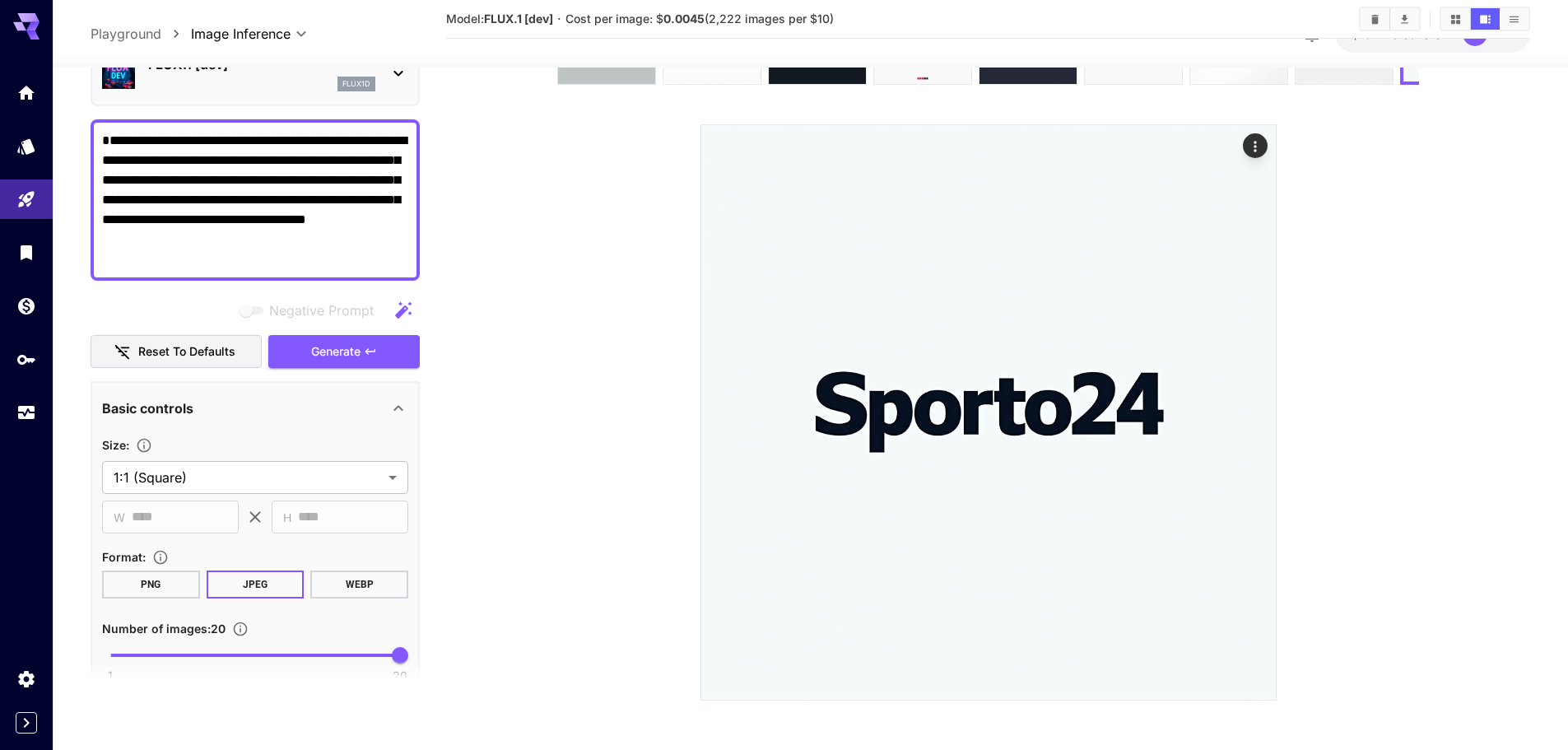
click at [1260, 389] on icon at bounding box center [1255, 386] width 25 height 25
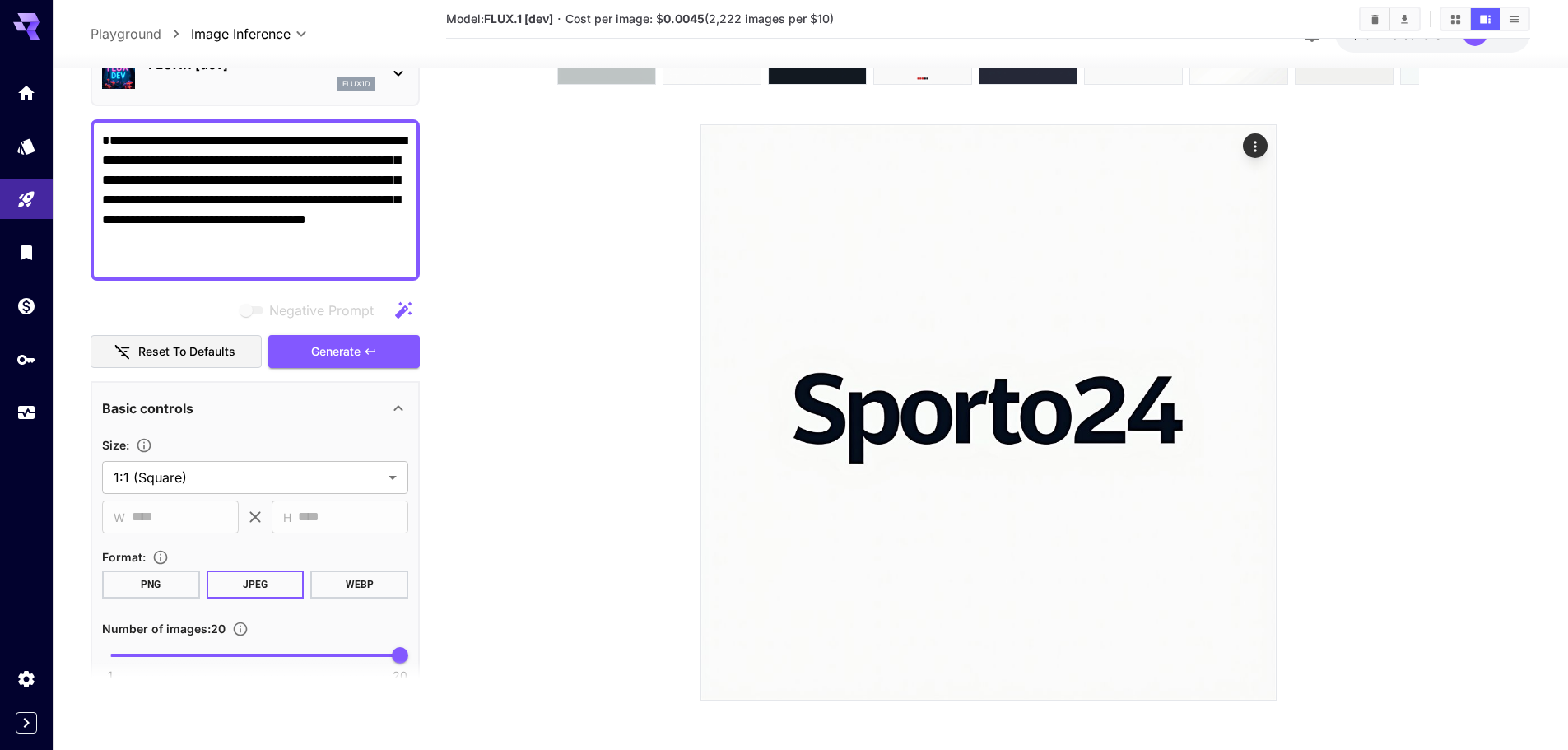
click at [1260, 389] on icon at bounding box center [1255, 386] width 25 height 25
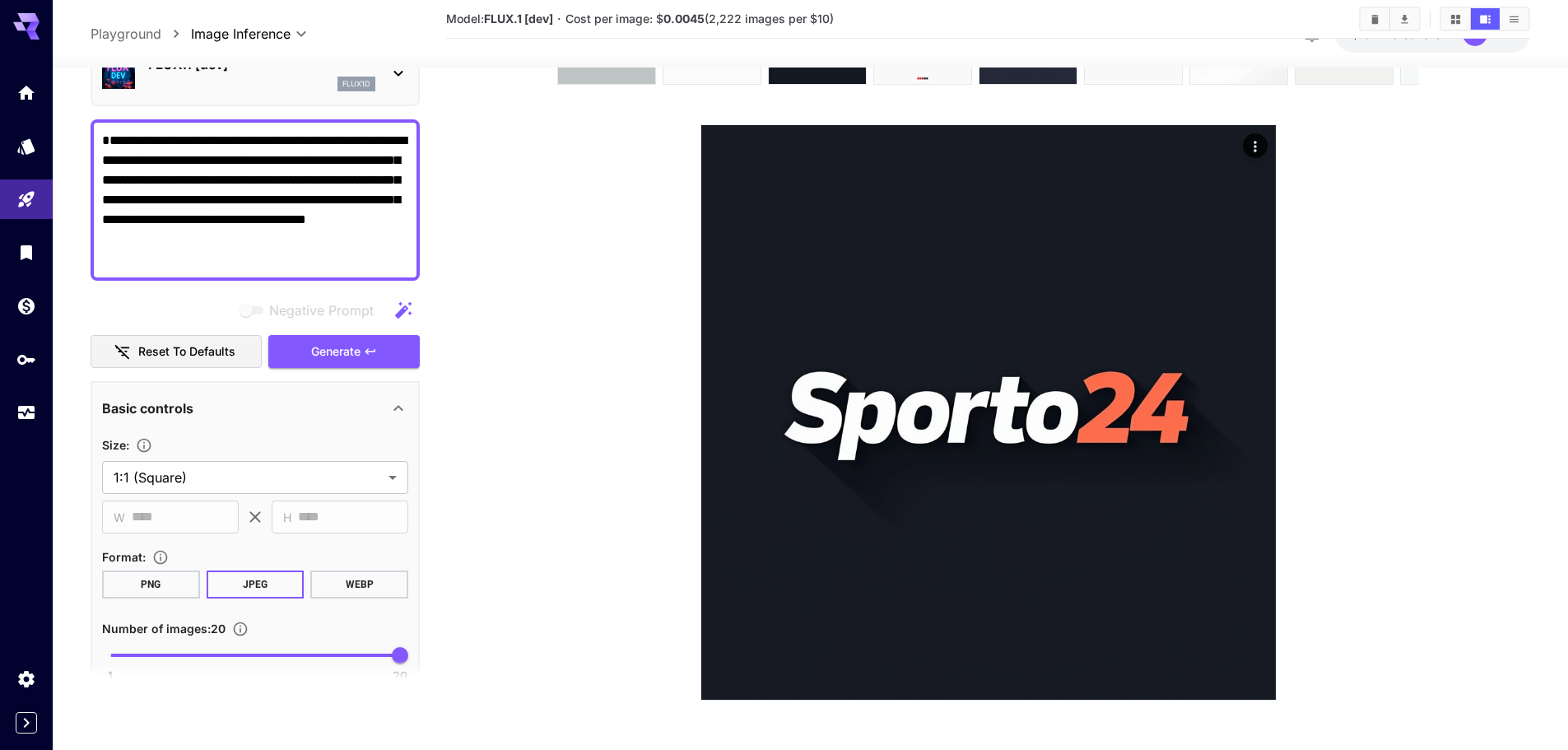
click at [1260, 389] on icon at bounding box center [1255, 386] width 25 height 25
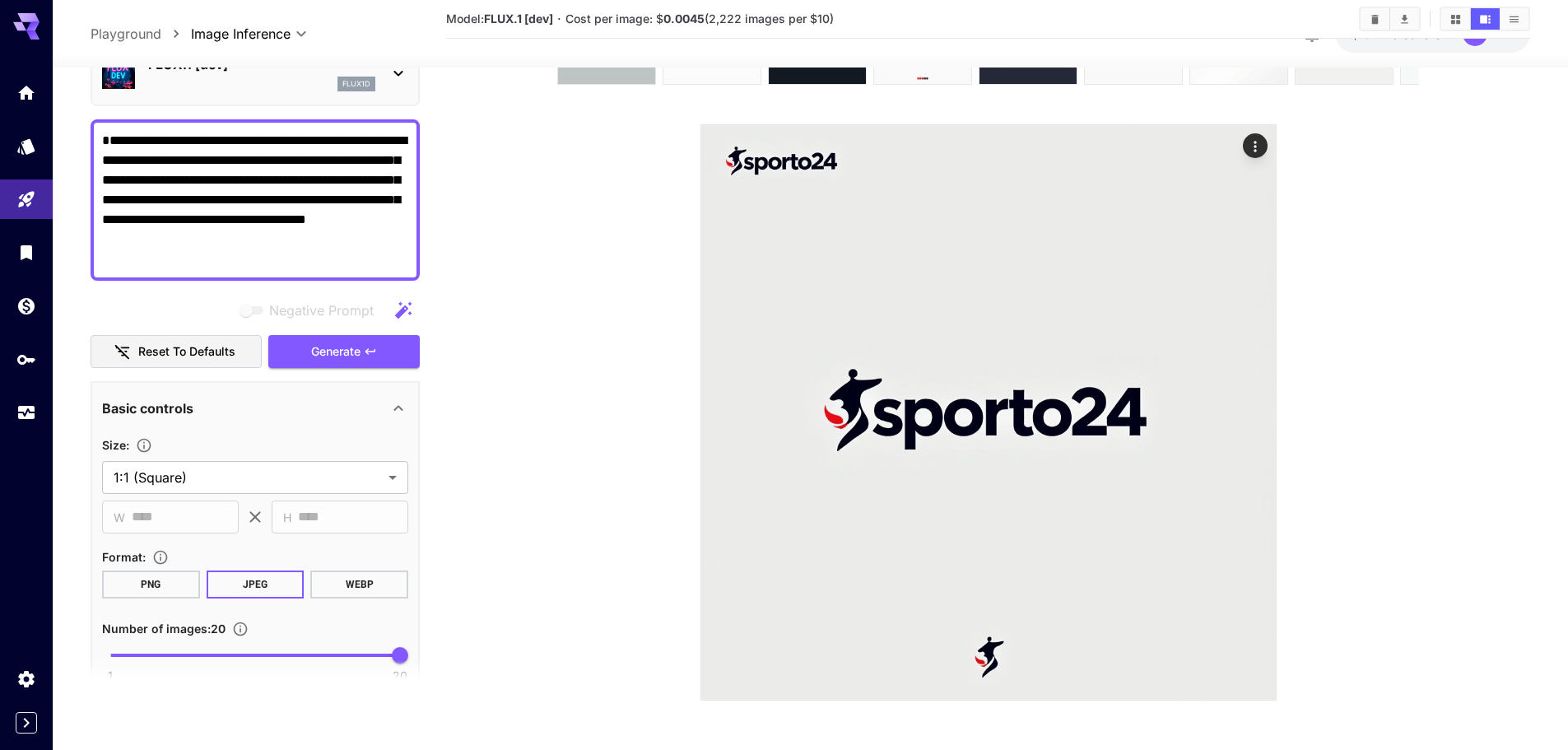
click at [1260, 389] on icon at bounding box center [1255, 386] width 25 height 25
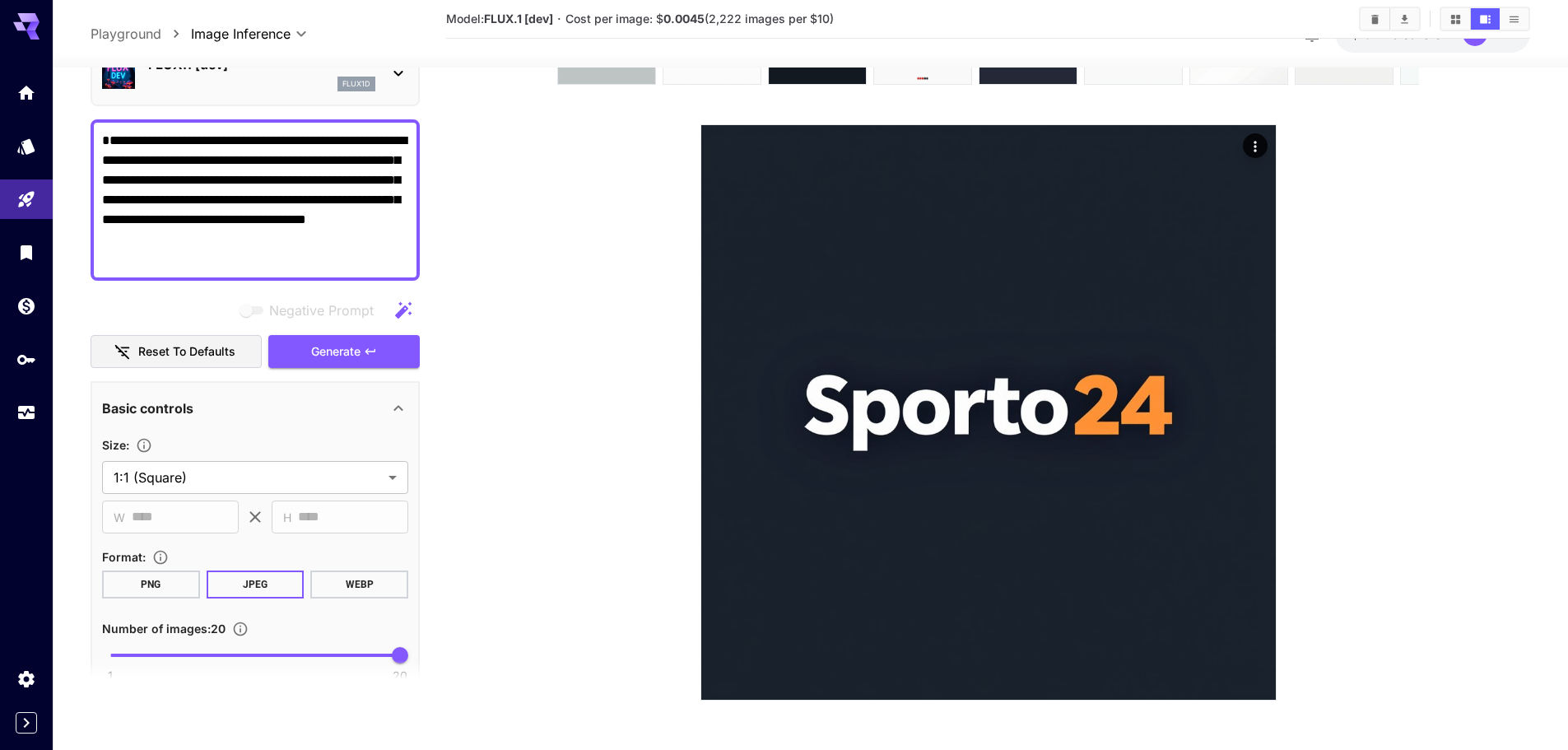
click at [1260, 389] on icon at bounding box center [1255, 386] width 25 height 25
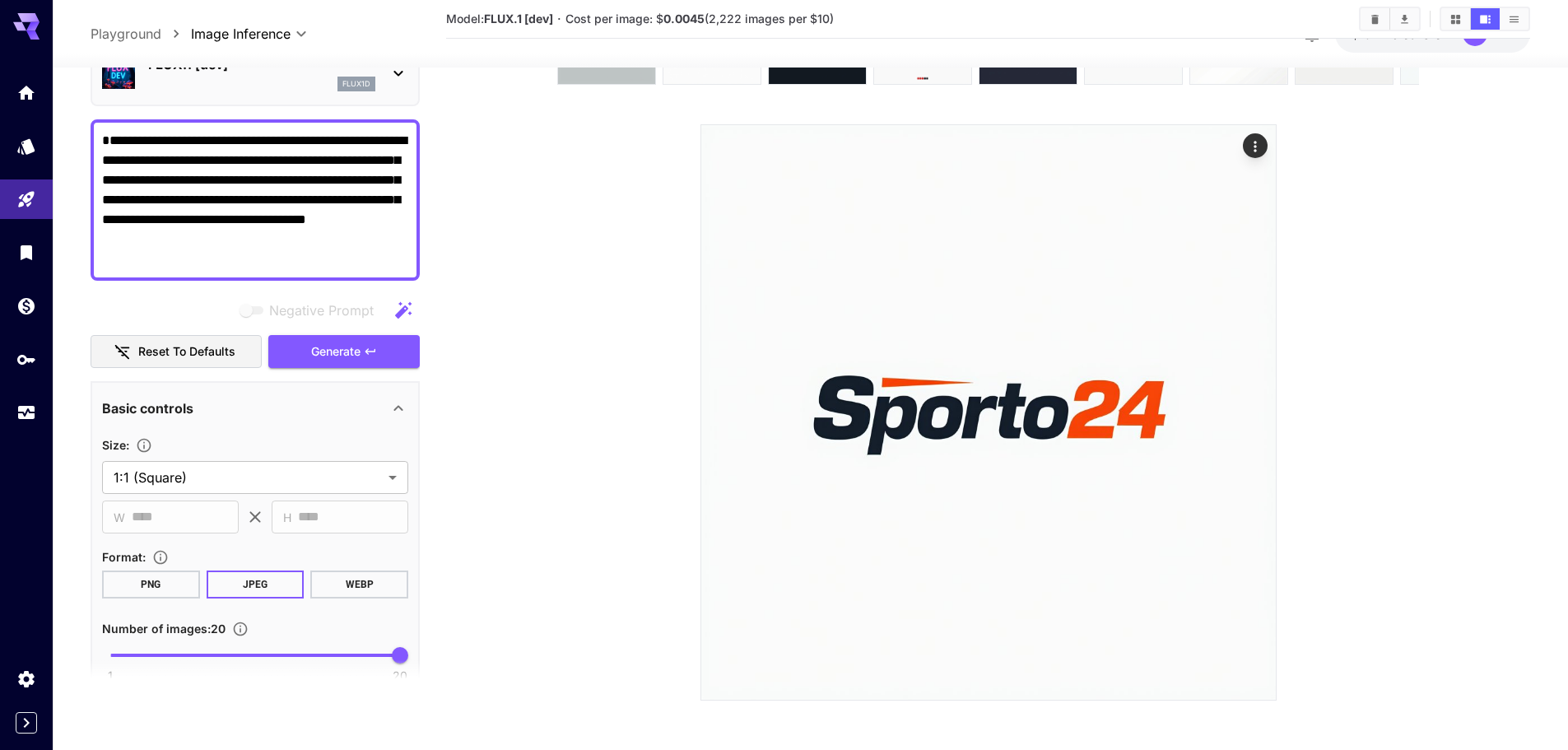
click at [1260, 389] on icon at bounding box center [1255, 386] width 25 height 25
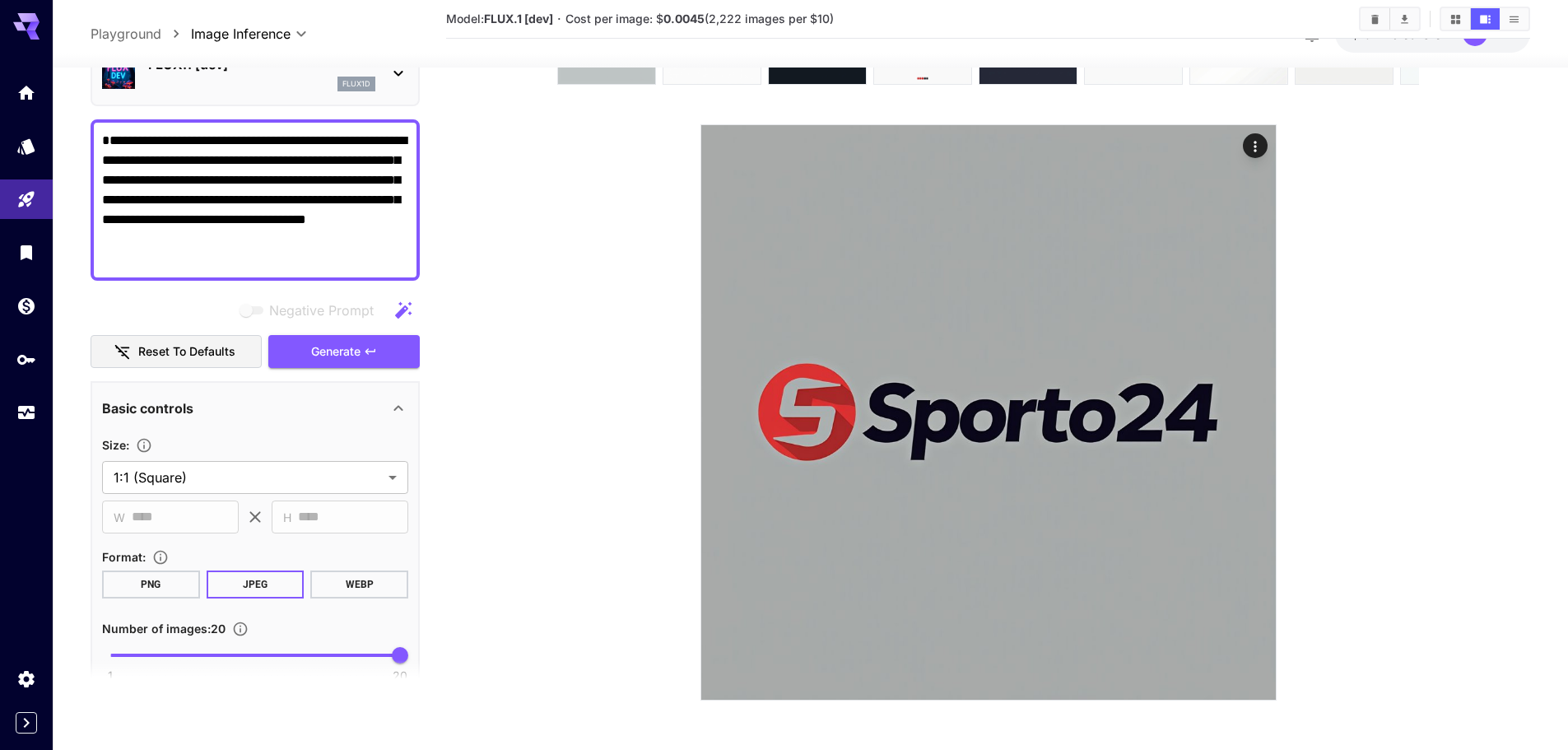
click at [1260, 389] on icon at bounding box center [1255, 386] width 25 height 25
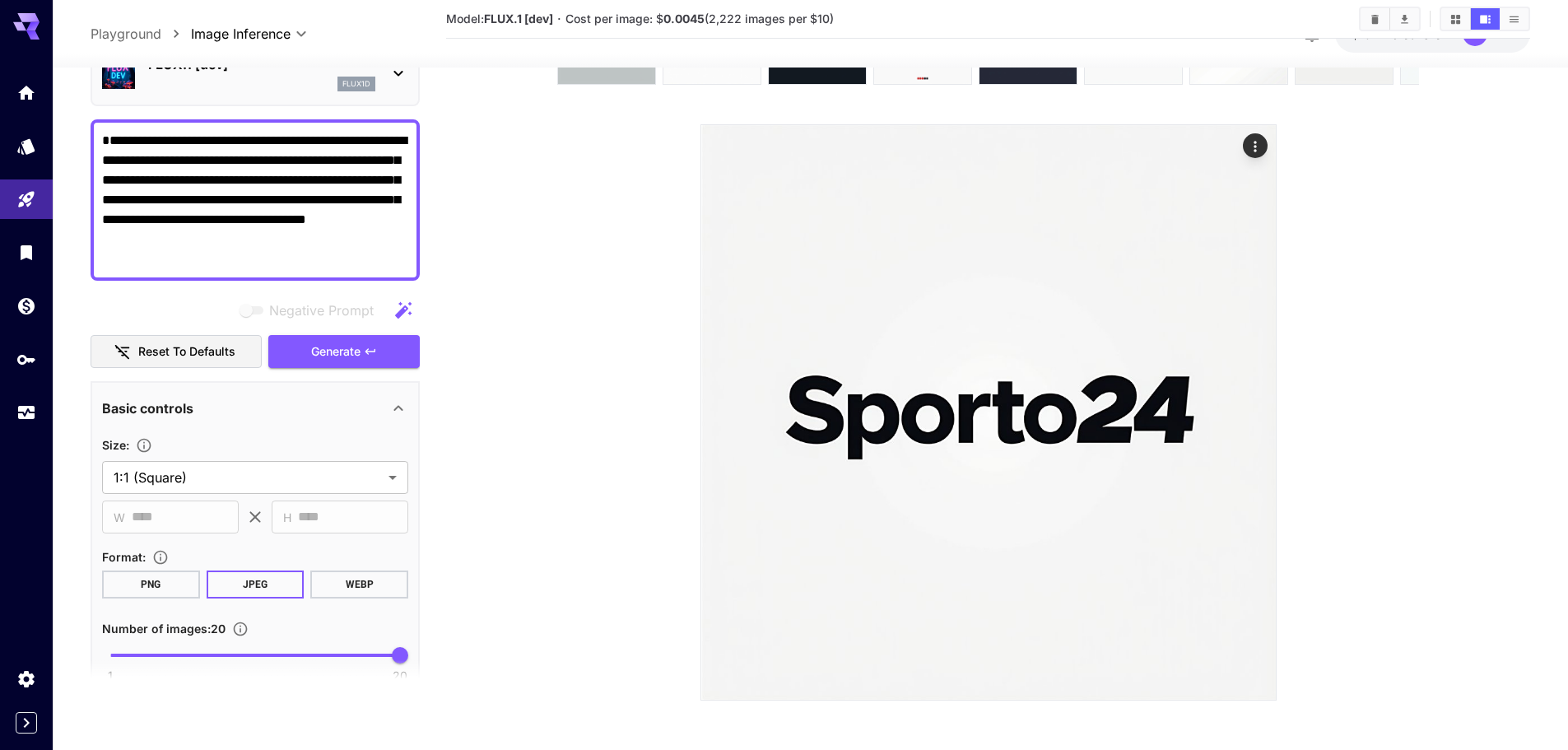
click at [1260, 389] on icon at bounding box center [1255, 386] width 25 height 25
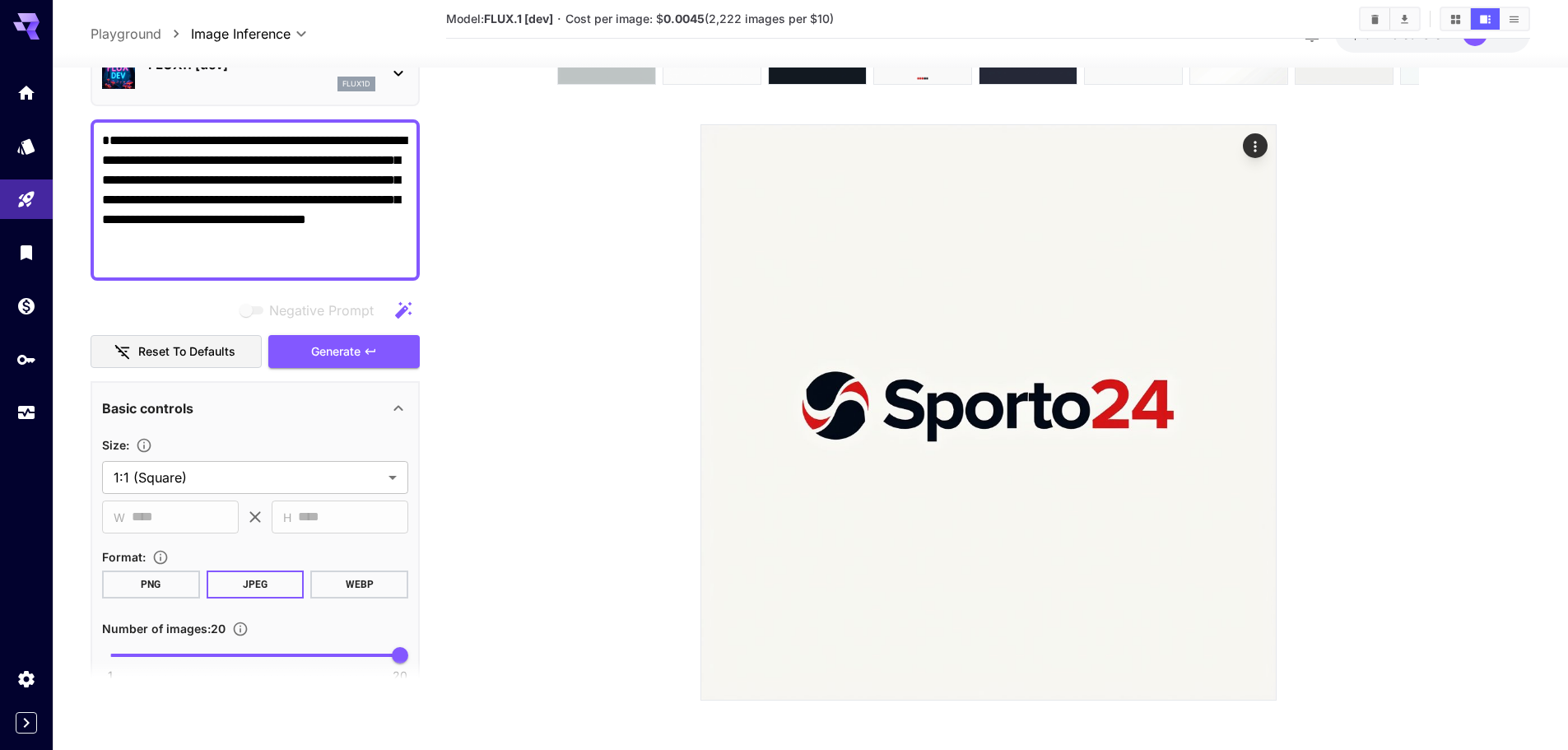
click at [1260, 389] on icon at bounding box center [1255, 386] width 25 height 25
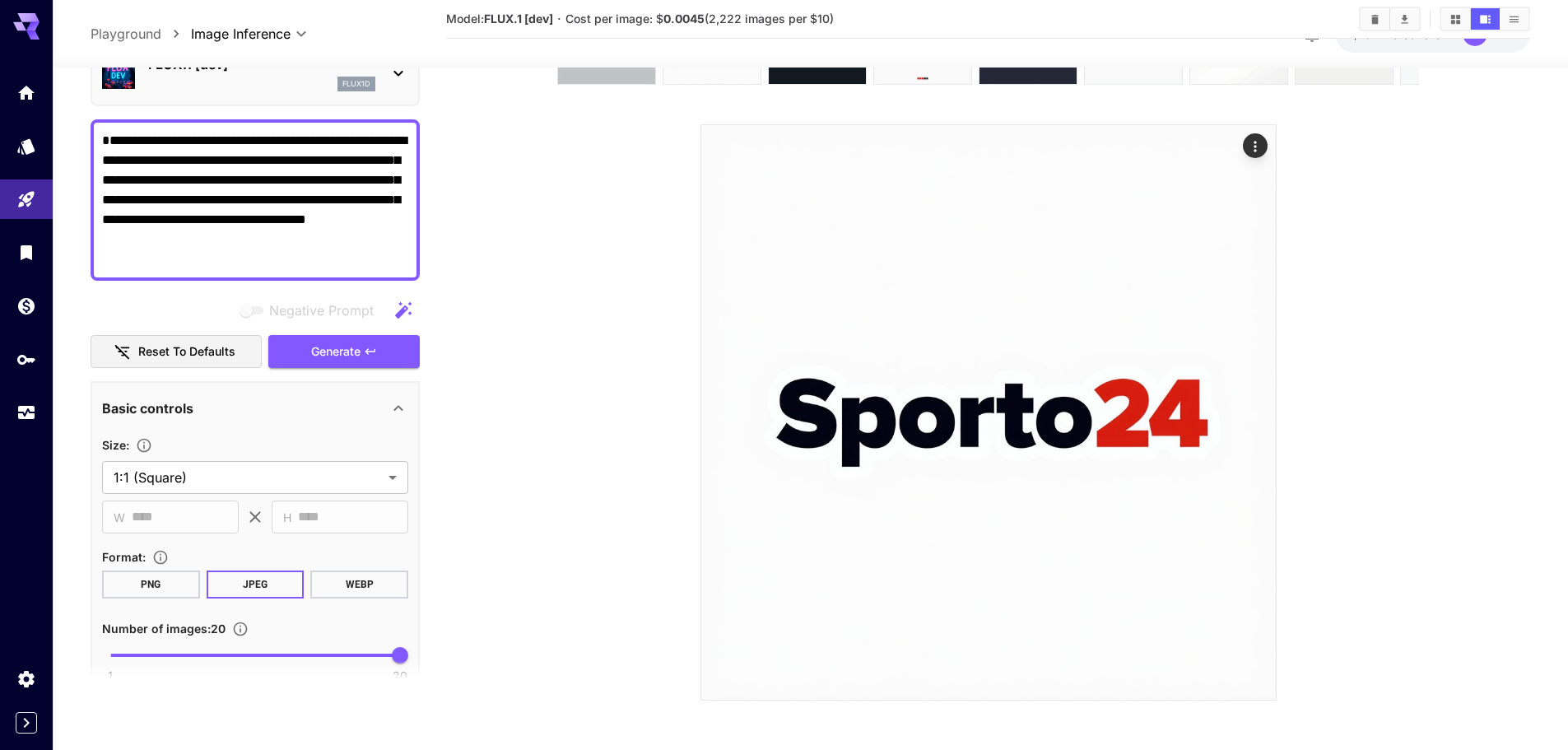
click at [1260, 389] on icon at bounding box center [1255, 386] width 25 height 25
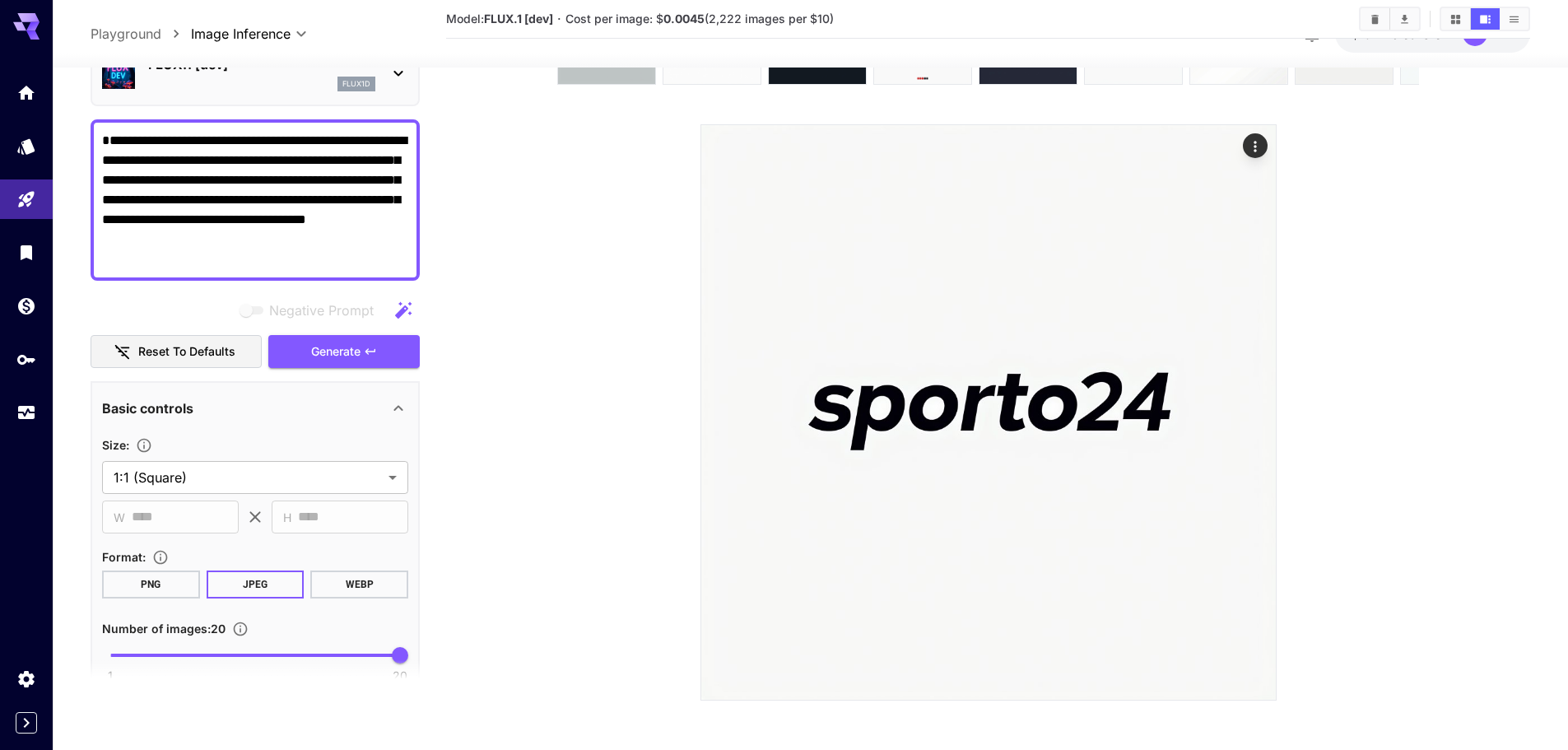
click at [1260, 389] on icon at bounding box center [1255, 386] width 25 height 25
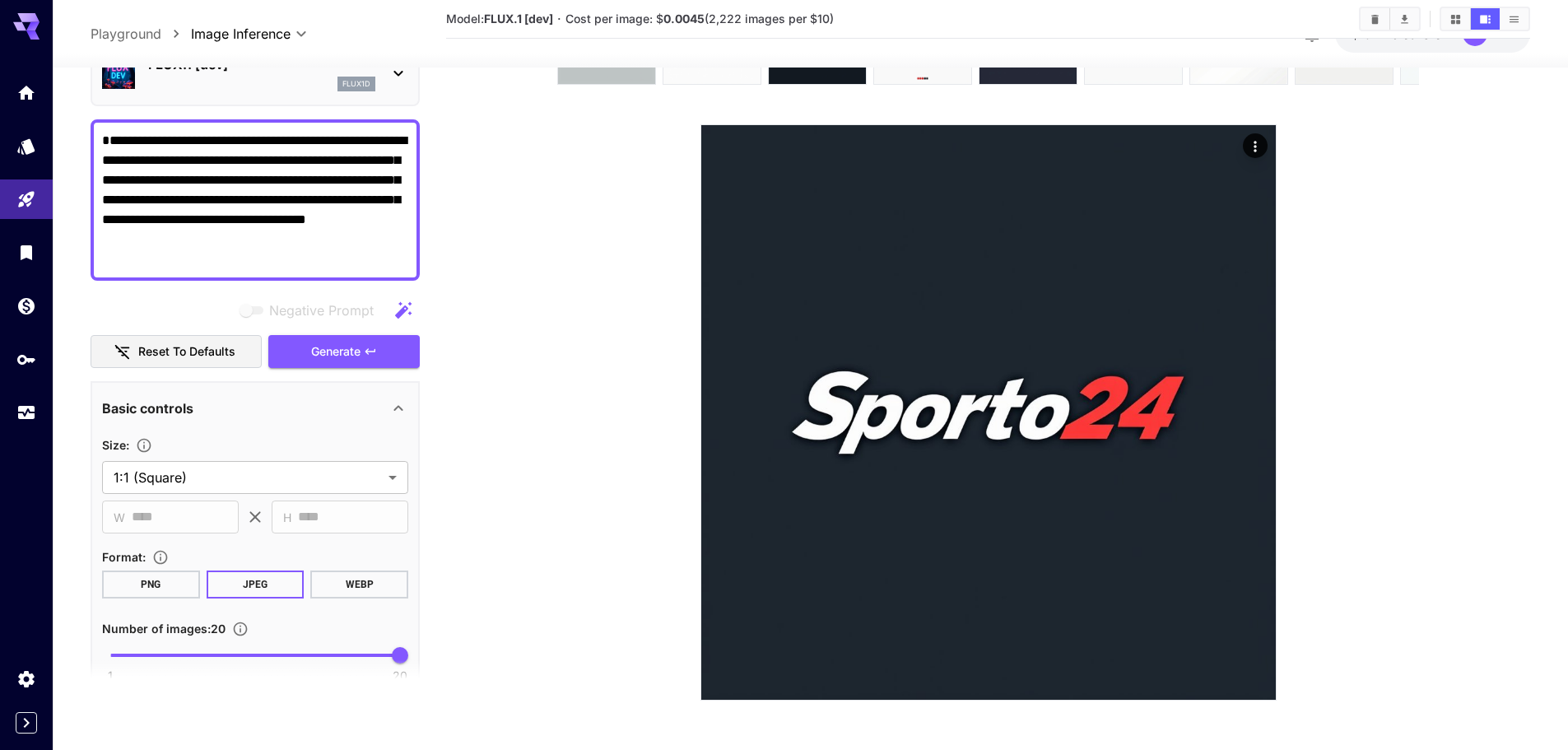
click at [1260, 389] on icon at bounding box center [1255, 386] width 25 height 25
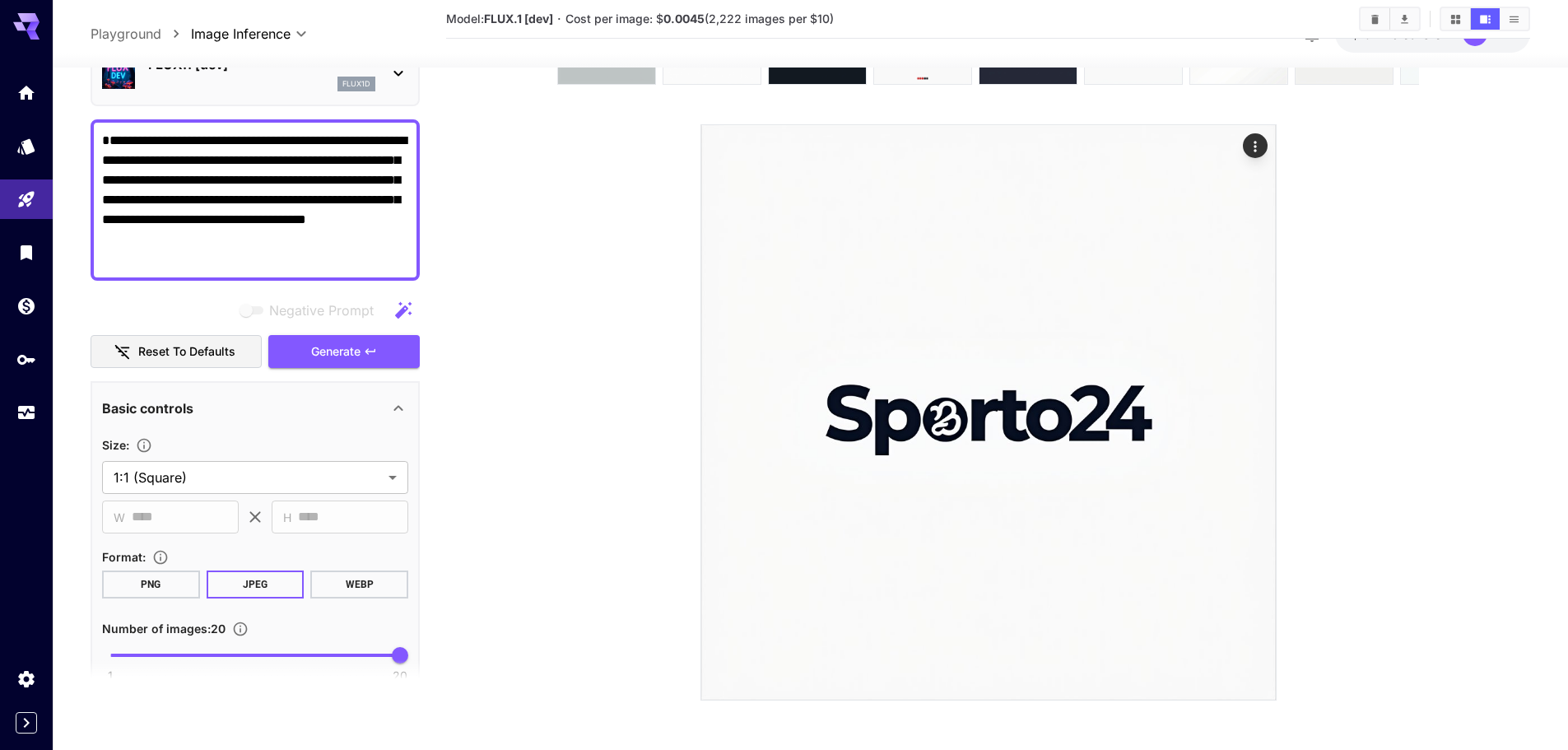
click at [1260, 389] on icon at bounding box center [1255, 386] width 25 height 25
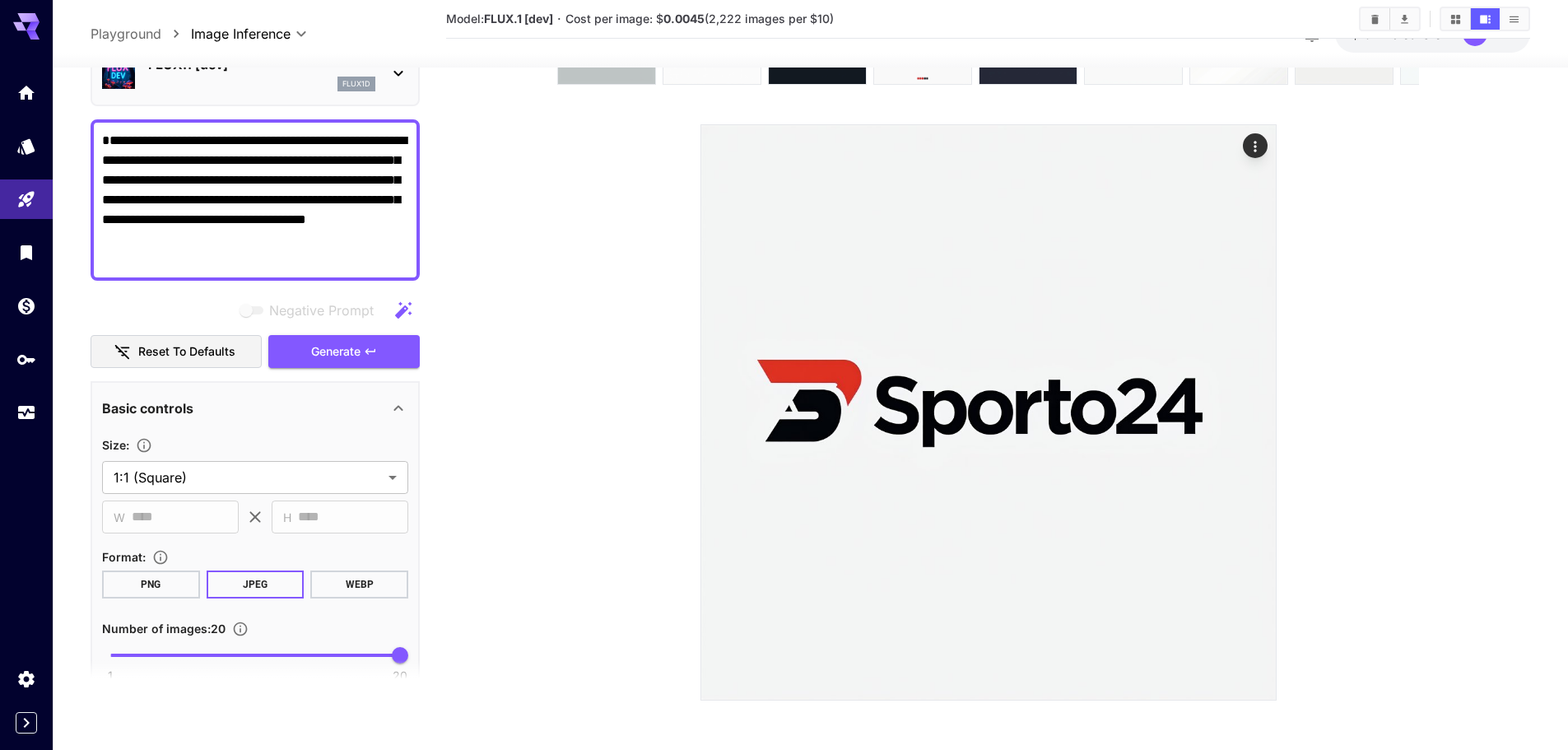
click at [1260, 389] on icon at bounding box center [1255, 386] width 25 height 25
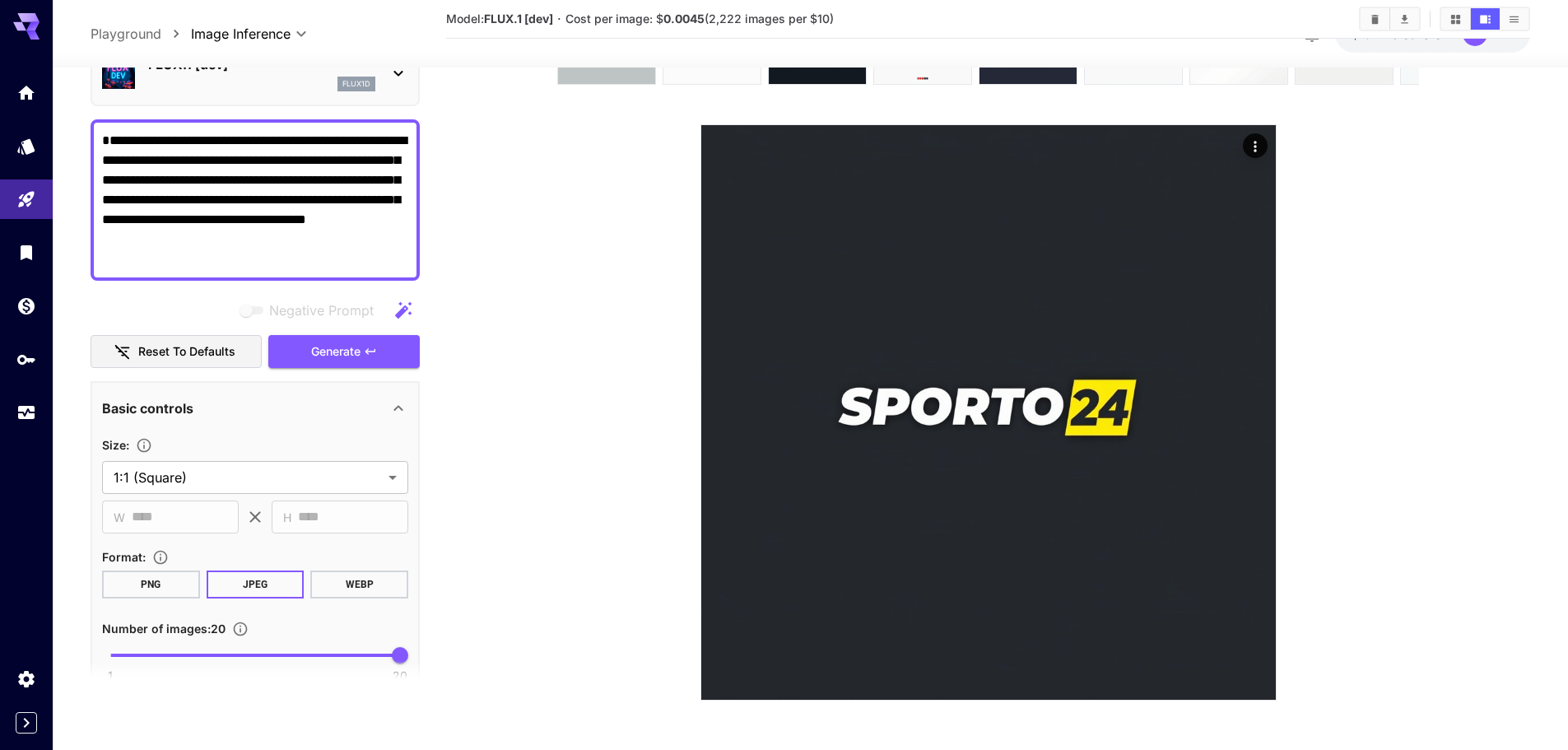
click at [1260, 389] on icon at bounding box center [1255, 386] width 25 height 25
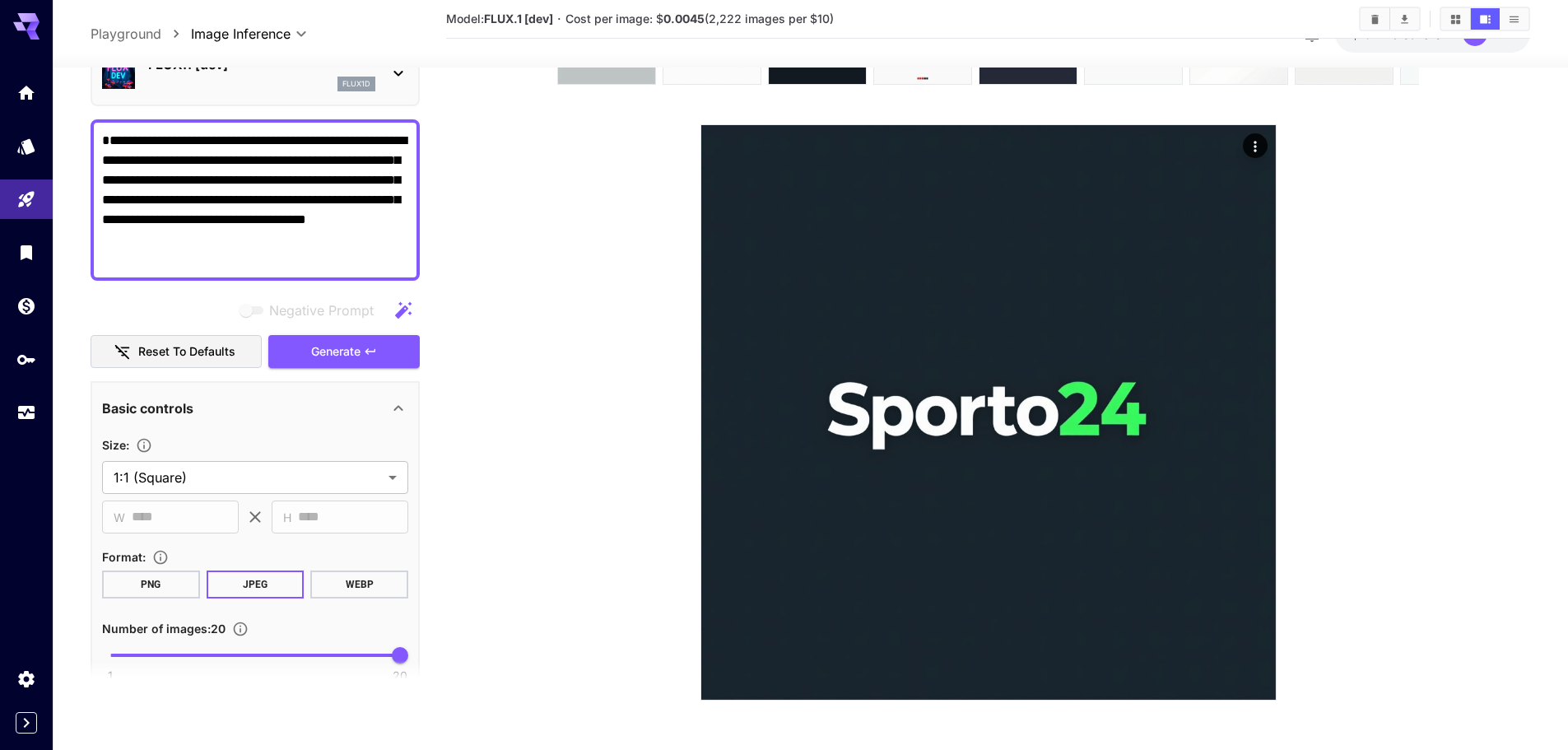
click at [1260, 389] on icon at bounding box center [1255, 386] width 25 height 25
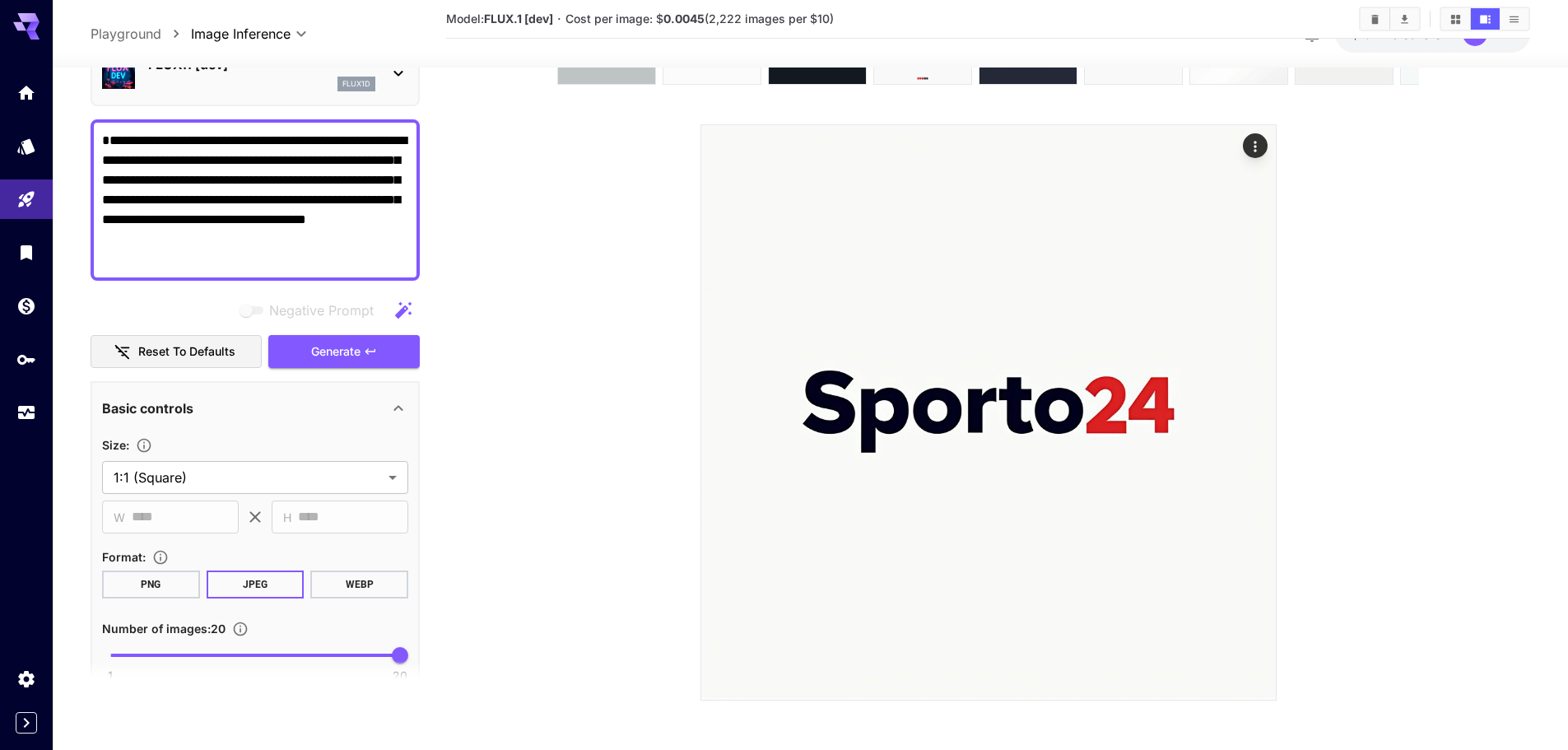
click at [1260, 389] on icon at bounding box center [1255, 386] width 25 height 25
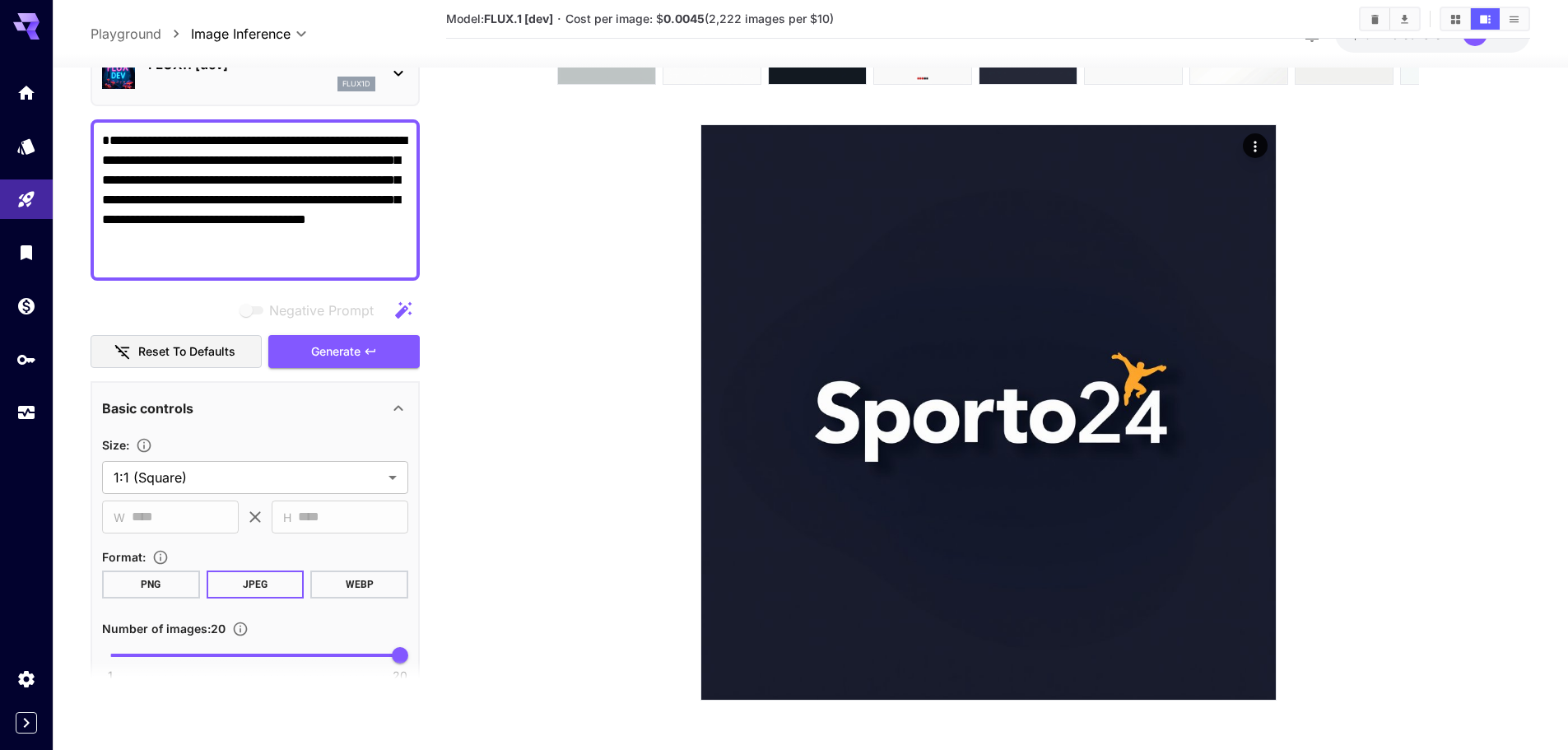
click at [1260, 389] on icon at bounding box center [1255, 386] width 25 height 25
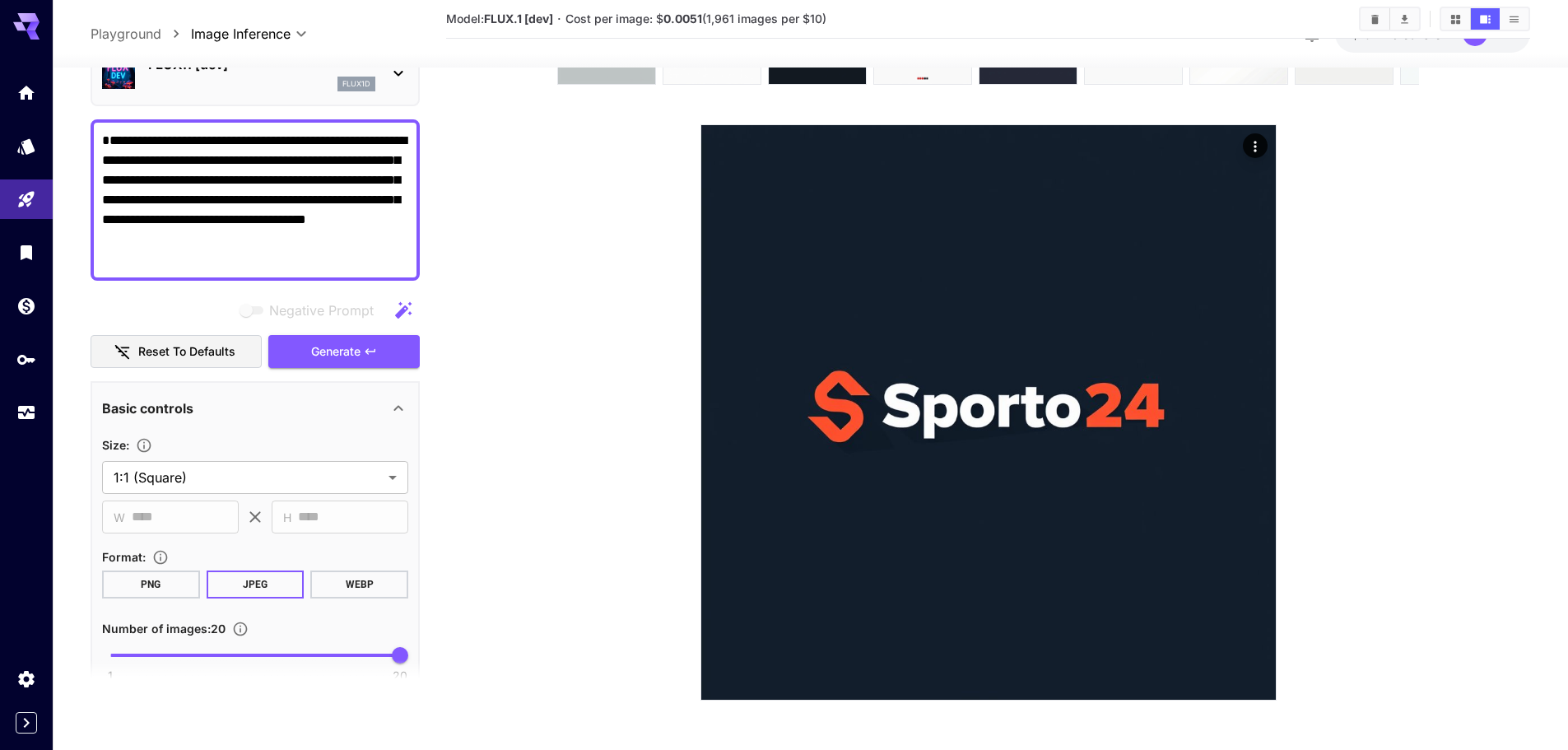
click at [1260, 389] on icon at bounding box center [1255, 386] width 25 height 25
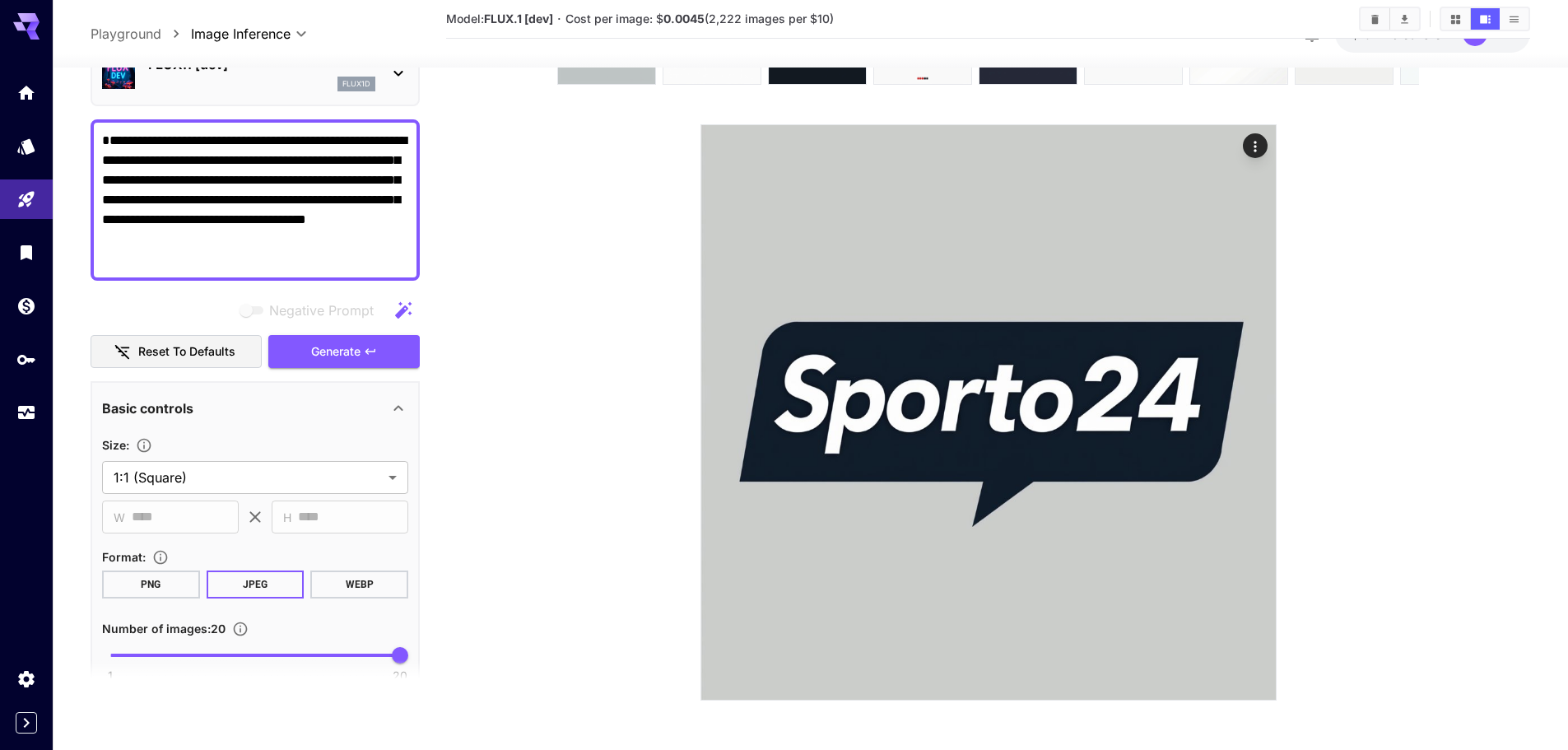
scroll to position [0, 0]
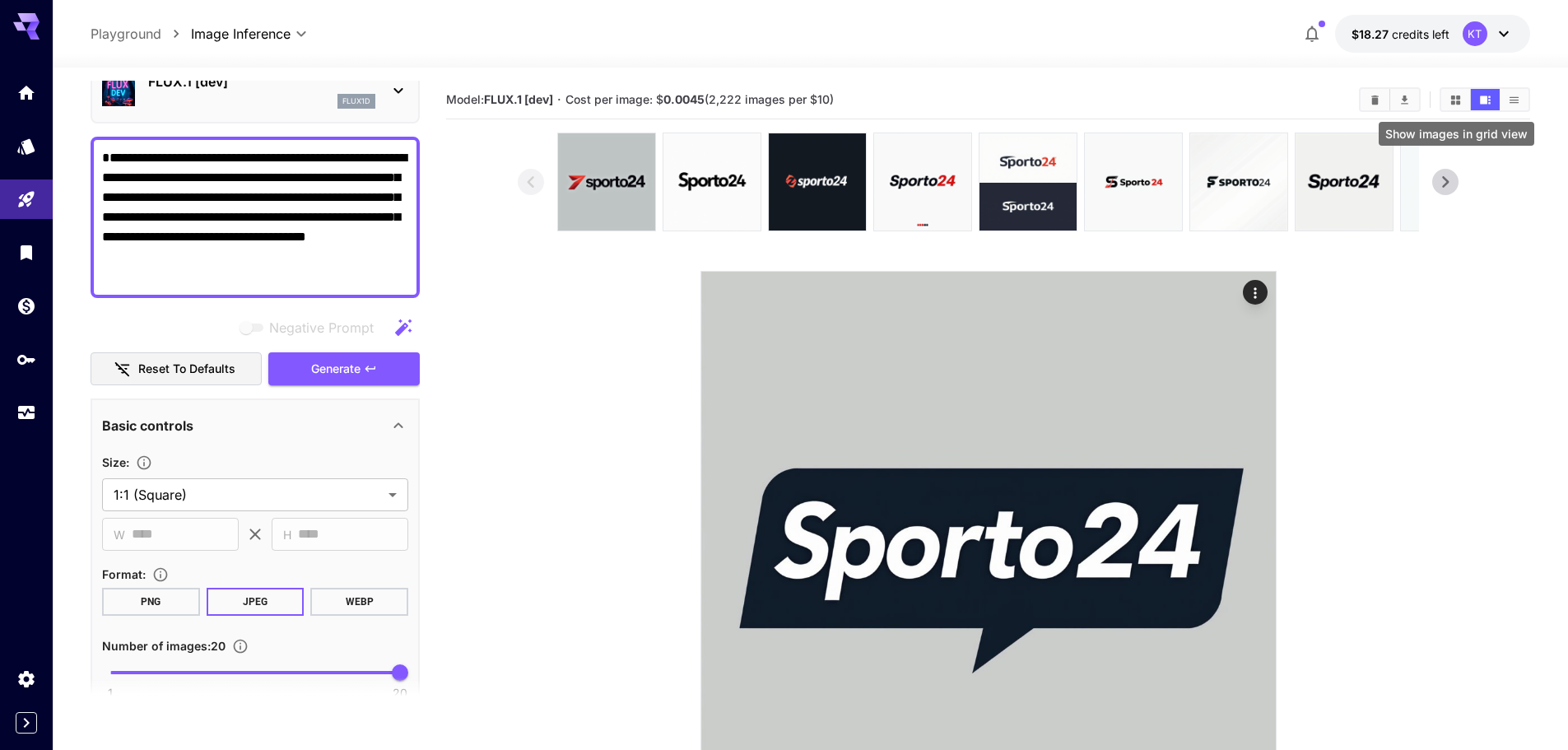
click at [1463, 103] on button "Show images in grid view" at bounding box center [1455, 100] width 29 height 22
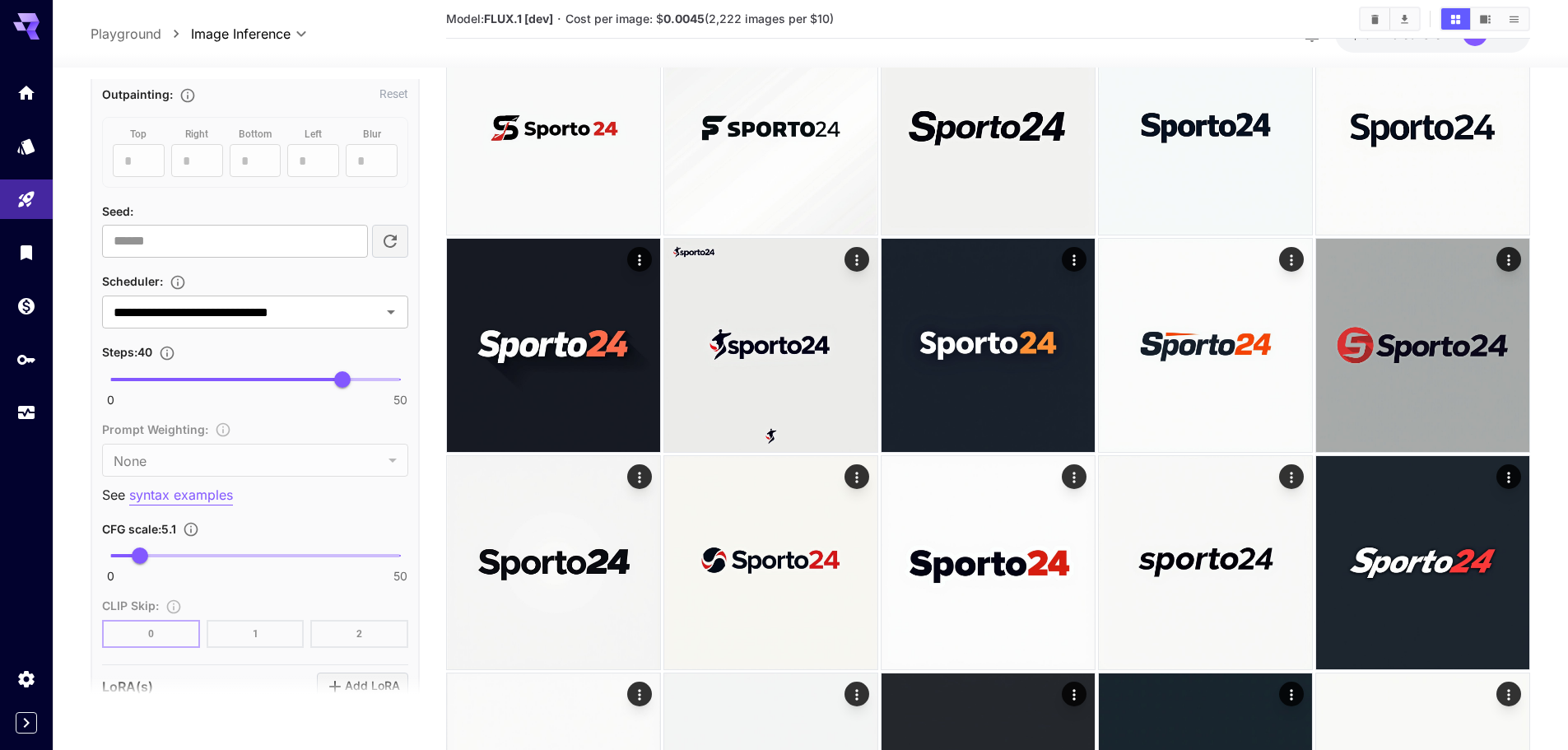
scroll to position [988, 0]
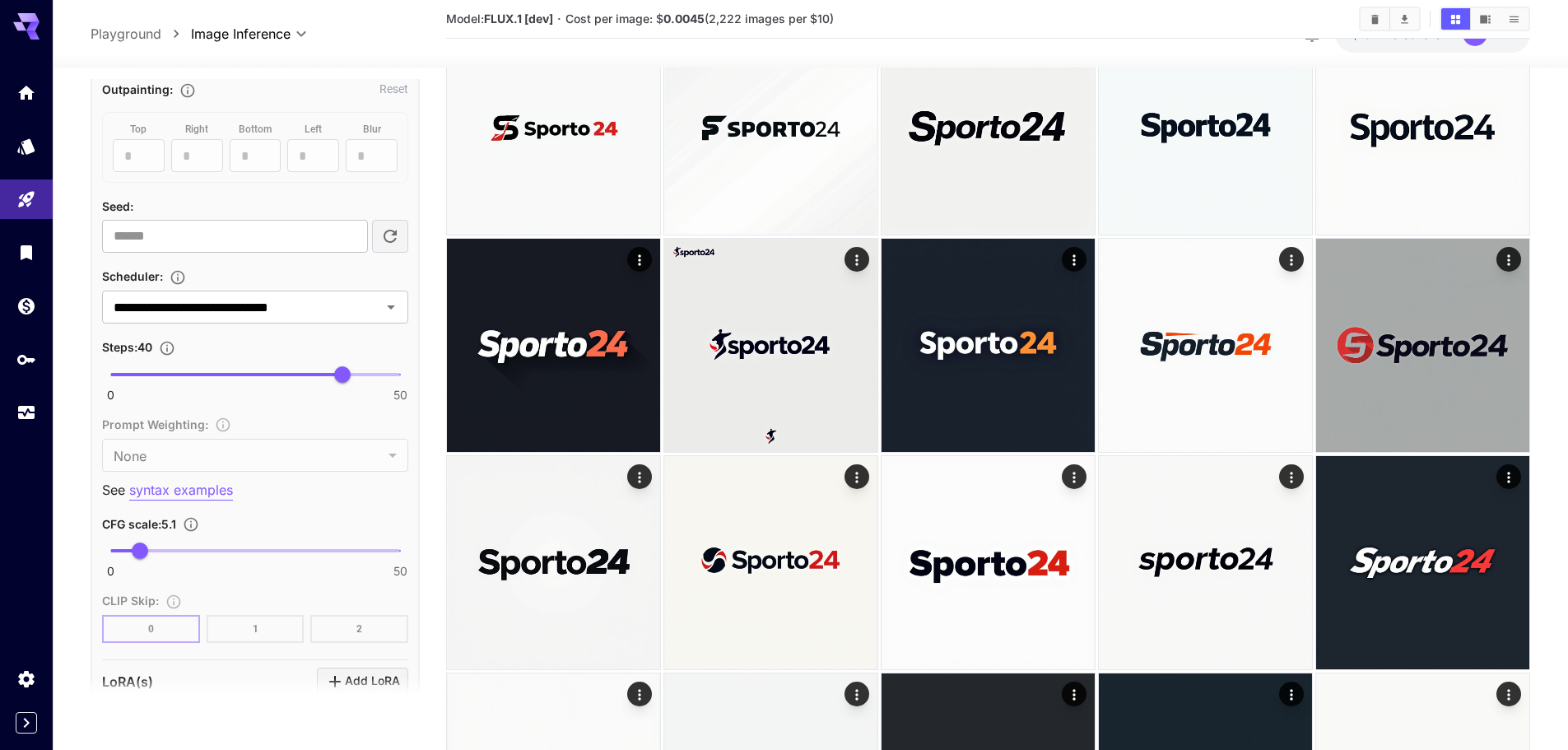
click at [174, 552] on span at bounding box center [255, 551] width 290 height 3
type input "*"
drag, startPoint x: 174, startPoint y: 552, endPoint x: 151, endPoint y: 556, distance: 23.3
click at [151, 556] on span "7" at bounding box center [151, 551] width 17 height 17
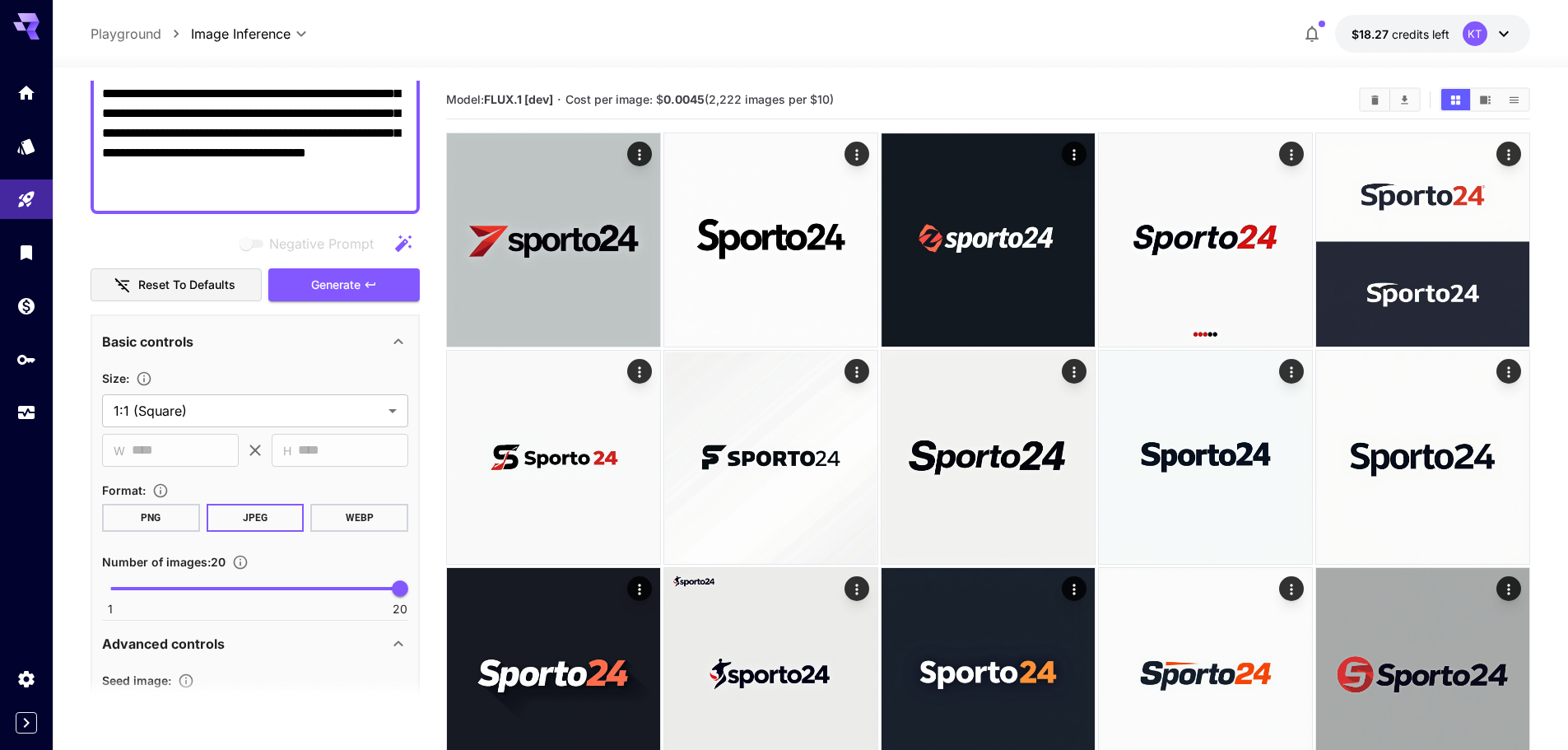
scroll to position [165, 0]
click at [334, 284] on span "Generate" at bounding box center [336, 287] width 50 height 21
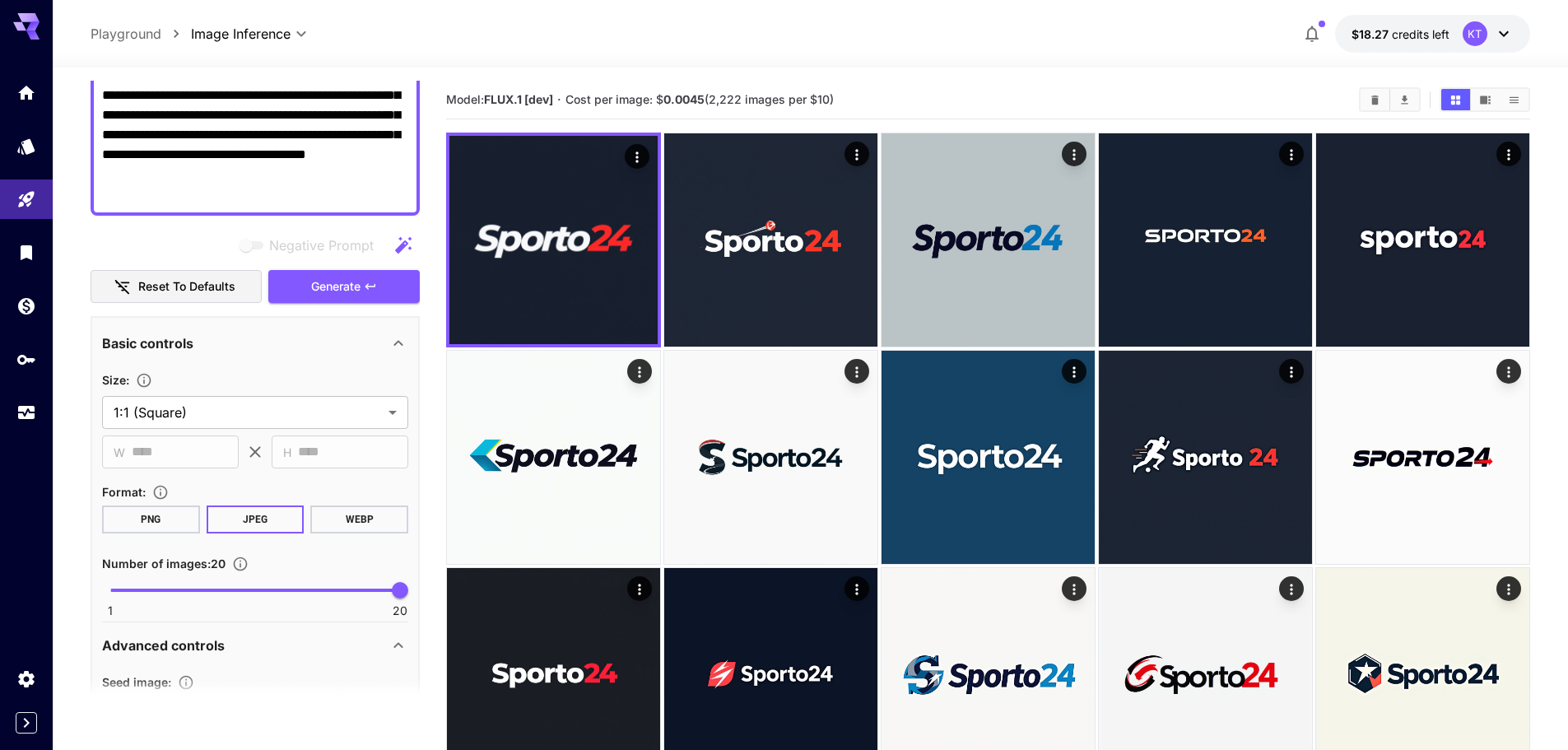
click at [1477, 101] on button "Show images in video view" at bounding box center [1485, 100] width 29 height 22
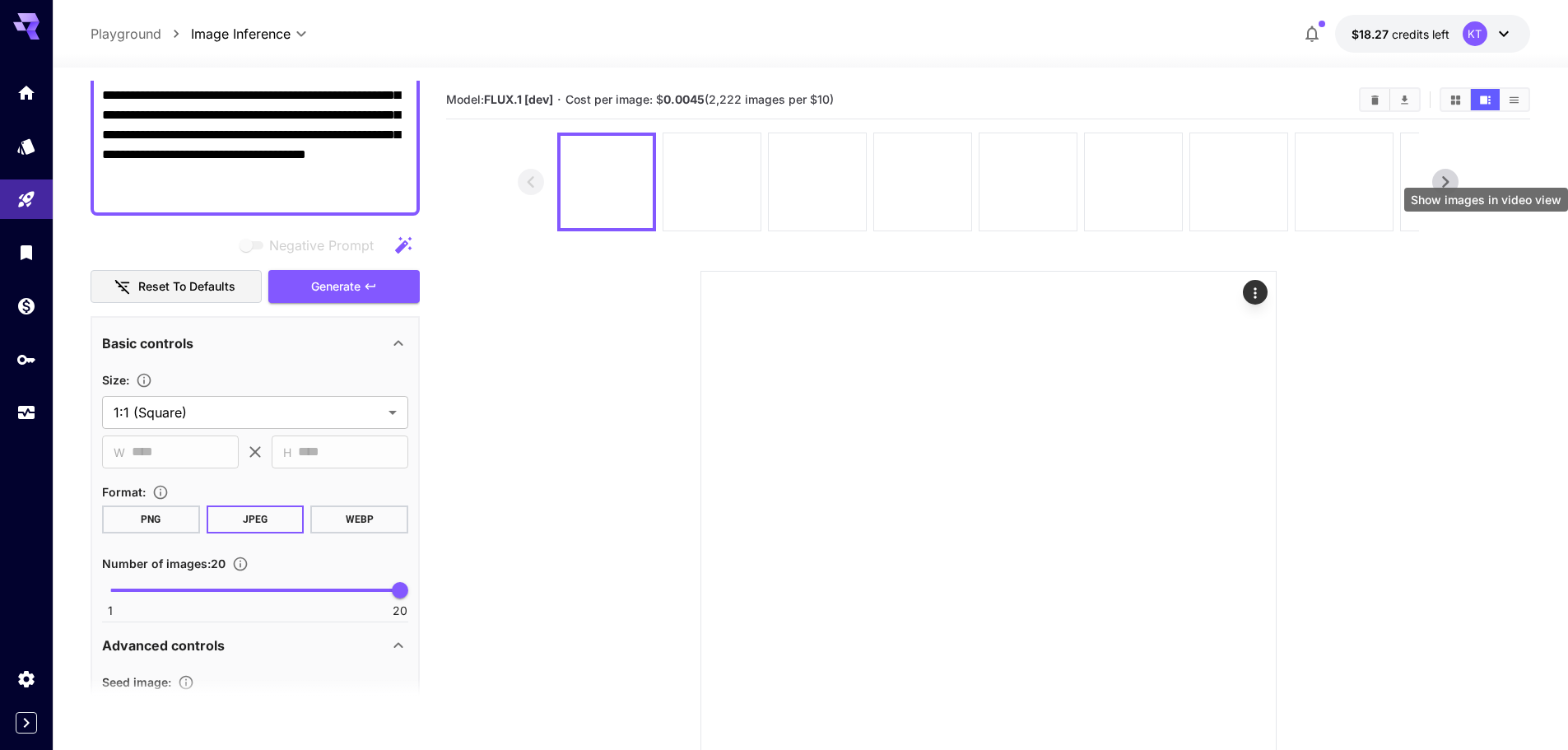
scroll to position [147, 0]
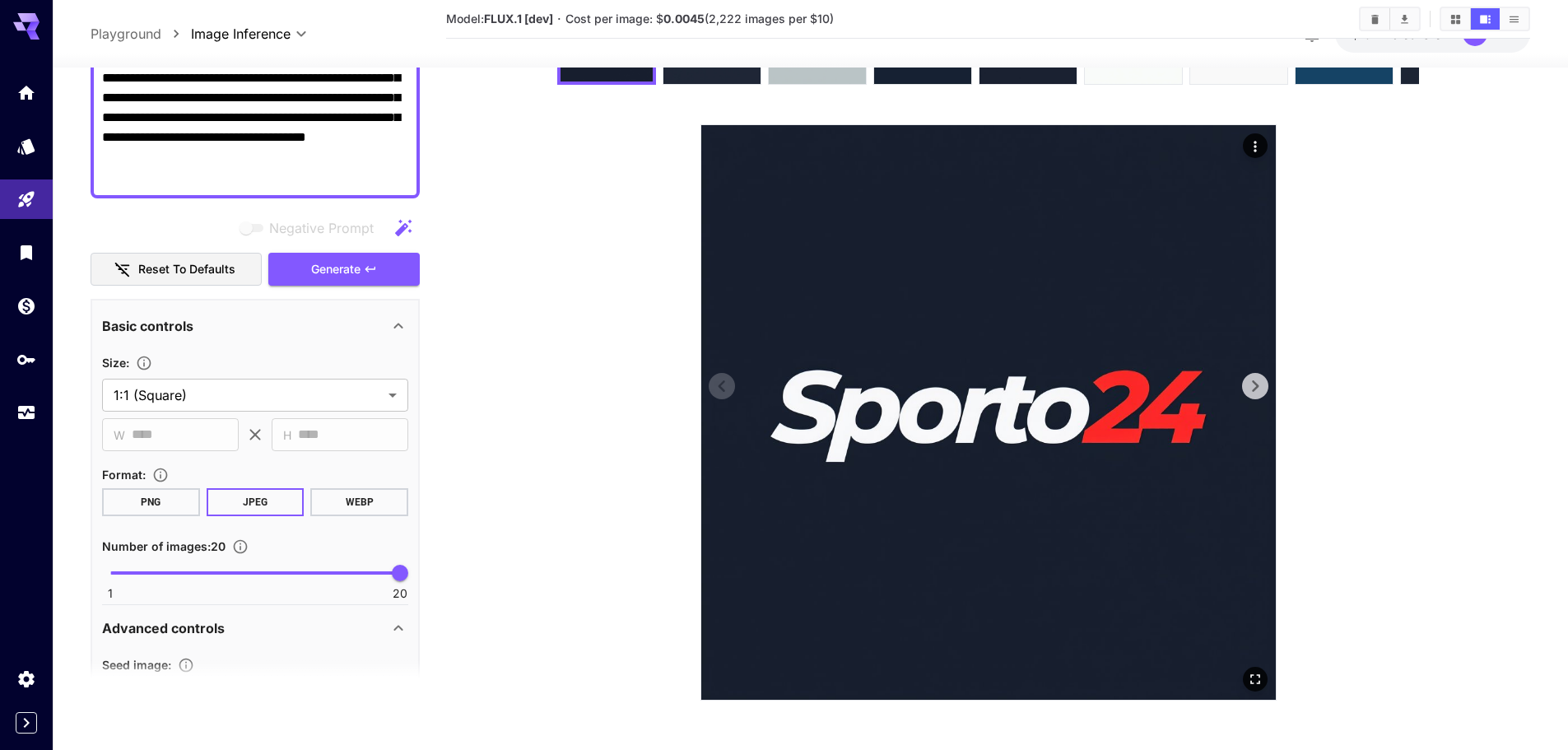
click at [1253, 385] on icon at bounding box center [1255, 386] width 25 height 25
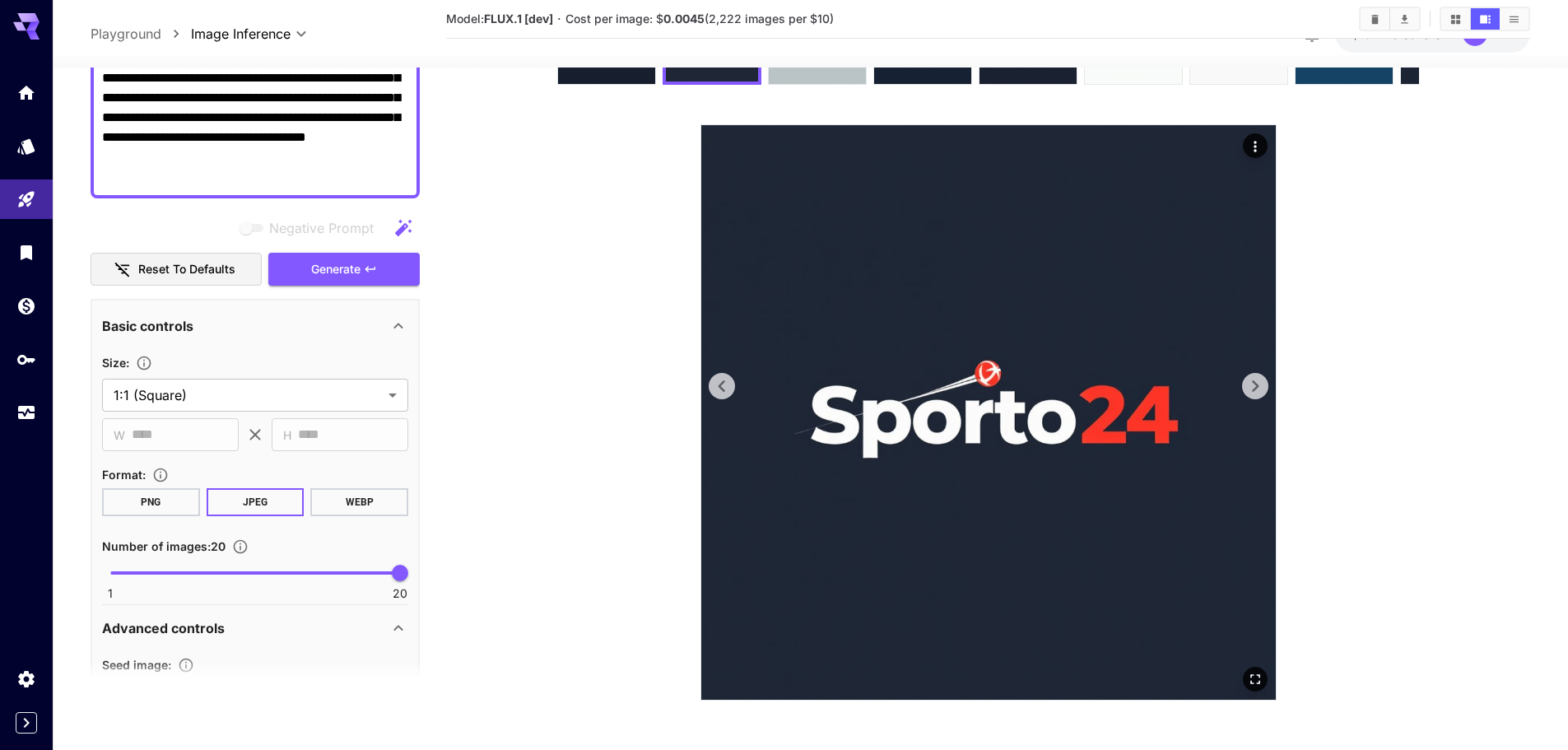
click at [1258, 387] on icon at bounding box center [1255, 386] width 25 height 25
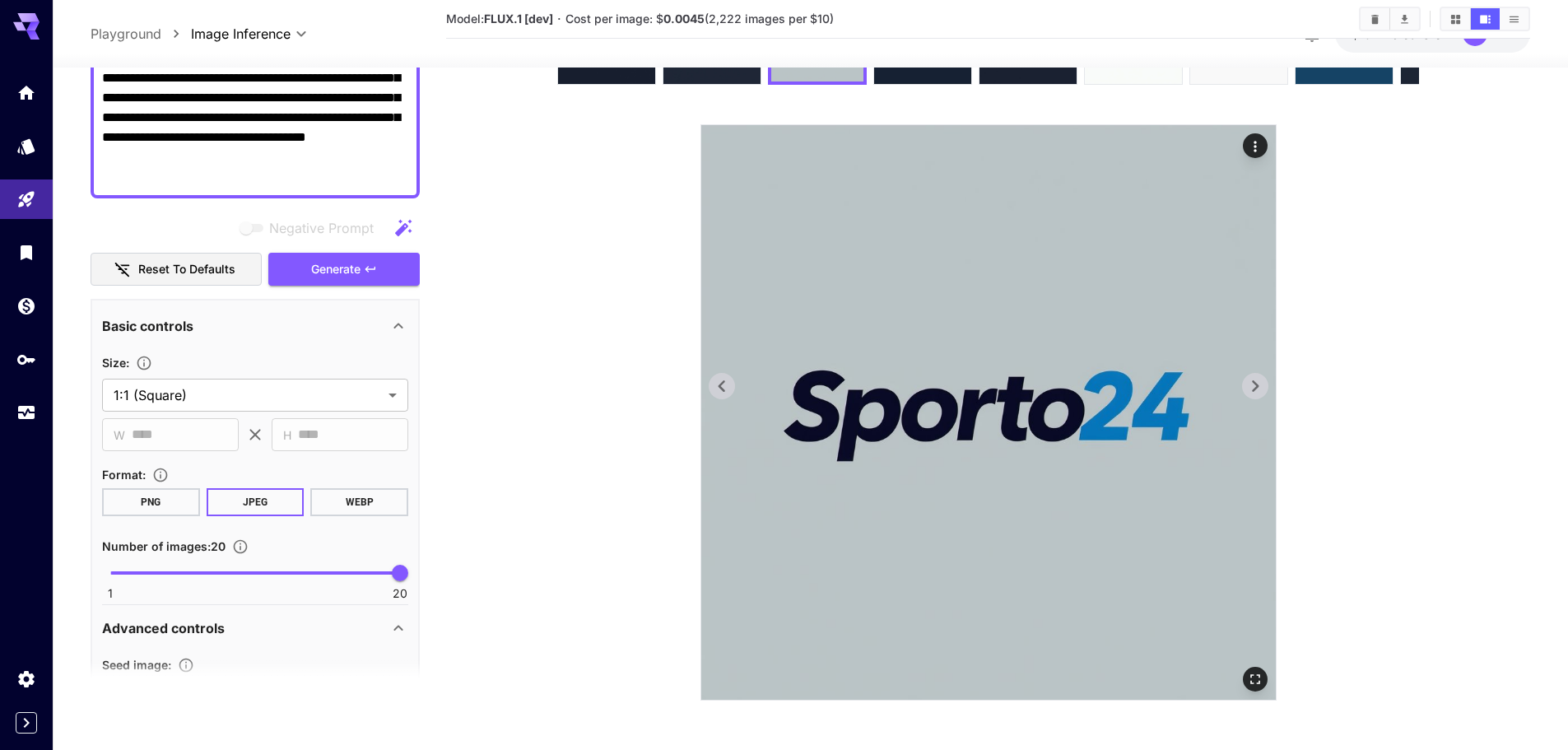
click at [1258, 387] on icon at bounding box center [1255, 386] width 7 height 12
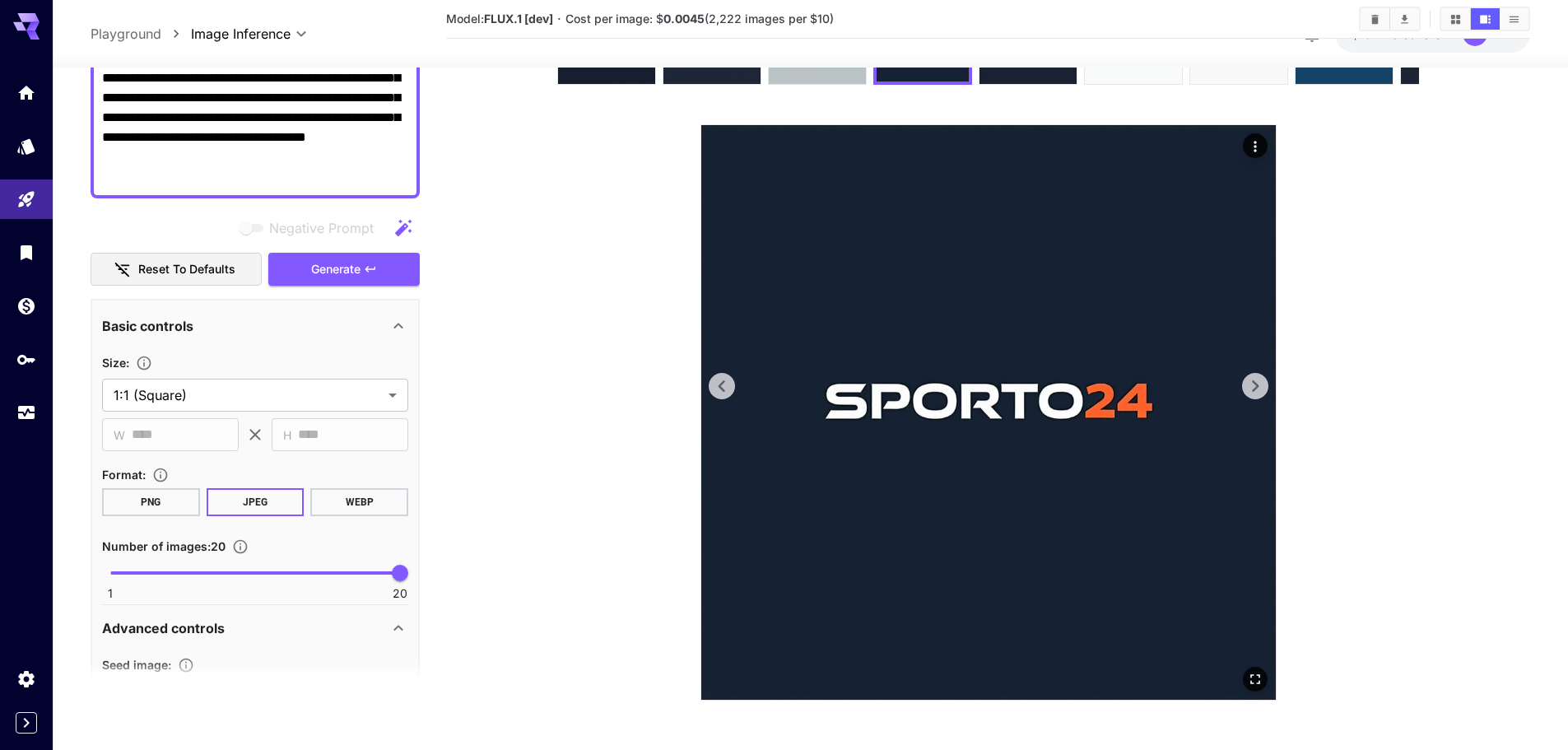
click at [1258, 387] on icon at bounding box center [1255, 386] width 7 height 12
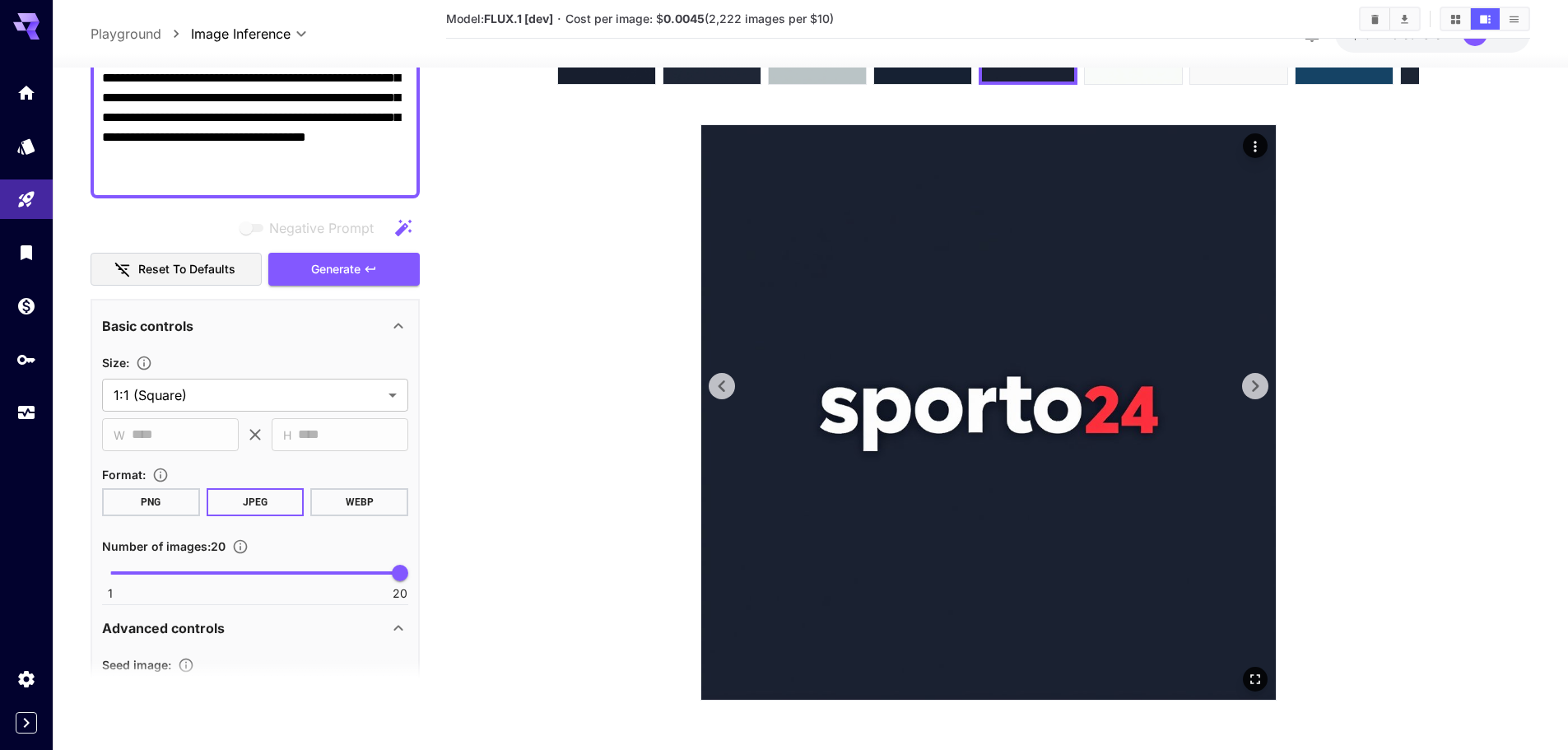
click at [1258, 387] on icon at bounding box center [1255, 386] width 7 height 12
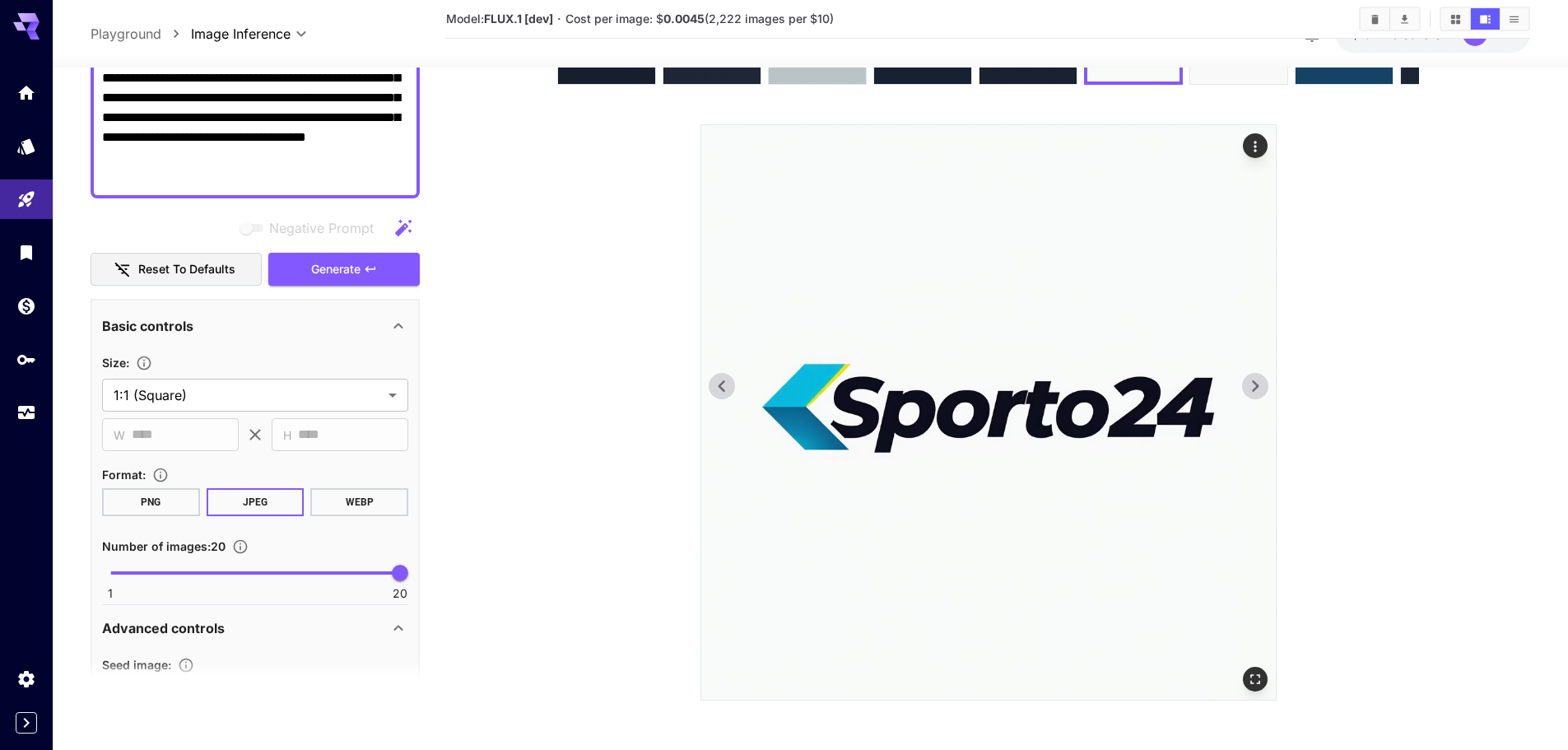
click at [1258, 387] on icon at bounding box center [1255, 386] width 7 height 12
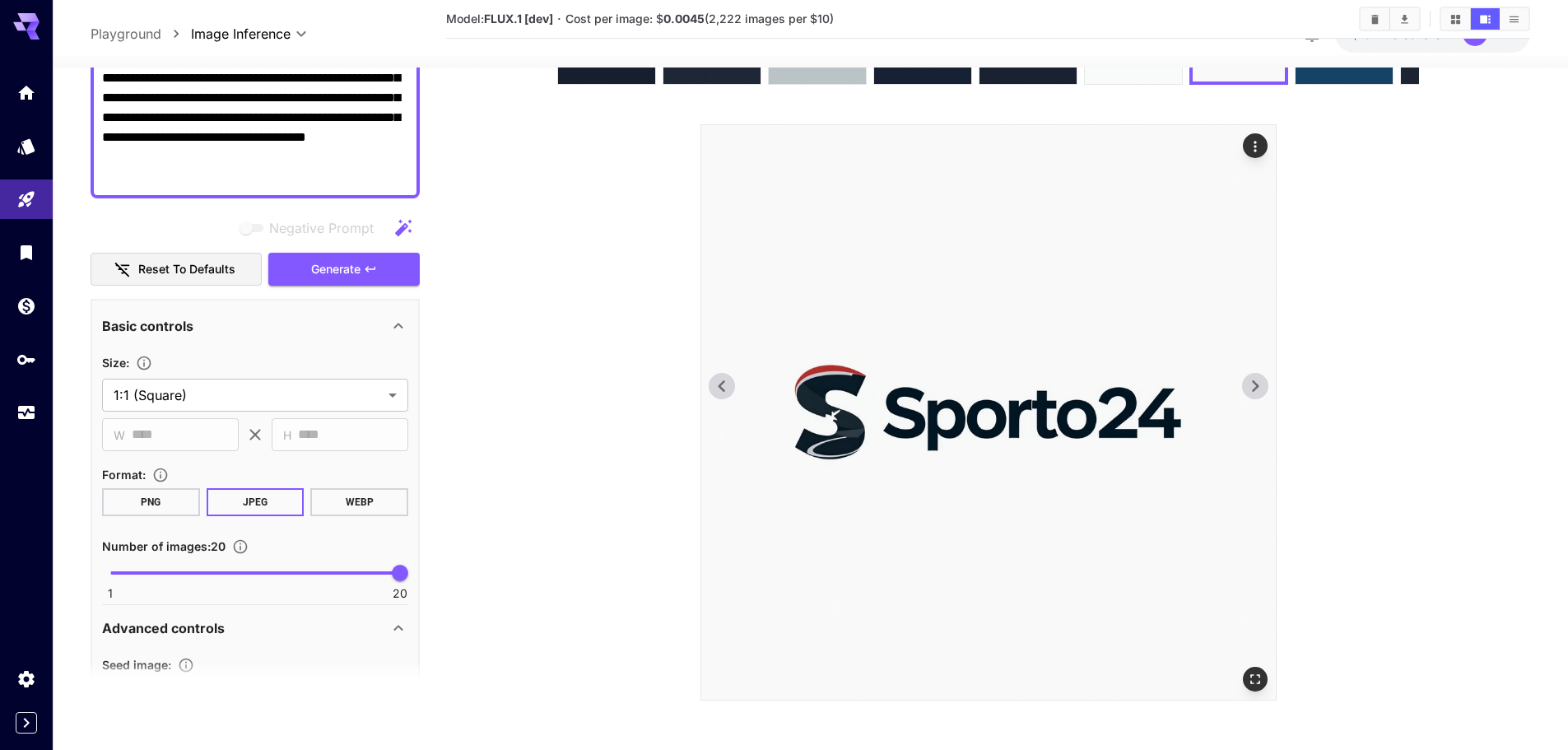
click at [1258, 387] on icon at bounding box center [1255, 386] width 7 height 12
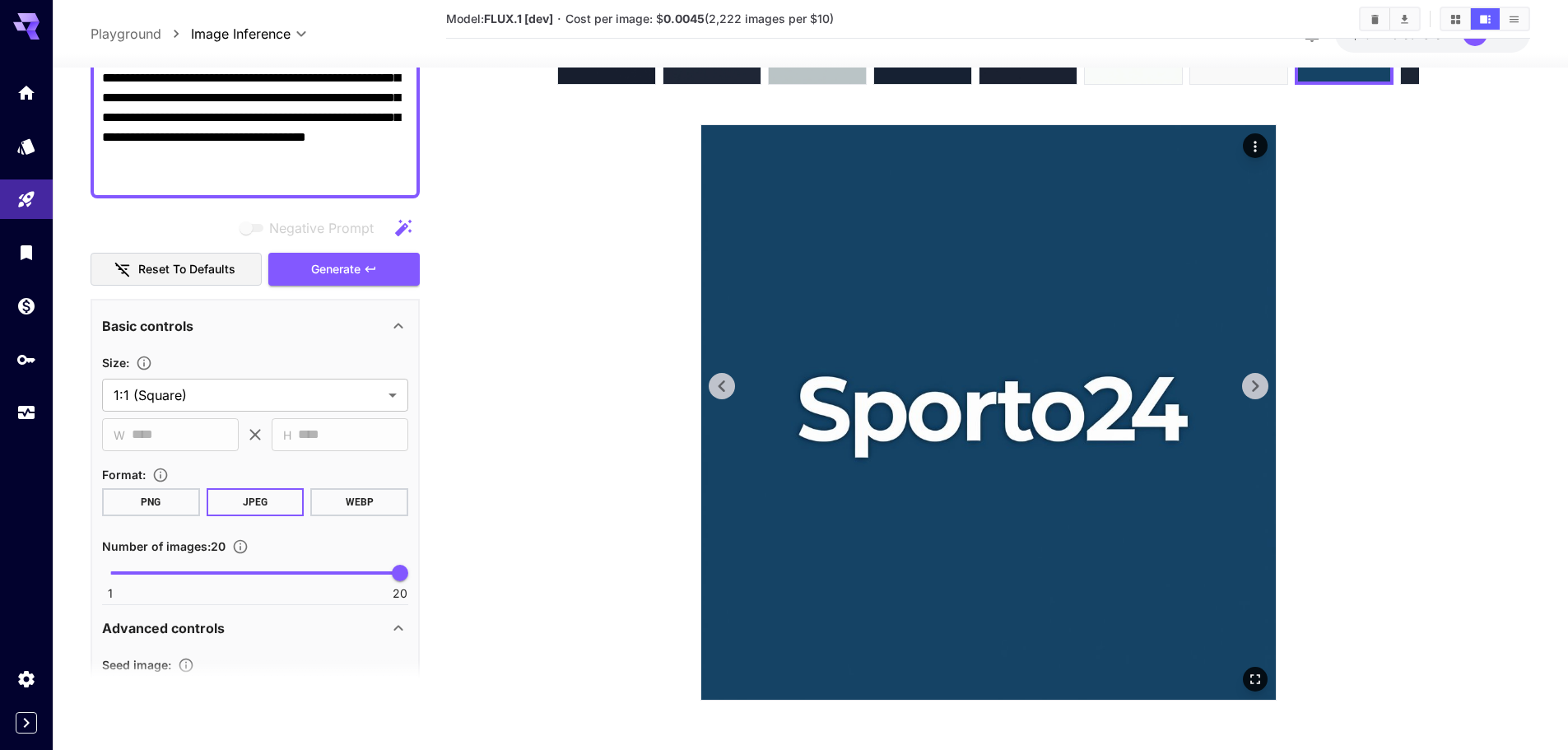
click at [1258, 387] on icon at bounding box center [1255, 386] width 7 height 12
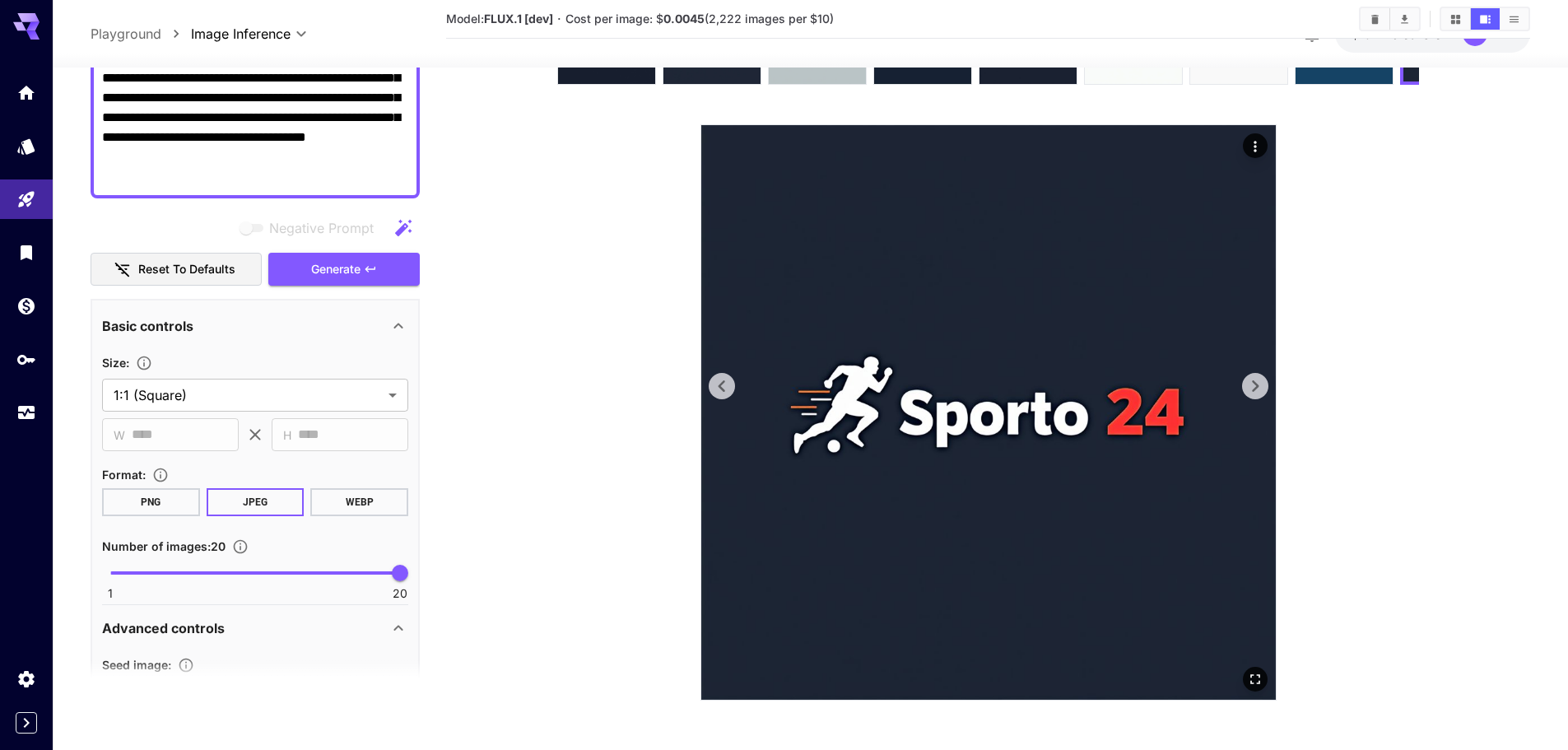
click at [1258, 387] on icon at bounding box center [1255, 386] width 7 height 12
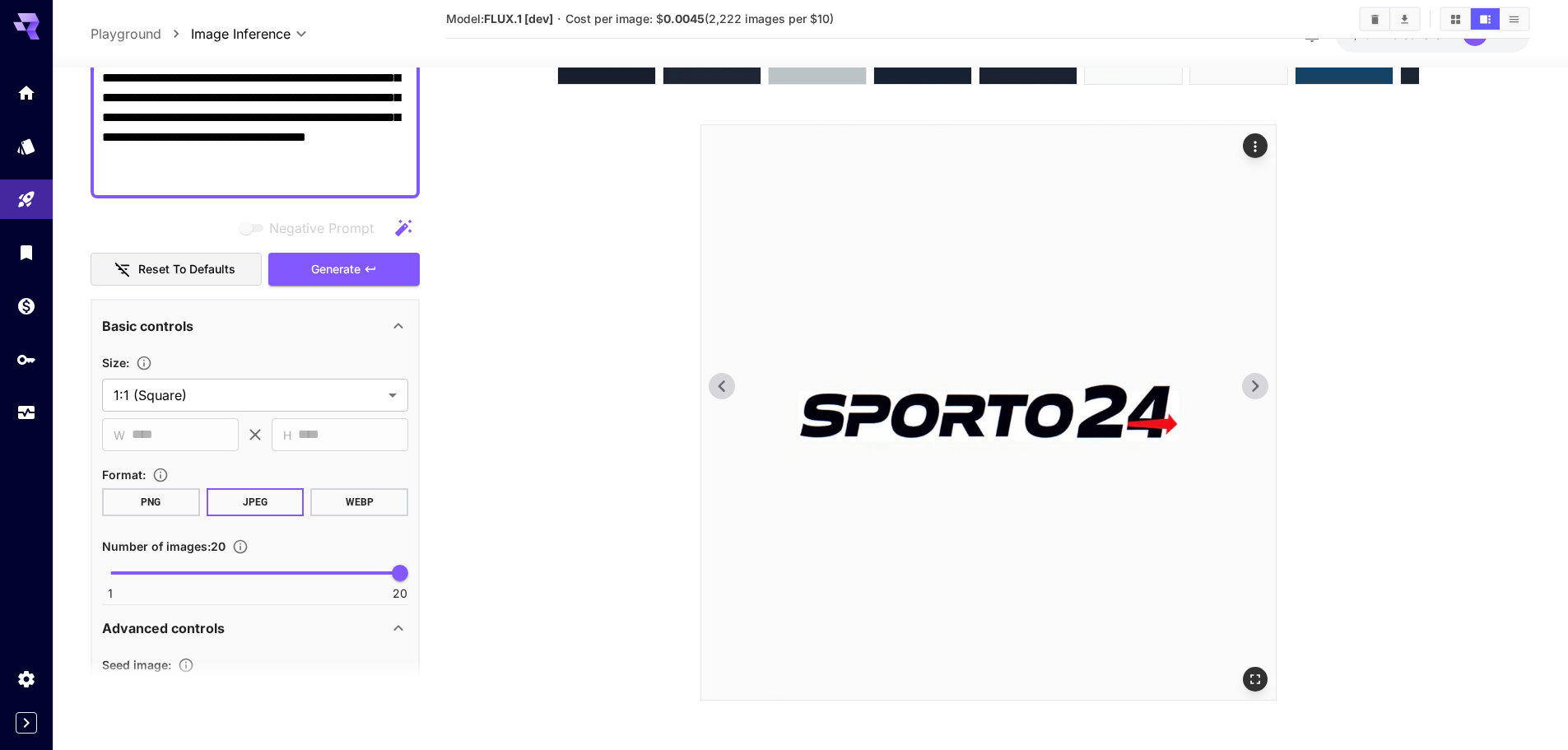
click at [1258, 387] on icon at bounding box center [1255, 386] width 7 height 12
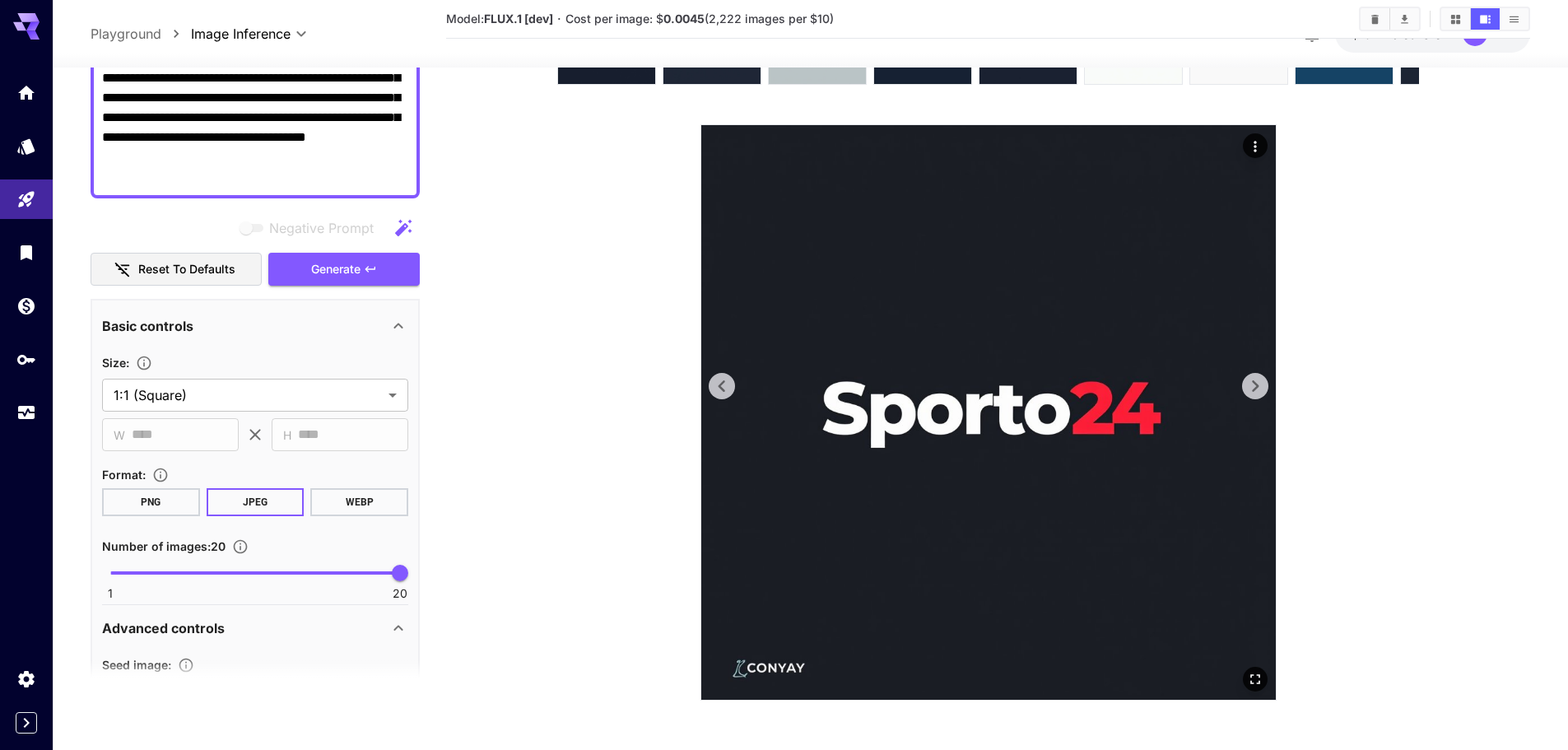
click at [722, 380] on icon at bounding box center [721, 386] width 25 height 25
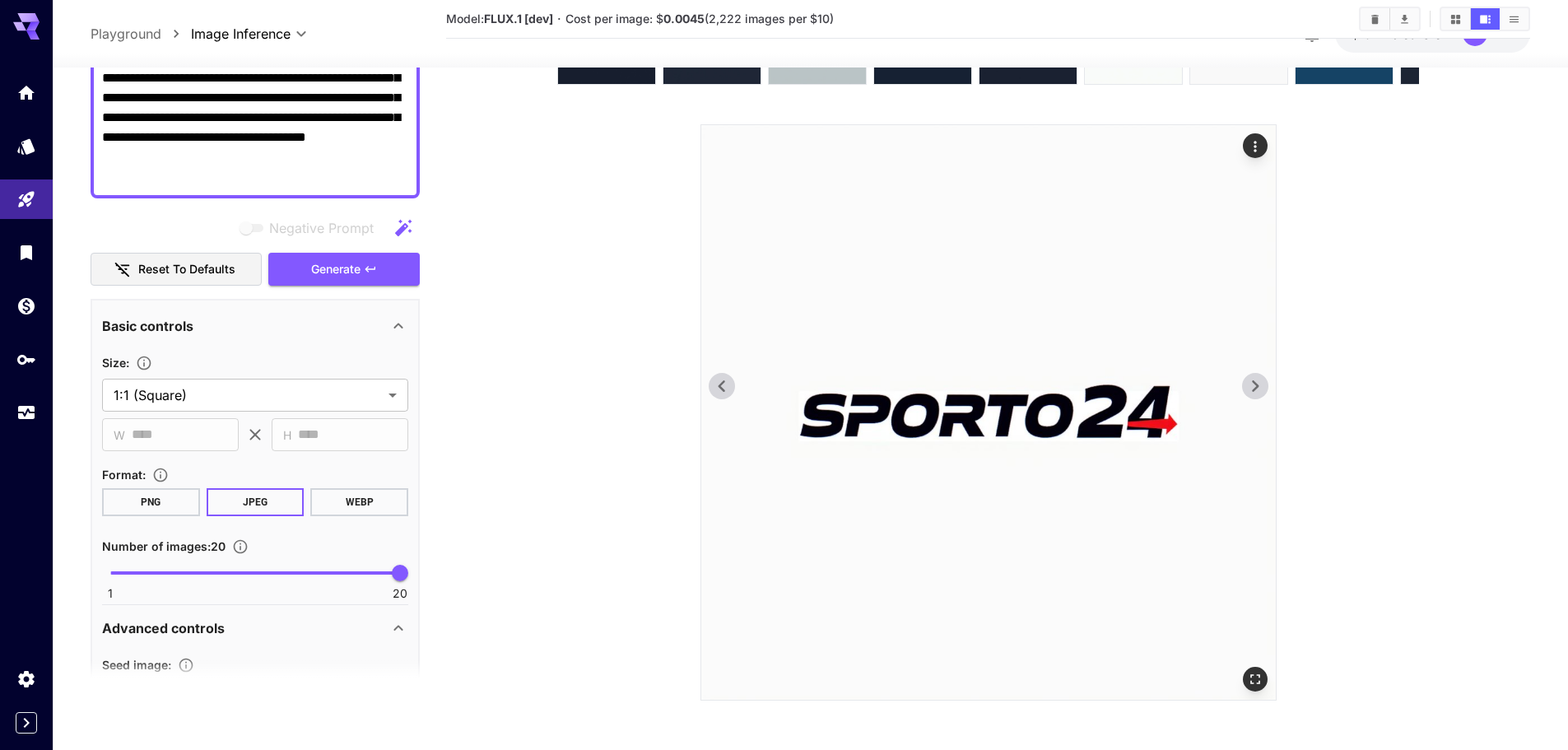
click at [1248, 377] on icon at bounding box center [1255, 386] width 25 height 25
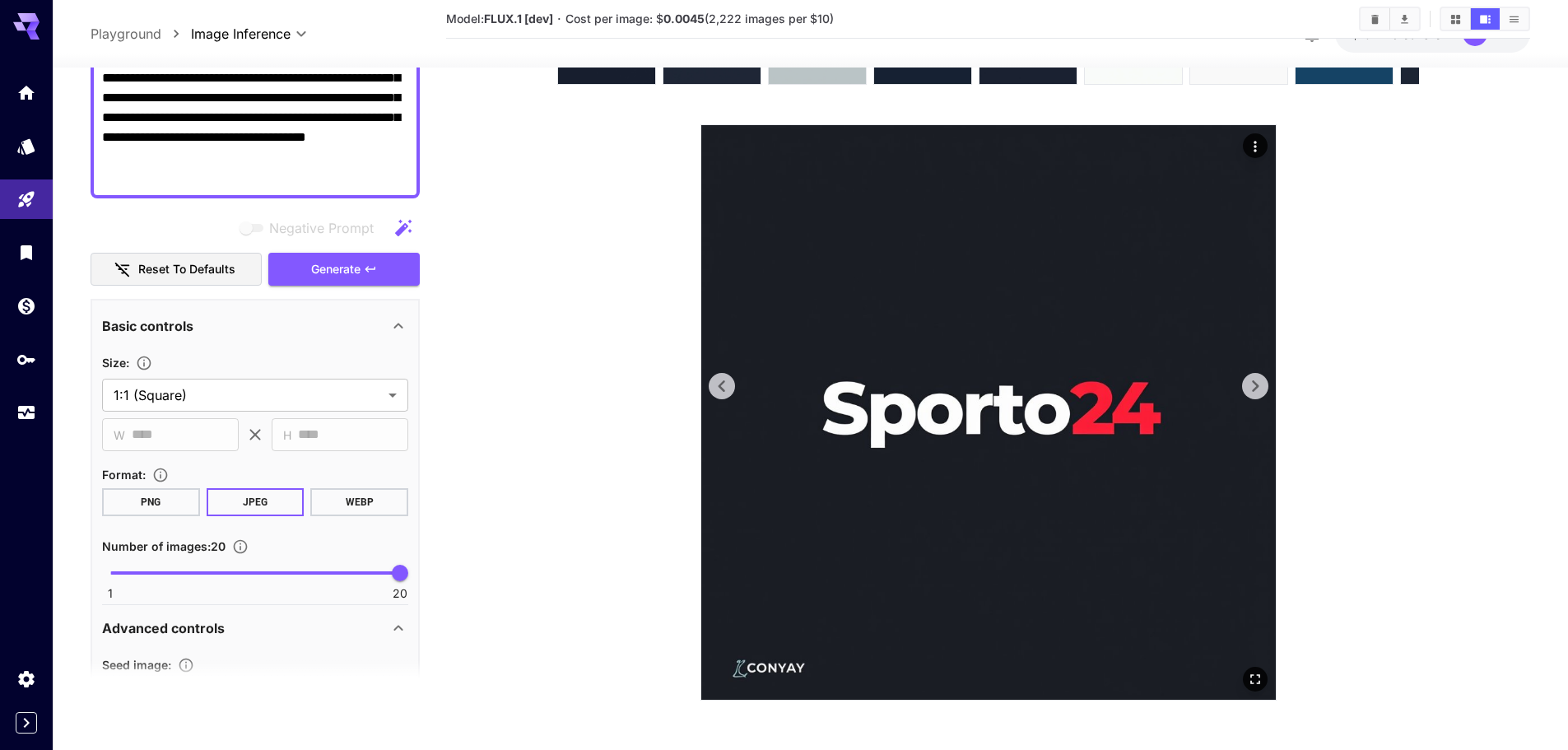
click at [1248, 377] on icon at bounding box center [1255, 386] width 25 height 25
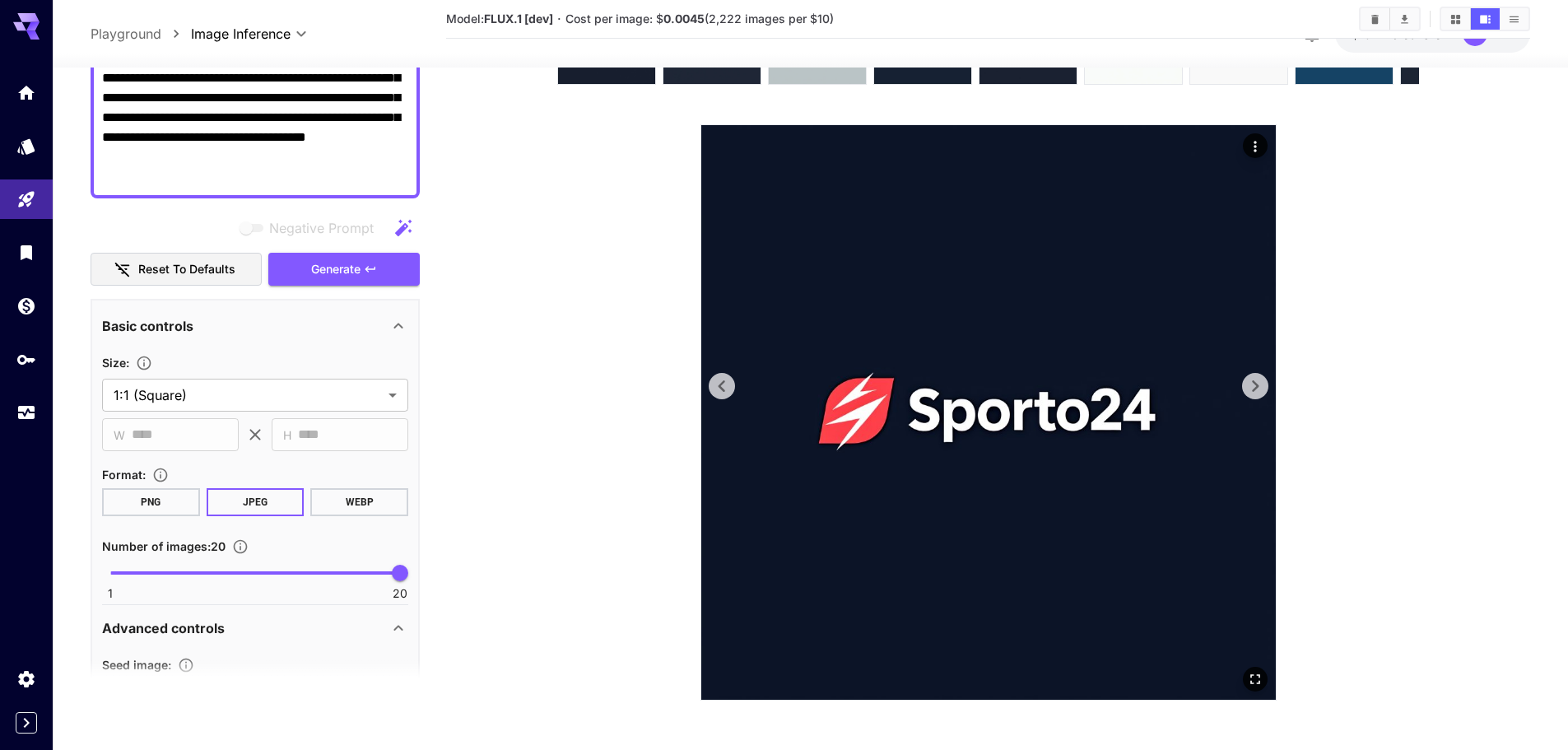
click at [1248, 377] on icon at bounding box center [1255, 386] width 25 height 25
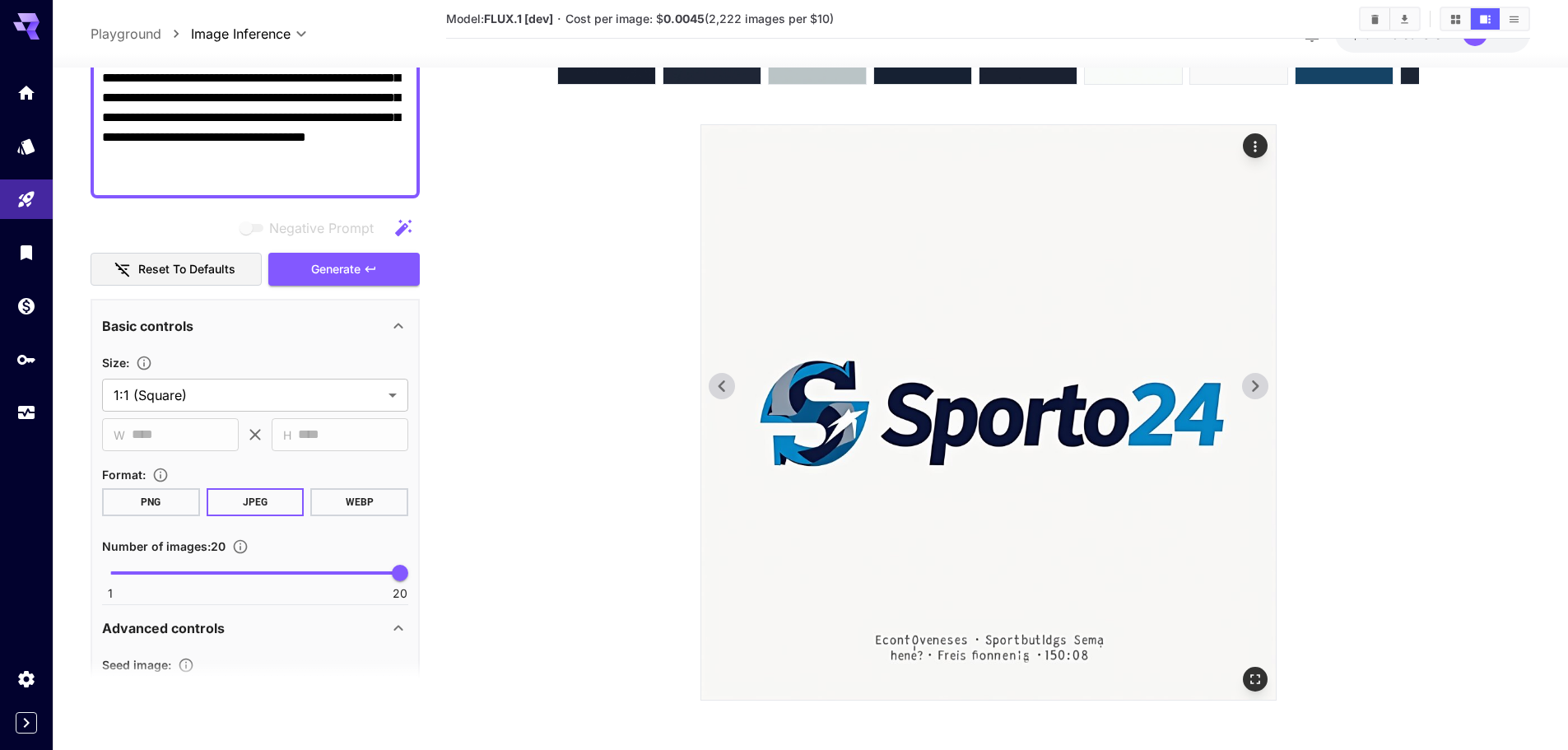
click at [1248, 377] on icon at bounding box center [1255, 386] width 25 height 25
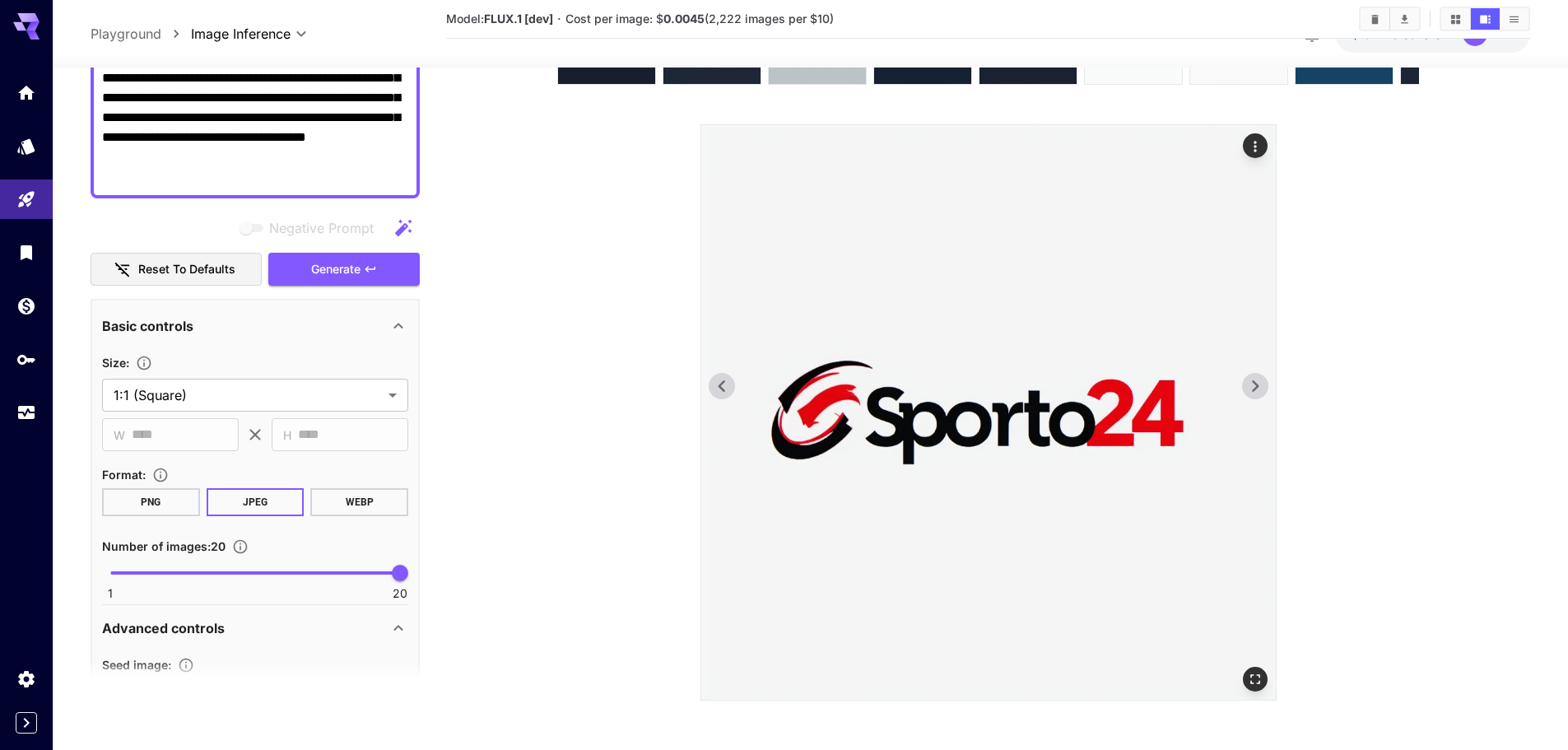
click at [1248, 377] on icon at bounding box center [1255, 386] width 25 height 25
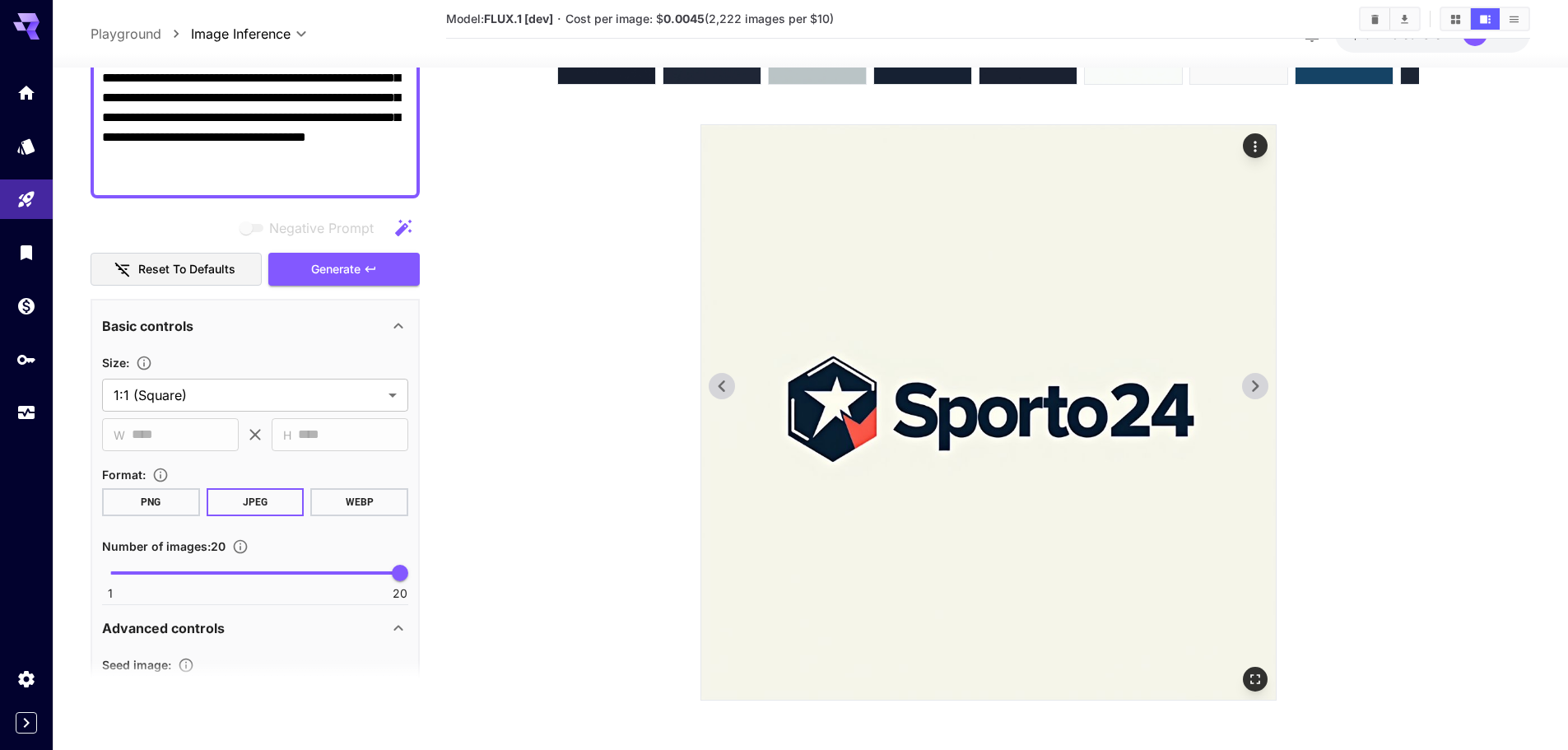
click at [1249, 388] on icon at bounding box center [1255, 386] width 25 height 25
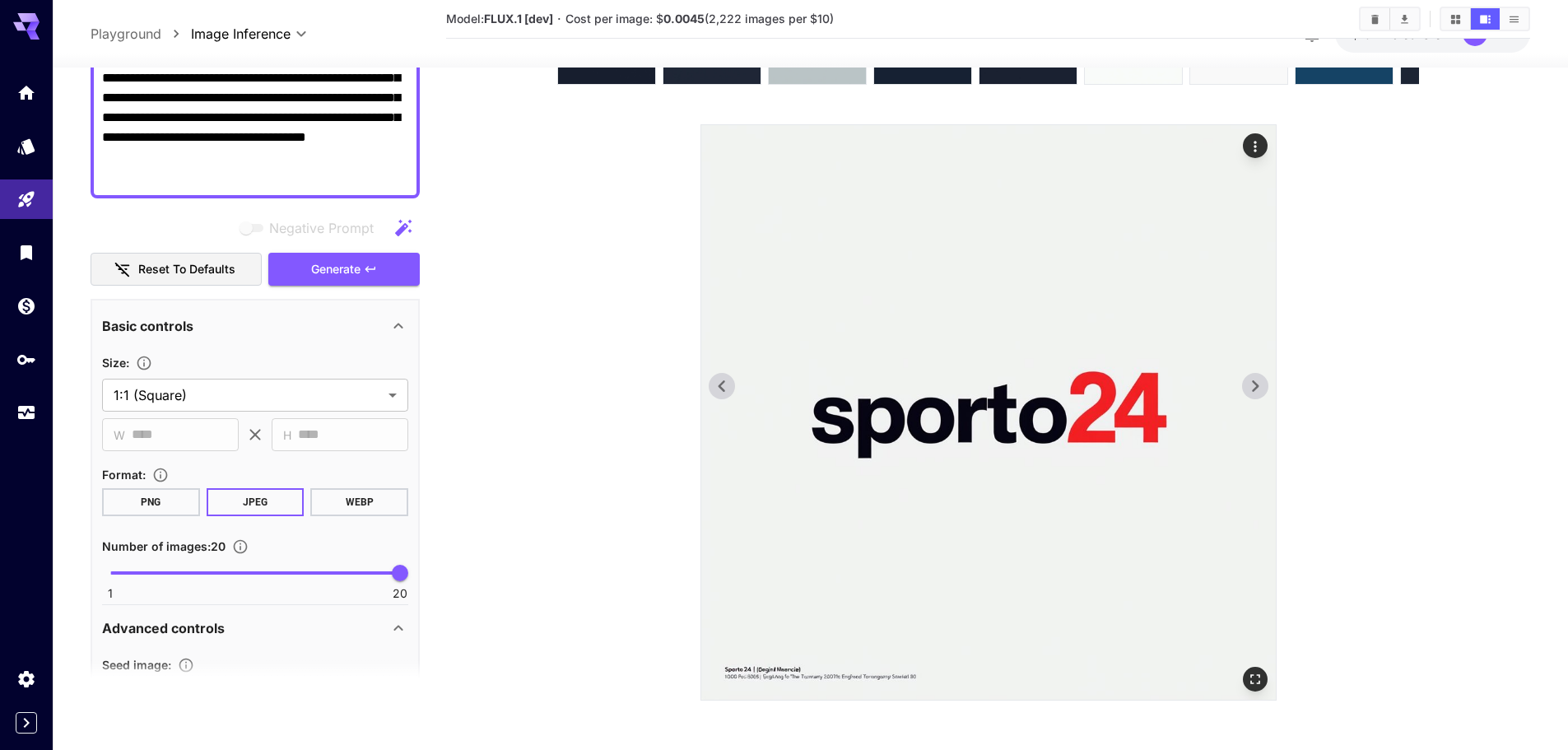
click at [1249, 388] on icon at bounding box center [1255, 386] width 25 height 25
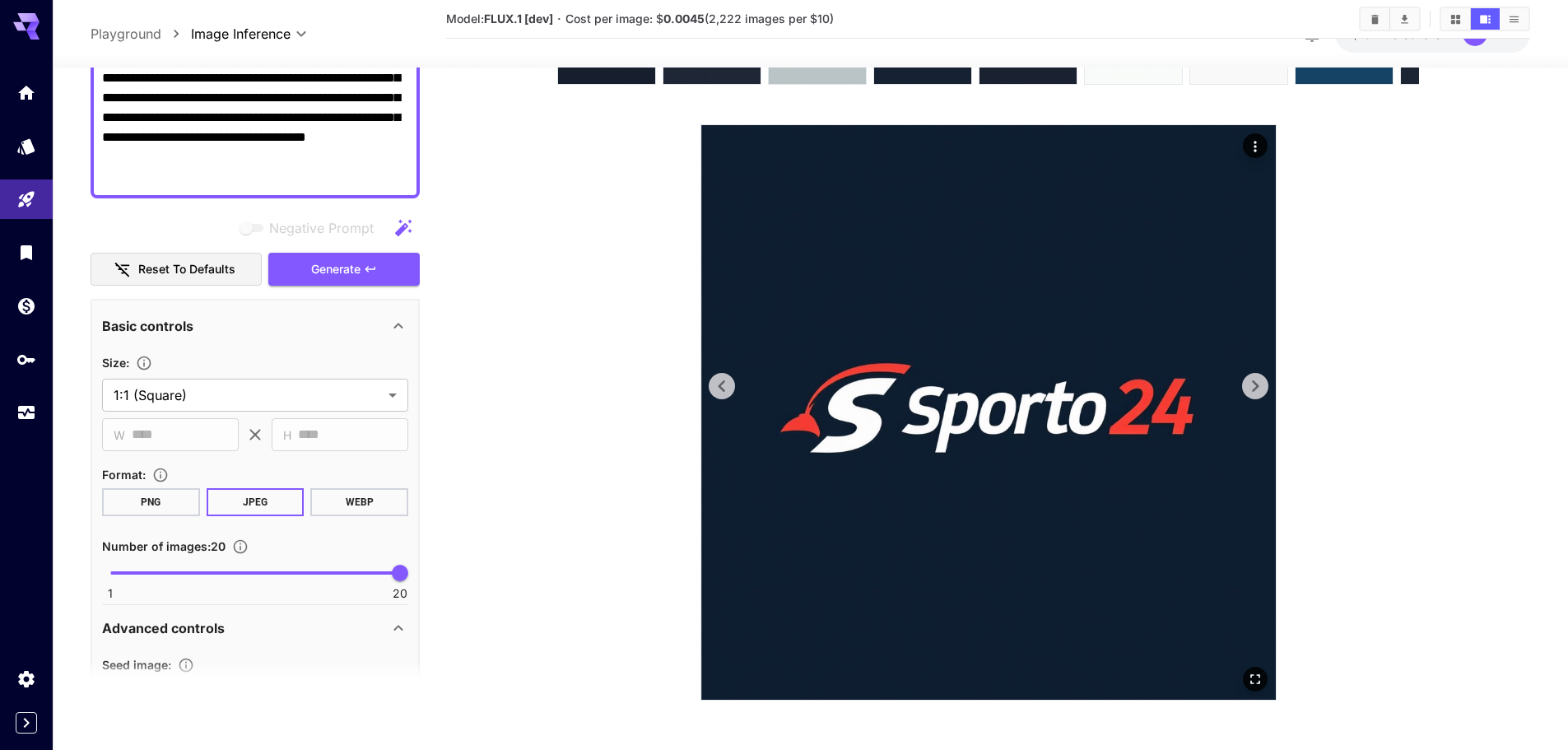
click at [1249, 388] on icon at bounding box center [1255, 386] width 25 height 25
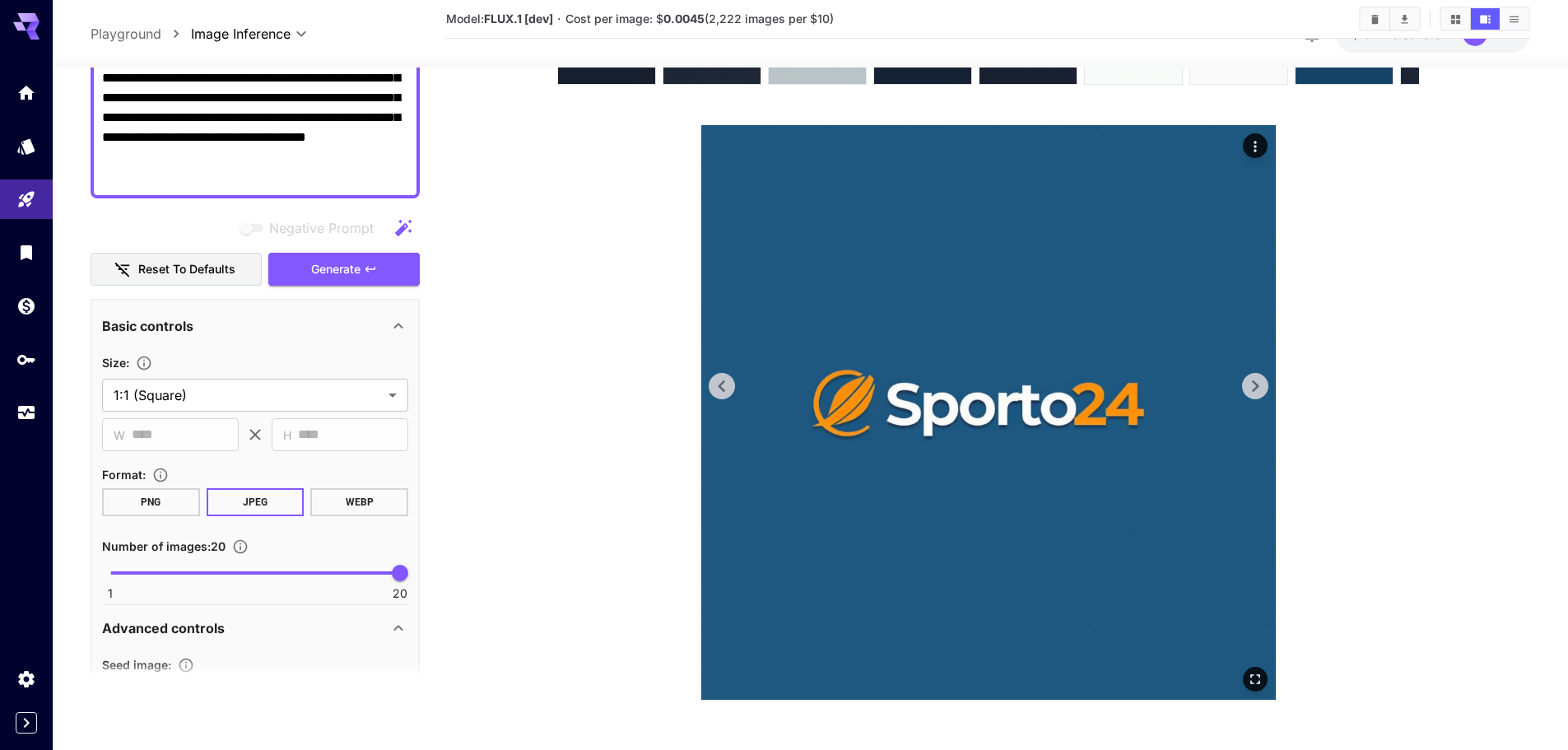
click at [1249, 388] on icon at bounding box center [1255, 386] width 25 height 25
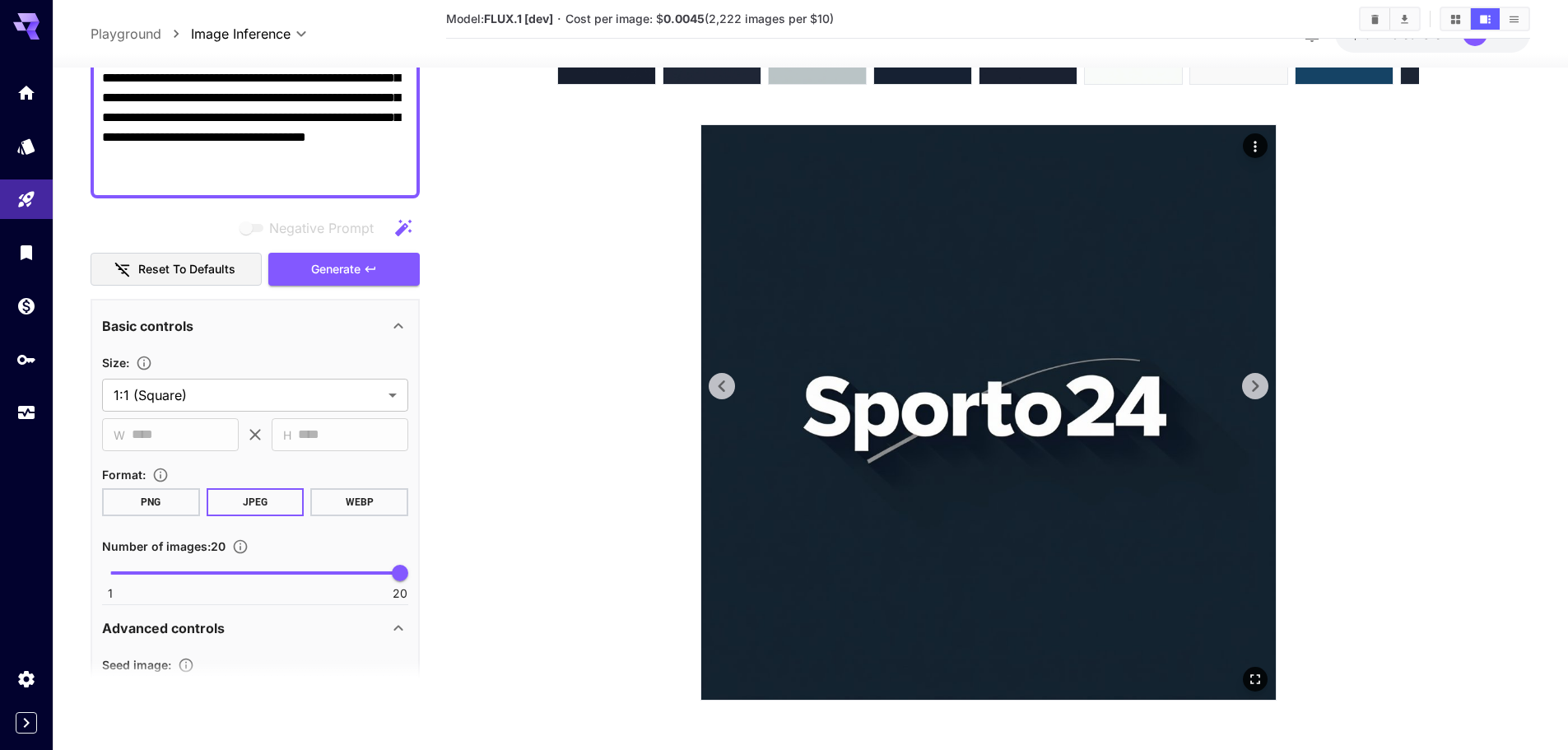
click at [1249, 388] on icon at bounding box center [1255, 386] width 25 height 25
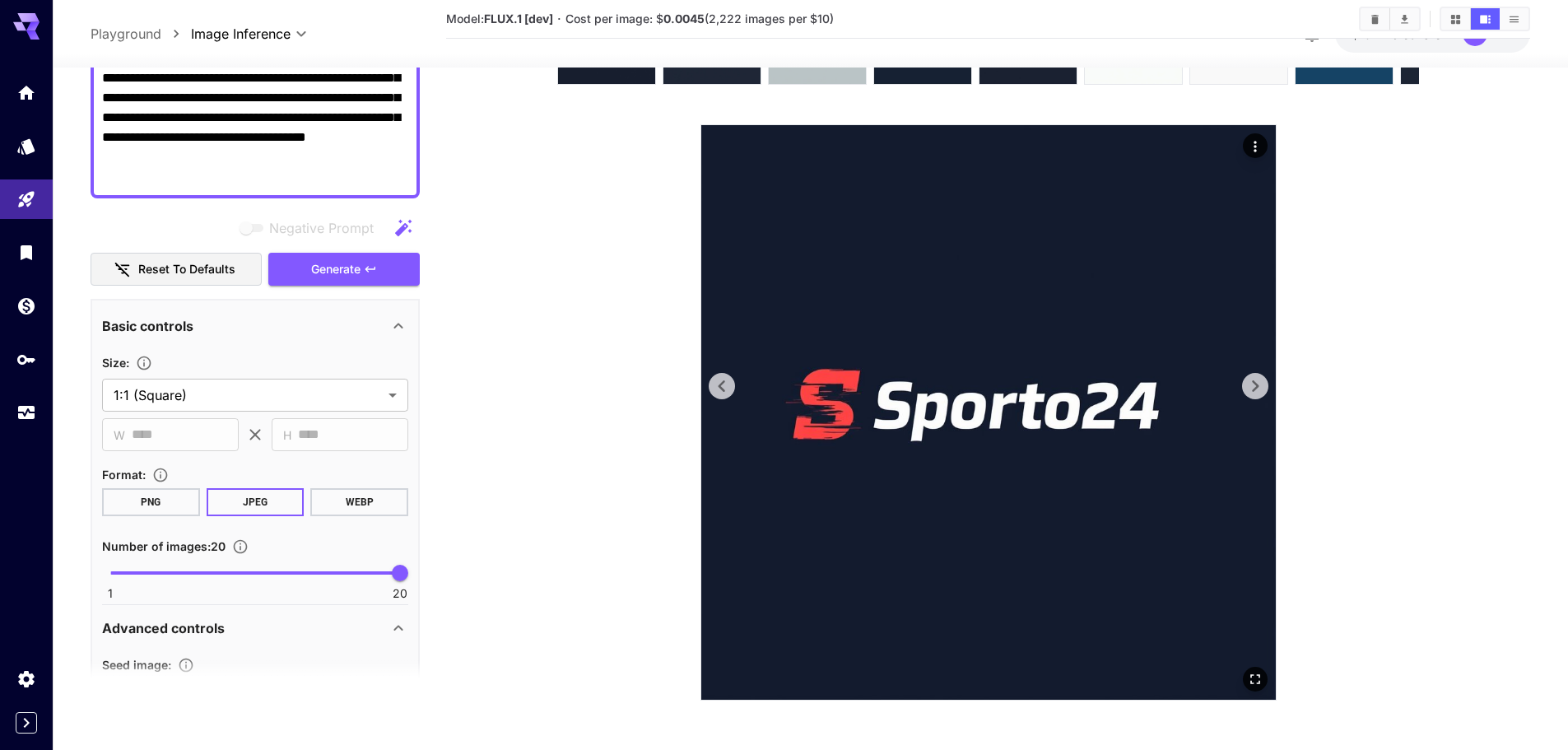
click at [1249, 388] on icon at bounding box center [1255, 386] width 25 height 25
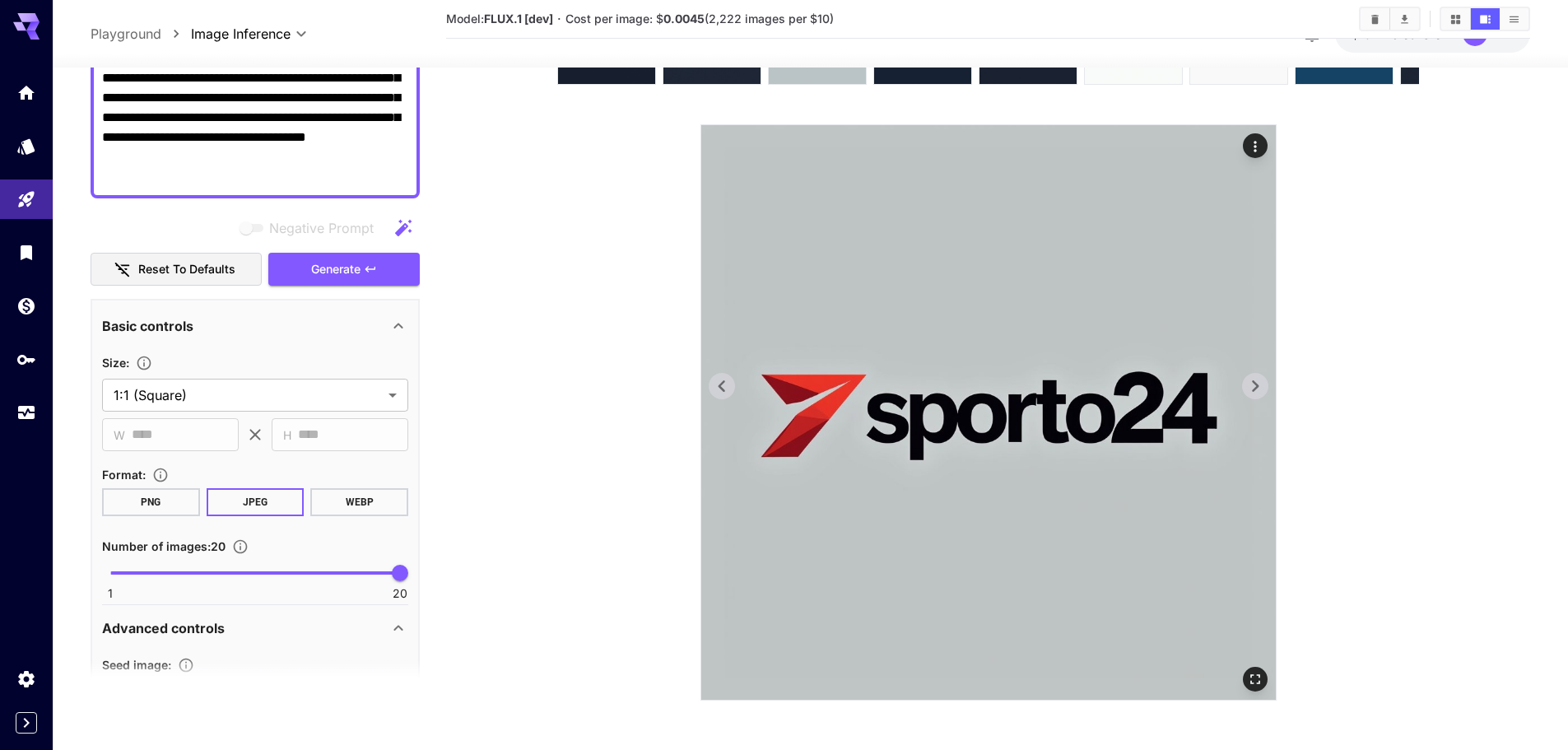
click at [1249, 388] on icon at bounding box center [1255, 386] width 25 height 25
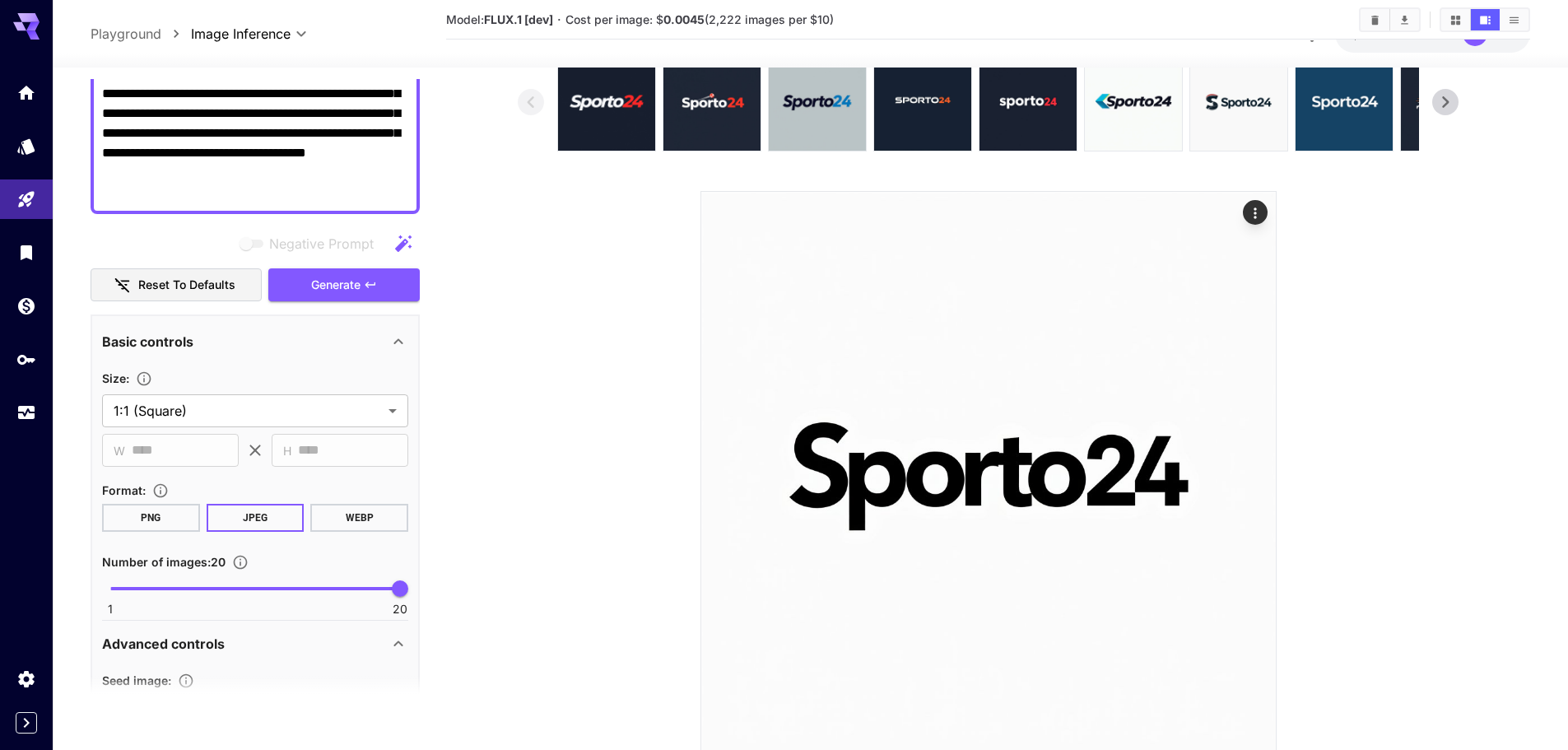
scroll to position [0, 0]
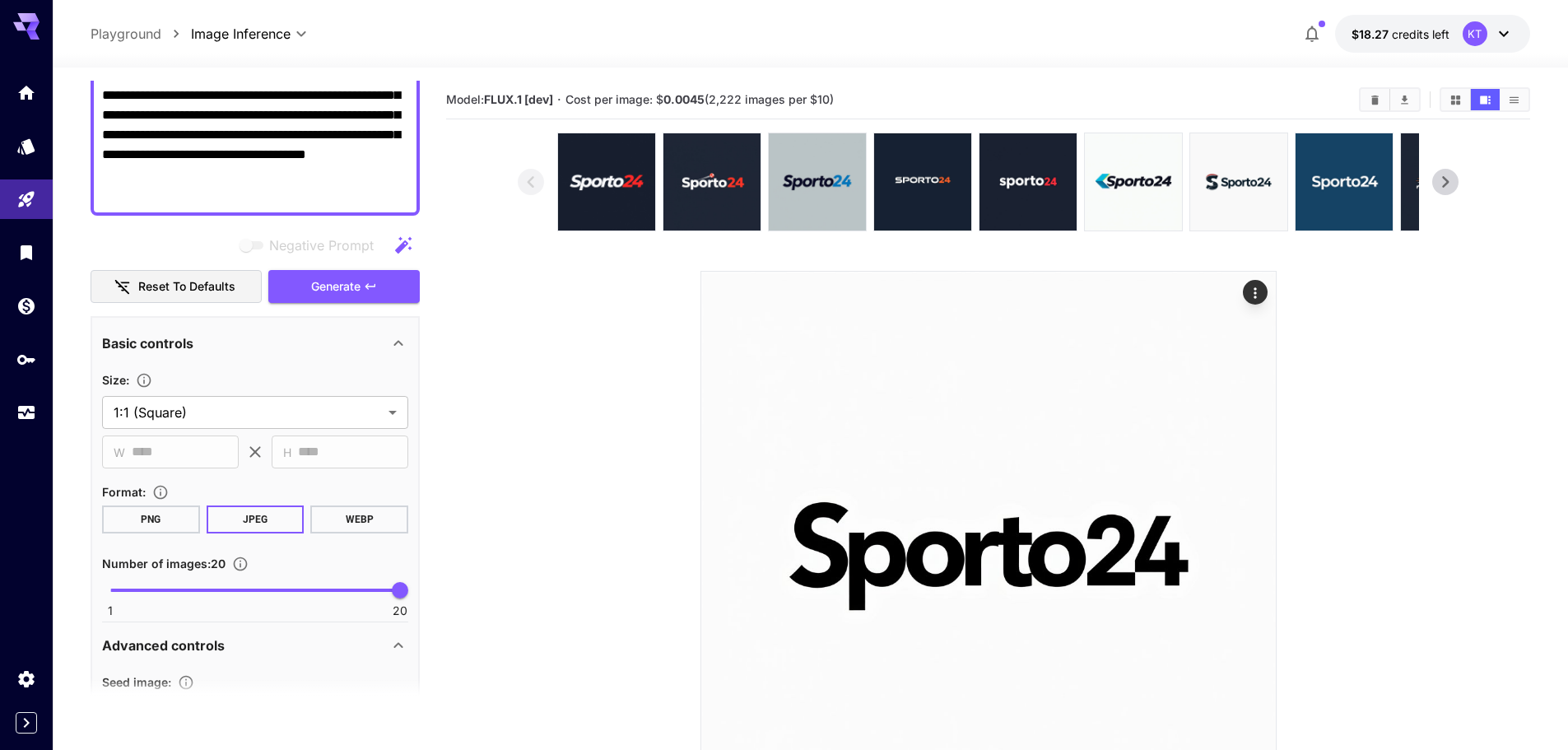
click at [1480, 98] on icon "Show images in video view" at bounding box center [1485, 100] width 12 height 12
click at [1456, 97] on icon "Show images in grid view" at bounding box center [1456, 100] width 12 height 12
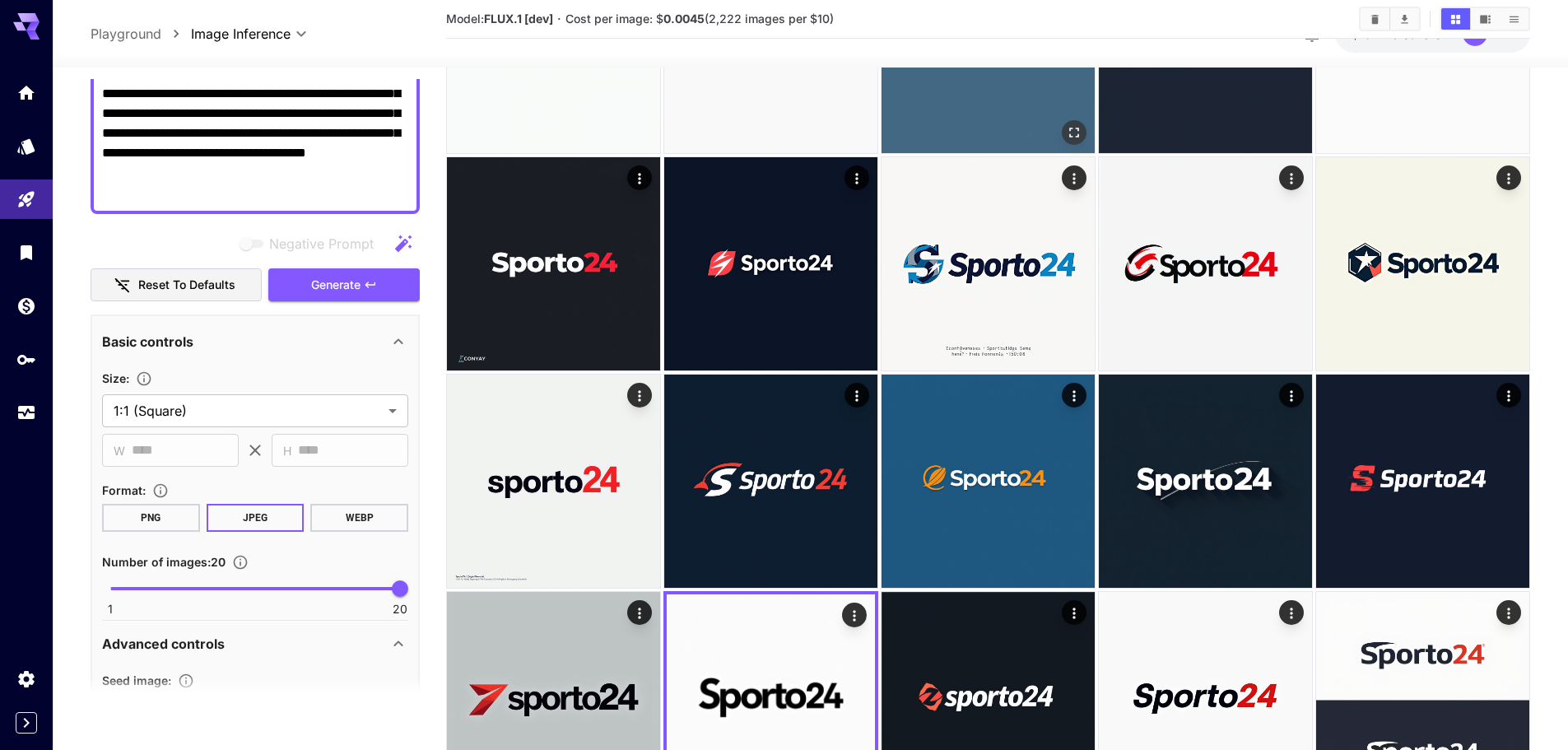
scroll to position [412, 0]
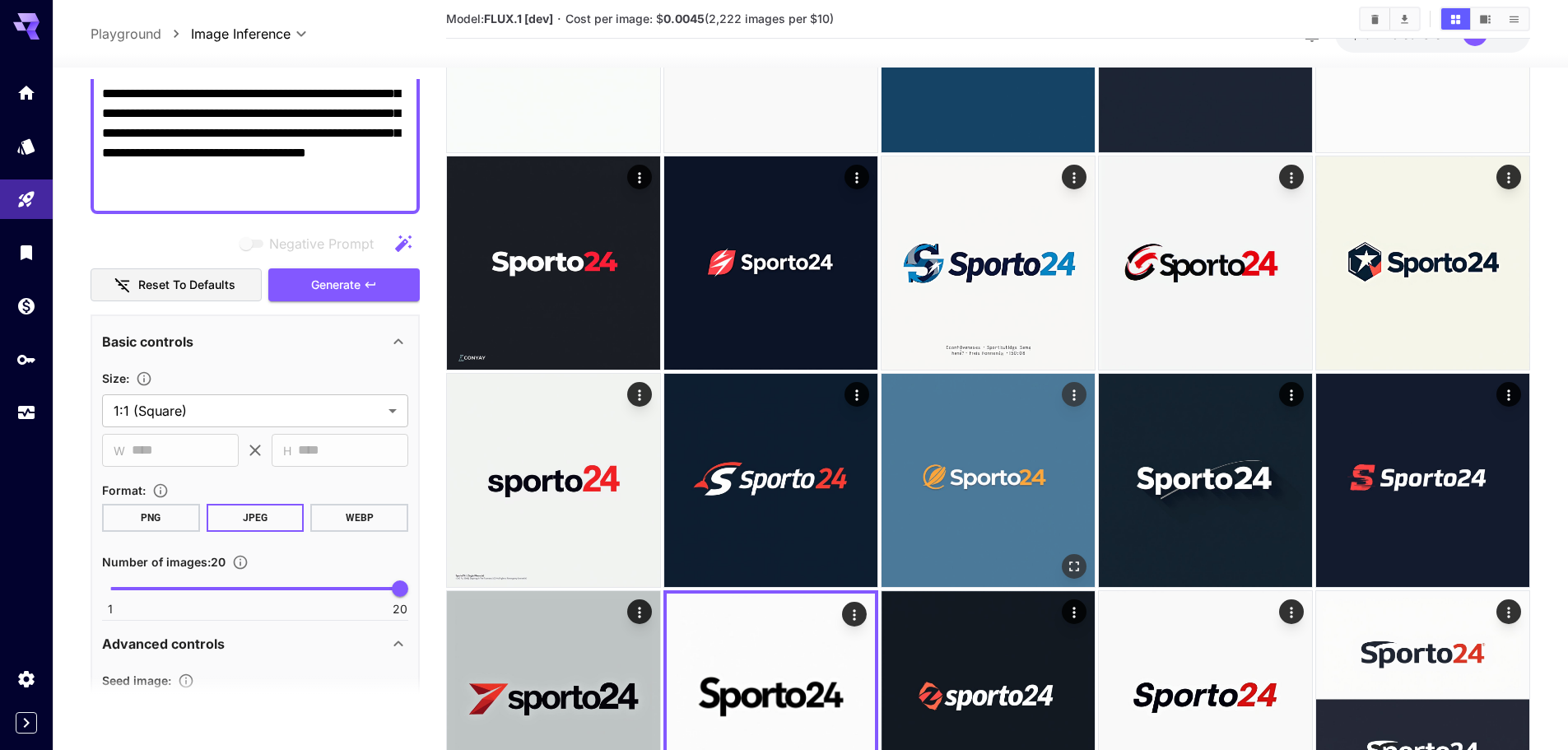
click at [1001, 498] on img at bounding box center [988, 480] width 213 height 213
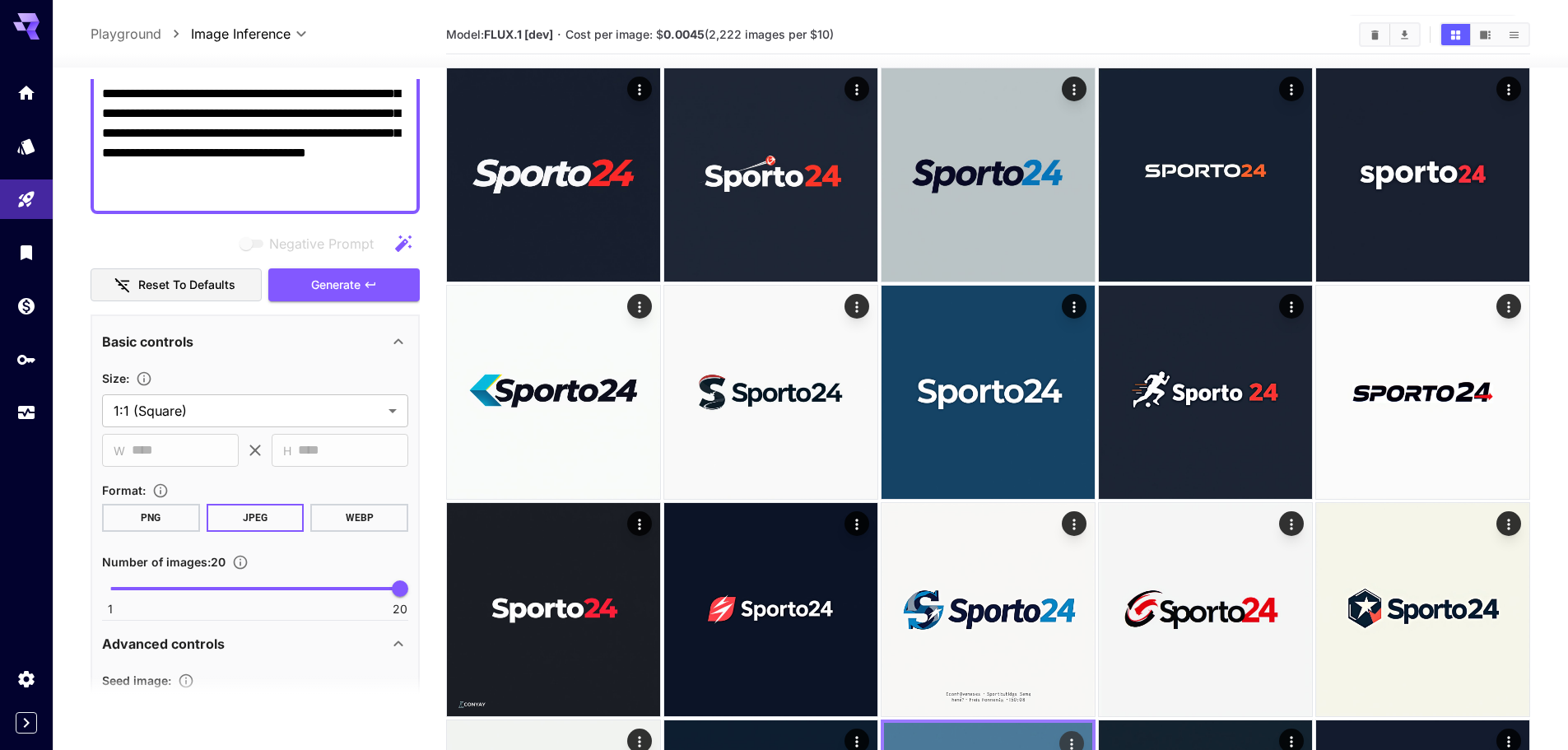
scroll to position [0, 0]
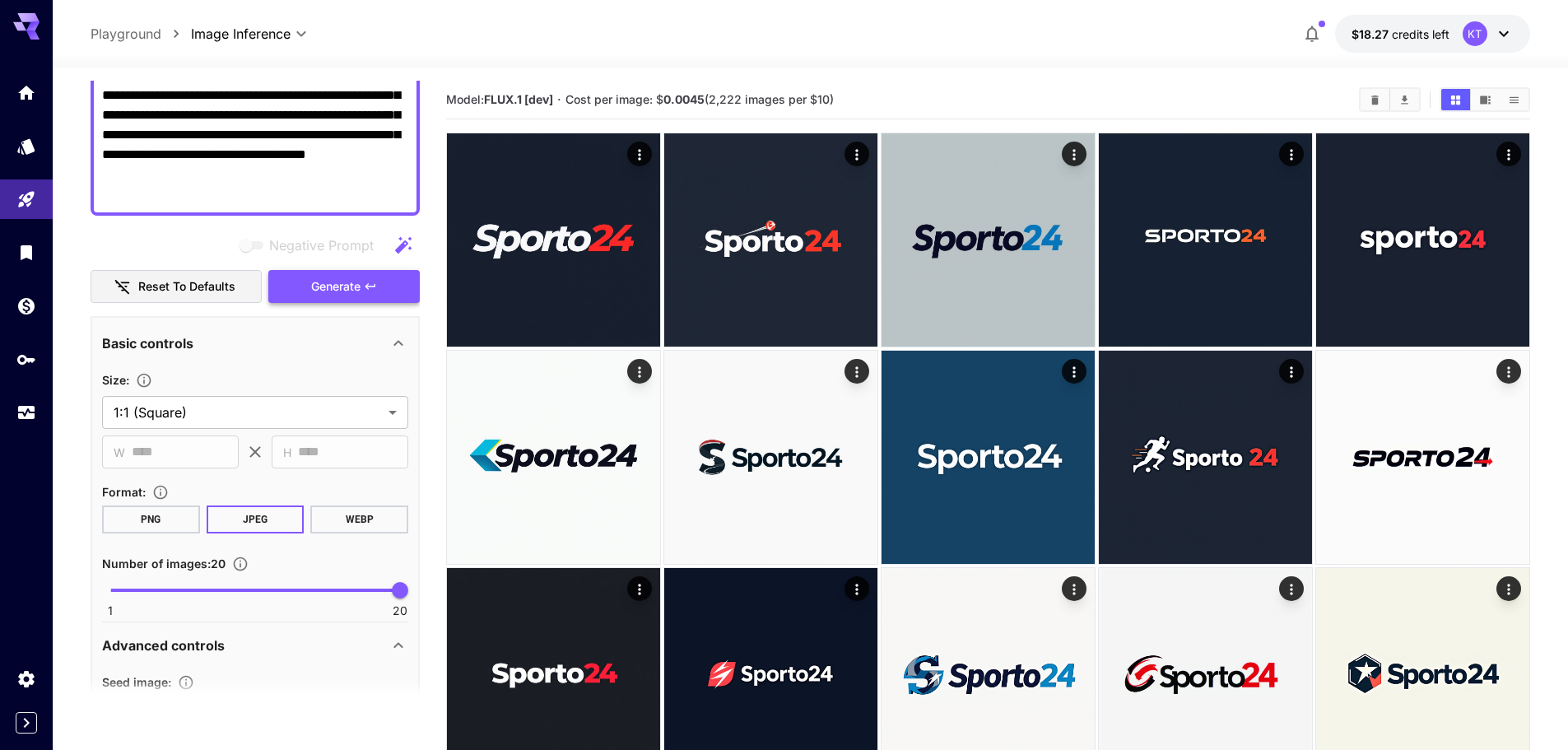
click at [354, 282] on span "Generate" at bounding box center [336, 287] width 50 height 21
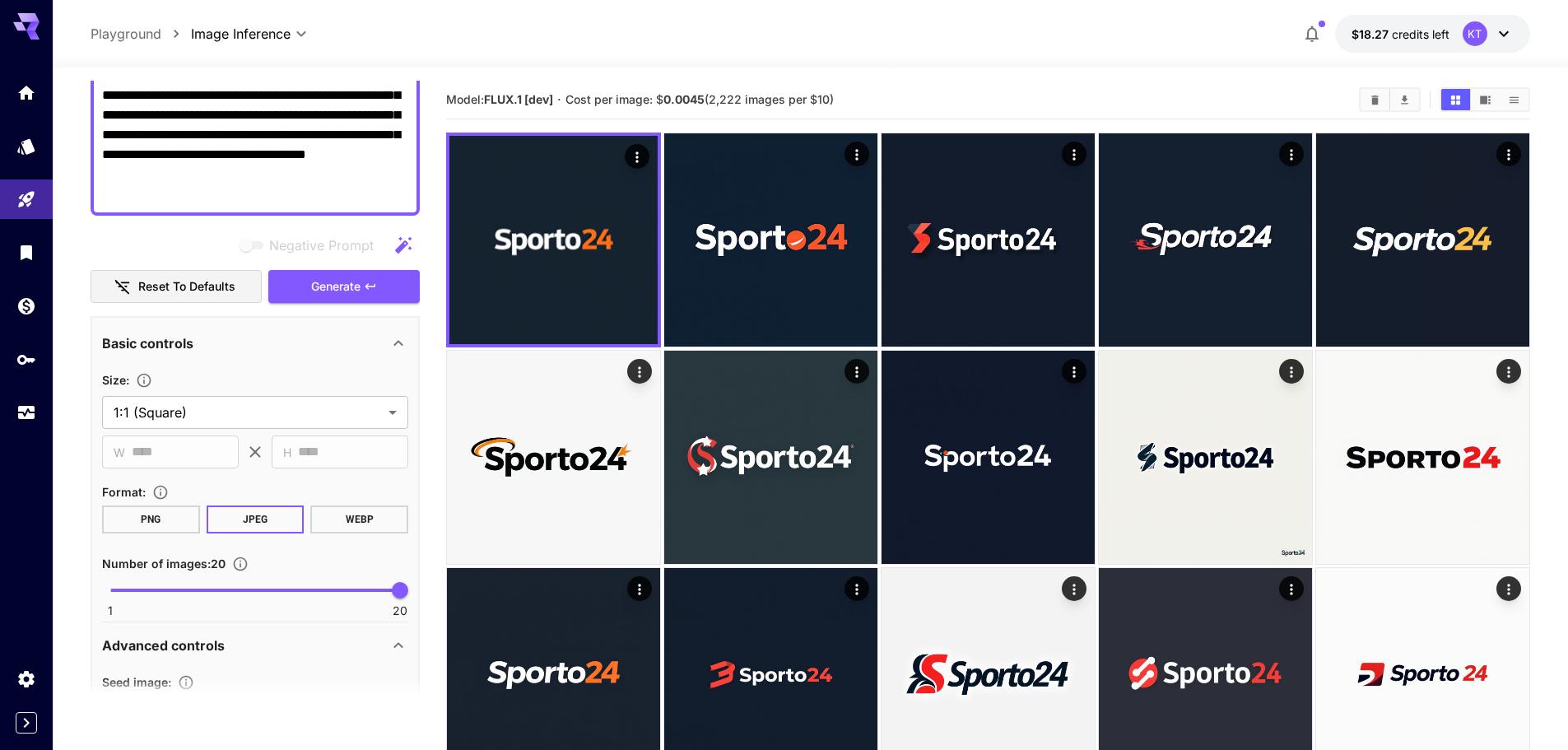
click at [1484, 94] on icon "Show images in video view" at bounding box center [1485, 100] width 12 height 12
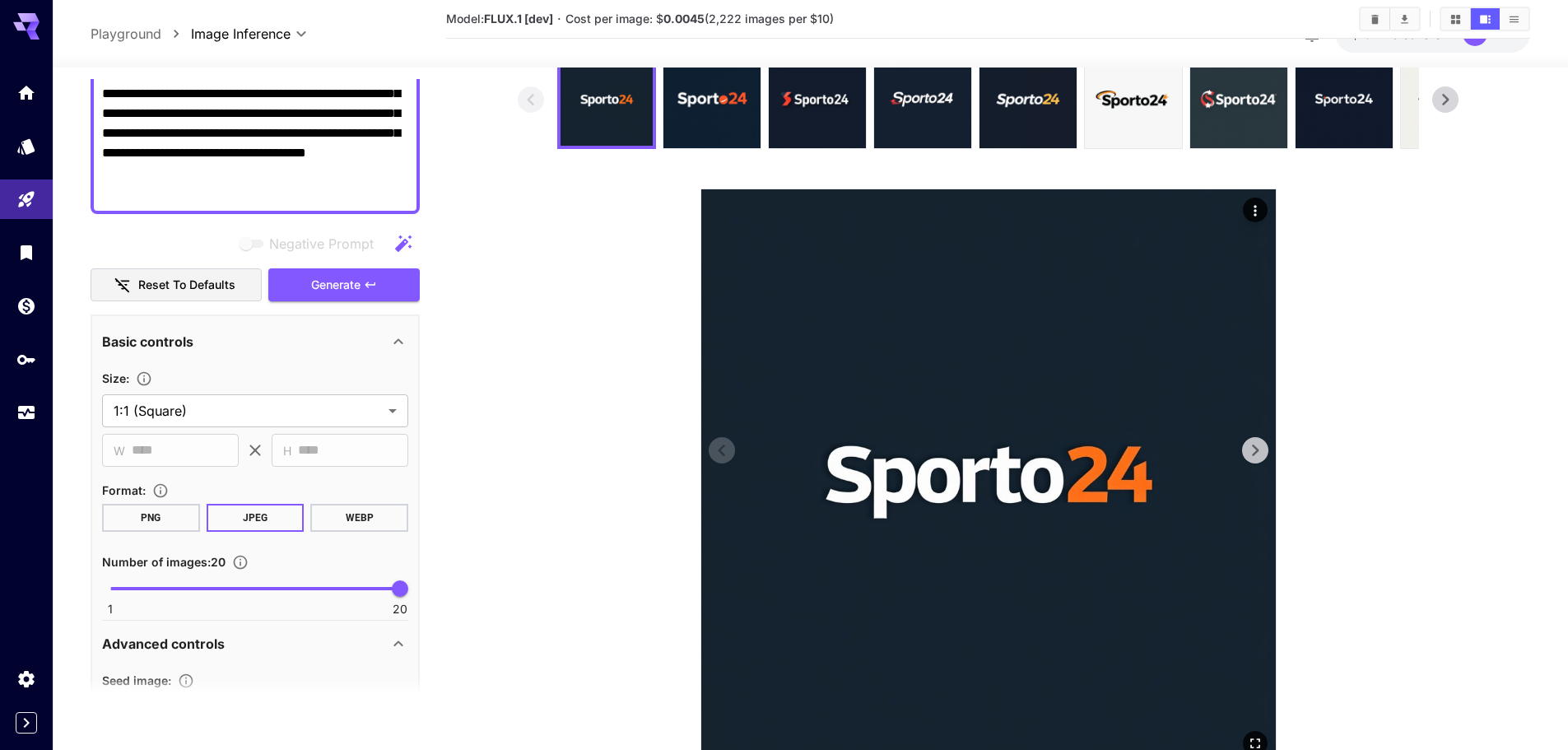
click at [1261, 466] on img at bounding box center [988, 476] width 574 height 574
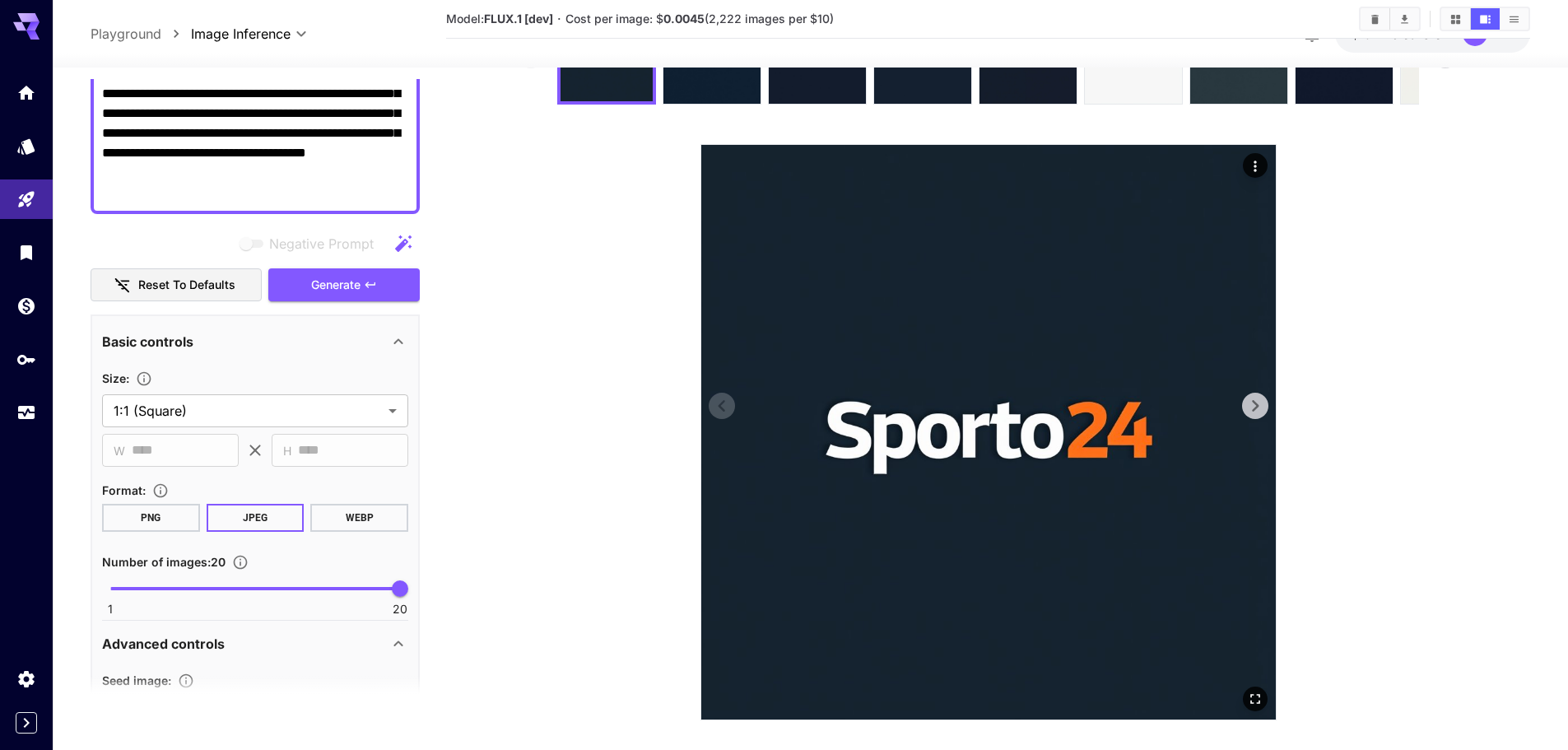
scroll to position [147, 0]
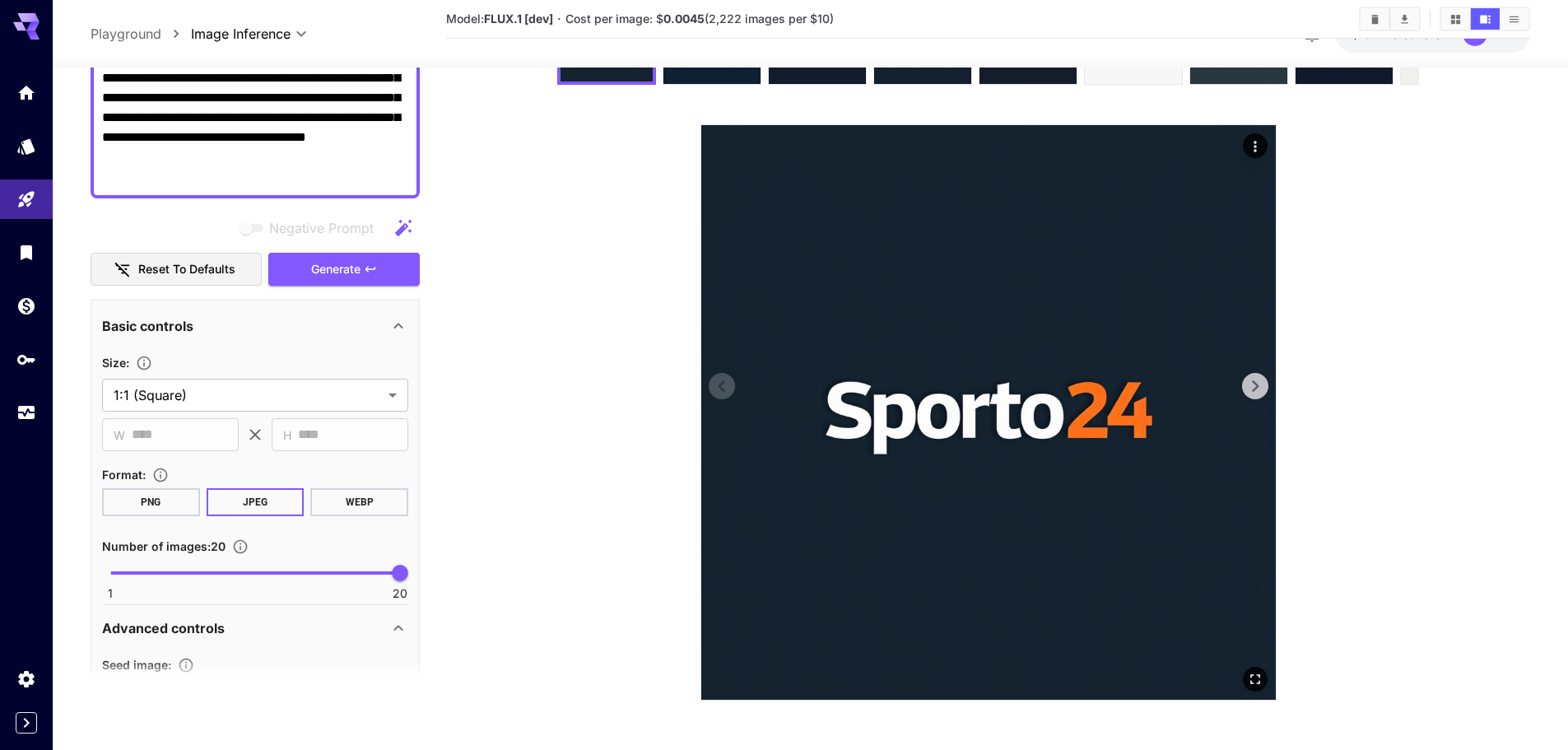
click at [1261, 391] on icon at bounding box center [1255, 386] width 25 height 25
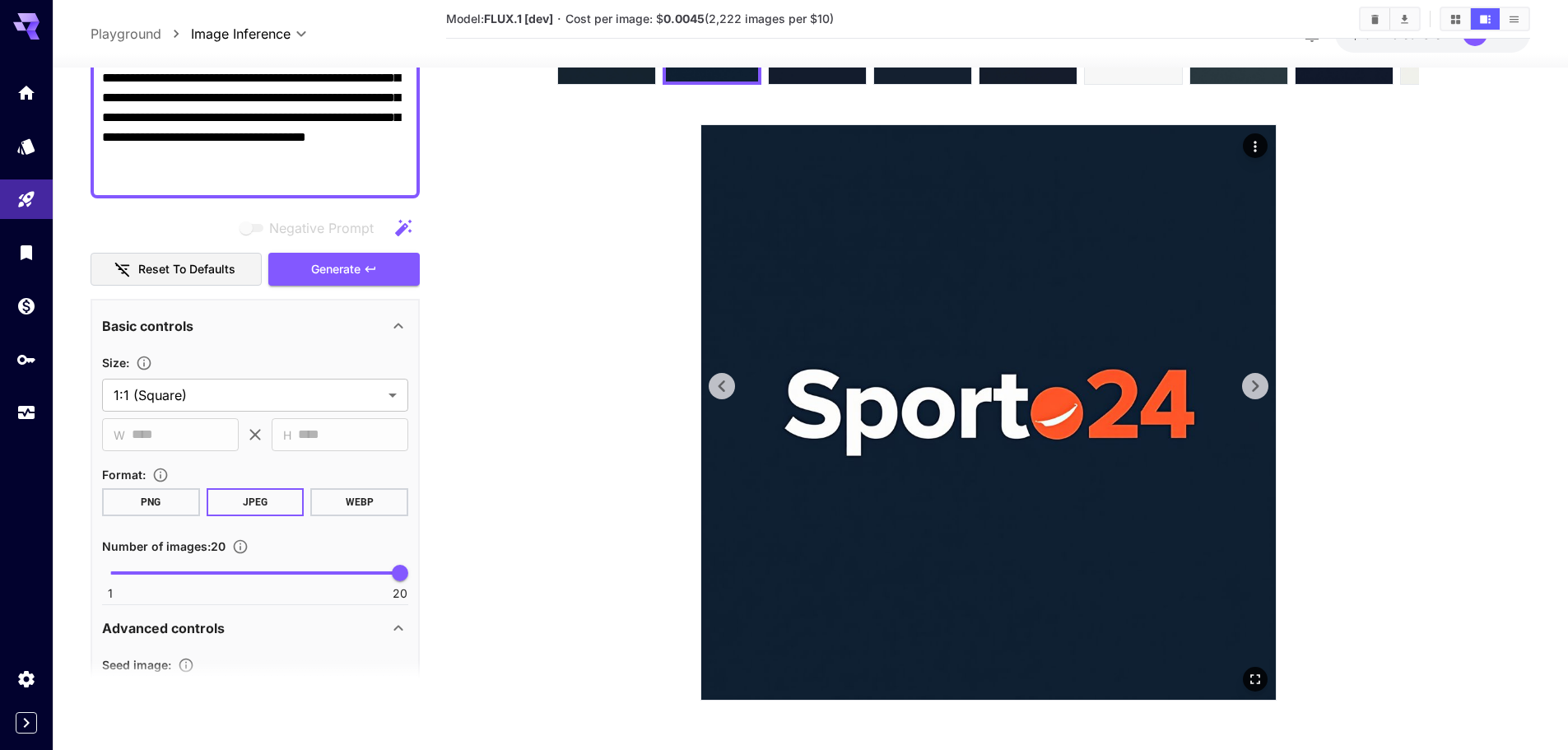
click at [1261, 391] on icon at bounding box center [1255, 386] width 25 height 25
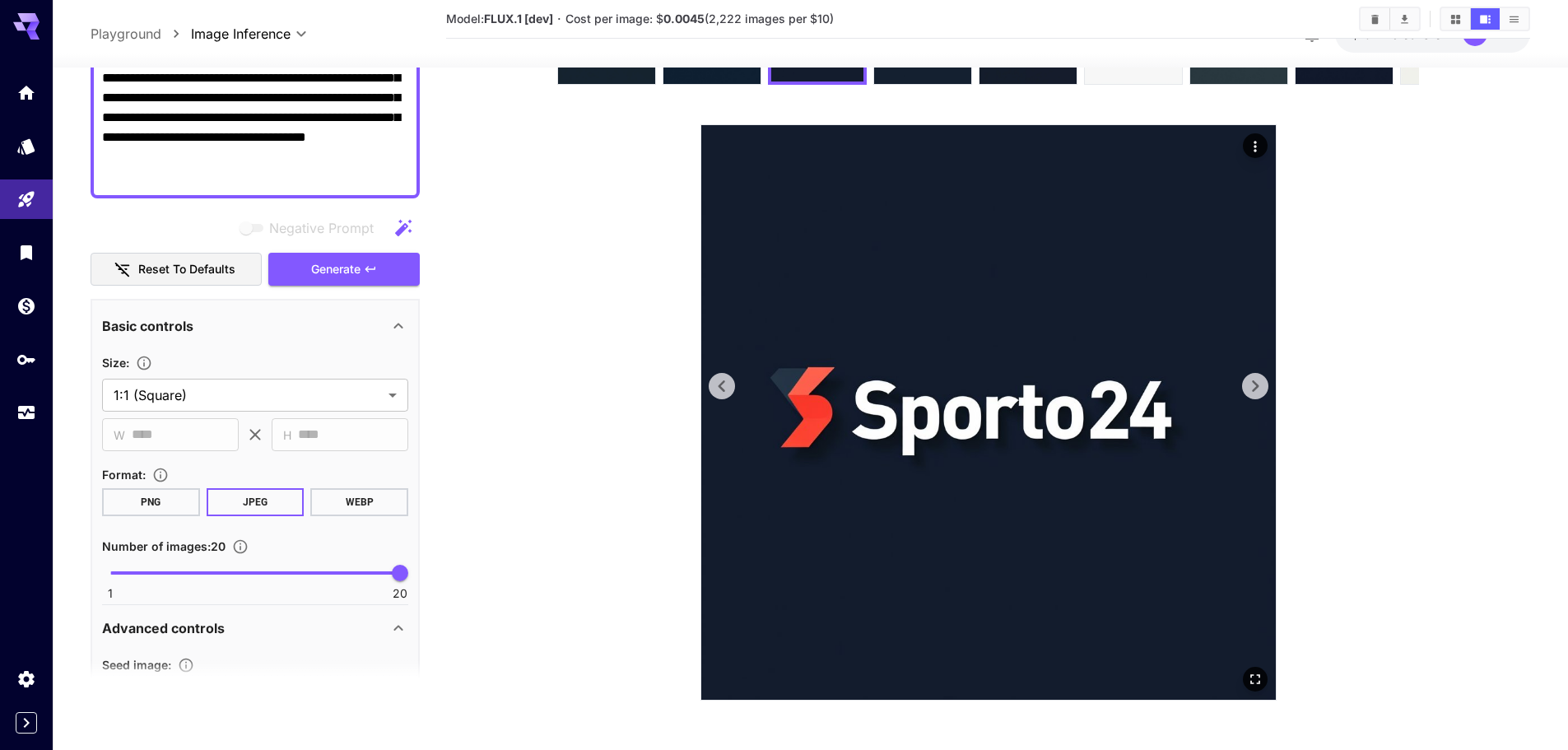
click at [1261, 391] on icon at bounding box center [1255, 386] width 25 height 25
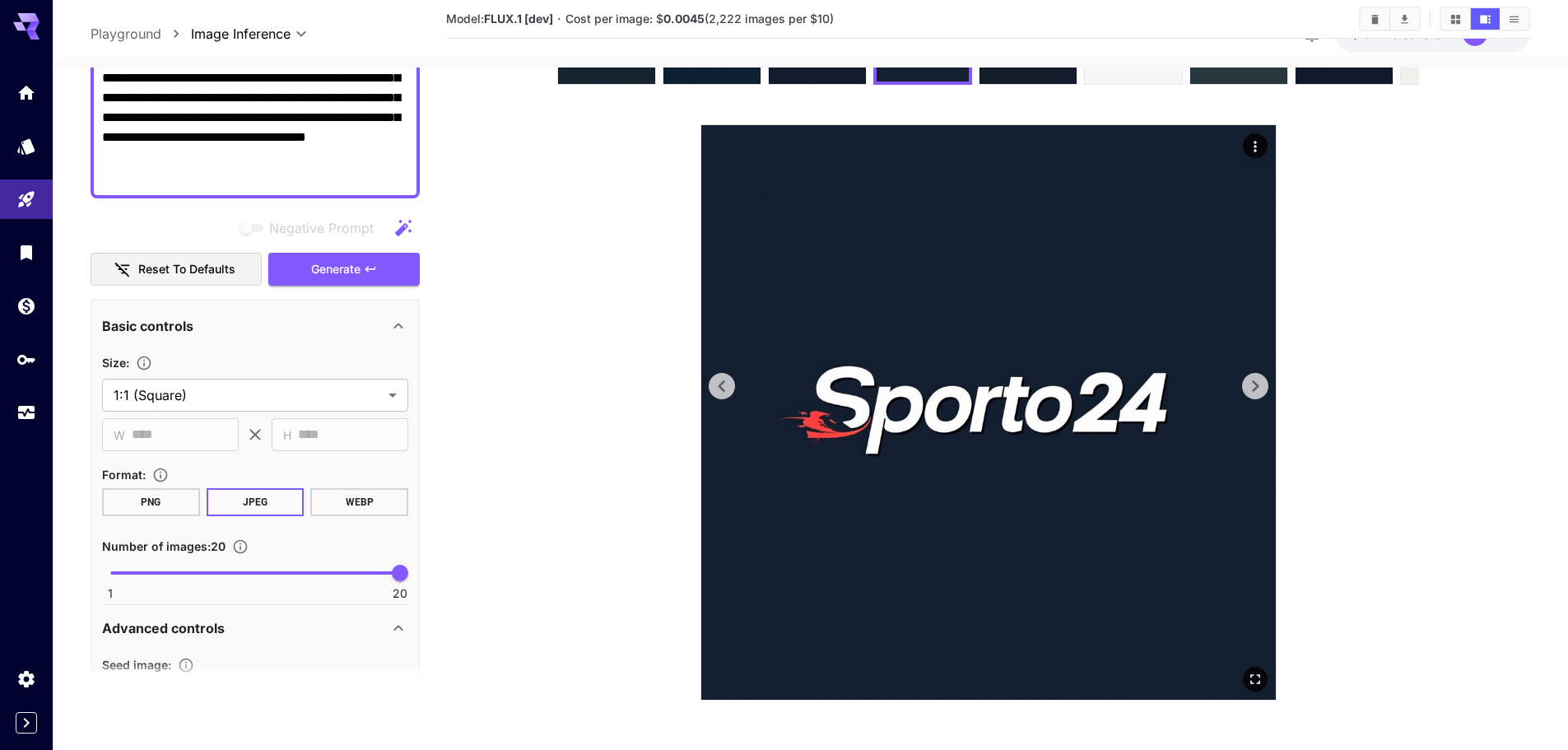
click at [1261, 391] on icon at bounding box center [1255, 386] width 25 height 25
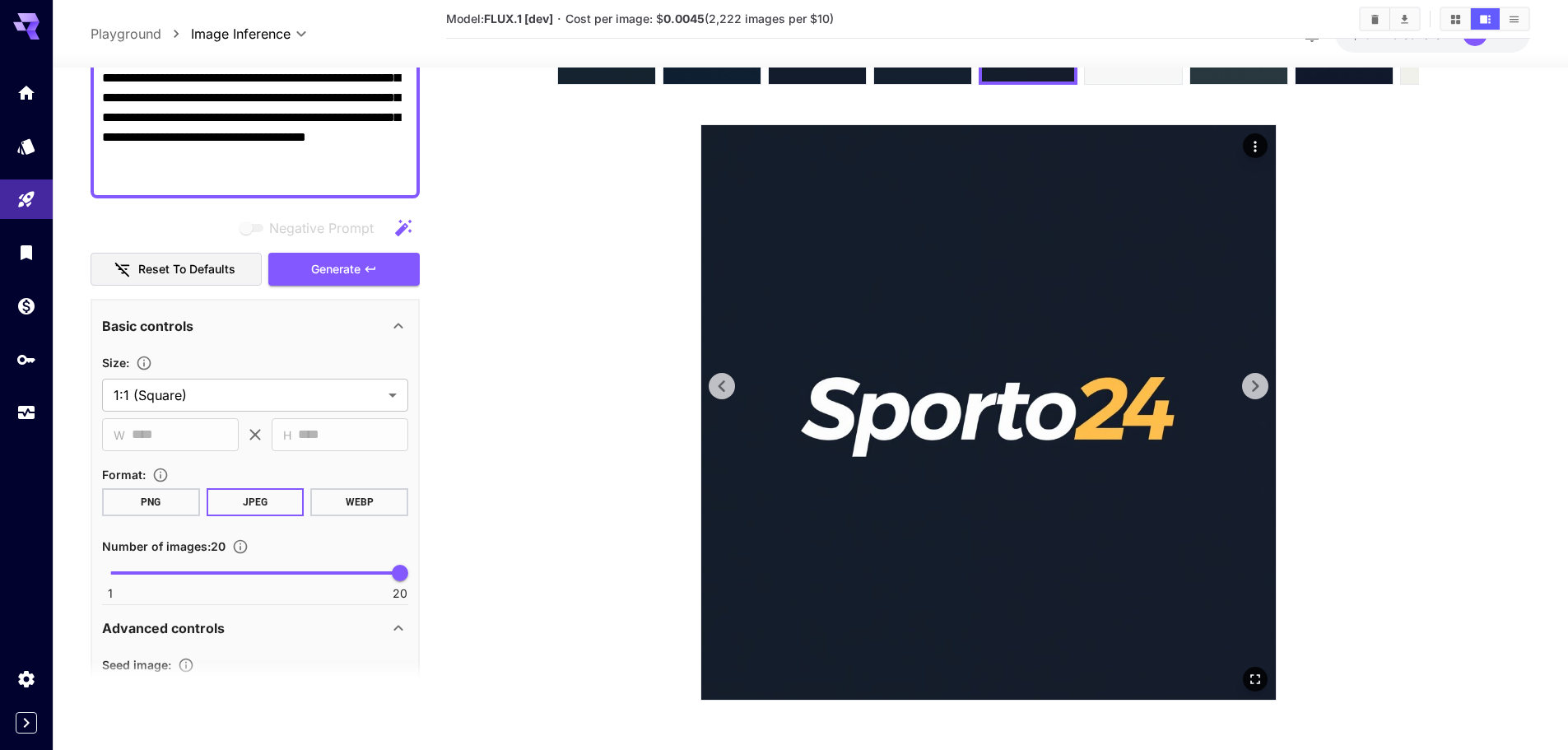
click at [1261, 391] on icon at bounding box center [1255, 386] width 25 height 25
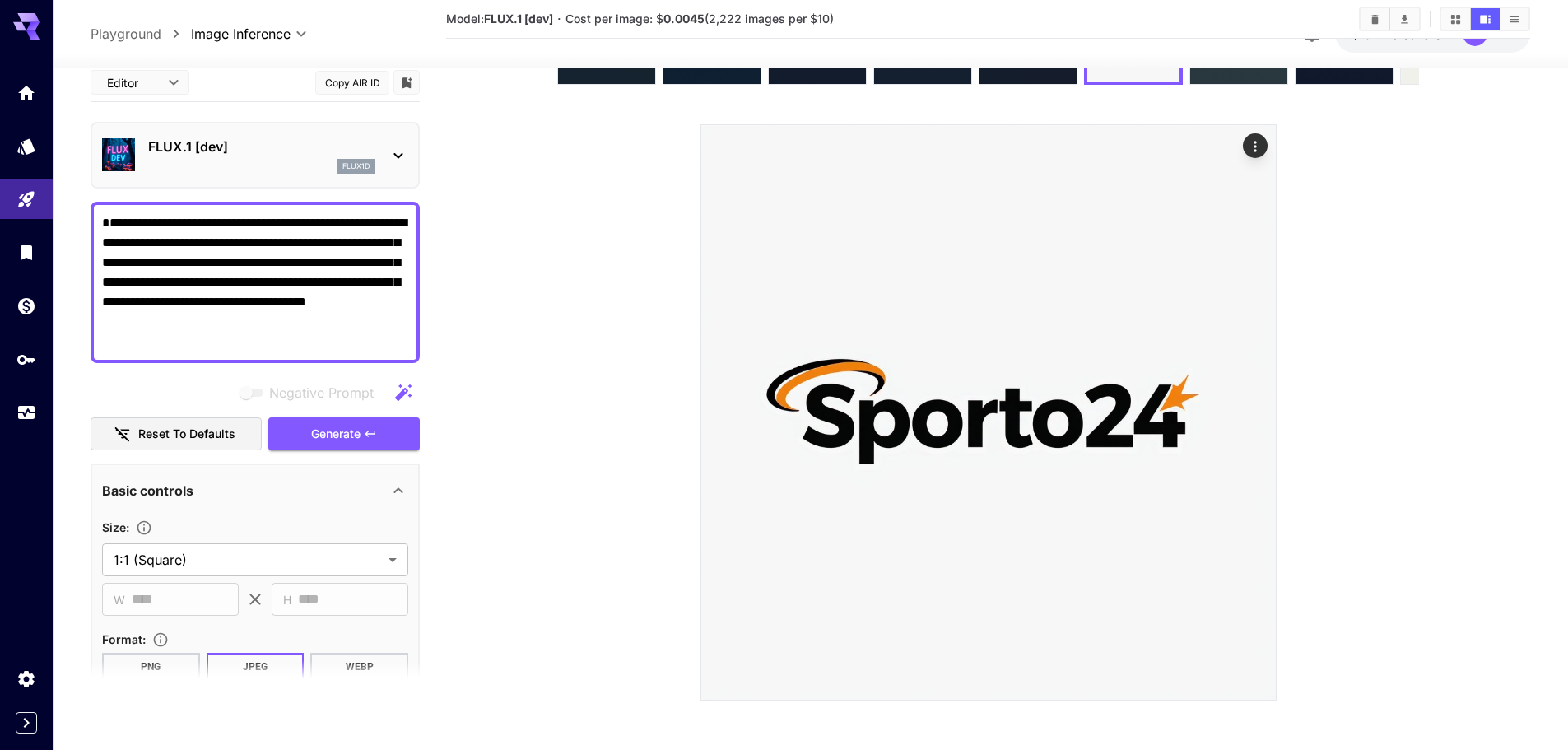
scroll to position [165, 0]
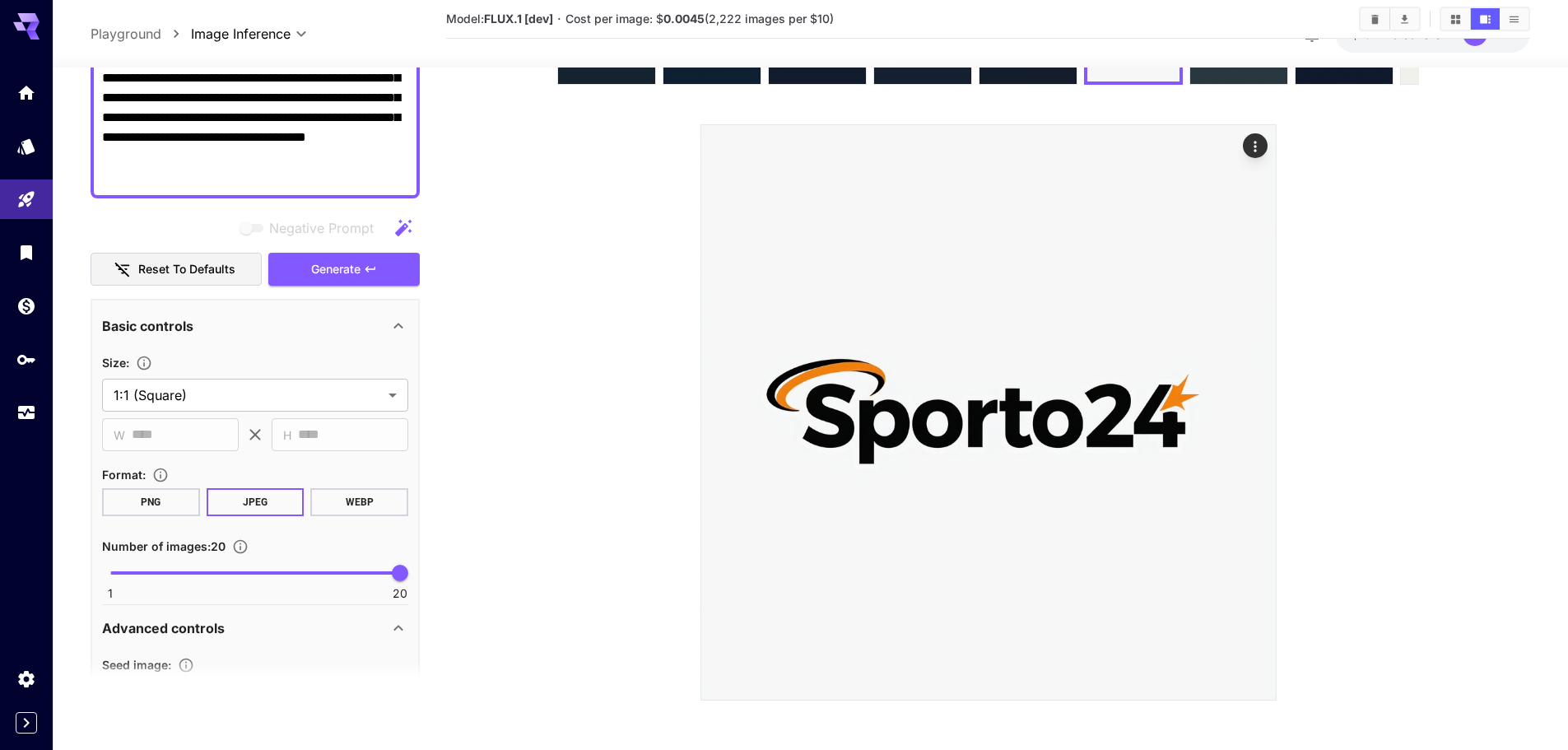
click at [1261, 391] on icon at bounding box center [1255, 386] width 25 height 25
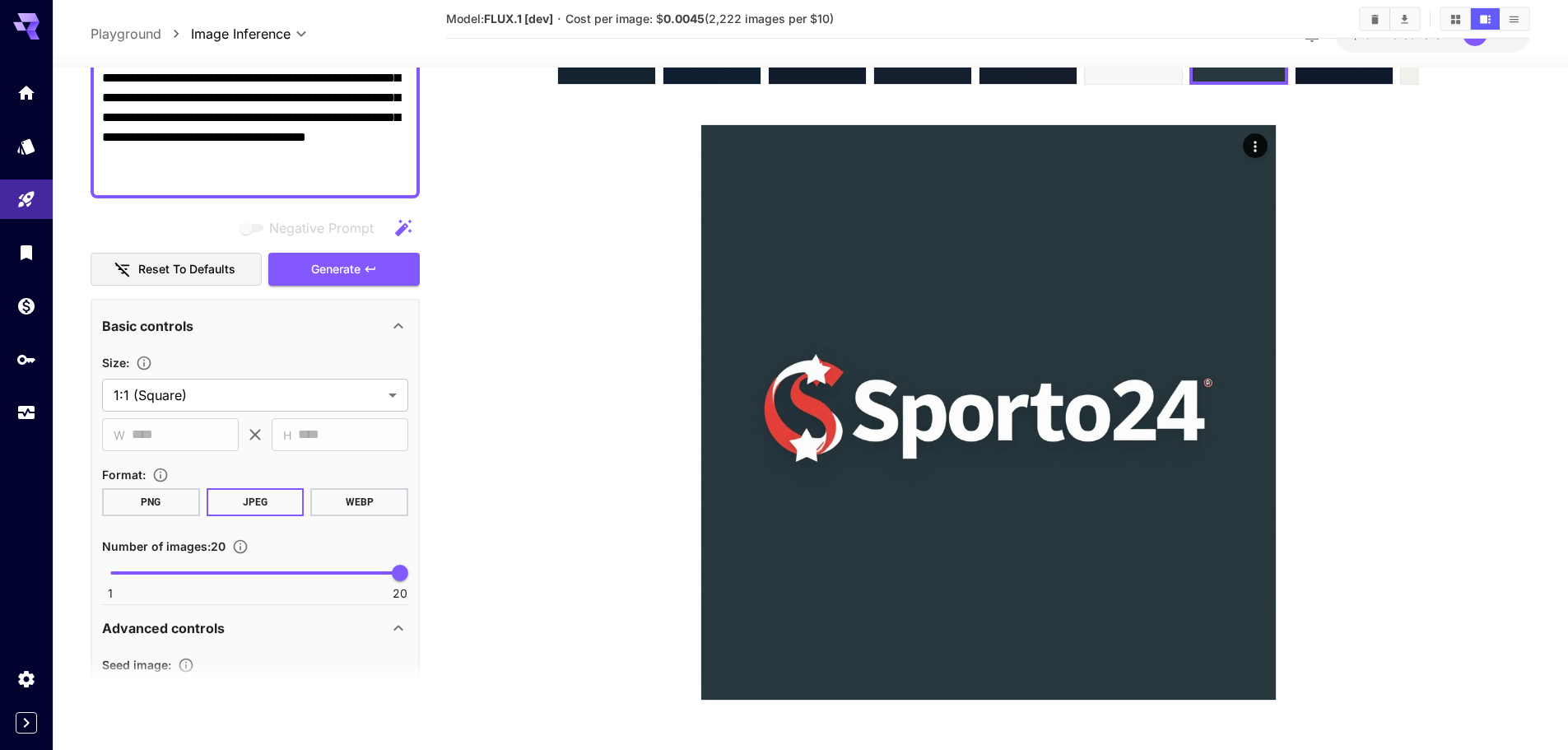
click at [1261, 391] on icon at bounding box center [1255, 386] width 25 height 25
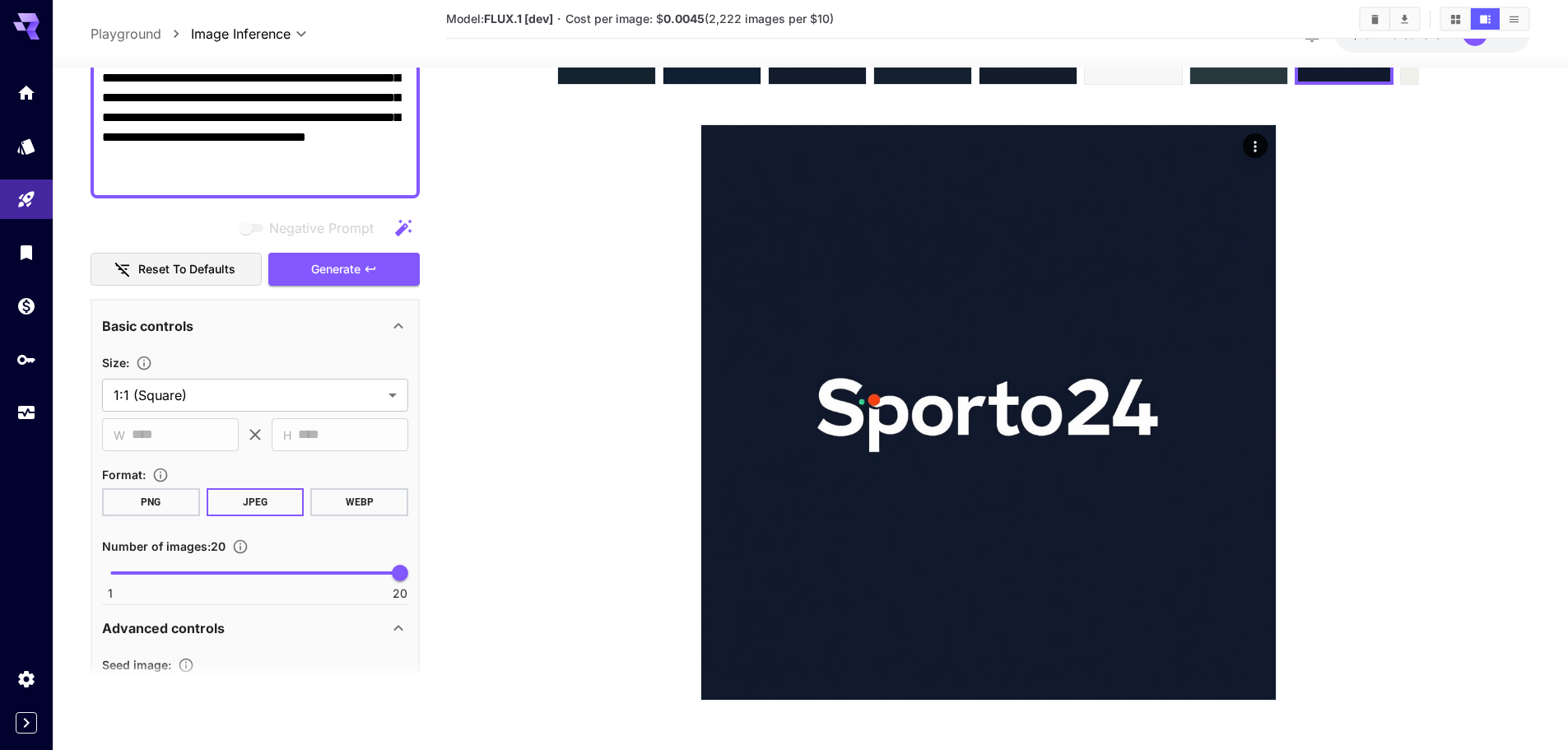
click at [1261, 391] on icon at bounding box center [1255, 386] width 25 height 25
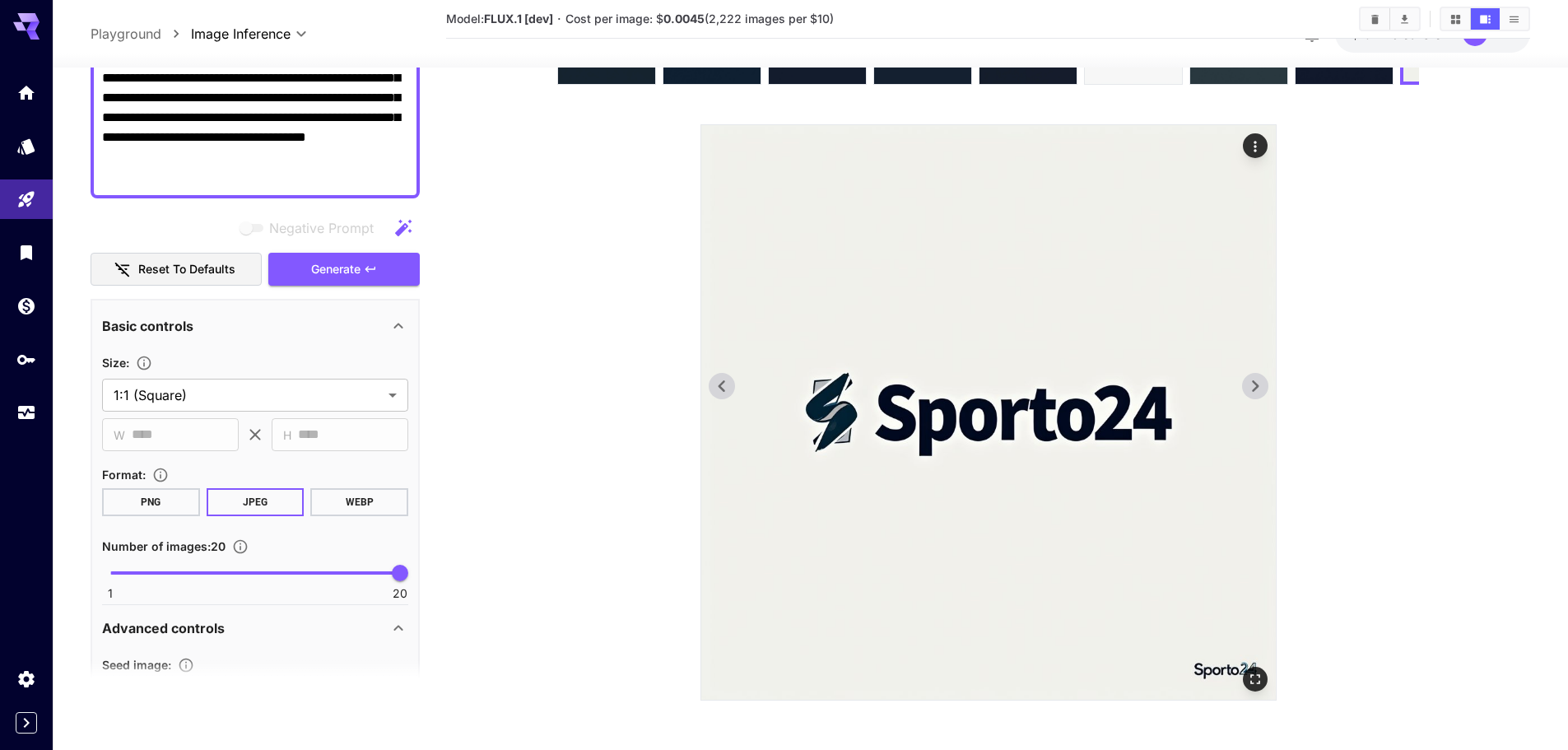
click at [743, 372] on img at bounding box center [988, 412] width 574 height 574
click at [727, 374] on icon at bounding box center [721, 386] width 25 height 25
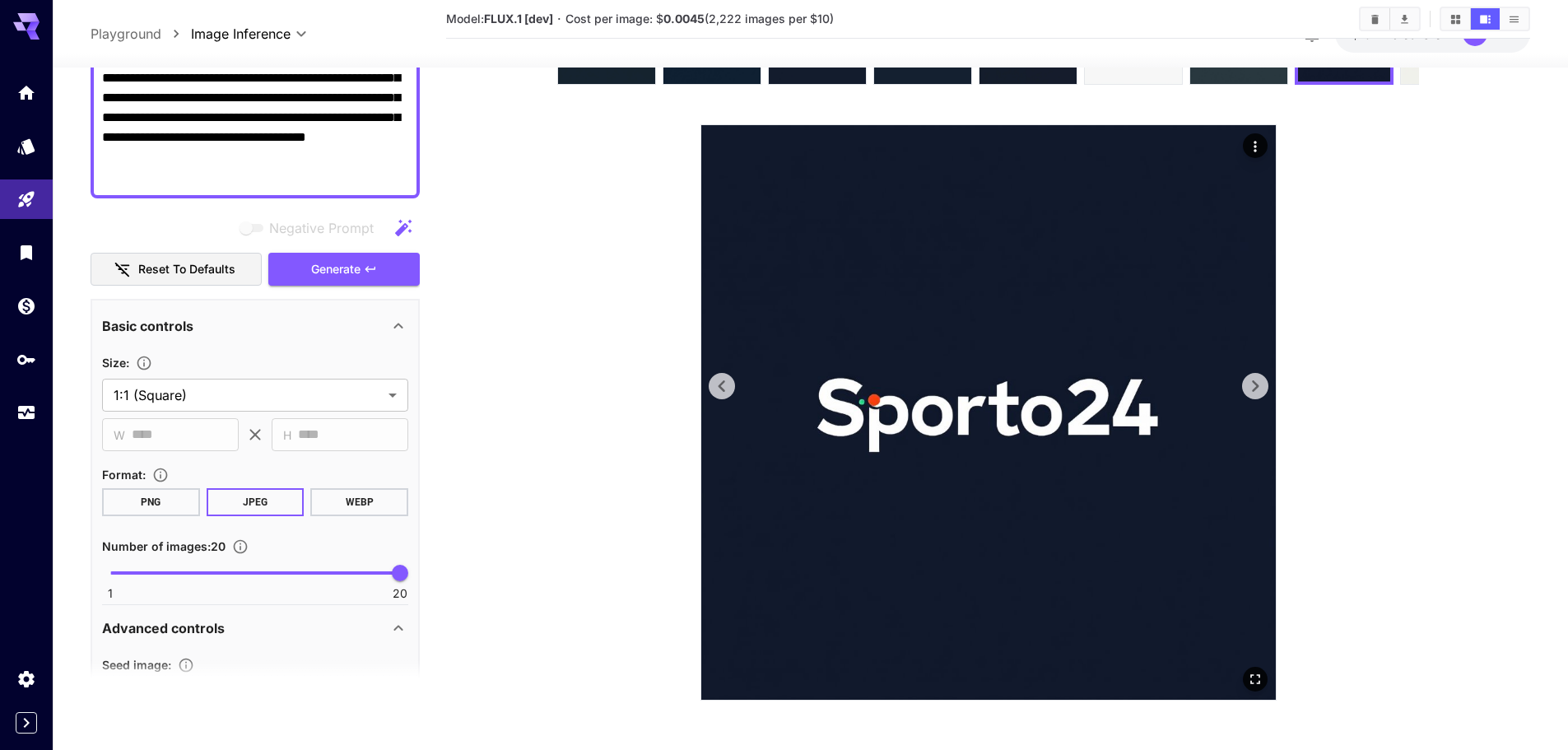
click at [1254, 379] on icon at bounding box center [1255, 386] width 25 height 25
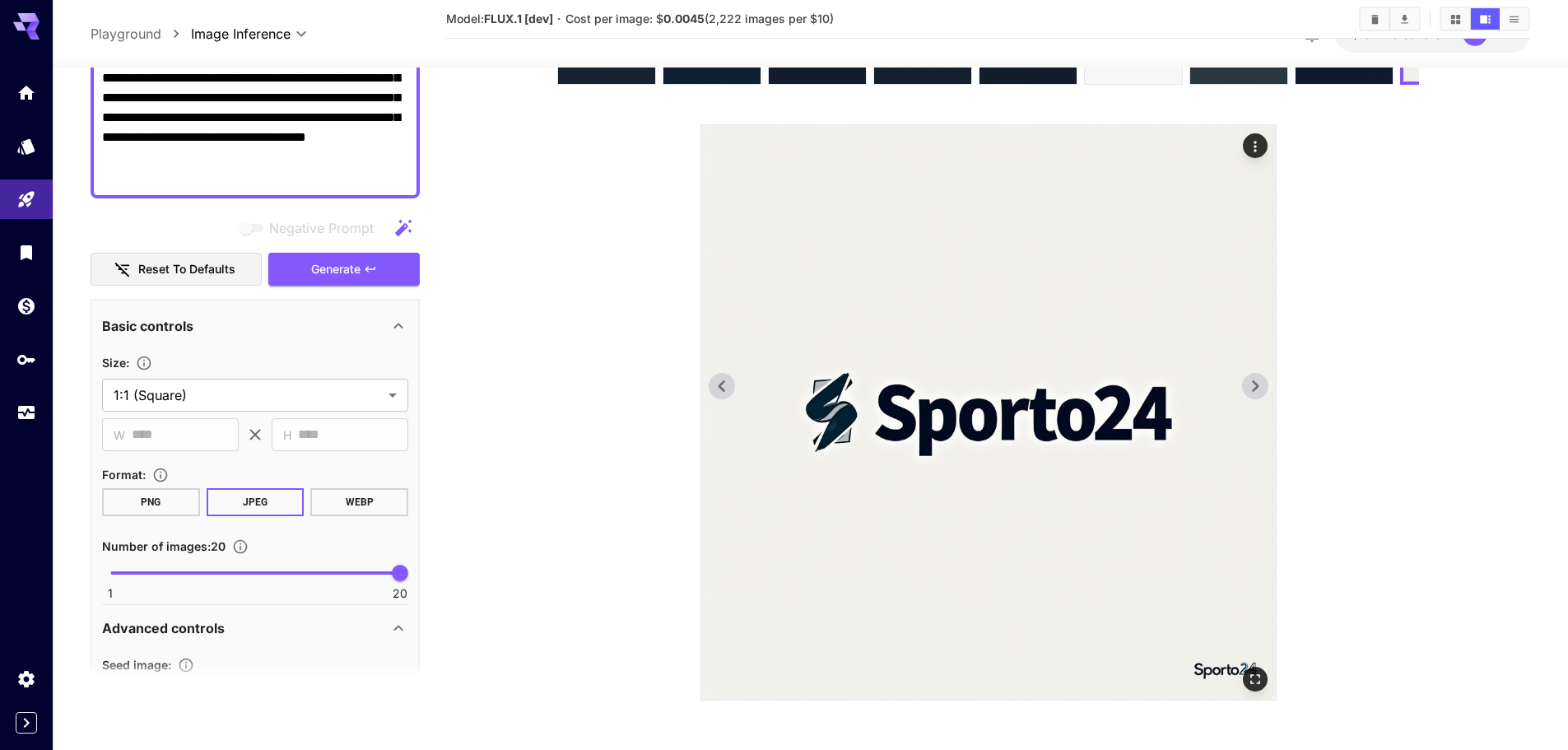
click at [1254, 379] on icon at bounding box center [1255, 386] width 25 height 25
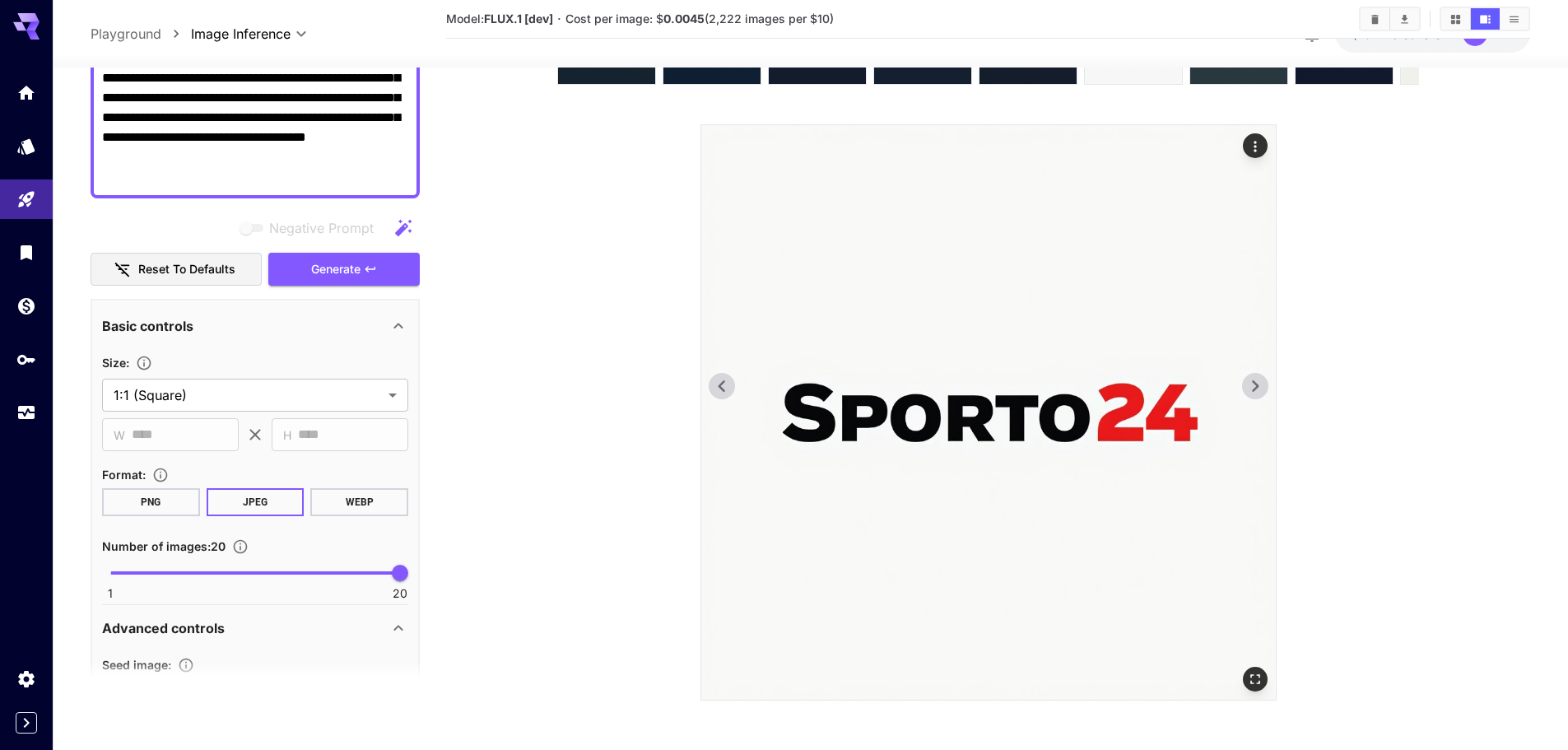
click at [1254, 379] on icon at bounding box center [1255, 386] width 25 height 25
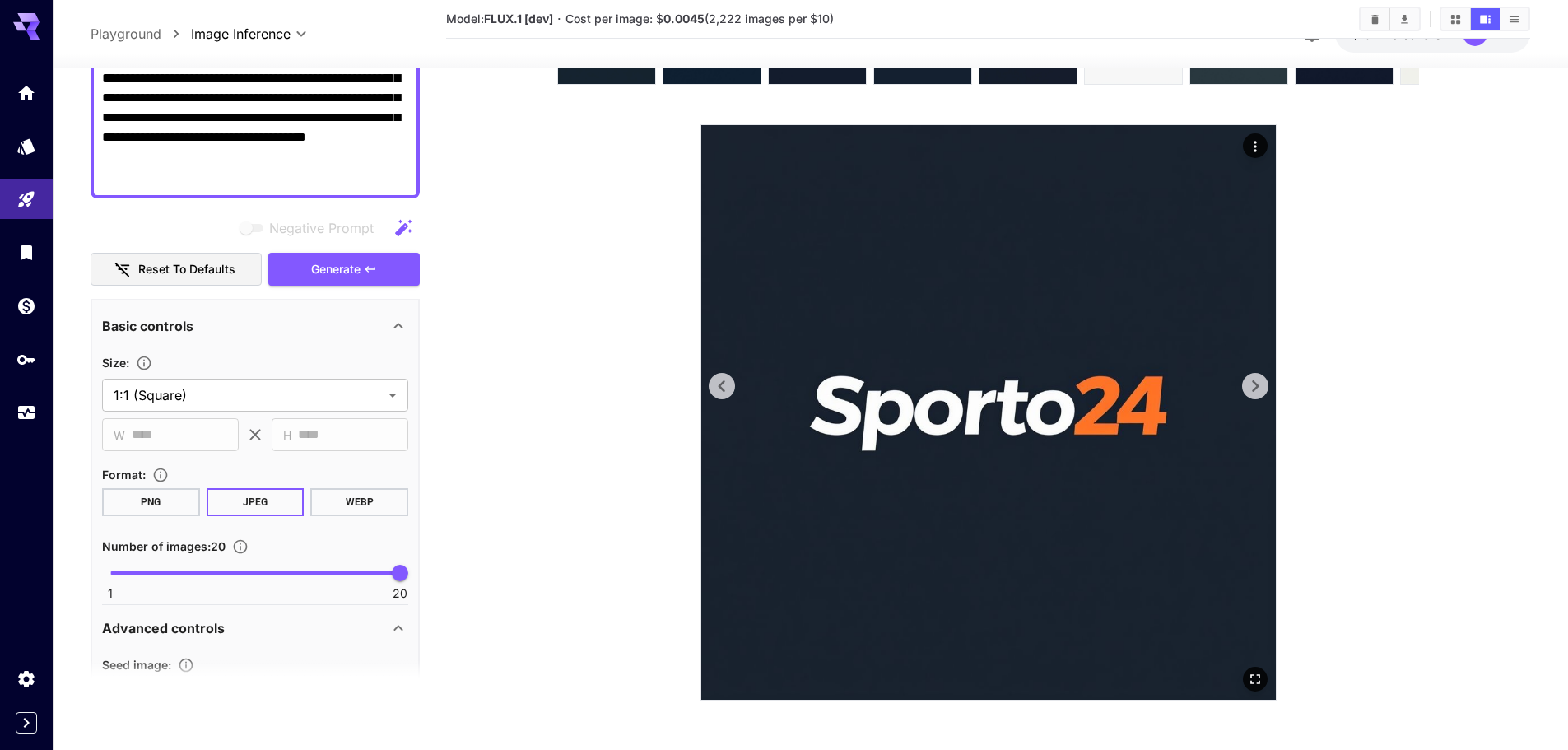
click at [1254, 379] on icon at bounding box center [1255, 386] width 25 height 25
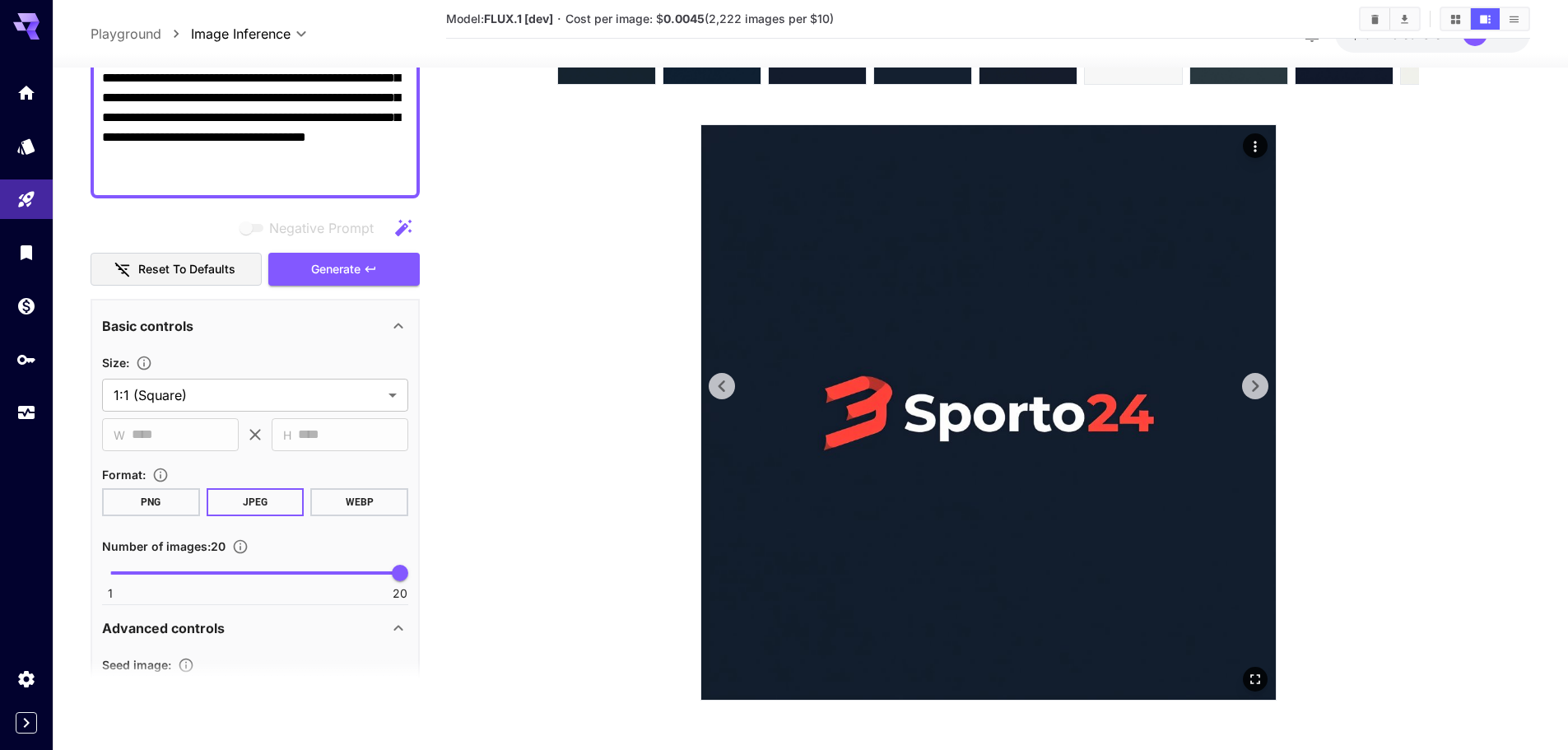
click at [1254, 379] on icon at bounding box center [1255, 386] width 25 height 25
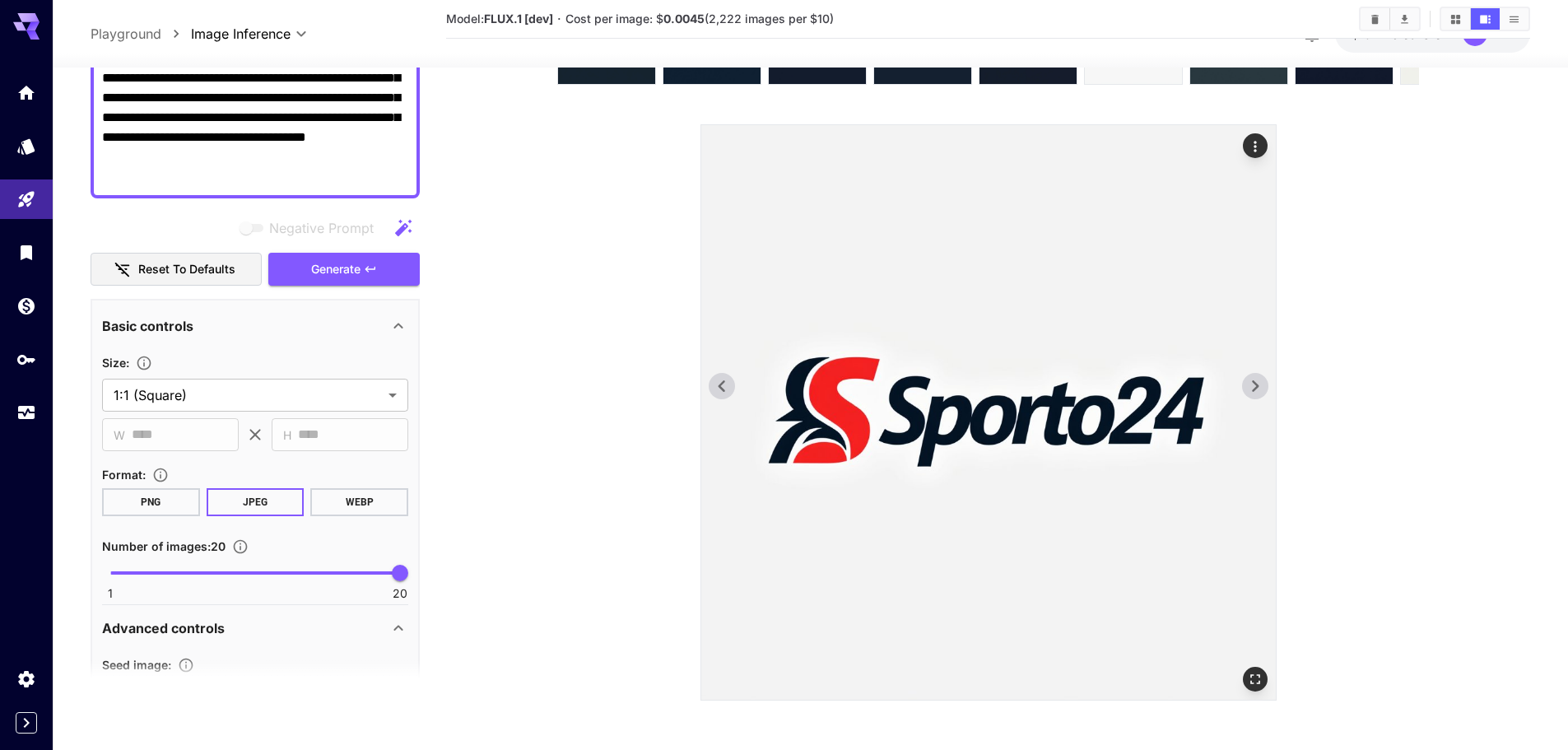
click at [1254, 379] on icon at bounding box center [1255, 386] width 25 height 25
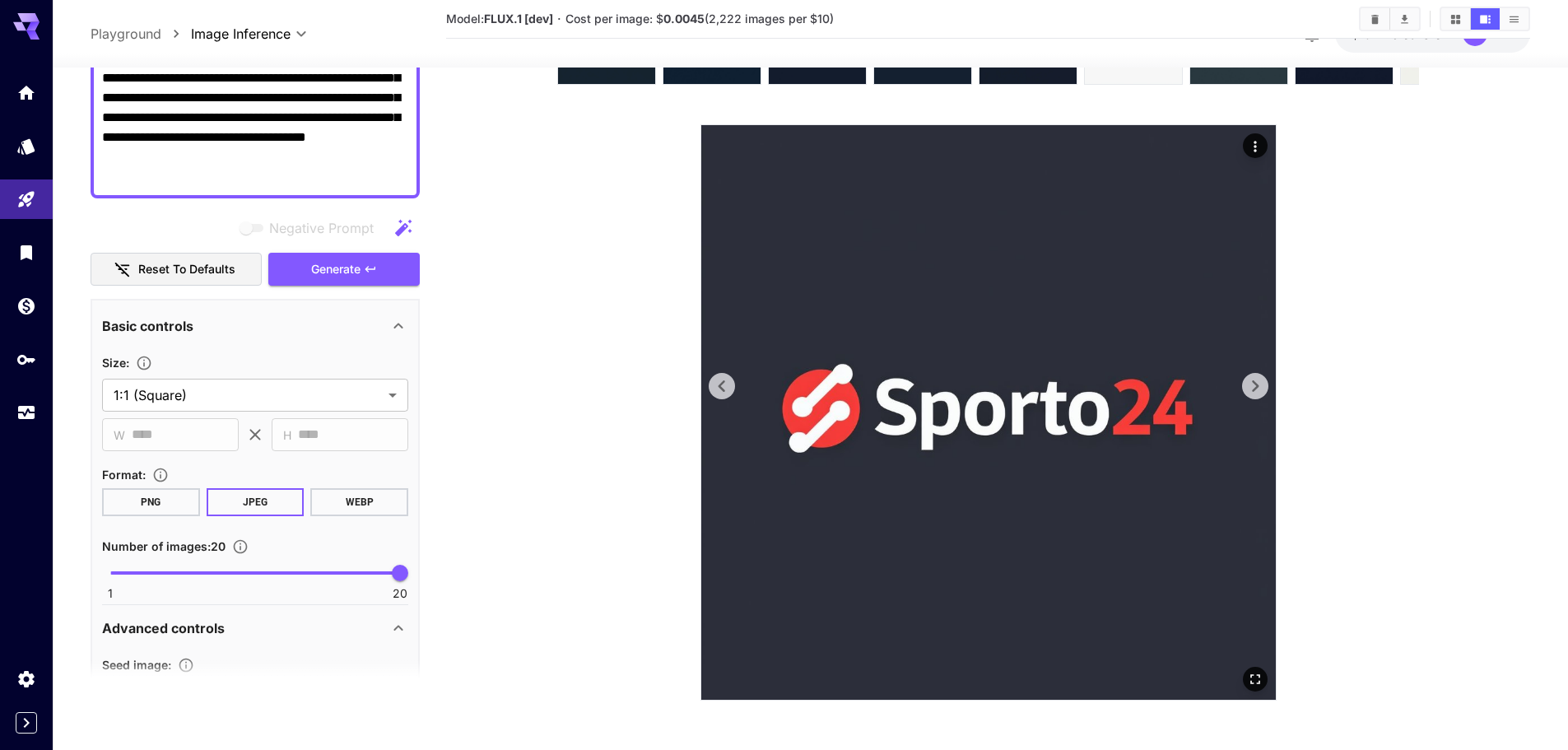
click at [1254, 379] on icon at bounding box center [1255, 386] width 25 height 25
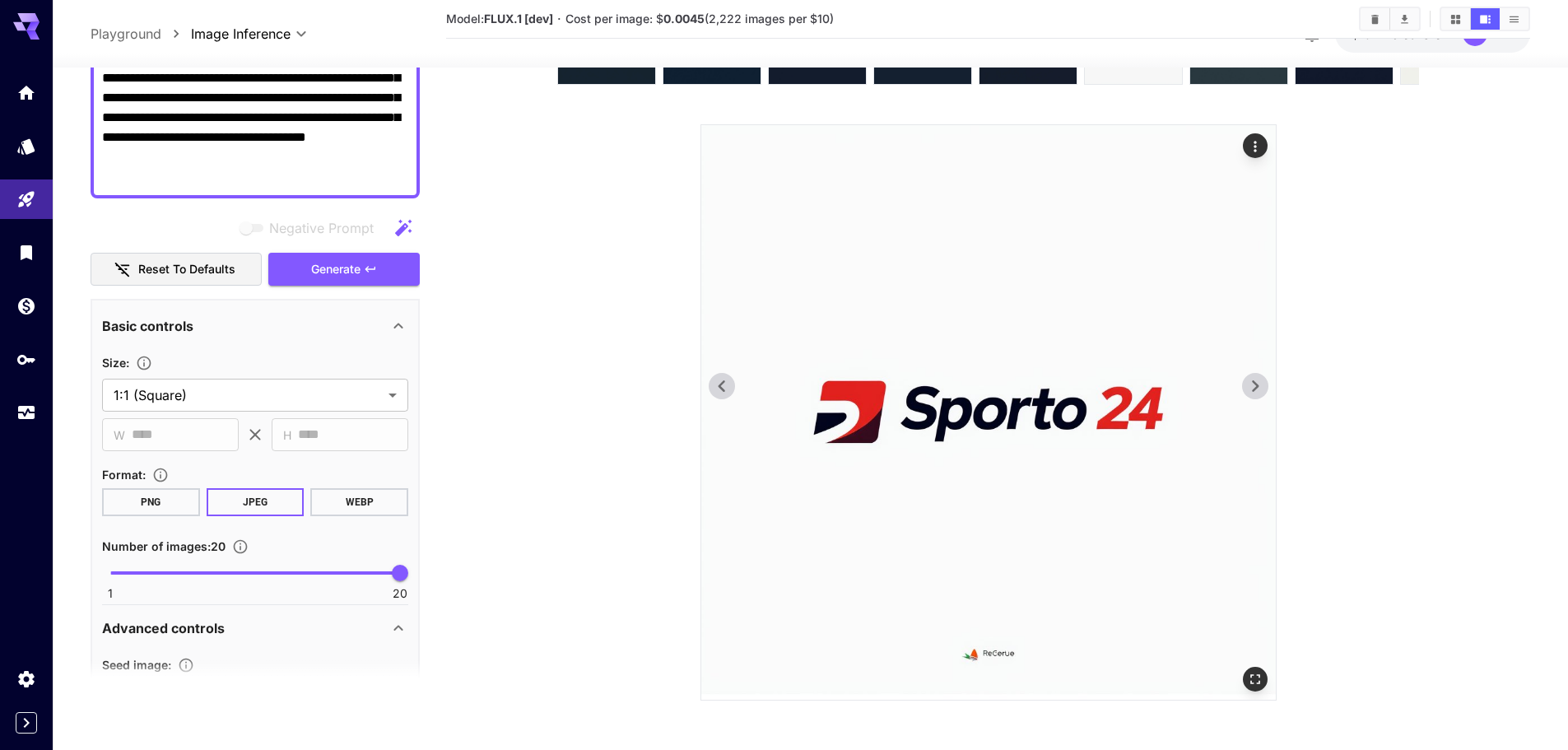
click at [1254, 379] on icon at bounding box center [1255, 386] width 25 height 25
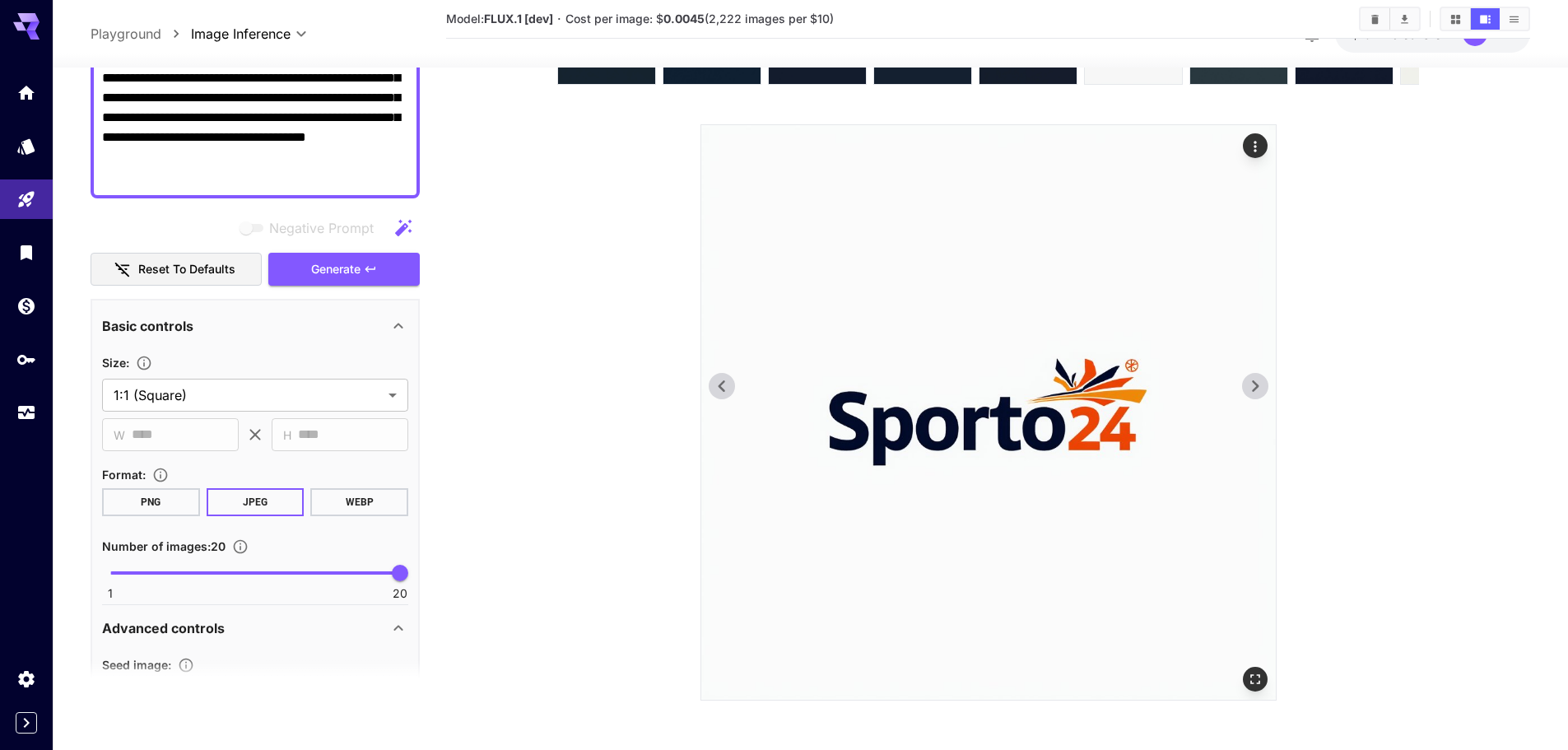
click at [710, 376] on icon at bounding box center [721, 386] width 25 height 25
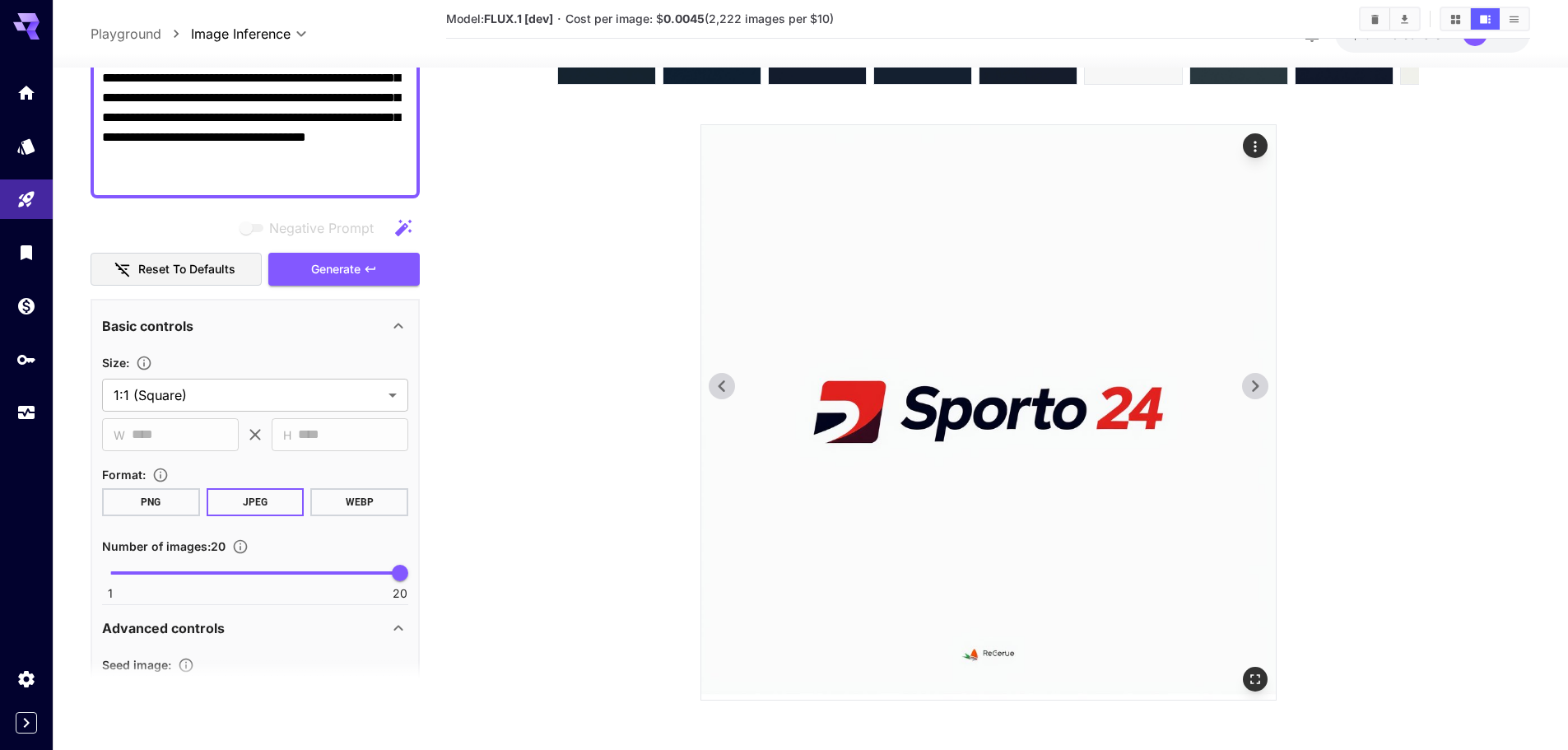
click at [1243, 385] on icon at bounding box center [1255, 386] width 25 height 25
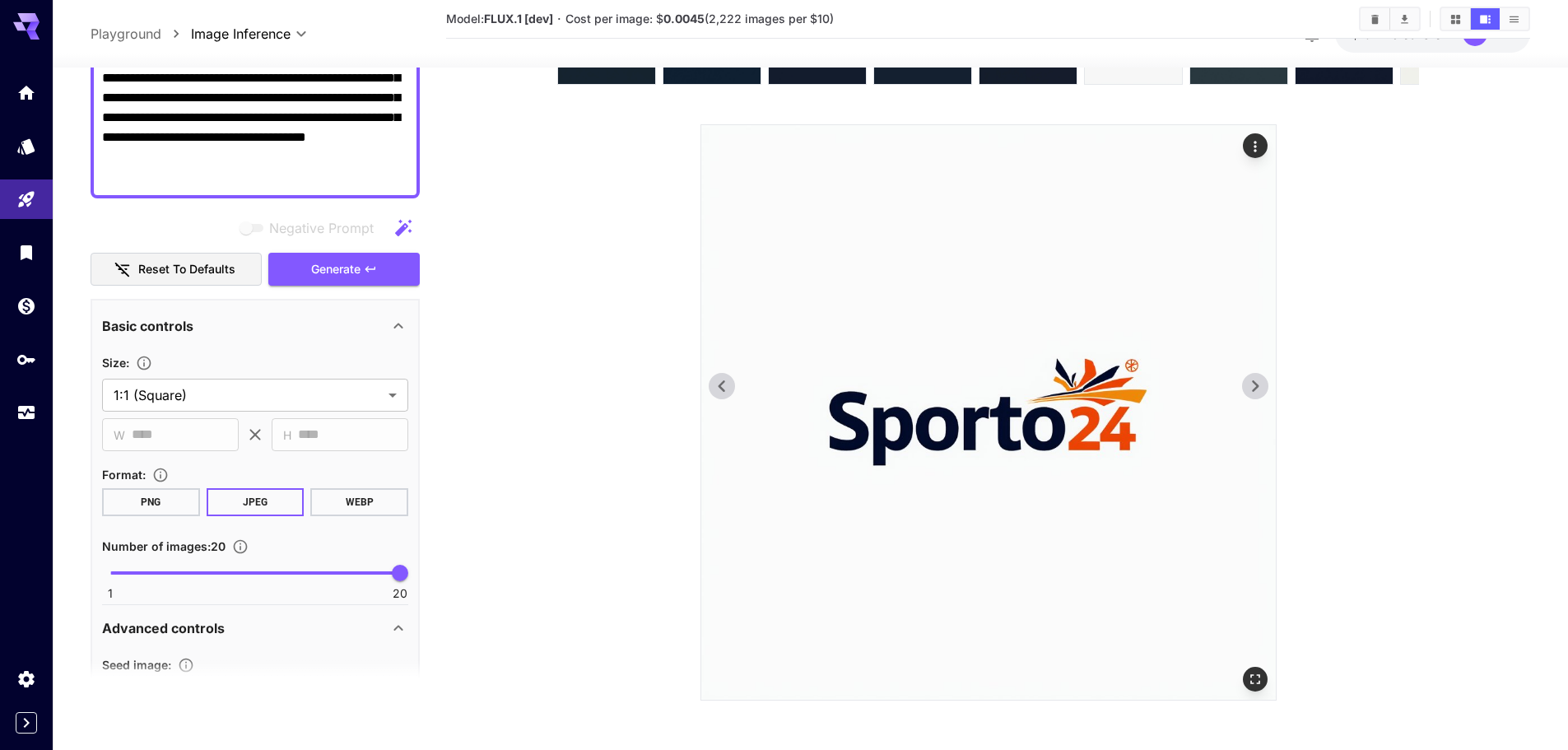
click at [1243, 385] on icon at bounding box center [1255, 386] width 25 height 25
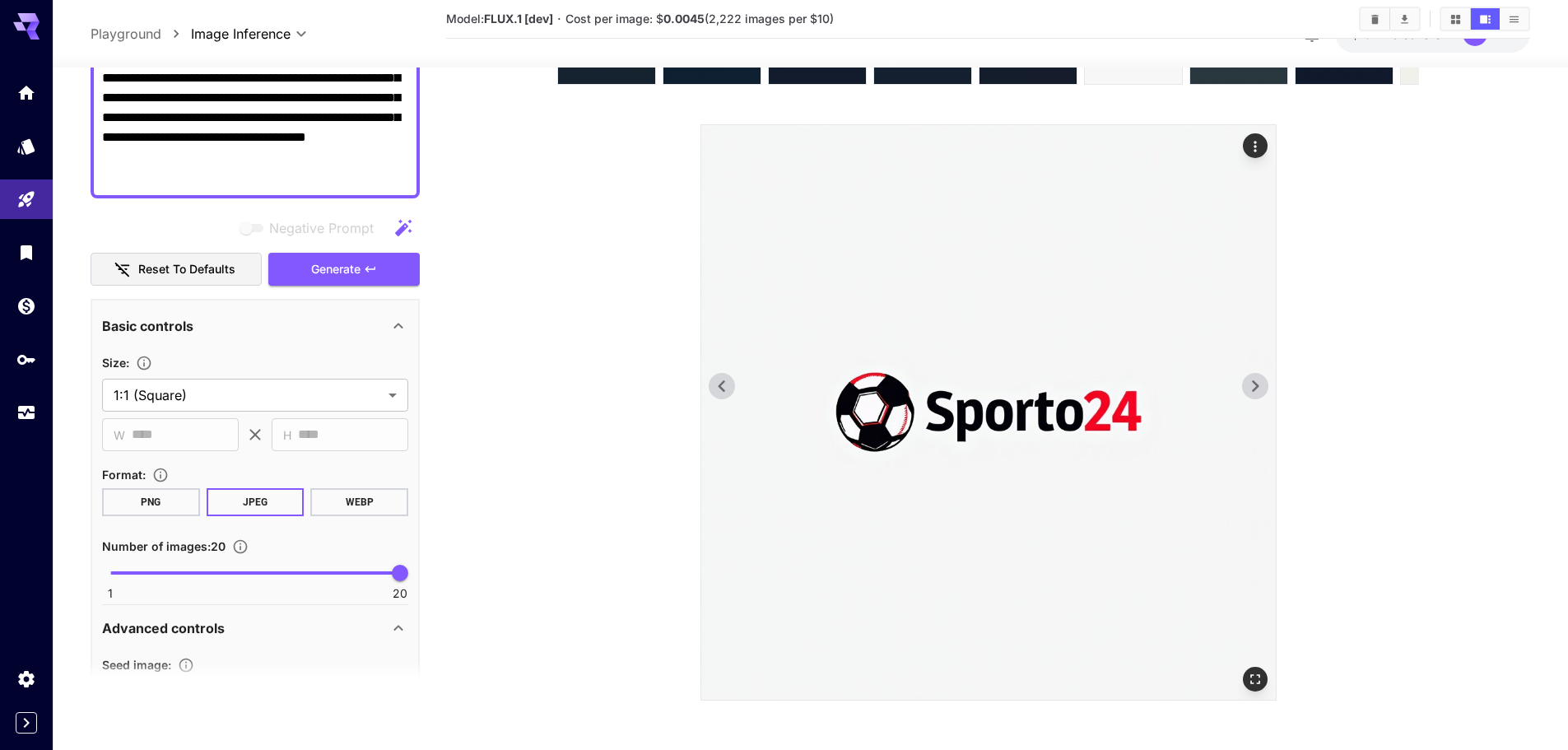
click at [1253, 383] on icon at bounding box center [1255, 386] width 7 height 12
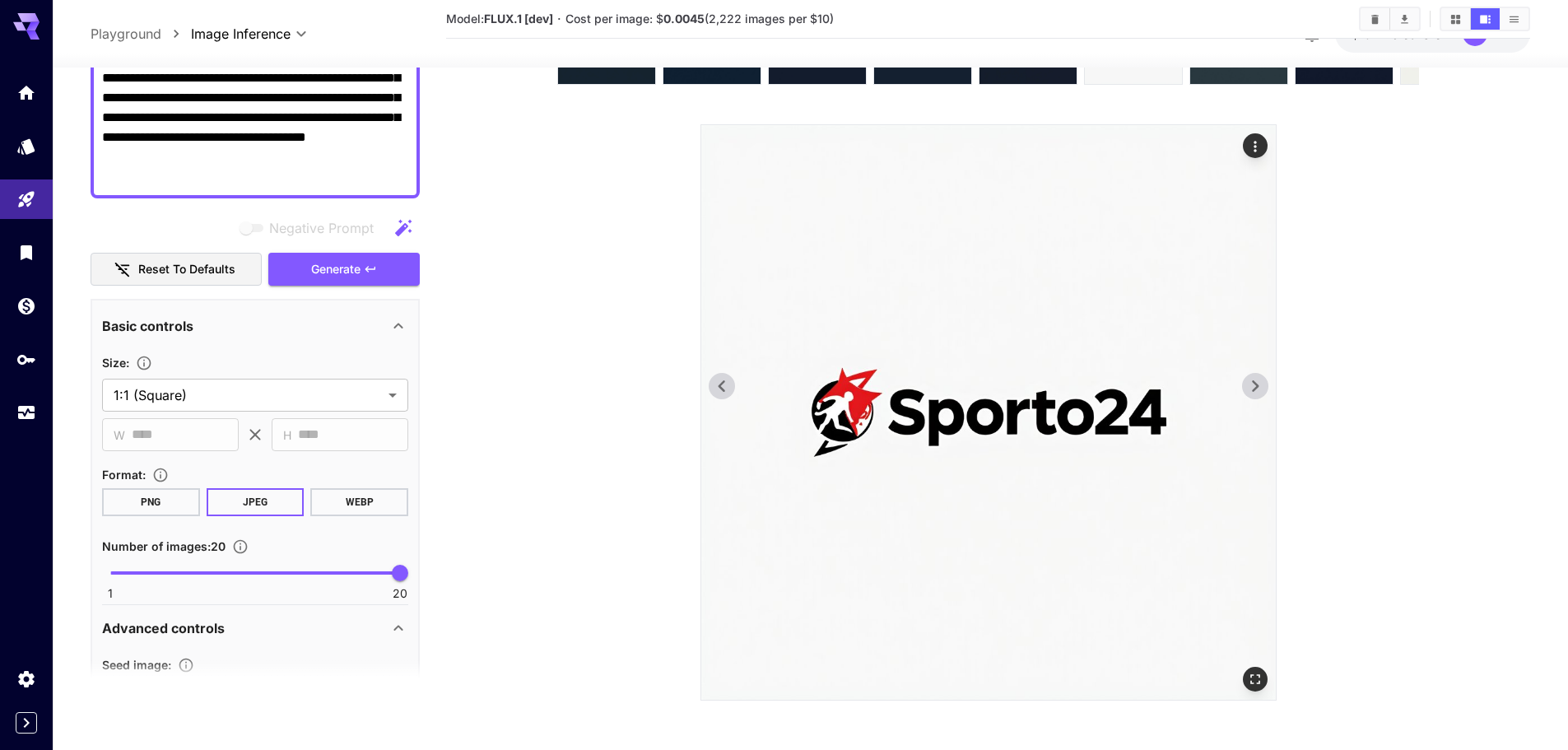
click at [1253, 383] on icon at bounding box center [1255, 386] width 7 height 12
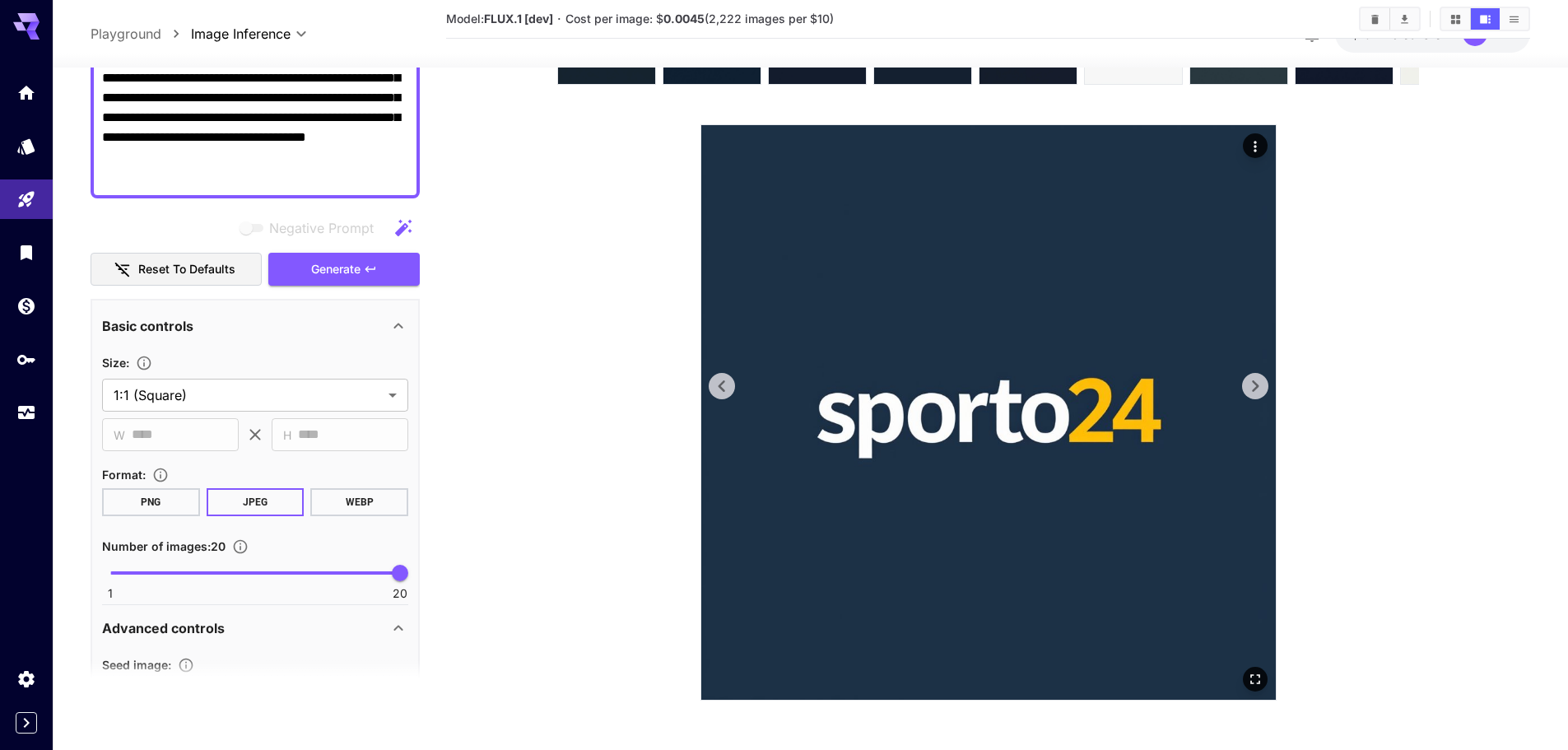
click at [1253, 383] on icon at bounding box center [1255, 386] width 7 height 12
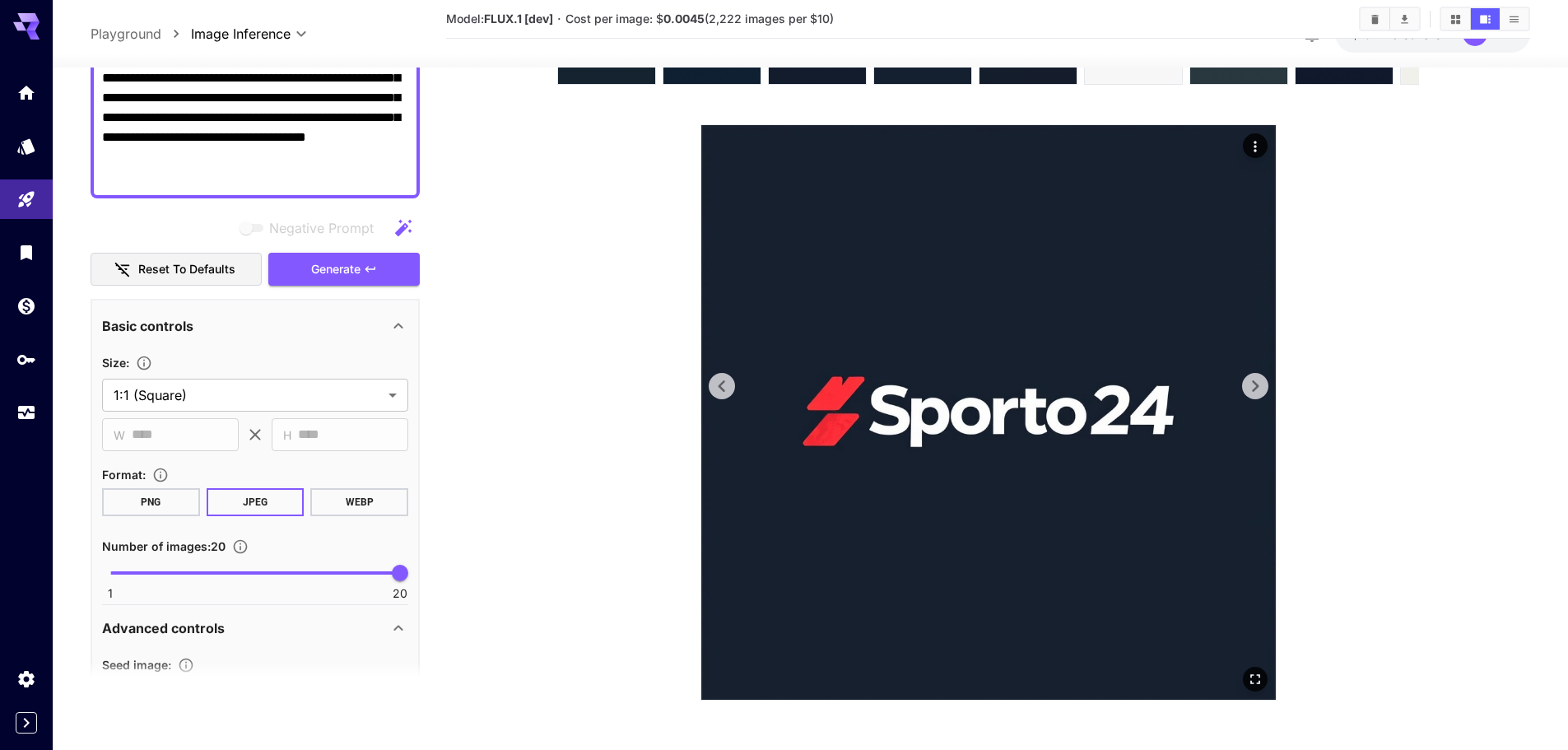
click at [1253, 383] on icon at bounding box center [1255, 386] width 7 height 12
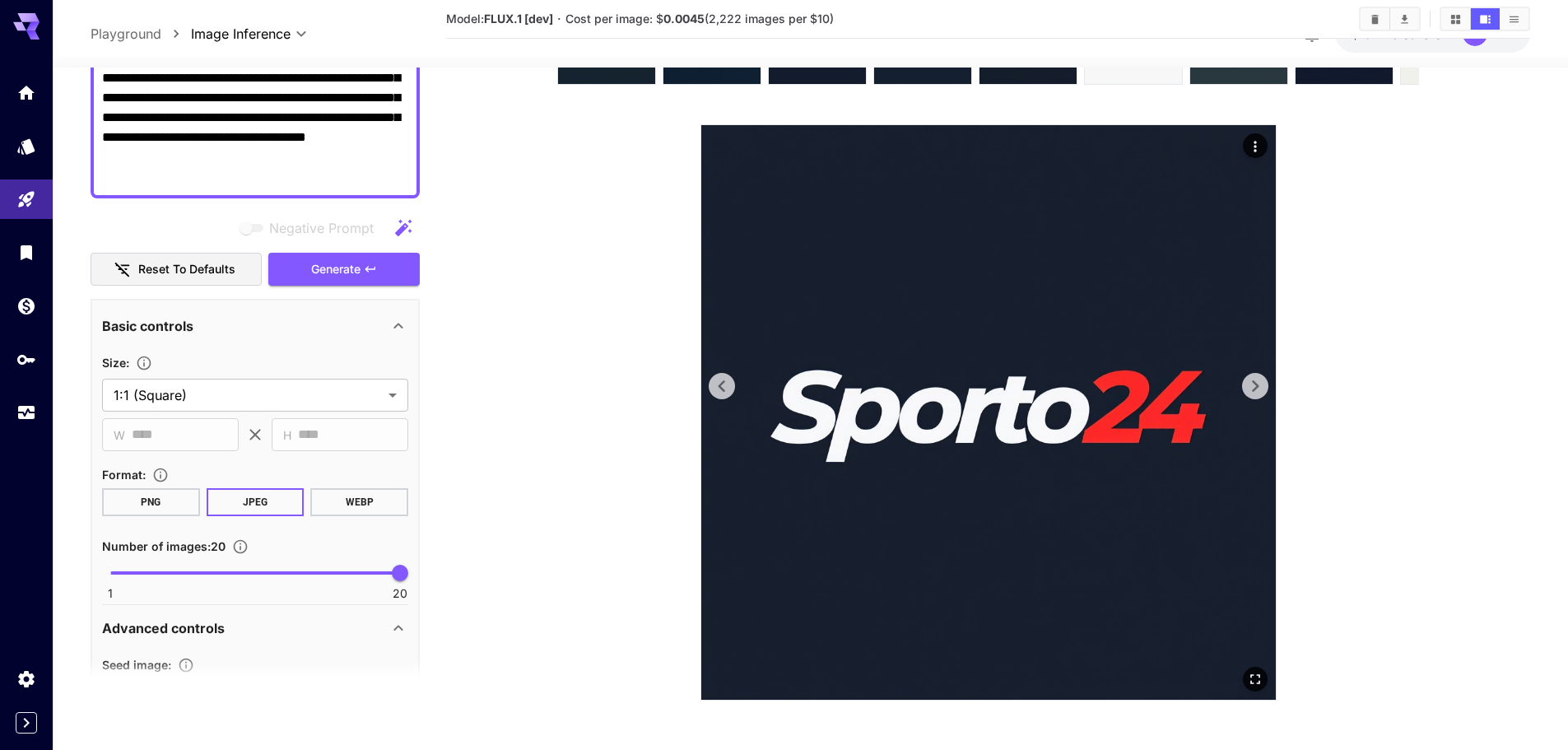
click at [1253, 383] on icon at bounding box center [1255, 386] width 7 height 12
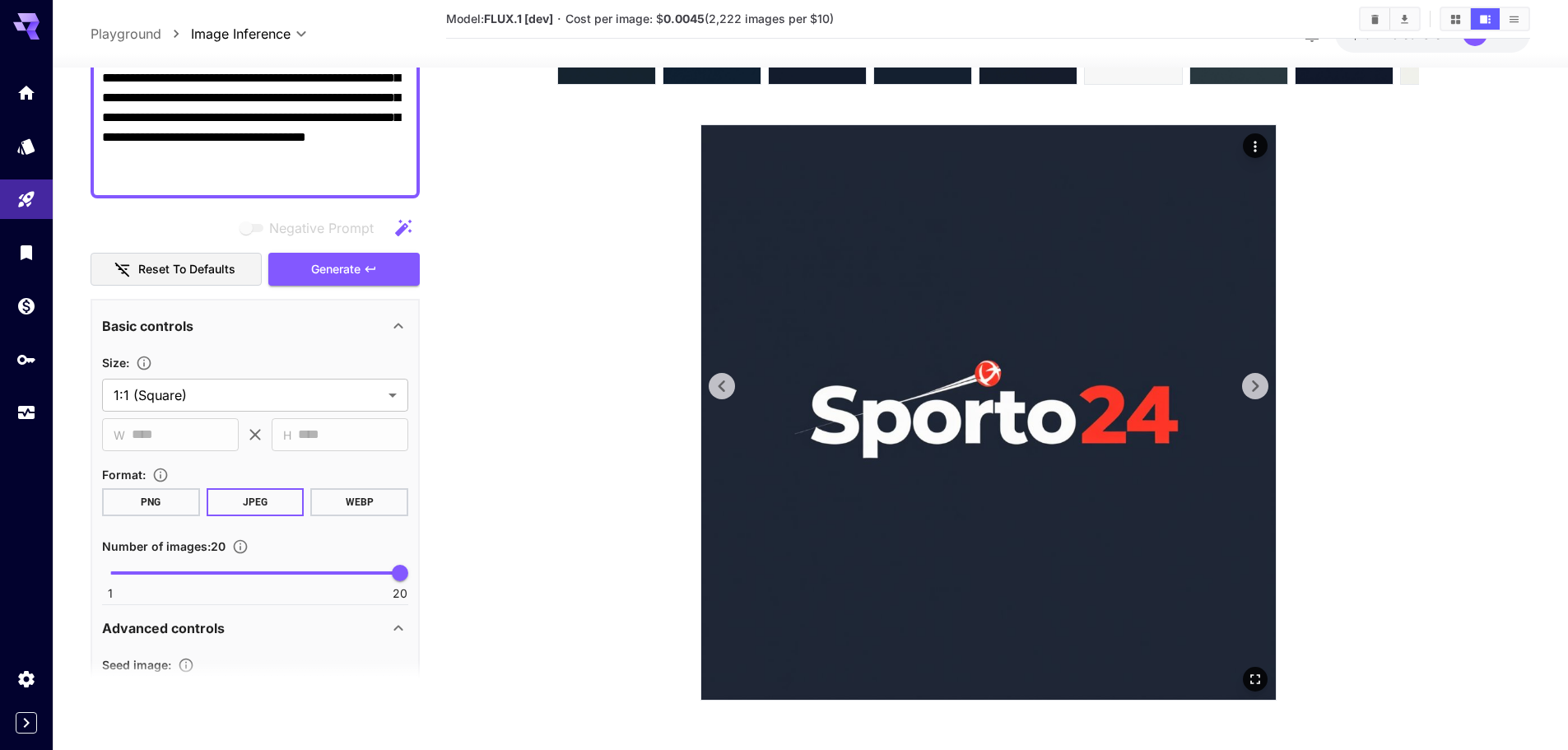
click at [1253, 383] on icon at bounding box center [1255, 386] width 7 height 12
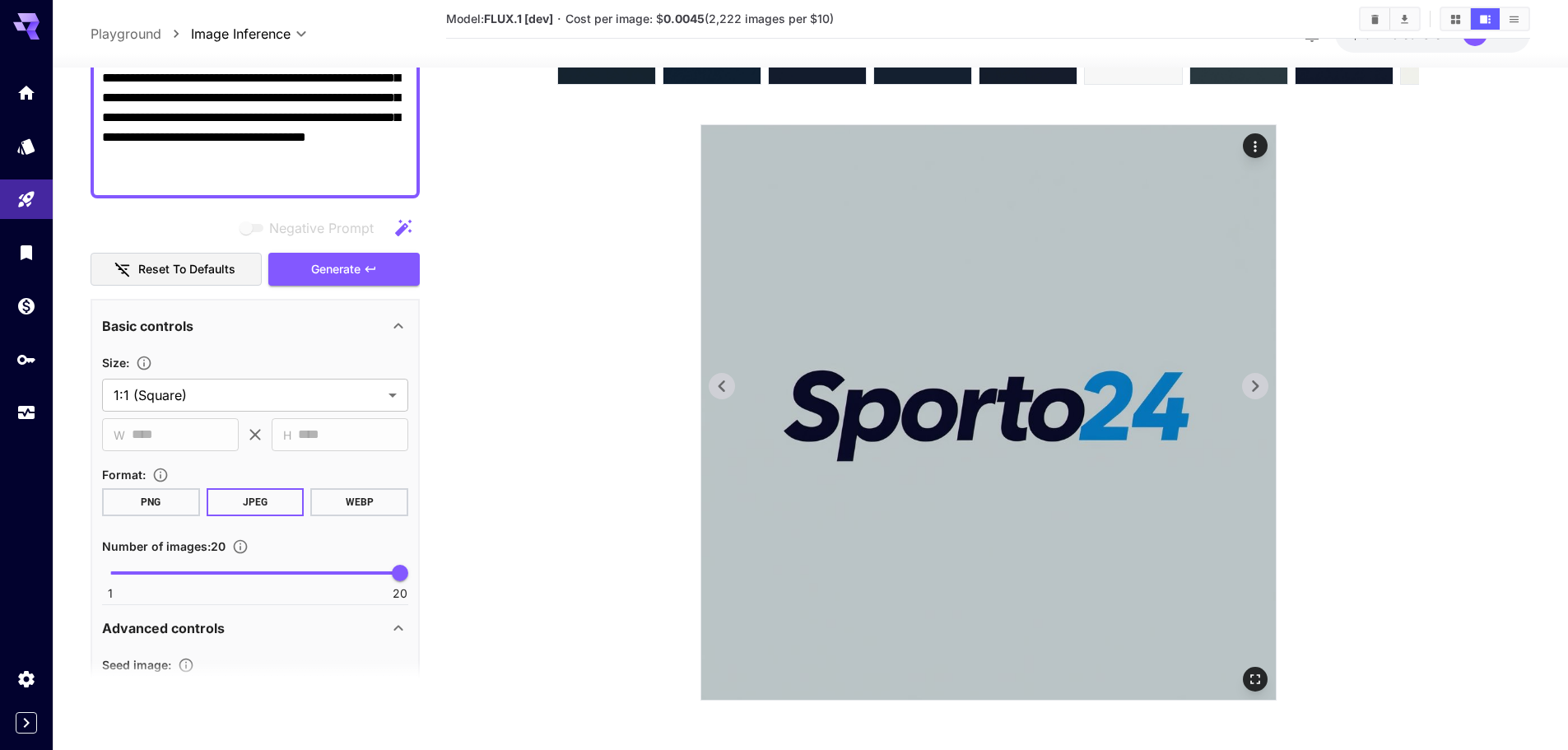
click at [1253, 383] on icon at bounding box center [1255, 386] width 7 height 12
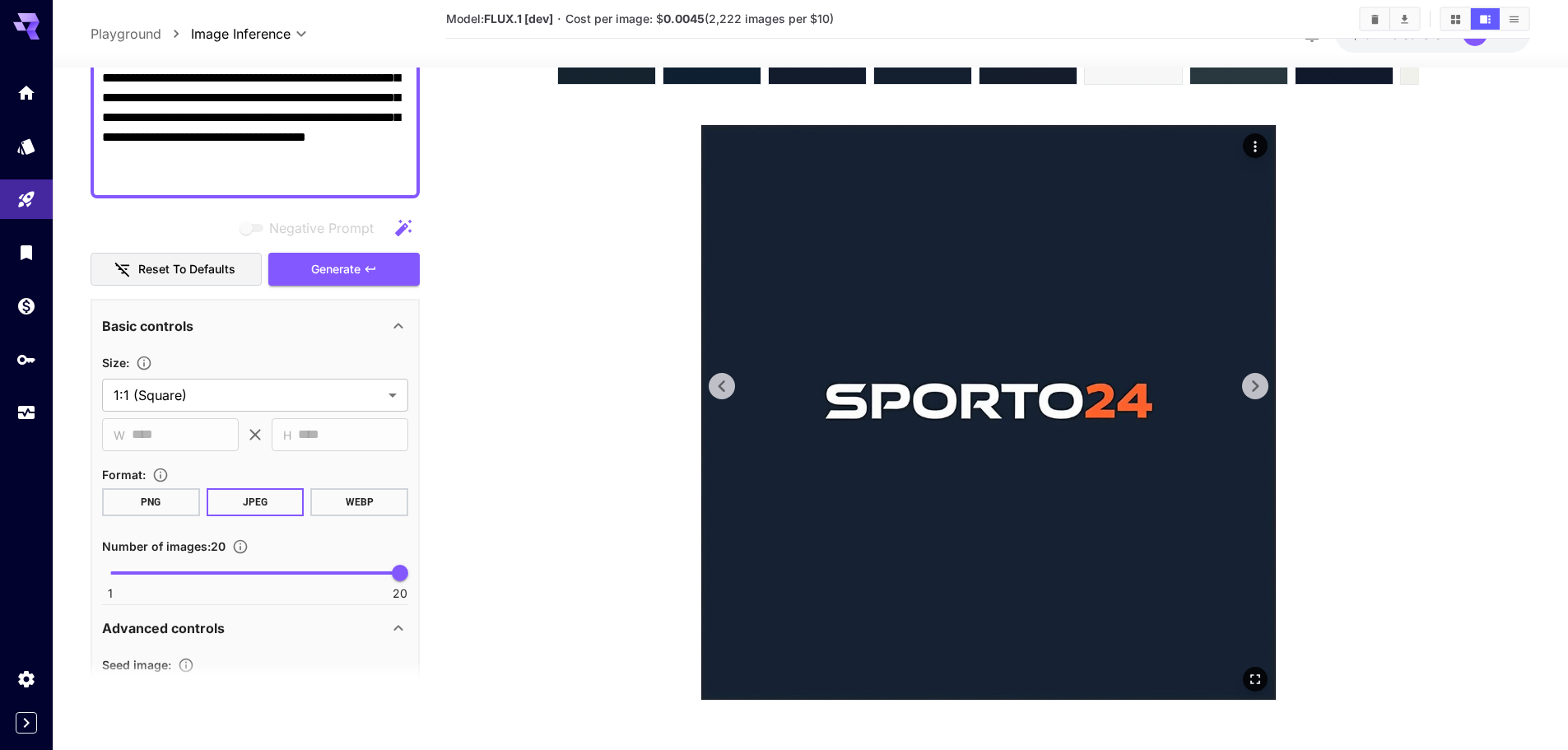
click at [1253, 383] on icon at bounding box center [1255, 386] width 7 height 12
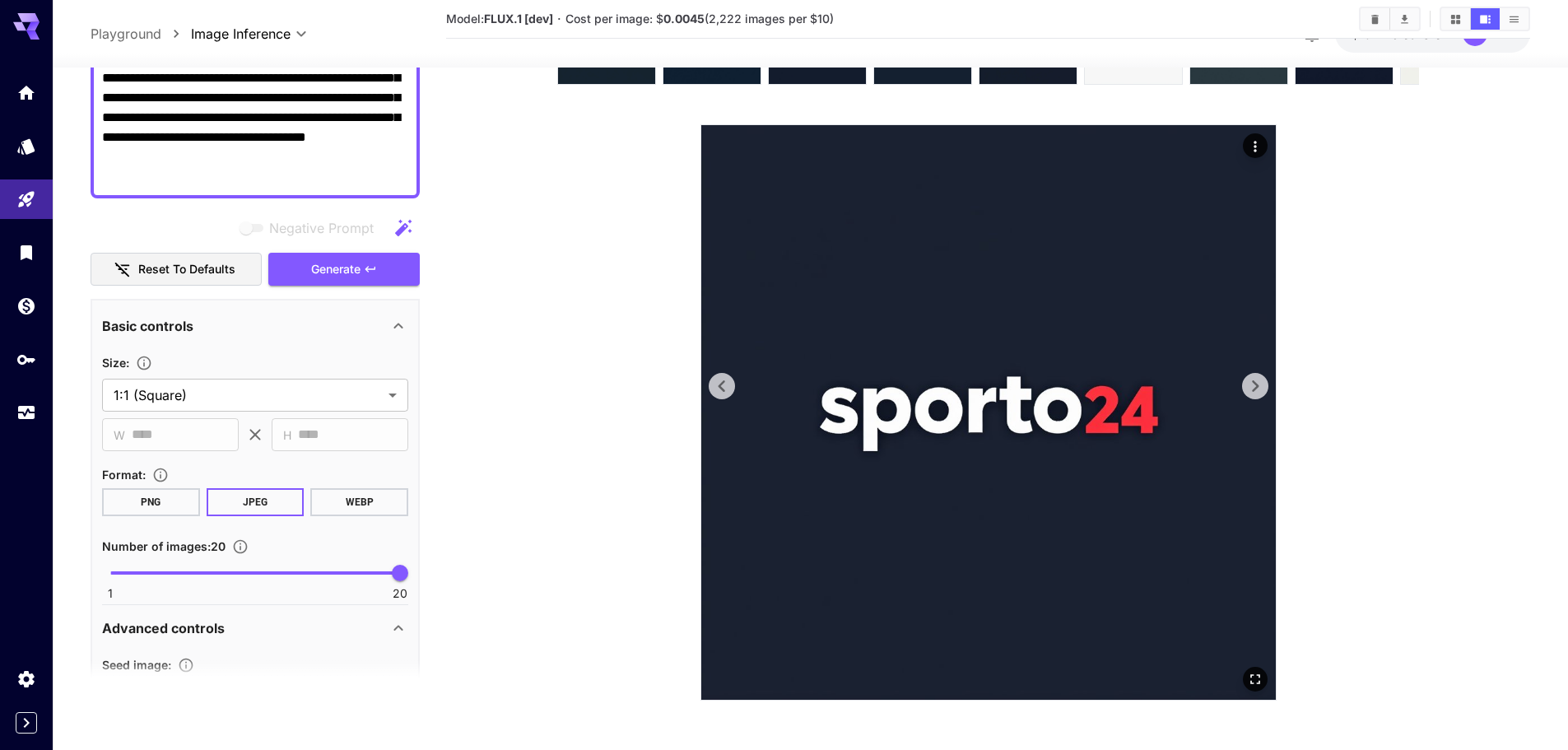
click at [1253, 383] on icon at bounding box center [1255, 386] width 7 height 12
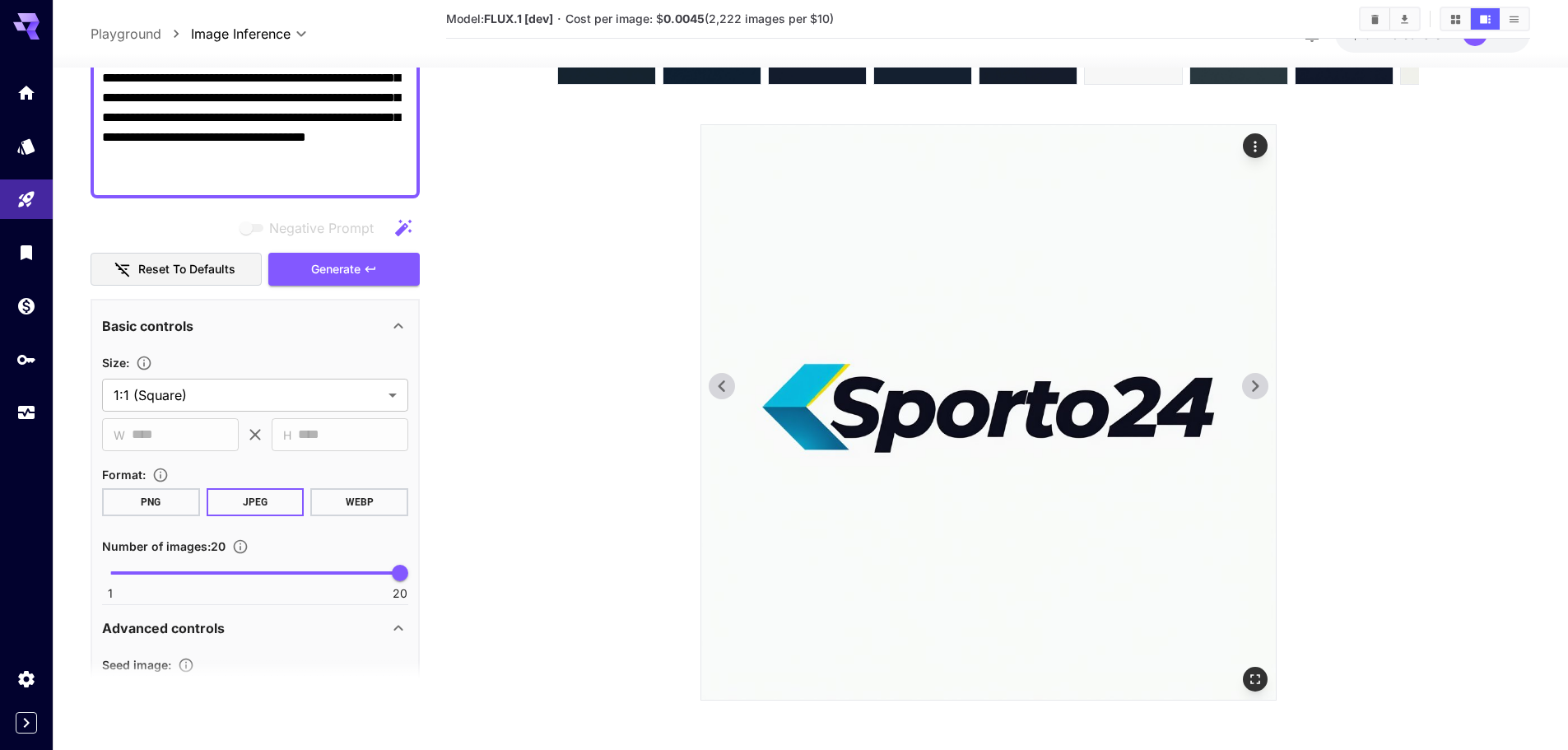
click at [1253, 383] on icon at bounding box center [1255, 386] width 7 height 12
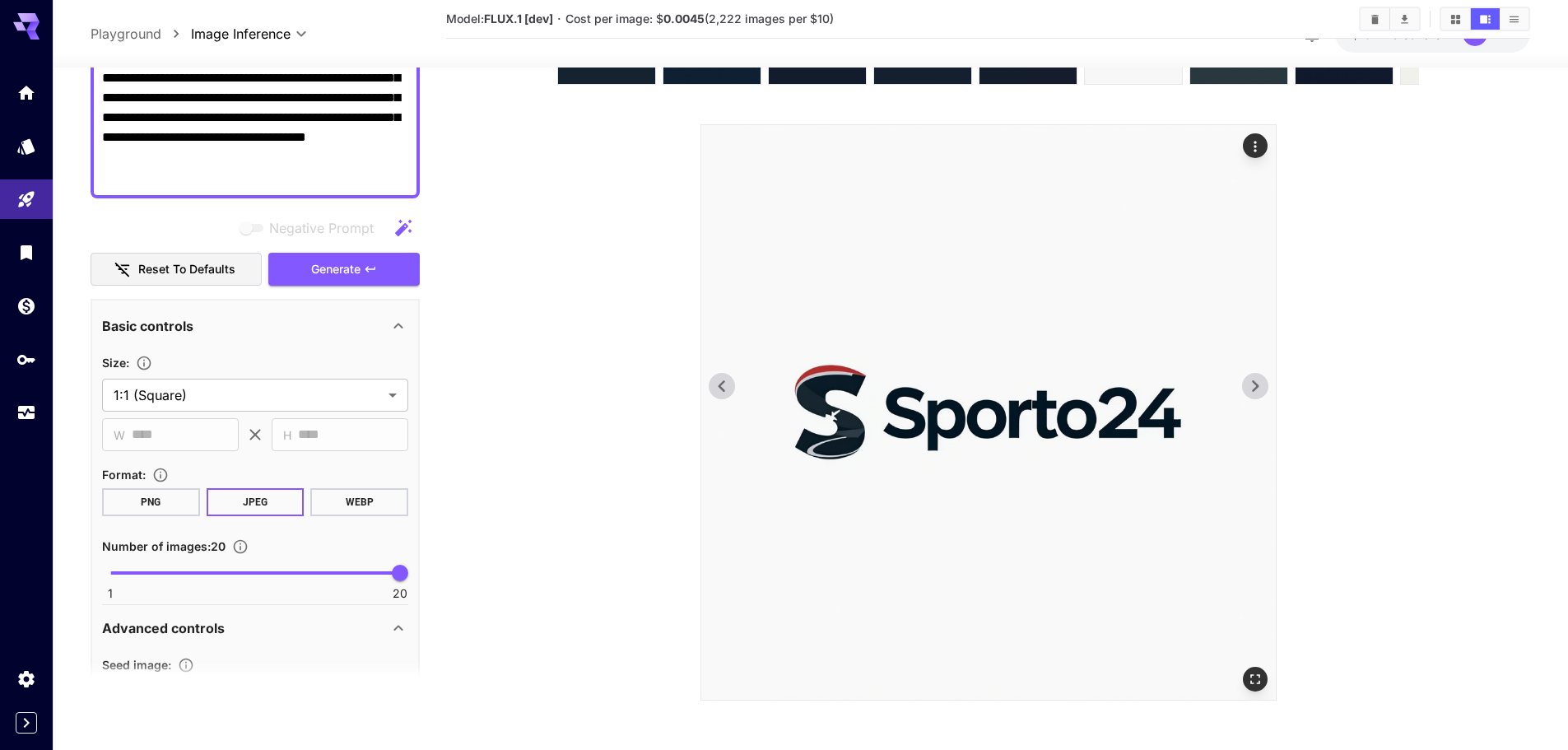
click at [1253, 383] on icon at bounding box center [1255, 386] width 7 height 12
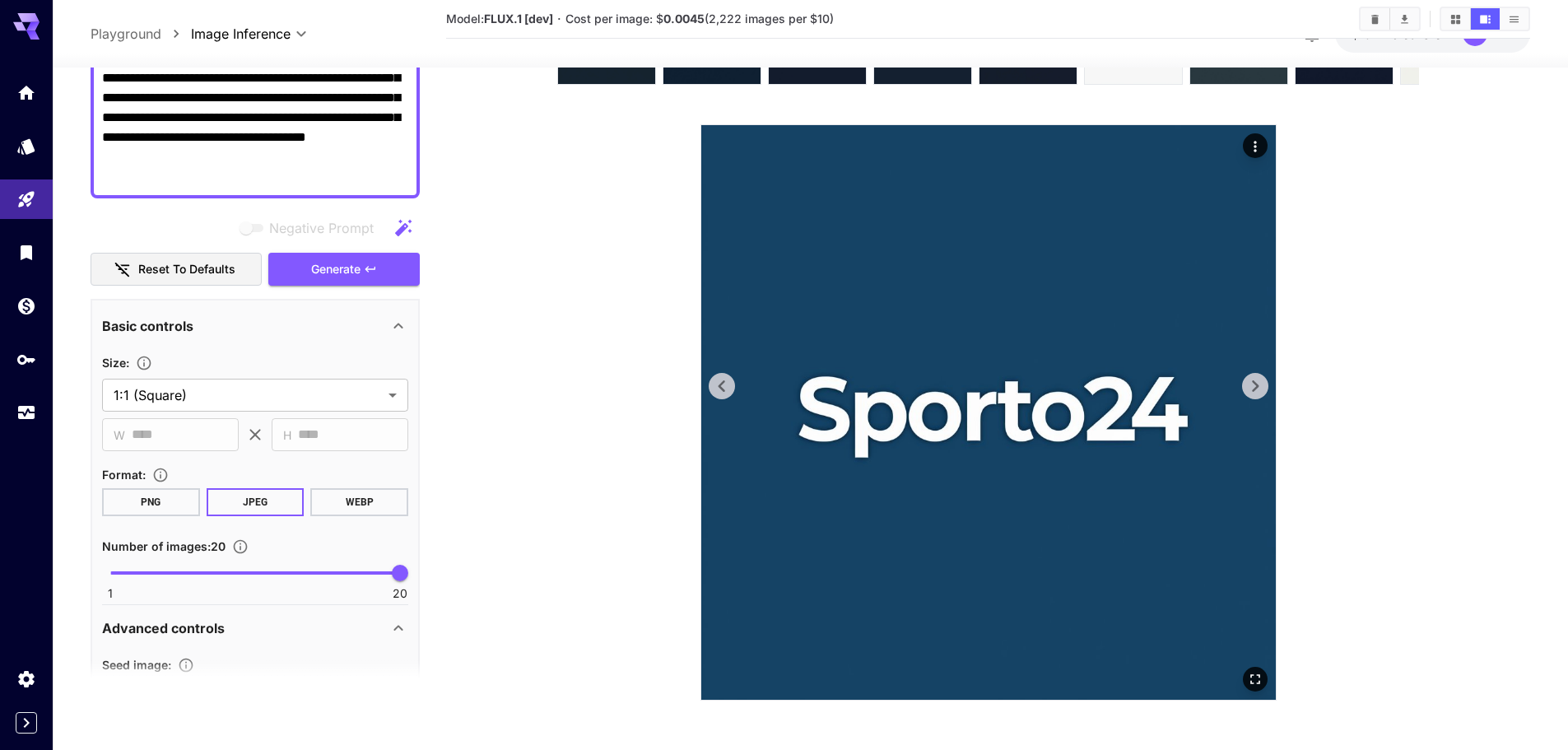
click at [1253, 383] on icon at bounding box center [1255, 386] width 7 height 12
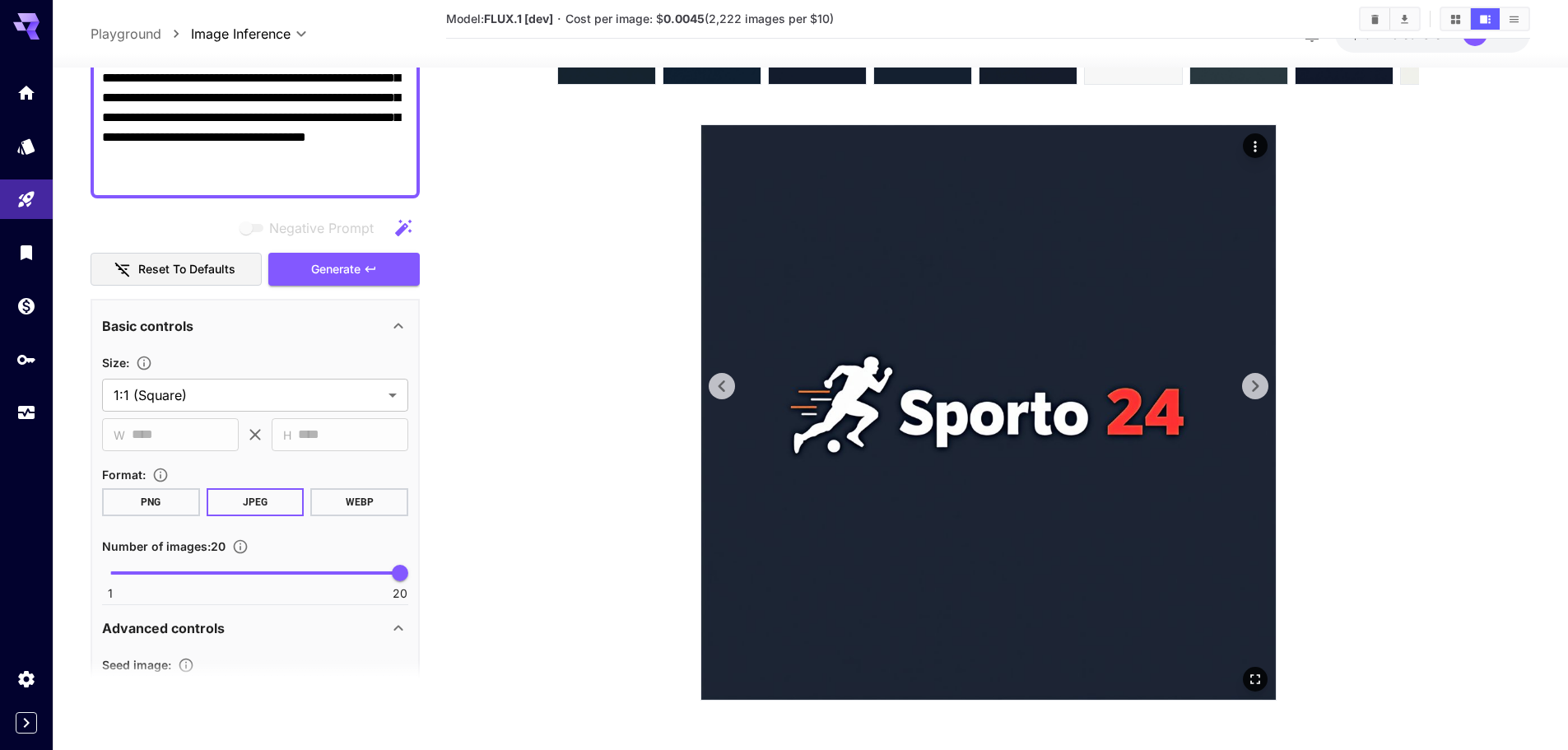
click at [1253, 383] on icon at bounding box center [1255, 386] width 7 height 12
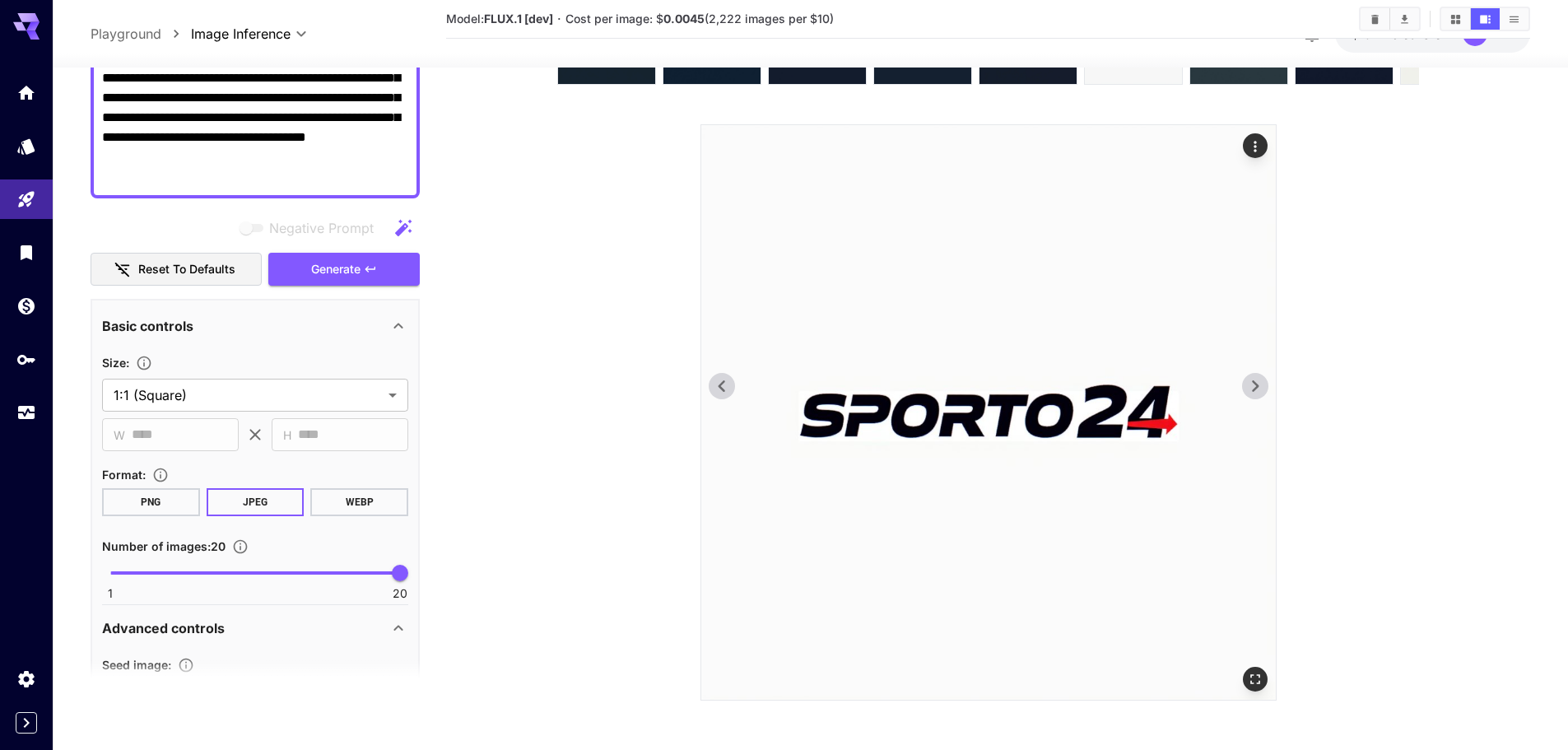
click at [1253, 383] on icon at bounding box center [1255, 386] width 7 height 12
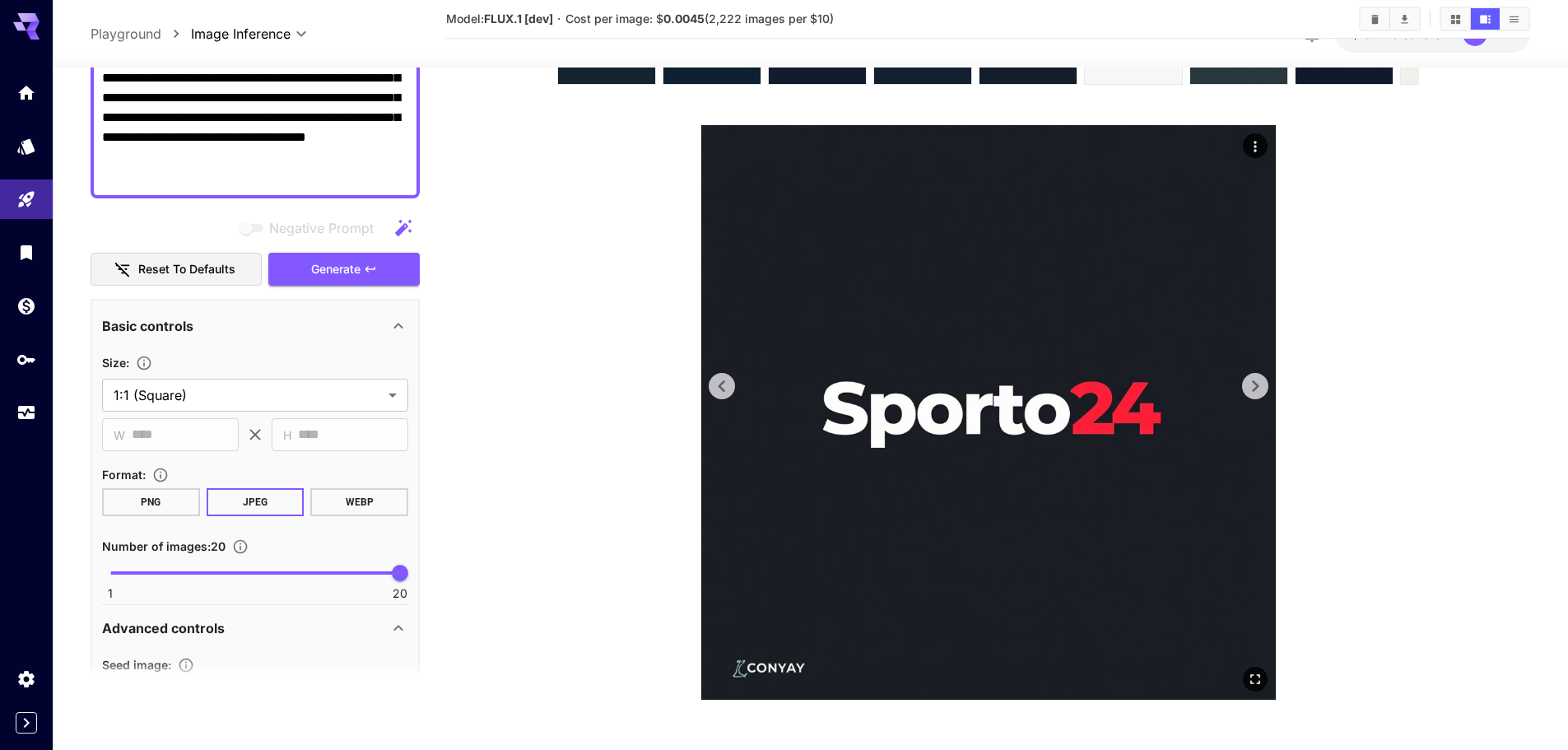
click at [1253, 383] on icon at bounding box center [1255, 386] width 7 height 12
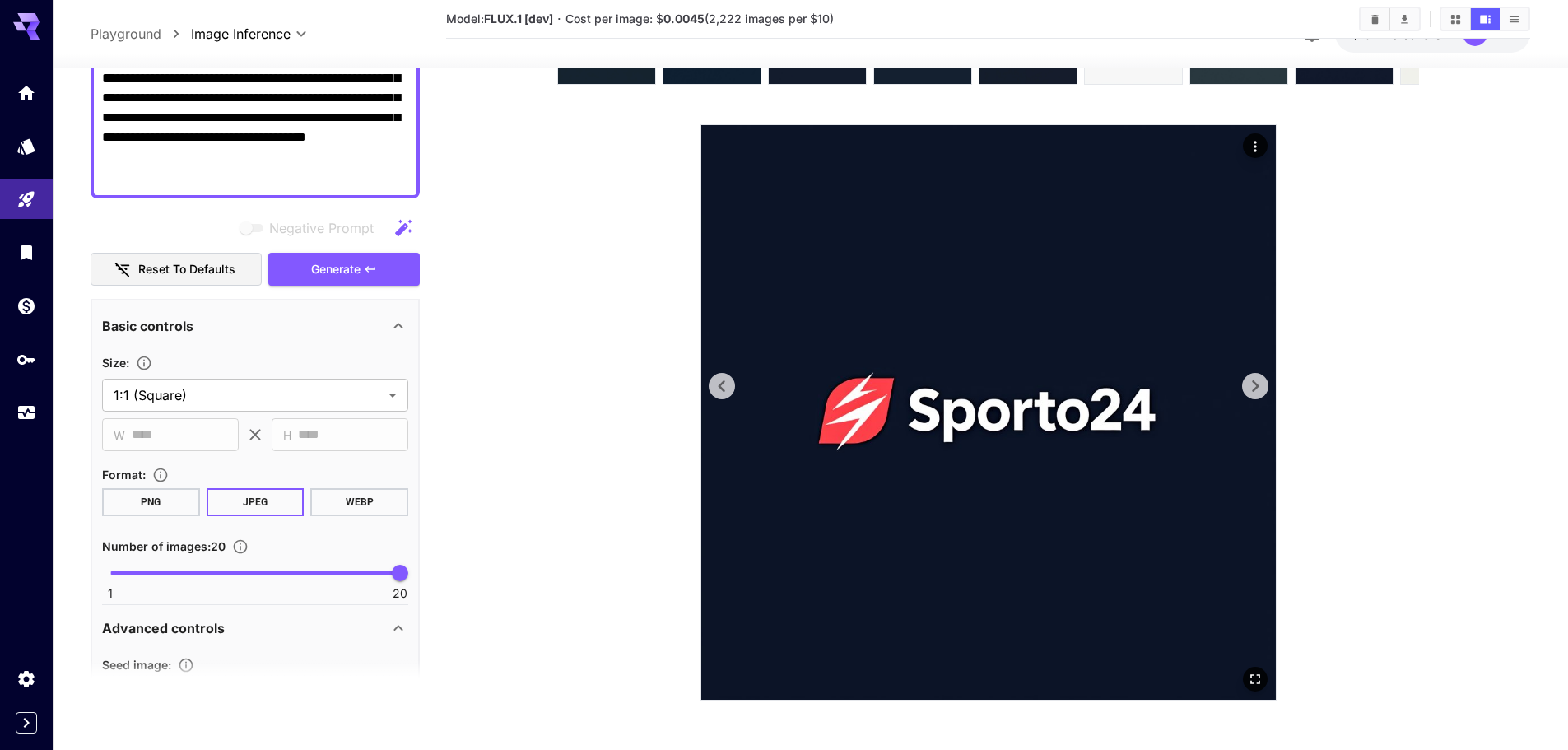
click at [1253, 383] on icon at bounding box center [1255, 386] width 7 height 12
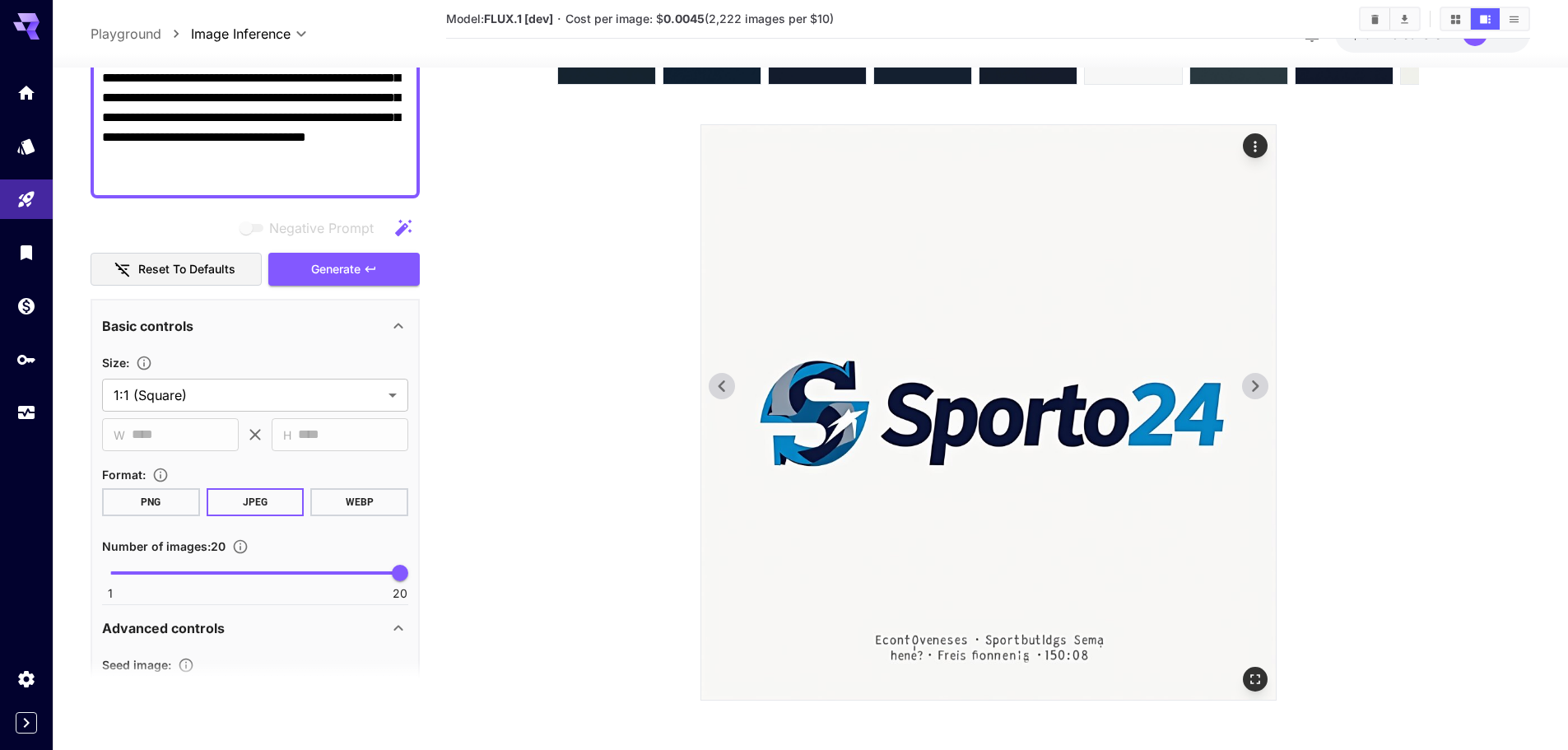
click at [1253, 383] on icon at bounding box center [1255, 386] width 7 height 12
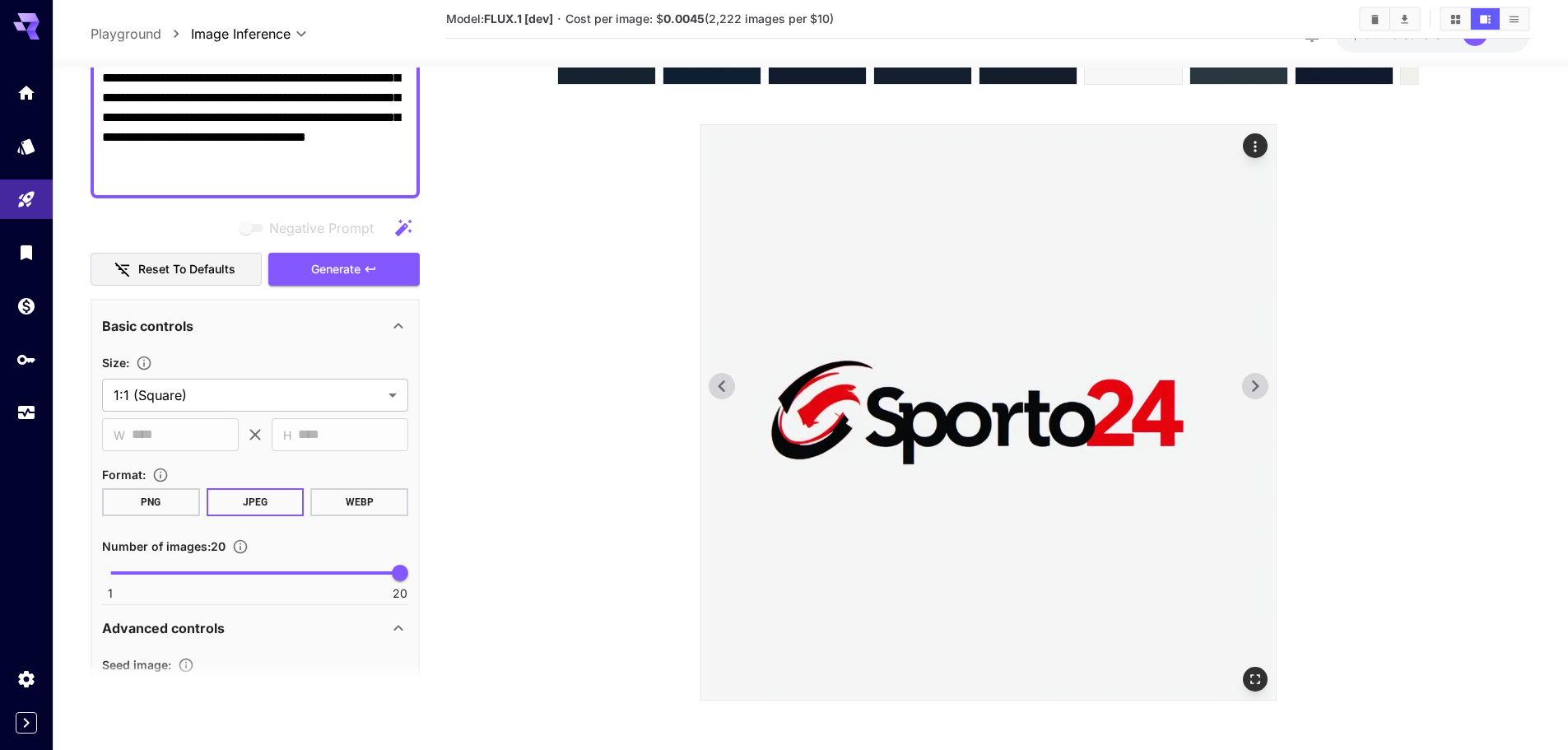
click at [1253, 383] on icon at bounding box center [1255, 386] width 7 height 12
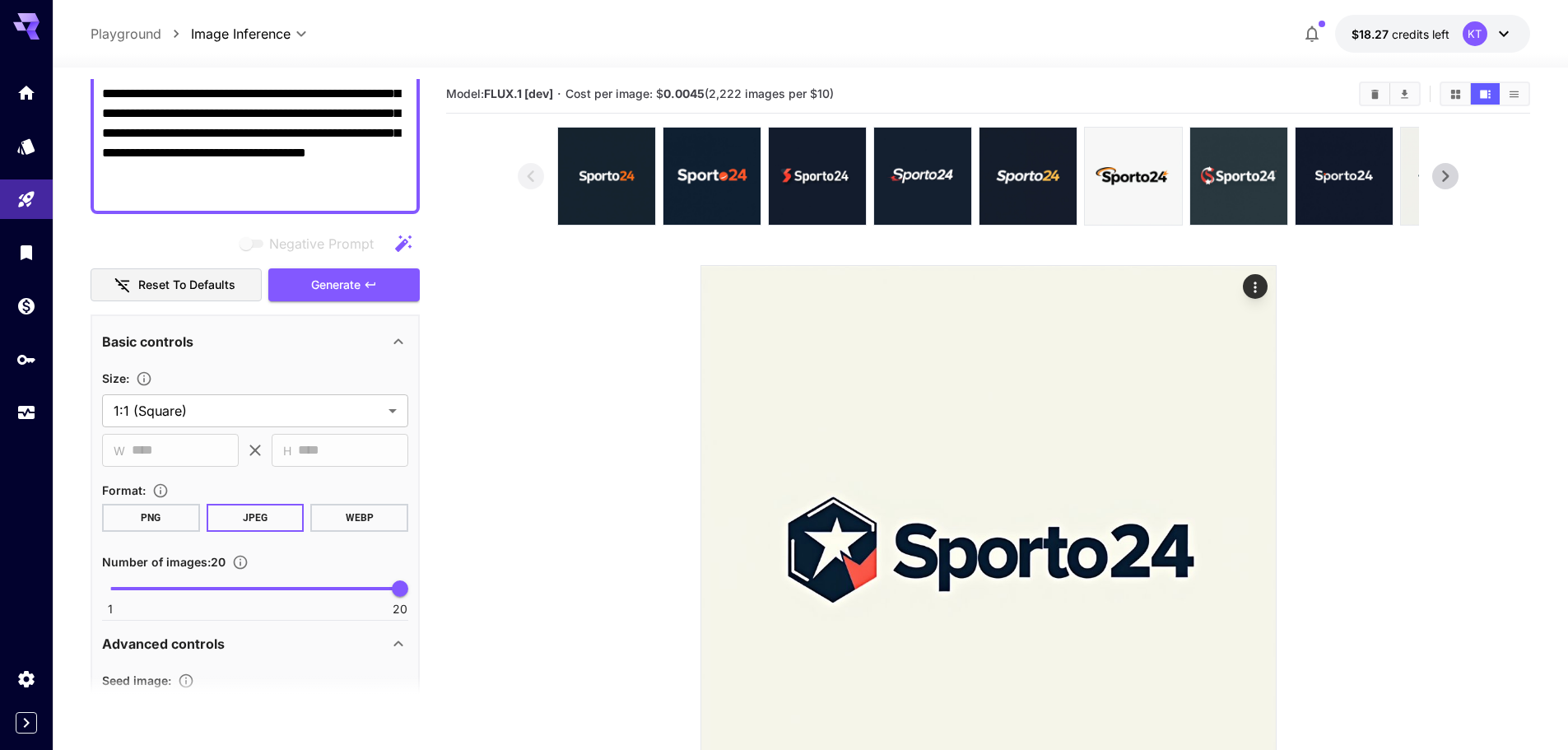
scroll to position [0, 0]
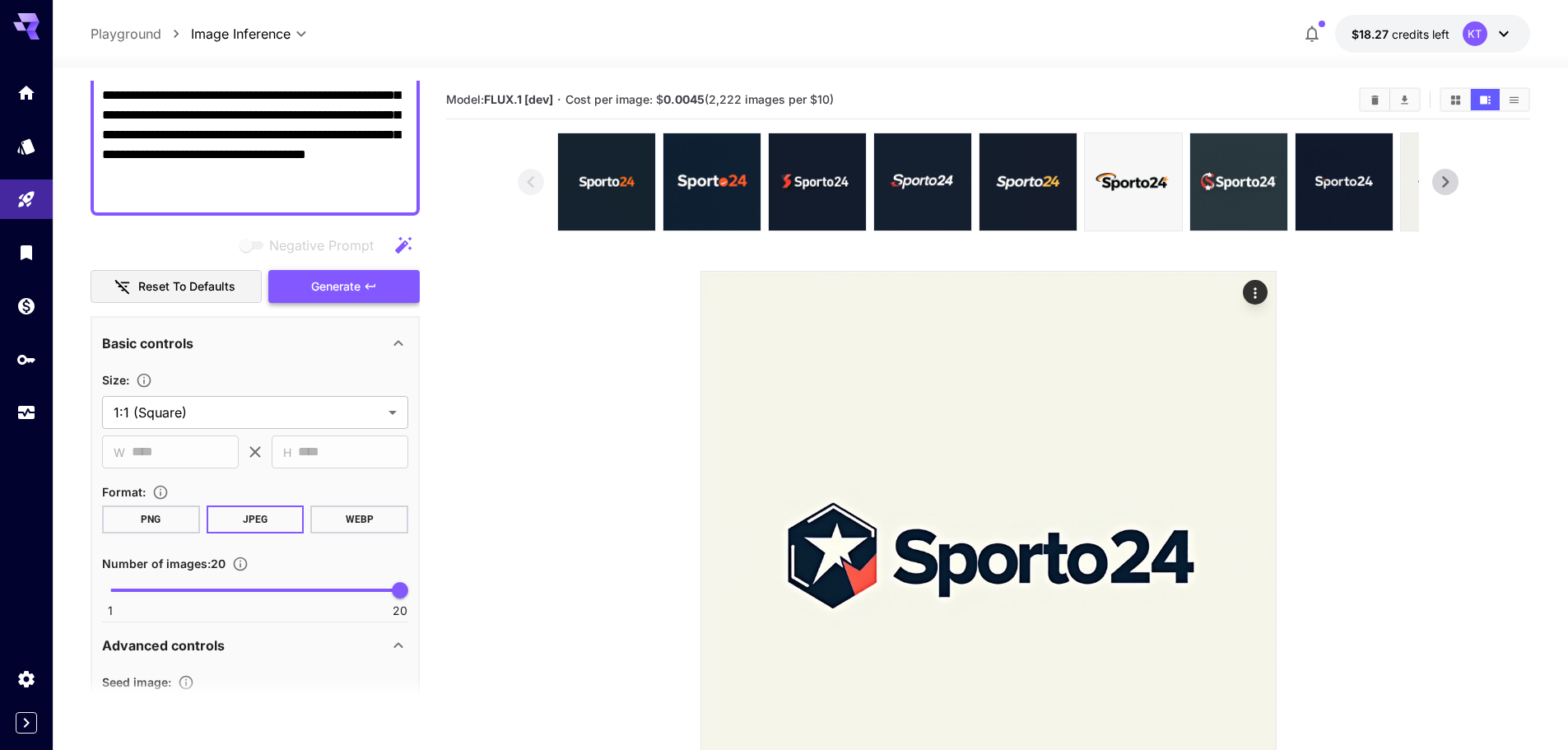
click at [324, 281] on span "Generate" at bounding box center [336, 287] width 50 height 21
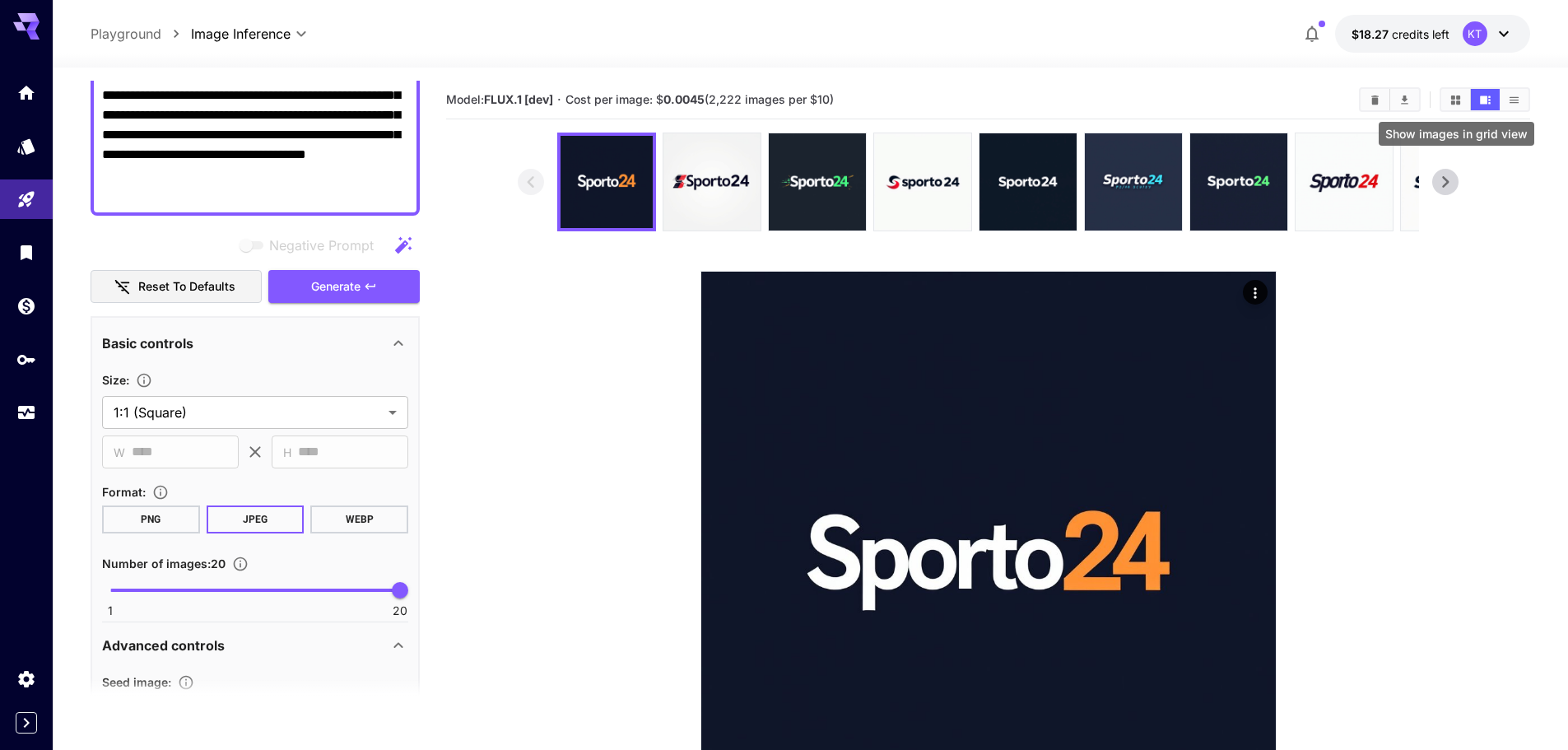
click at [1455, 105] on icon "Show images in grid view" at bounding box center [1456, 100] width 12 height 12
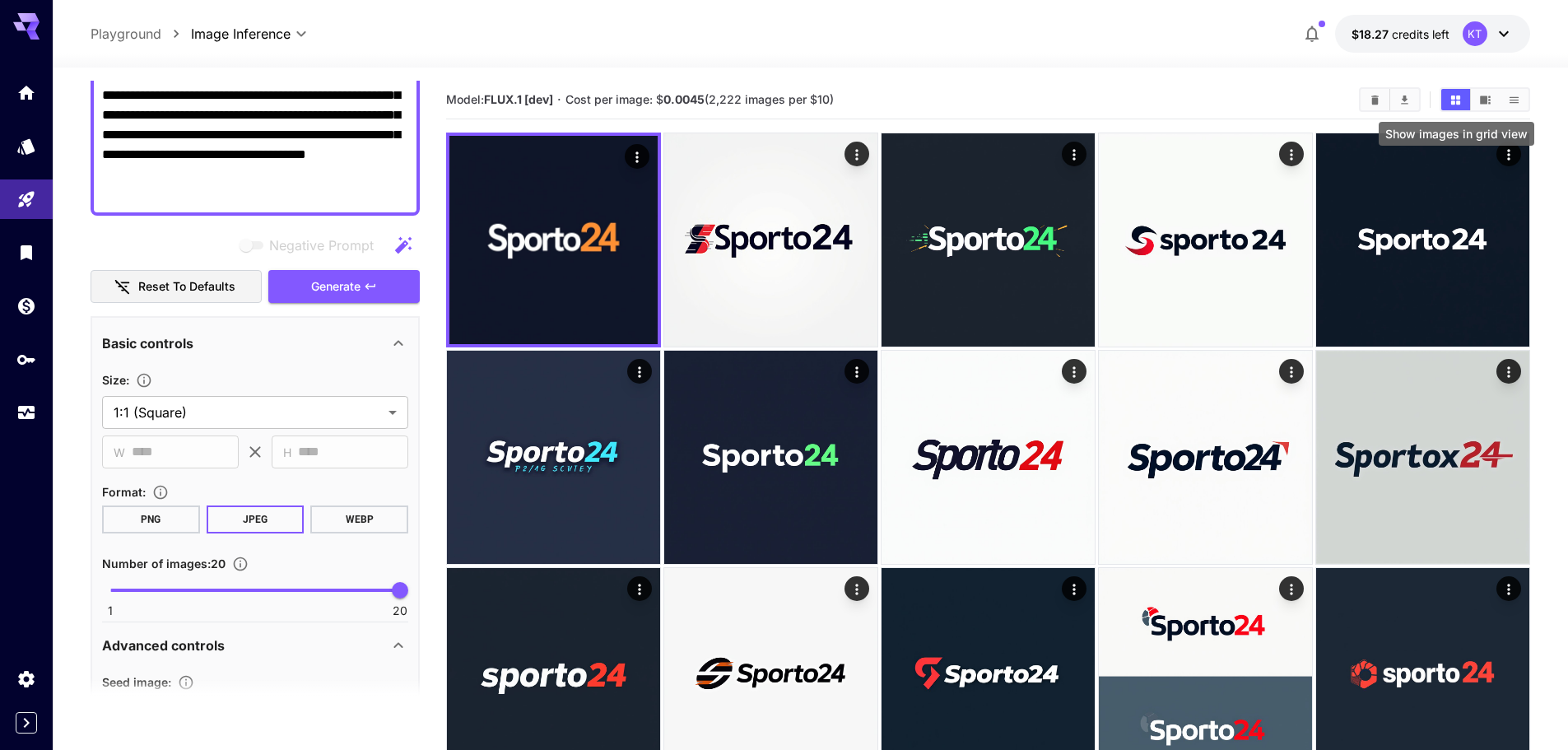
click at [1455, 105] on icon "Show images in grid view" at bounding box center [1456, 100] width 12 height 12
click at [1484, 92] on button "Show images in video view" at bounding box center [1485, 100] width 29 height 22
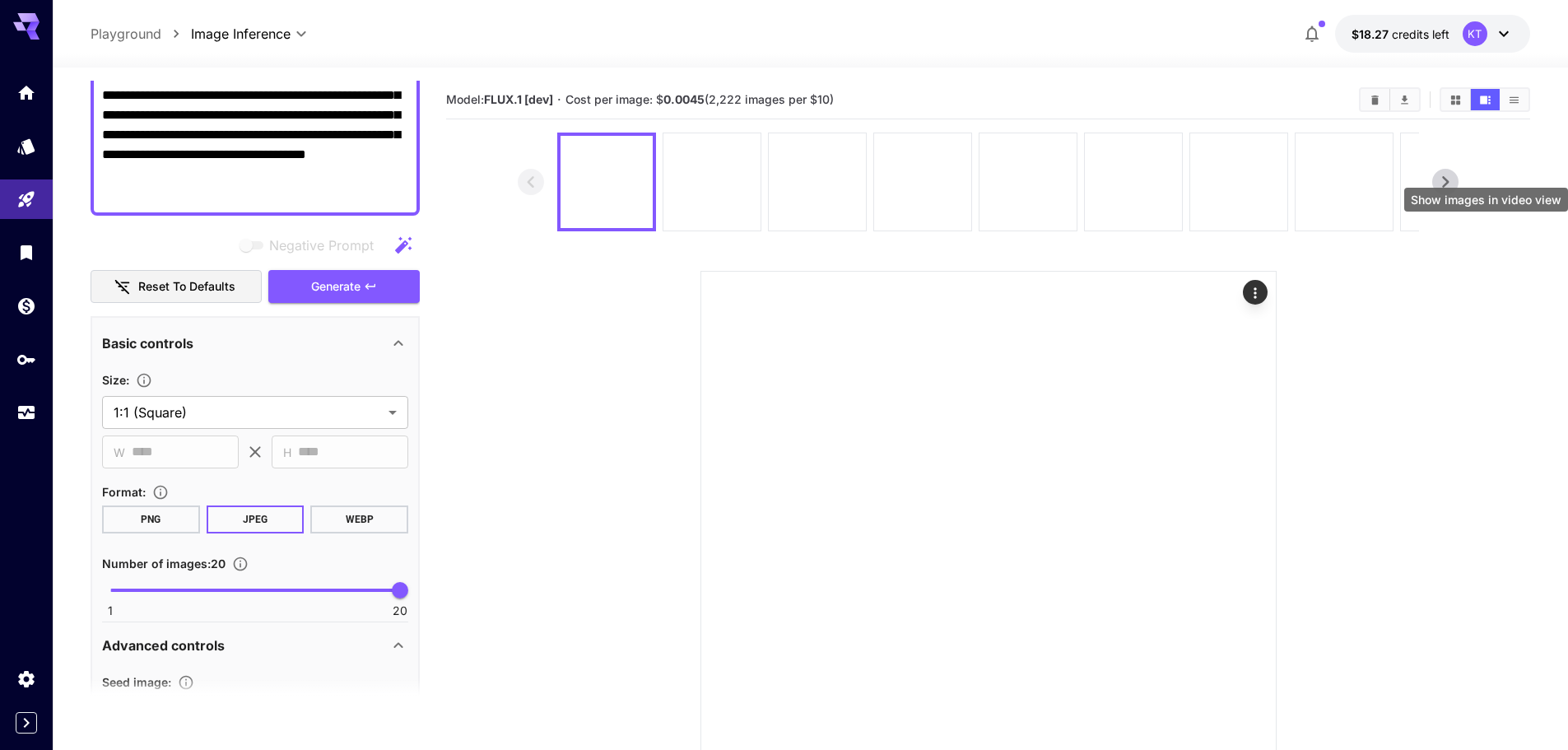
scroll to position [147, 0]
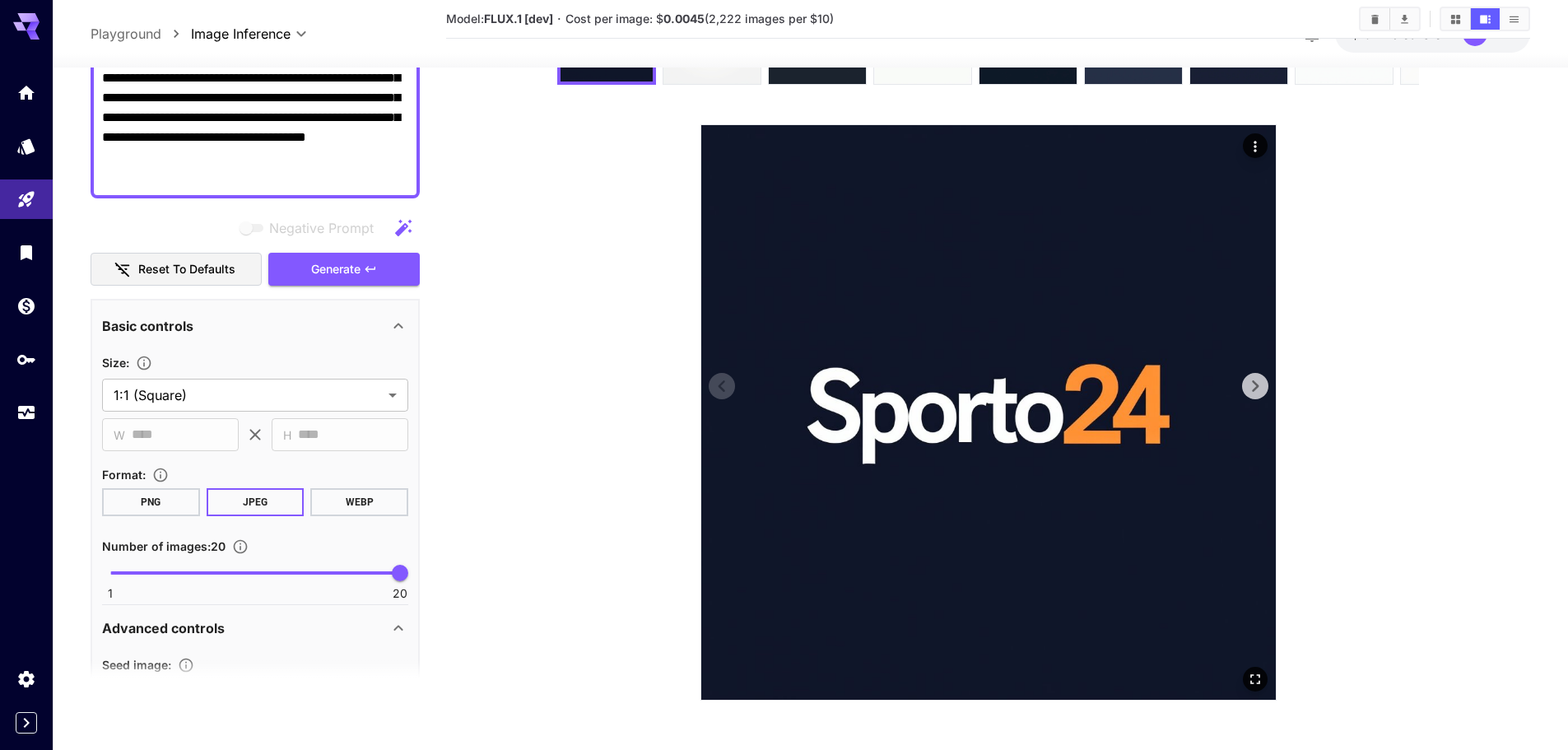
drag, startPoint x: 1263, startPoint y: 387, endPoint x: 1273, endPoint y: 384, distance: 10.4
click at [1265, 386] on icon at bounding box center [1255, 386] width 25 height 25
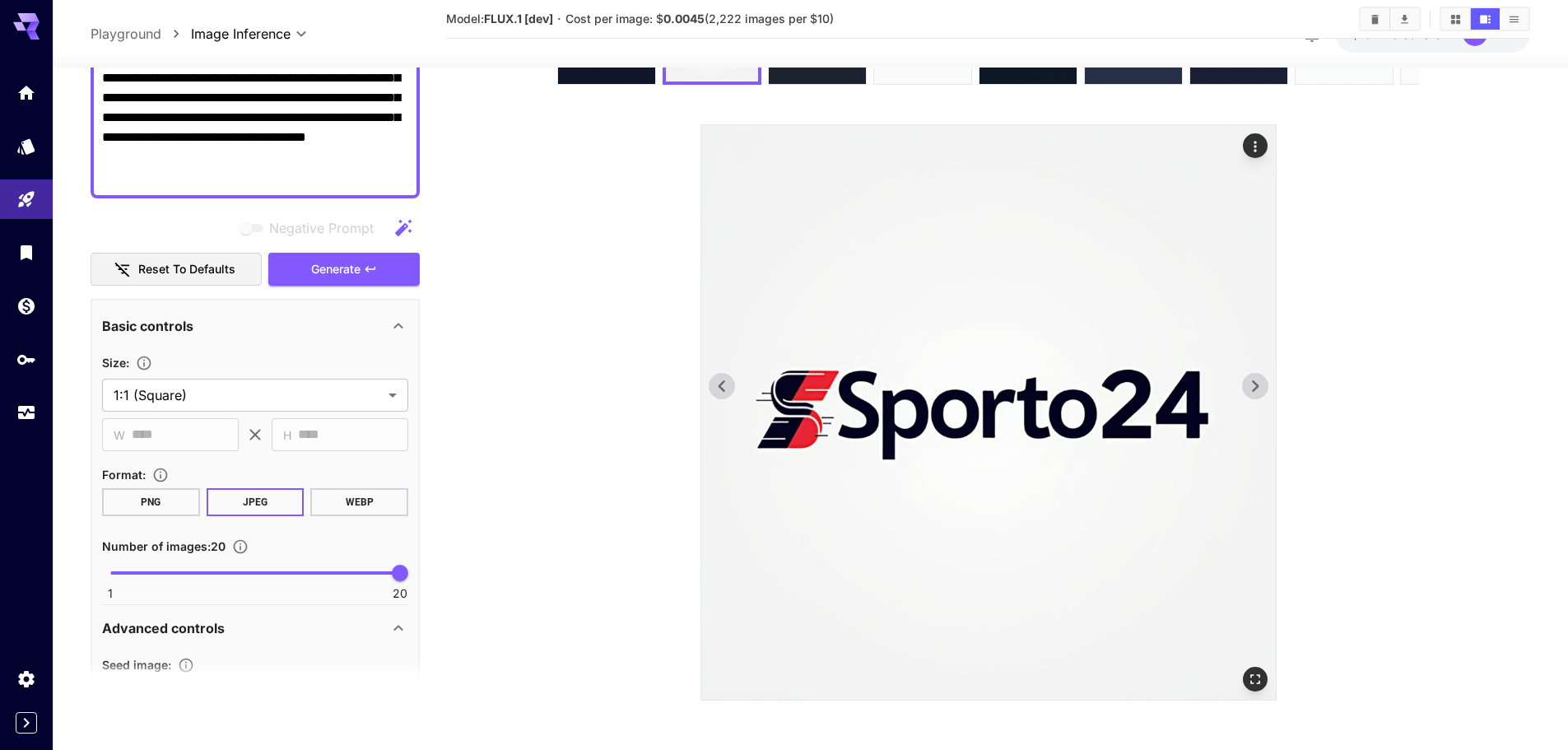
click at [1265, 384] on icon at bounding box center [1255, 386] width 25 height 25
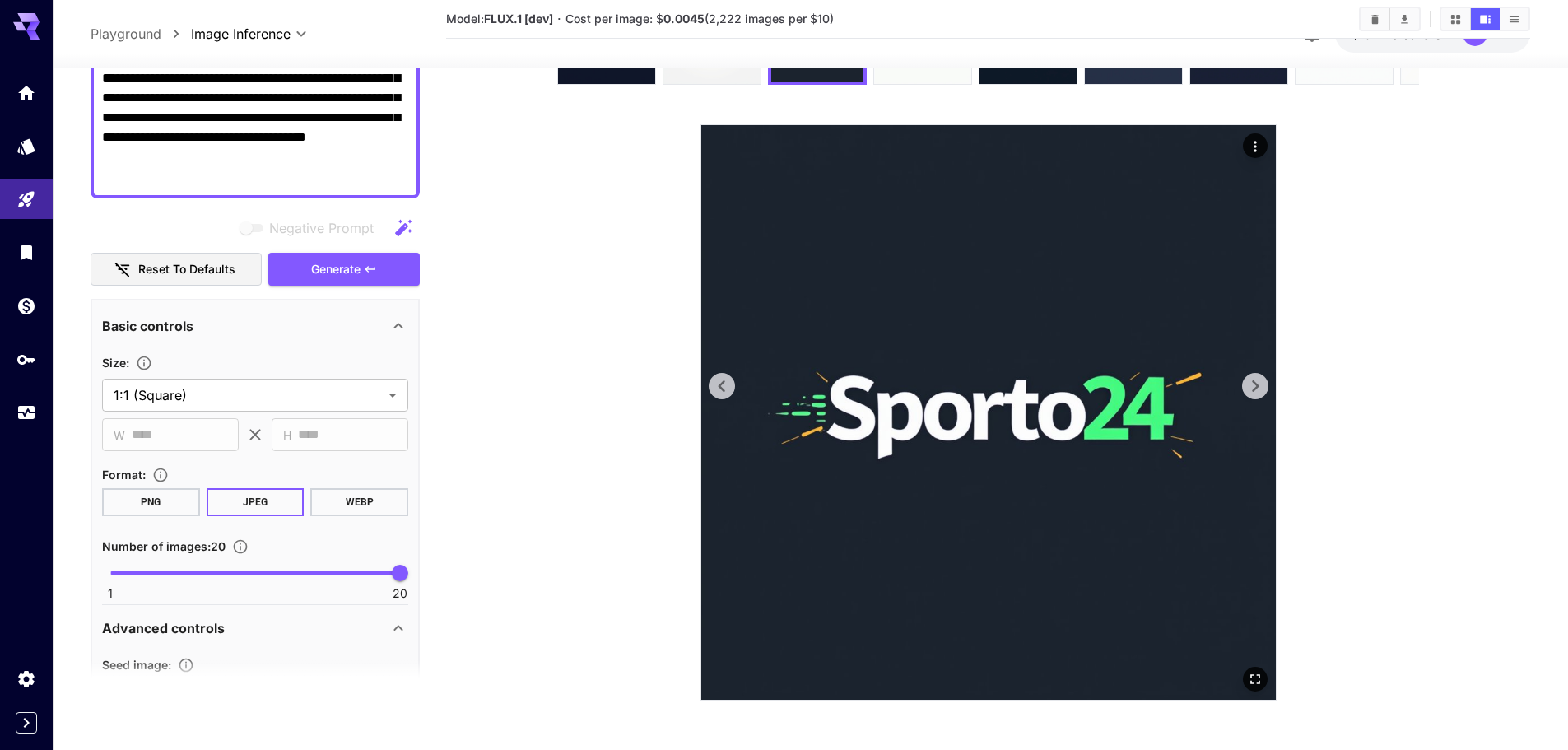
click at [1265, 384] on icon at bounding box center [1255, 386] width 25 height 25
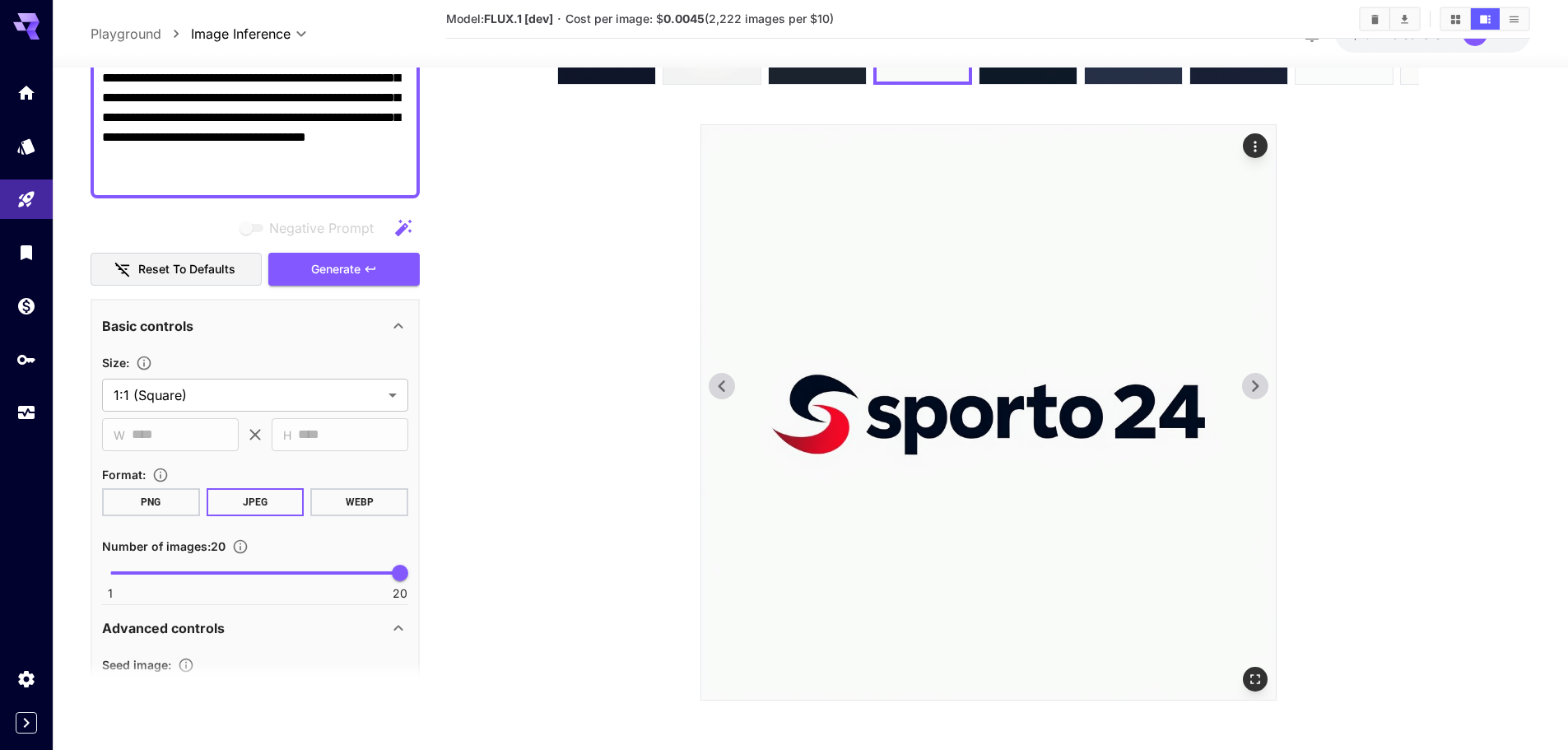
click at [1265, 384] on icon at bounding box center [1255, 386] width 25 height 25
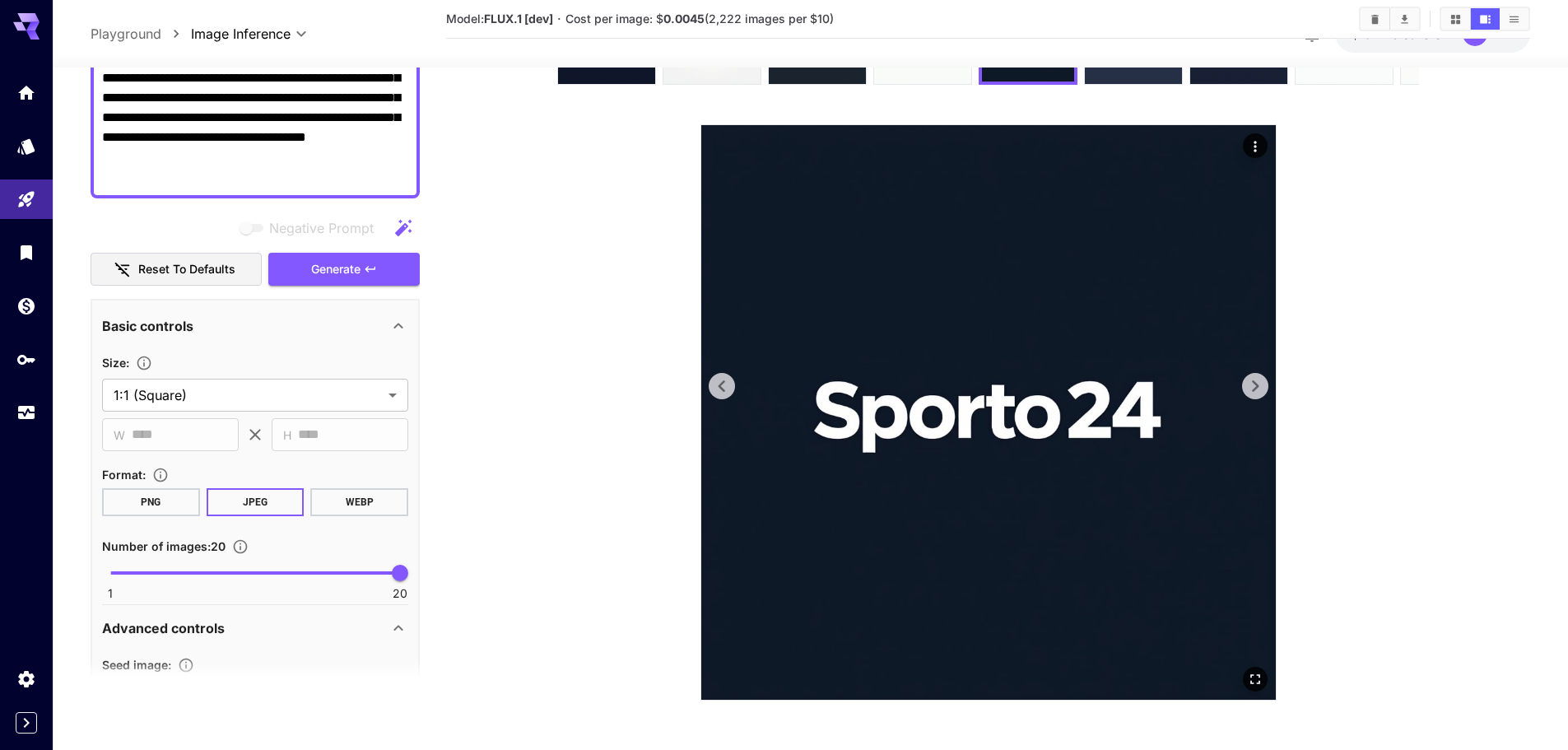
click at [1265, 384] on icon at bounding box center [1255, 386] width 25 height 25
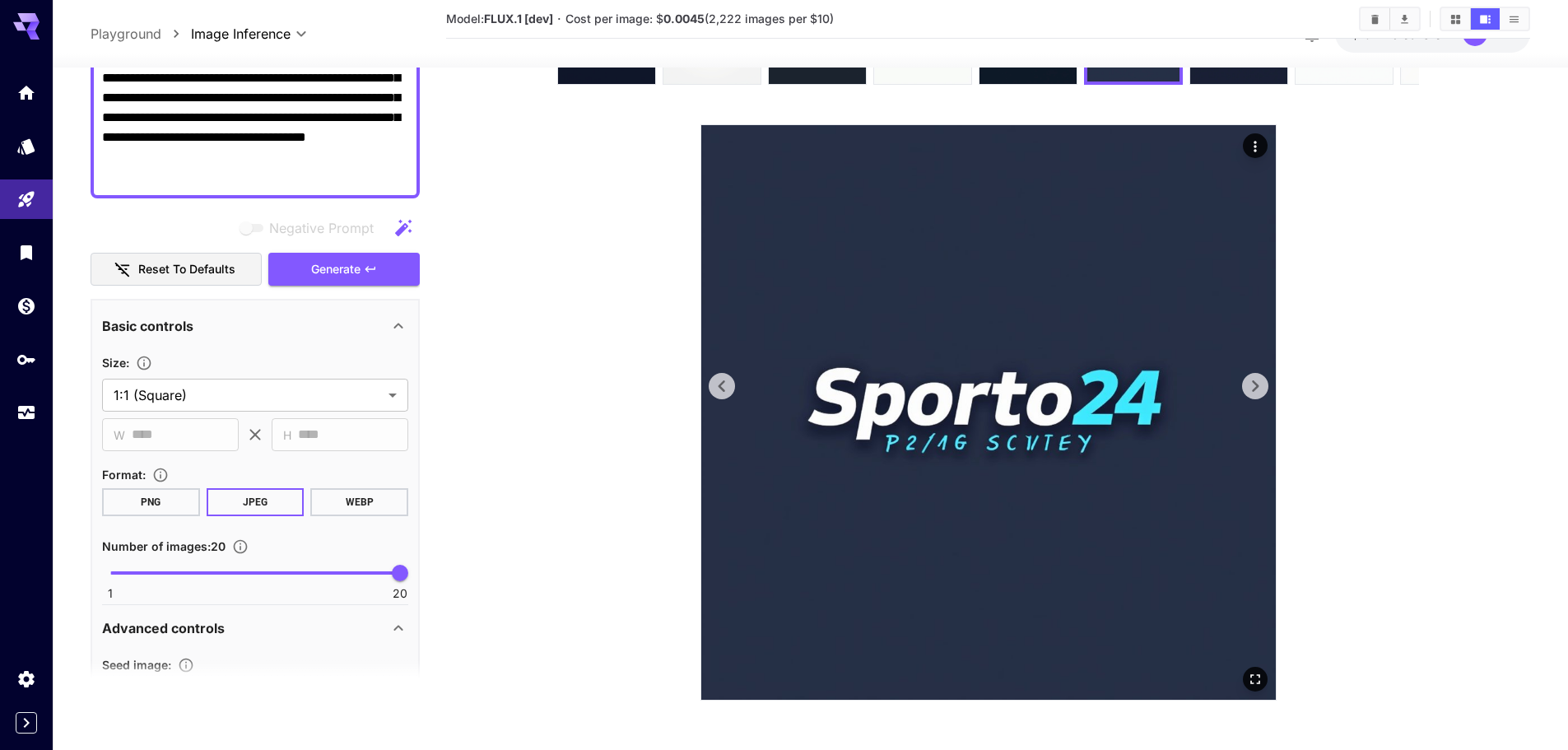
click at [1265, 384] on icon at bounding box center [1255, 386] width 25 height 25
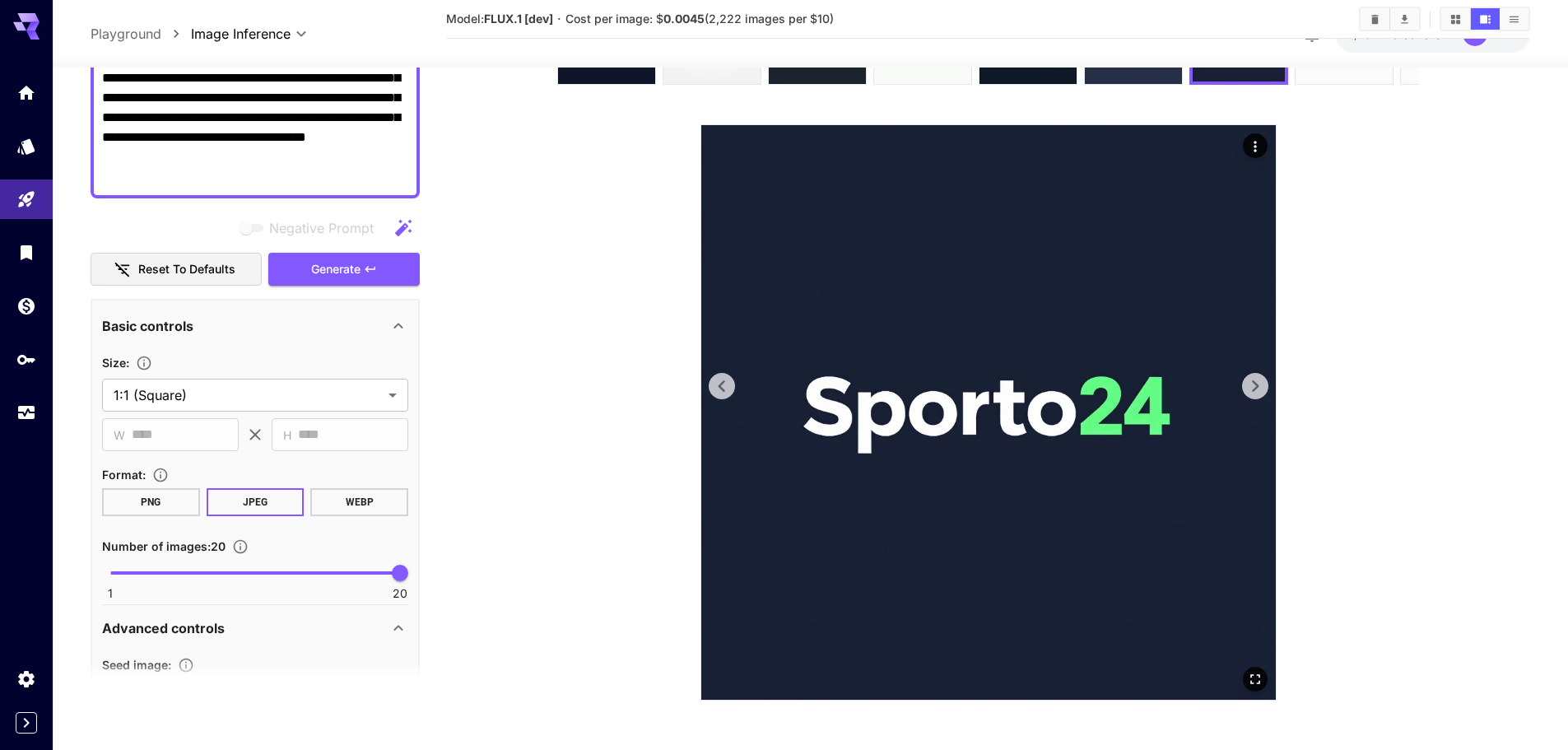
click at [1265, 384] on icon at bounding box center [1255, 386] width 25 height 25
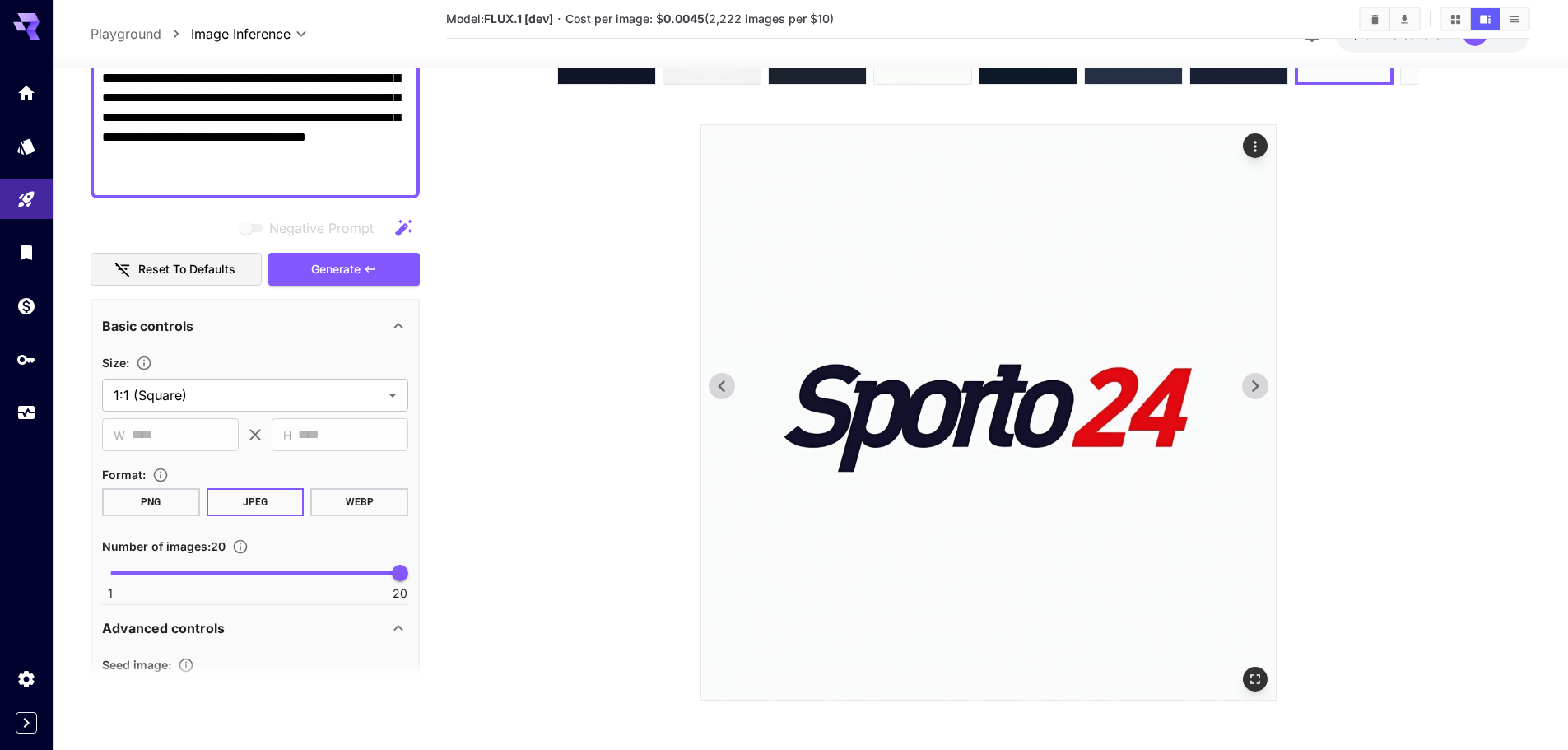
click at [1265, 384] on icon at bounding box center [1255, 386] width 25 height 25
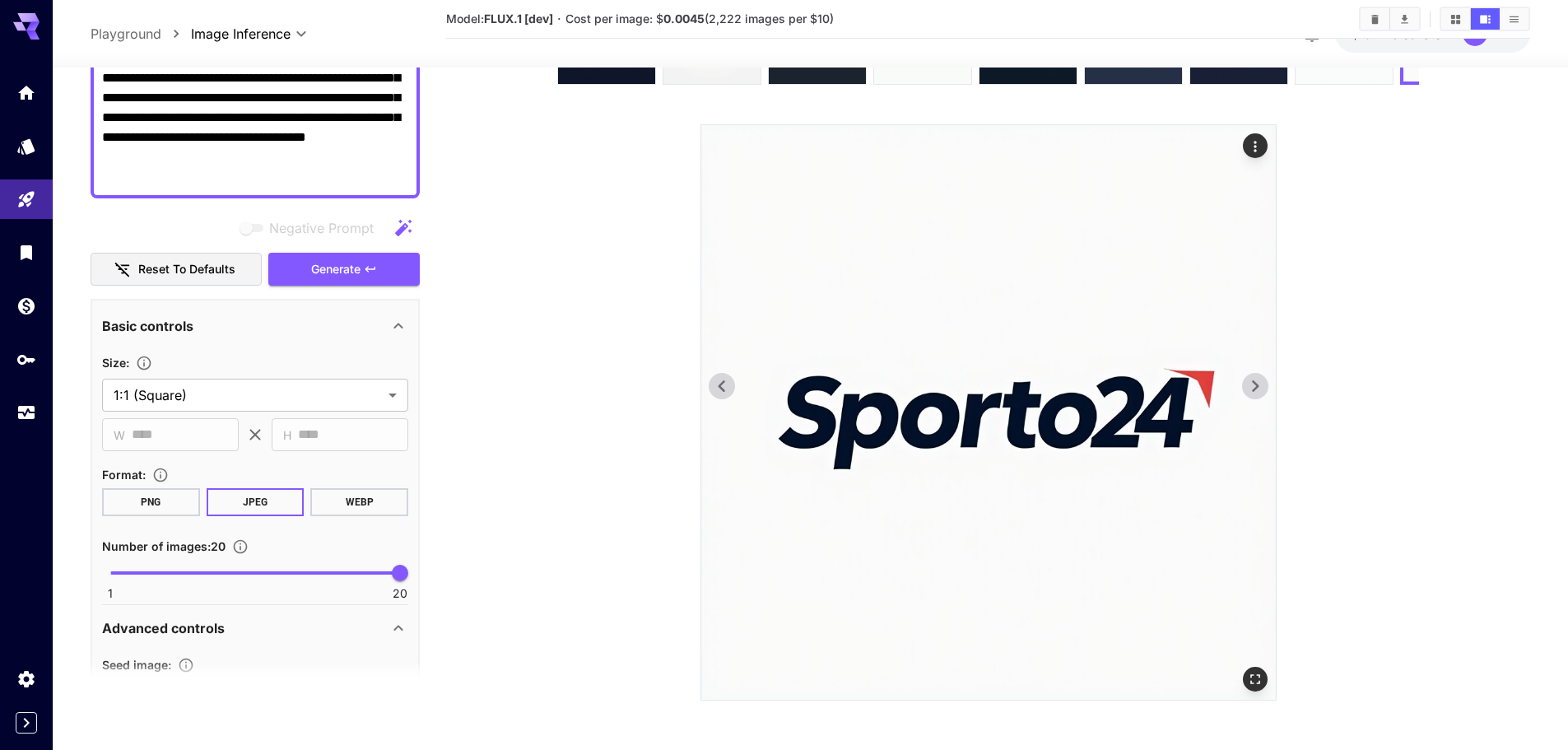
click at [1265, 384] on icon at bounding box center [1255, 386] width 25 height 25
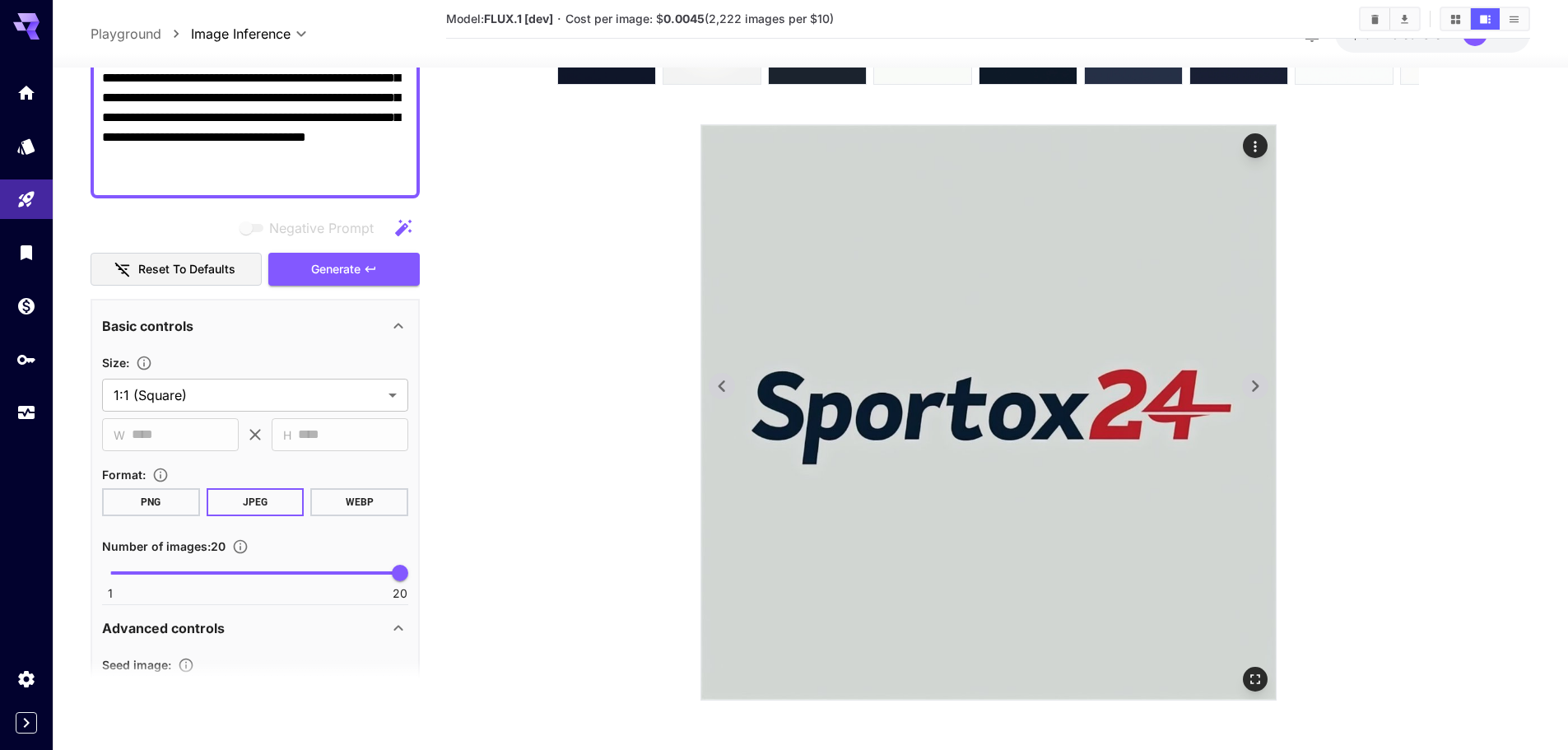
click at [1265, 384] on icon at bounding box center [1255, 386] width 25 height 25
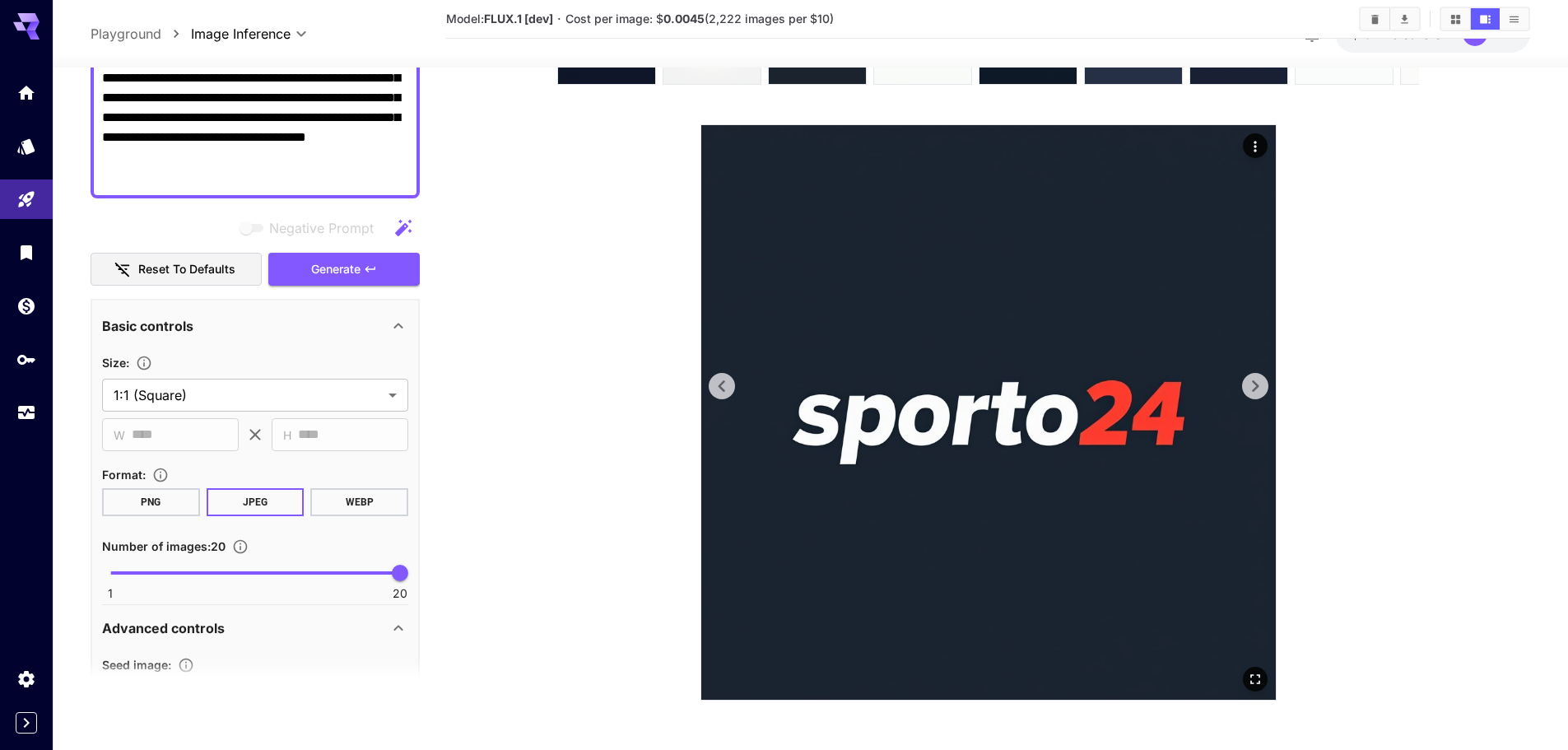
click at [1265, 384] on icon at bounding box center [1255, 386] width 25 height 25
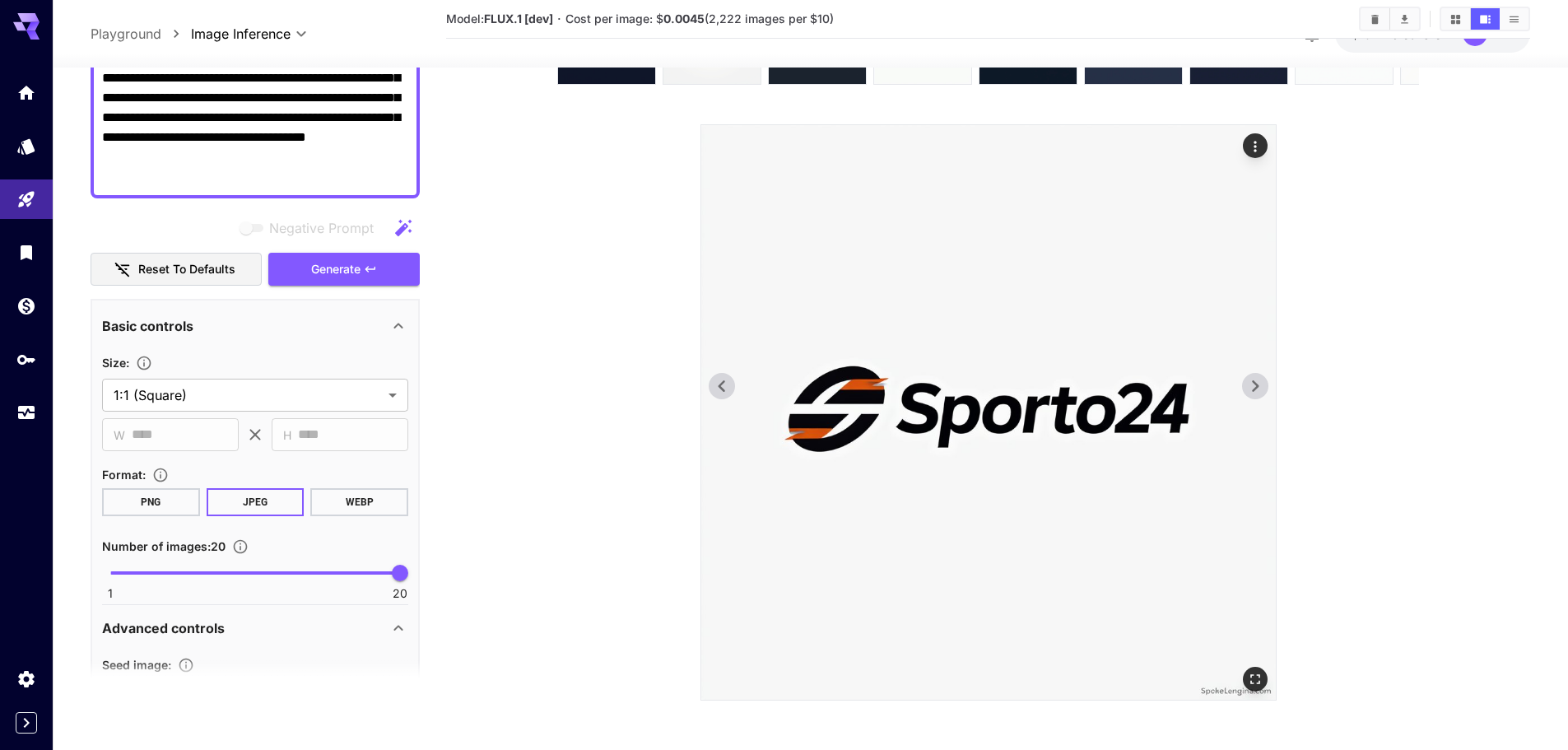
click at [1265, 384] on icon at bounding box center [1255, 386] width 25 height 25
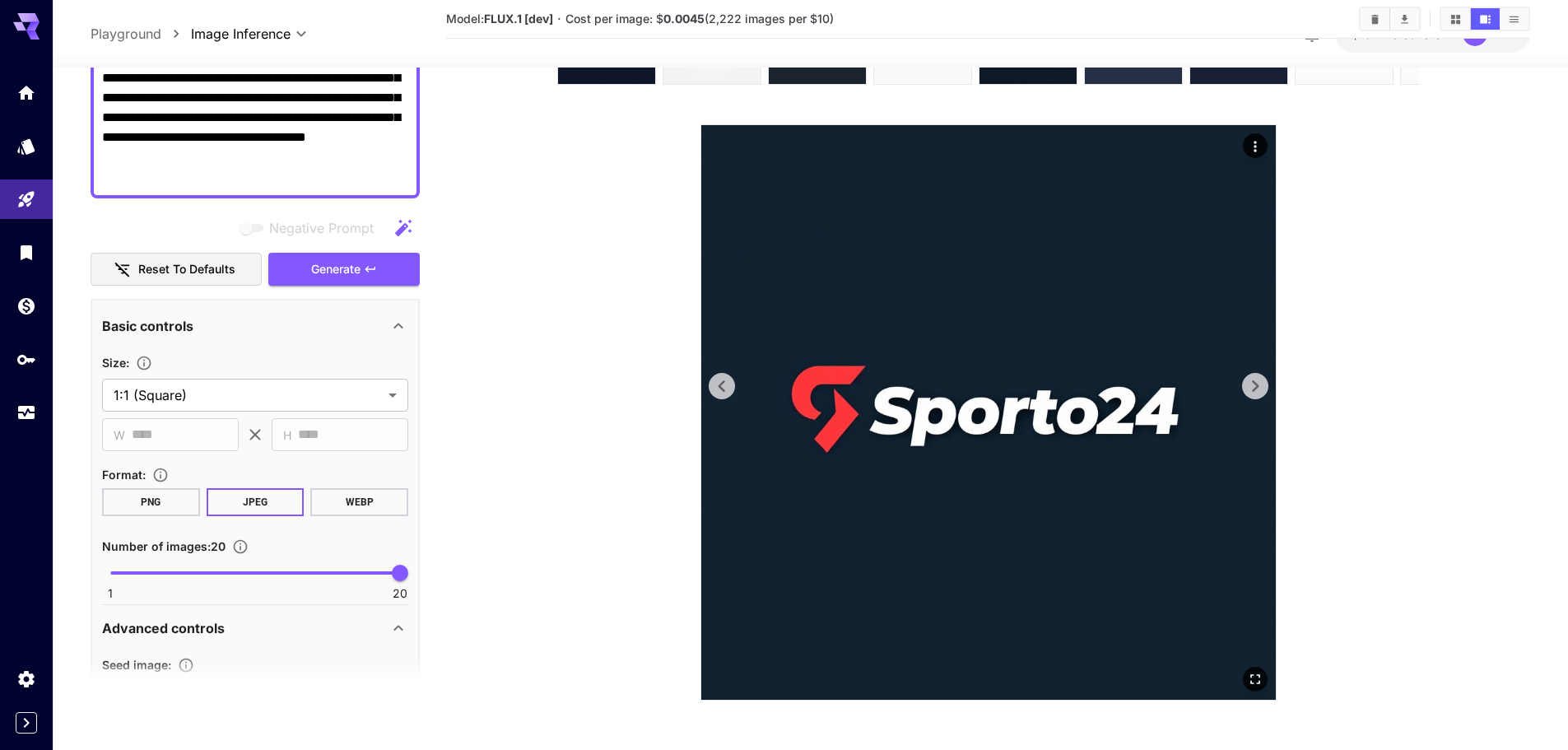
click at [1265, 384] on icon at bounding box center [1255, 386] width 25 height 25
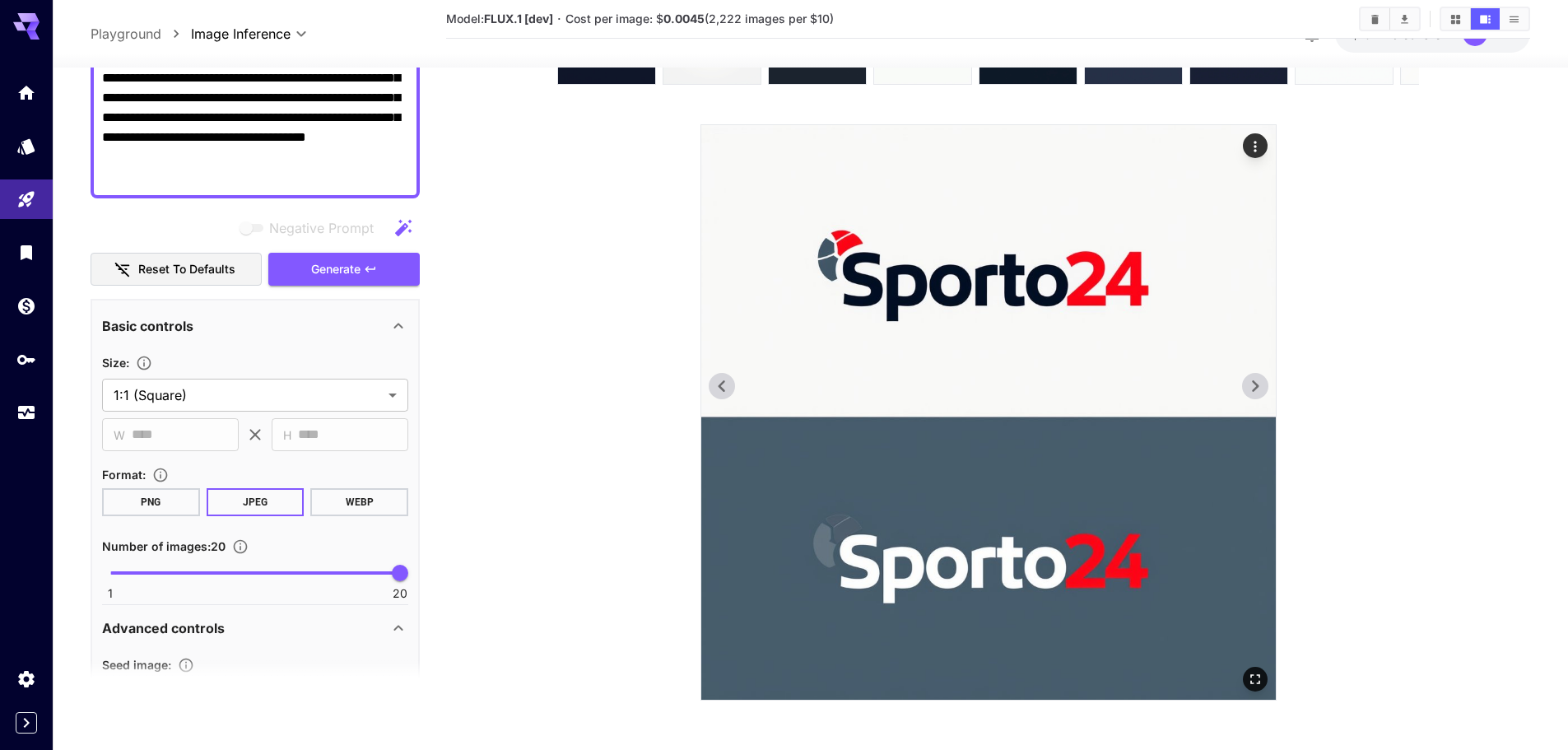
click at [1265, 384] on icon at bounding box center [1255, 386] width 25 height 25
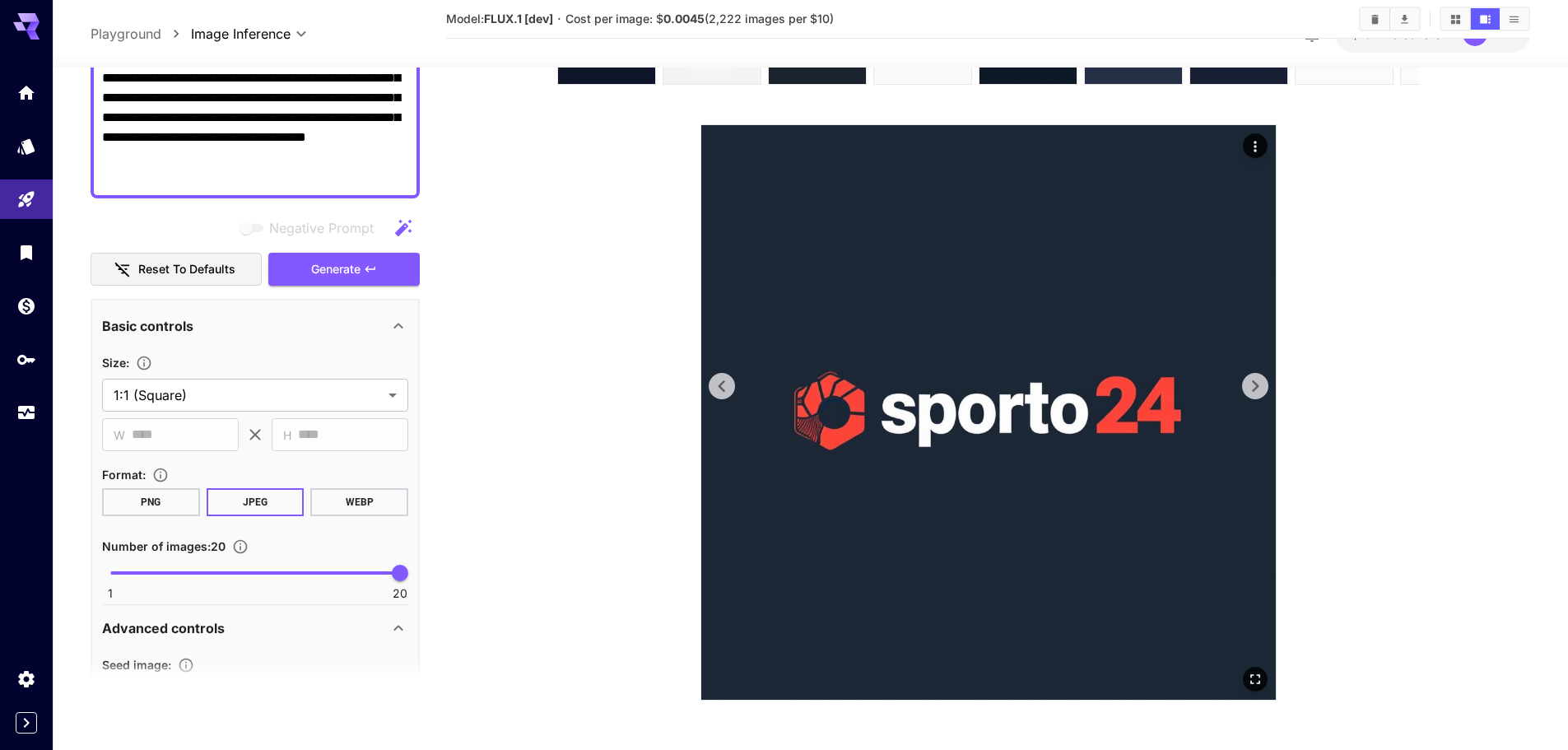
click at [1265, 384] on icon at bounding box center [1255, 386] width 25 height 25
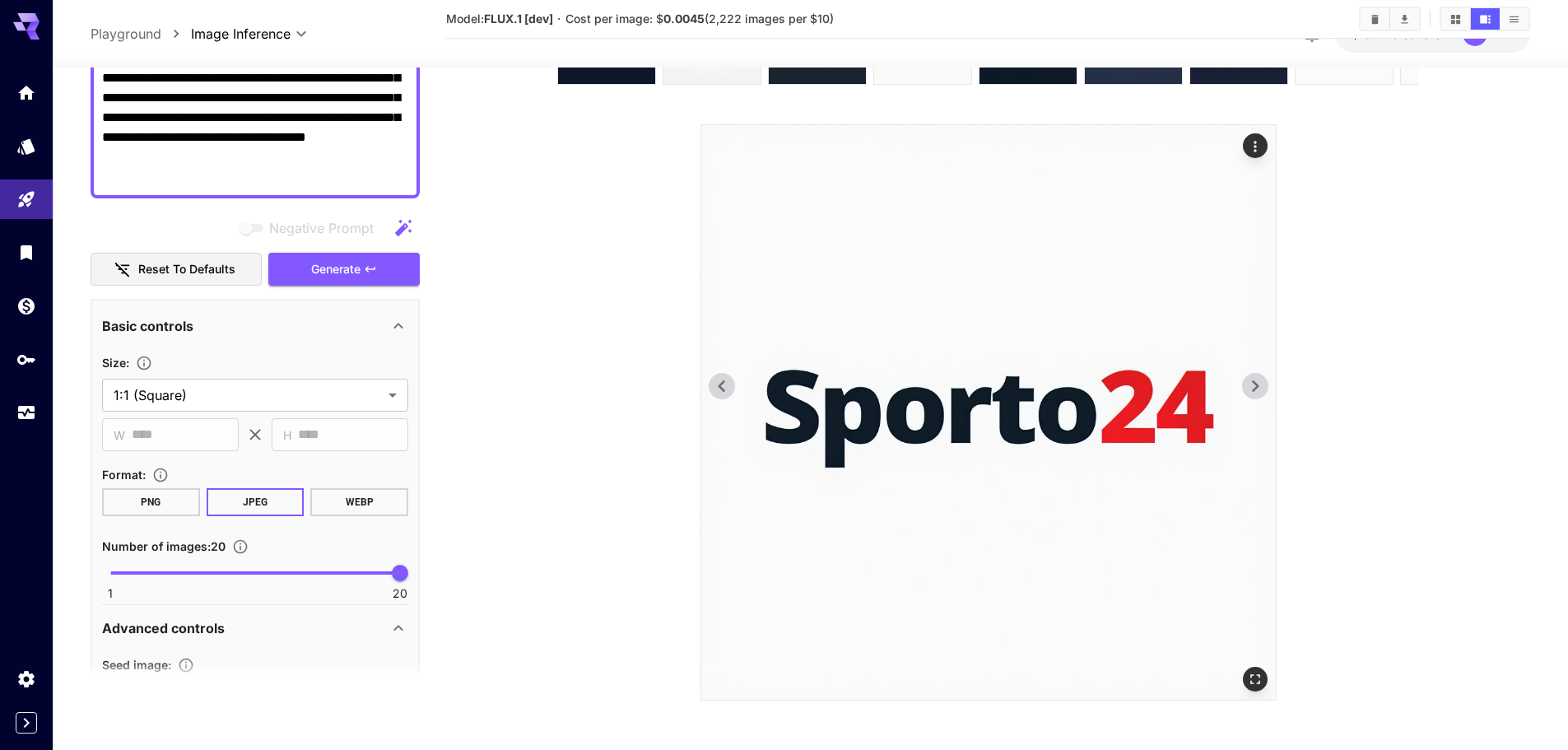
click at [1265, 384] on icon at bounding box center [1255, 386] width 25 height 25
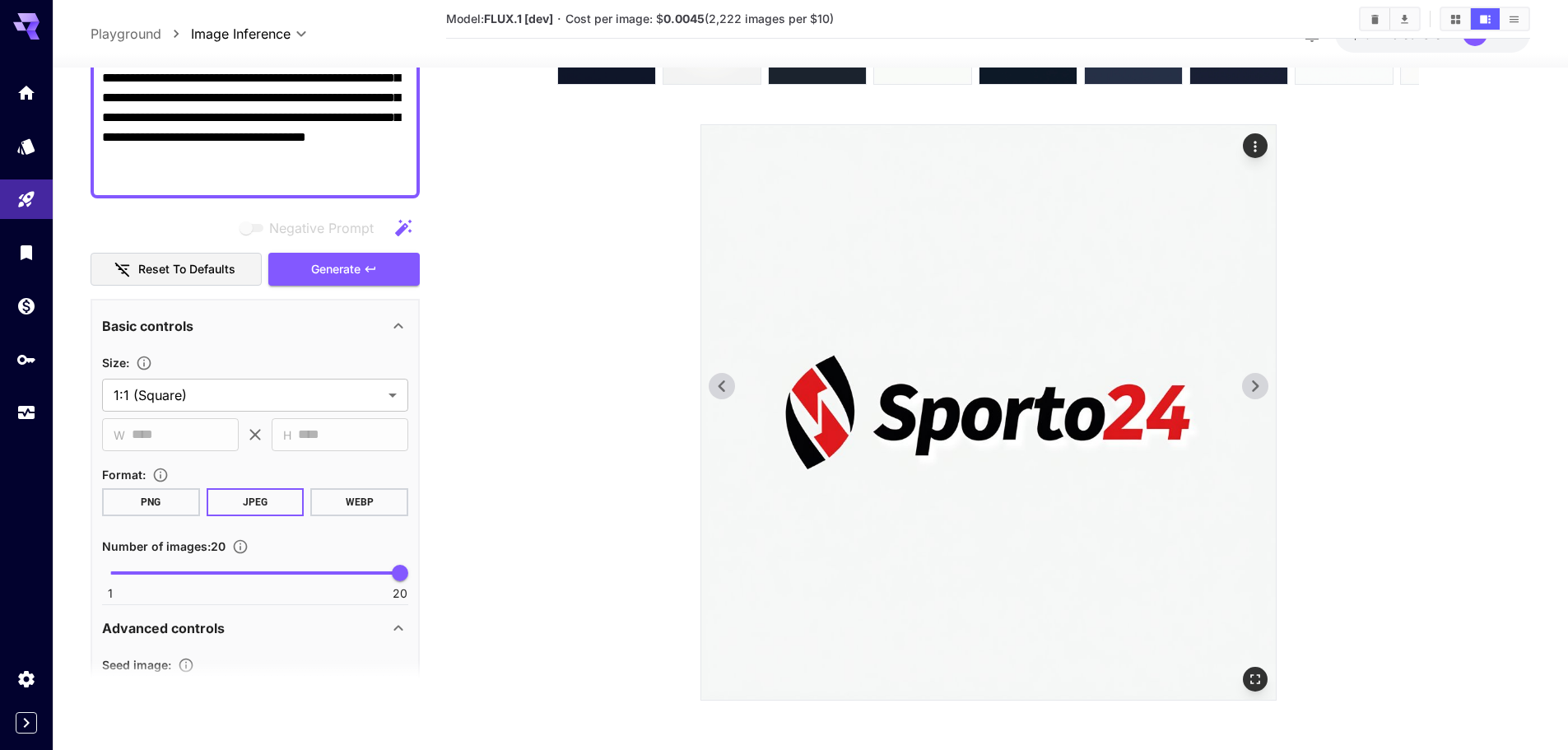
click at [1265, 384] on icon at bounding box center [1255, 386] width 25 height 25
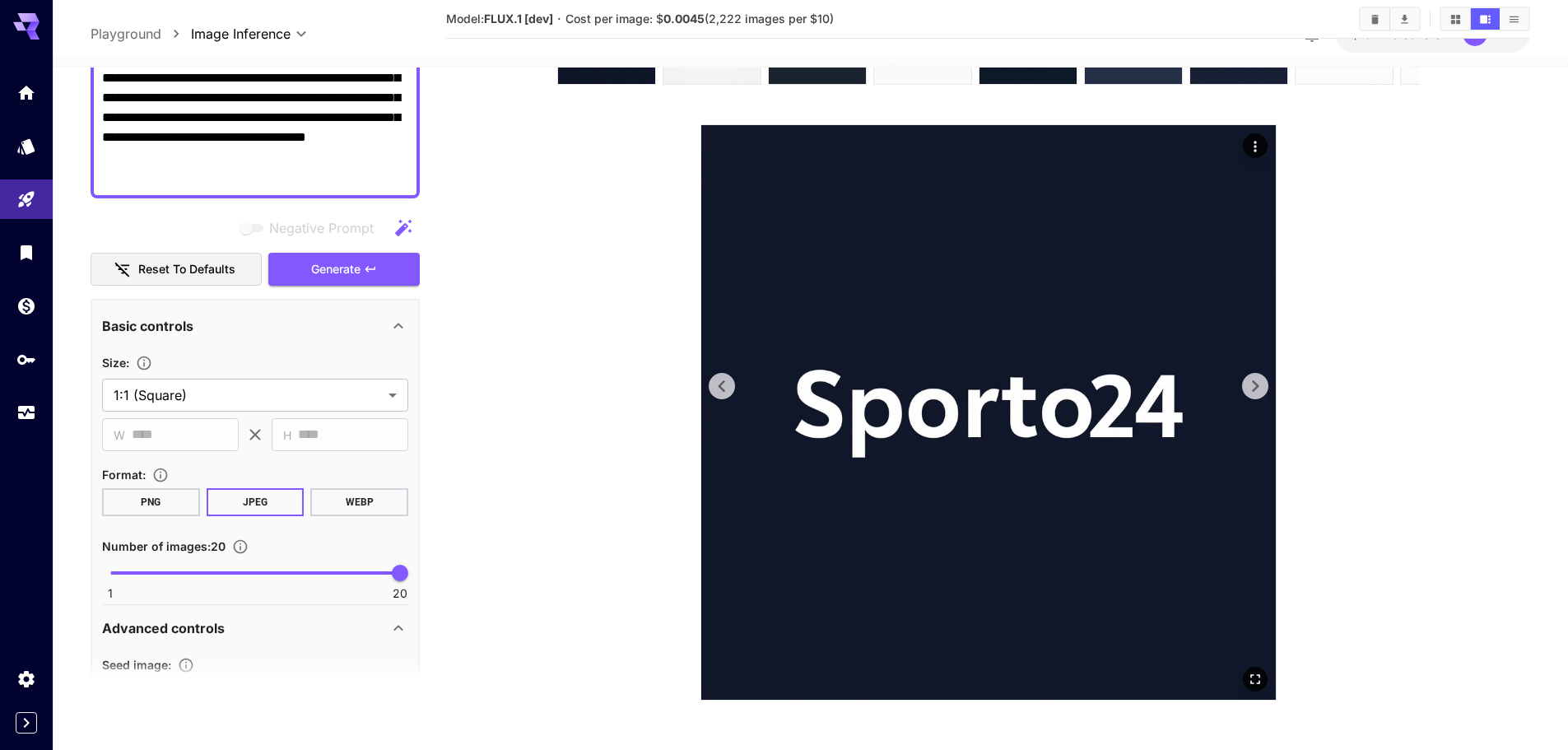
click at [1265, 384] on icon at bounding box center [1255, 386] width 25 height 25
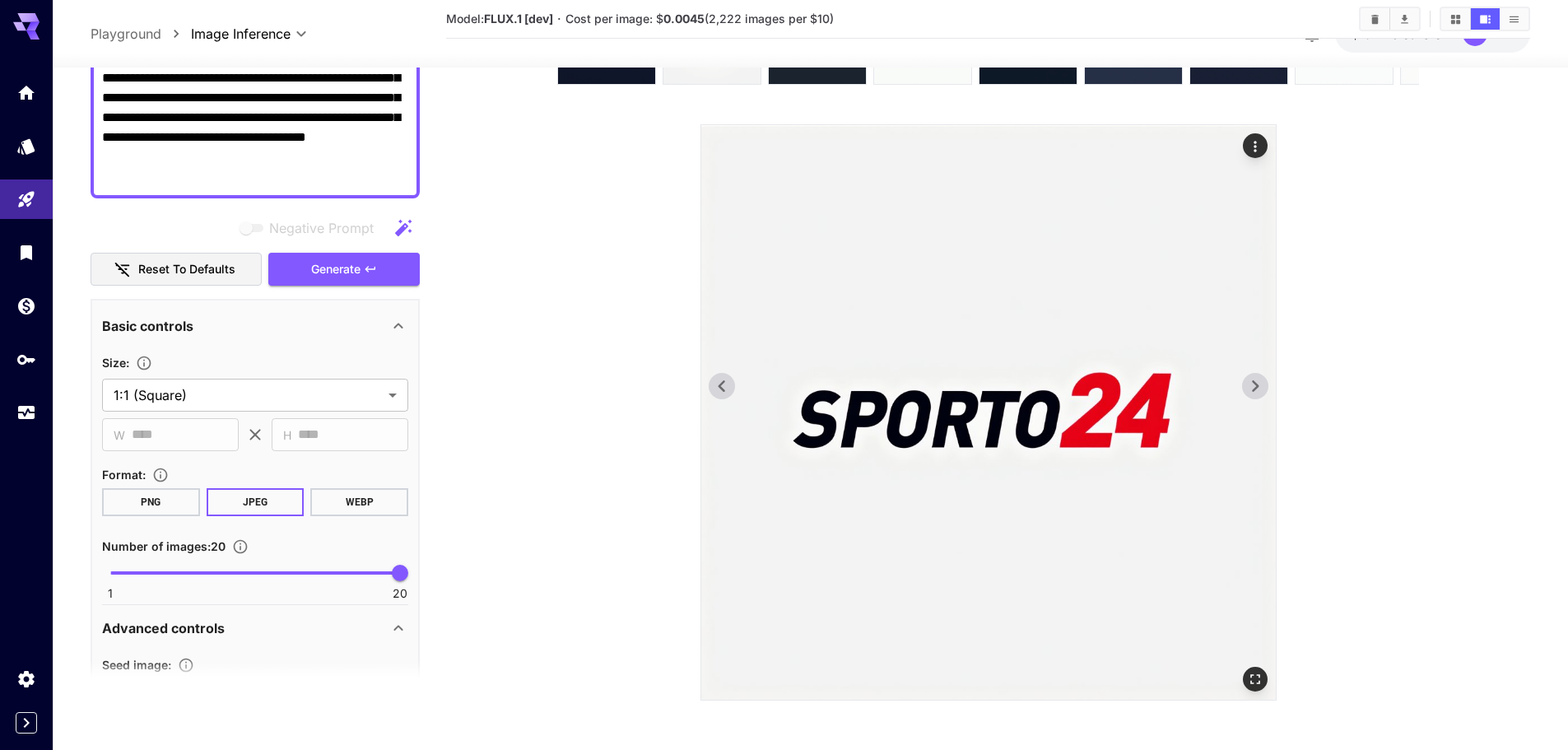
click at [1265, 384] on icon at bounding box center [1255, 386] width 25 height 25
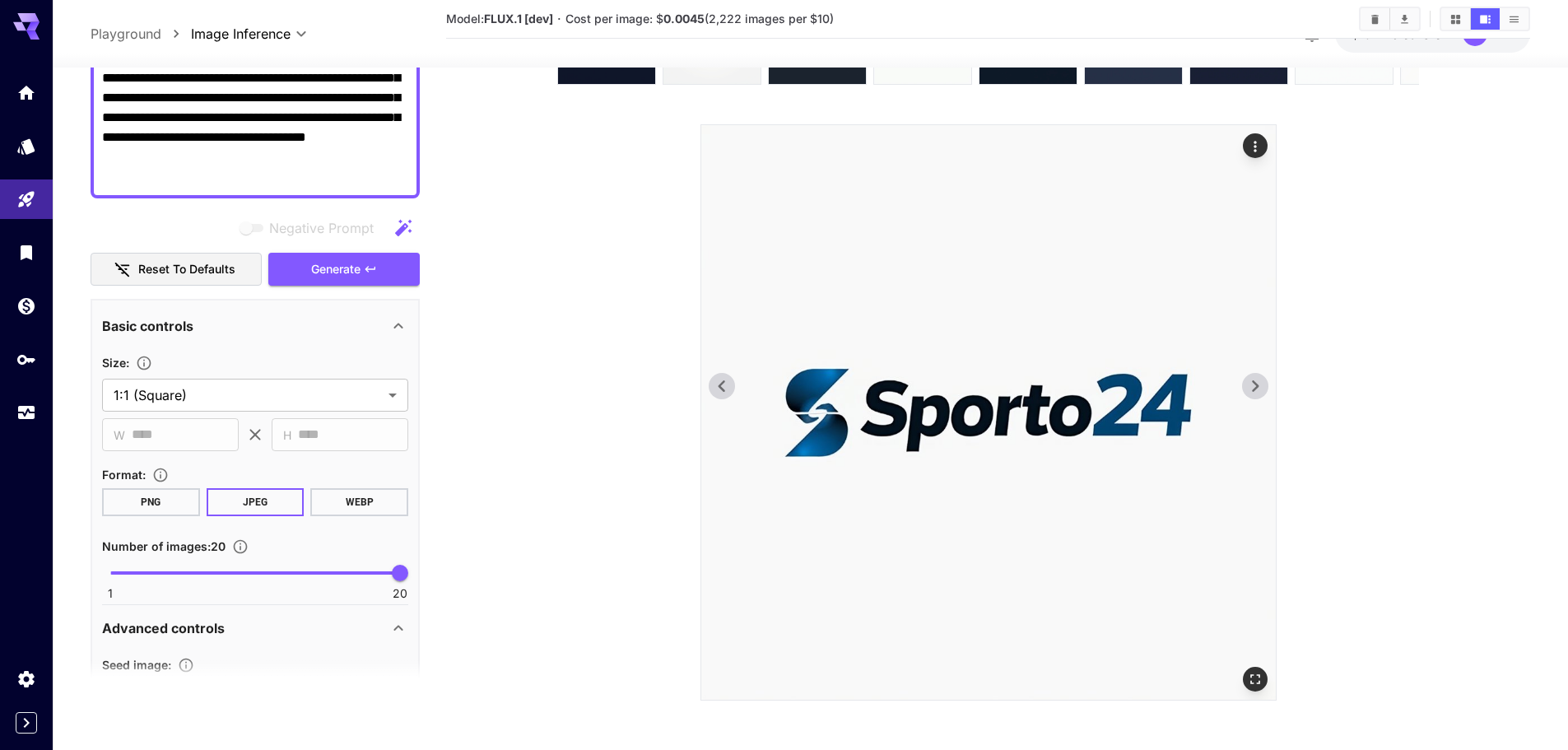
click at [1265, 384] on icon at bounding box center [1255, 386] width 25 height 25
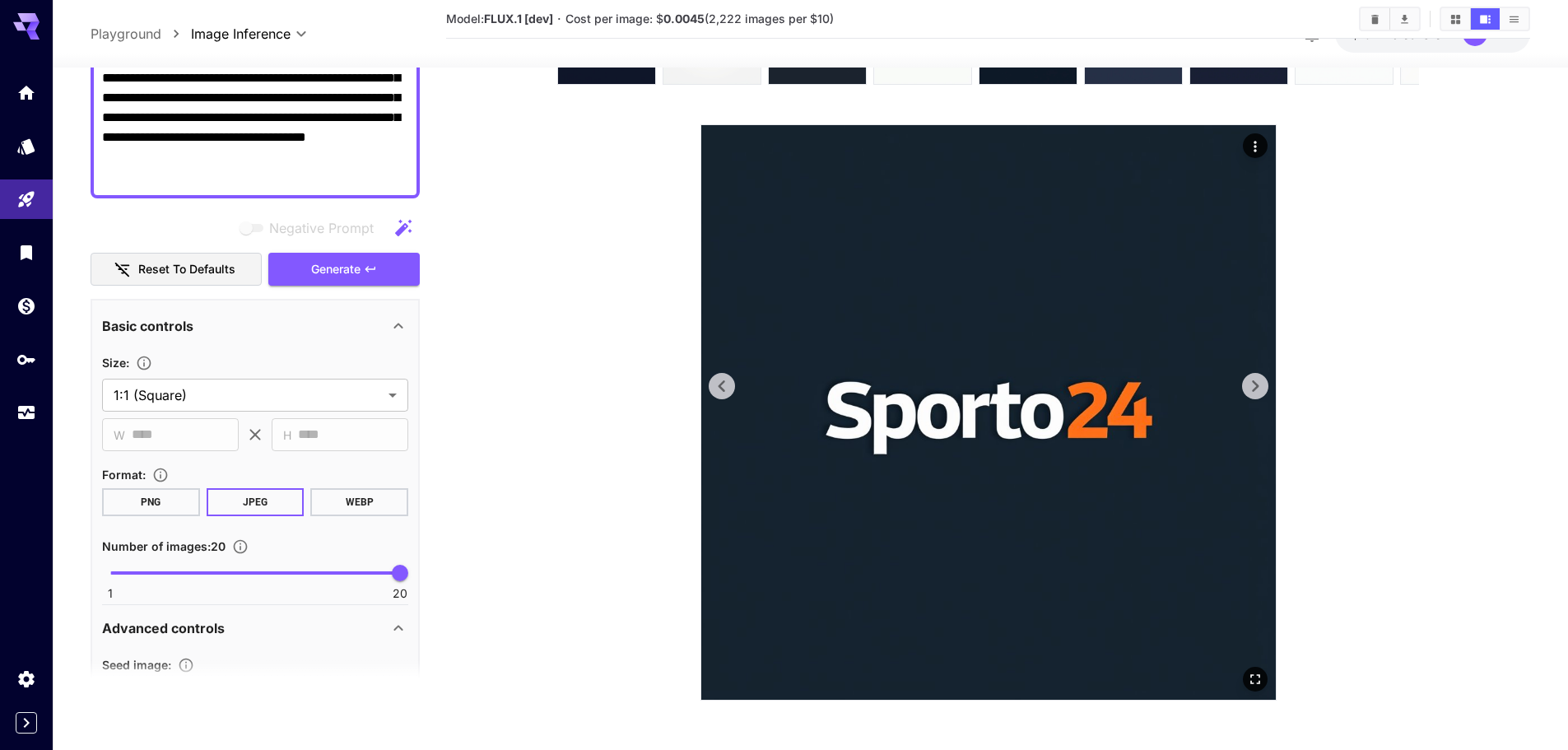
click at [1259, 385] on icon at bounding box center [1255, 386] width 25 height 25
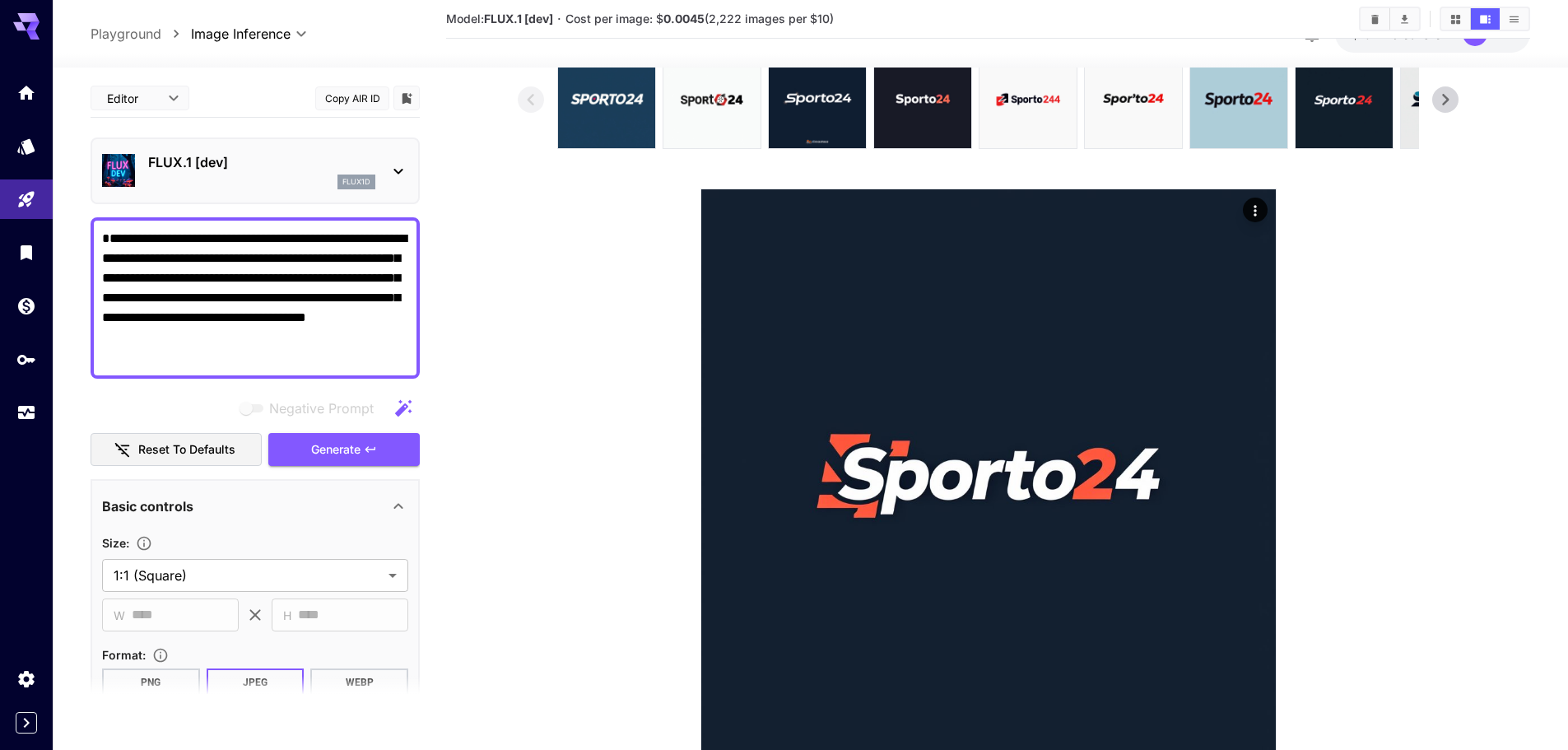
scroll to position [906, 0]
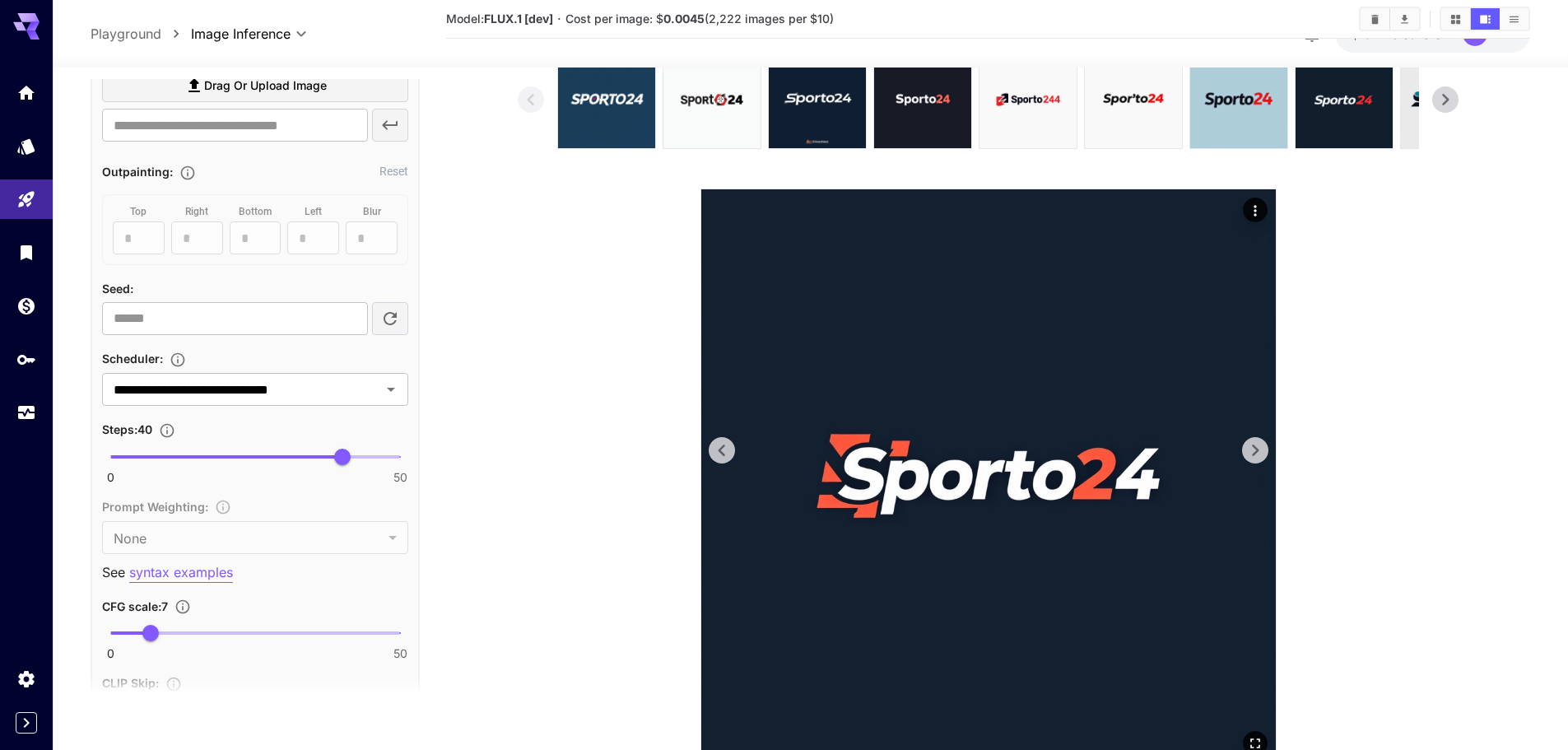
click at [727, 447] on icon at bounding box center [721, 450] width 25 height 25
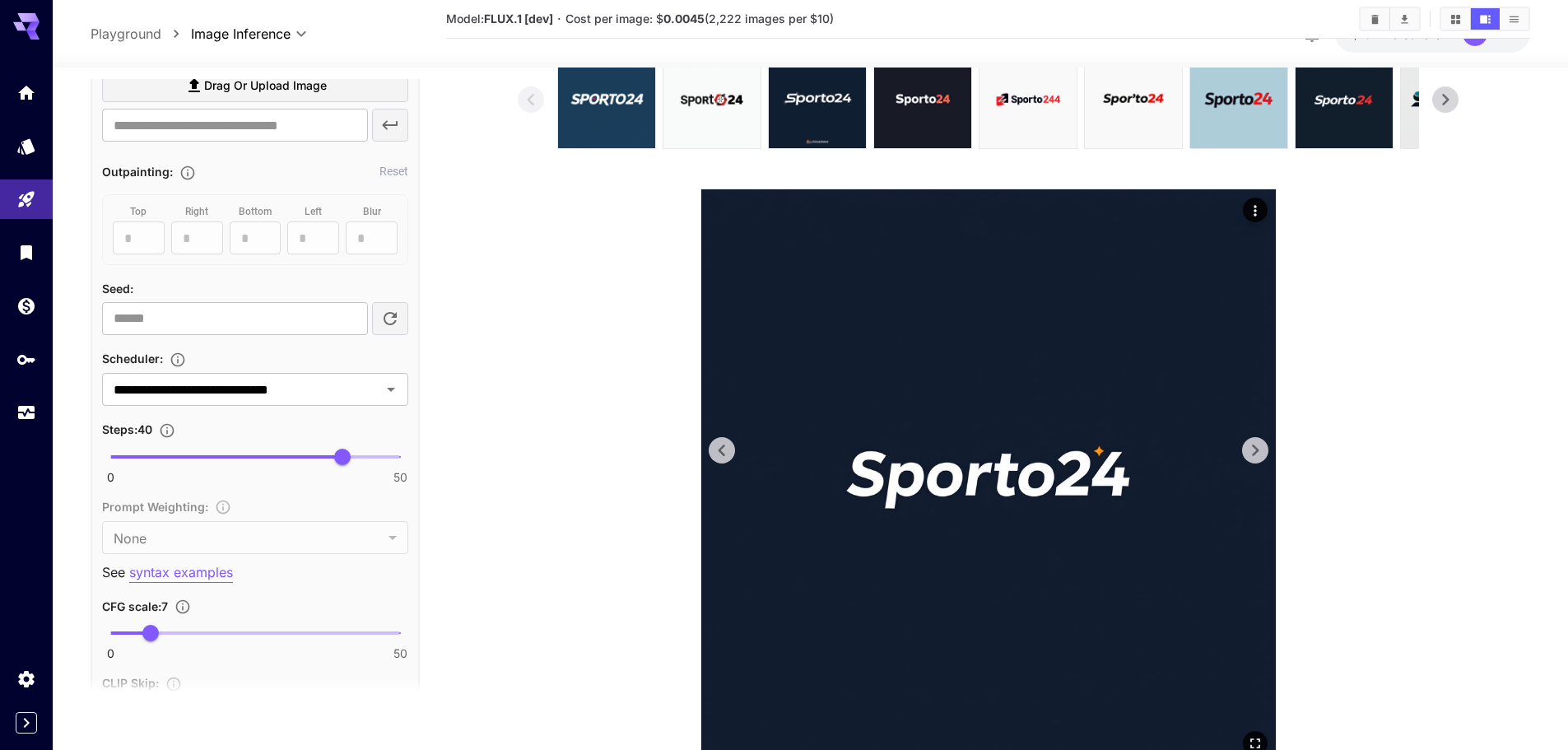
click at [1239, 450] on img at bounding box center [988, 476] width 574 height 574
click at [1237, 452] on img at bounding box center [988, 476] width 574 height 574
click at [1233, 453] on img at bounding box center [988, 476] width 574 height 574
click at [1249, 446] on icon at bounding box center [1255, 450] width 25 height 25
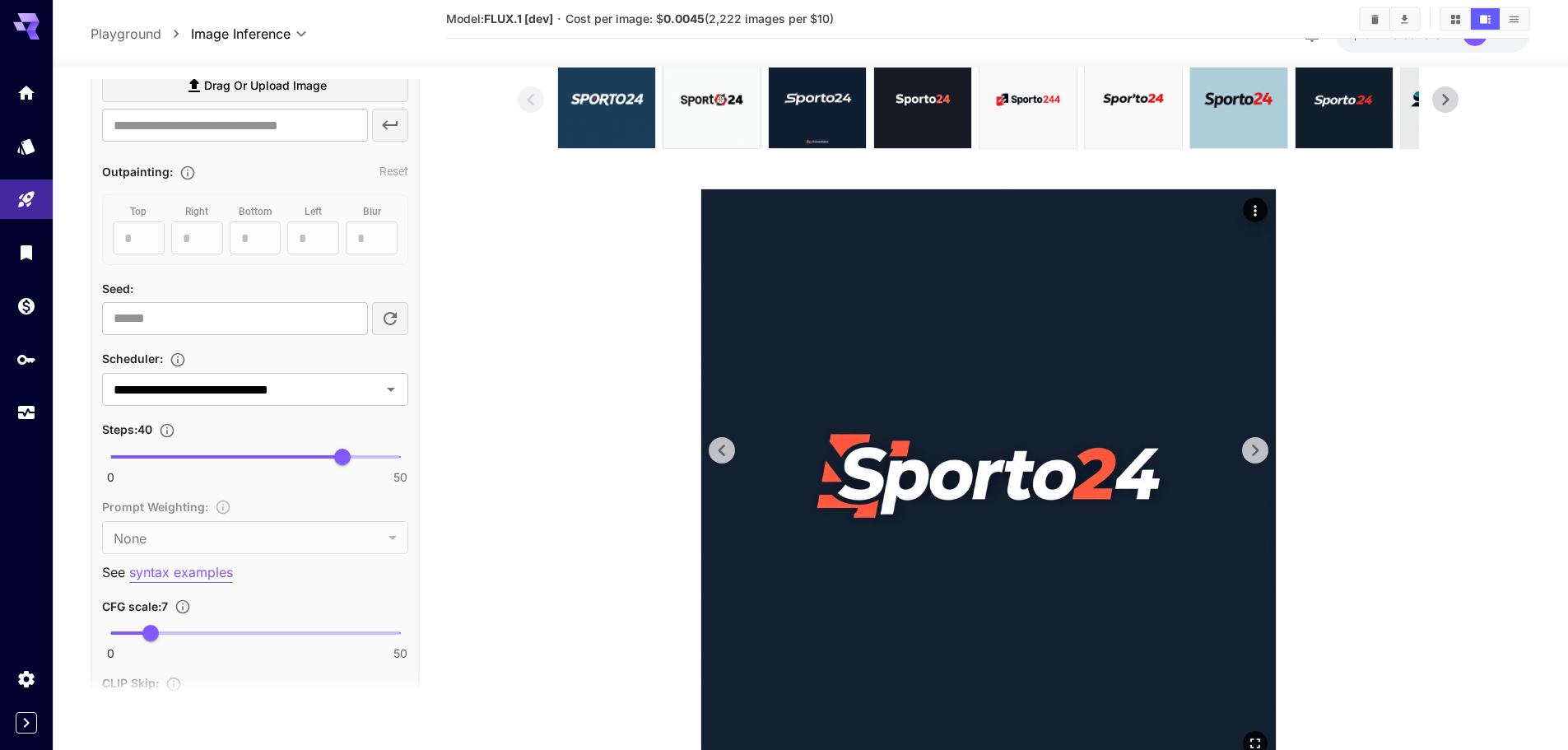
click at [1249, 446] on icon at bounding box center [1255, 450] width 25 height 25
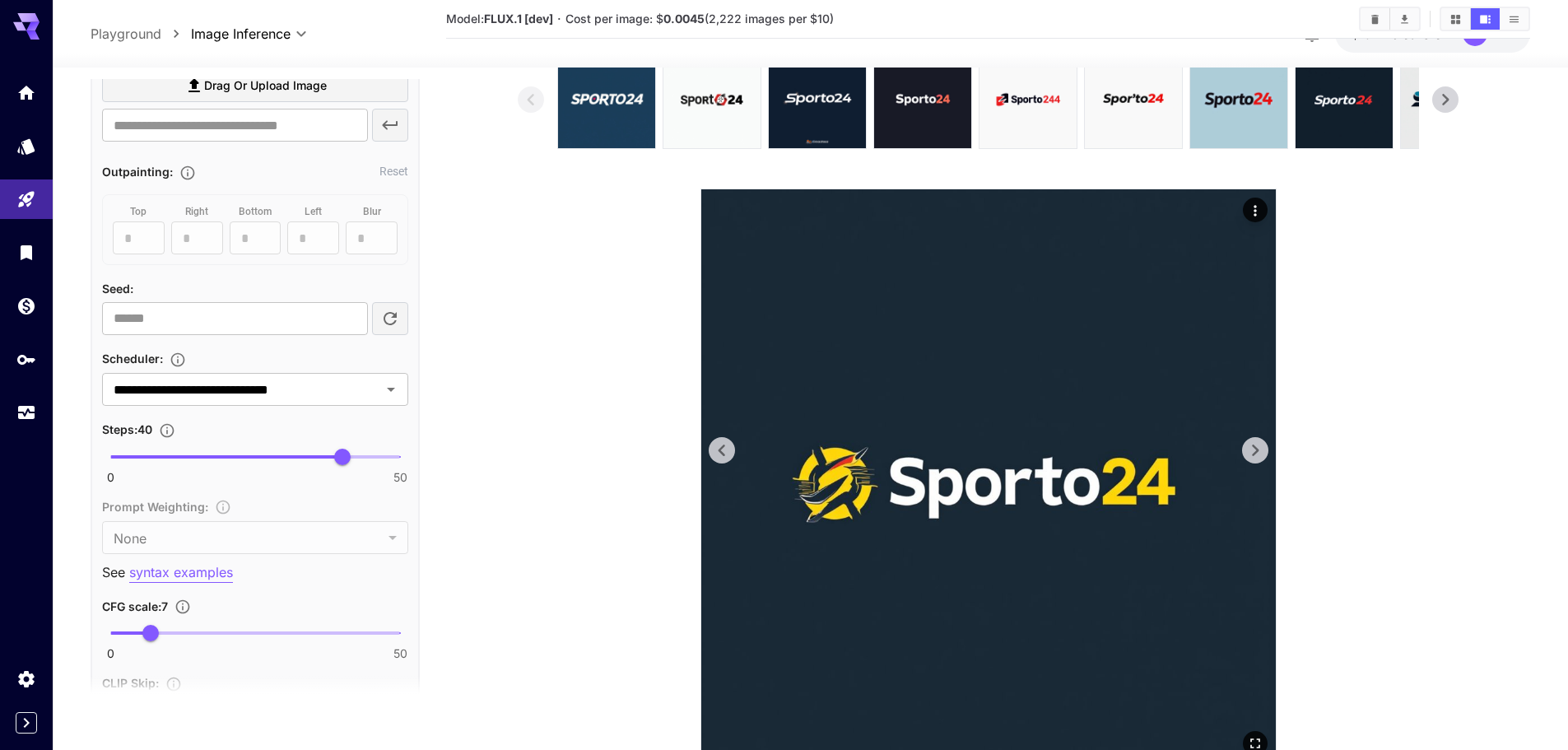
click at [1249, 446] on icon at bounding box center [1255, 450] width 25 height 25
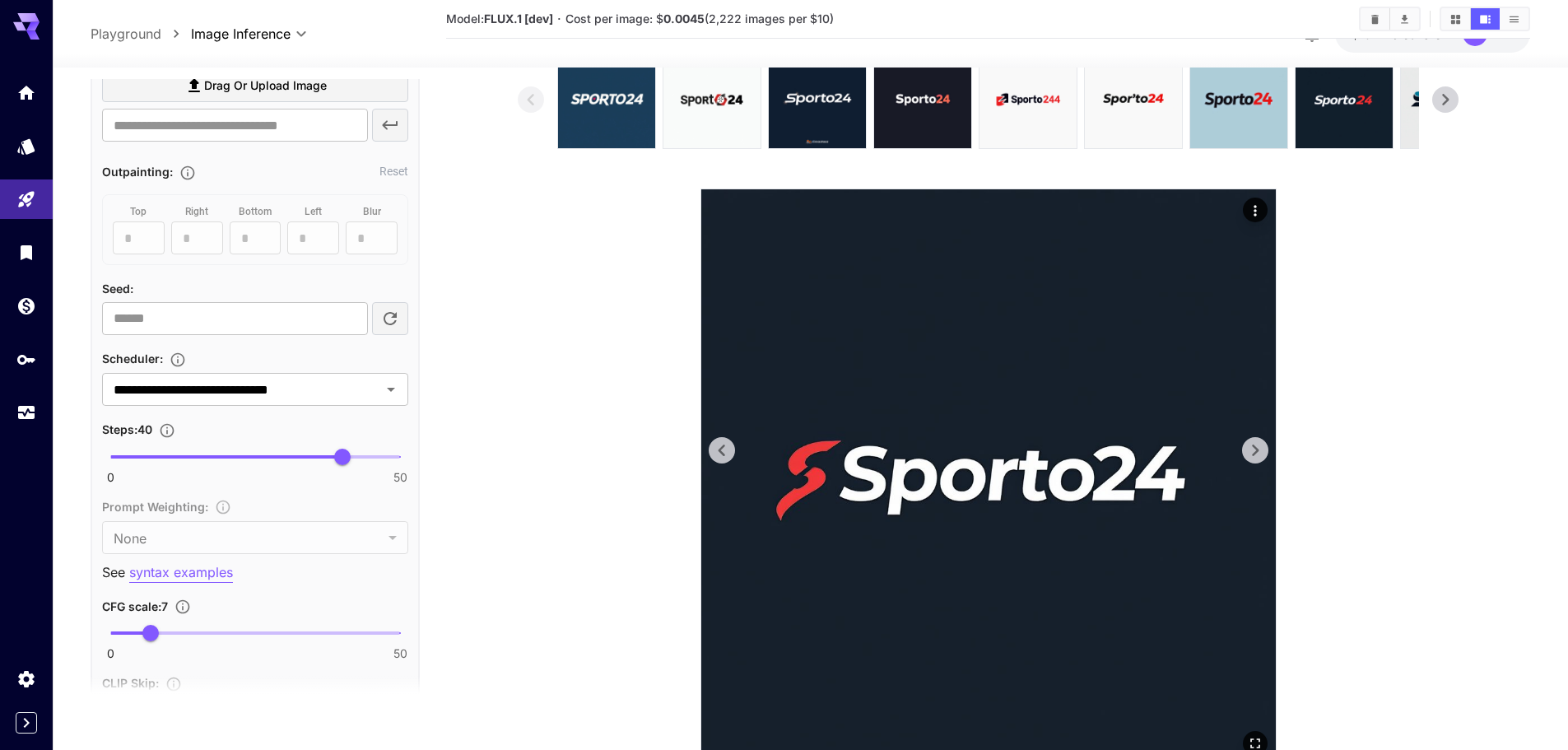
click at [1249, 446] on icon at bounding box center [1255, 450] width 25 height 25
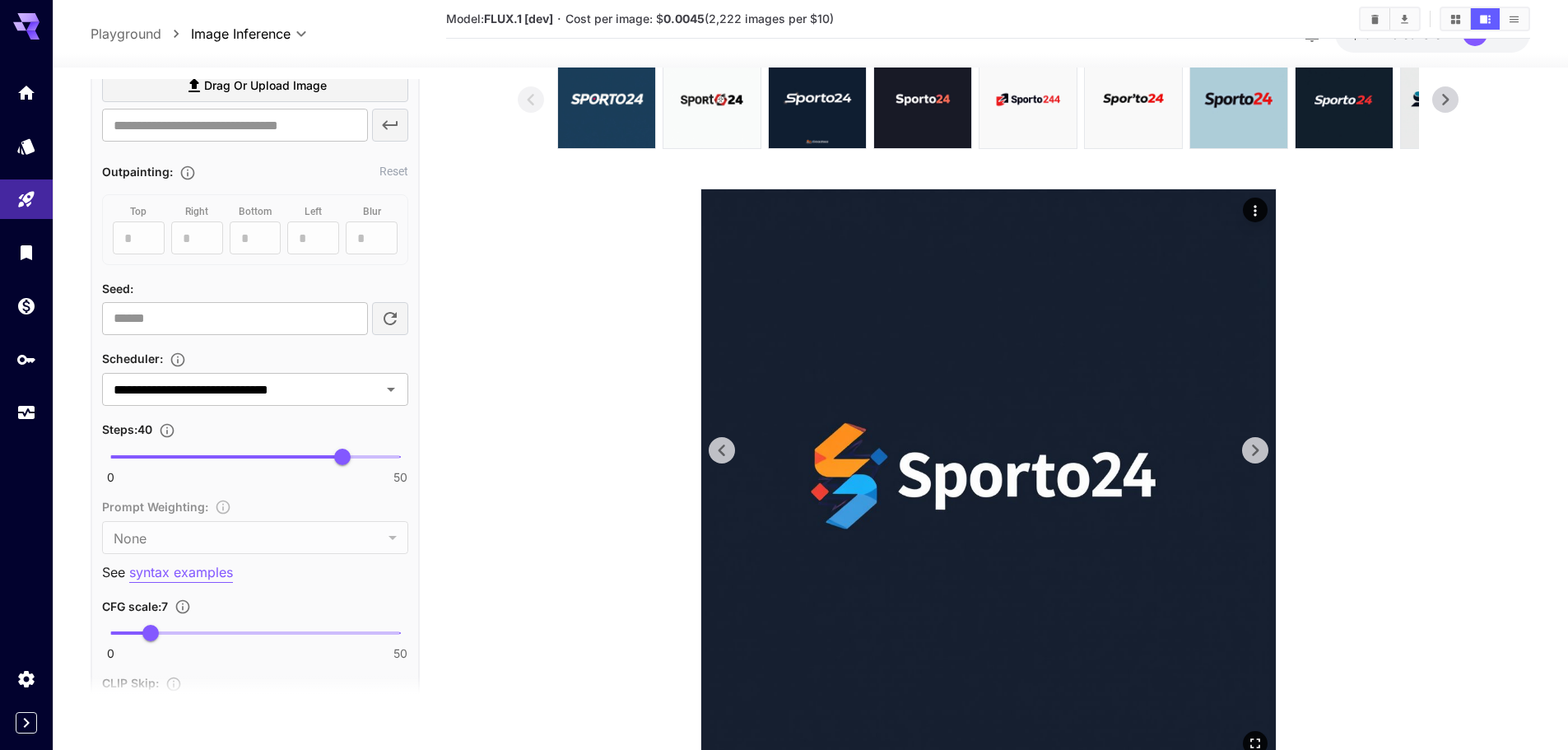
click at [1249, 446] on icon at bounding box center [1255, 450] width 25 height 25
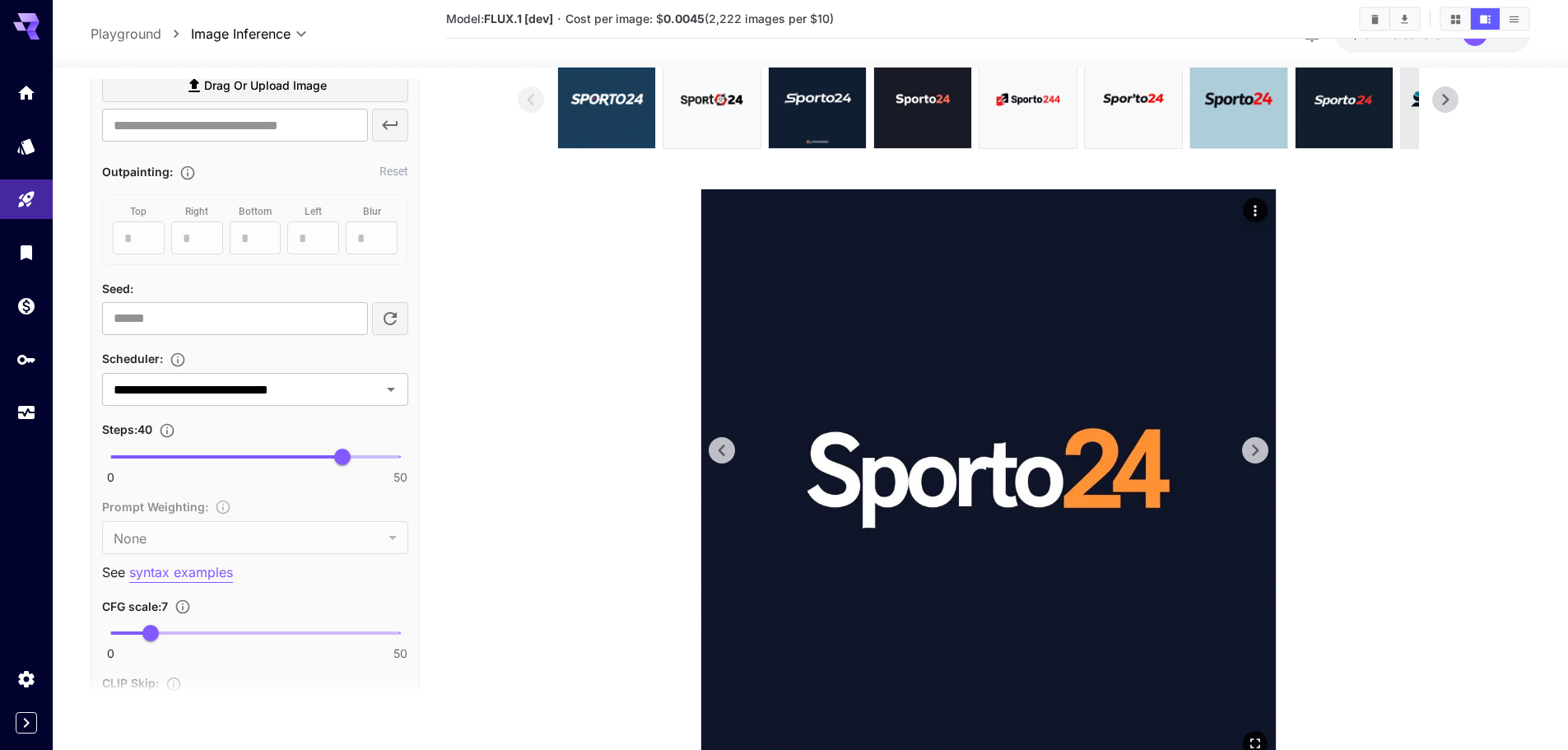
click at [1249, 446] on icon at bounding box center [1255, 450] width 25 height 25
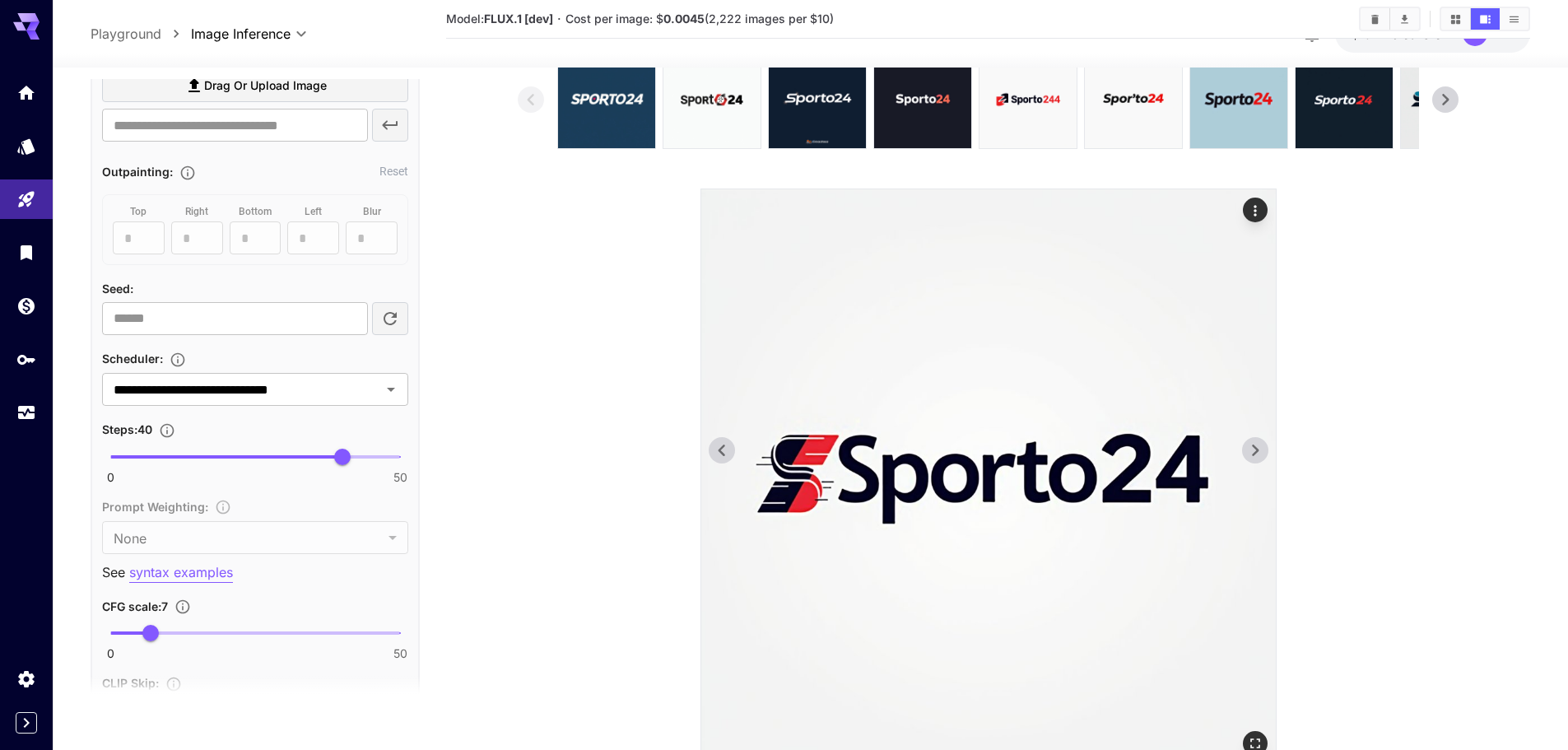
click at [1249, 446] on icon at bounding box center [1255, 450] width 25 height 25
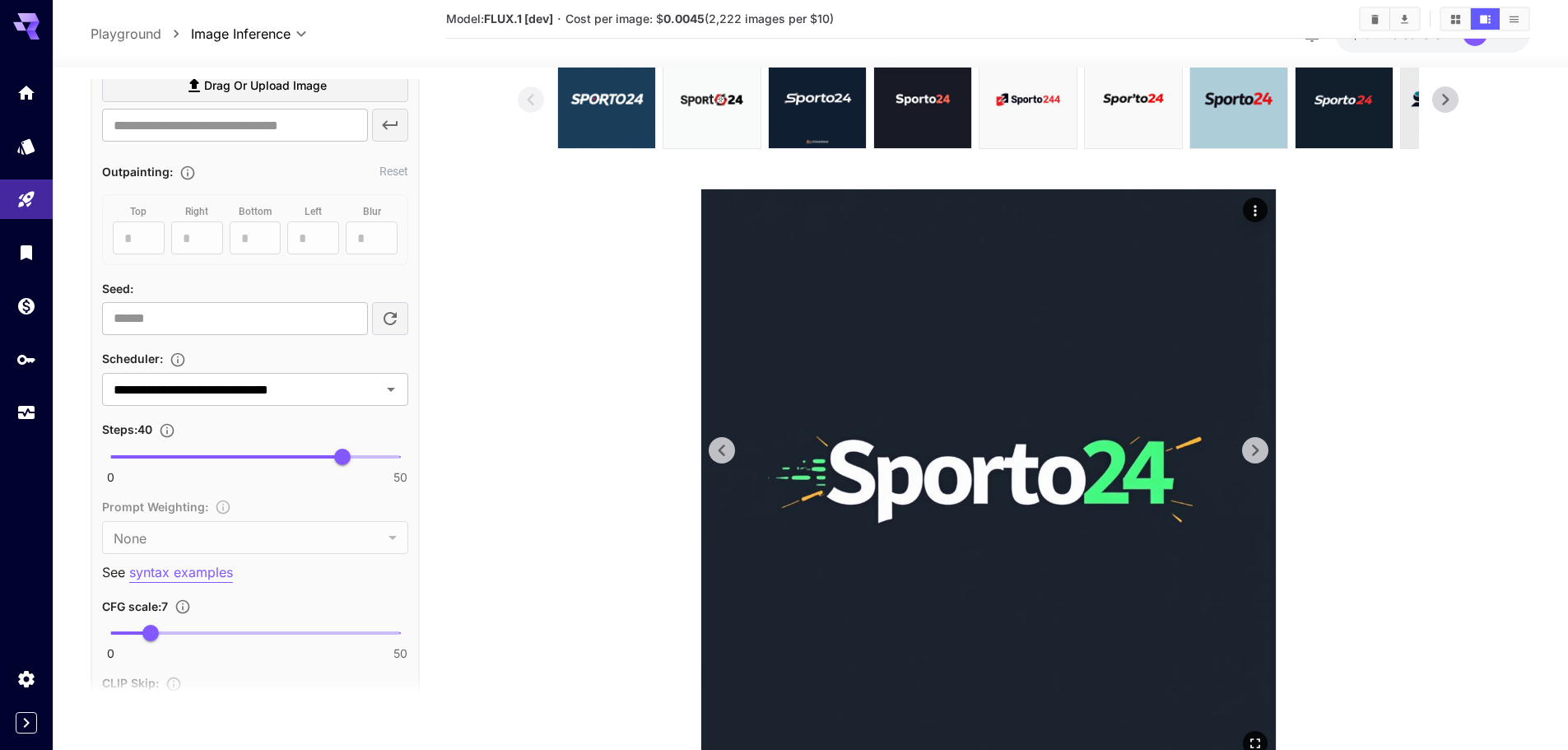
click at [1249, 446] on icon at bounding box center [1255, 450] width 25 height 25
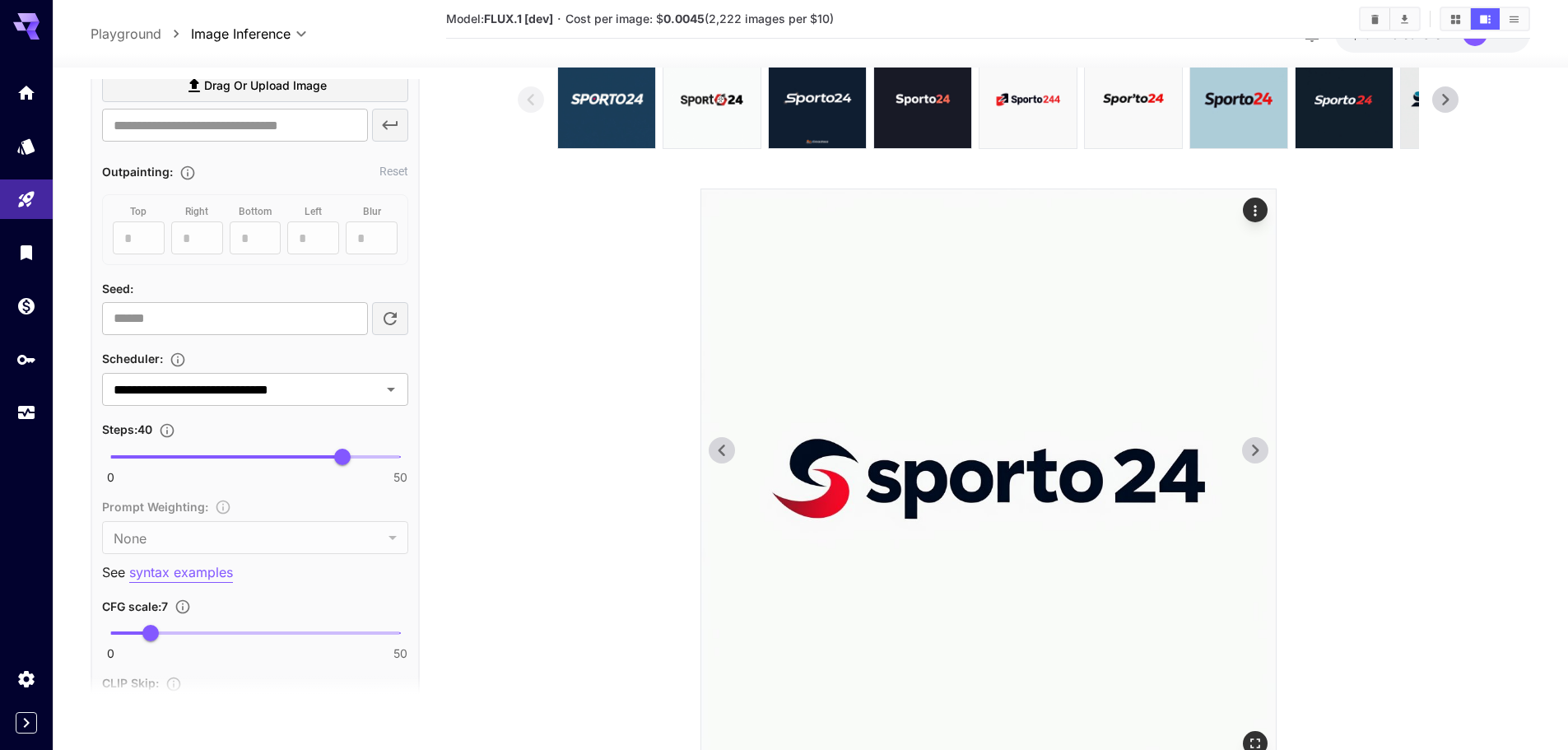
click at [1249, 446] on icon at bounding box center [1255, 450] width 25 height 25
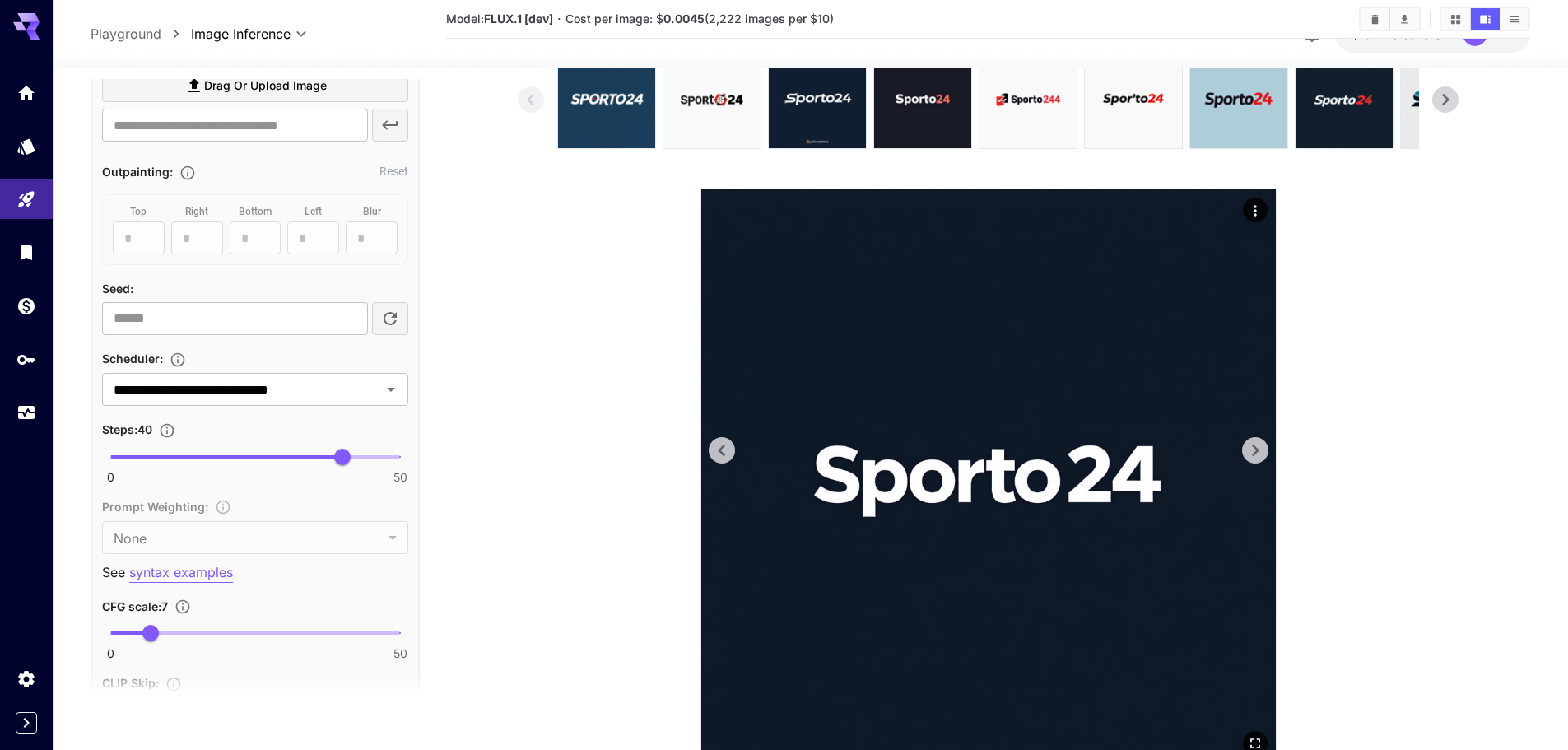
click at [1249, 446] on icon at bounding box center [1255, 450] width 25 height 25
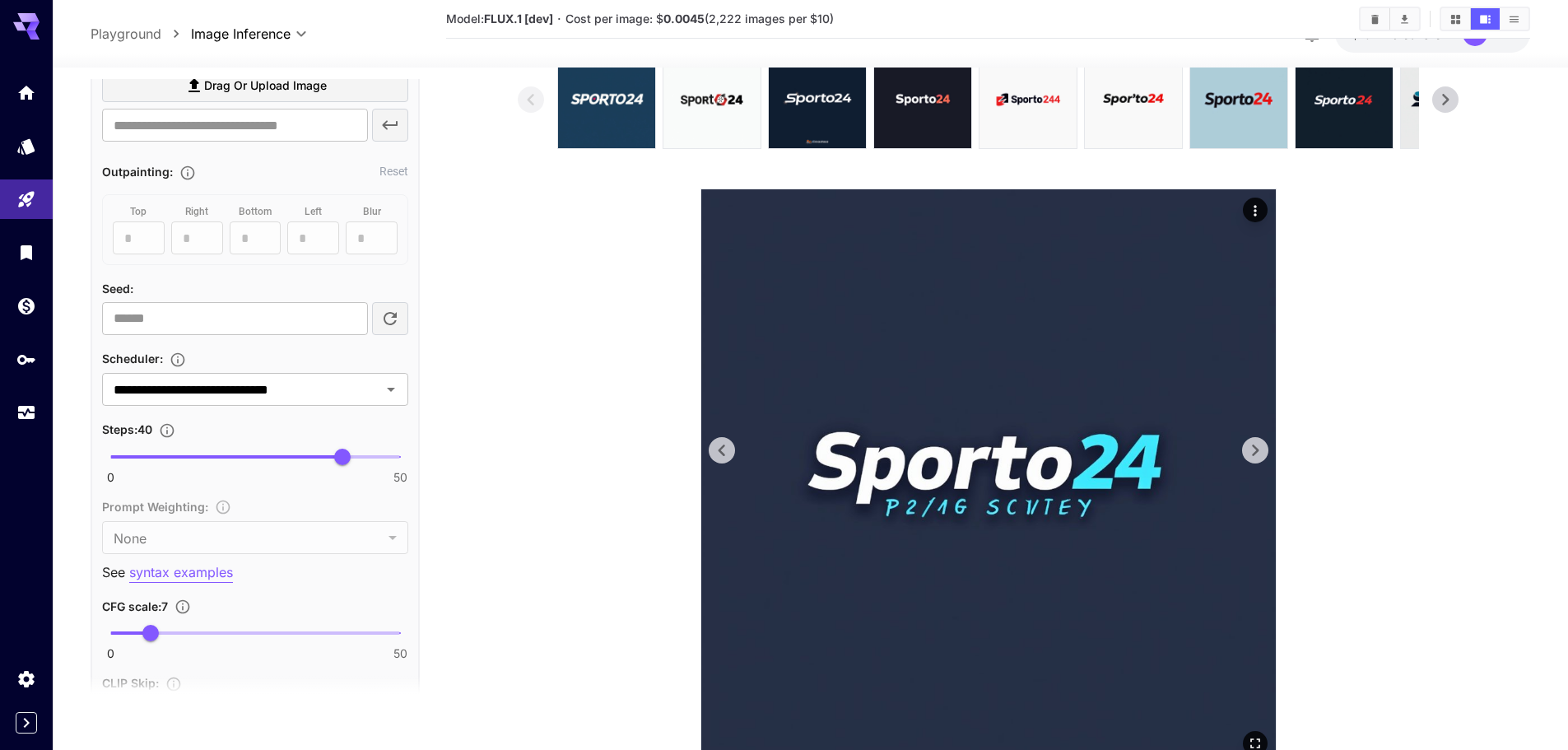
click at [1249, 446] on icon at bounding box center [1255, 450] width 25 height 25
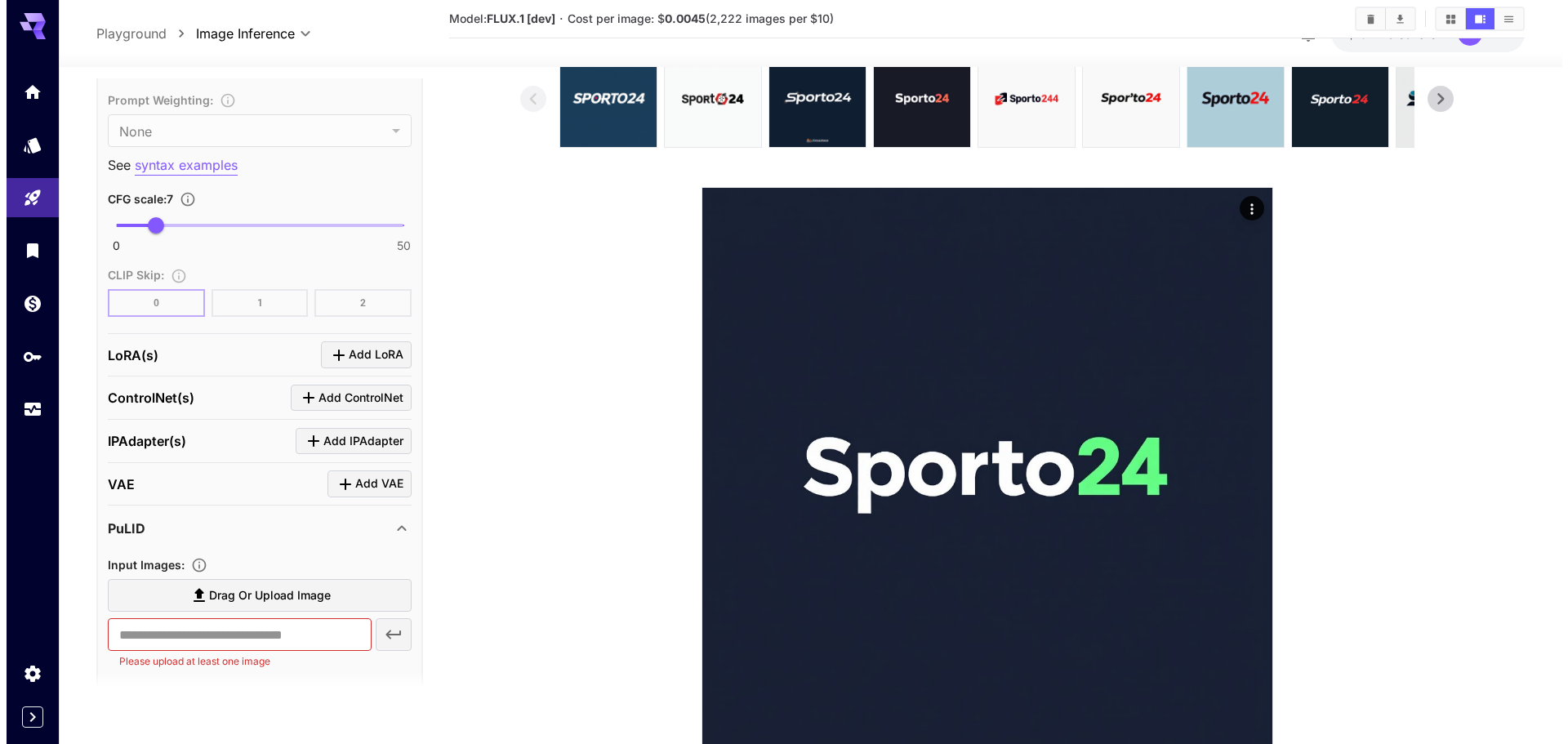
scroll to position [1307, 0]
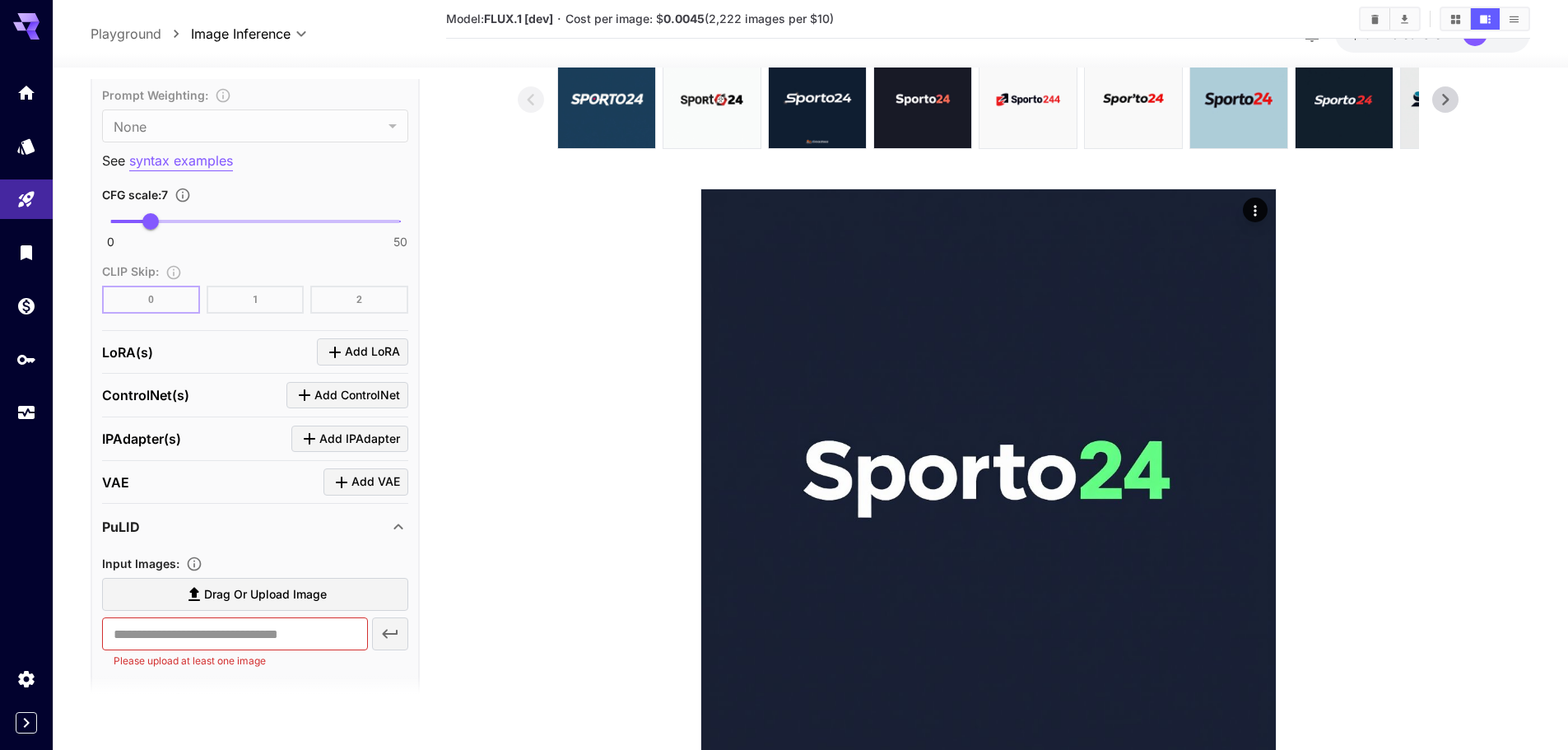
click at [591, 598] on section at bounding box center [988, 408] width 941 height 714
click at [356, 349] on span "Add LoRA" at bounding box center [373, 351] width 56 height 21
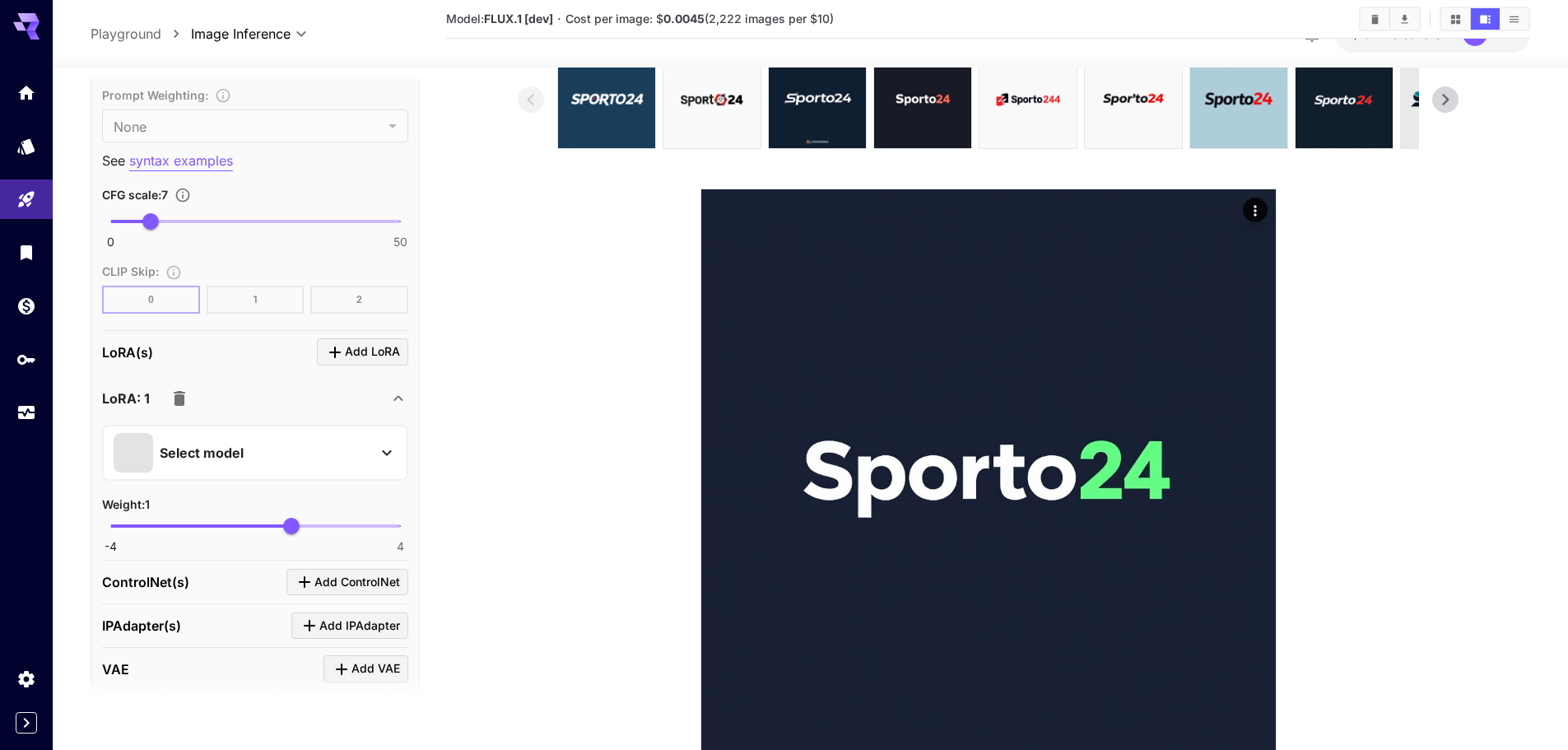
click at [307, 445] on div "Select model" at bounding box center [242, 453] width 257 height 40
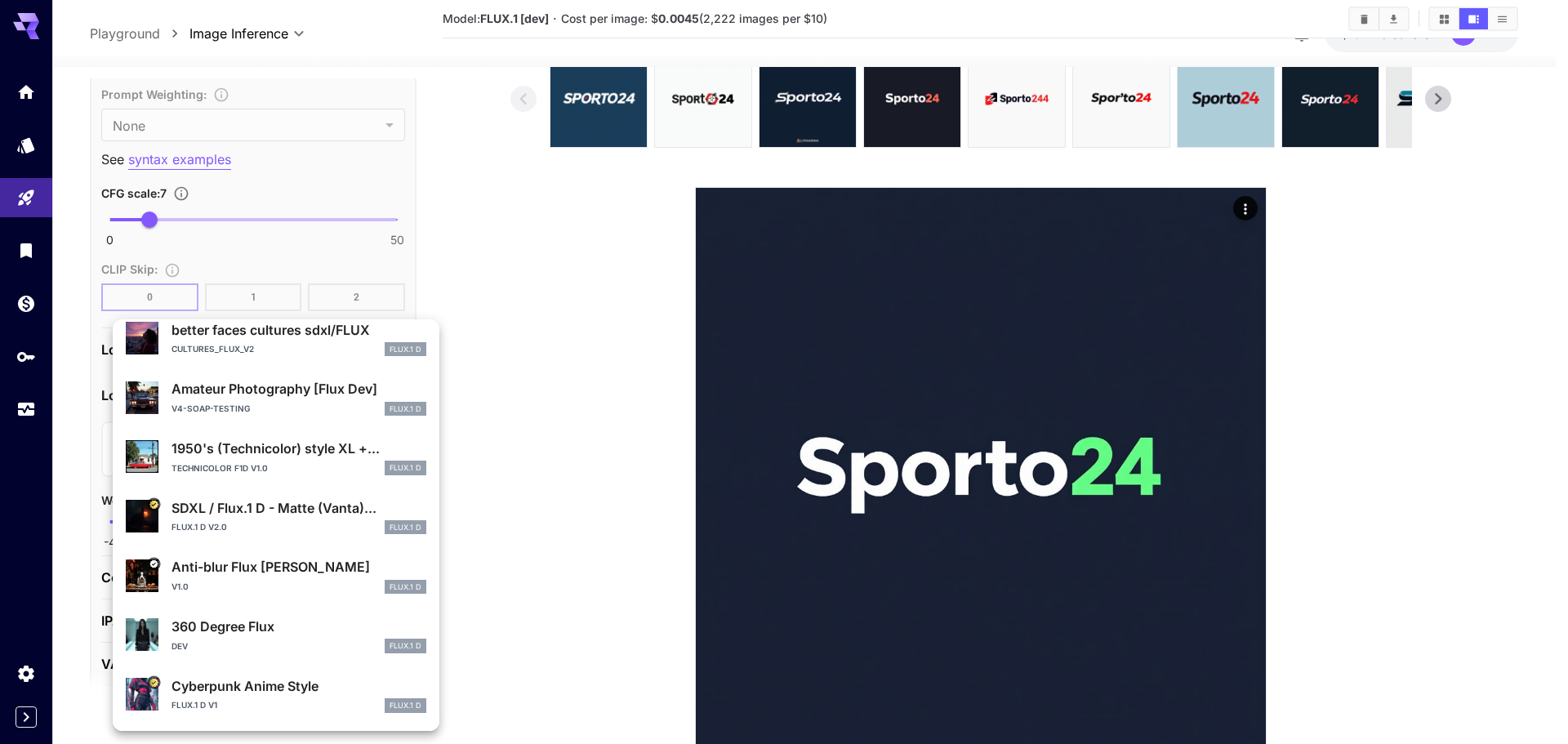
scroll to position [0, 0]
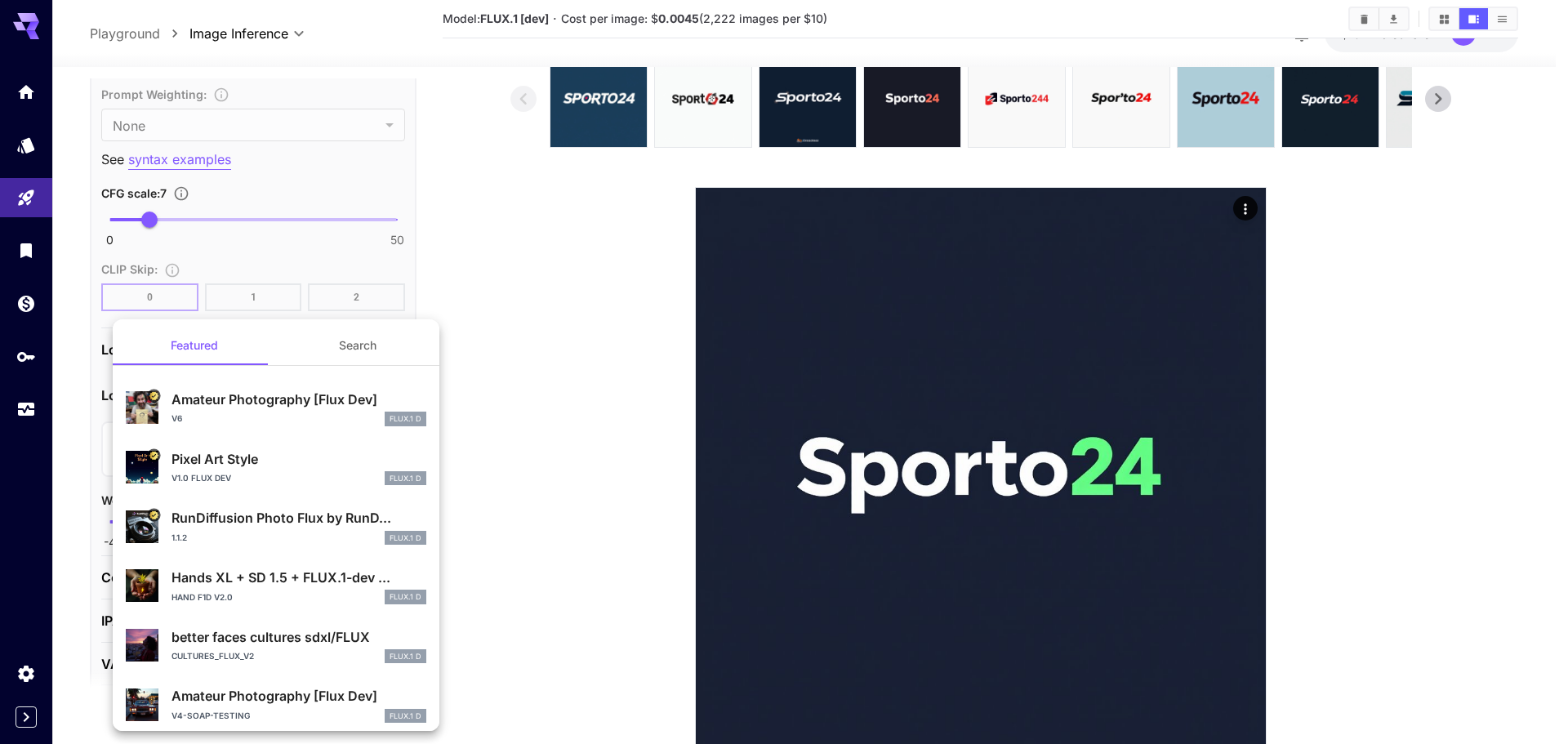
click at [540, 530] on div at bounding box center [784, 372] width 1568 height 744
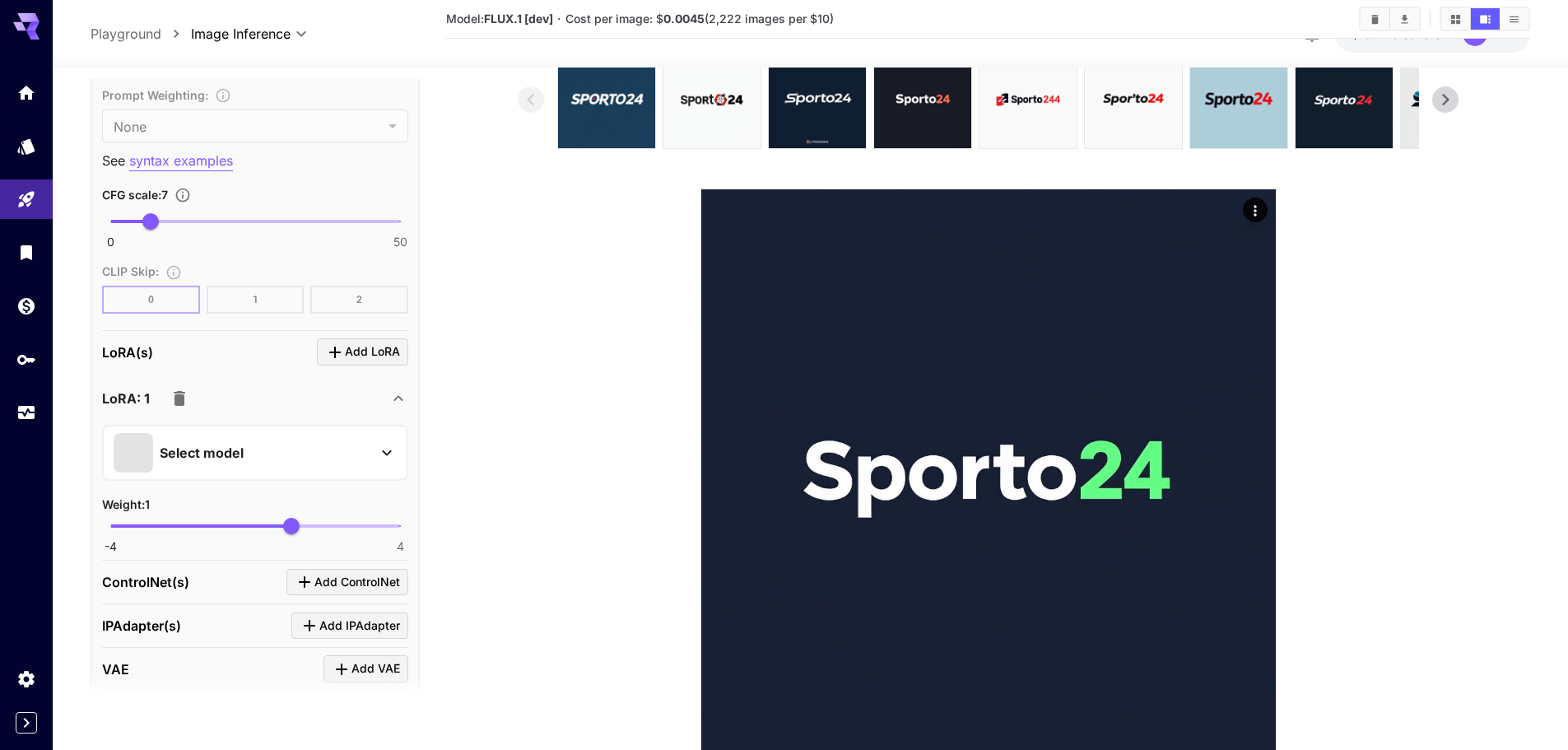
click at [179, 400] on icon "button" at bounding box center [180, 398] width 12 height 15
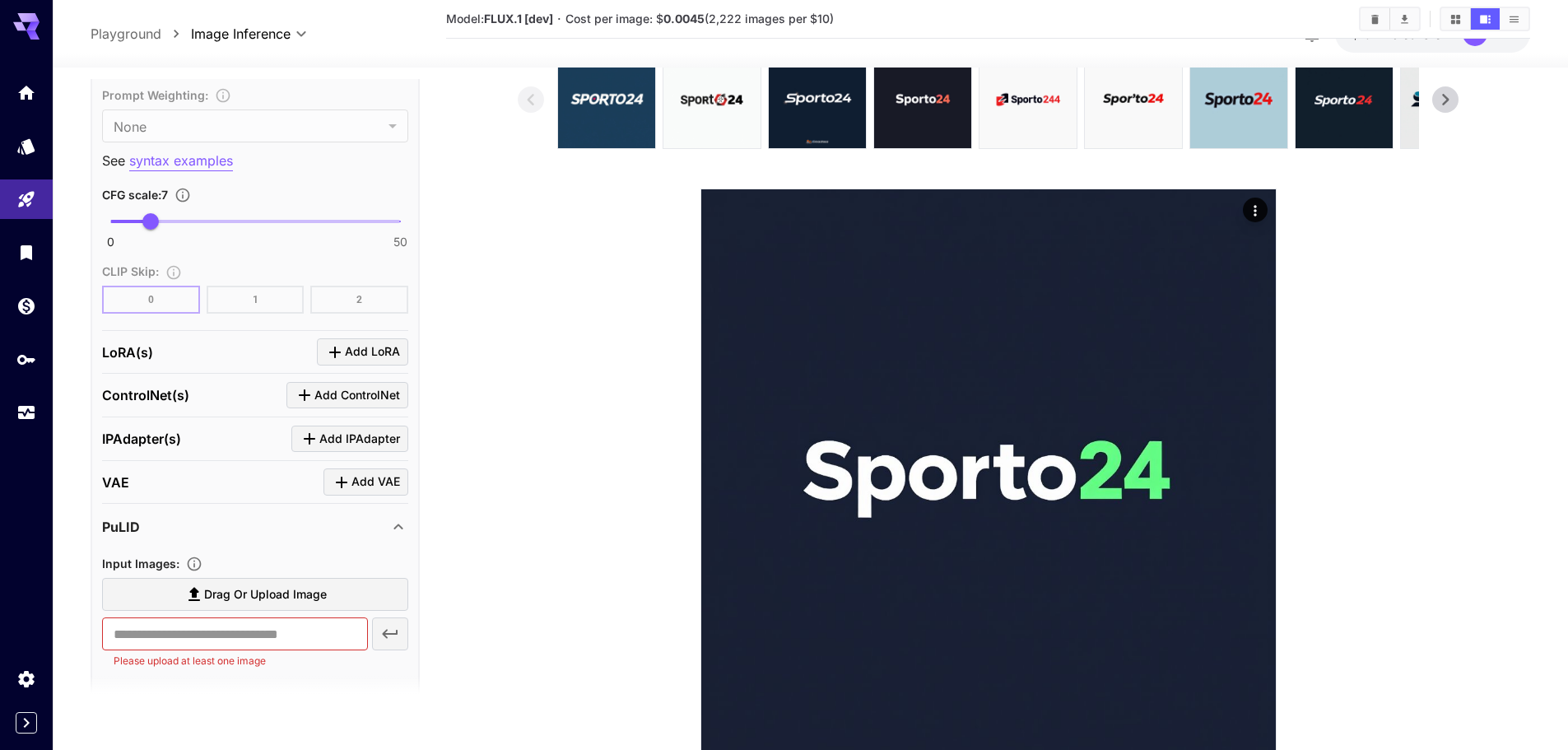
click at [360, 401] on span "Add ControlNet" at bounding box center [357, 395] width 85 height 21
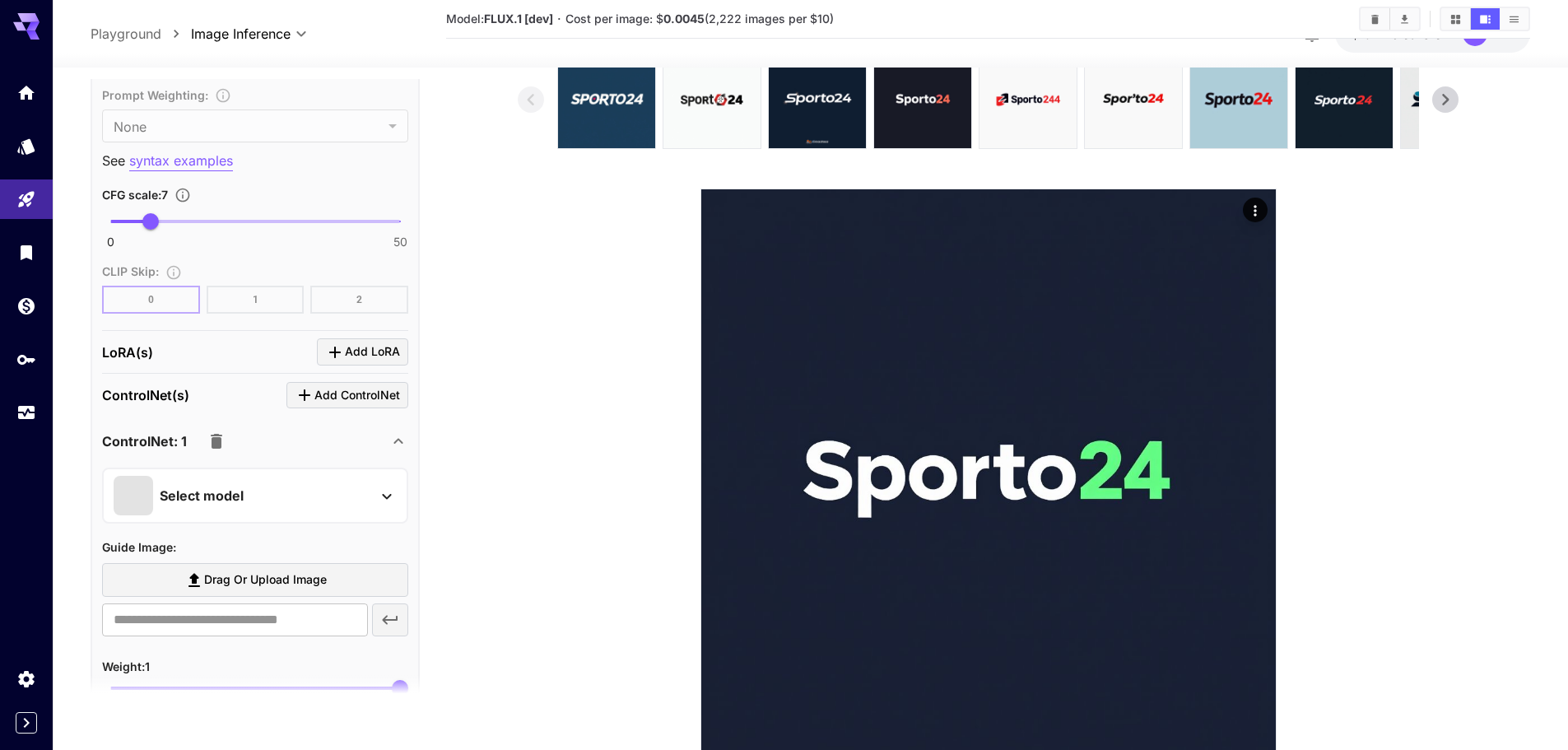
click at [300, 515] on div "Select model" at bounding box center [242, 496] width 257 height 40
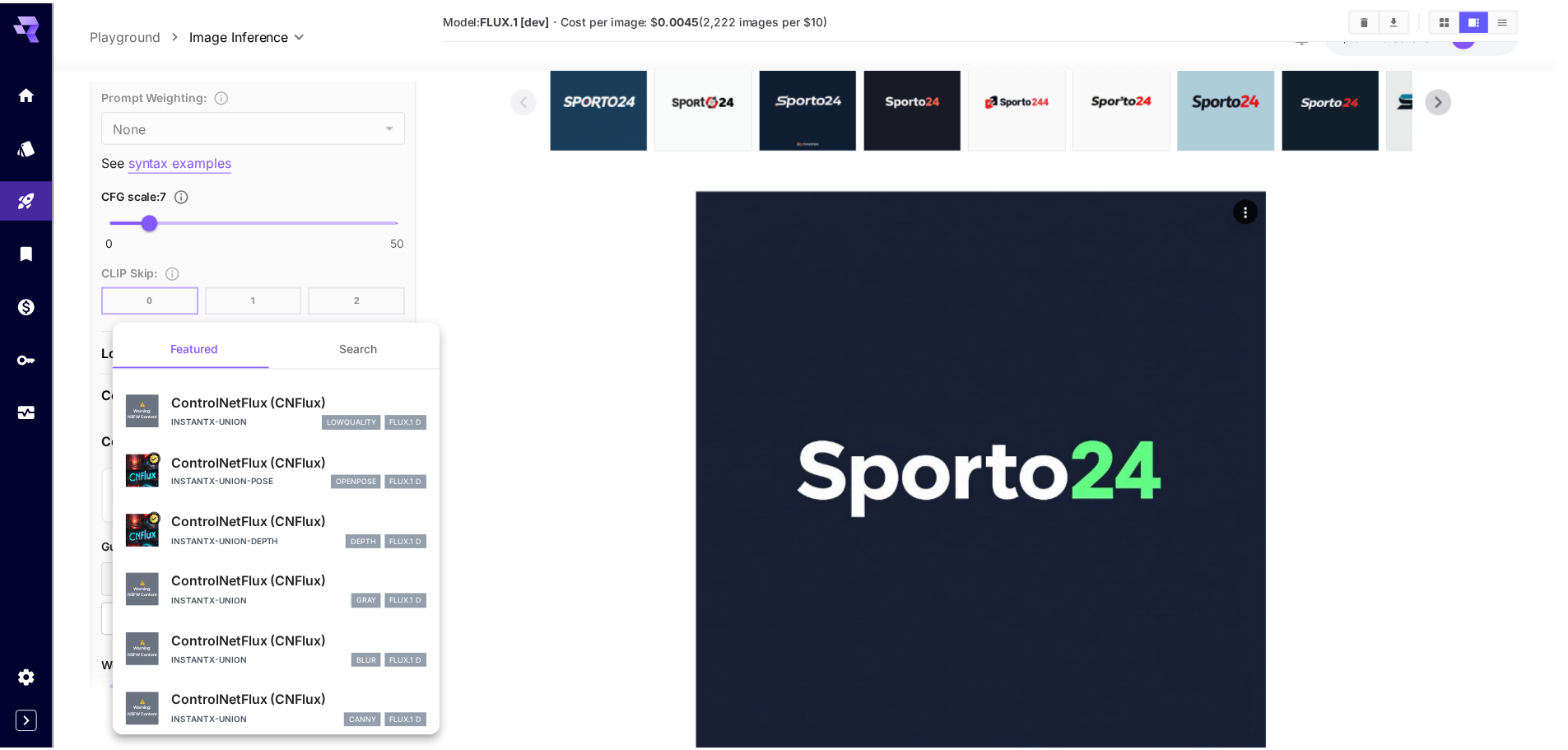
scroll to position [70, 0]
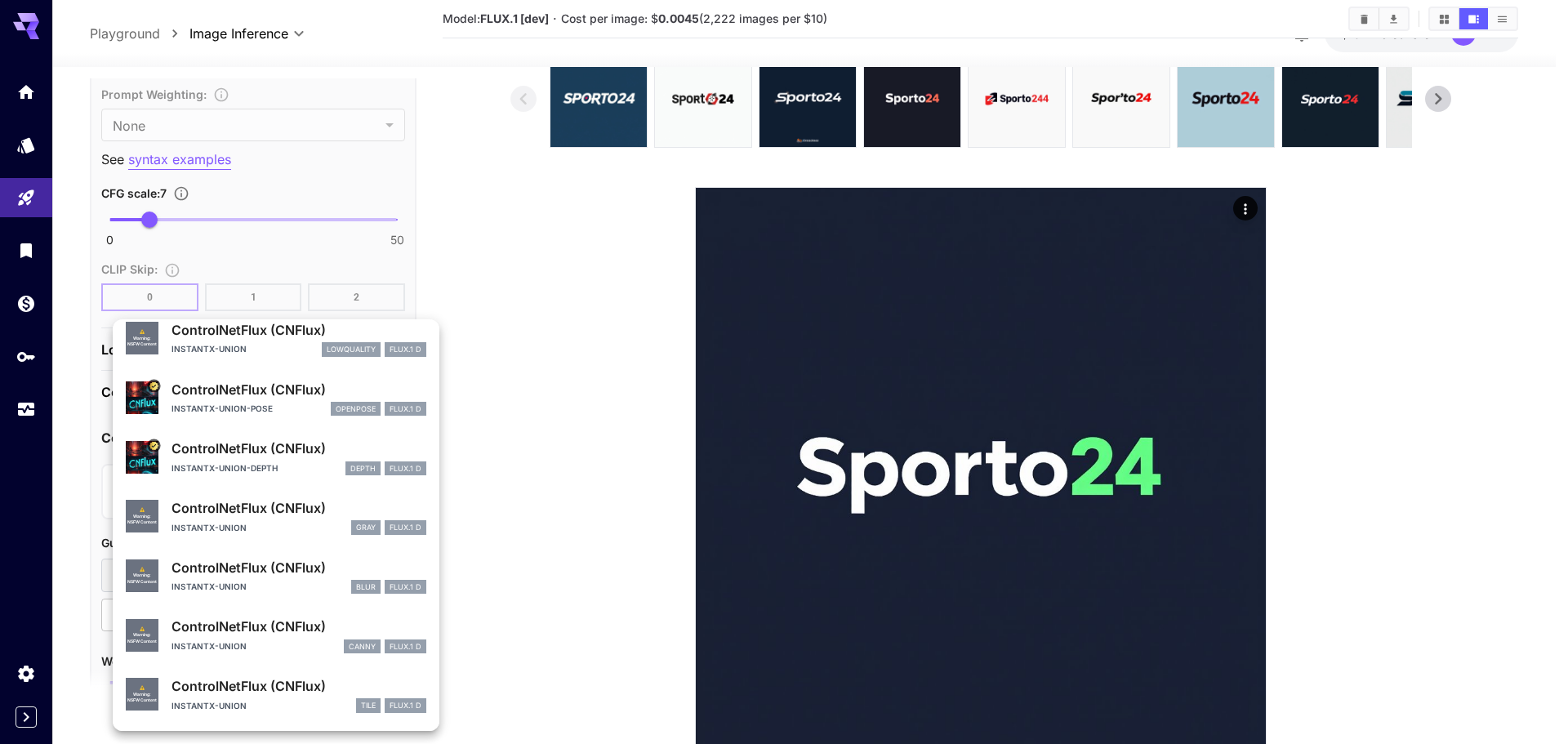
click at [491, 451] on div at bounding box center [784, 372] width 1568 height 744
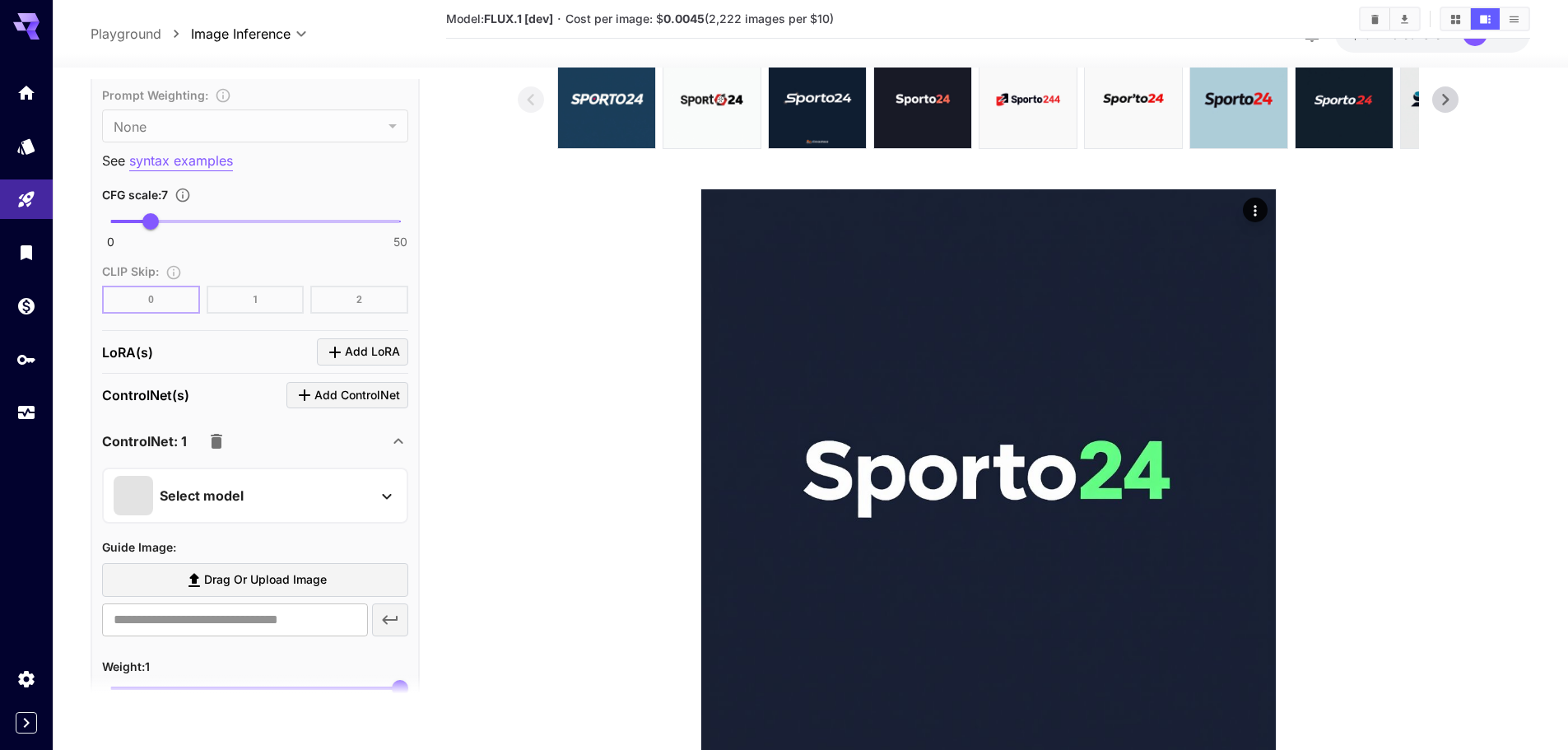
click at [215, 451] on icon "button" at bounding box center [216, 441] width 20 height 20
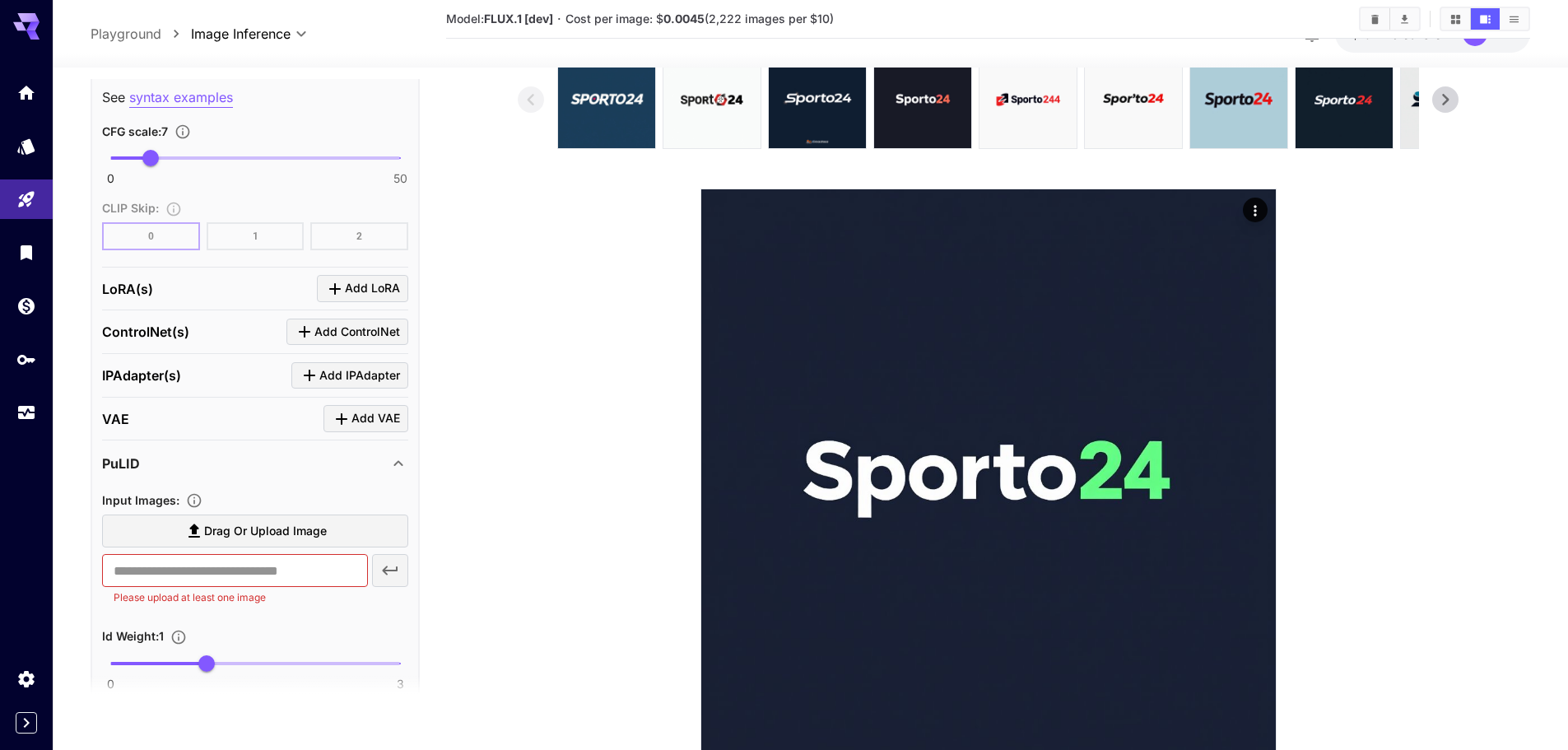
scroll to position [1400, 0]
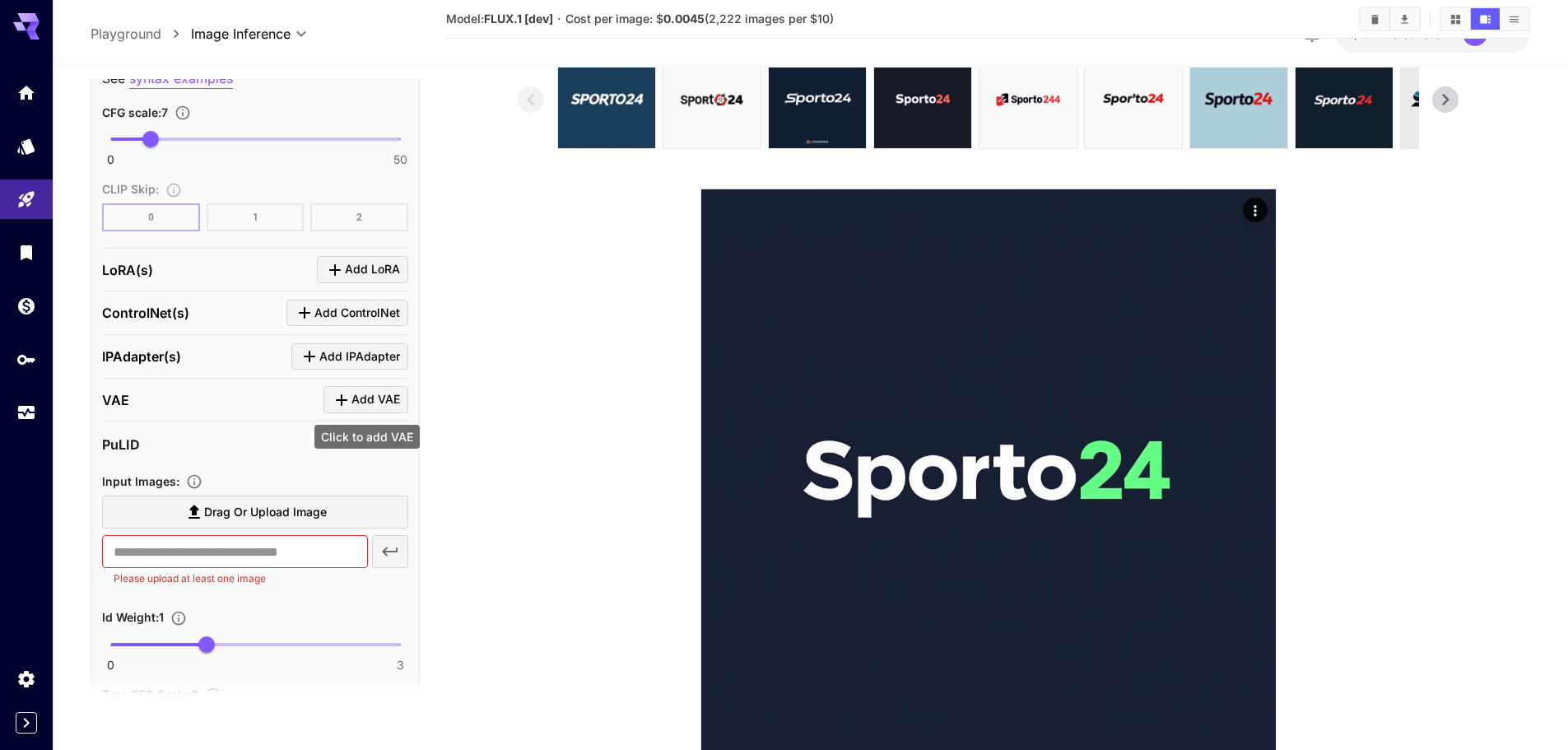
click at [377, 400] on span "Add VAE" at bounding box center [375, 400] width 49 height 21
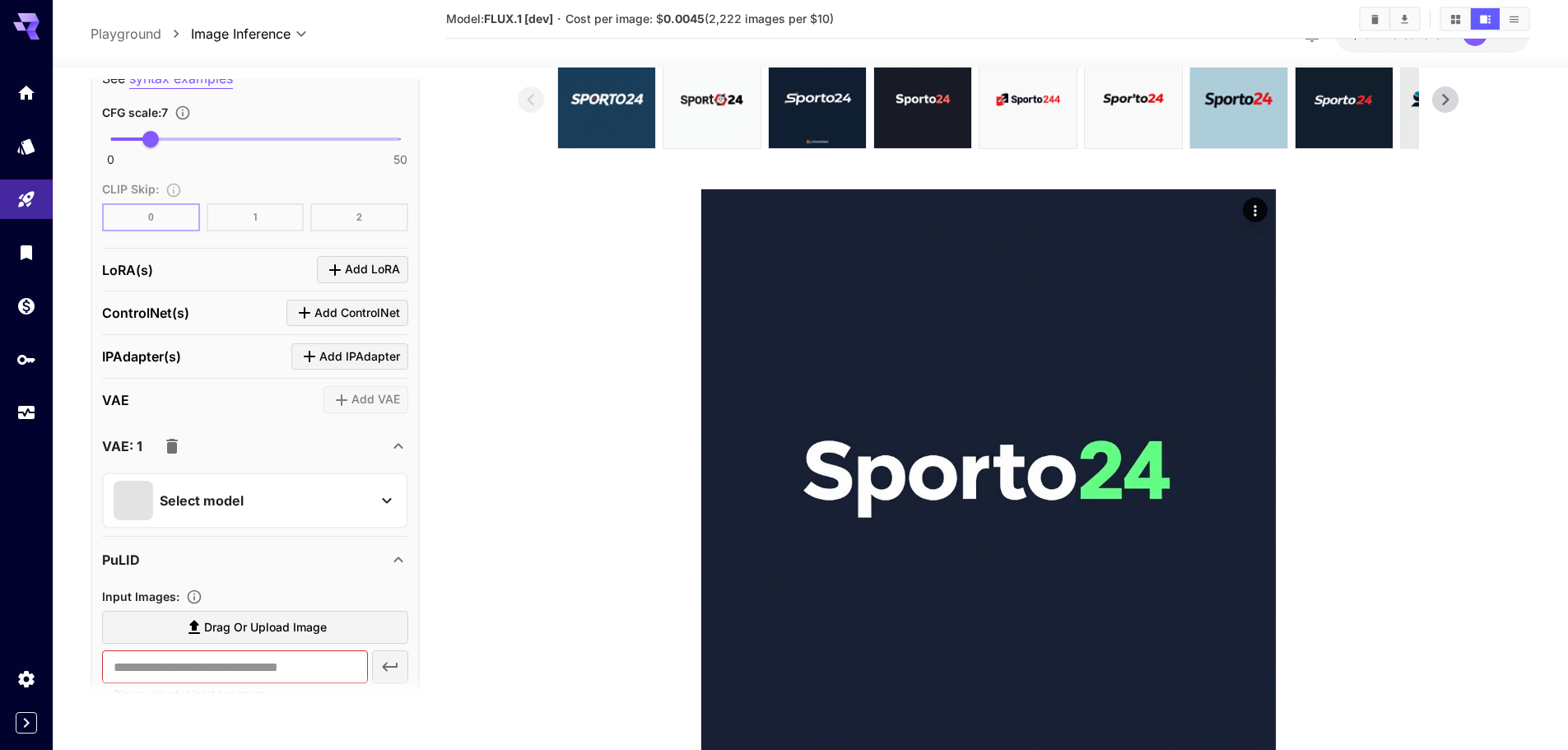
click at [287, 478] on div "Select model" at bounding box center [255, 500] width 306 height 56
click at [274, 500] on div "Select model" at bounding box center [242, 501] width 257 height 40
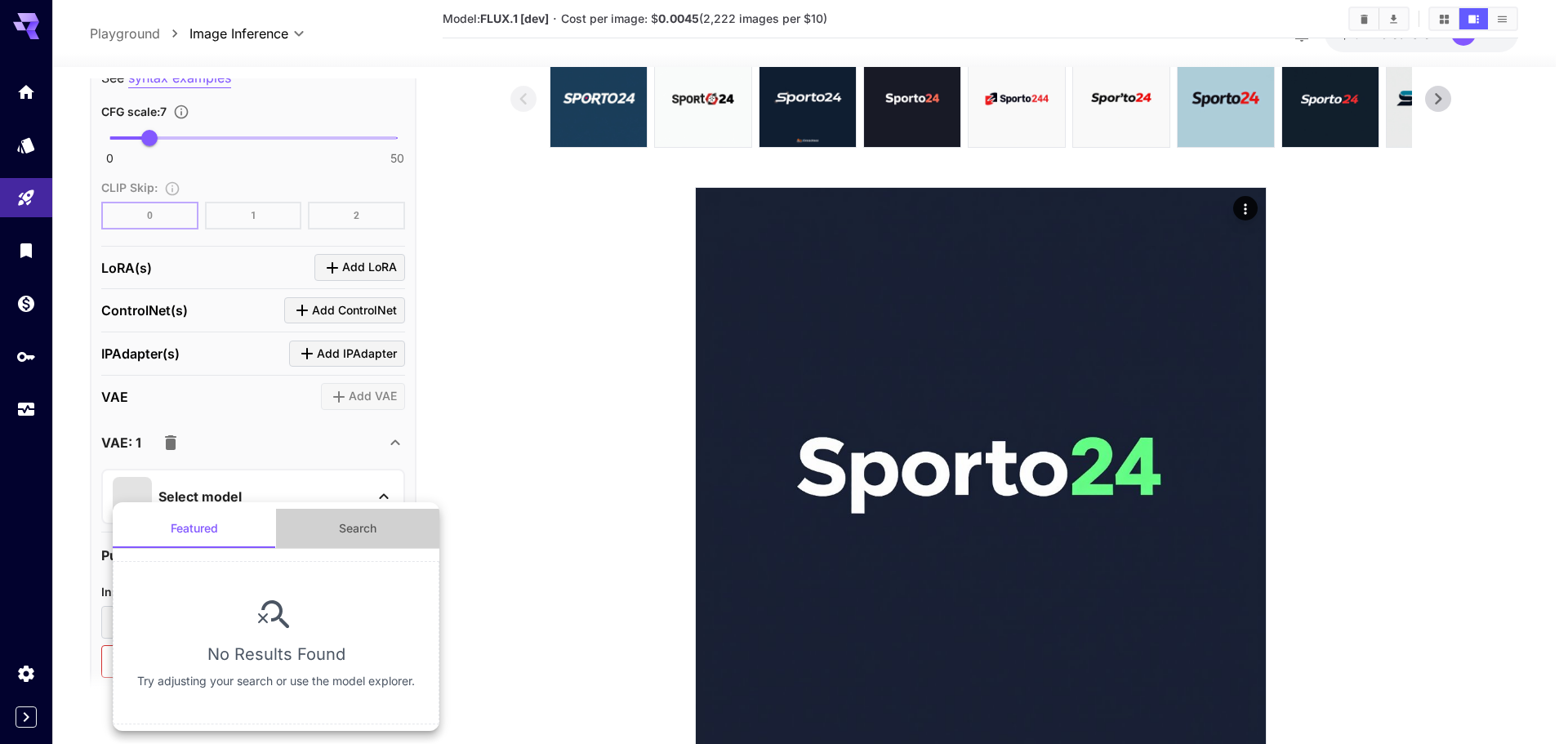
click at [381, 524] on button "Search" at bounding box center [358, 528] width 163 height 39
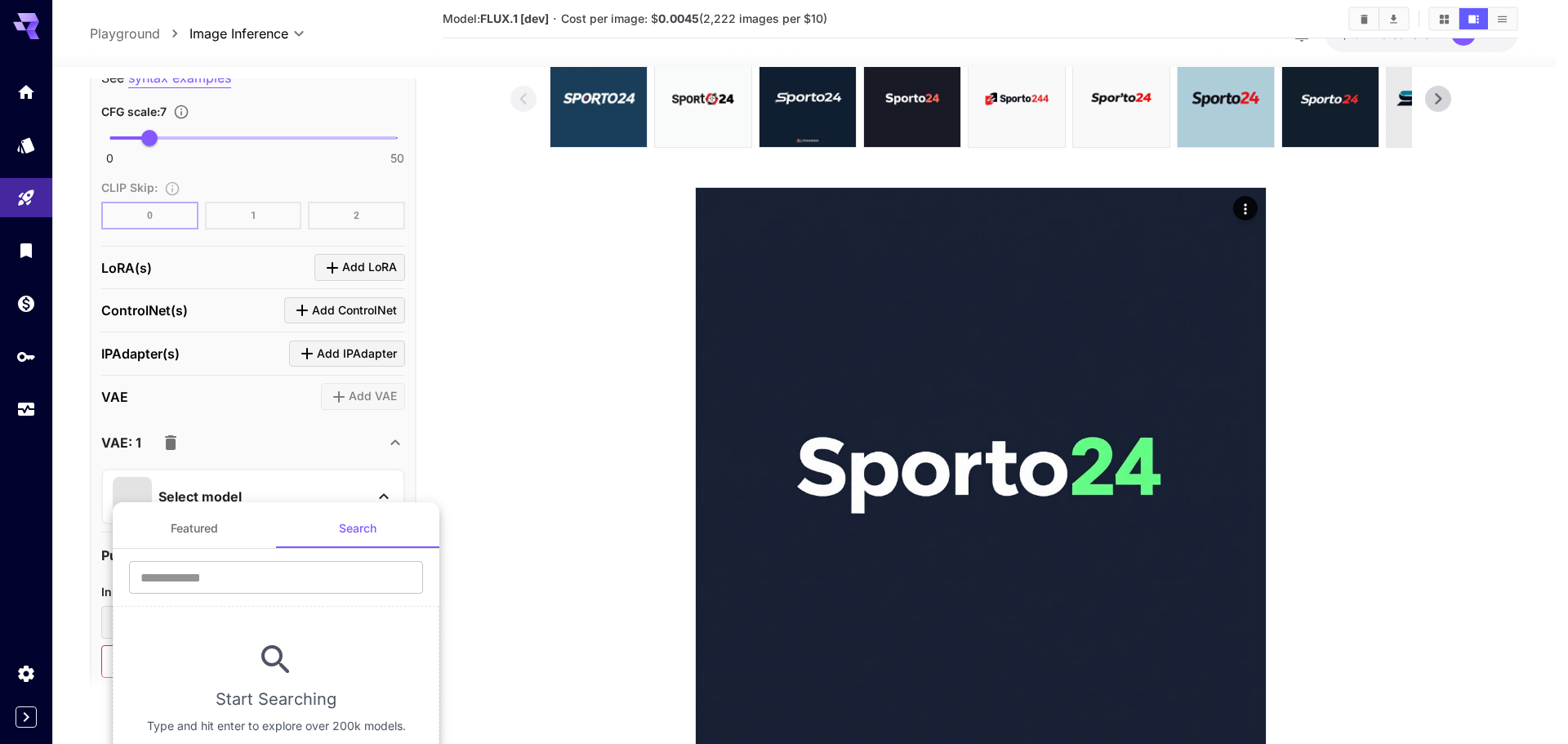
click at [550, 461] on div at bounding box center [784, 372] width 1568 height 744
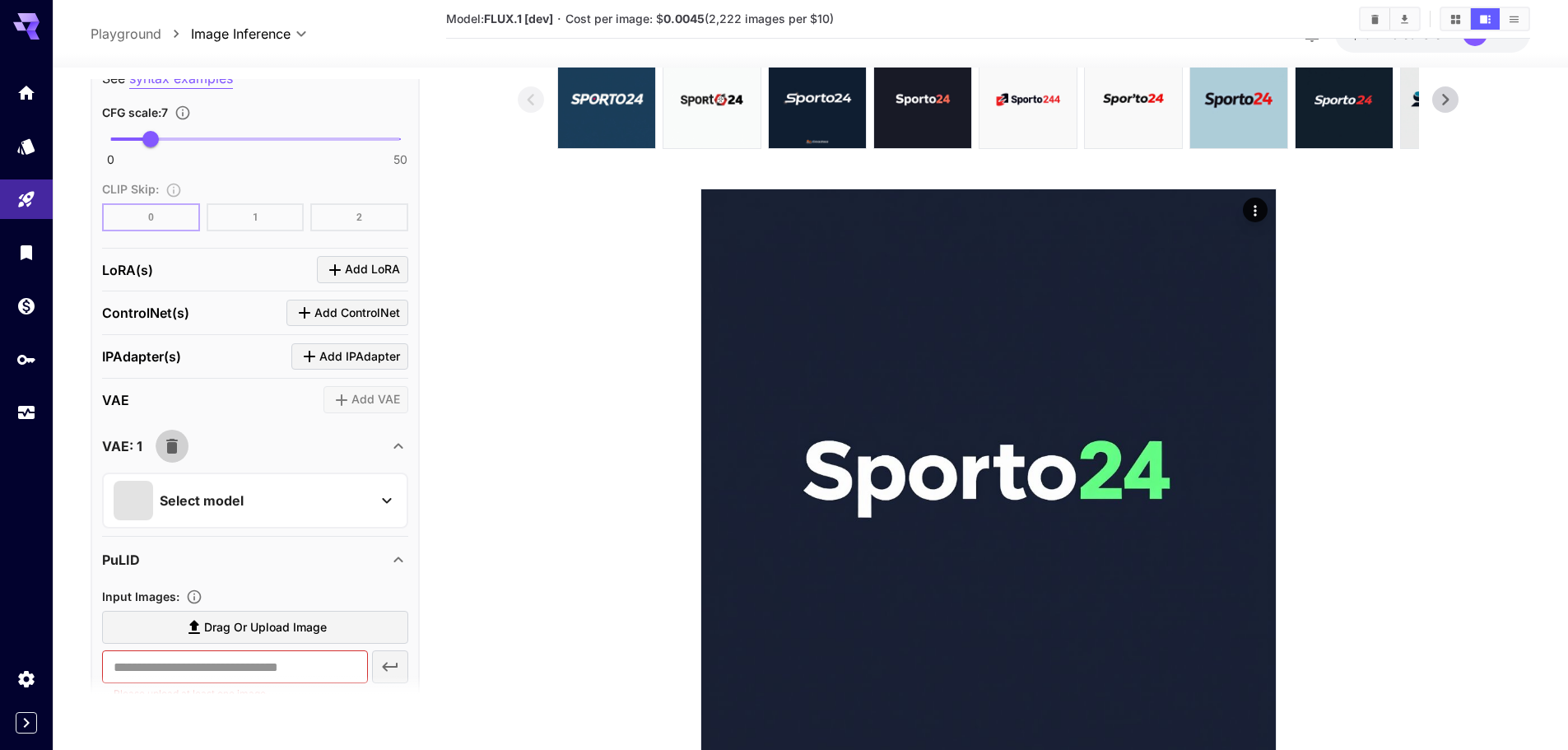
click at [179, 453] on icon "button" at bounding box center [173, 446] width 20 height 20
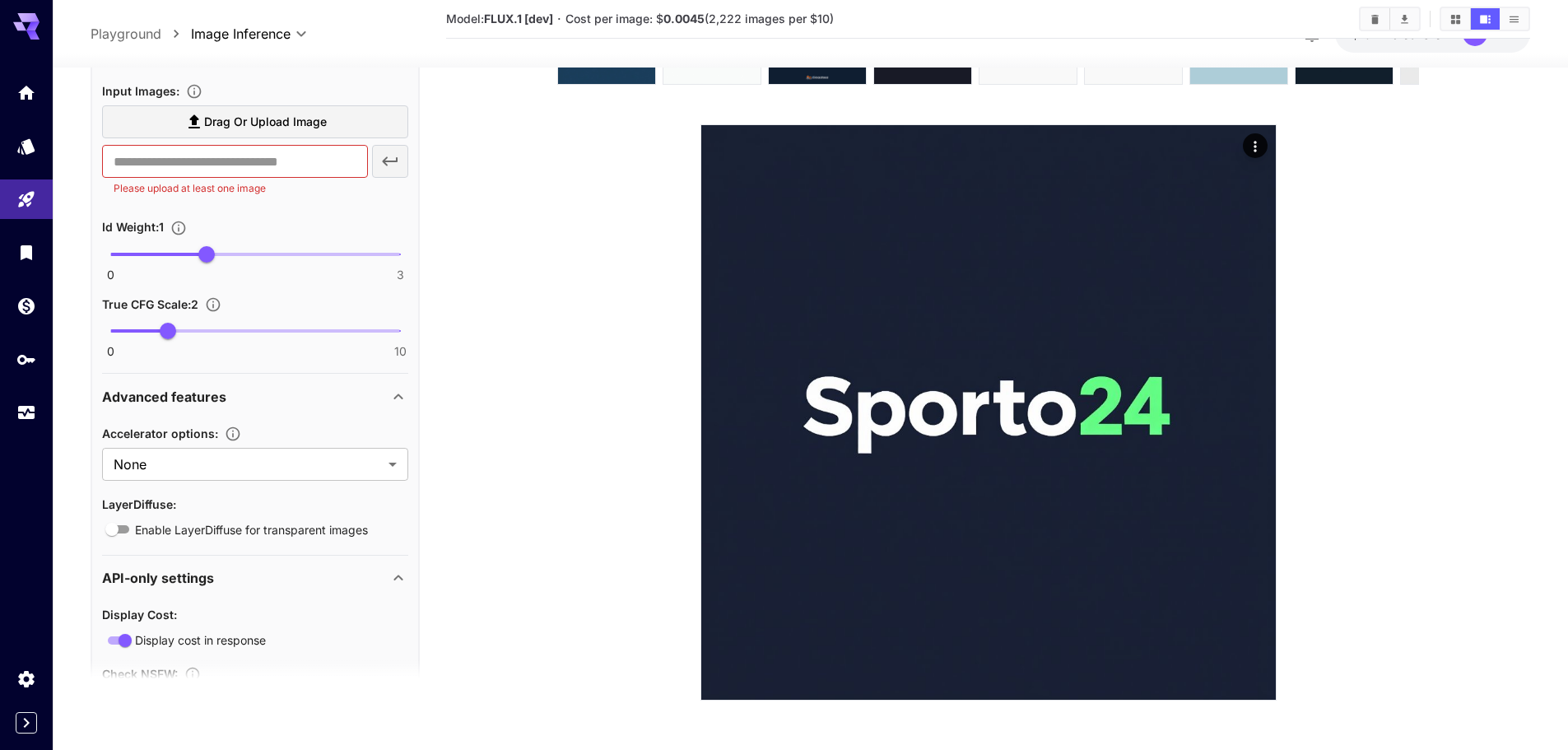
scroll to position [1812, 0]
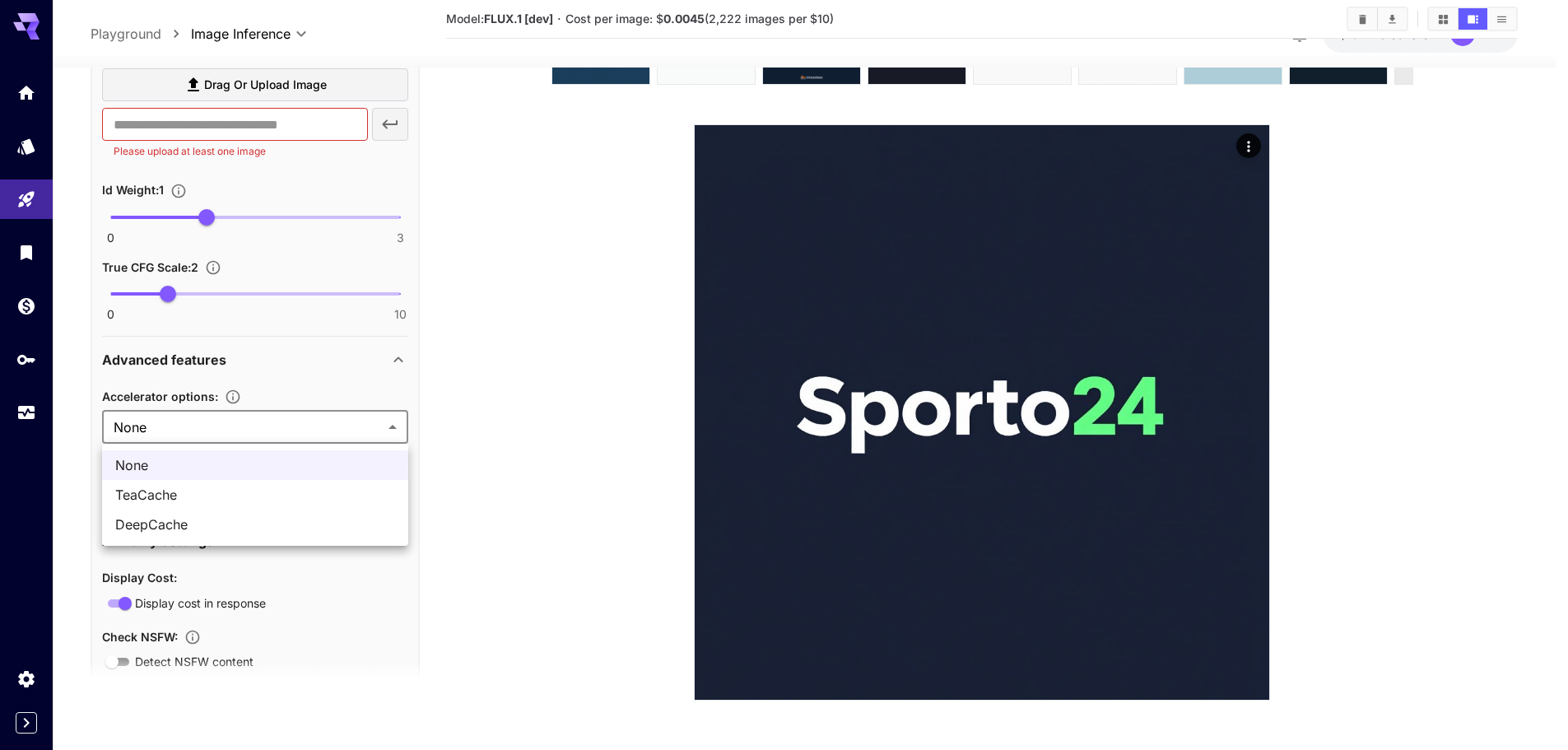
click at [272, 420] on body "**********" at bounding box center [784, 302] width 1568 height 897
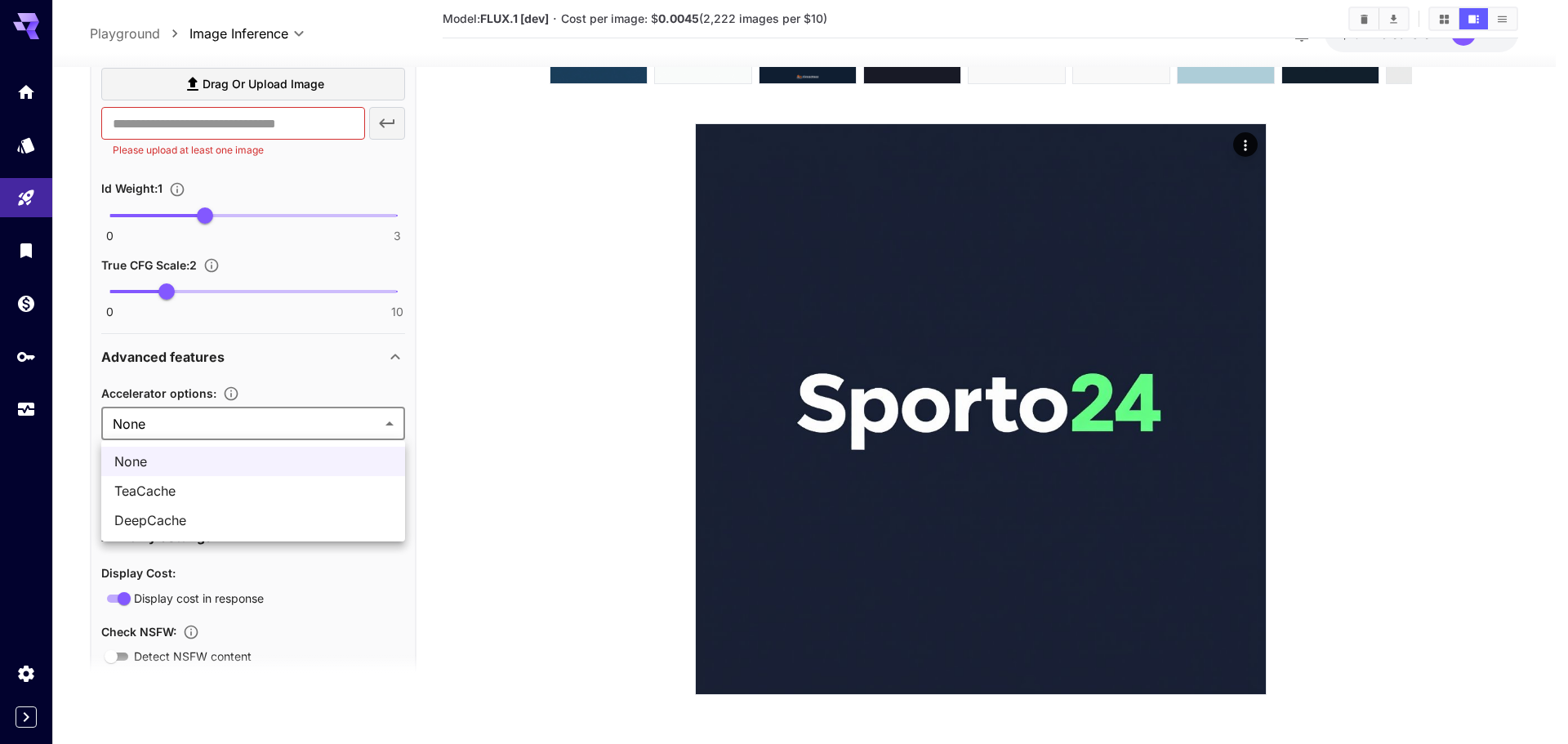
click at [270, 416] on div at bounding box center [784, 372] width 1568 height 744
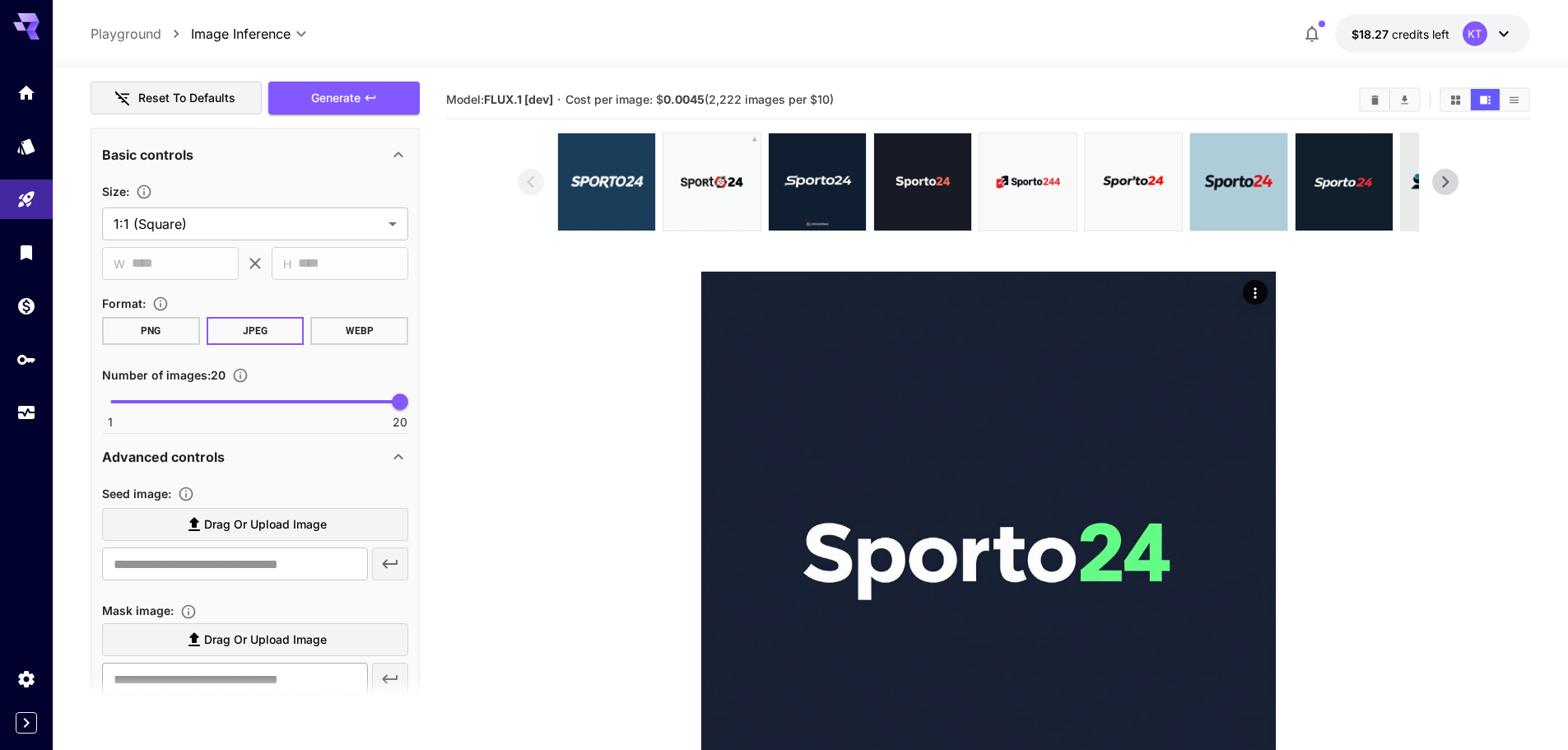
scroll to position [349, 0]
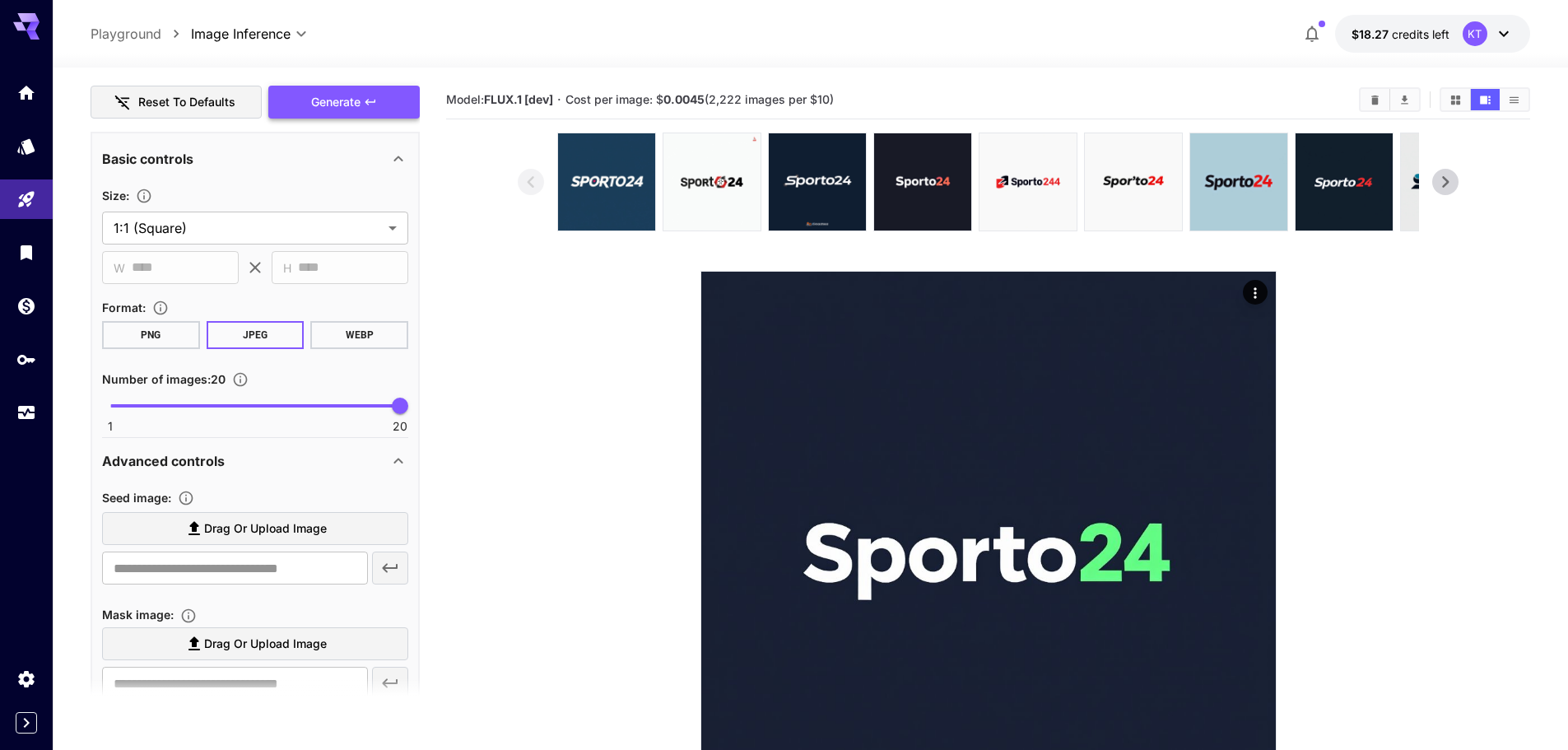
click at [394, 109] on button "Generate" at bounding box center [344, 102] width 152 height 34
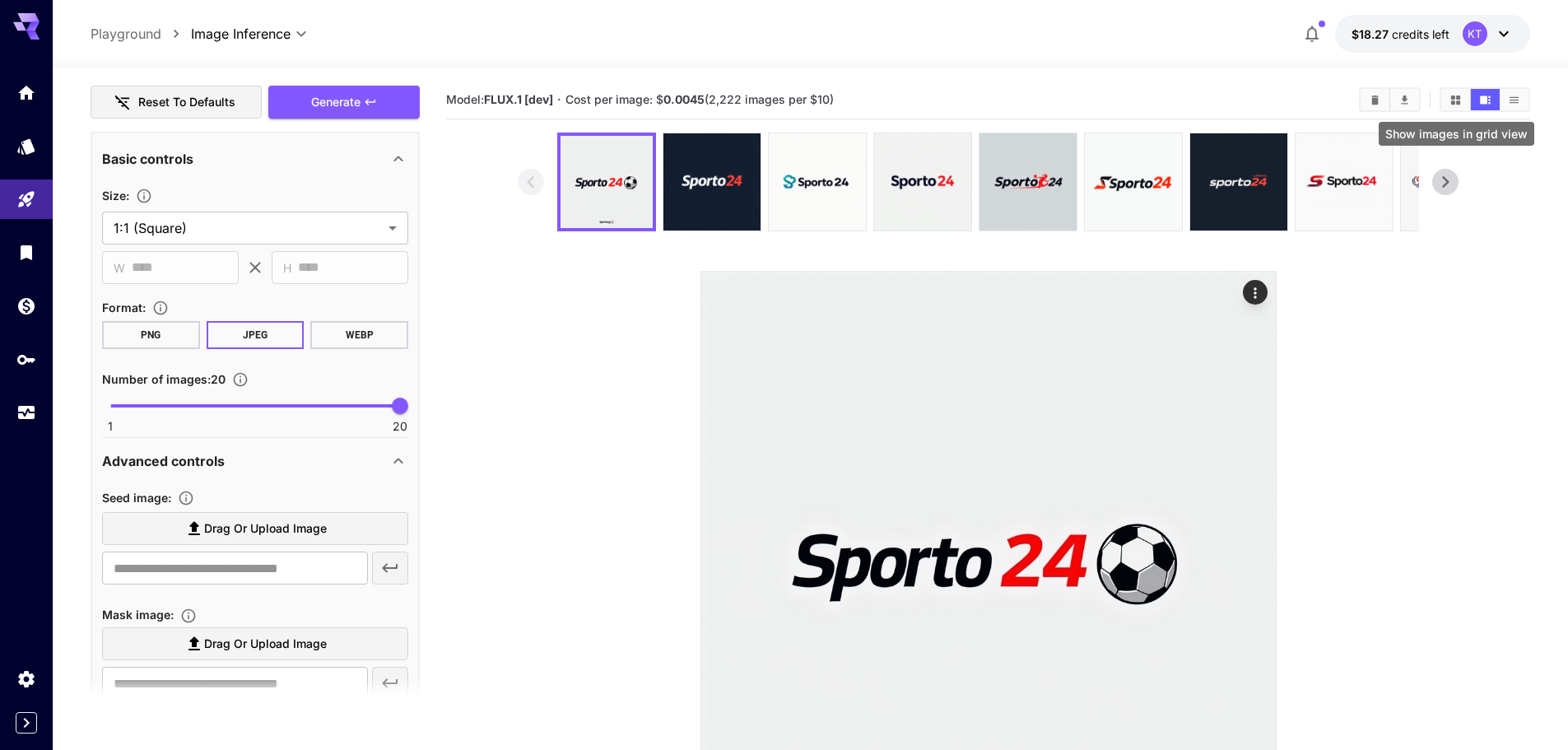
click at [1462, 106] on button "Show images in grid view" at bounding box center [1455, 100] width 29 height 22
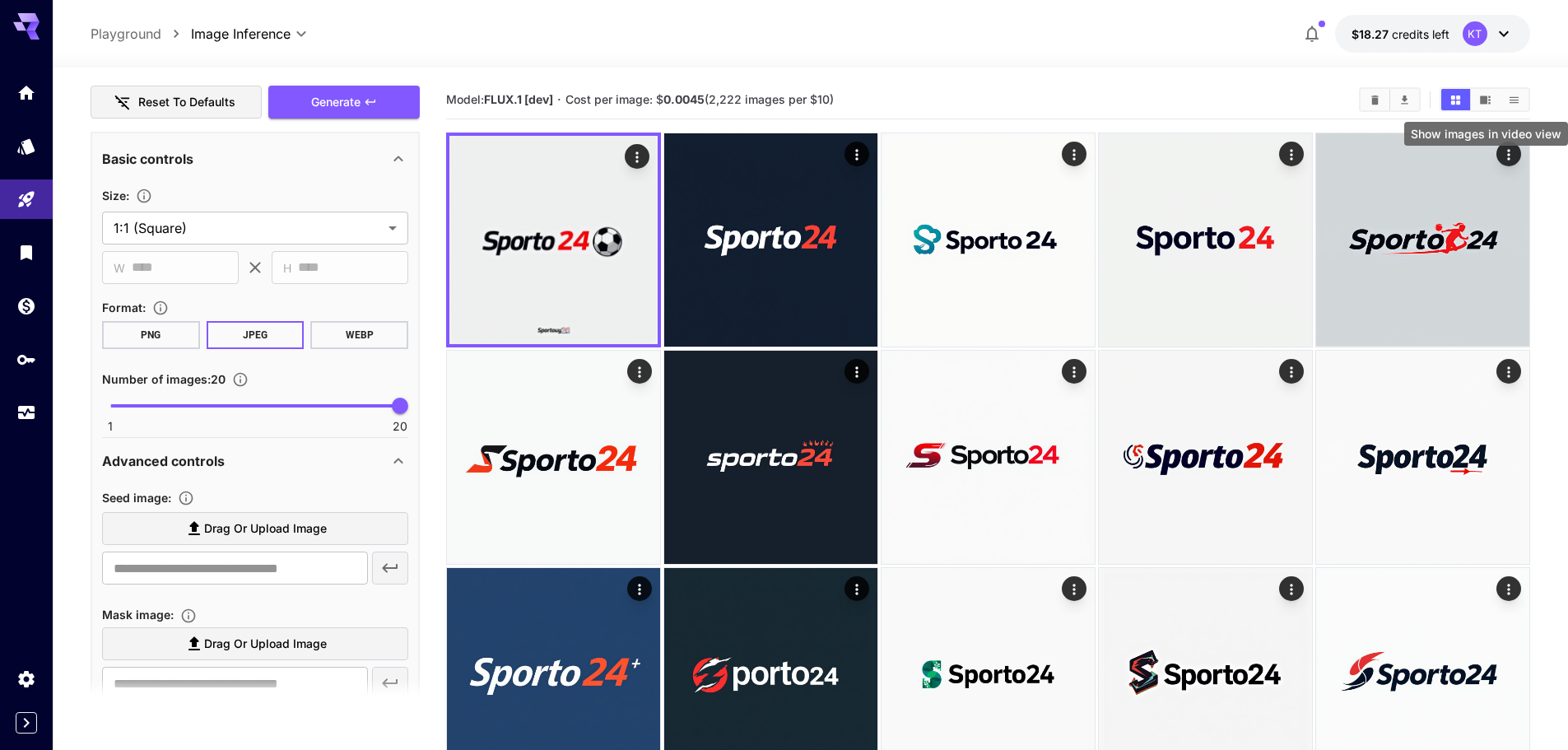
click at [1489, 98] on icon "Show images in video view" at bounding box center [1485, 100] width 12 height 12
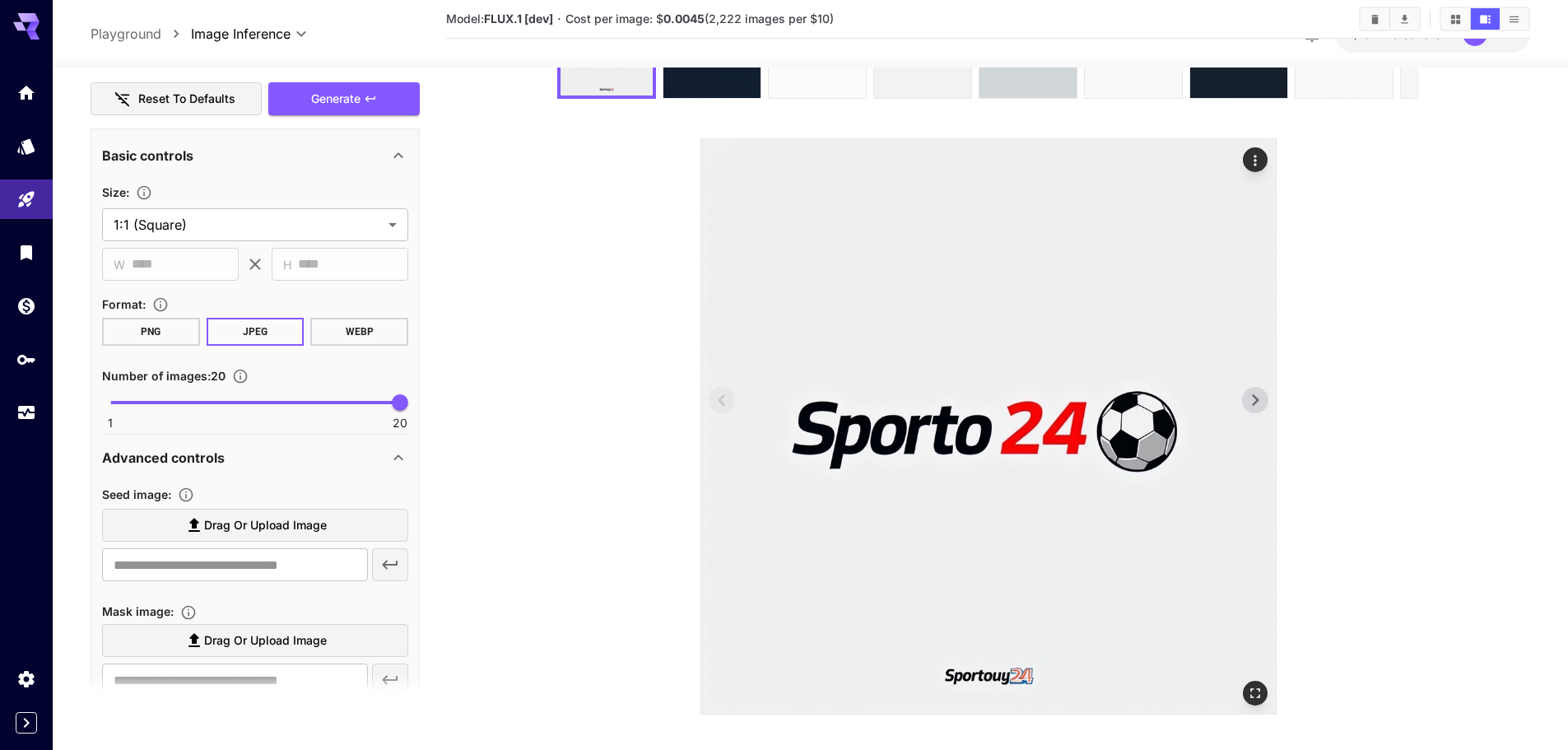
scroll to position [147, 0]
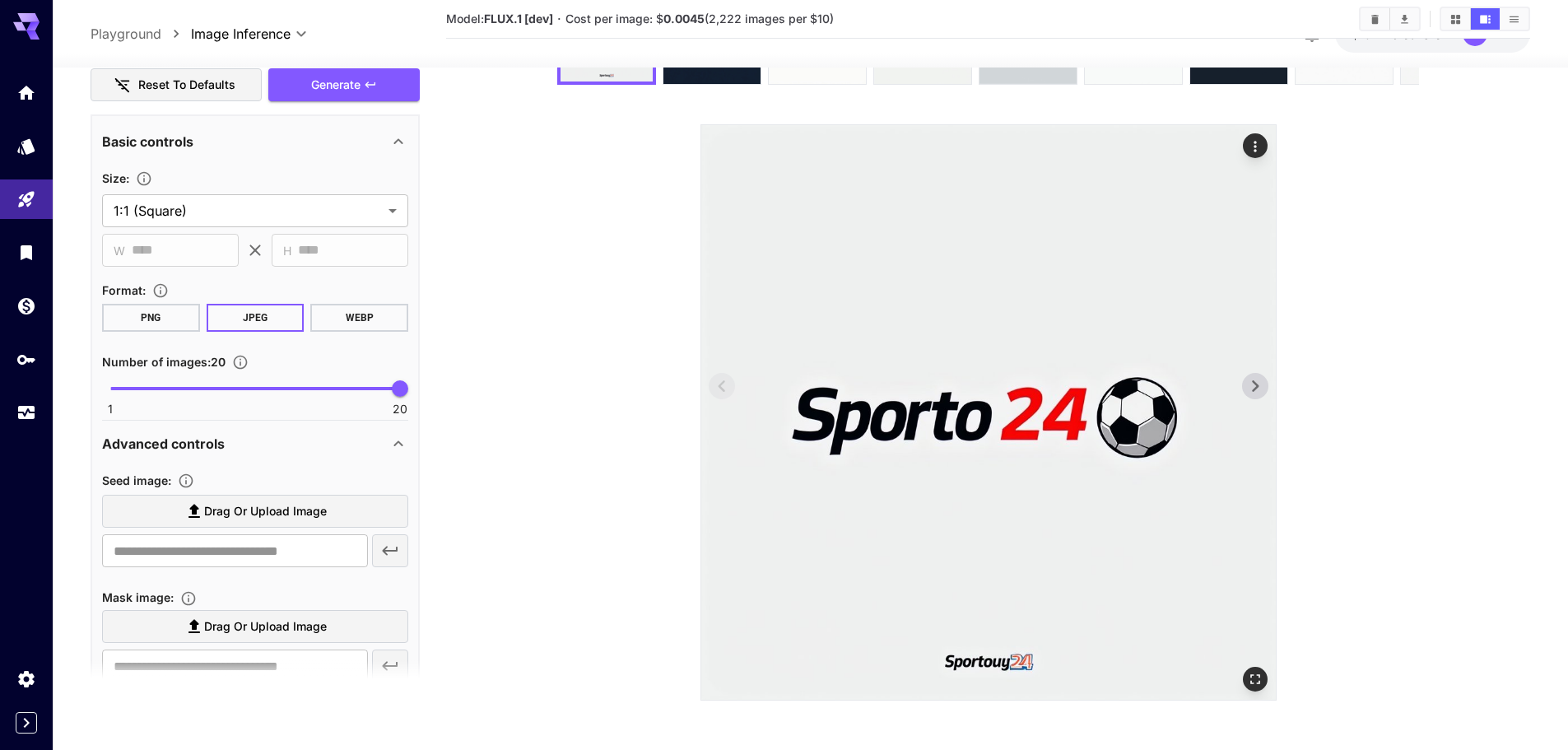
click at [1238, 378] on img at bounding box center [988, 412] width 574 height 574
click at [1266, 375] on icon at bounding box center [1255, 386] width 25 height 25
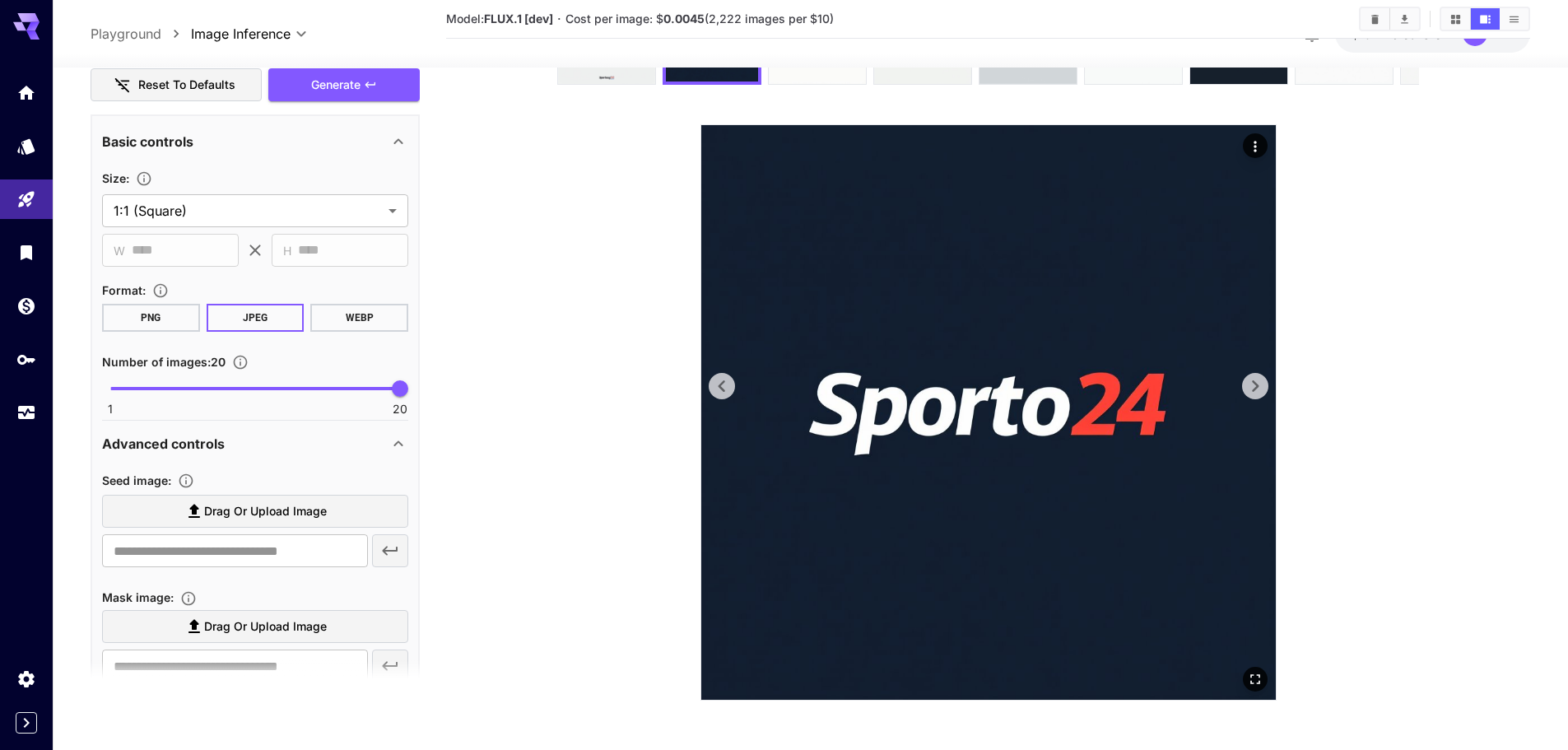
click at [1266, 375] on icon at bounding box center [1255, 386] width 25 height 25
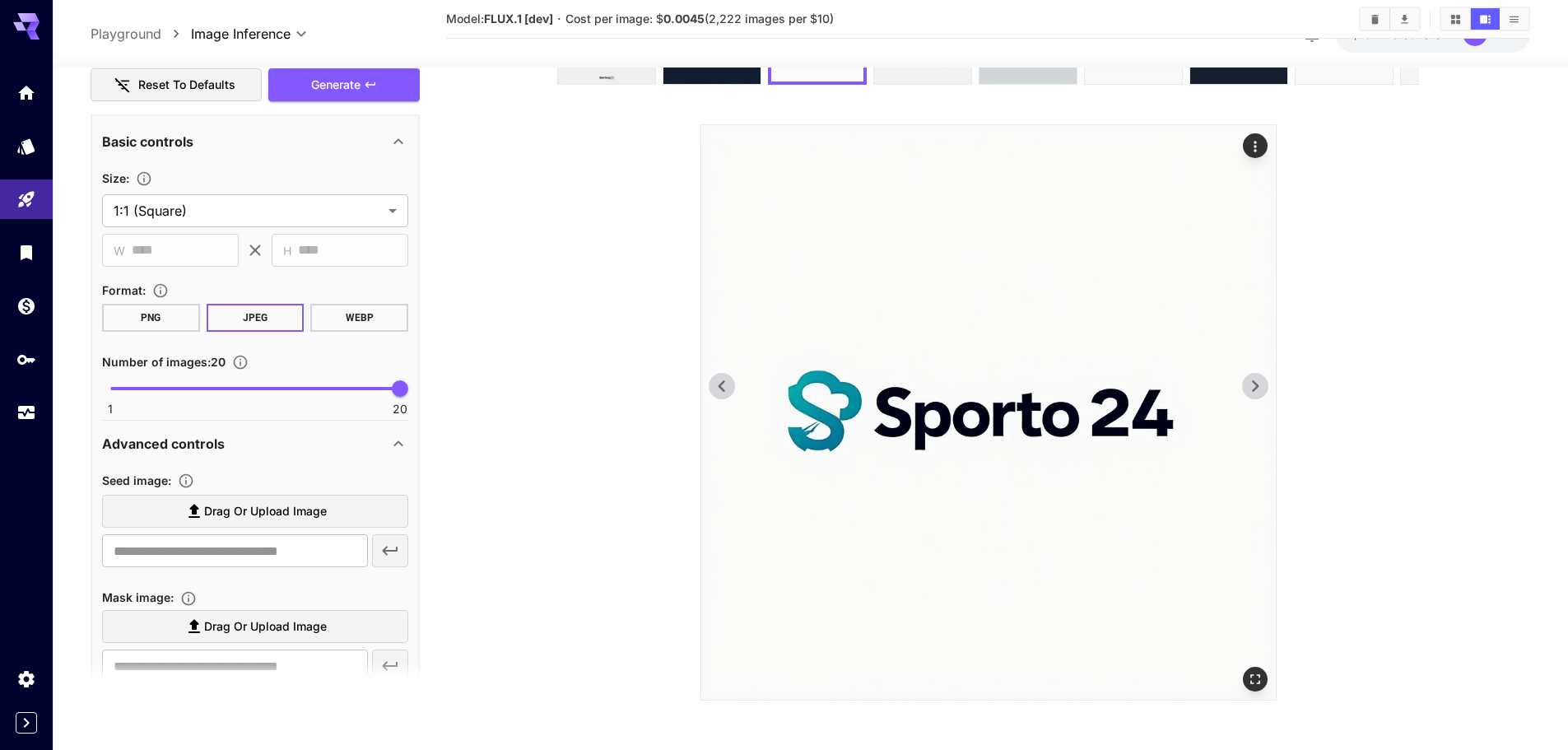
click at [1258, 375] on icon at bounding box center [1255, 386] width 25 height 25
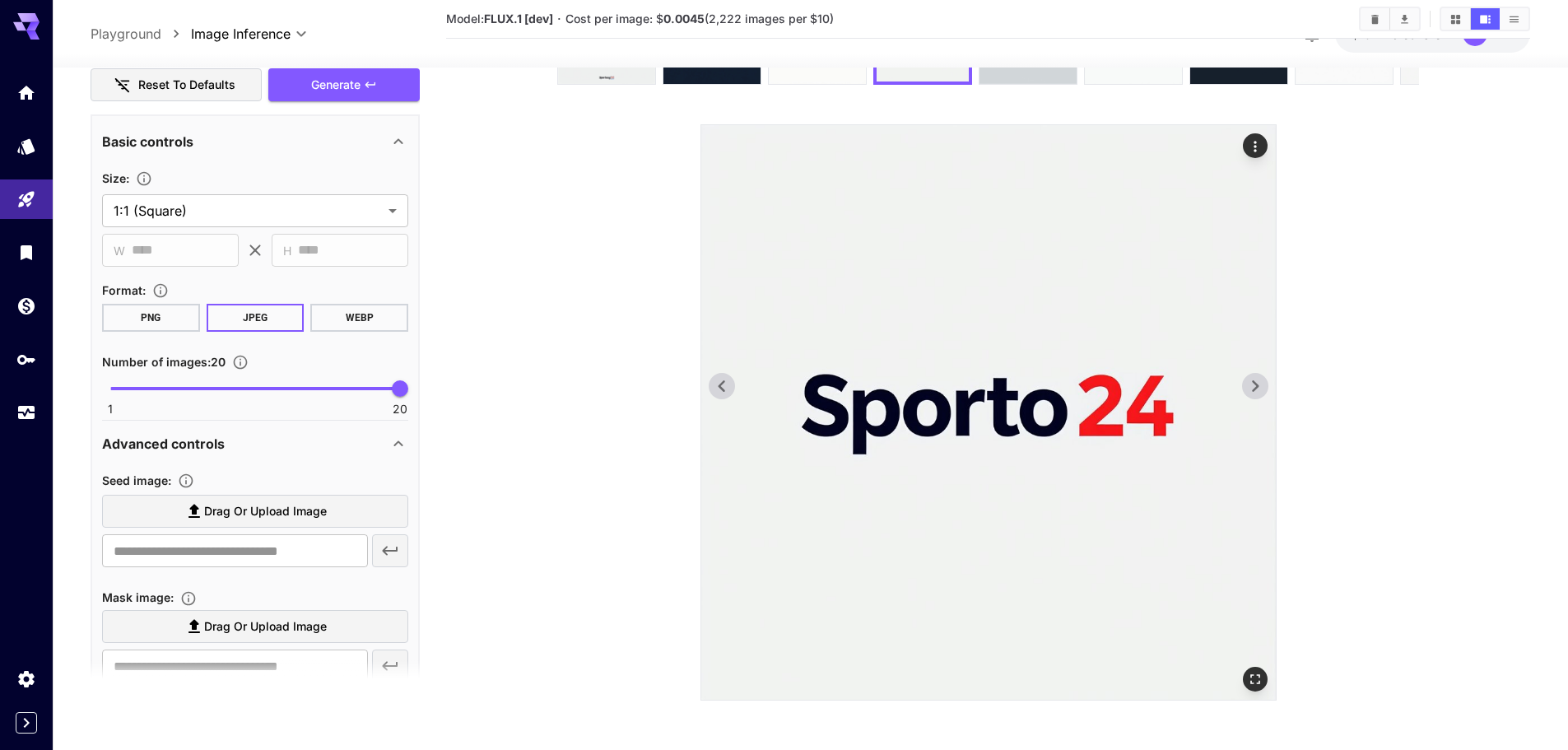
click at [1258, 375] on icon at bounding box center [1255, 386] width 25 height 25
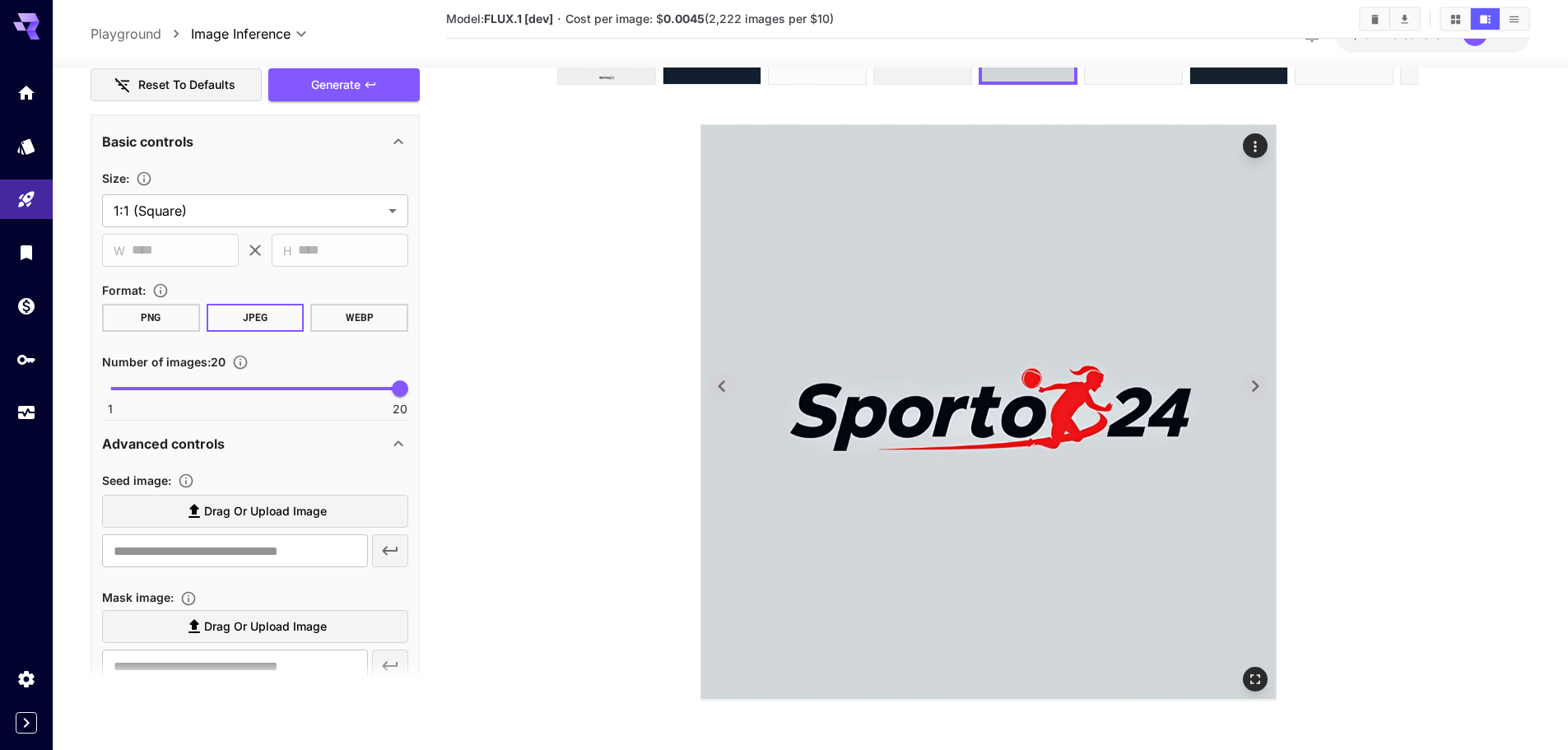
click at [1258, 375] on icon at bounding box center [1255, 386] width 25 height 25
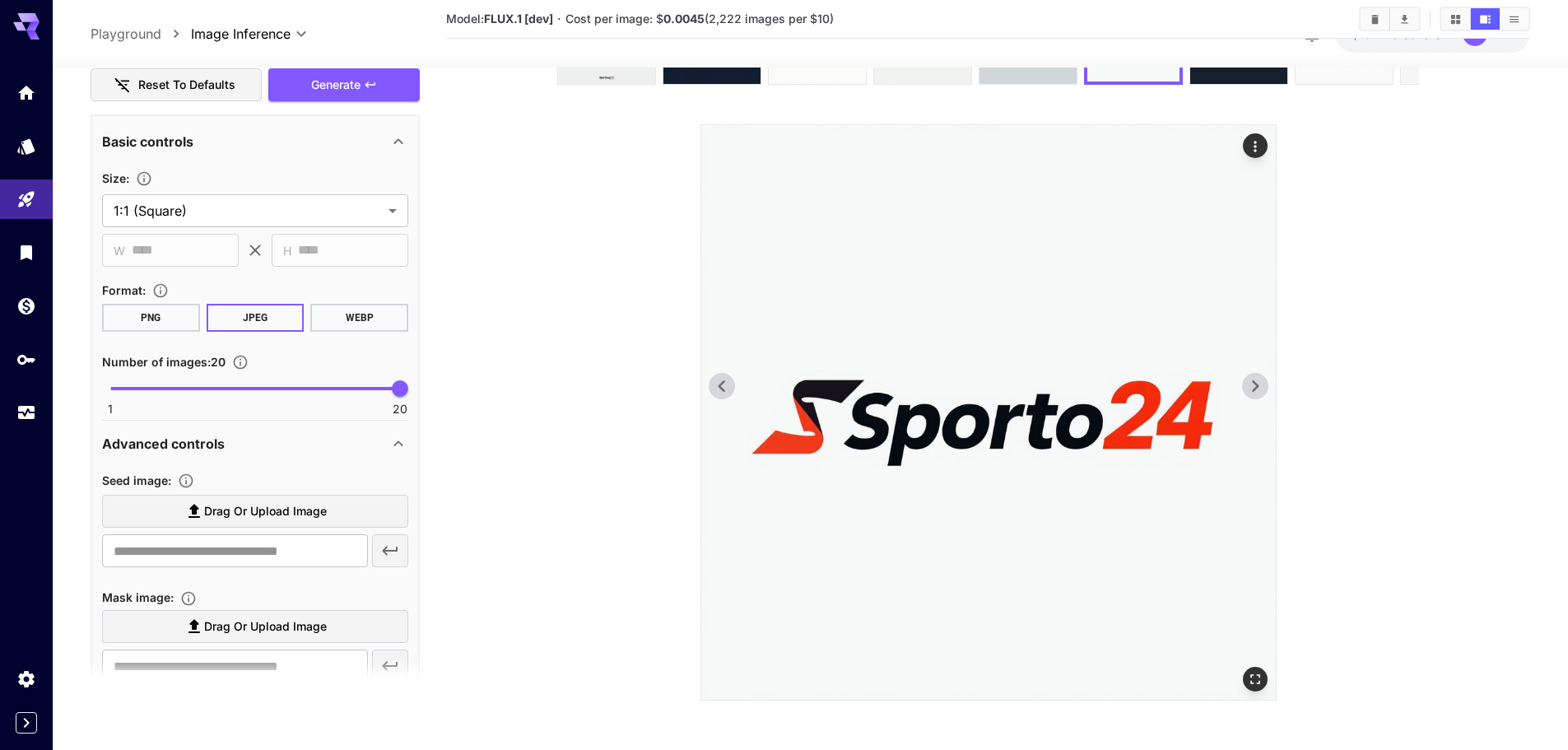
click at [1258, 375] on icon at bounding box center [1255, 386] width 25 height 25
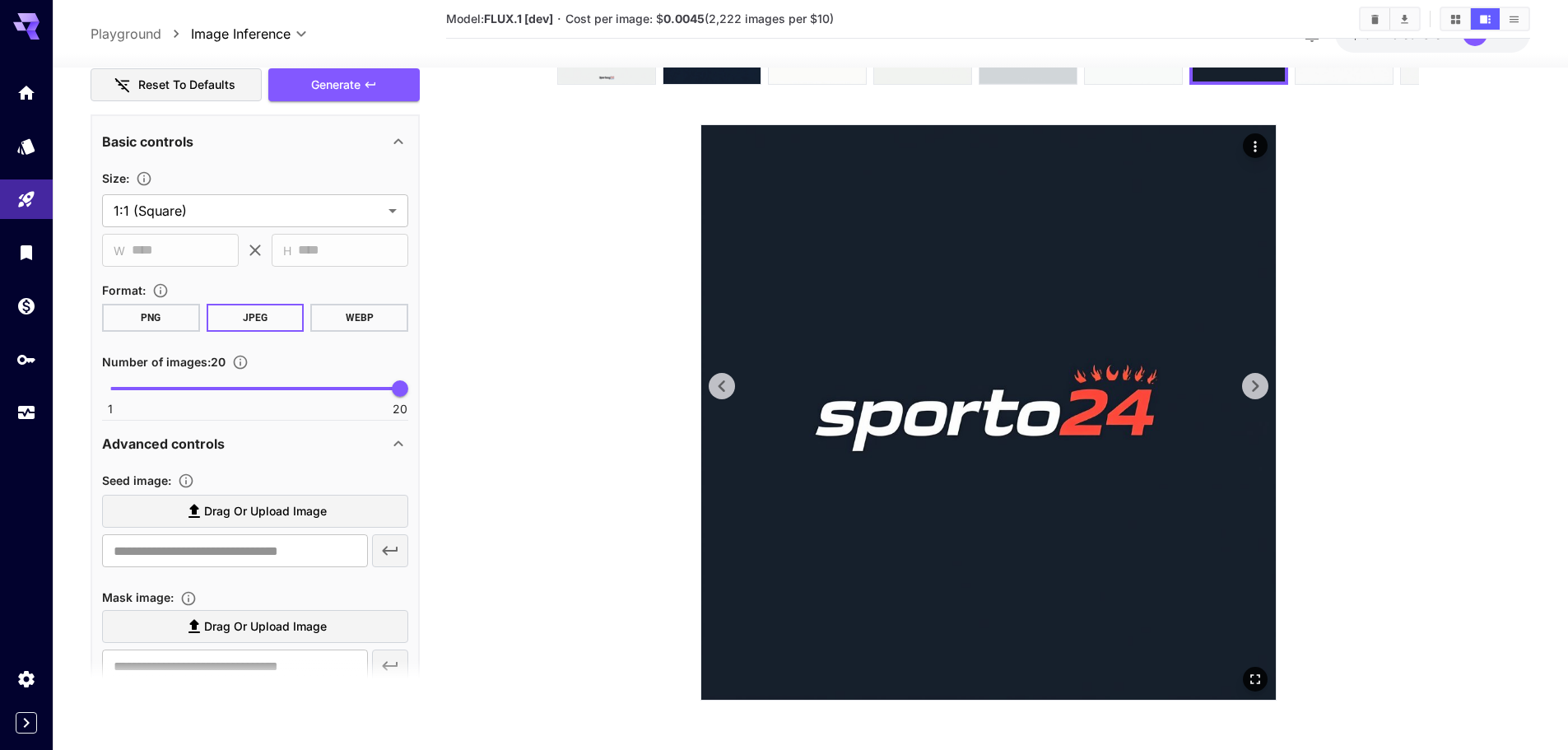
click at [1258, 375] on icon at bounding box center [1255, 386] width 25 height 25
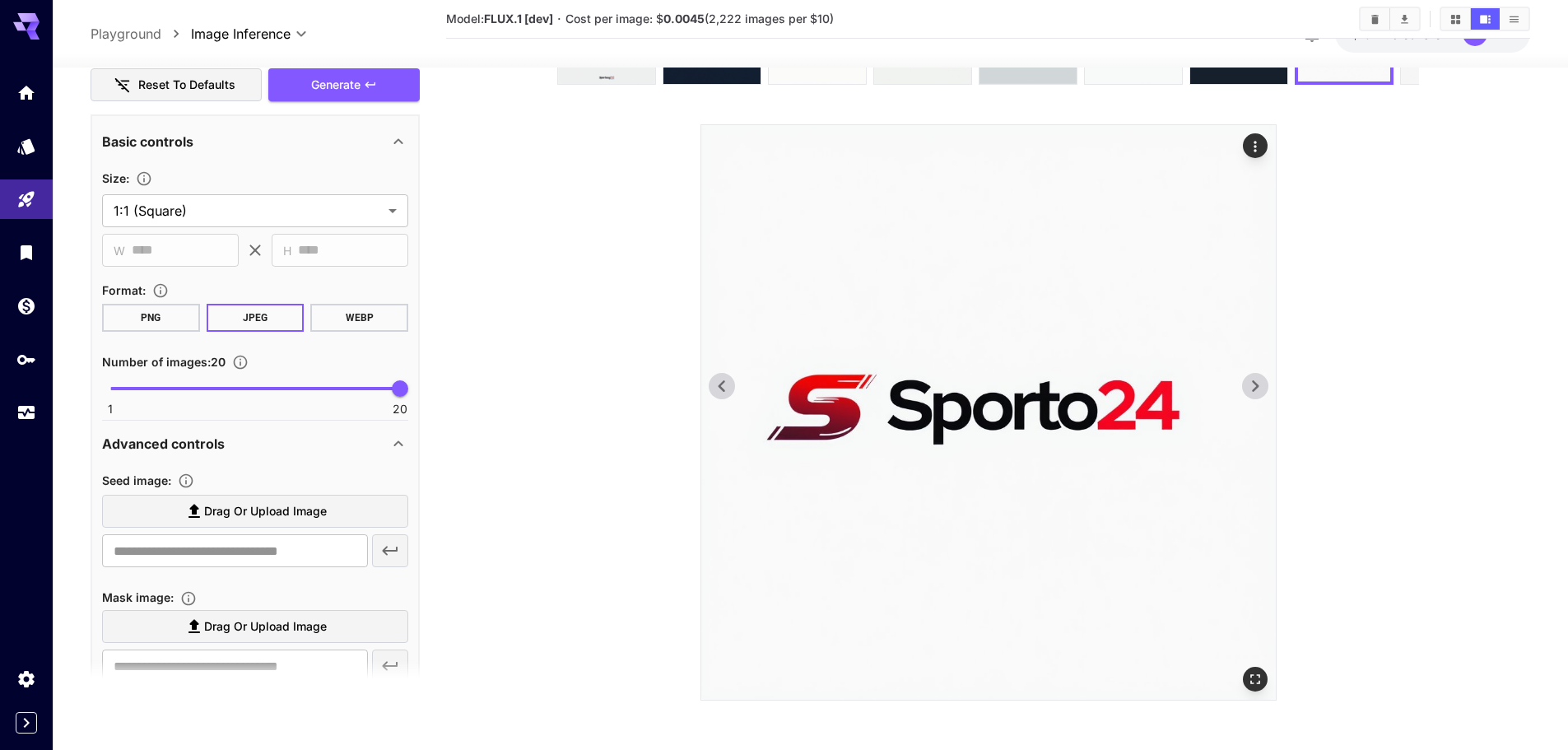
click at [1258, 375] on icon at bounding box center [1255, 386] width 25 height 25
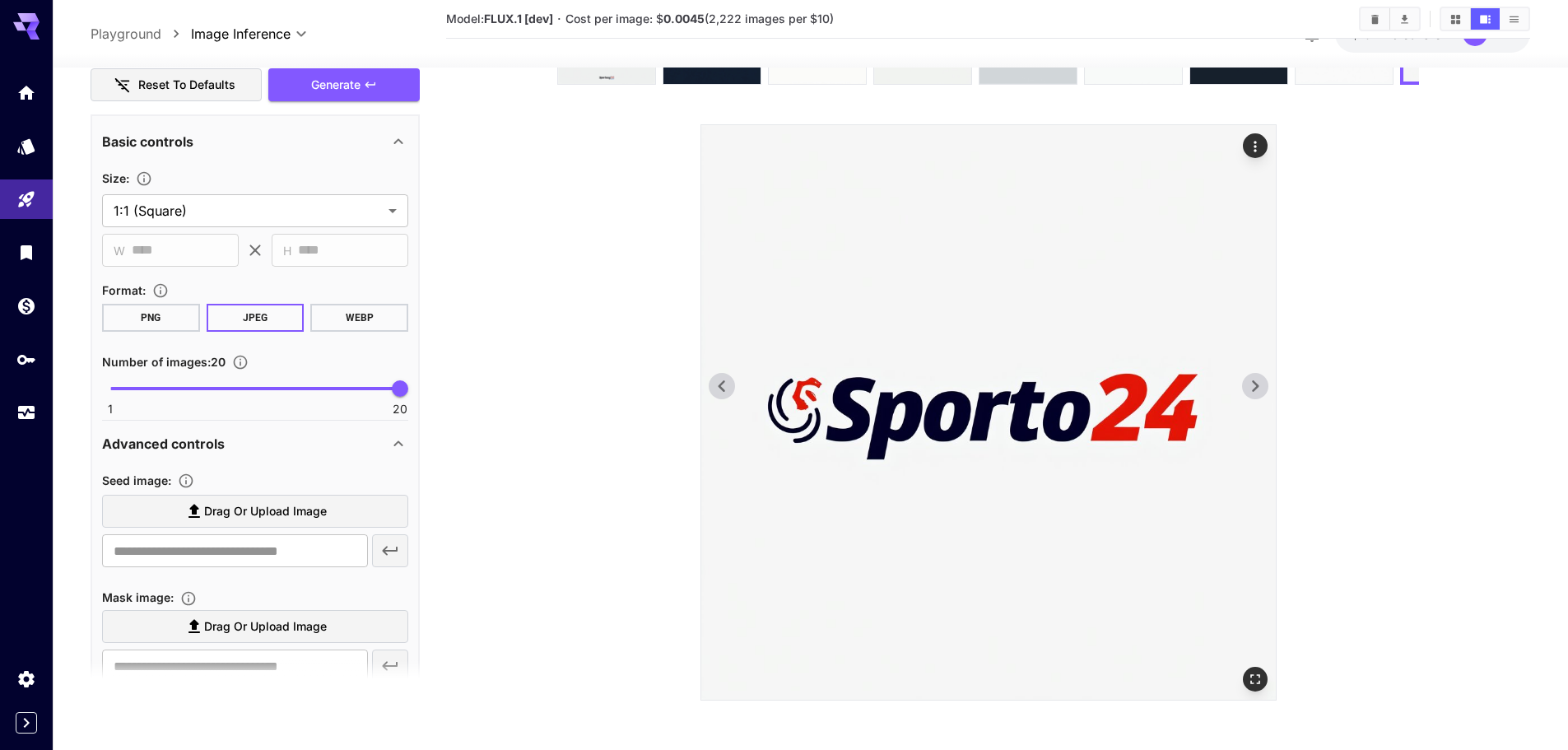
click at [1258, 375] on icon at bounding box center [1255, 386] width 25 height 25
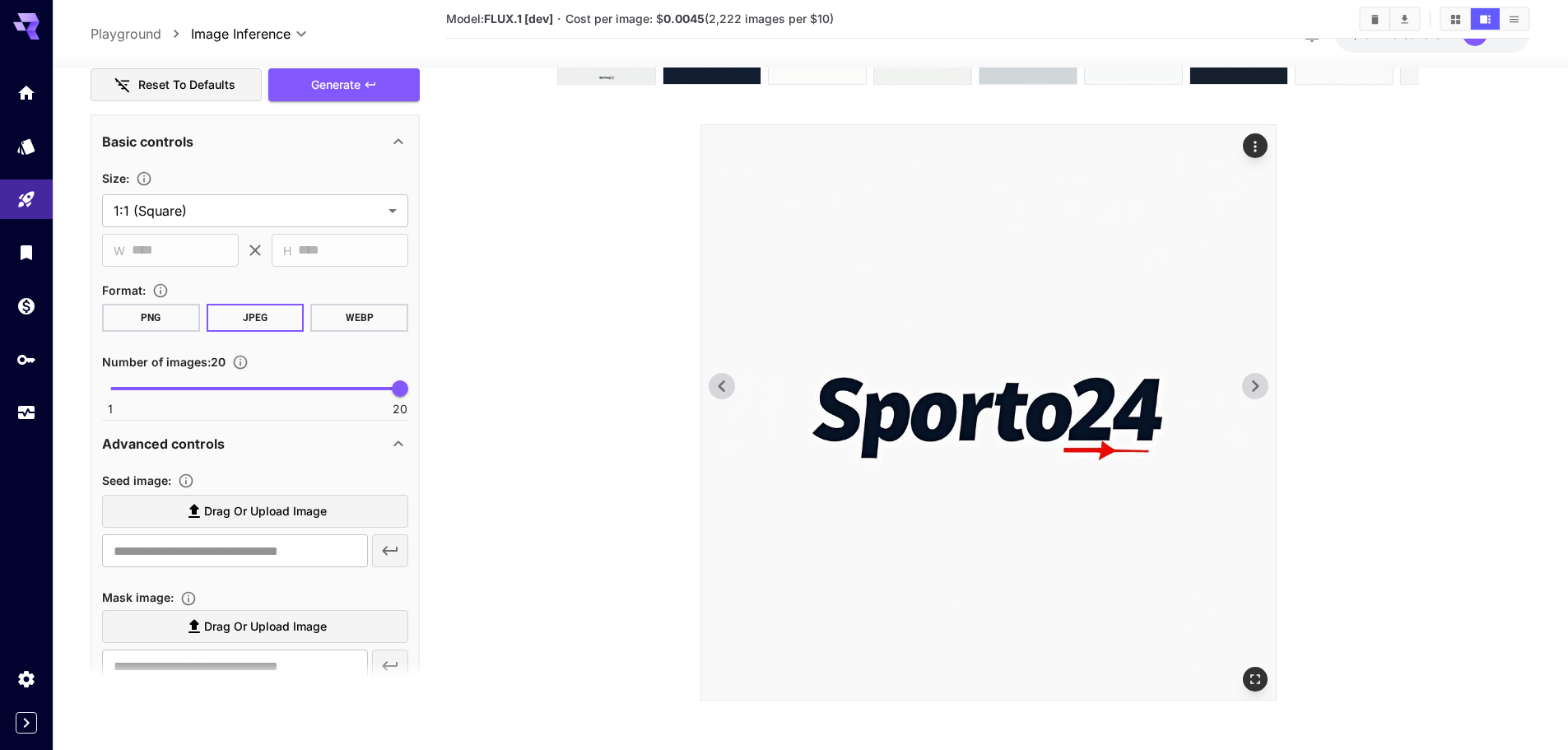
click at [1258, 375] on icon at bounding box center [1255, 386] width 25 height 25
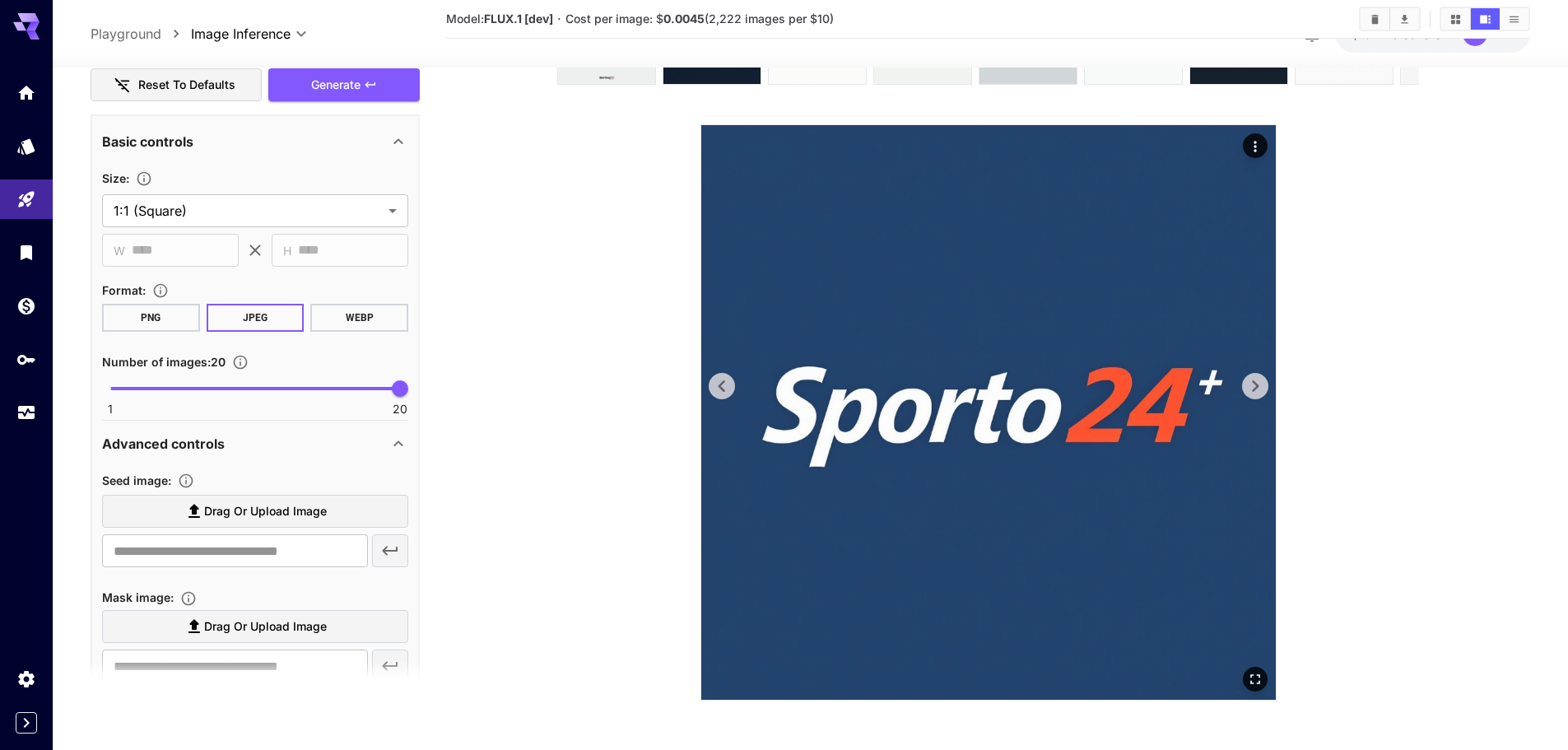
click at [1258, 375] on icon at bounding box center [1255, 386] width 25 height 25
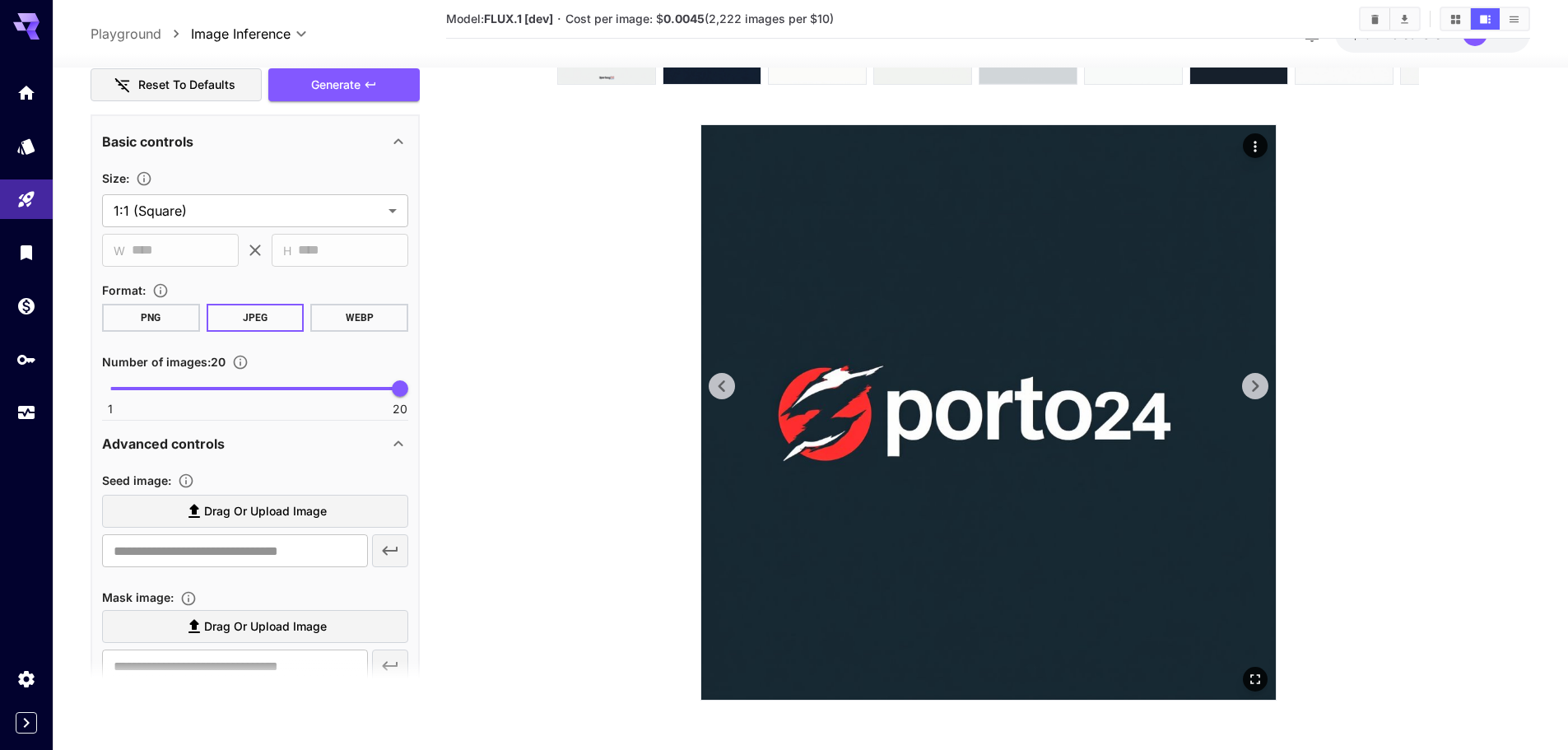
click at [1258, 375] on icon at bounding box center [1255, 386] width 25 height 25
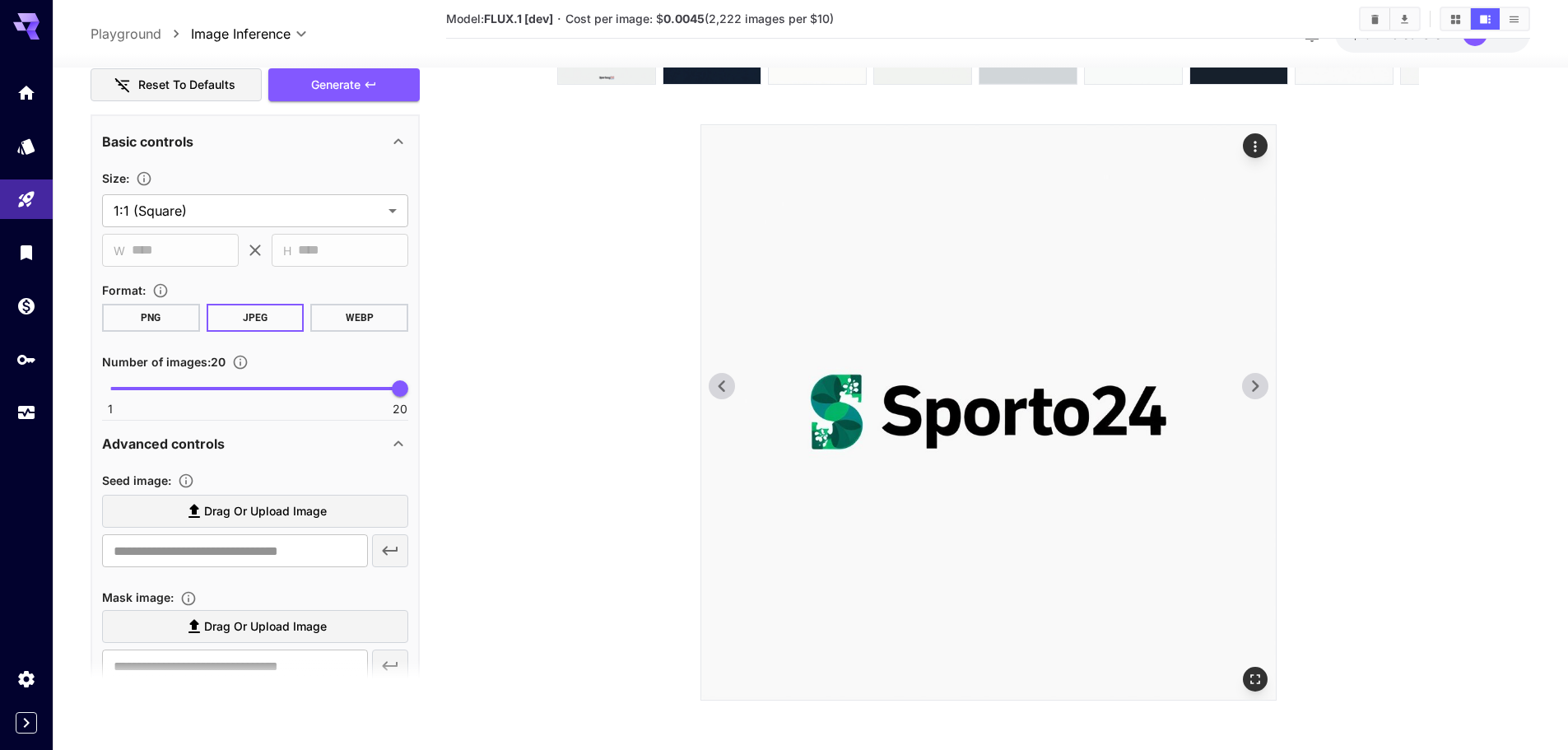
click at [1258, 375] on icon at bounding box center [1255, 386] width 25 height 25
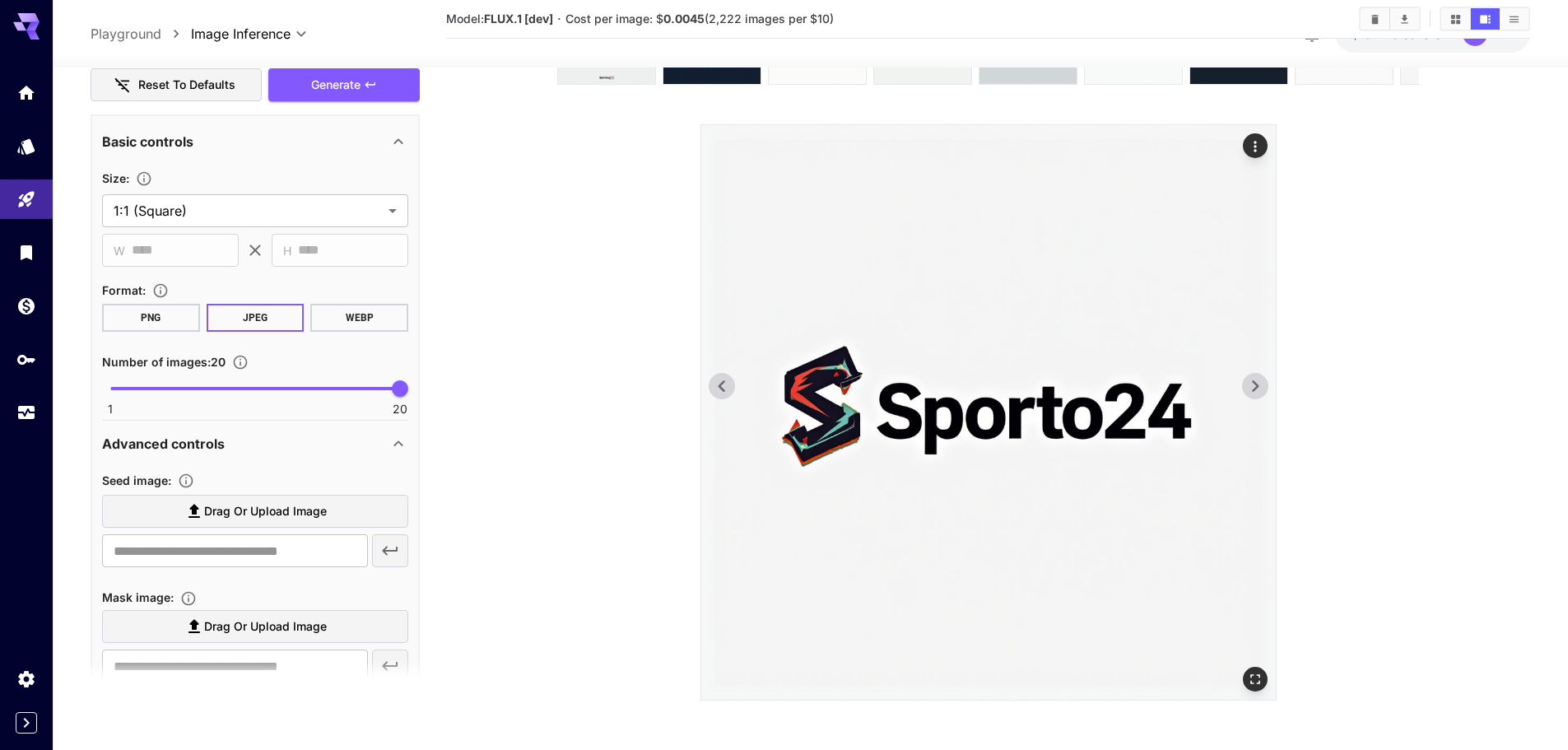
click at [1258, 375] on icon at bounding box center [1255, 386] width 25 height 25
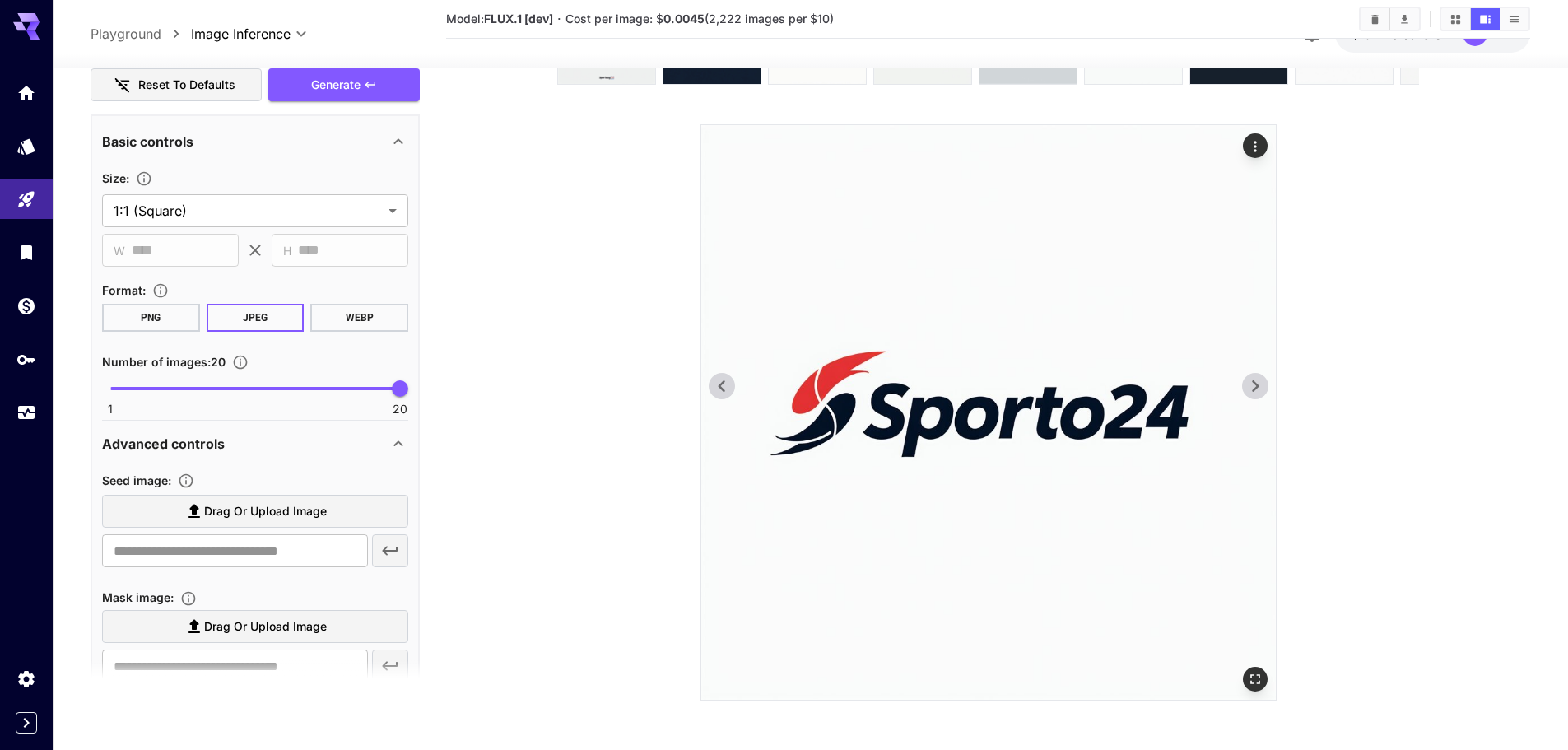
click at [1258, 375] on icon at bounding box center [1255, 386] width 25 height 25
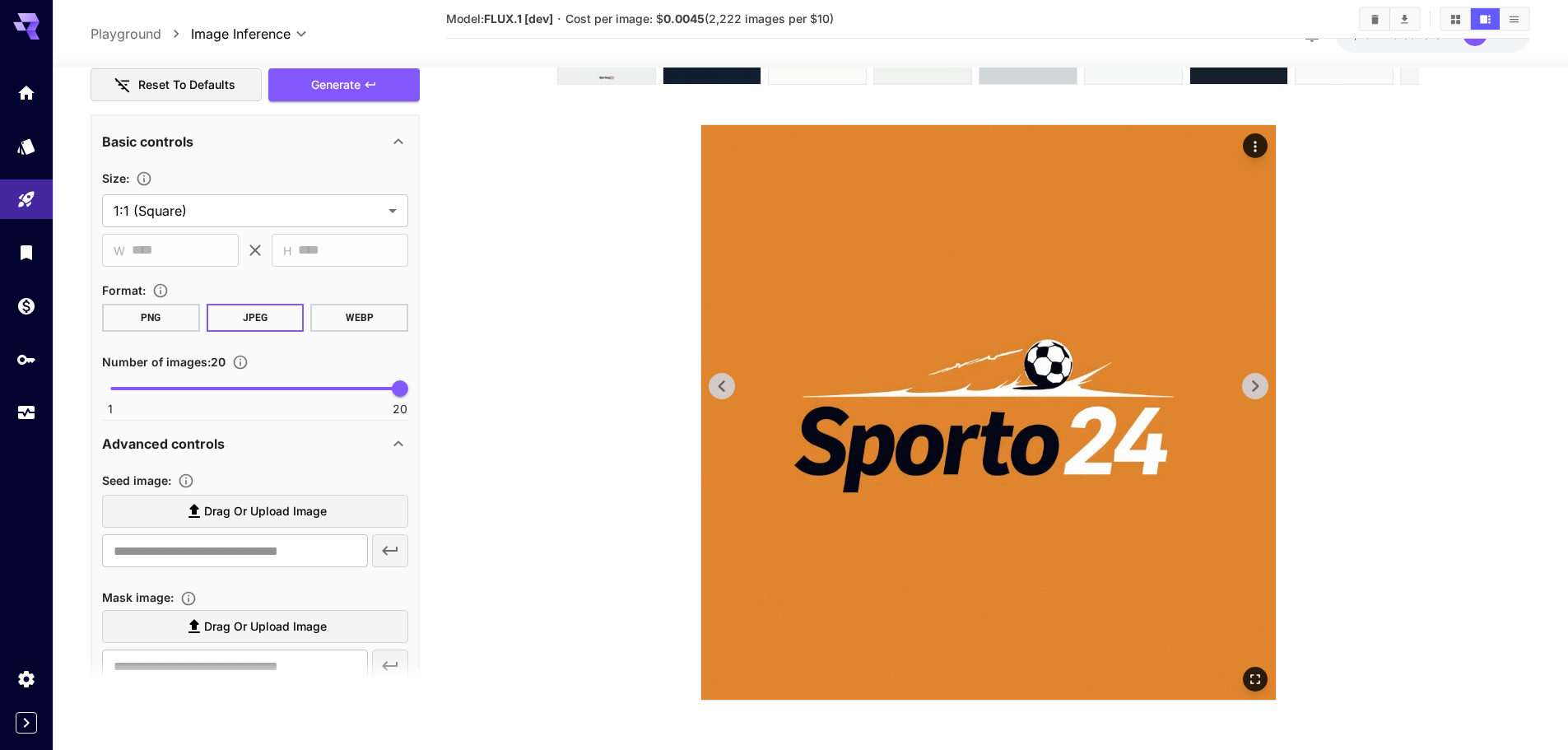
click at [1258, 375] on icon at bounding box center [1255, 386] width 25 height 25
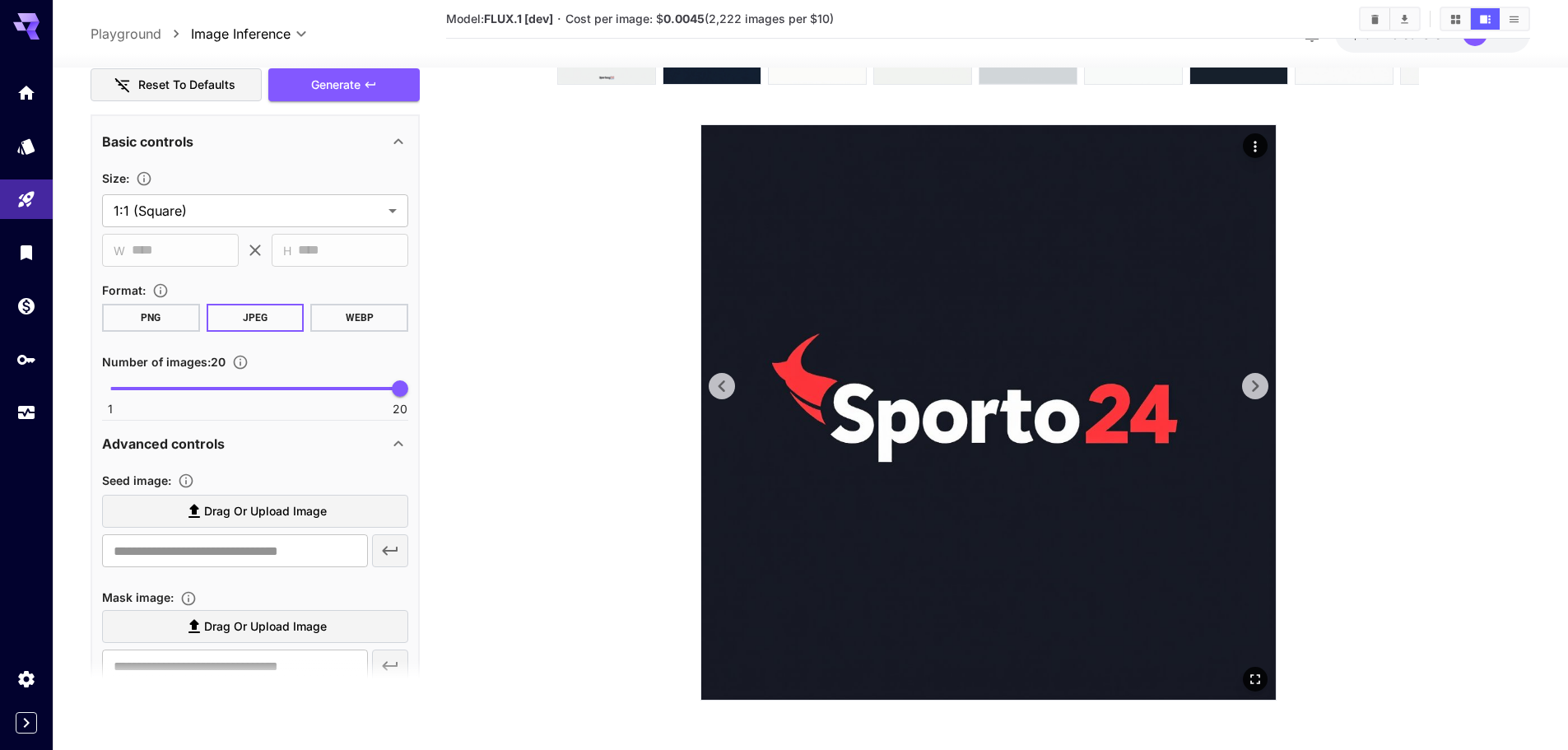
click at [1258, 375] on icon at bounding box center [1255, 386] width 25 height 25
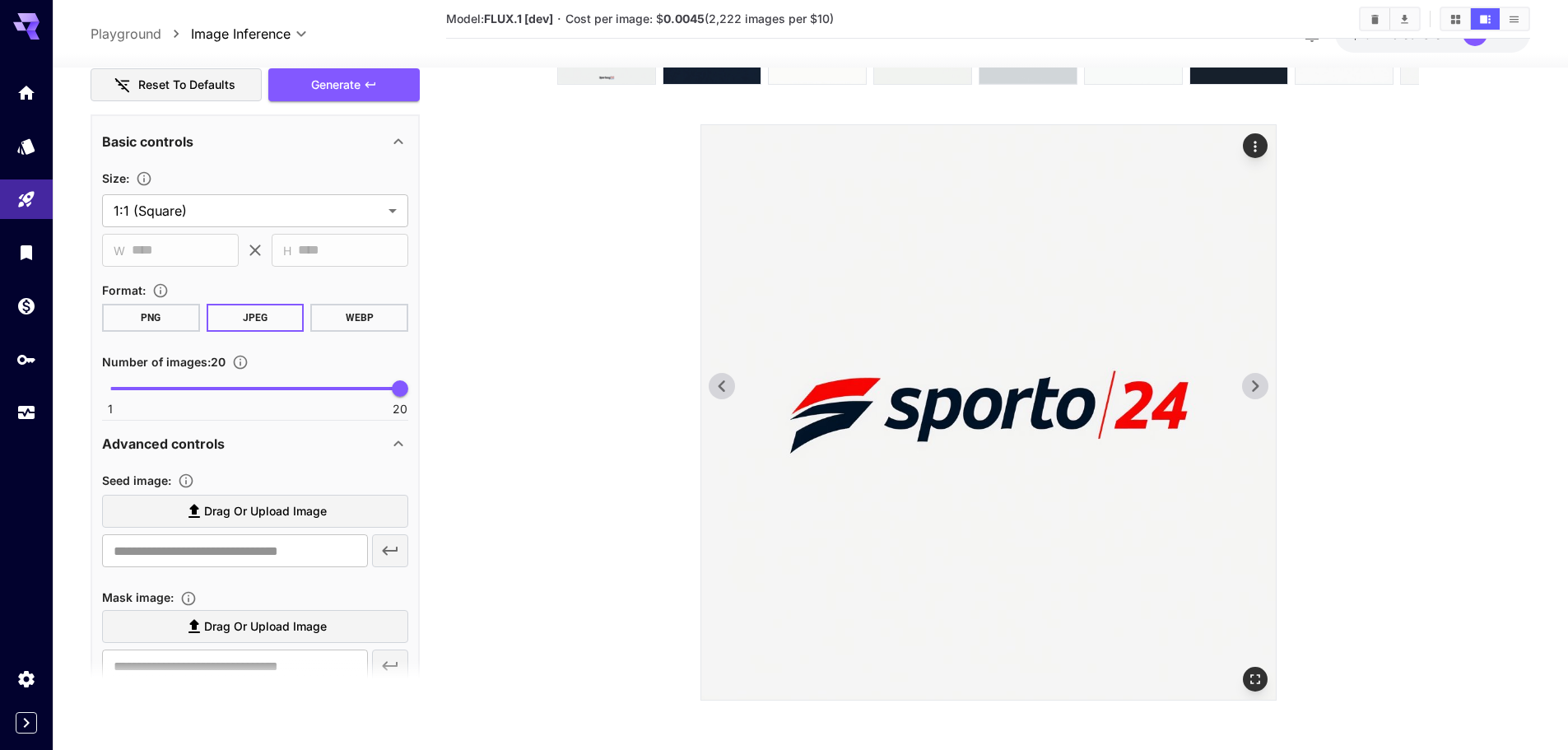
click at [716, 385] on icon at bounding box center [721, 386] width 25 height 25
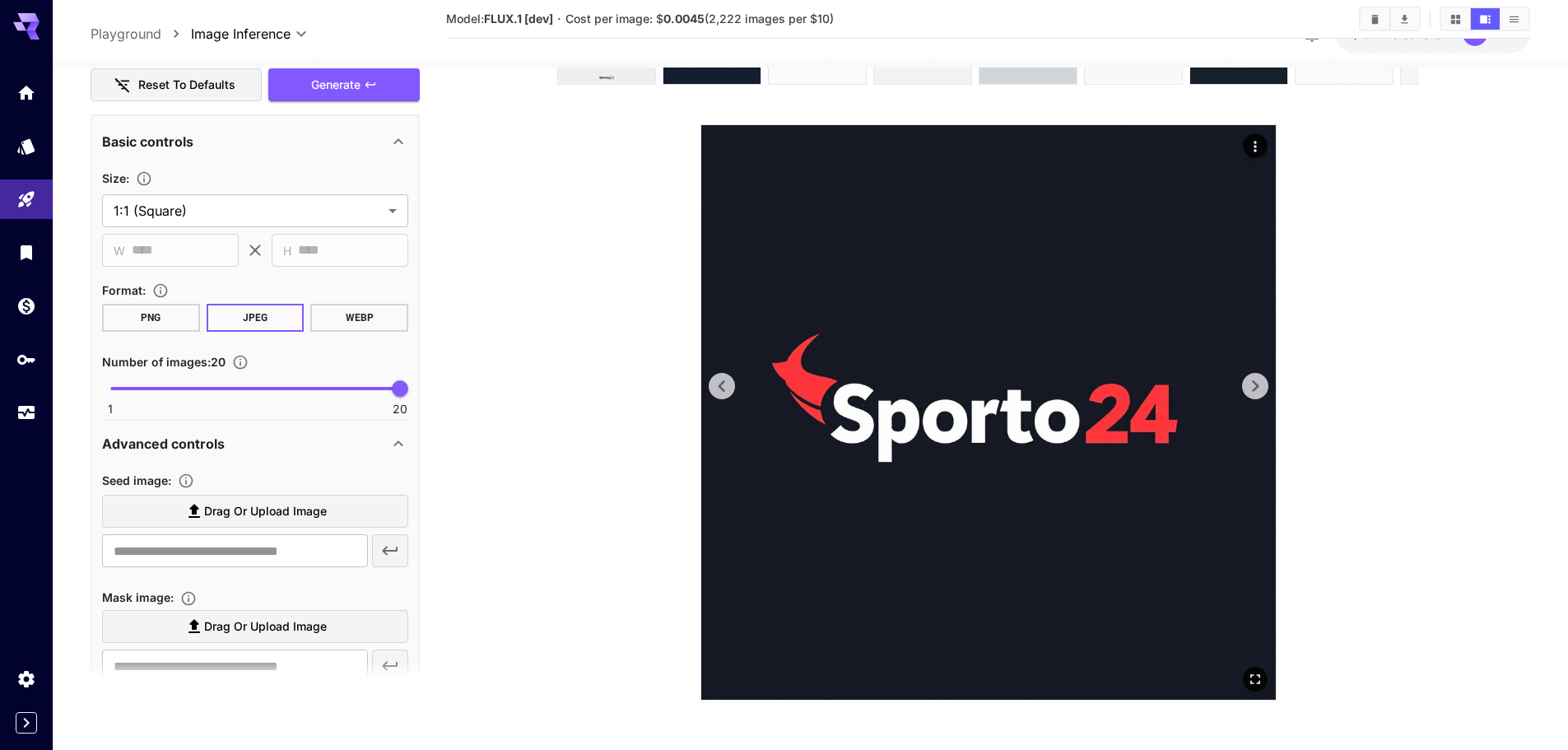
click at [1241, 380] on img at bounding box center [988, 412] width 574 height 574
click at [1254, 381] on icon at bounding box center [1255, 386] width 7 height 12
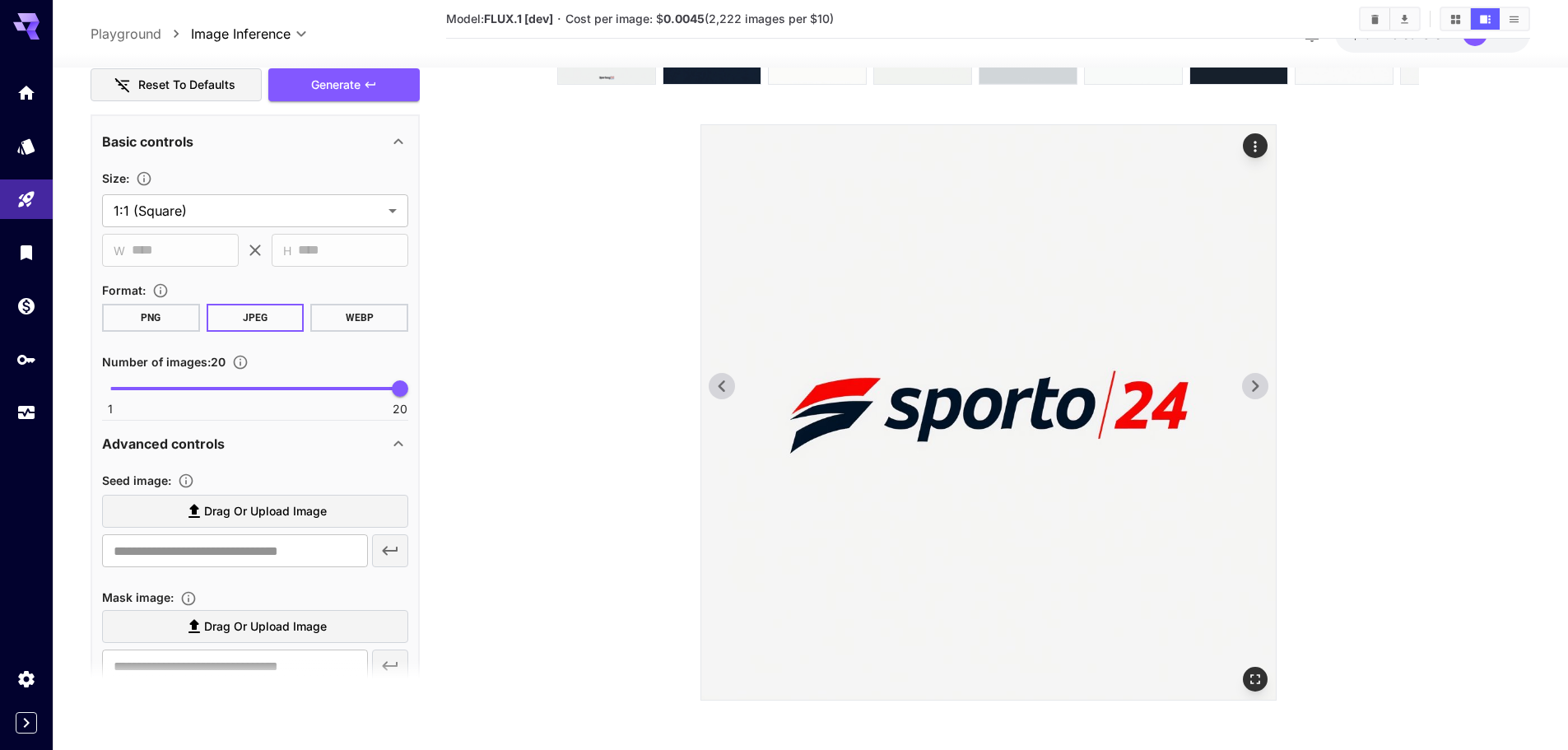
click at [1254, 381] on icon at bounding box center [1255, 386] width 7 height 12
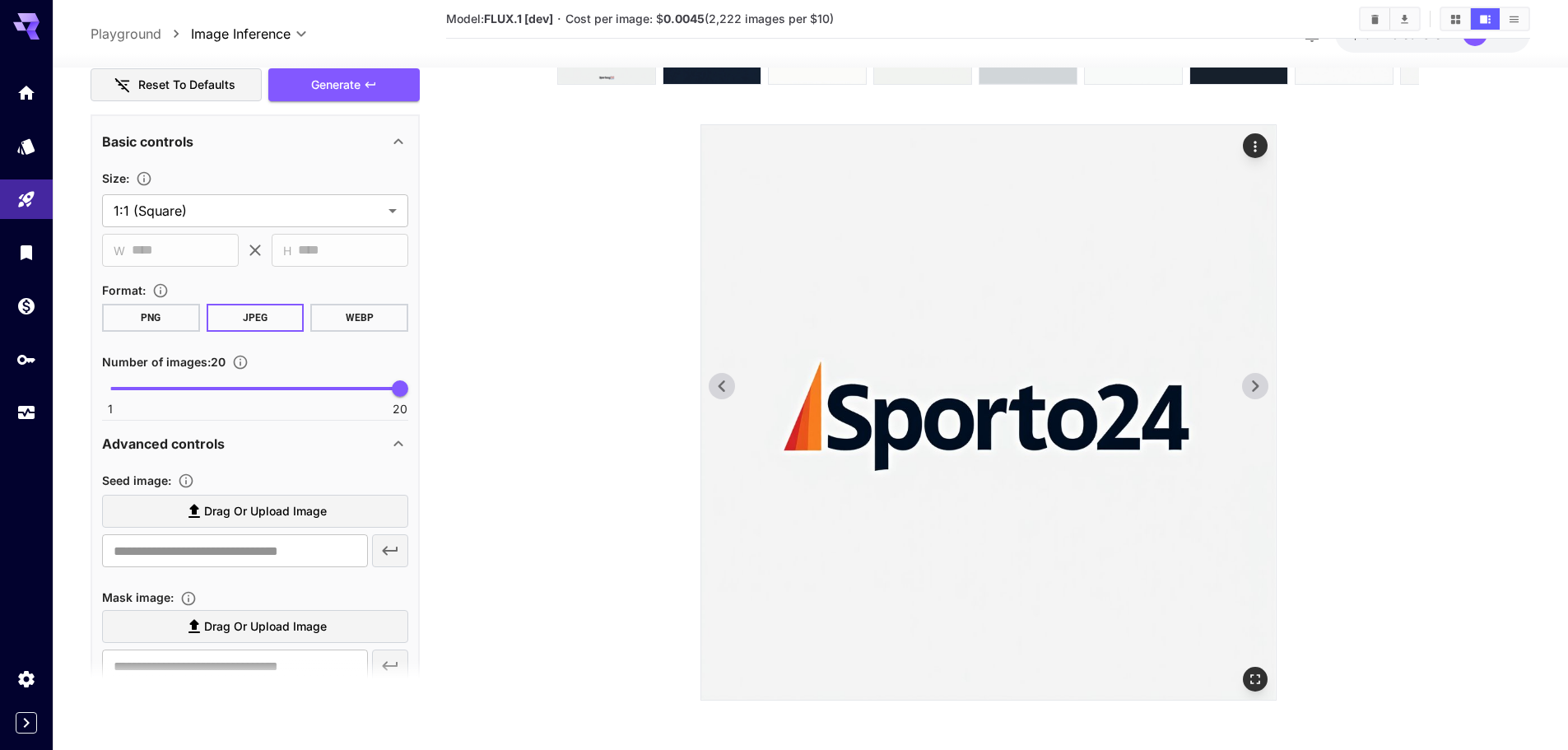
click at [1254, 381] on icon at bounding box center [1255, 386] width 7 height 12
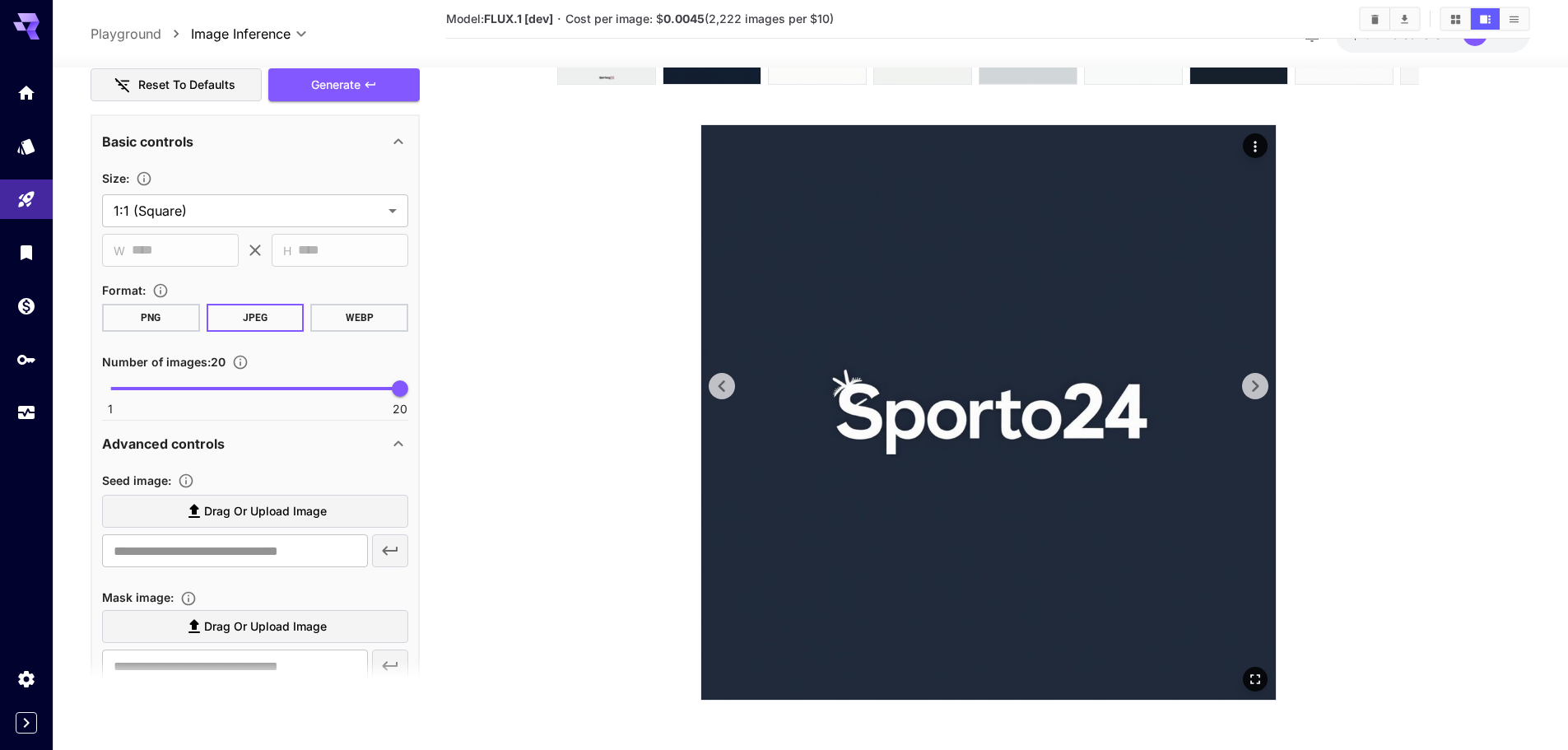
click at [1254, 381] on icon at bounding box center [1255, 386] width 7 height 12
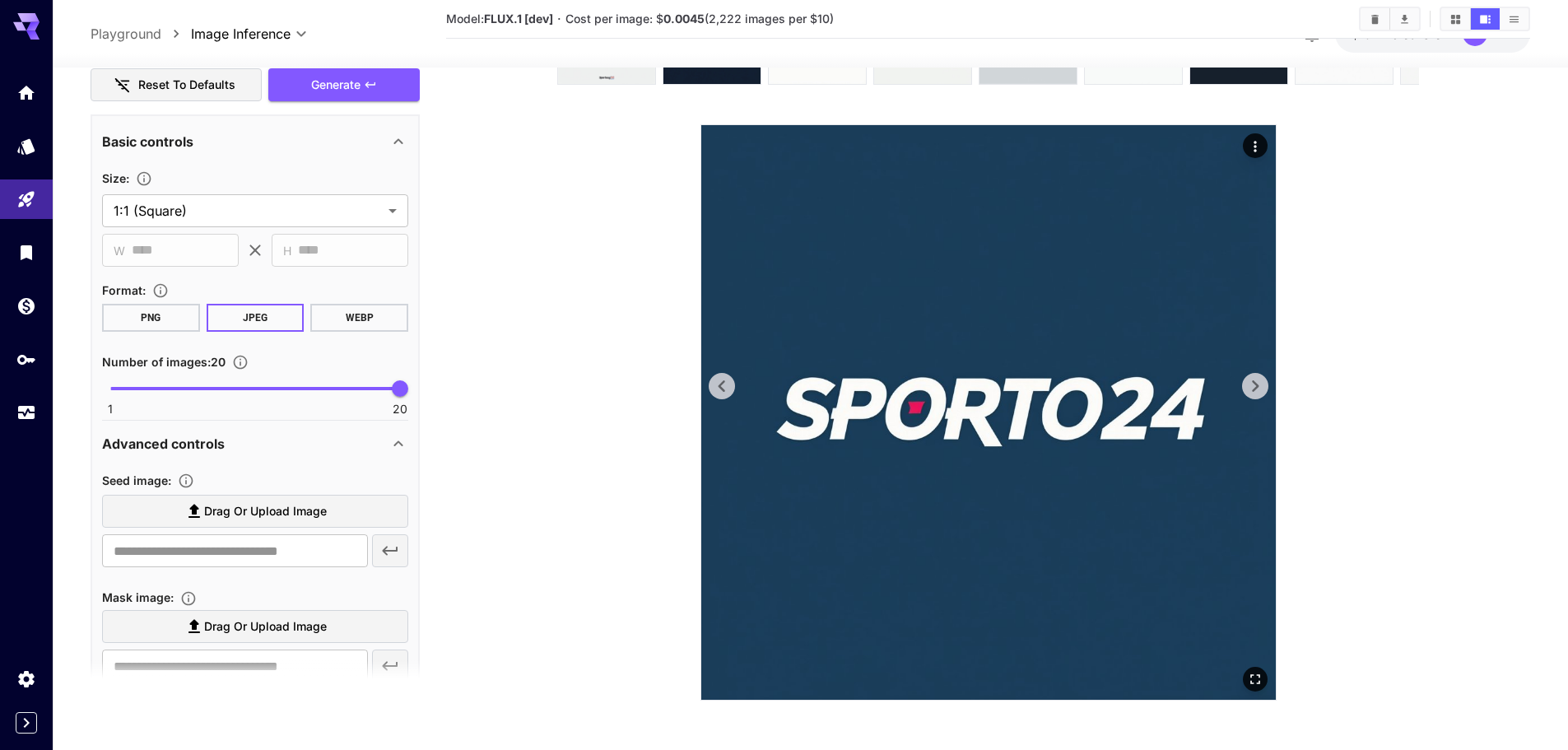
click at [1254, 381] on icon at bounding box center [1255, 386] width 7 height 12
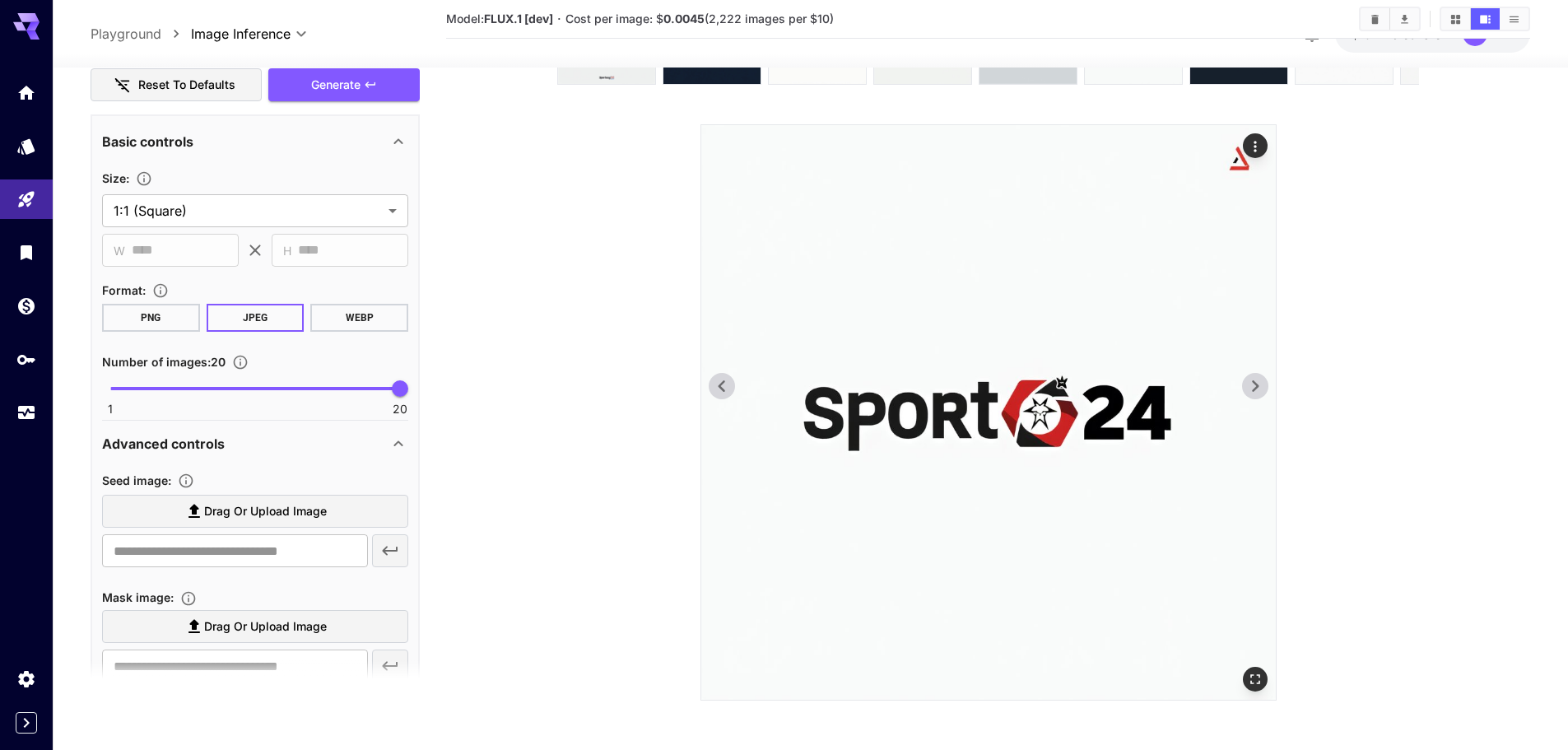
click at [1254, 381] on icon at bounding box center [1255, 386] width 7 height 12
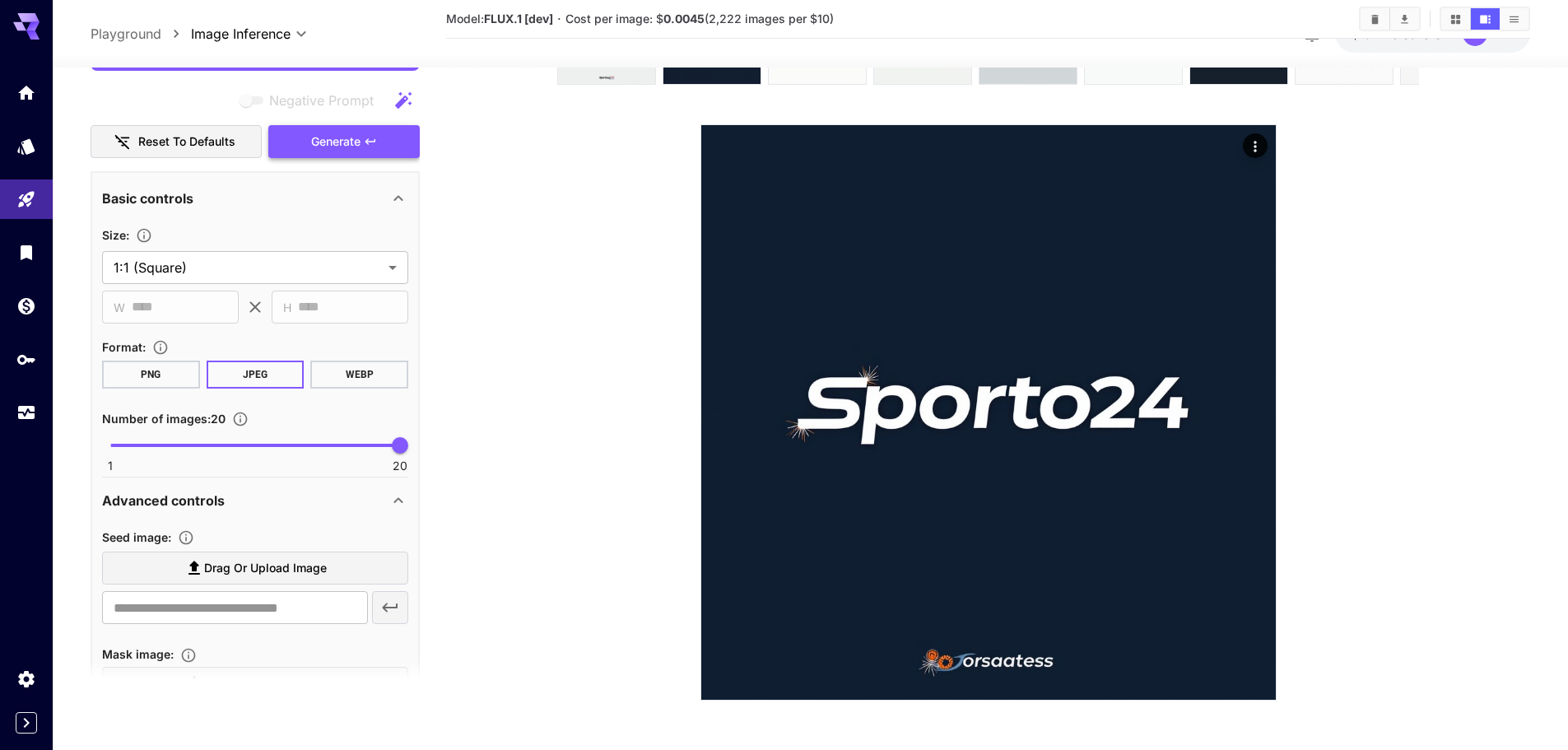
scroll to position [267, 0]
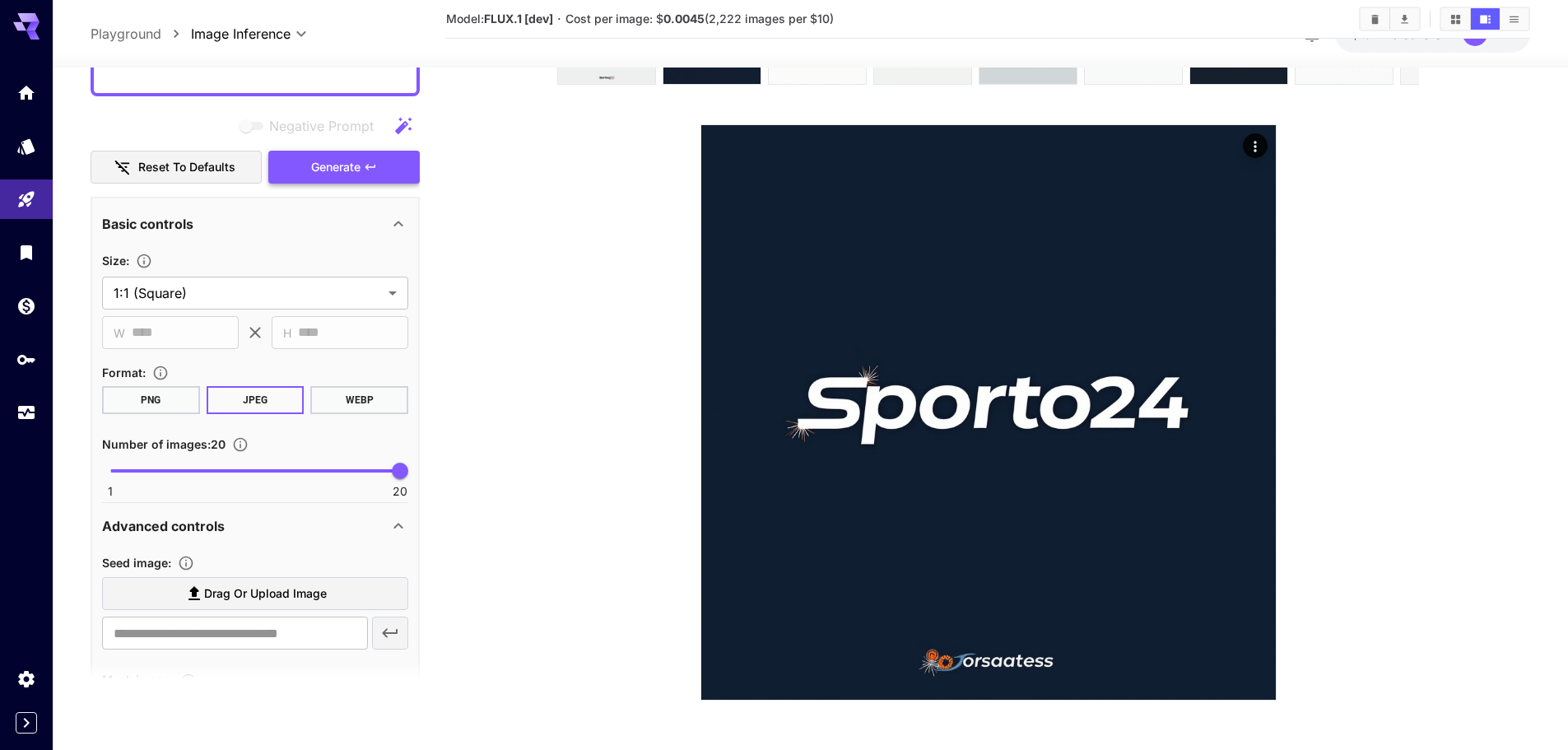
click at [351, 166] on span "Generate" at bounding box center [336, 167] width 50 height 21
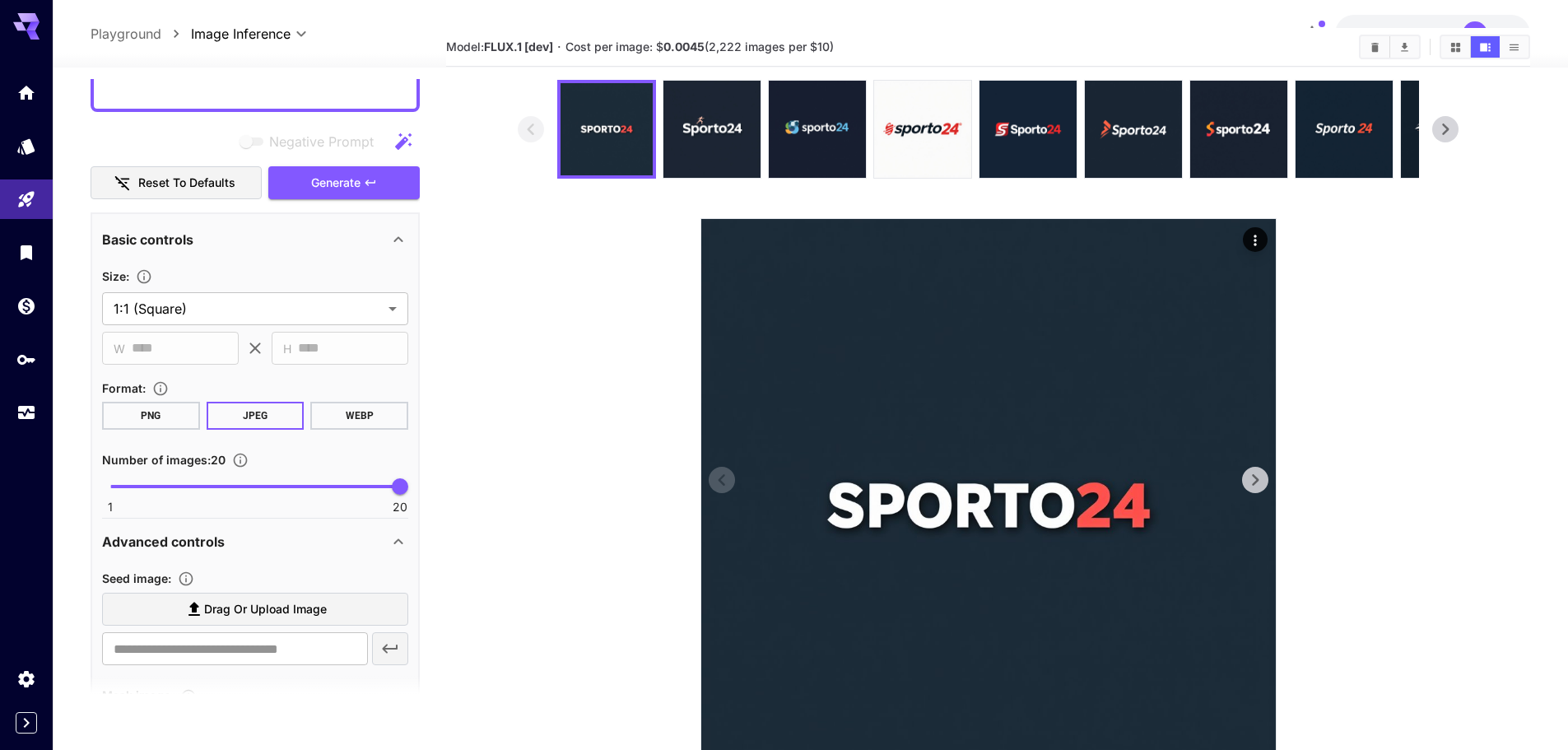
scroll to position [82, 0]
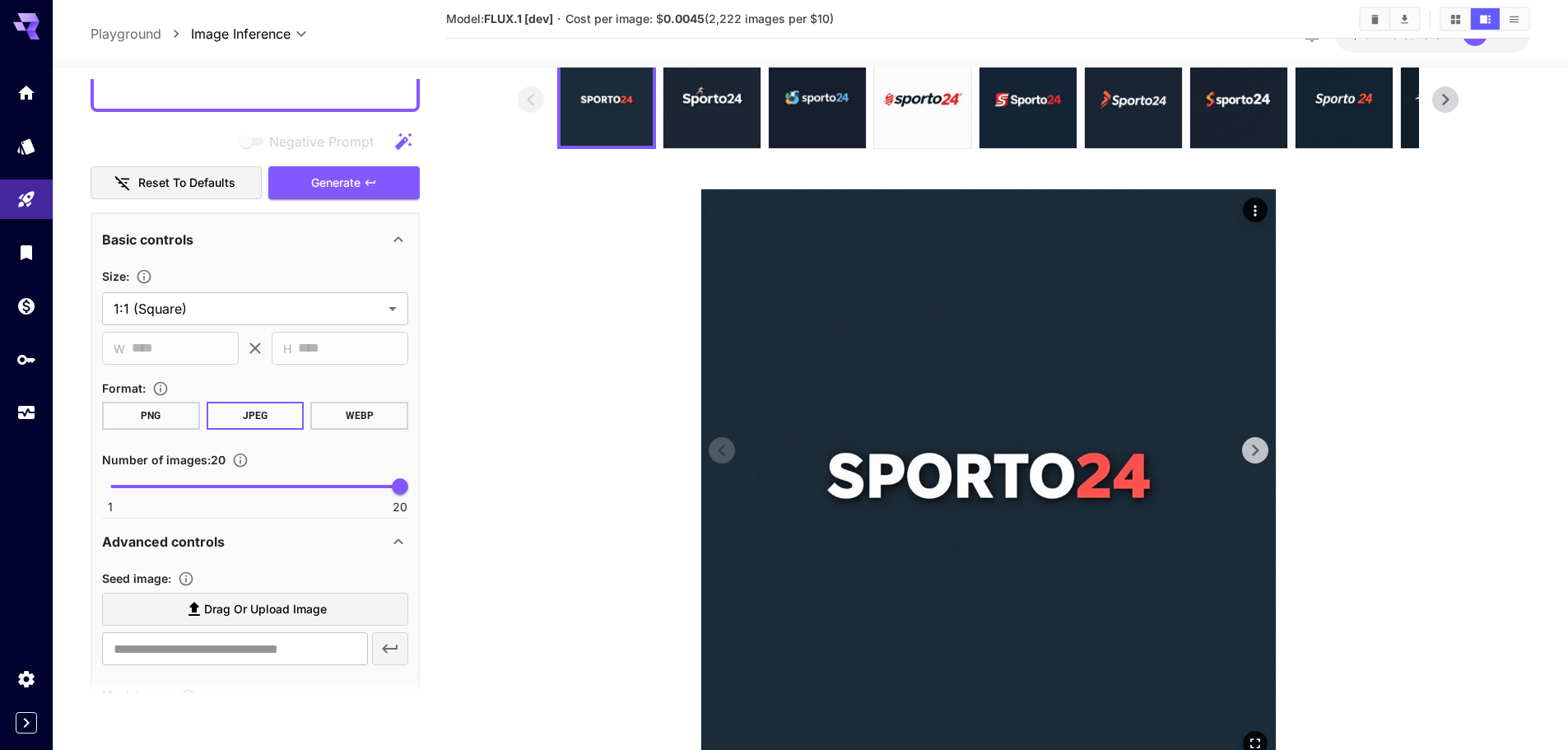
click at [1263, 450] on icon at bounding box center [1255, 450] width 25 height 25
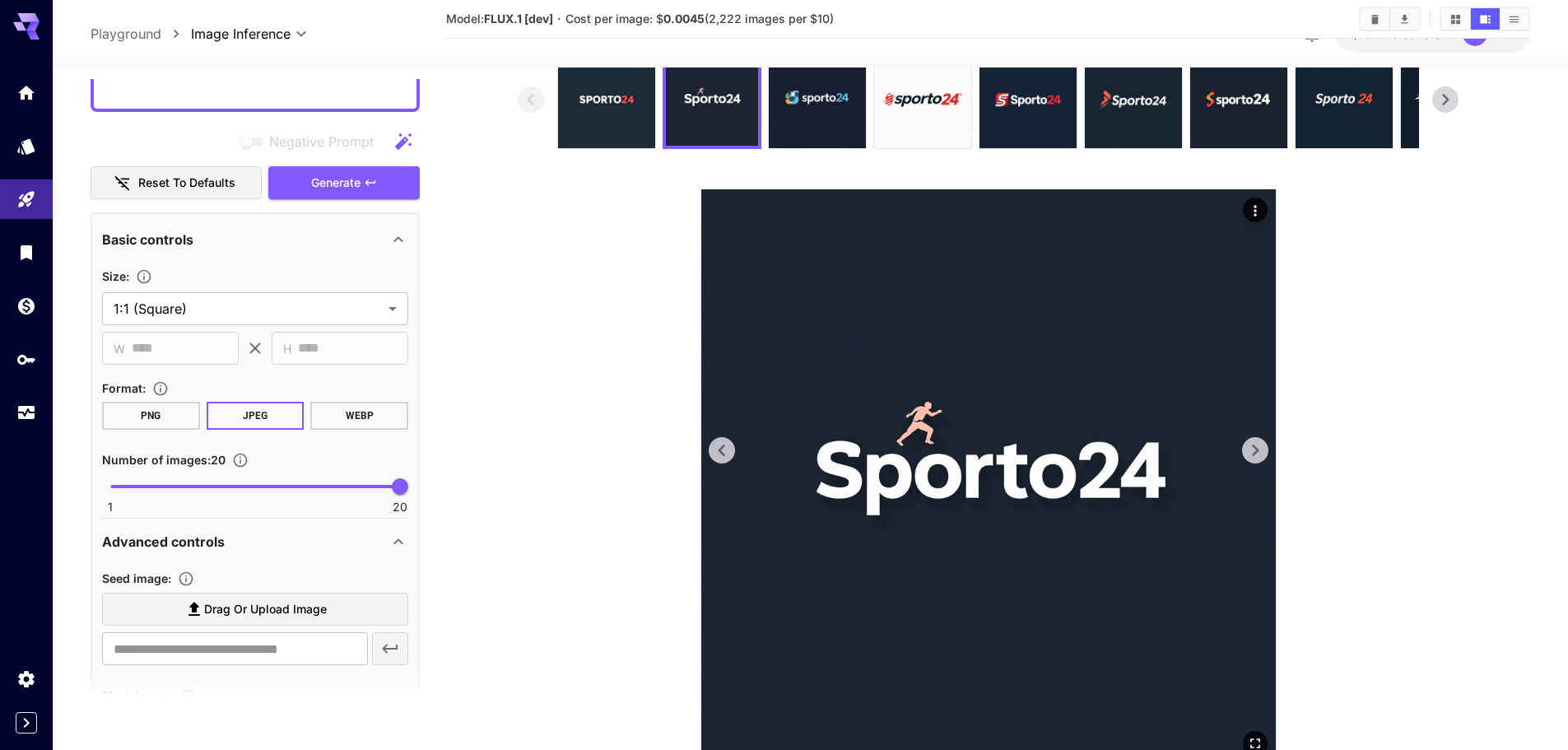
click at [1263, 450] on icon at bounding box center [1255, 450] width 25 height 25
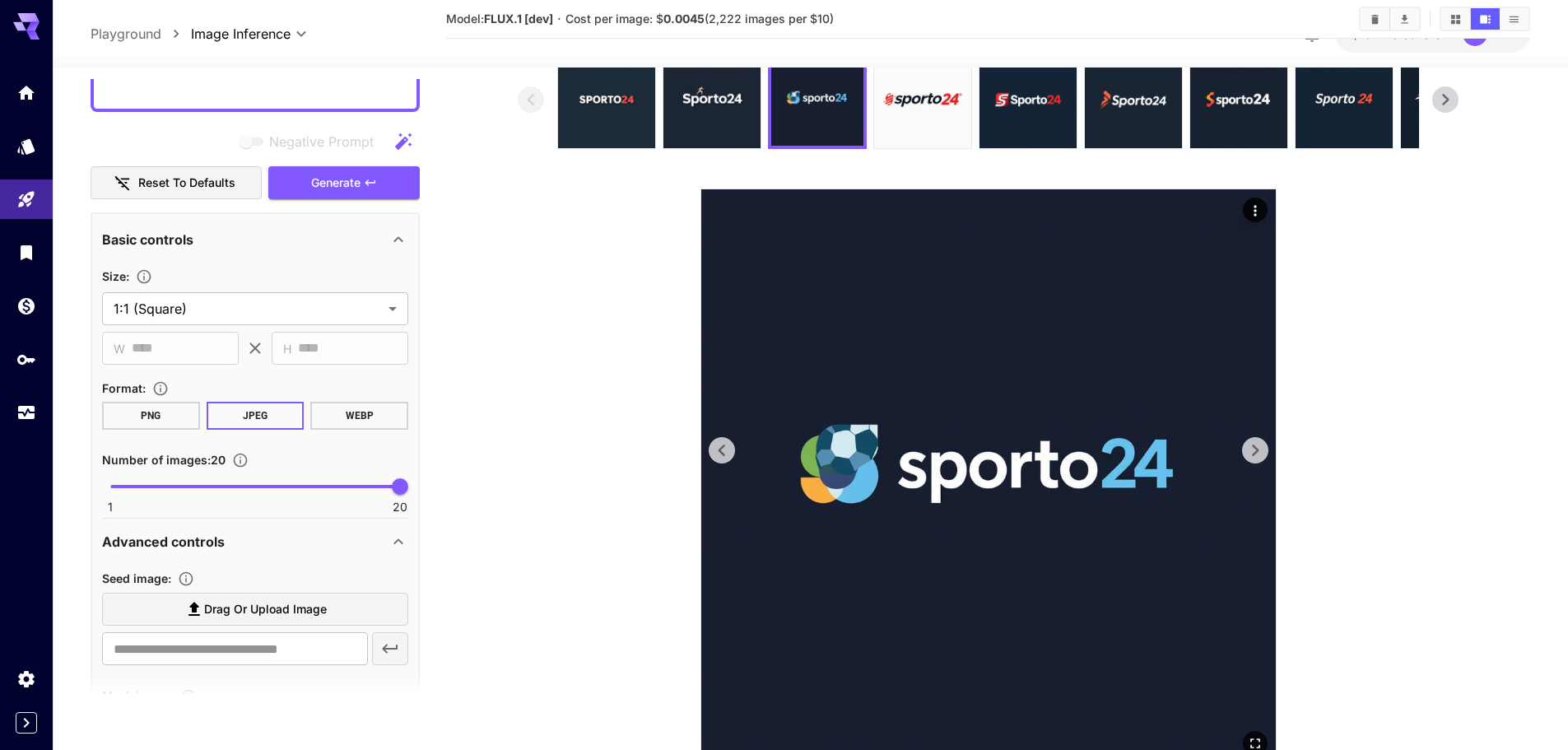
click at [1263, 450] on icon at bounding box center [1255, 450] width 25 height 25
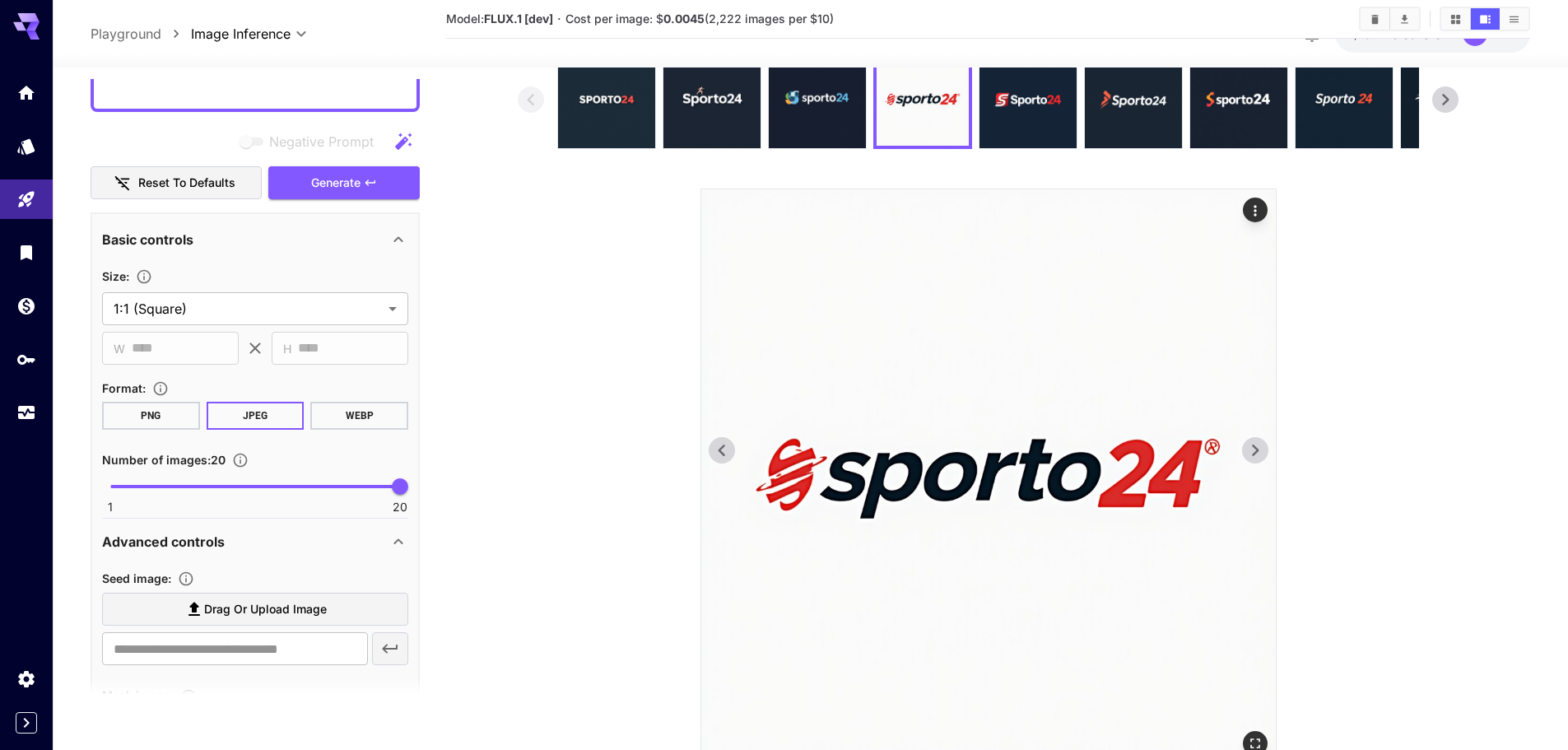
click at [1263, 450] on icon at bounding box center [1255, 450] width 25 height 25
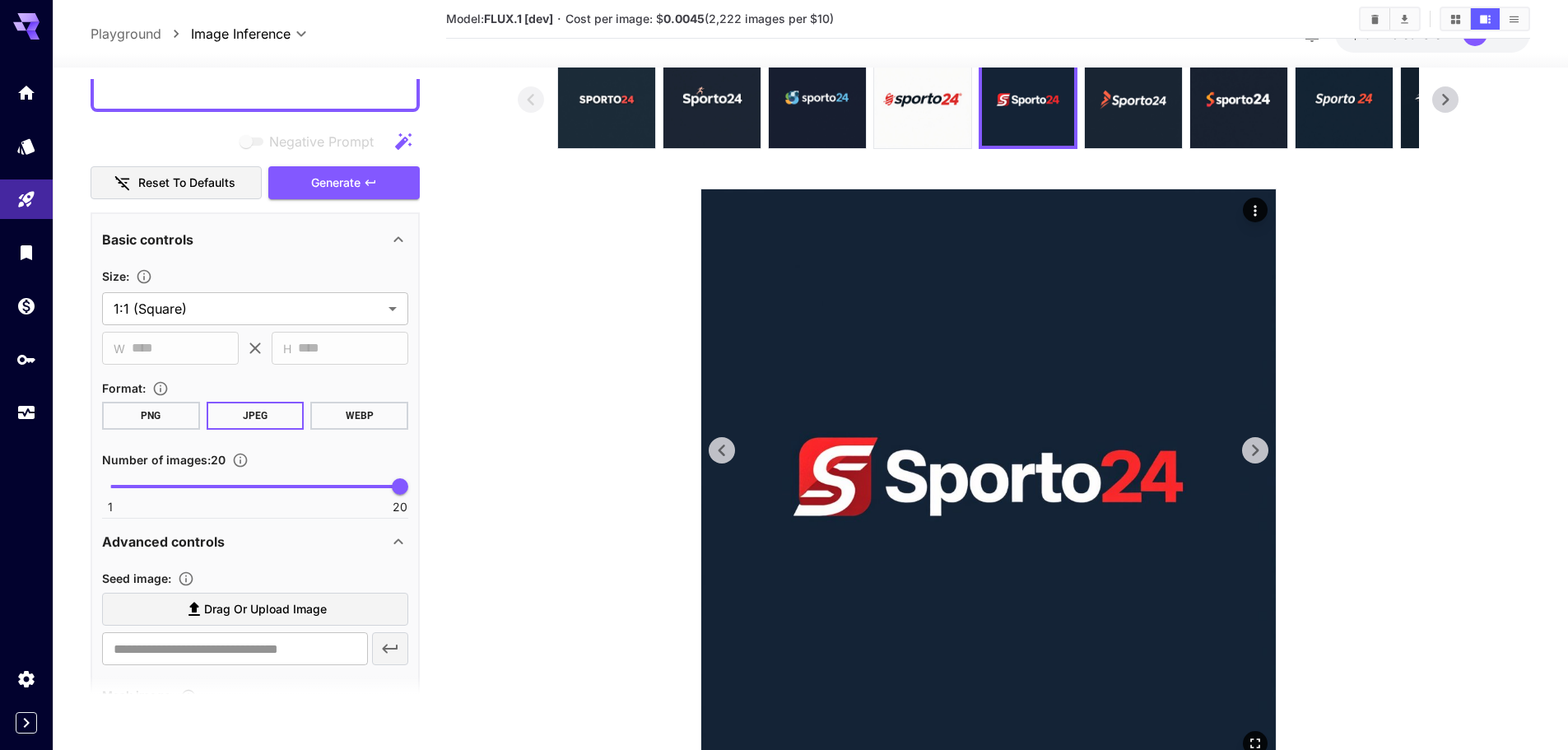
click at [1263, 450] on icon at bounding box center [1255, 450] width 25 height 25
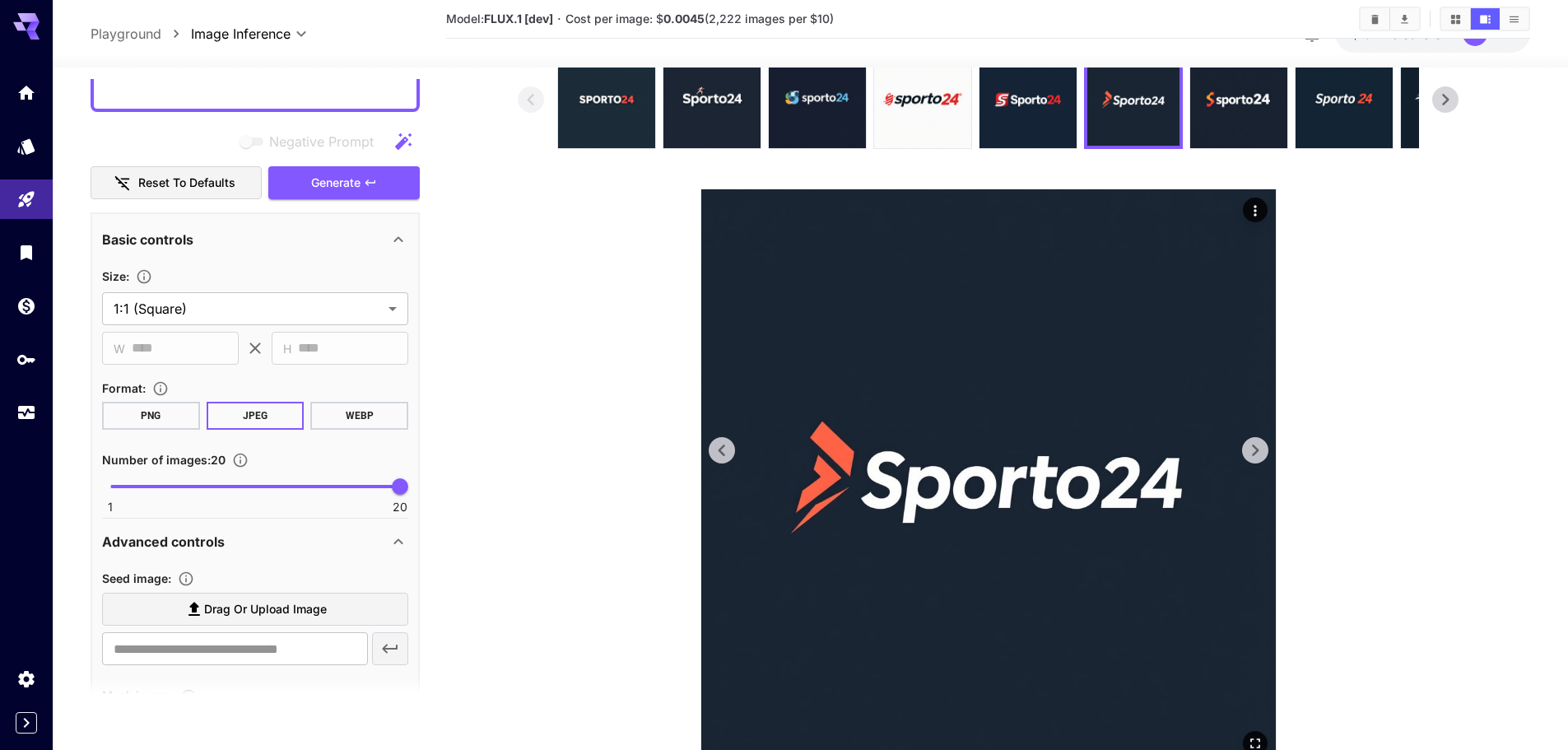
click at [1263, 450] on icon at bounding box center [1255, 450] width 25 height 25
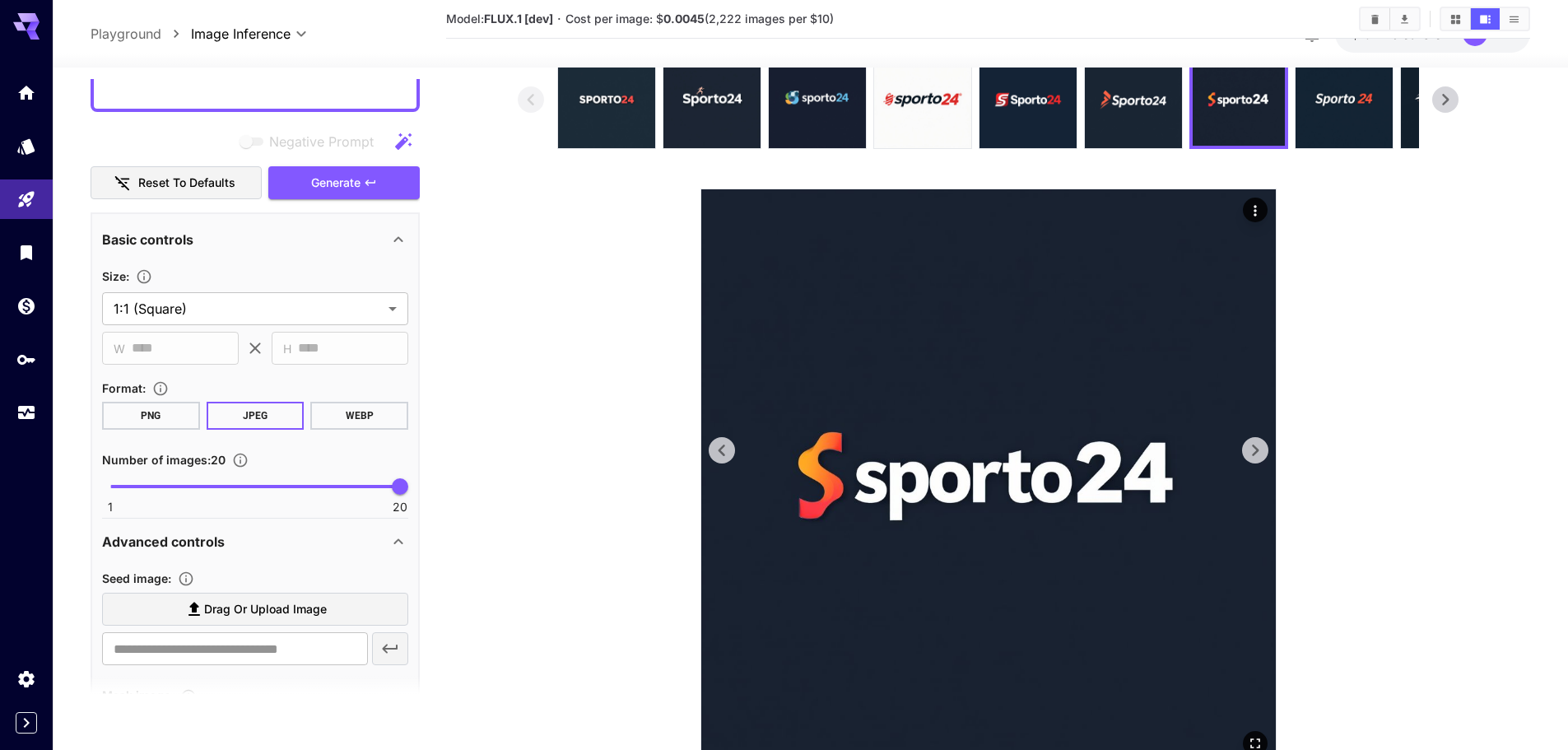
click at [1263, 450] on icon at bounding box center [1255, 450] width 25 height 25
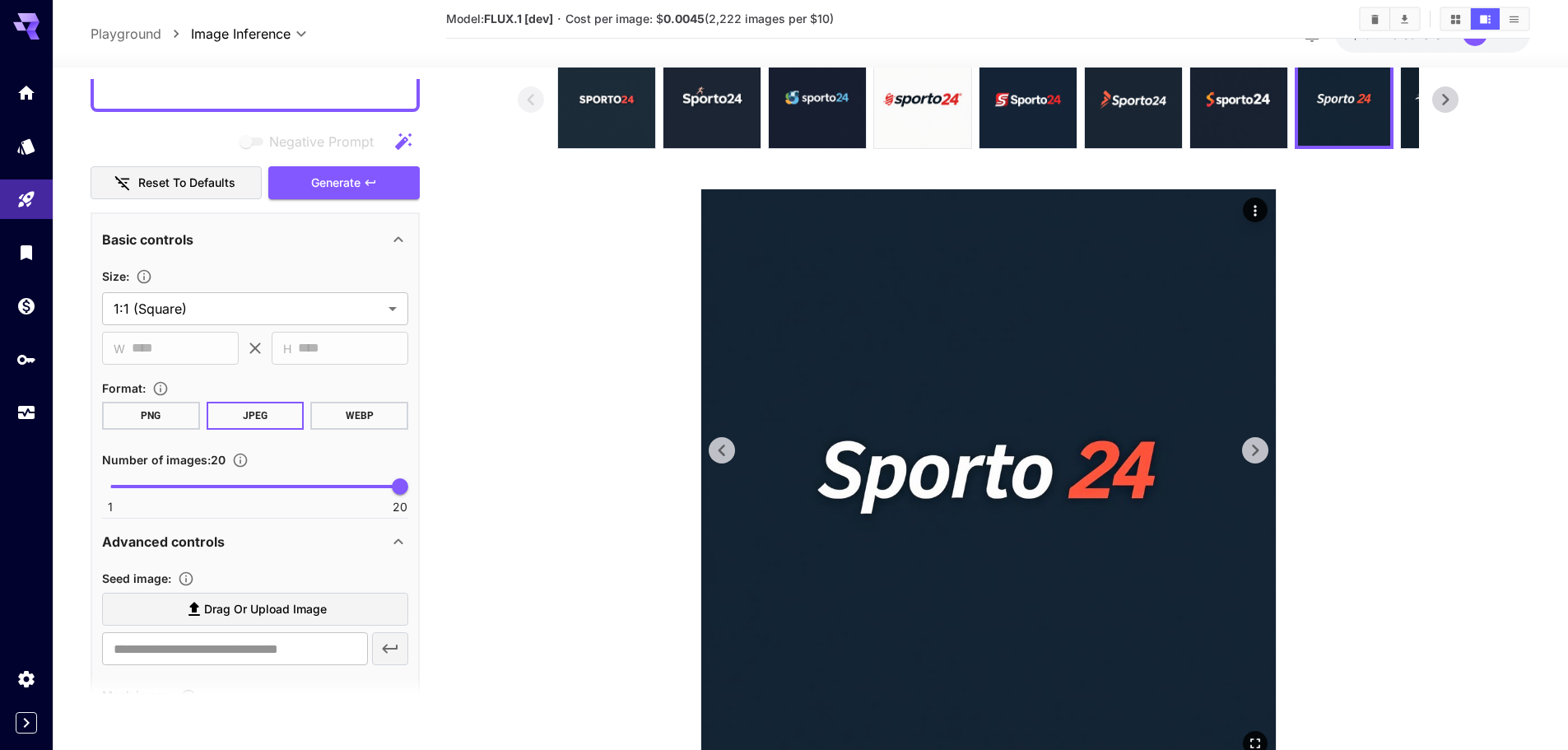
click at [1263, 450] on icon at bounding box center [1255, 450] width 25 height 25
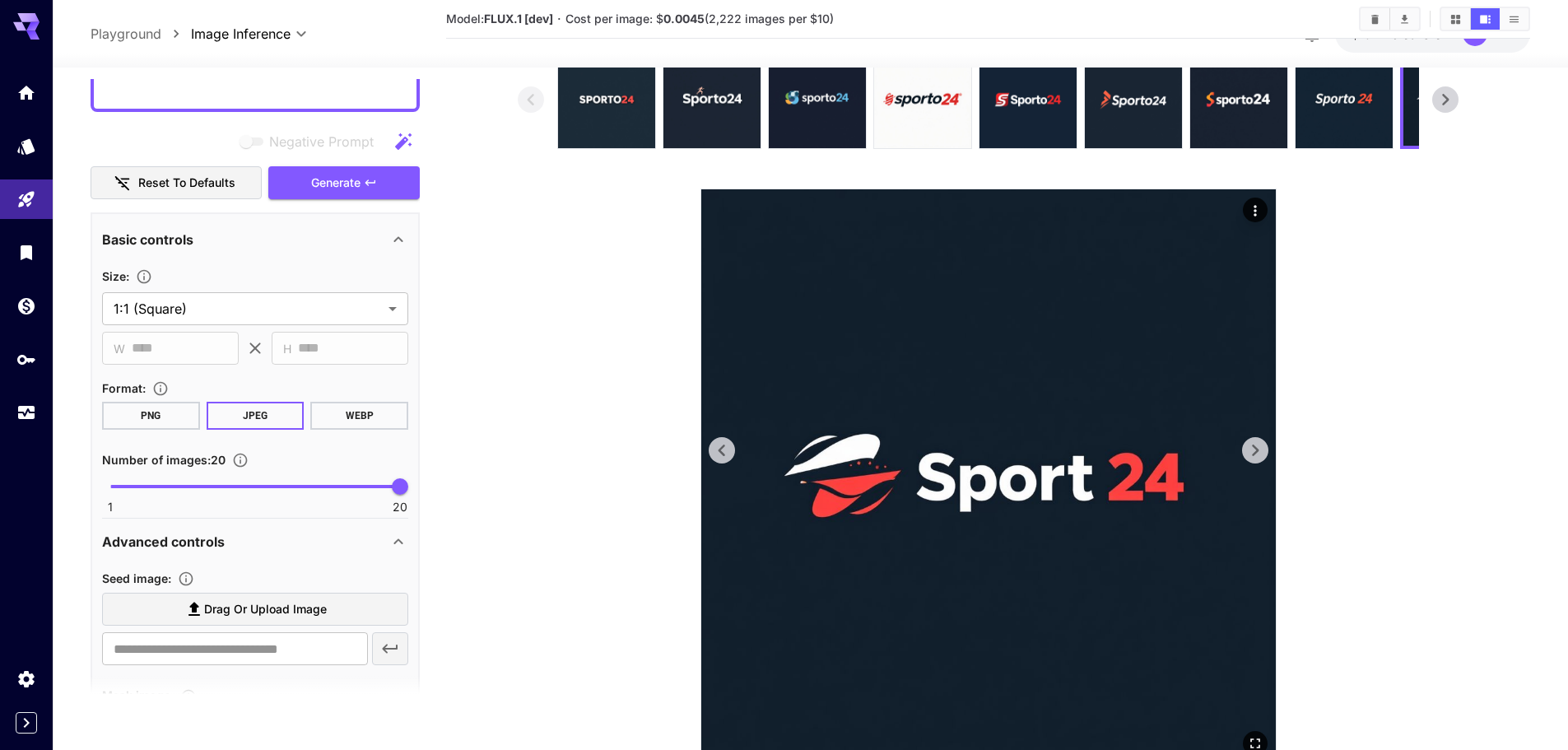
click at [1263, 450] on icon at bounding box center [1255, 450] width 25 height 25
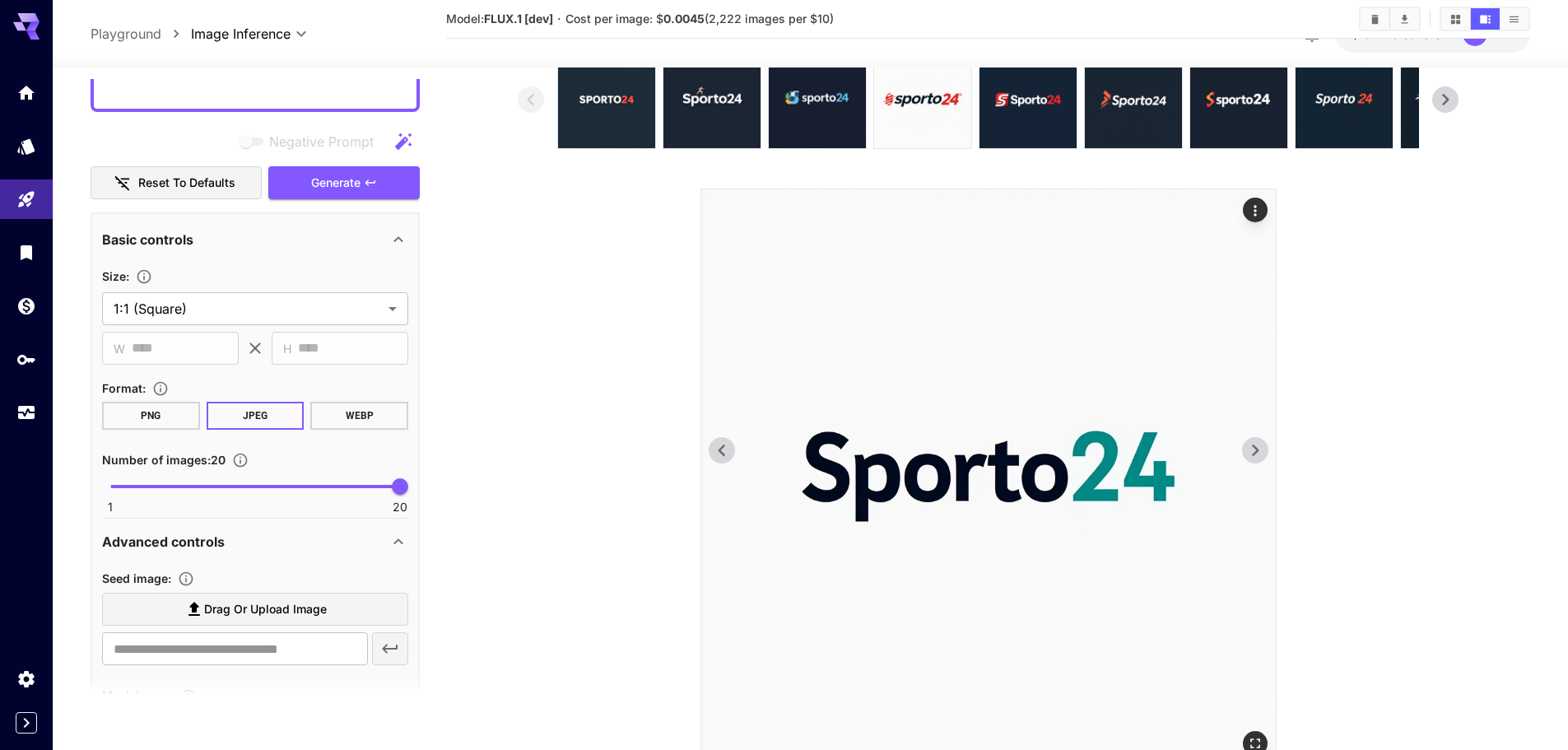
click at [1263, 450] on icon at bounding box center [1255, 450] width 25 height 25
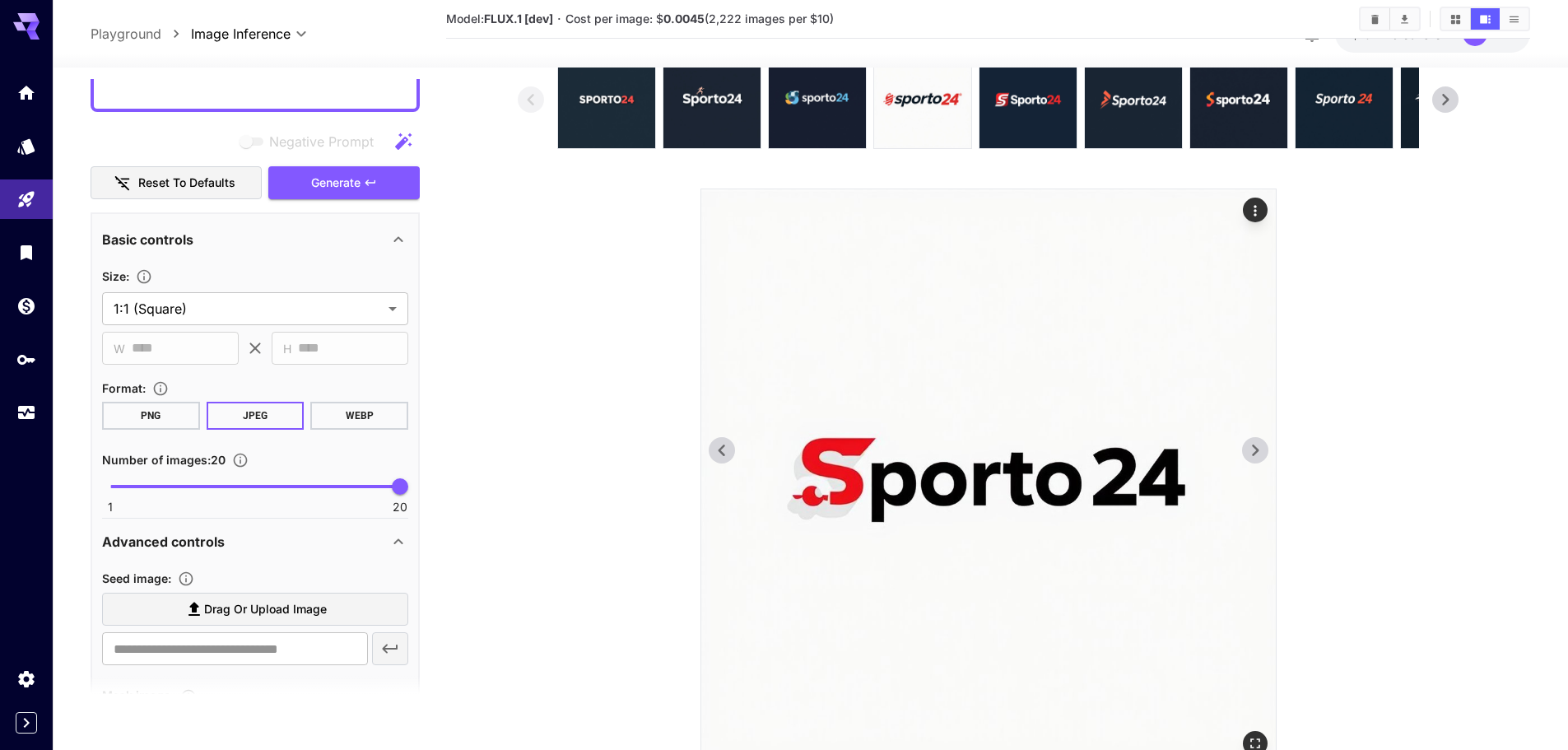
click at [1263, 450] on icon at bounding box center [1255, 450] width 25 height 25
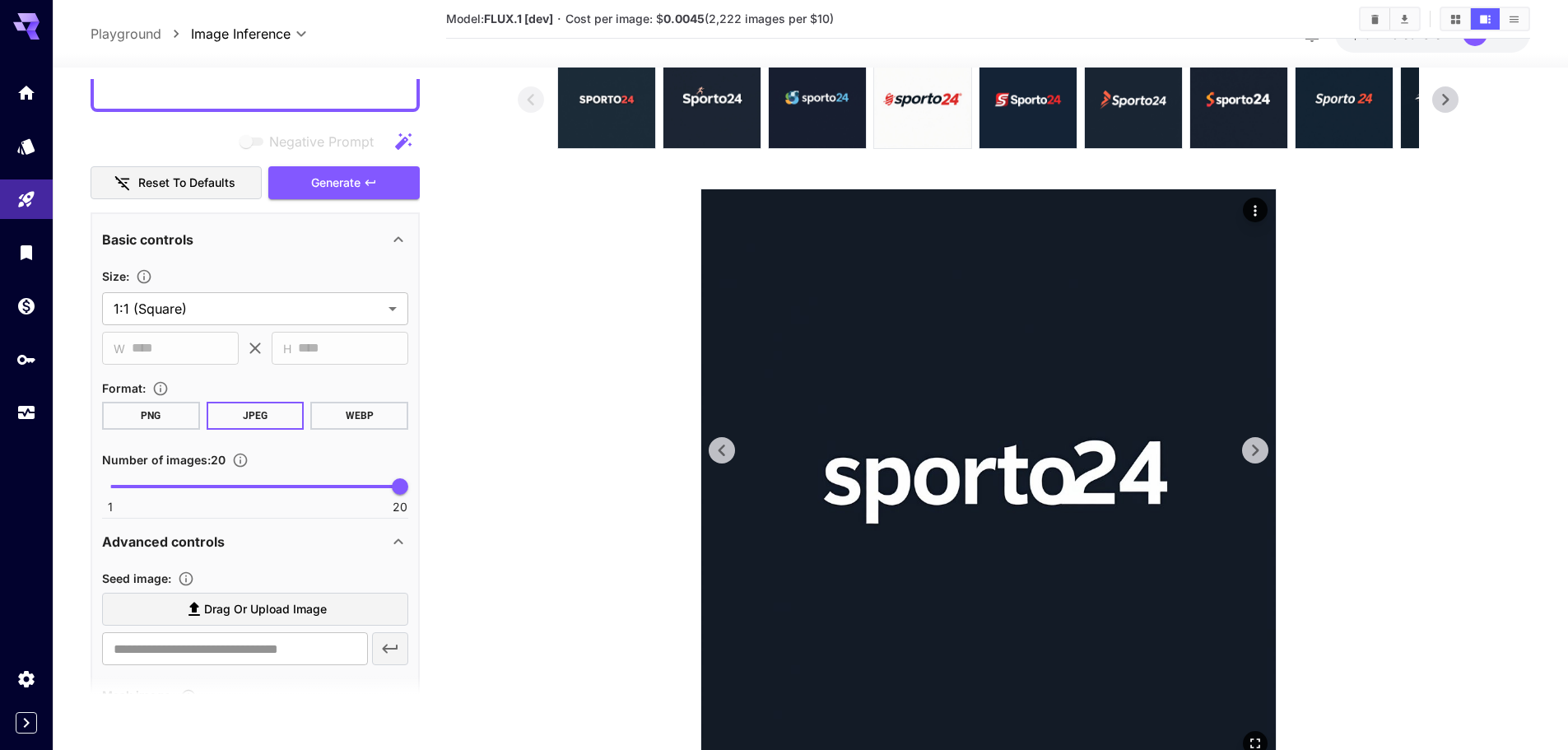
click at [1263, 450] on icon at bounding box center [1255, 450] width 25 height 25
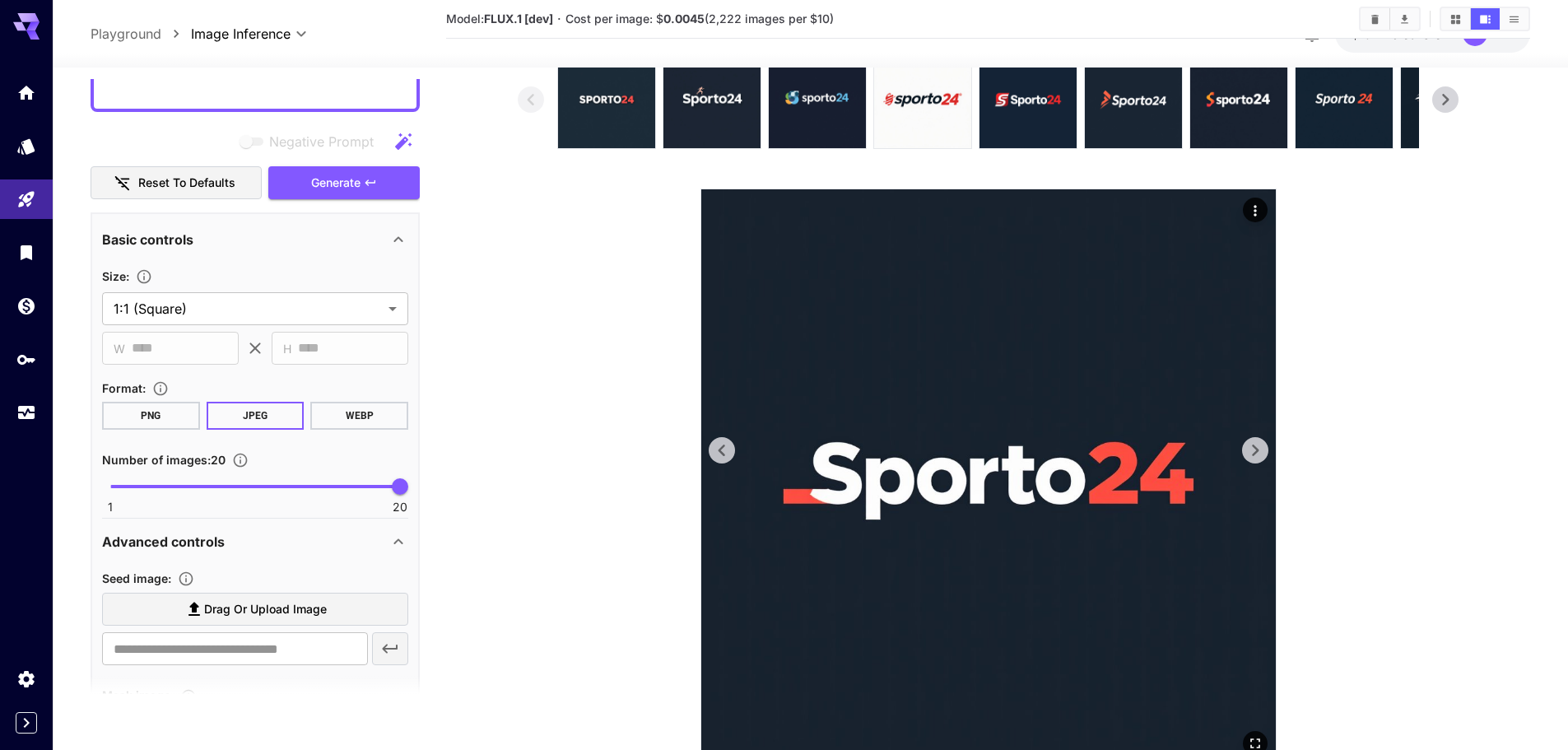
click at [1263, 450] on icon at bounding box center [1255, 450] width 25 height 25
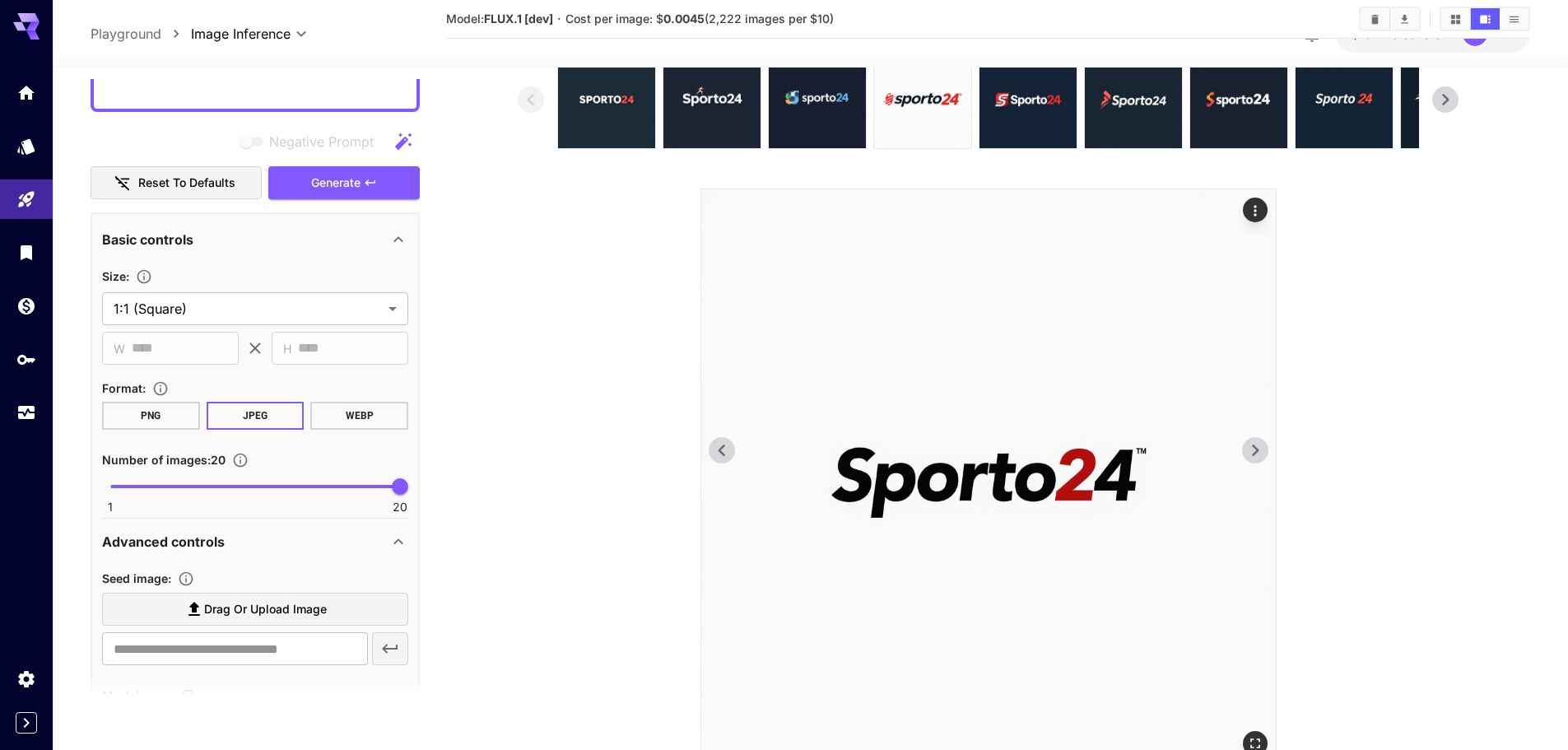
click at [1263, 450] on icon at bounding box center [1255, 450] width 25 height 25
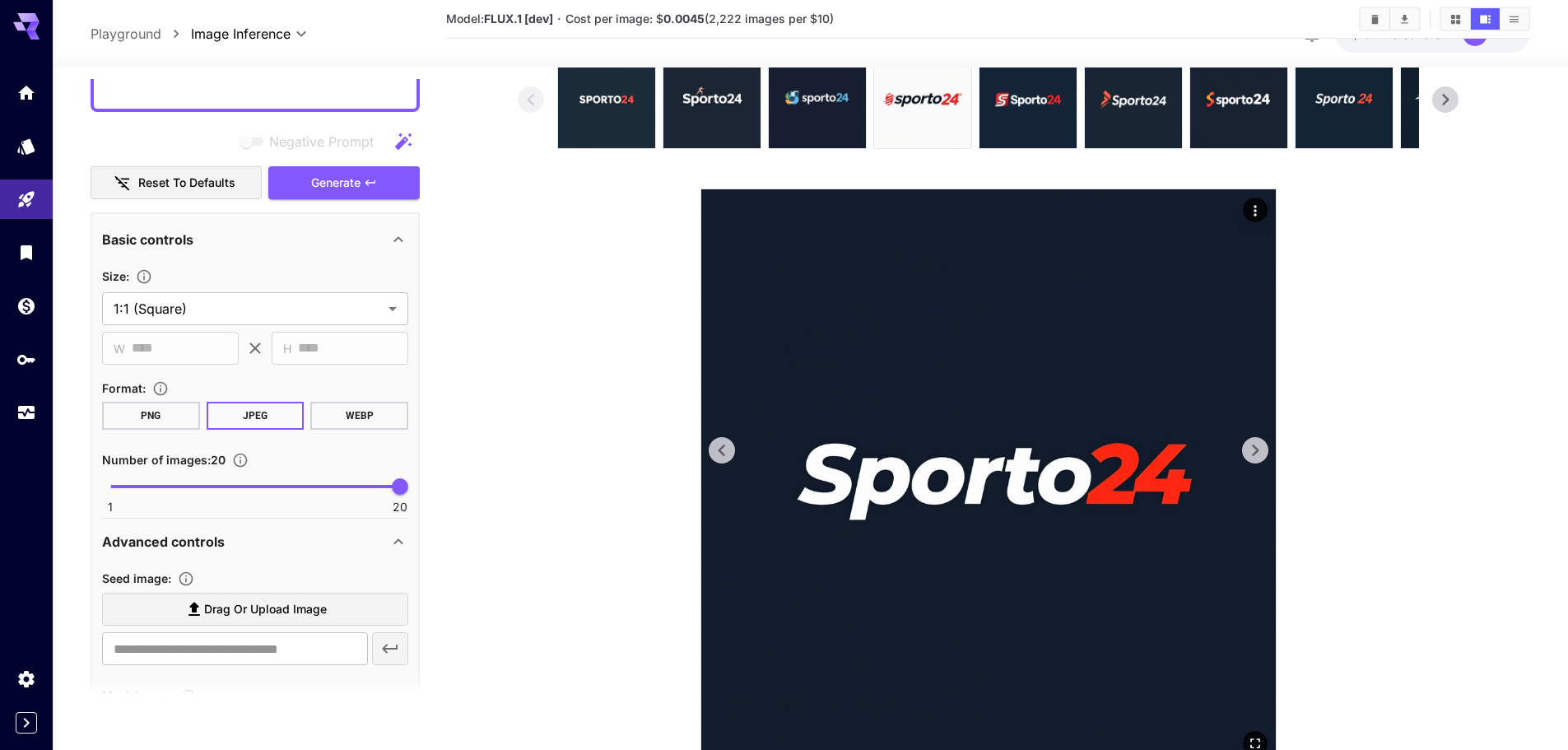
click at [1263, 450] on icon at bounding box center [1255, 450] width 25 height 25
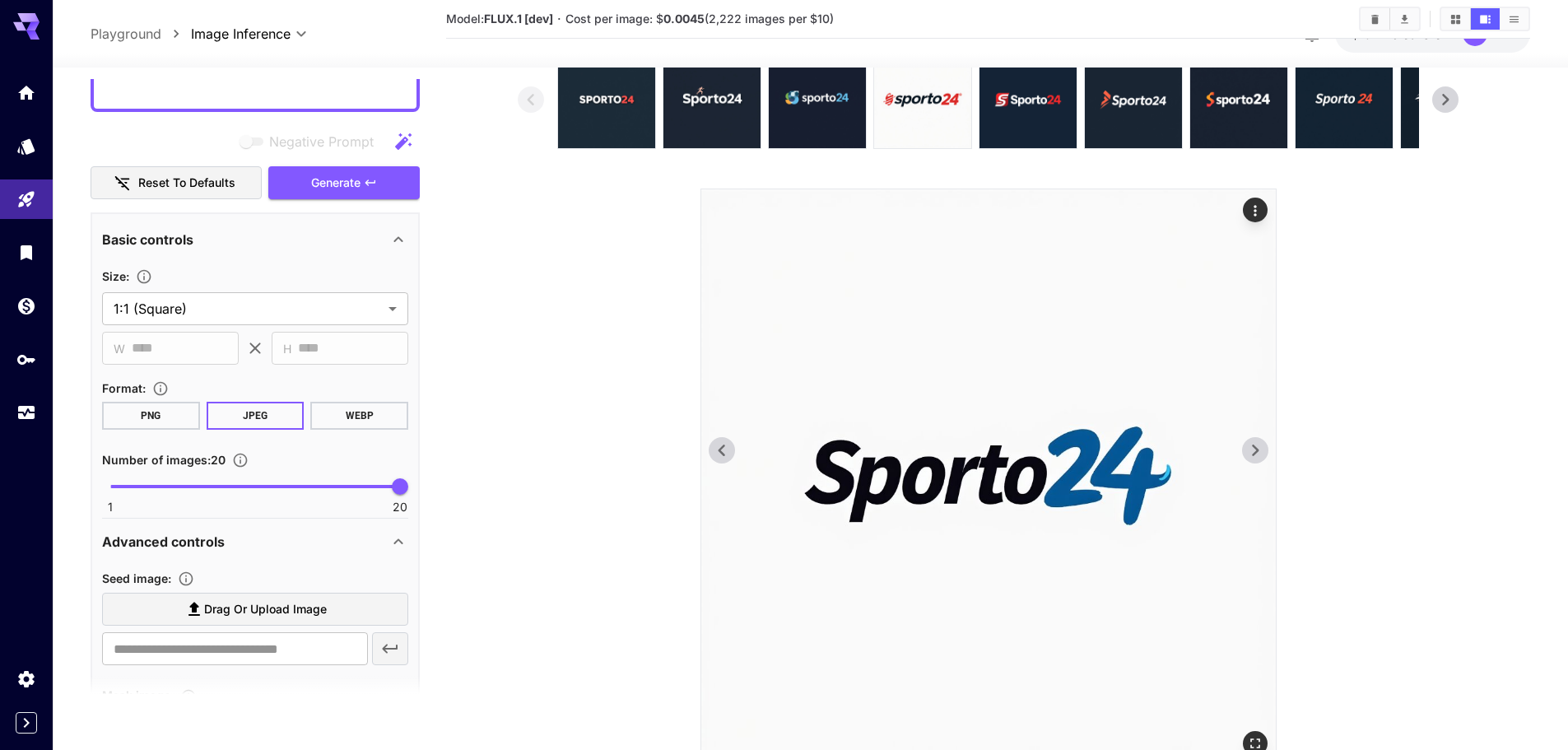
click at [726, 449] on icon at bounding box center [721, 450] width 25 height 25
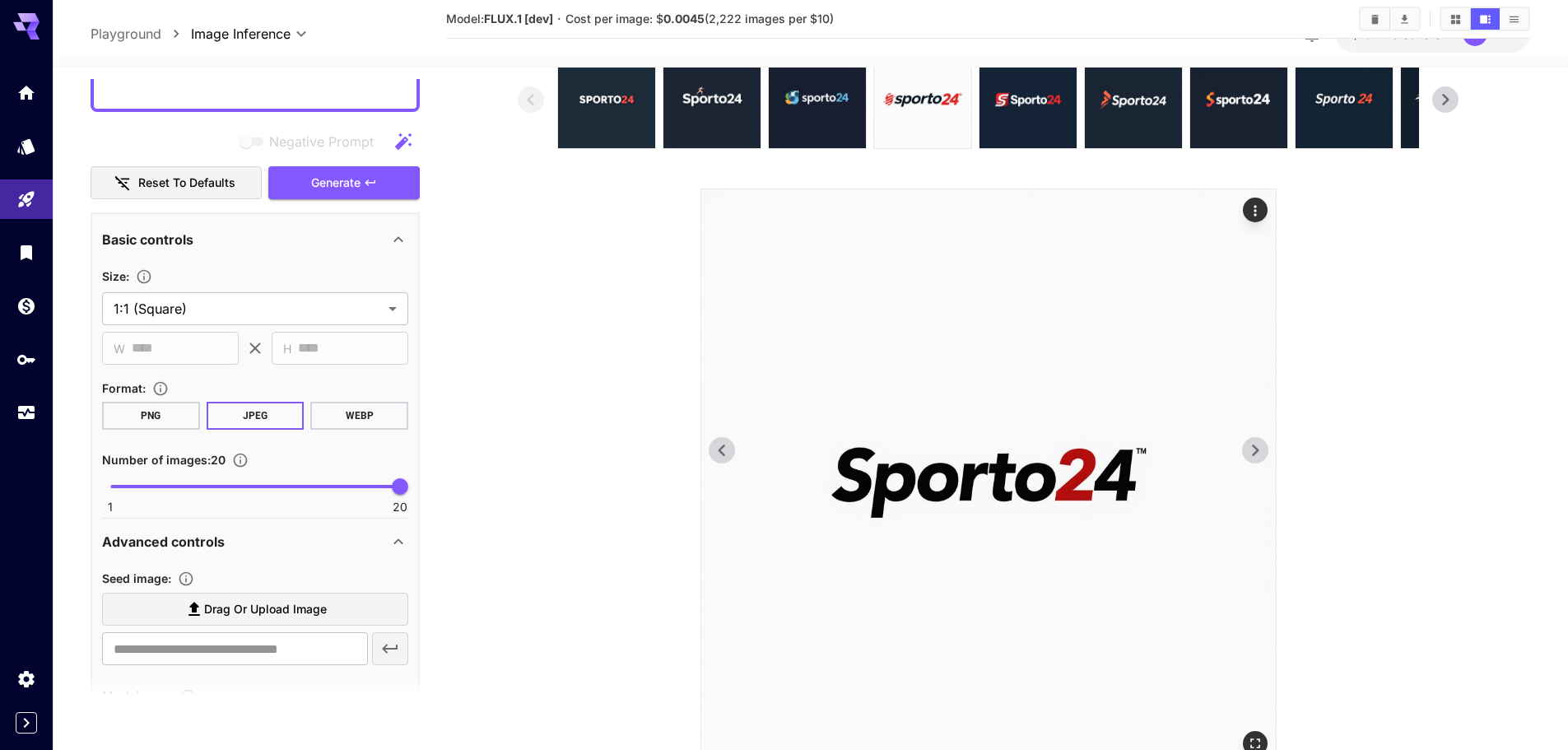
click at [1244, 440] on icon at bounding box center [1255, 450] width 25 height 25
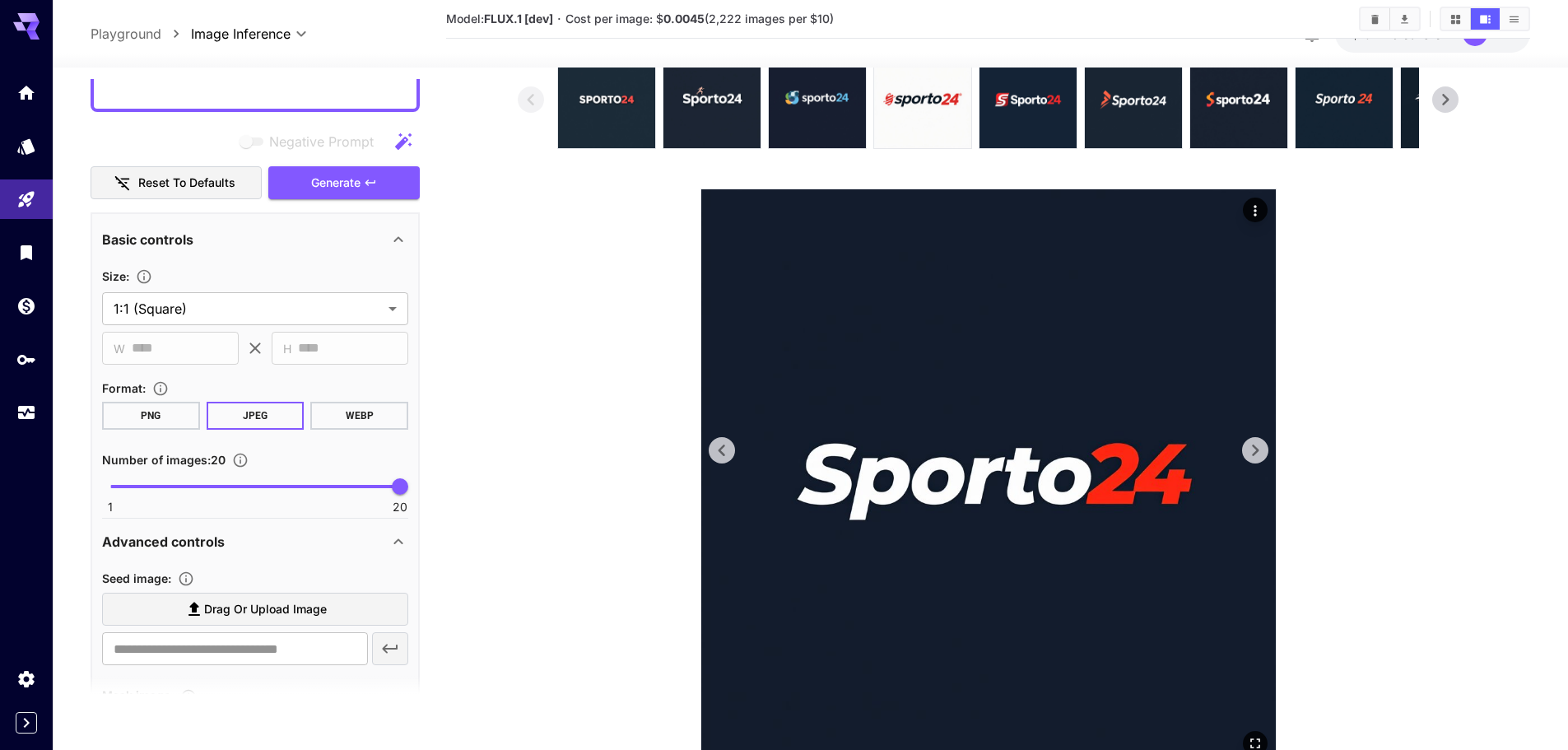
click at [1244, 440] on icon at bounding box center [1255, 450] width 25 height 25
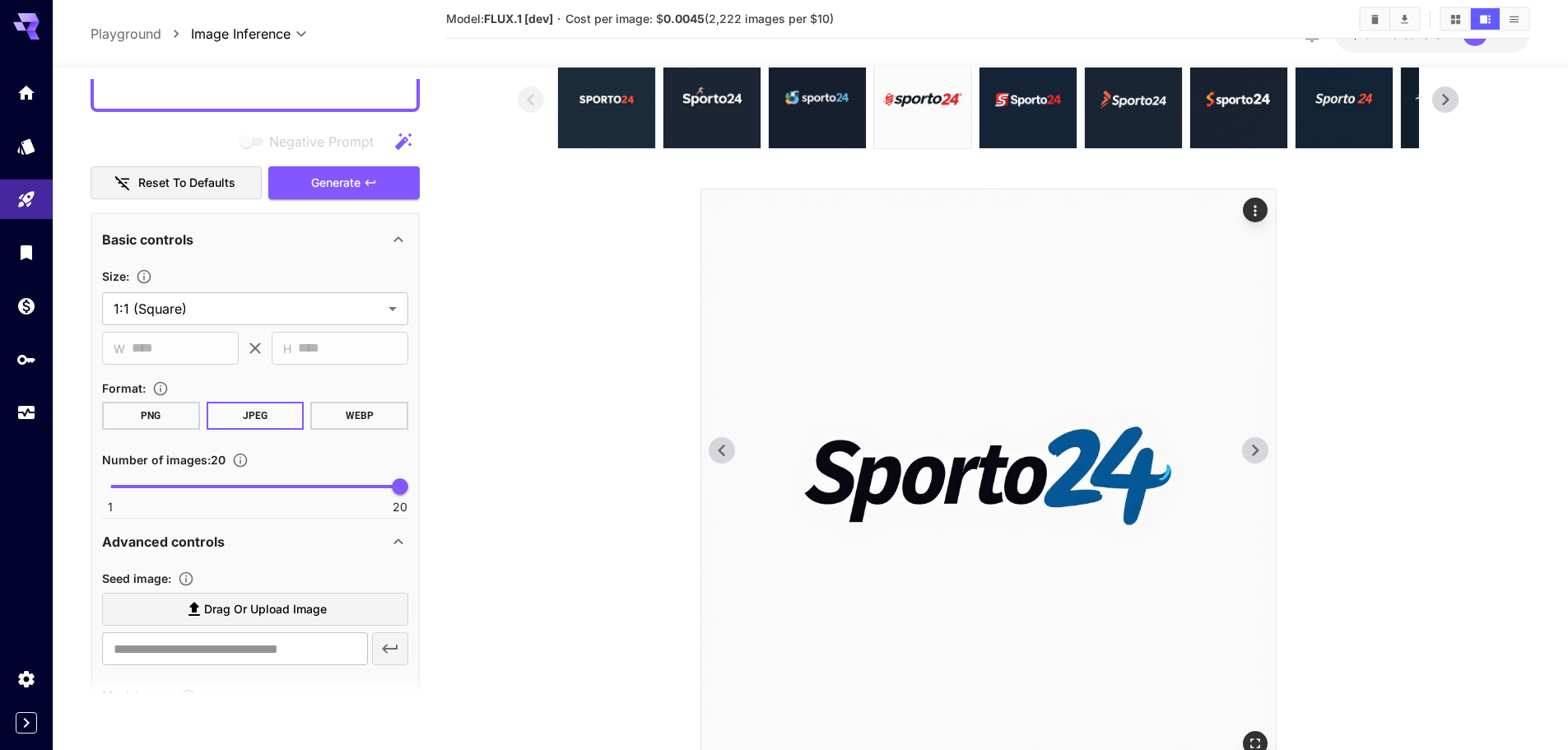
click at [1244, 440] on icon at bounding box center [1255, 450] width 25 height 25
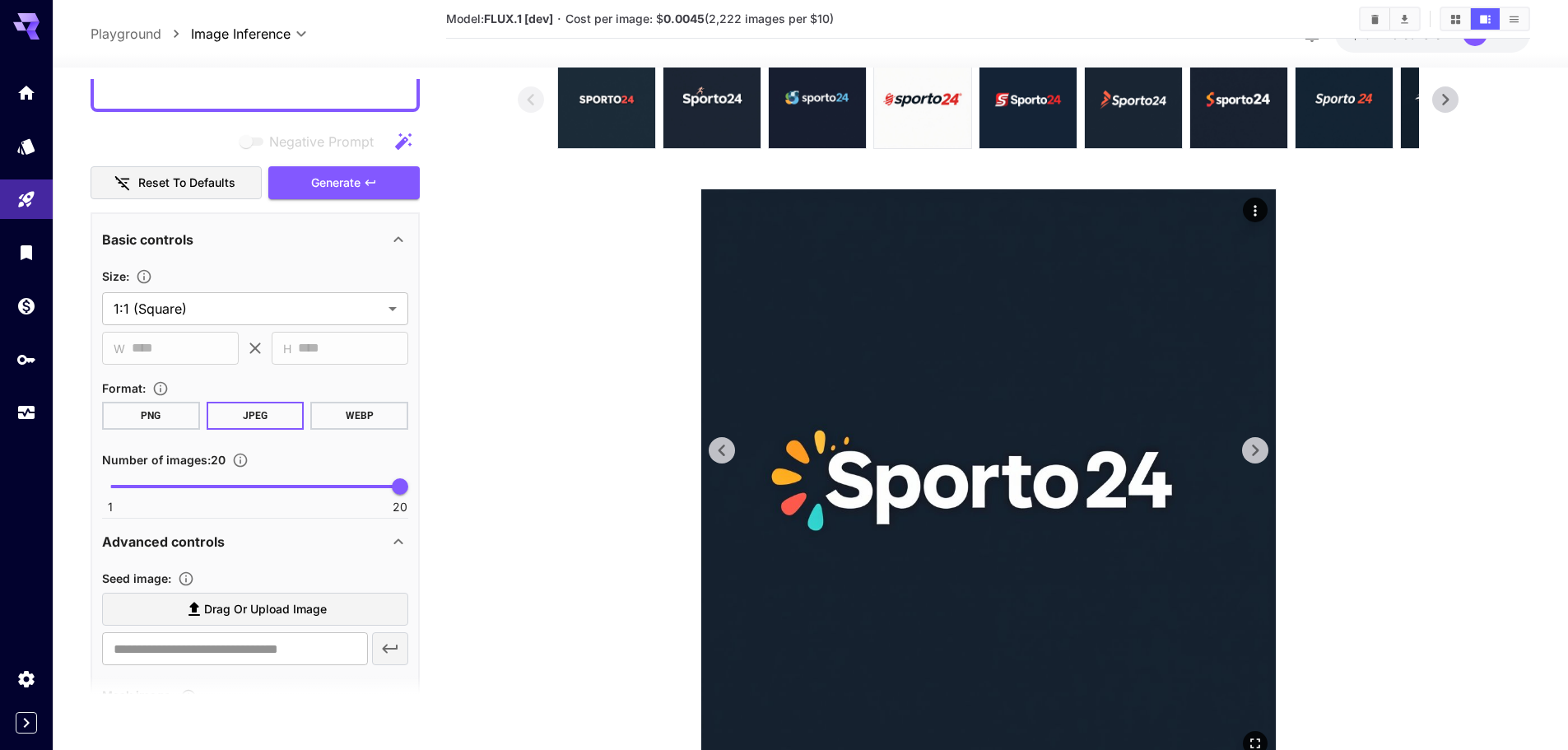
click at [1244, 440] on icon at bounding box center [1255, 450] width 25 height 25
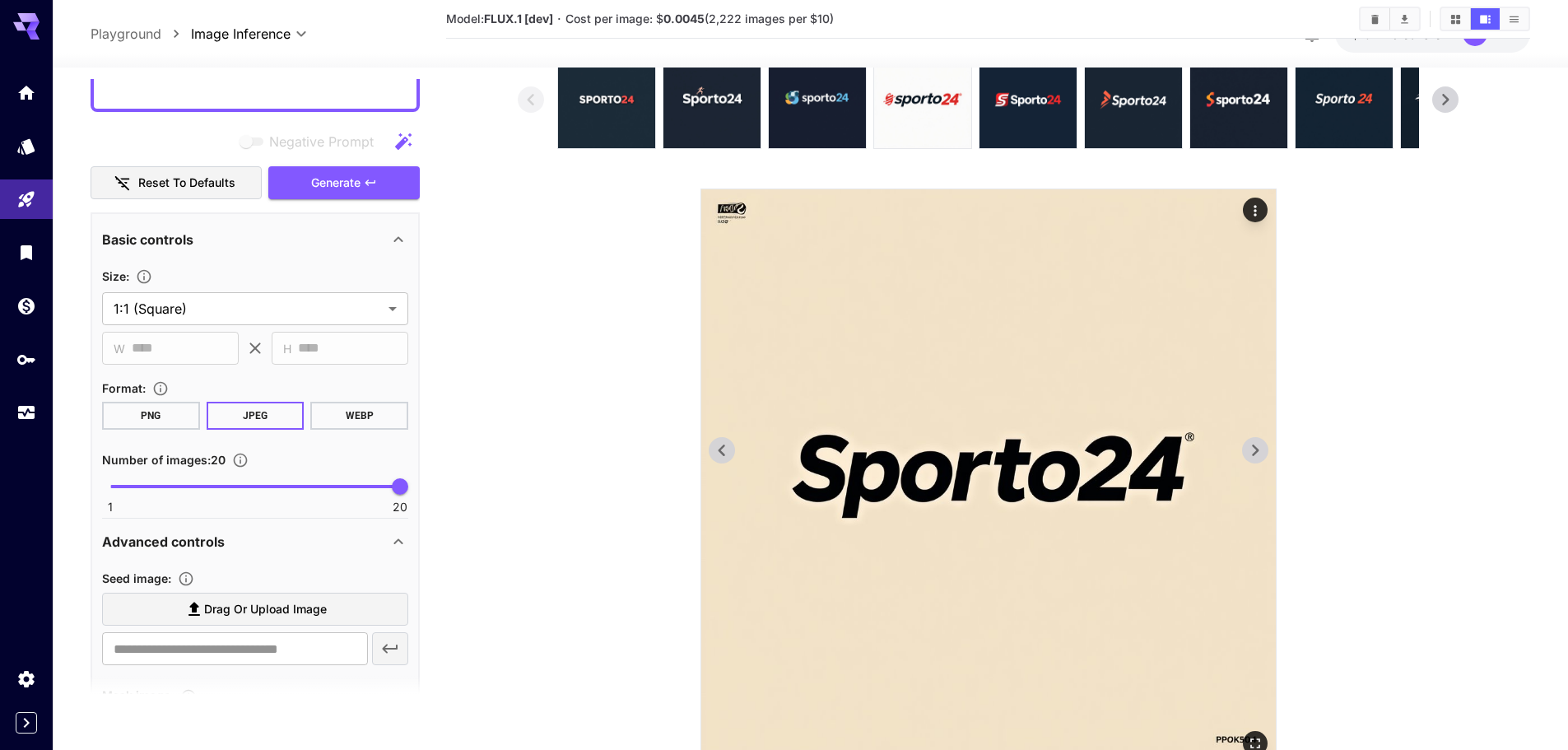
click at [1244, 440] on icon at bounding box center [1255, 450] width 25 height 25
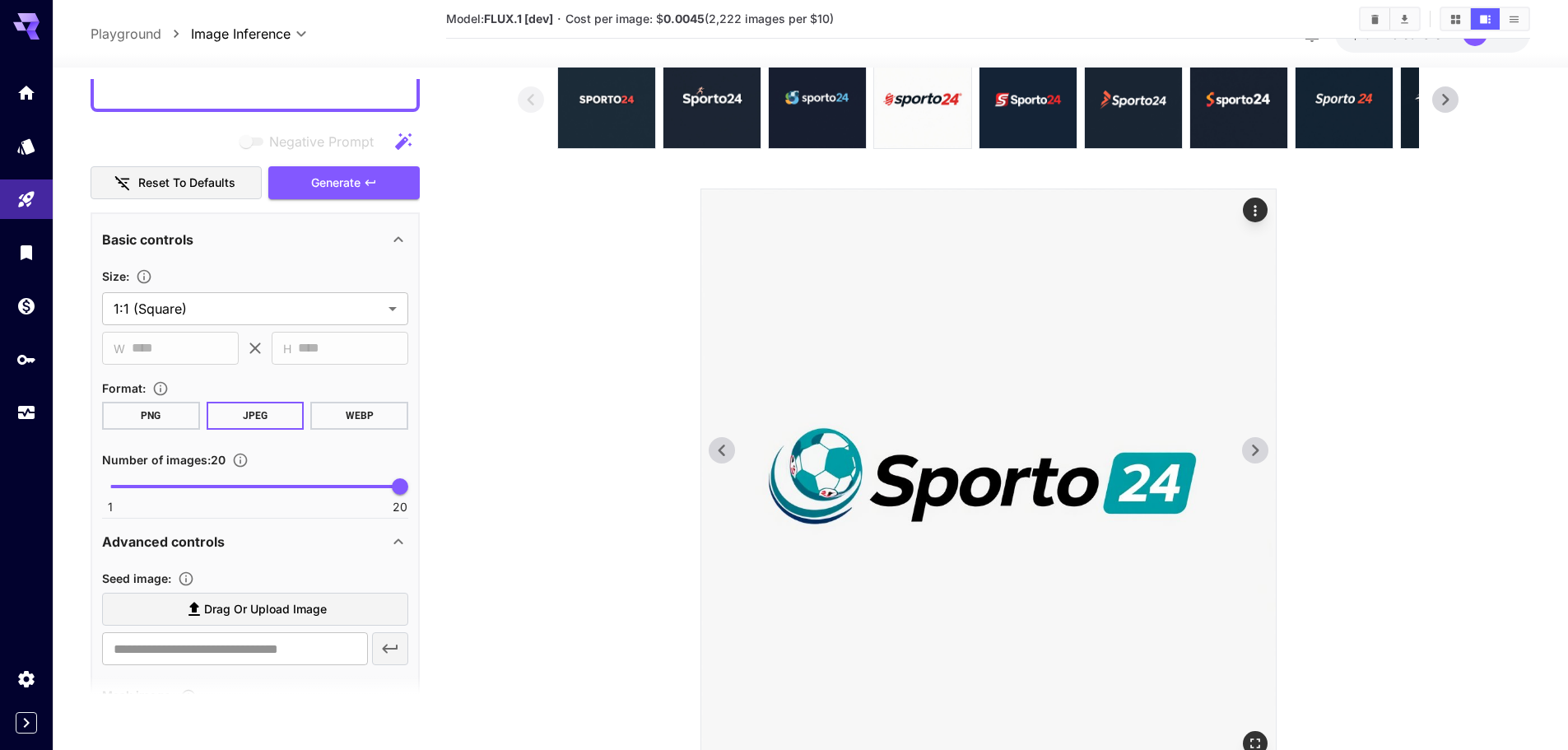
click at [1244, 440] on icon at bounding box center [1255, 450] width 25 height 25
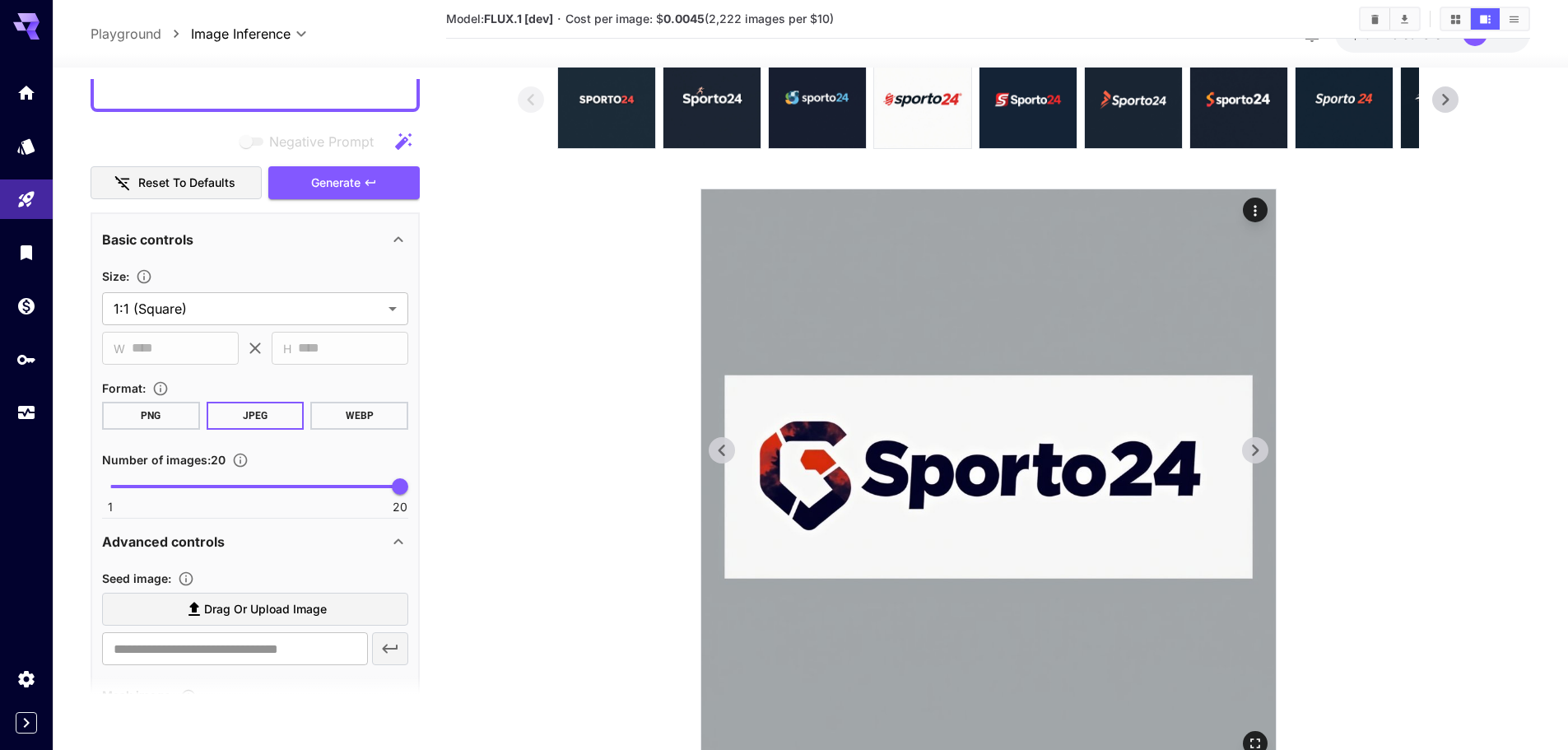
click at [1244, 440] on icon at bounding box center [1255, 450] width 25 height 25
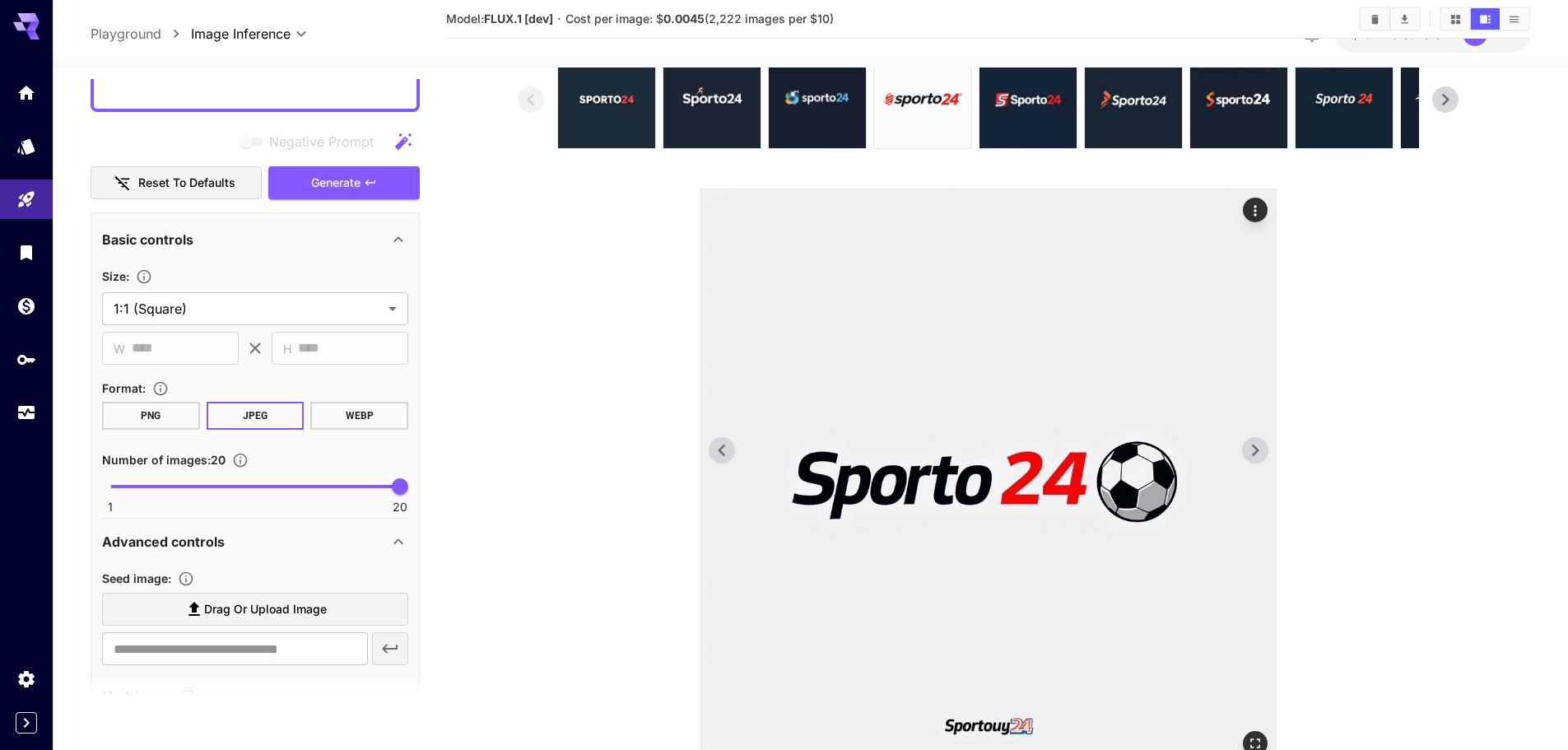
click at [1244, 440] on icon at bounding box center [1255, 450] width 25 height 25
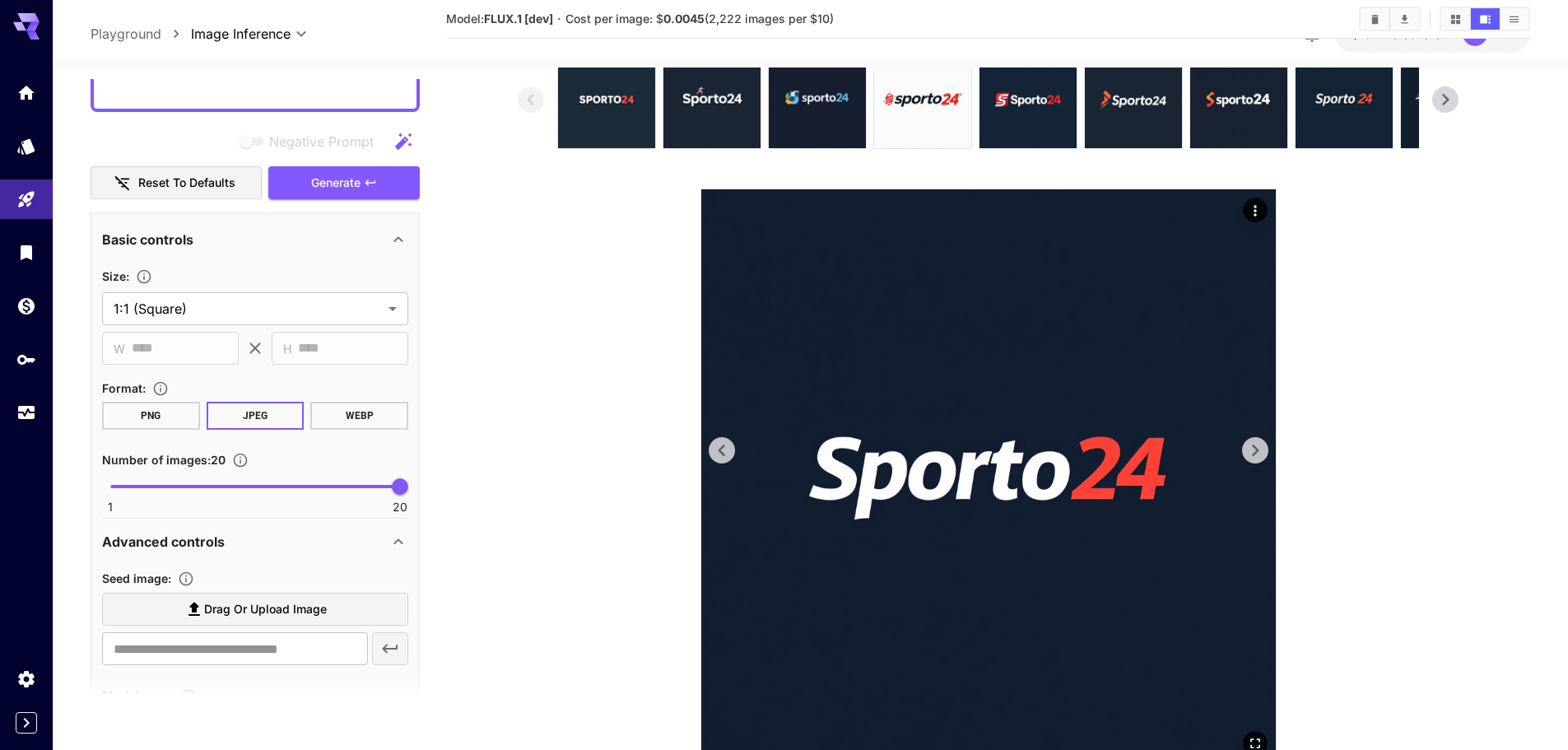
click at [1244, 440] on icon at bounding box center [1255, 450] width 25 height 25
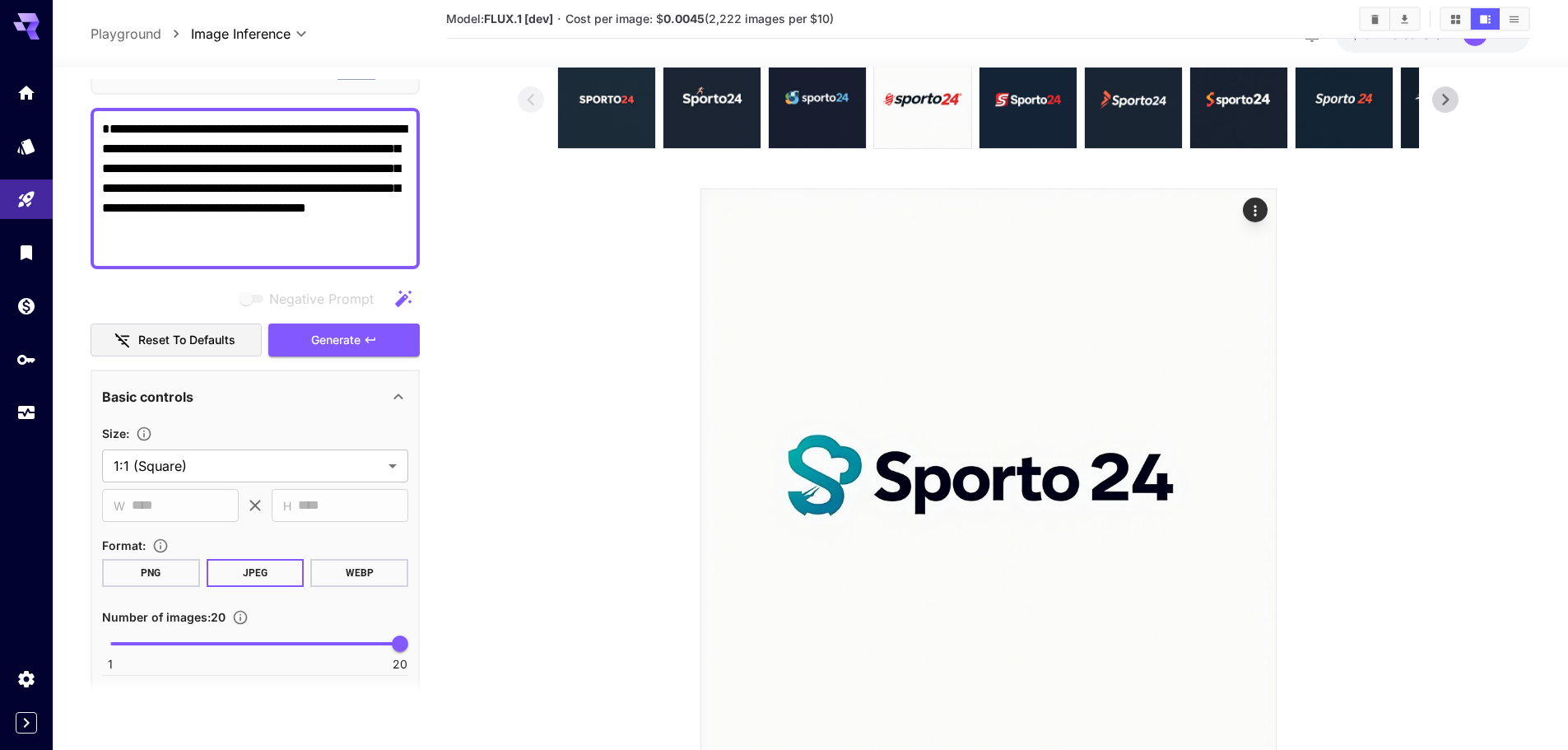
scroll to position [20, 0]
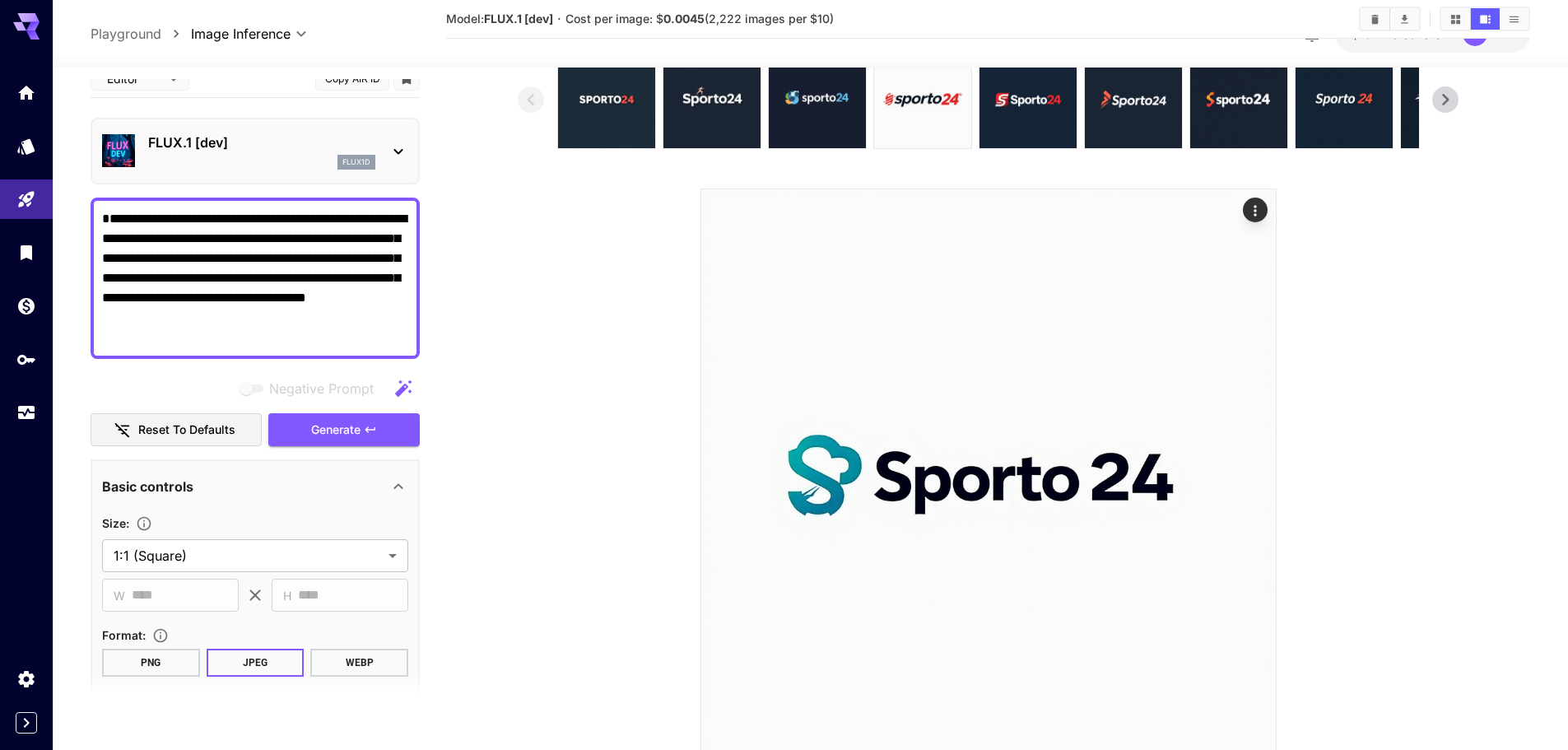
drag, startPoint x: 274, startPoint y: 336, endPoint x: 49, endPoint y: 221, distance: 252.7
click at [49, 221] on div "**********" at bounding box center [784, 366] width 1568 height 897
paste textarea
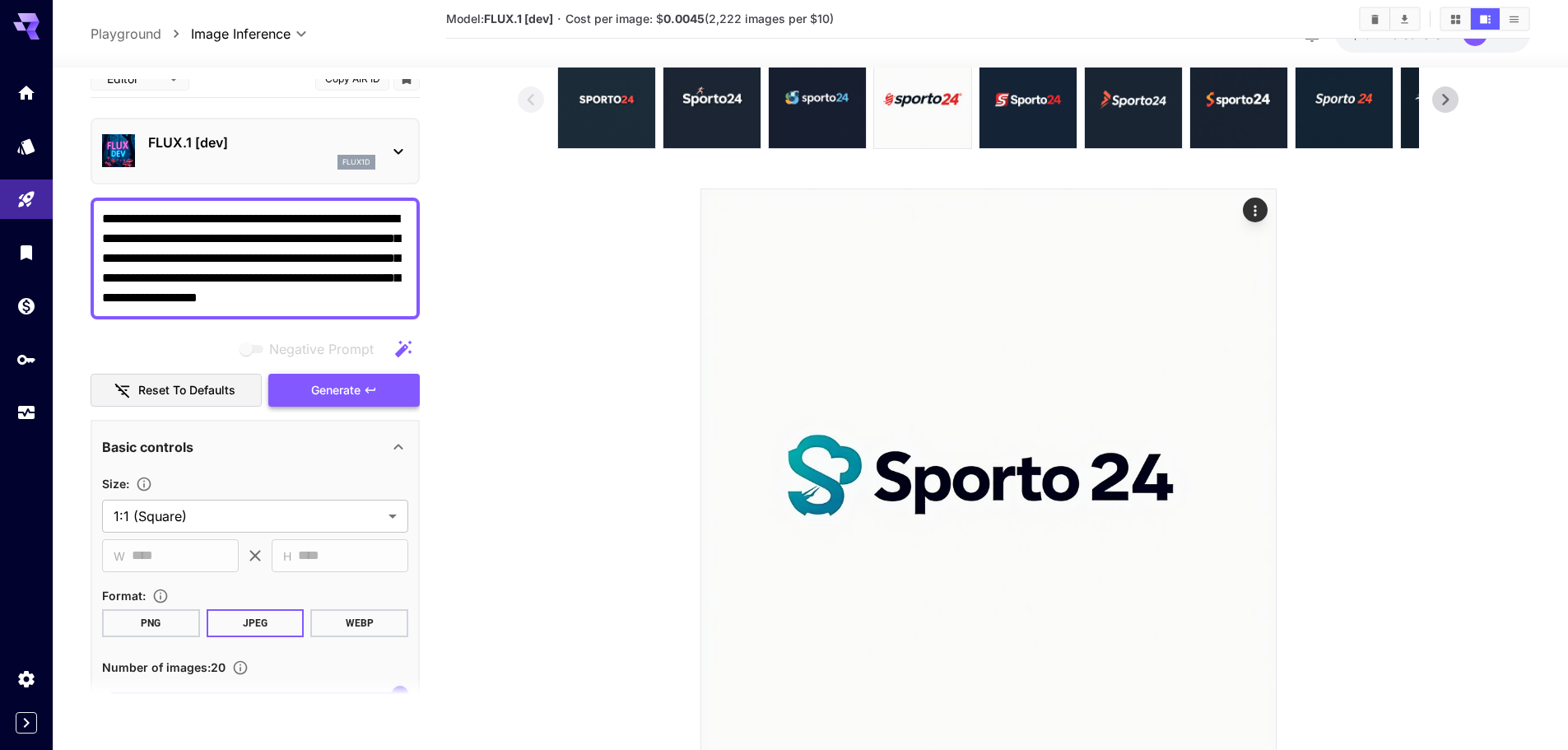
type textarea "**********"
click at [371, 390] on icon "button" at bounding box center [370, 390] width 13 height 13
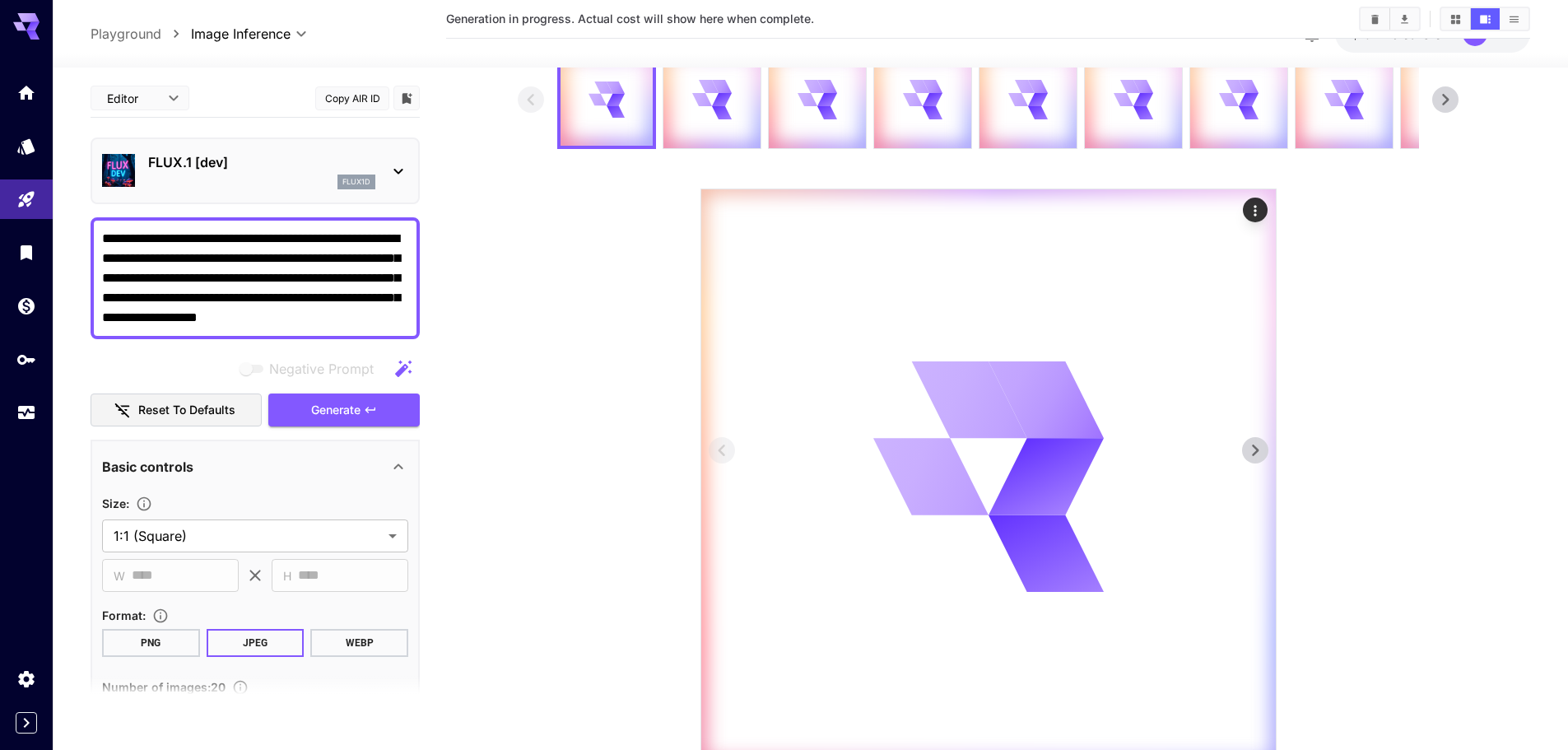
scroll to position [20, 0]
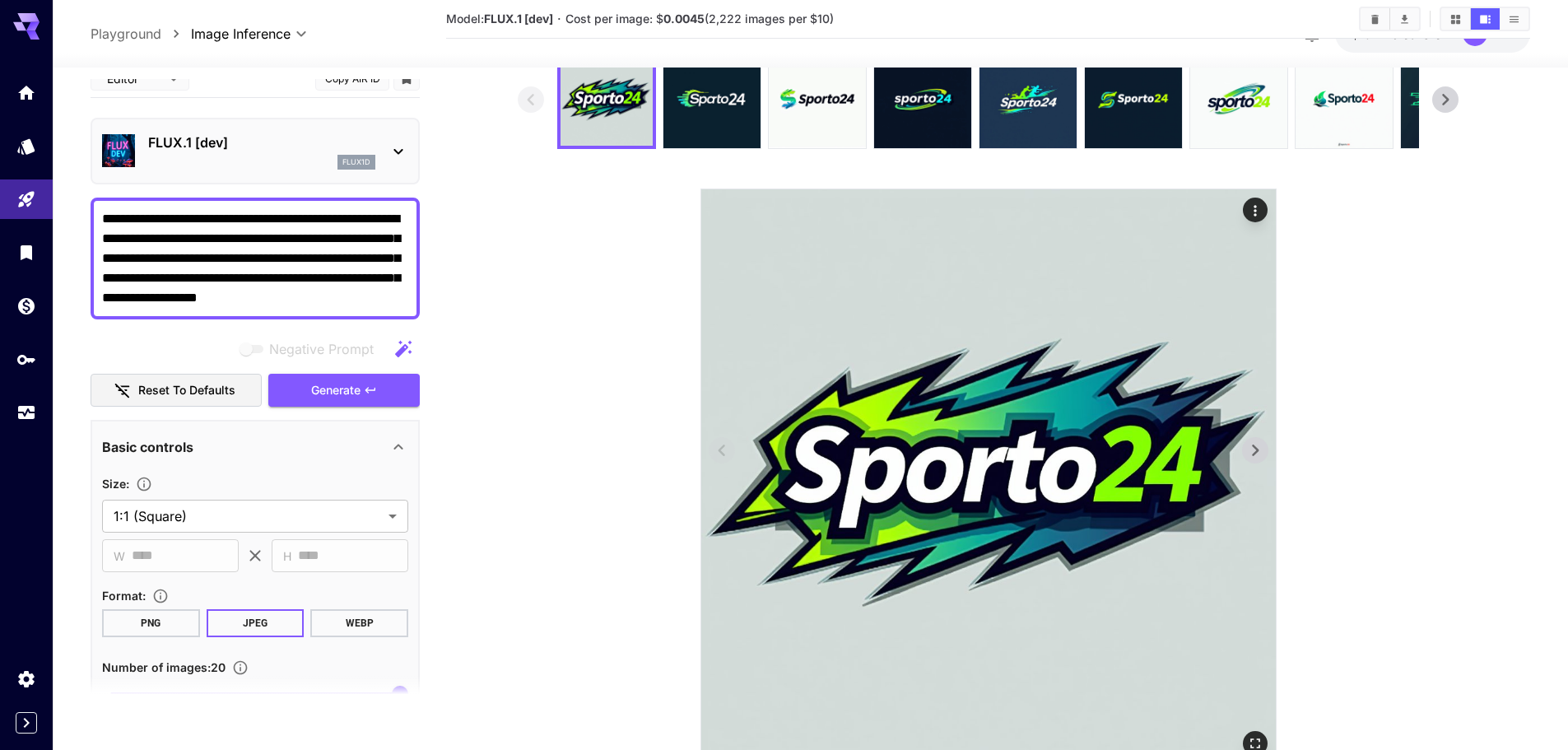
click at [1252, 443] on icon at bounding box center [1255, 450] width 25 height 25
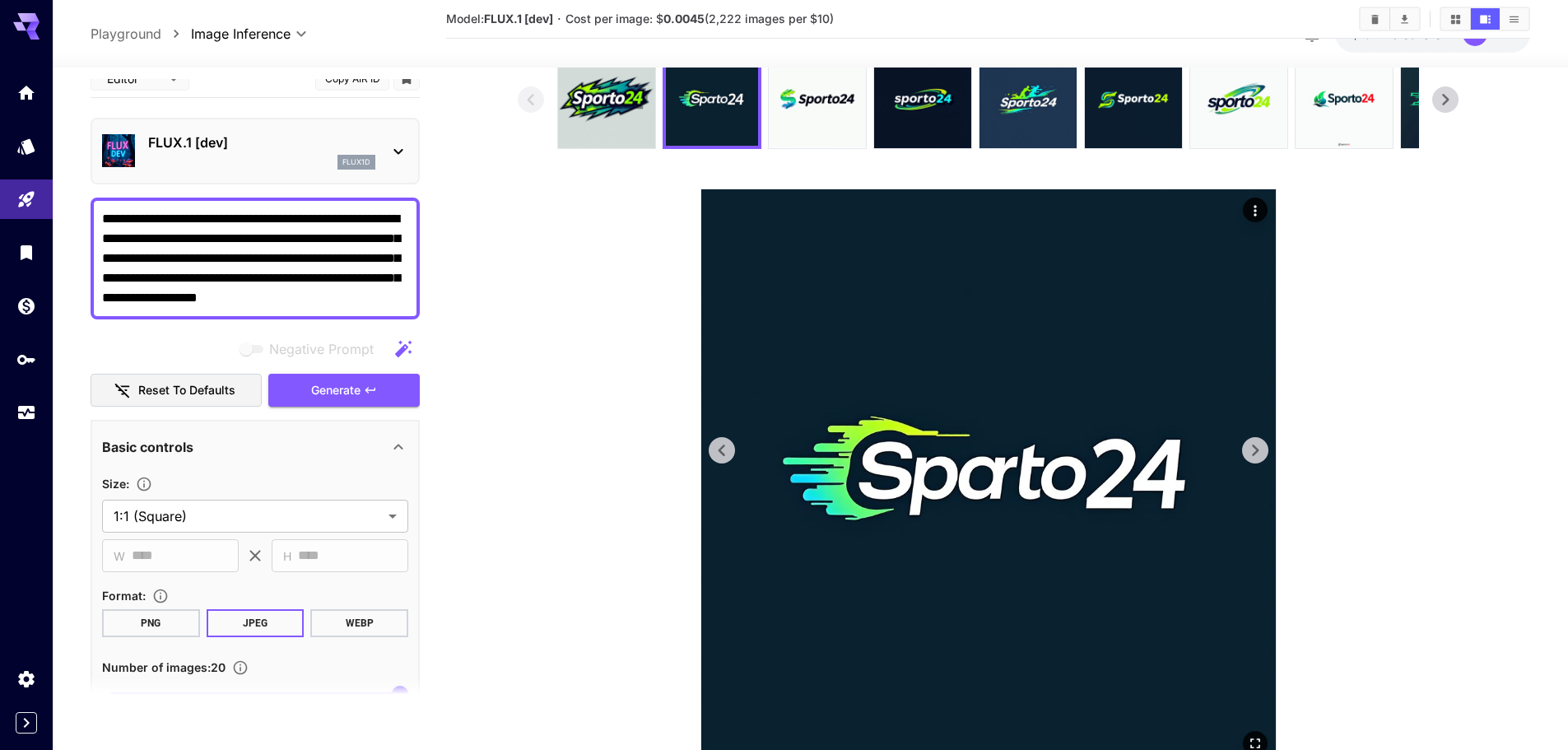
click at [1252, 442] on icon at bounding box center [1255, 450] width 25 height 25
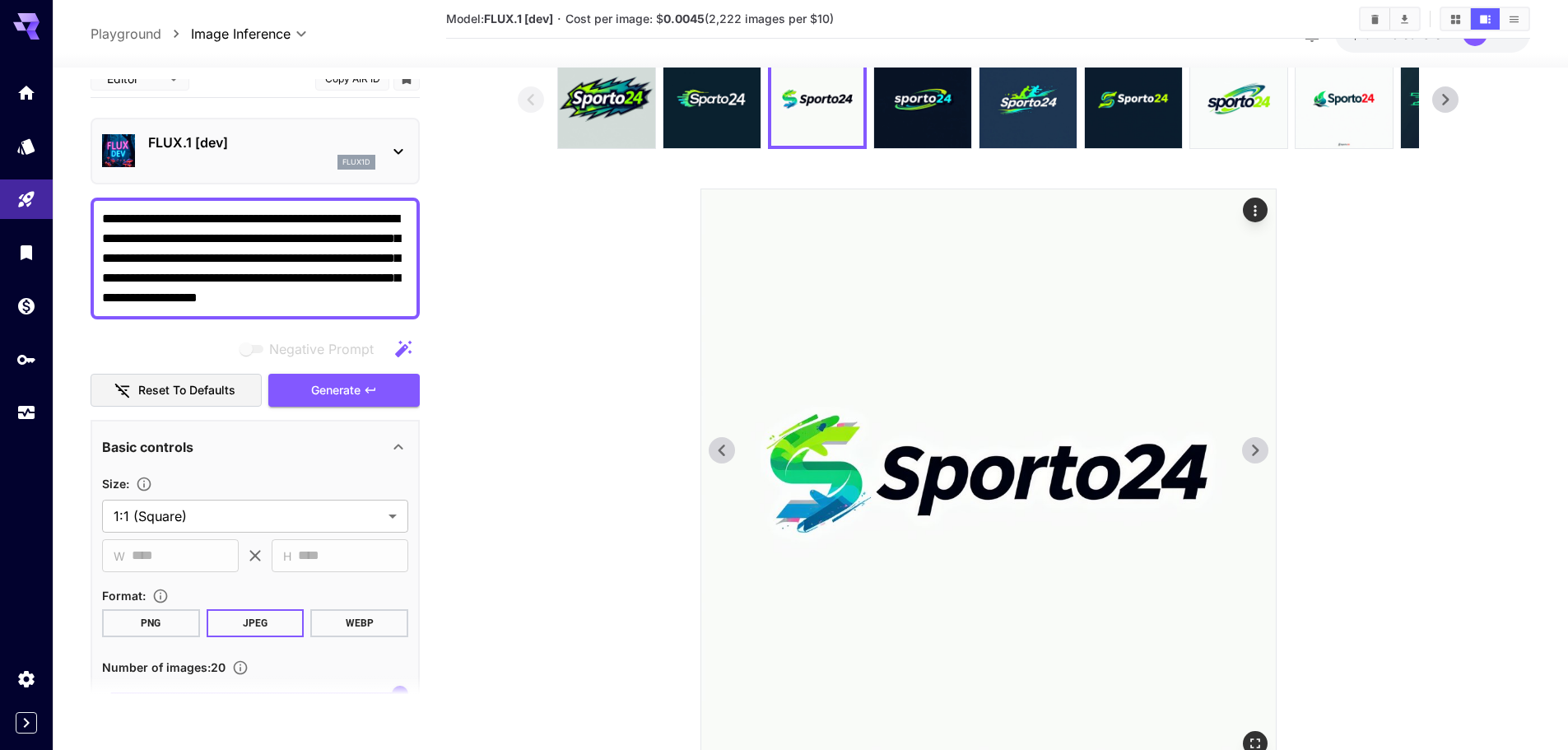
click at [1252, 442] on icon at bounding box center [1255, 450] width 25 height 25
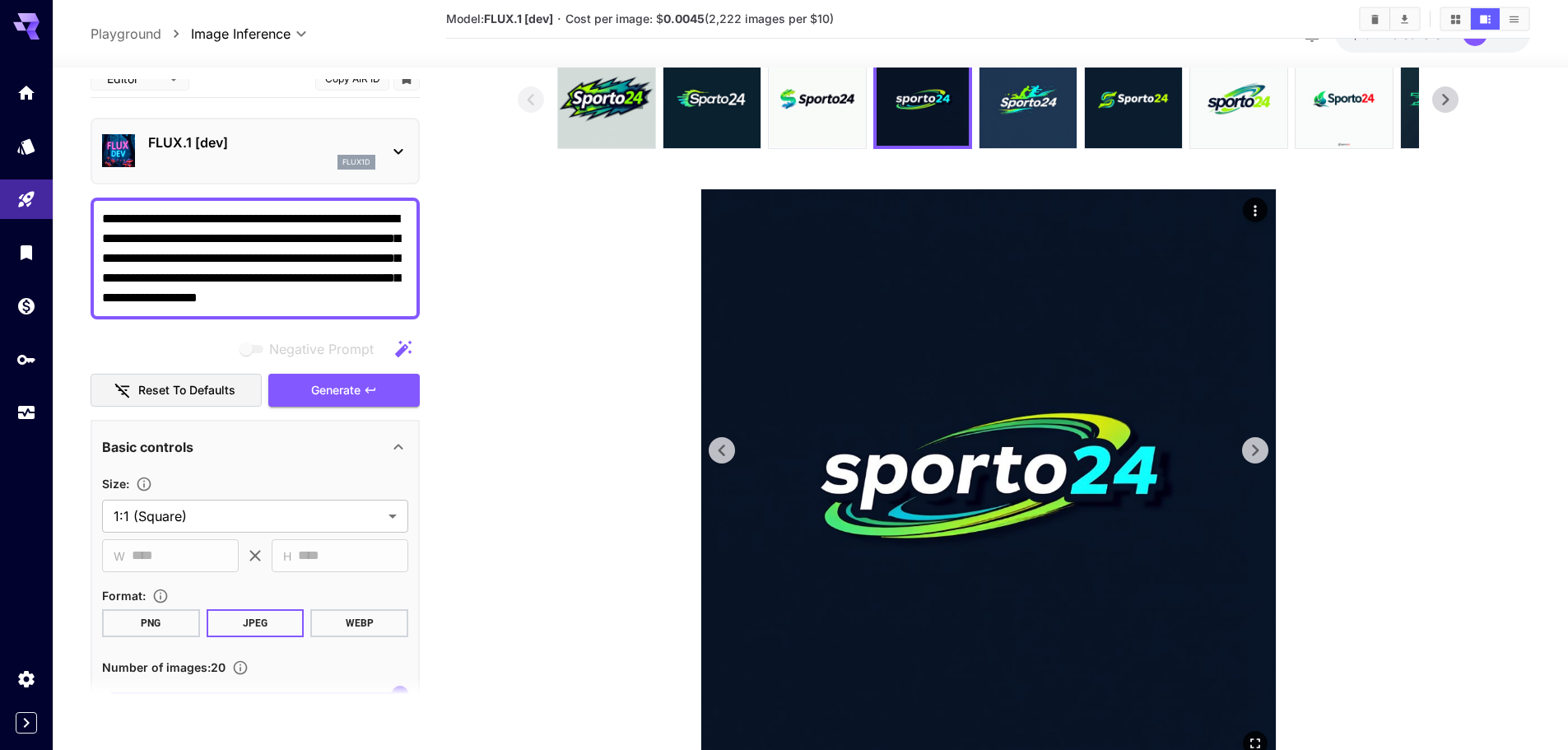
click at [1252, 442] on icon at bounding box center [1255, 450] width 25 height 25
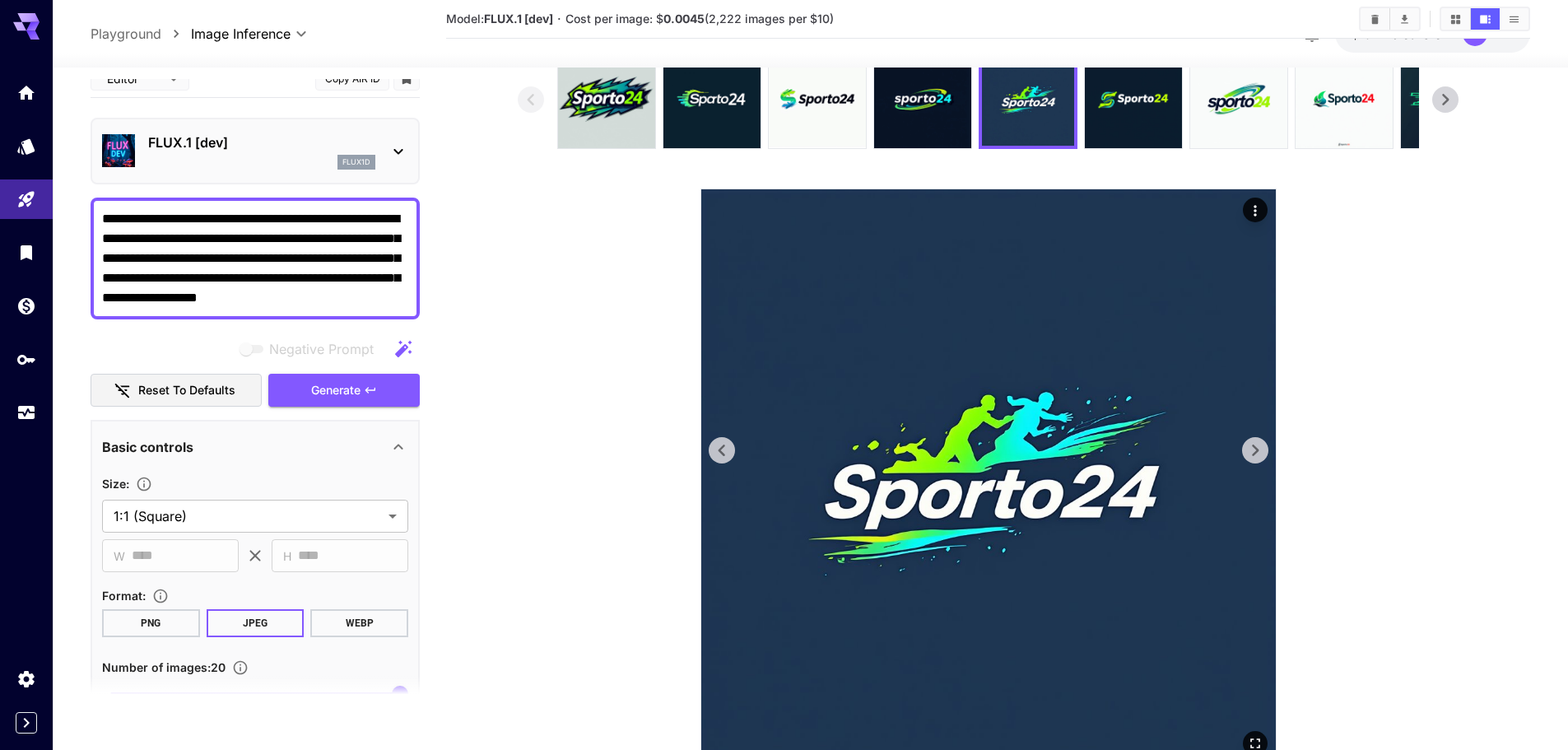
click at [1252, 442] on icon at bounding box center [1255, 450] width 25 height 25
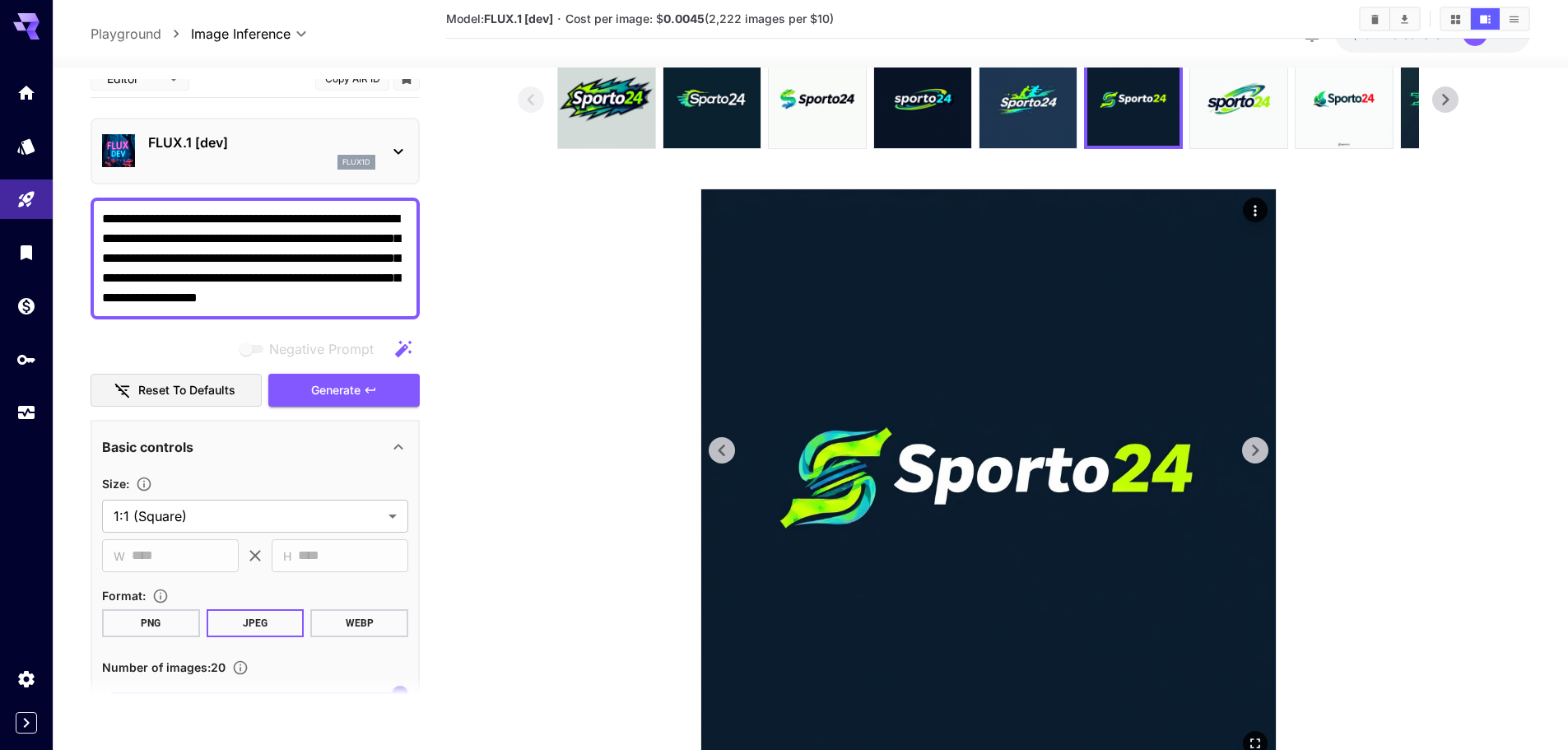
click at [1252, 442] on icon at bounding box center [1255, 450] width 25 height 25
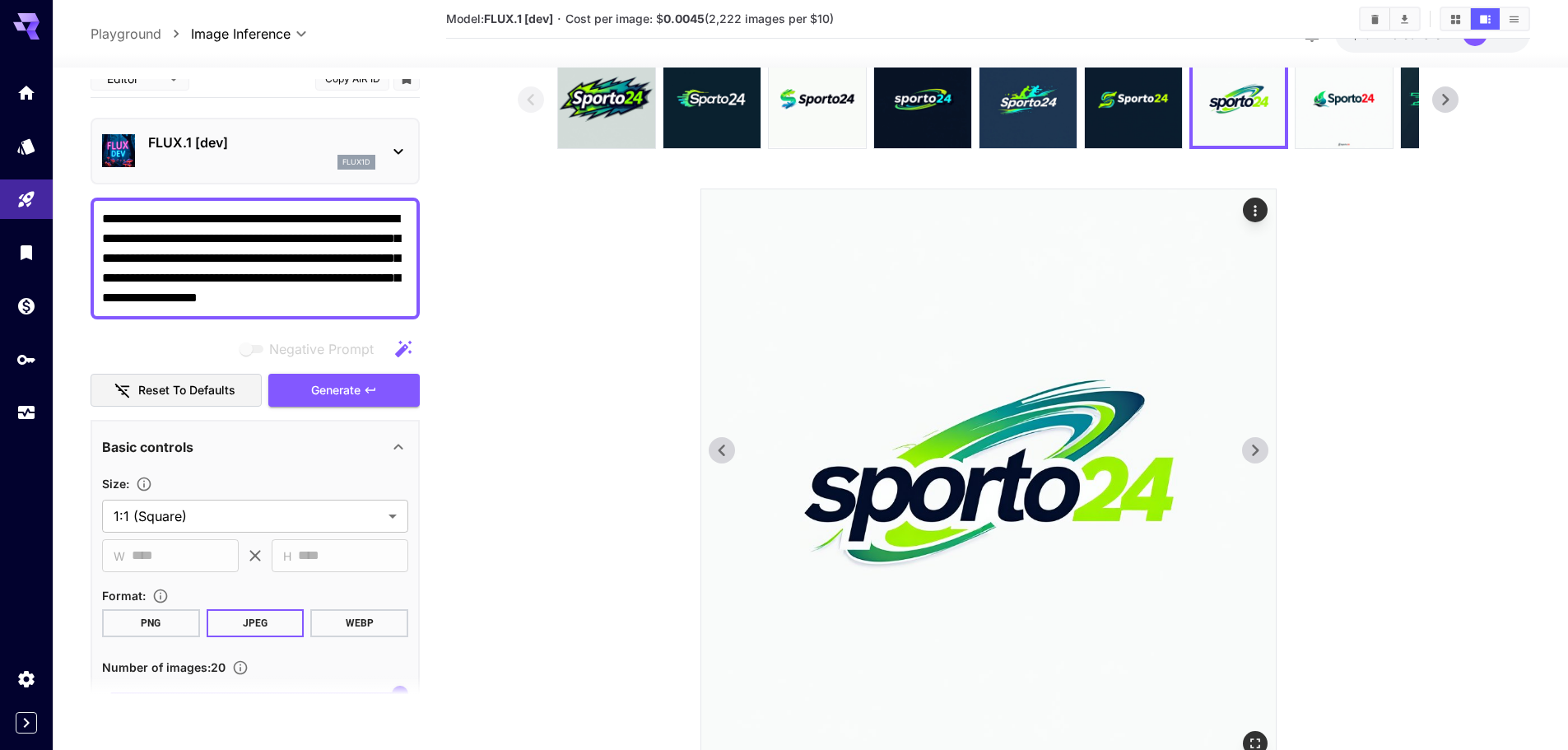
click at [1252, 442] on icon at bounding box center [1255, 450] width 25 height 25
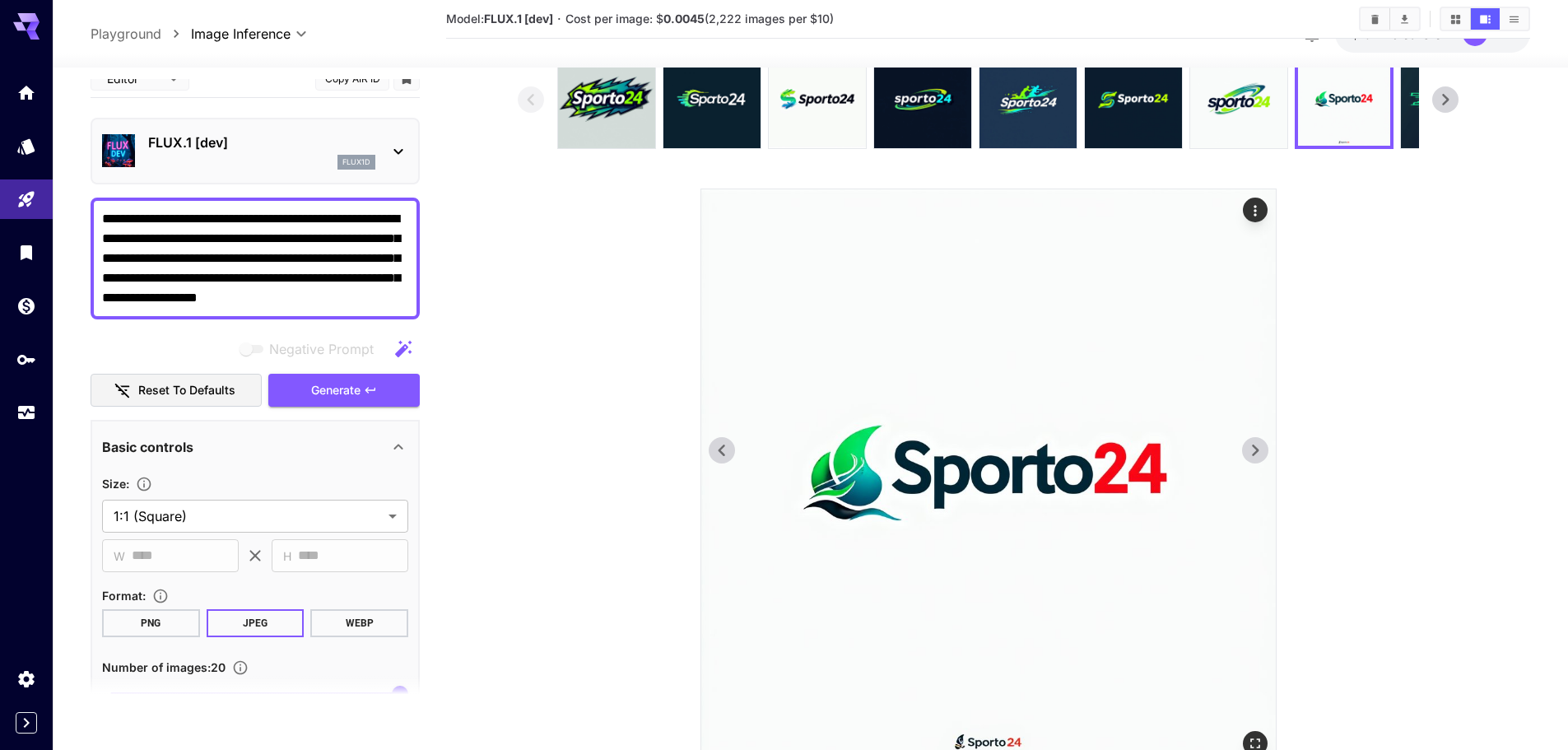
click at [1252, 442] on icon at bounding box center [1255, 450] width 25 height 25
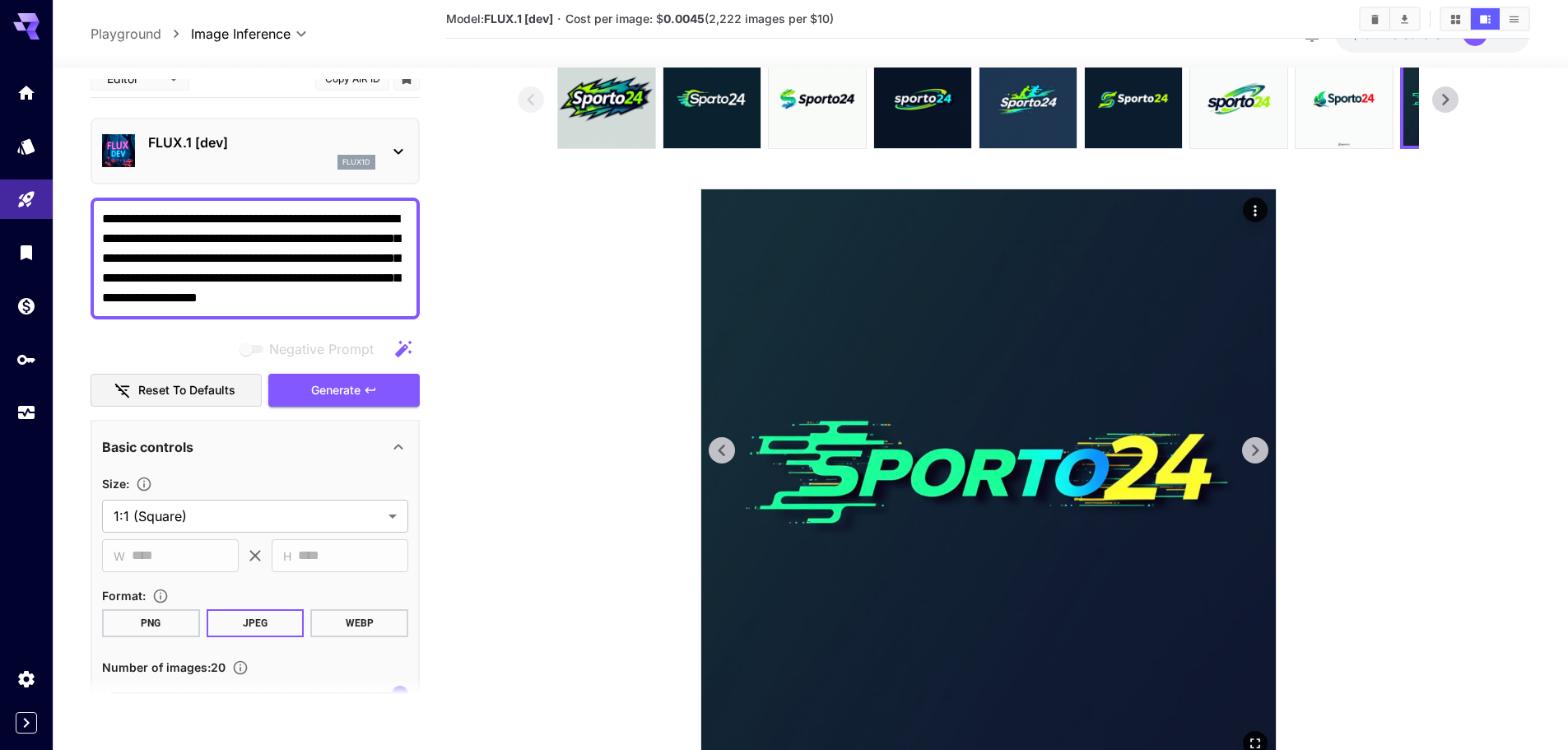
click at [1252, 442] on icon at bounding box center [1255, 450] width 25 height 25
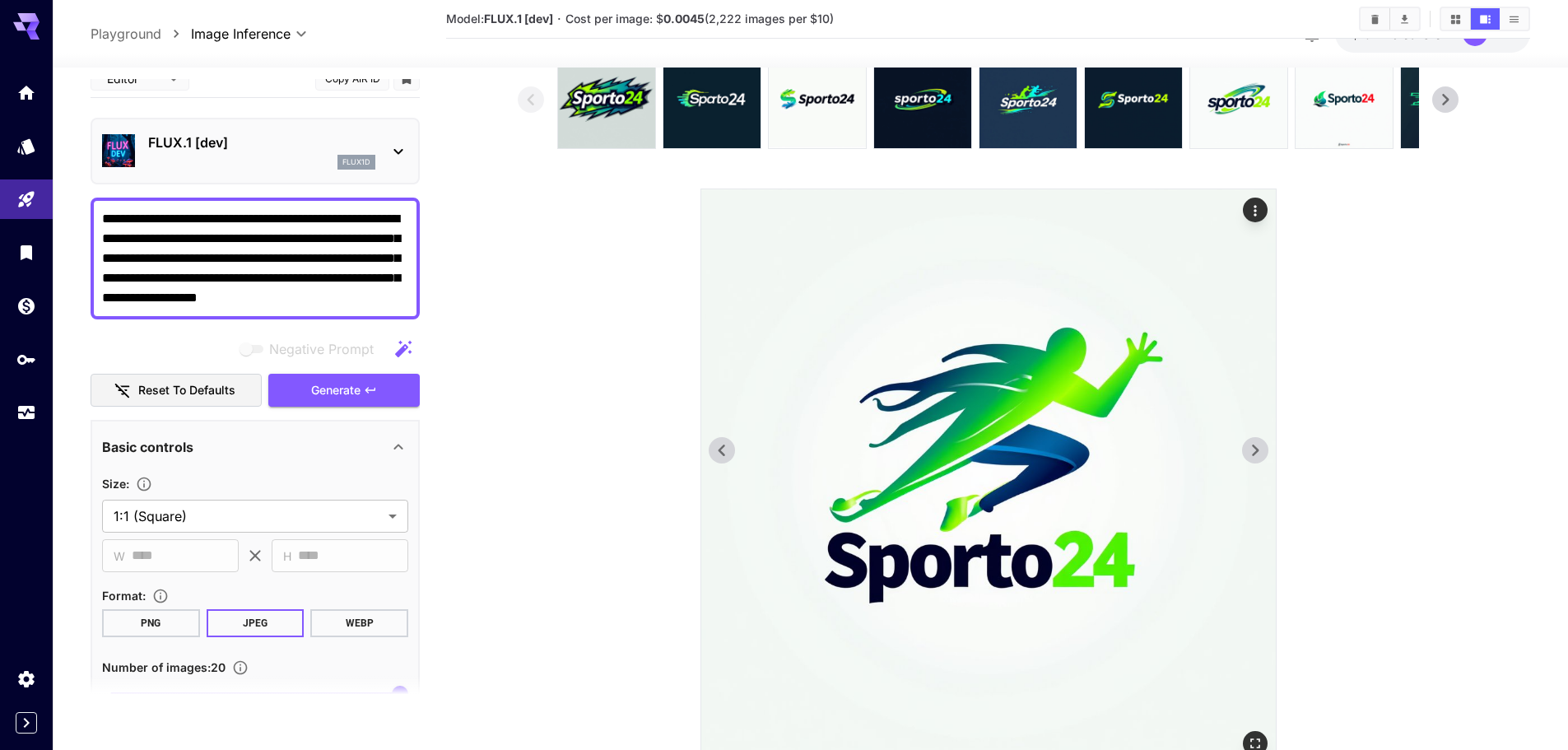
click at [1252, 442] on icon at bounding box center [1255, 450] width 25 height 25
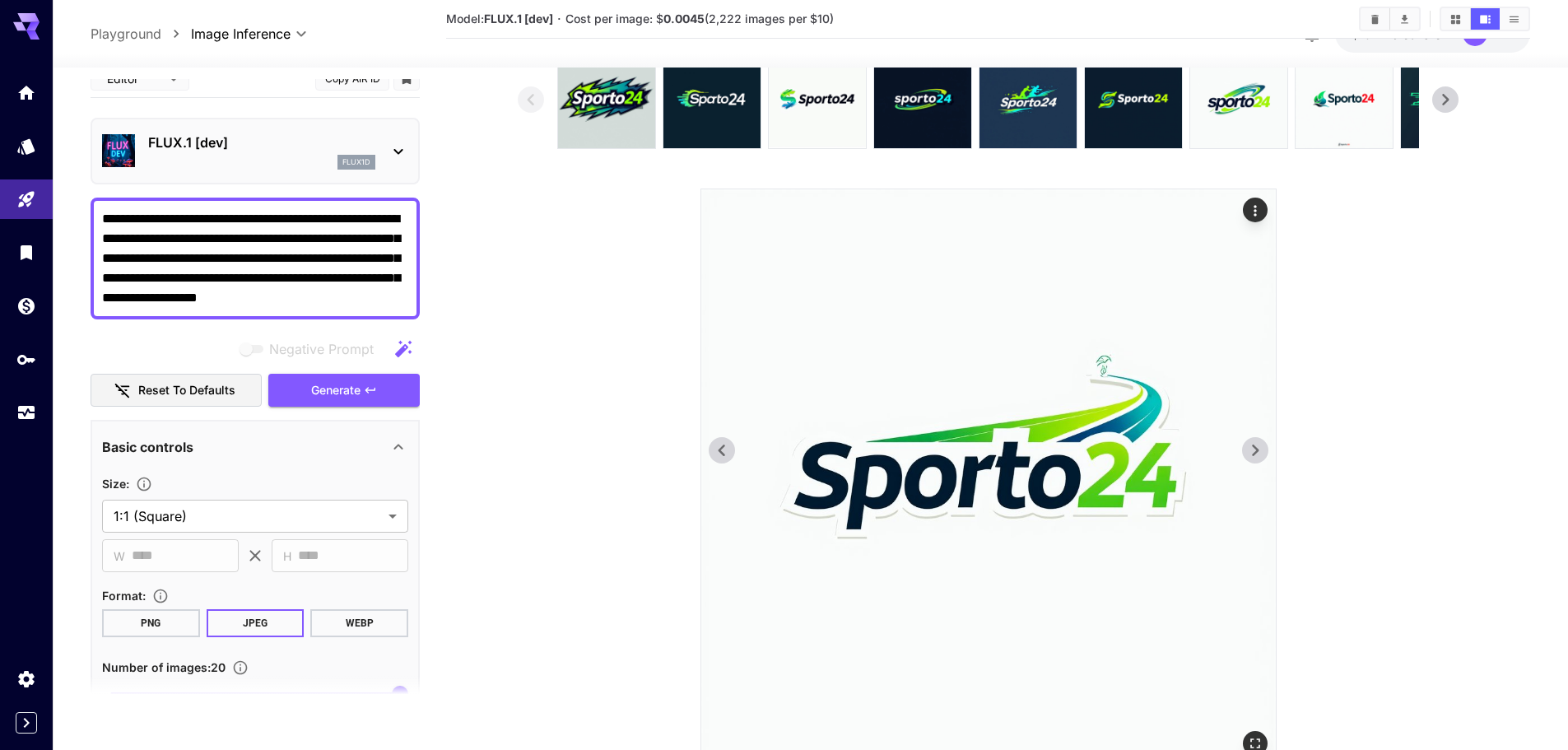
click at [1252, 442] on icon at bounding box center [1255, 450] width 25 height 25
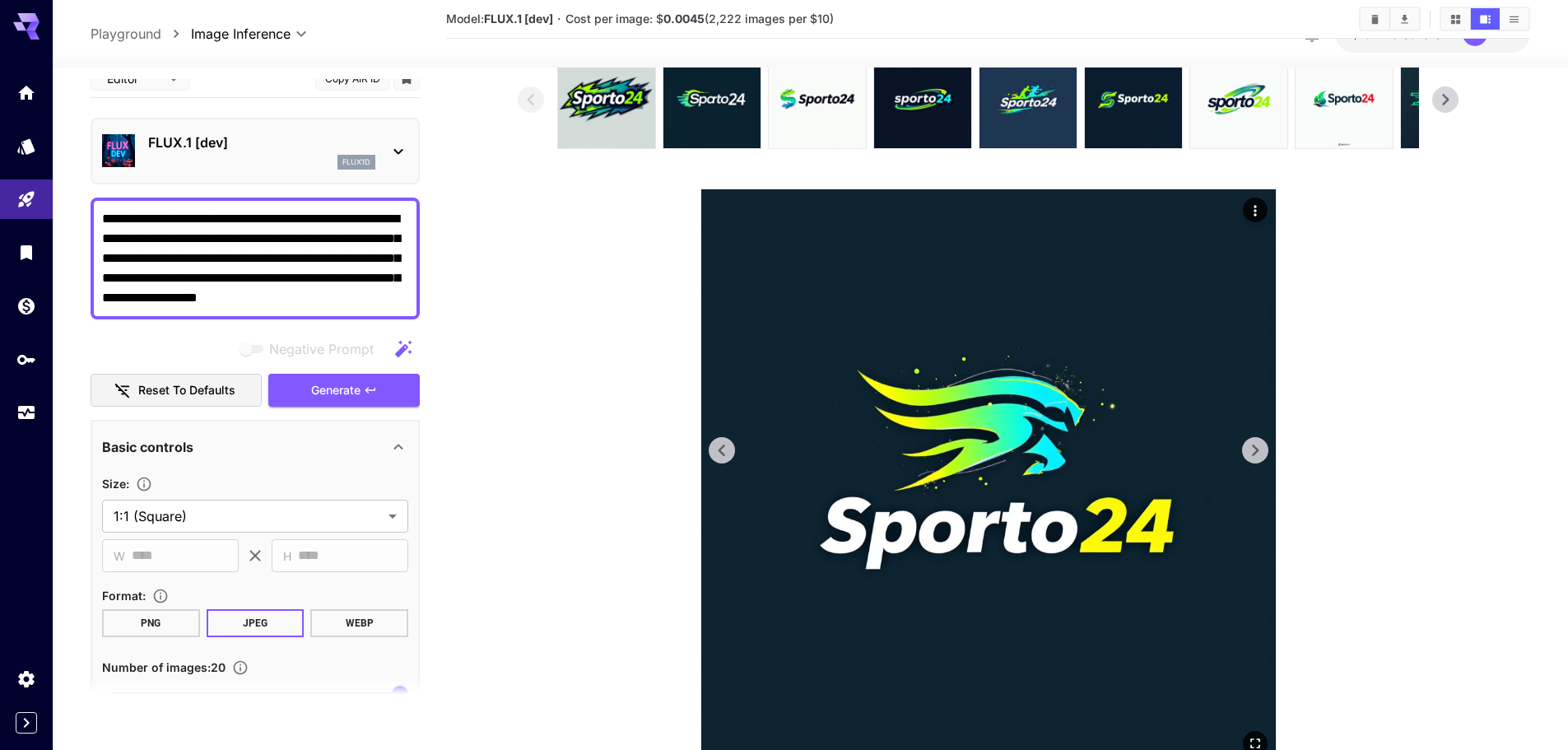
click at [1252, 442] on icon at bounding box center [1255, 450] width 25 height 25
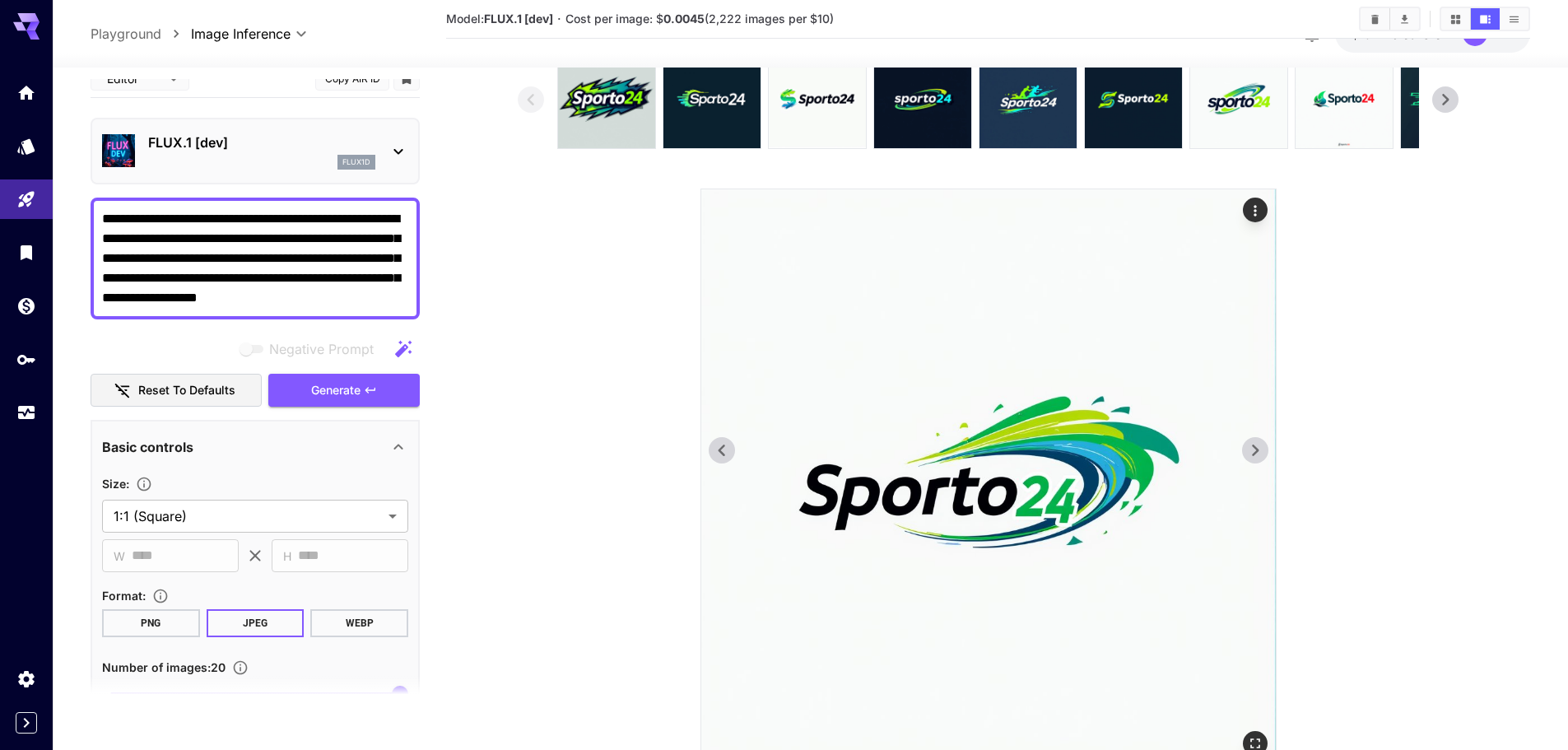
click at [1252, 442] on icon at bounding box center [1255, 450] width 25 height 25
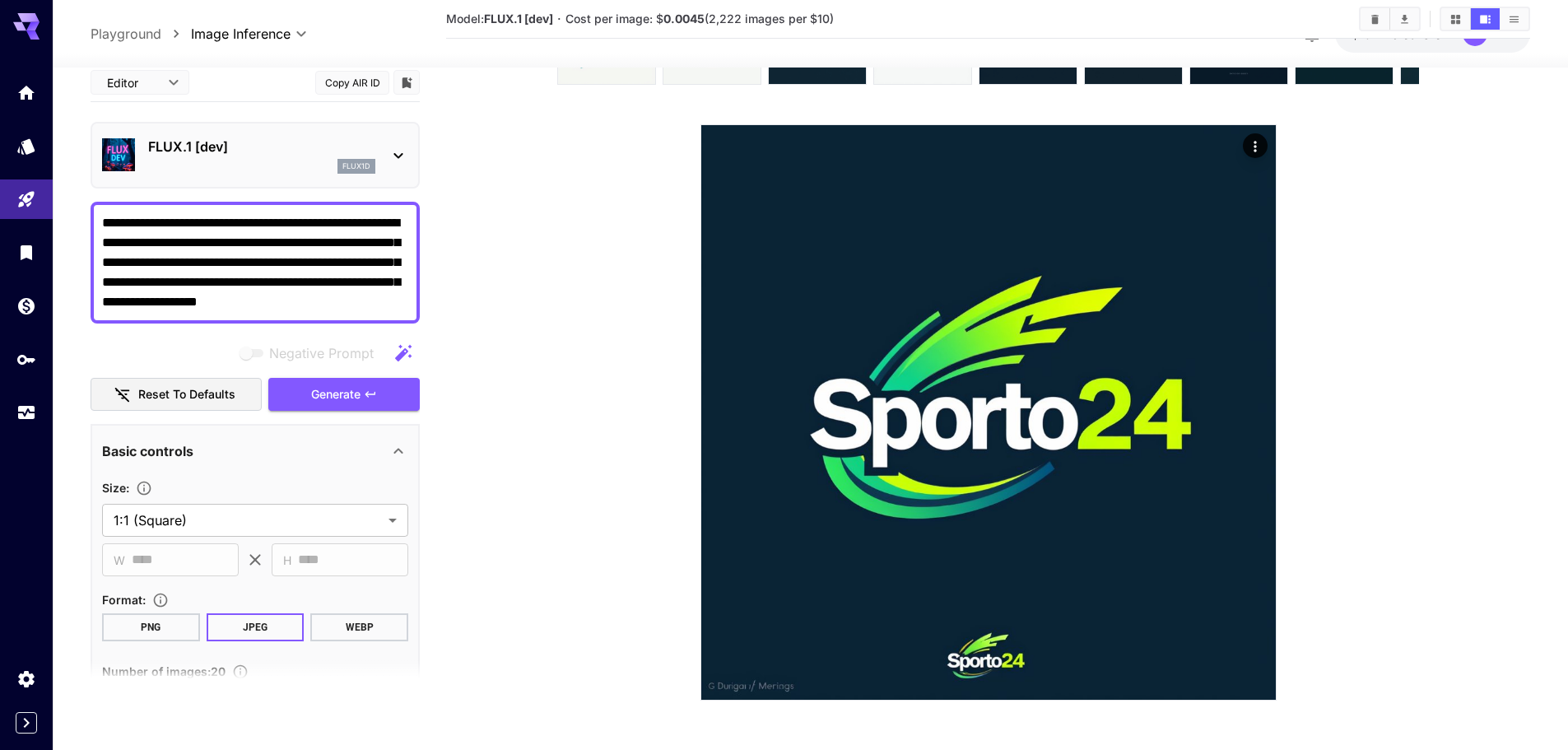
scroll to position [20, 0]
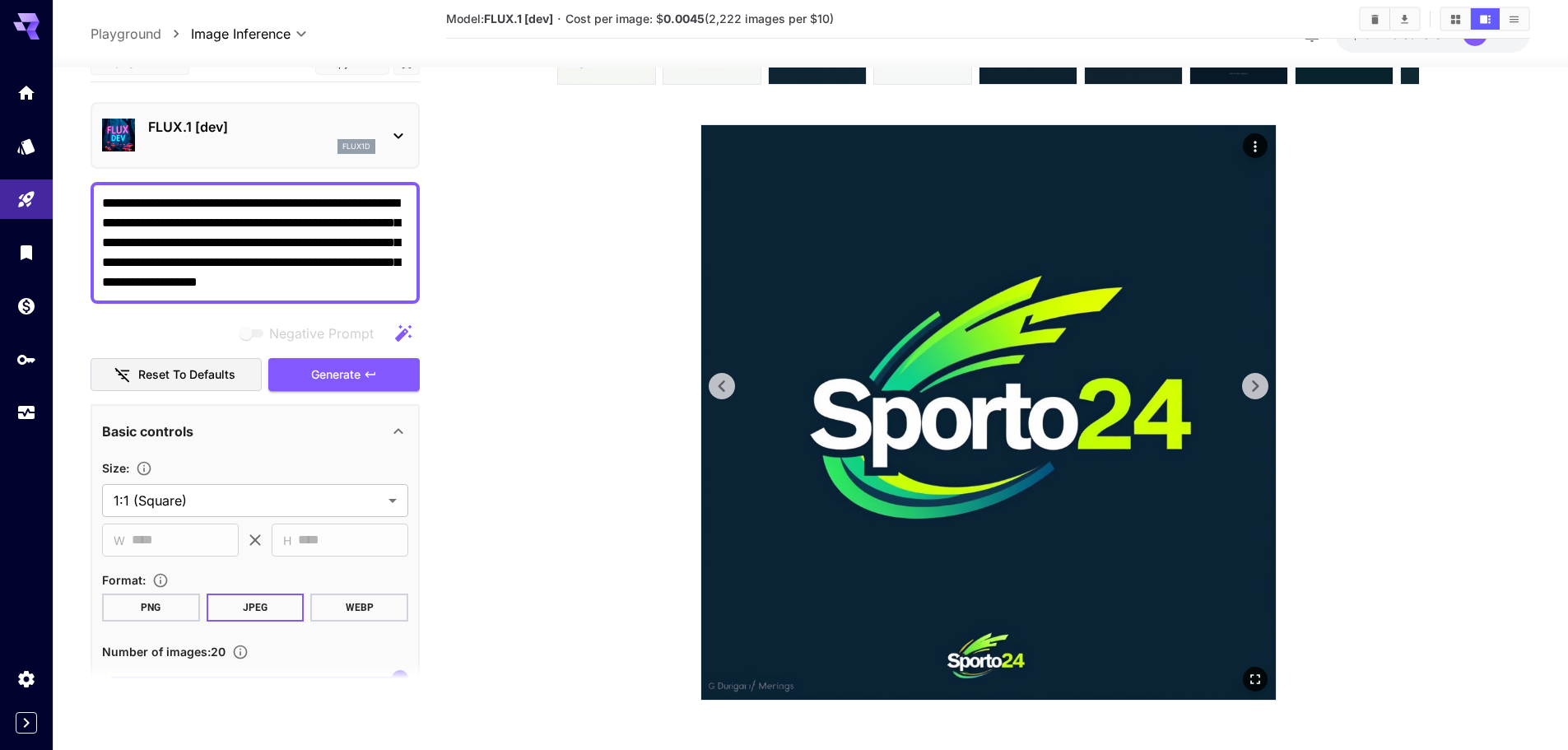
click at [1253, 390] on icon at bounding box center [1255, 386] width 7 height 12
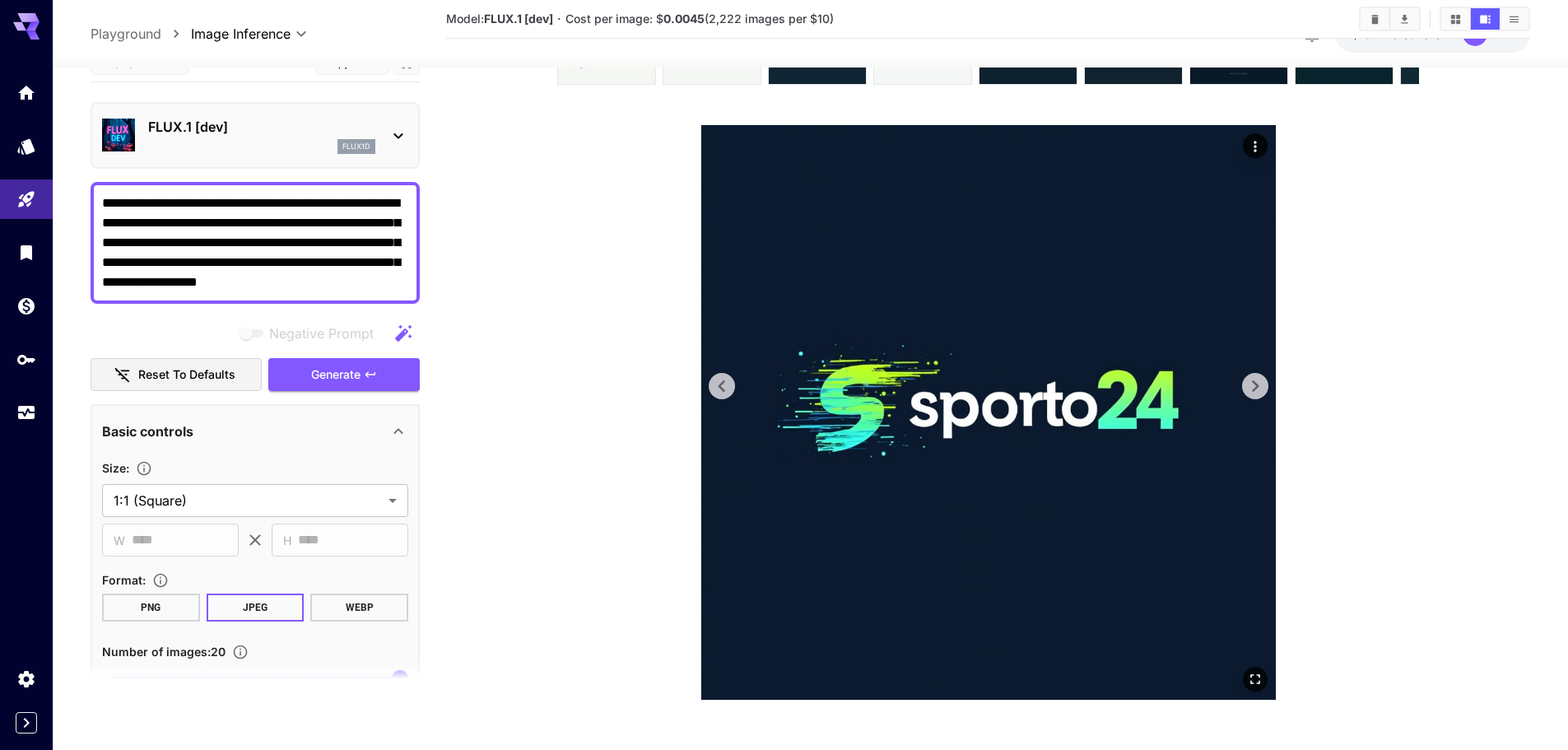
click at [1253, 390] on icon at bounding box center [1255, 386] width 7 height 12
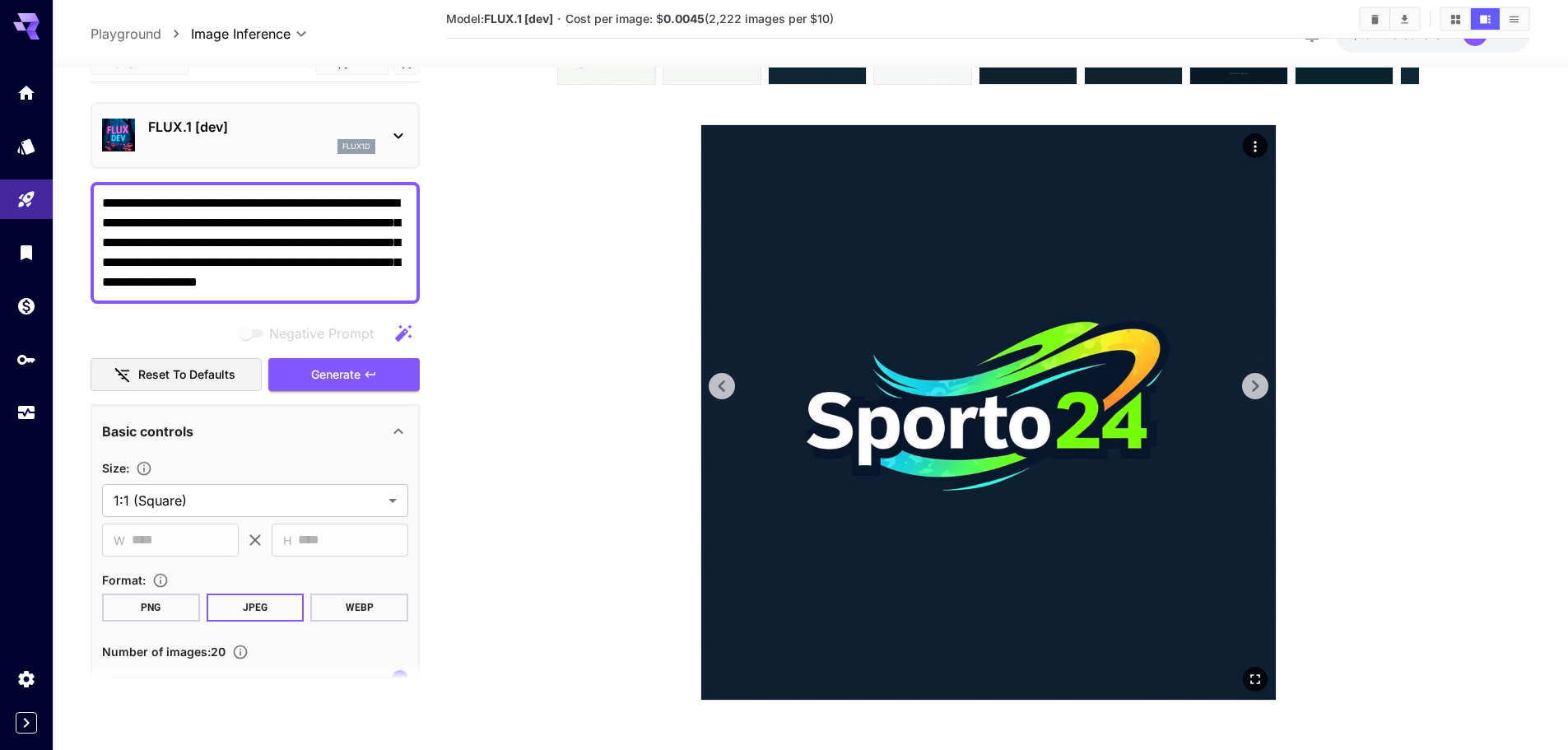
click at [1253, 390] on icon at bounding box center [1255, 386] width 7 height 12
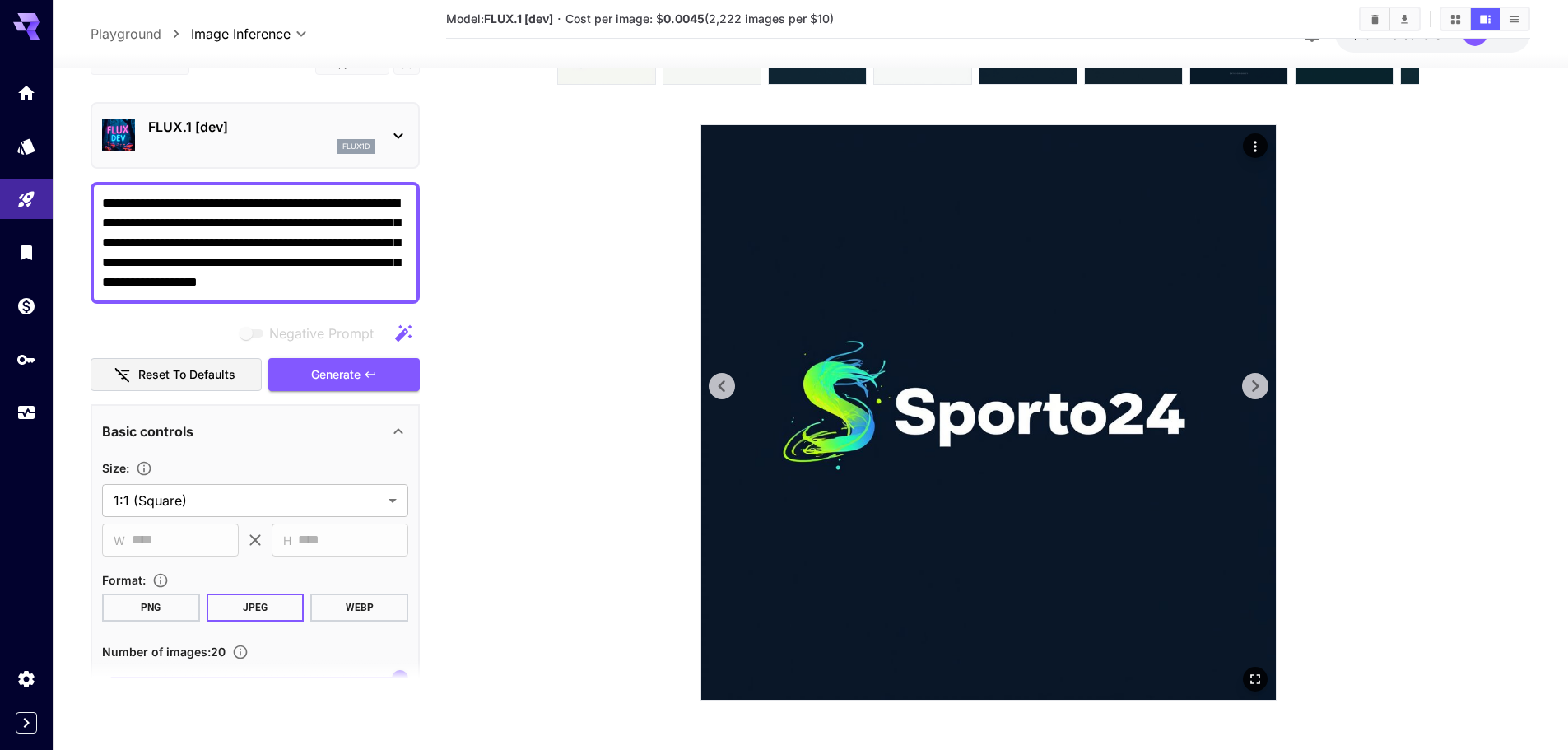
click at [1253, 390] on icon at bounding box center [1255, 386] width 7 height 12
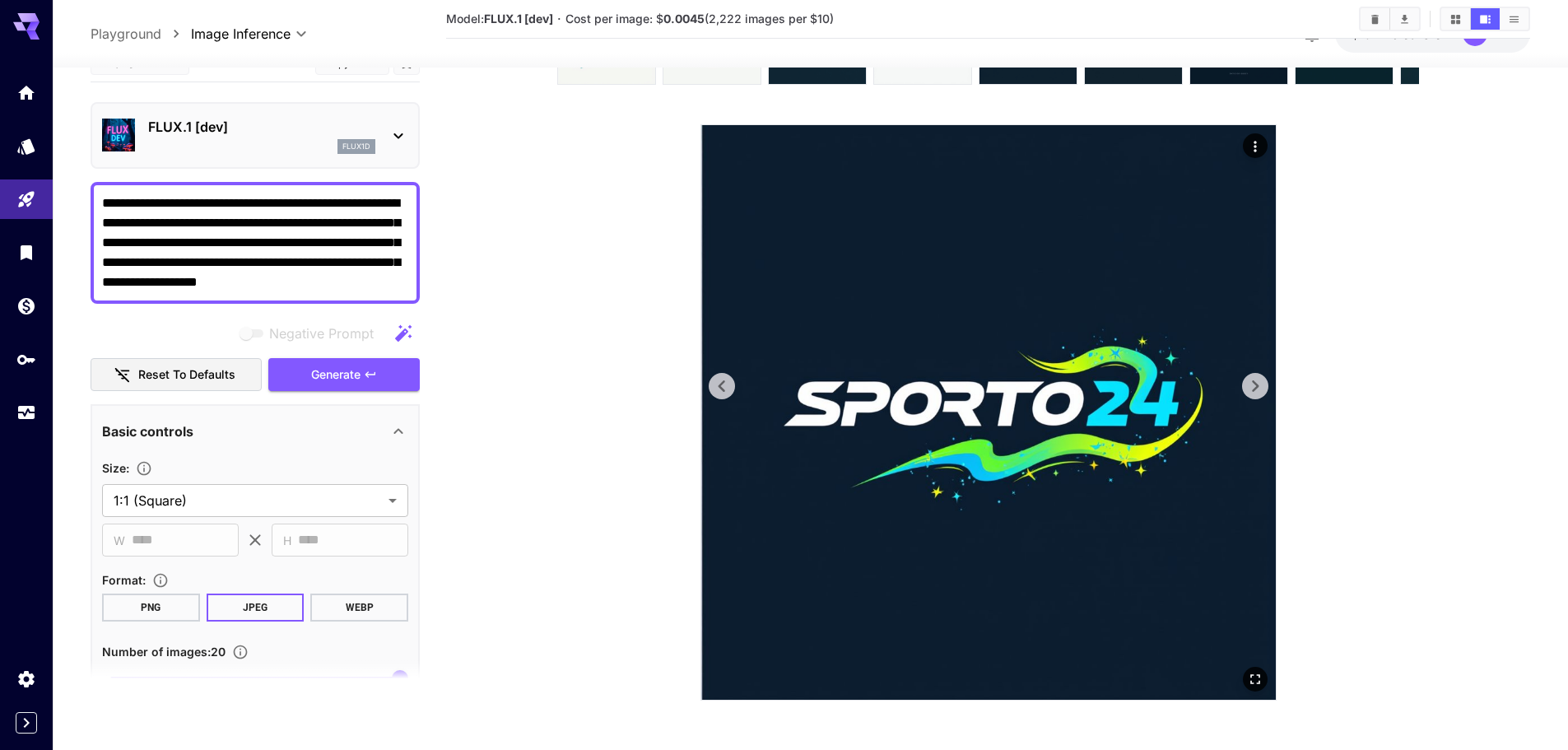
click at [1253, 390] on icon at bounding box center [1255, 386] width 7 height 12
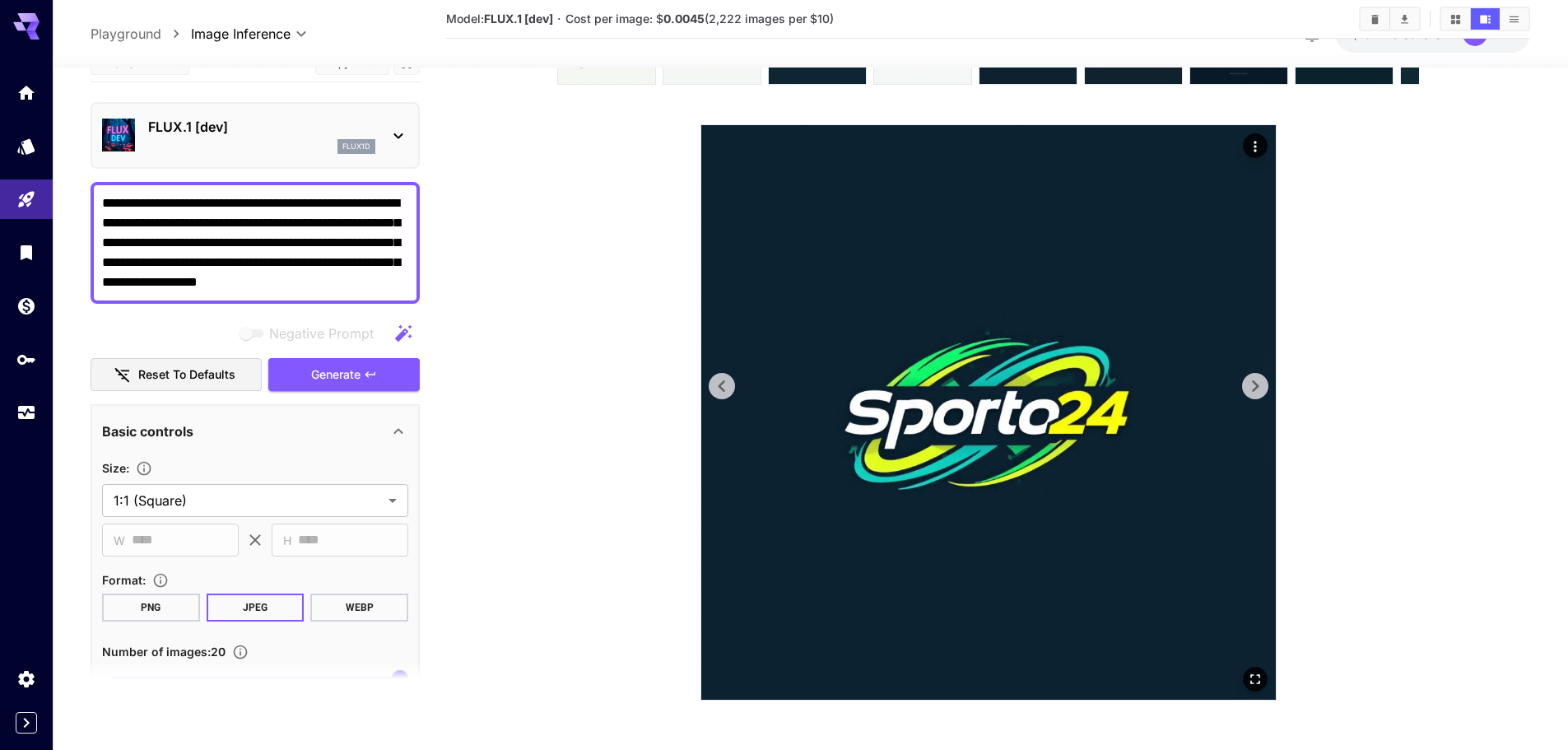
click at [1253, 390] on icon at bounding box center [1255, 386] width 7 height 12
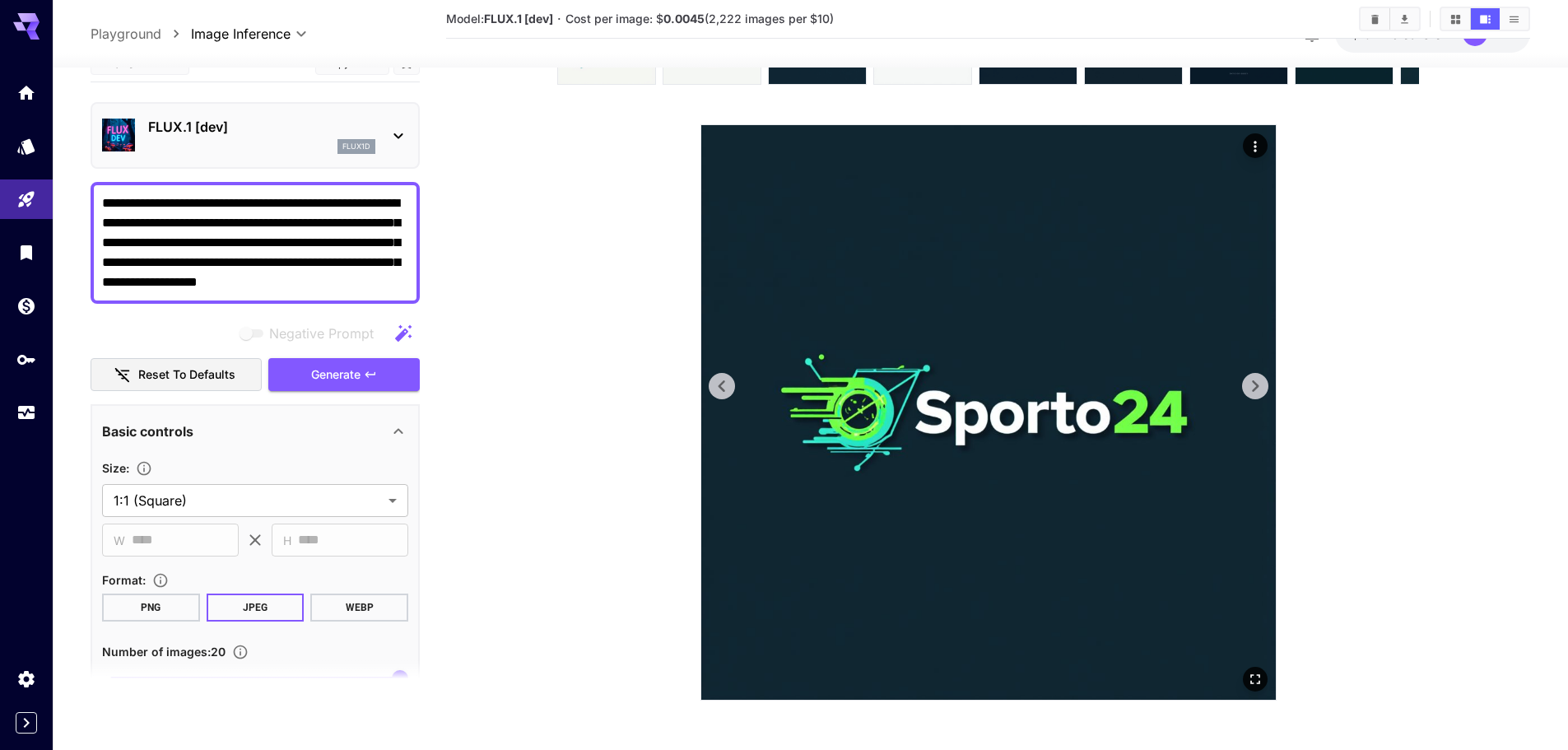
click at [1253, 390] on icon at bounding box center [1255, 386] width 7 height 12
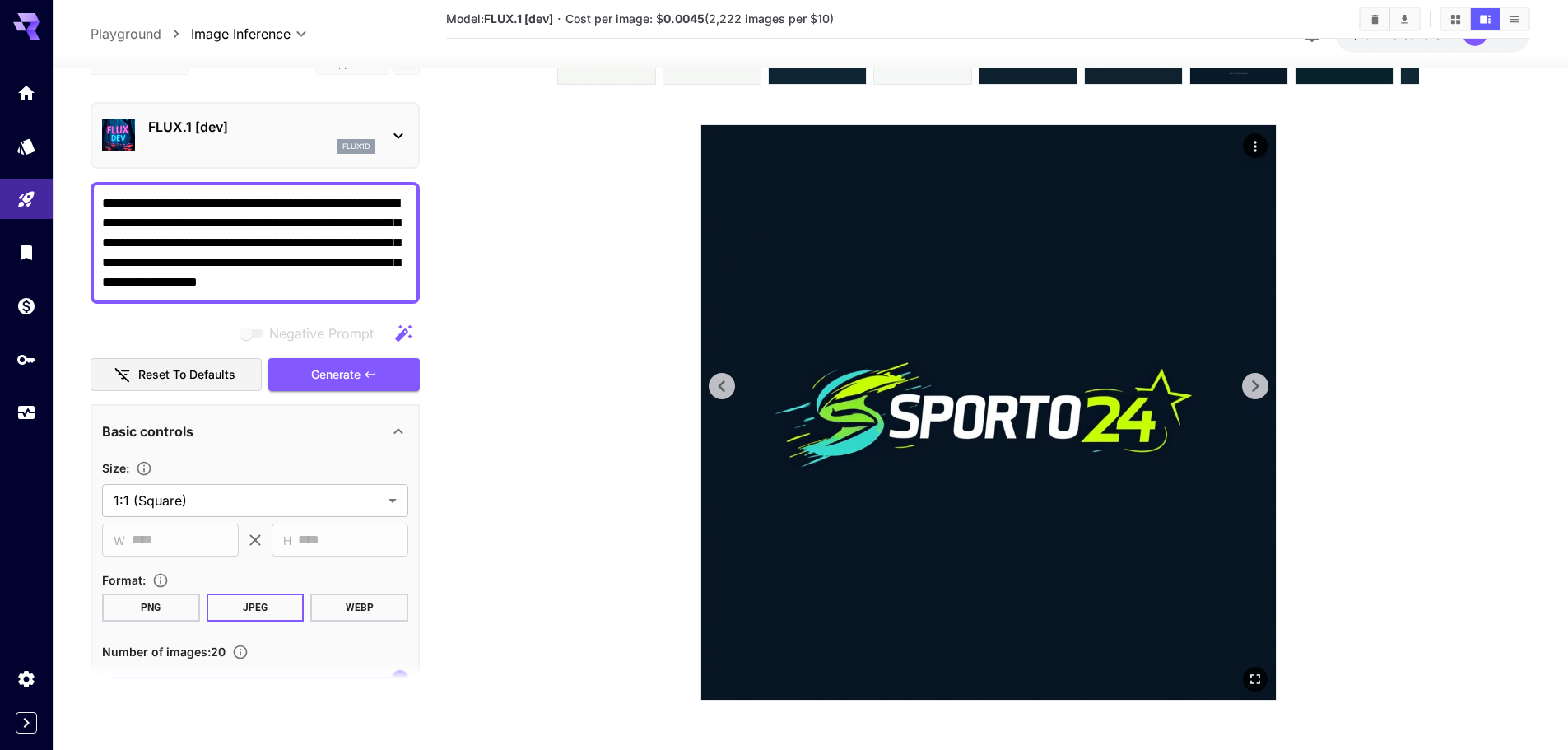
click at [1253, 390] on icon at bounding box center [1255, 386] width 7 height 12
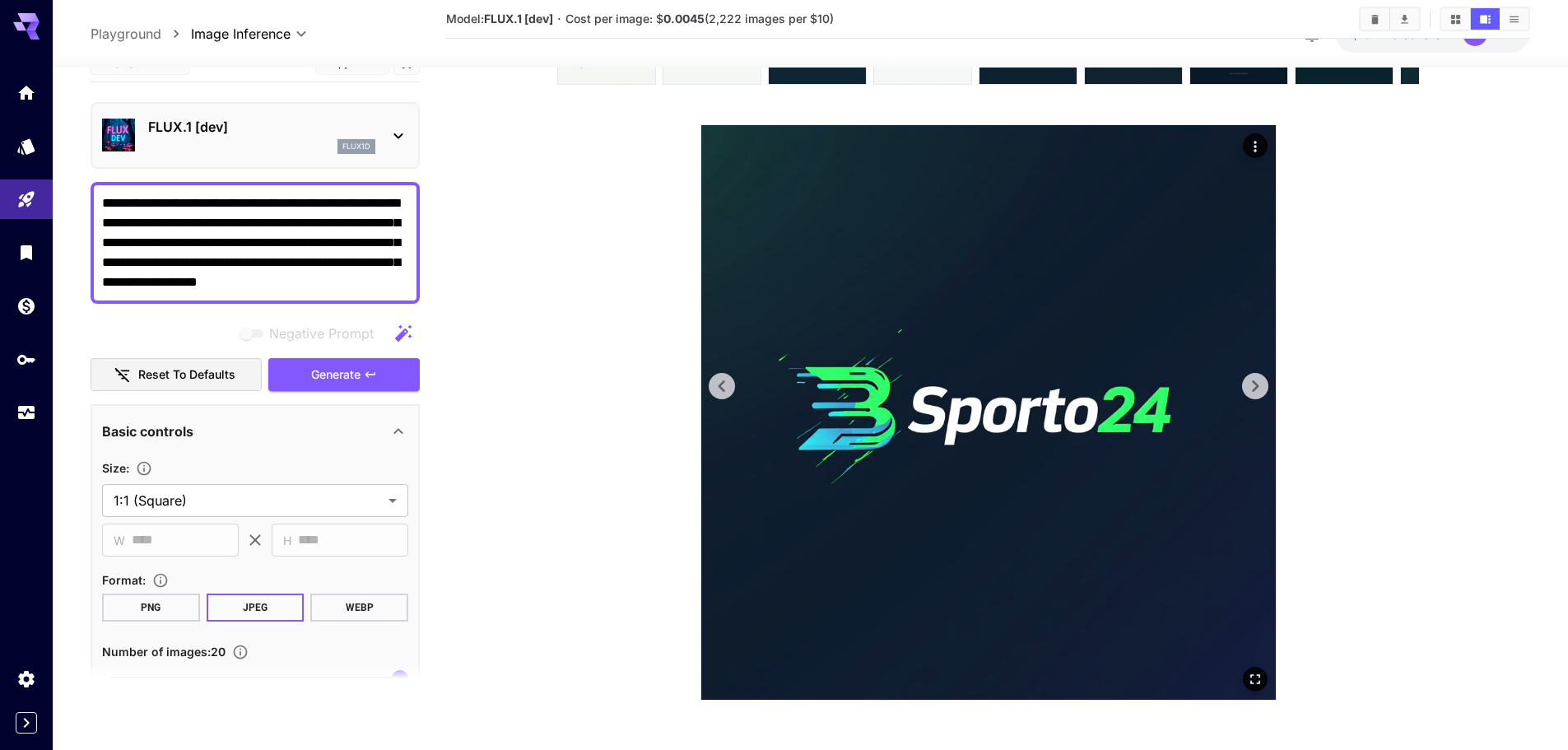
click at [1253, 390] on icon at bounding box center [1255, 386] width 7 height 12
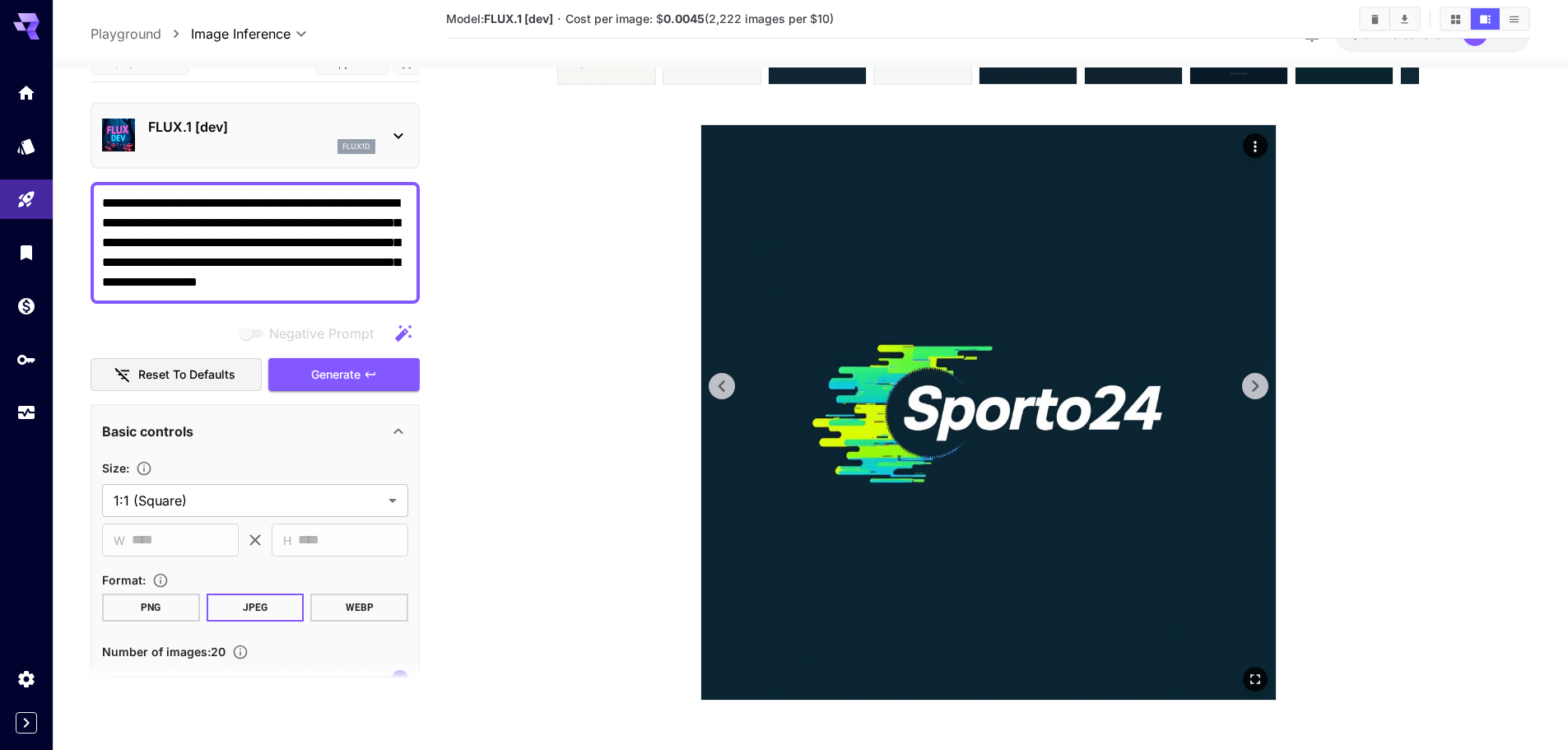
click at [1253, 390] on icon at bounding box center [1255, 386] width 7 height 12
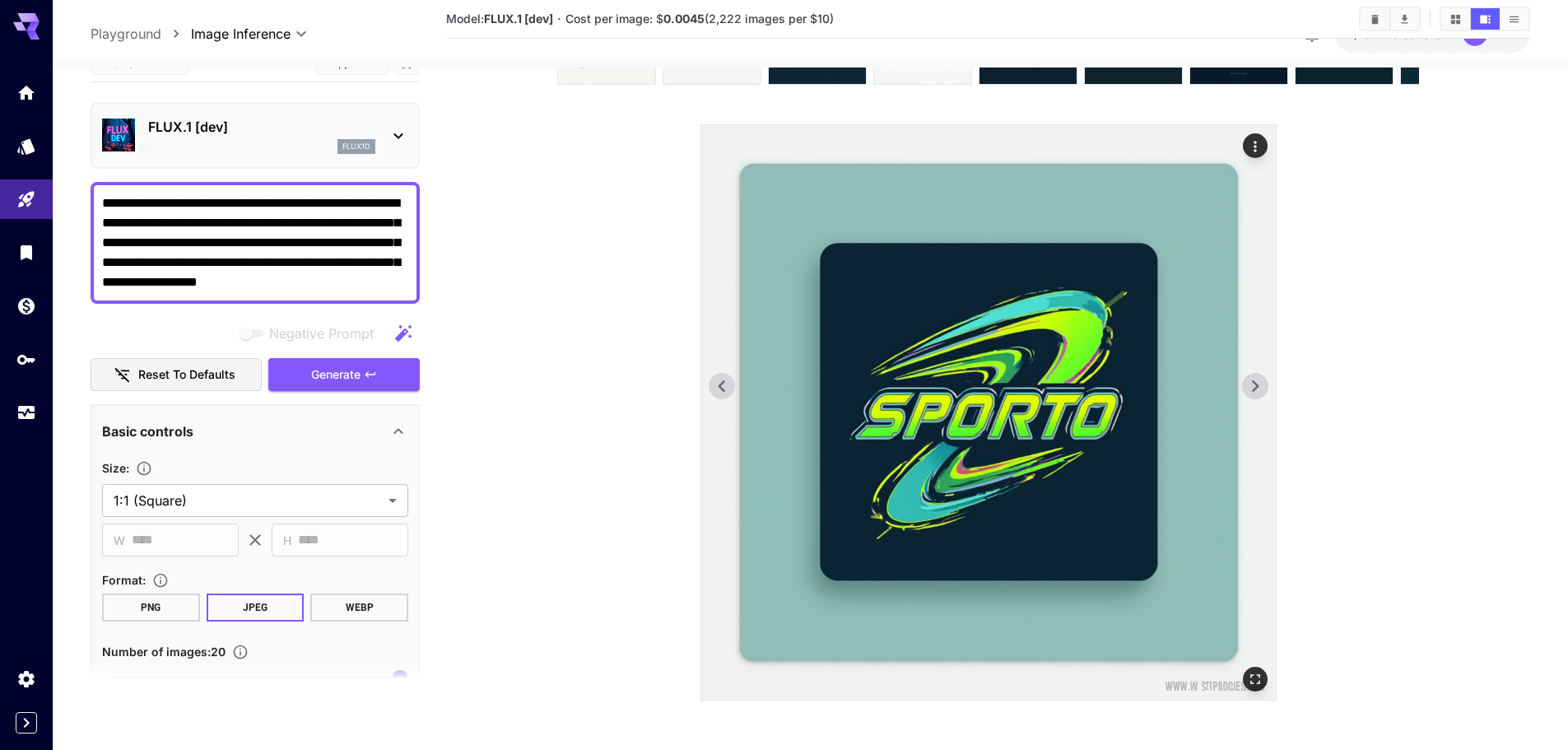
click at [1253, 390] on icon at bounding box center [1255, 386] width 7 height 12
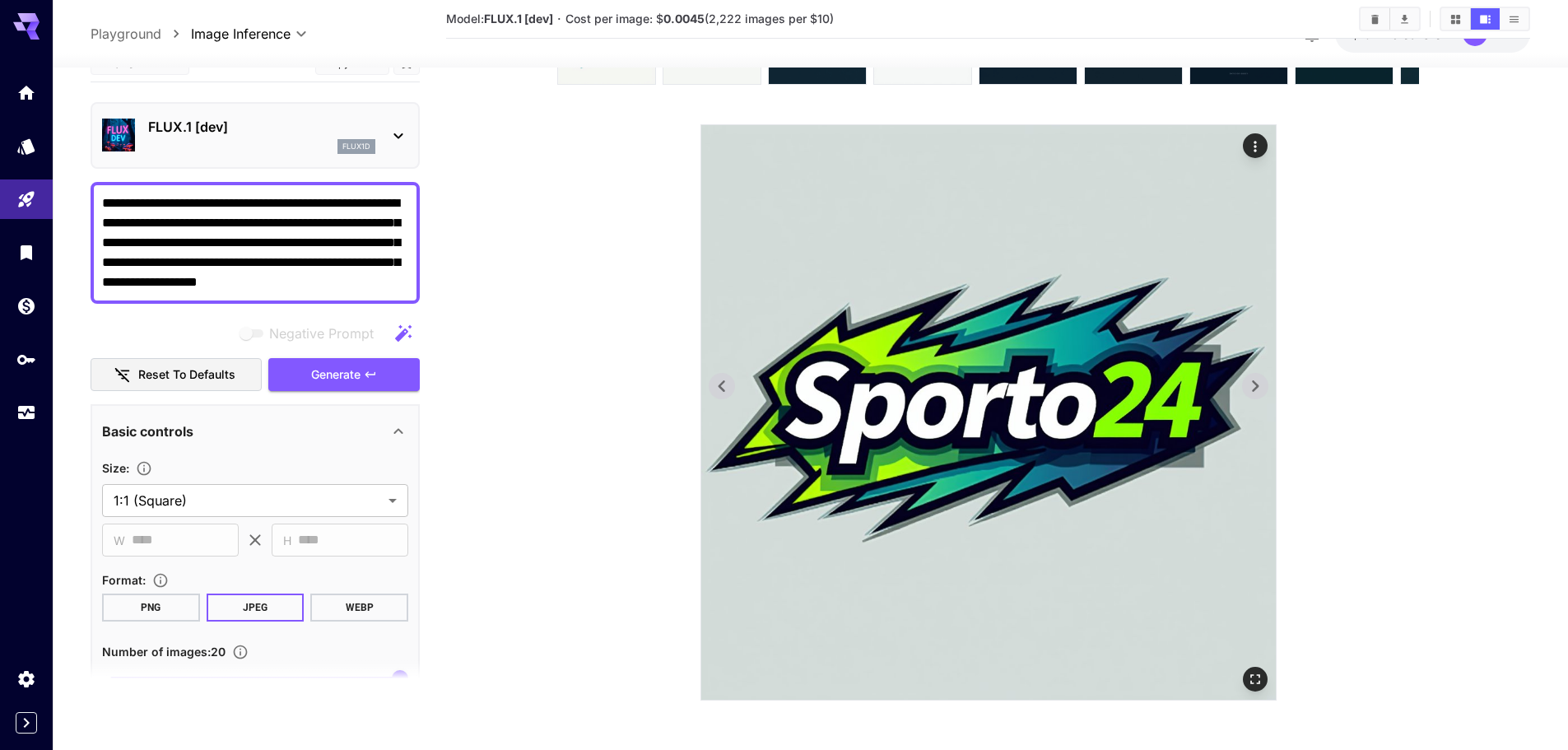
click at [739, 382] on img at bounding box center [988, 412] width 574 height 574
click at [727, 386] on icon at bounding box center [721, 386] width 25 height 25
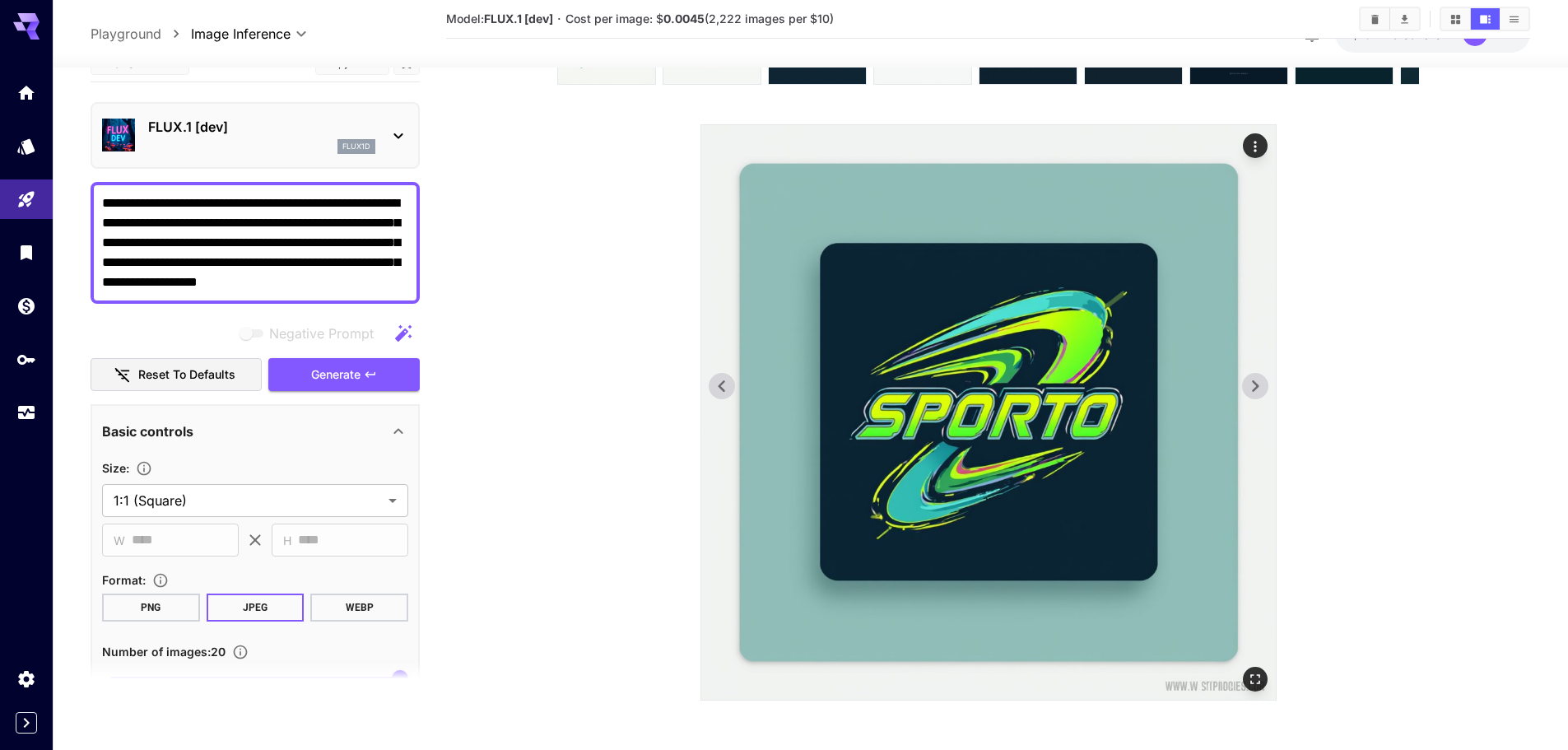
click at [727, 386] on icon at bounding box center [721, 386] width 25 height 25
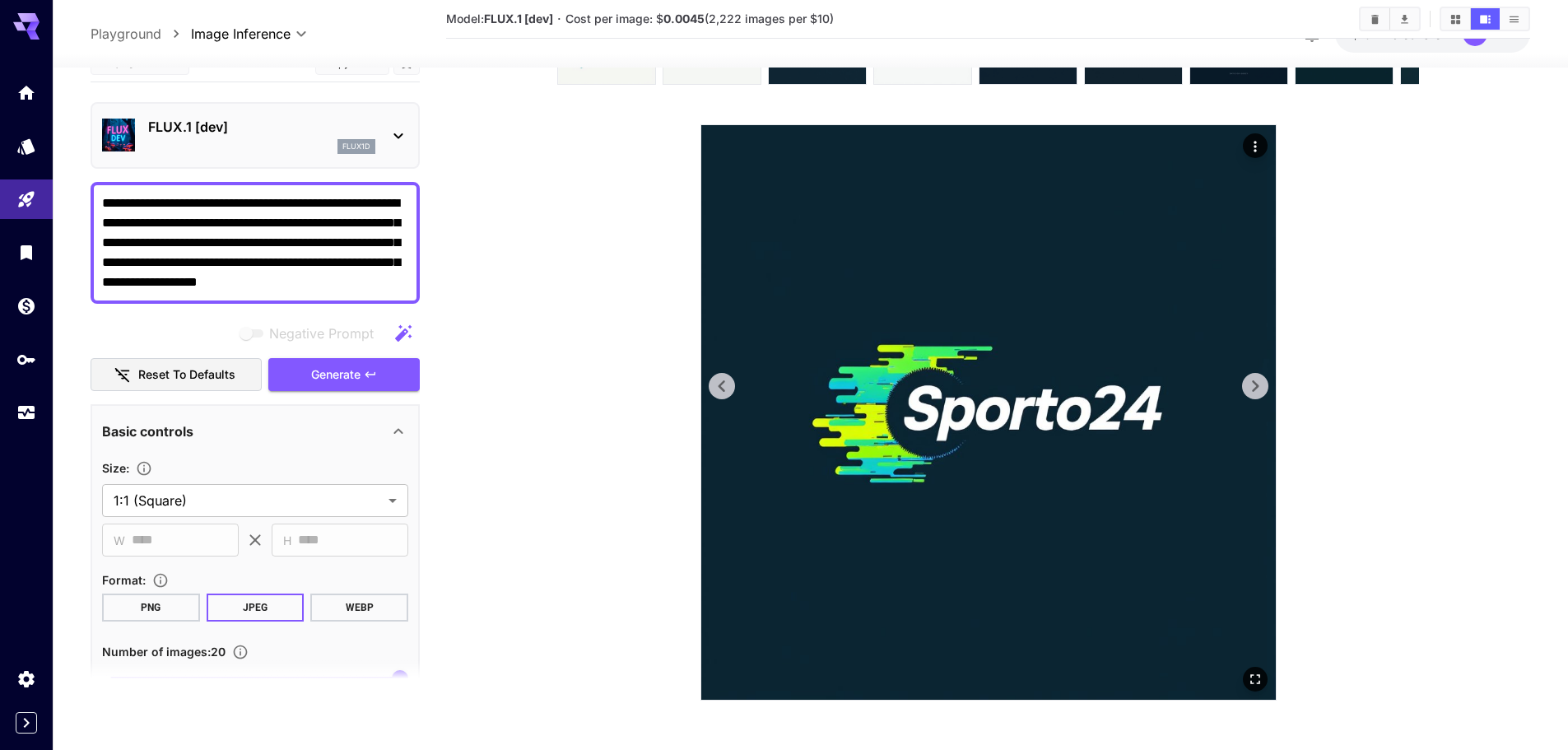
click at [727, 386] on icon at bounding box center [721, 386] width 25 height 25
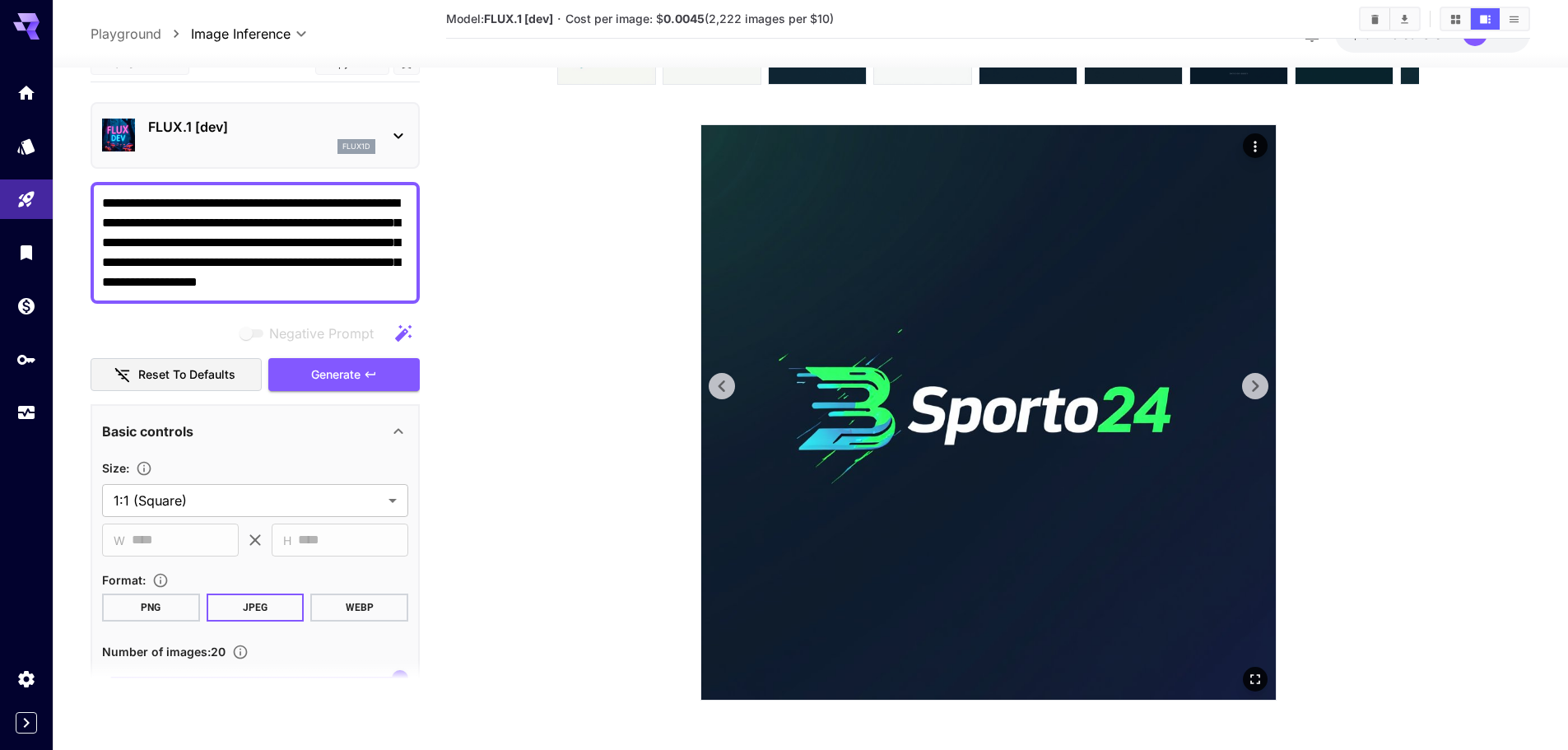
click at [727, 386] on icon at bounding box center [721, 386] width 25 height 25
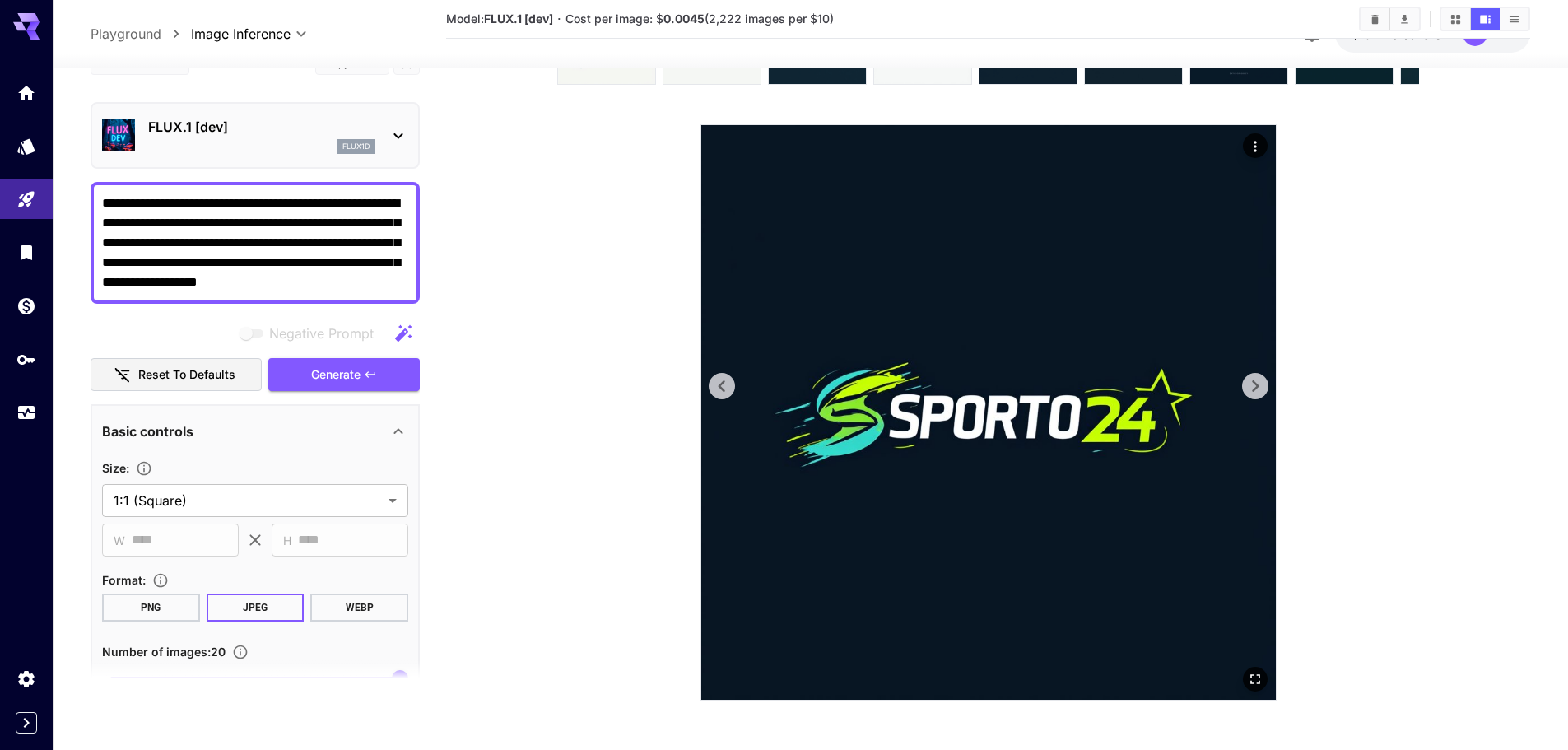
click at [727, 386] on icon at bounding box center [721, 386] width 25 height 25
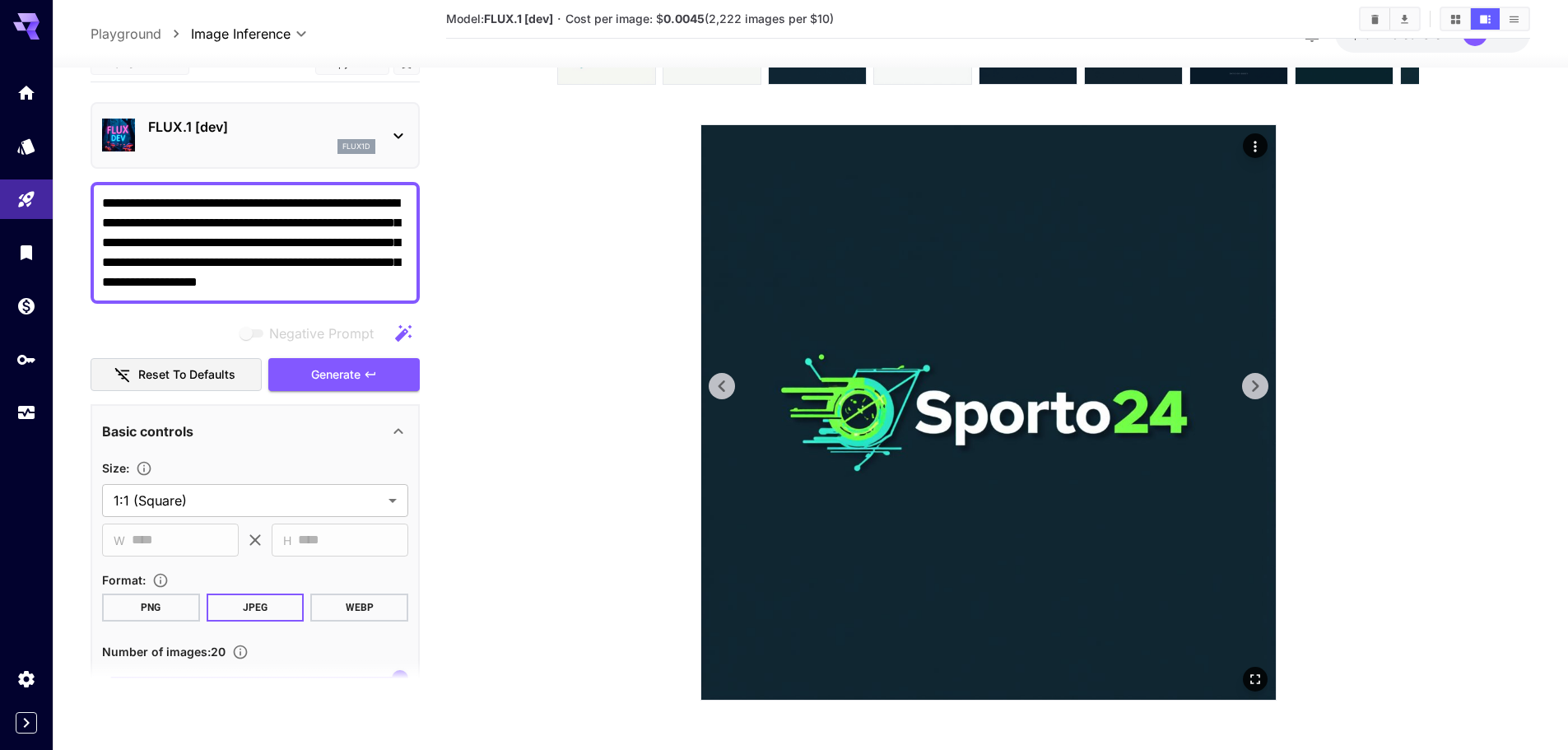
click at [727, 386] on icon at bounding box center [721, 386] width 25 height 25
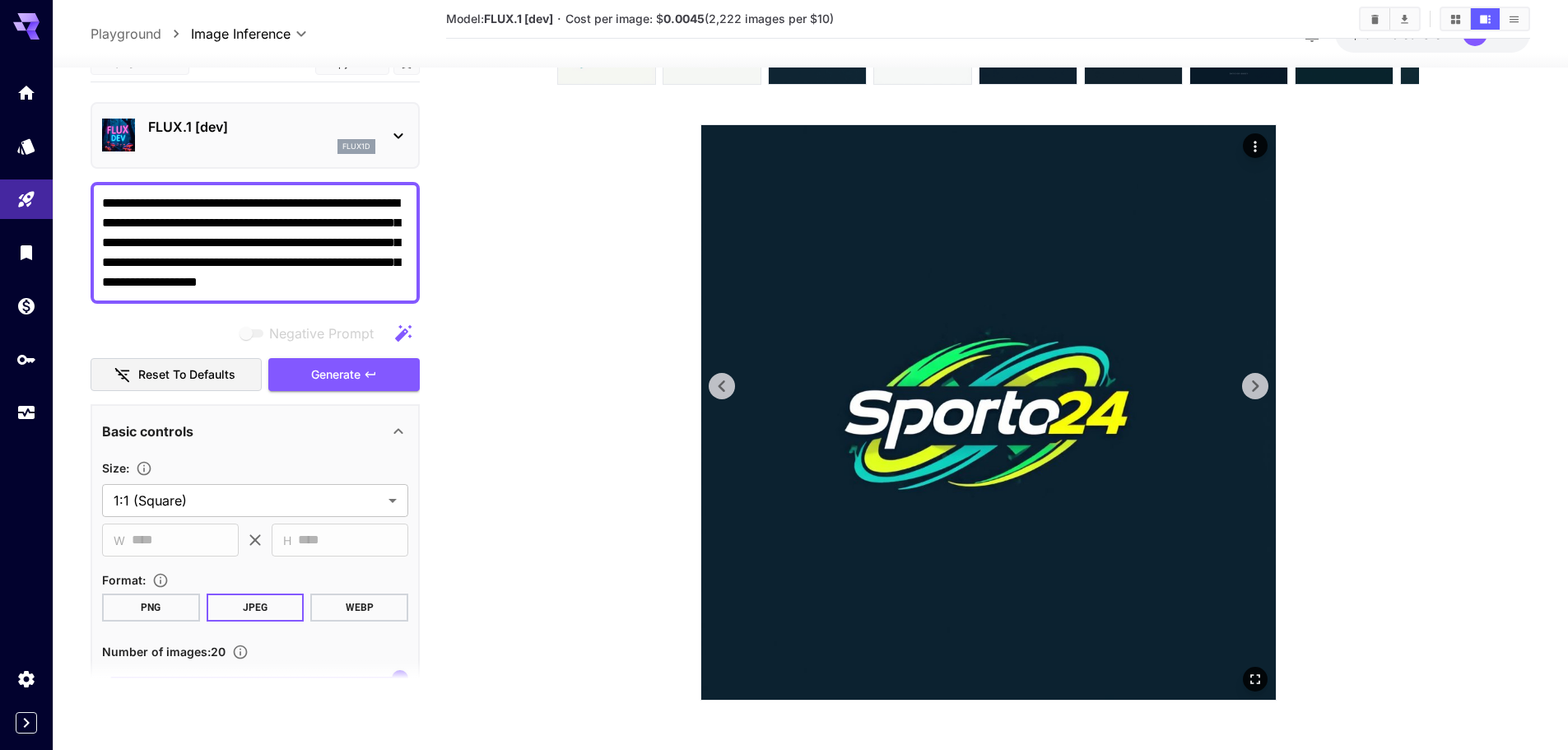
click at [727, 386] on icon at bounding box center [721, 386] width 25 height 25
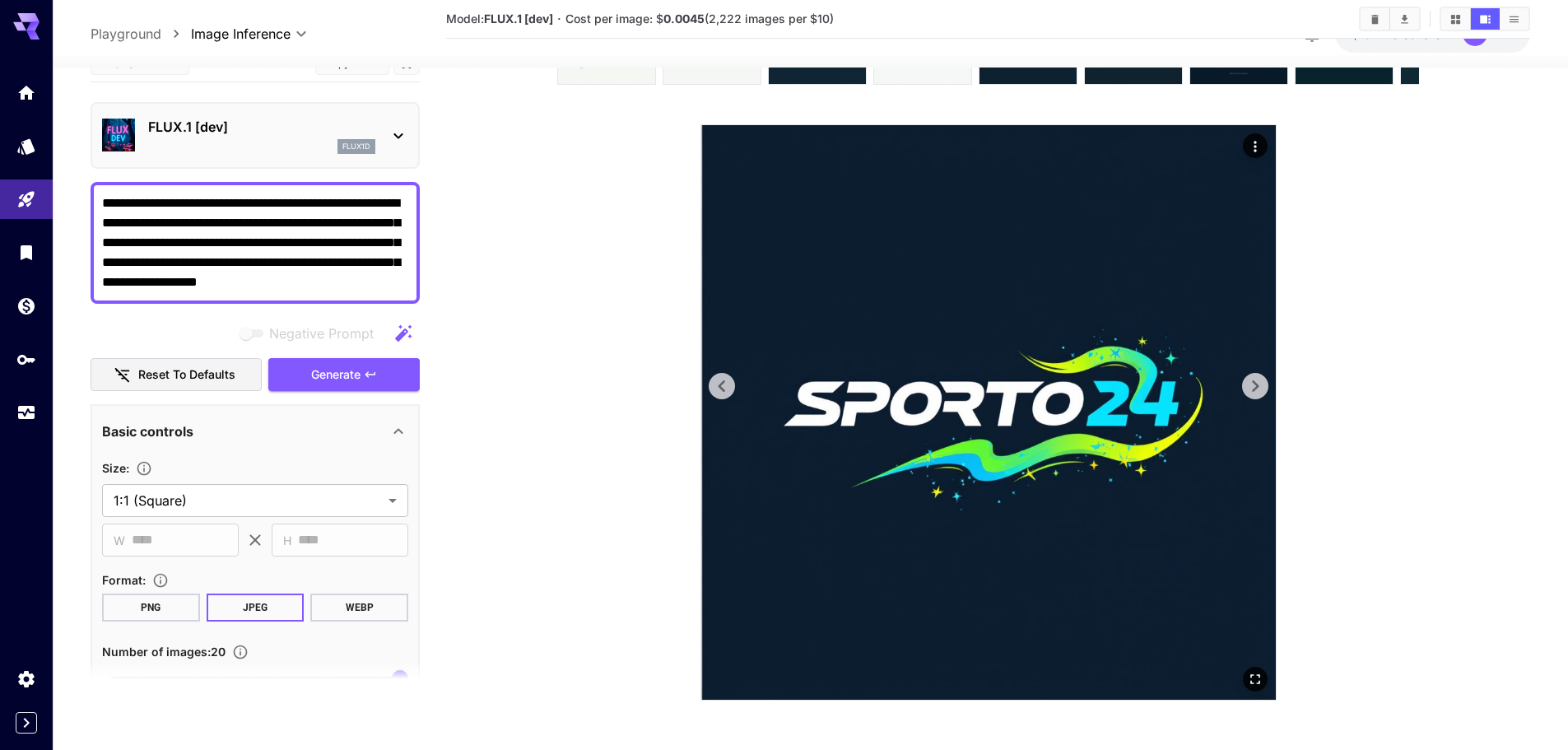
click at [727, 386] on icon at bounding box center [721, 386] width 25 height 25
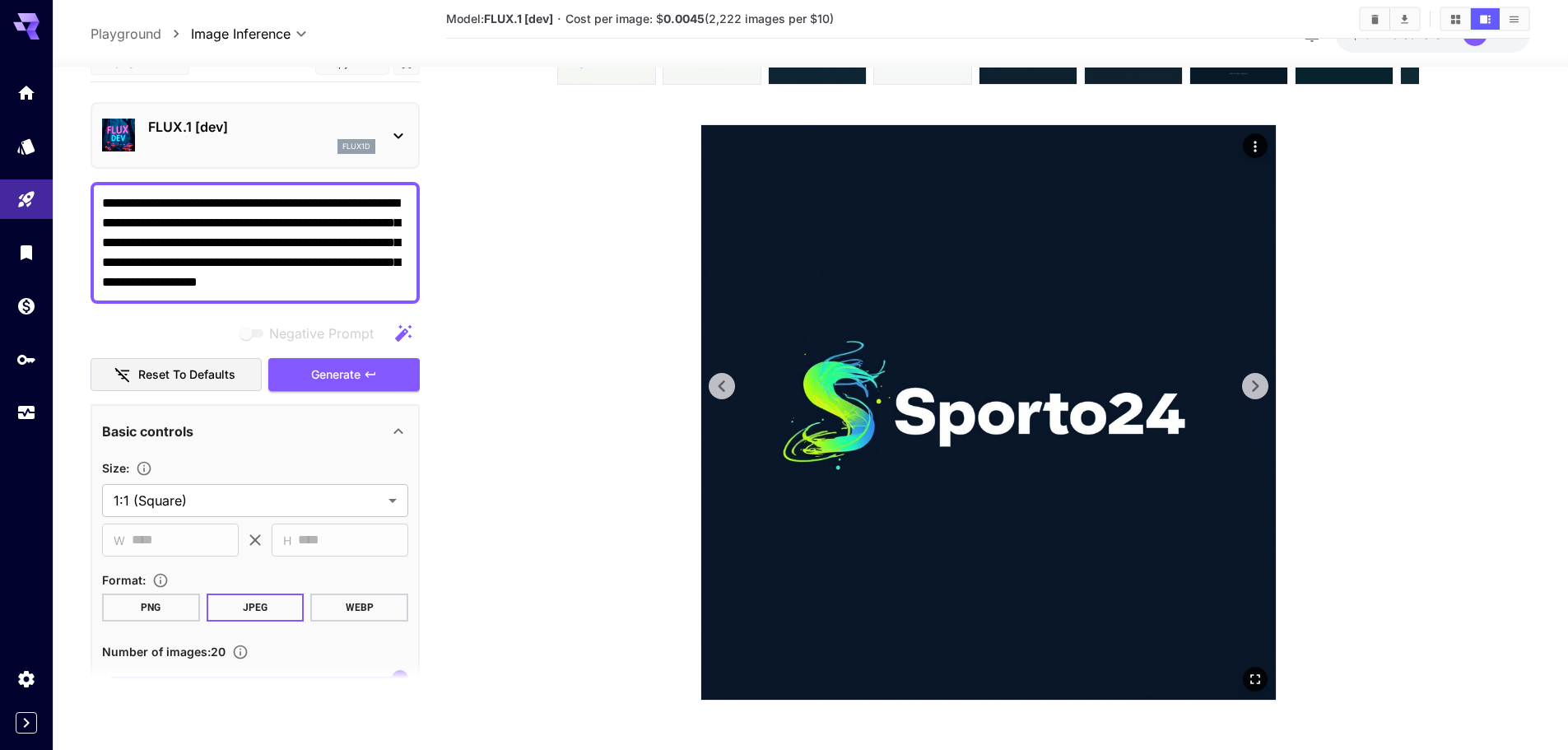
click at [727, 386] on icon at bounding box center [721, 386] width 25 height 25
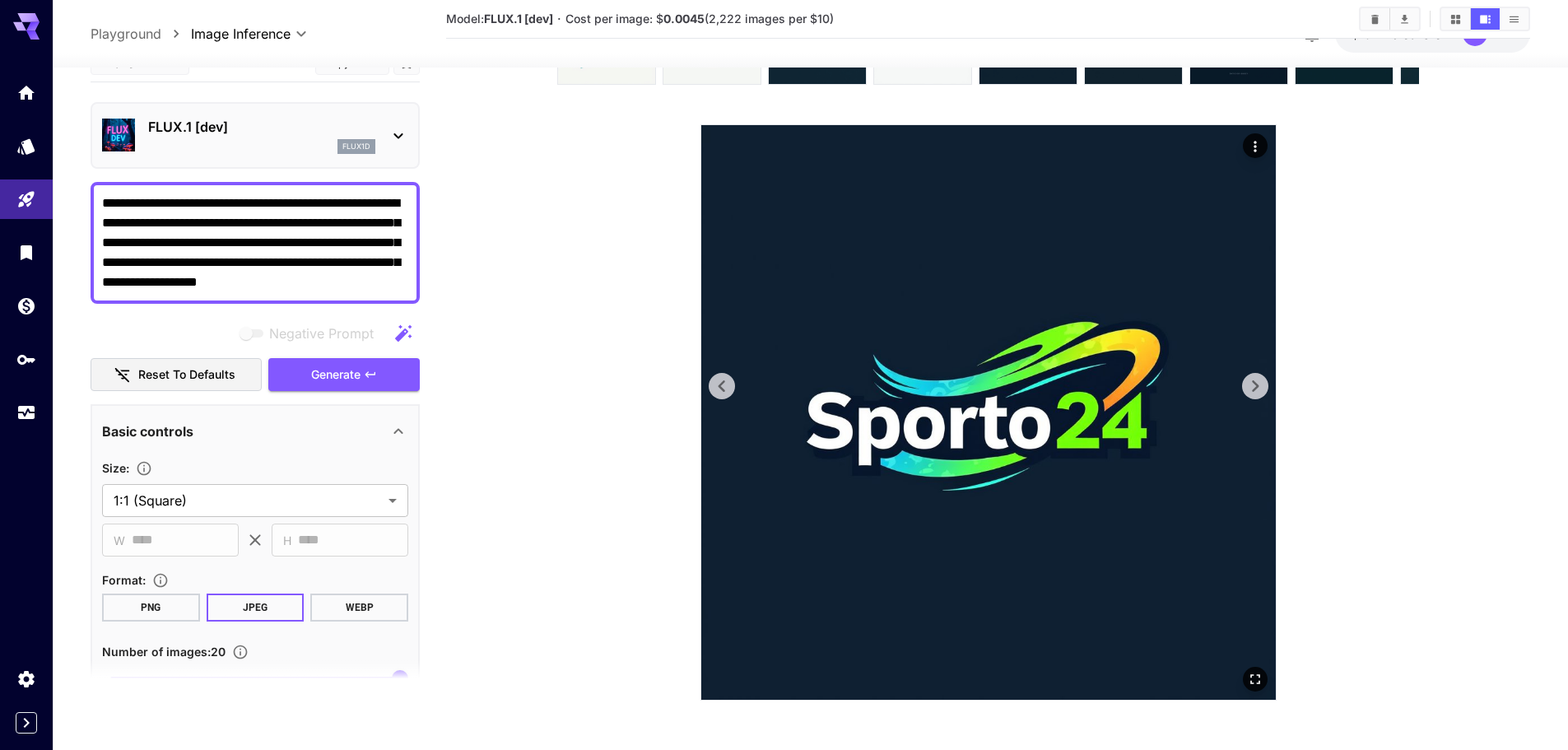
click at [1239, 137] on img at bounding box center [988, 412] width 574 height 574
click at [1248, 140] on icon "Actions" at bounding box center [1255, 146] width 17 height 17
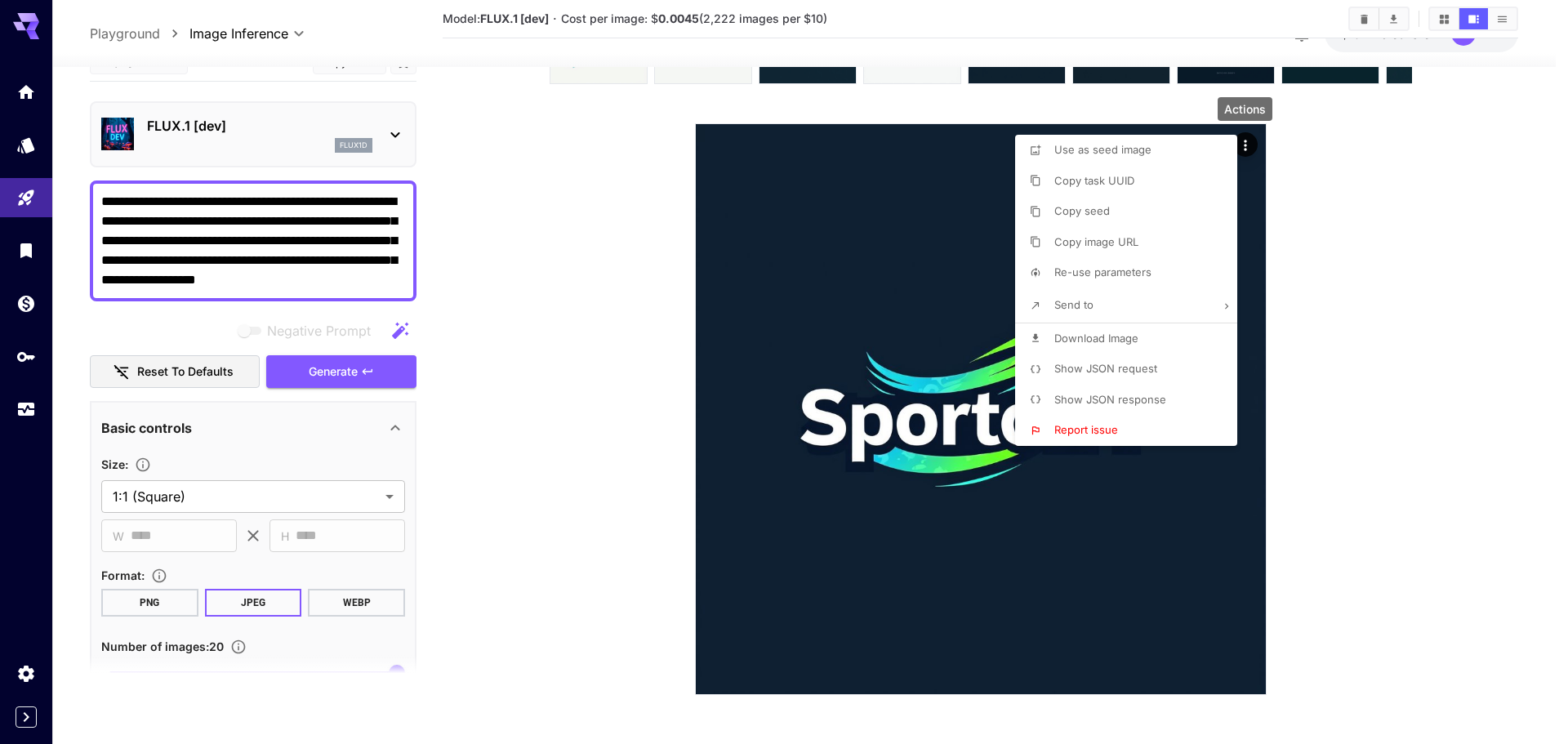
click at [1133, 328] on li "Download Image" at bounding box center [1131, 340] width 232 height 31
click at [718, 392] on div at bounding box center [784, 372] width 1568 height 744
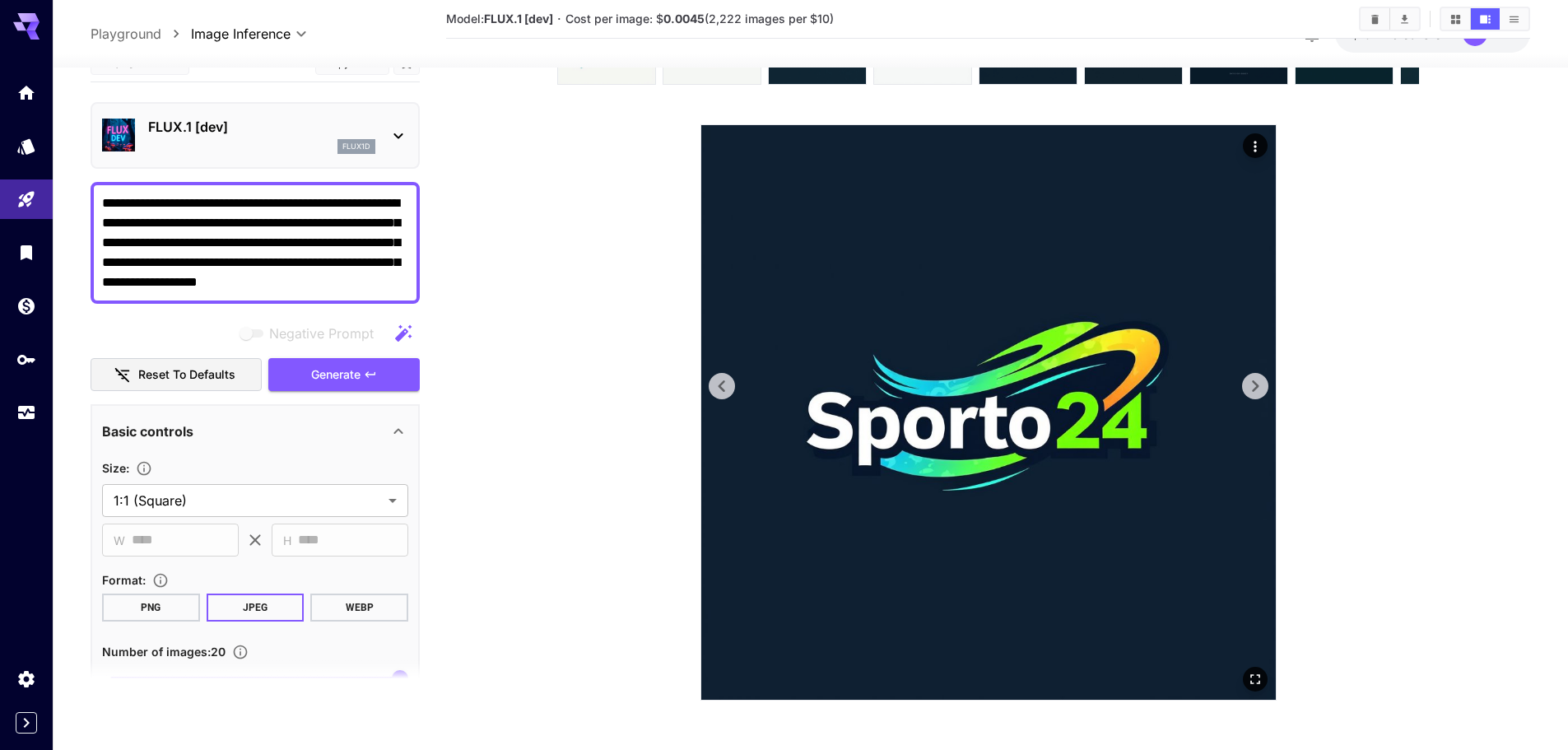
click at [729, 409] on img at bounding box center [988, 412] width 574 height 574
click at [727, 390] on icon at bounding box center [721, 386] width 25 height 25
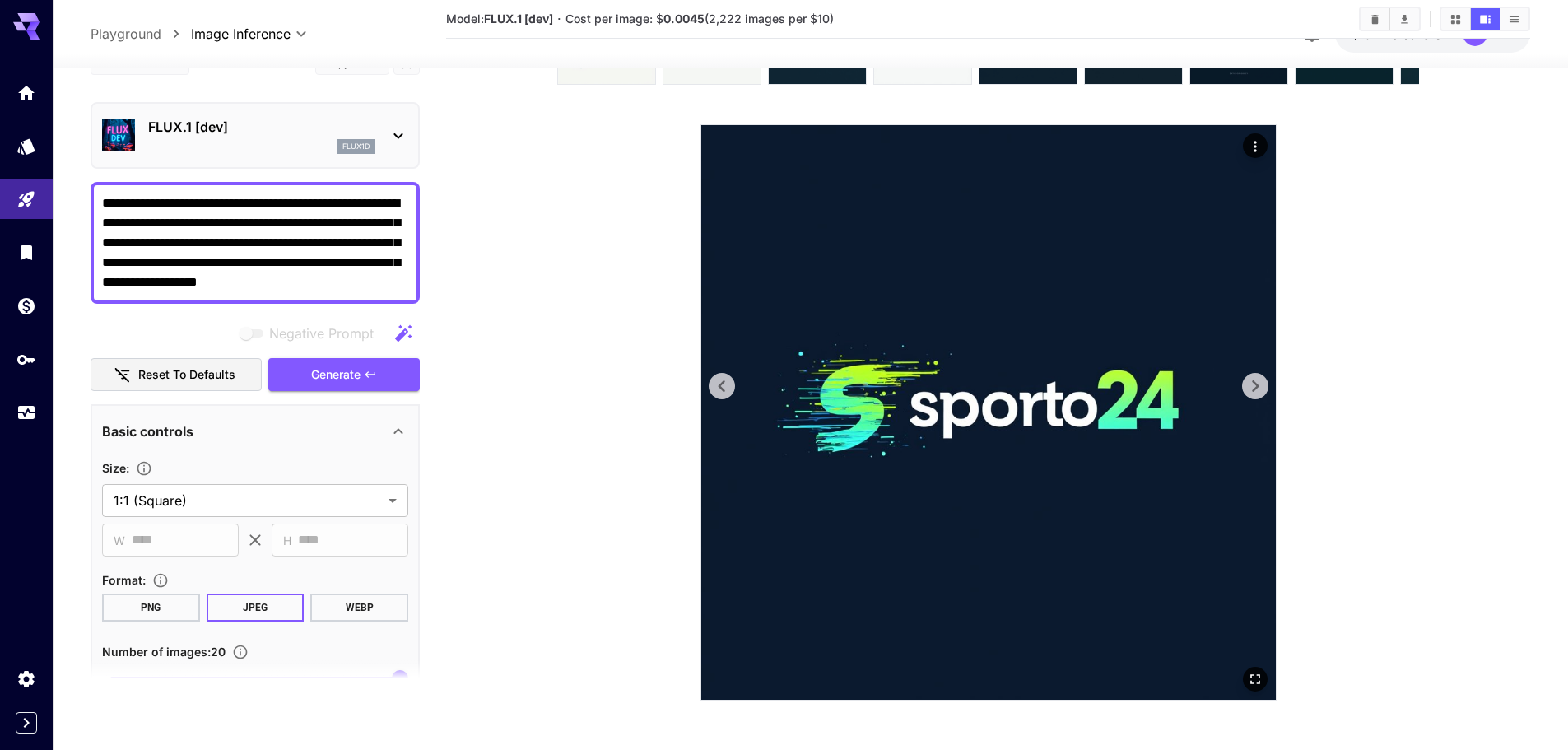
click at [727, 390] on icon at bounding box center [721, 386] width 25 height 25
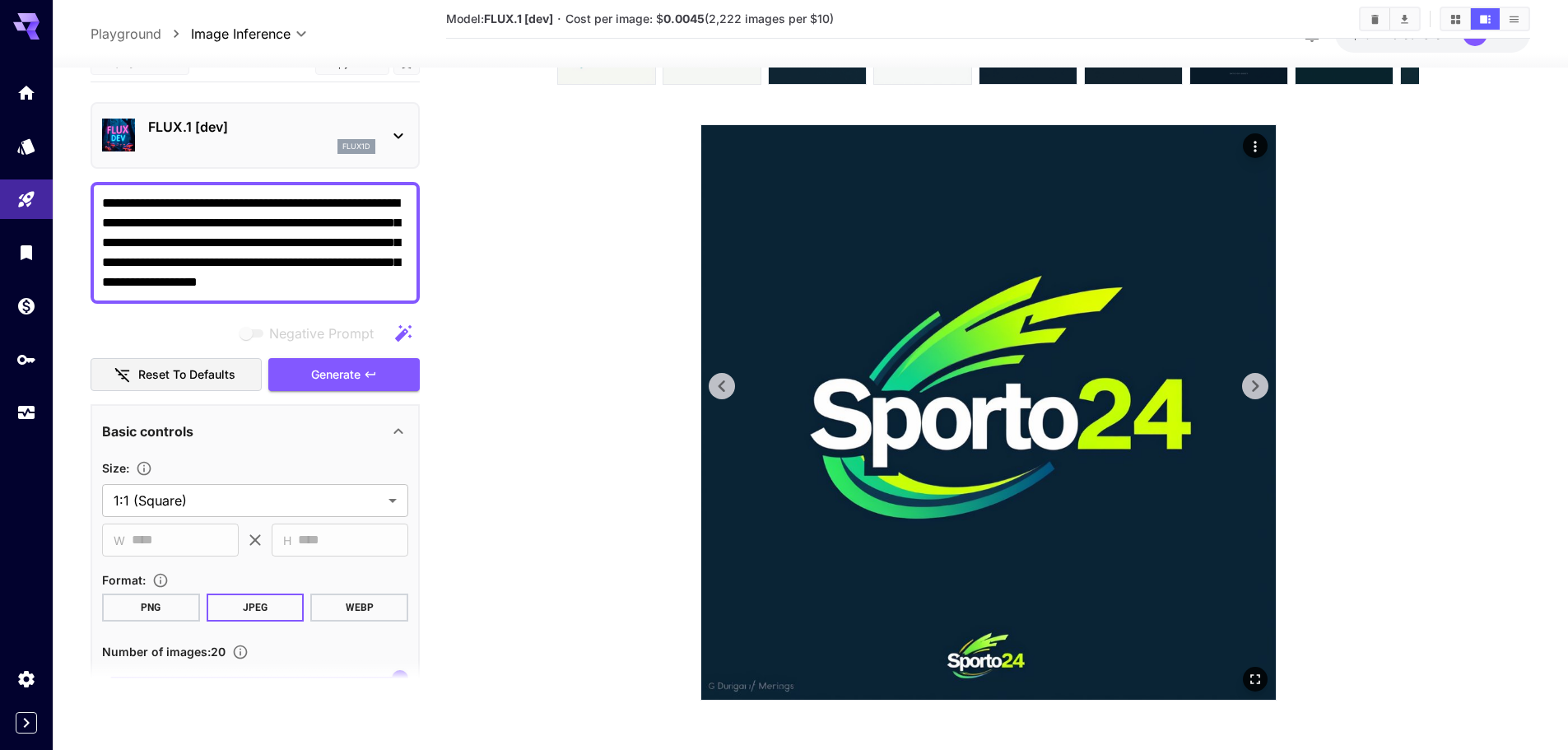
click at [727, 390] on icon at bounding box center [721, 386] width 25 height 25
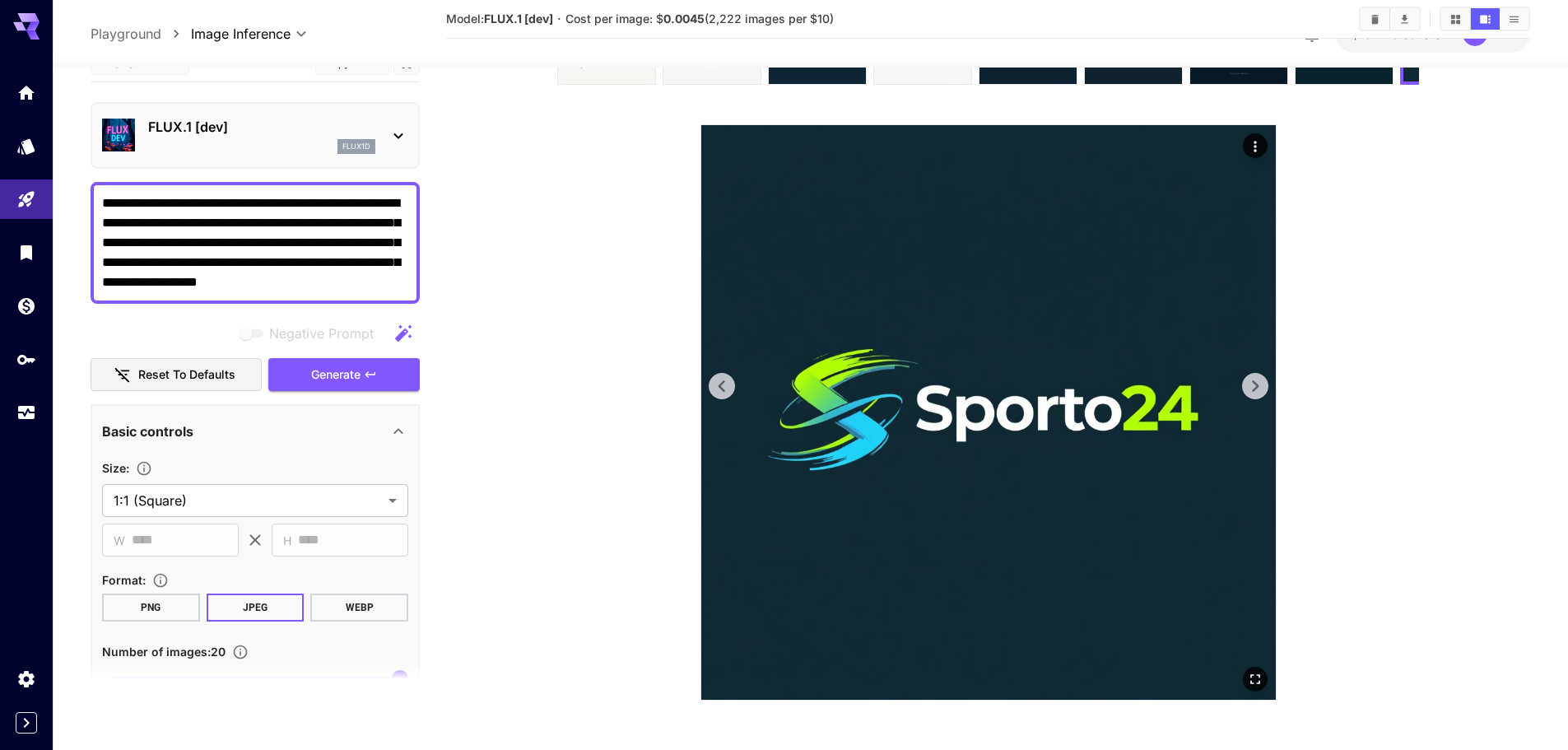
click at [727, 390] on icon at bounding box center [721, 386] width 25 height 25
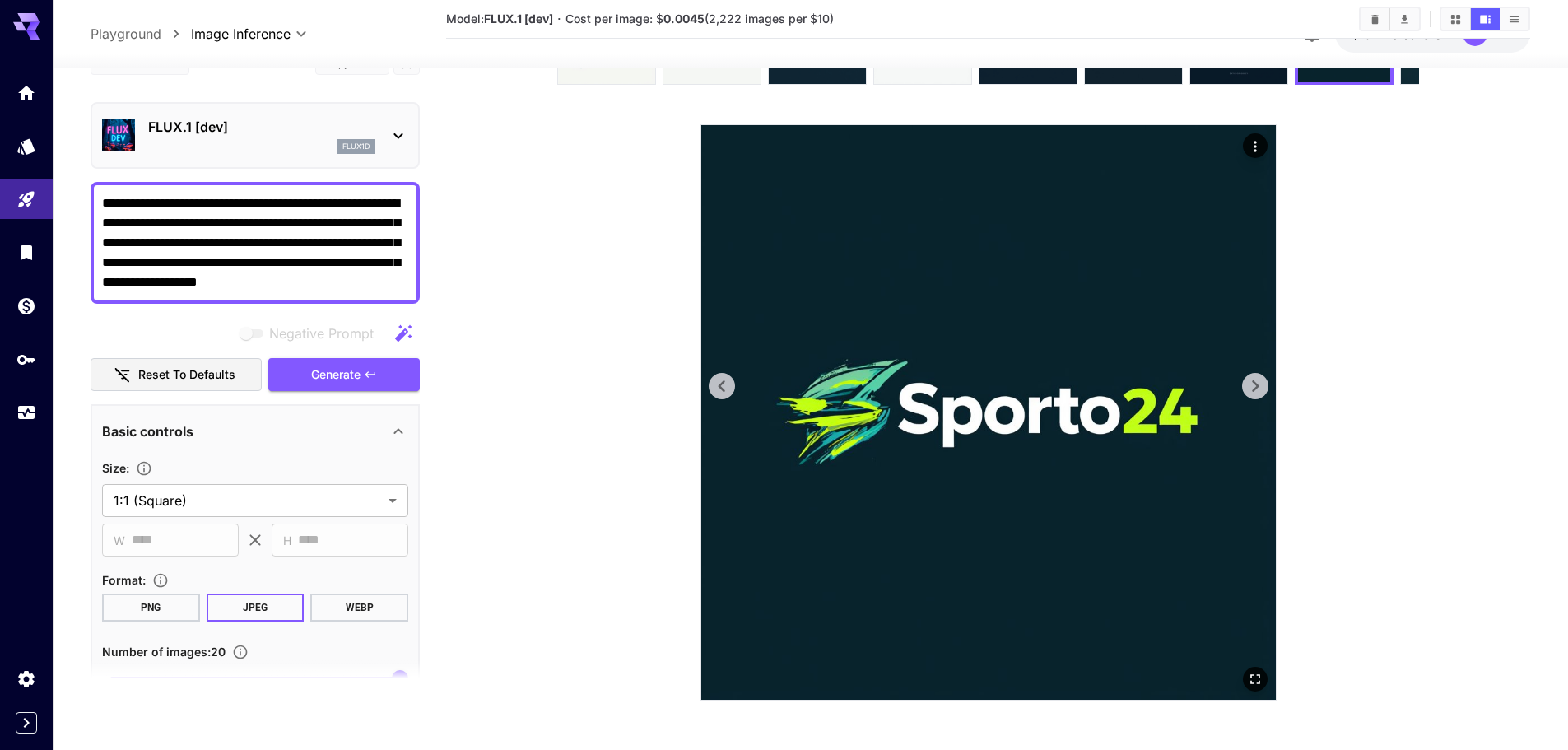
click at [1260, 389] on icon at bounding box center [1255, 386] width 25 height 25
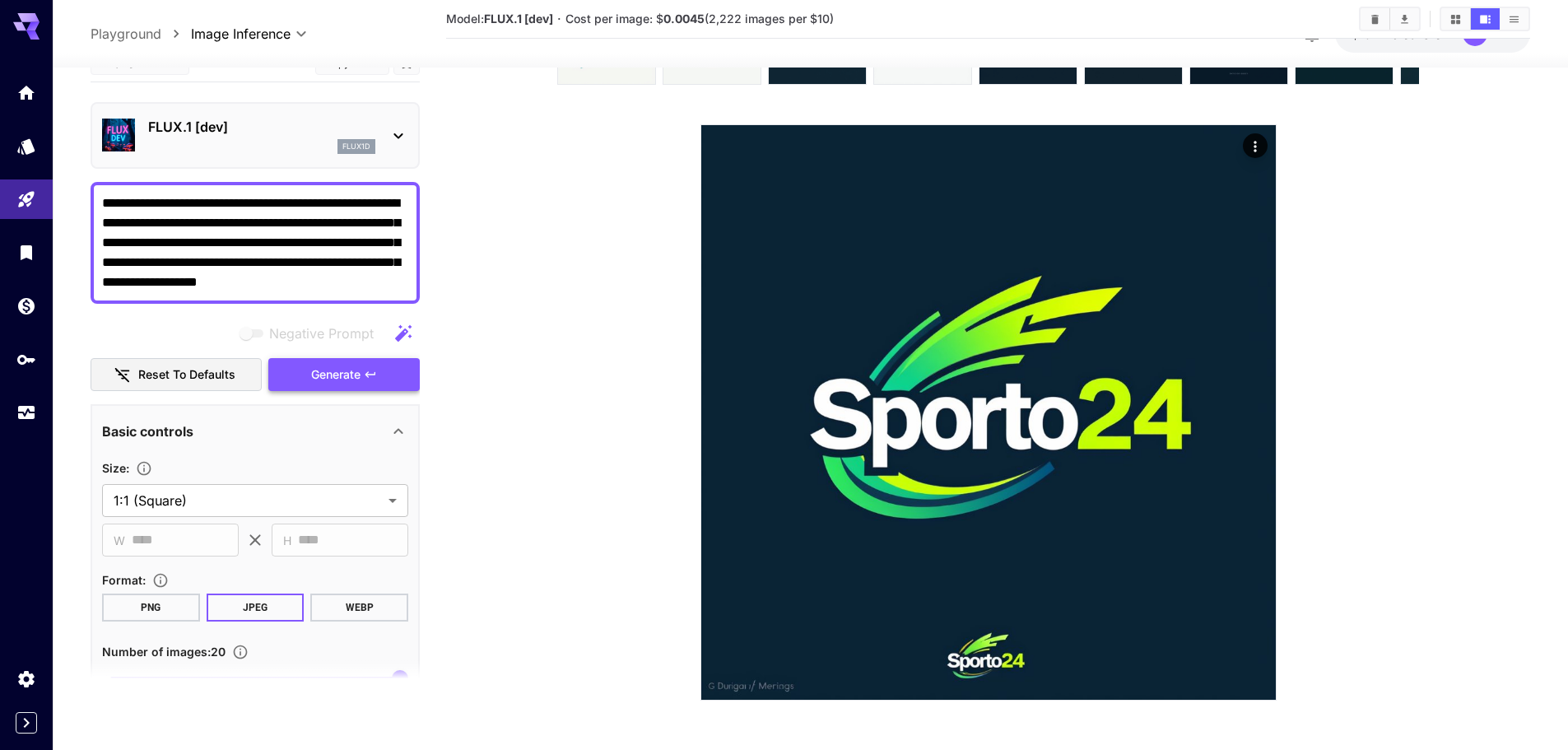
click at [366, 371] on icon "button" at bounding box center [370, 374] width 13 height 13
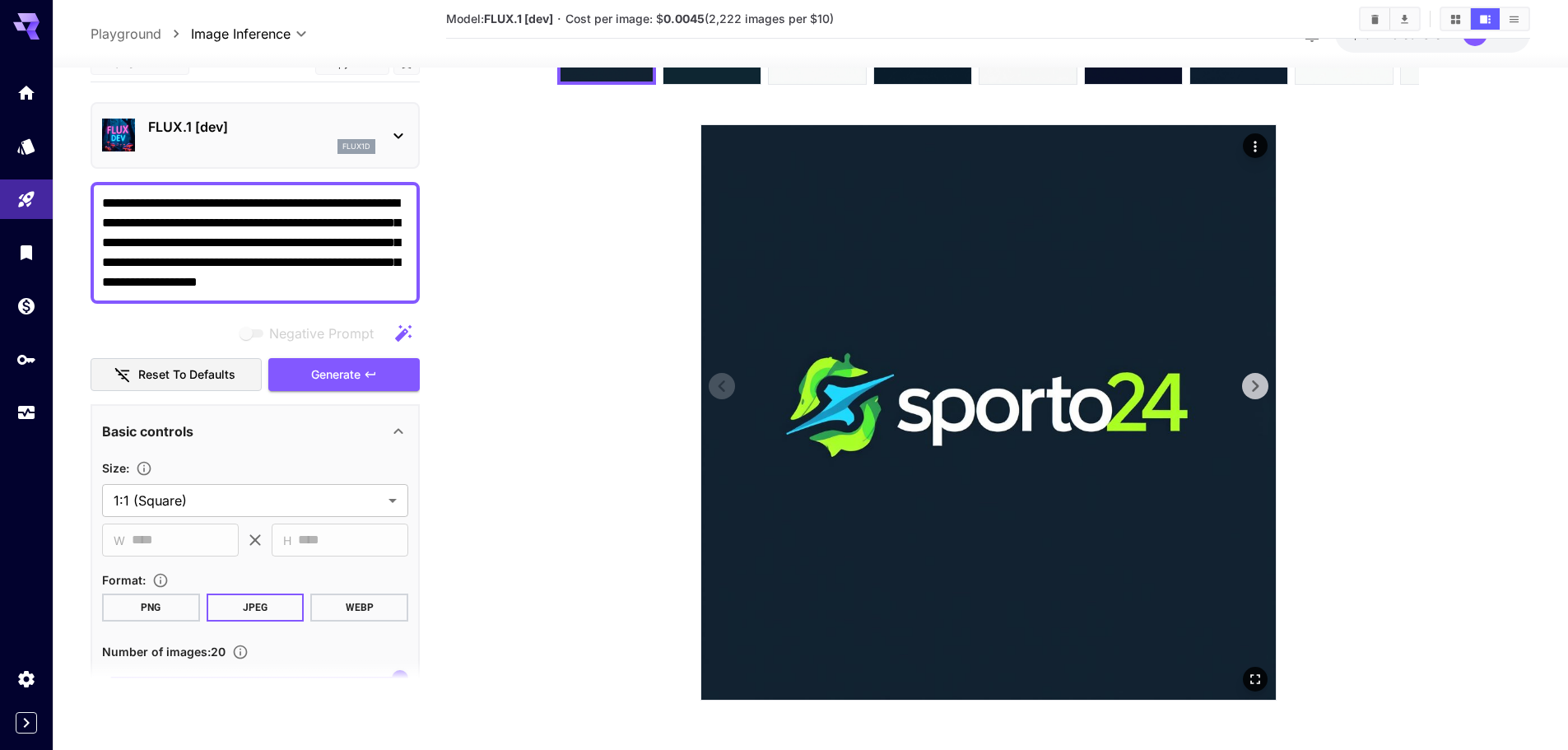
click at [1258, 389] on icon at bounding box center [1255, 386] width 25 height 25
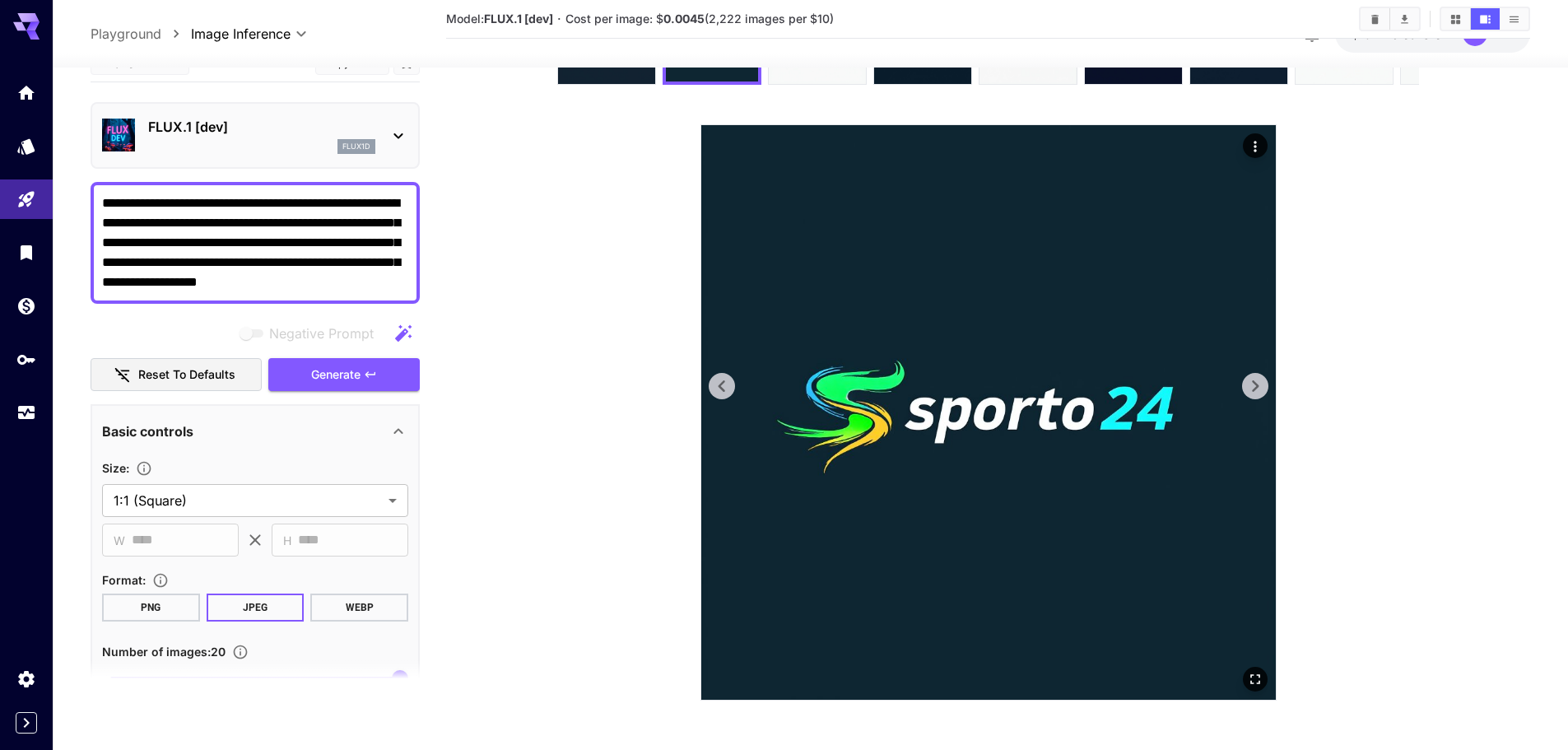
click at [1258, 389] on icon at bounding box center [1255, 386] width 25 height 25
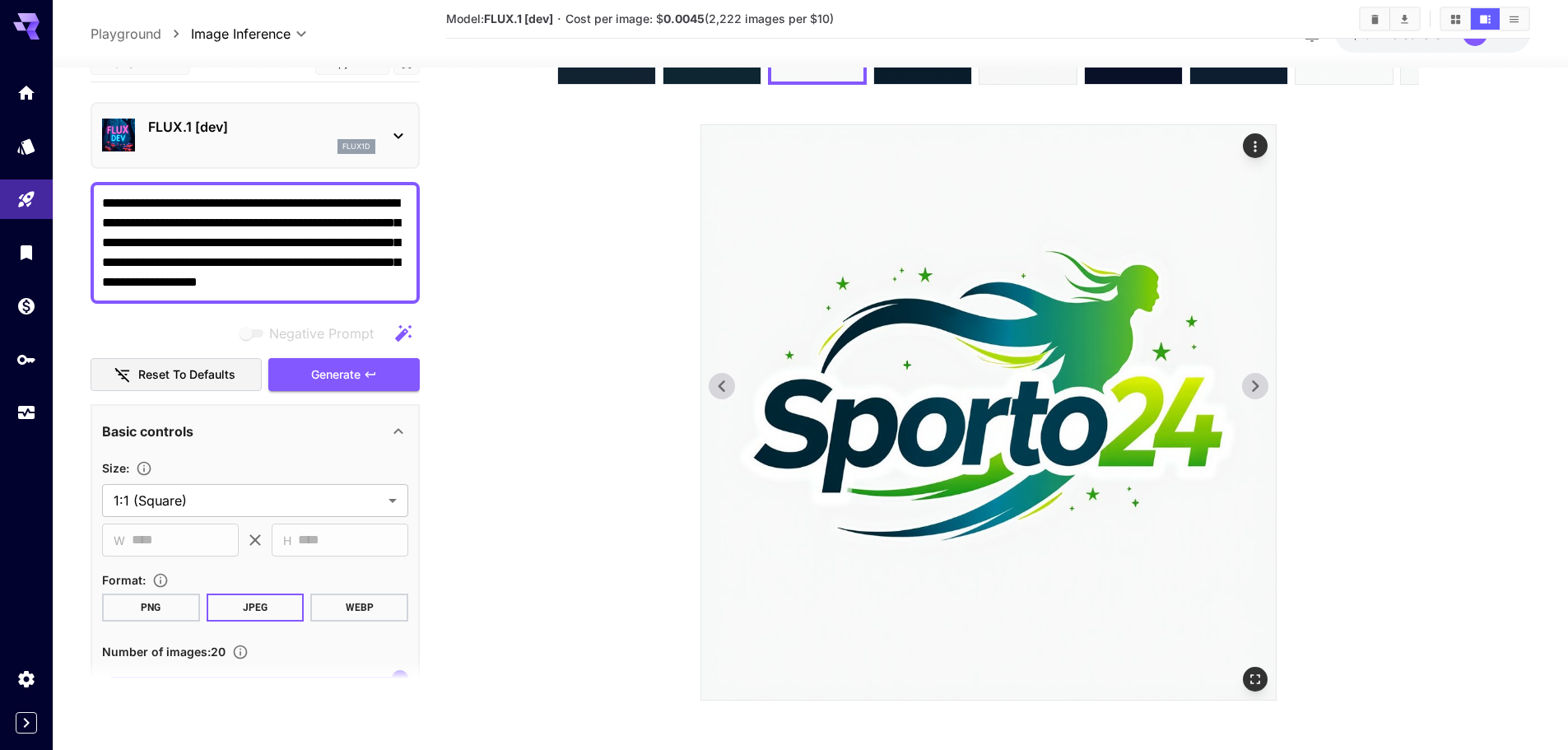
click at [1258, 389] on icon at bounding box center [1255, 386] width 25 height 25
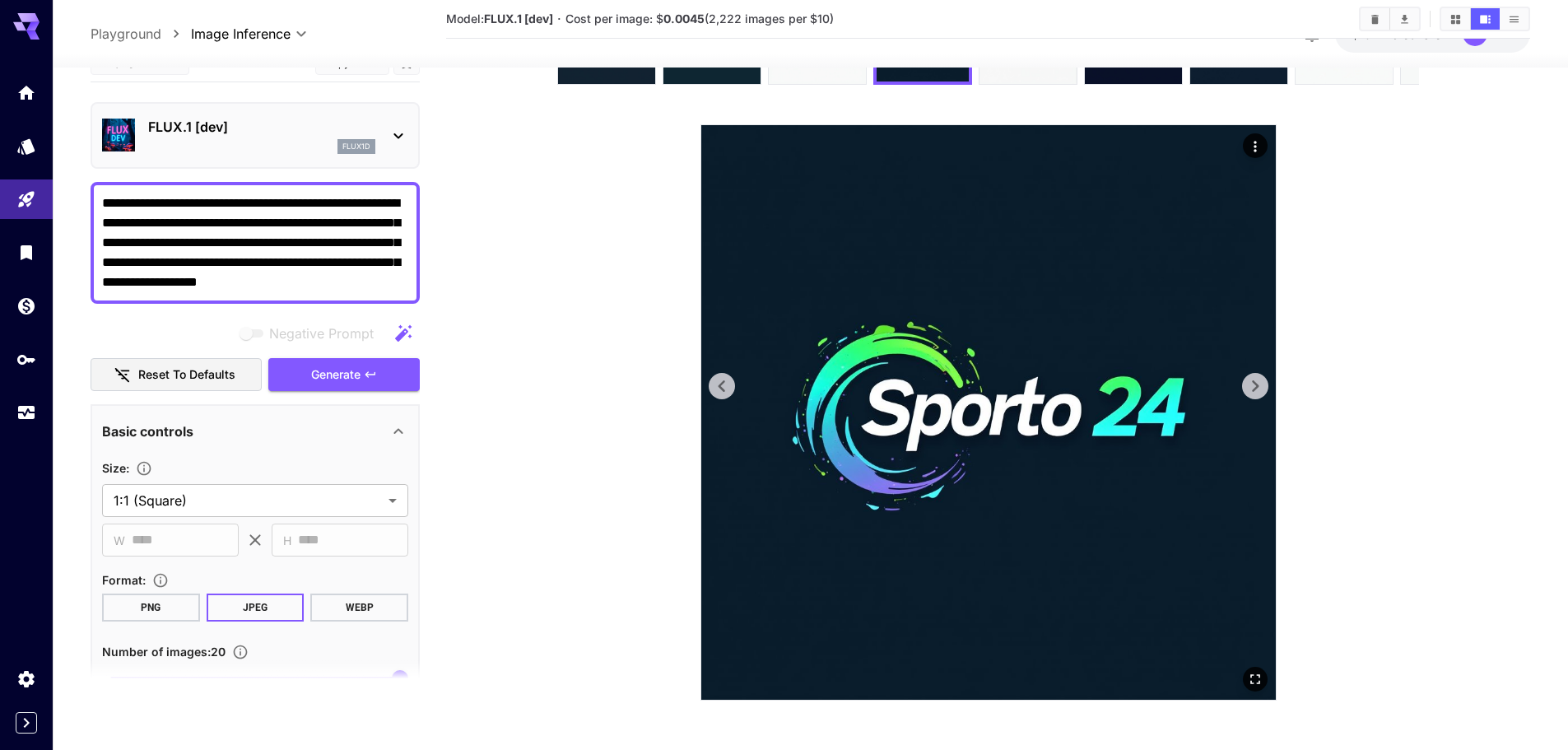
click at [1258, 389] on icon at bounding box center [1255, 386] width 25 height 25
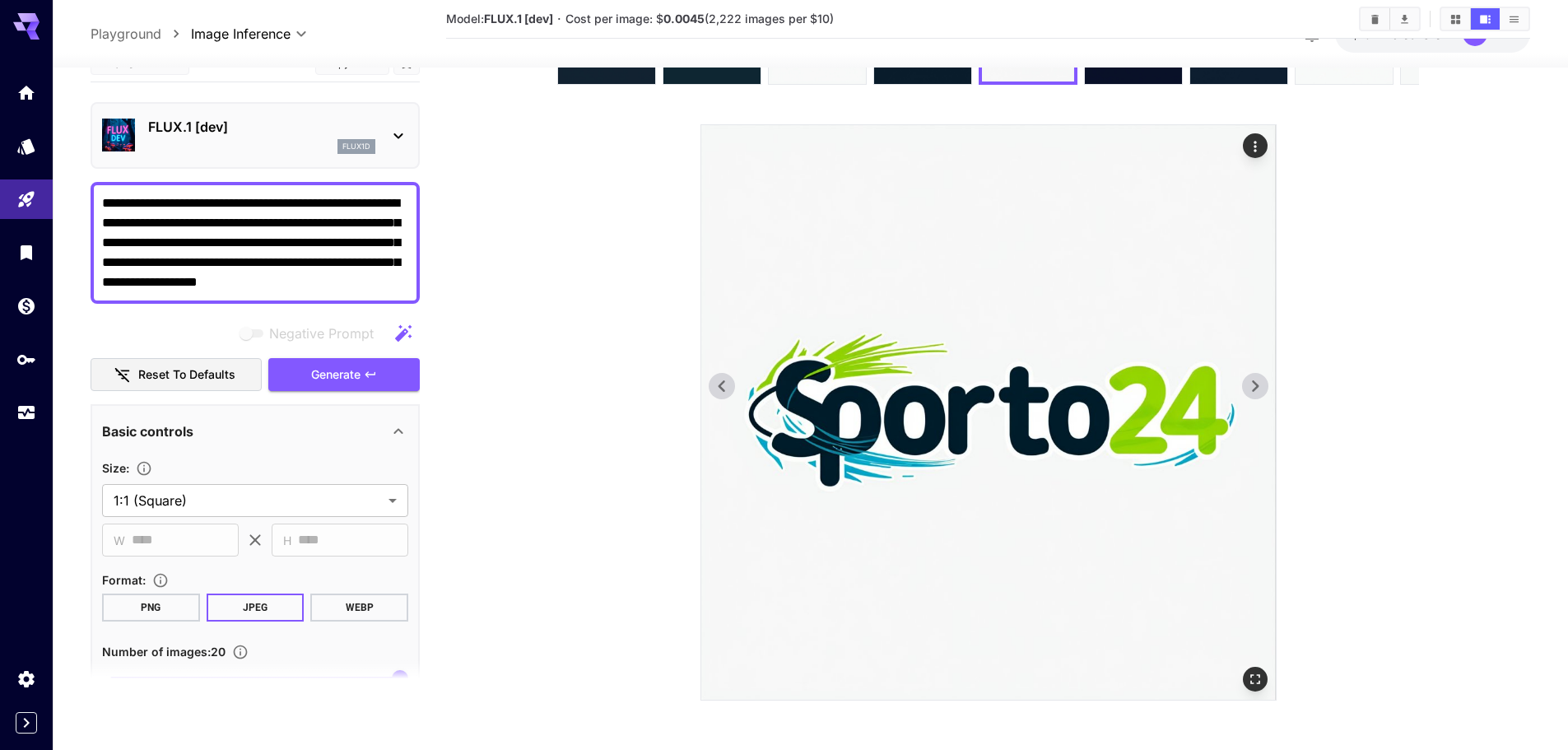
click at [1258, 389] on icon at bounding box center [1255, 386] width 25 height 25
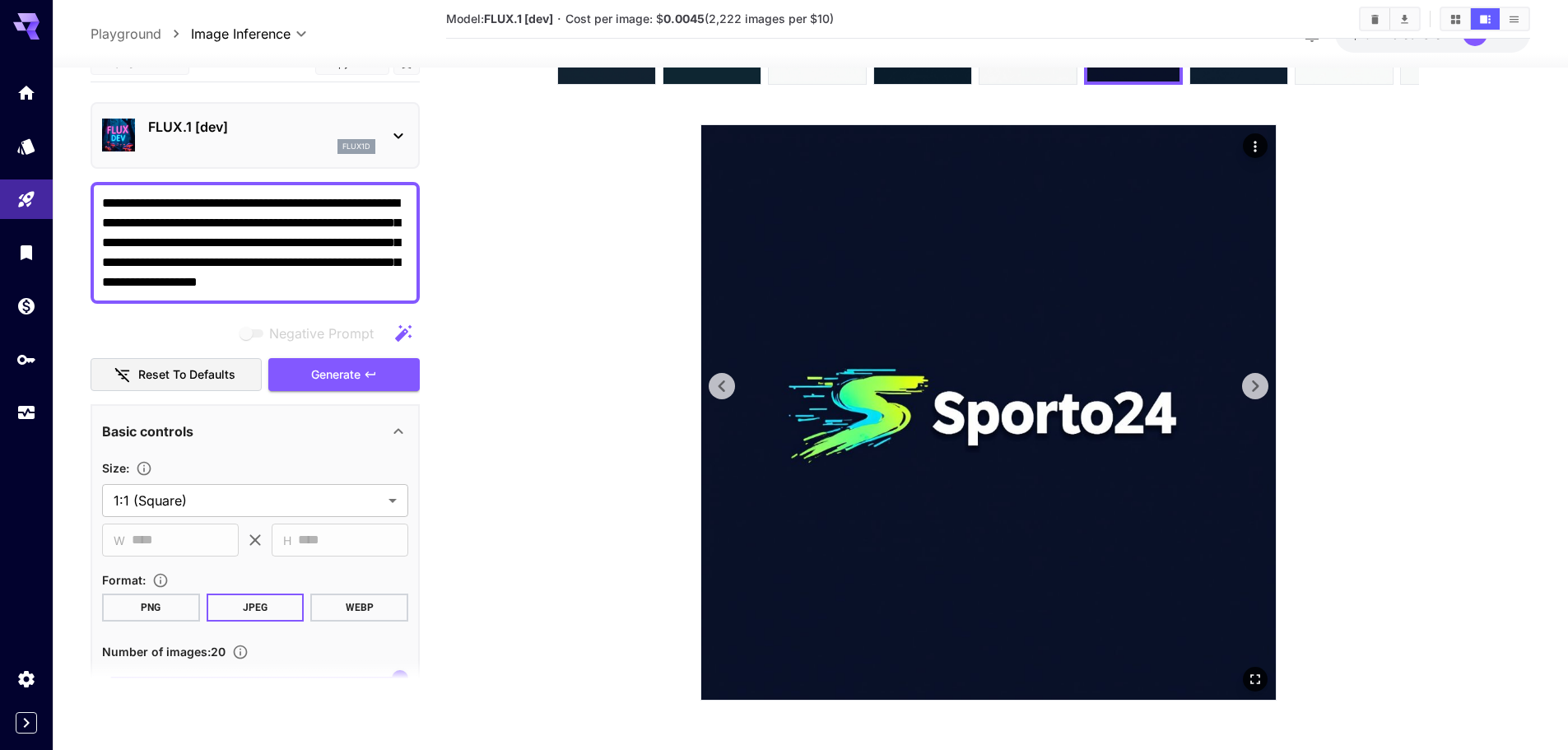
click at [1258, 389] on icon at bounding box center [1255, 386] width 25 height 25
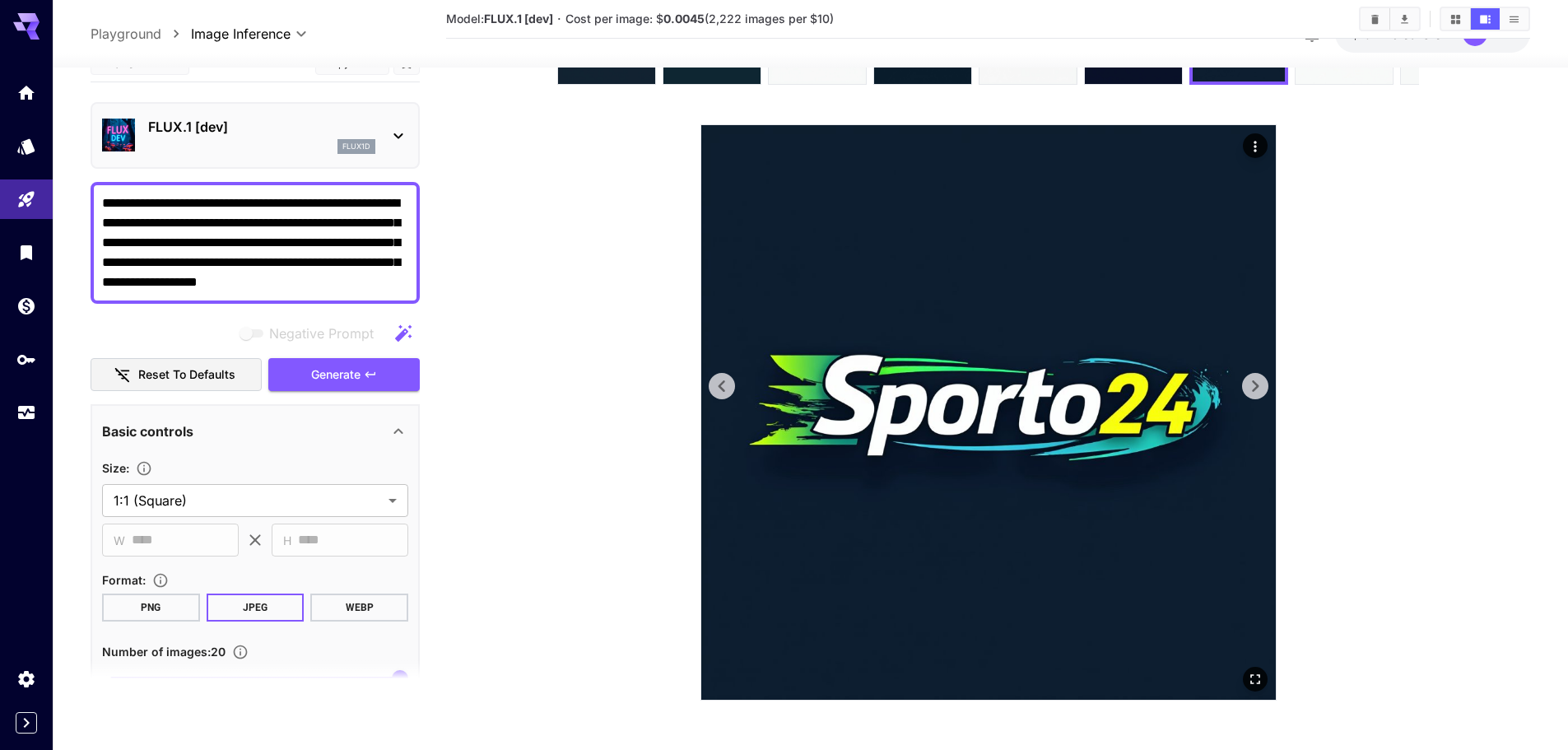
click at [1258, 389] on icon at bounding box center [1255, 386] width 25 height 25
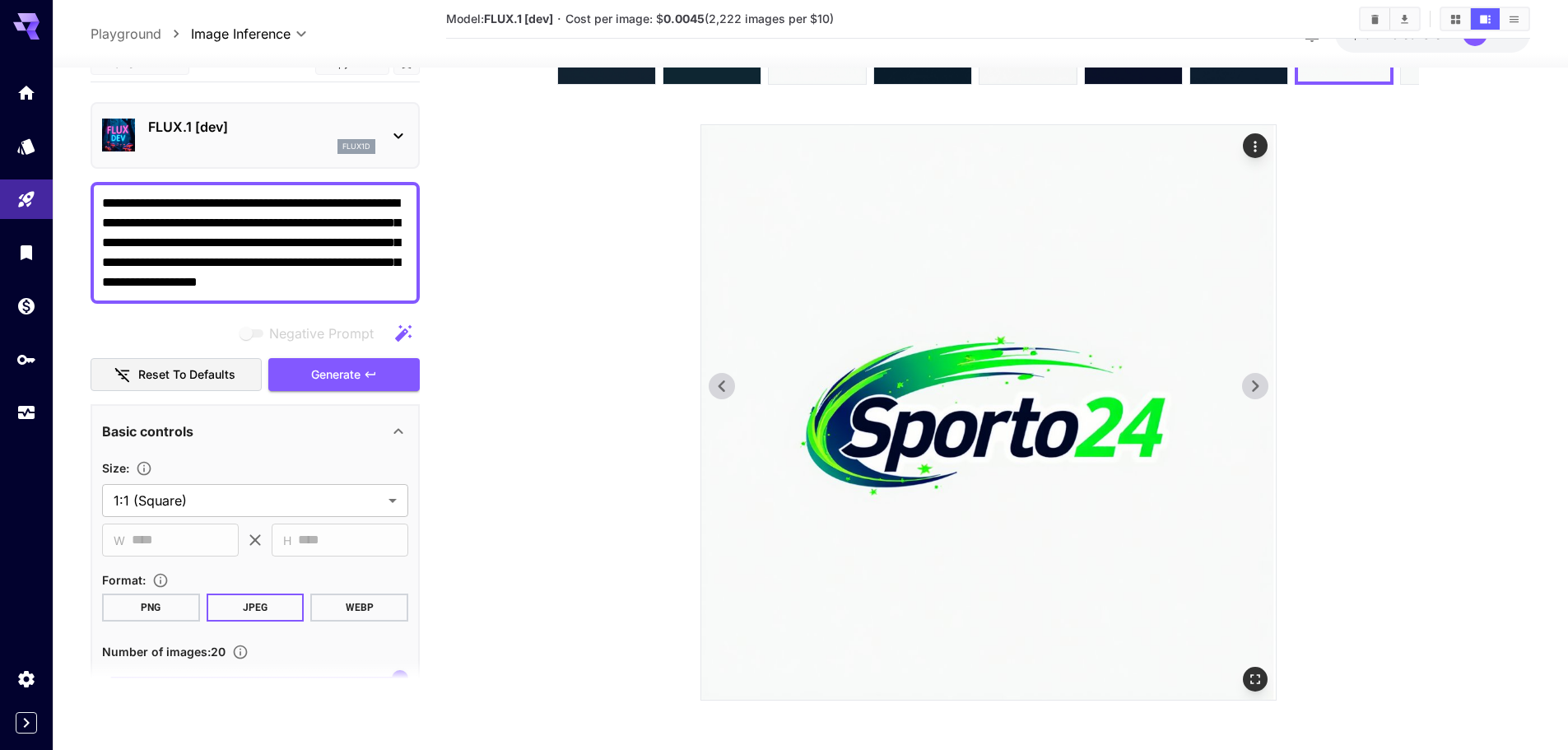
click at [1258, 389] on icon at bounding box center [1255, 386] width 25 height 25
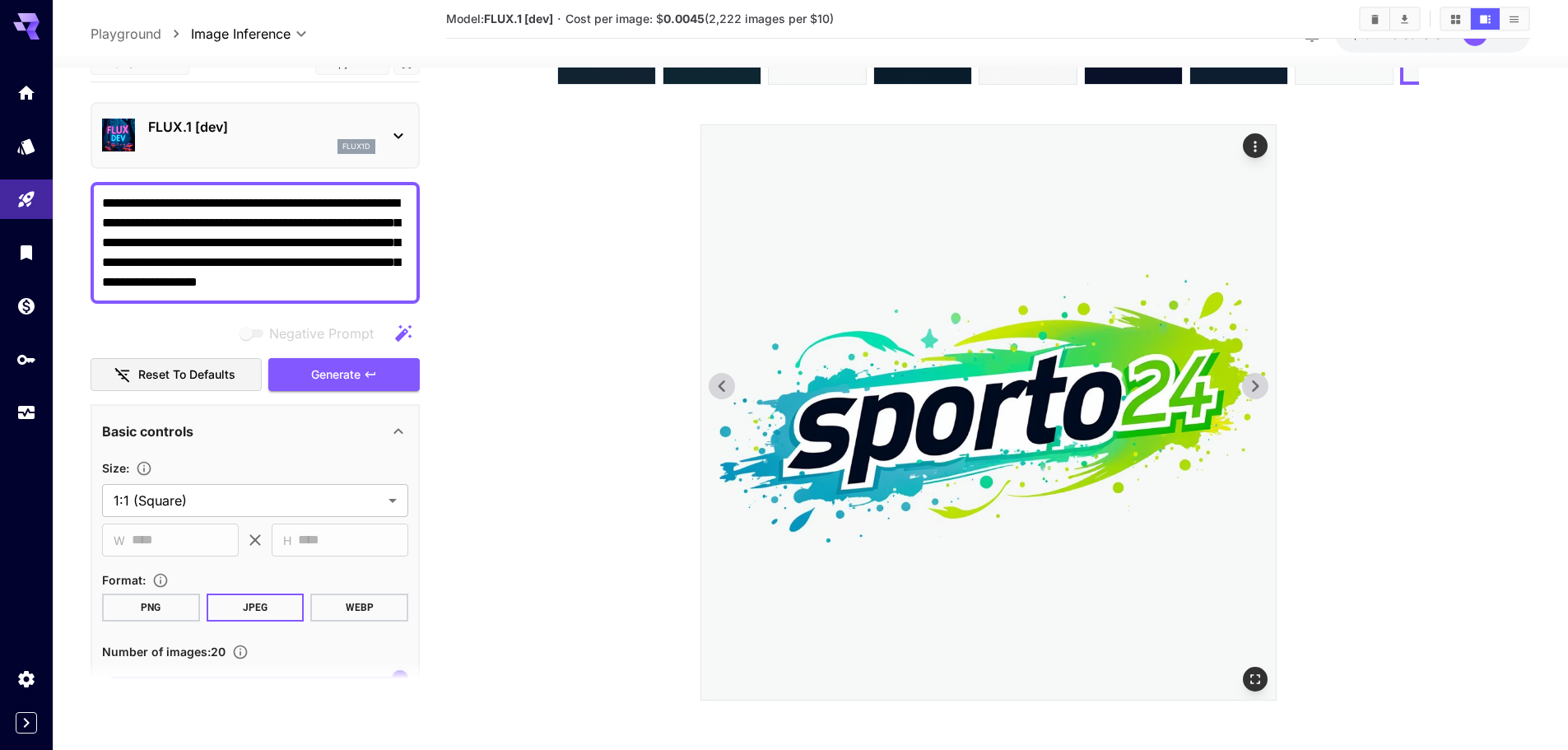
click at [1258, 389] on icon at bounding box center [1255, 386] width 25 height 25
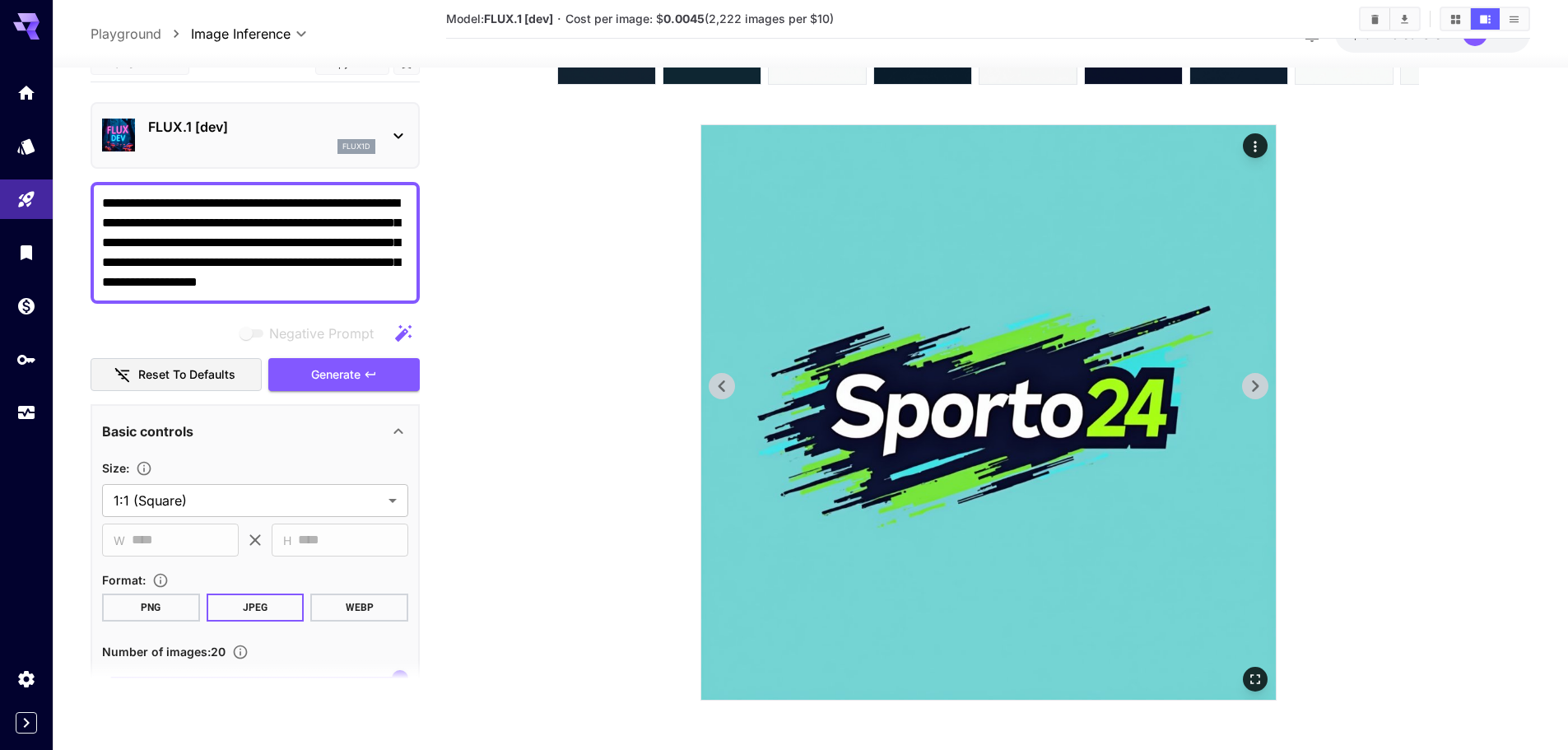
click at [1258, 389] on icon at bounding box center [1255, 386] width 25 height 25
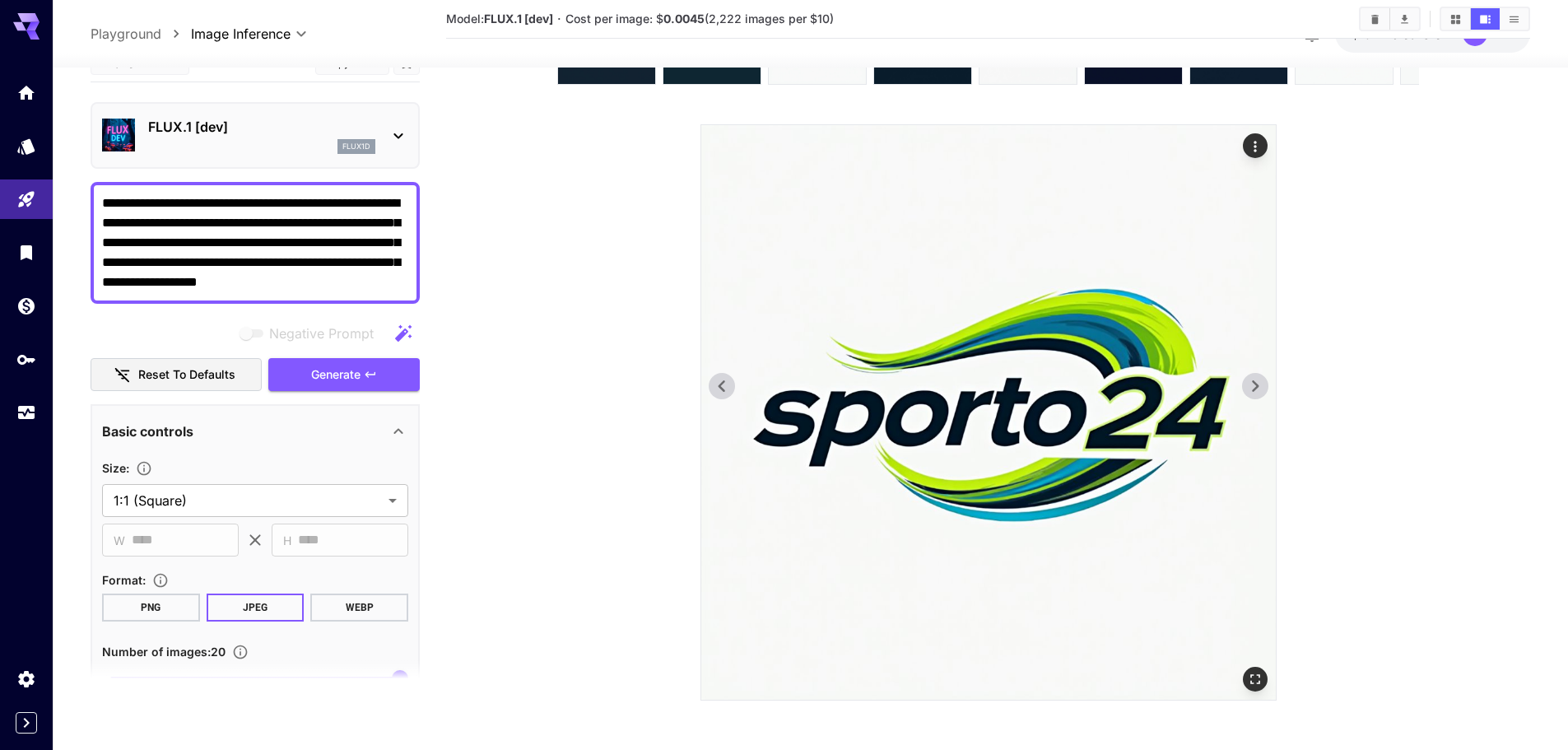
click at [1258, 389] on icon at bounding box center [1255, 386] width 25 height 25
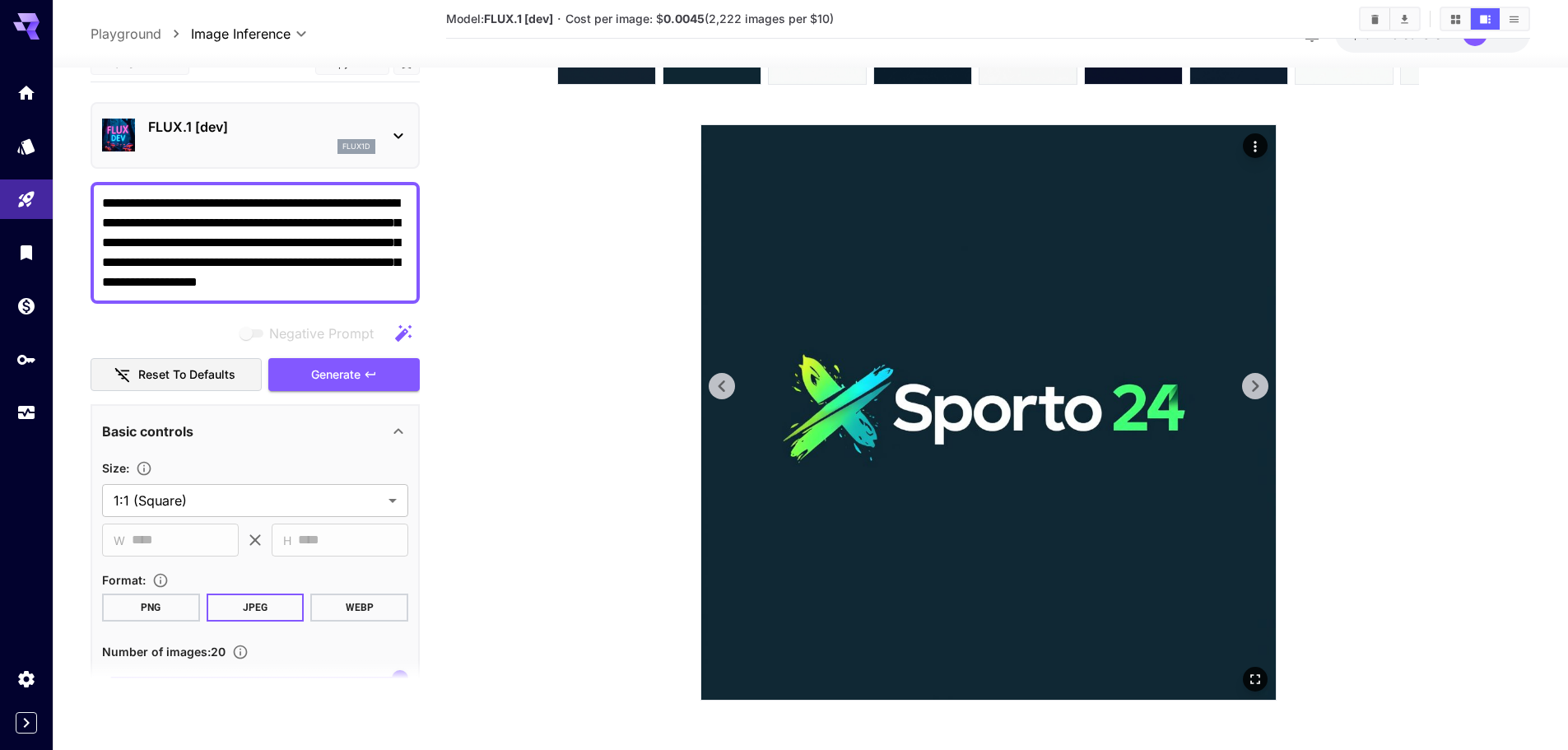
click at [1258, 389] on icon at bounding box center [1255, 386] width 25 height 25
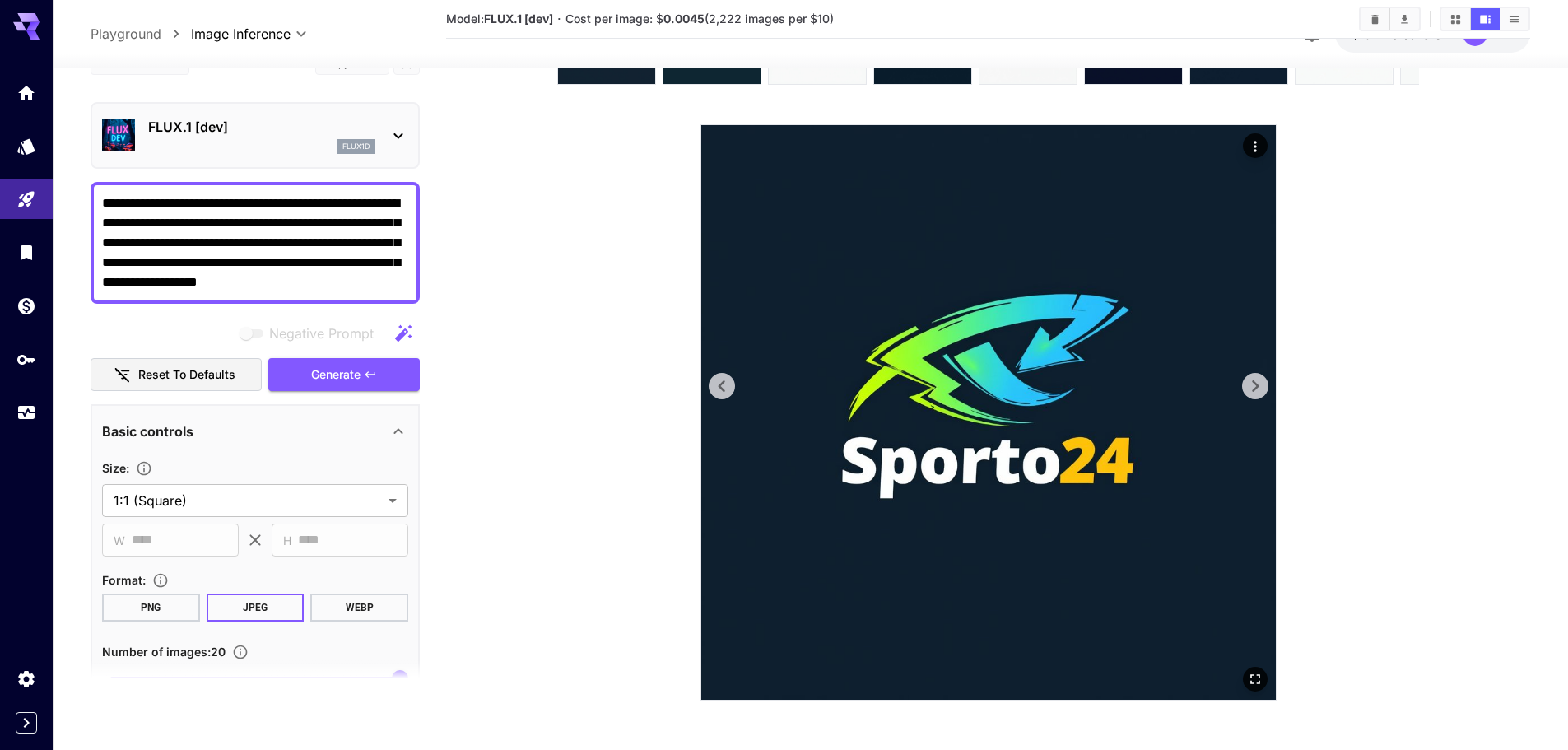
click at [1258, 389] on icon at bounding box center [1255, 386] width 25 height 25
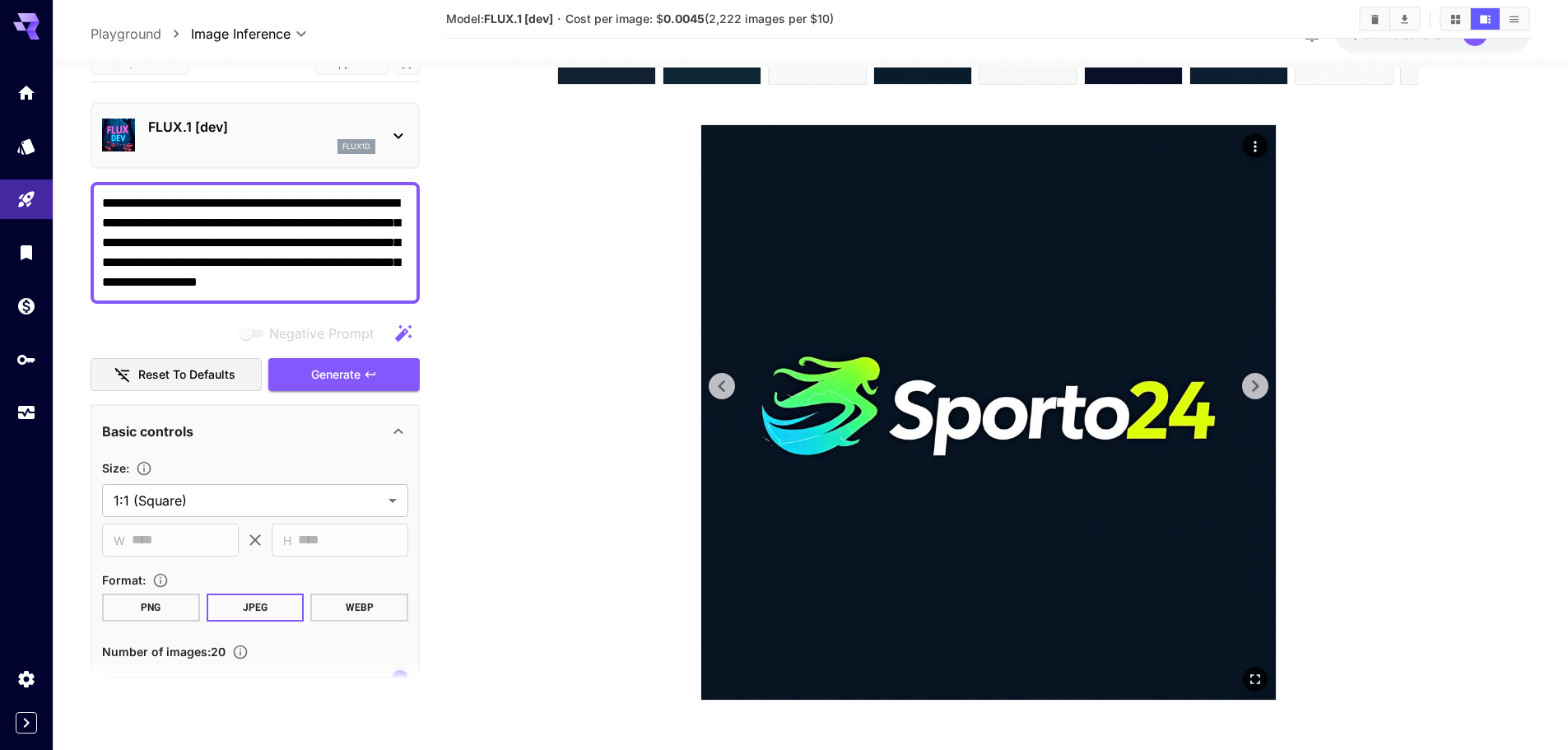
click at [1258, 389] on icon at bounding box center [1255, 386] width 25 height 25
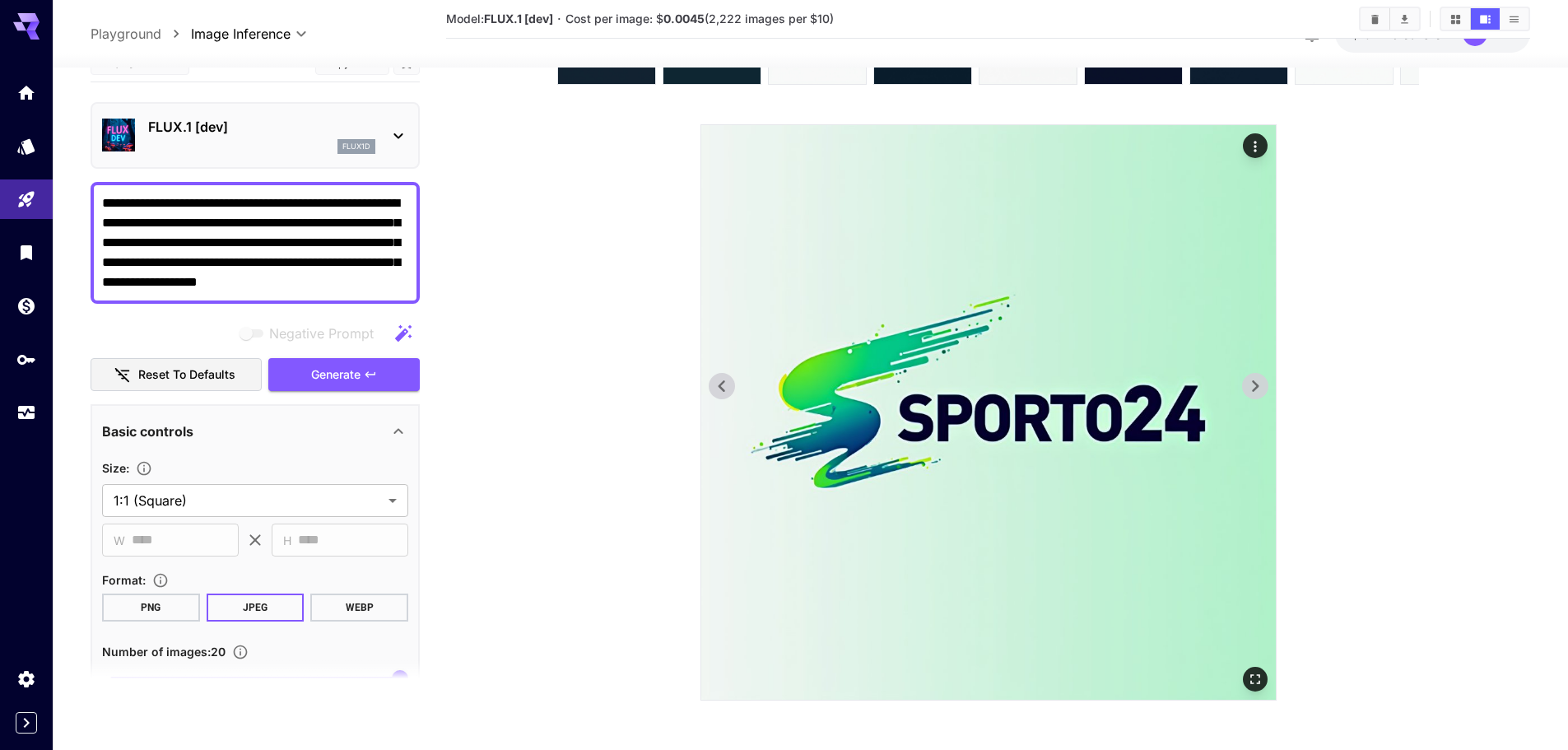
click at [1258, 389] on icon at bounding box center [1255, 386] width 25 height 25
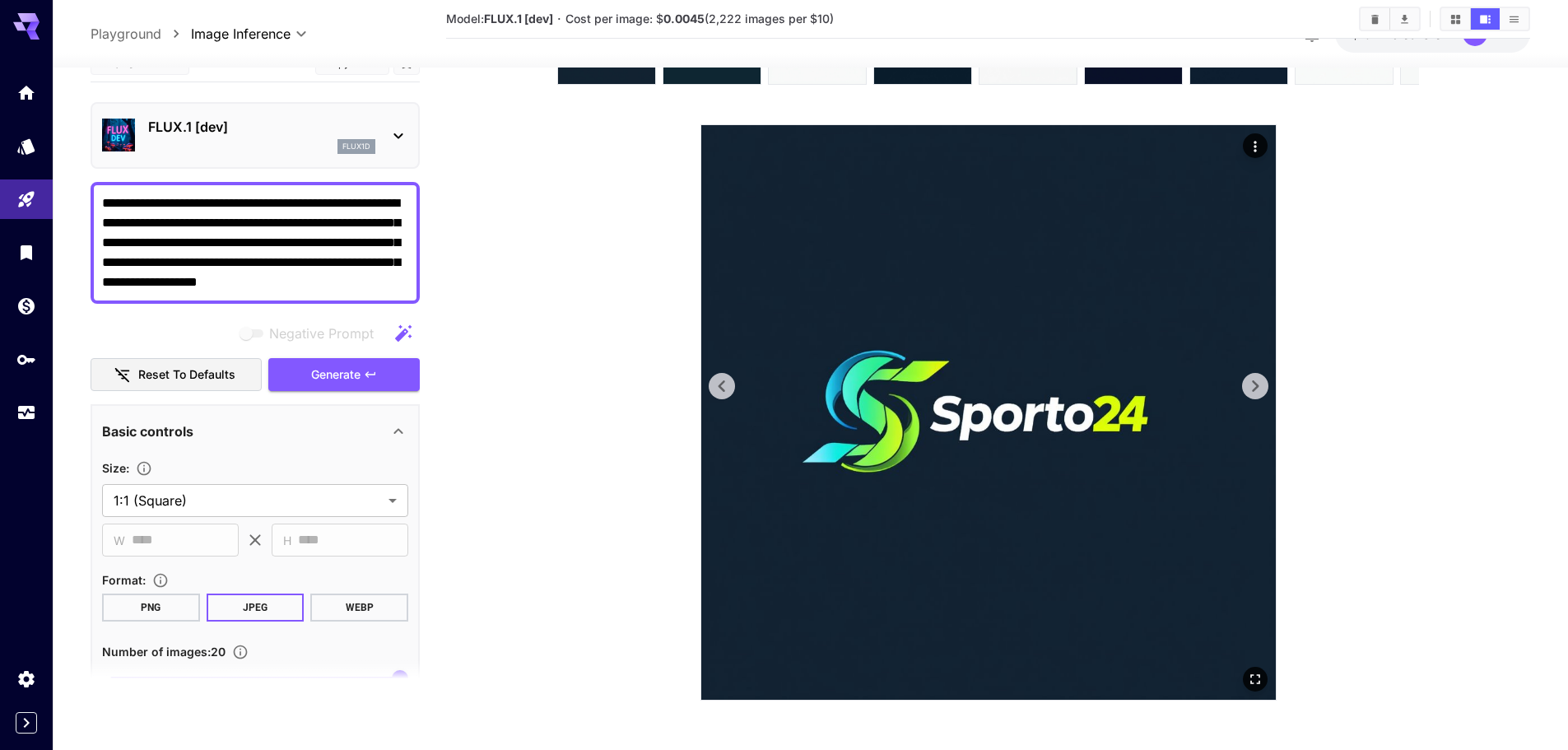
click at [1258, 389] on icon at bounding box center [1255, 386] width 25 height 25
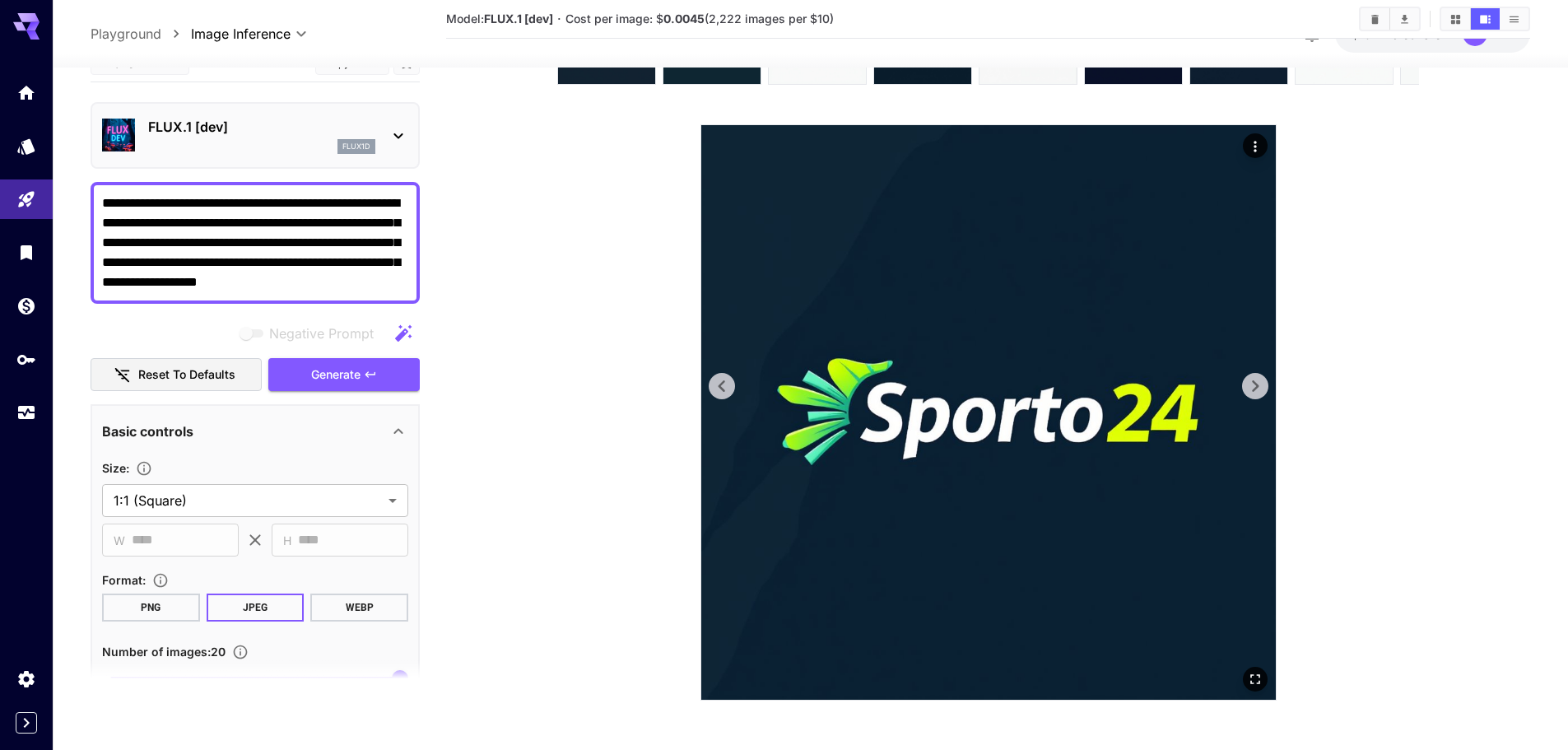
click at [1258, 389] on icon at bounding box center [1255, 386] width 25 height 25
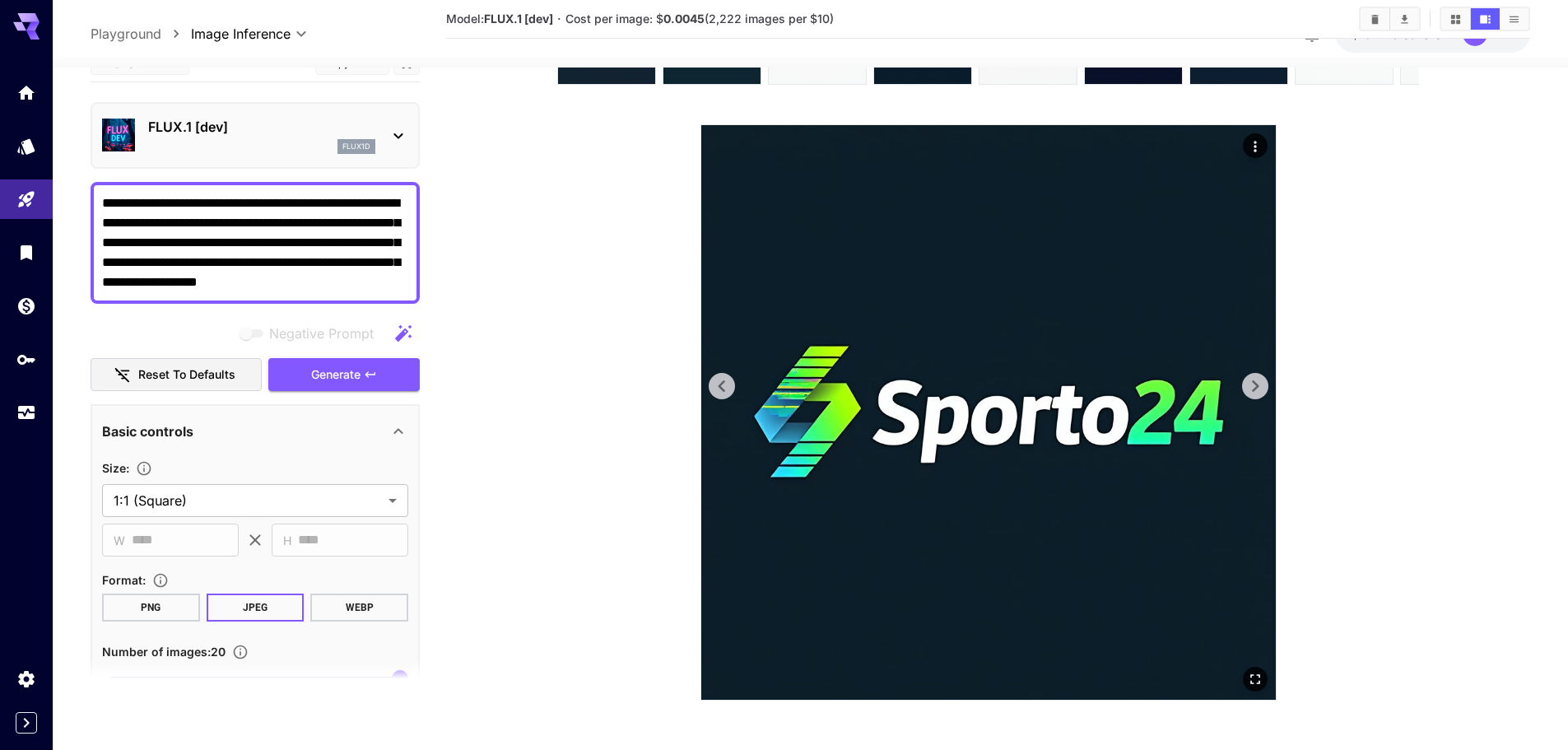
click at [1258, 389] on icon at bounding box center [1255, 386] width 25 height 25
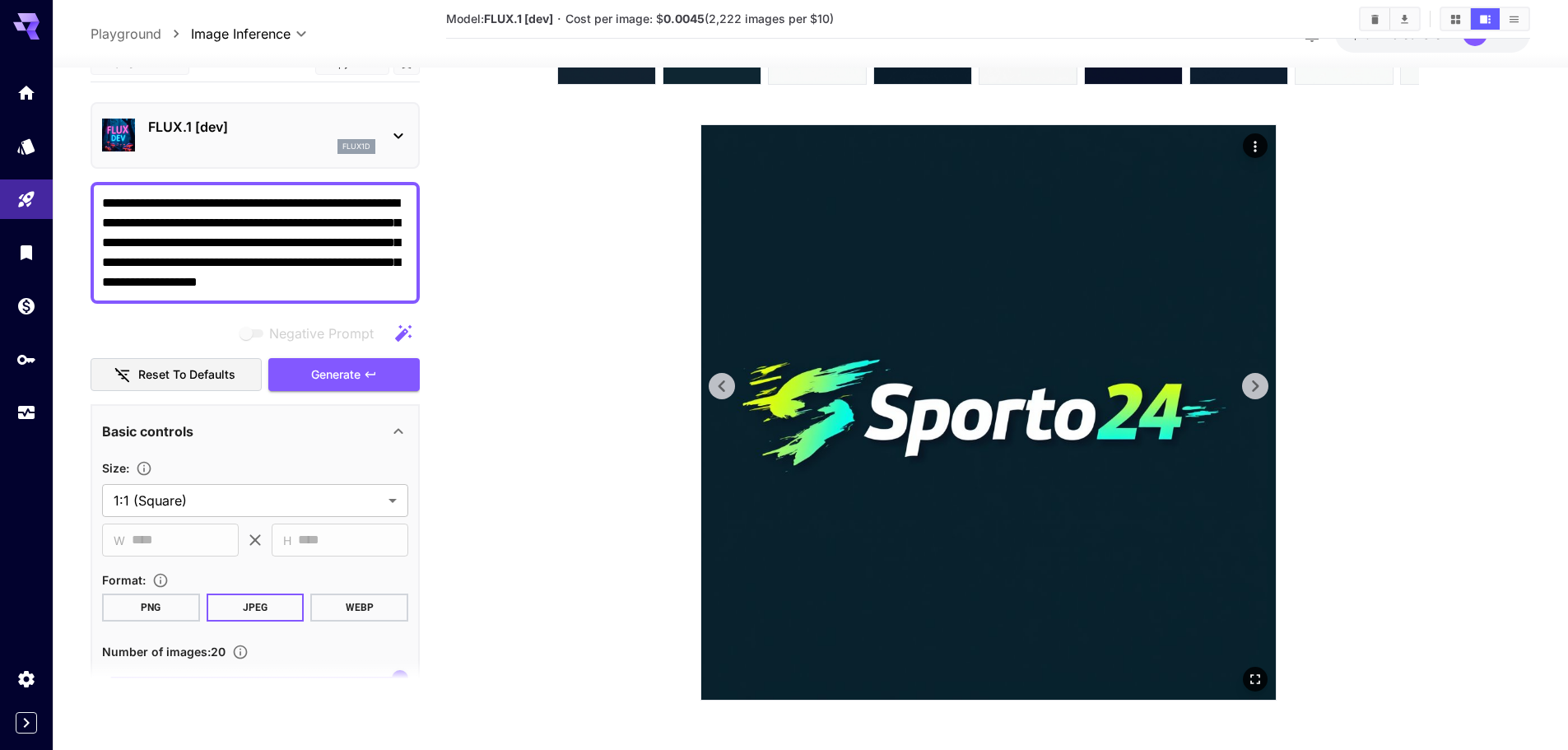
click at [1258, 389] on icon at bounding box center [1255, 386] width 25 height 25
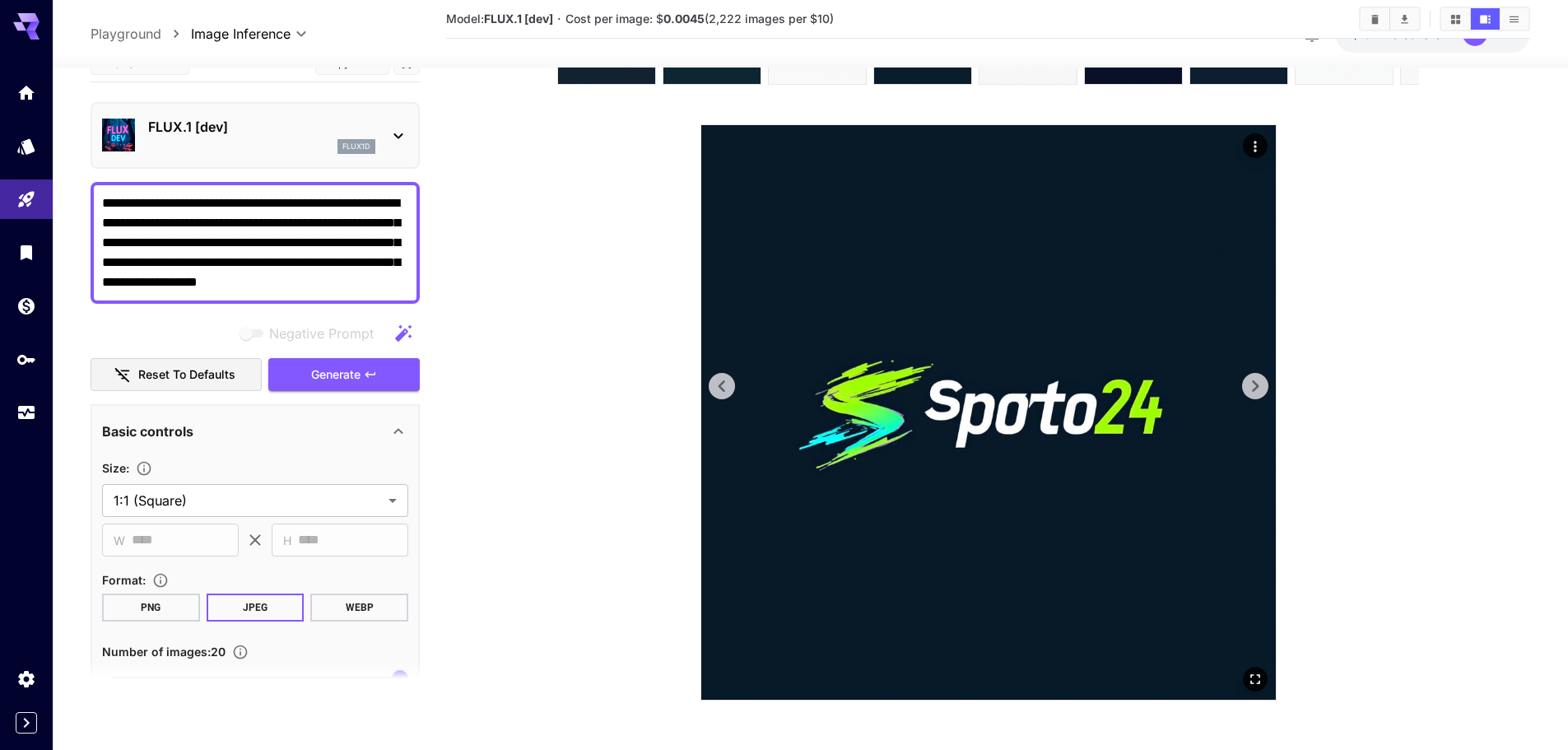
click at [1258, 389] on icon at bounding box center [1255, 386] width 25 height 25
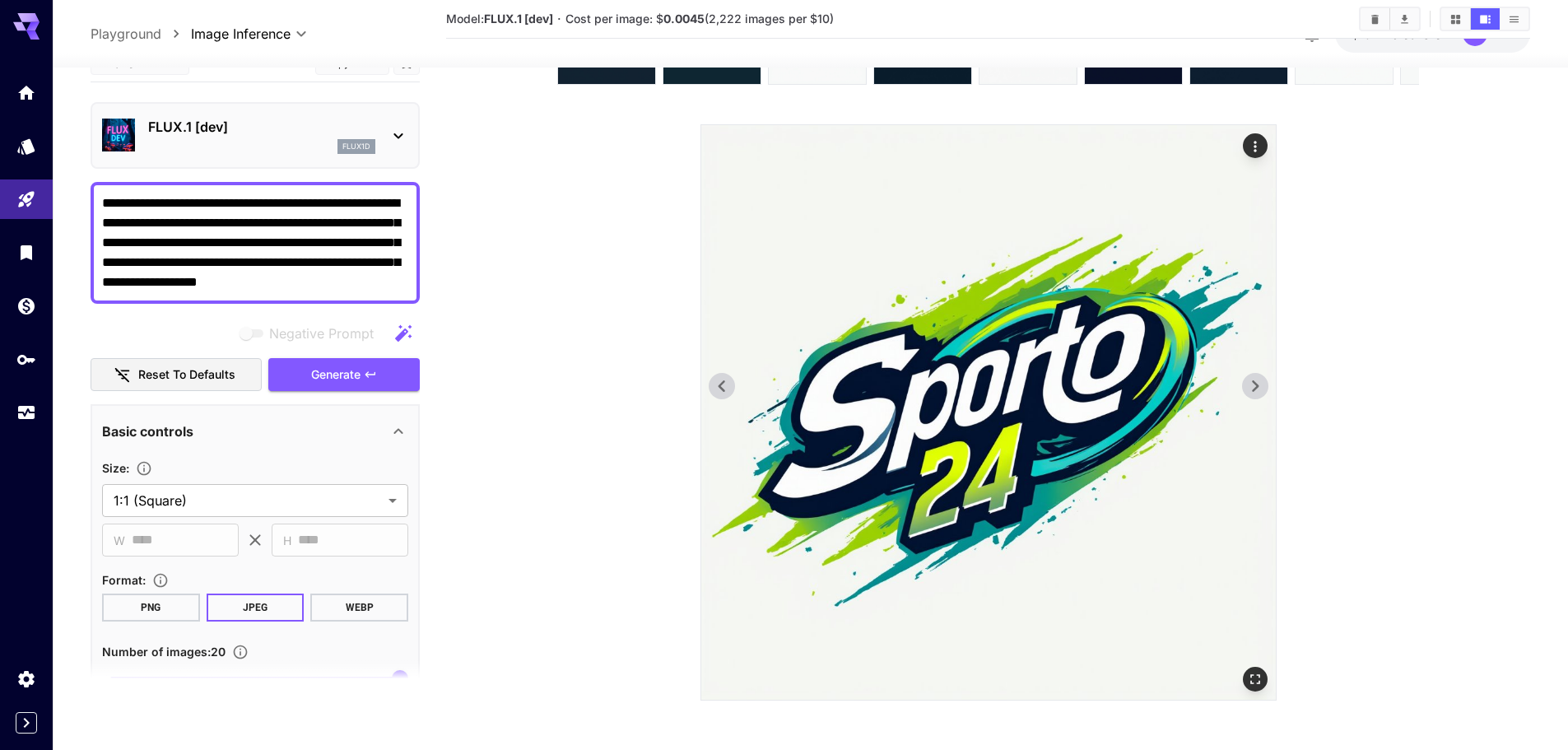
click at [1258, 389] on icon at bounding box center [1255, 386] width 25 height 25
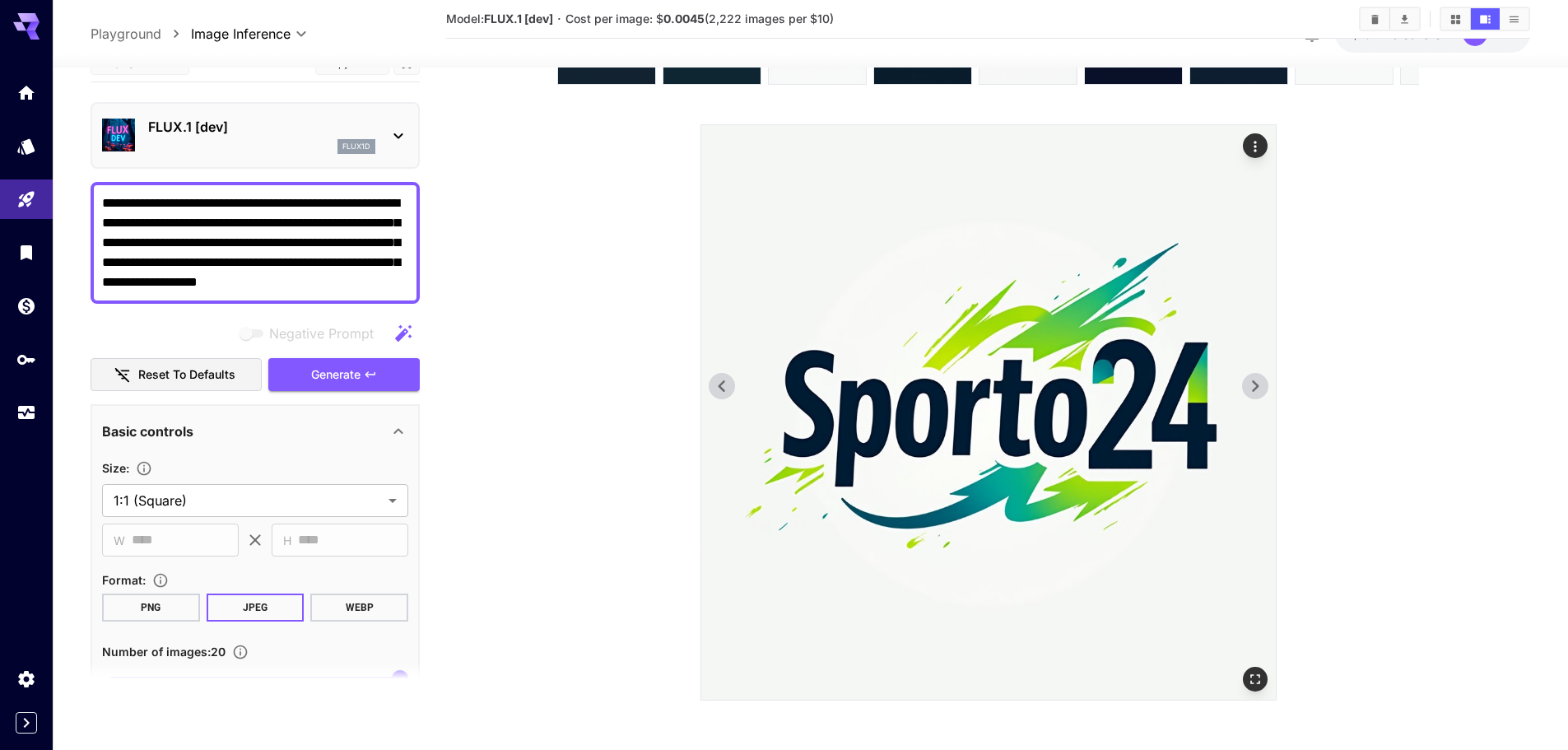
click at [1258, 389] on icon at bounding box center [1255, 386] width 25 height 25
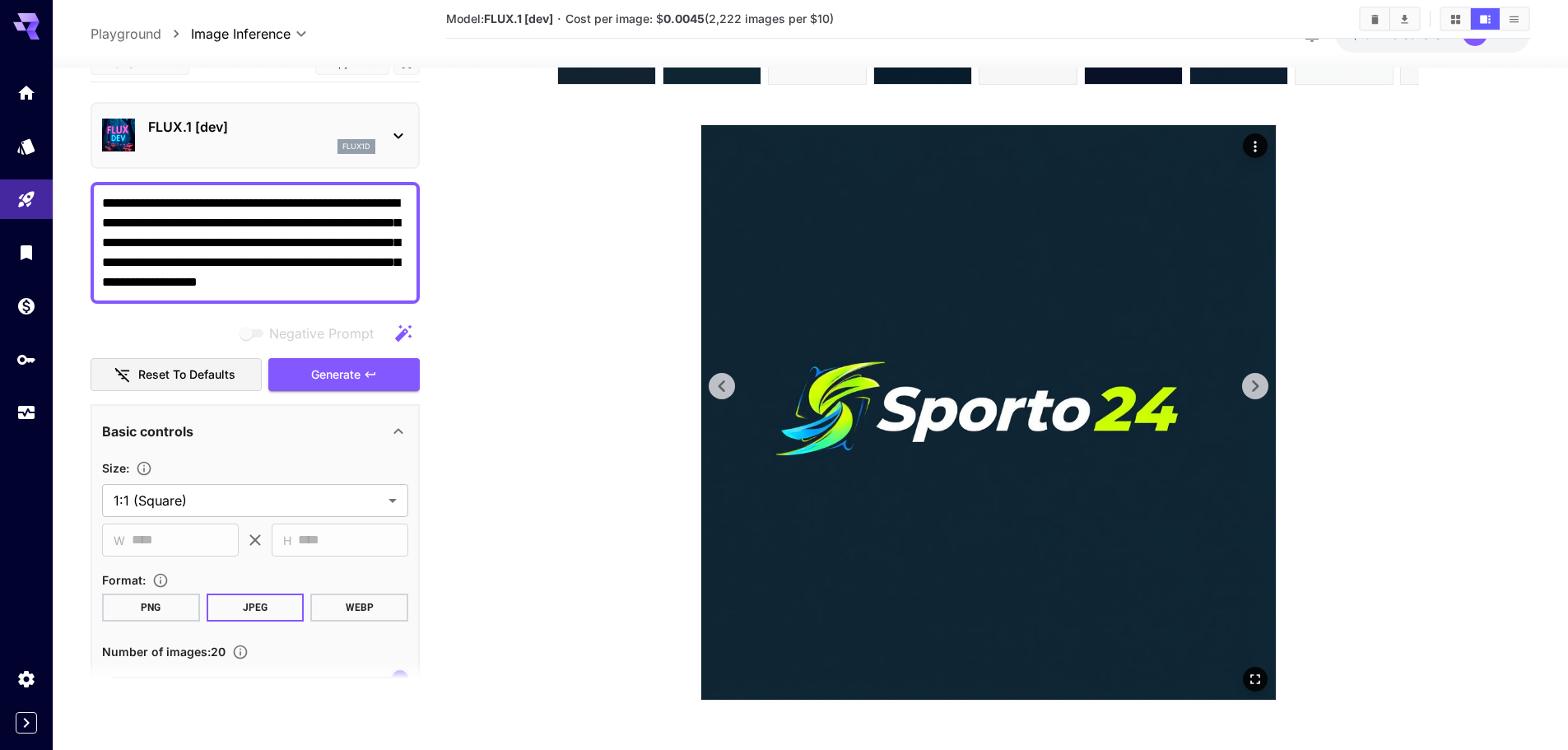
click at [1258, 389] on icon at bounding box center [1255, 386] width 25 height 25
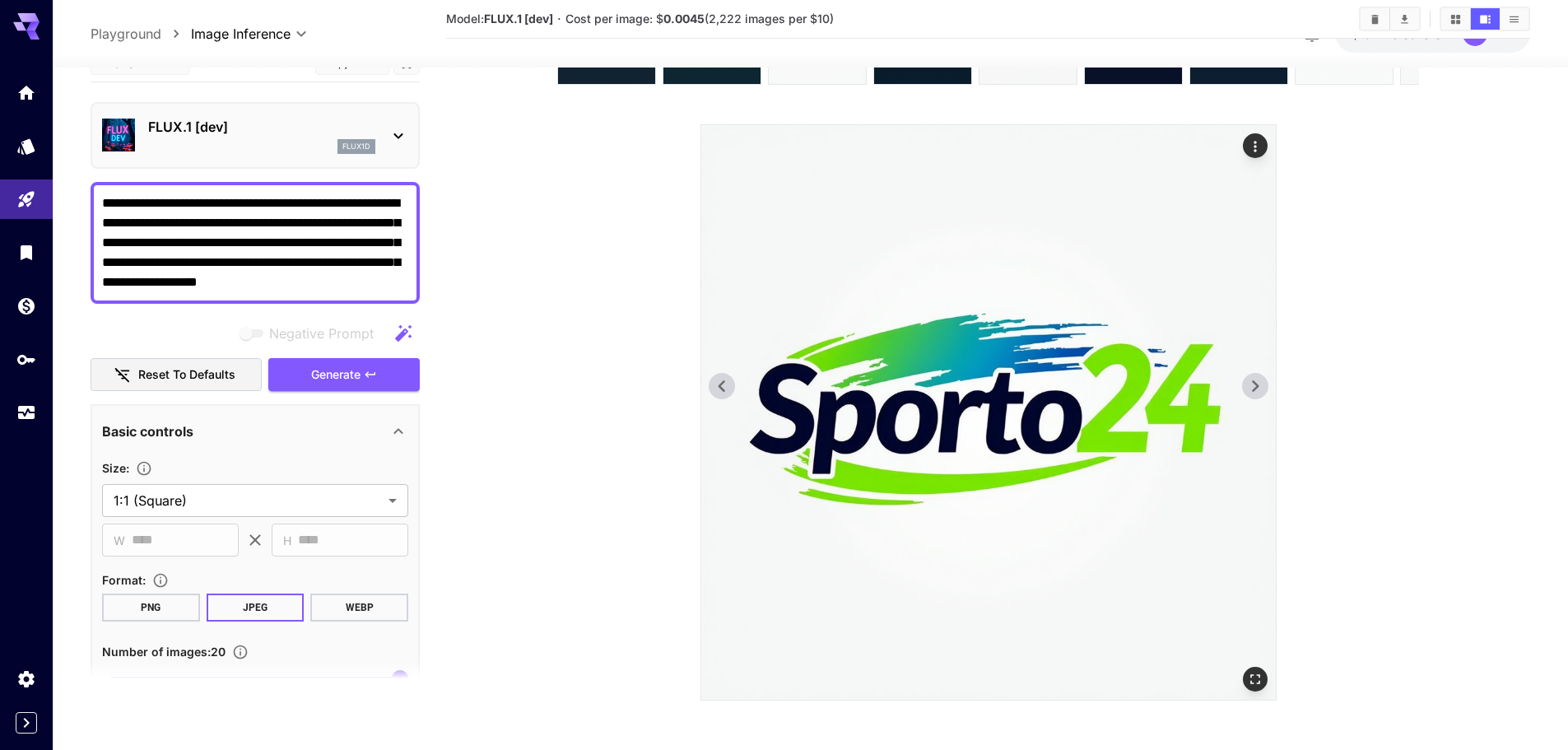
click at [1258, 389] on icon at bounding box center [1255, 386] width 25 height 25
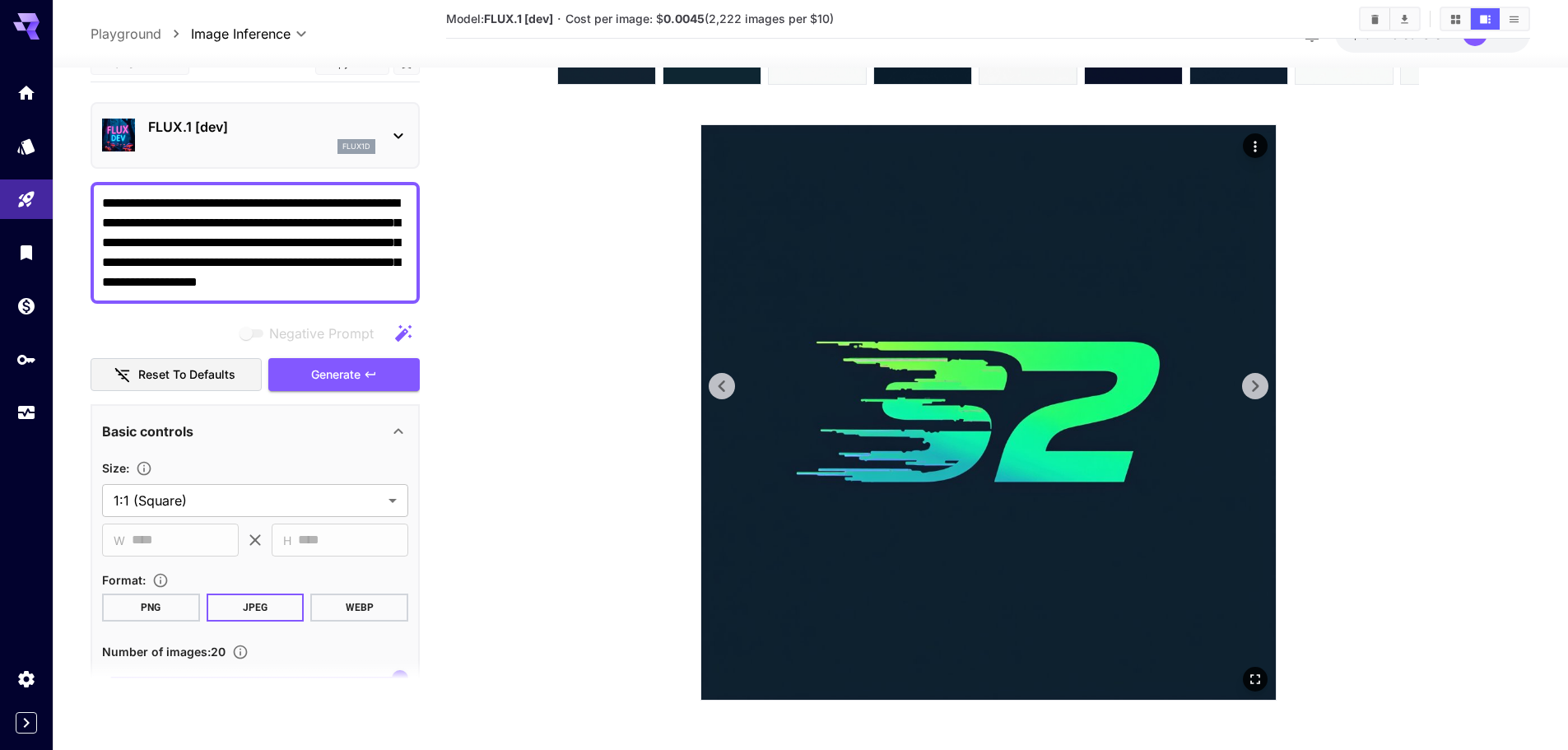
click at [1258, 389] on icon at bounding box center [1255, 386] width 25 height 25
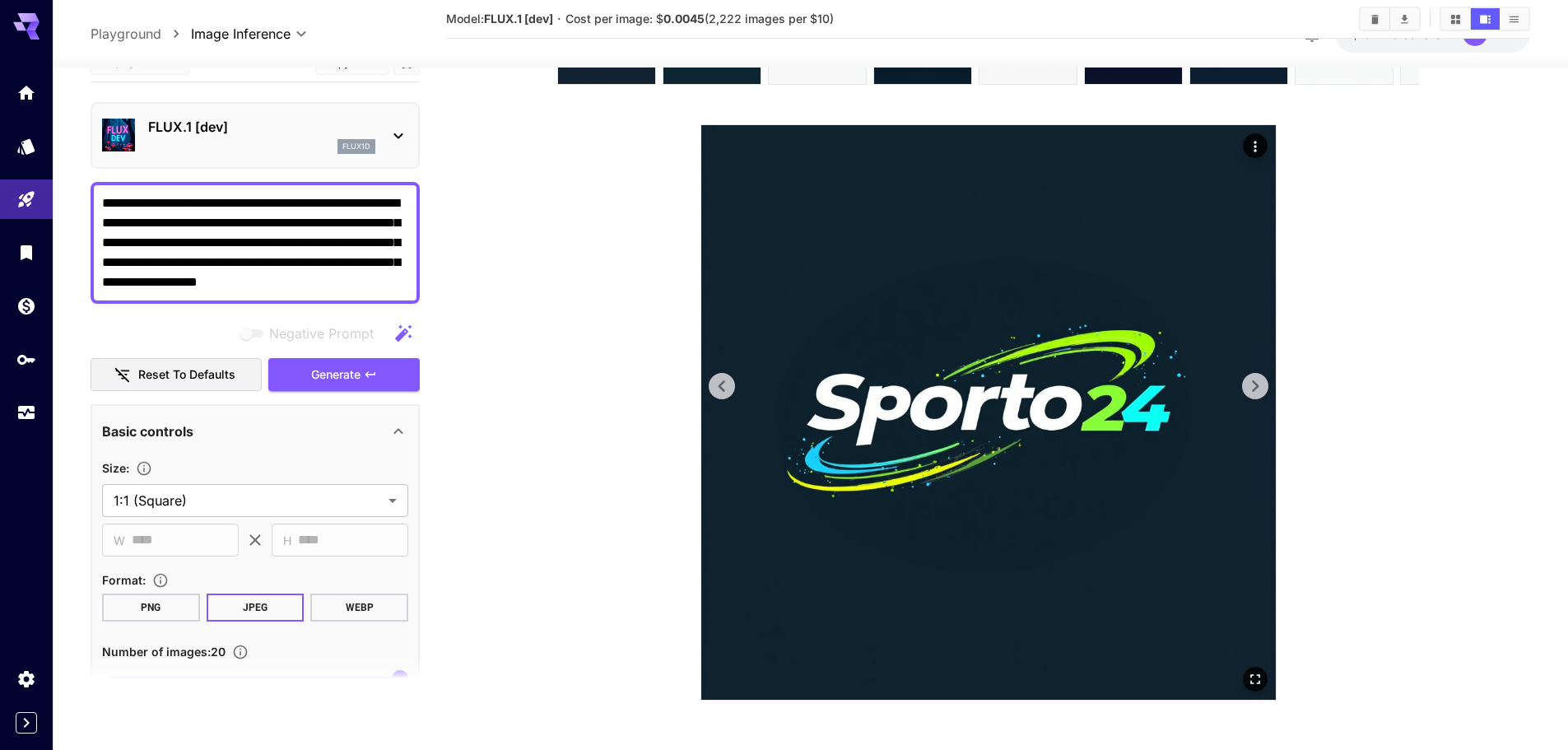
click at [1258, 389] on icon at bounding box center [1255, 386] width 25 height 25
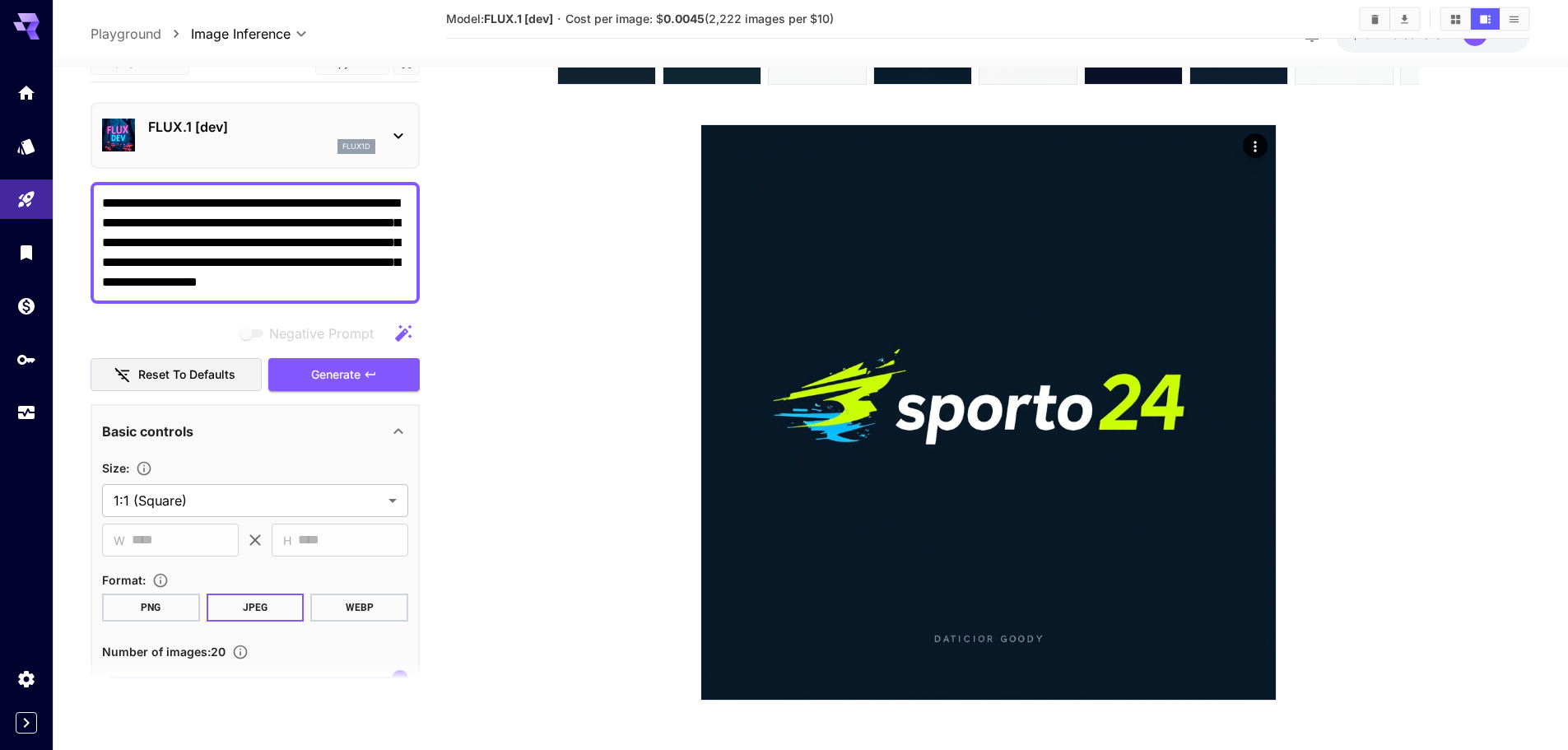
click at [270, 232] on textarea "**********" at bounding box center [255, 242] width 306 height 99
paste textarea
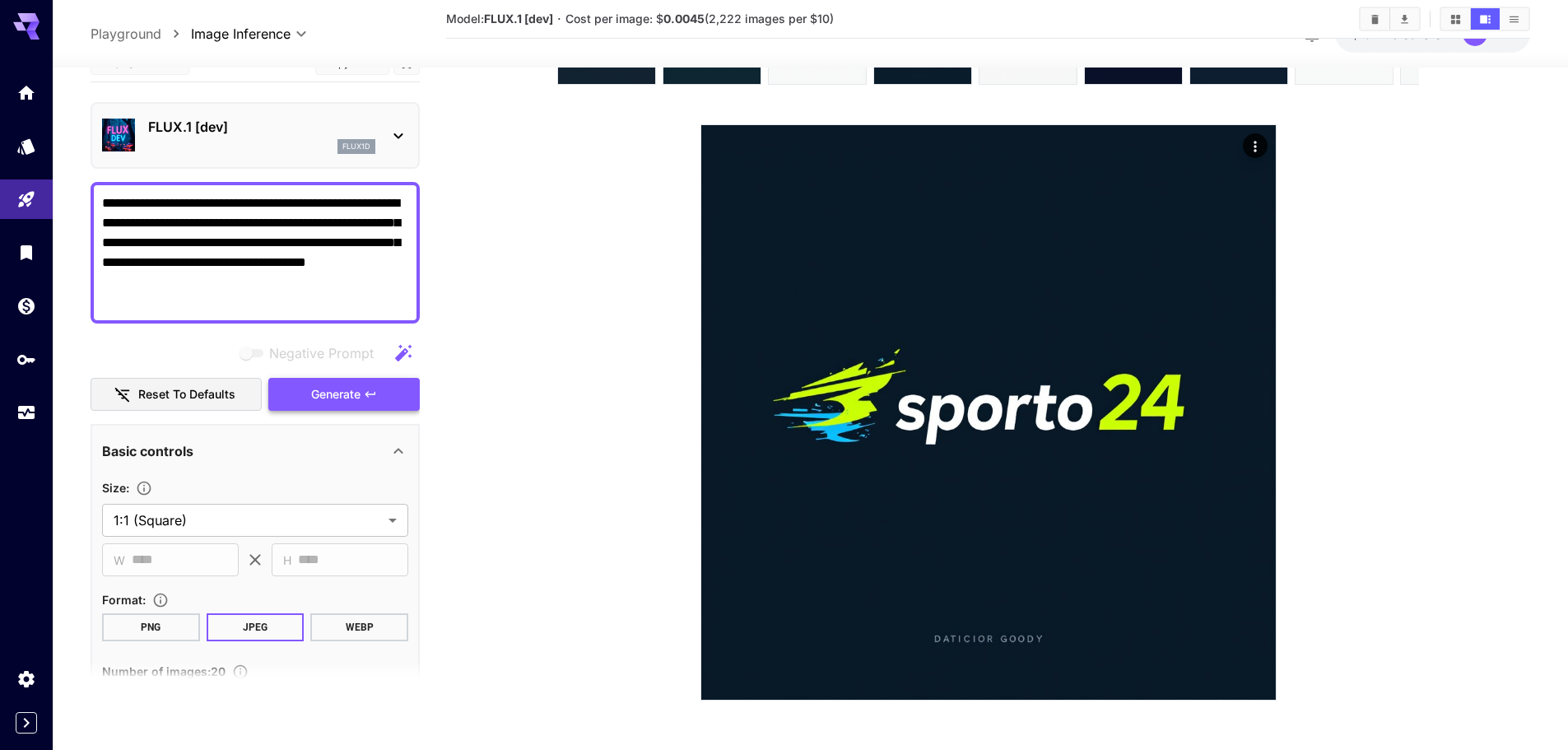
type textarea "**********"
click at [341, 380] on button "Generate" at bounding box center [344, 394] width 152 height 34
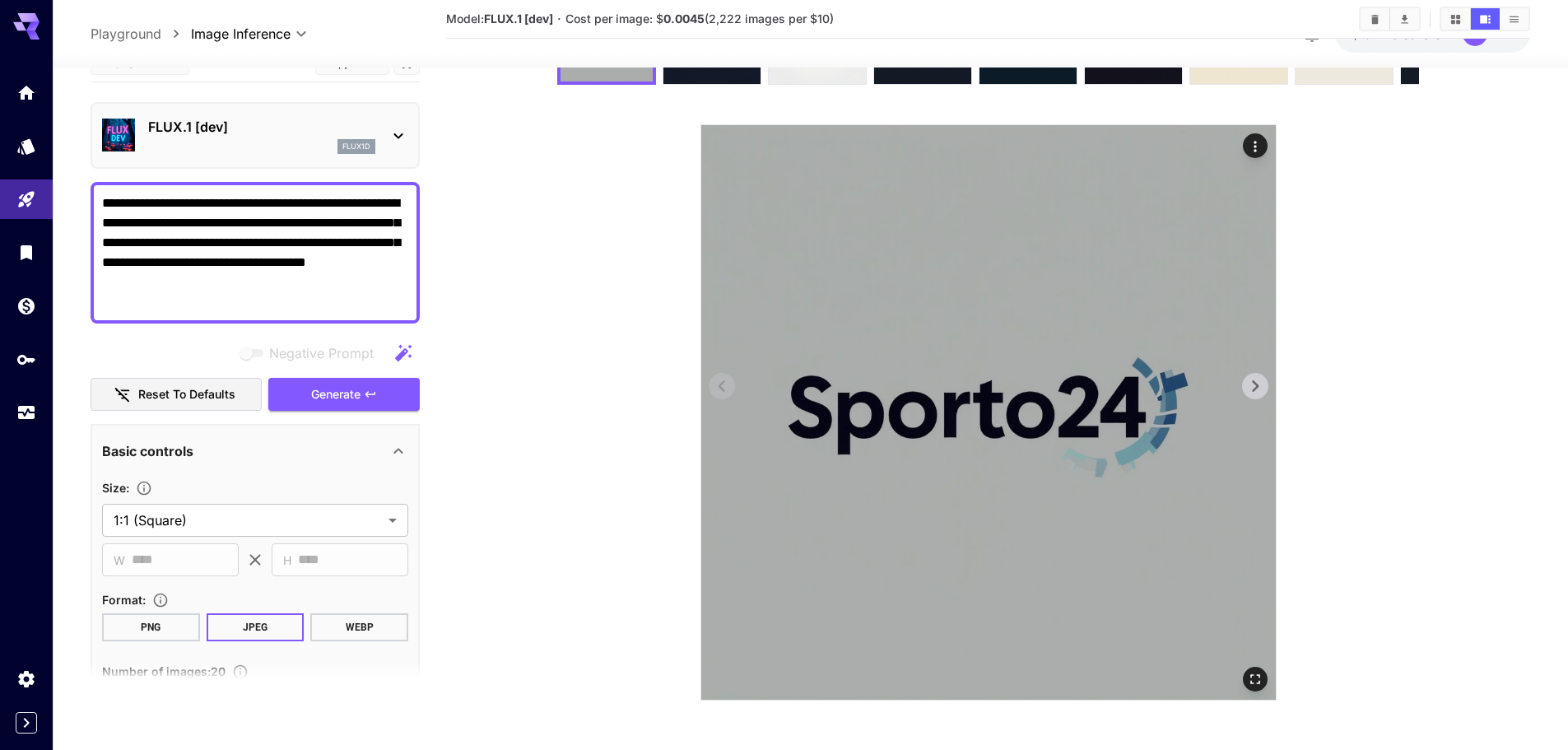
click at [1263, 382] on icon at bounding box center [1255, 386] width 25 height 25
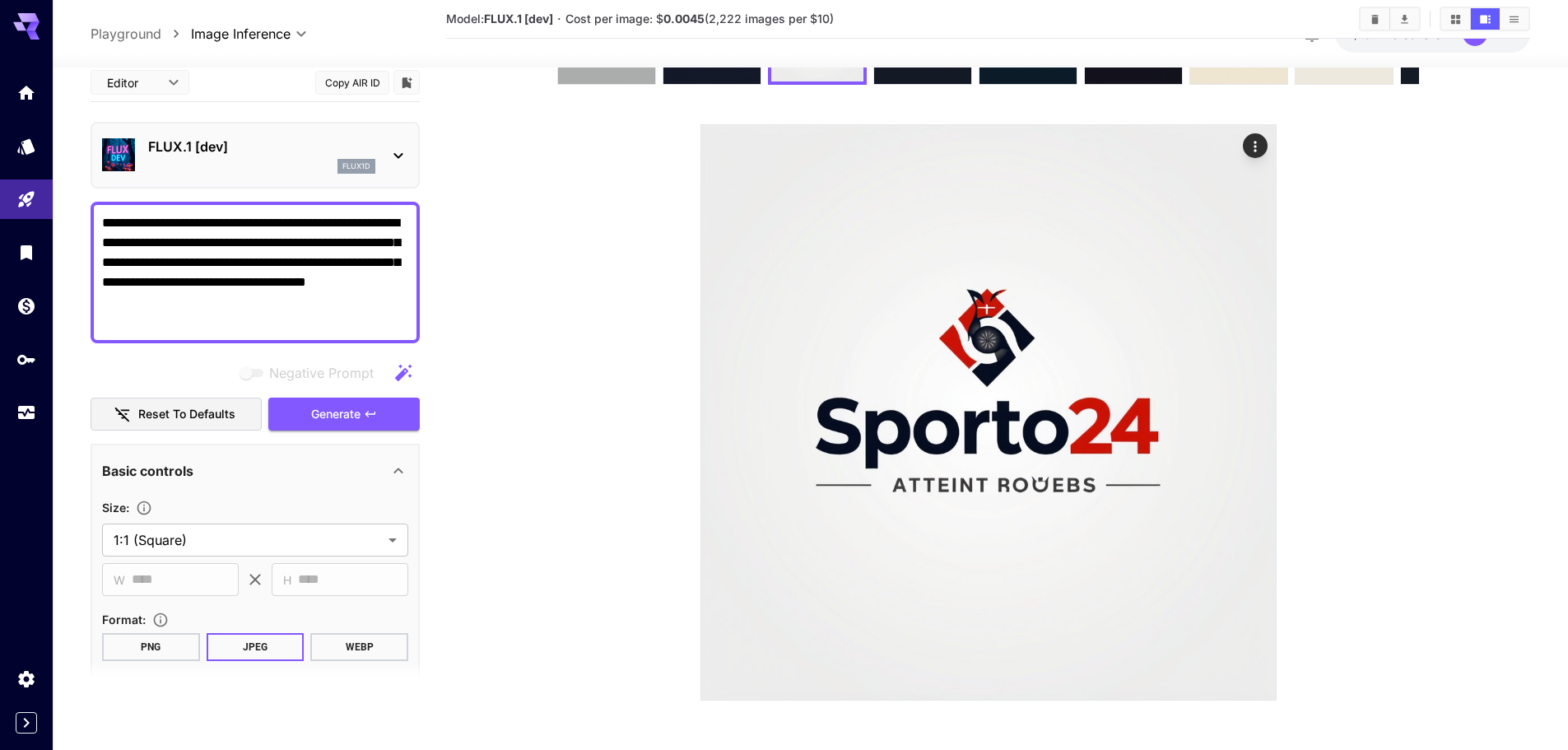
scroll to position [20, 0]
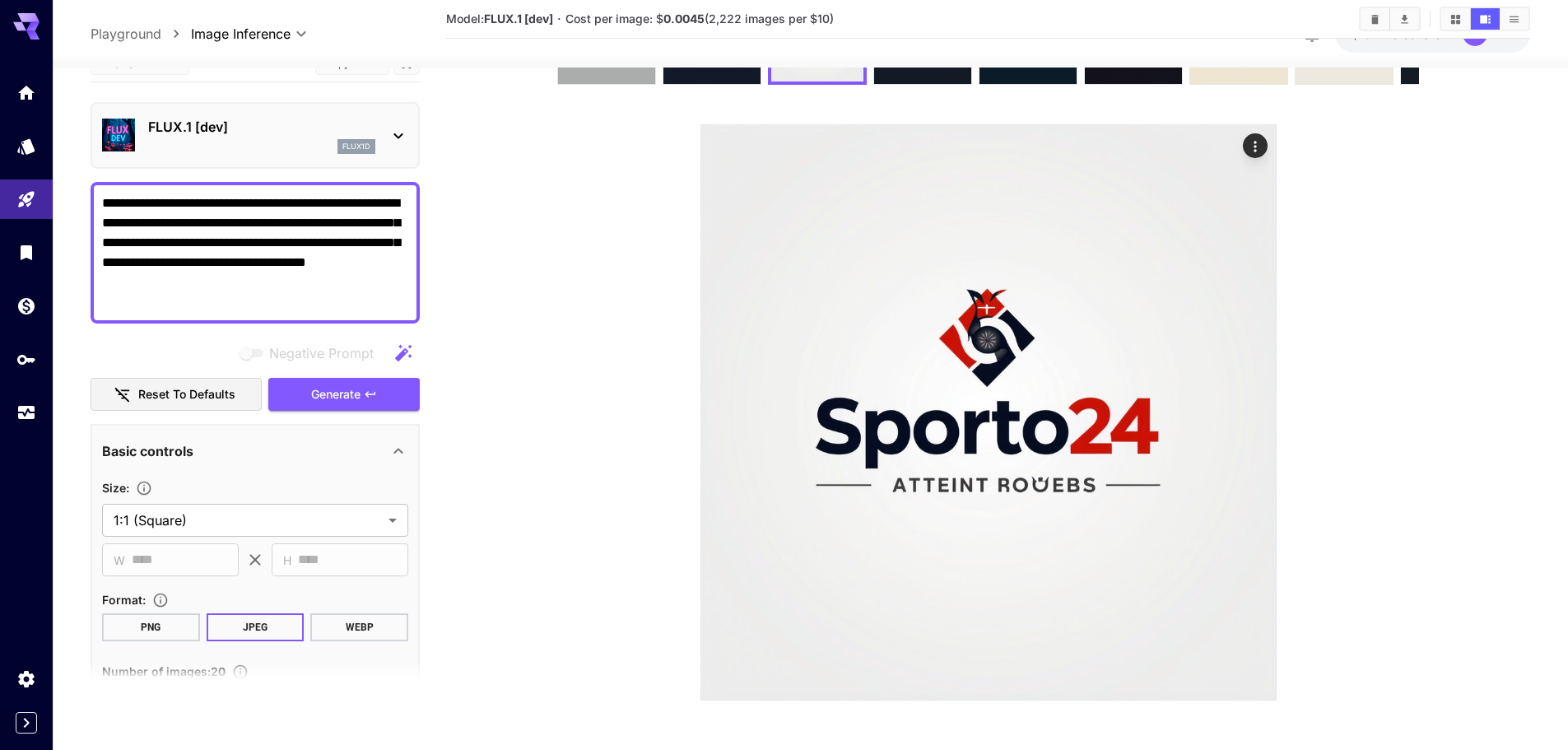
click at [1263, 382] on icon at bounding box center [1255, 386] width 25 height 25
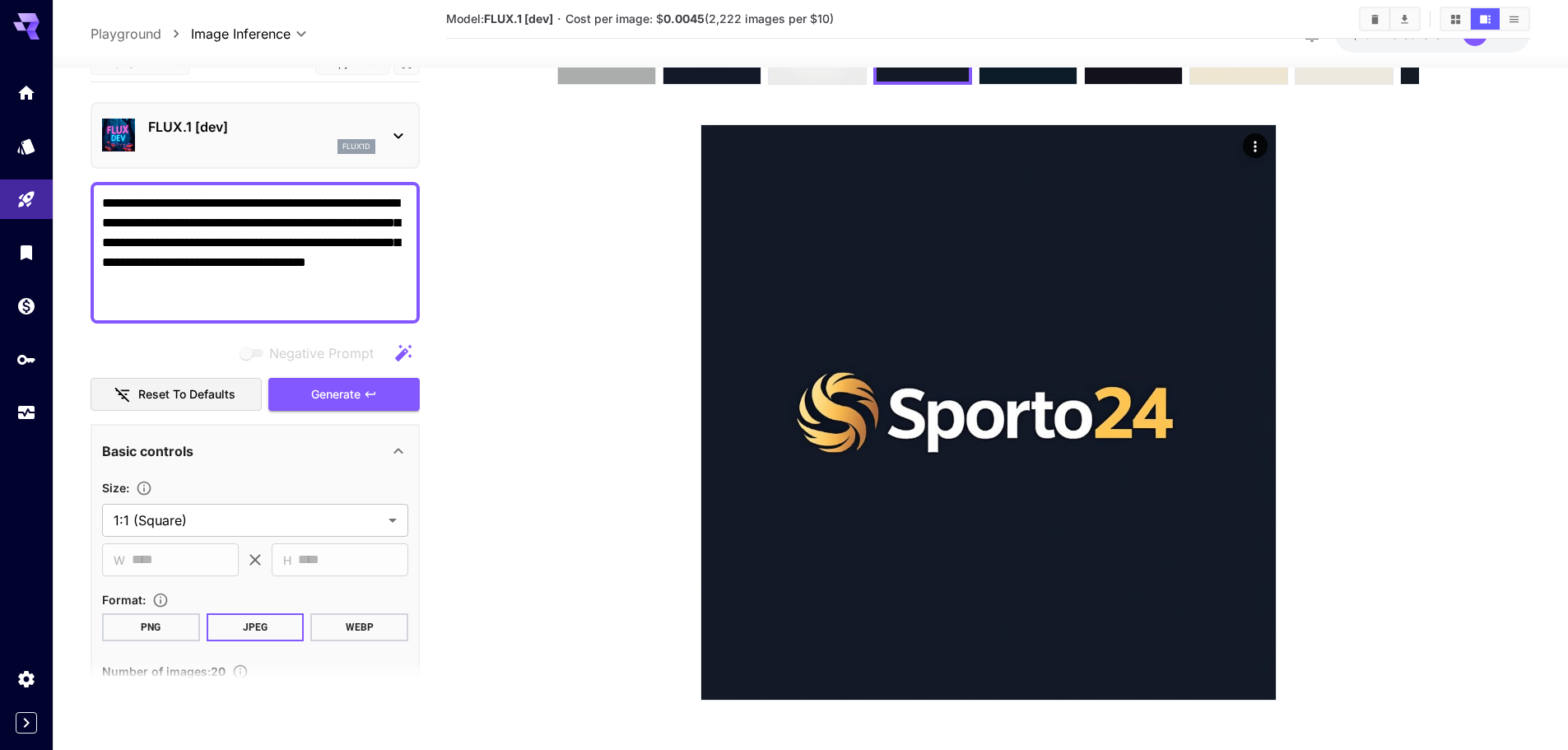
click at [1263, 382] on icon at bounding box center [1255, 386] width 25 height 25
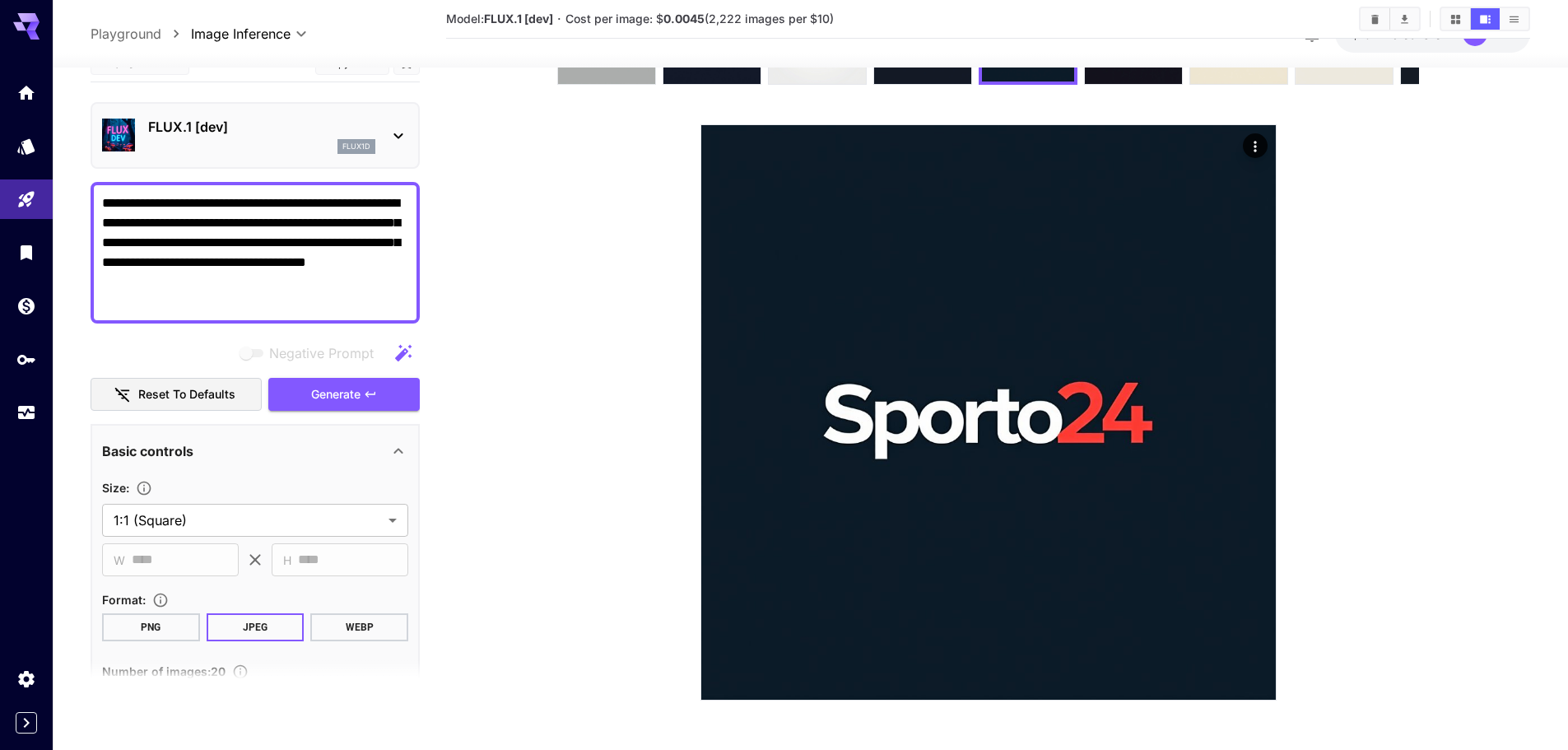
click at [1263, 382] on icon at bounding box center [1255, 386] width 25 height 25
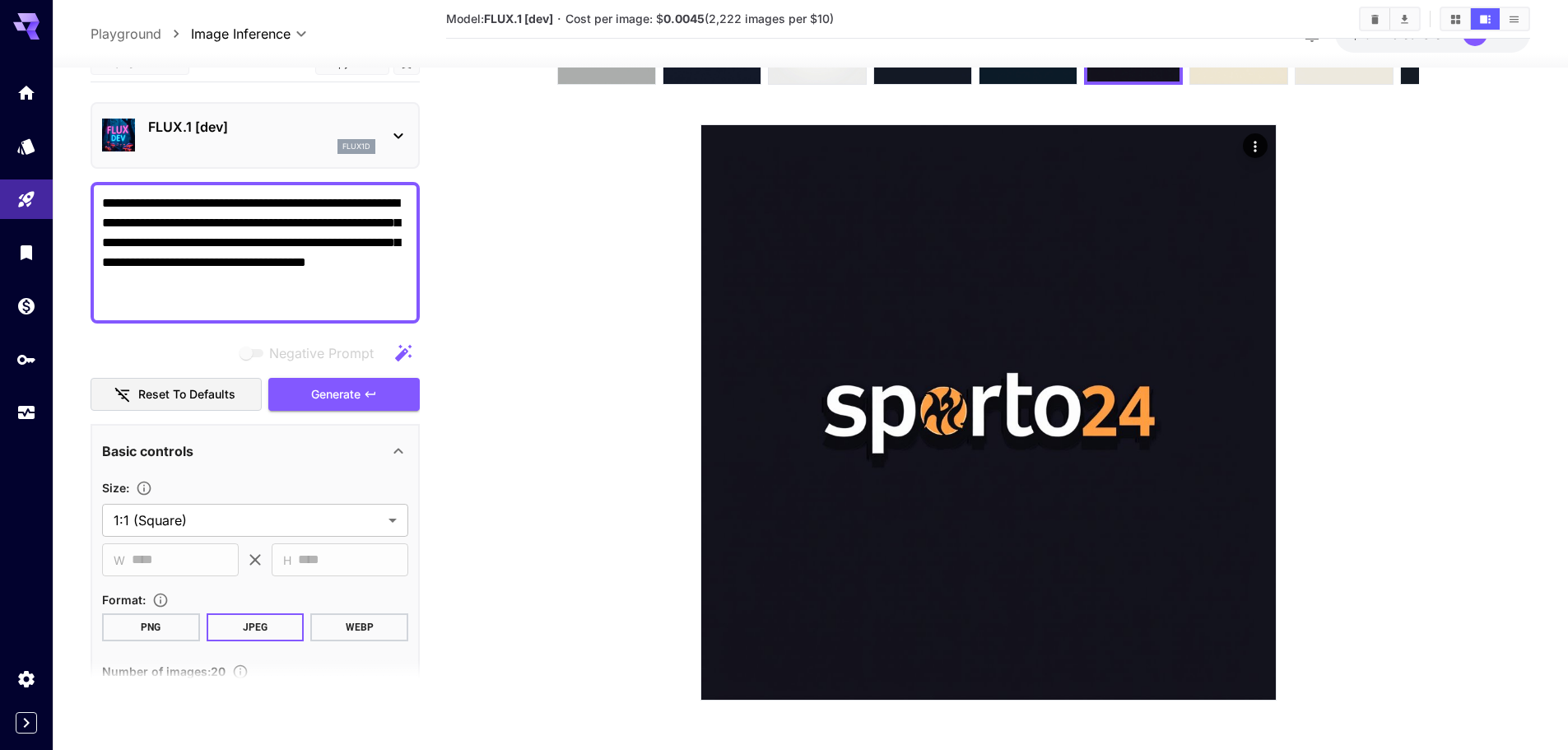
click at [1263, 382] on icon at bounding box center [1255, 386] width 25 height 25
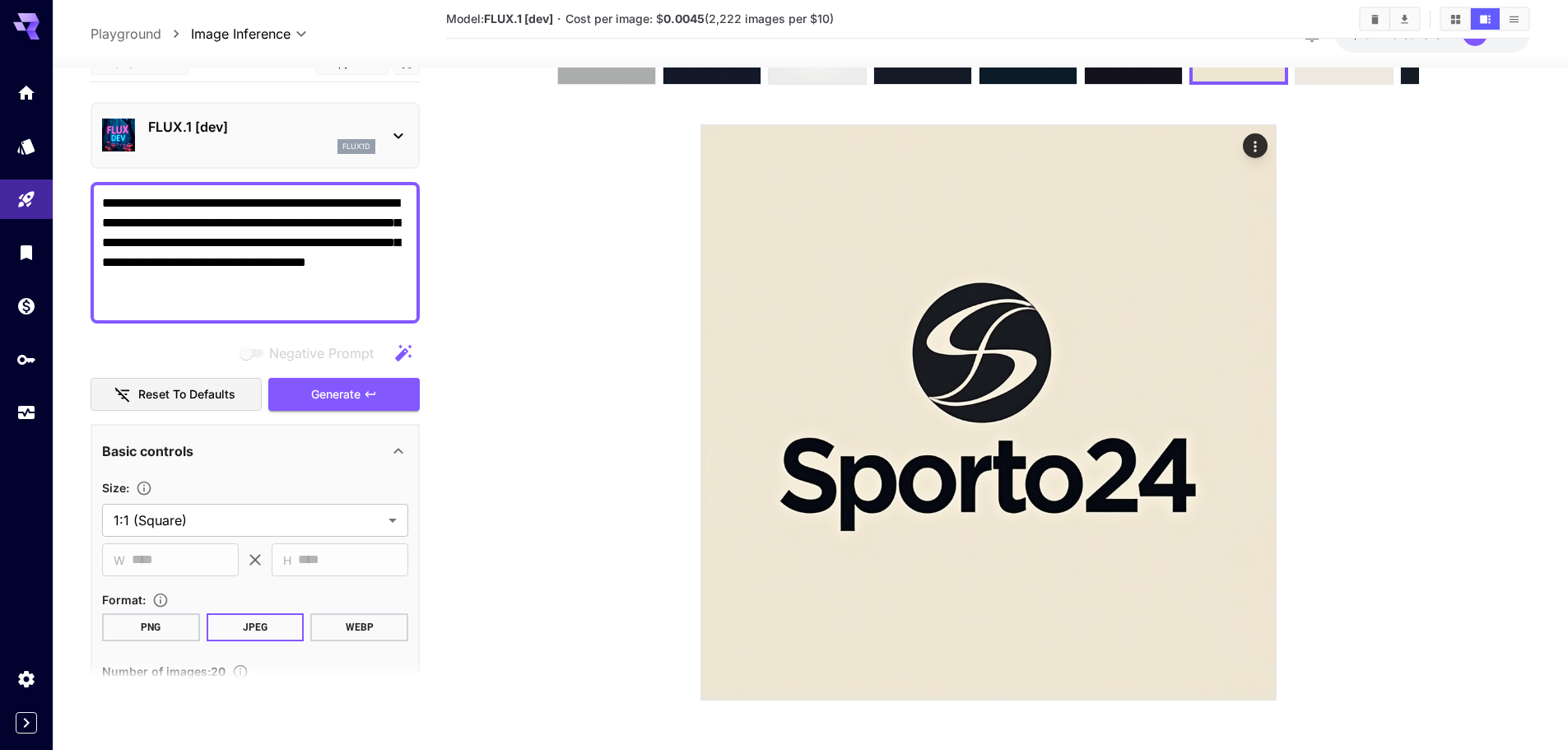
click at [1263, 382] on icon at bounding box center [1255, 386] width 25 height 25
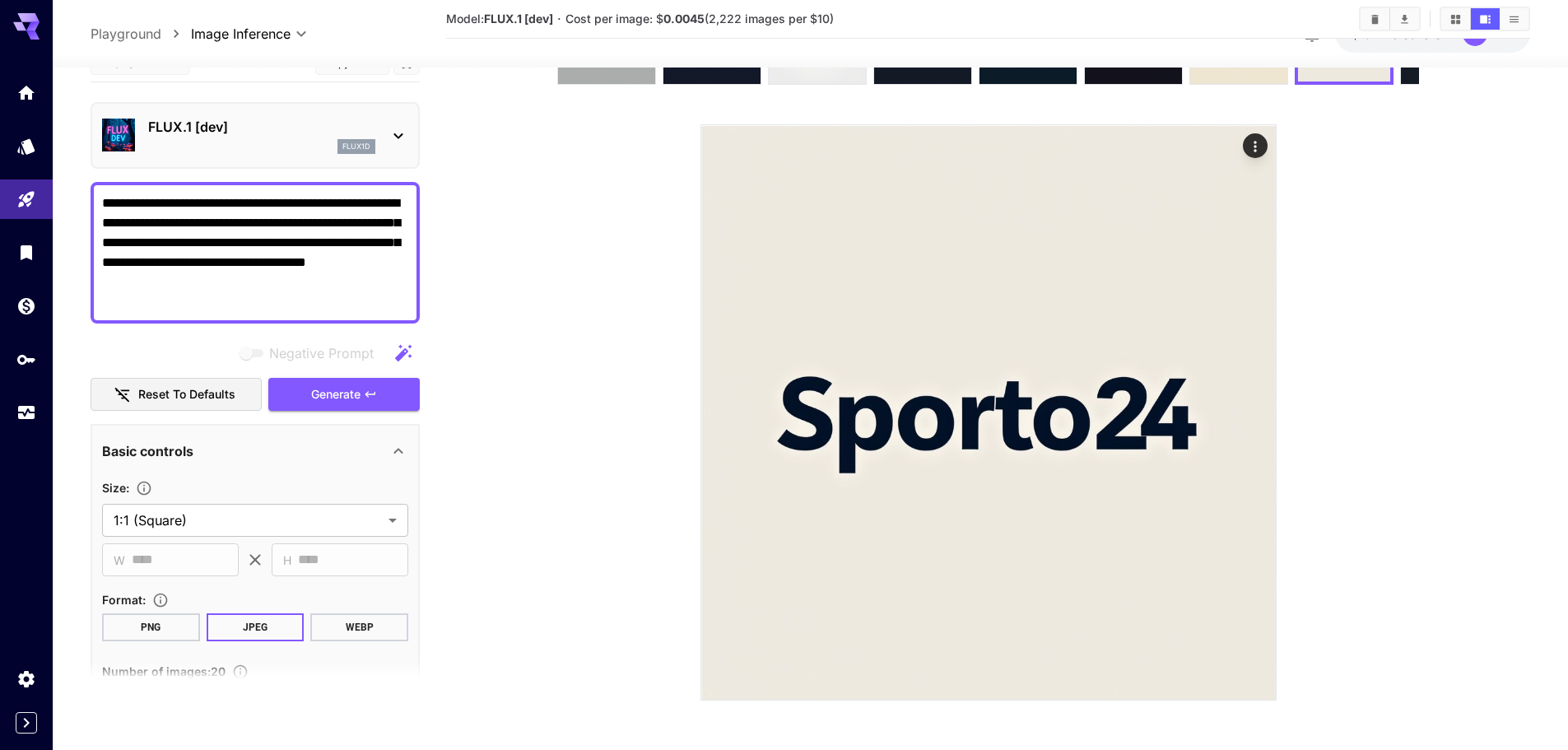
click at [1263, 382] on icon at bounding box center [1255, 386] width 25 height 25
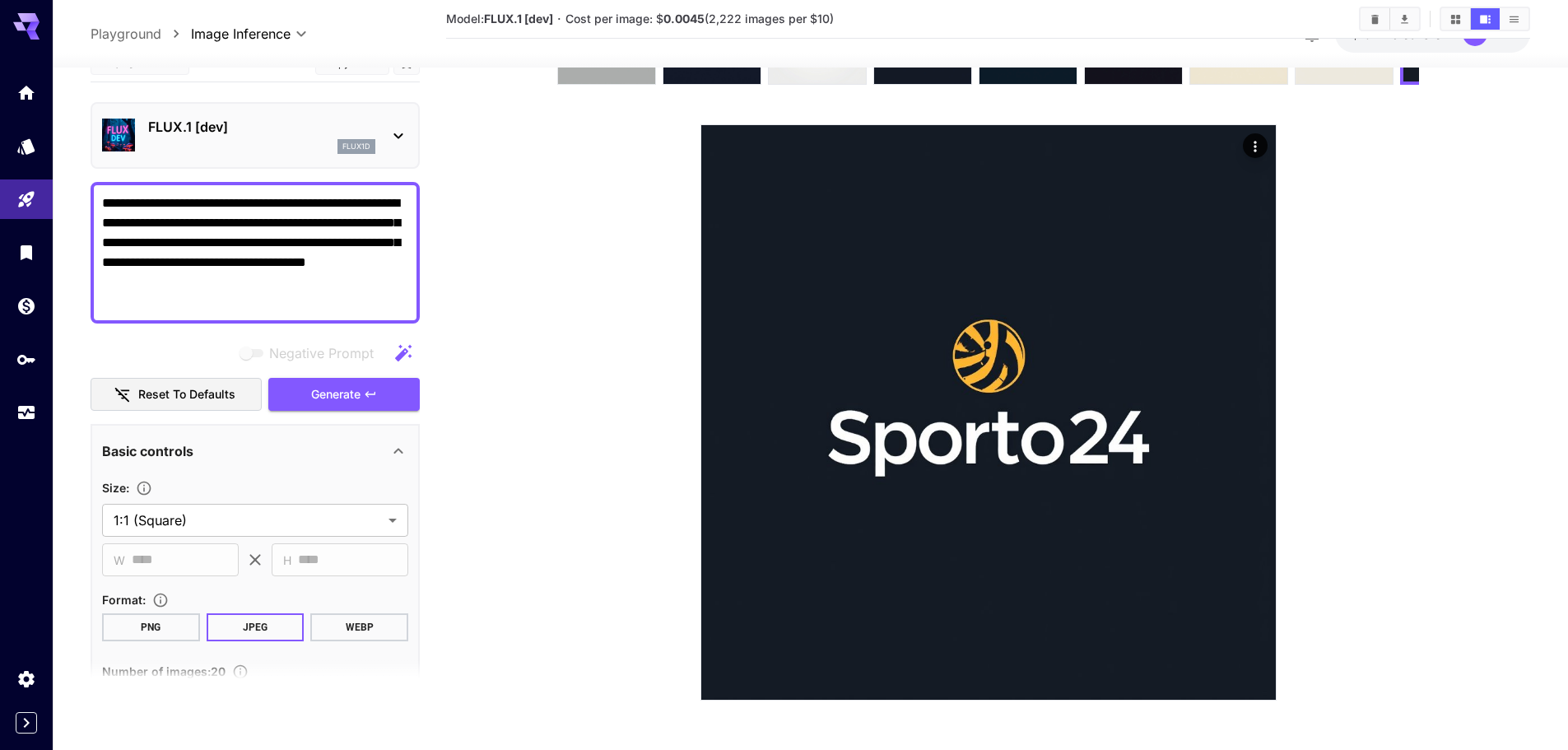
click at [1263, 382] on icon at bounding box center [1255, 386] width 25 height 25
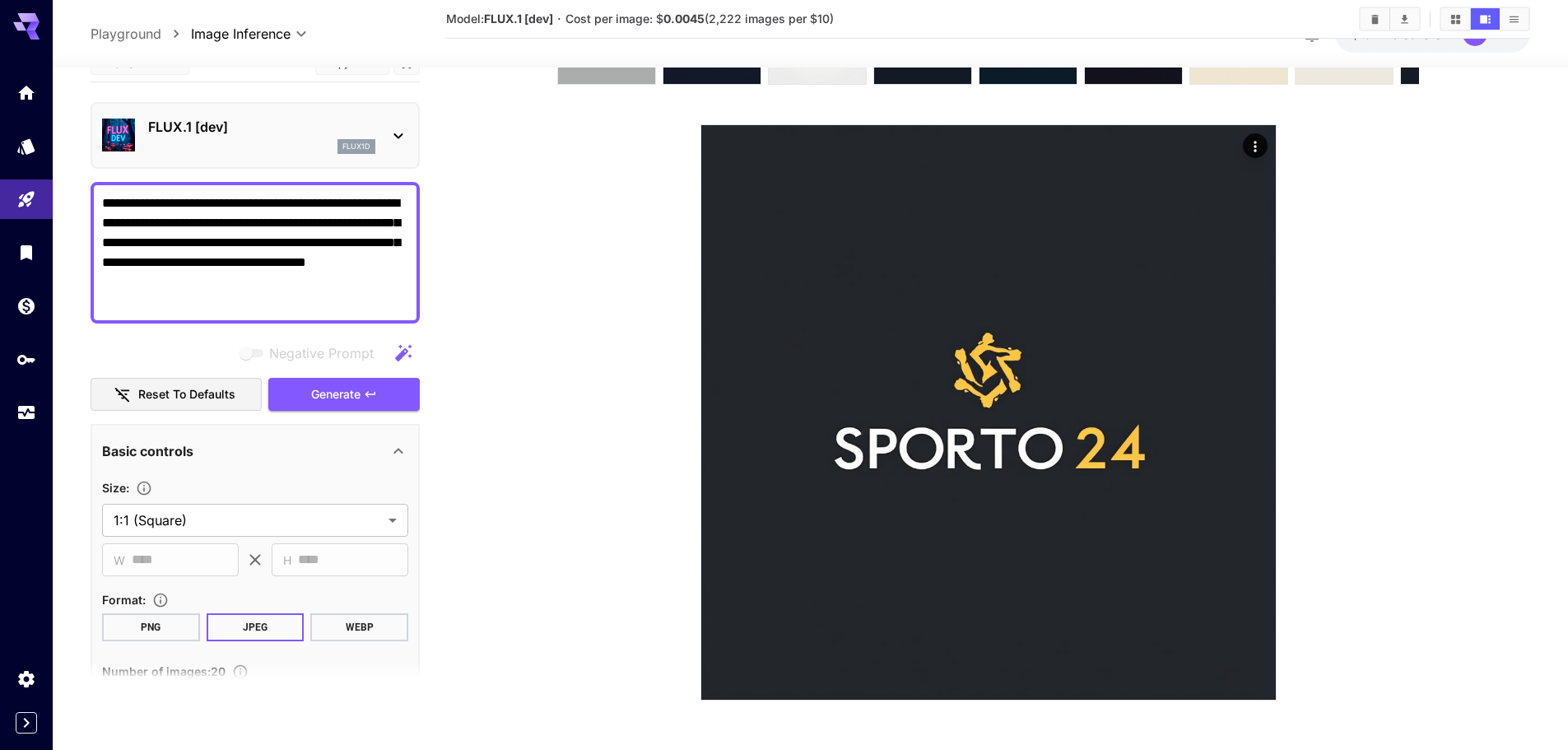
click at [1263, 382] on icon at bounding box center [1255, 386] width 25 height 25
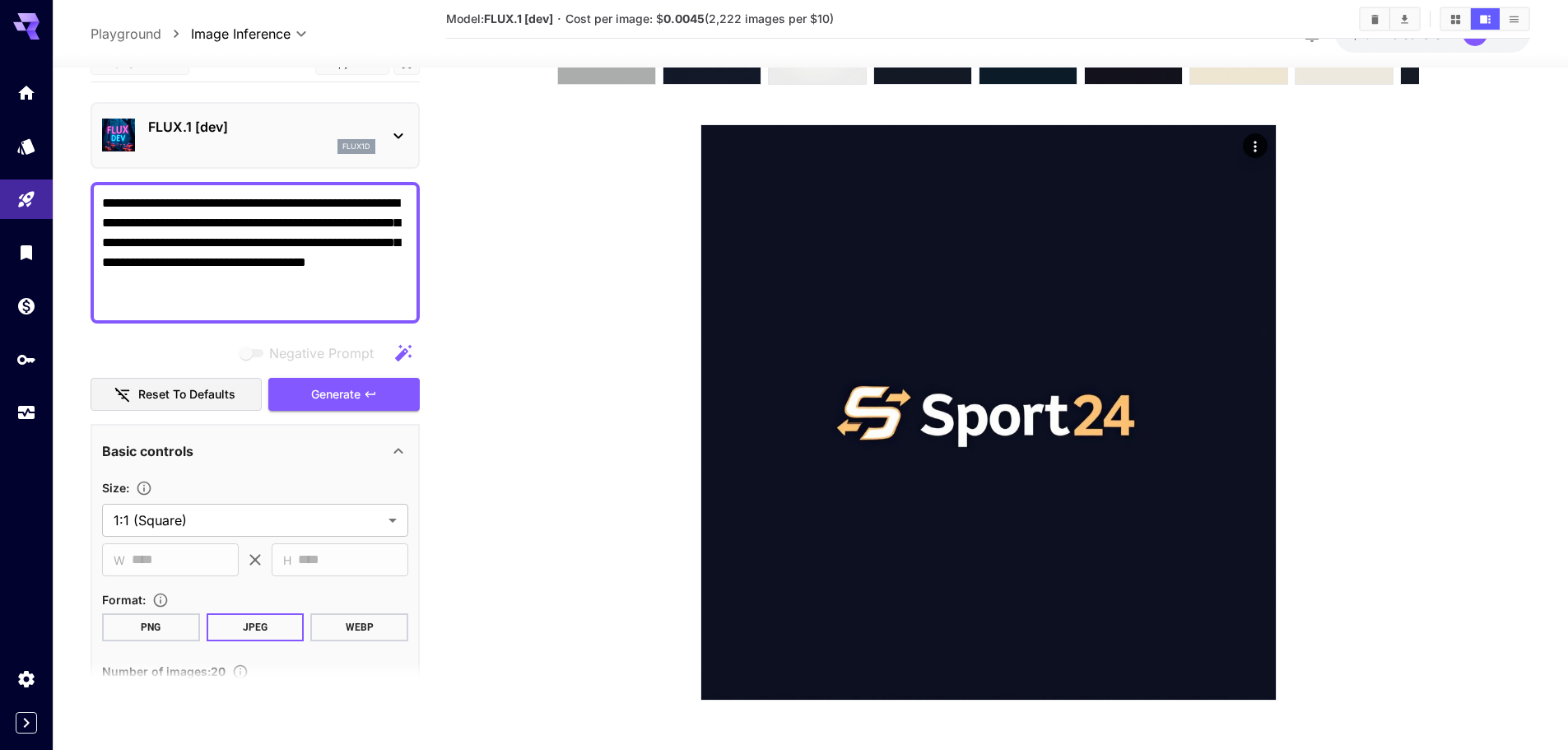
click at [1263, 382] on icon at bounding box center [1255, 386] width 25 height 25
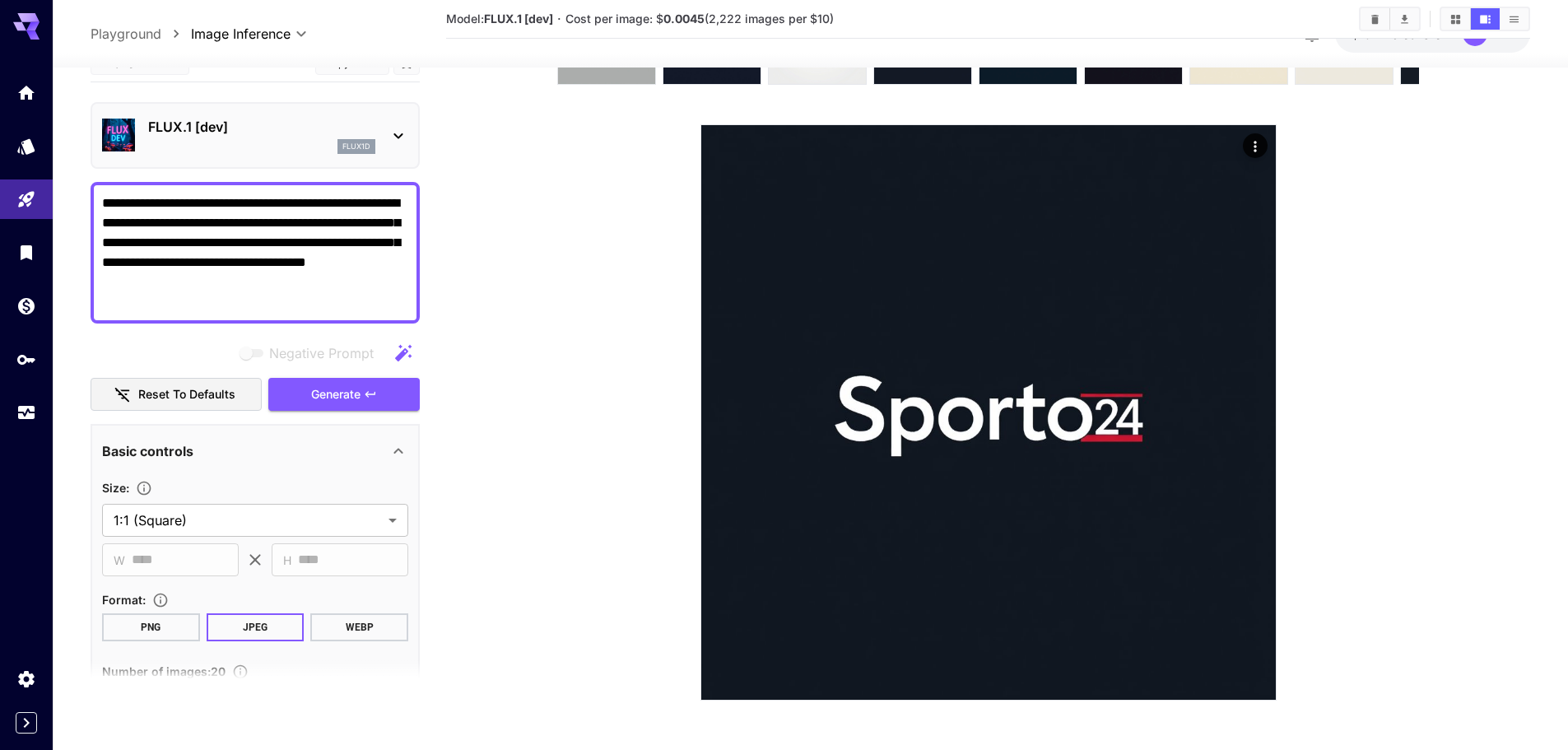
click at [1263, 382] on icon at bounding box center [1255, 386] width 25 height 25
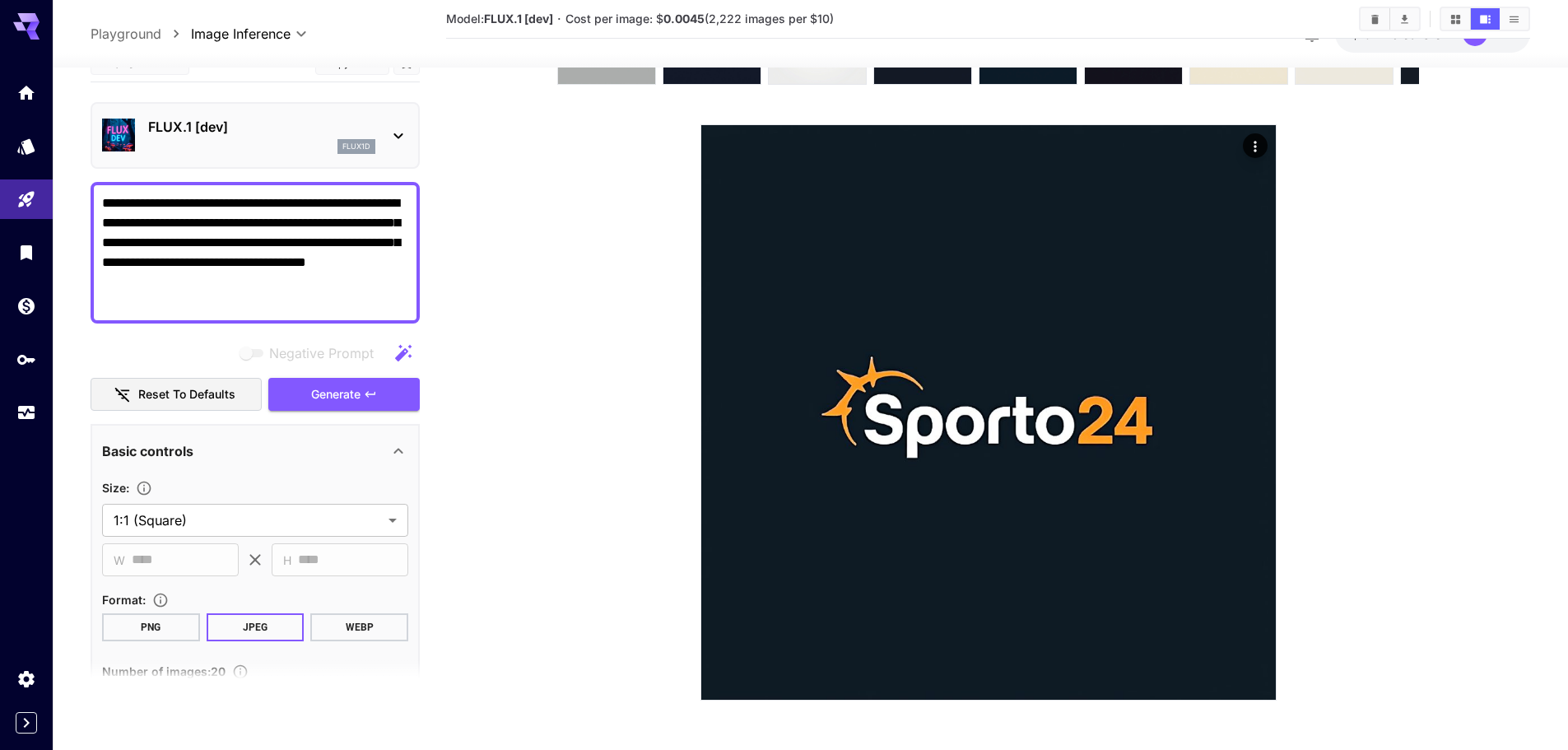
click at [1263, 382] on icon at bounding box center [1255, 386] width 25 height 25
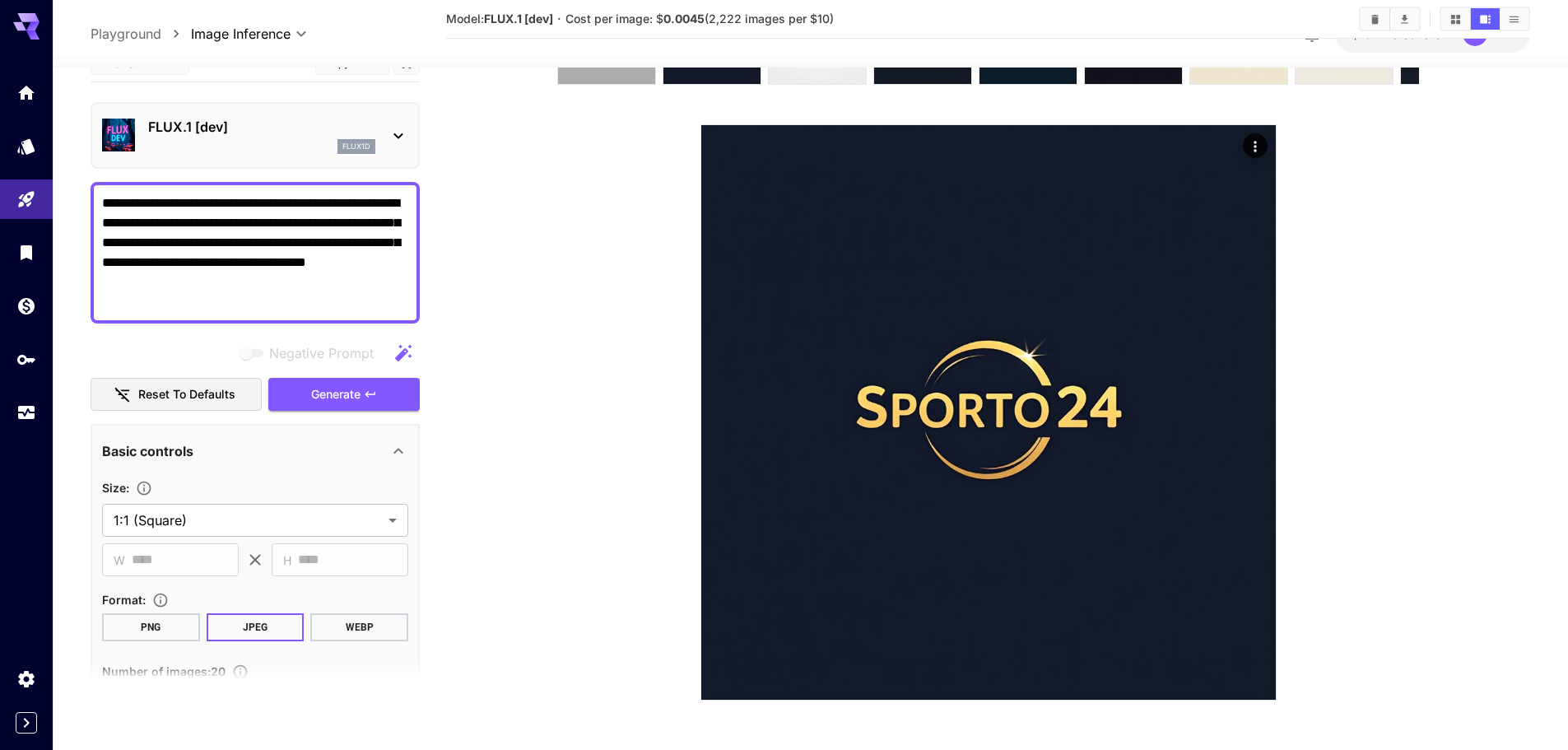
click at [1263, 382] on icon at bounding box center [1255, 386] width 25 height 25
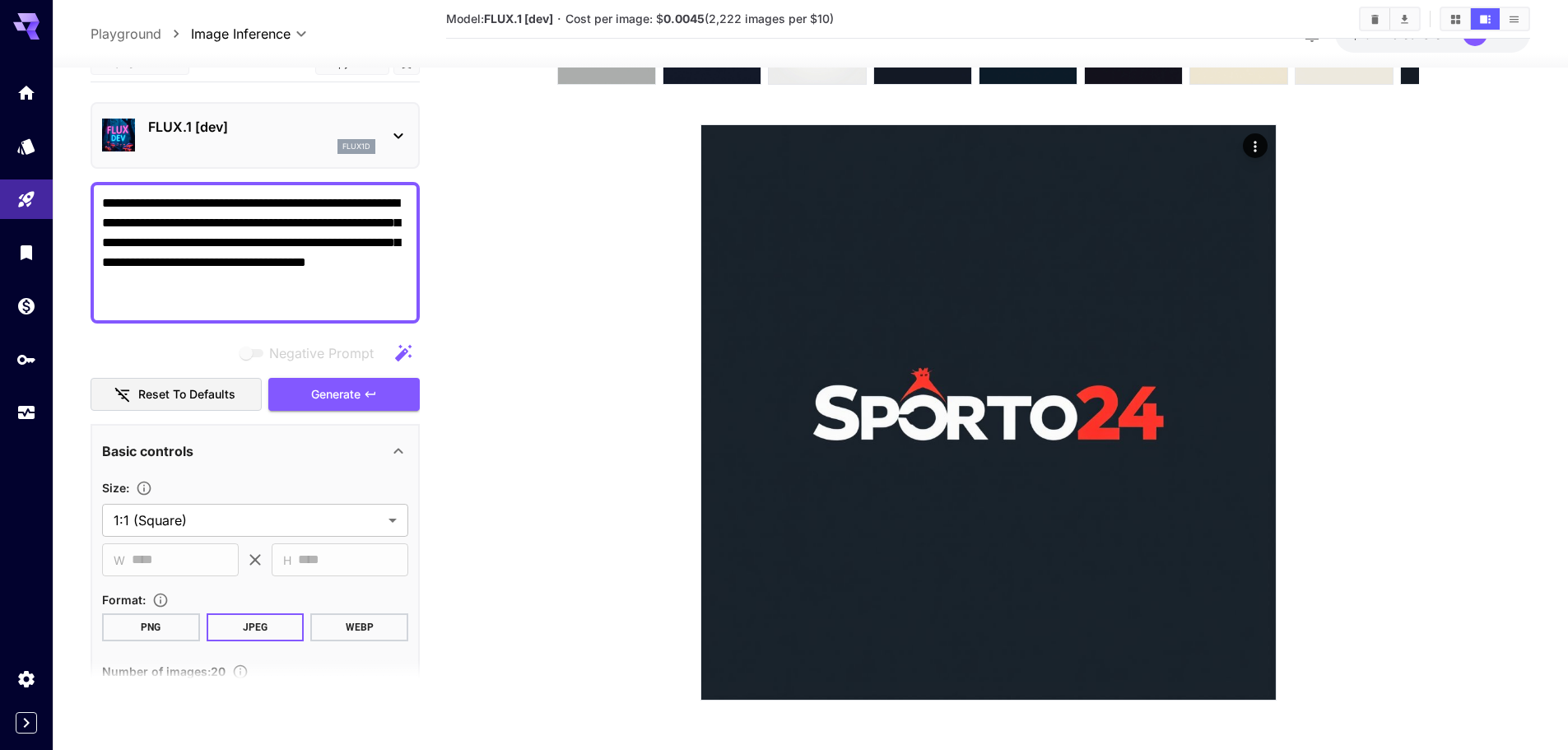
click at [1263, 382] on icon at bounding box center [1255, 386] width 25 height 25
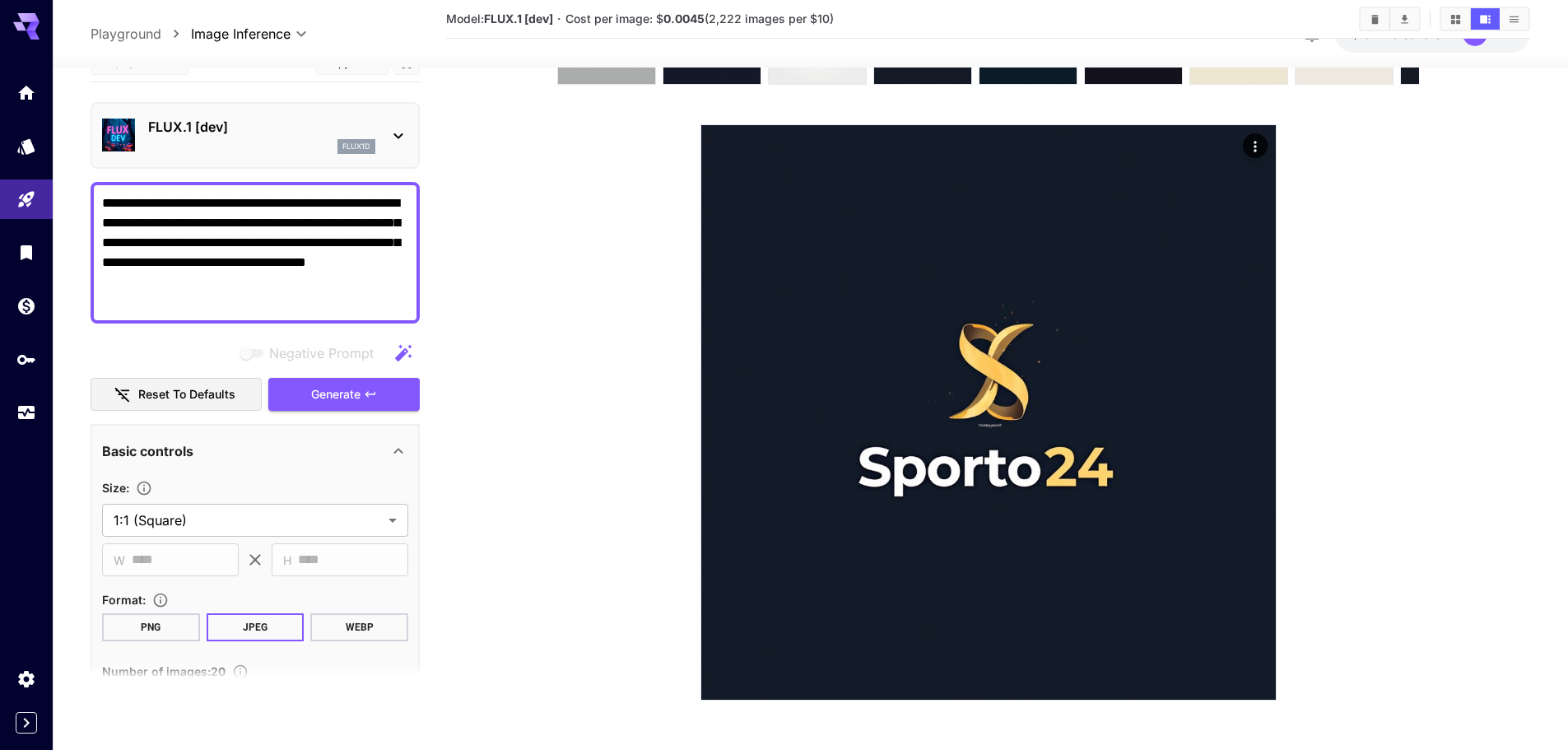
click at [1263, 382] on icon at bounding box center [1255, 386] width 25 height 25
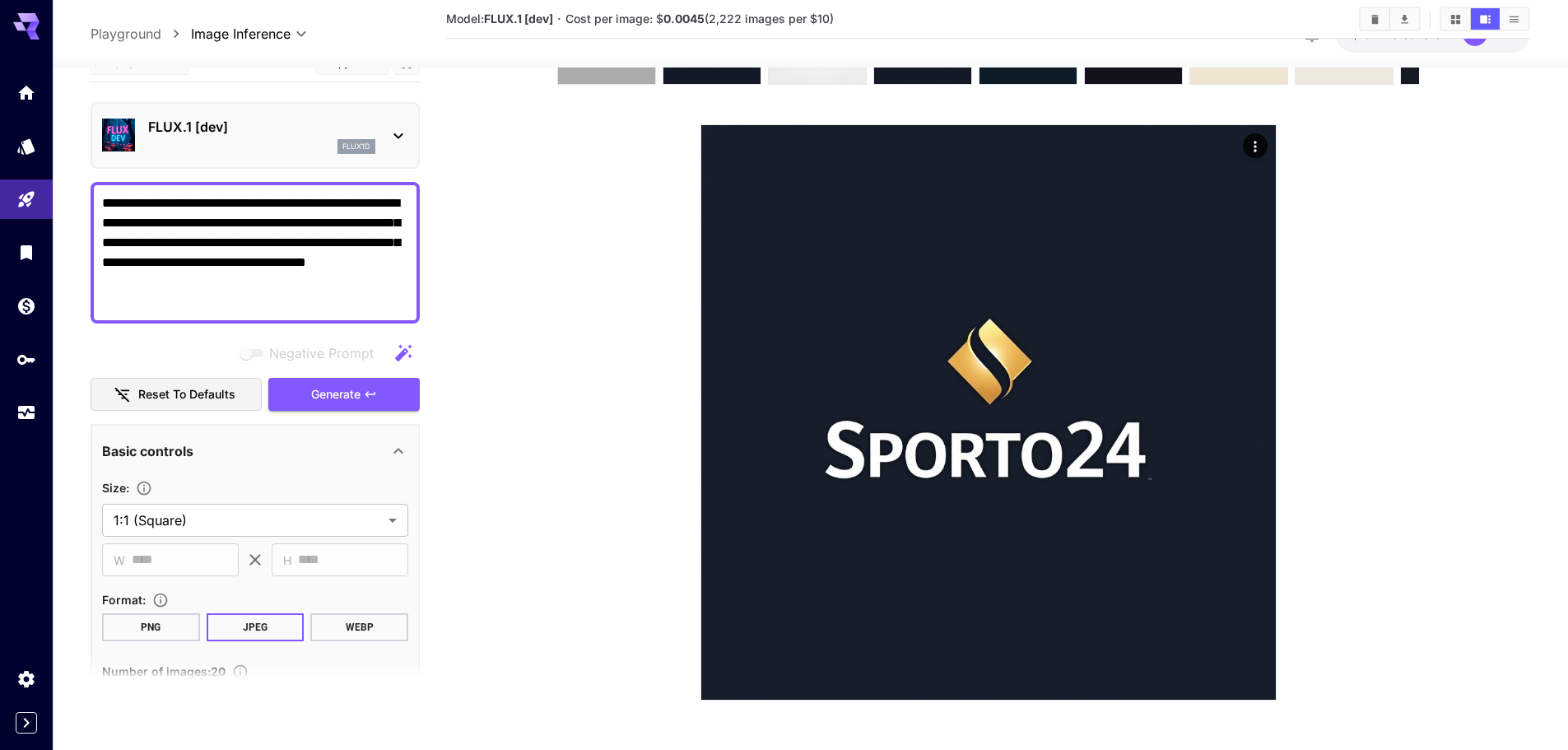
click at [1263, 382] on icon at bounding box center [1255, 386] width 25 height 25
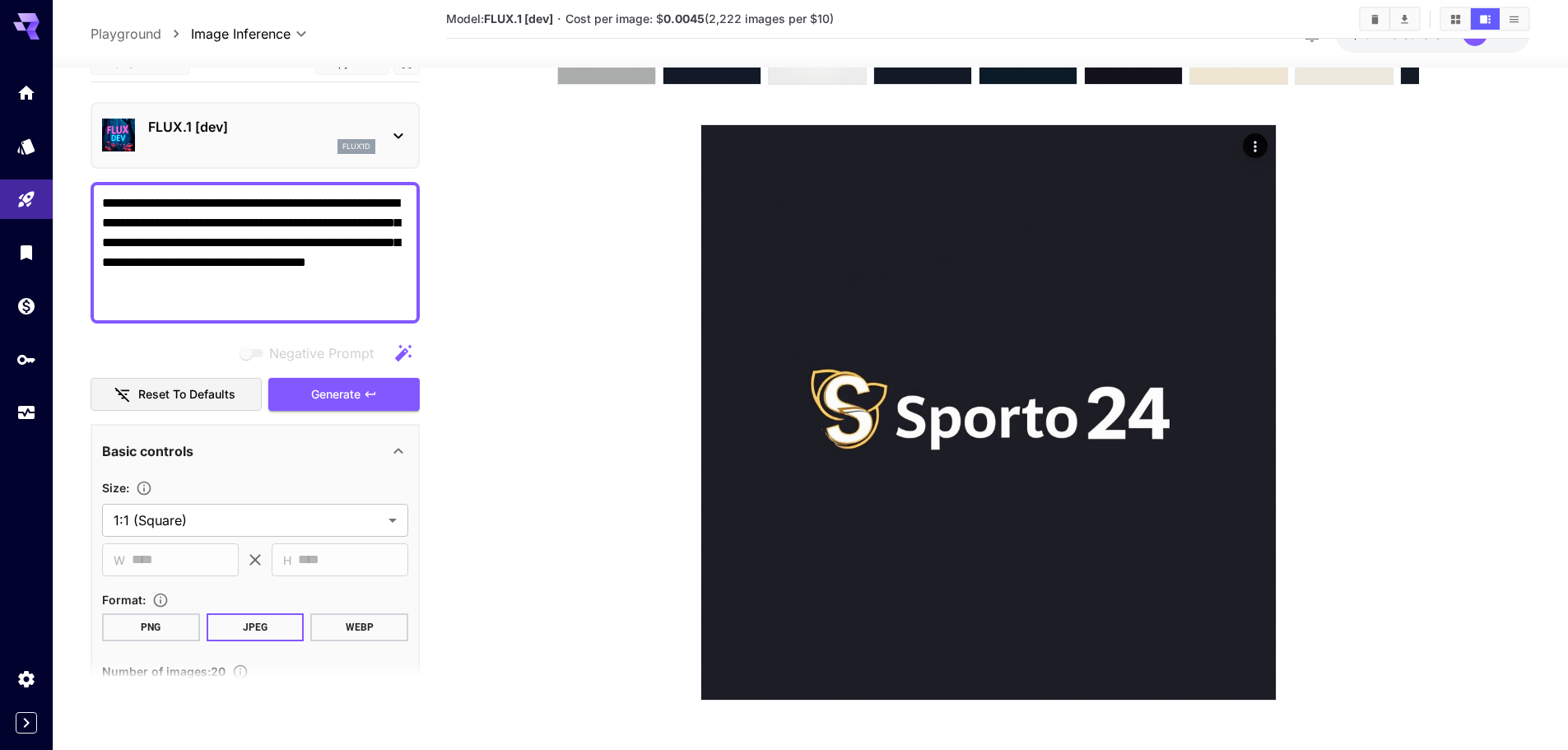
click at [1263, 382] on icon at bounding box center [1255, 386] width 25 height 25
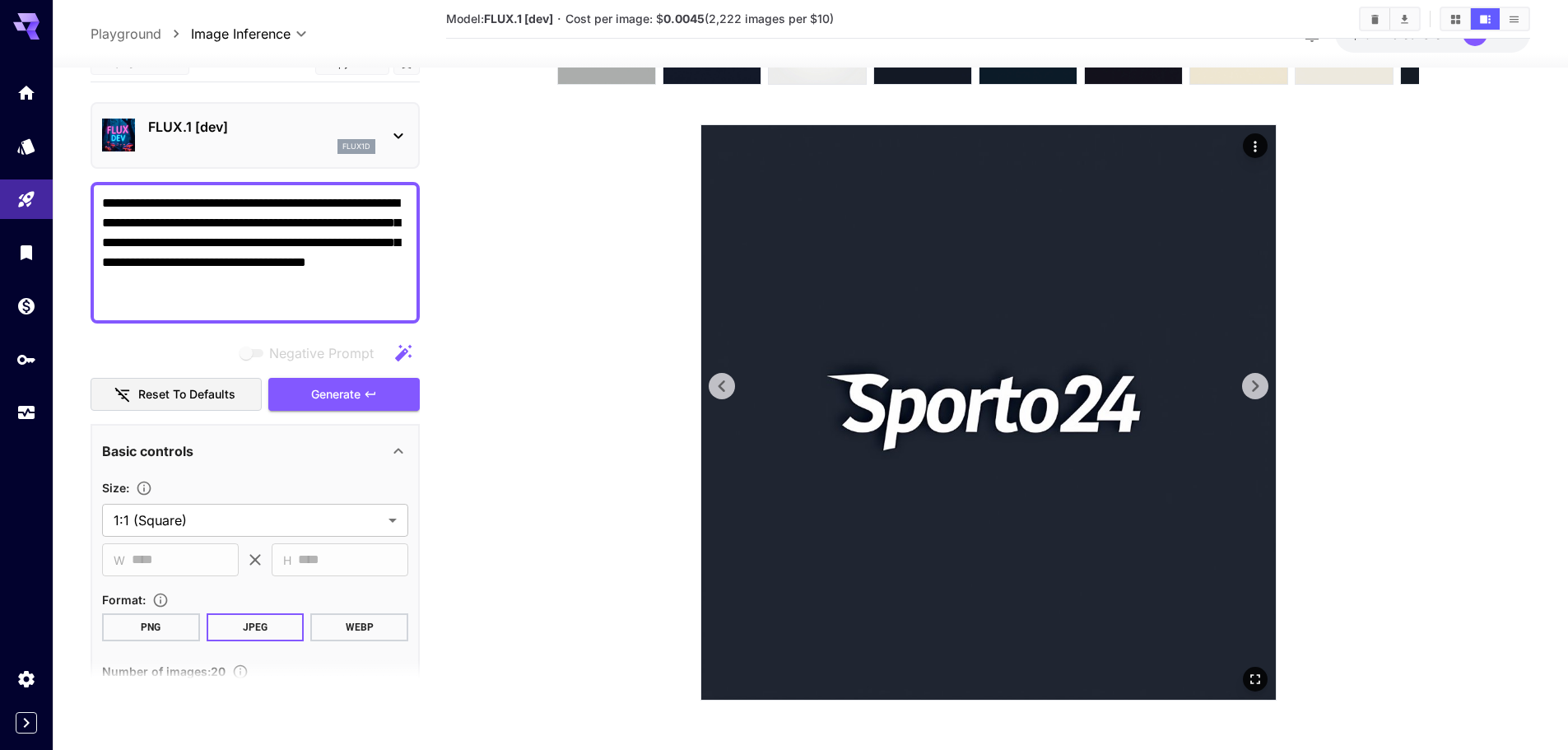
click at [714, 382] on icon at bounding box center [721, 386] width 25 height 25
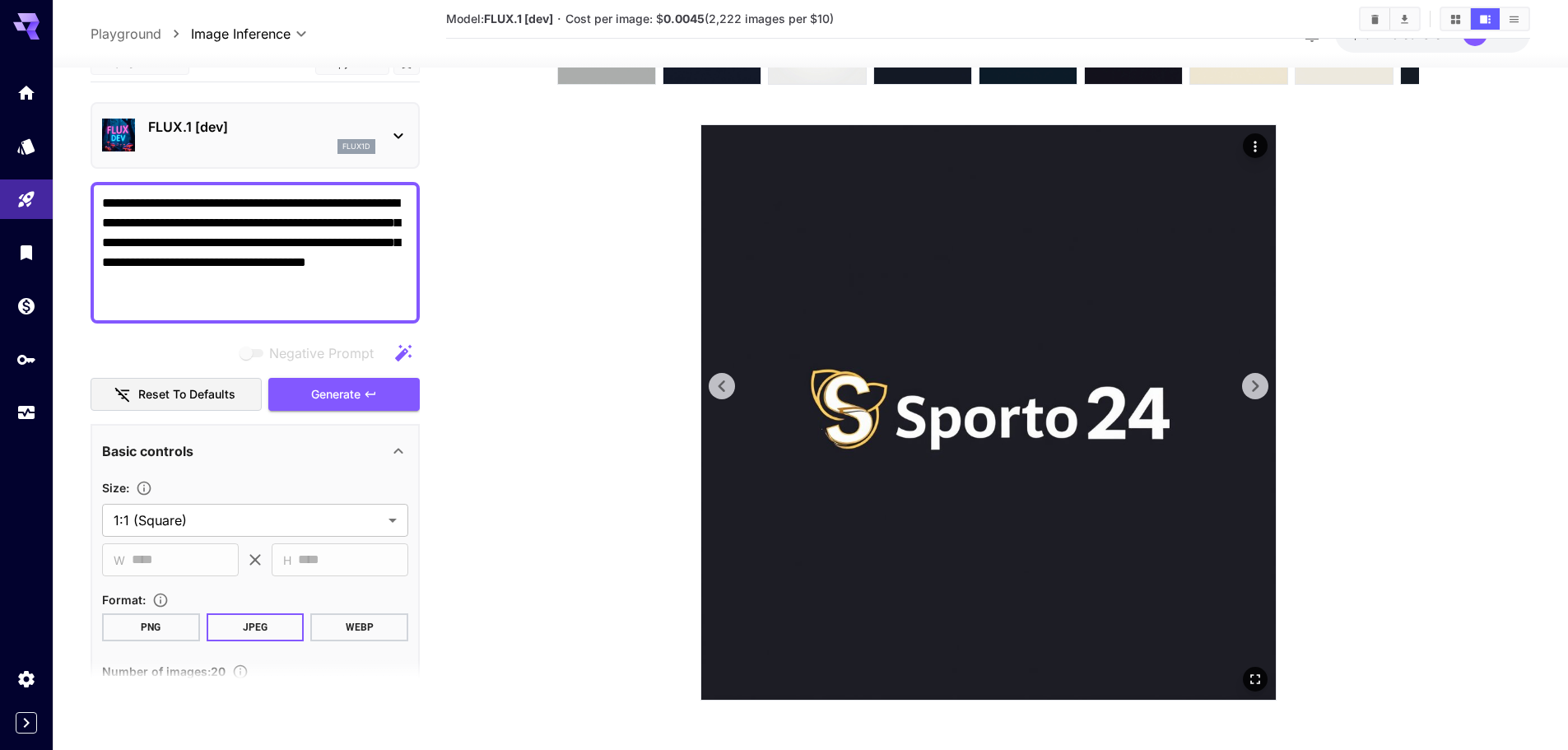
click at [1264, 374] on icon at bounding box center [1255, 386] width 25 height 25
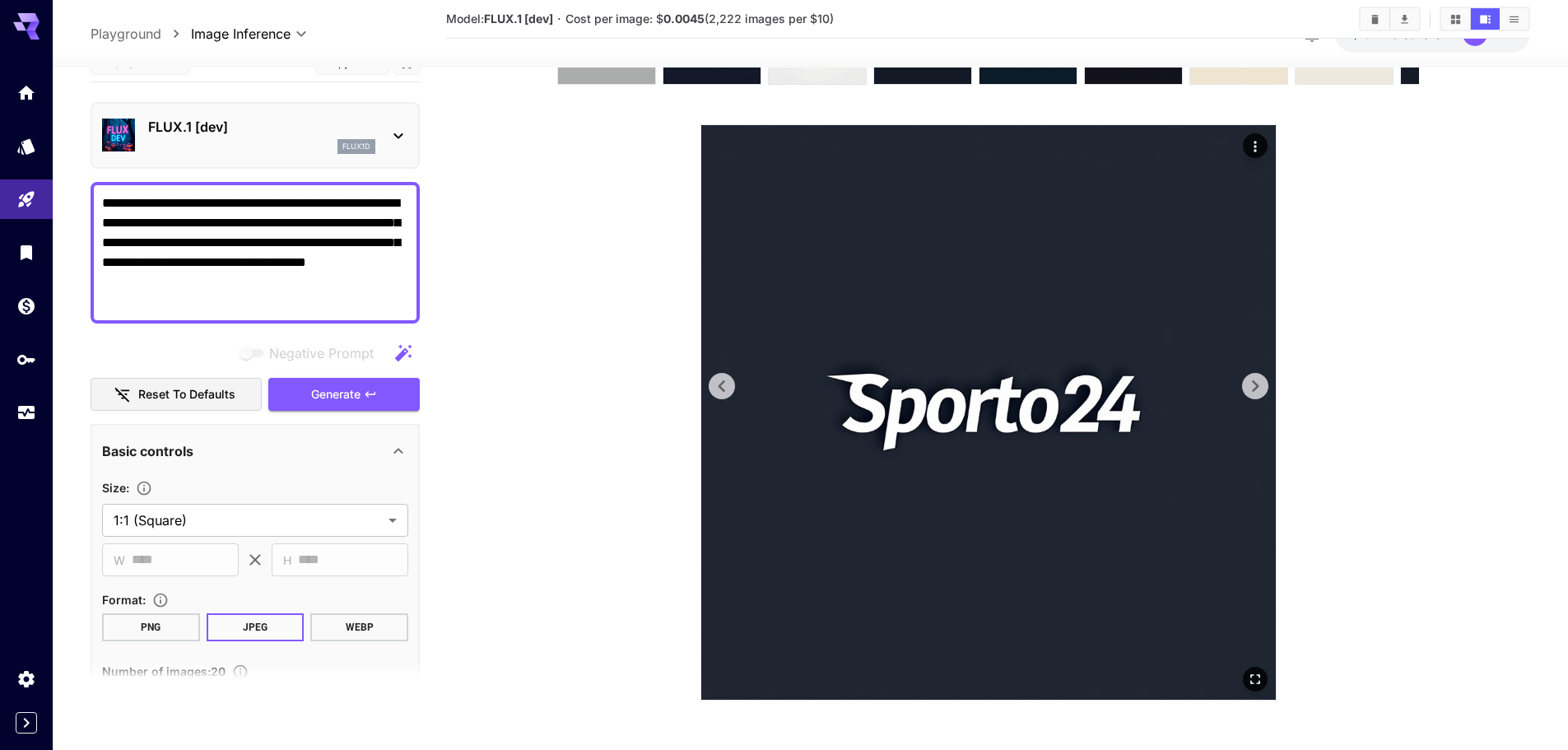
click at [1260, 370] on div at bounding box center [988, 412] width 576 height 576
click at [1265, 375] on icon at bounding box center [1255, 386] width 25 height 25
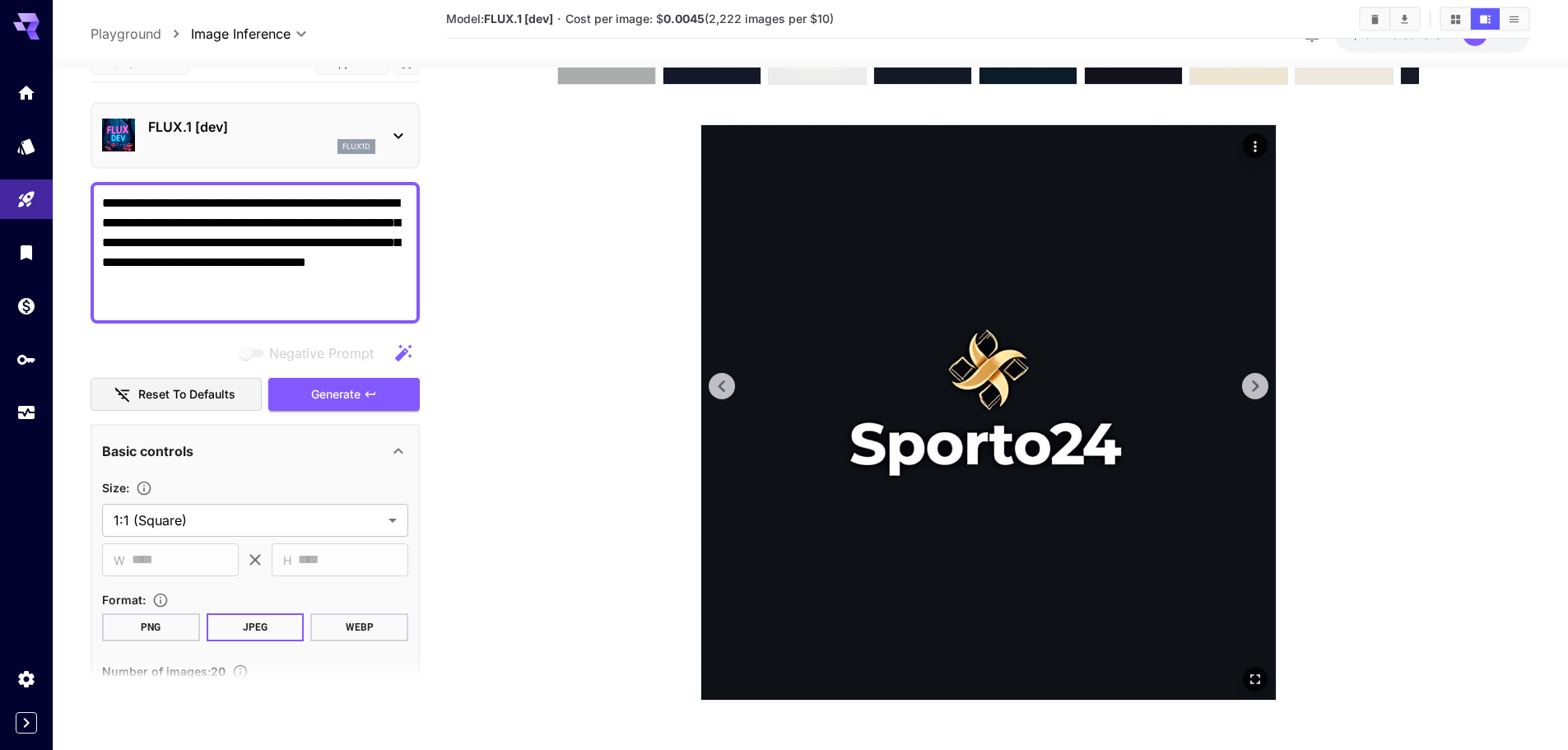
click at [711, 380] on icon at bounding box center [721, 386] width 25 height 25
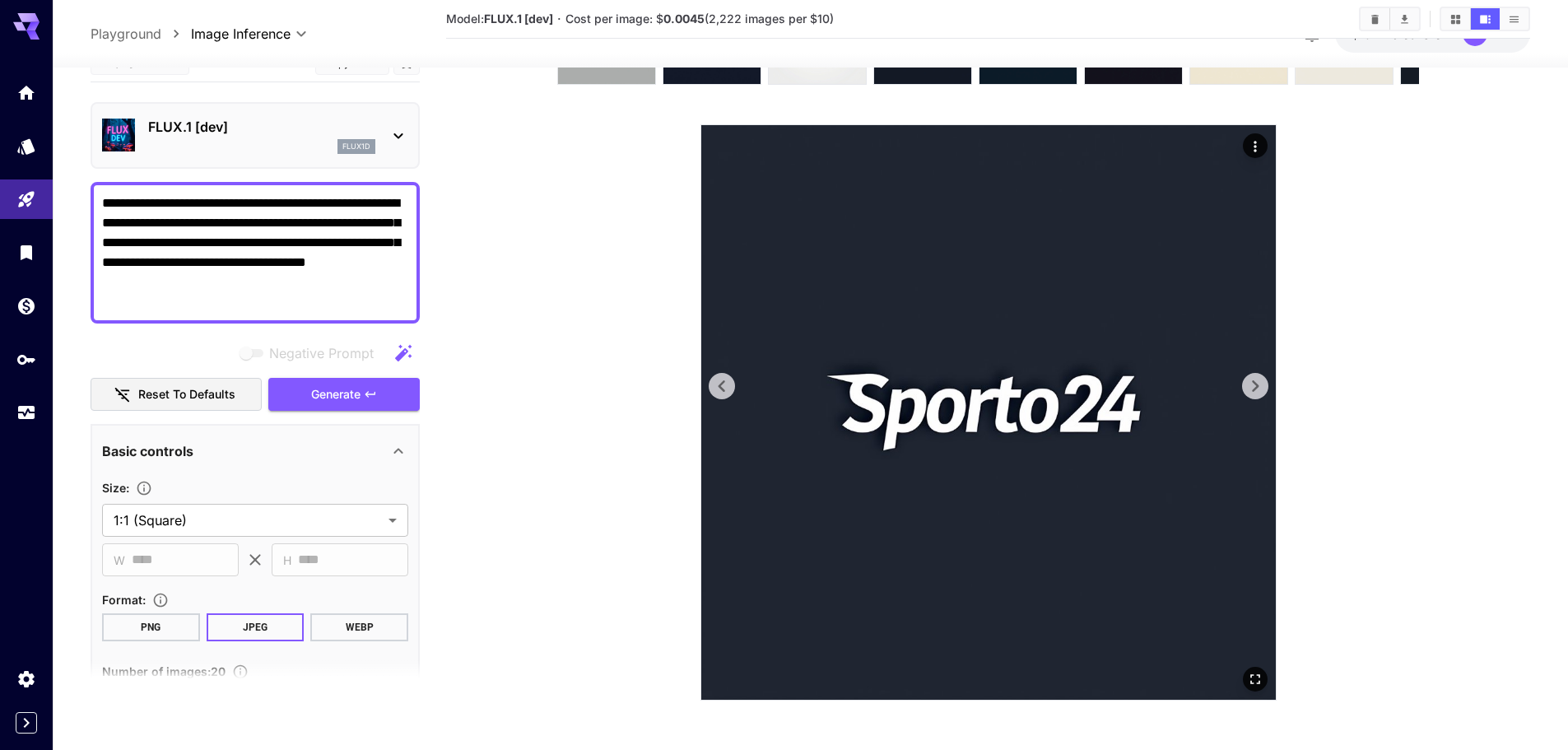
click at [1236, 387] on img at bounding box center [988, 412] width 574 height 574
click at [1242, 384] on button at bounding box center [1255, 386] width 27 height 27
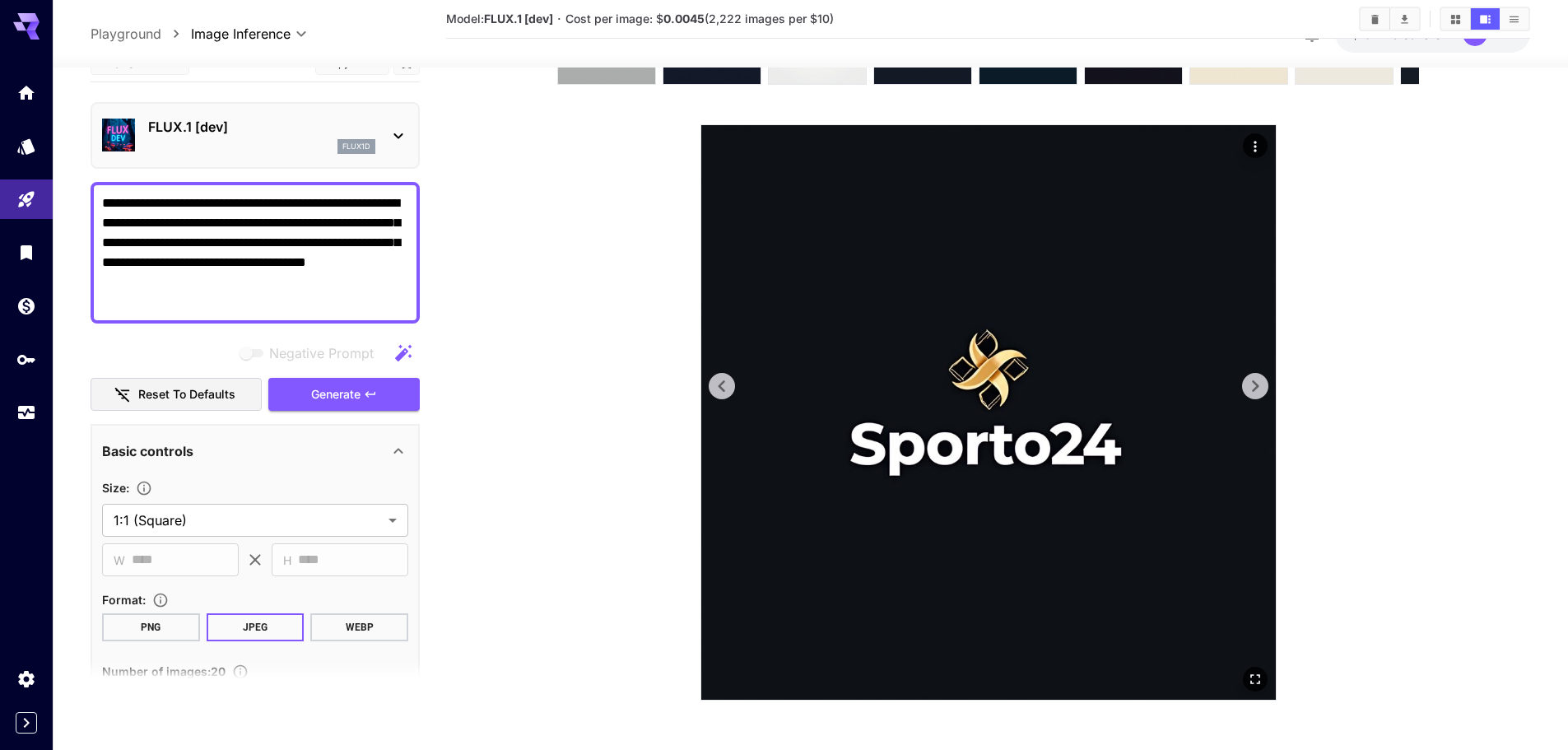
click at [1270, 387] on img at bounding box center [988, 412] width 574 height 574
click at [1263, 385] on icon at bounding box center [1255, 386] width 25 height 25
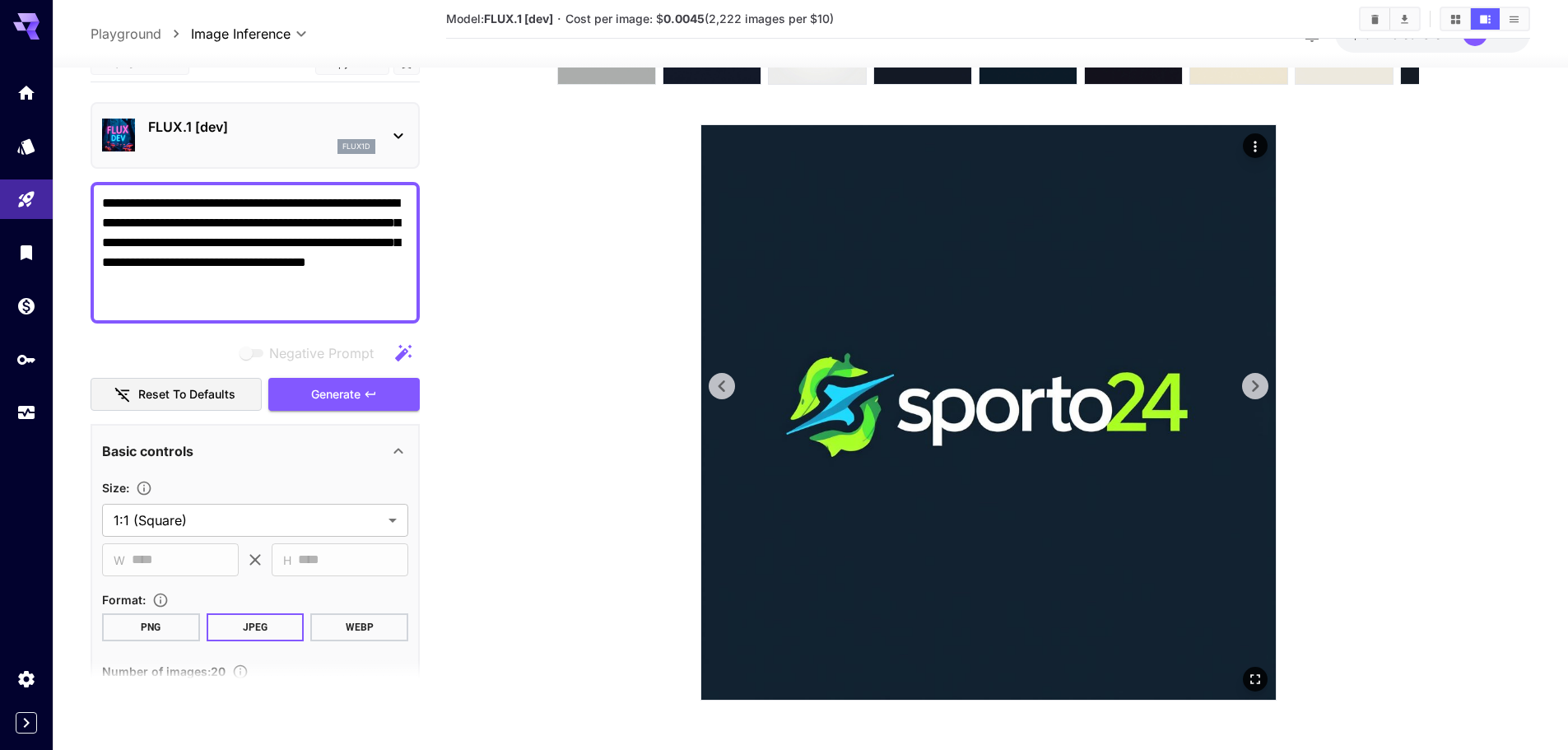
click at [1263, 385] on icon at bounding box center [1255, 386] width 25 height 25
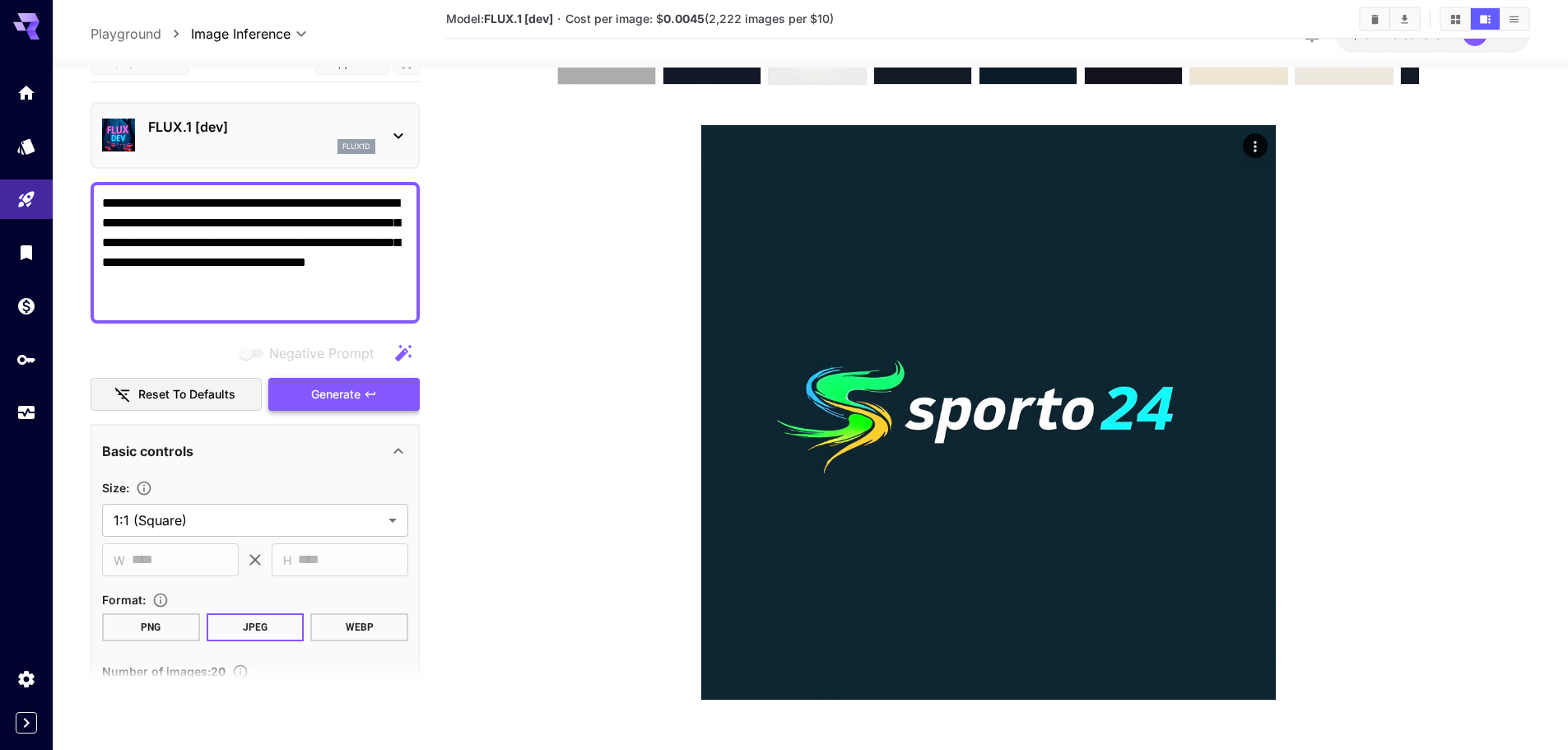
click at [312, 389] on span "Generate" at bounding box center [336, 394] width 50 height 21
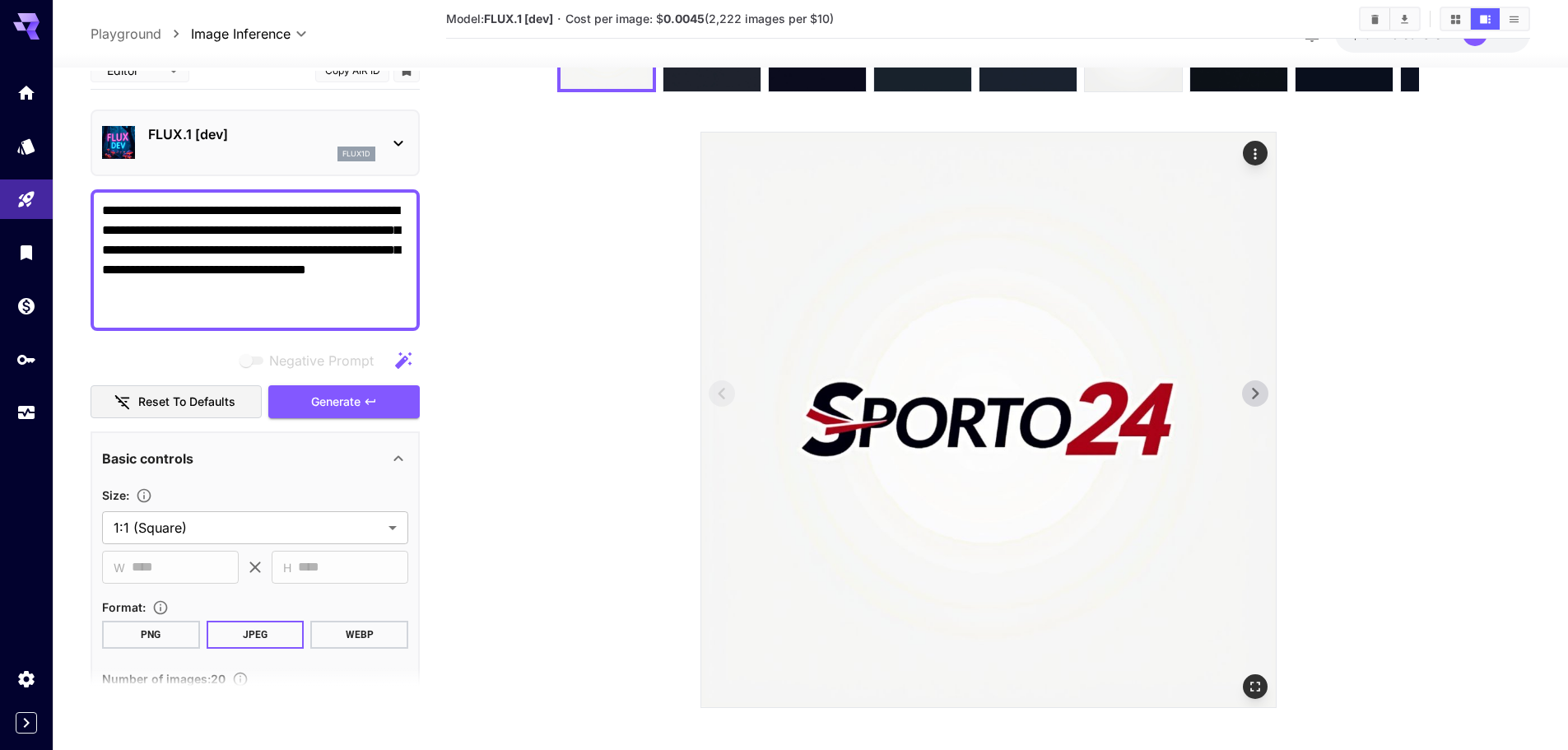
scroll to position [147, 0]
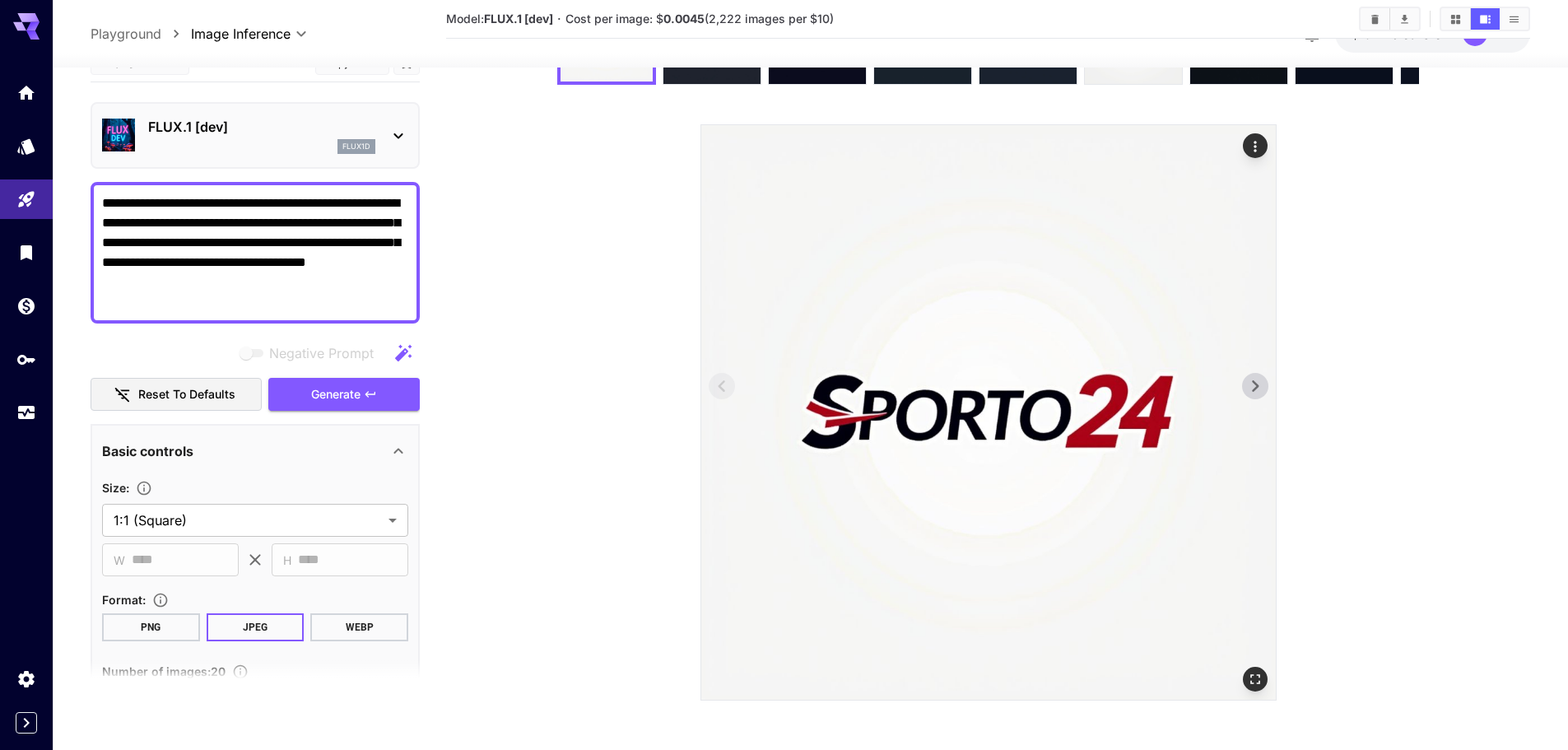
click at [1260, 397] on icon at bounding box center [1255, 386] width 25 height 25
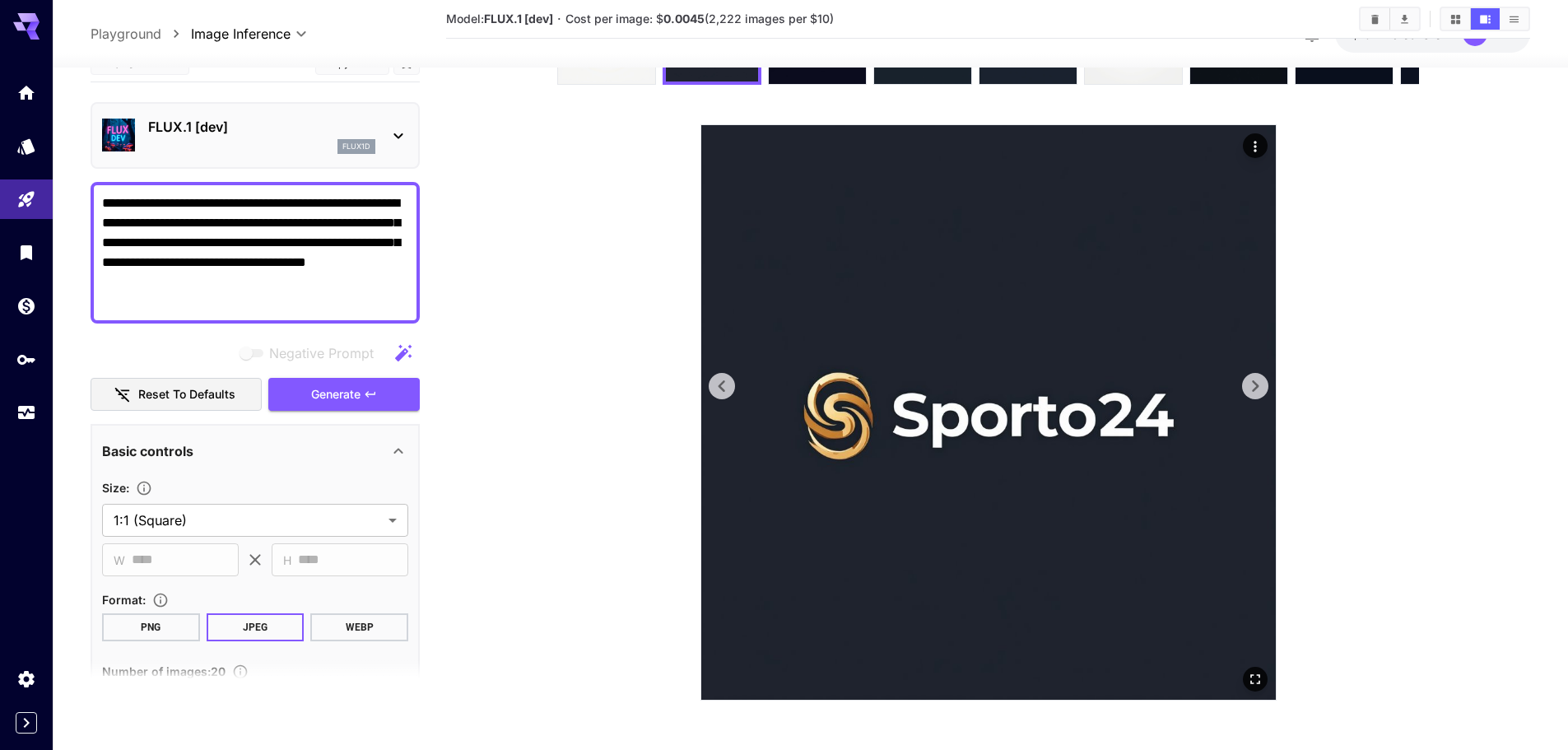
click at [1260, 397] on icon at bounding box center [1255, 386] width 25 height 25
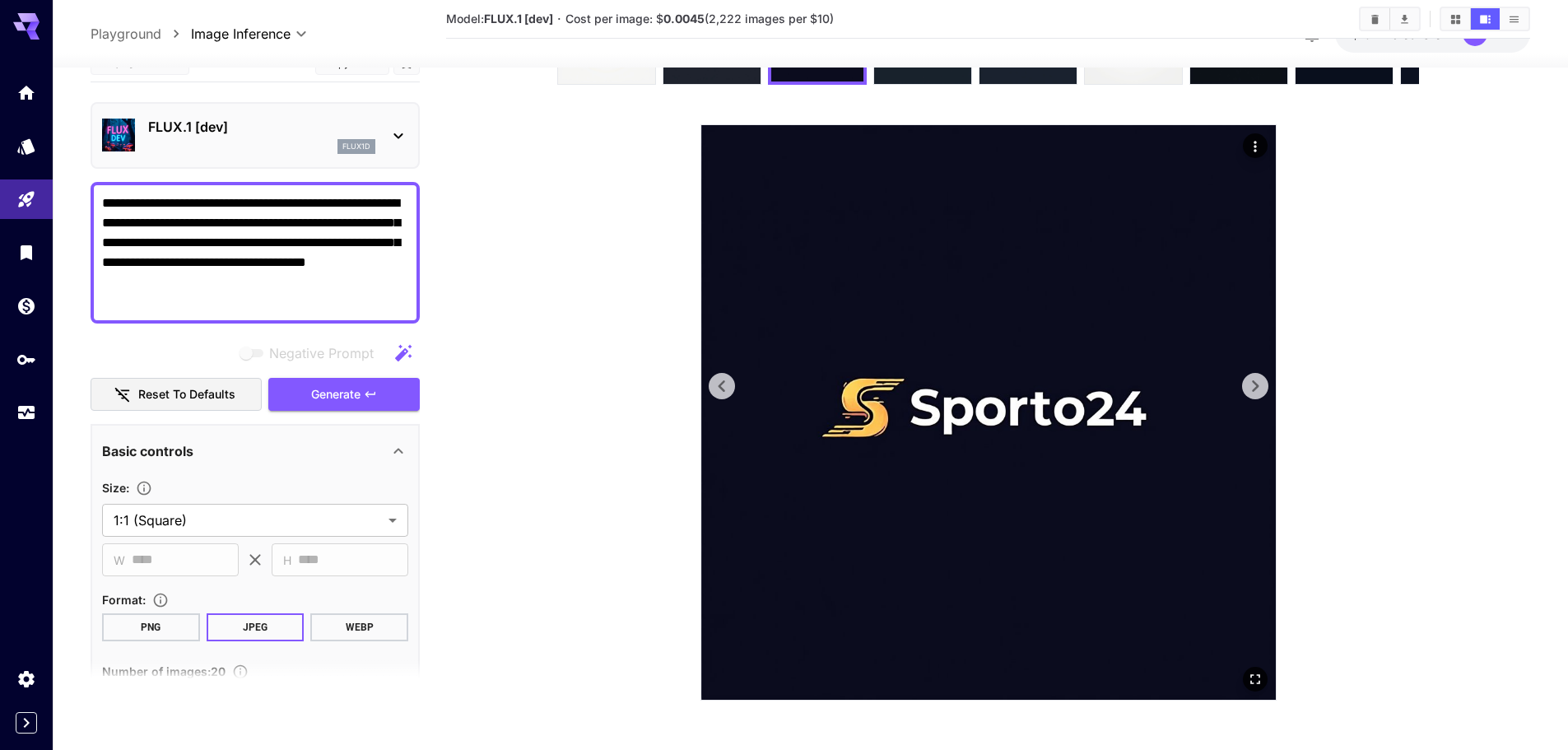
click at [1260, 397] on icon at bounding box center [1255, 386] width 25 height 25
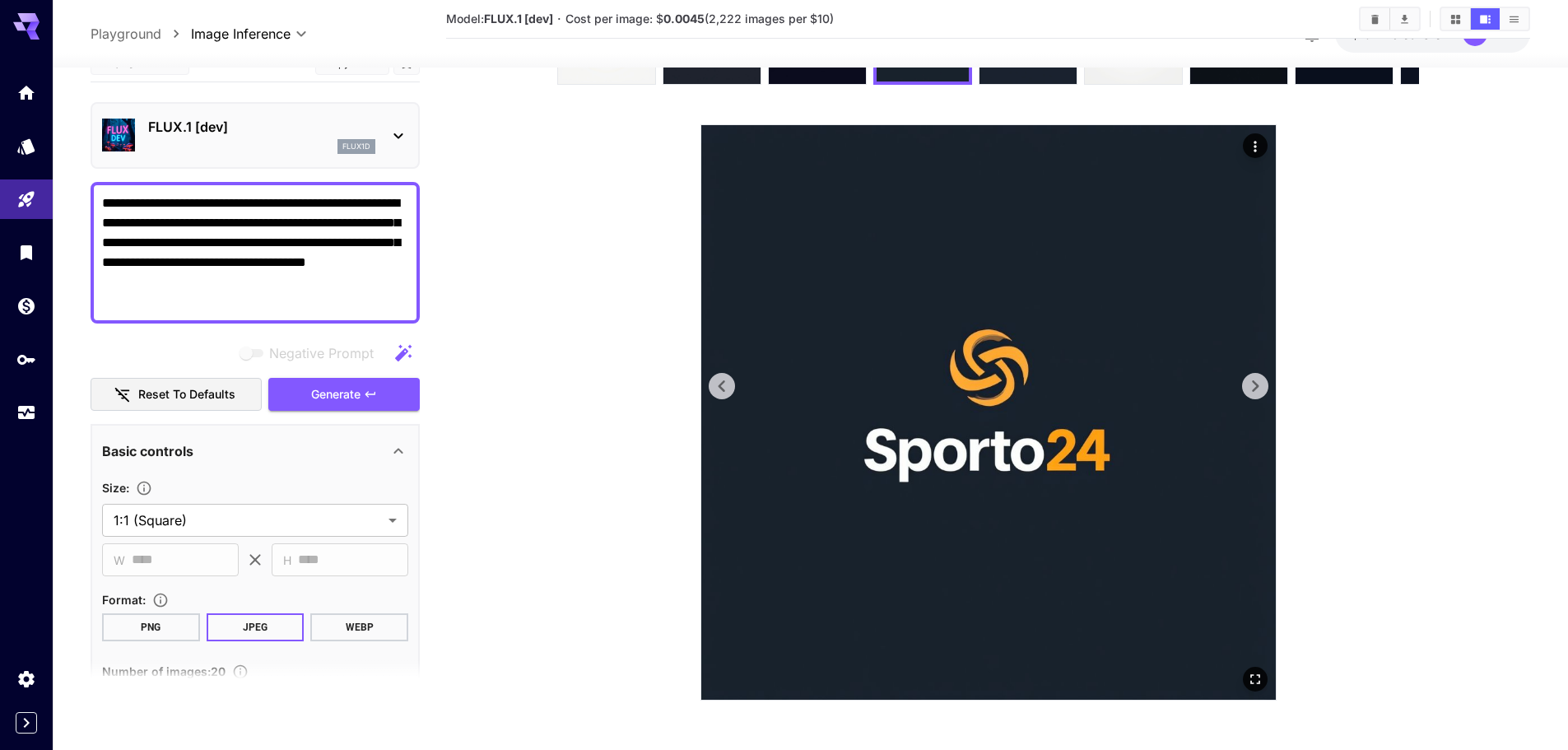
click at [1260, 397] on icon at bounding box center [1255, 386] width 25 height 25
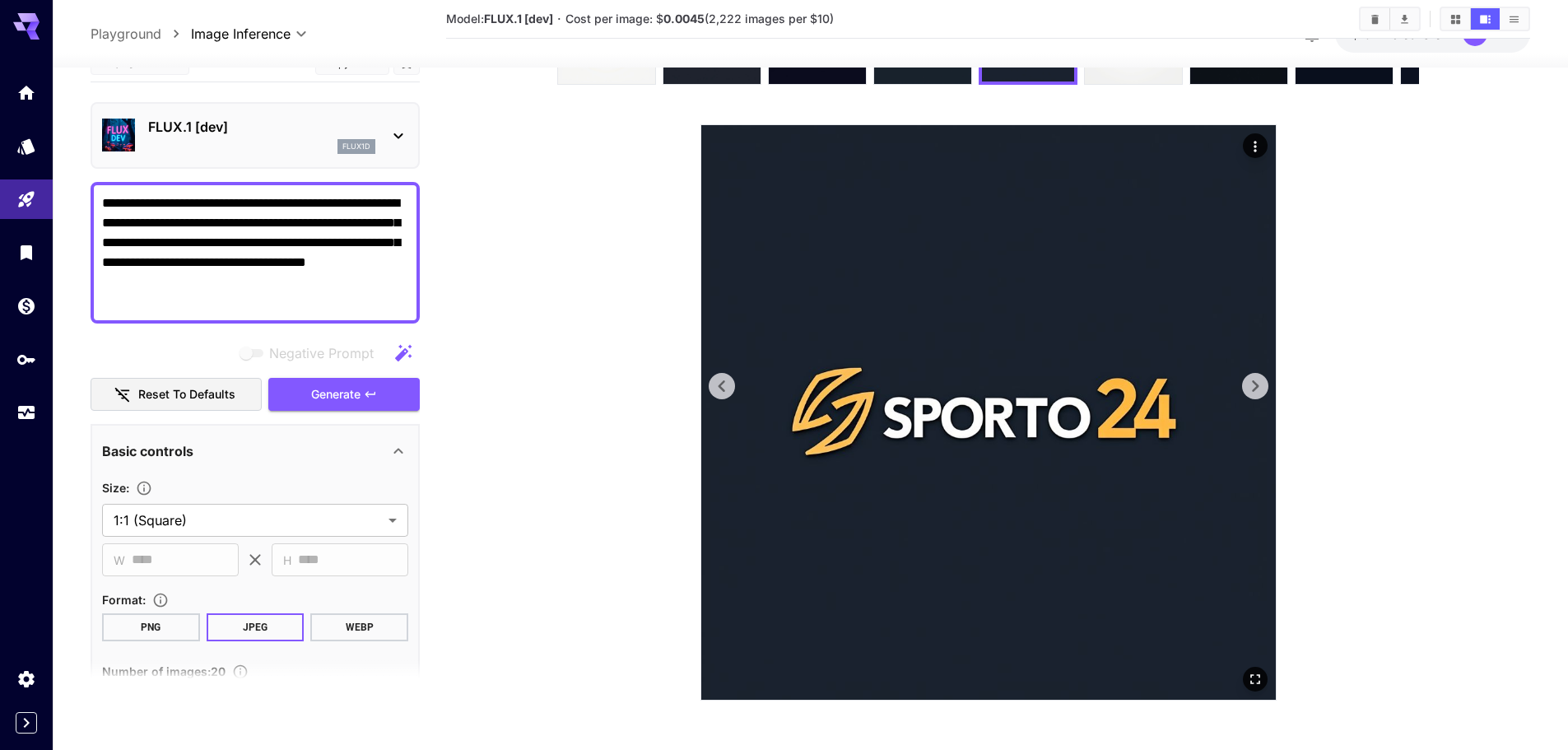
click at [1260, 397] on icon at bounding box center [1255, 386] width 25 height 25
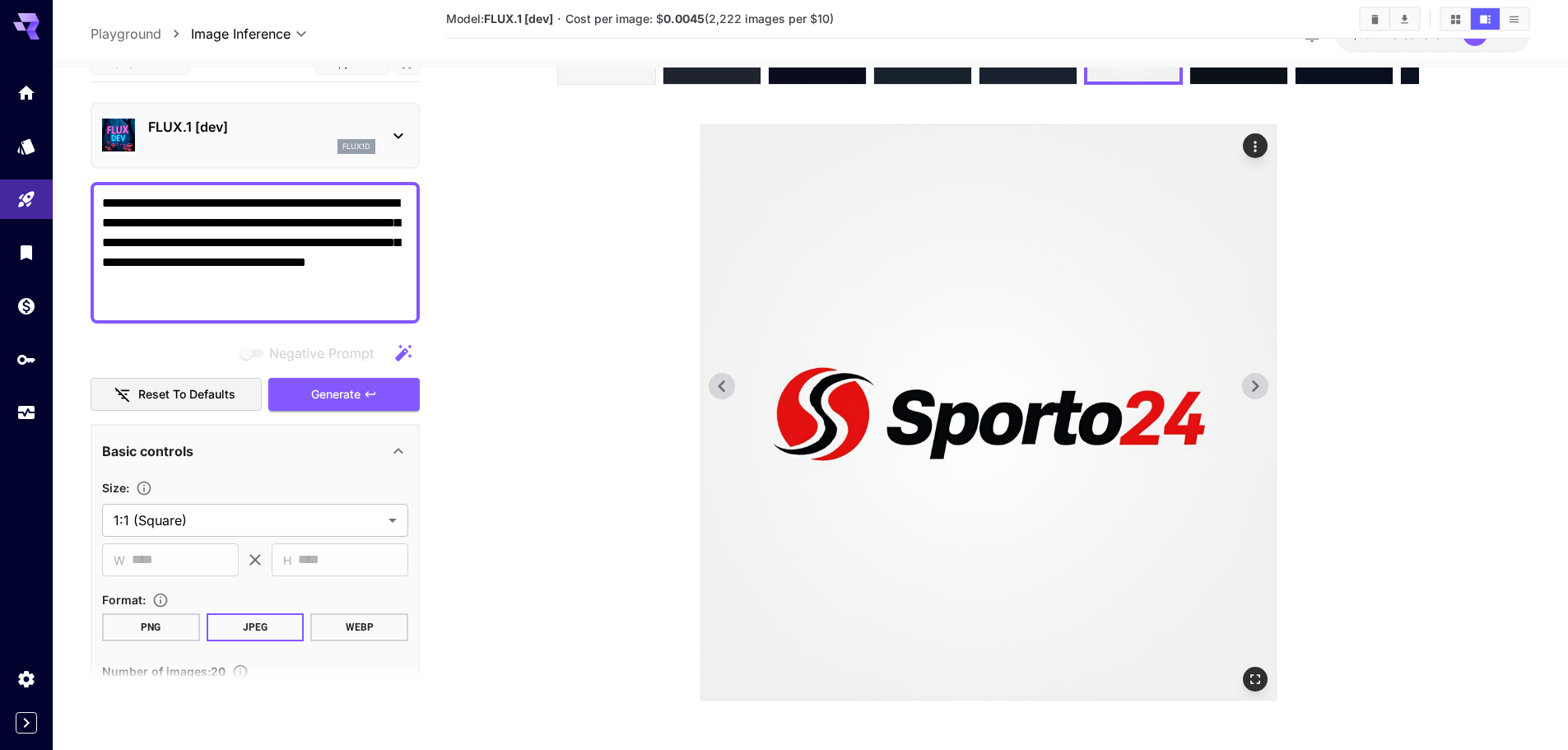
click at [1260, 397] on icon at bounding box center [1255, 386] width 25 height 25
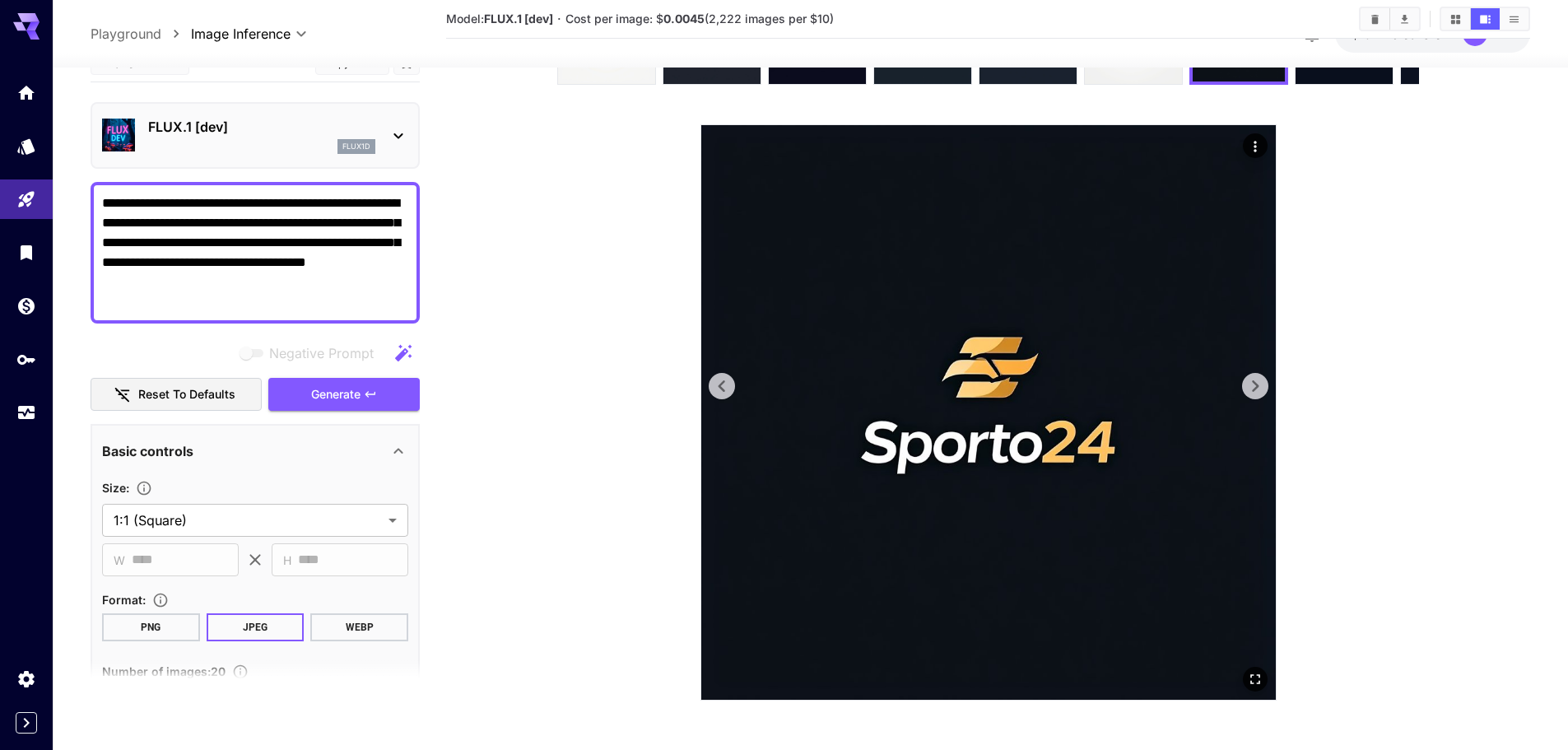
click at [1260, 397] on icon at bounding box center [1255, 386] width 25 height 25
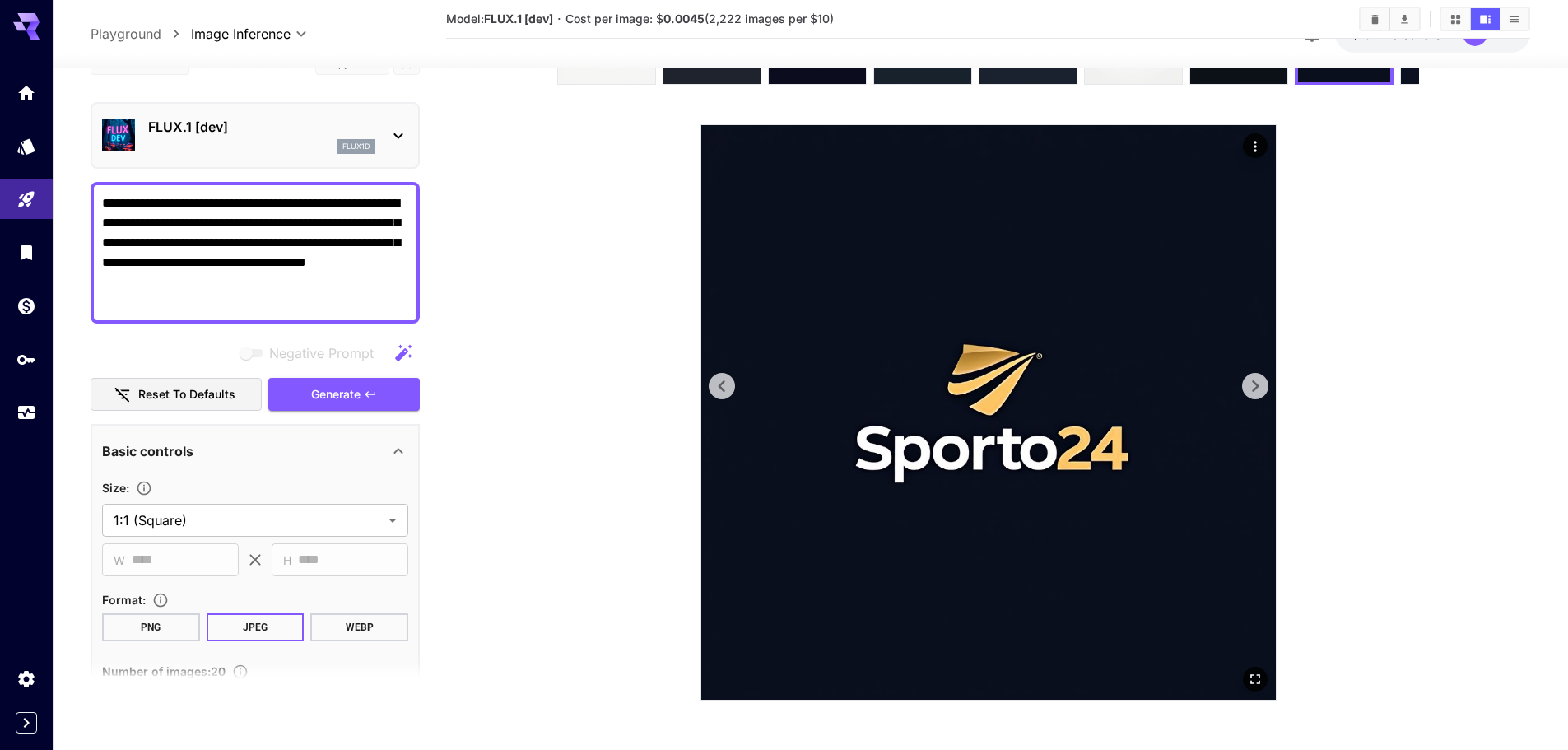
click at [1260, 397] on icon at bounding box center [1255, 386] width 25 height 25
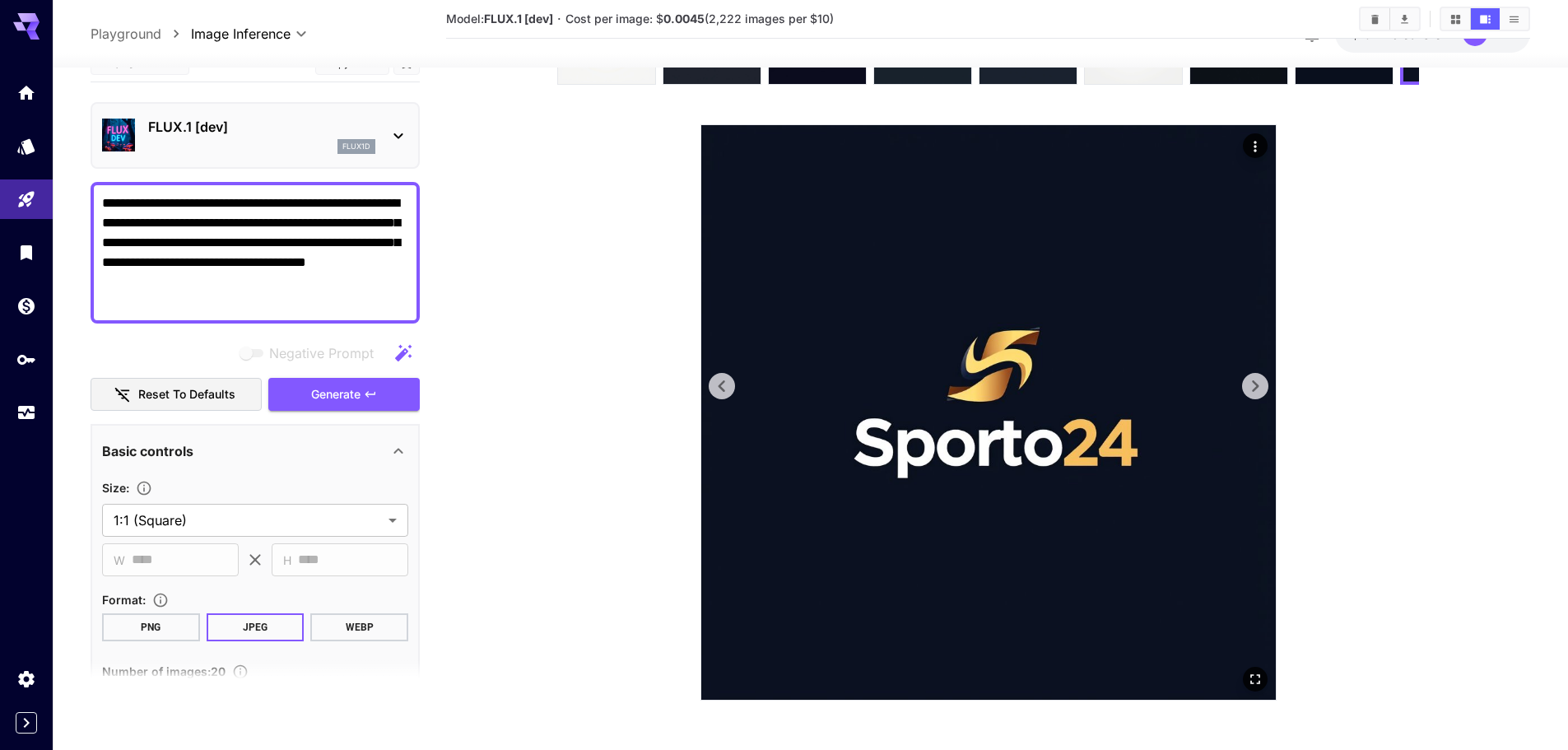
click at [725, 388] on icon at bounding box center [721, 386] width 25 height 25
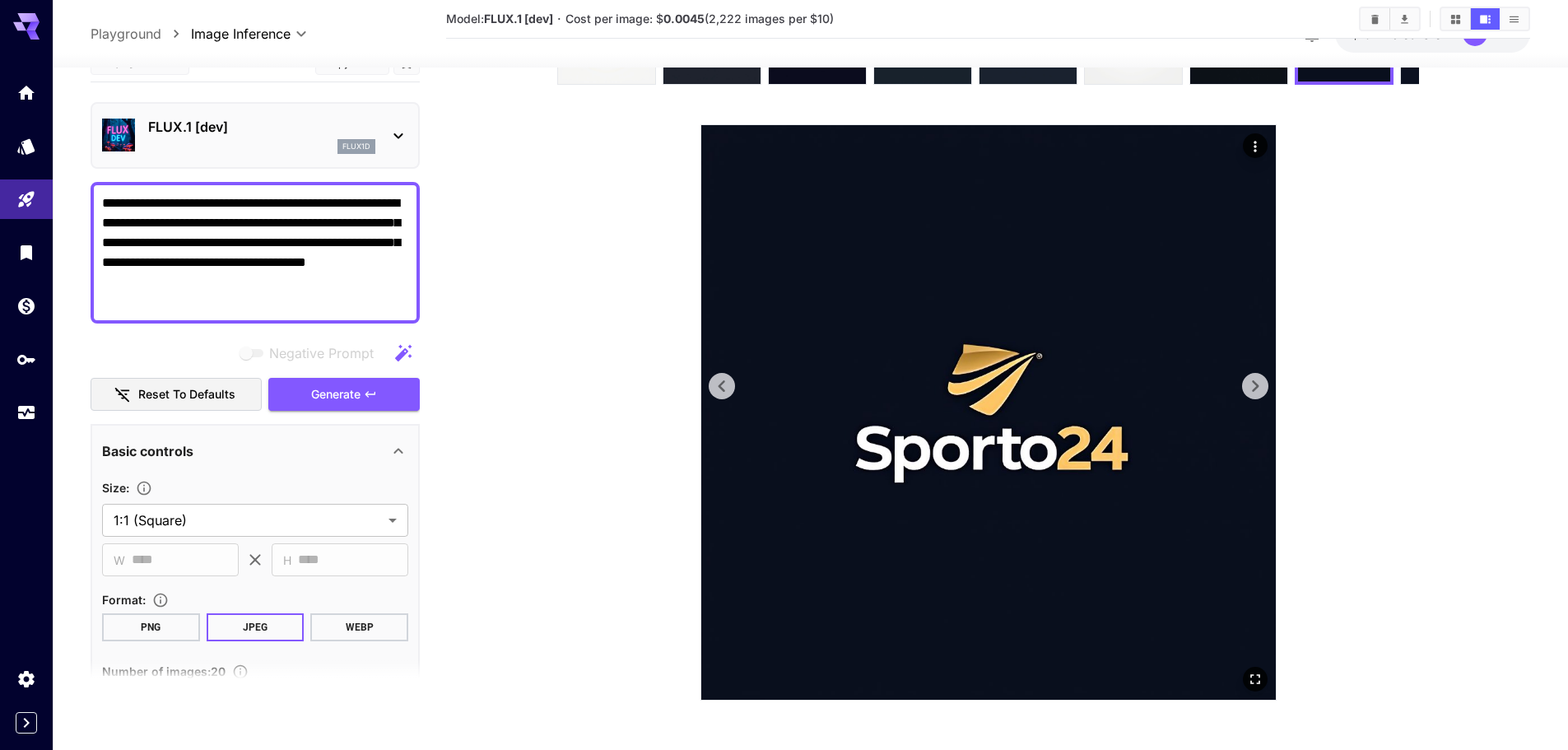
click at [1270, 390] on img at bounding box center [988, 412] width 574 height 574
click at [1240, 388] on img at bounding box center [988, 412] width 574 height 574
click at [1253, 384] on icon at bounding box center [1255, 386] width 25 height 25
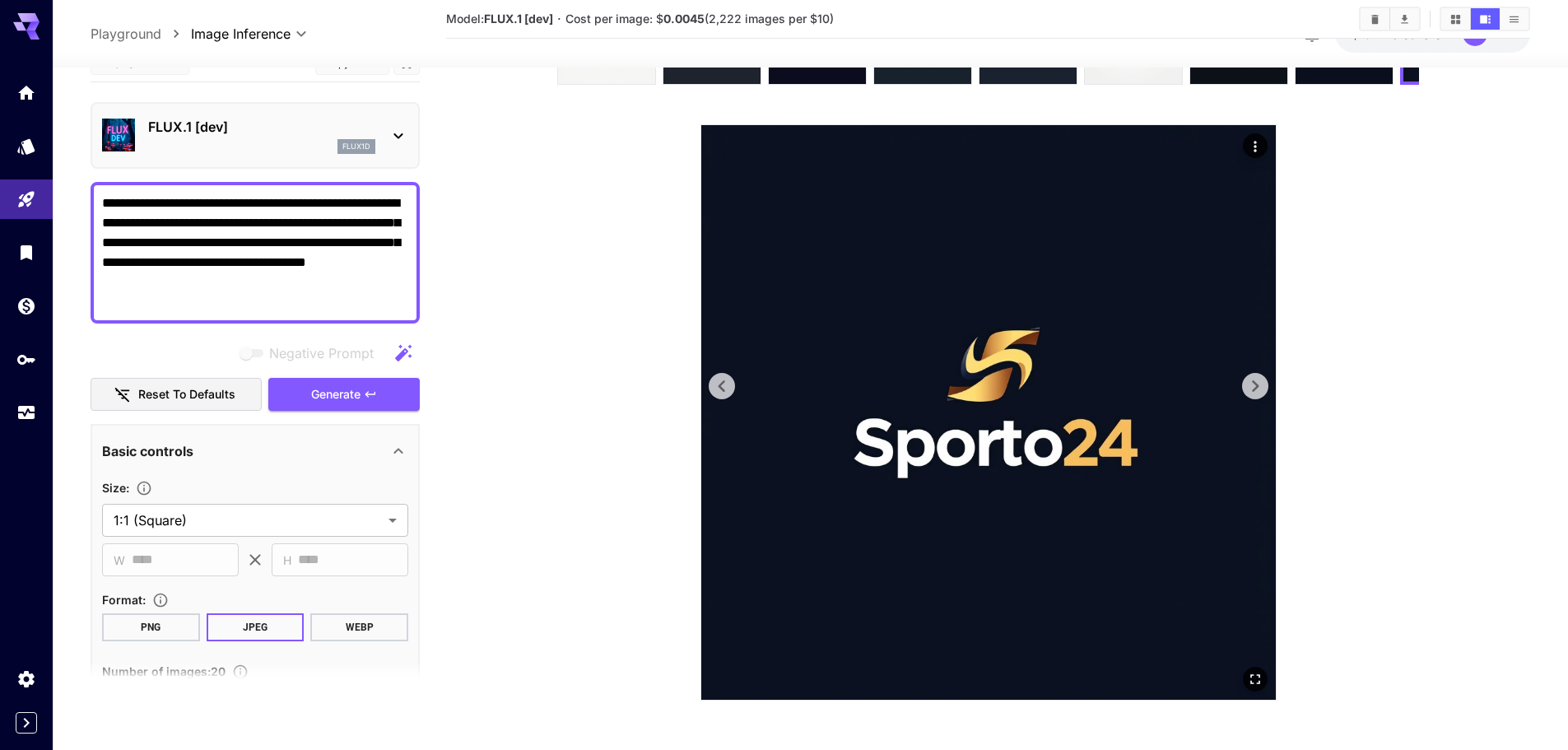
click at [1253, 384] on icon at bounding box center [1255, 386] width 25 height 25
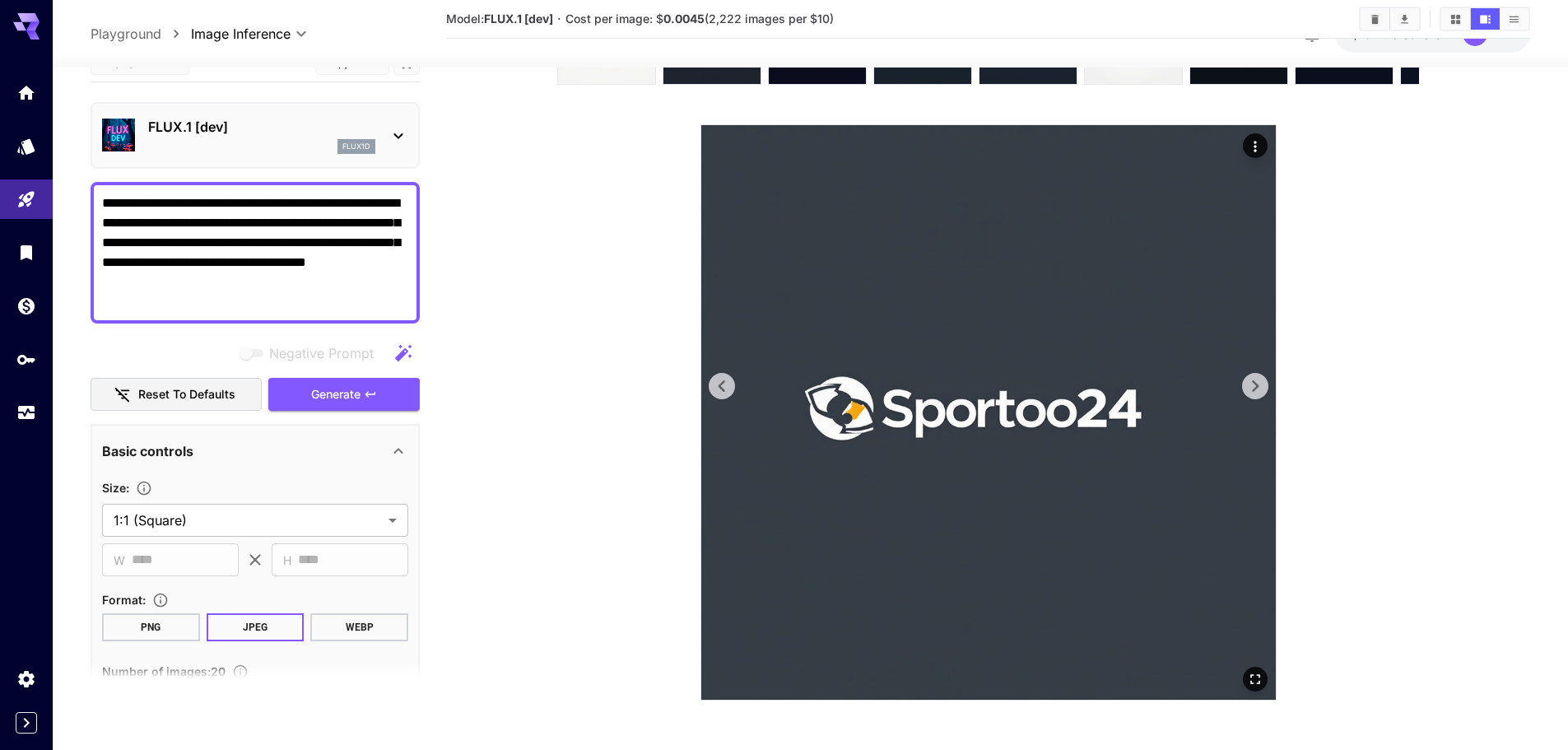
click at [1253, 384] on icon at bounding box center [1255, 386] width 25 height 25
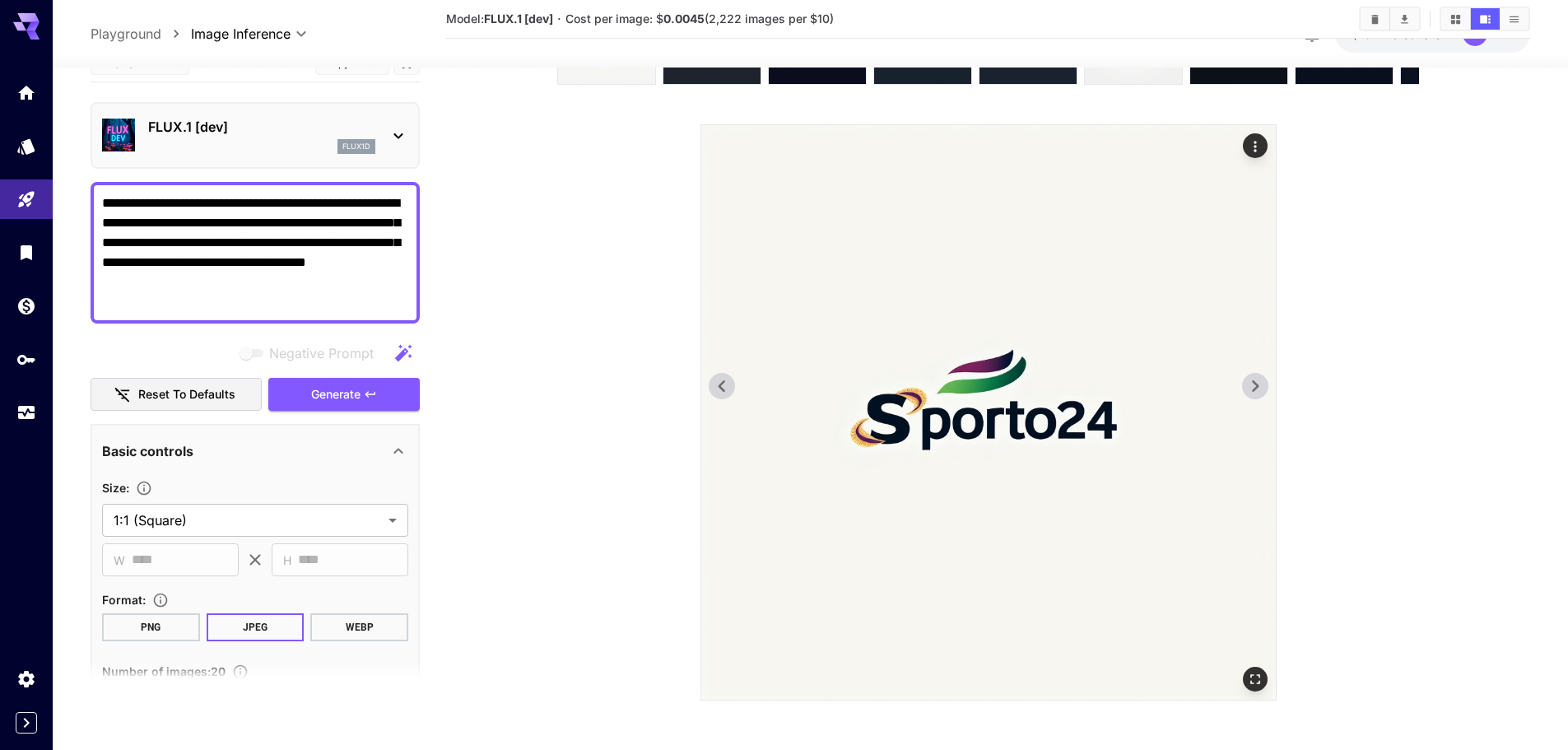
click at [1253, 384] on icon at bounding box center [1255, 386] width 25 height 25
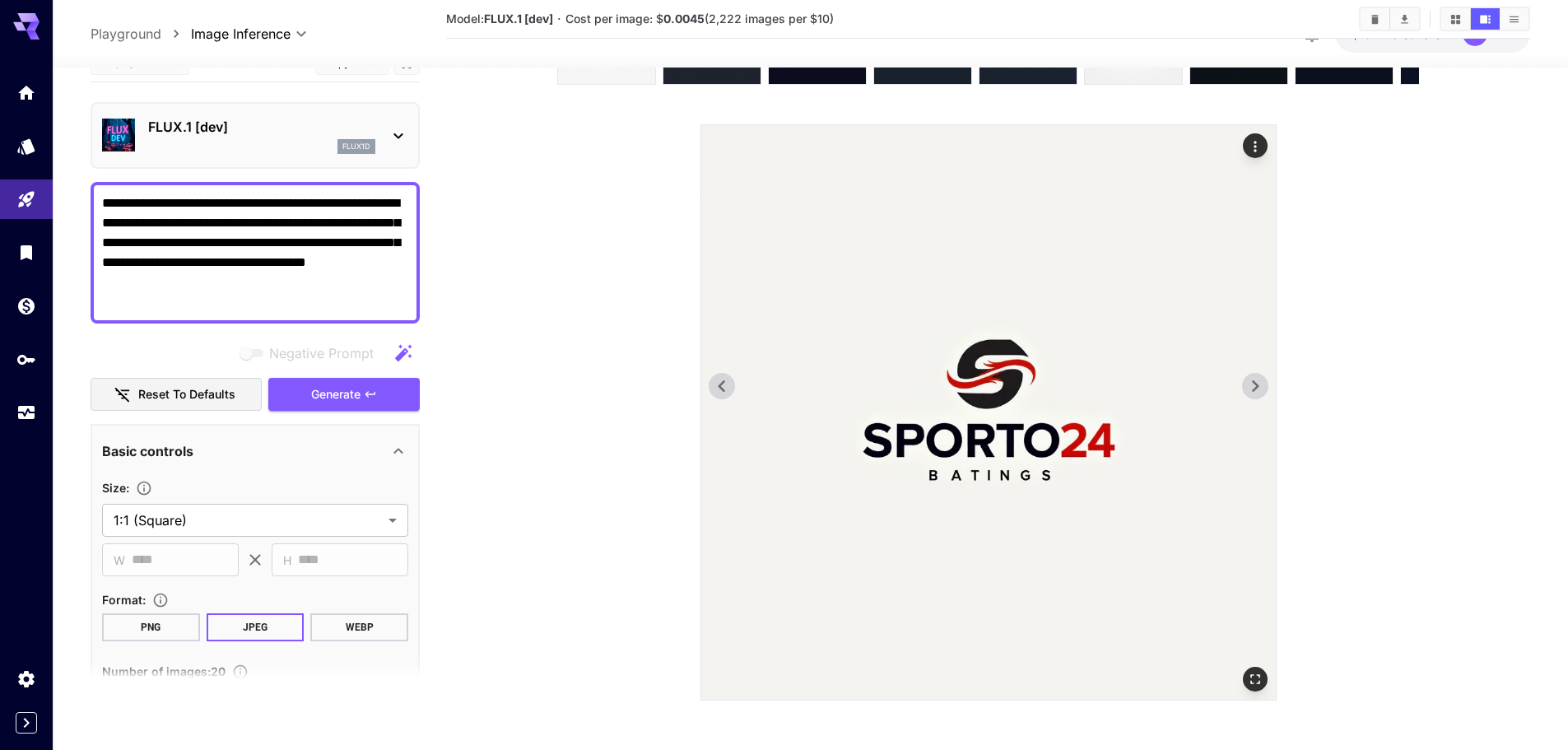
click at [1253, 384] on icon at bounding box center [1255, 386] width 25 height 25
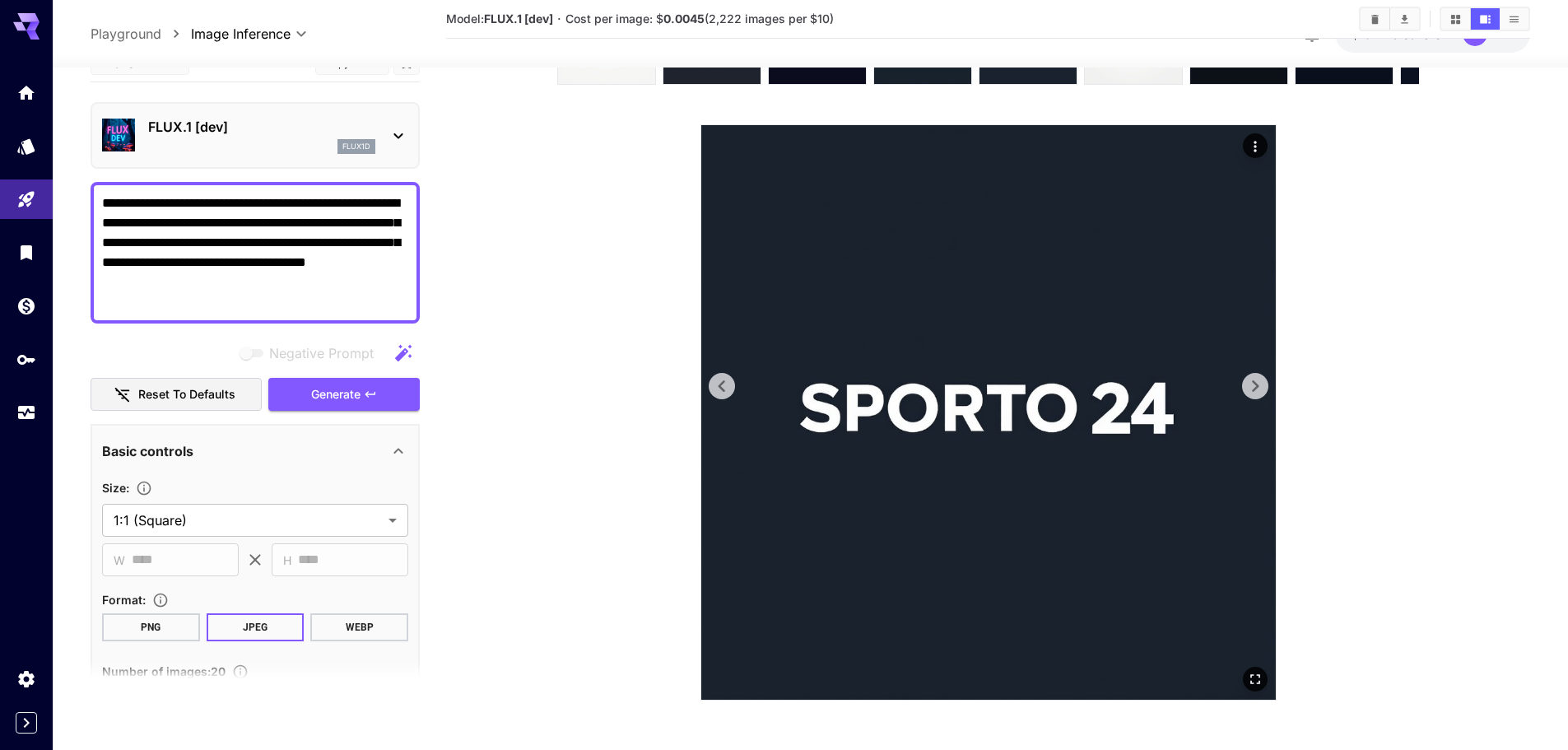
click at [1253, 384] on icon at bounding box center [1255, 386] width 25 height 25
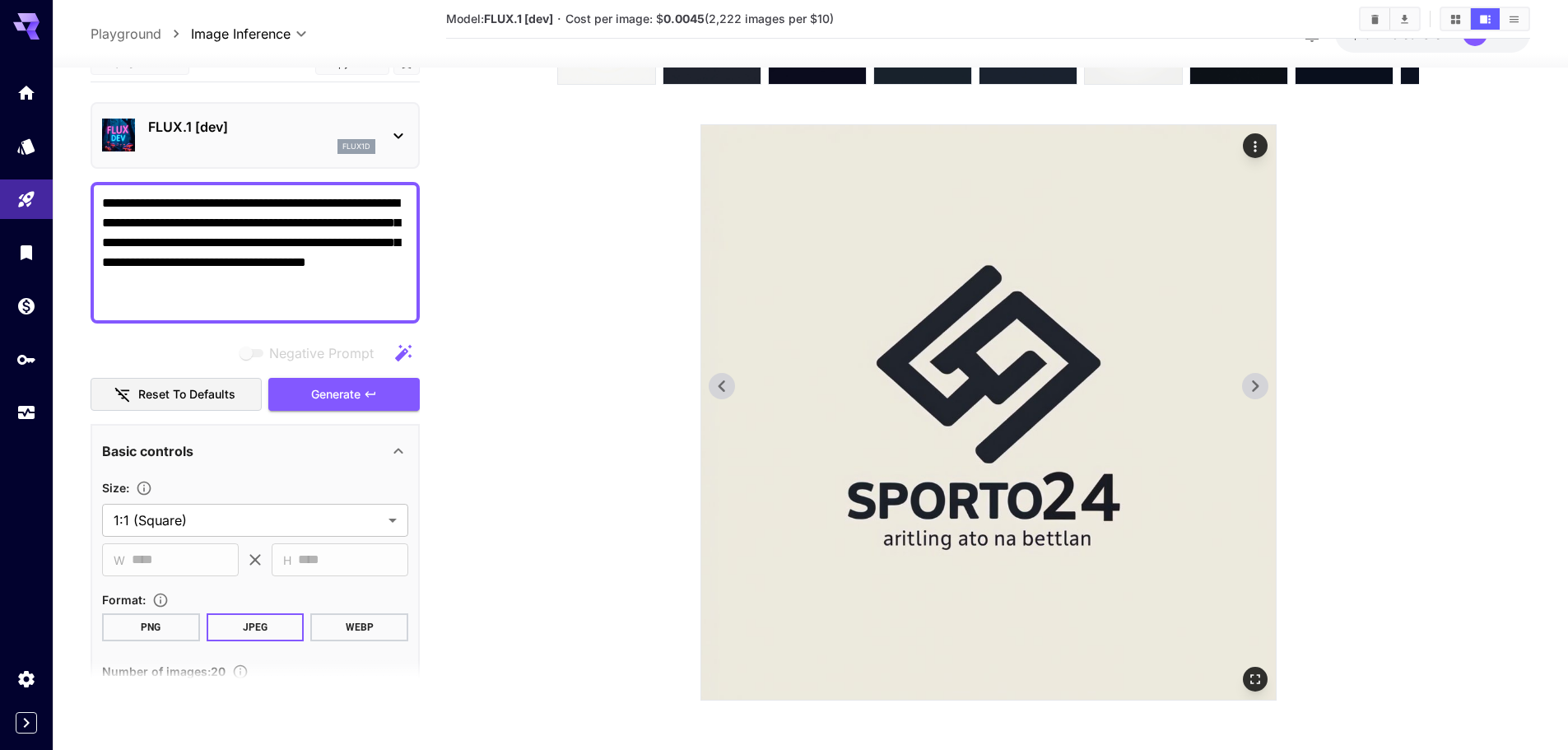
click at [1253, 384] on icon at bounding box center [1255, 386] width 25 height 25
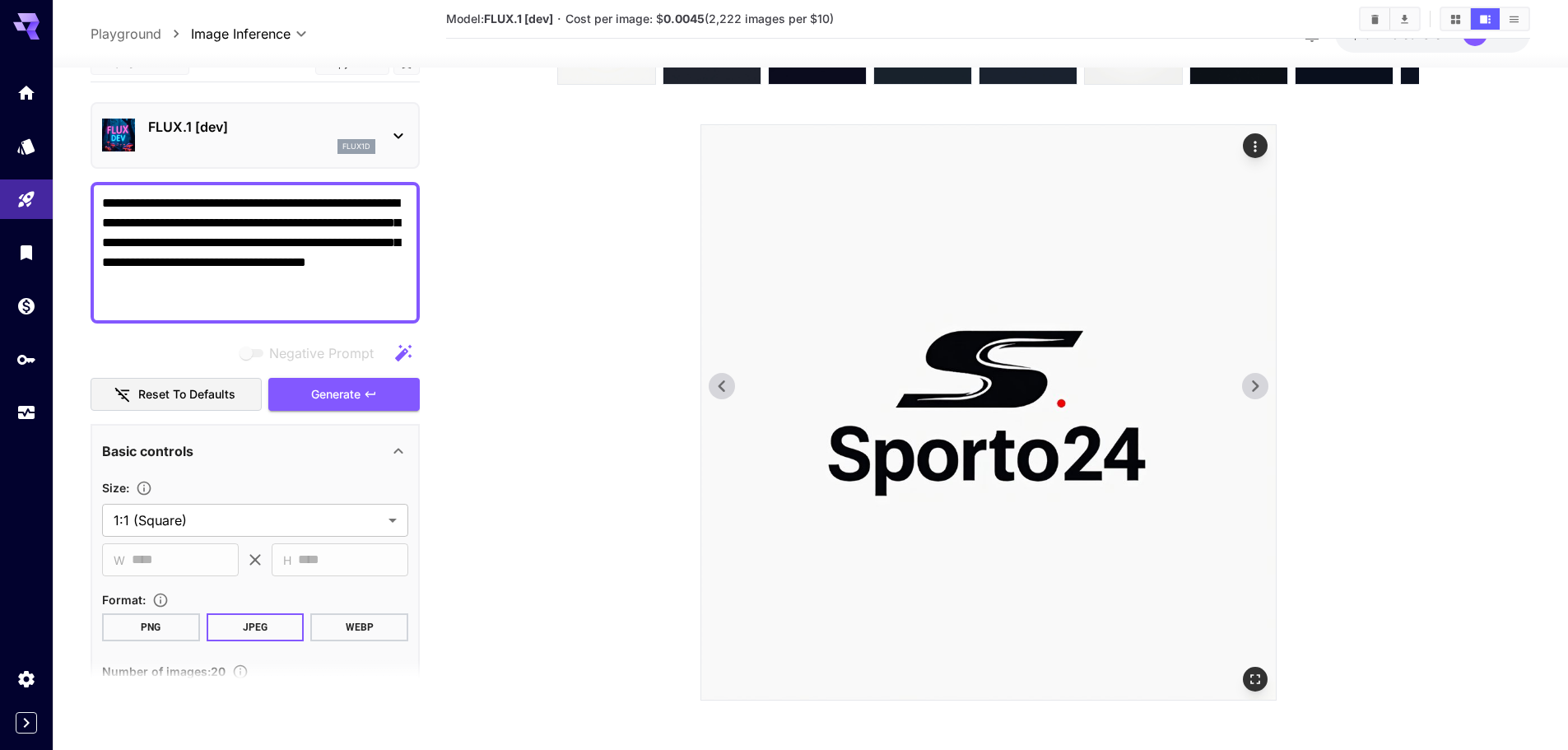
click at [1253, 384] on icon at bounding box center [1255, 386] width 25 height 25
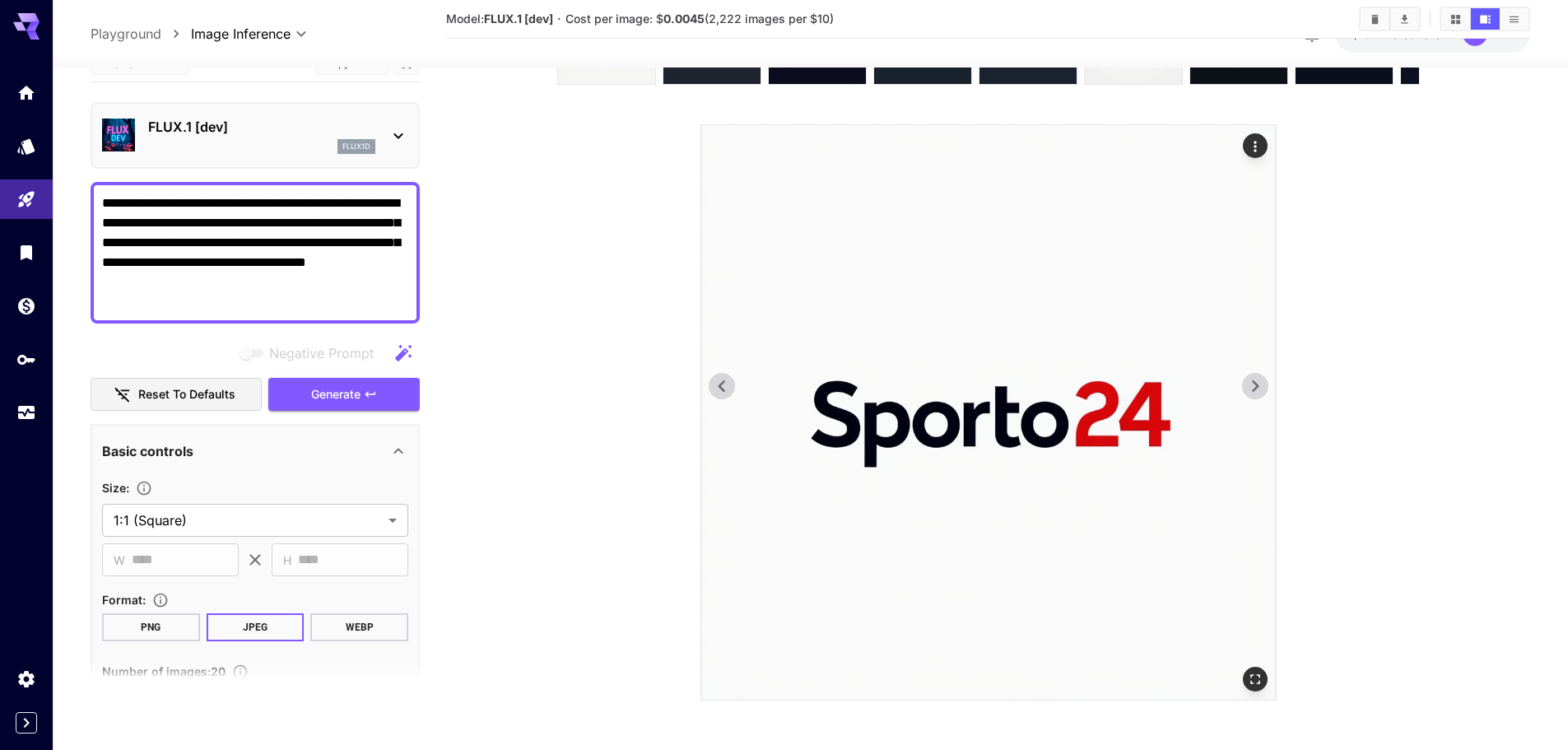
click at [1253, 384] on icon at bounding box center [1255, 386] width 25 height 25
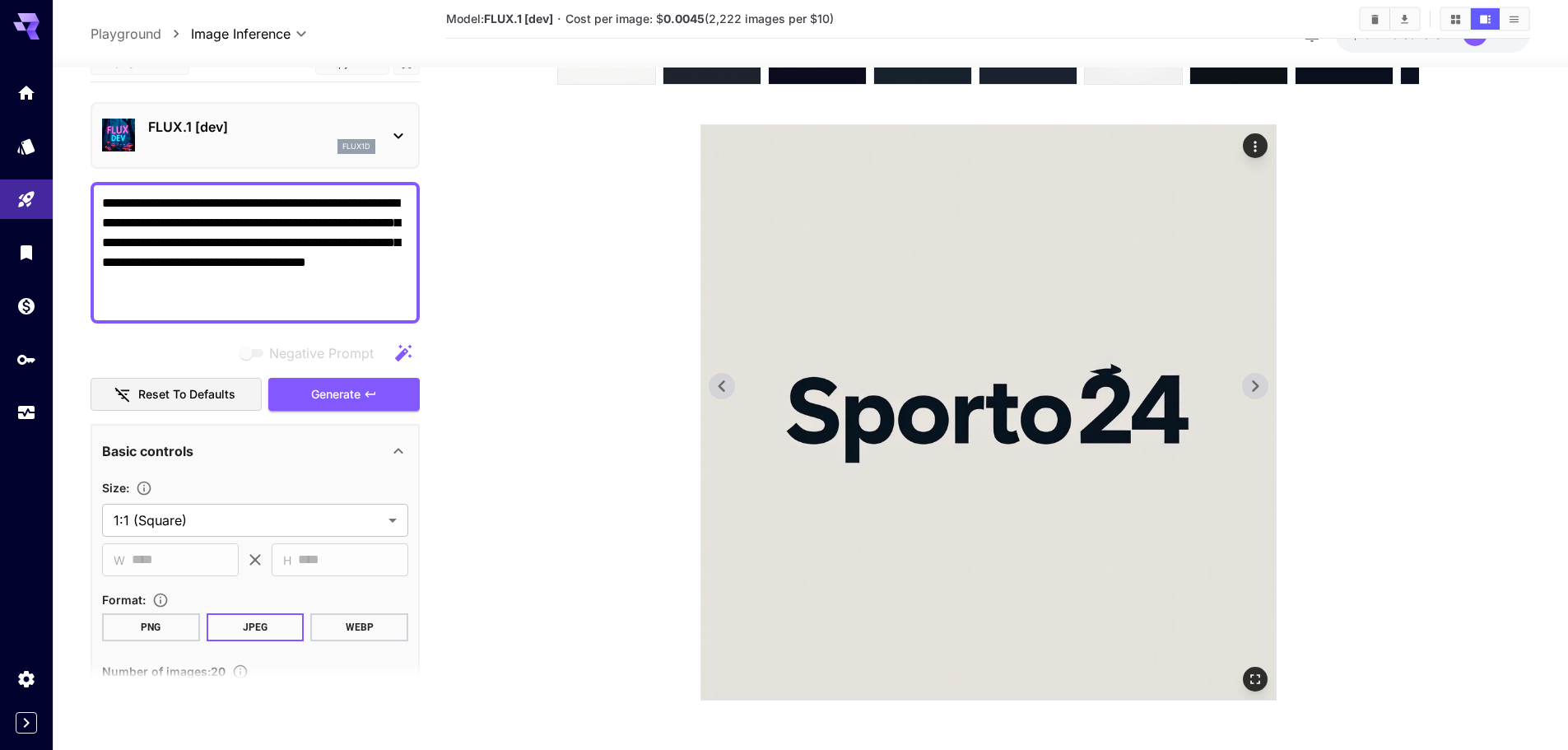
click at [1253, 384] on icon at bounding box center [1255, 386] width 25 height 25
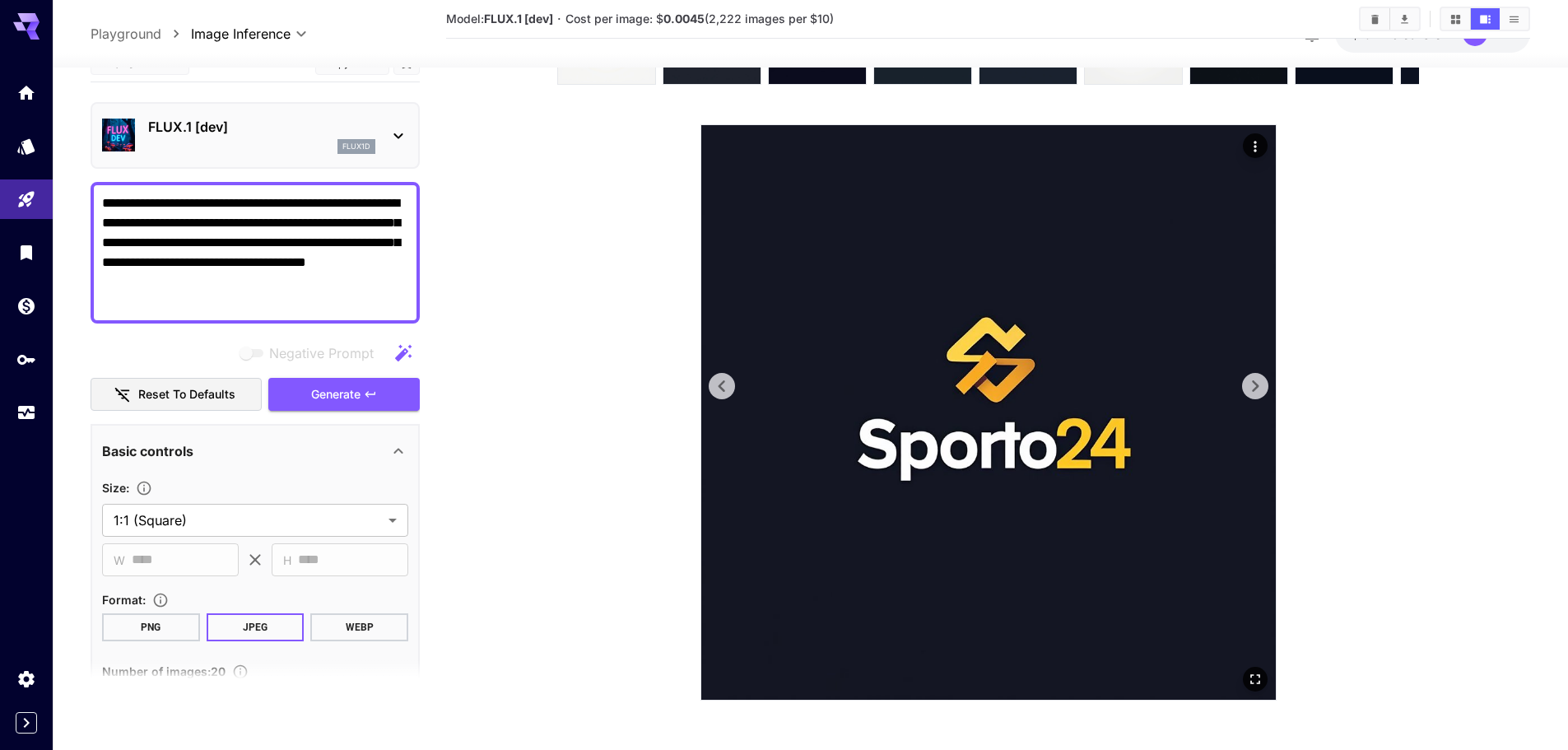
click at [1253, 384] on icon at bounding box center [1255, 386] width 25 height 25
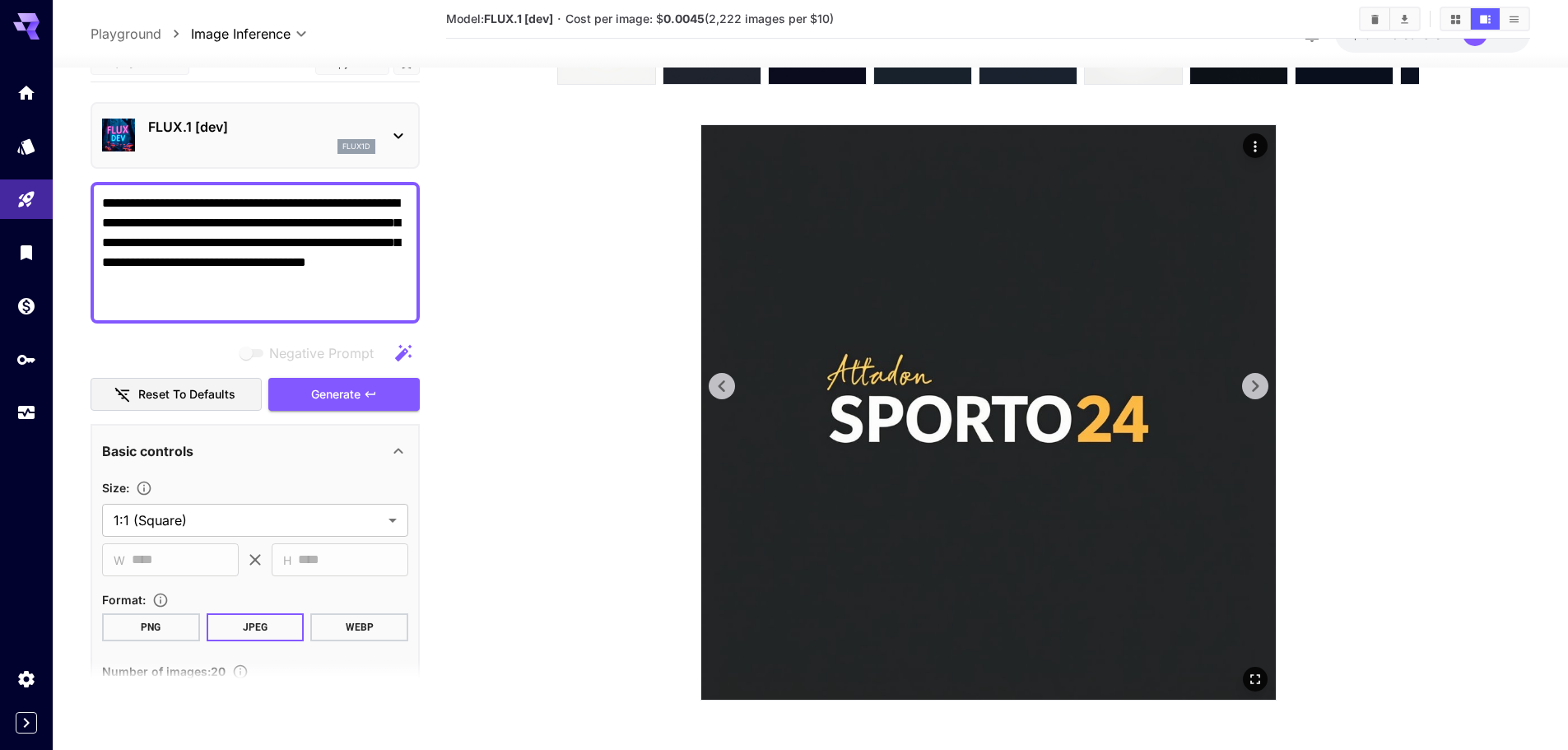
click at [1253, 384] on icon at bounding box center [1255, 386] width 25 height 25
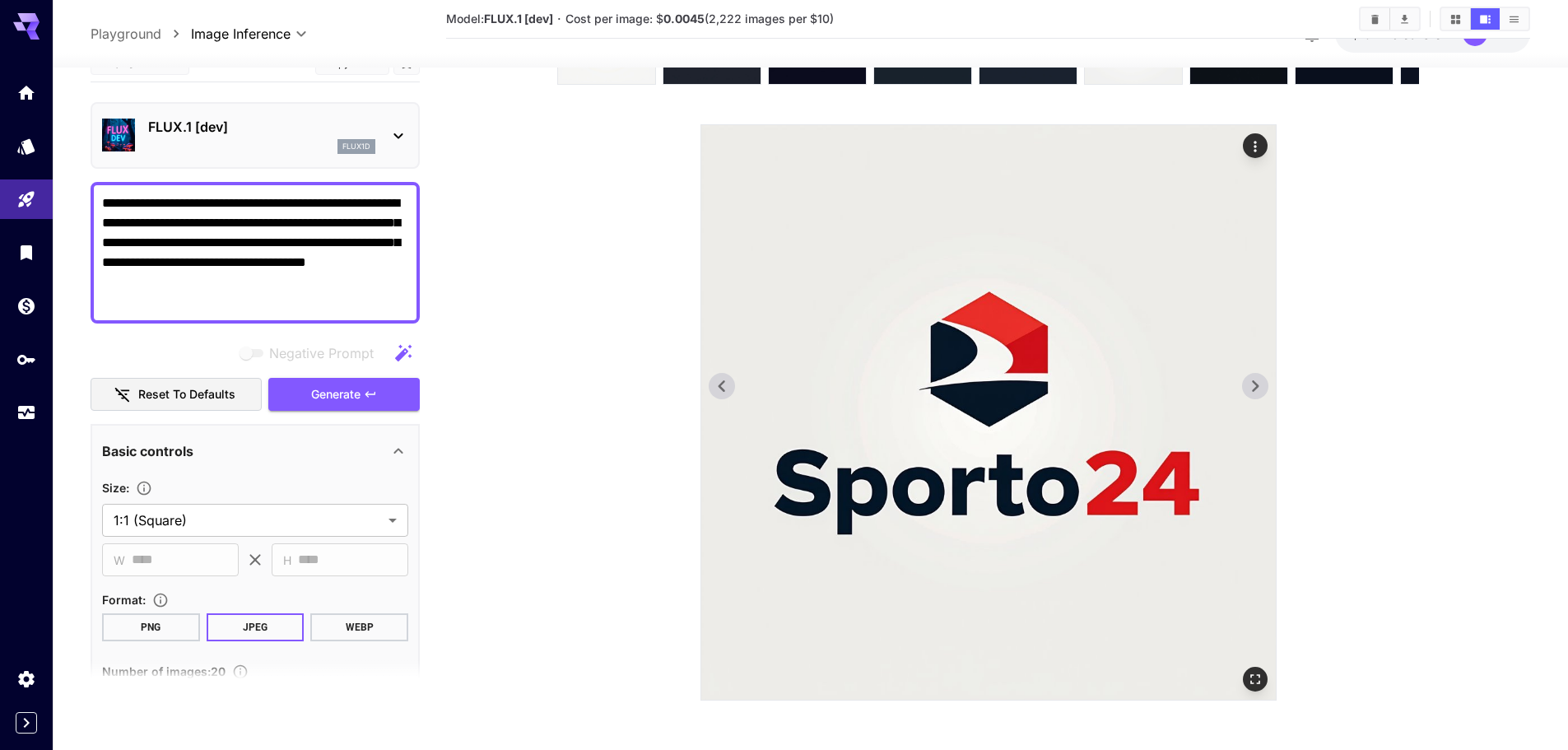
click at [1253, 384] on icon at bounding box center [1255, 386] width 25 height 25
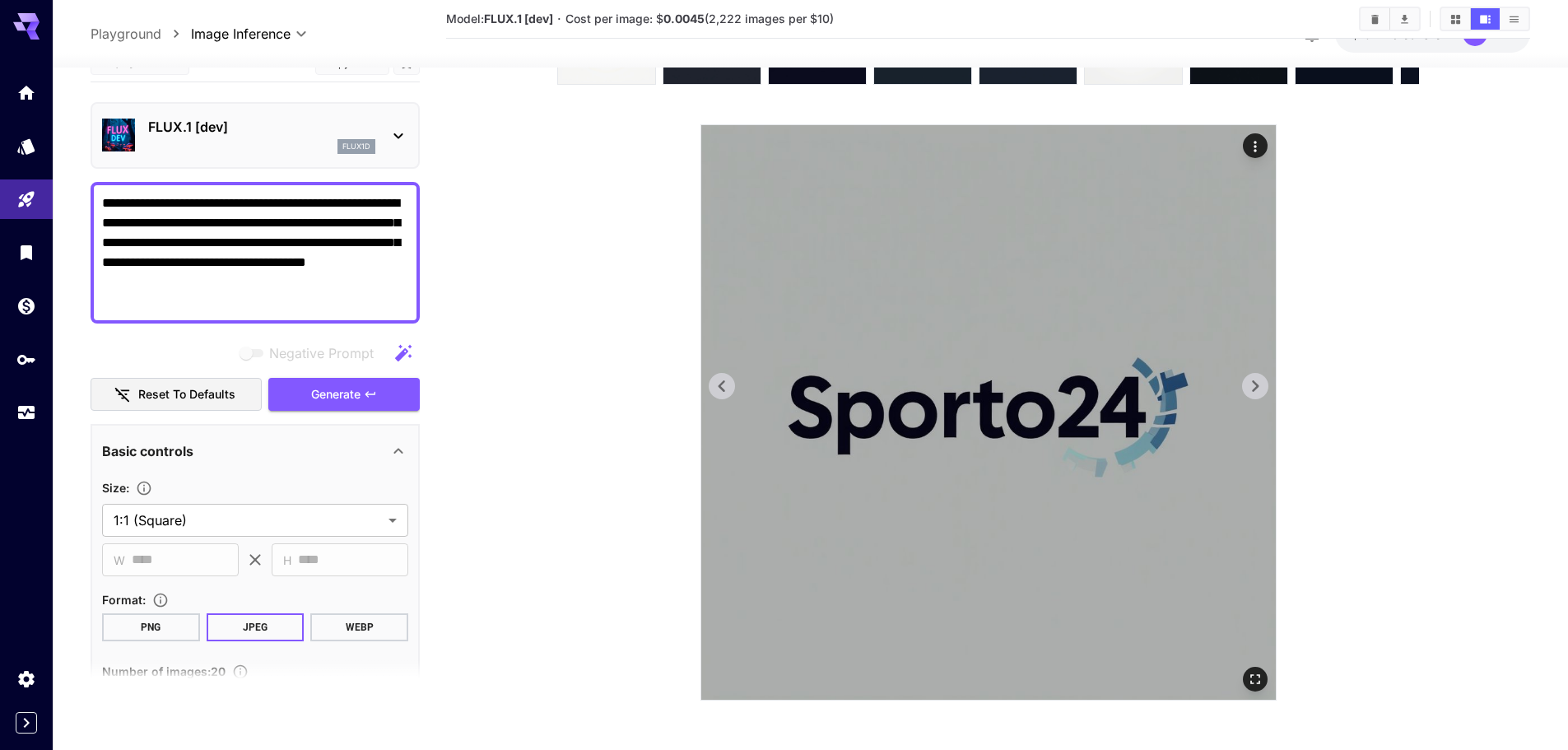
click at [705, 390] on img at bounding box center [988, 412] width 574 height 574
click at [1245, 393] on icon at bounding box center [1255, 386] width 25 height 25
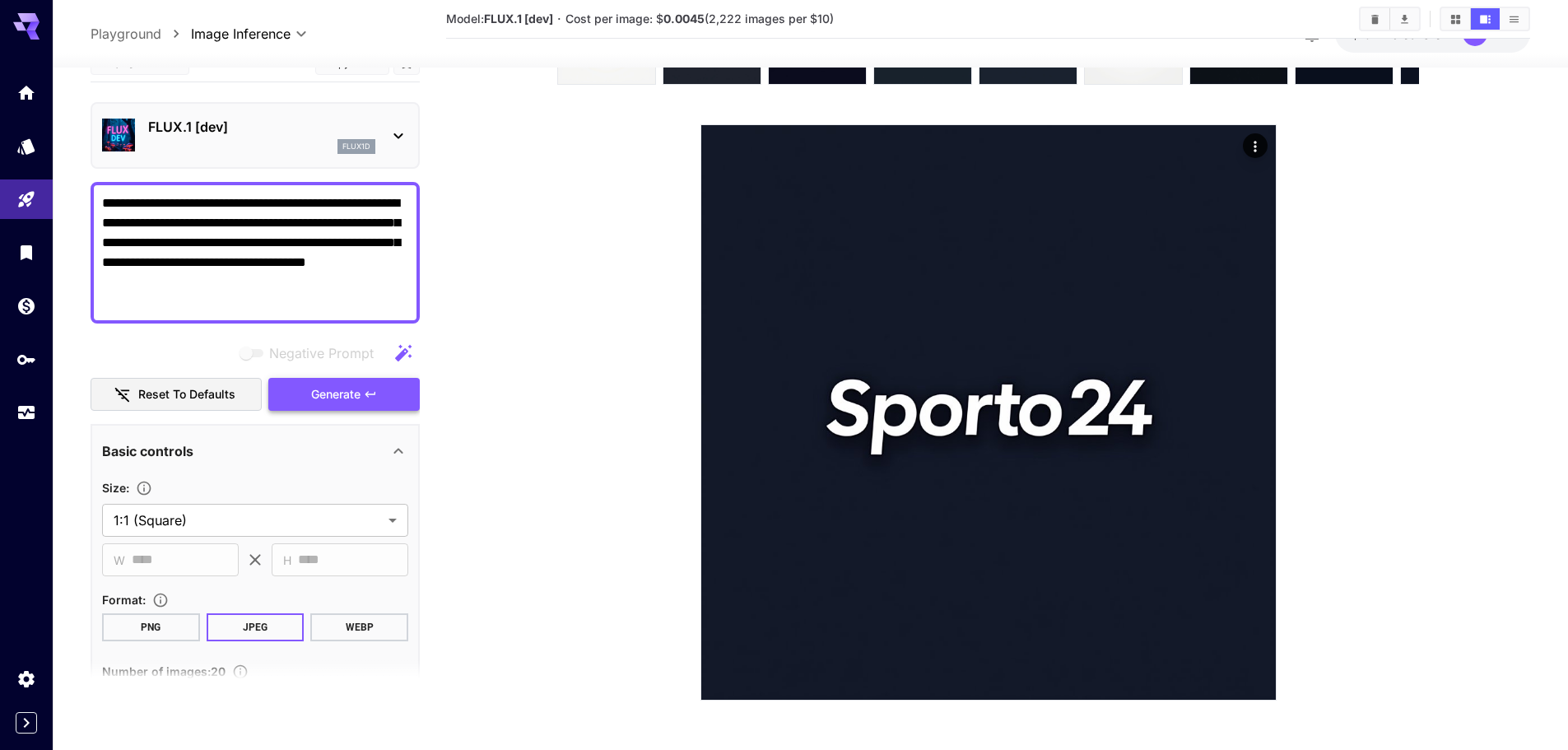
click at [351, 384] on span "Generate" at bounding box center [336, 394] width 50 height 21
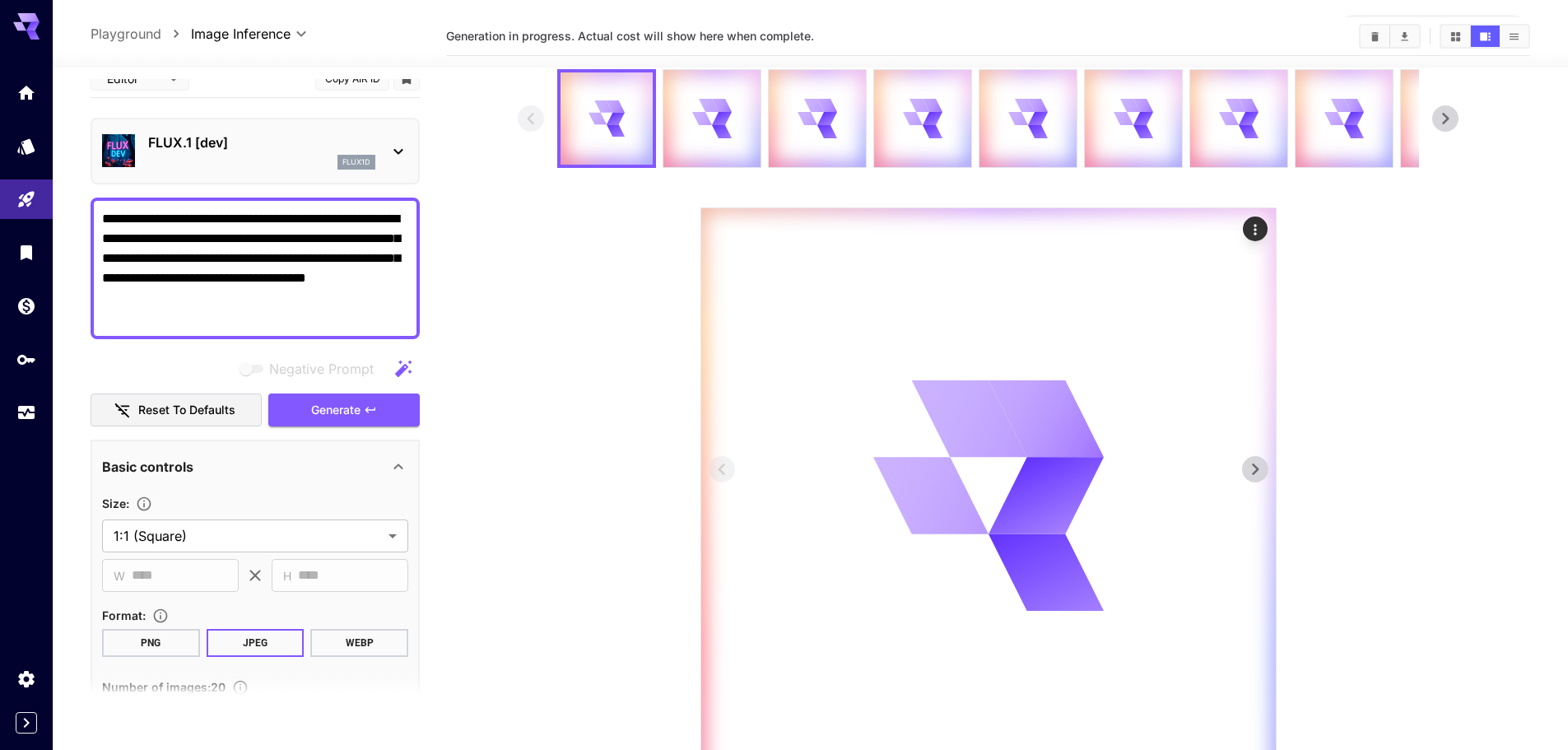
scroll to position [82, 0]
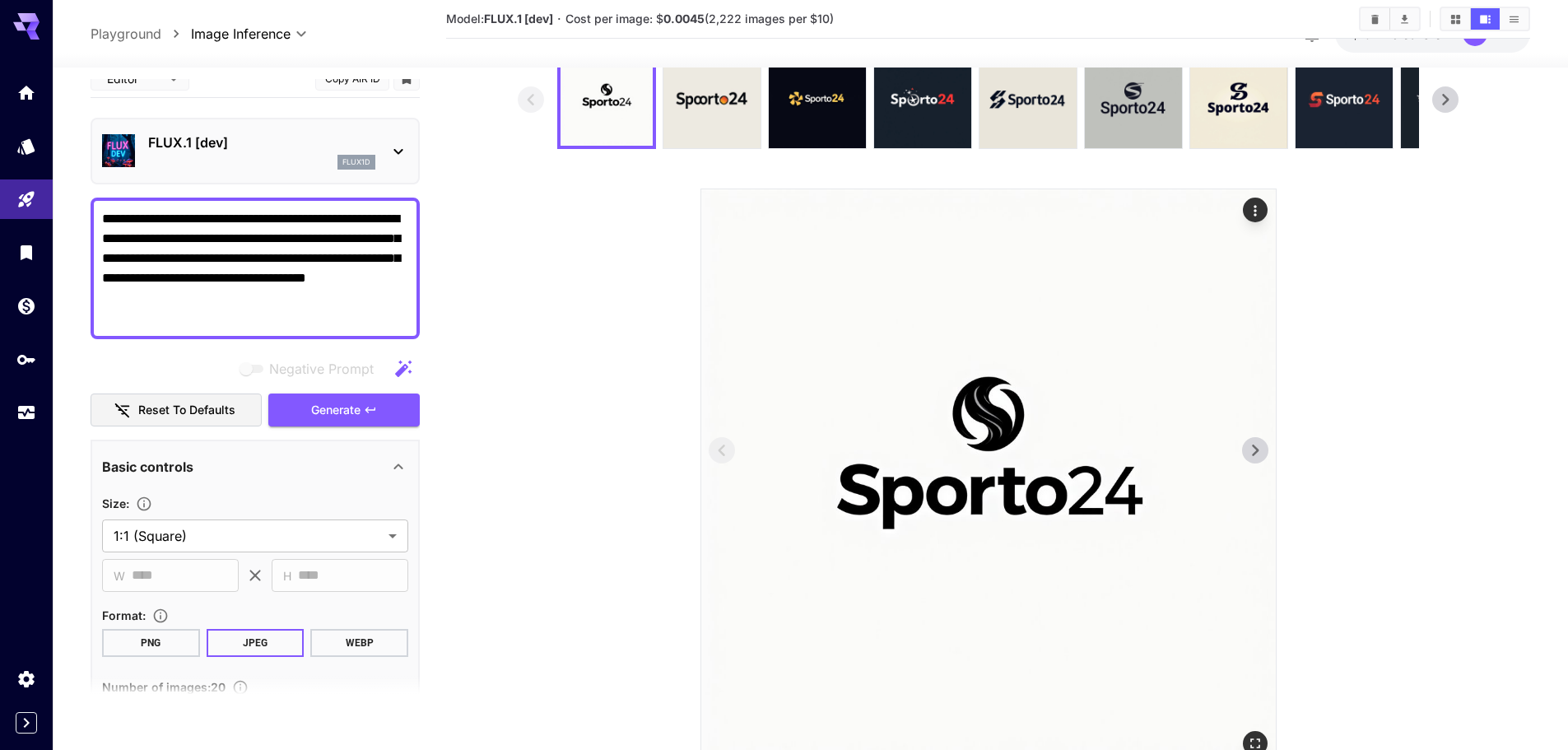
click at [1255, 460] on icon at bounding box center [1255, 450] width 25 height 25
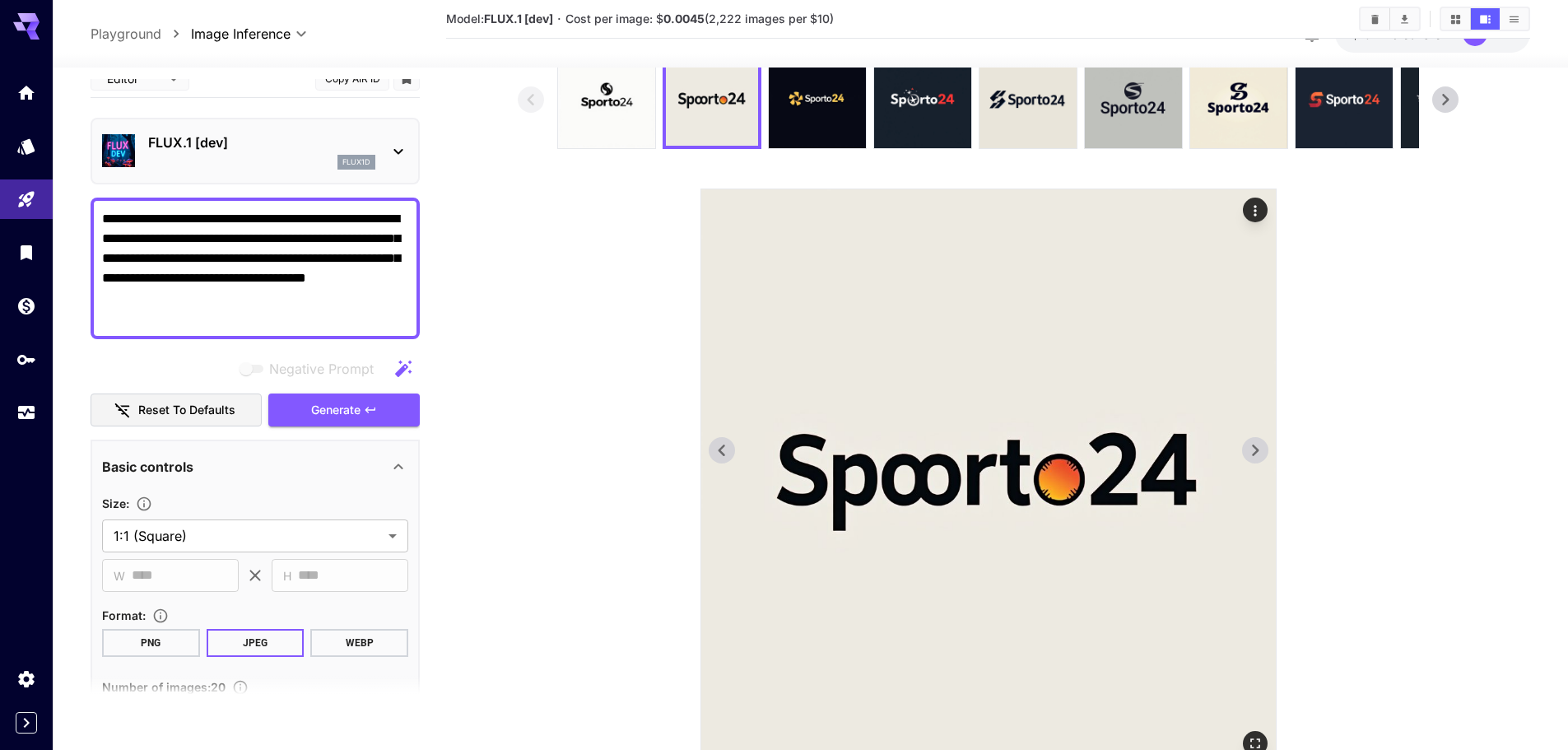
click at [1255, 460] on icon at bounding box center [1255, 450] width 25 height 25
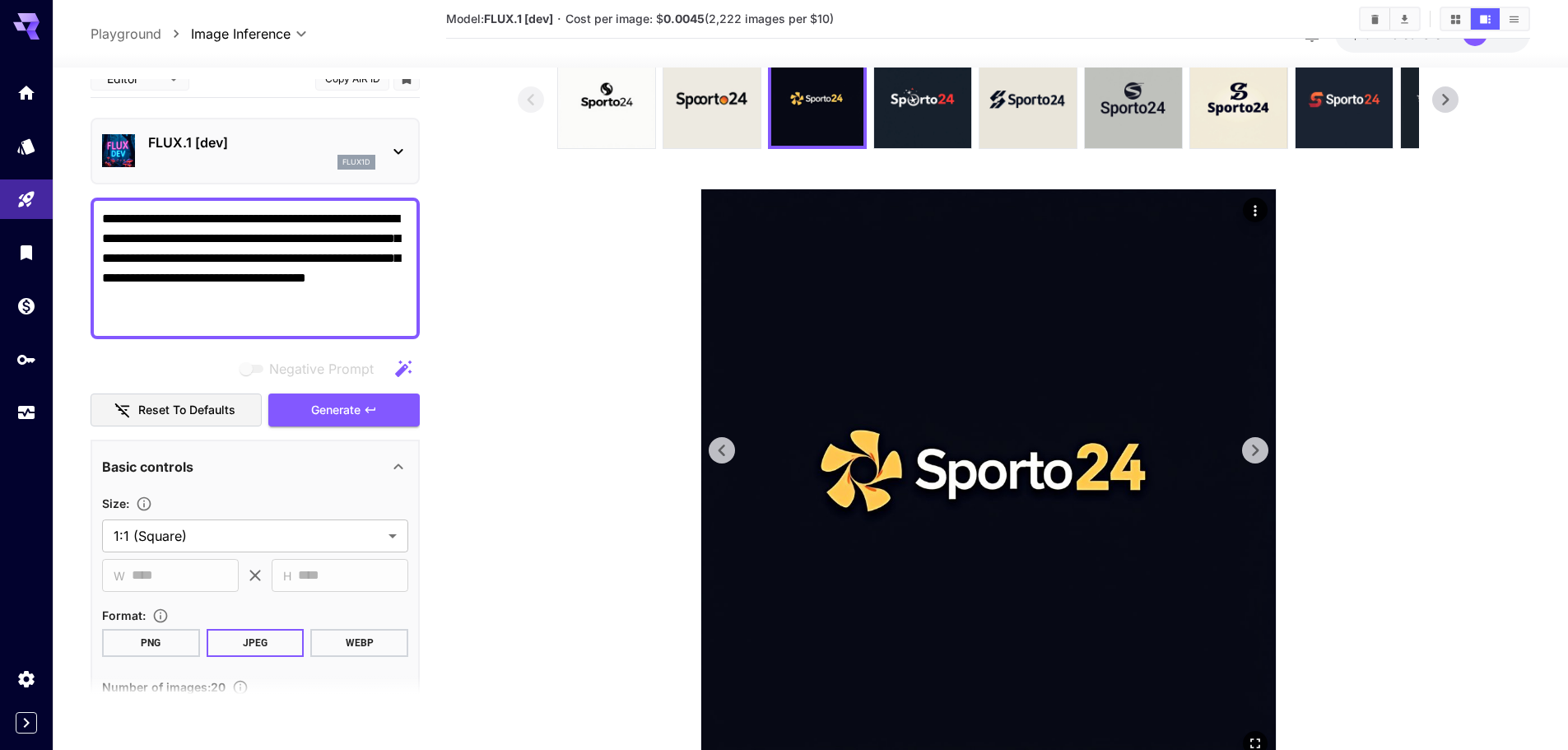
click at [1255, 460] on icon at bounding box center [1255, 450] width 25 height 25
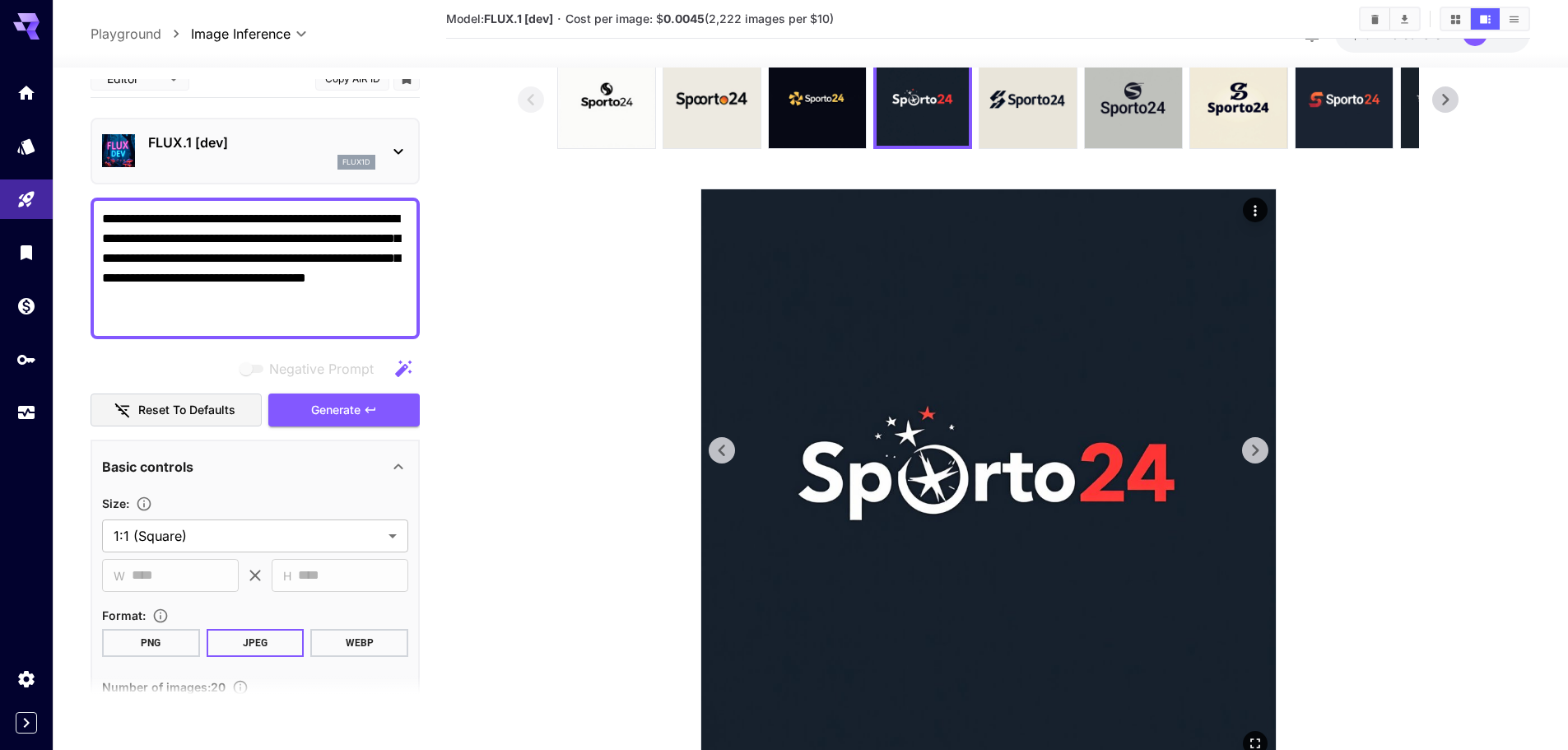
click at [1255, 460] on icon at bounding box center [1255, 450] width 25 height 25
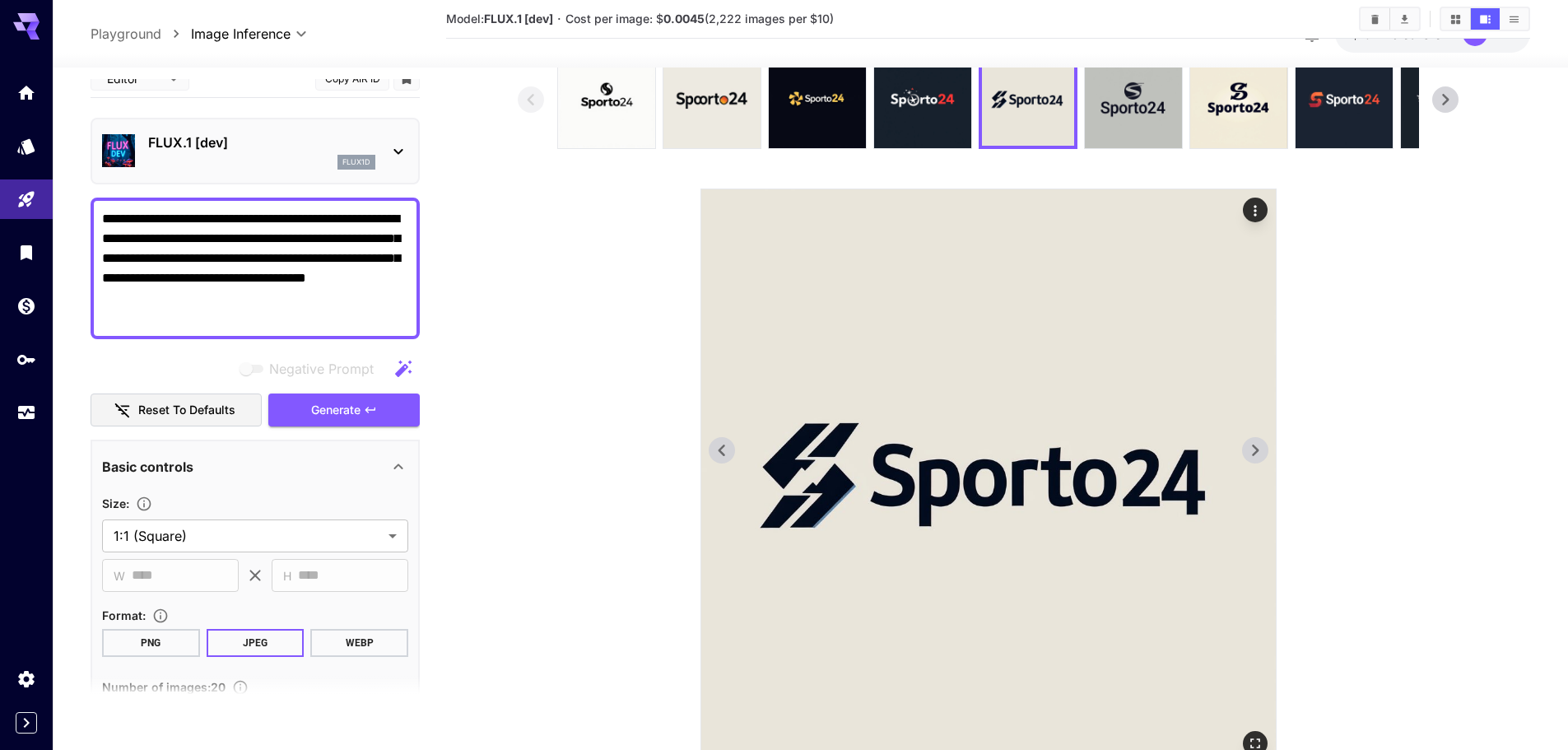
click at [1255, 460] on icon at bounding box center [1255, 450] width 25 height 25
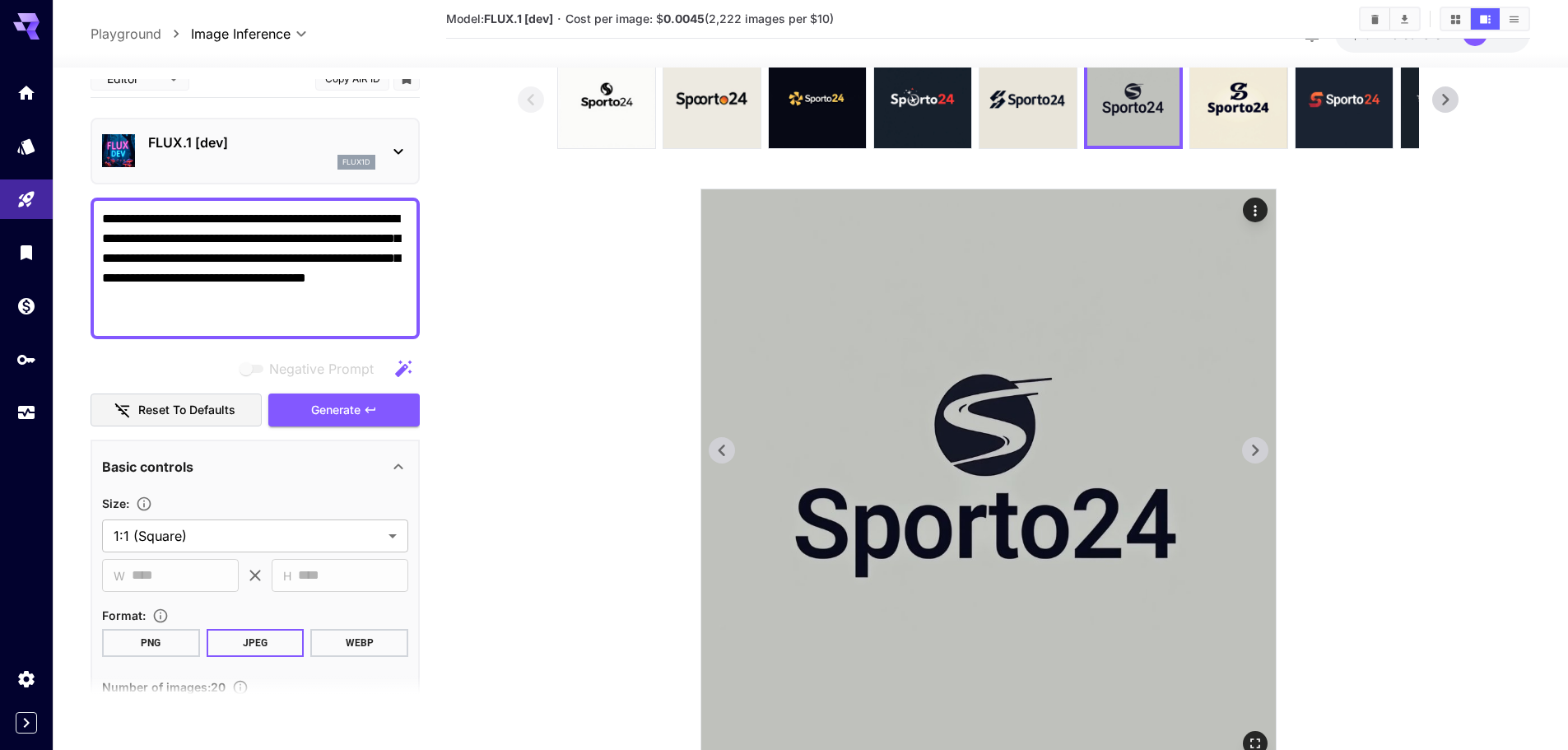
click at [1255, 460] on icon at bounding box center [1255, 450] width 25 height 25
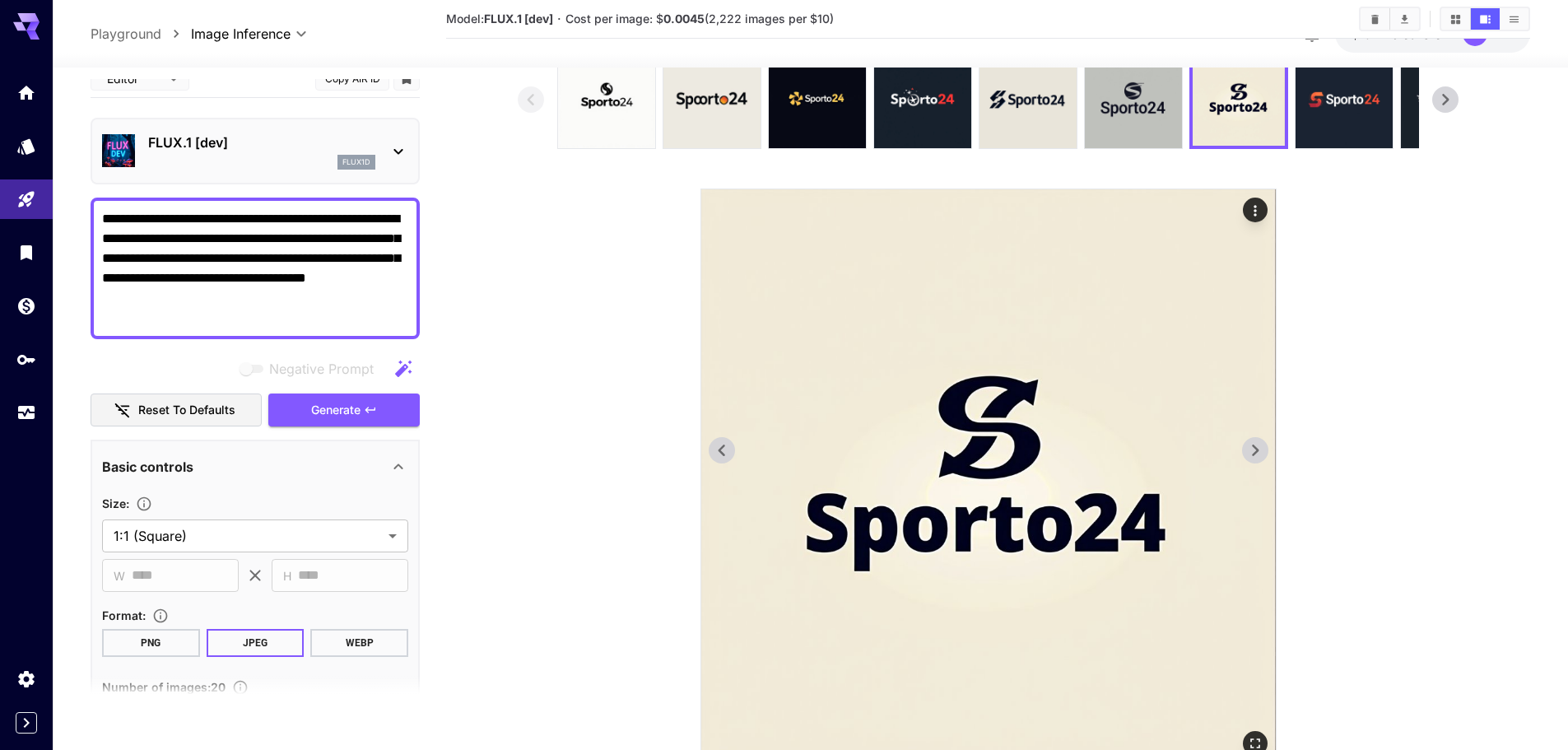
click at [1255, 460] on icon at bounding box center [1255, 450] width 25 height 25
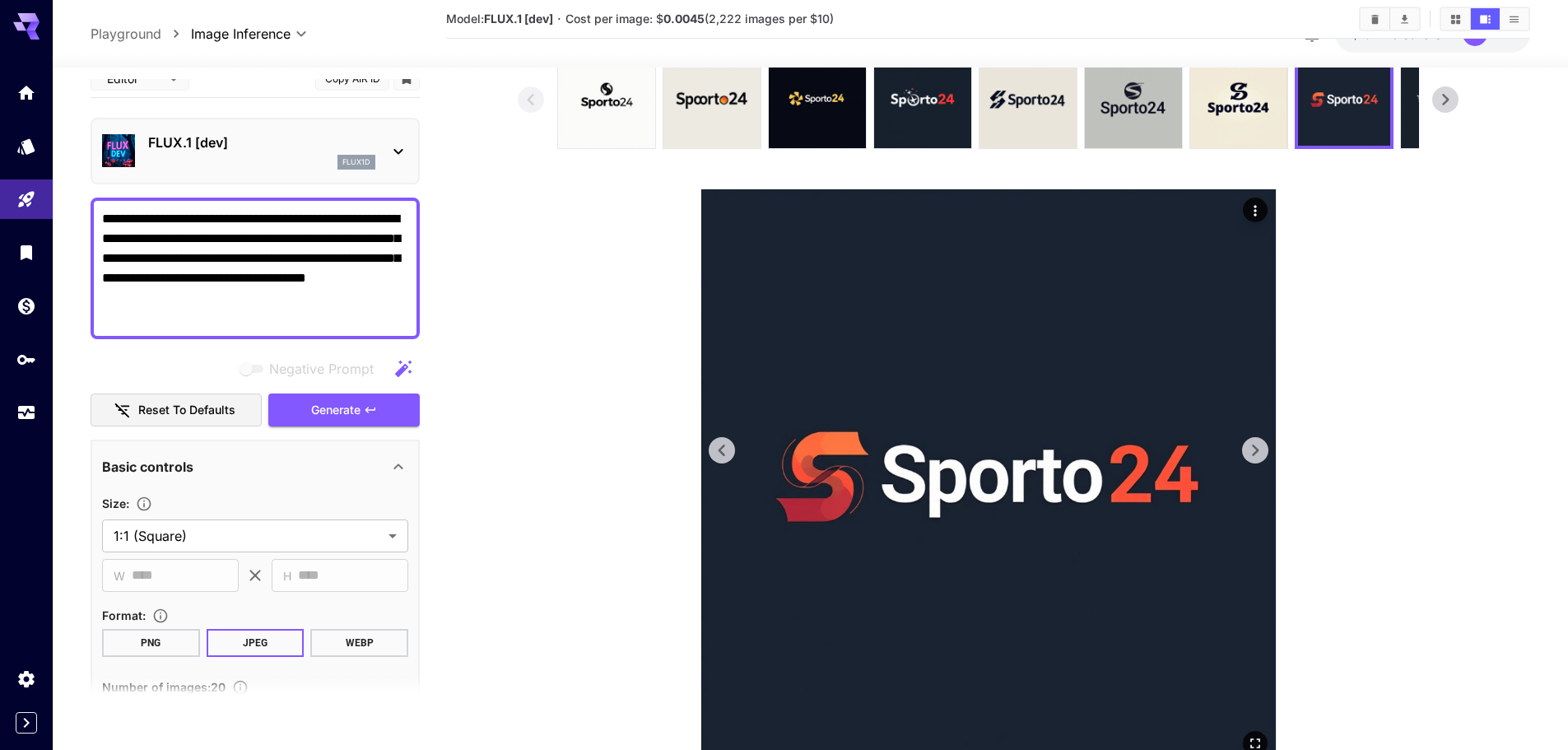
click at [1255, 460] on icon at bounding box center [1255, 450] width 25 height 25
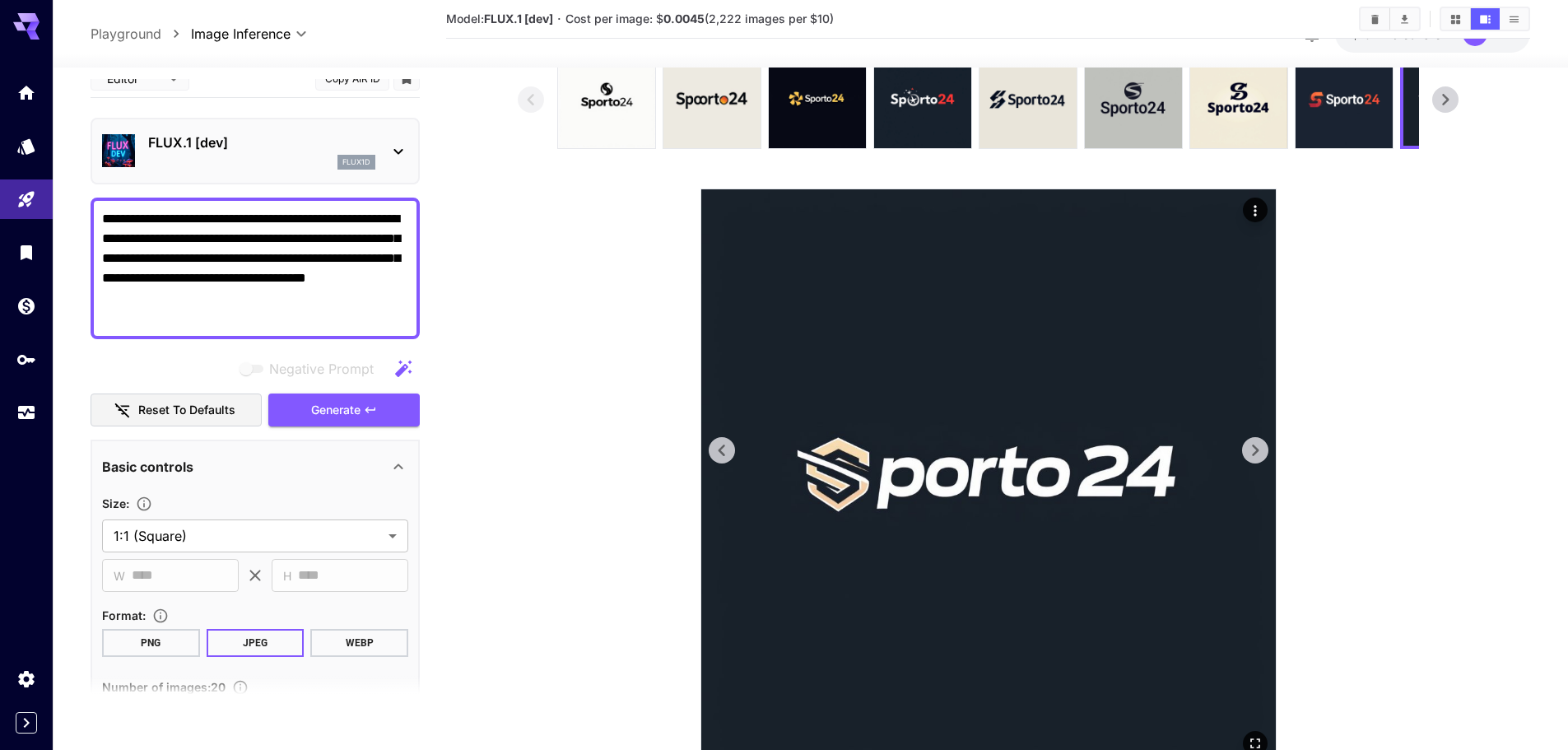
click at [1255, 460] on icon at bounding box center [1255, 450] width 25 height 25
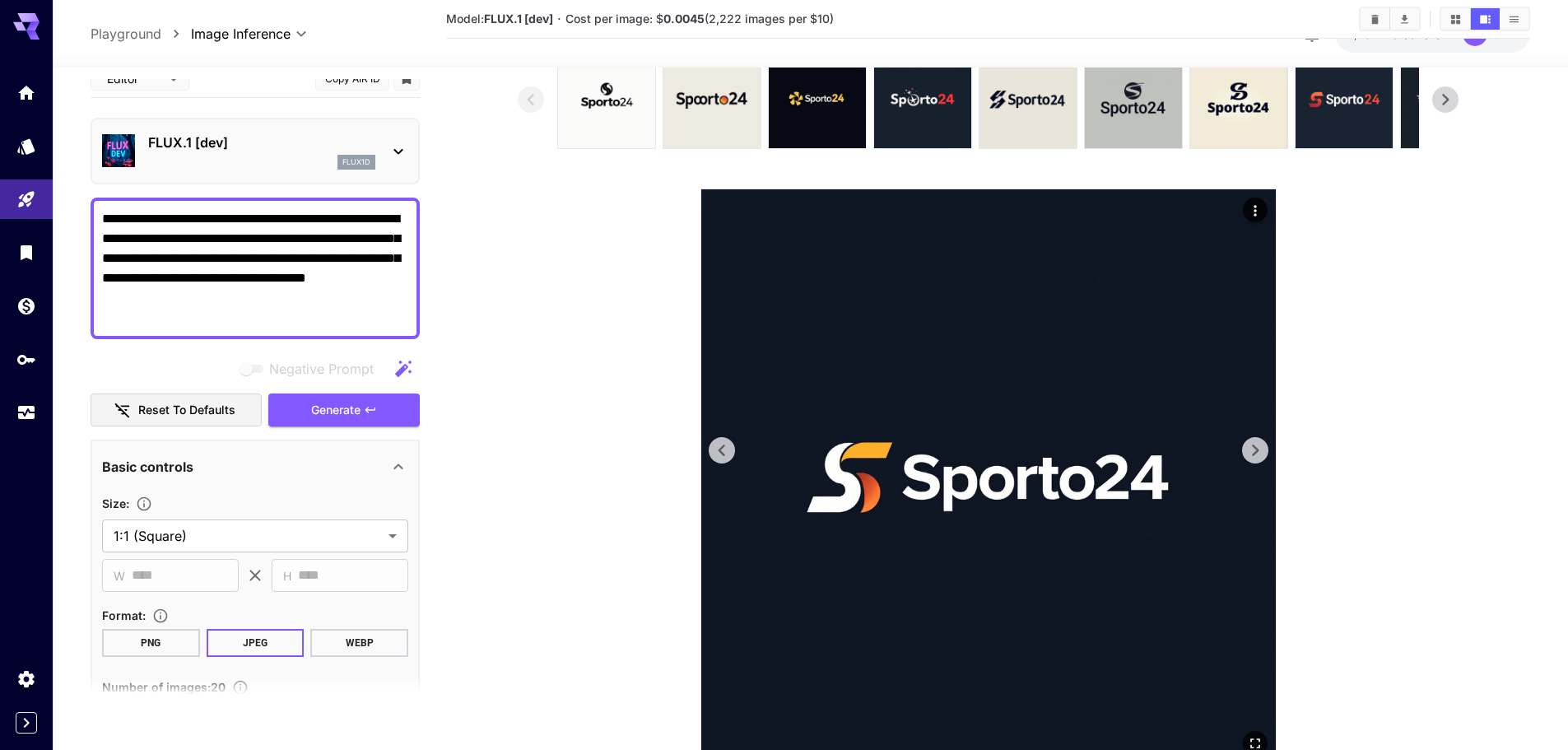
click at [1255, 460] on icon at bounding box center [1255, 450] width 25 height 25
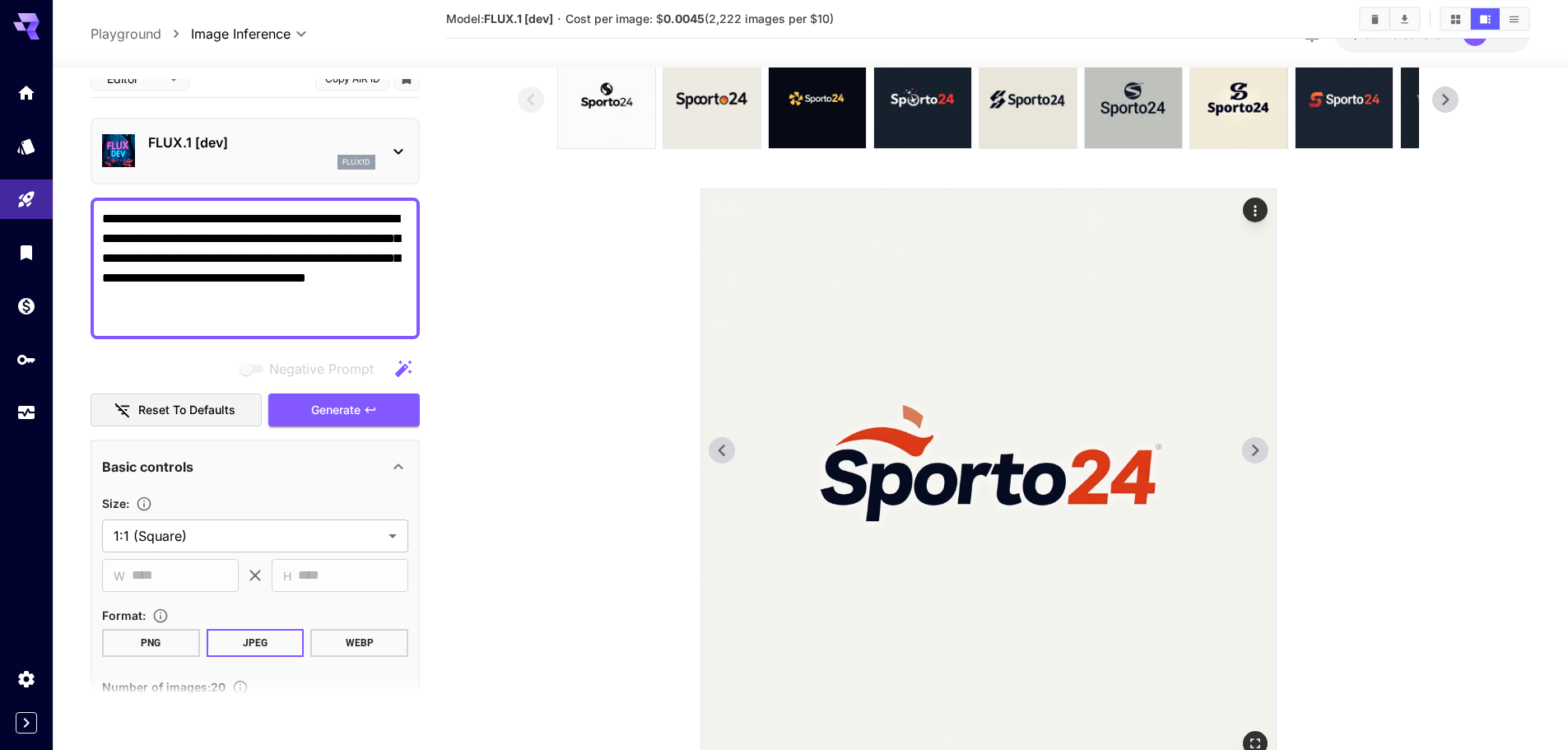
click at [1255, 460] on icon at bounding box center [1255, 450] width 25 height 25
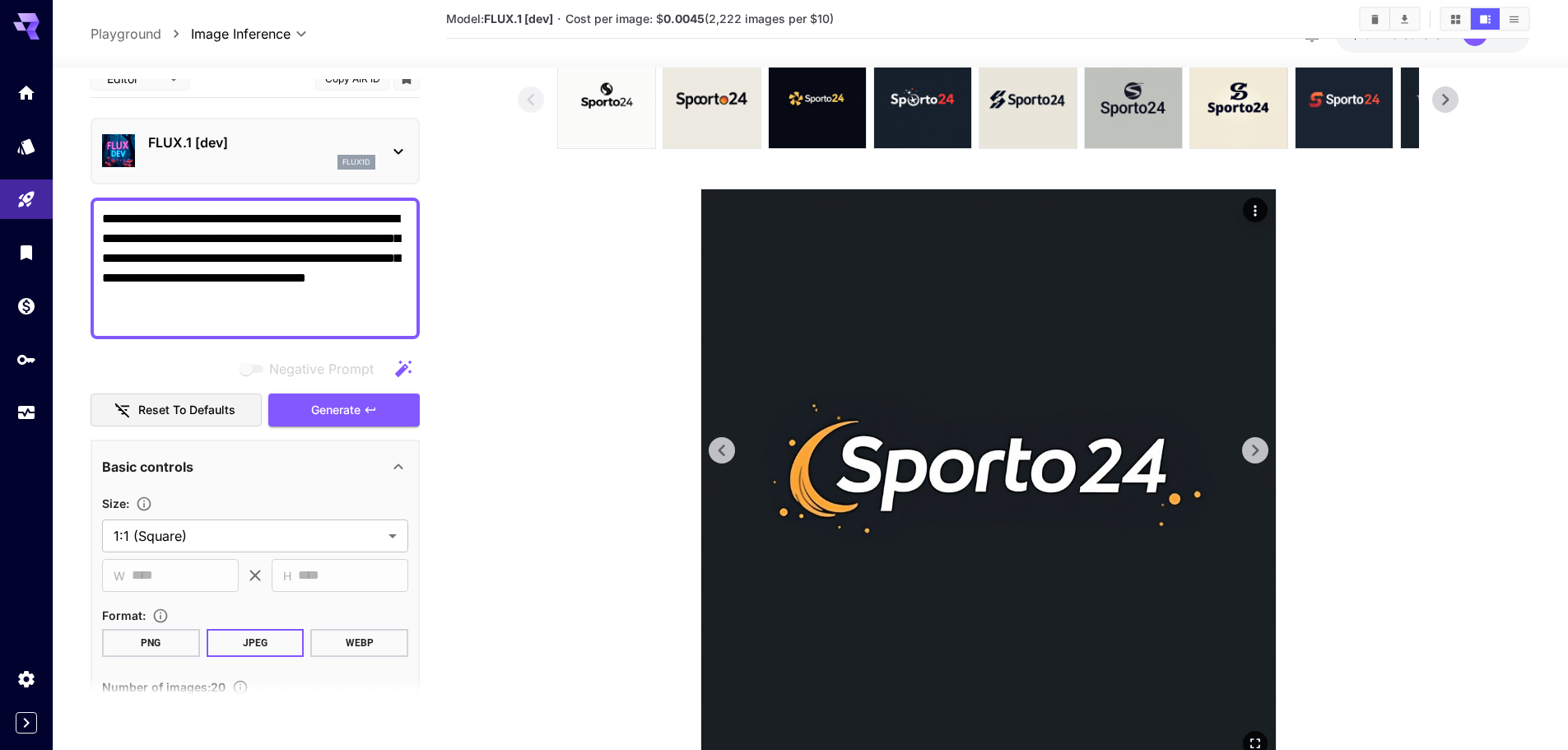
click at [1255, 460] on icon at bounding box center [1255, 450] width 25 height 25
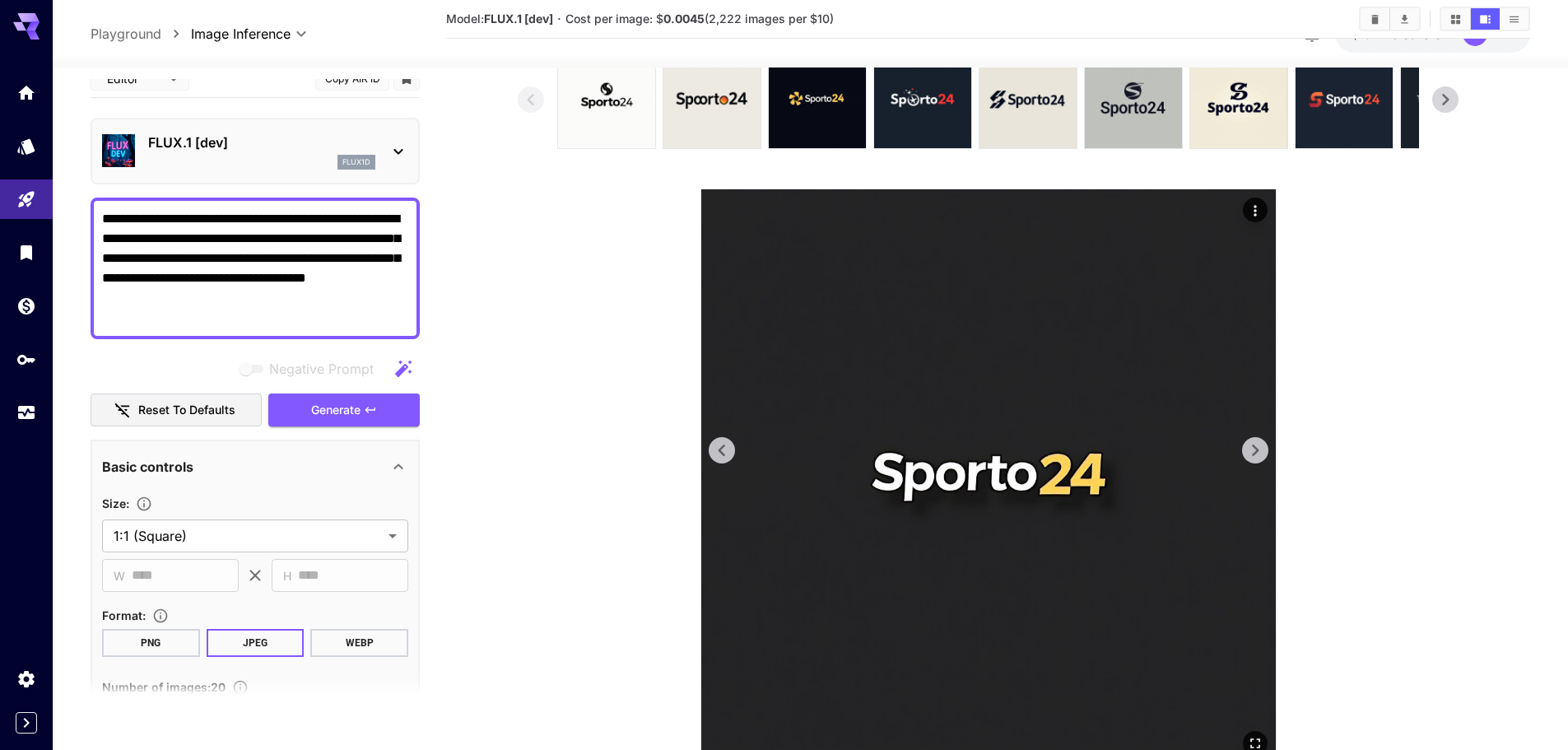
click at [1255, 460] on icon at bounding box center [1255, 450] width 25 height 25
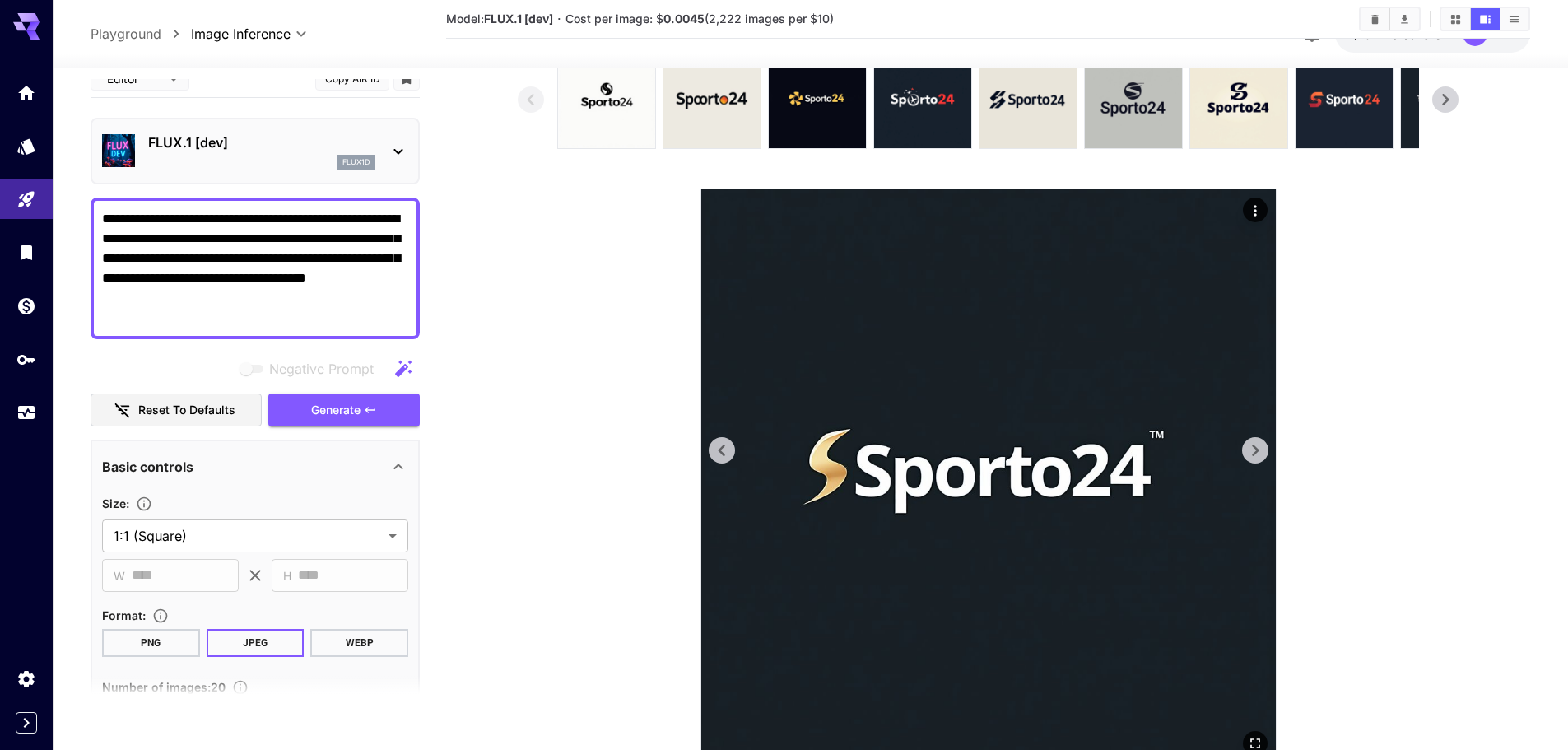
click at [1255, 460] on icon at bounding box center [1255, 450] width 25 height 25
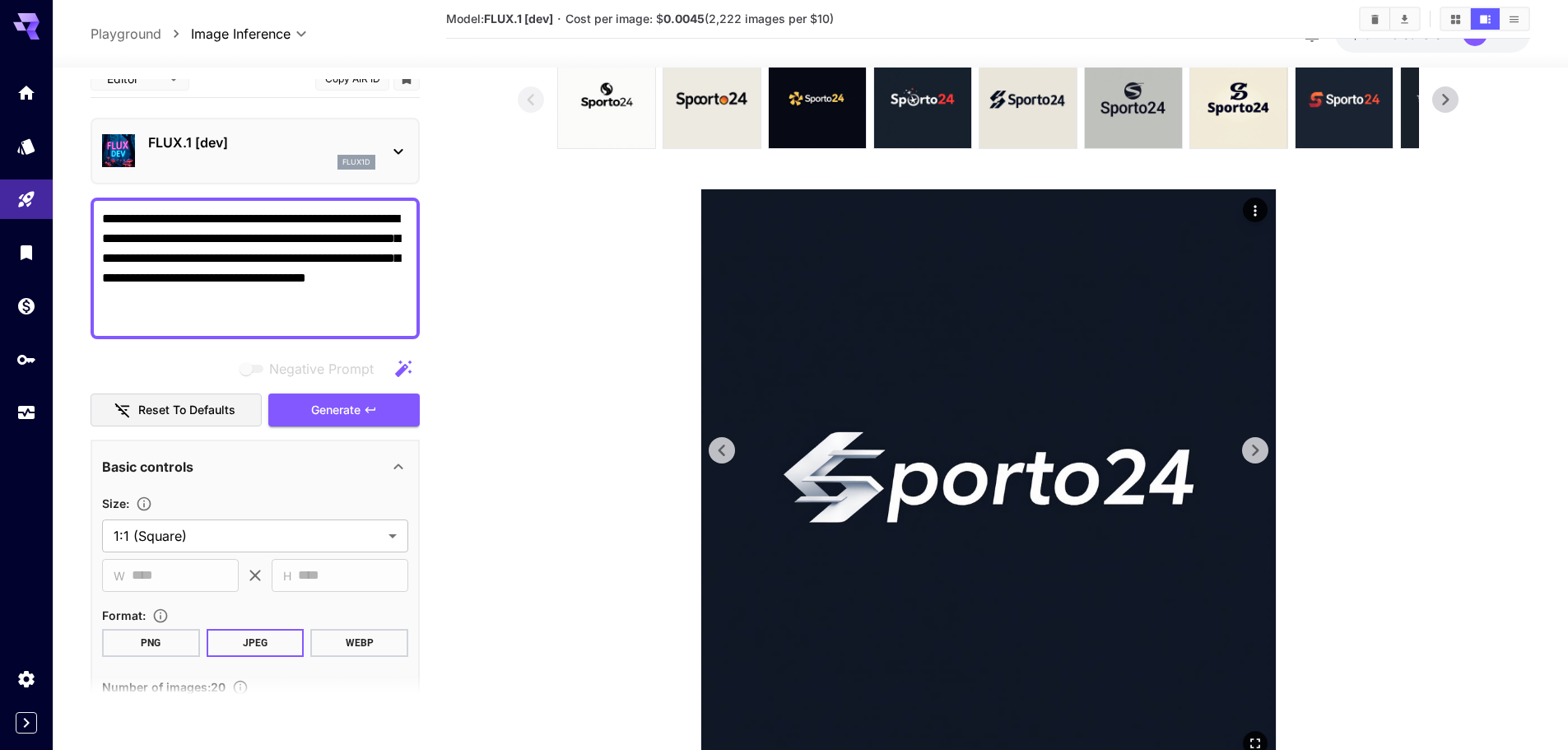
click at [1255, 460] on icon at bounding box center [1255, 450] width 25 height 25
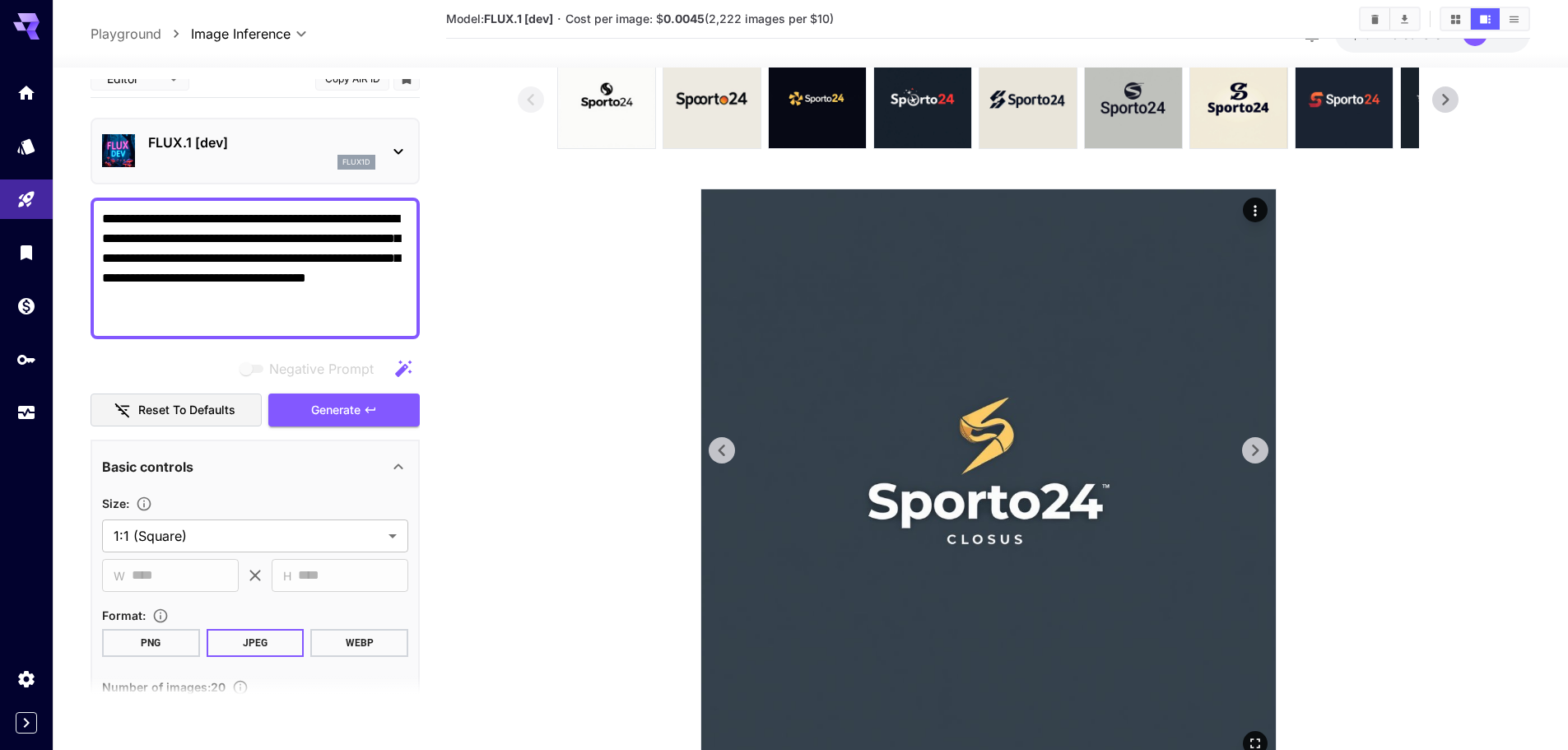
click at [1255, 460] on icon at bounding box center [1255, 450] width 25 height 25
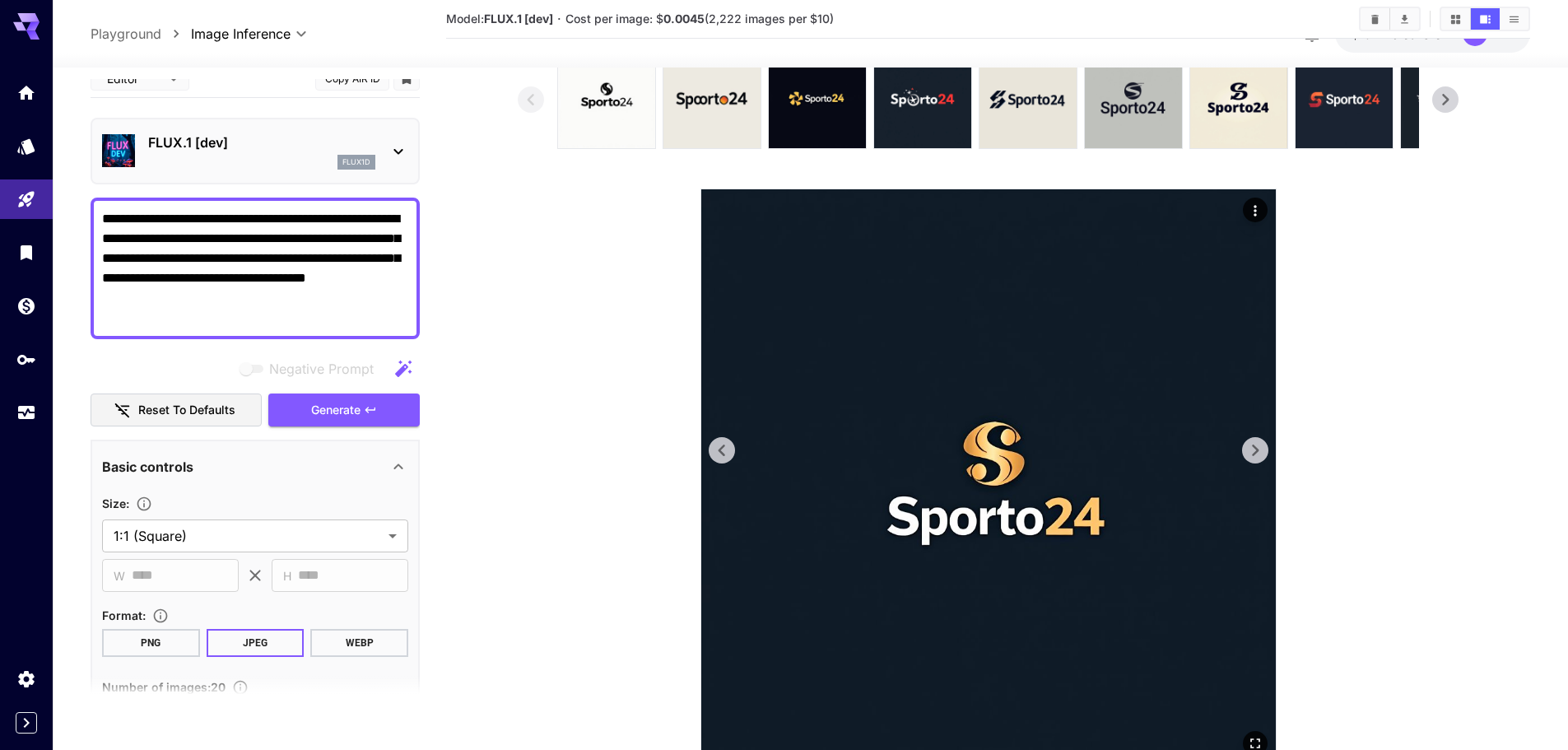
click at [1255, 460] on icon at bounding box center [1255, 450] width 25 height 25
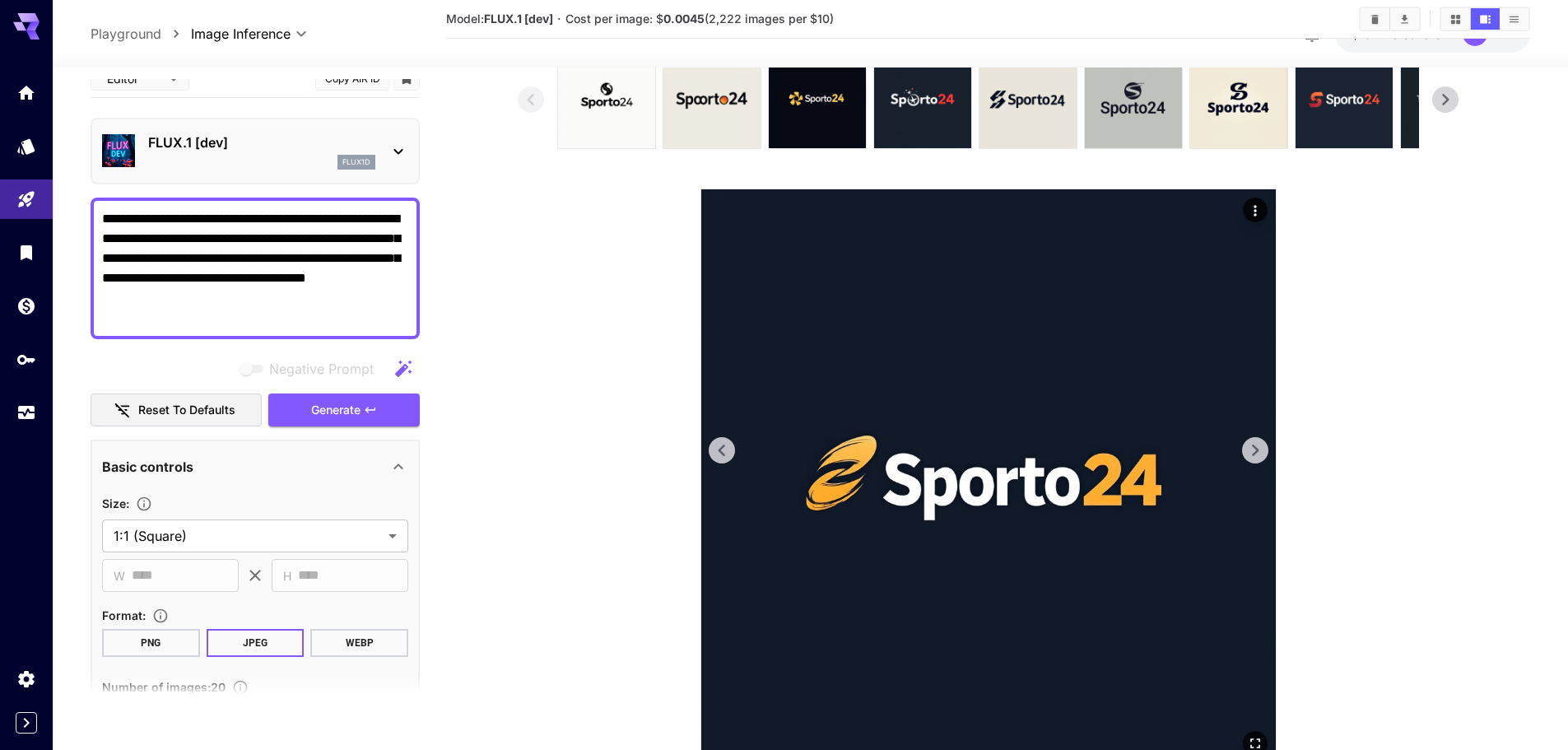
click at [1255, 460] on icon at bounding box center [1255, 450] width 25 height 25
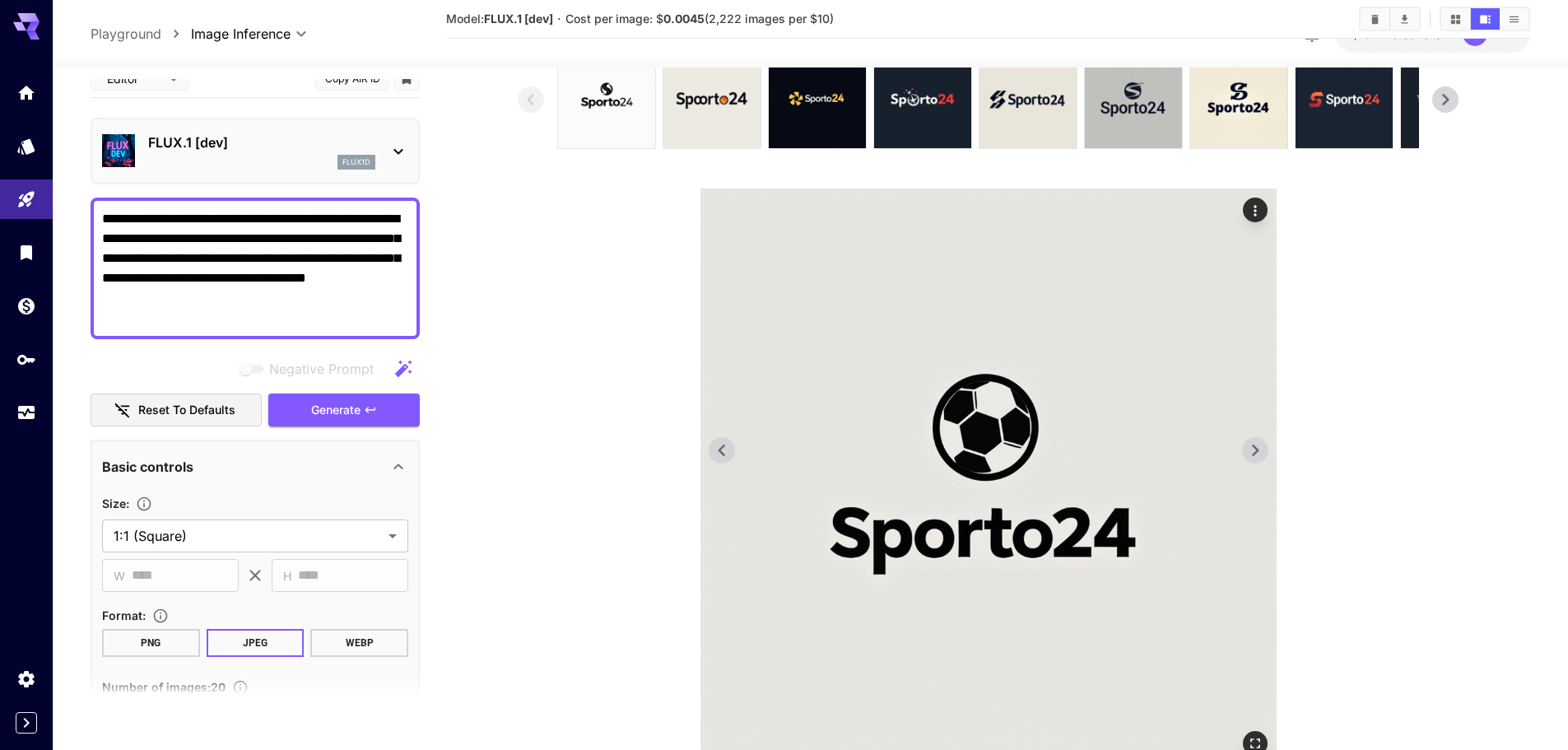
click at [1255, 460] on icon at bounding box center [1255, 450] width 25 height 25
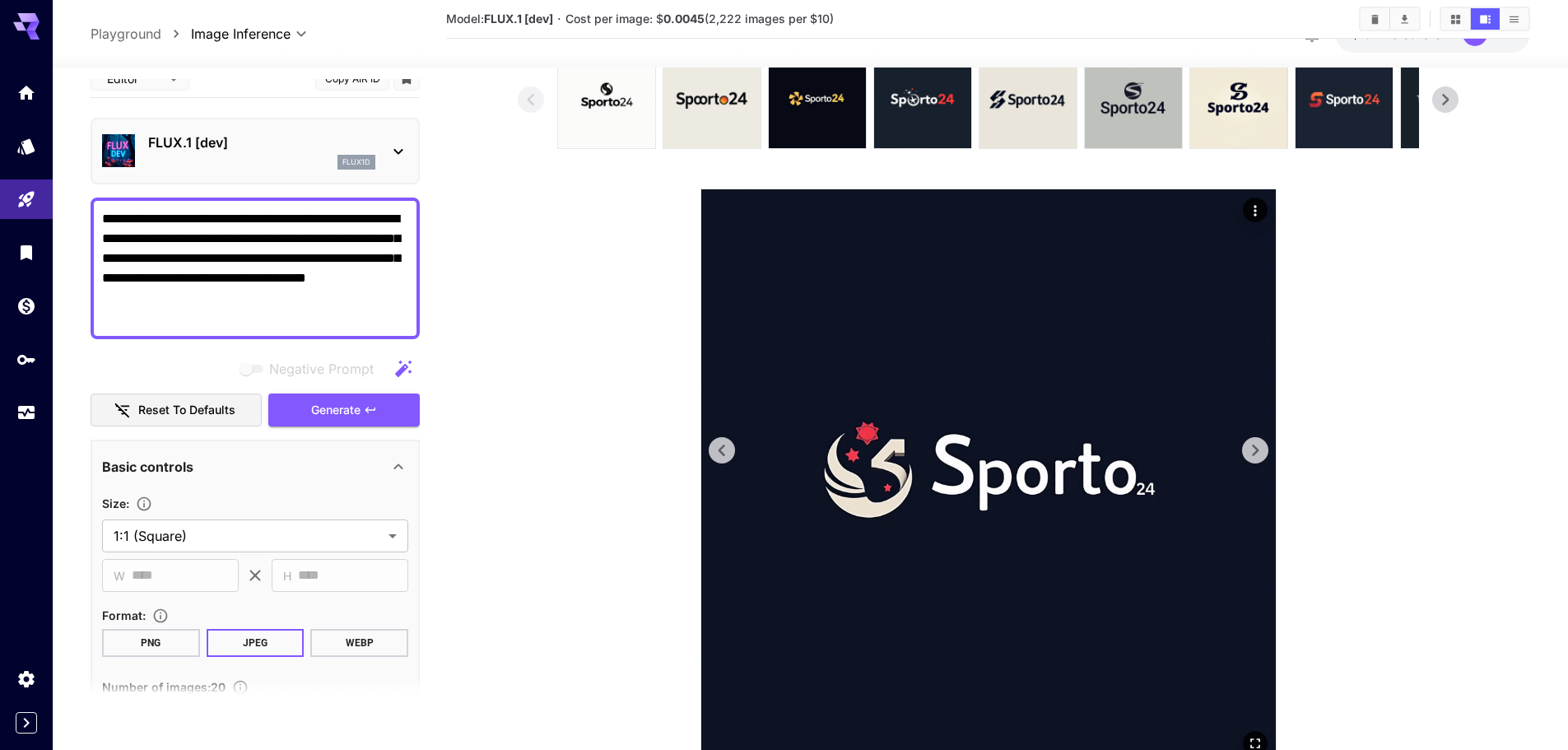
click at [1255, 460] on icon at bounding box center [1255, 450] width 25 height 25
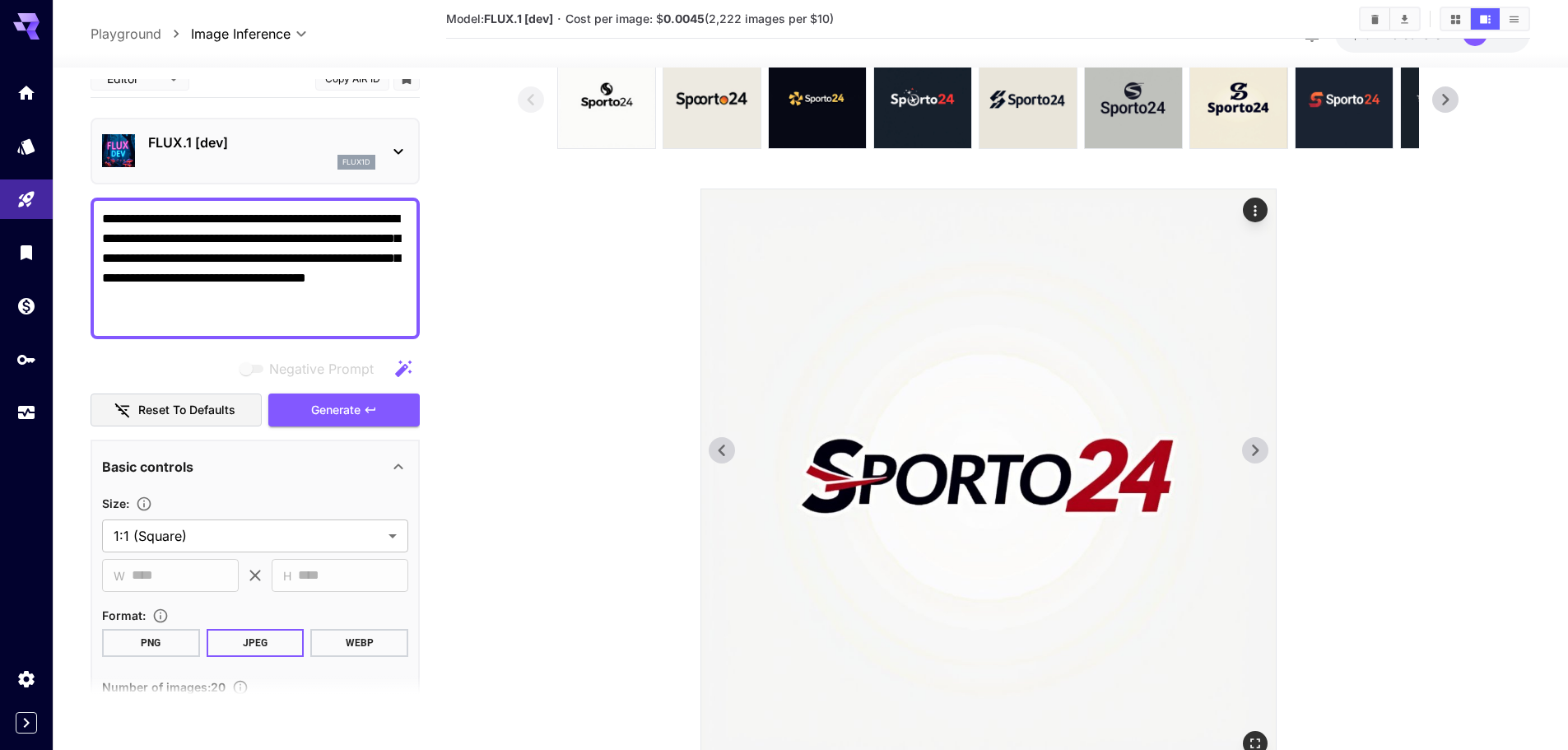
click at [1255, 460] on icon at bounding box center [1255, 450] width 25 height 25
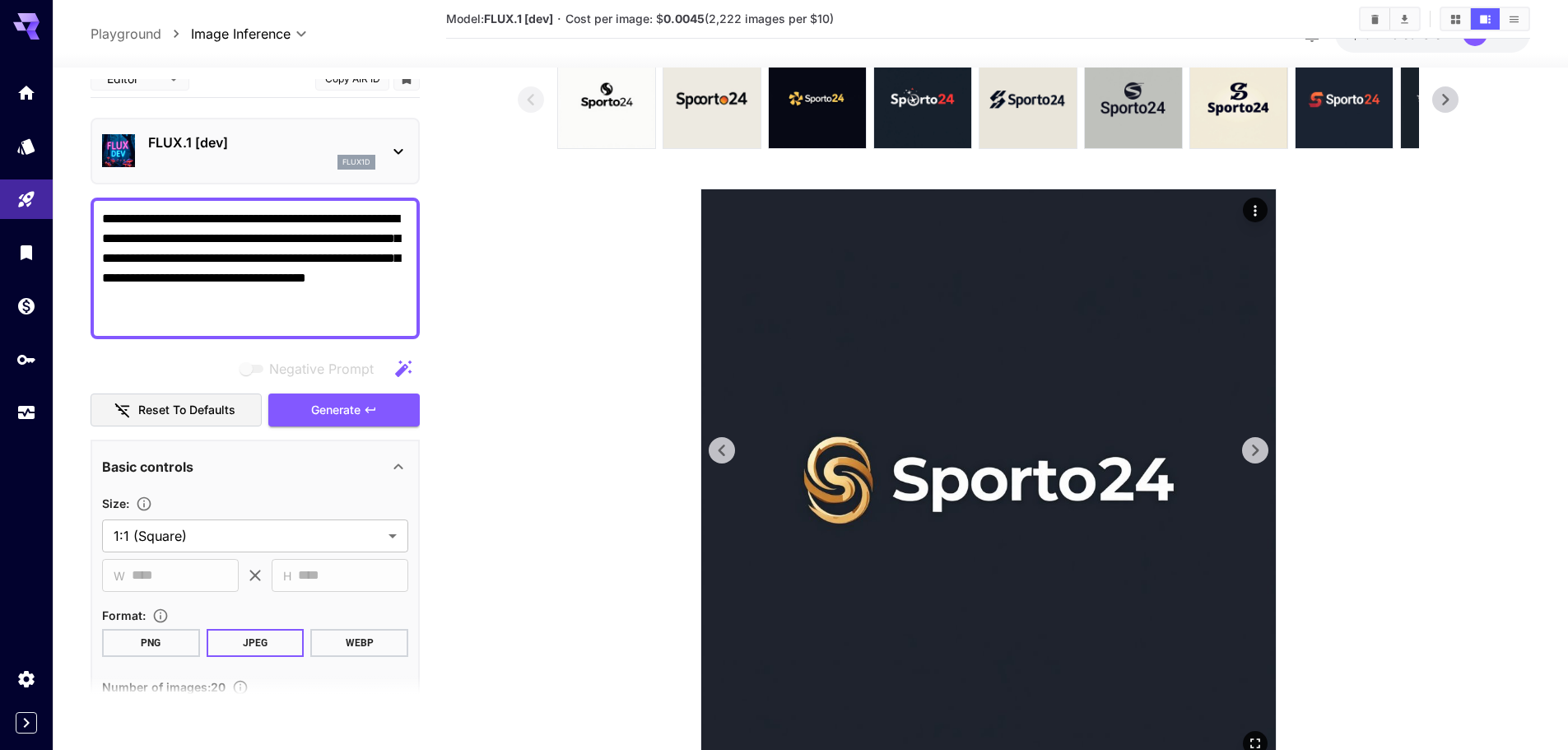
click at [1255, 460] on icon at bounding box center [1255, 450] width 25 height 25
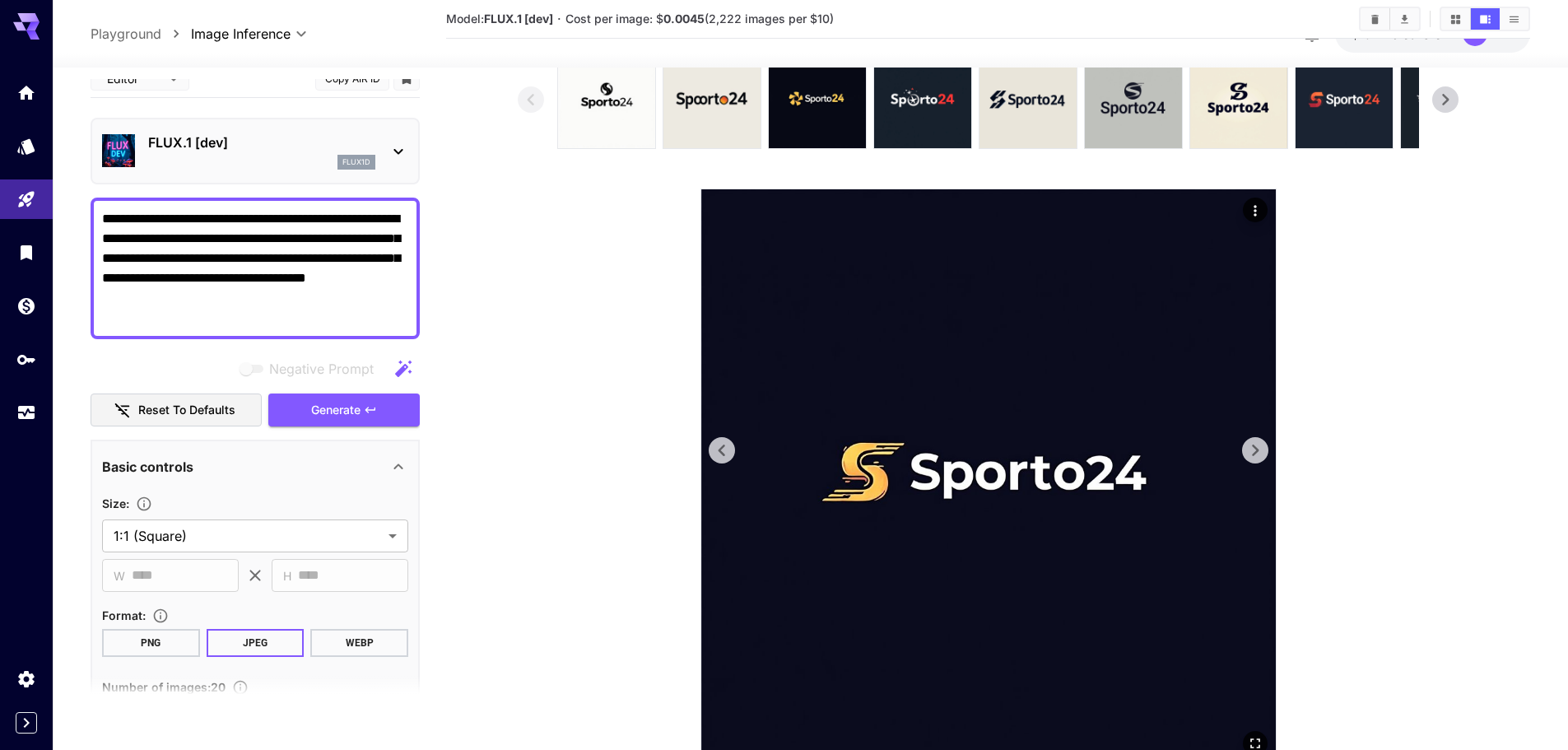
click at [1255, 460] on icon at bounding box center [1255, 450] width 25 height 25
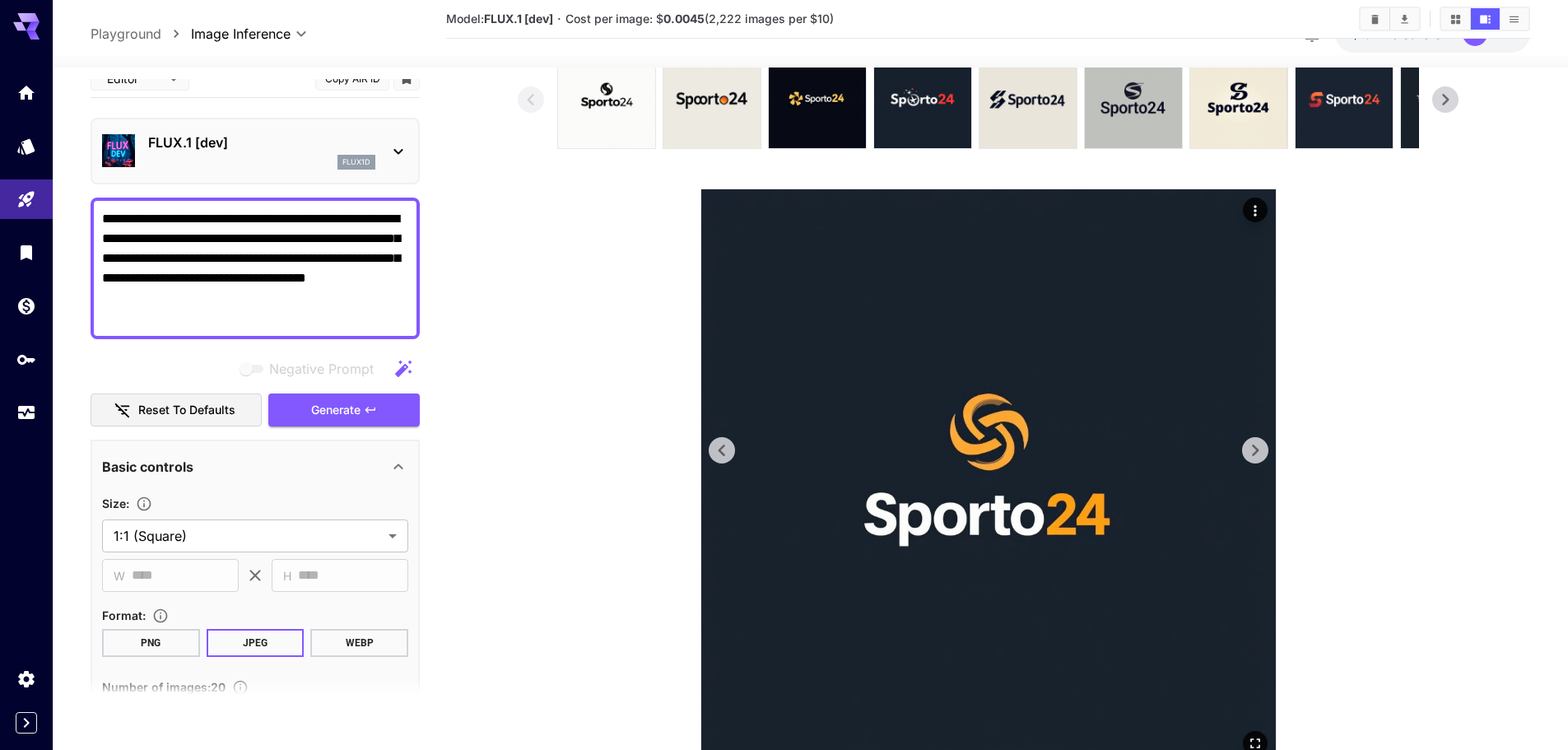
click at [1255, 460] on icon at bounding box center [1255, 450] width 25 height 25
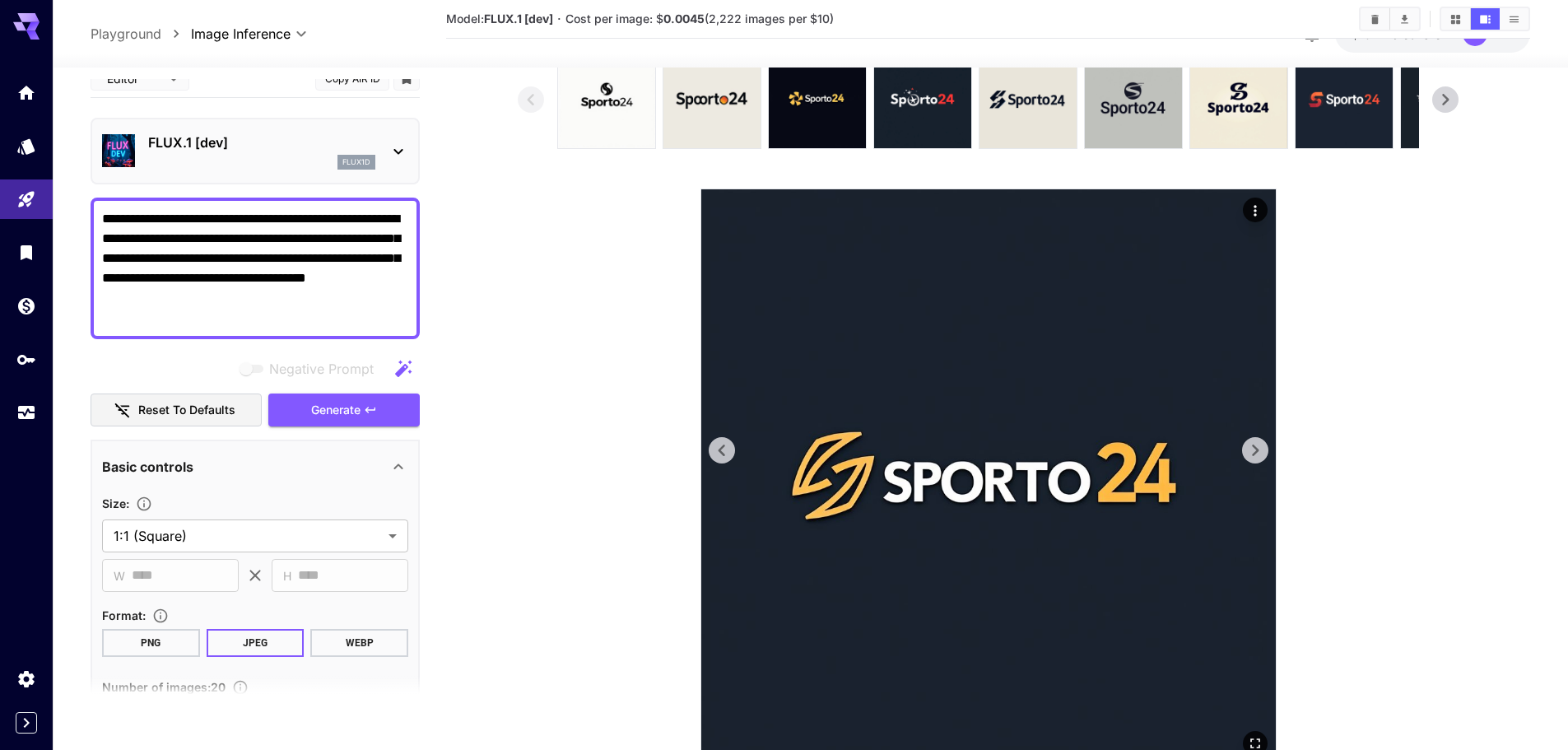
click at [1255, 460] on icon at bounding box center [1255, 450] width 25 height 25
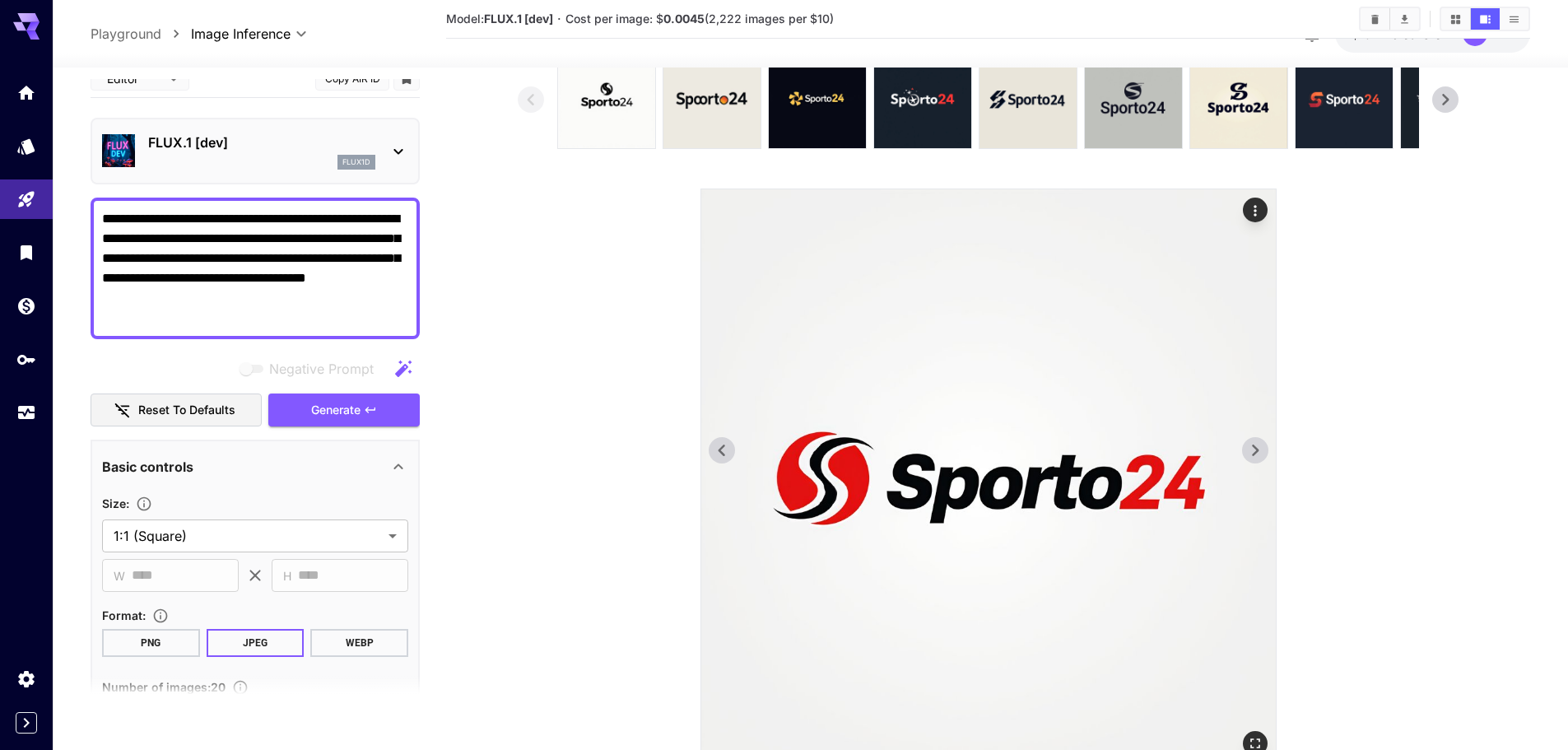
click at [1255, 460] on icon at bounding box center [1255, 450] width 25 height 25
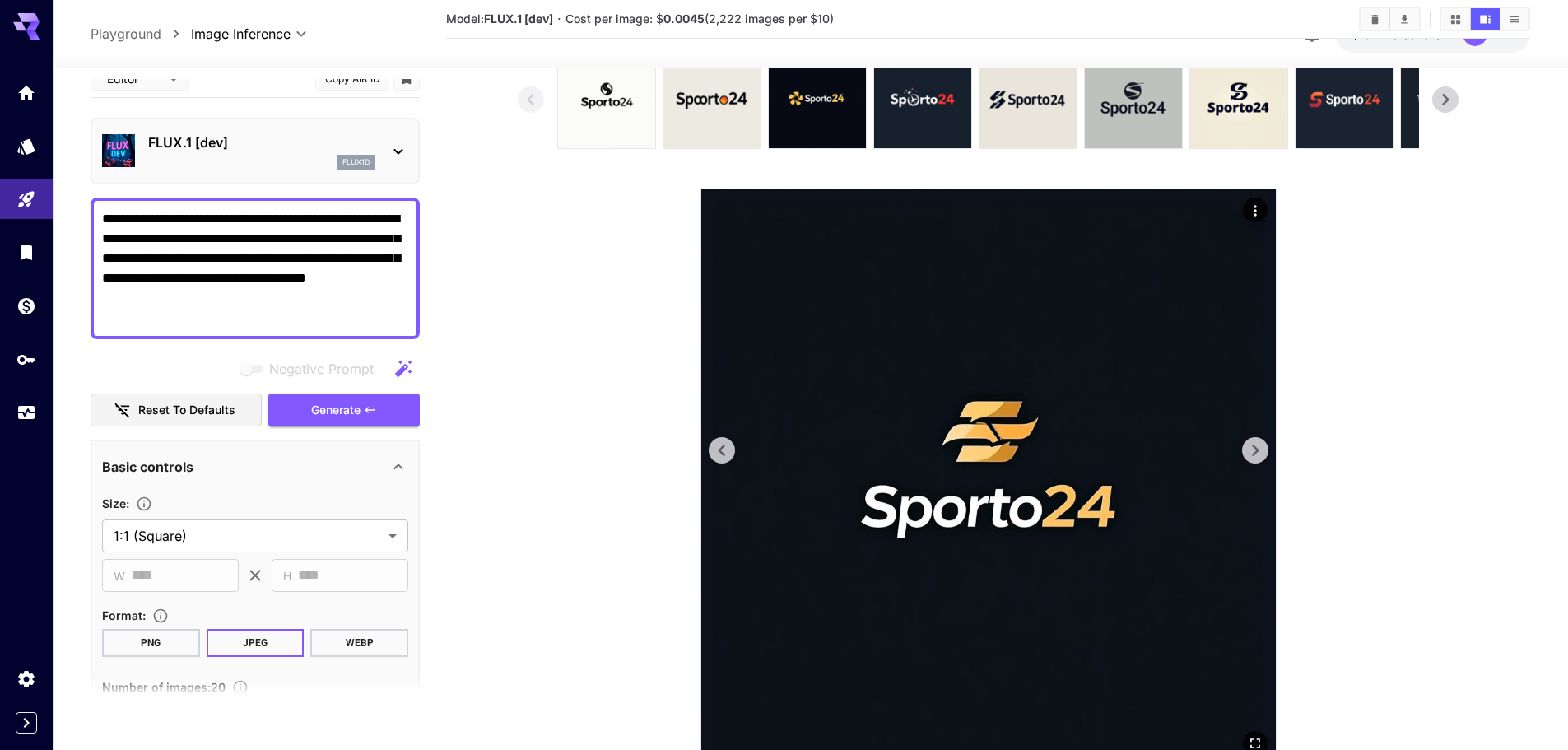
click at [1255, 460] on icon at bounding box center [1255, 450] width 25 height 25
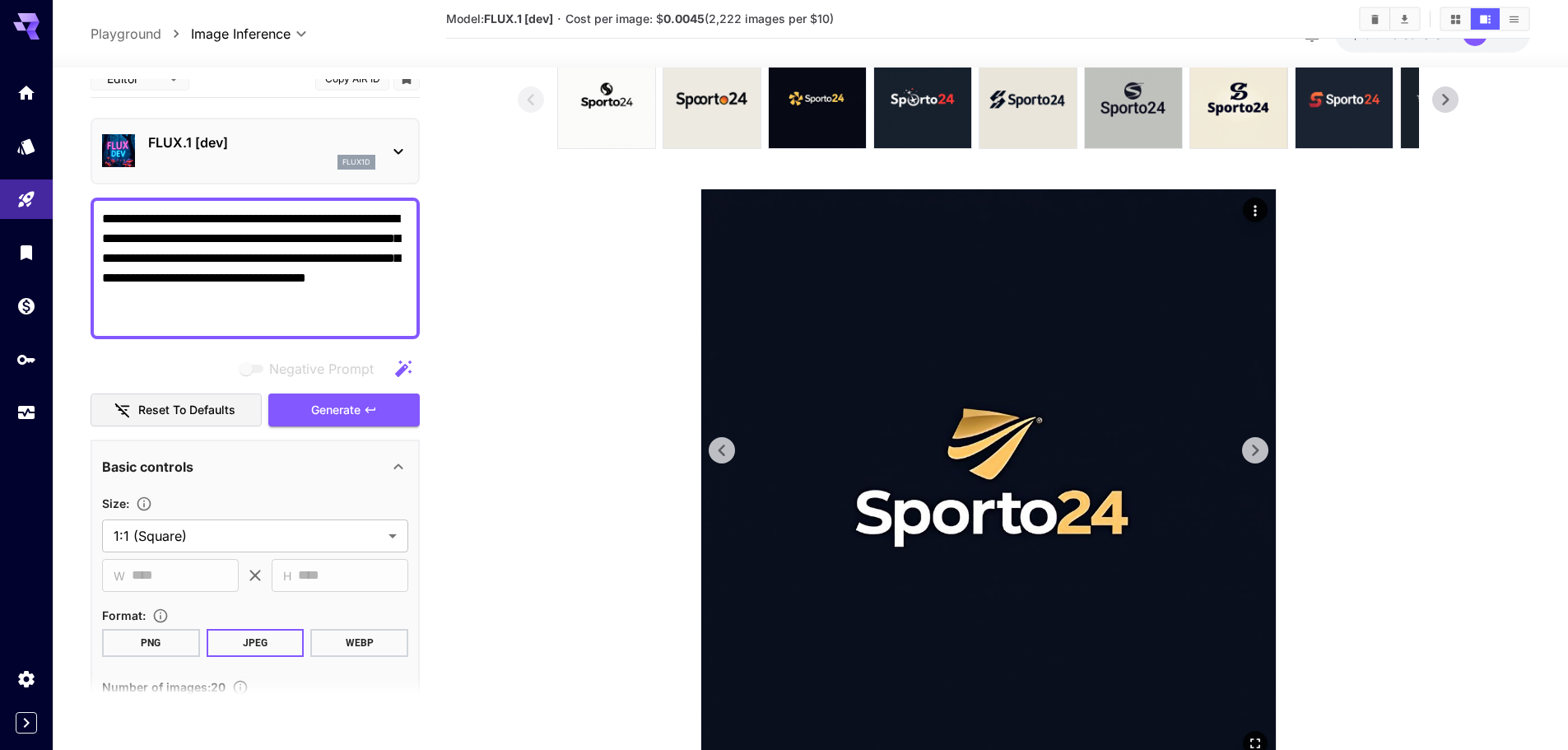
click at [1255, 460] on icon at bounding box center [1255, 450] width 25 height 25
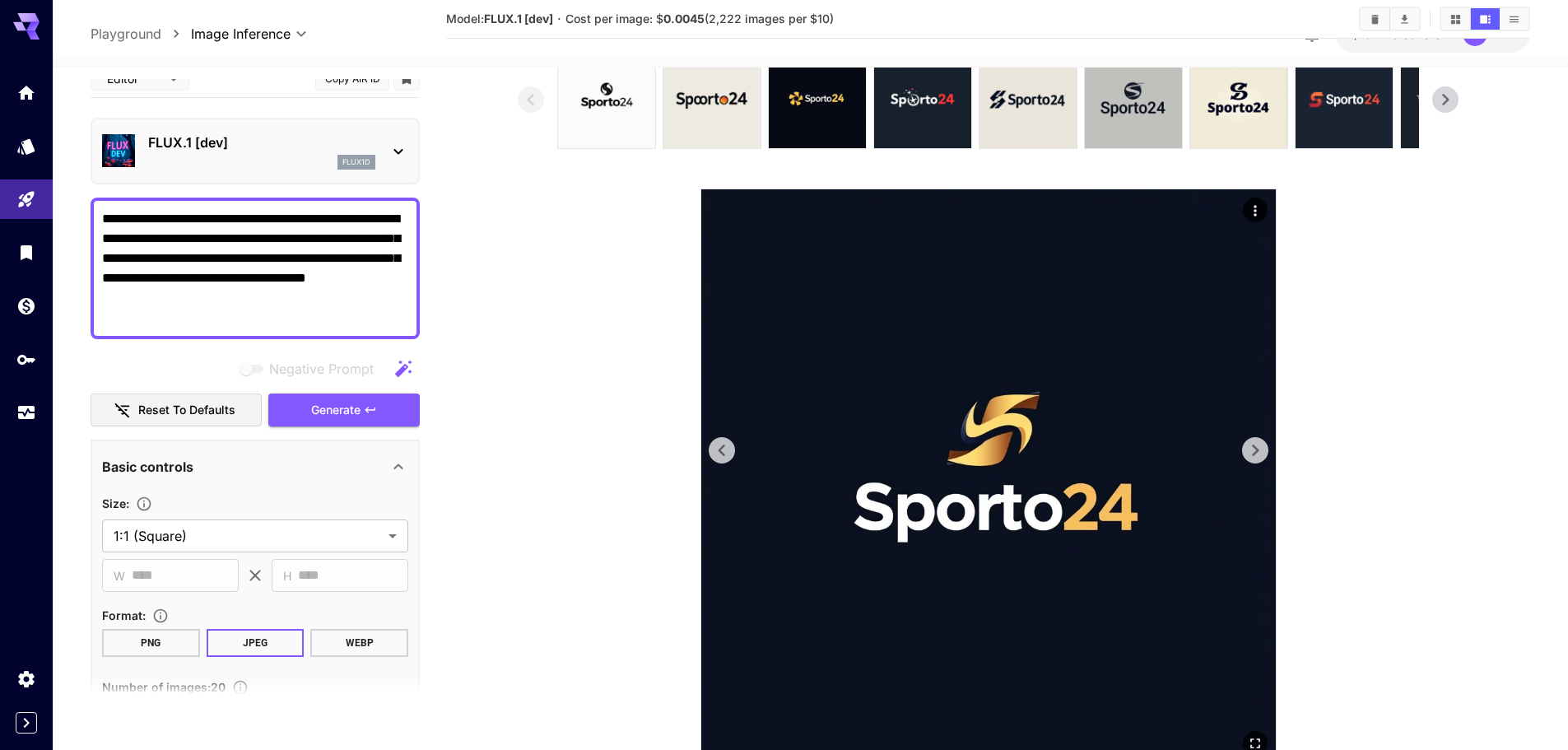
click at [1255, 460] on icon at bounding box center [1255, 450] width 25 height 25
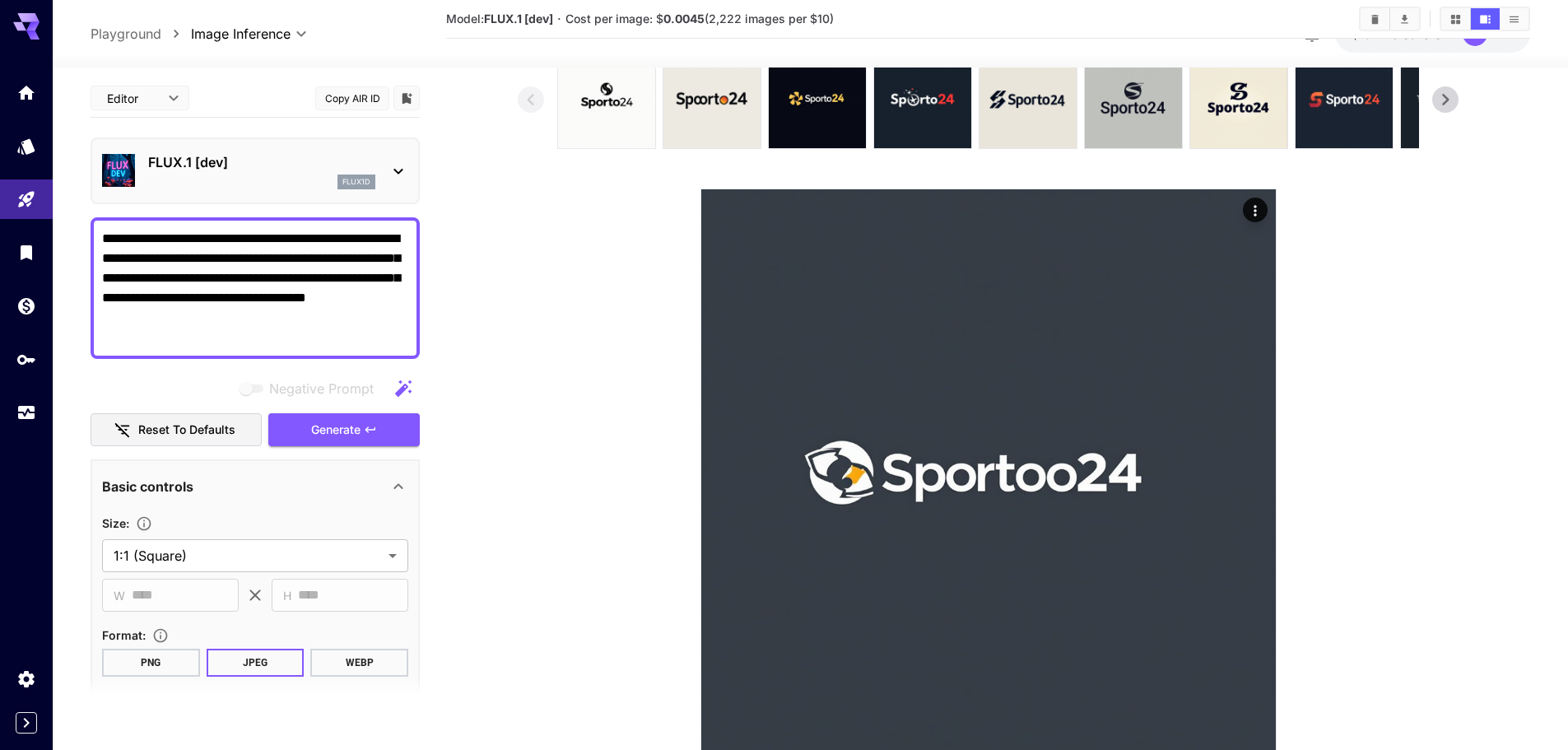
scroll to position [20, 0]
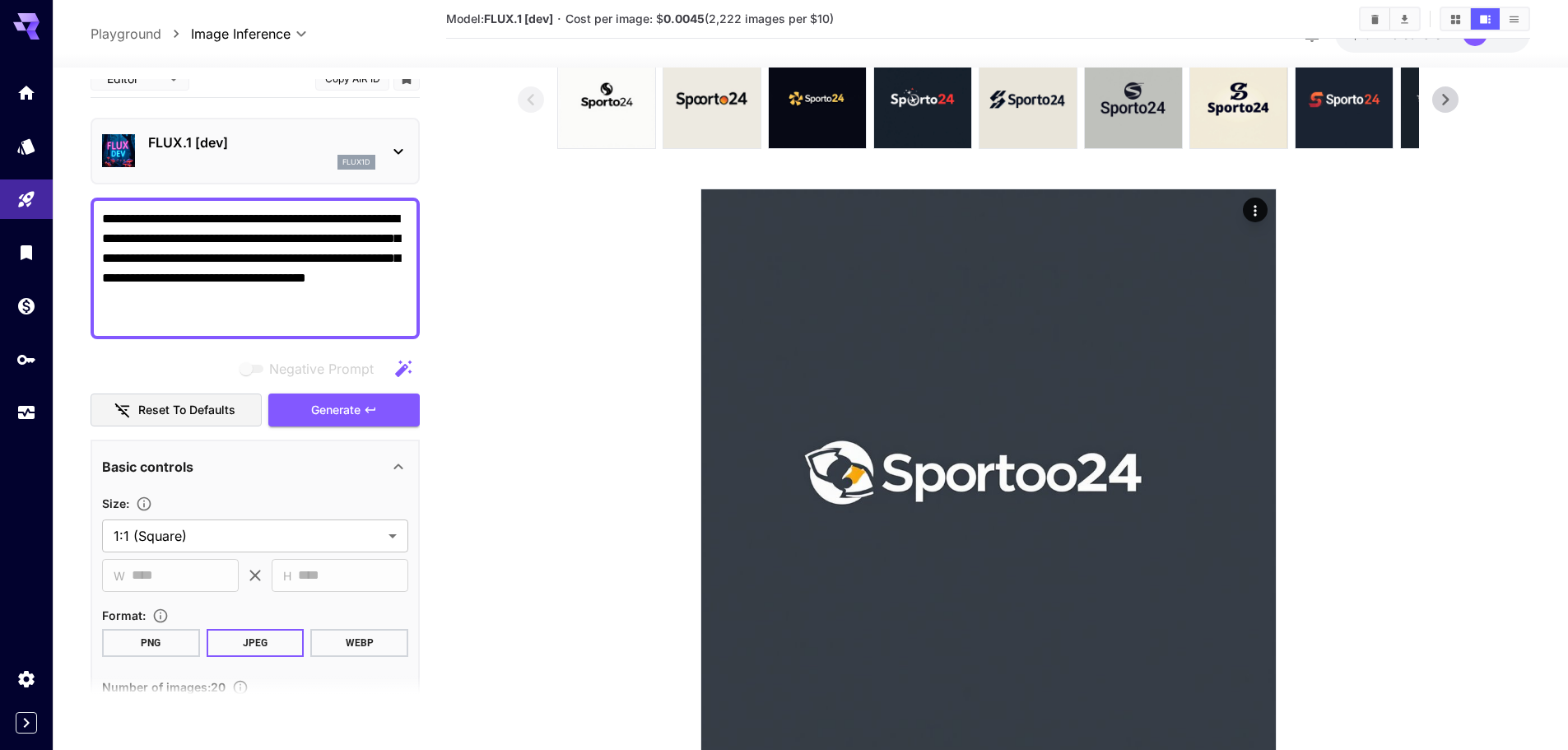
click at [279, 276] on textarea "**********" at bounding box center [255, 269] width 306 height 119
paste textarea "**********"
click at [320, 413] on span "Generate" at bounding box center [336, 410] width 50 height 21
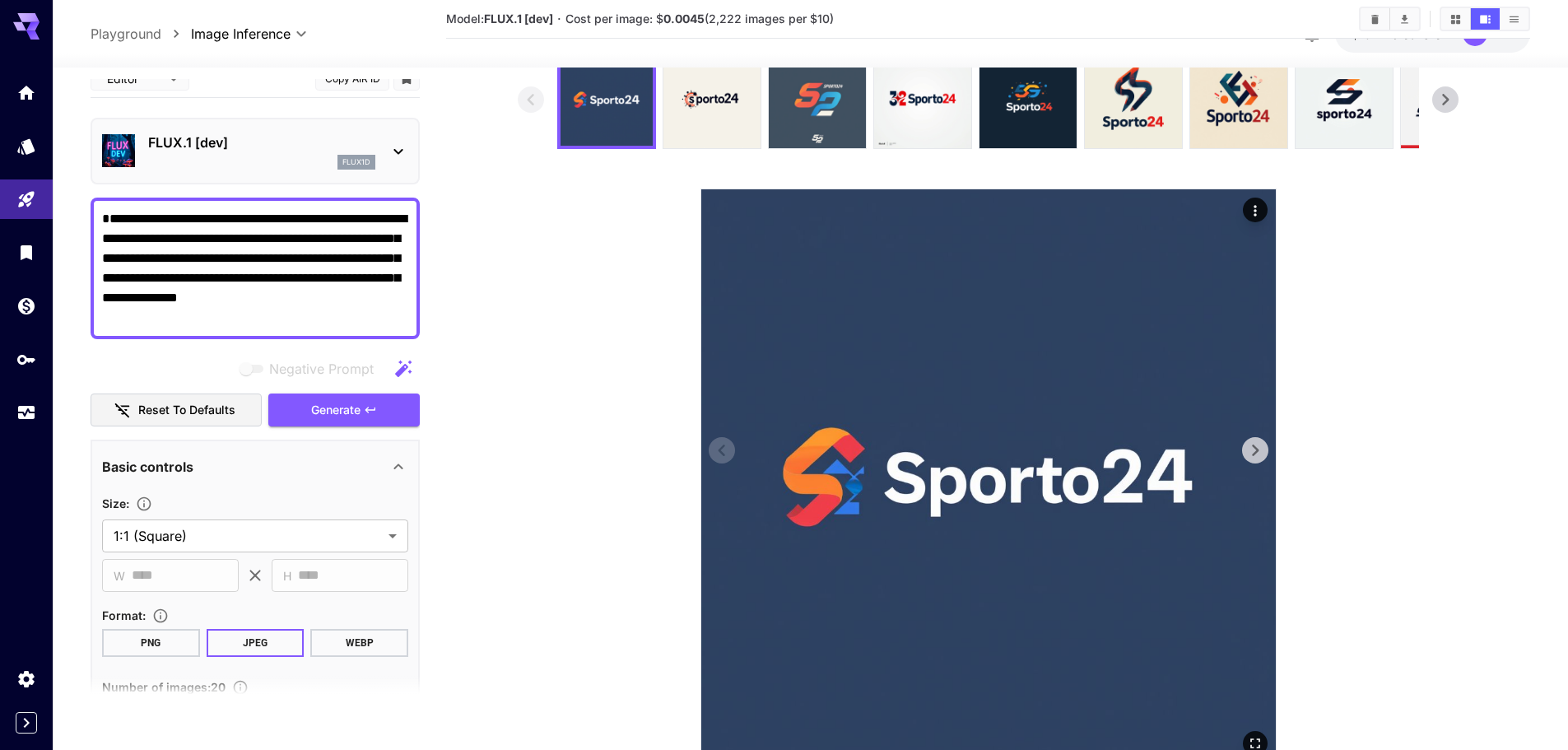
click at [1275, 457] on img at bounding box center [988, 476] width 574 height 574
click at [1267, 448] on button at bounding box center [1255, 450] width 27 height 27
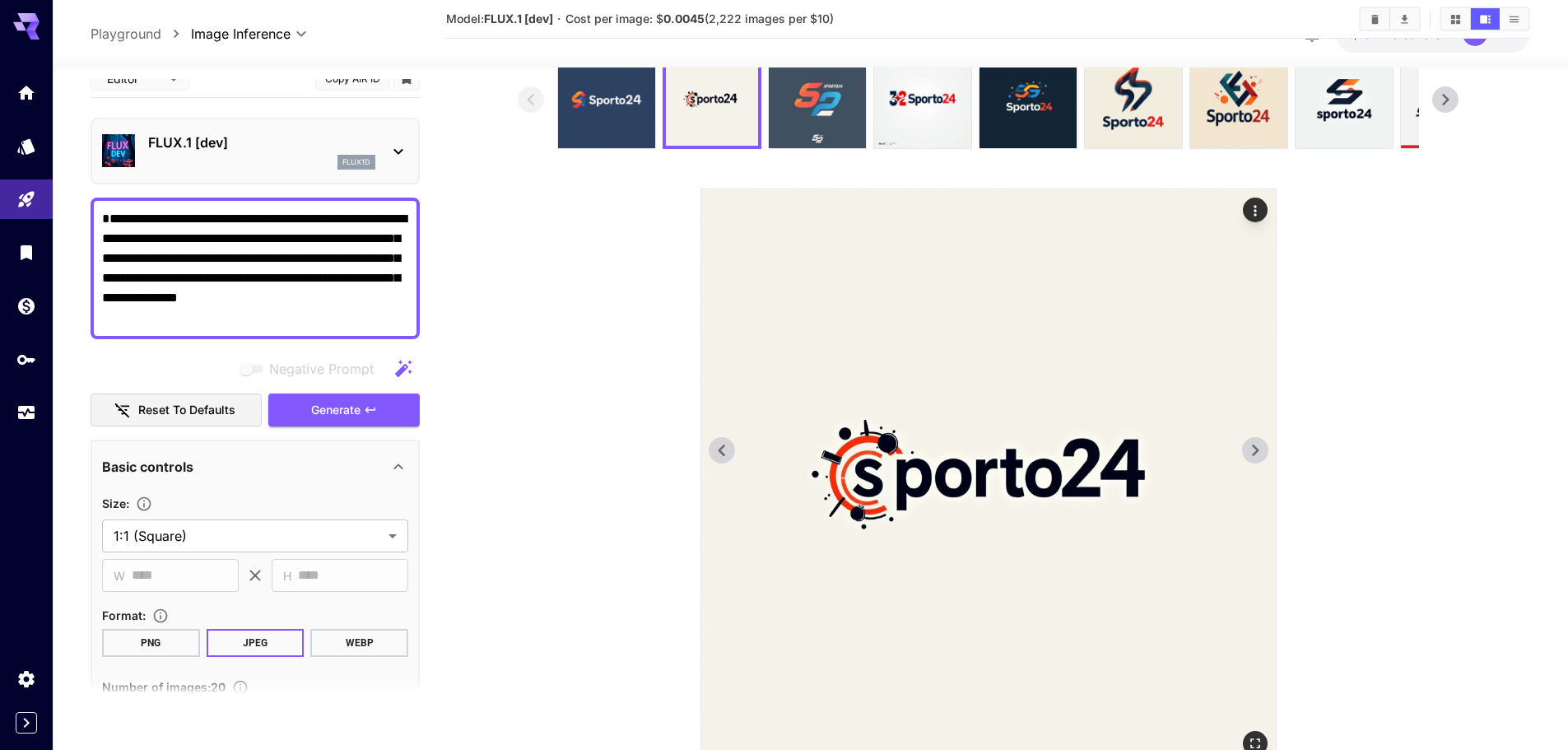
click at [1267, 448] on button at bounding box center [1255, 450] width 27 height 27
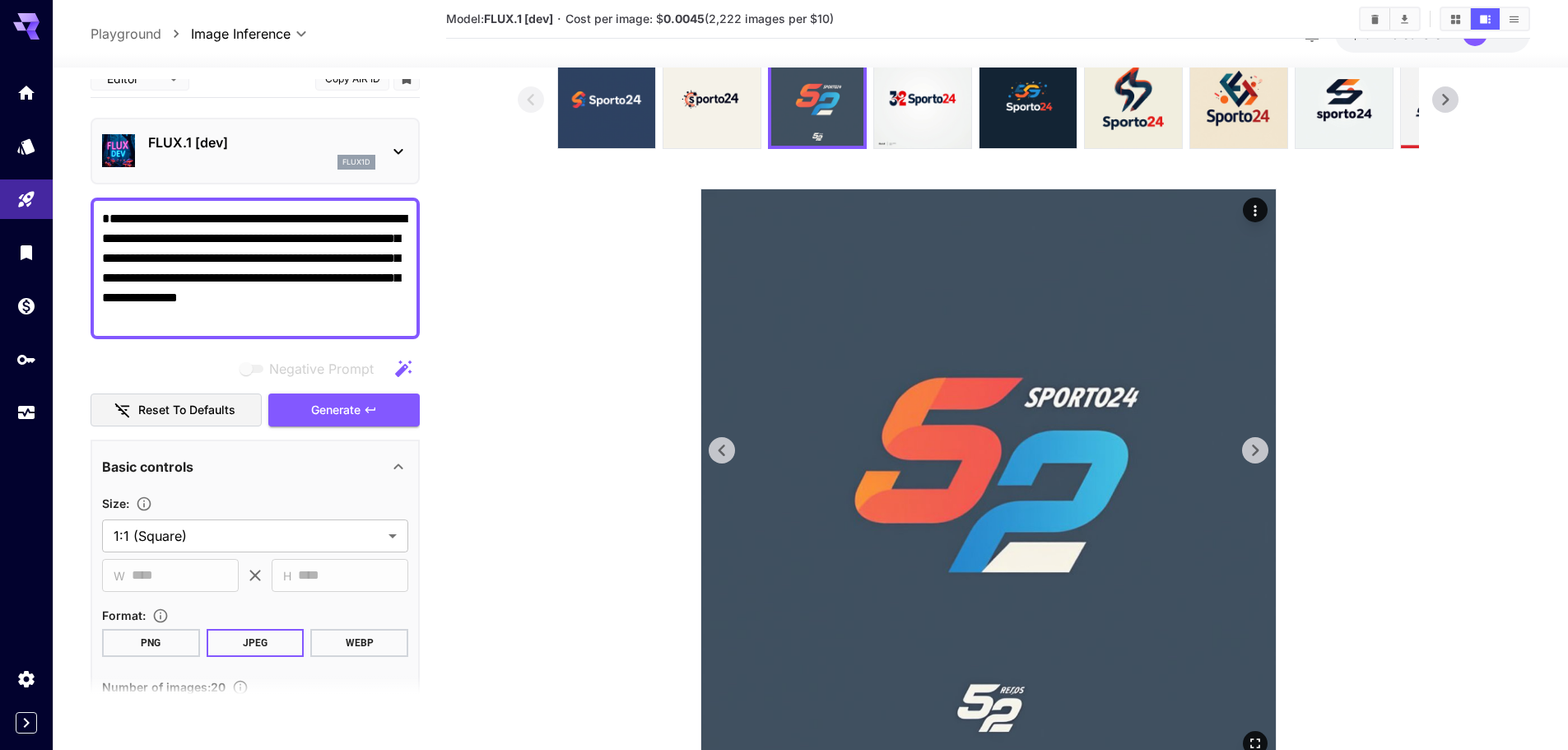
click at [1267, 448] on button at bounding box center [1255, 450] width 27 height 27
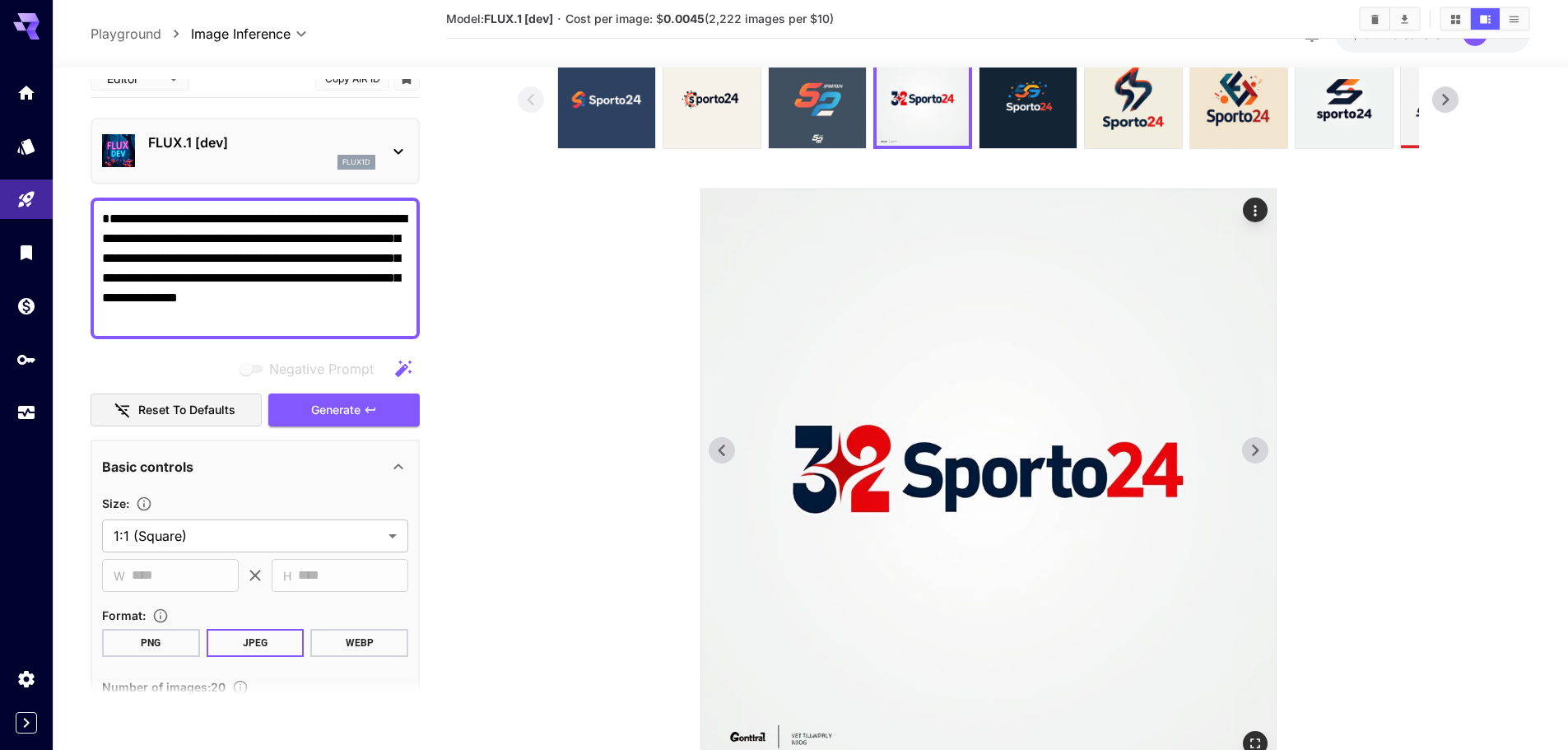
click at [1267, 448] on button at bounding box center [1255, 450] width 27 height 27
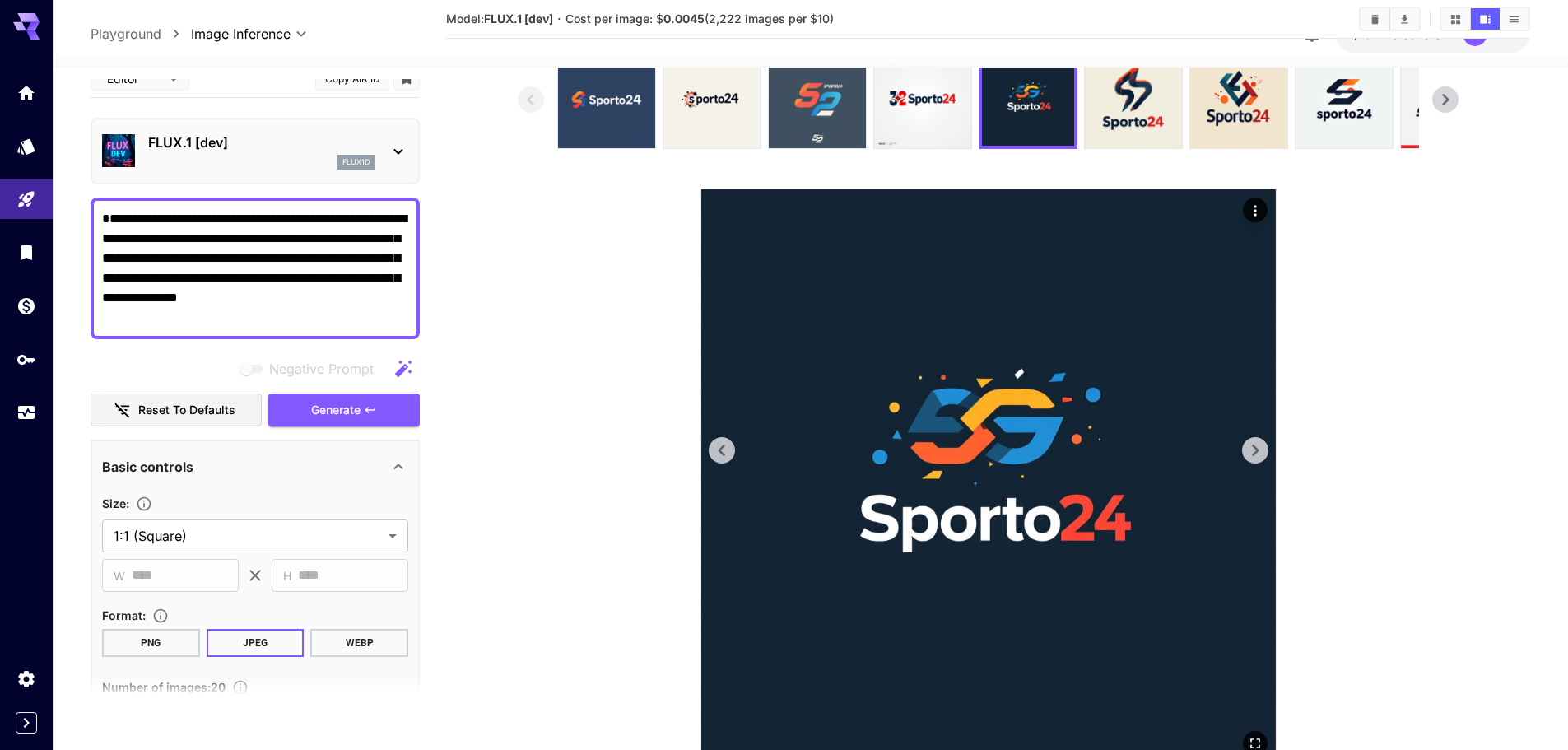
click at [1267, 448] on button at bounding box center [1255, 450] width 27 height 27
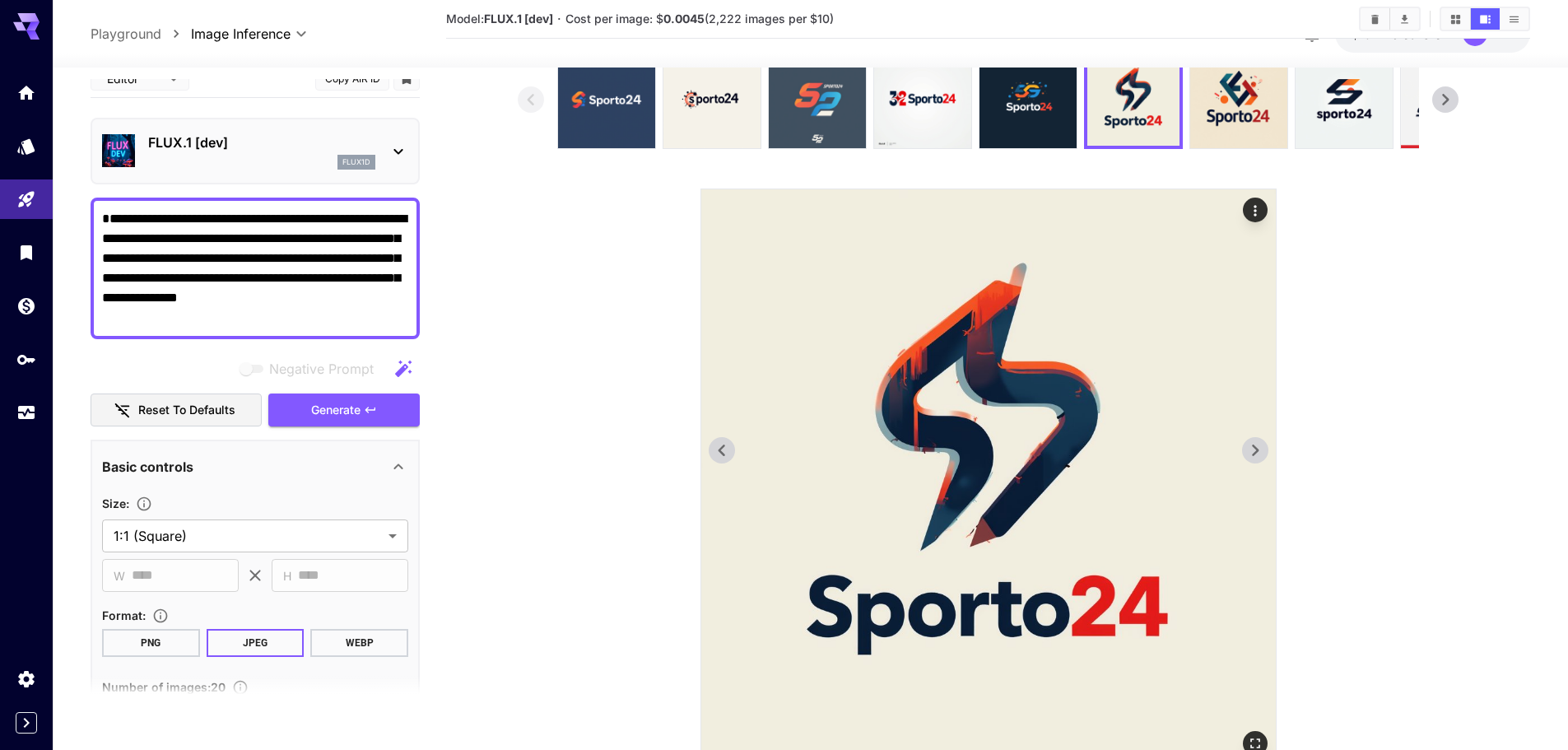
click at [1267, 448] on button at bounding box center [1255, 450] width 27 height 27
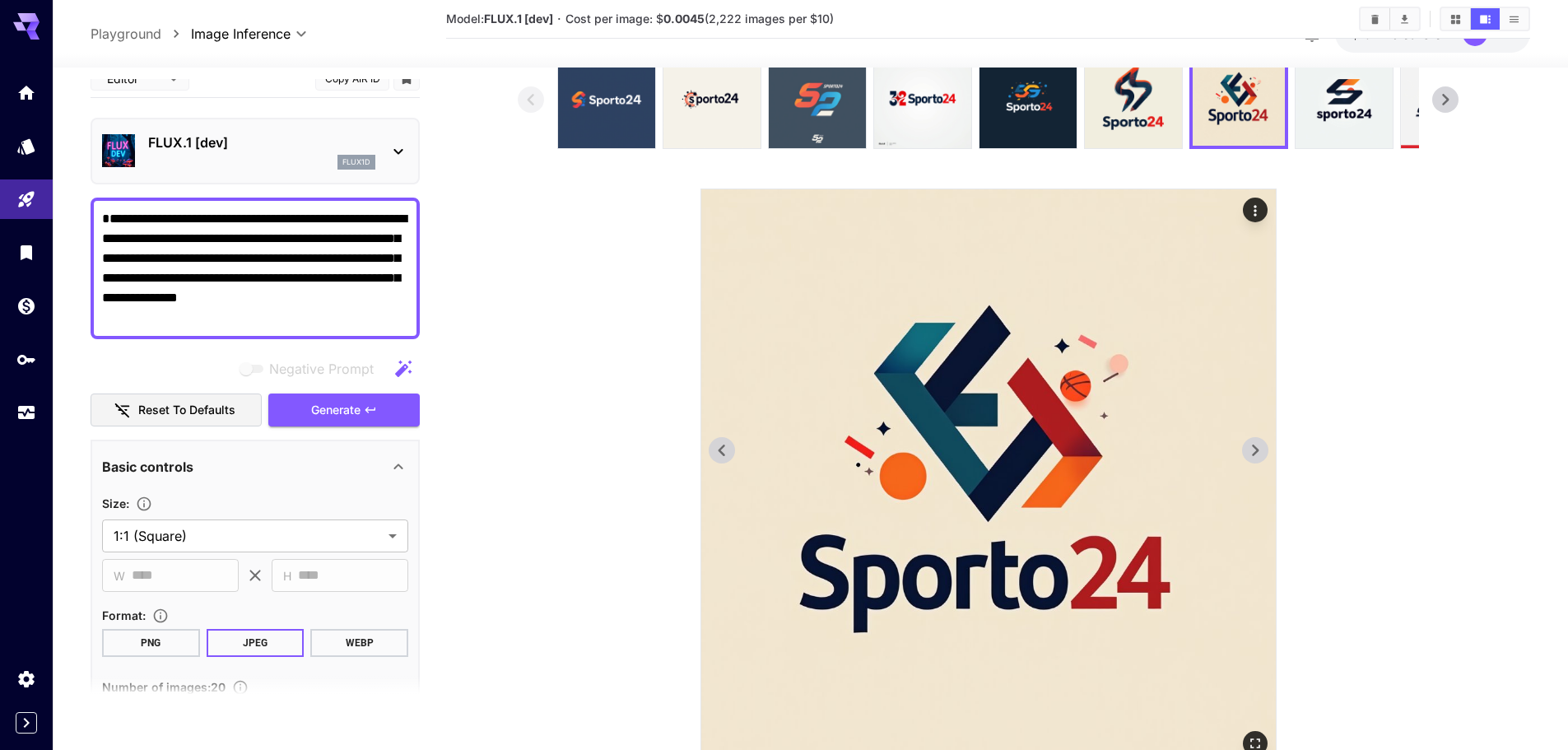
click at [1267, 448] on button at bounding box center [1255, 450] width 27 height 27
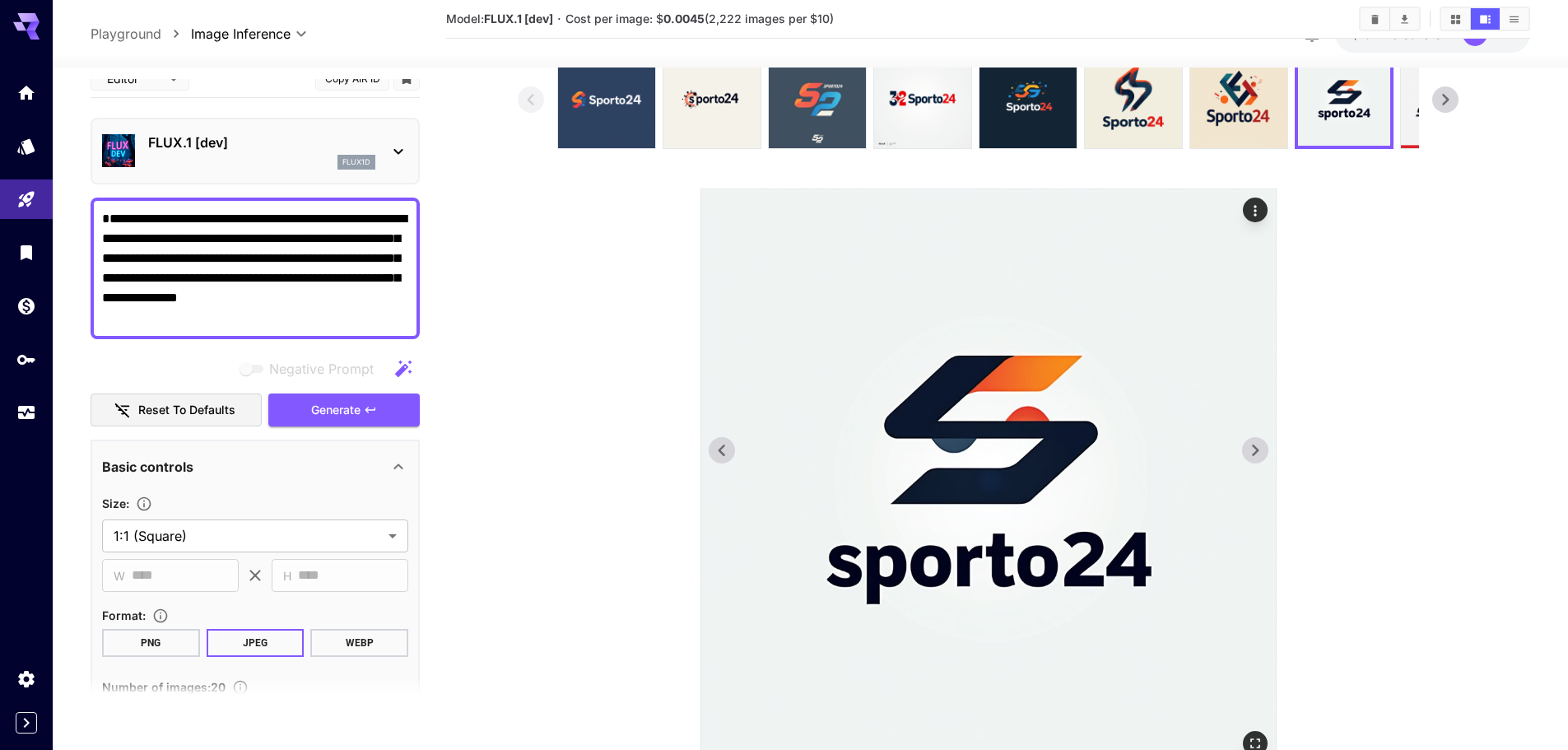
click at [1267, 448] on button at bounding box center [1255, 450] width 27 height 27
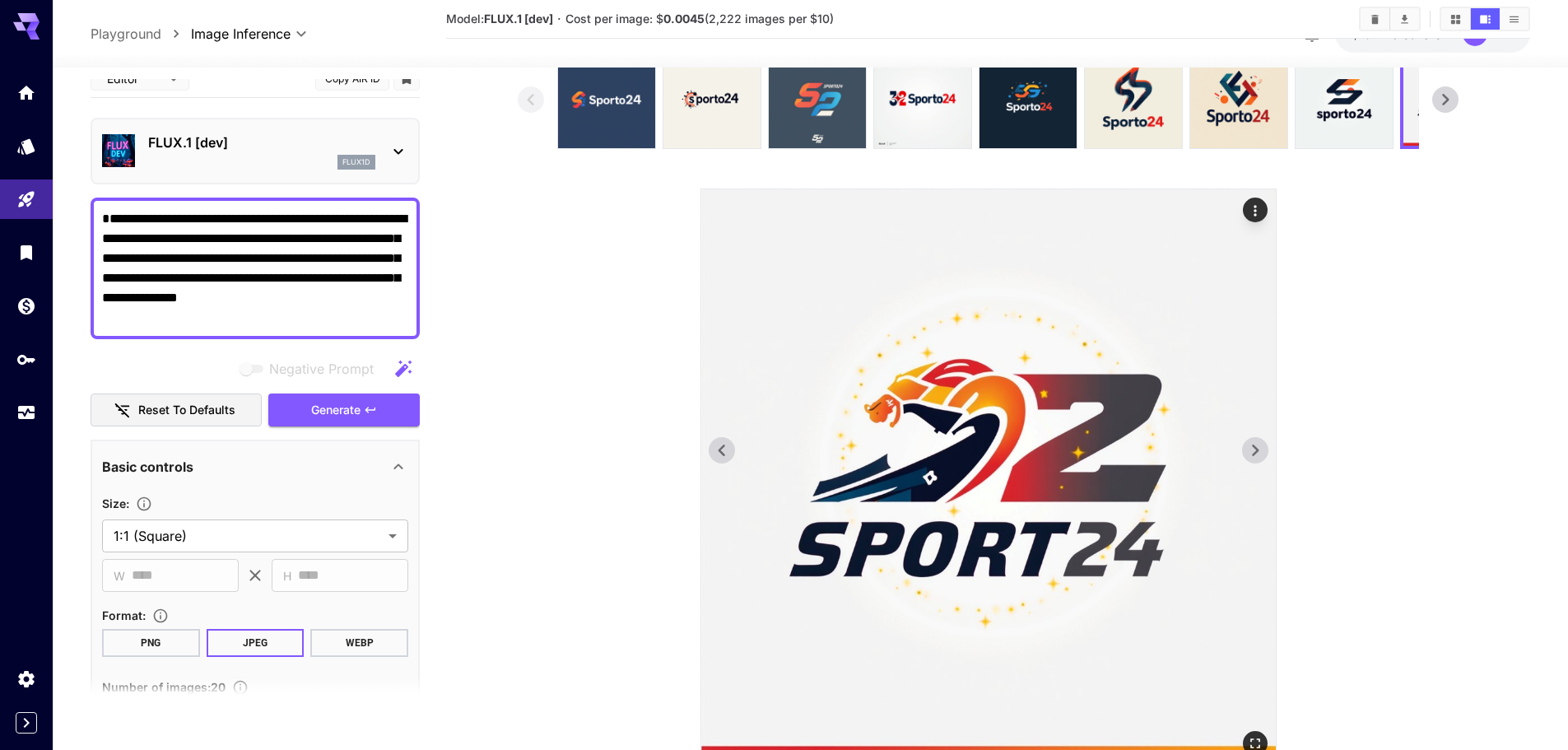
click at [1267, 448] on button at bounding box center [1255, 450] width 27 height 27
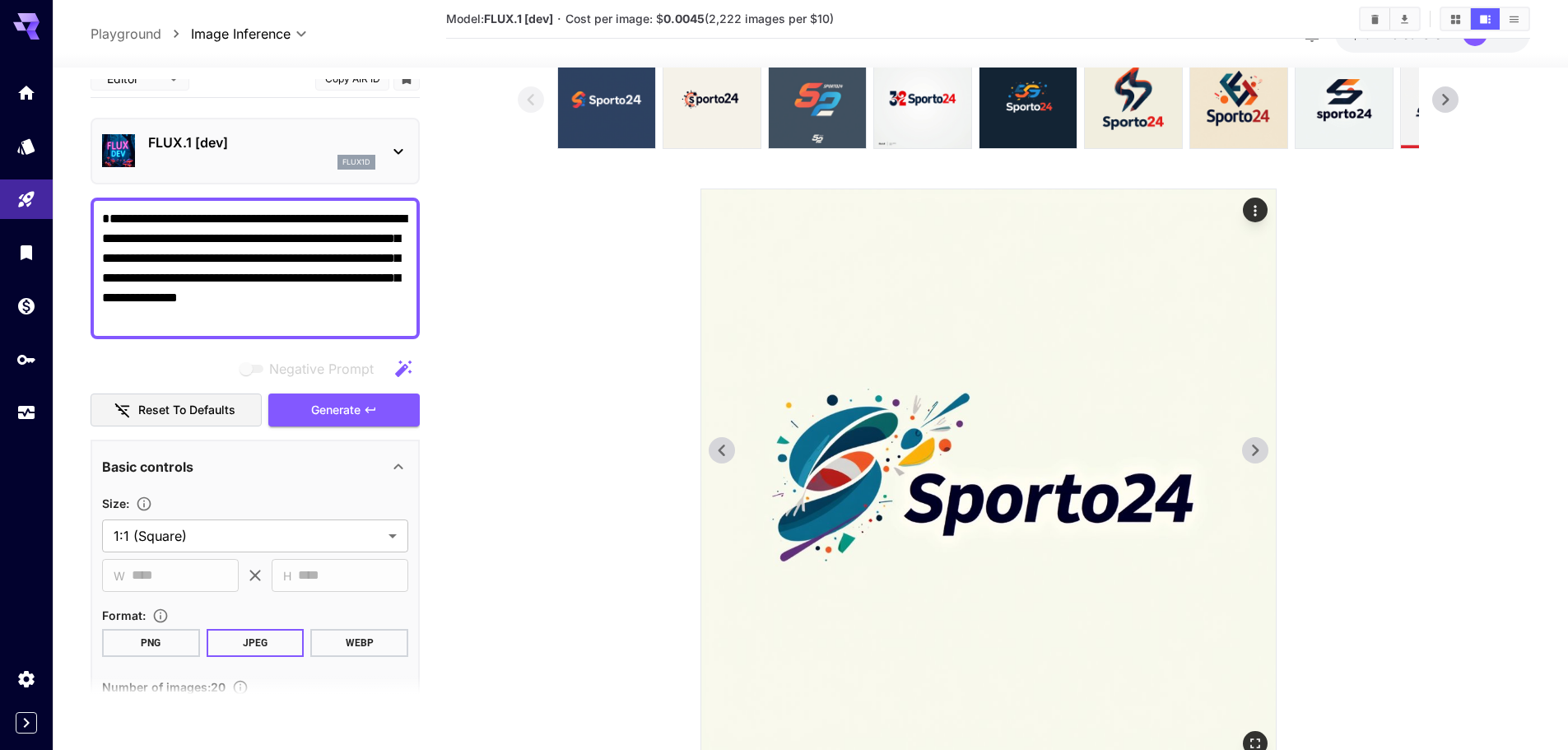
click at [1267, 448] on button at bounding box center [1255, 450] width 27 height 27
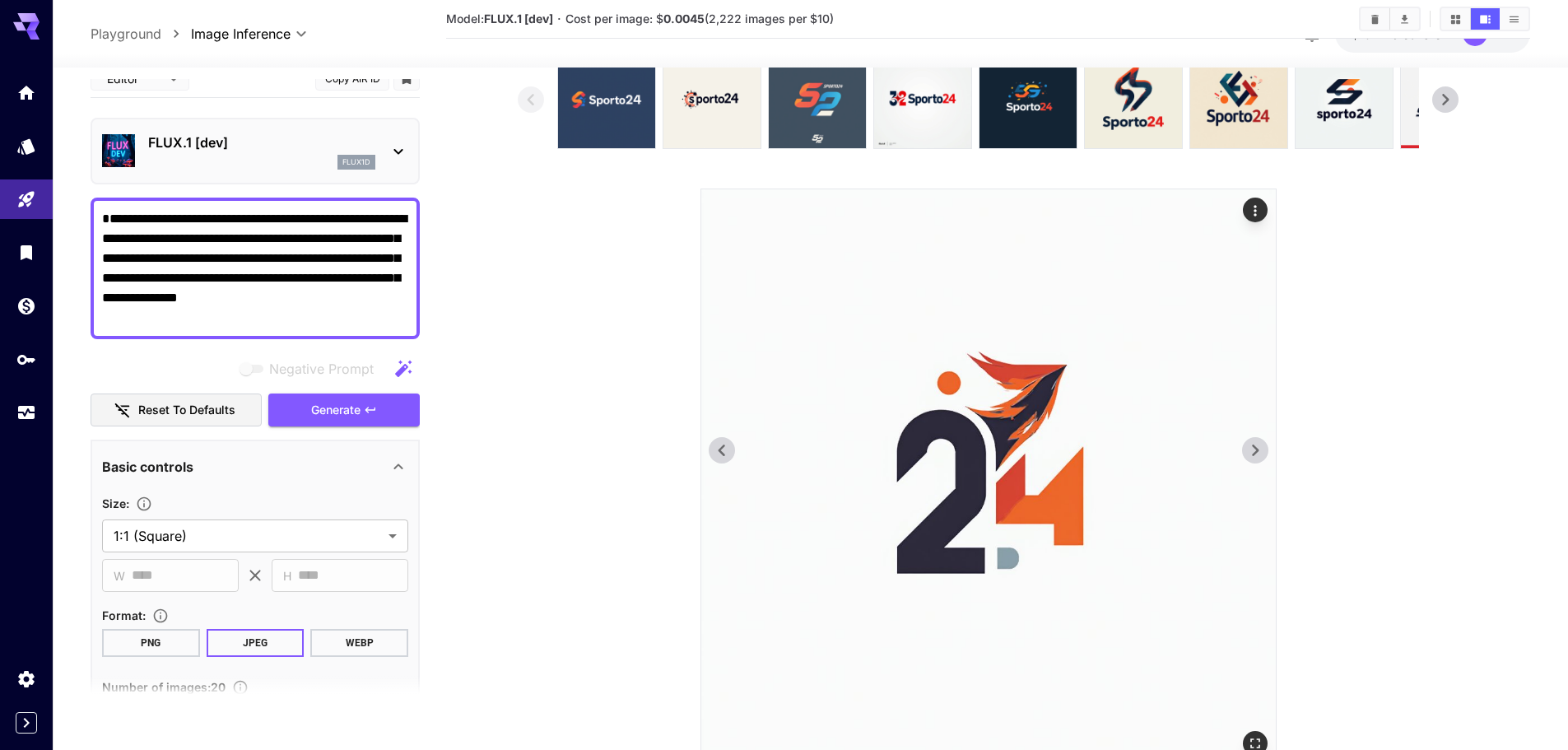
click at [1267, 448] on button at bounding box center [1255, 450] width 27 height 27
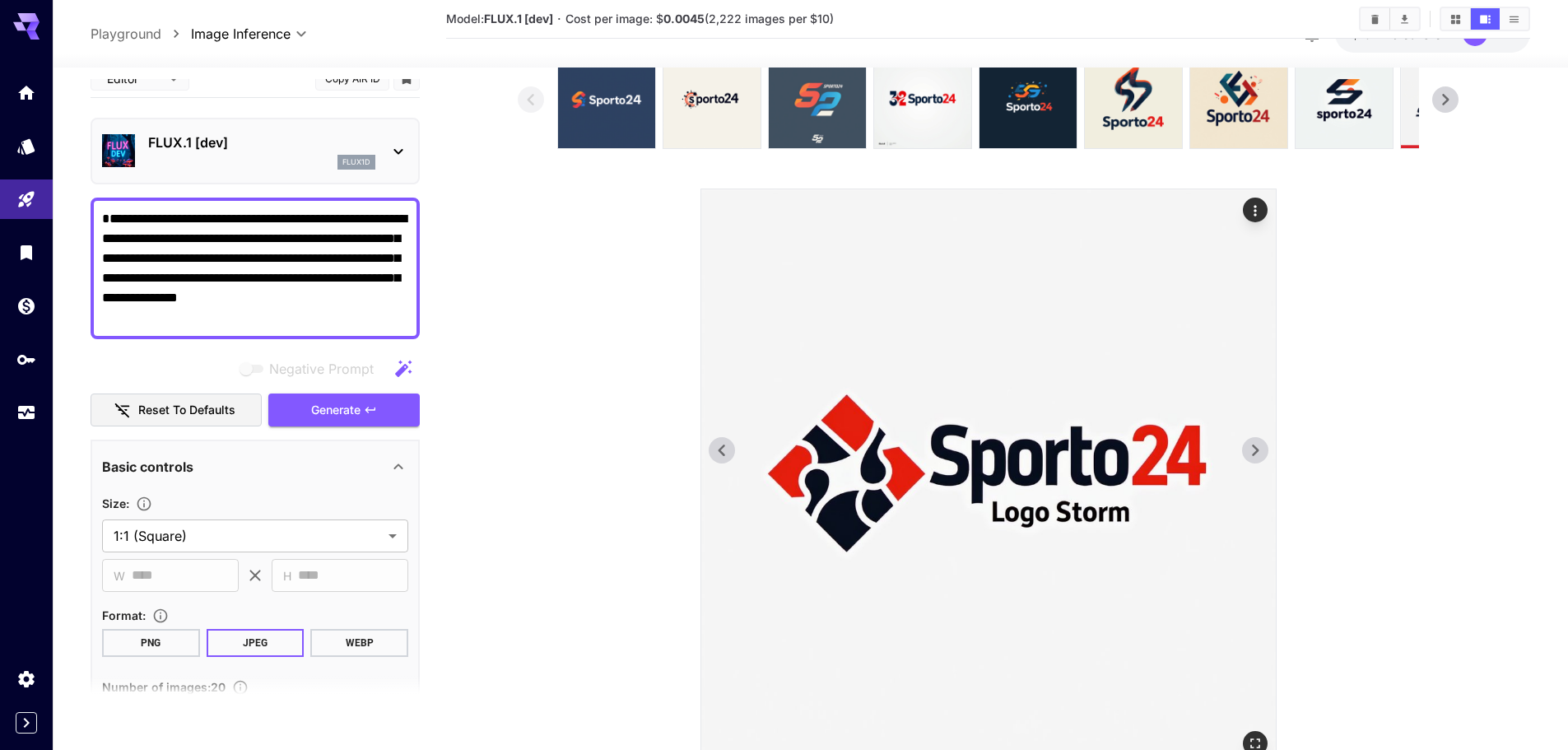
click at [1267, 448] on button at bounding box center [1255, 450] width 27 height 27
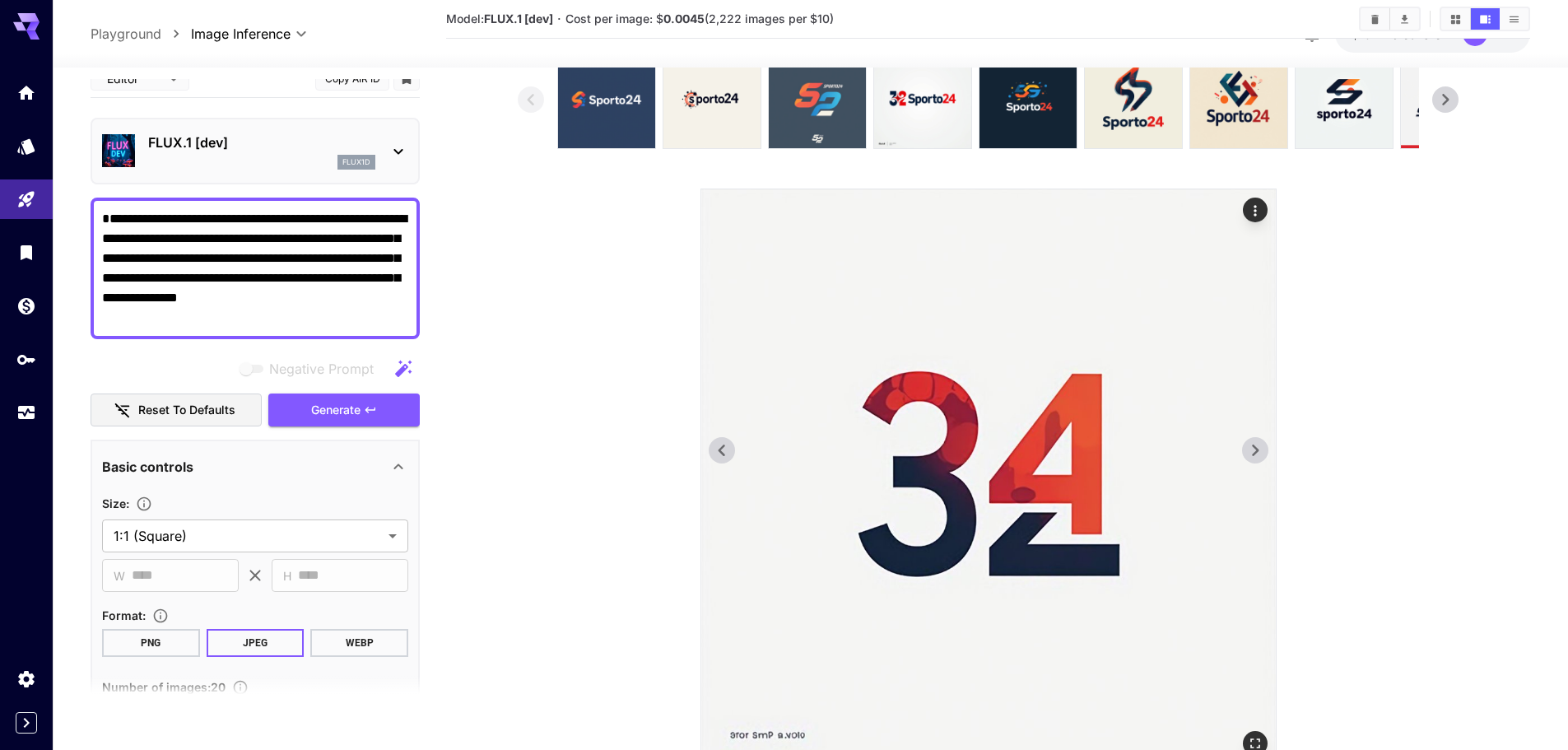
click at [1267, 448] on button at bounding box center [1255, 450] width 27 height 27
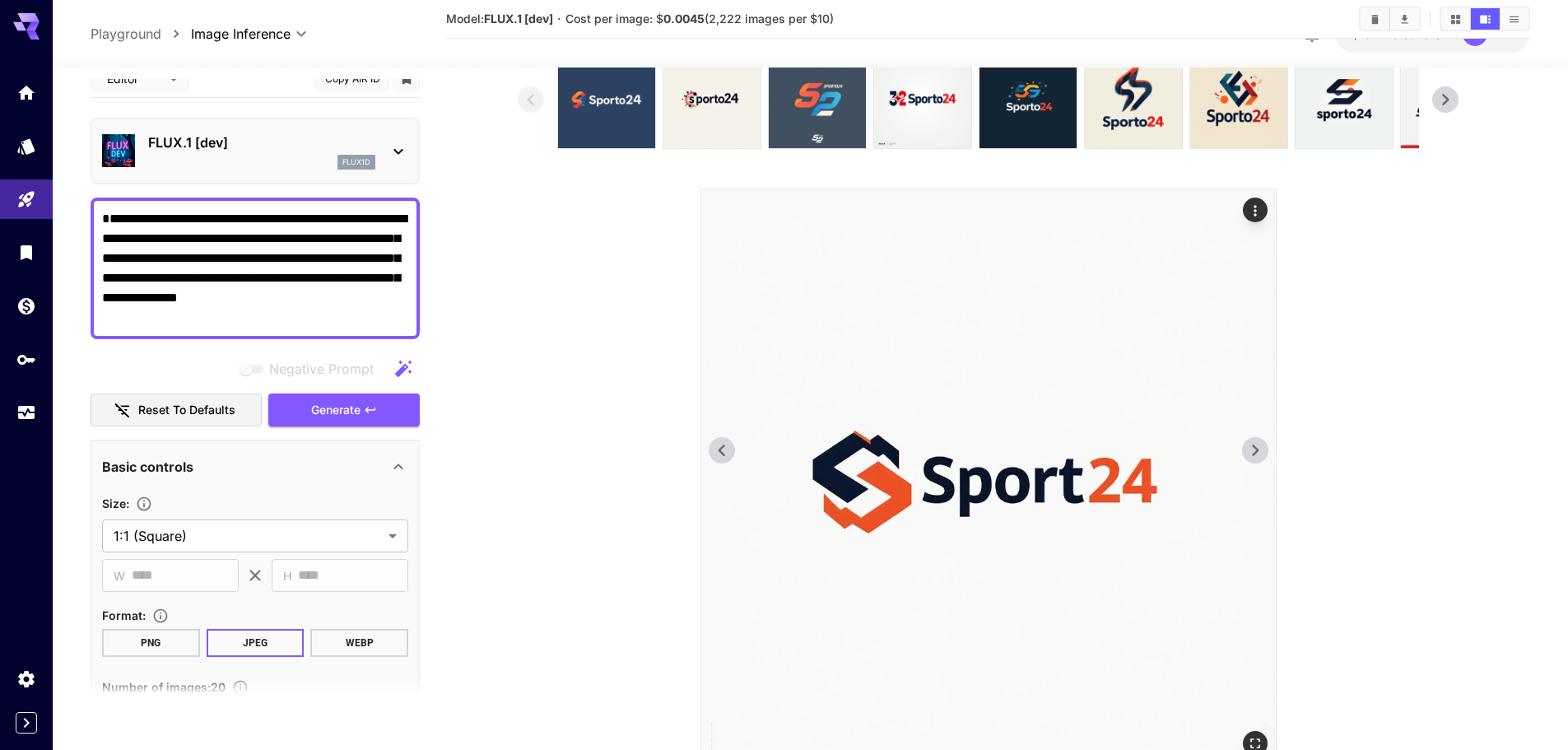
click at [1267, 448] on button at bounding box center [1255, 450] width 27 height 27
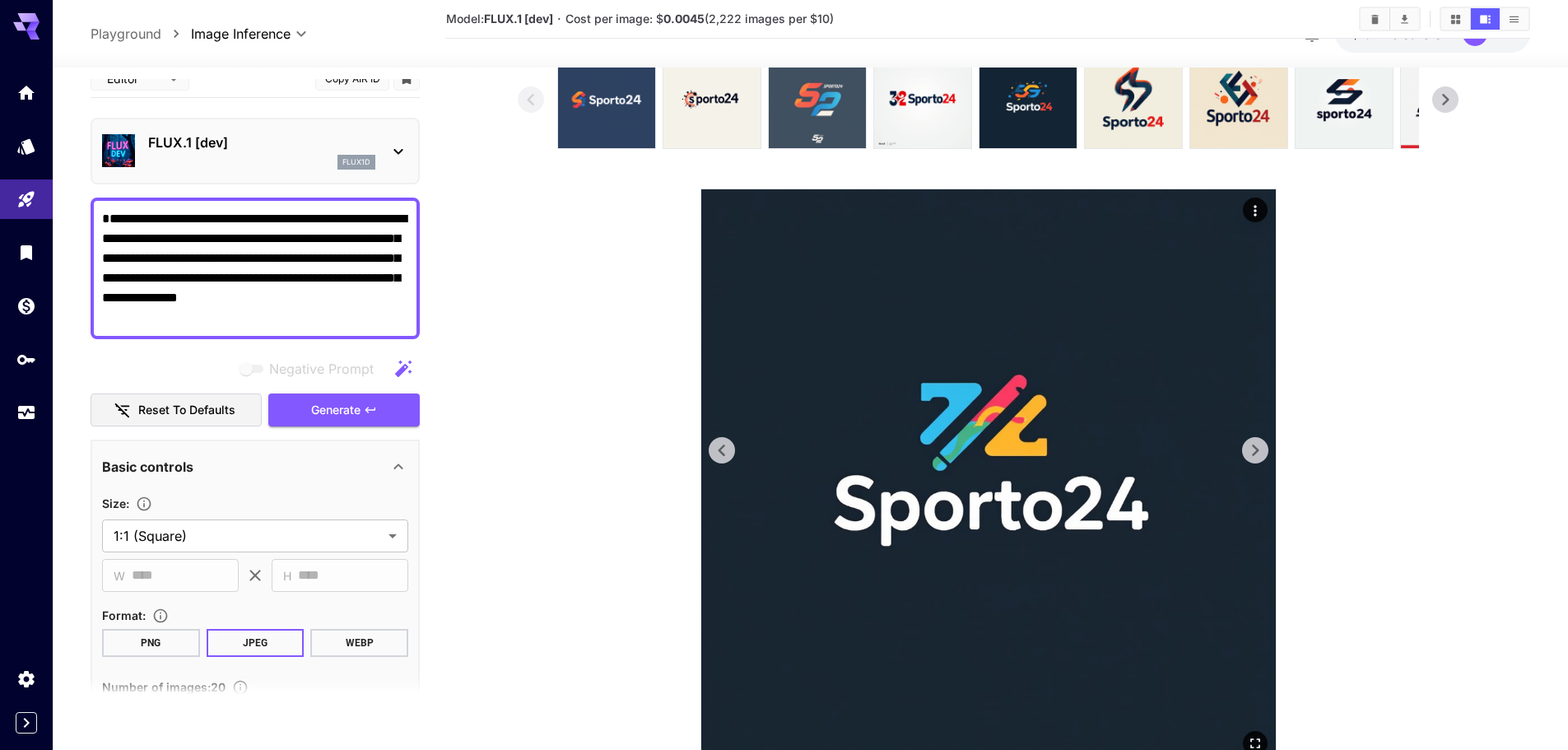
click at [1267, 448] on button at bounding box center [1255, 450] width 27 height 27
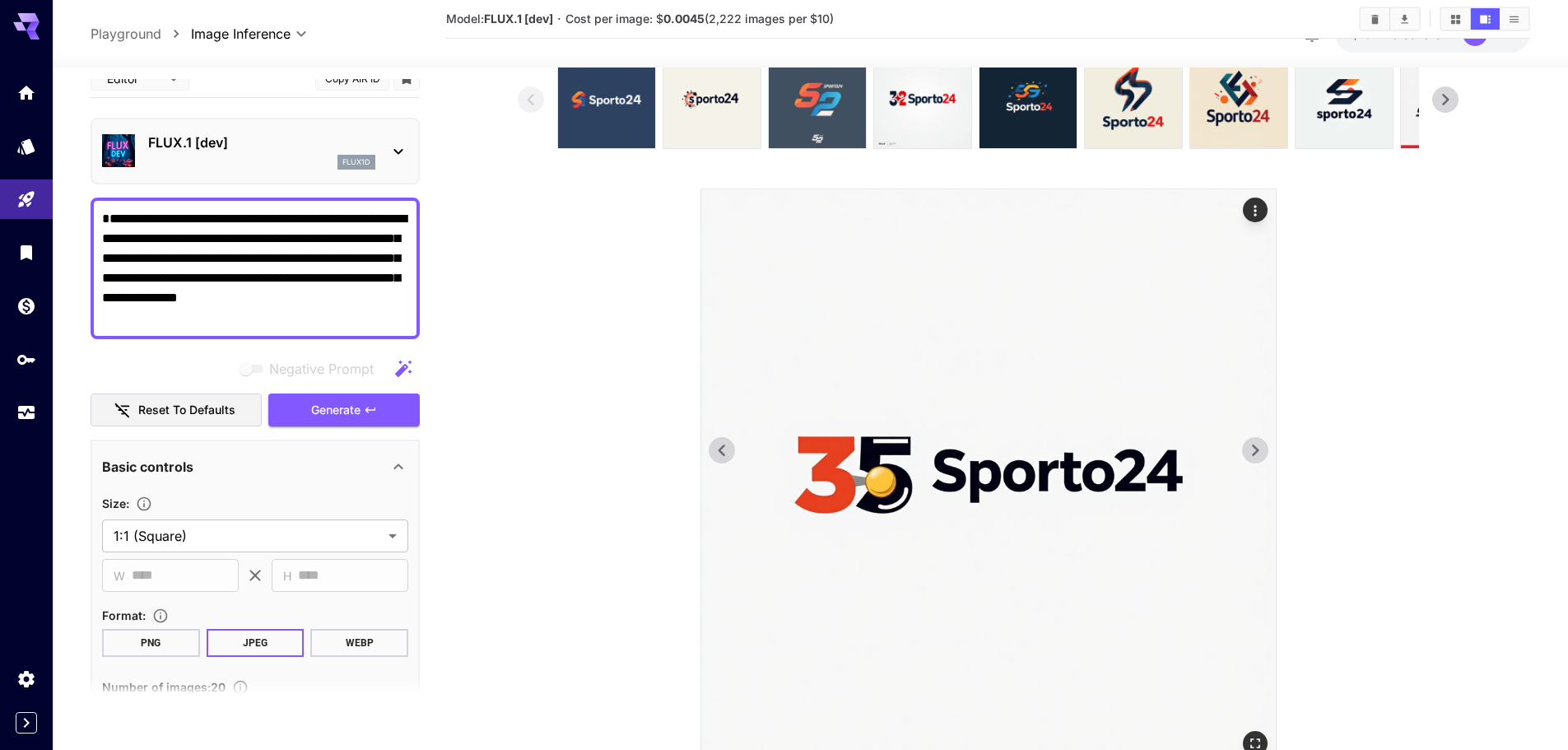
click at [1267, 448] on button at bounding box center [1255, 450] width 27 height 27
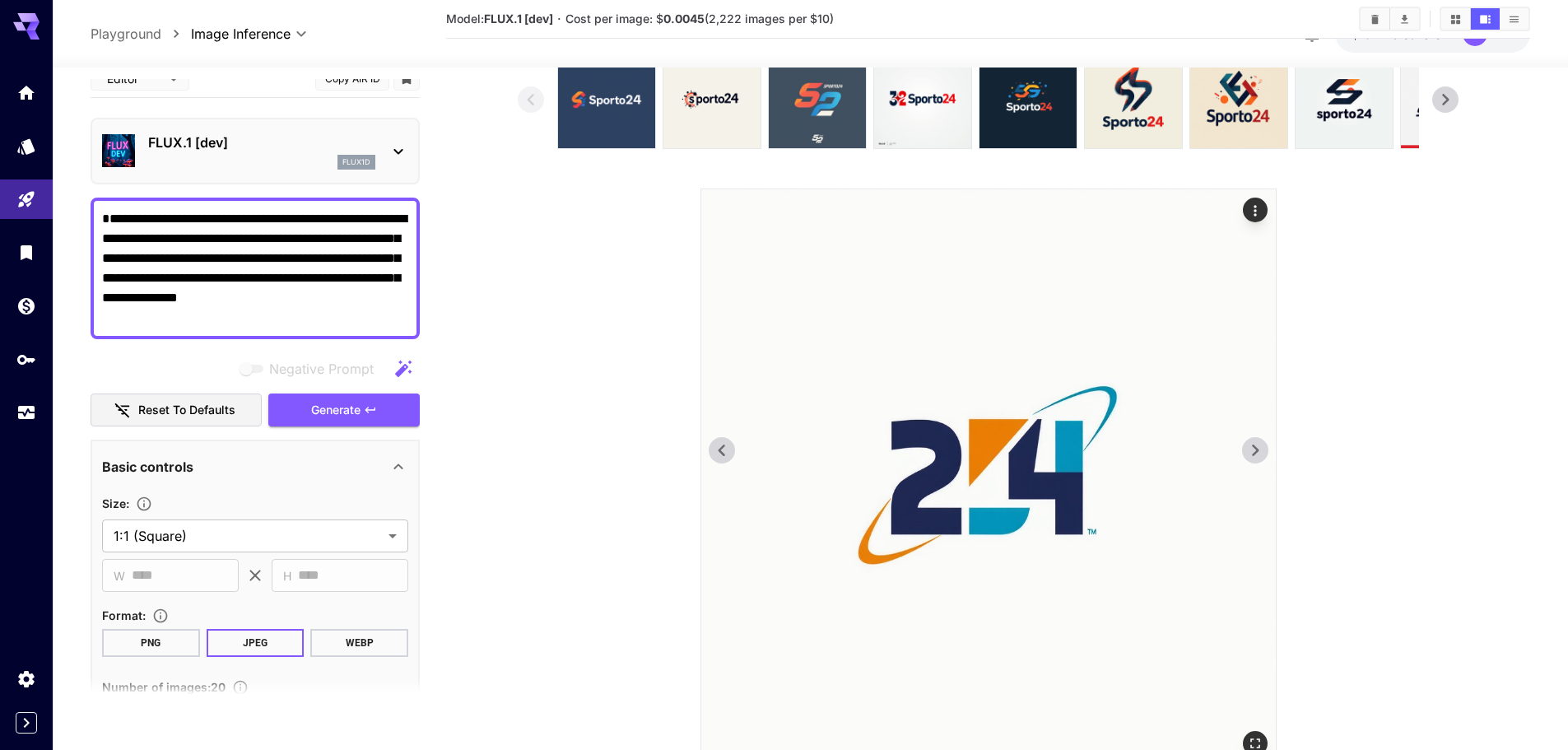
click at [1267, 448] on button at bounding box center [1255, 450] width 27 height 27
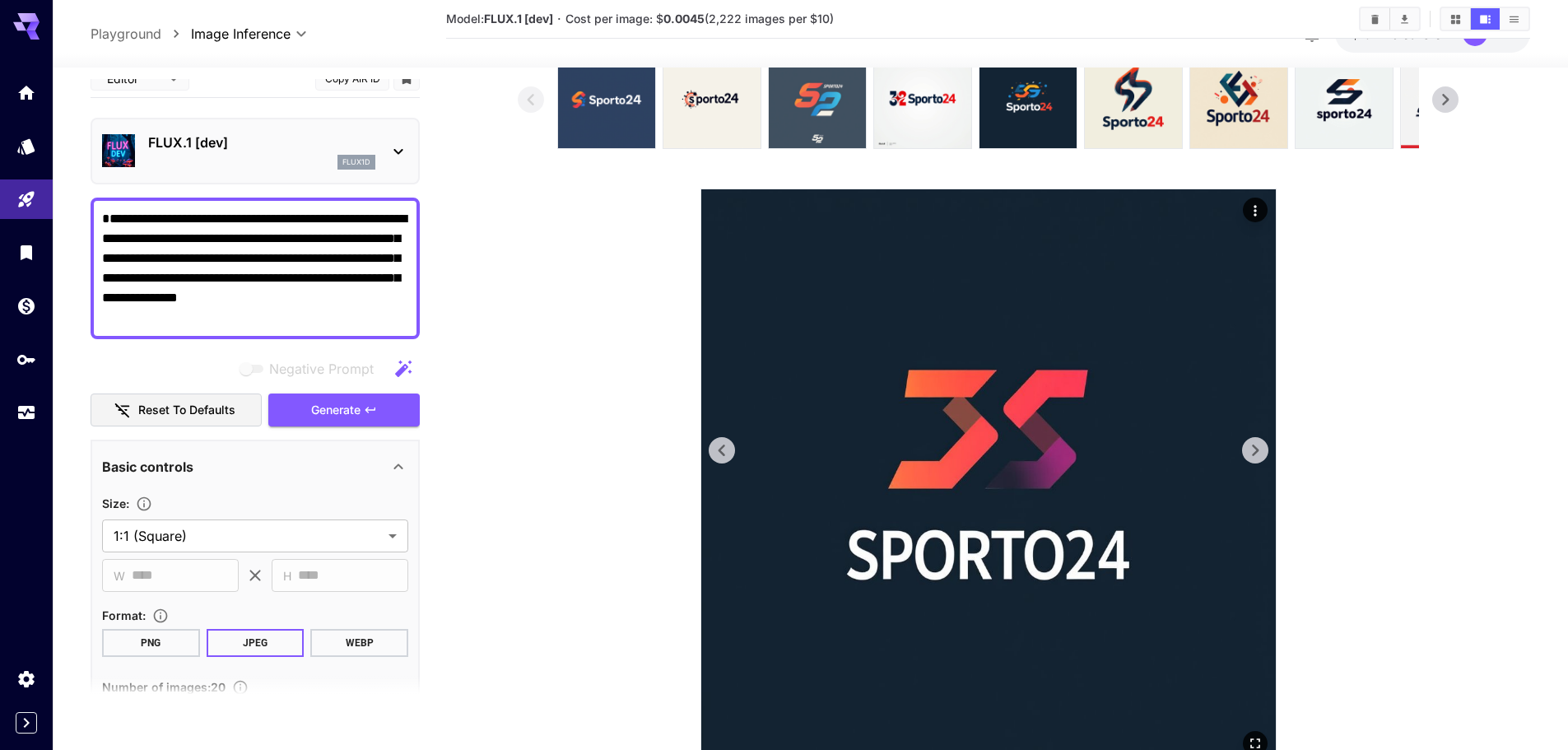
click at [1267, 448] on button at bounding box center [1255, 450] width 27 height 27
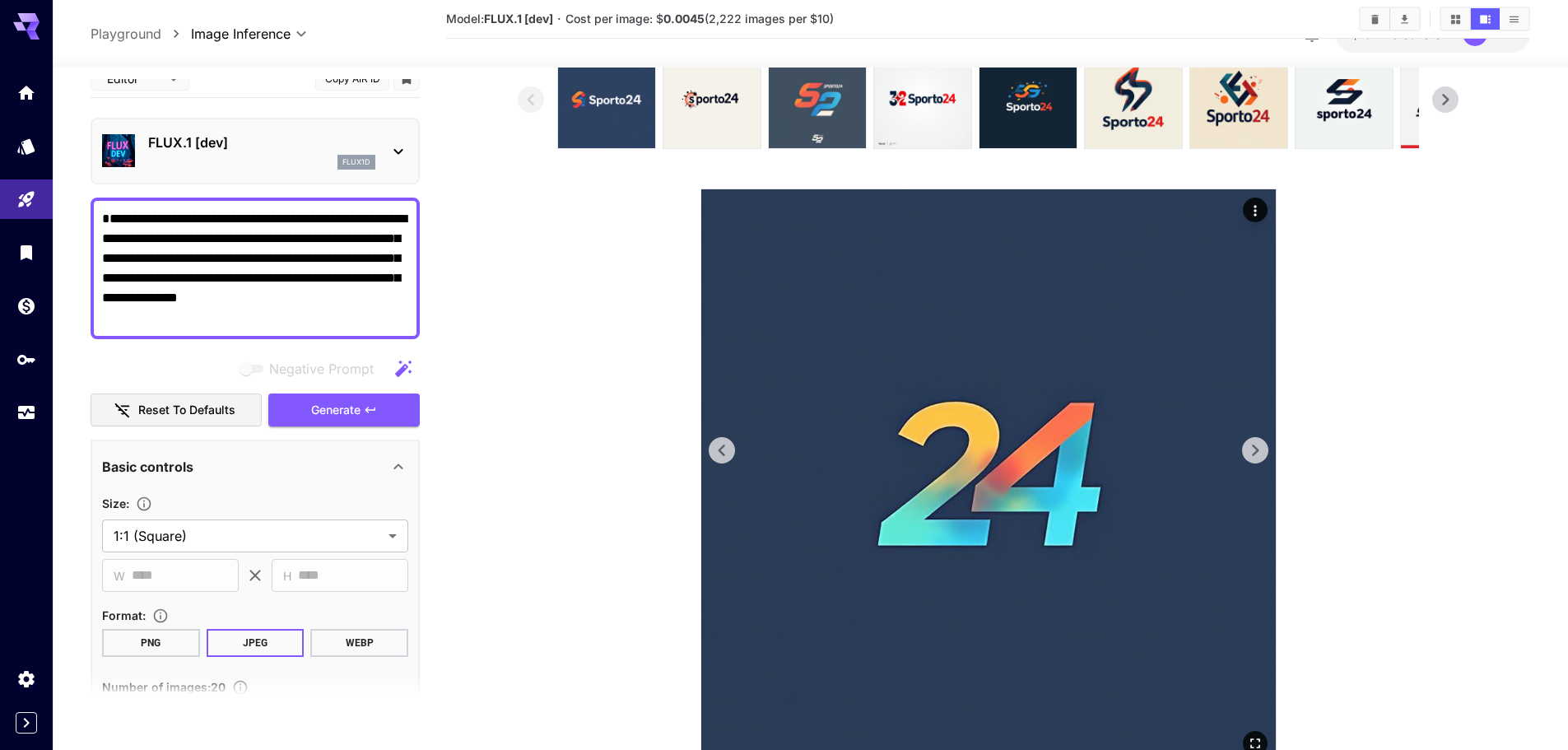
click at [1267, 448] on button at bounding box center [1255, 450] width 27 height 27
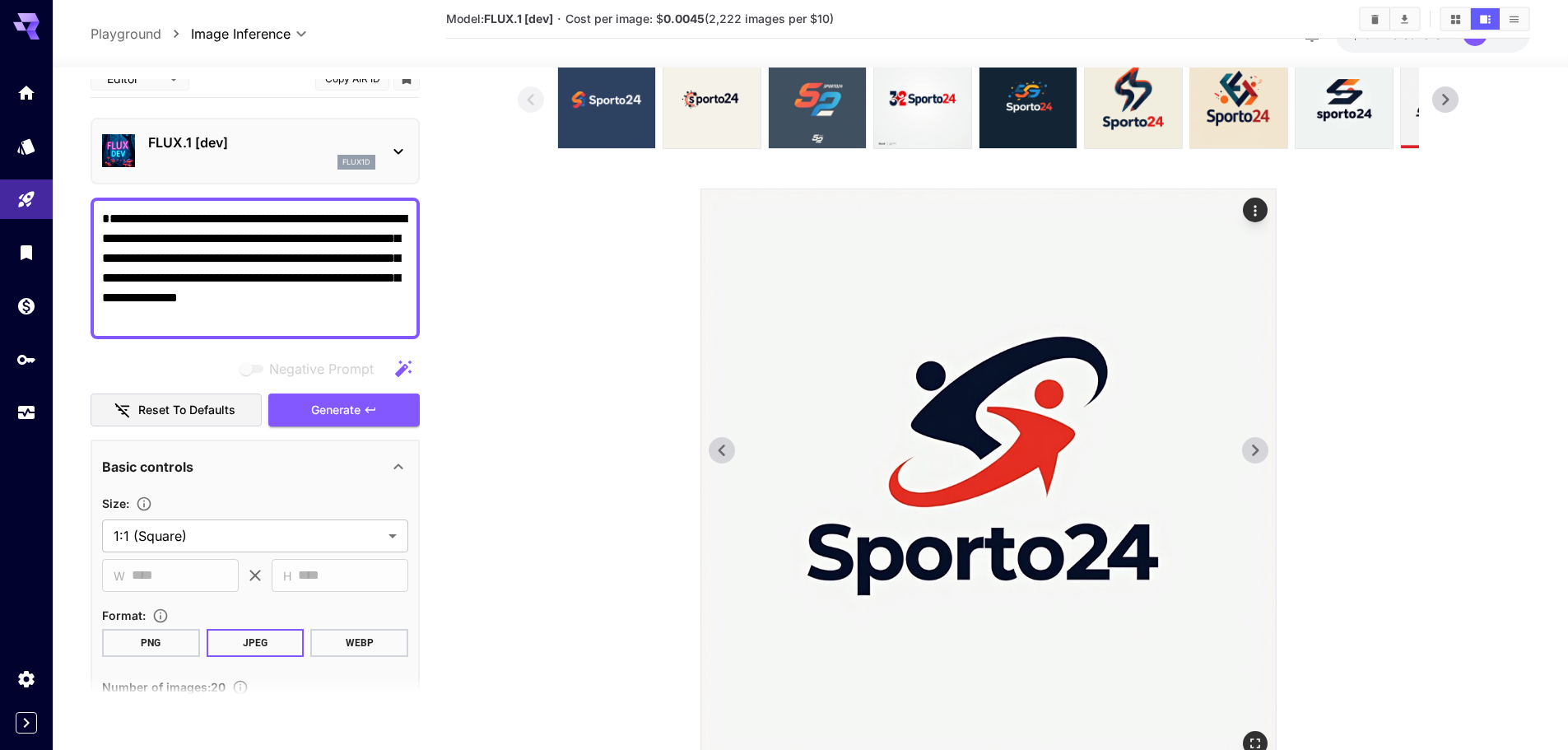
click at [1267, 448] on button at bounding box center [1255, 450] width 27 height 27
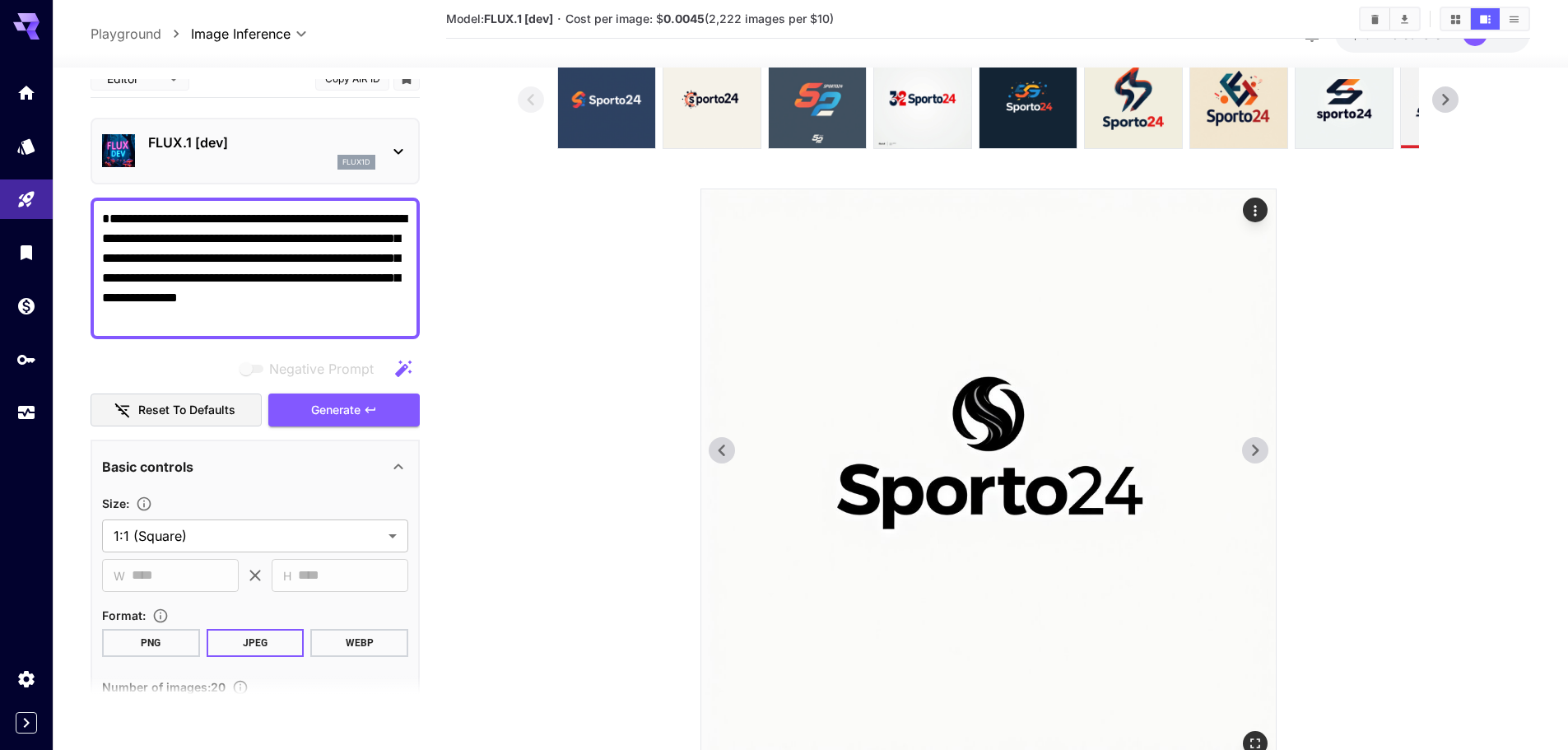
click at [1267, 448] on button at bounding box center [1255, 450] width 27 height 27
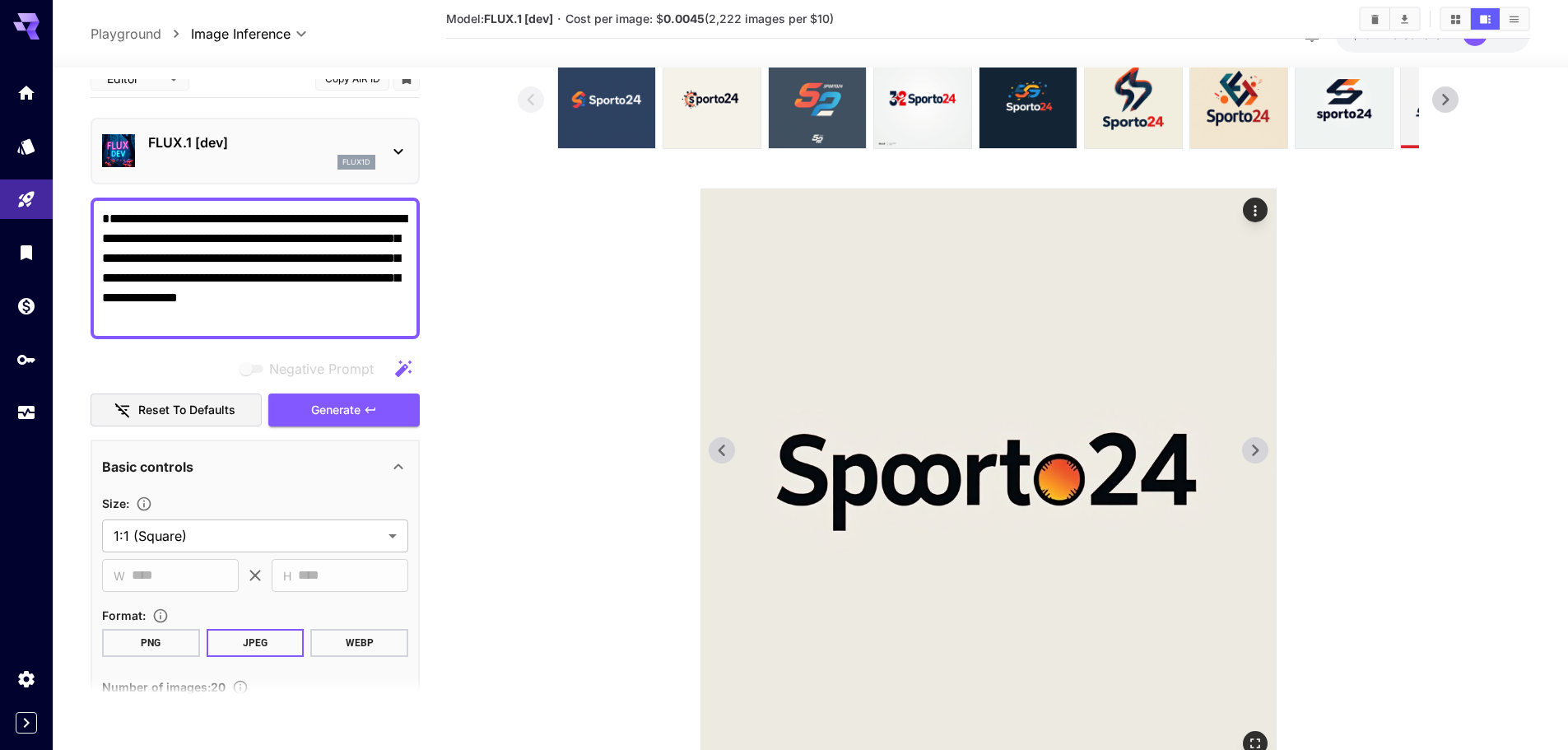
click at [1267, 448] on button at bounding box center [1255, 450] width 27 height 27
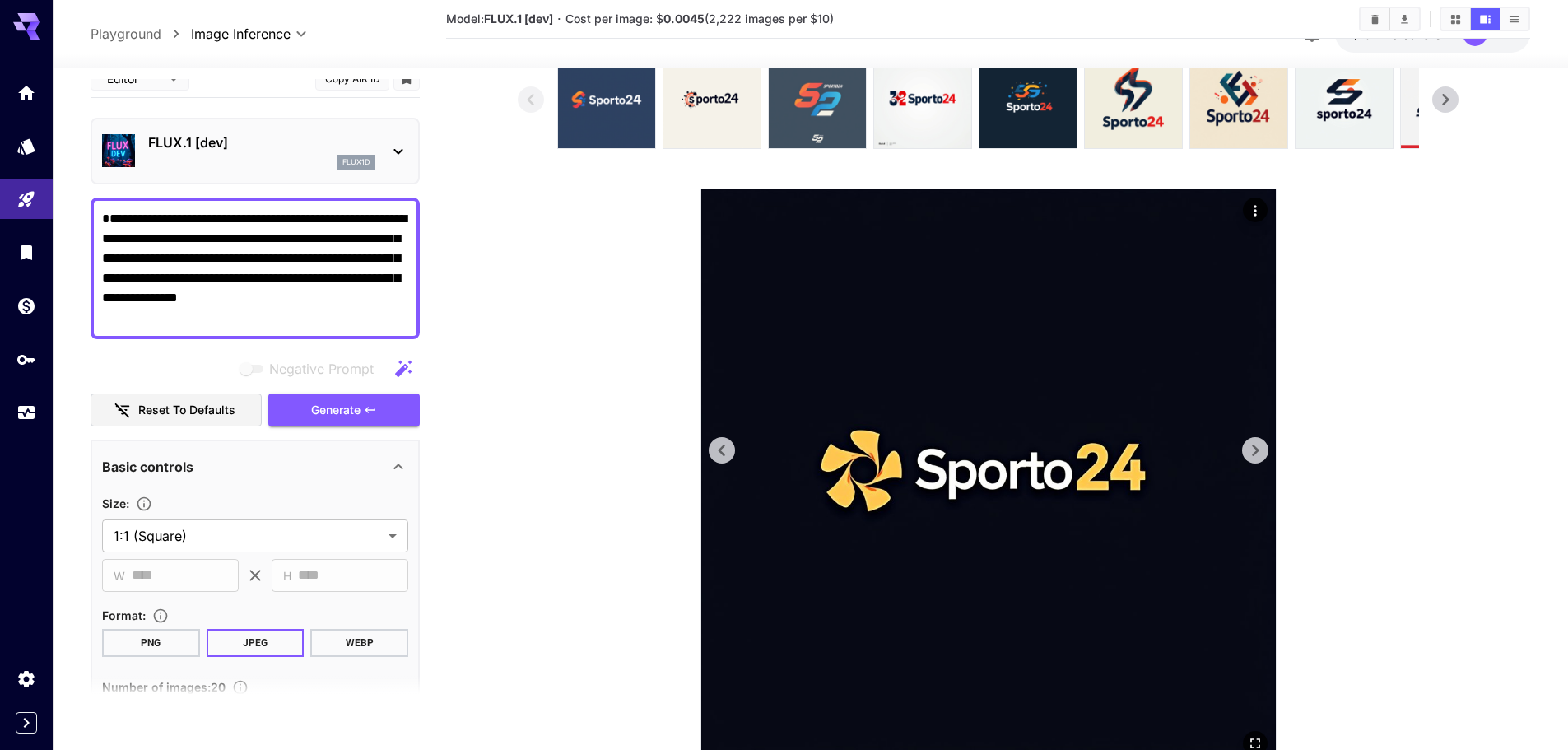
click at [1267, 448] on button at bounding box center [1255, 450] width 27 height 27
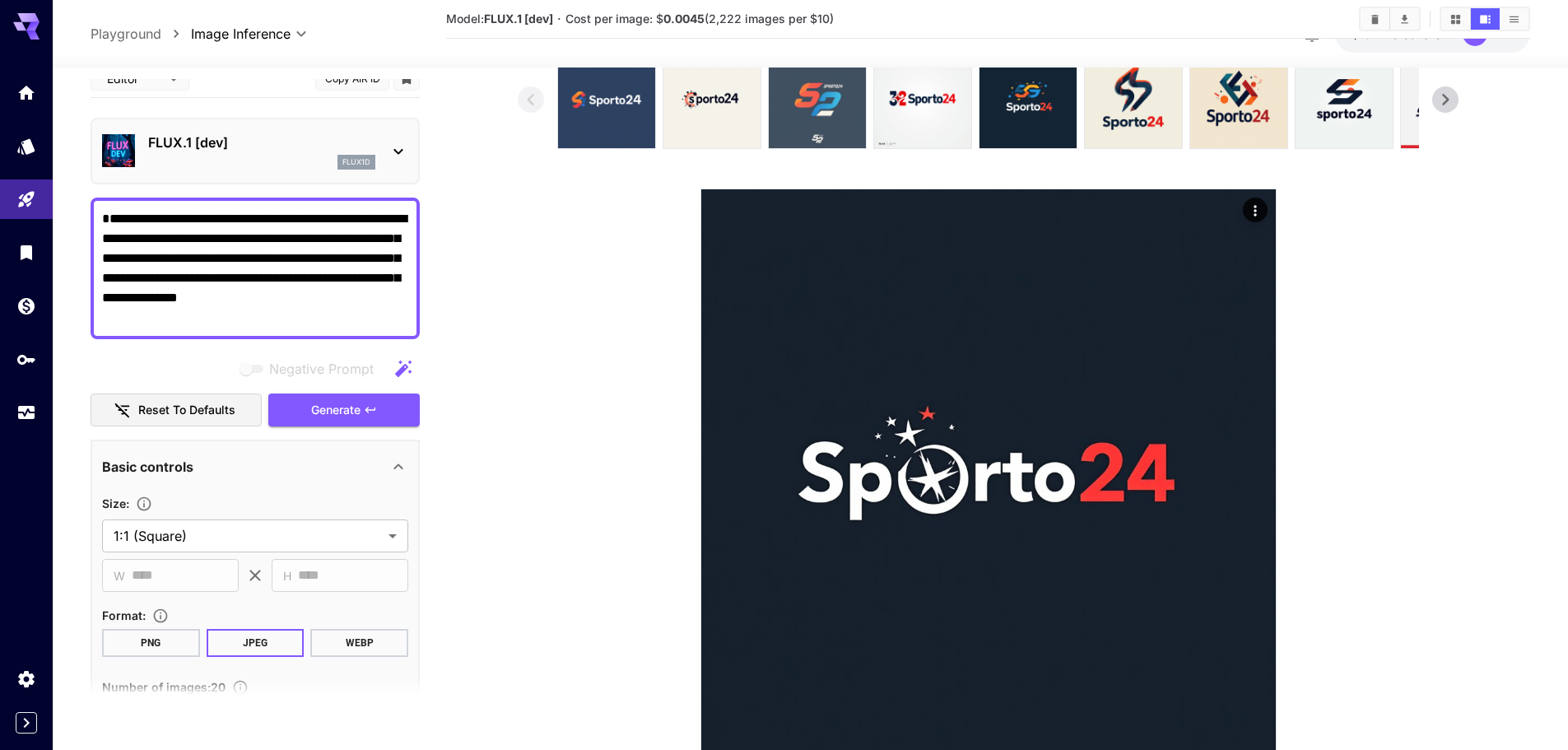
click at [282, 255] on textarea "**********" at bounding box center [255, 269] width 306 height 119
paste textarea "**********"
type textarea "**********"
click at [376, 402] on button "Generate" at bounding box center [344, 411] width 152 height 34
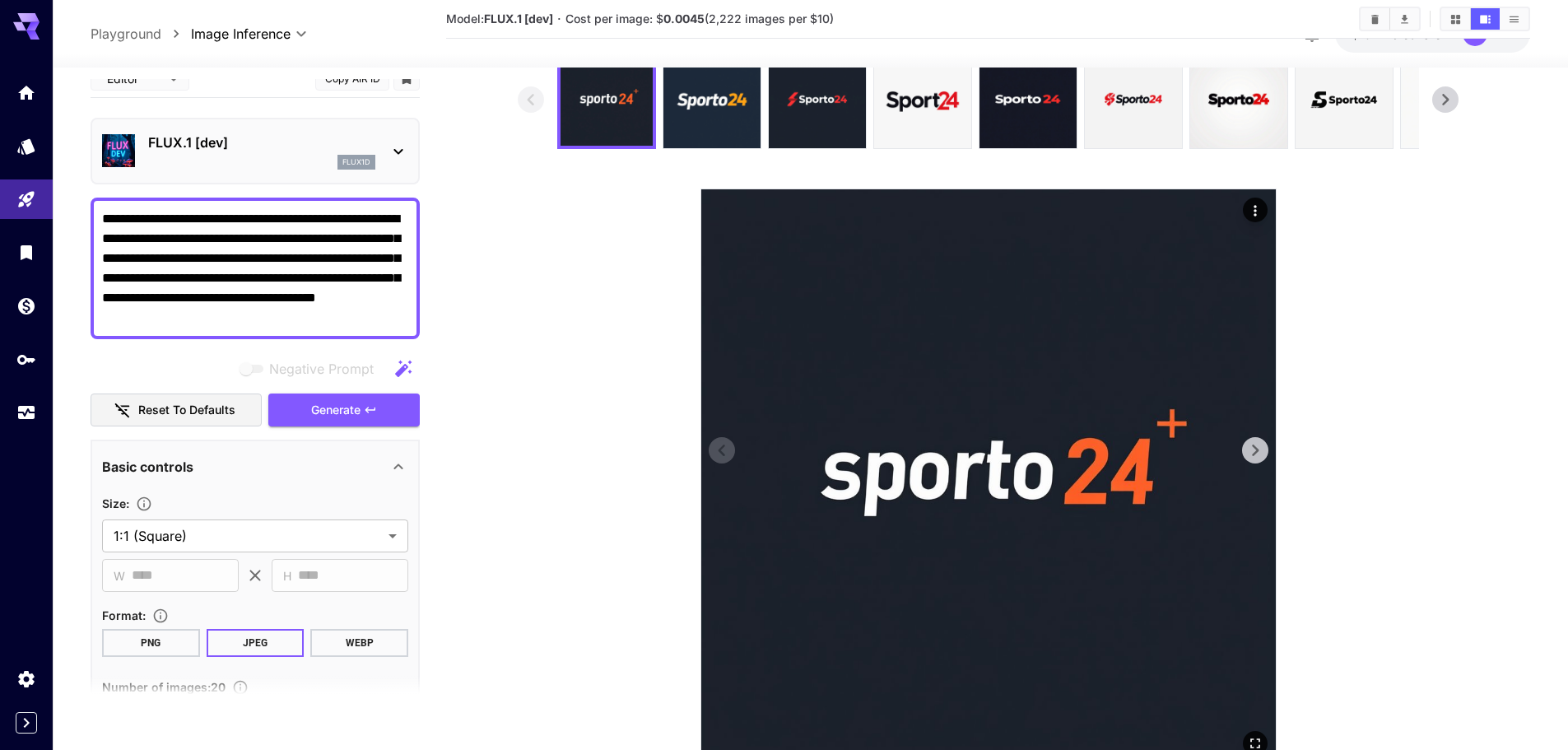
click at [1247, 453] on icon at bounding box center [1255, 450] width 25 height 25
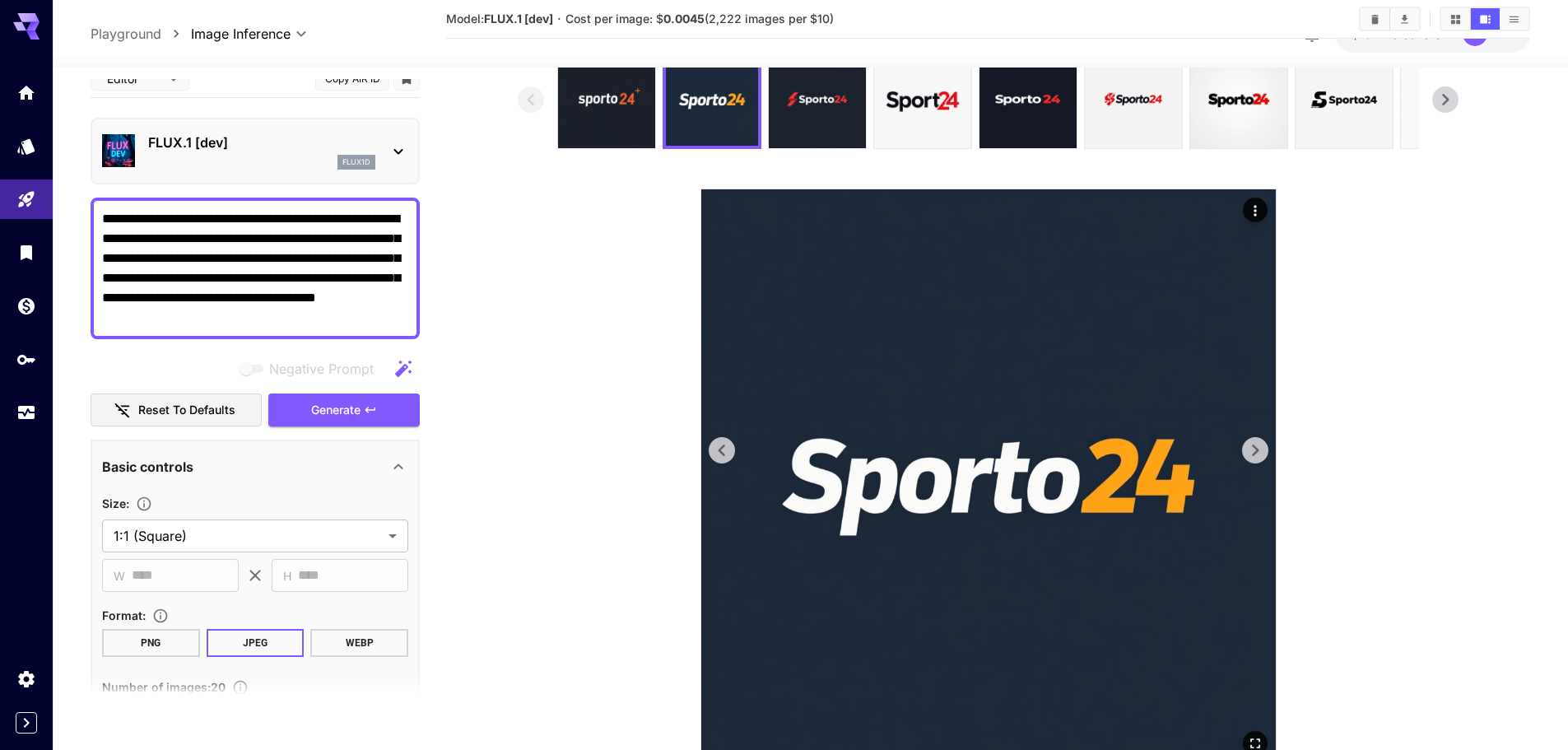
click at [1247, 453] on icon at bounding box center [1255, 450] width 25 height 25
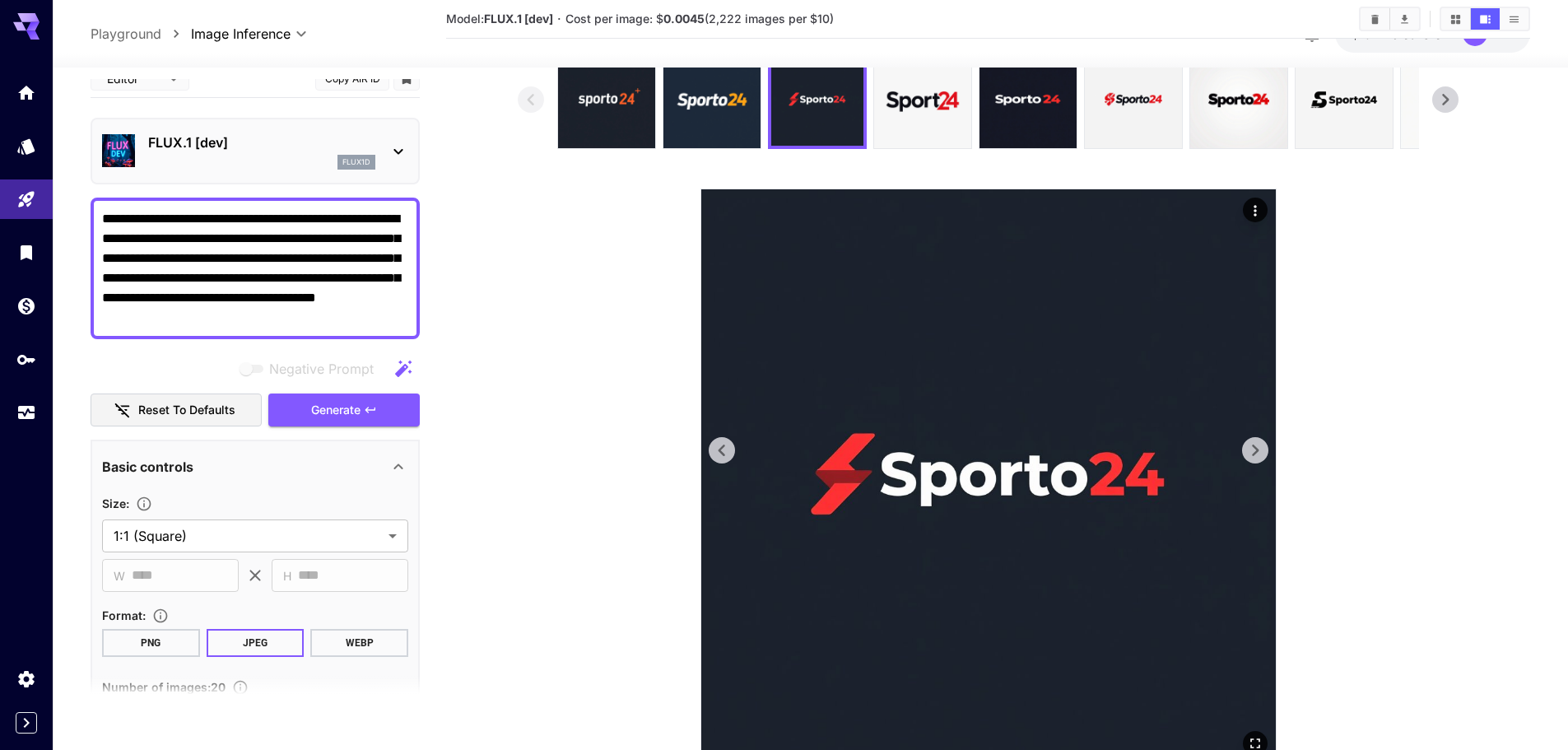
click at [1247, 453] on icon at bounding box center [1255, 450] width 25 height 25
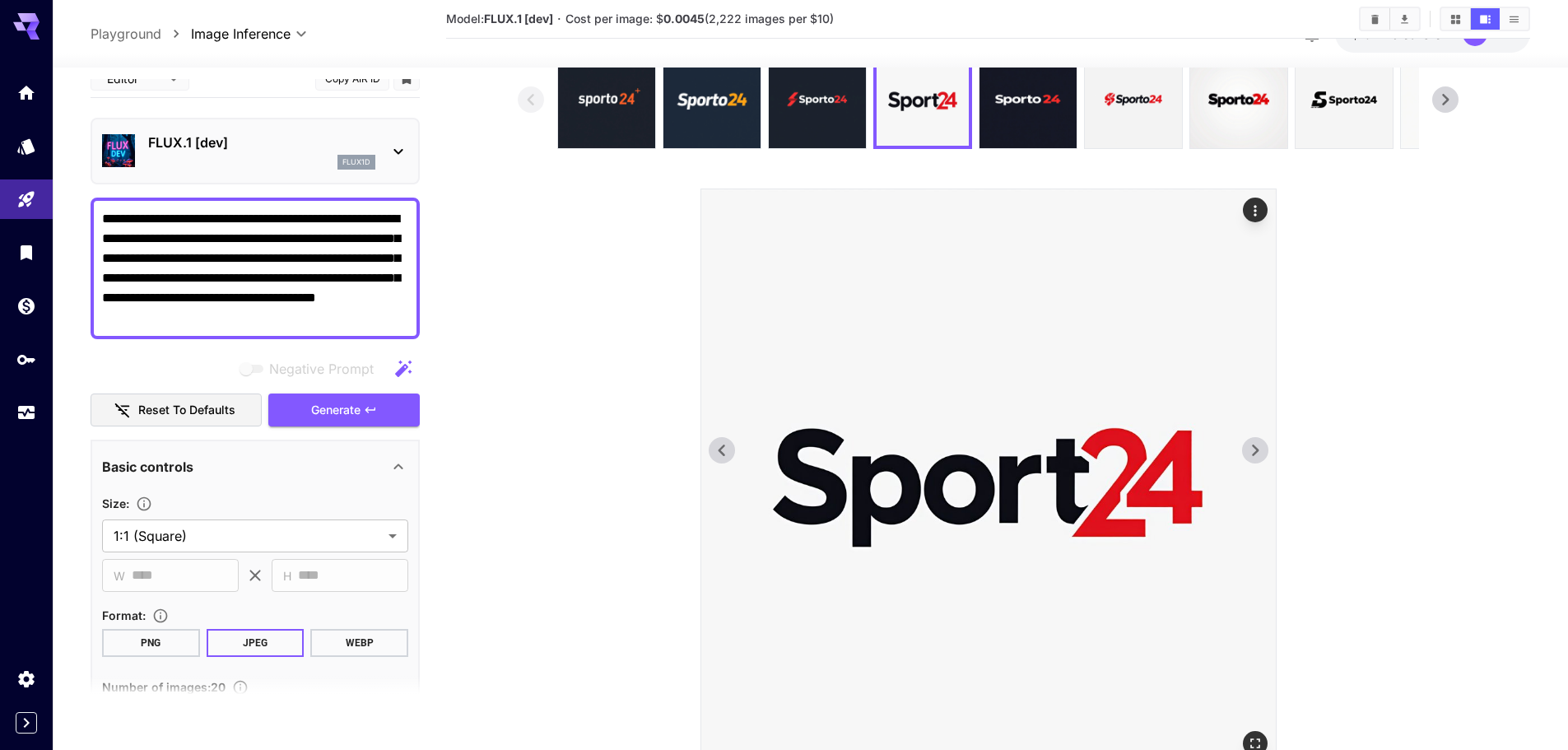
click at [1247, 453] on icon at bounding box center [1255, 450] width 25 height 25
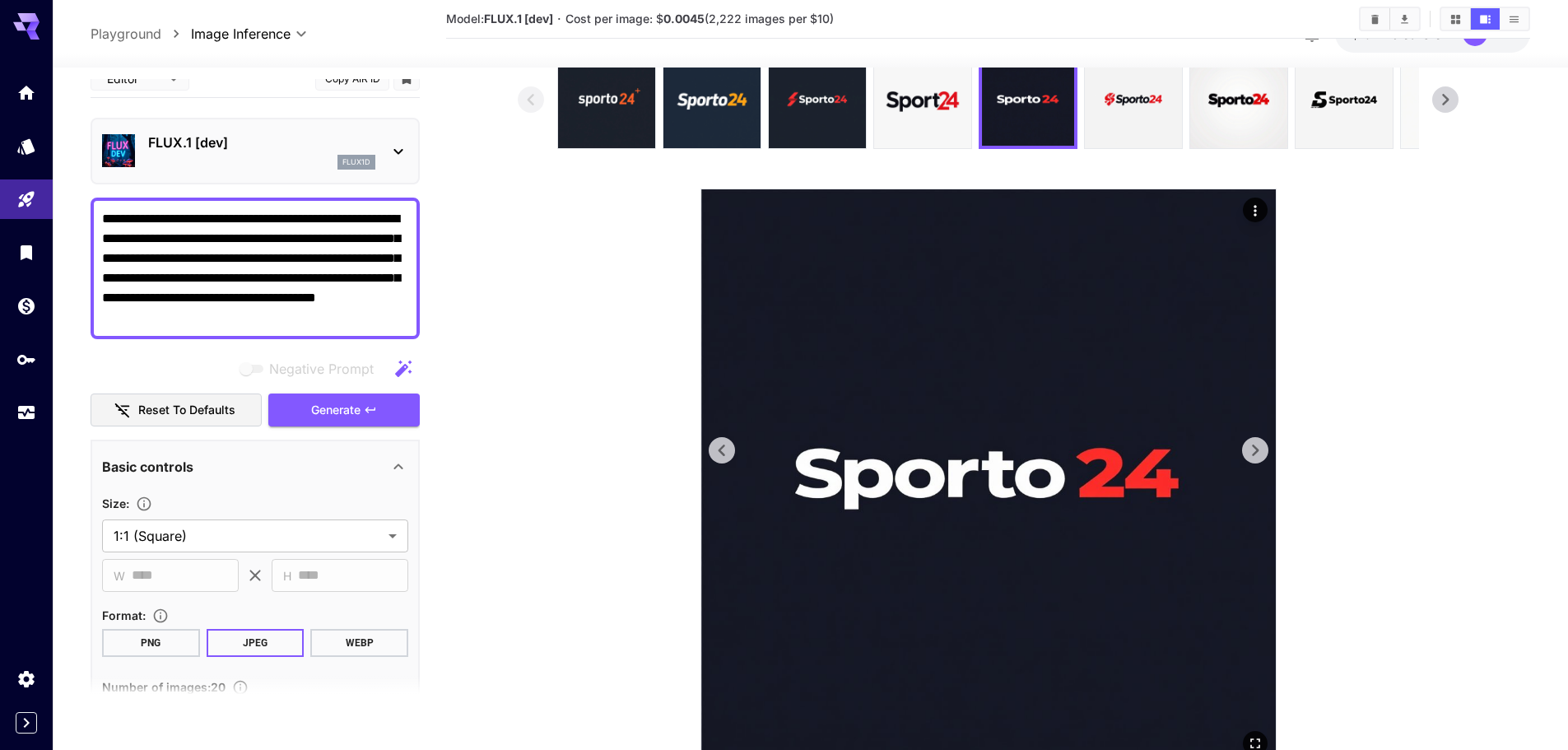
click at [1247, 453] on icon at bounding box center [1255, 450] width 25 height 25
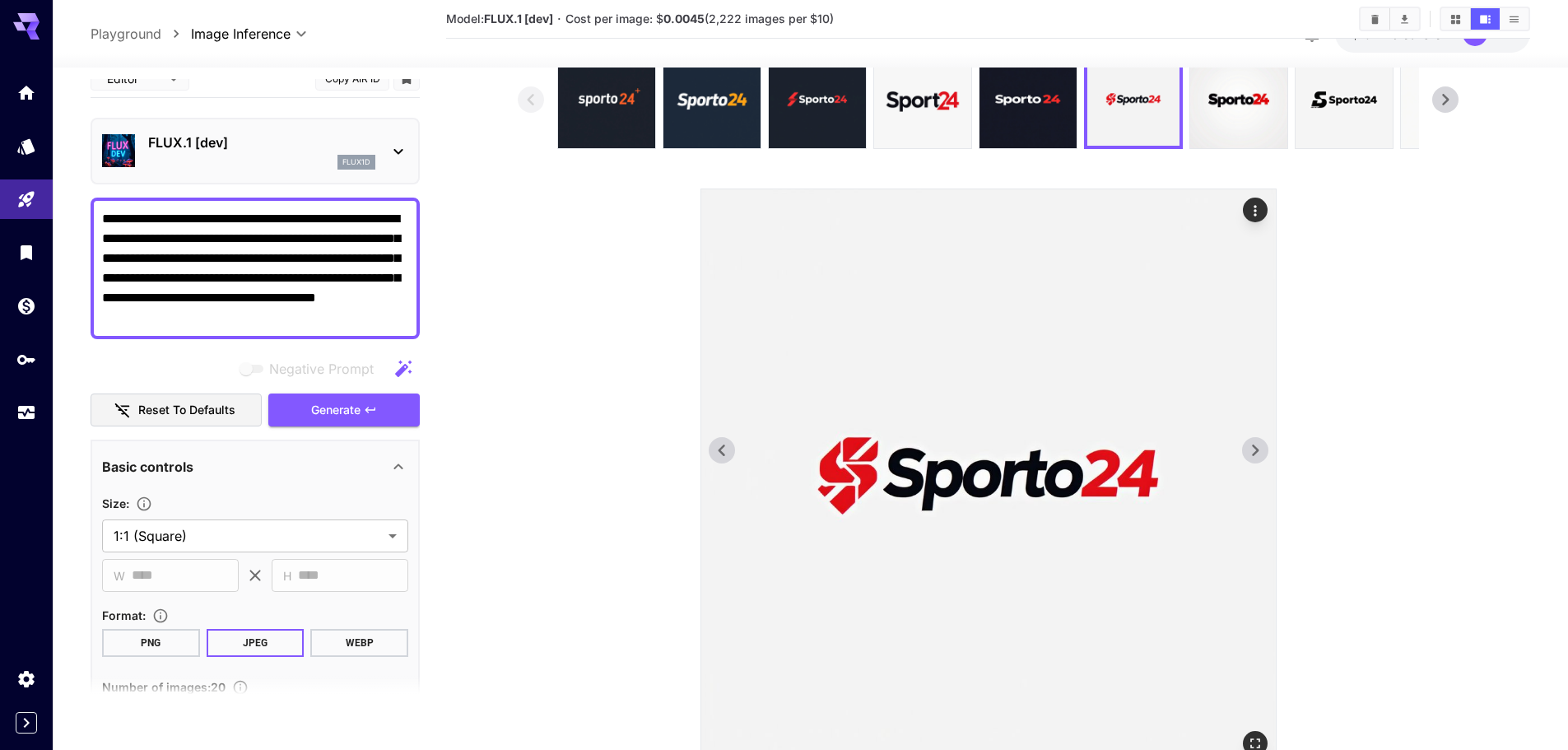
click at [1247, 453] on icon at bounding box center [1255, 450] width 25 height 25
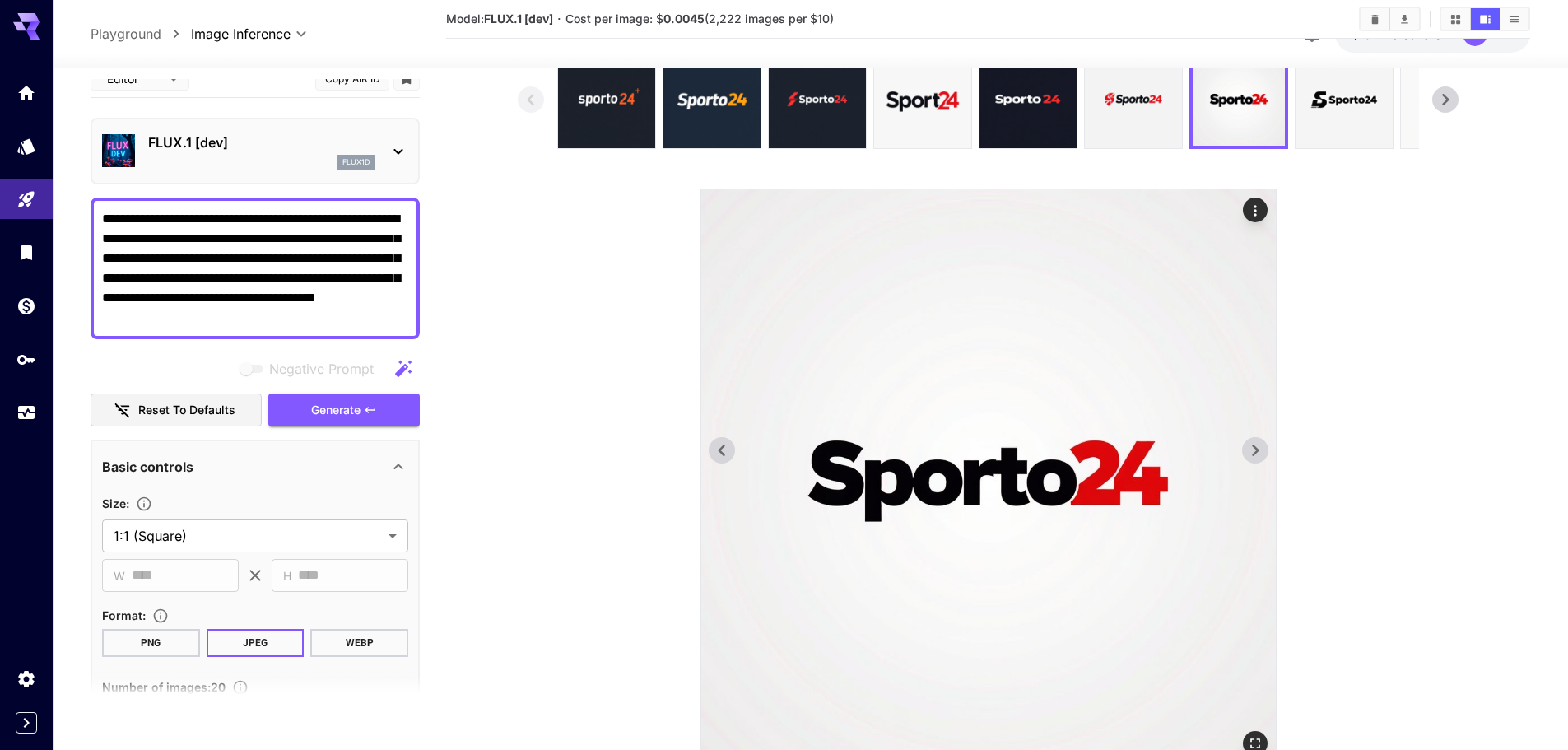
click at [1247, 453] on icon at bounding box center [1255, 450] width 25 height 25
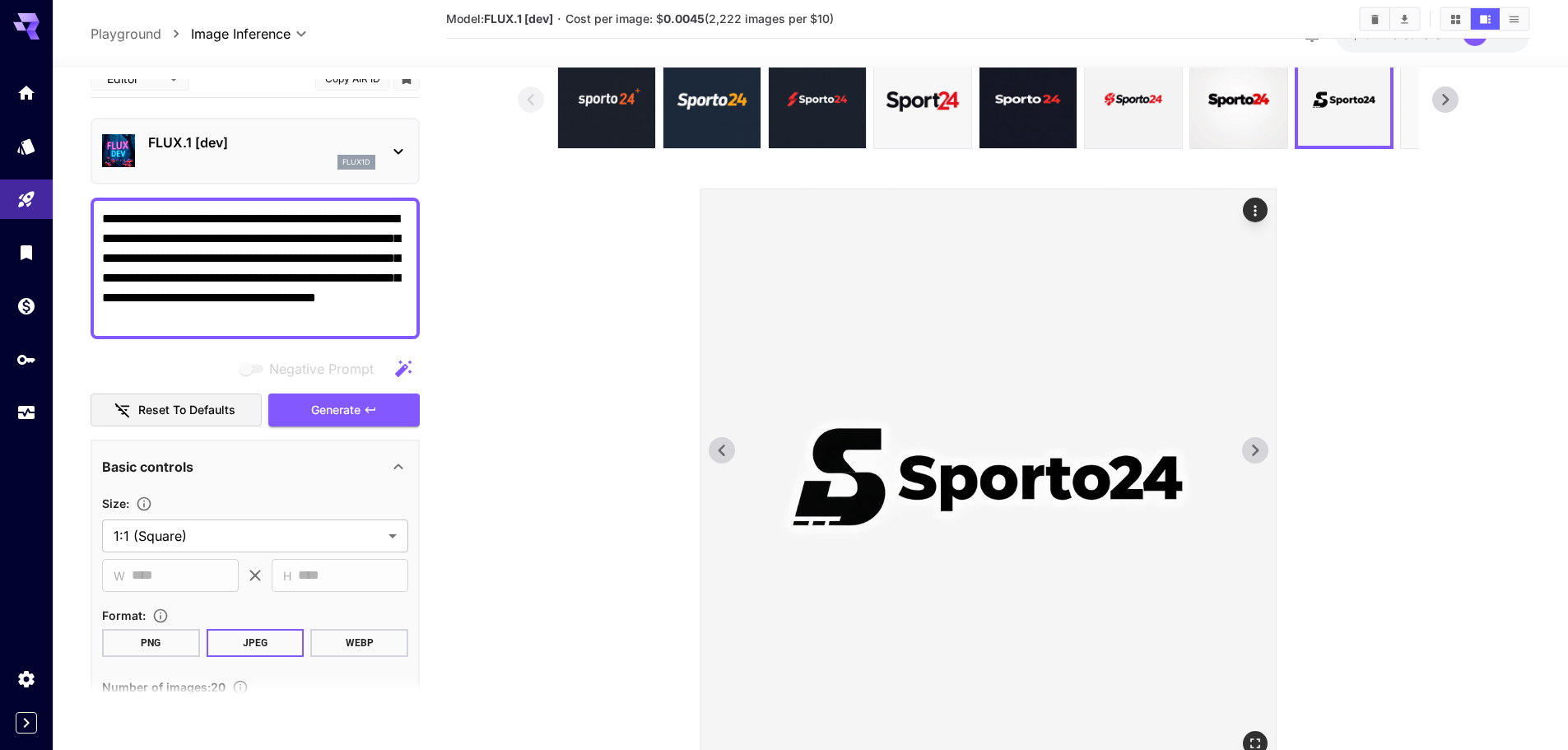
click at [1247, 453] on icon at bounding box center [1255, 450] width 25 height 25
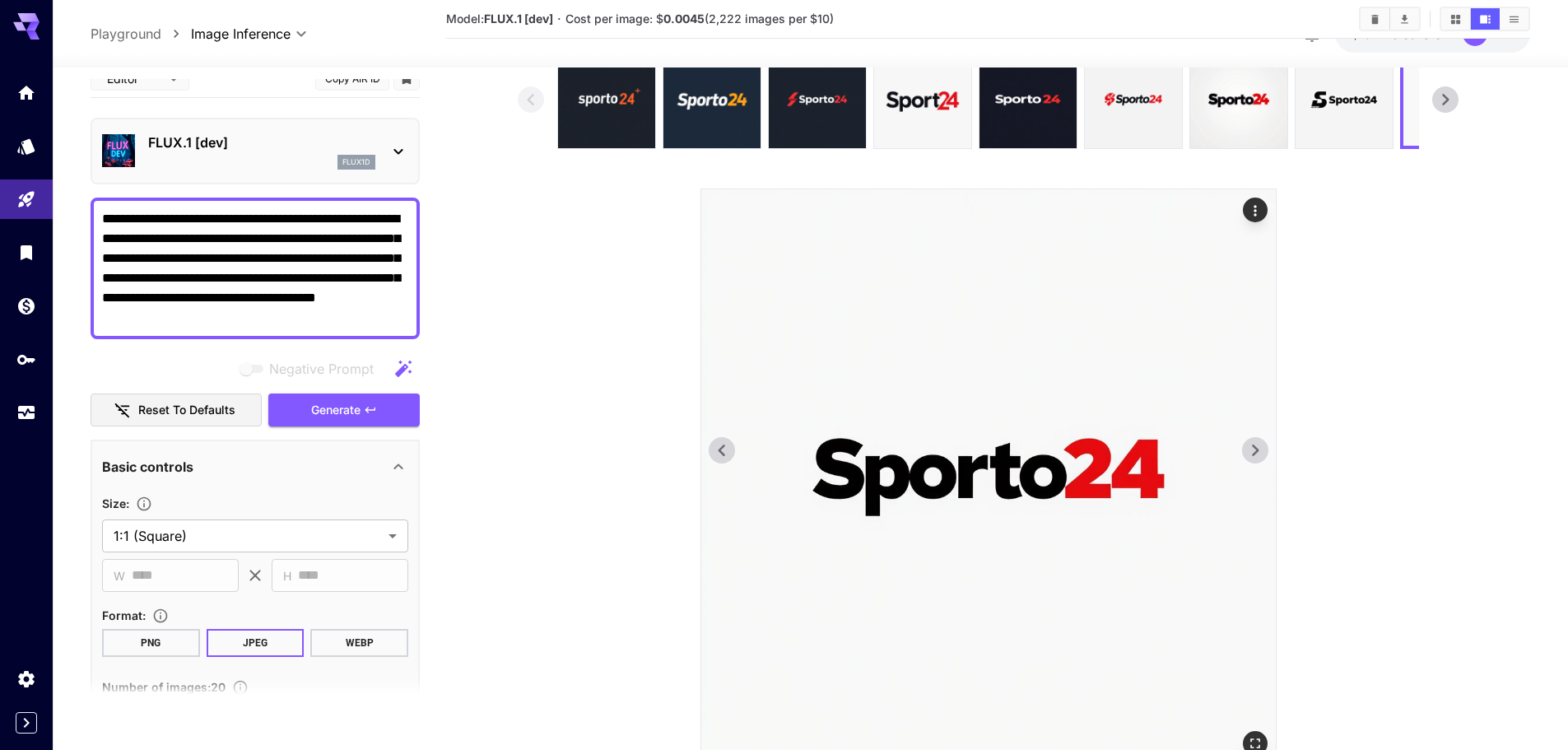
click at [1247, 453] on icon at bounding box center [1255, 450] width 25 height 25
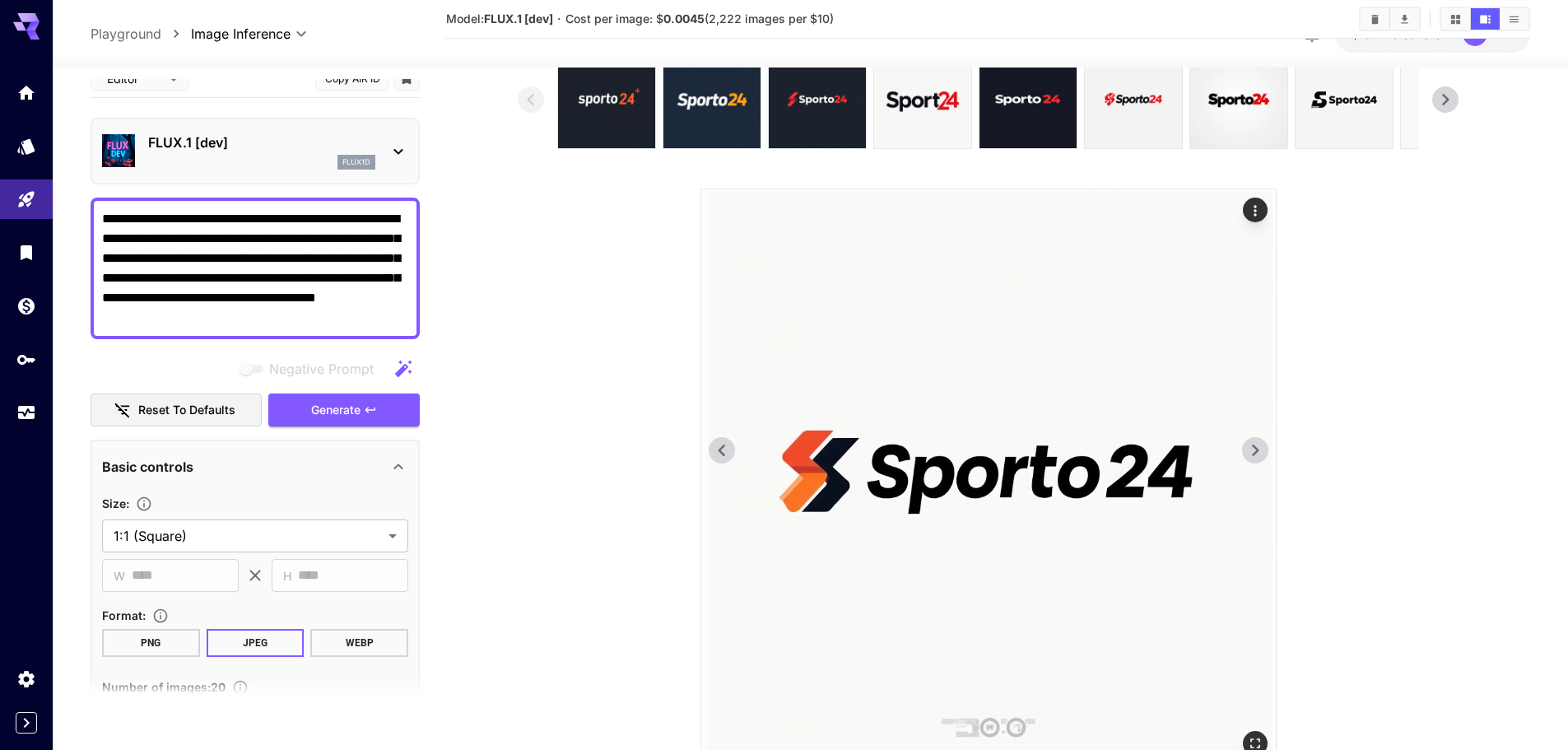
click at [1247, 453] on icon at bounding box center [1255, 450] width 25 height 25
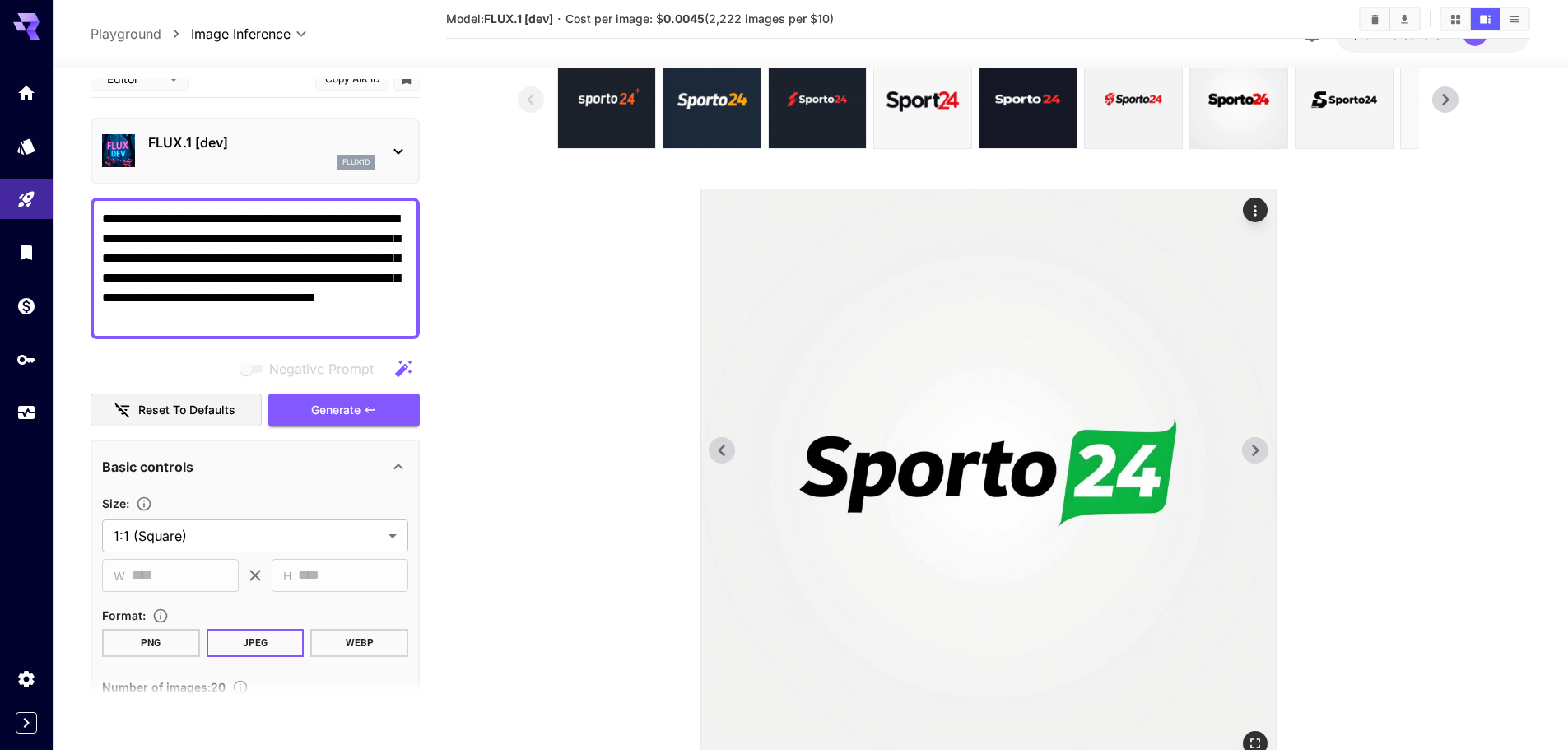
click at [1247, 453] on icon at bounding box center [1255, 450] width 25 height 25
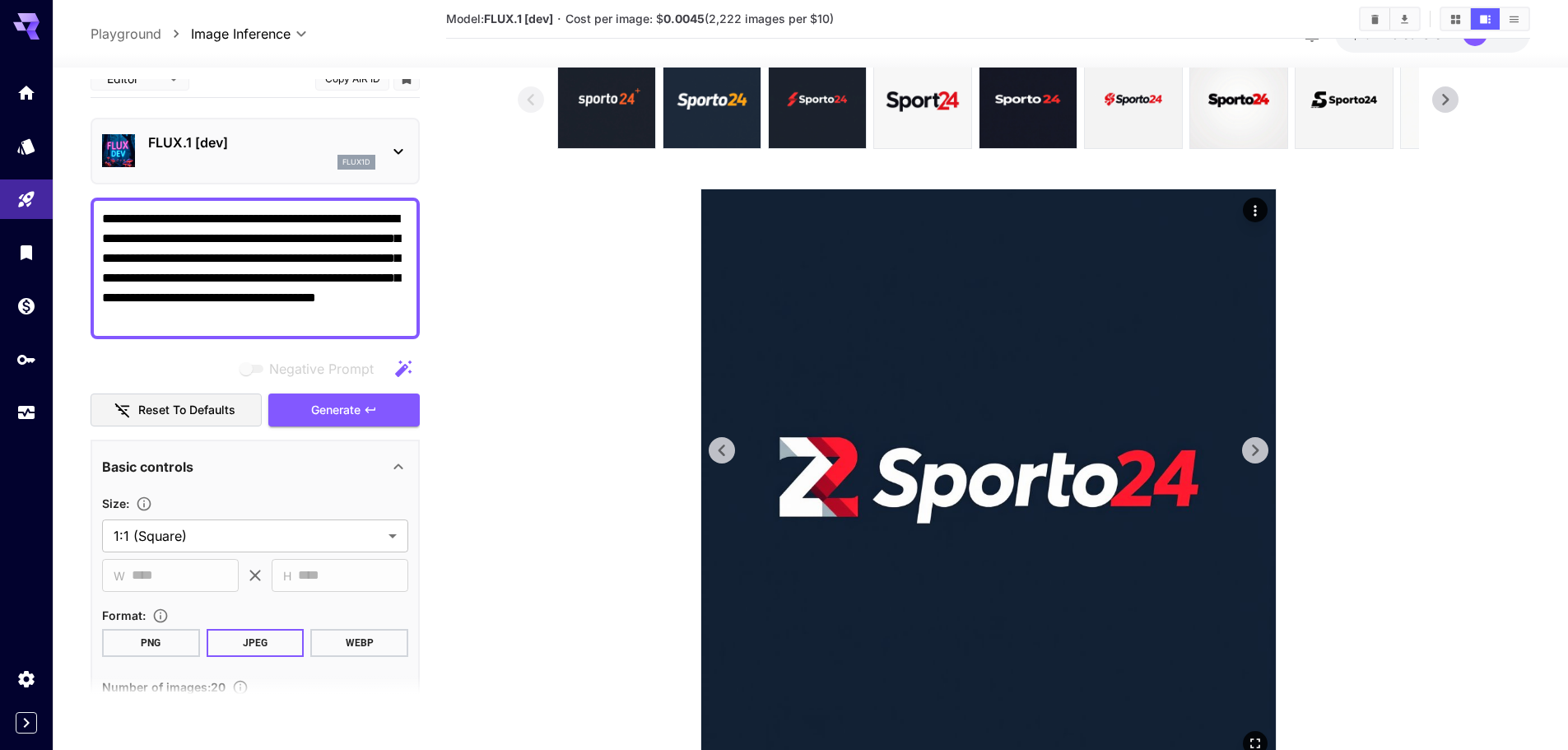
click at [724, 446] on icon at bounding box center [721, 450] width 7 height 12
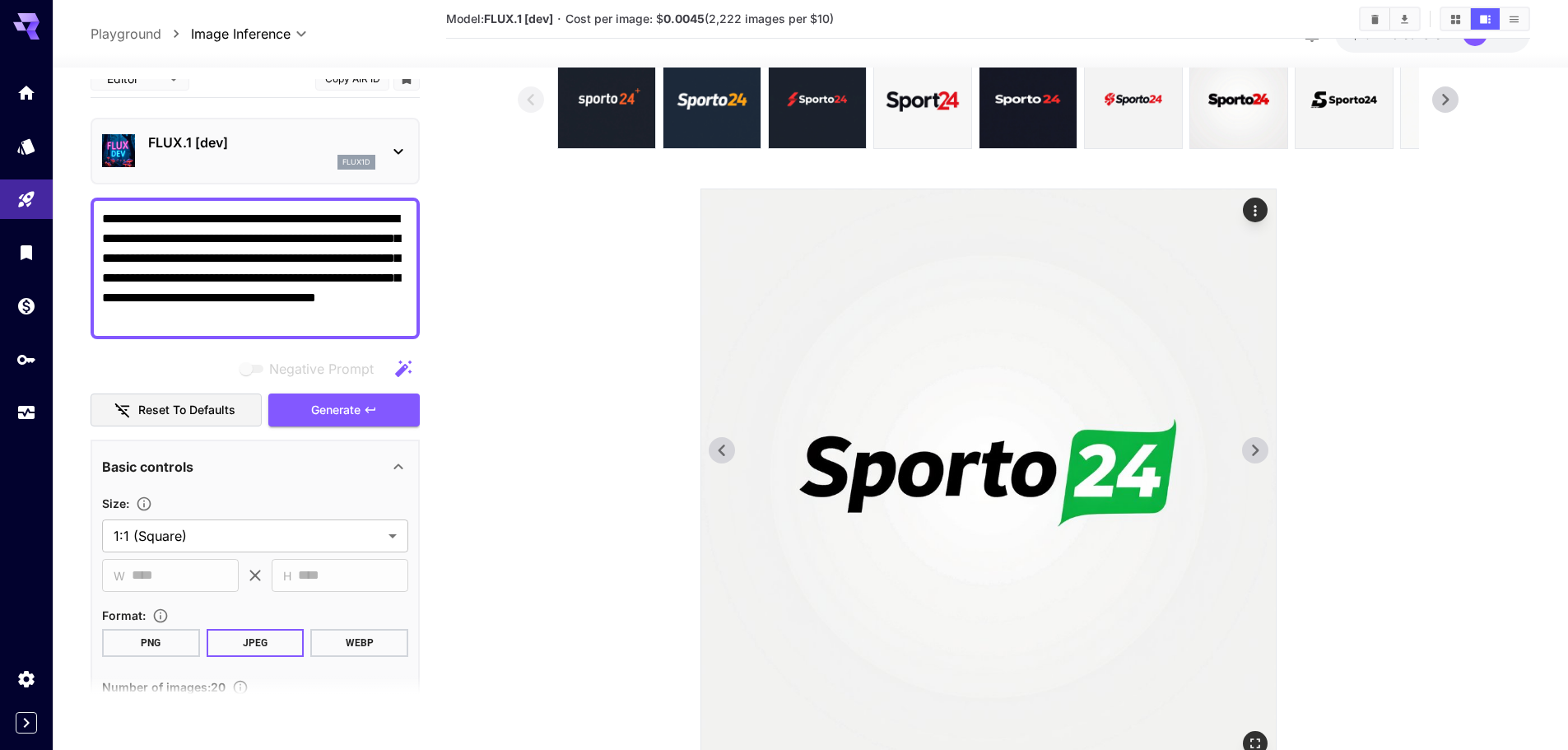
click at [724, 446] on icon at bounding box center [721, 450] width 7 height 12
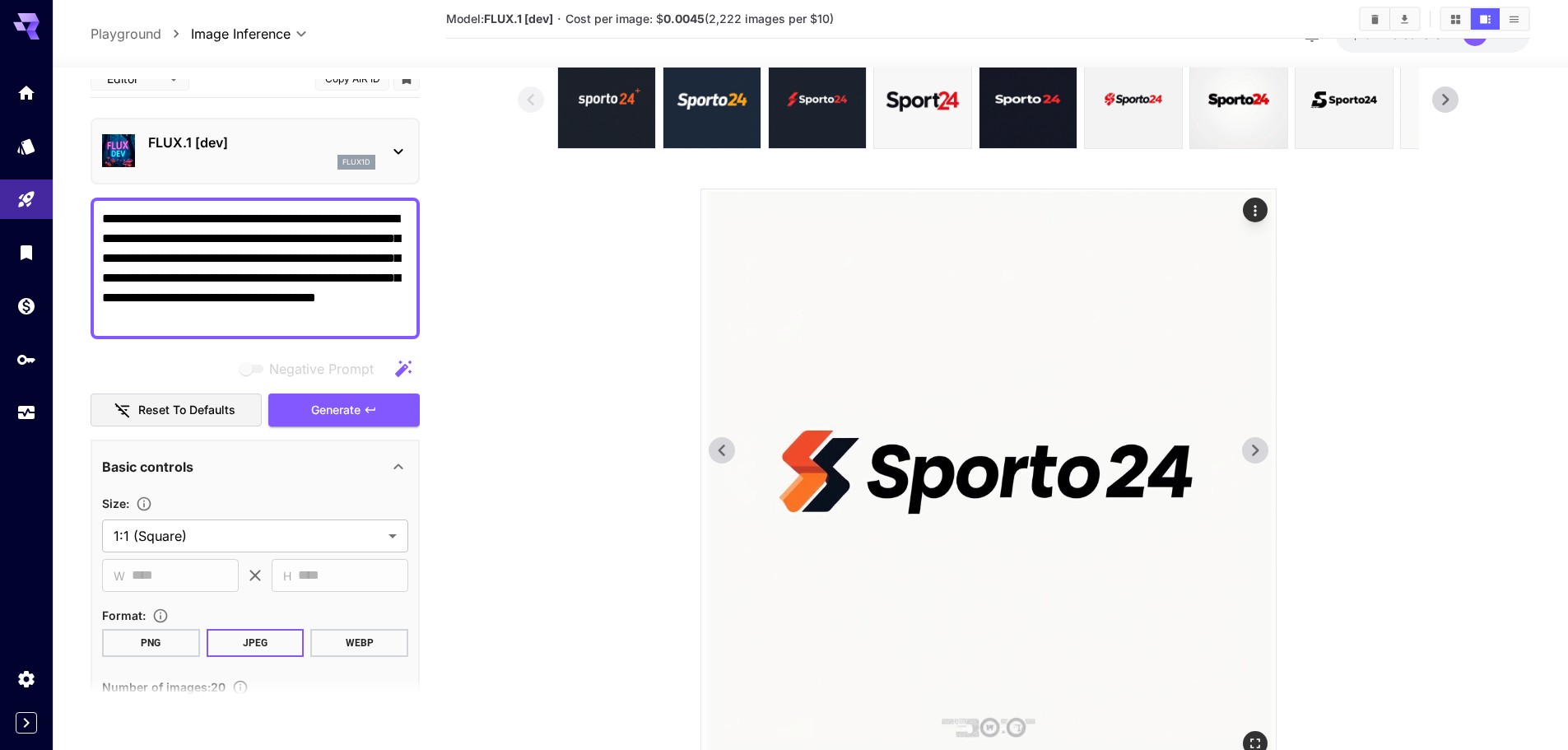
click at [724, 446] on icon at bounding box center [721, 450] width 7 height 12
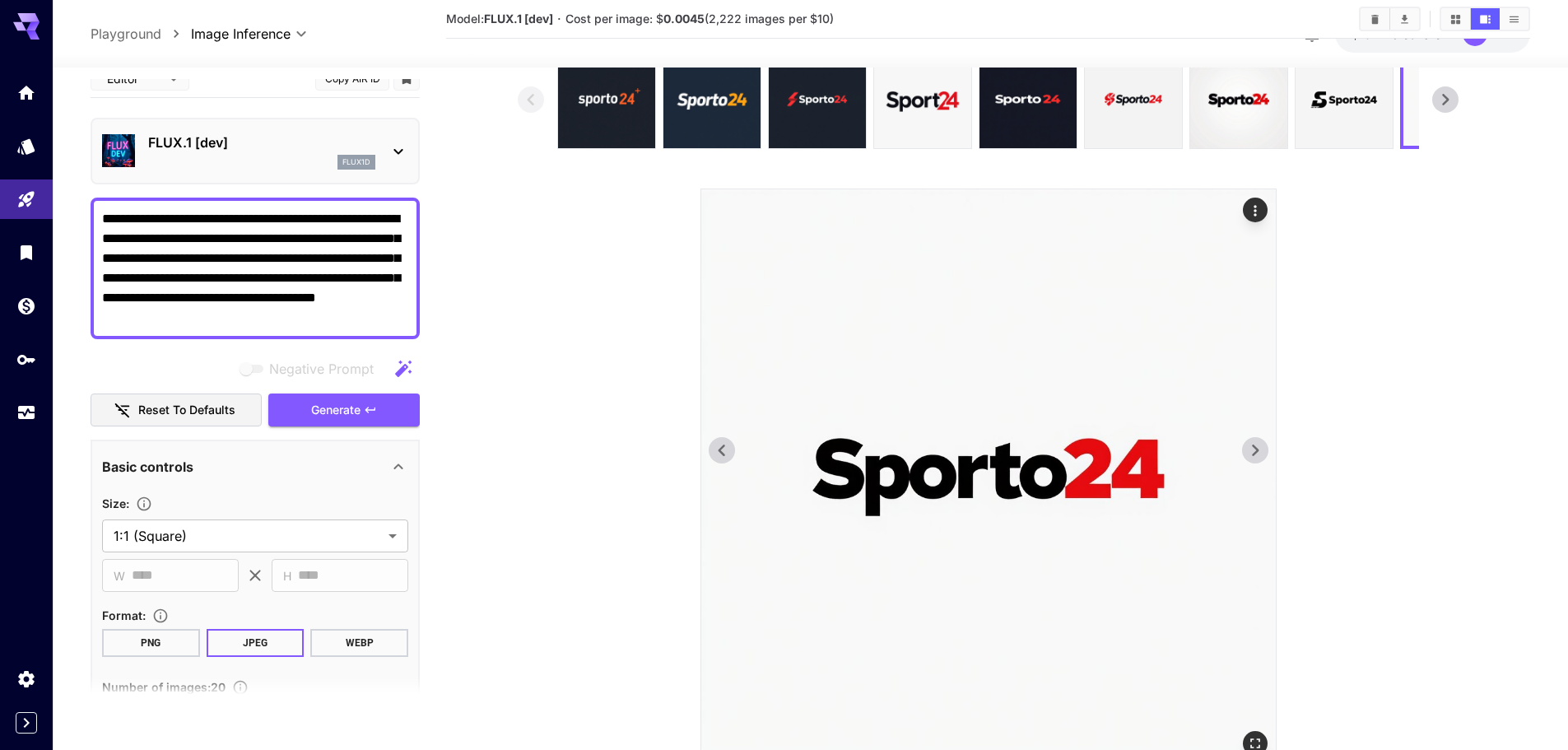
click at [1243, 457] on icon at bounding box center [1255, 450] width 25 height 25
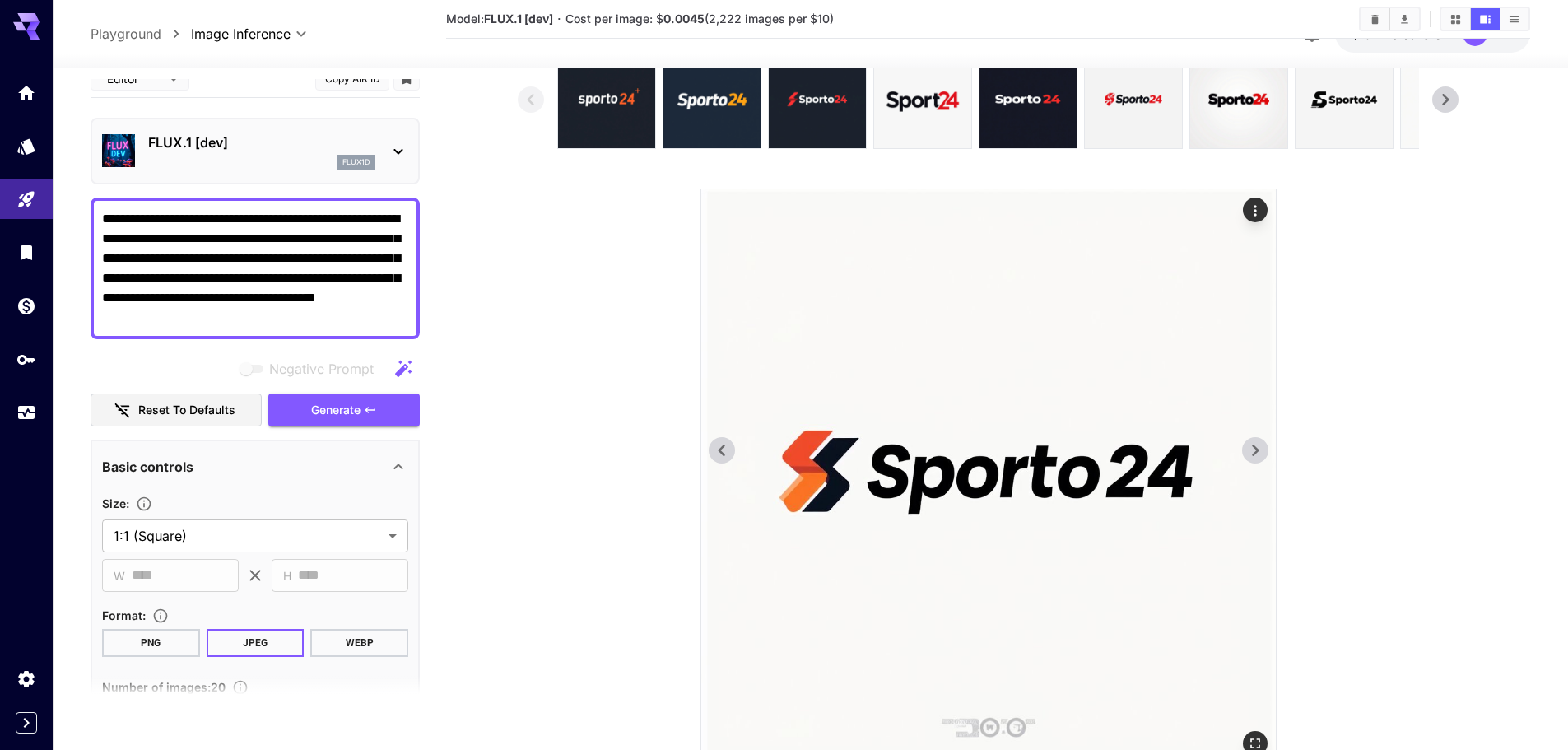
click at [1243, 457] on icon at bounding box center [1255, 450] width 25 height 25
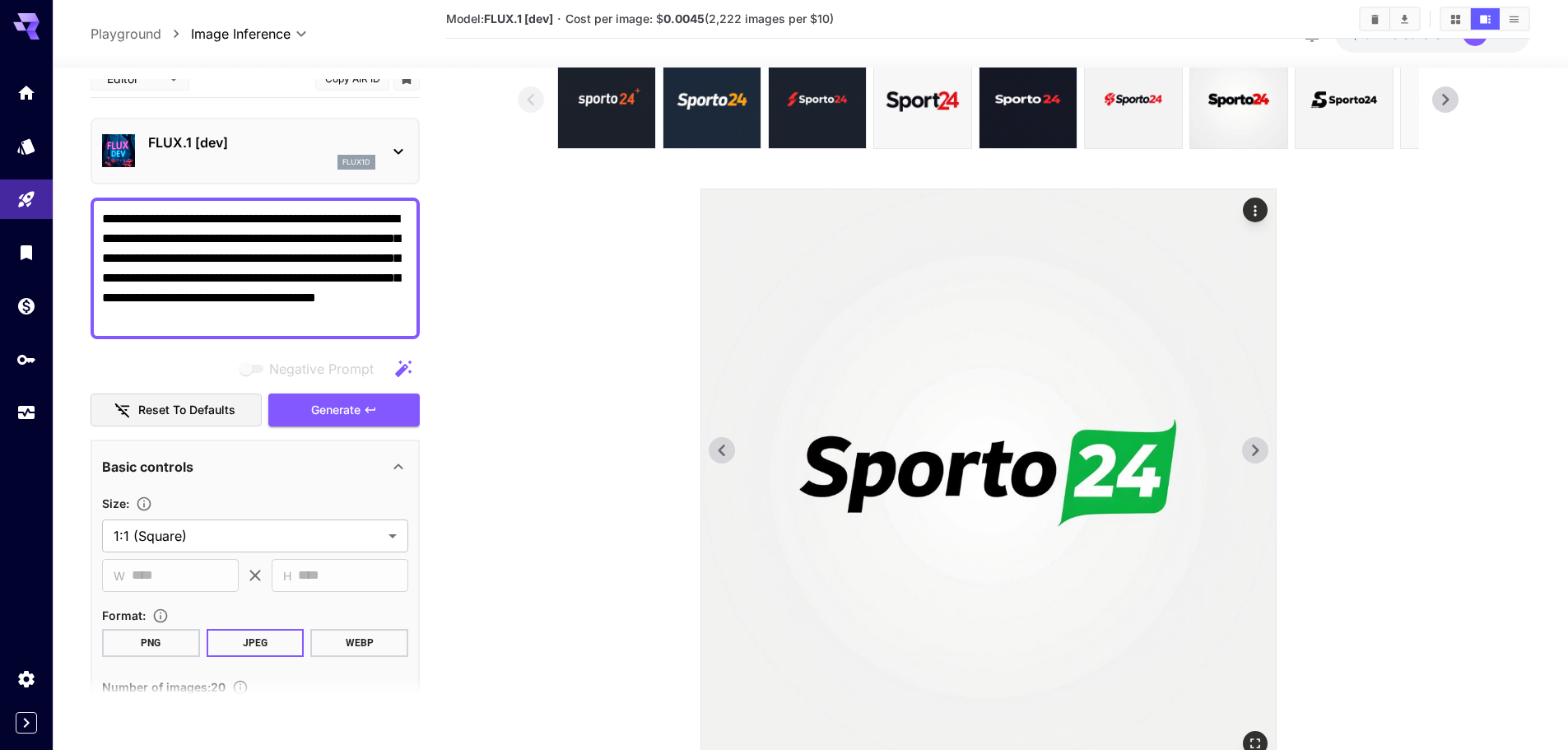
click at [1243, 457] on icon at bounding box center [1255, 450] width 25 height 25
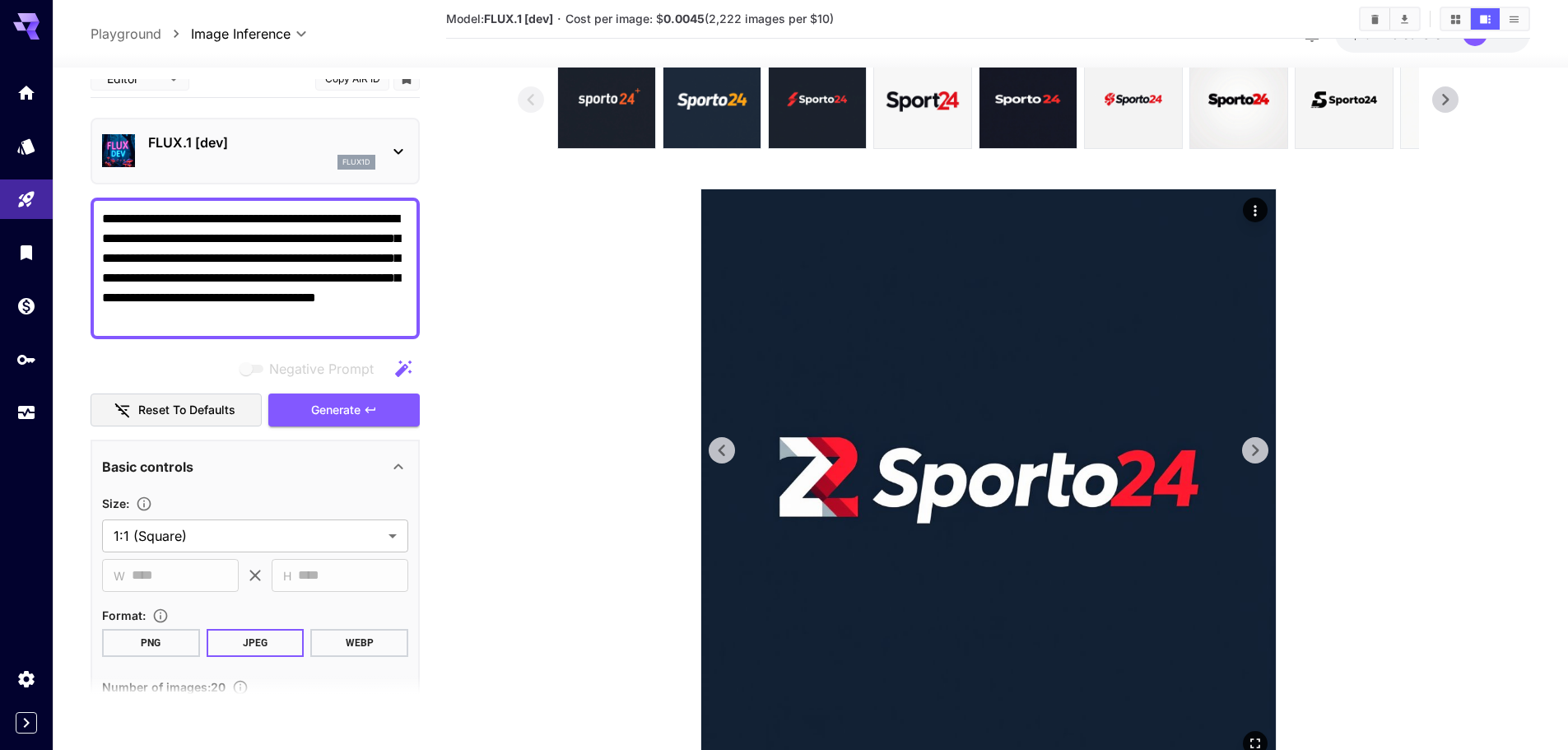
click at [1242, 457] on div at bounding box center [1255, 450] width 27 height 27
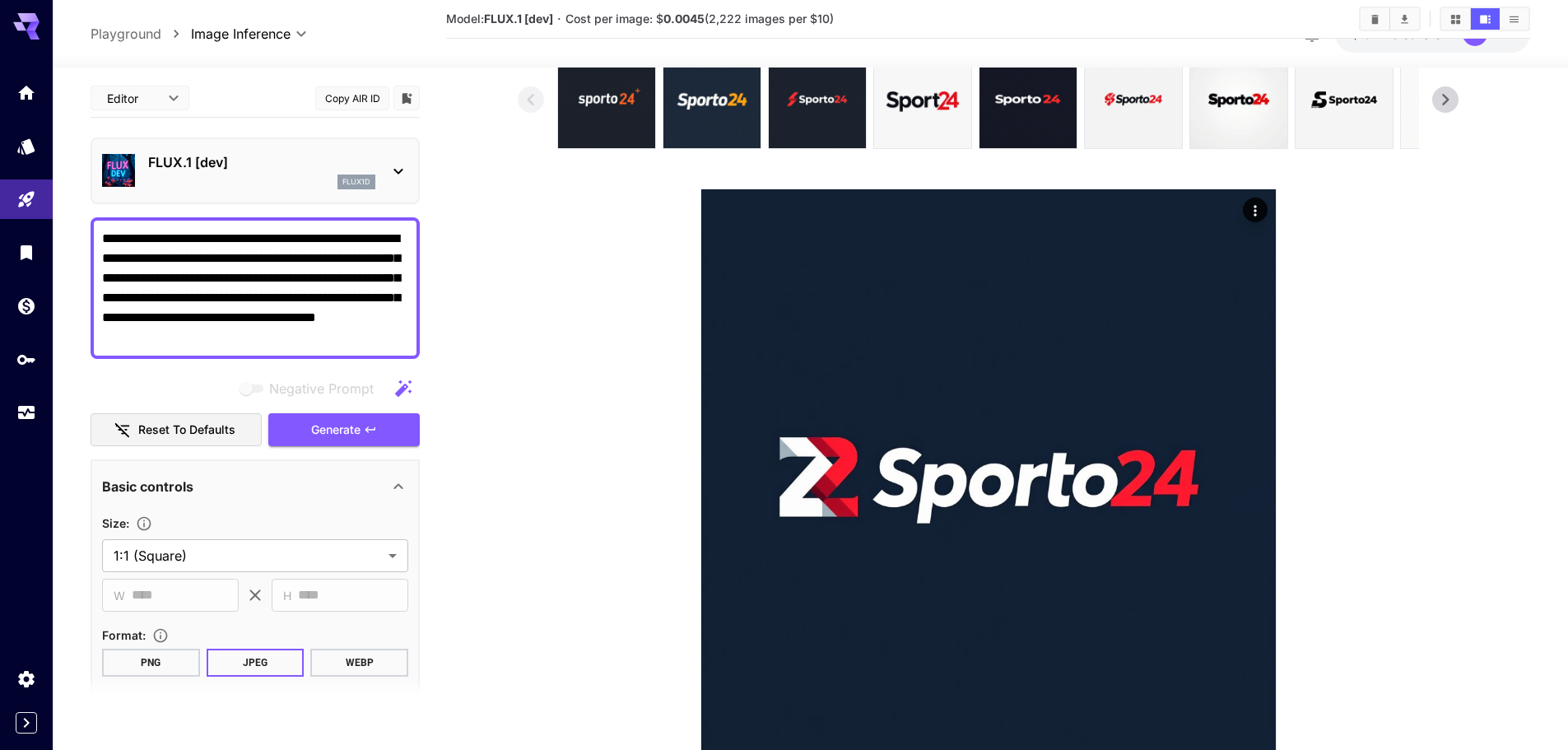
scroll to position [20, 0]
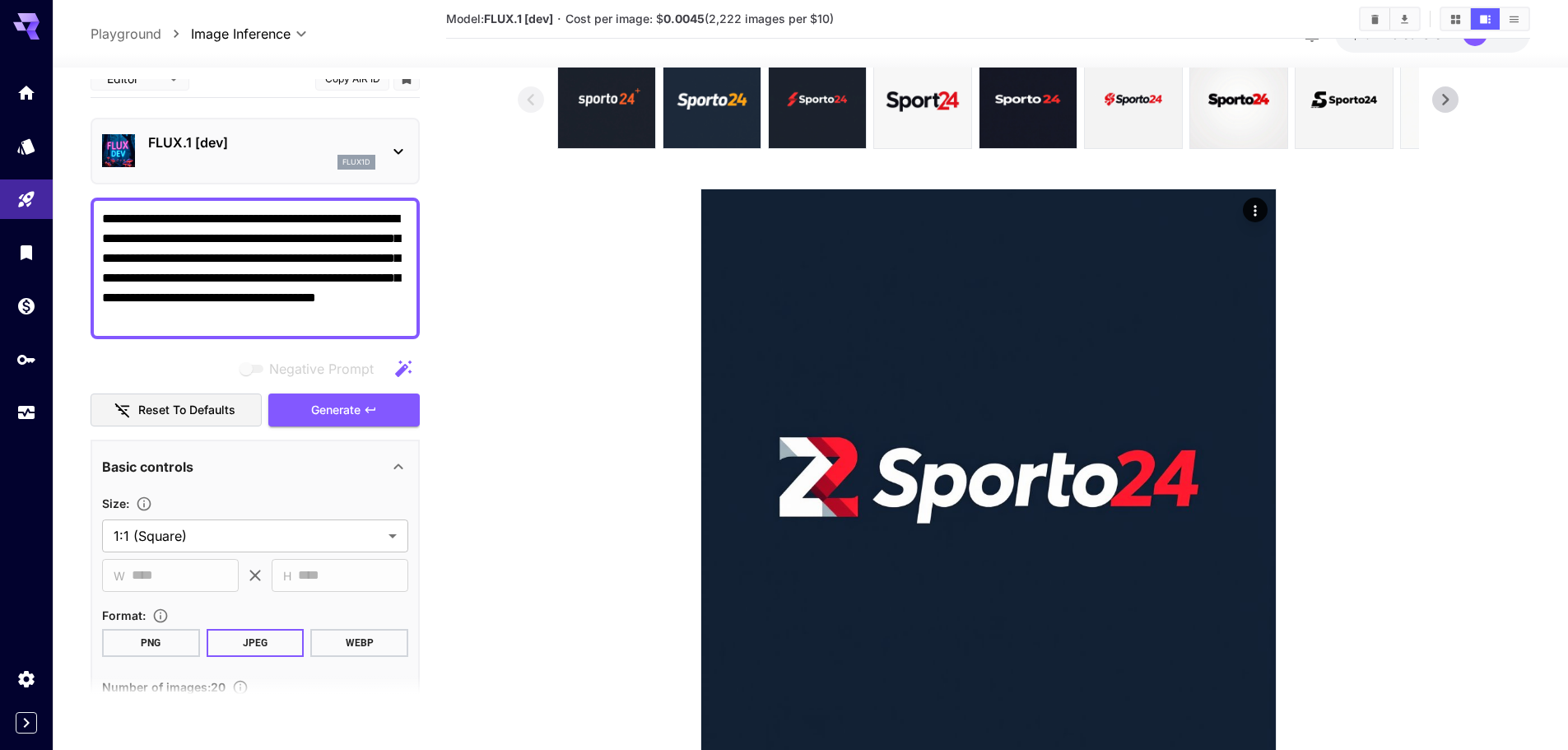
click at [1243, 452] on icon at bounding box center [1255, 450] width 25 height 25
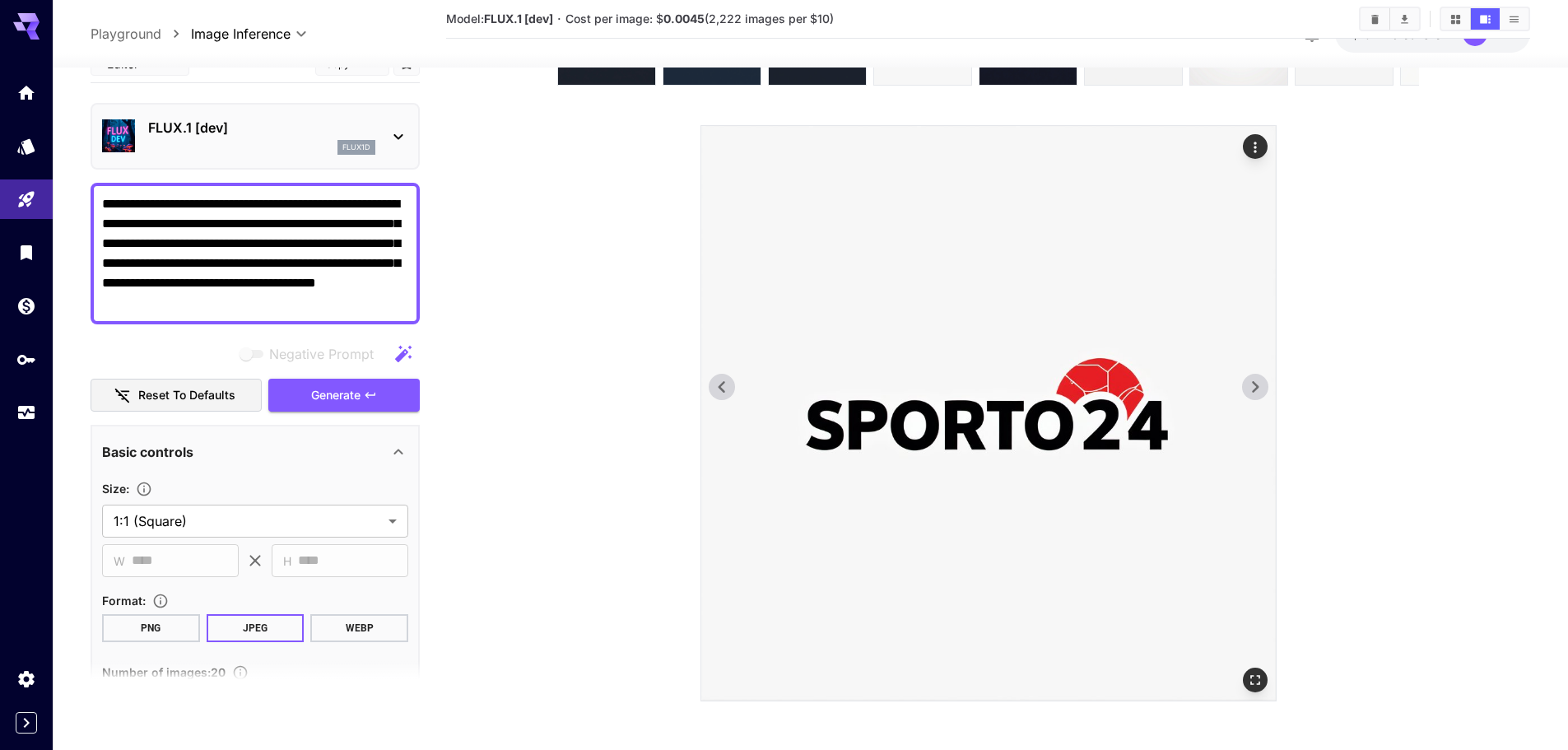
scroll to position [147, 0]
click at [1259, 388] on icon at bounding box center [1255, 386] width 25 height 25
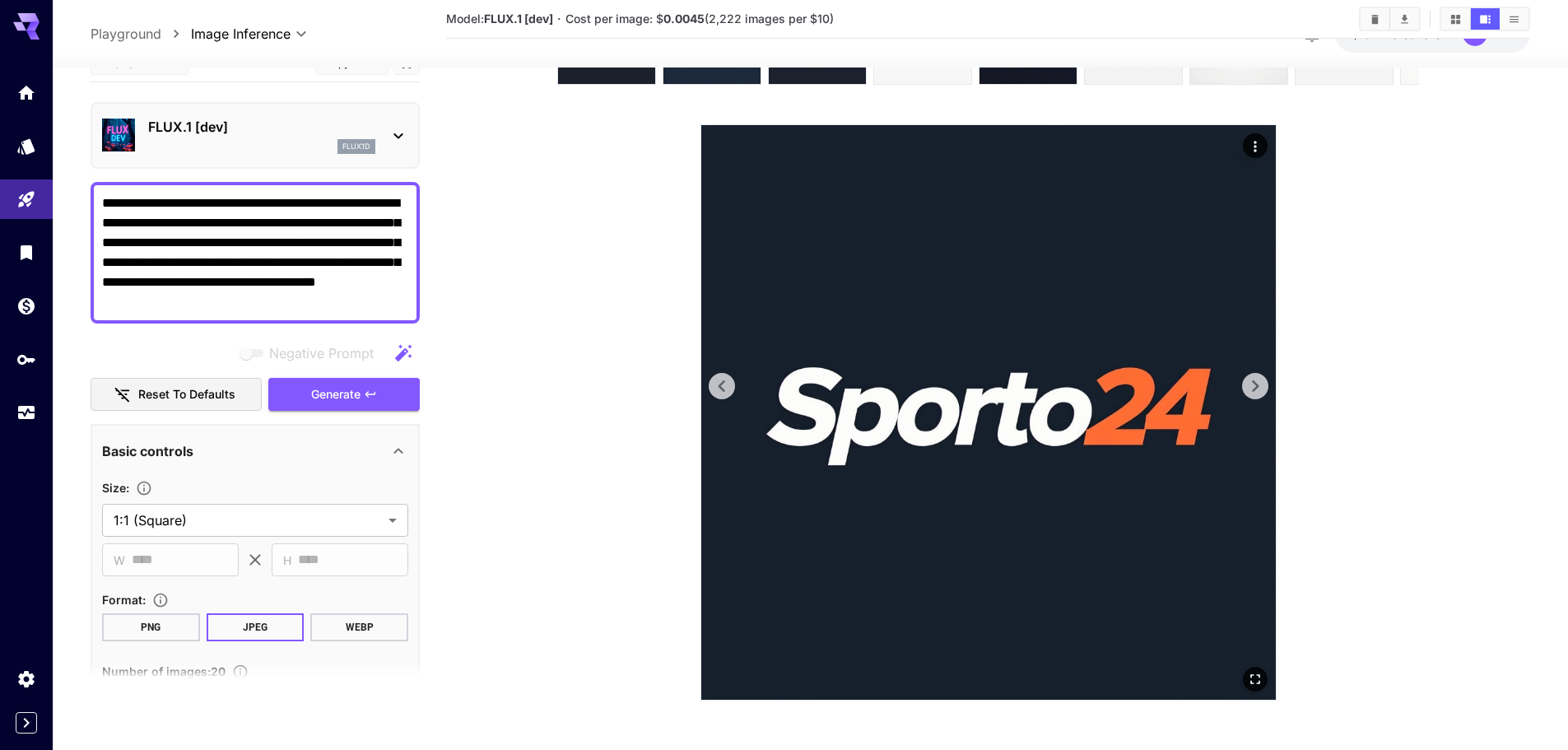
click at [1257, 388] on icon at bounding box center [1255, 386] width 7 height 12
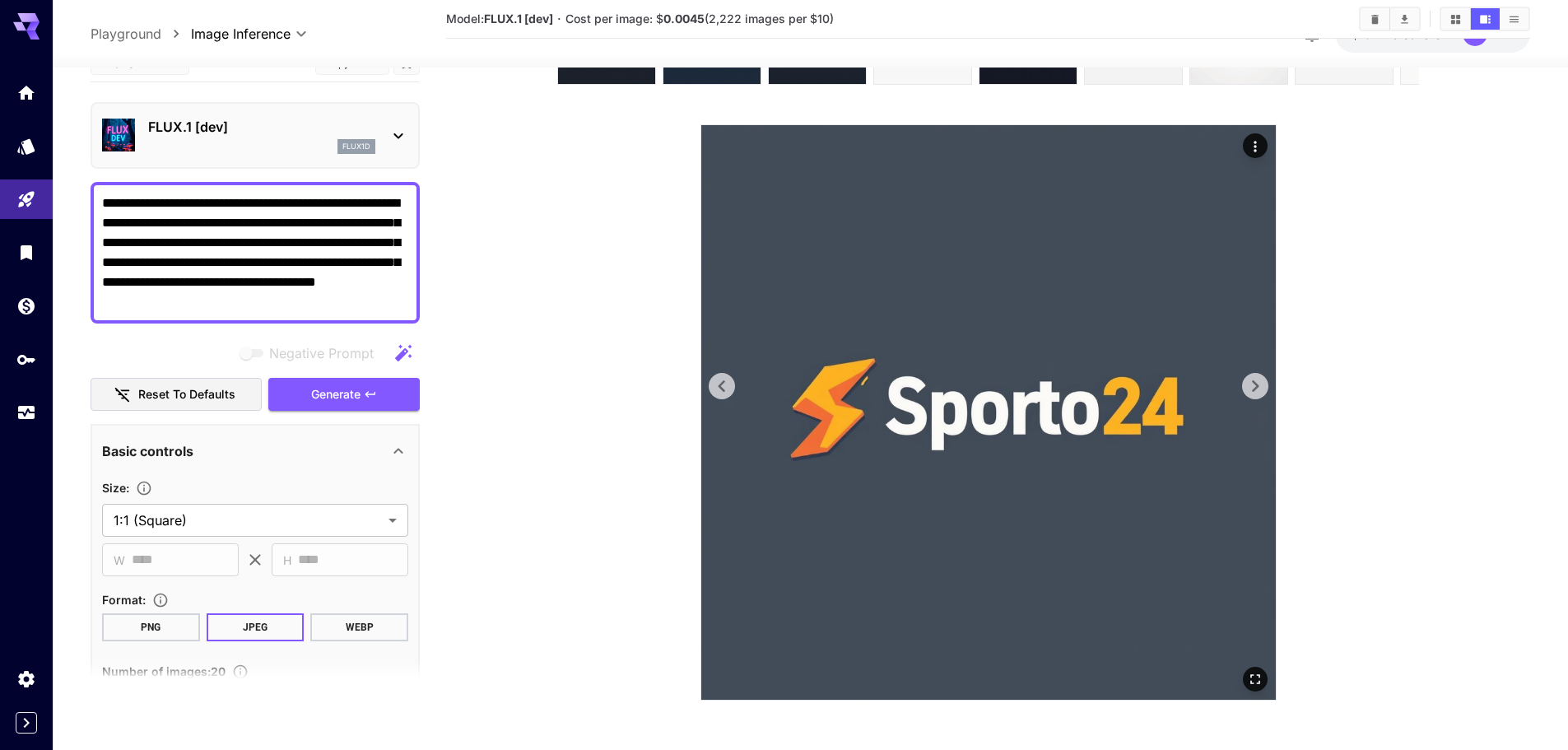
click at [1257, 388] on icon at bounding box center [1255, 386] width 7 height 12
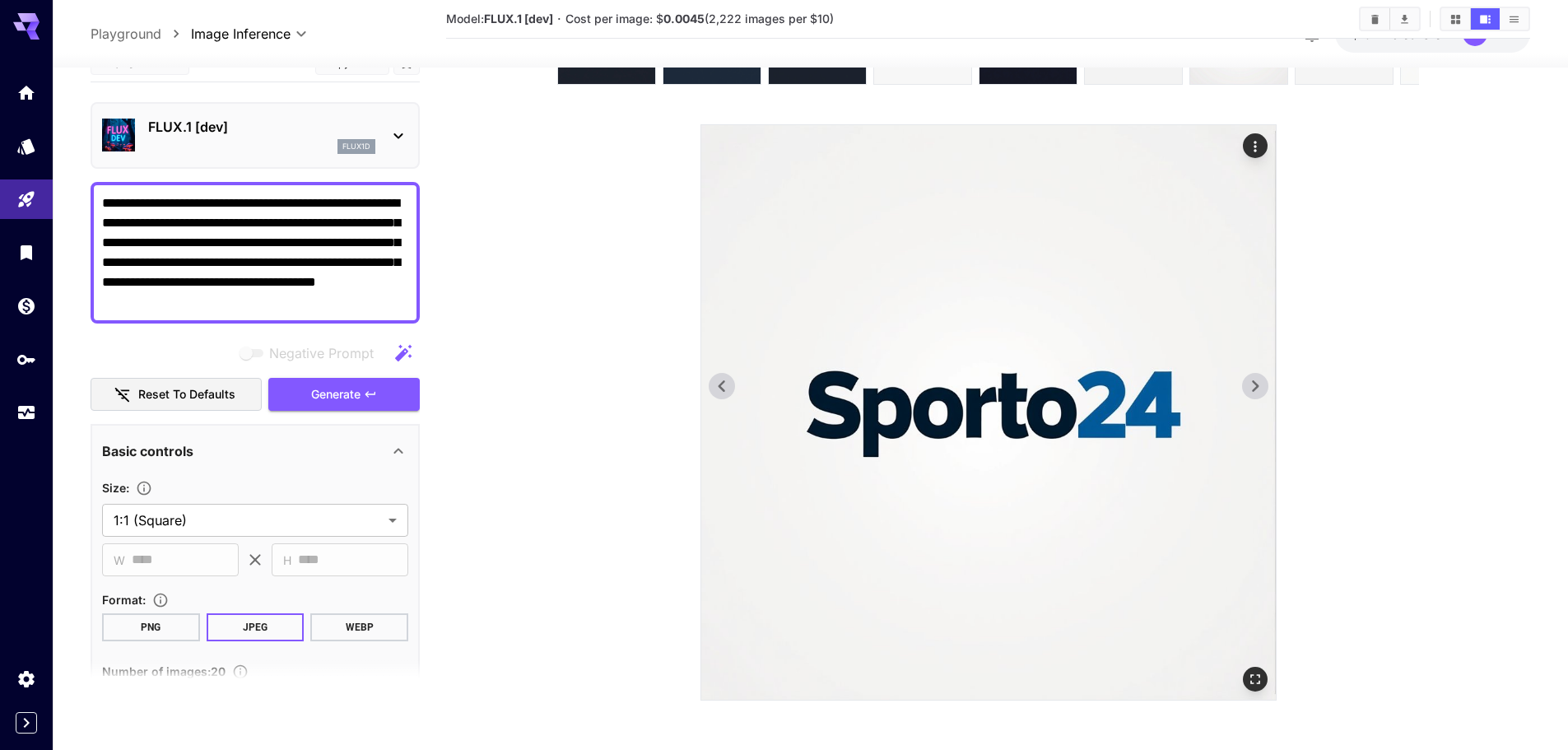
click at [1257, 388] on icon at bounding box center [1255, 386] width 7 height 12
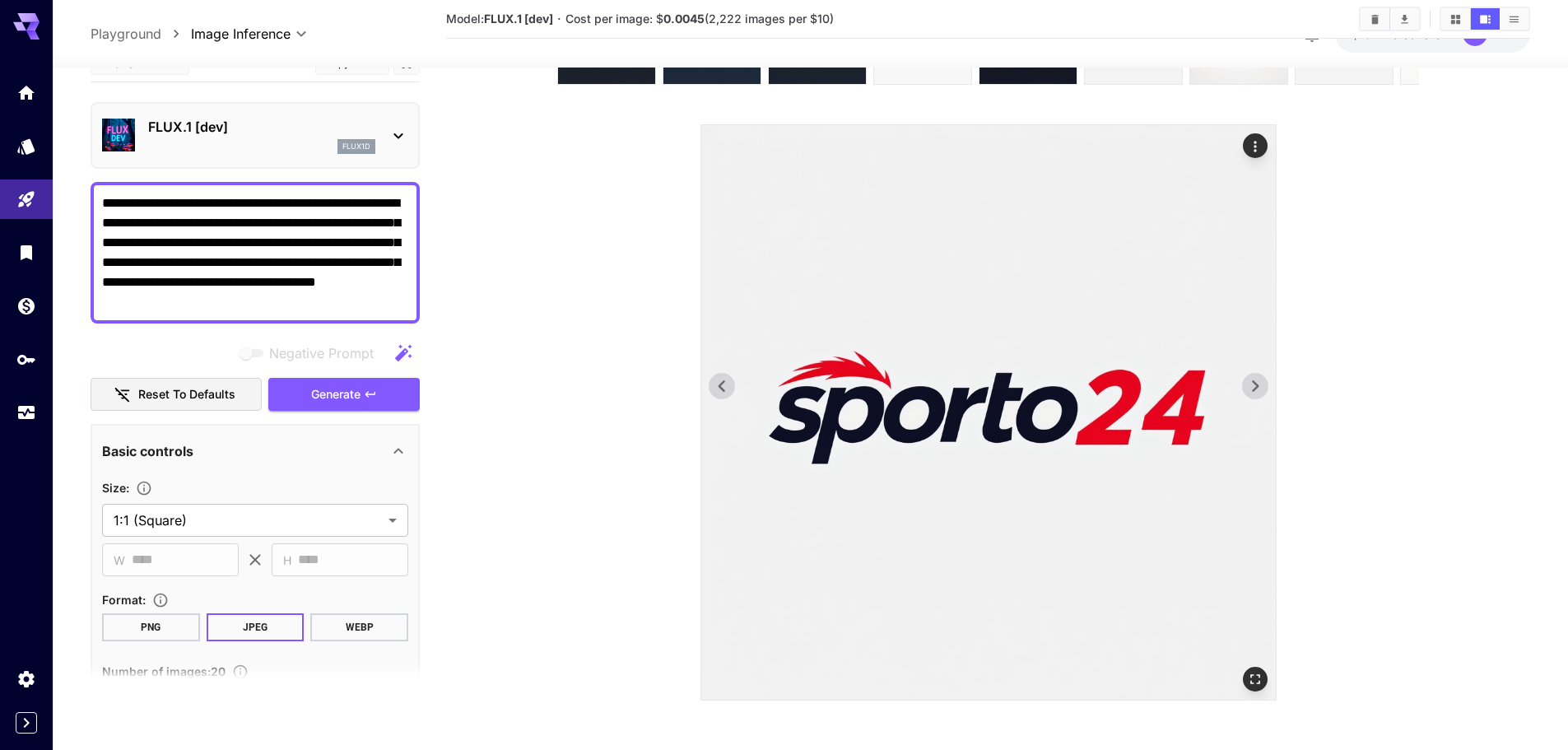
click at [1257, 388] on icon at bounding box center [1255, 386] width 7 height 12
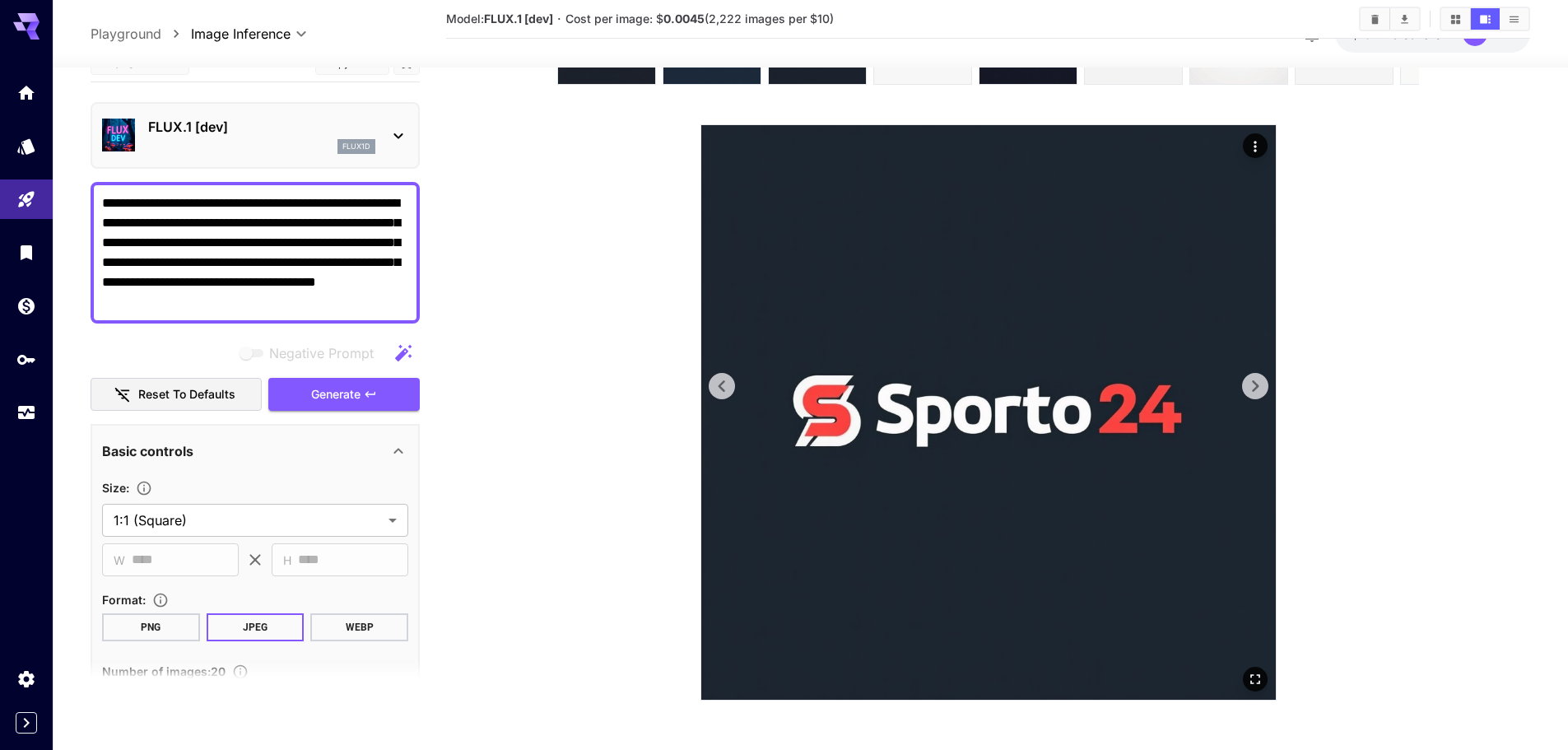
click at [1257, 388] on icon at bounding box center [1255, 386] width 7 height 12
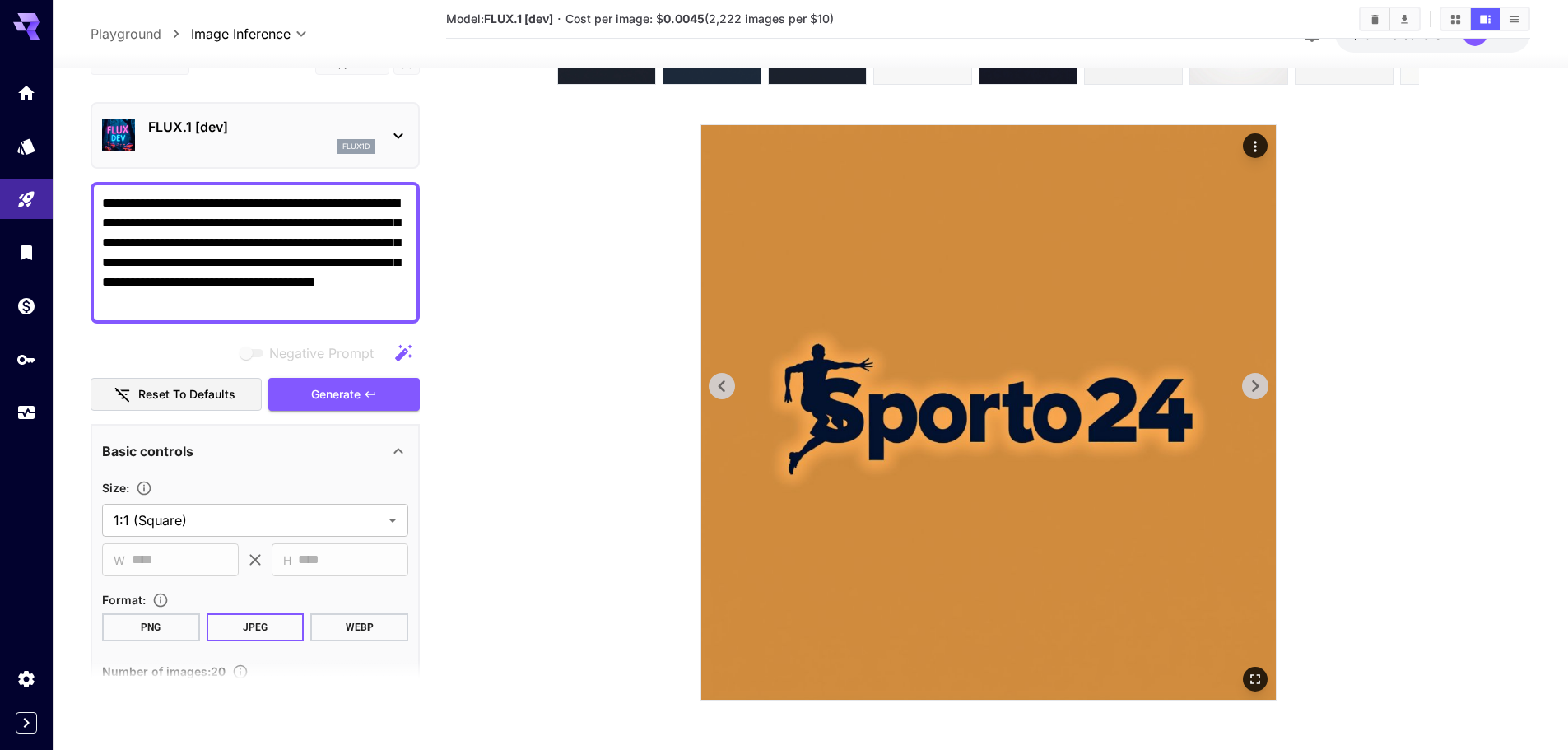
click at [1257, 388] on icon at bounding box center [1255, 386] width 7 height 12
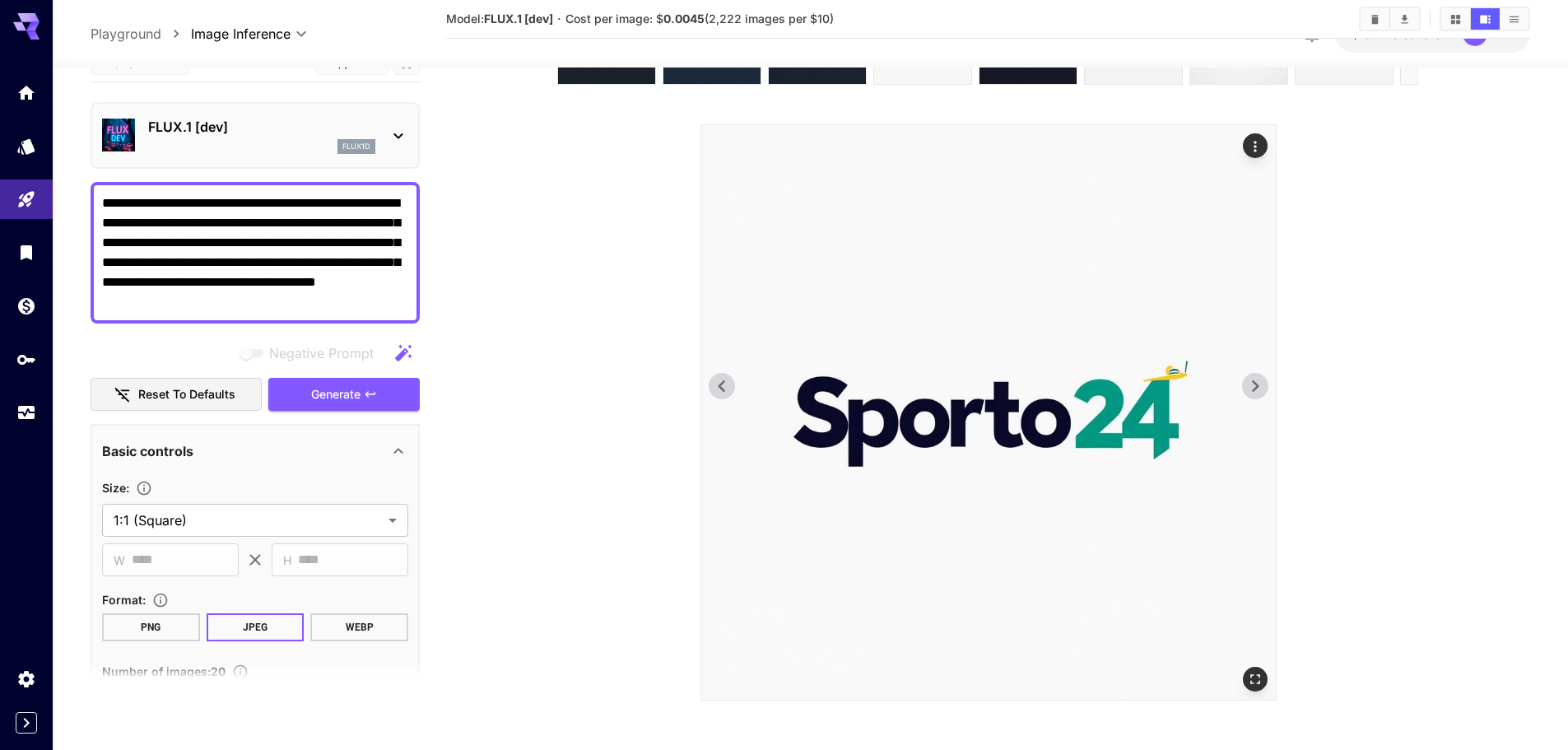
click at [1257, 388] on icon at bounding box center [1255, 386] width 7 height 12
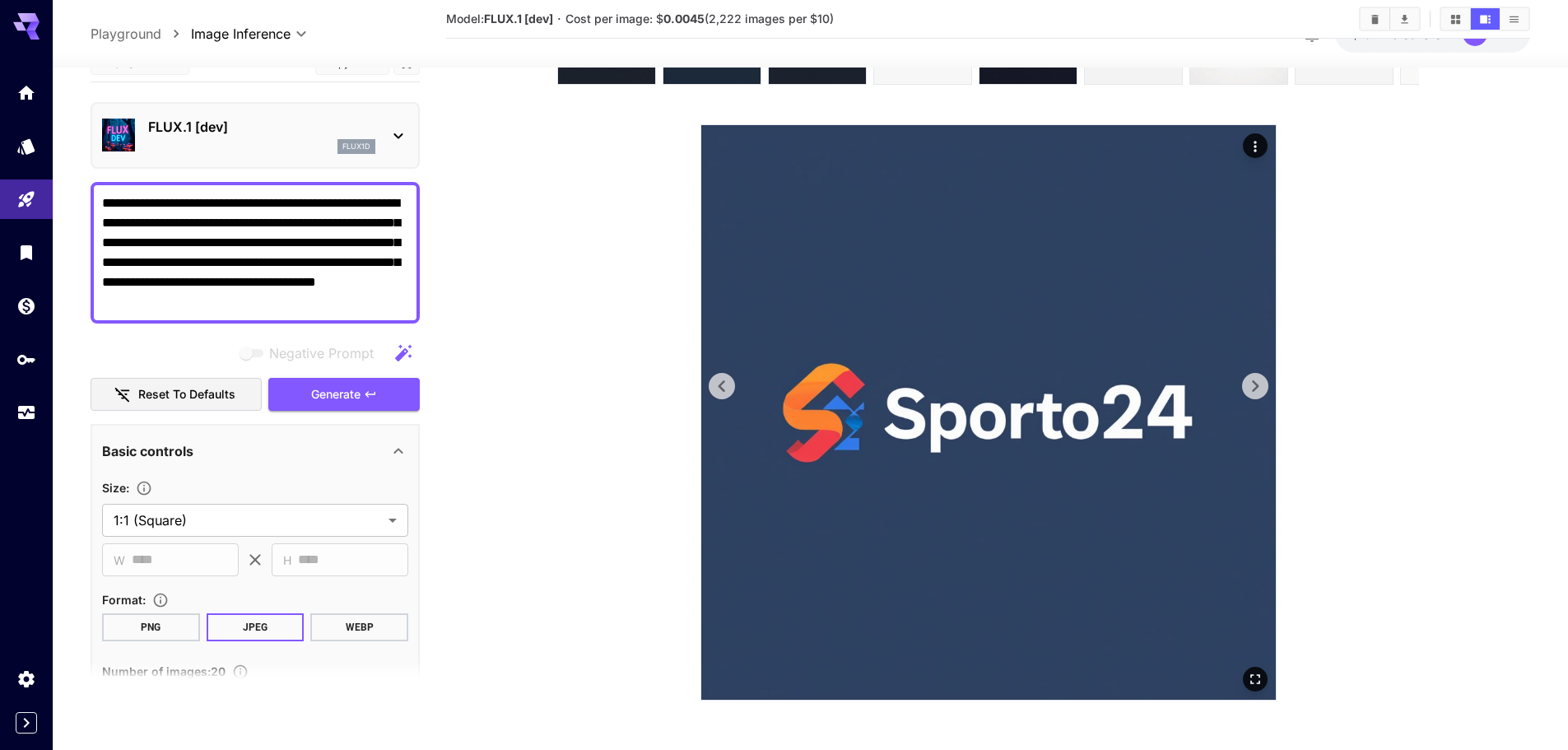
click at [1257, 388] on icon at bounding box center [1255, 386] width 7 height 12
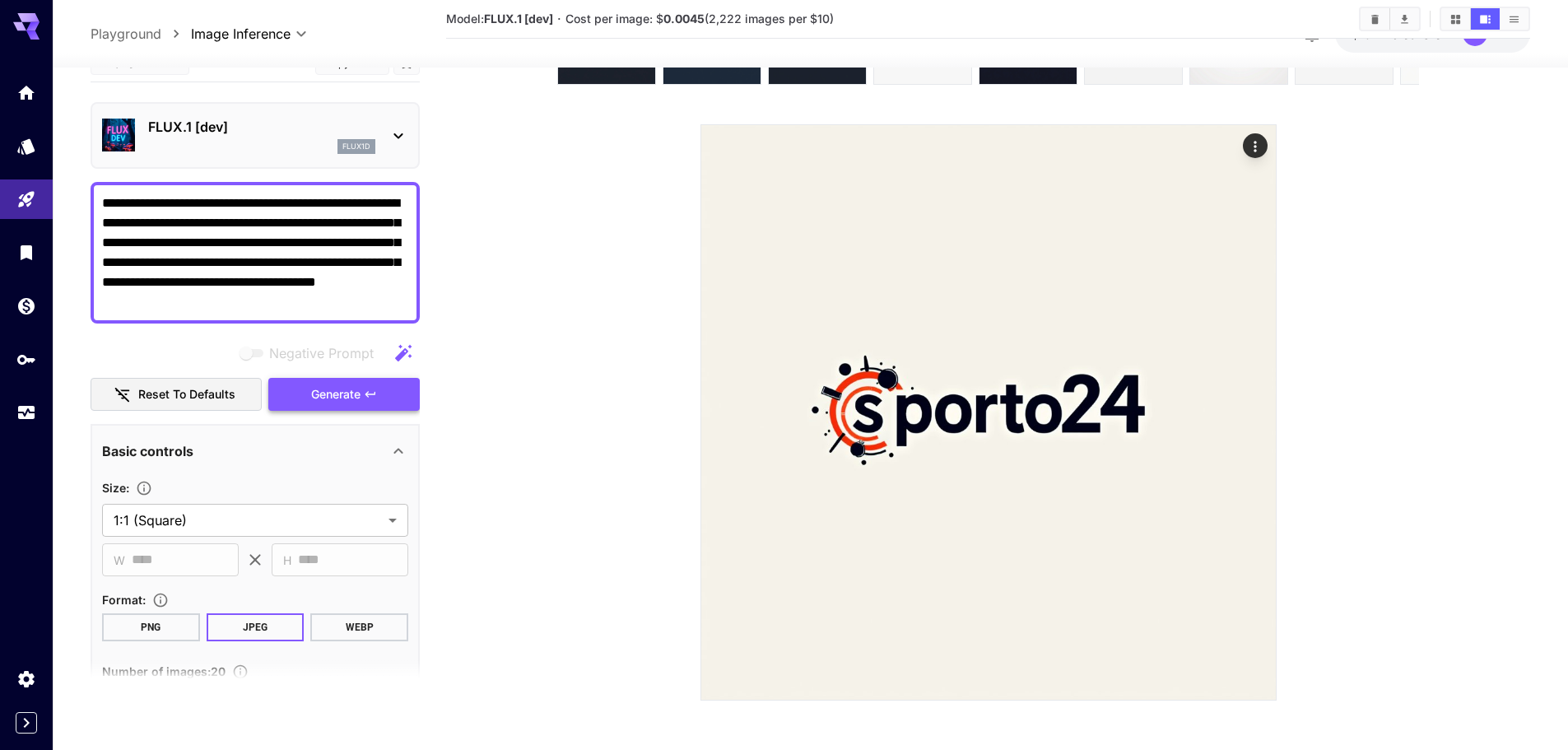
click at [325, 395] on span "Generate" at bounding box center [336, 394] width 50 height 21
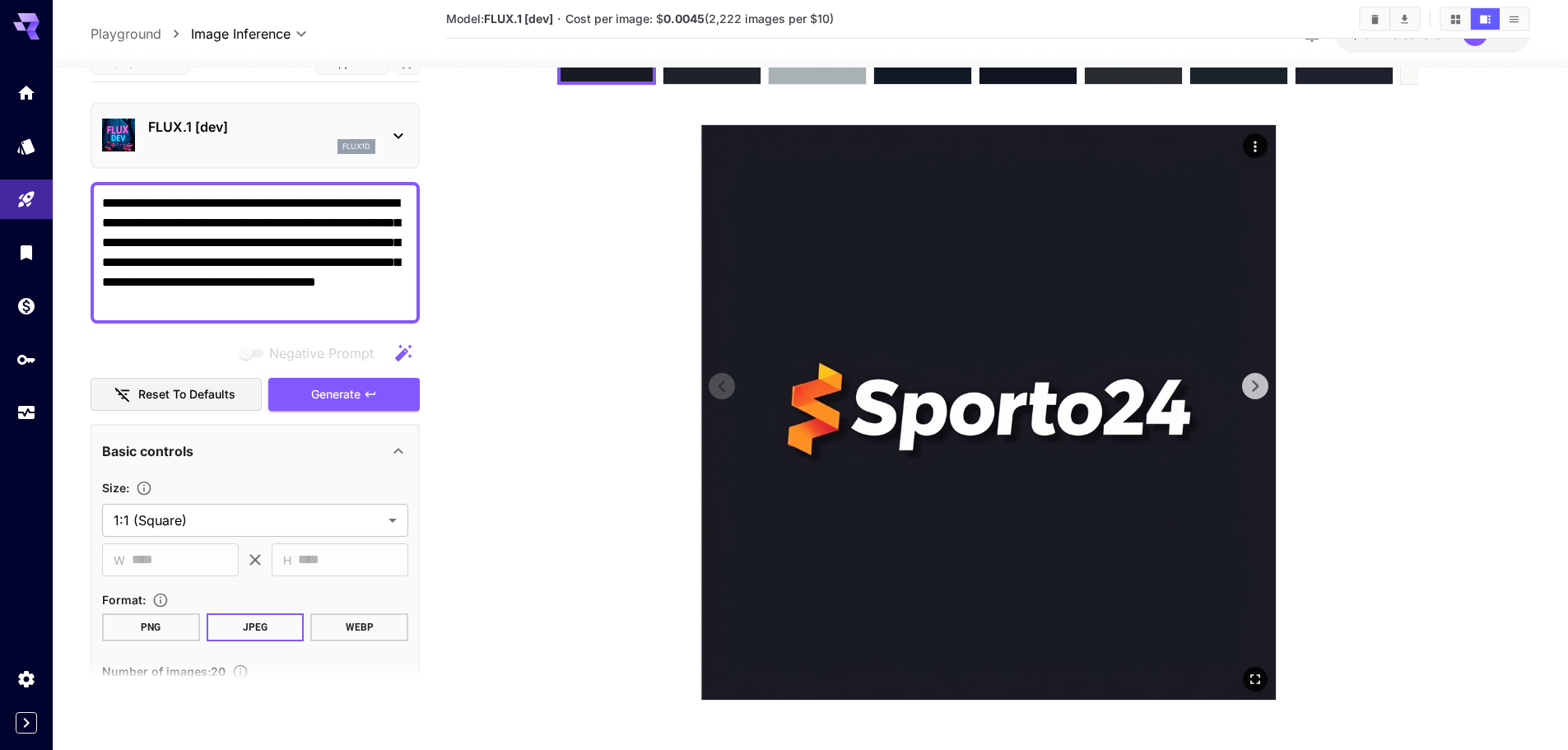
click at [1247, 390] on icon at bounding box center [1255, 386] width 25 height 25
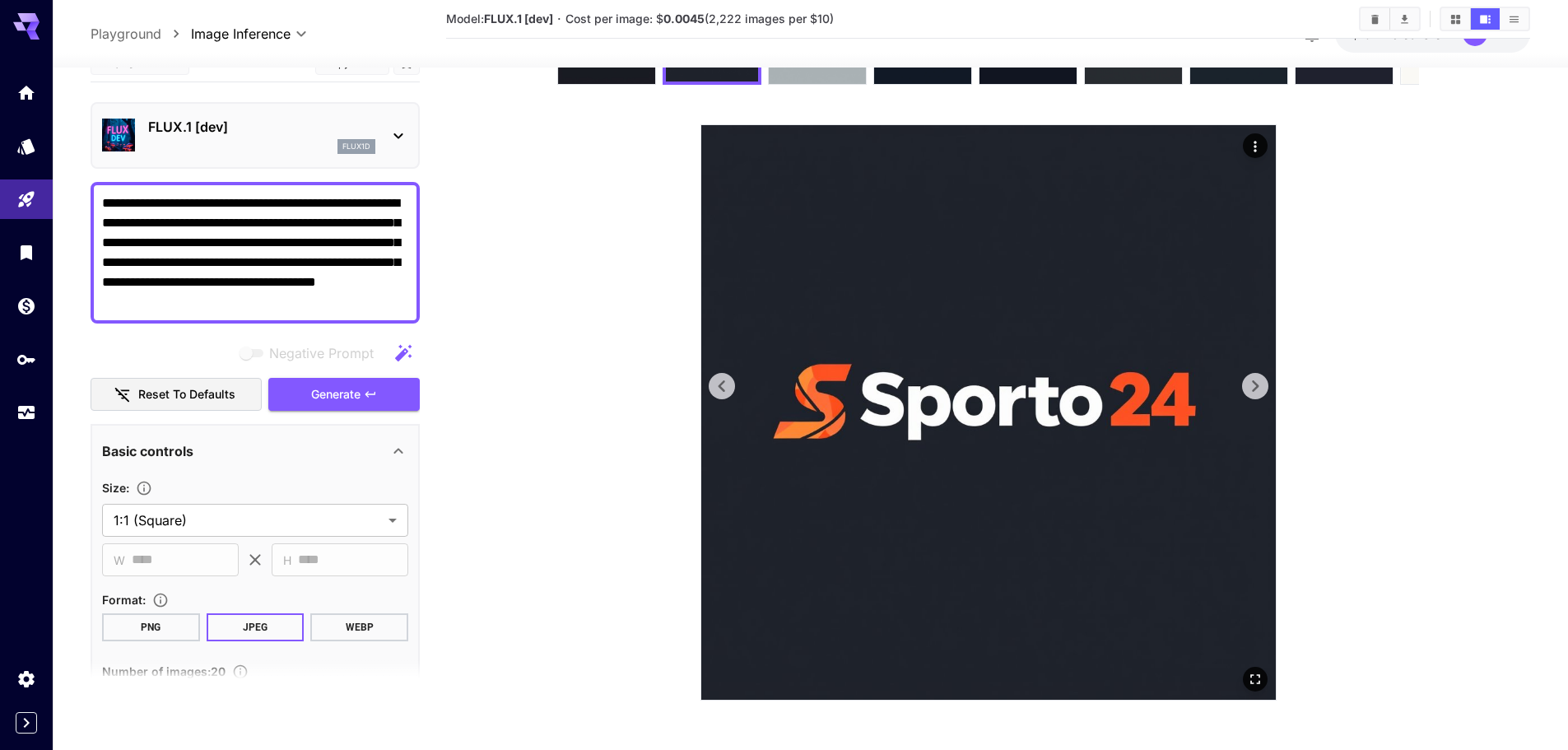
click at [1249, 390] on icon at bounding box center [1255, 386] width 25 height 25
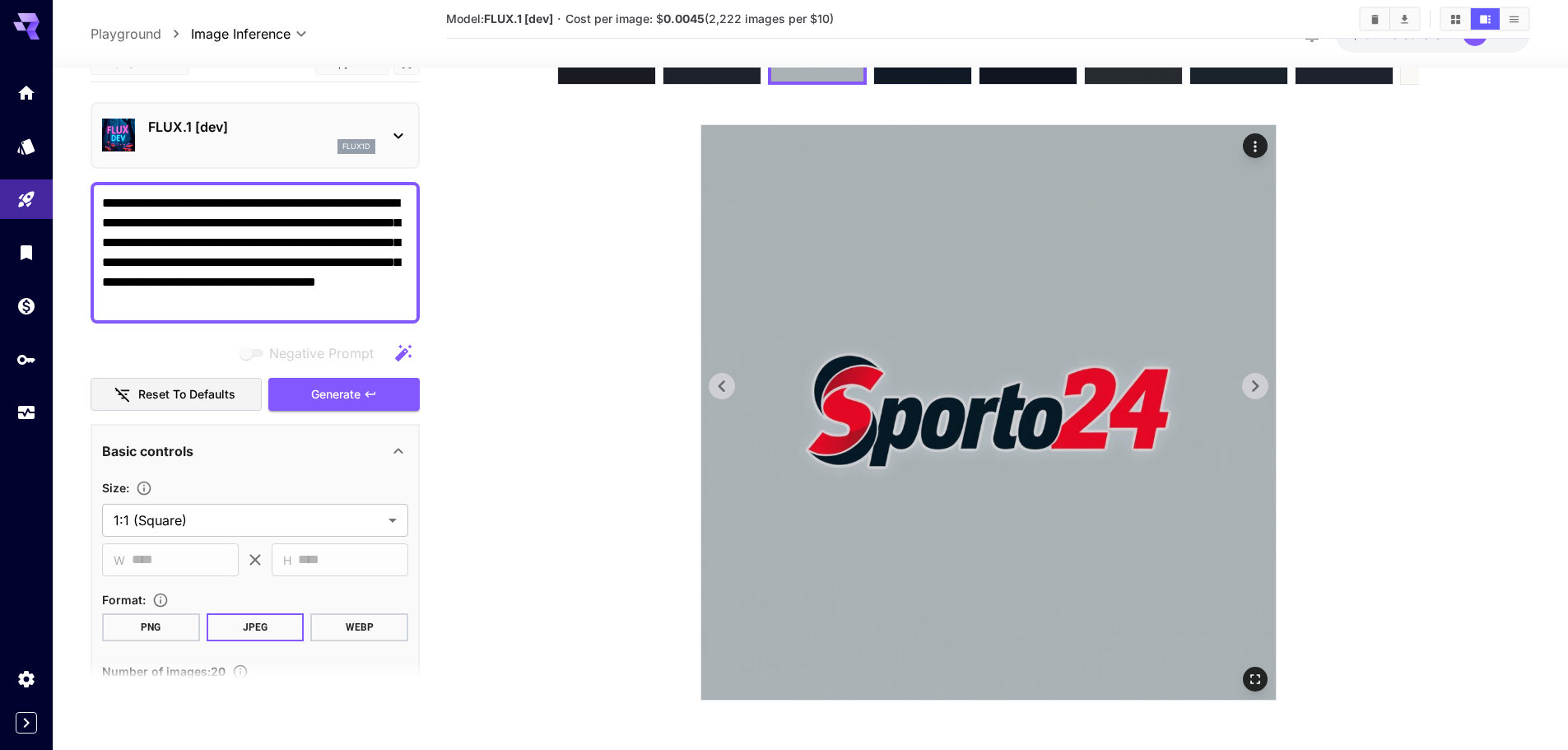
click at [1249, 390] on icon at bounding box center [1255, 386] width 25 height 25
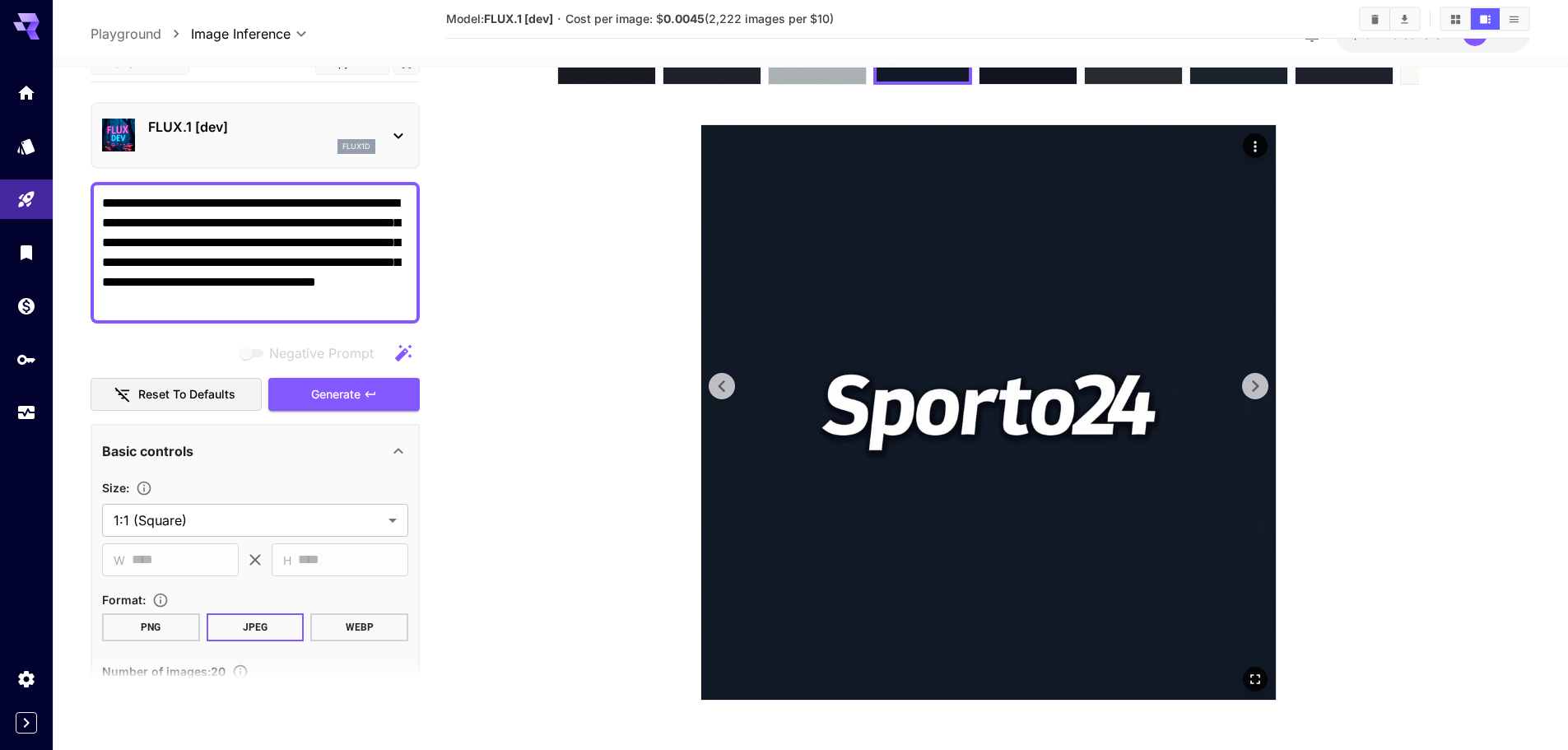
click at [1249, 390] on icon at bounding box center [1255, 386] width 25 height 25
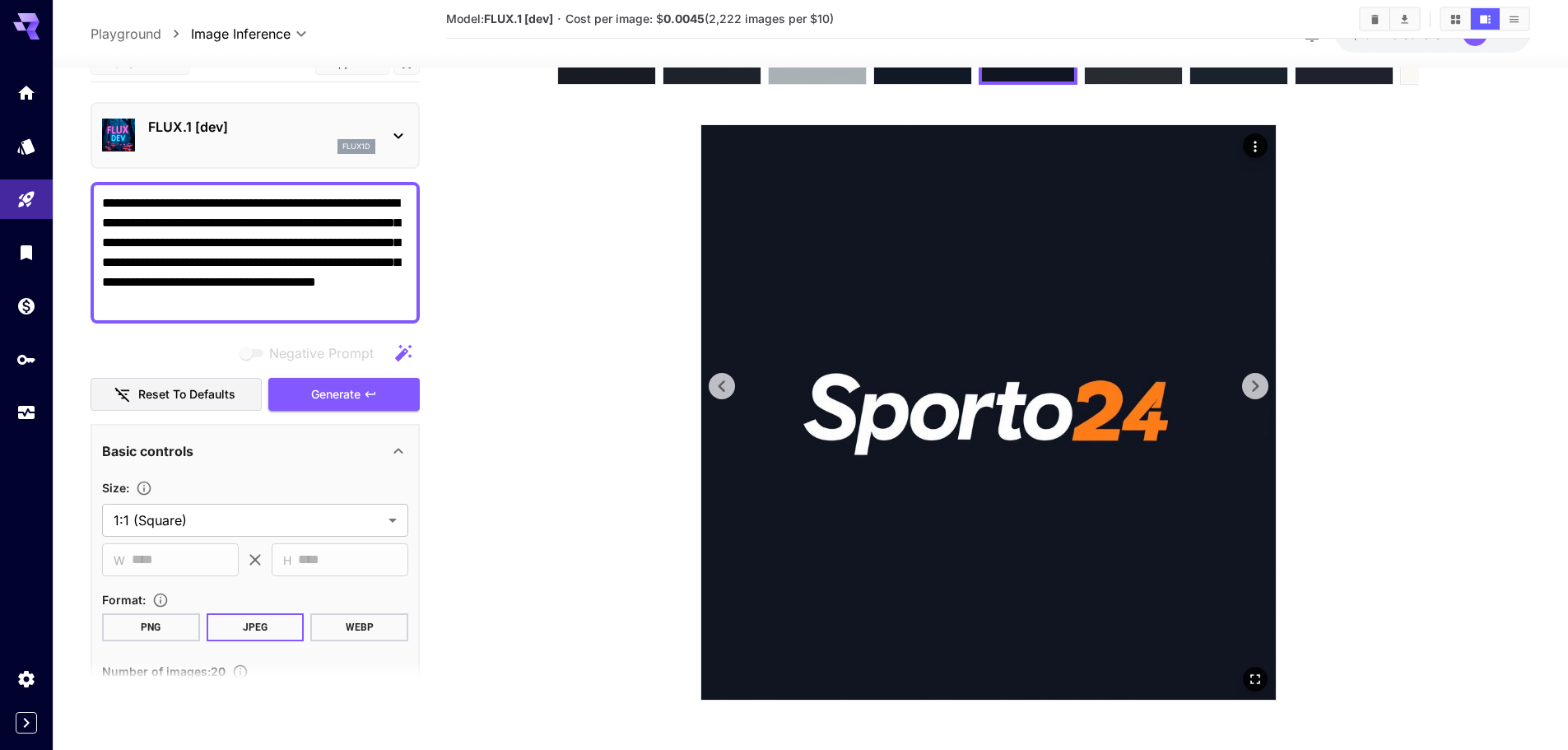
click at [1249, 390] on icon at bounding box center [1255, 386] width 25 height 25
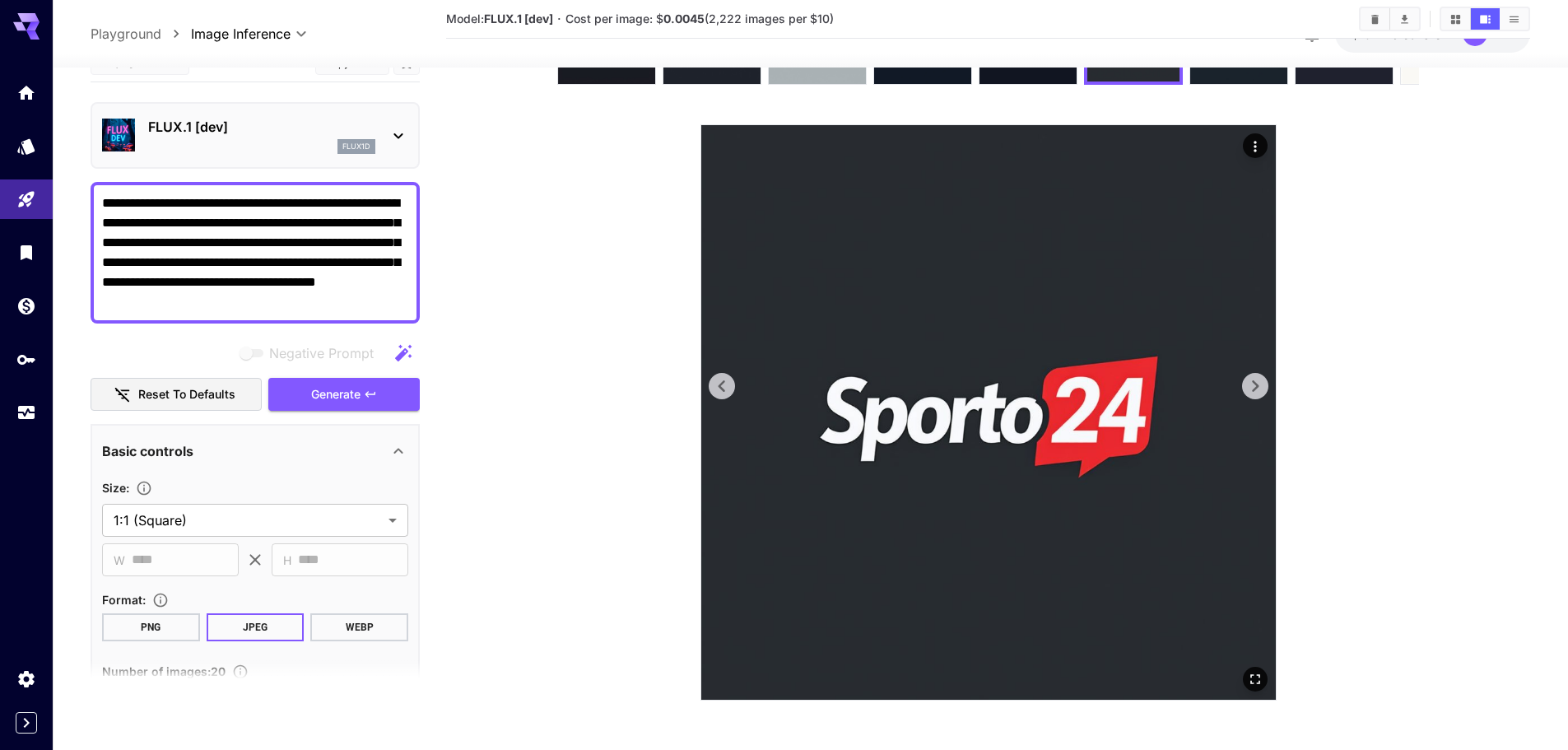
click at [1249, 390] on icon at bounding box center [1255, 386] width 25 height 25
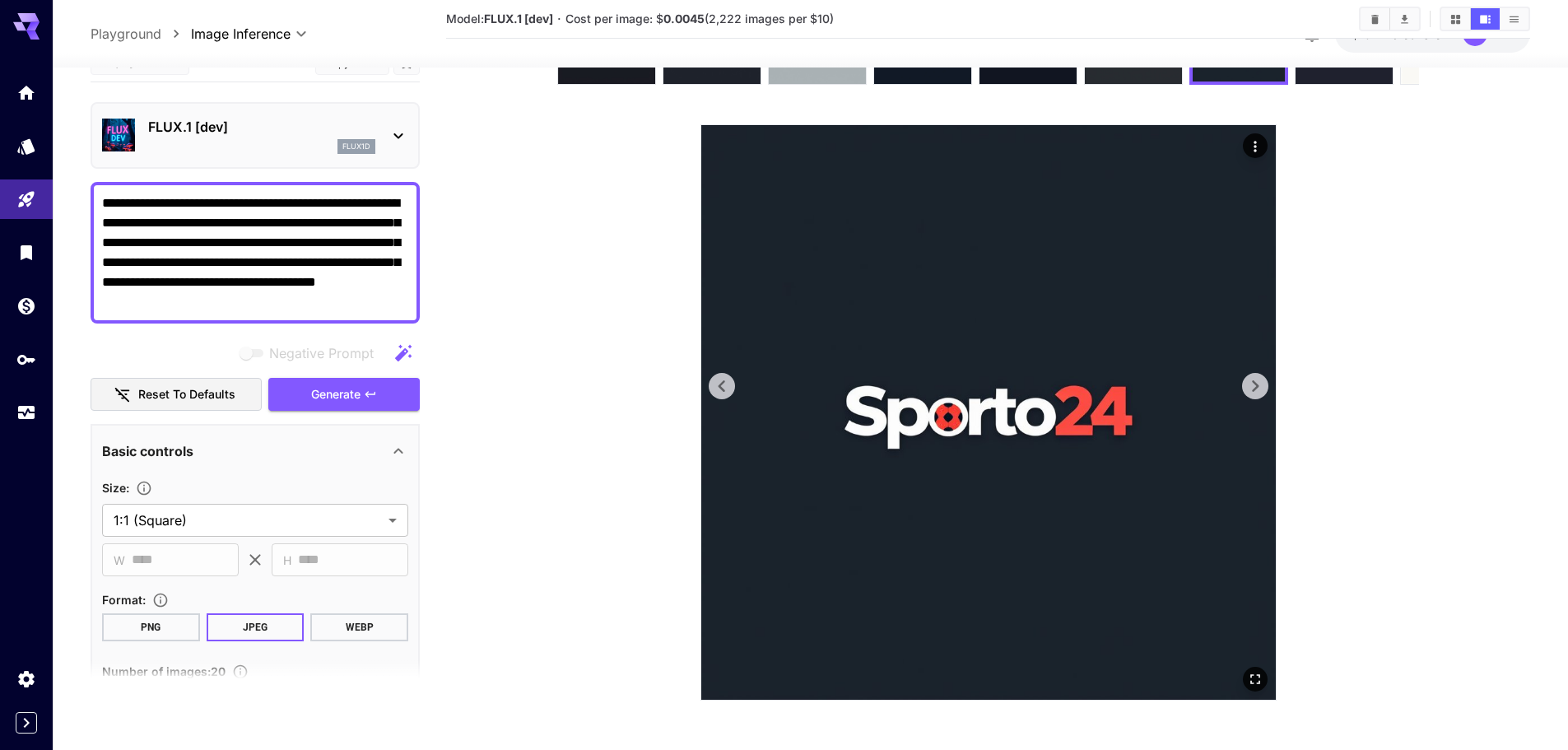
click at [1249, 390] on icon at bounding box center [1255, 386] width 25 height 25
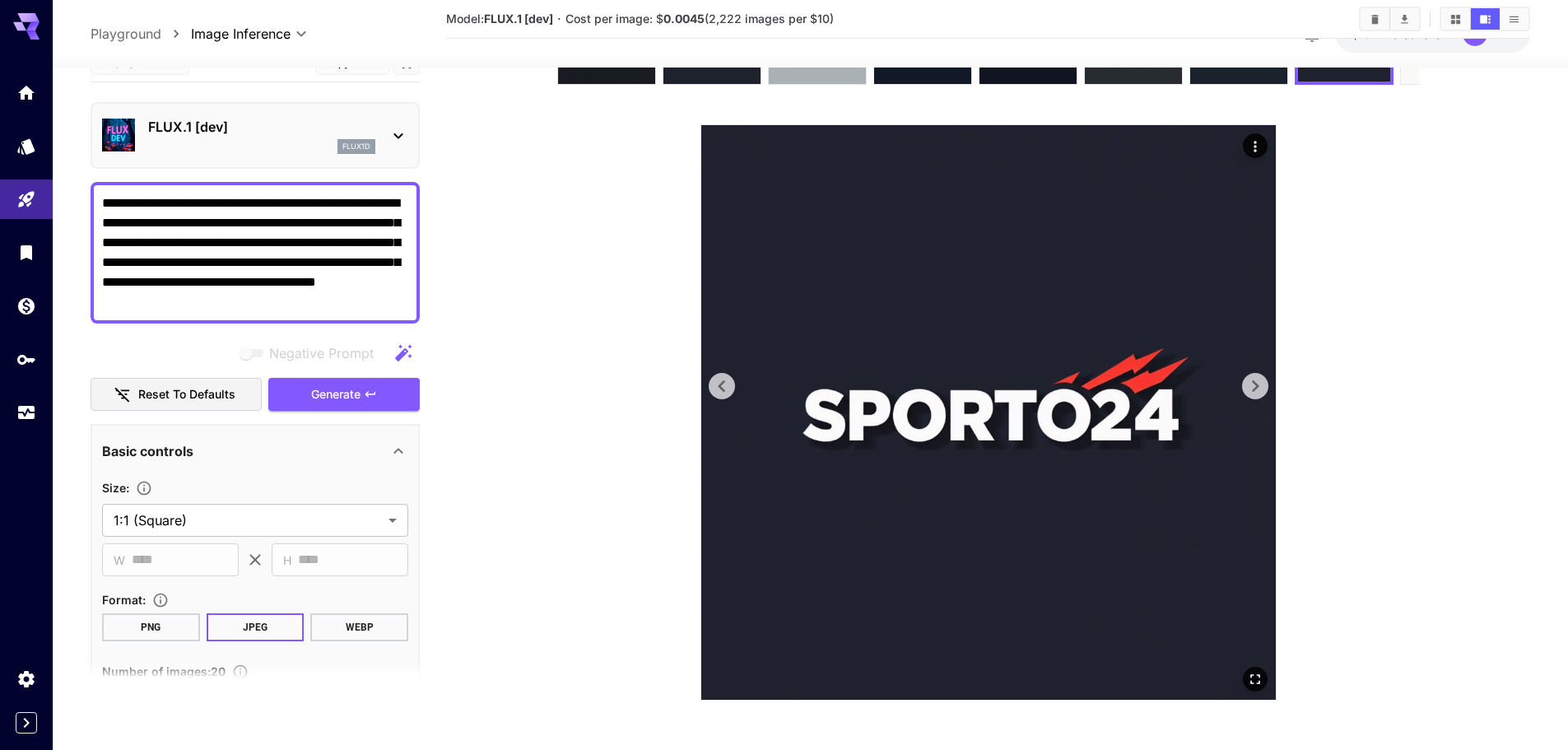
click at [1249, 390] on icon at bounding box center [1255, 386] width 25 height 25
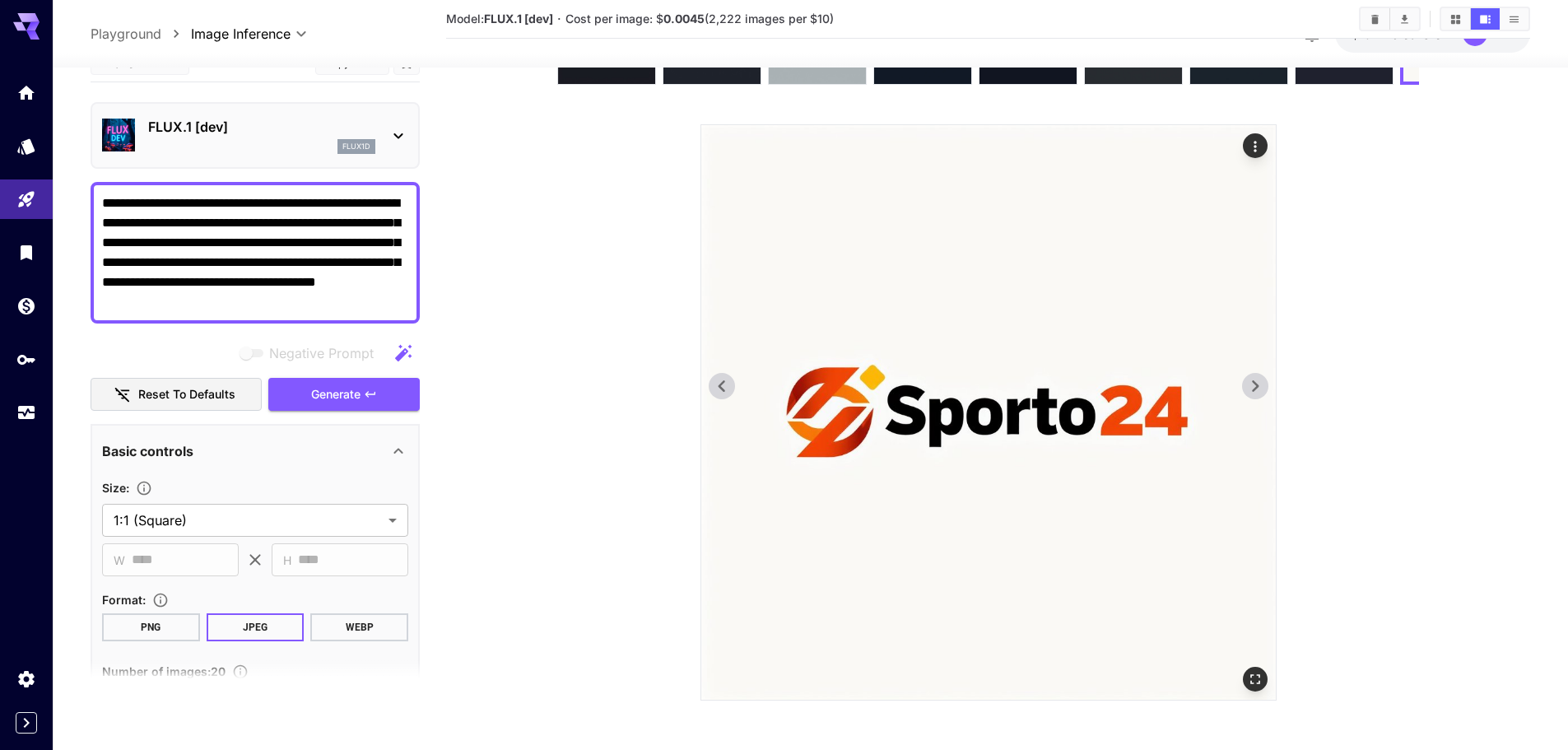
click at [1249, 390] on icon at bounding box center [1255, 386] width 25 height 25
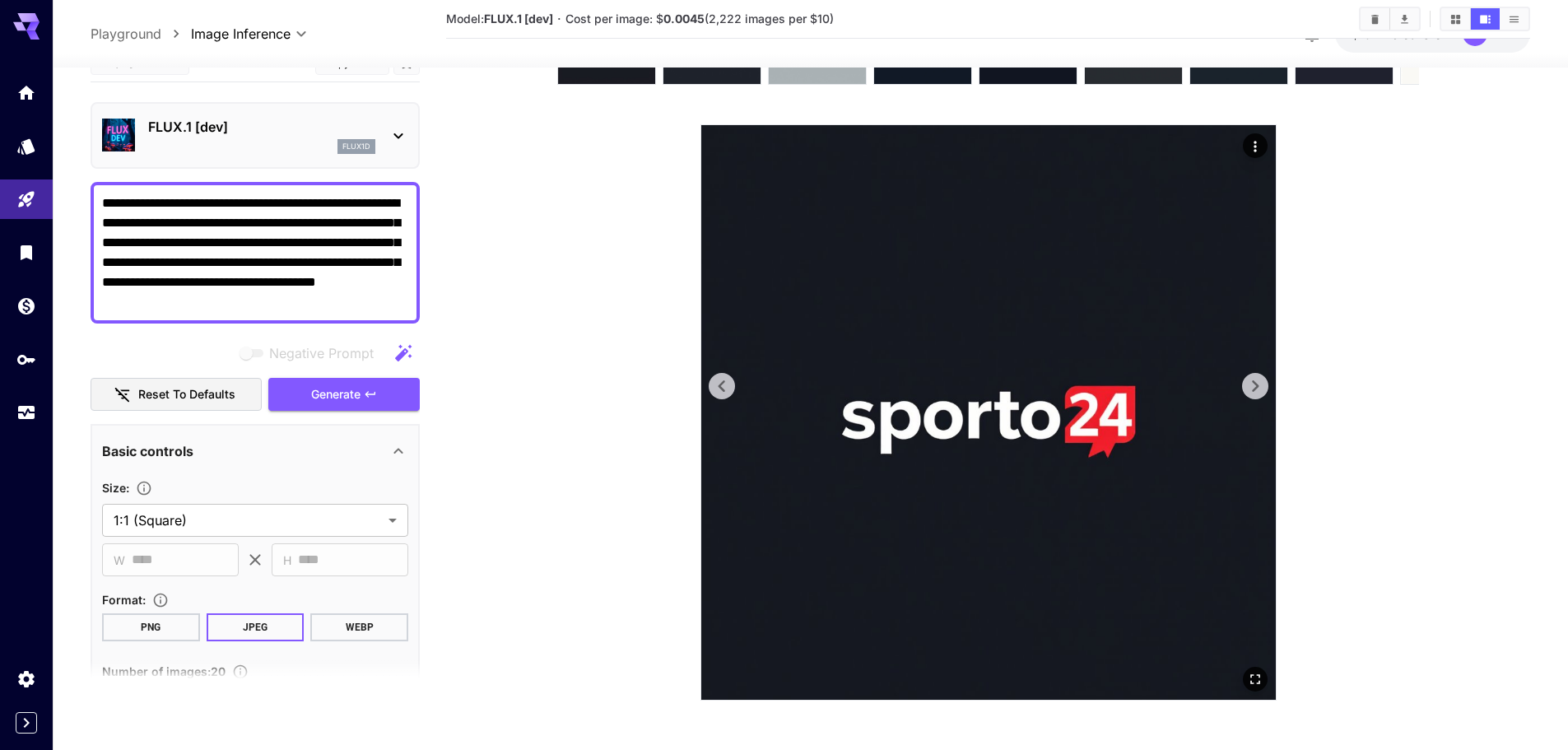
click at [1249, 390] on icon at bounding box center [1255, 386] width 25 height 25
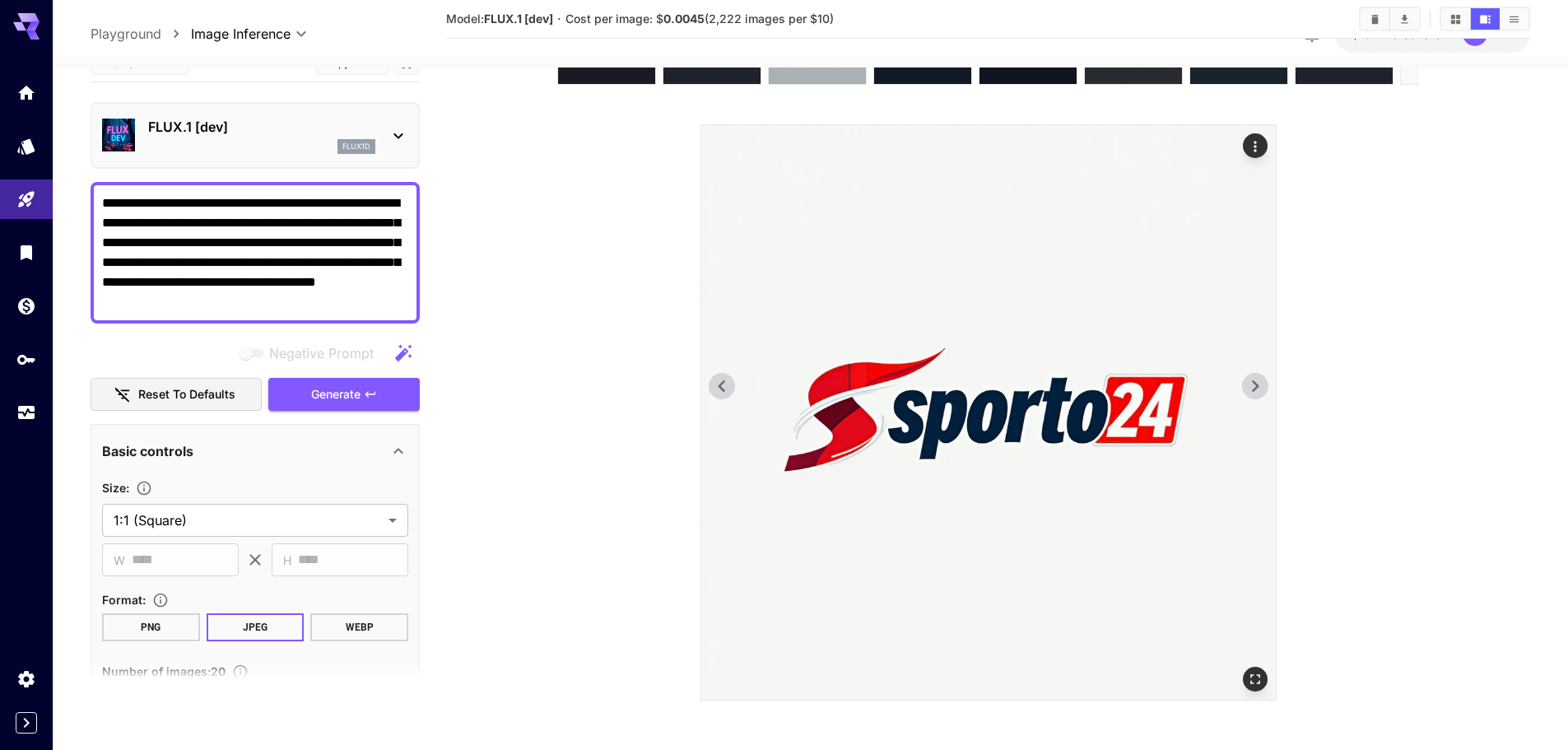
click at [1249, 390] on icon at bounding box center [1255, 386] width 25 height 25
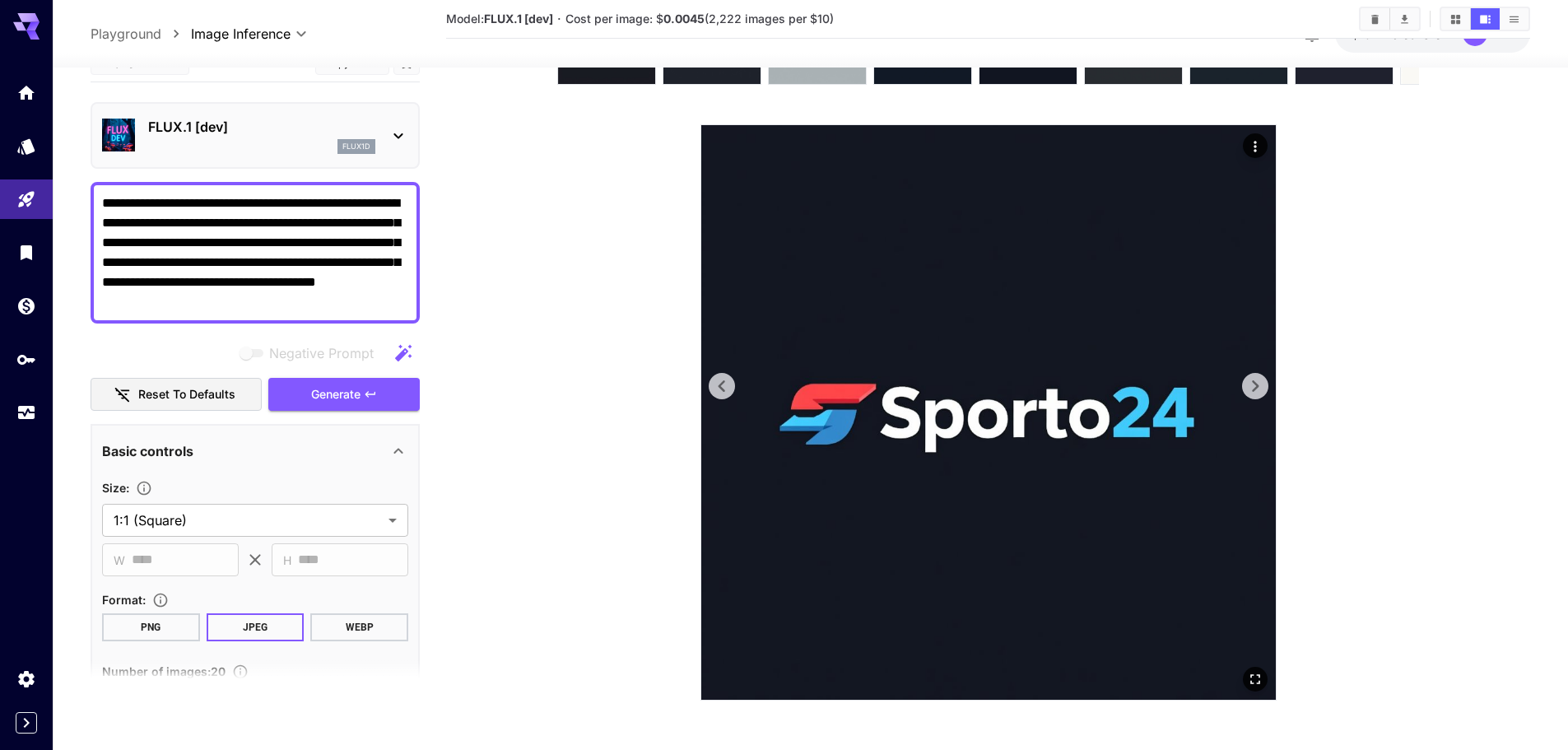
click at [1249, 390] on icon at bounding box center [1255, 386] width 25 height 25
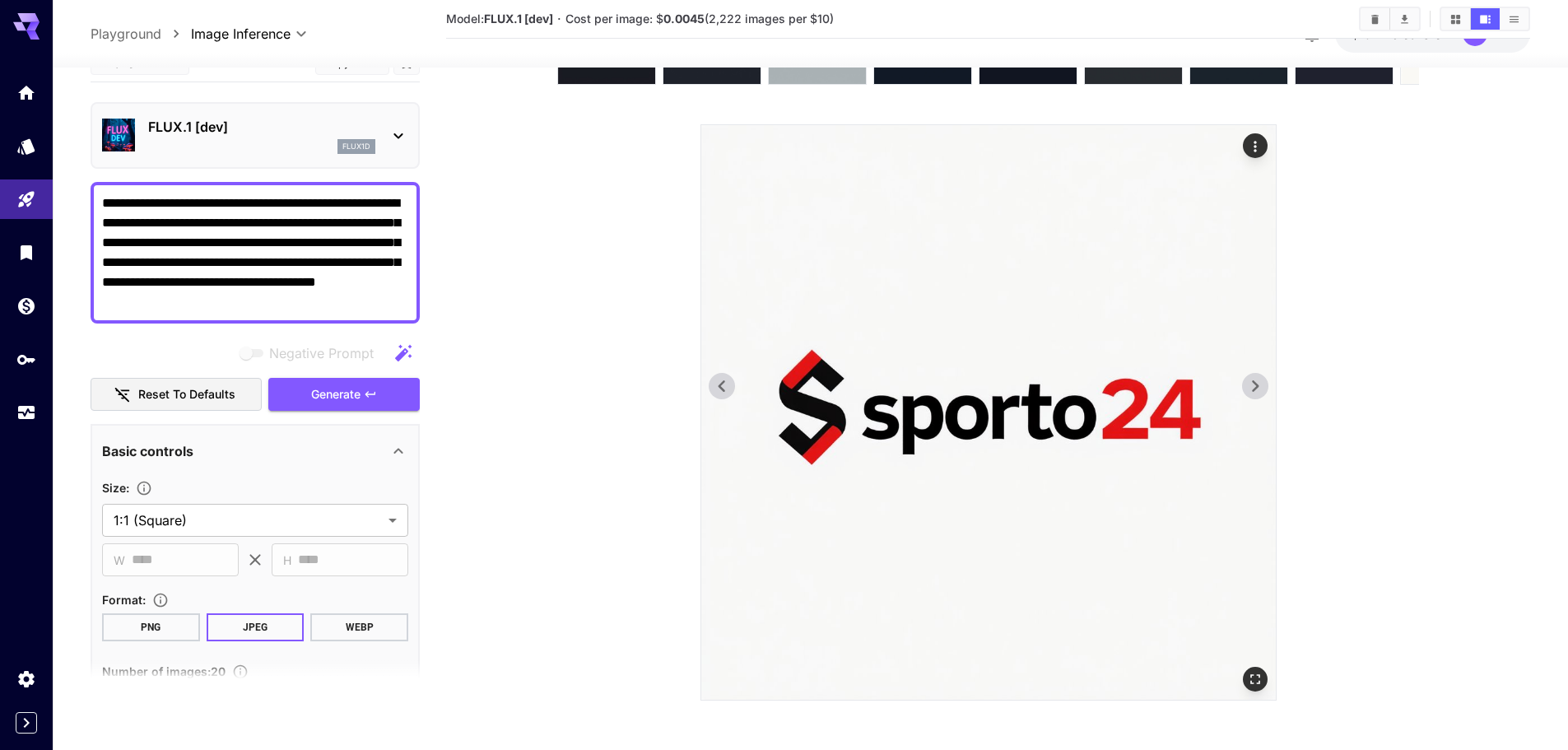
click at [1249, 390] on icon at bounding box center [1255, 386] width 25 height 25
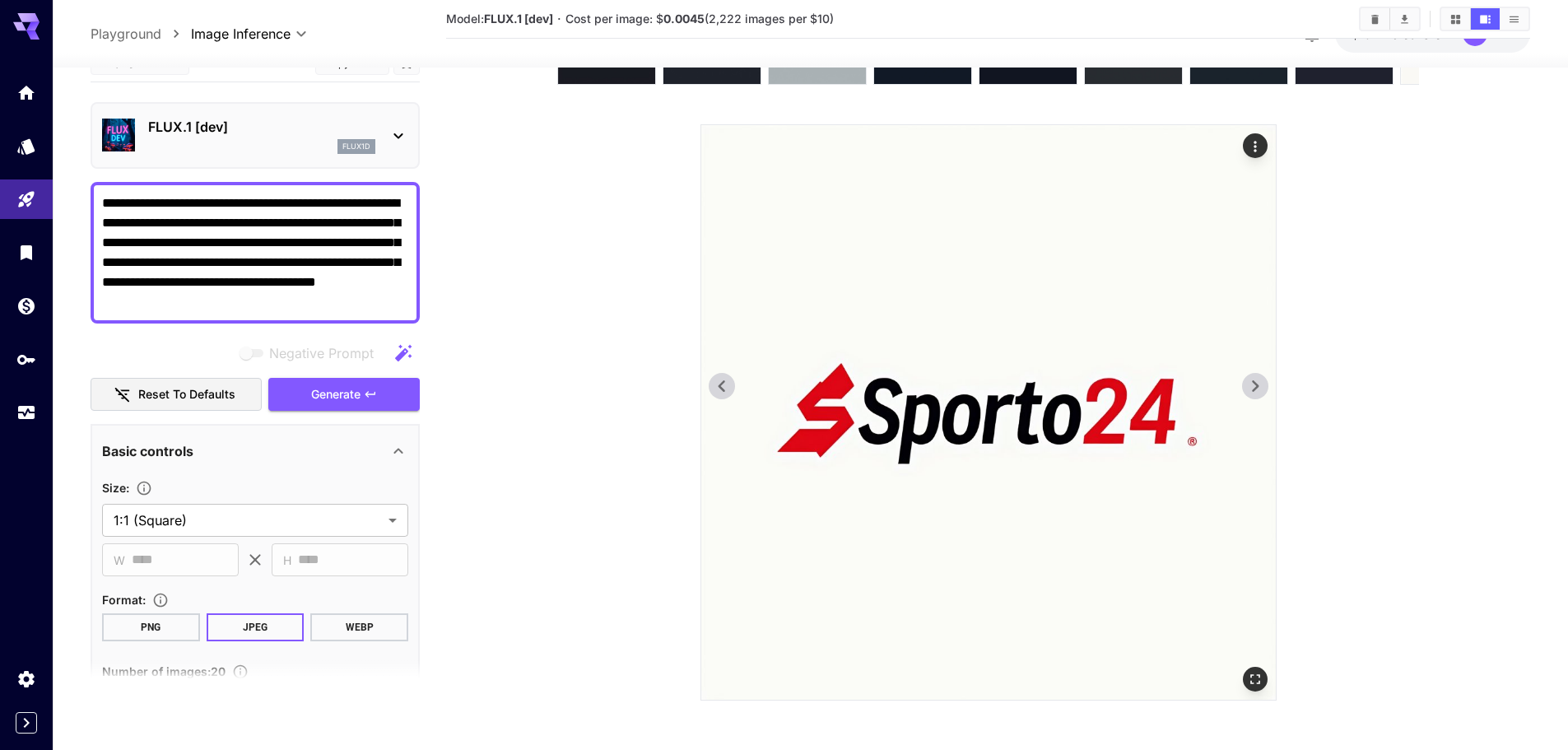
click at [1249, 390] on icon at bounding box center [1255, 386] width 25 height 25
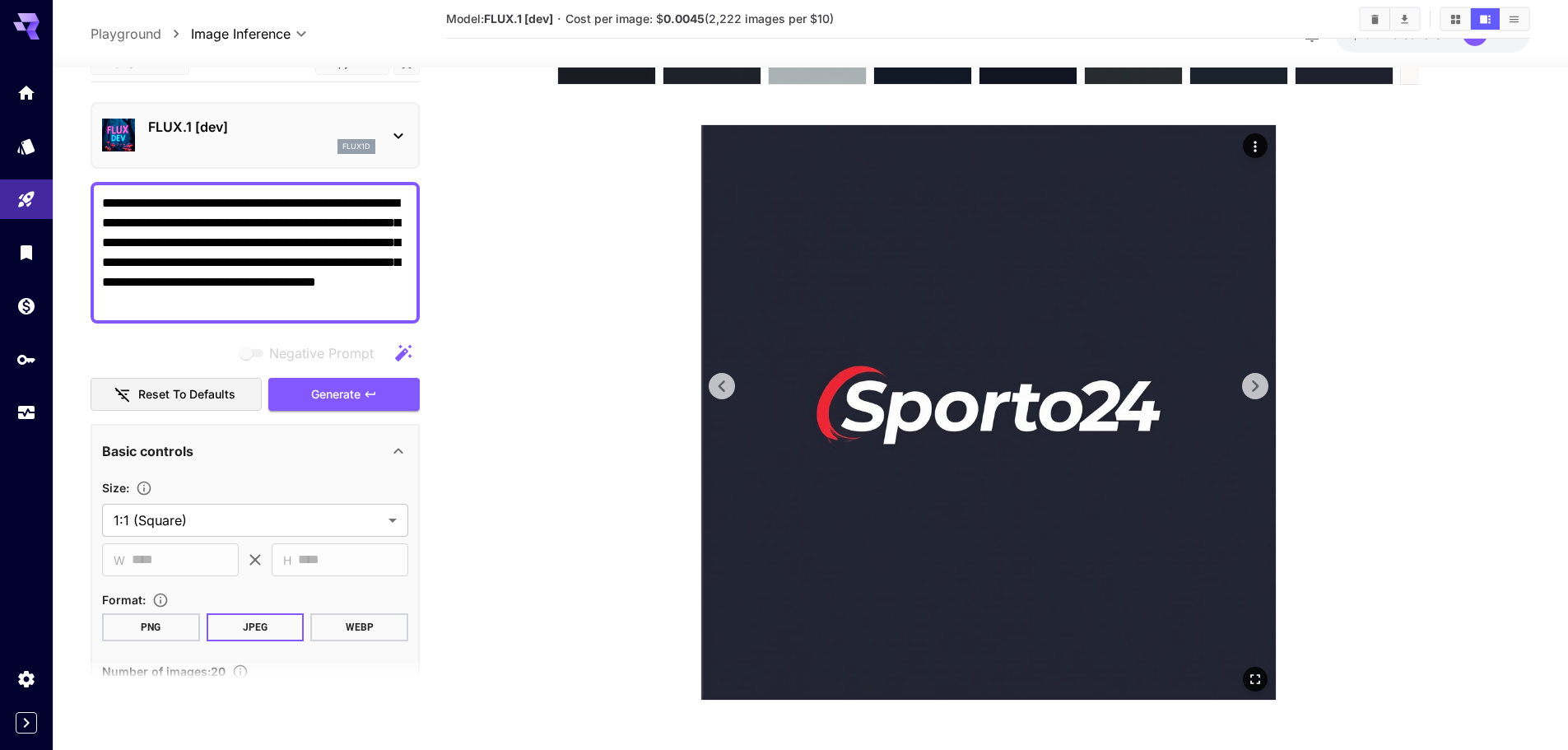
click at [1249, 390] on icon at bounding box center [1255, 386] width 25 height 25
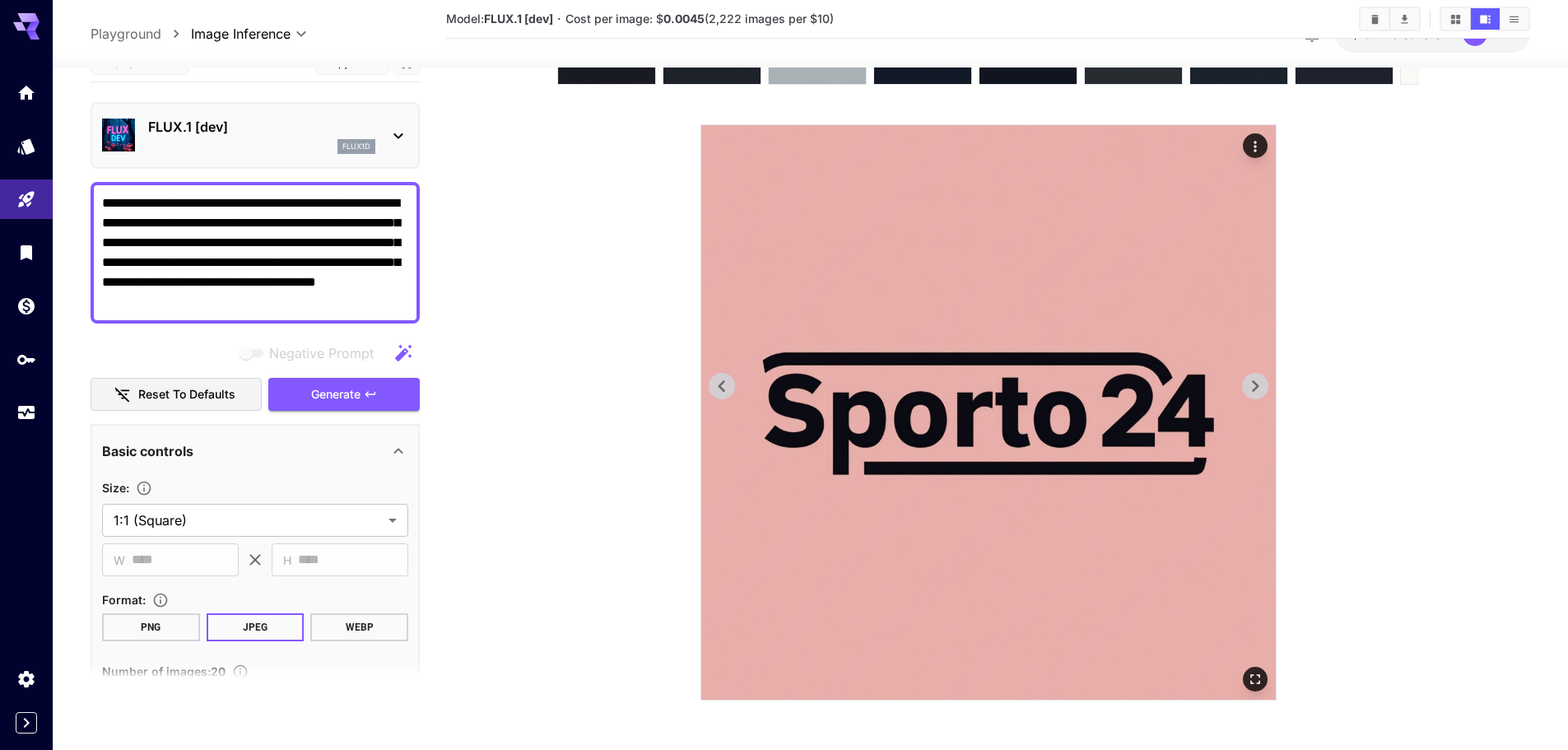
click at [1249, 390] on icon at bounding box center [1255, 386] width 25 height 25
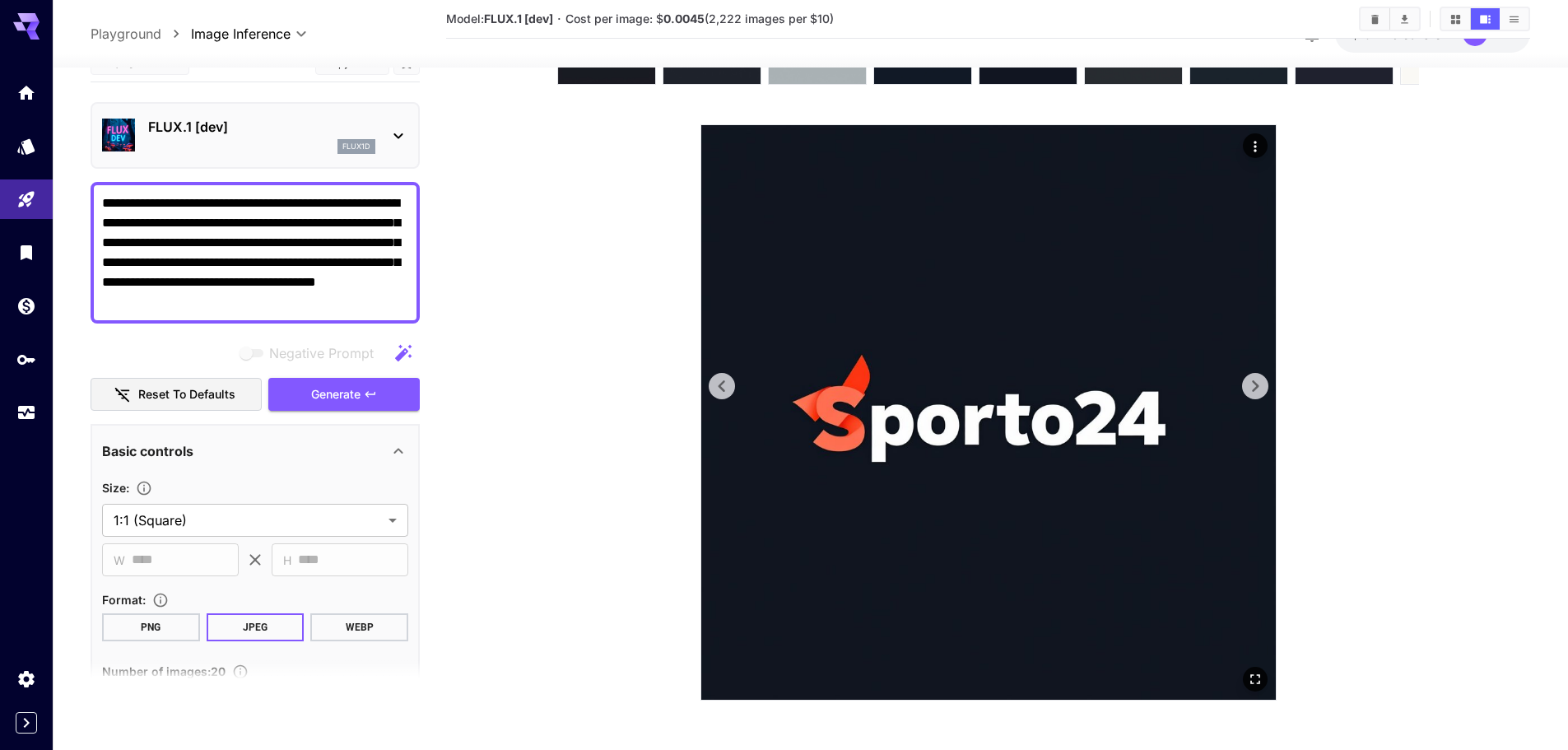
click at [1249, 390] on icon at bounding box center [1255, 386] width 25 height 25
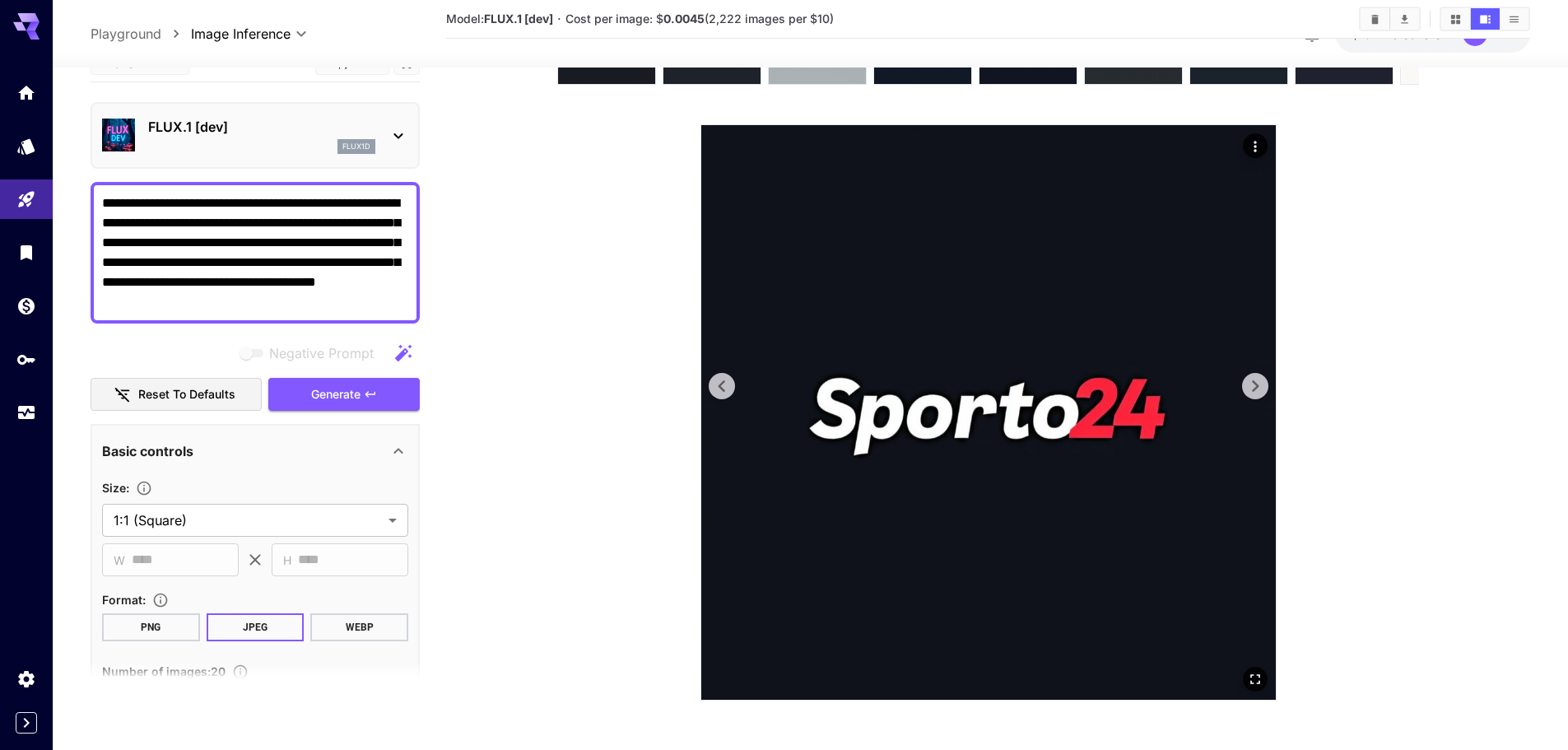
click at [1249, 390] on icon at bounding box center [1255, 386] width 25 height 25
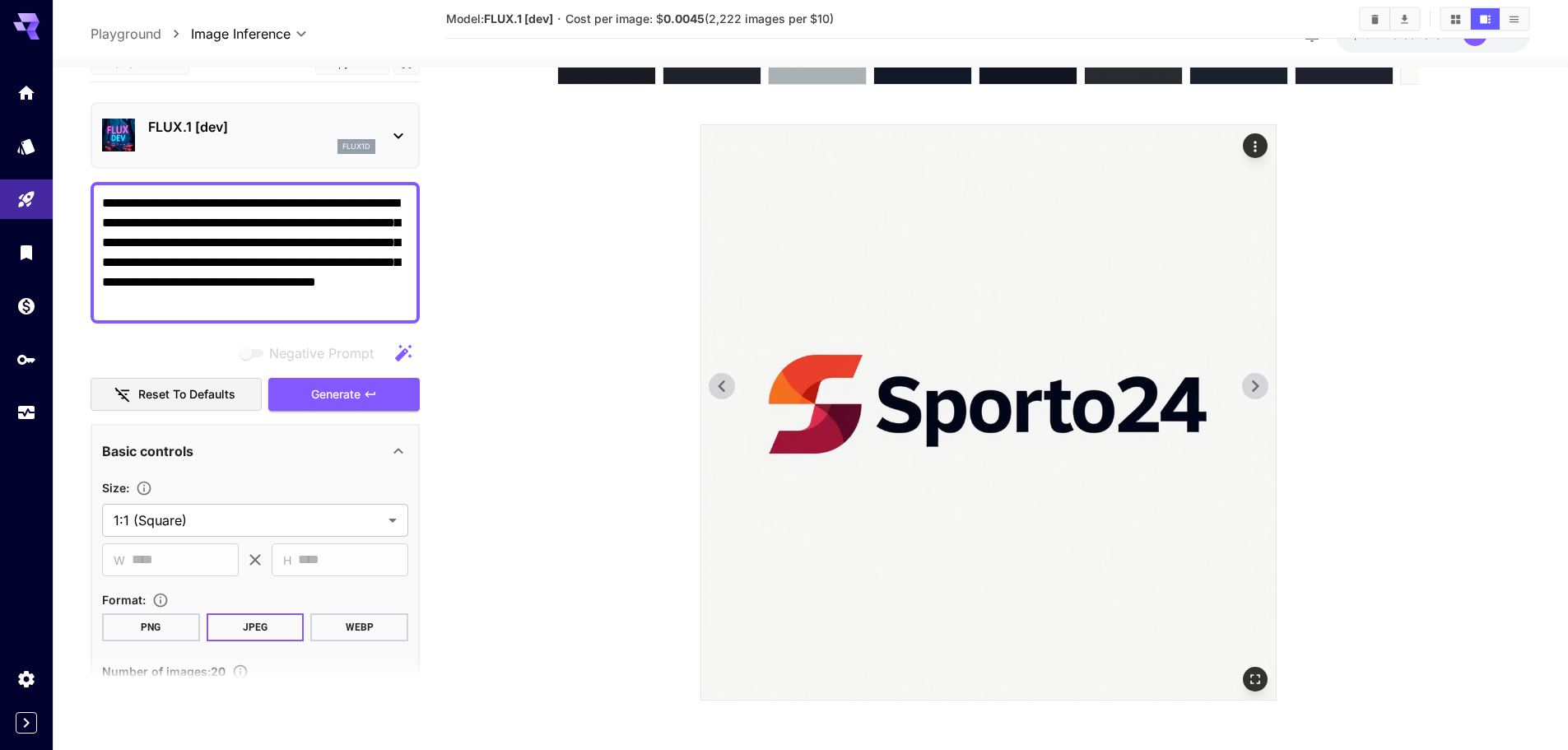
click at [1249, 390] on icon at bounding box center [1255, 386] width 25 height 25
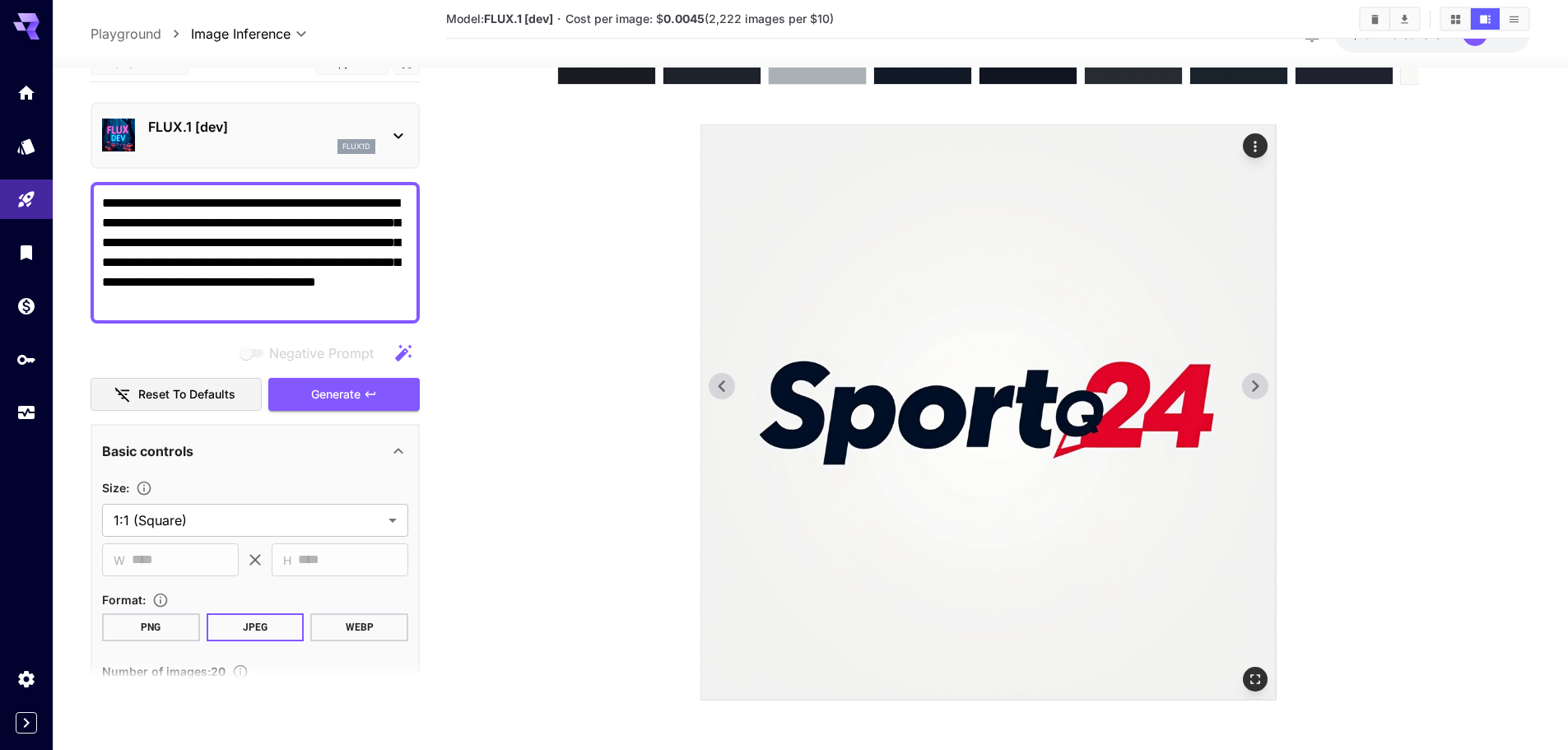
click at [1249, 390] on icon at bounding box center [1255, 386] width 25 height 25
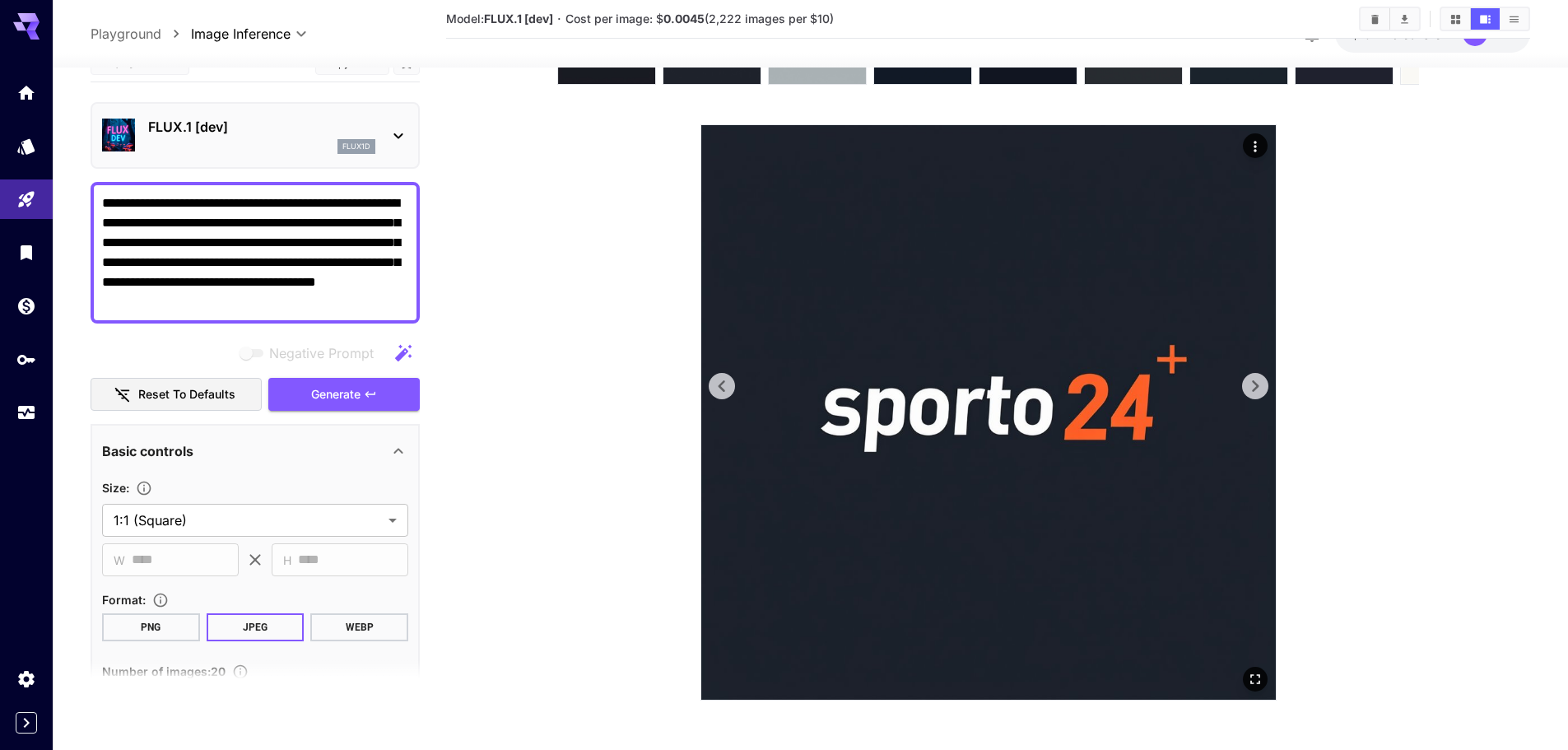
click at [1249, 390] on icon at bounding box center [1255, 386] width 25 height 25
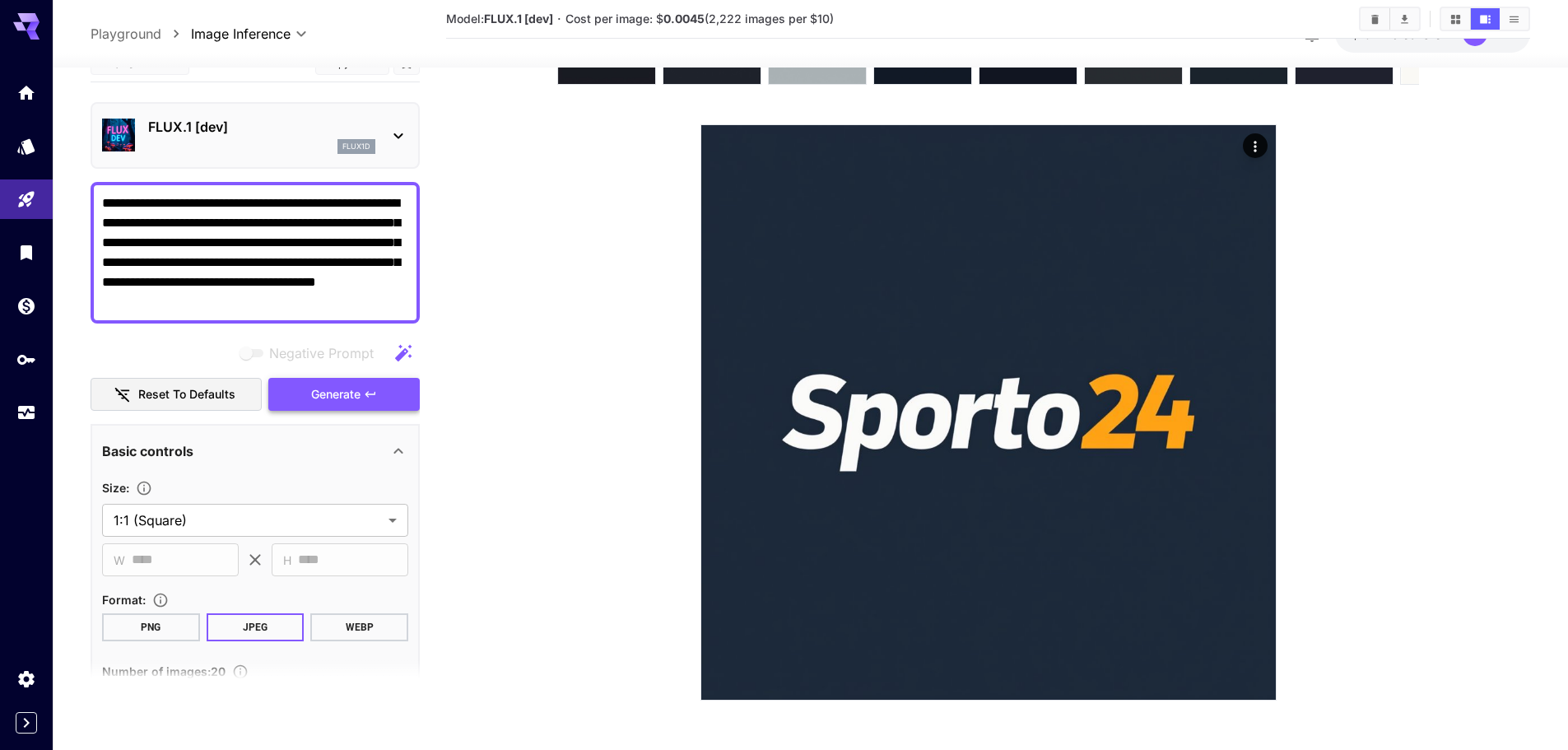
click at [331, 395] on span "Generate" at bounding box center [336, 394] width 50 height 21
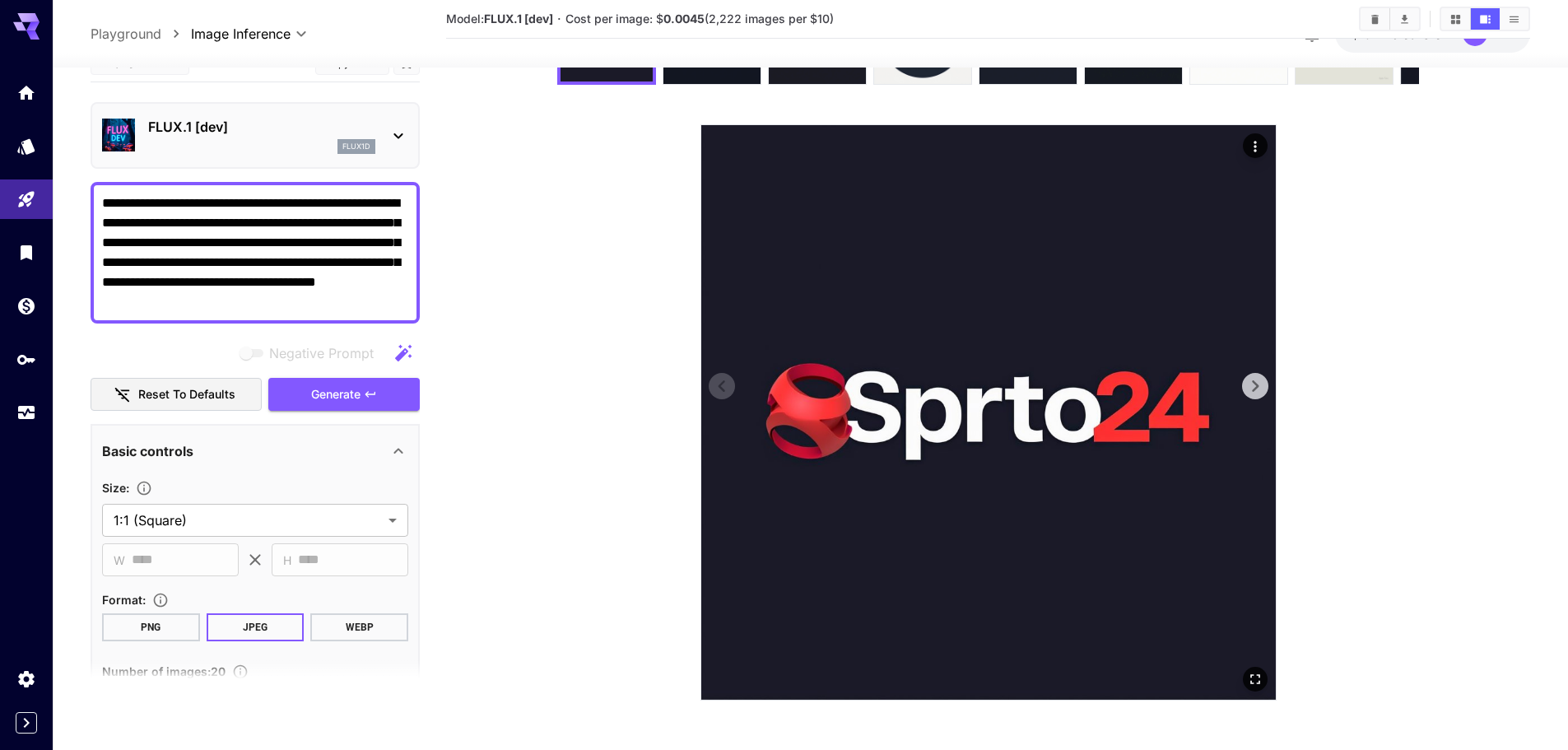
click at [1261, 383] on icon at bounding box center [1255, 386] width 25 height 25
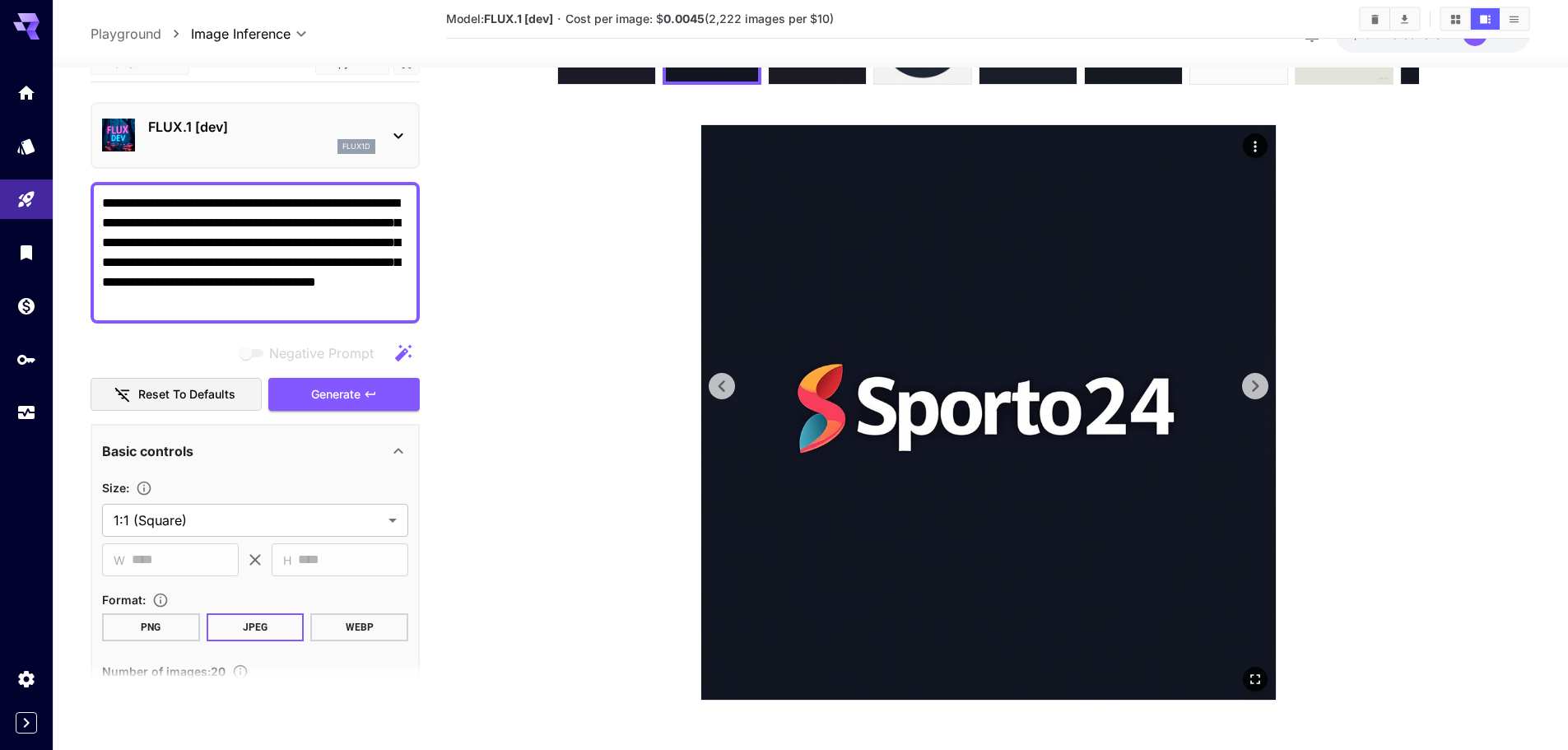
click at [1261, 383] on icon at bounding box center [1255, 386] width 25 height 25
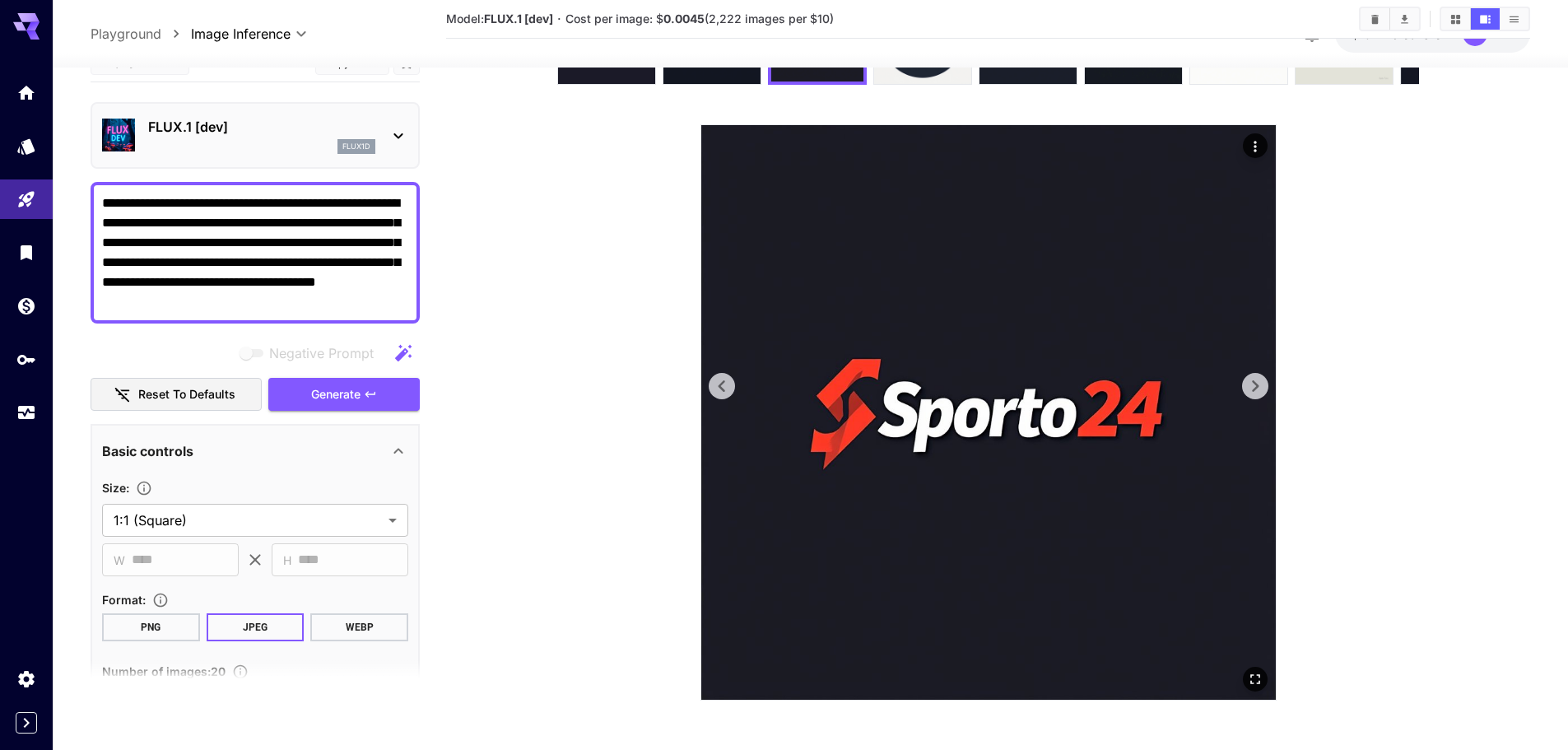
click at [1261, 383] on icon at bounding box center [1255, 386] width 25 height 25
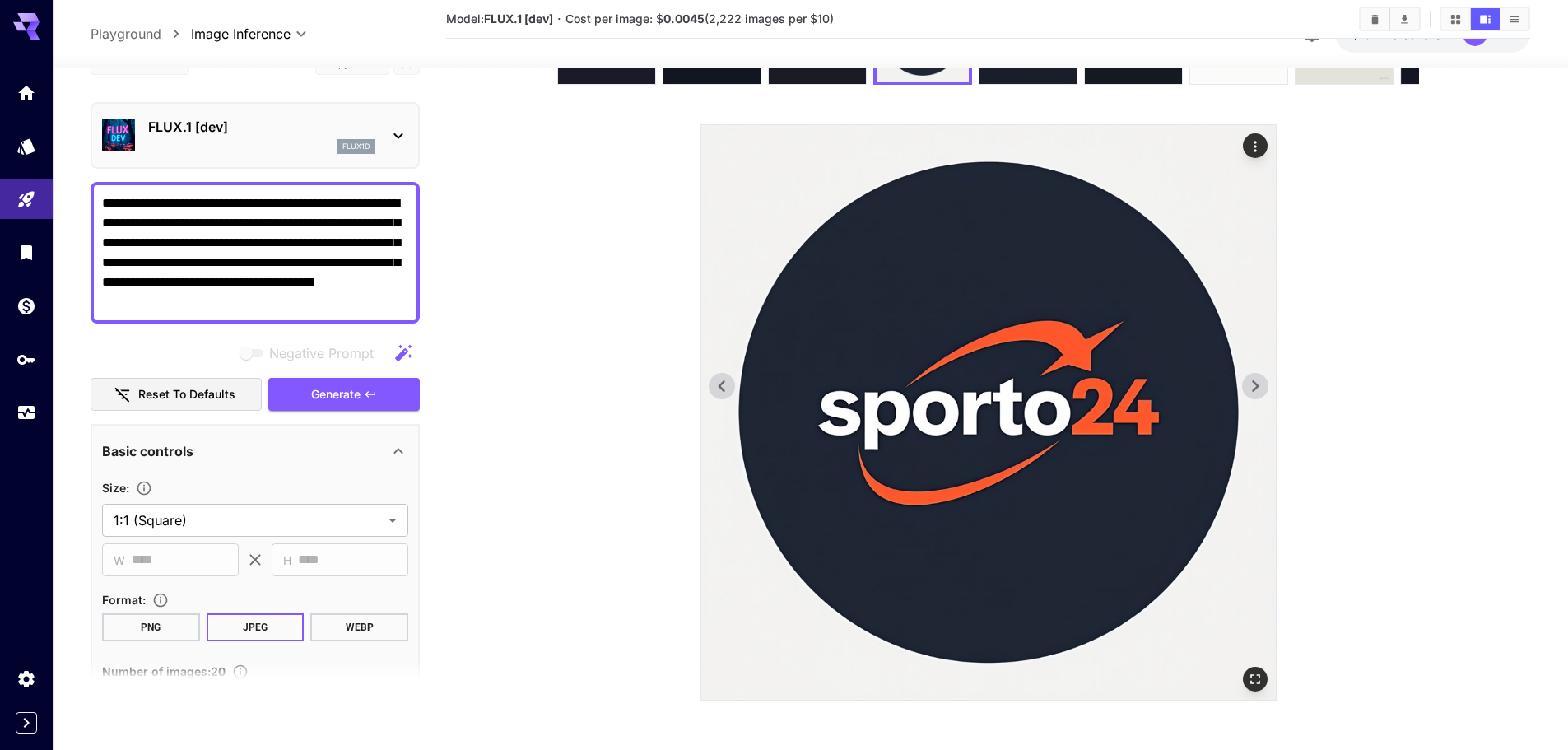
click at [1261, 383] on icon at bounding box center [1255, 386] width 25 height 25
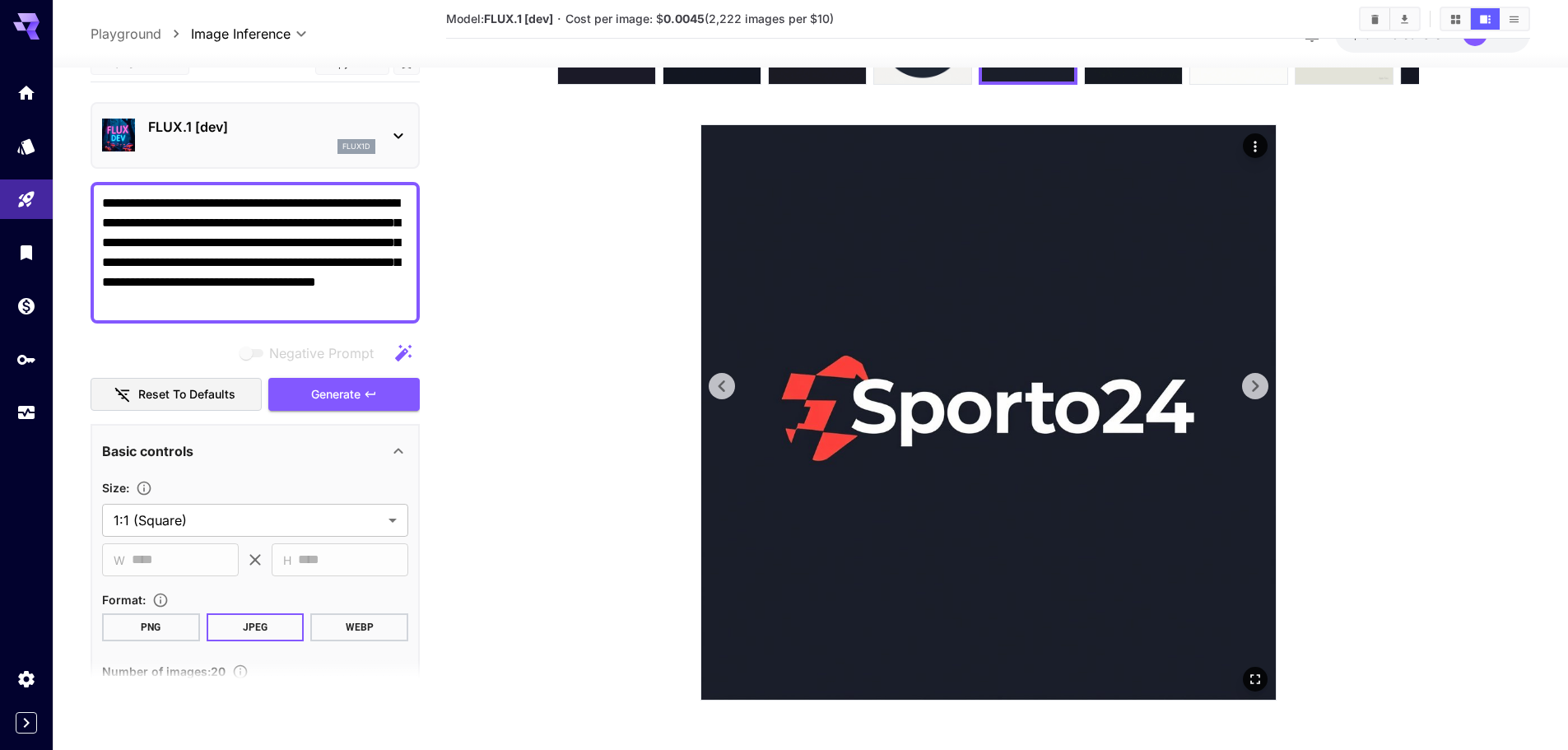
click at [1261, 383] on icon at bounding box center [1255, 386] width 25 height 25
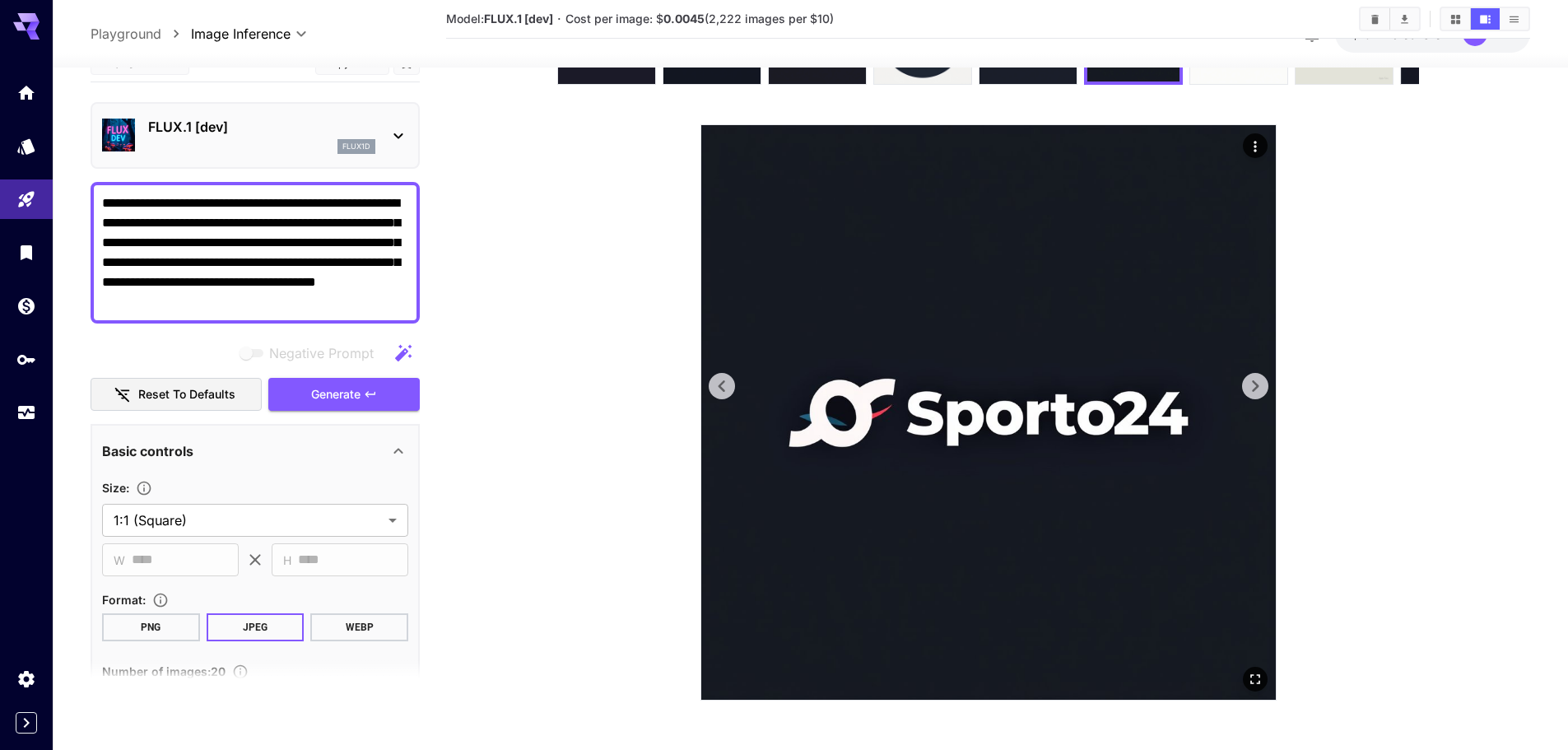
click at [1261, 383] on icon at bounding box center [1255, 386] width 25 height 25
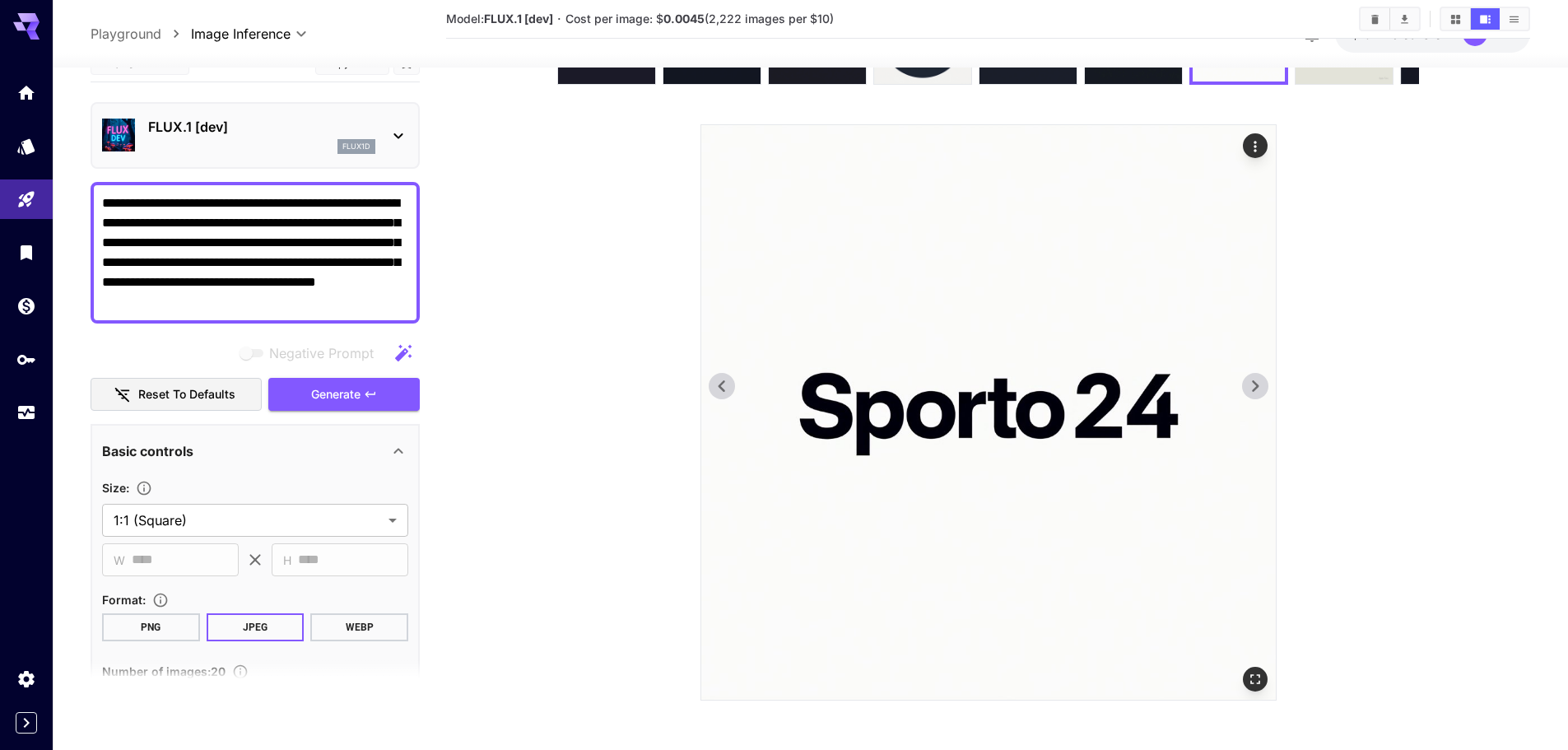
click at [1261, 383] on icon at bounding box center [1255, 386] width 25 height 25
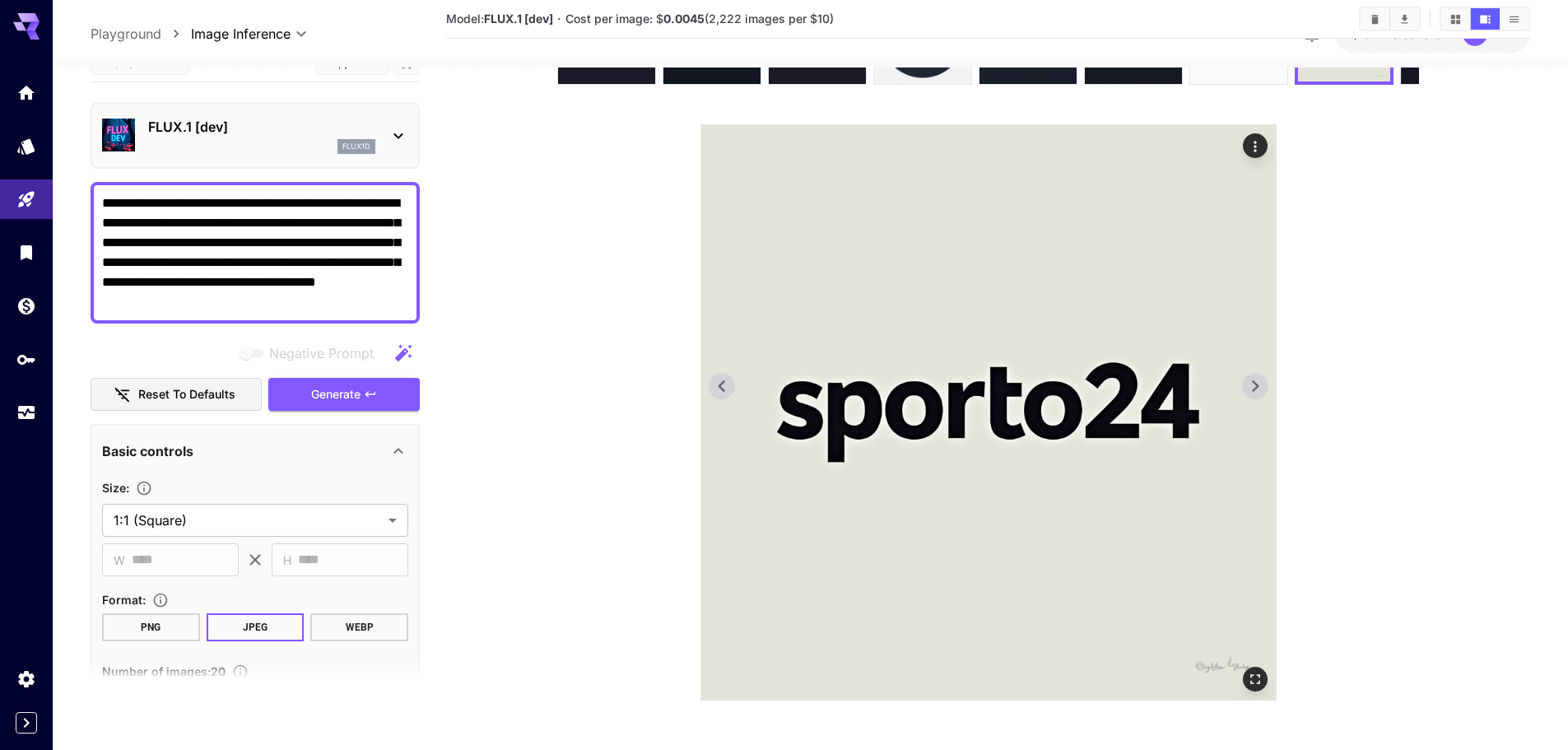
click at [1261, 383] on icon at bounding box center [1255, 386] width 25 height 25
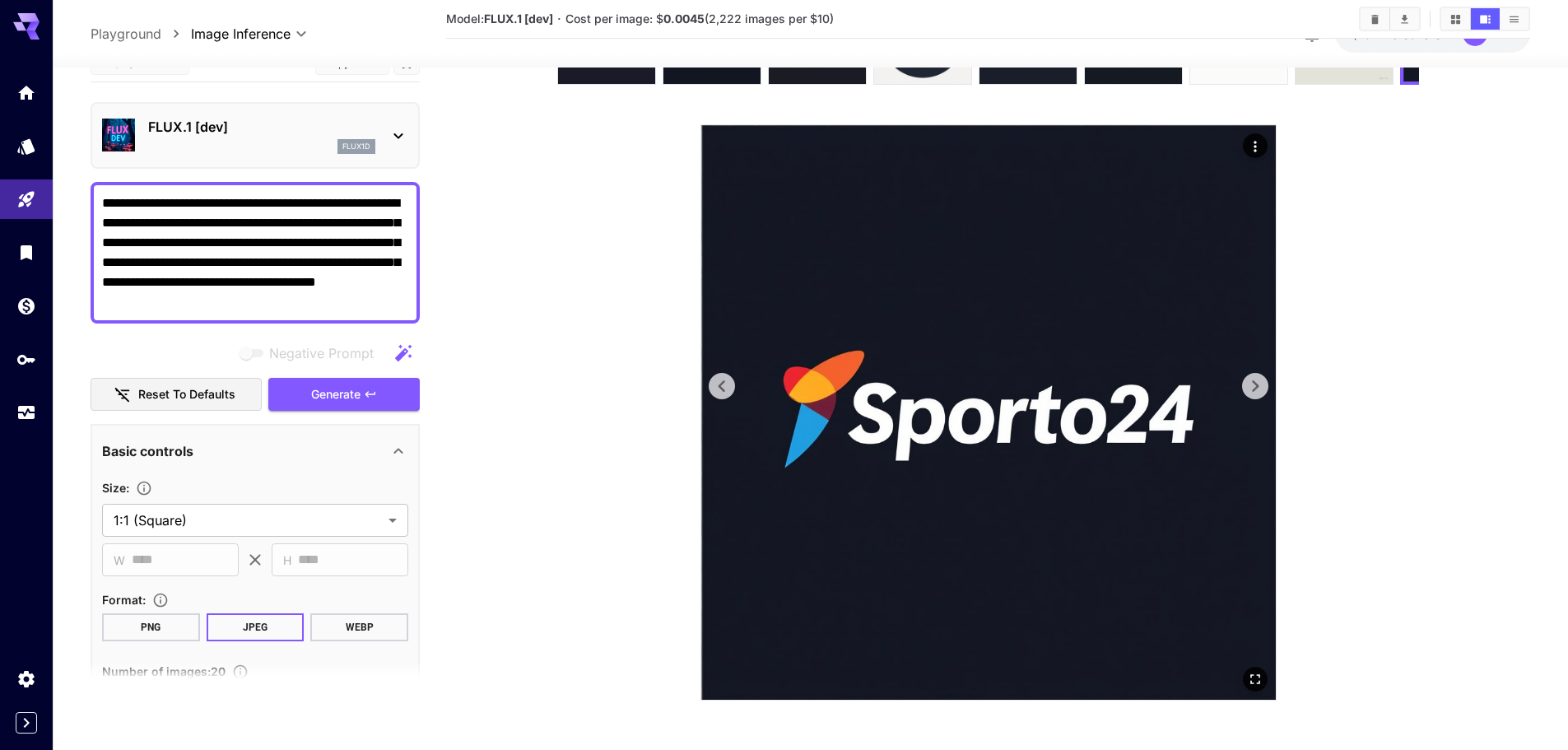
click at [1261, 383] on icon at bounding box center [1255, 386] width 25 height 25
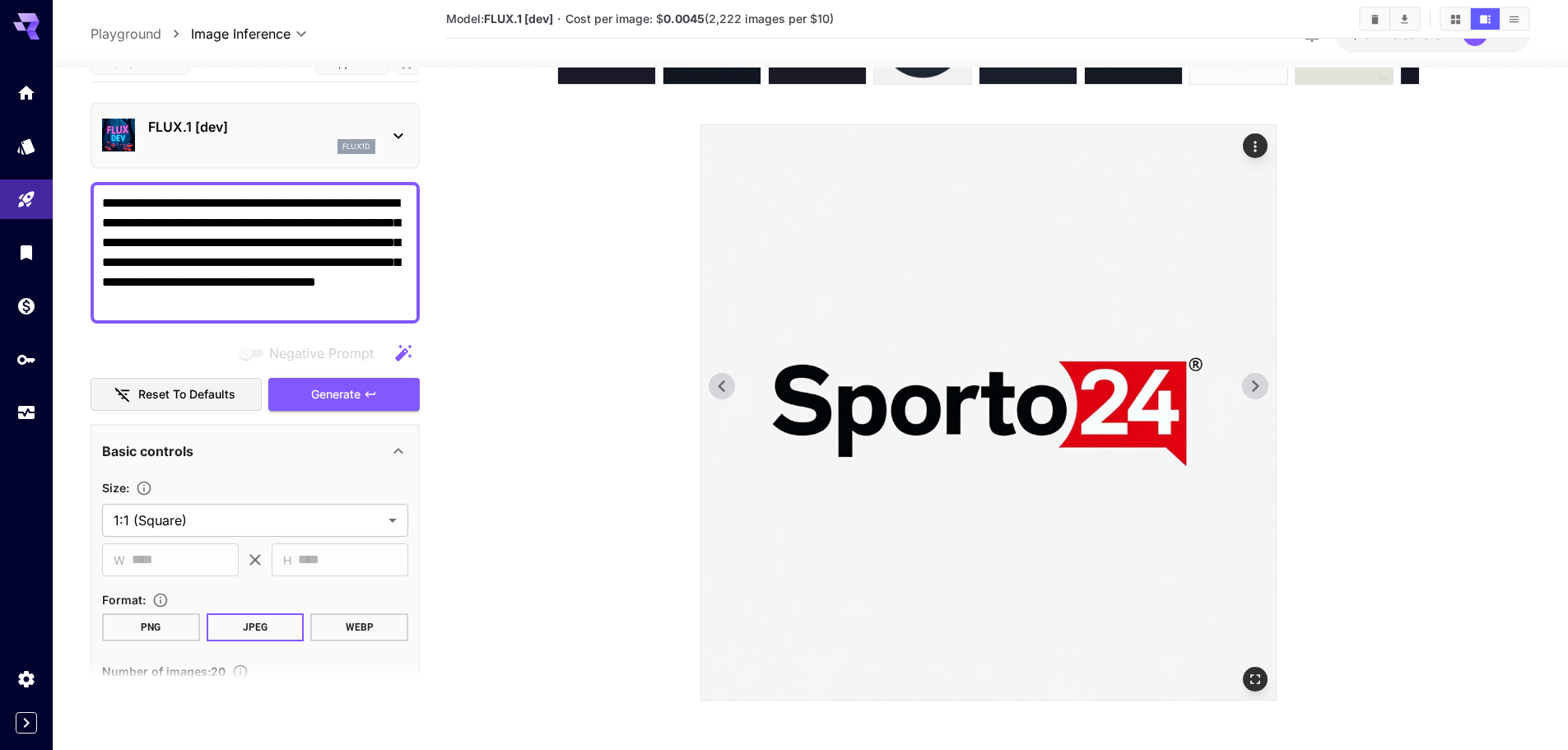
click at [1261, 383] on icon at bounding box center [1255, 386] width 25 height 25
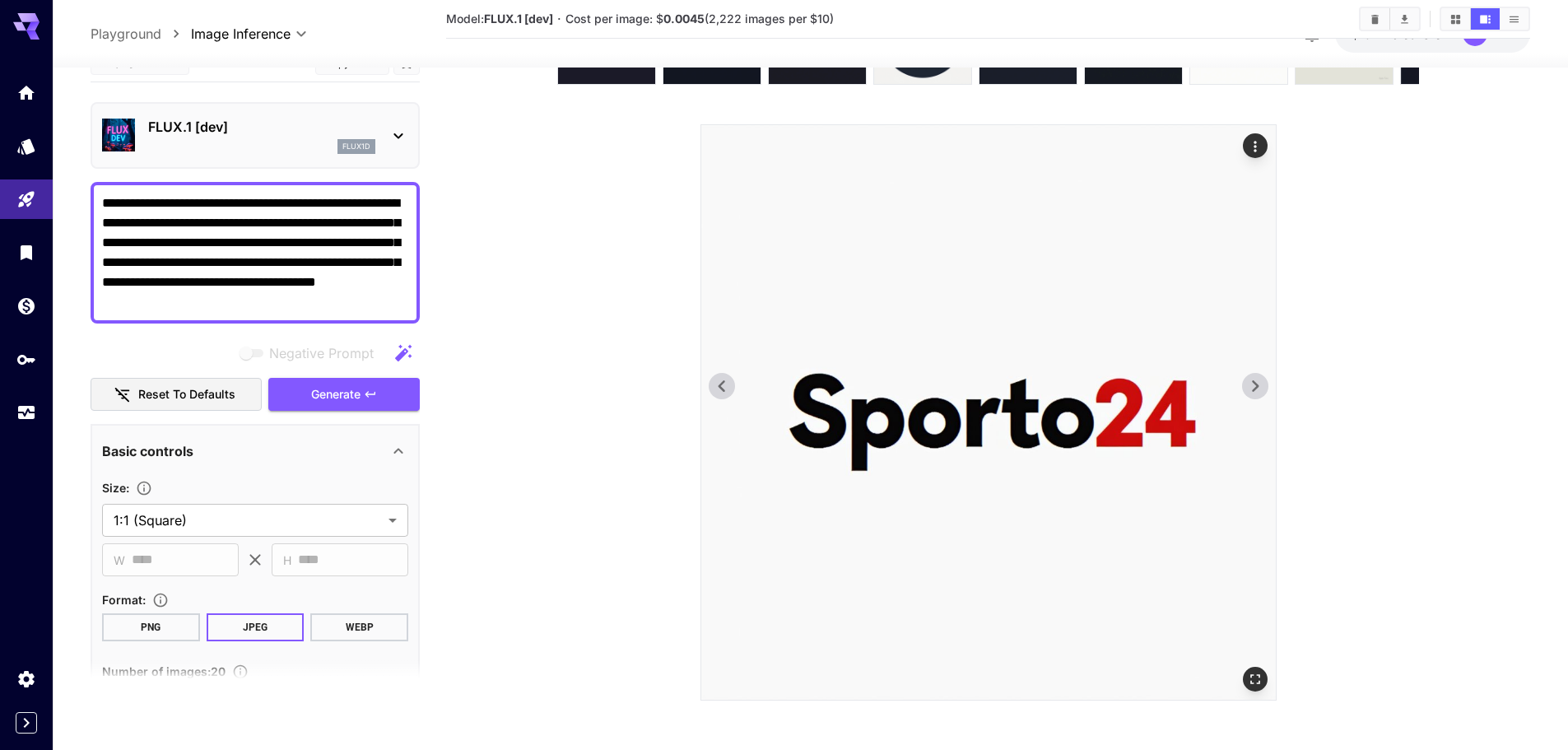
click at [1261, 383] on icon at bounding box center [1255, 386] width 25 height 25
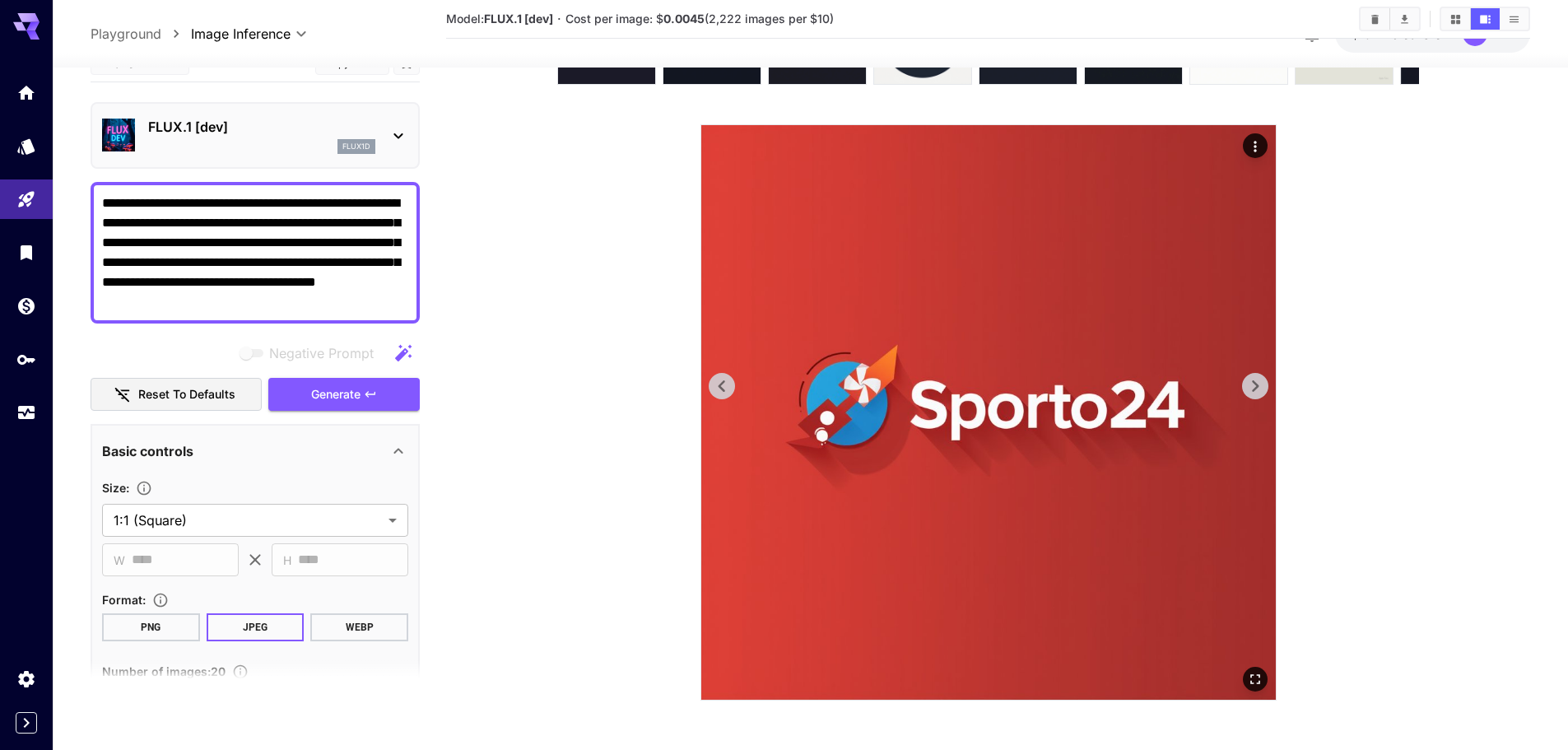
click at [1261, 383] on icon at bounding box center [1255, 386] width 25 height 25
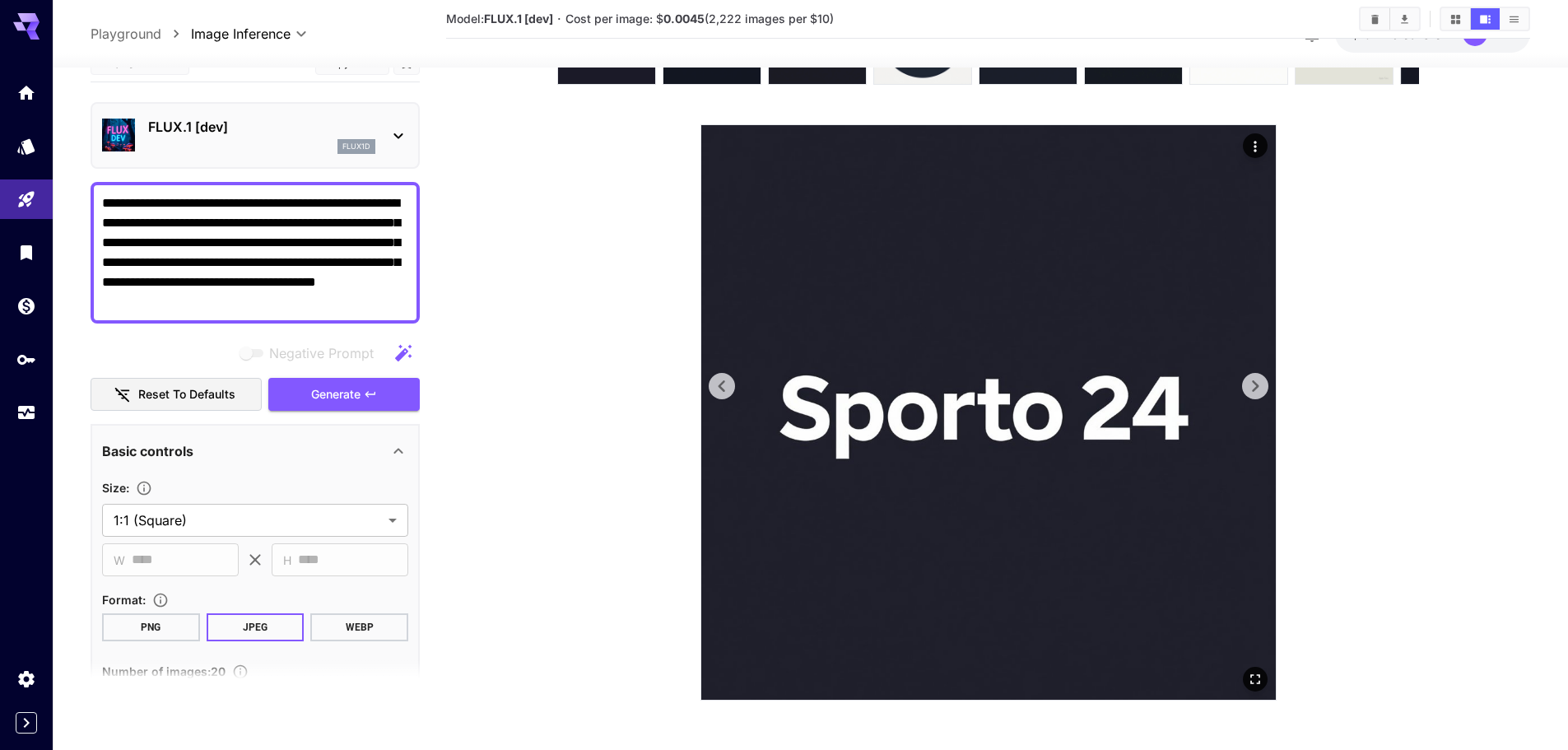
click at [1261, 383] on icon at bounding box center [1255, 386] width 25 height 25
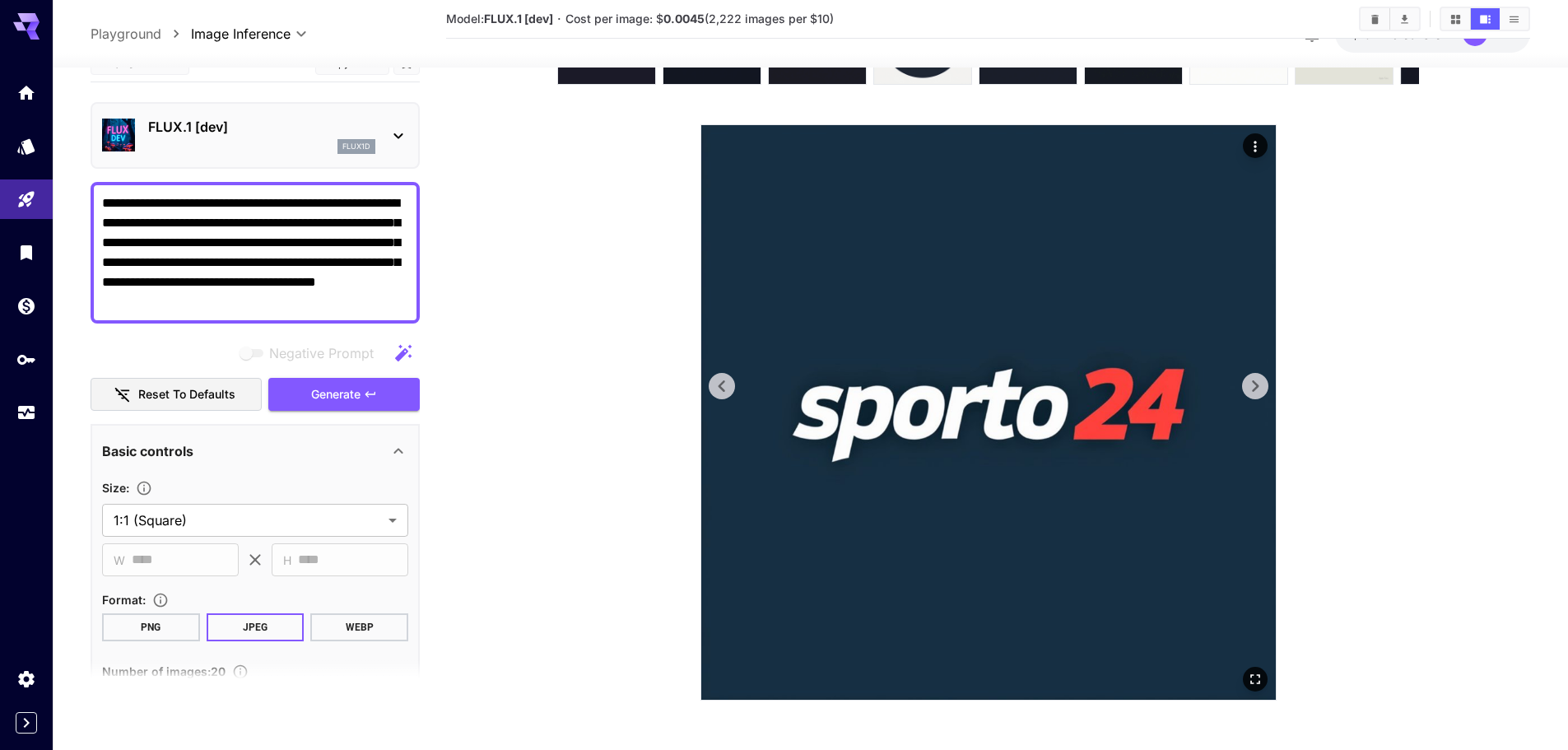
click at [1261, 383] on icon at bounding box center [1255, 386] width 25 height 25
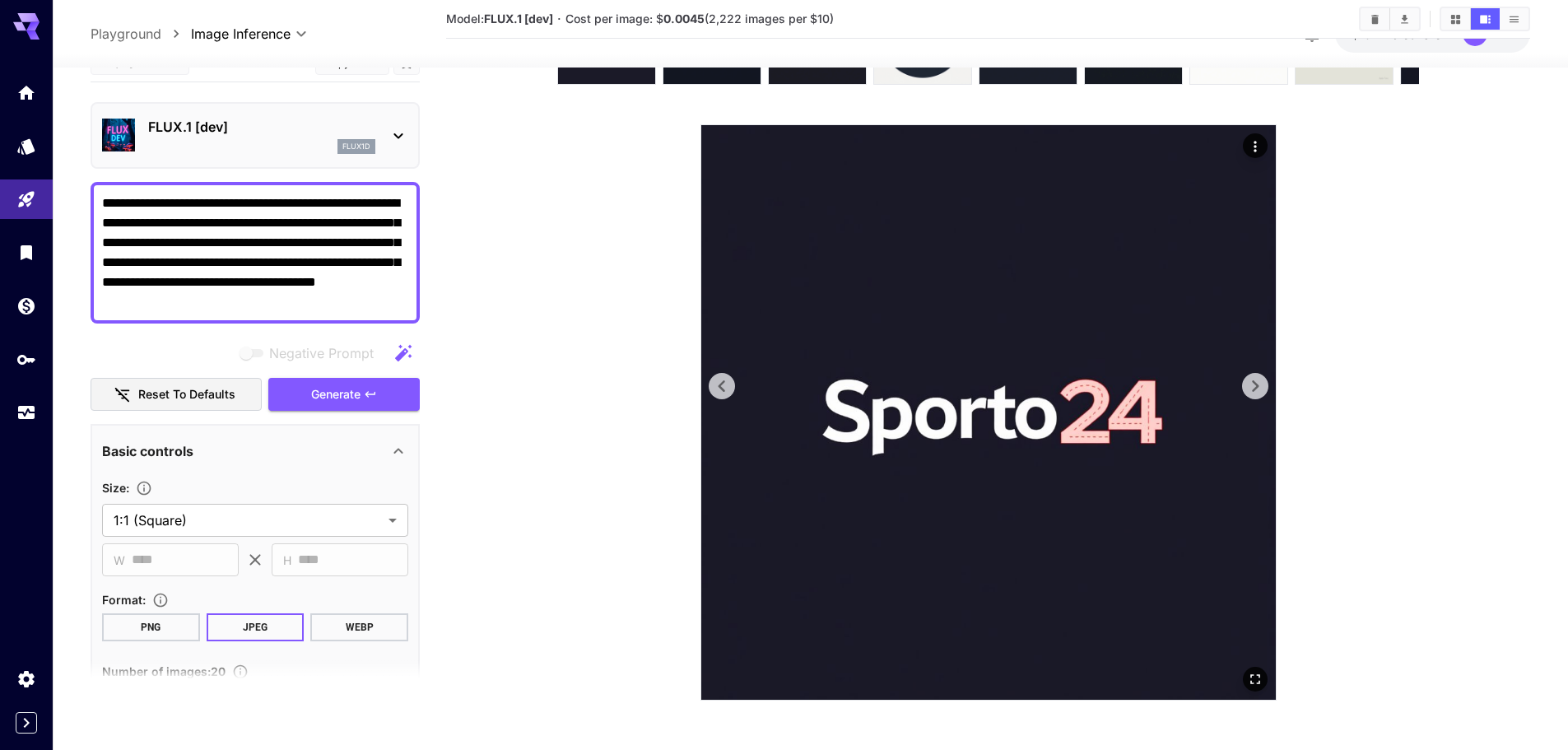
click at [1261, 383] on icon at bounding box center [1255, 386] width 25 height 25
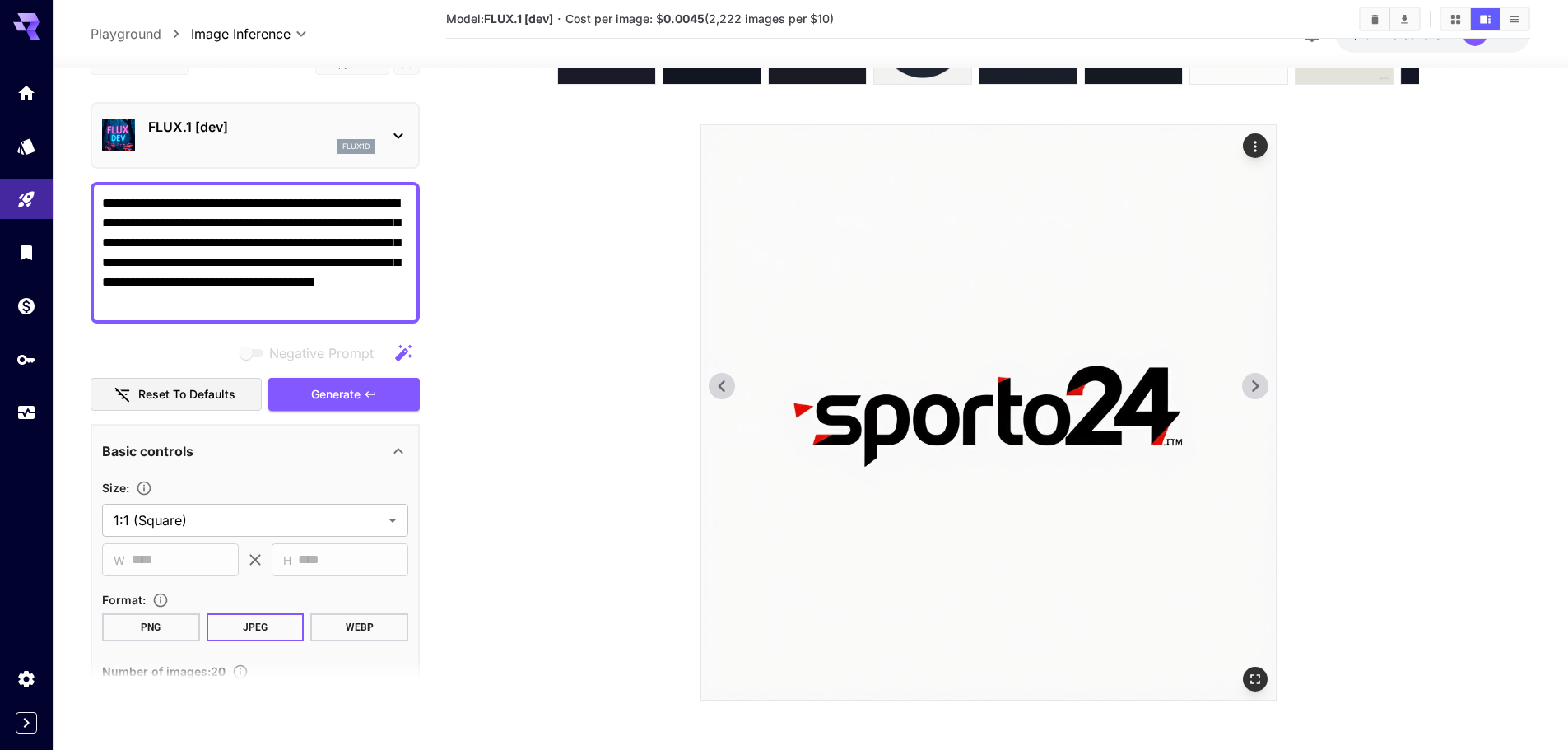
click at [1261, 383] on icon at bounding box center [1255, 386] width 25 height 25
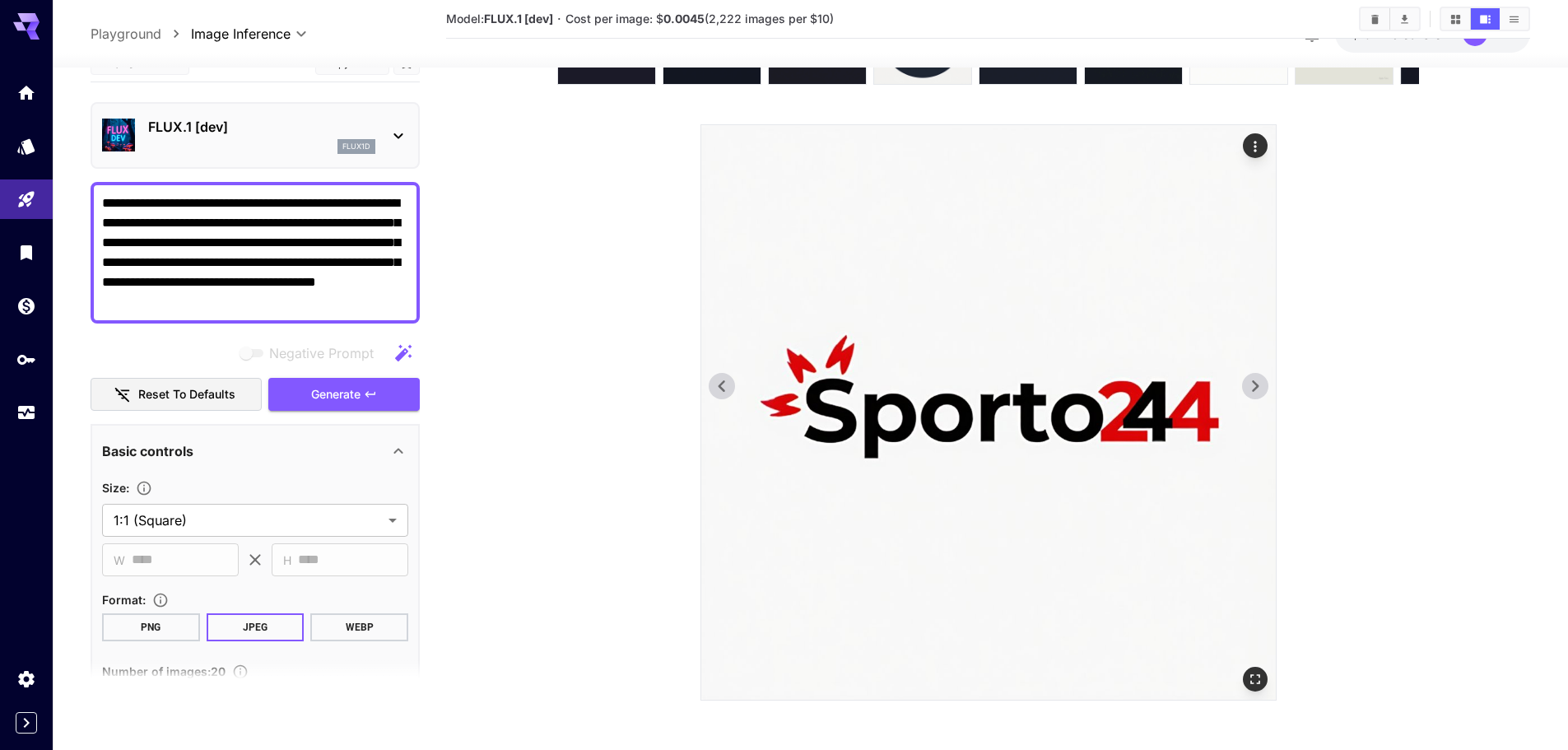
click at [1261, 383] on icon at bounding box center [1255, 386] width 25 height 25
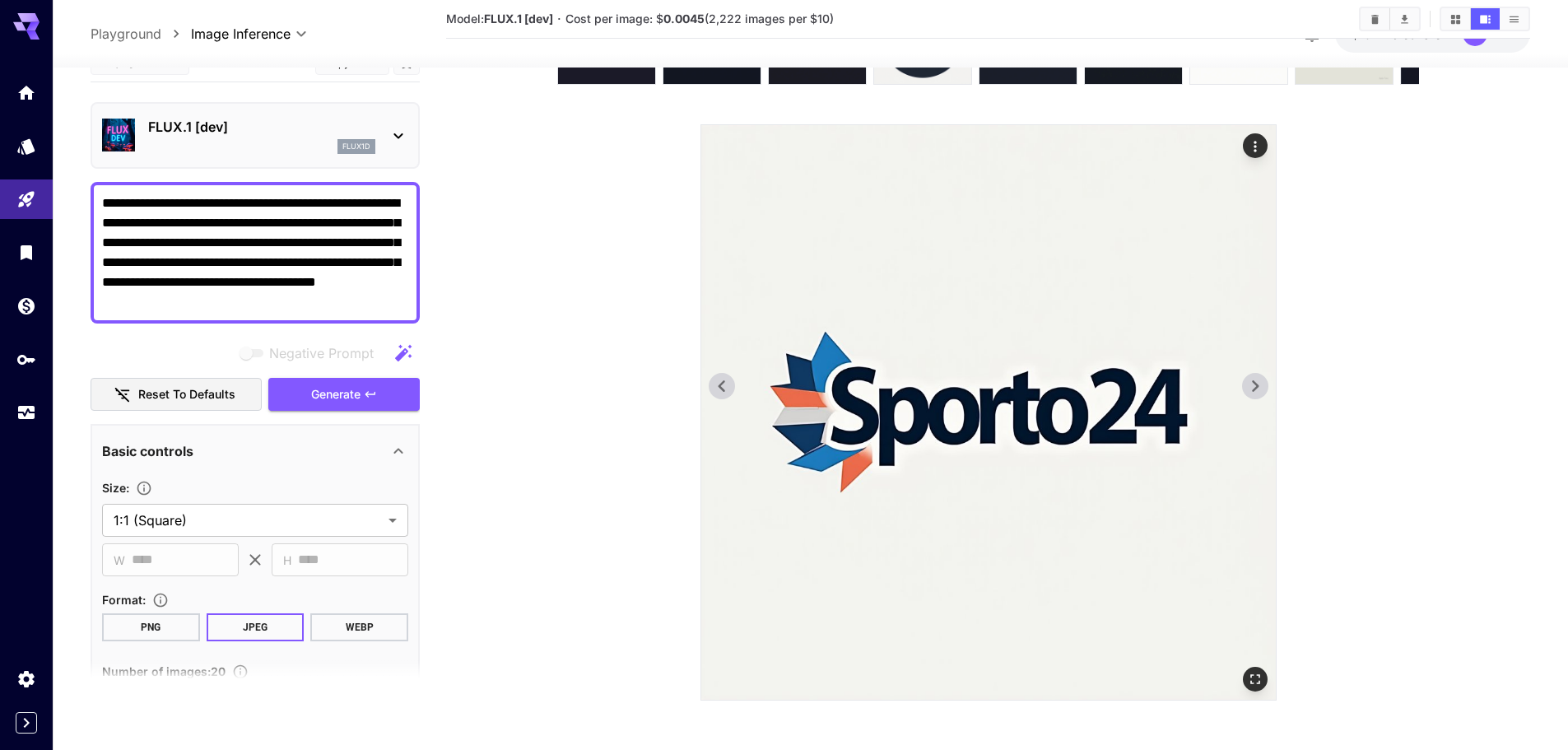
click at [1261, 383] on icon at bounding box center [1255, 386] width 25 height 25
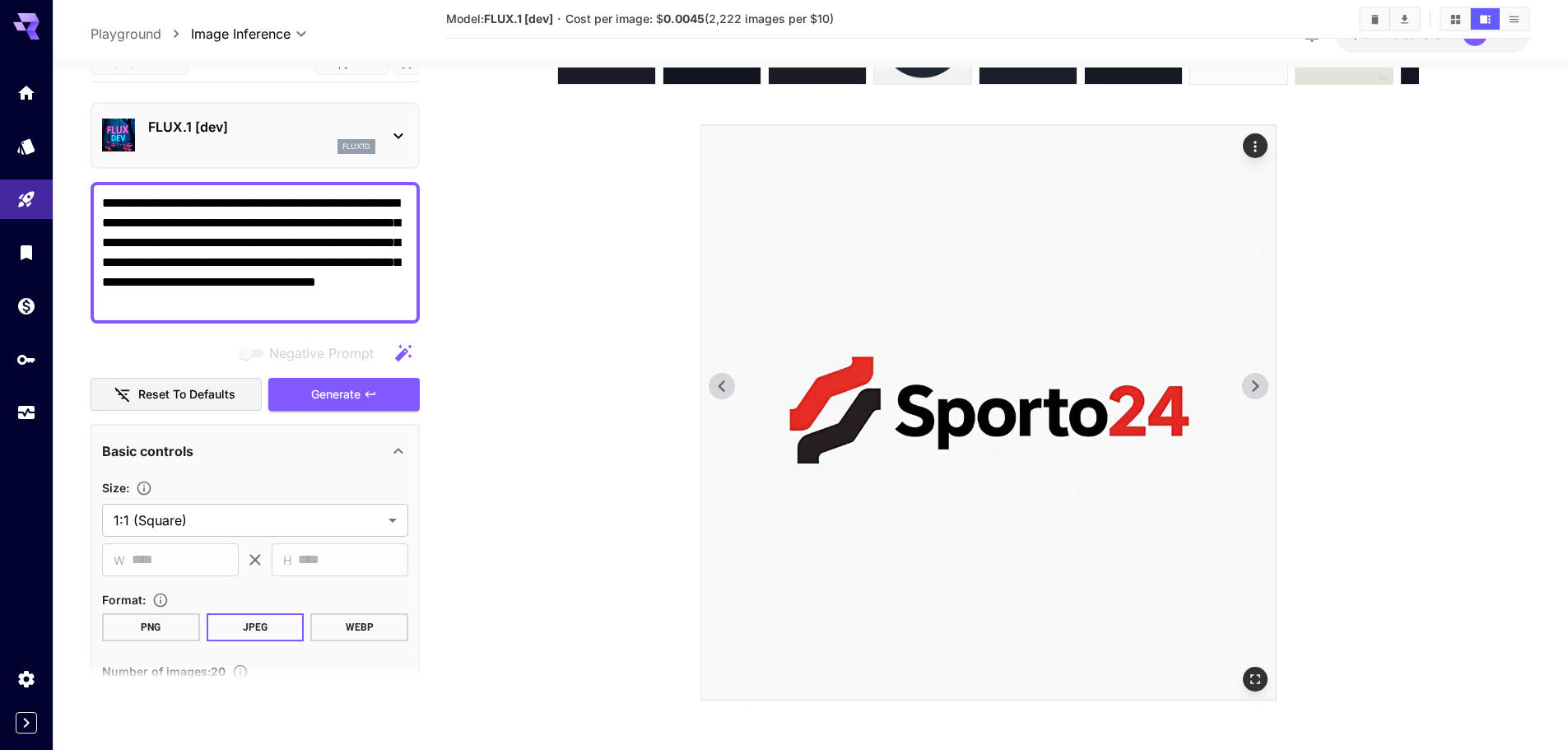
click at [1261, 383] on icon at bounding box center [1255, 386] width 25 height 25
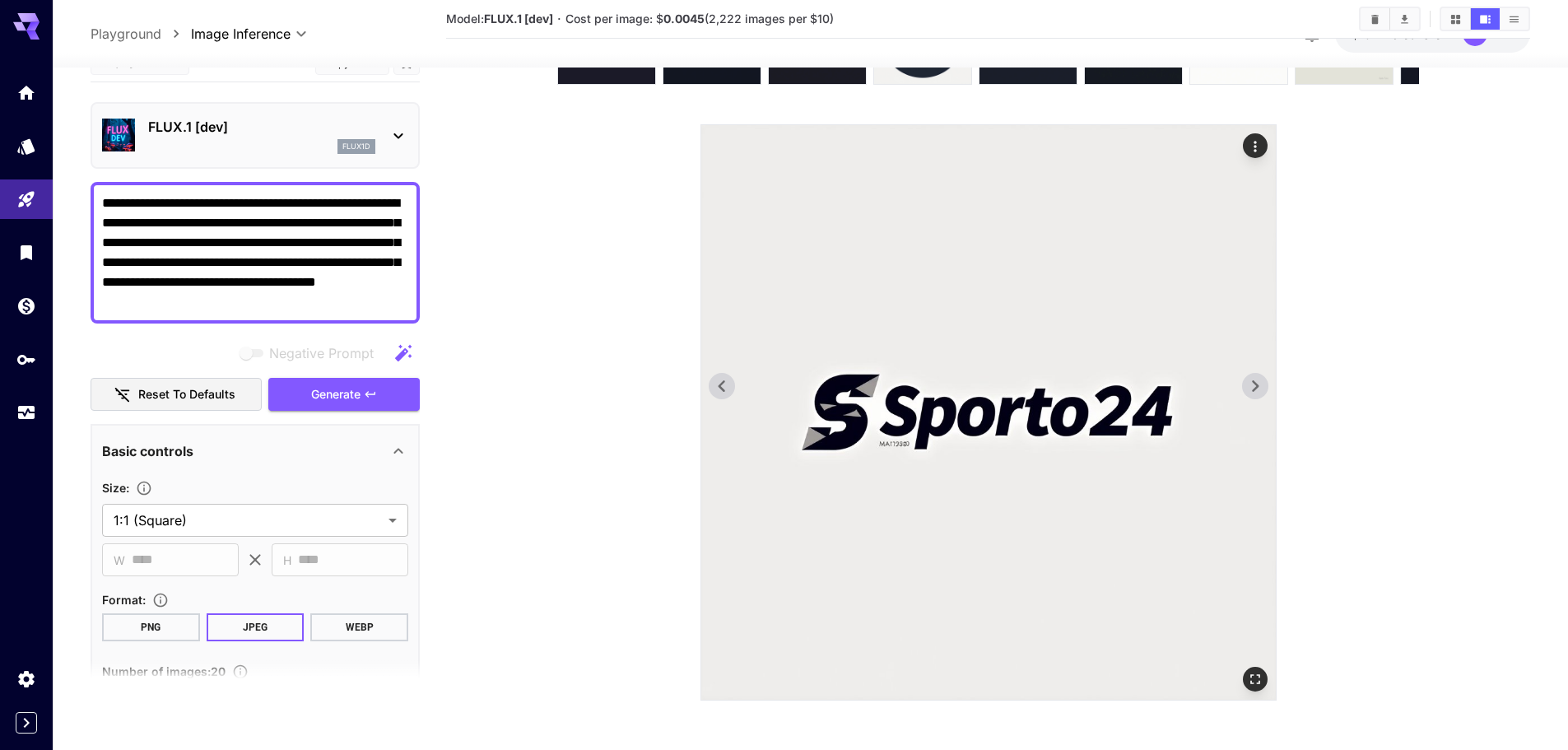
click at [1261, 383] on icon at bounding box center [1255, 386] width 25 height 25
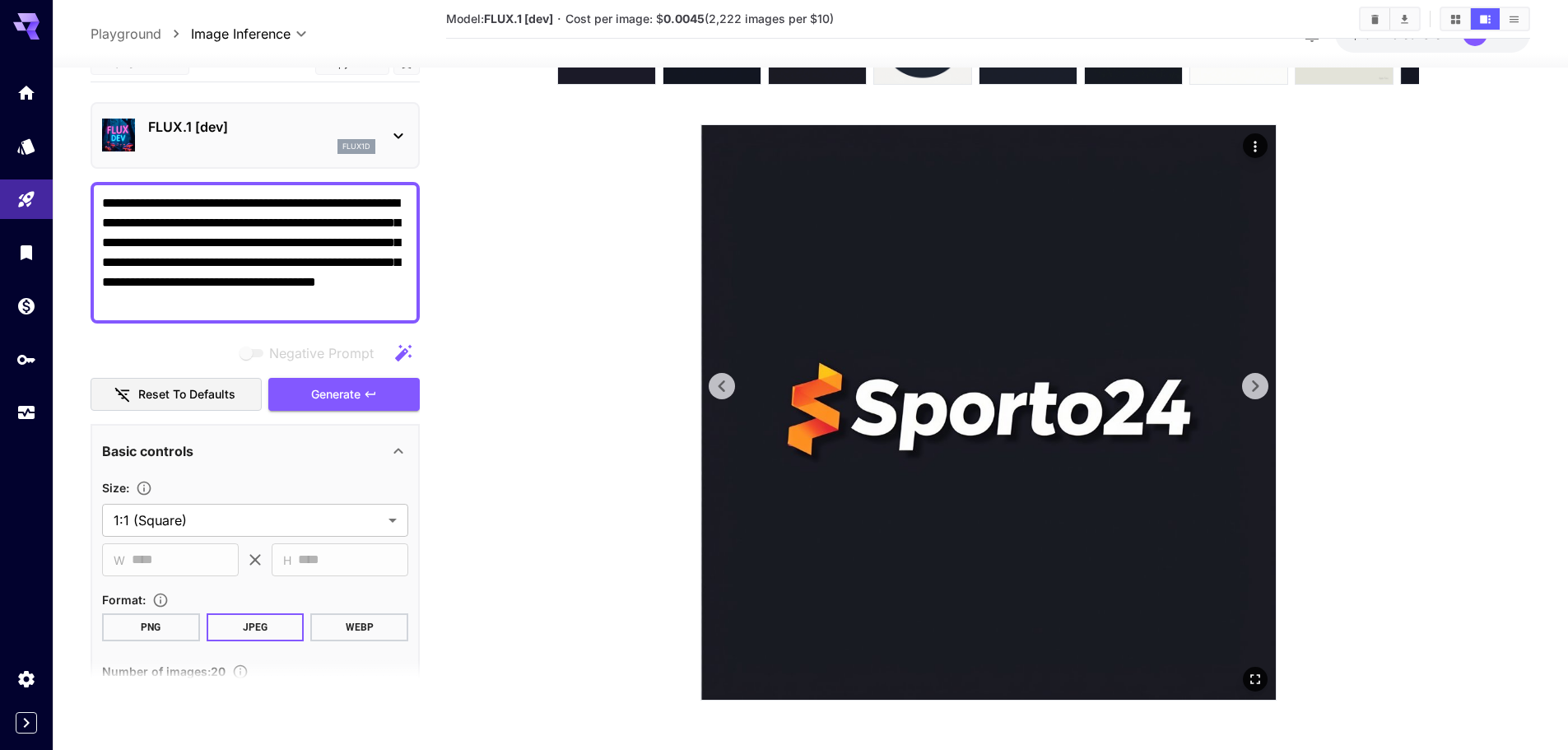
click at [1261, 383] on icon at bounding box center [1255, 386] width 25 height 25
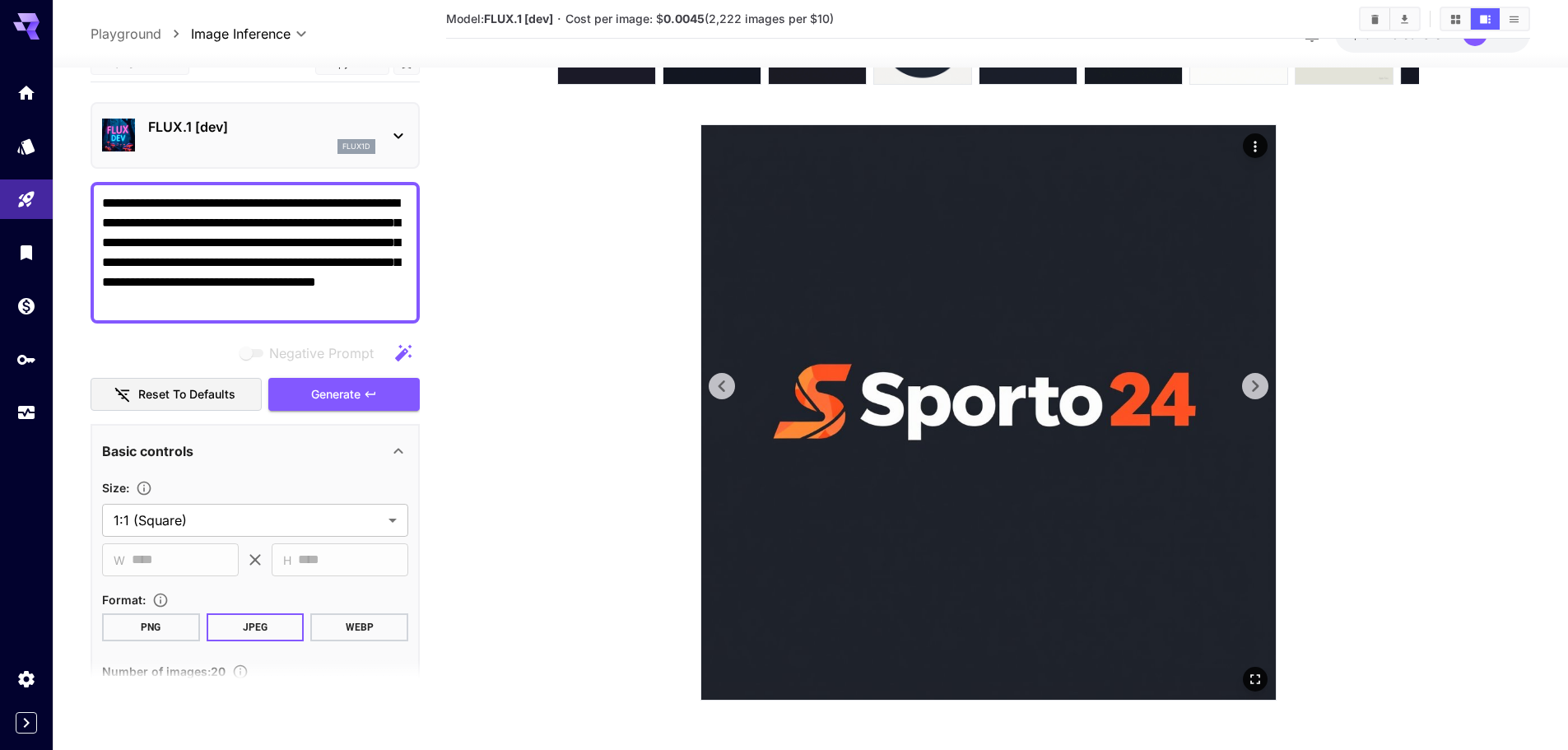
click at [1261, 389] on icon at bounding box center [1255, 386] width 25 height 25
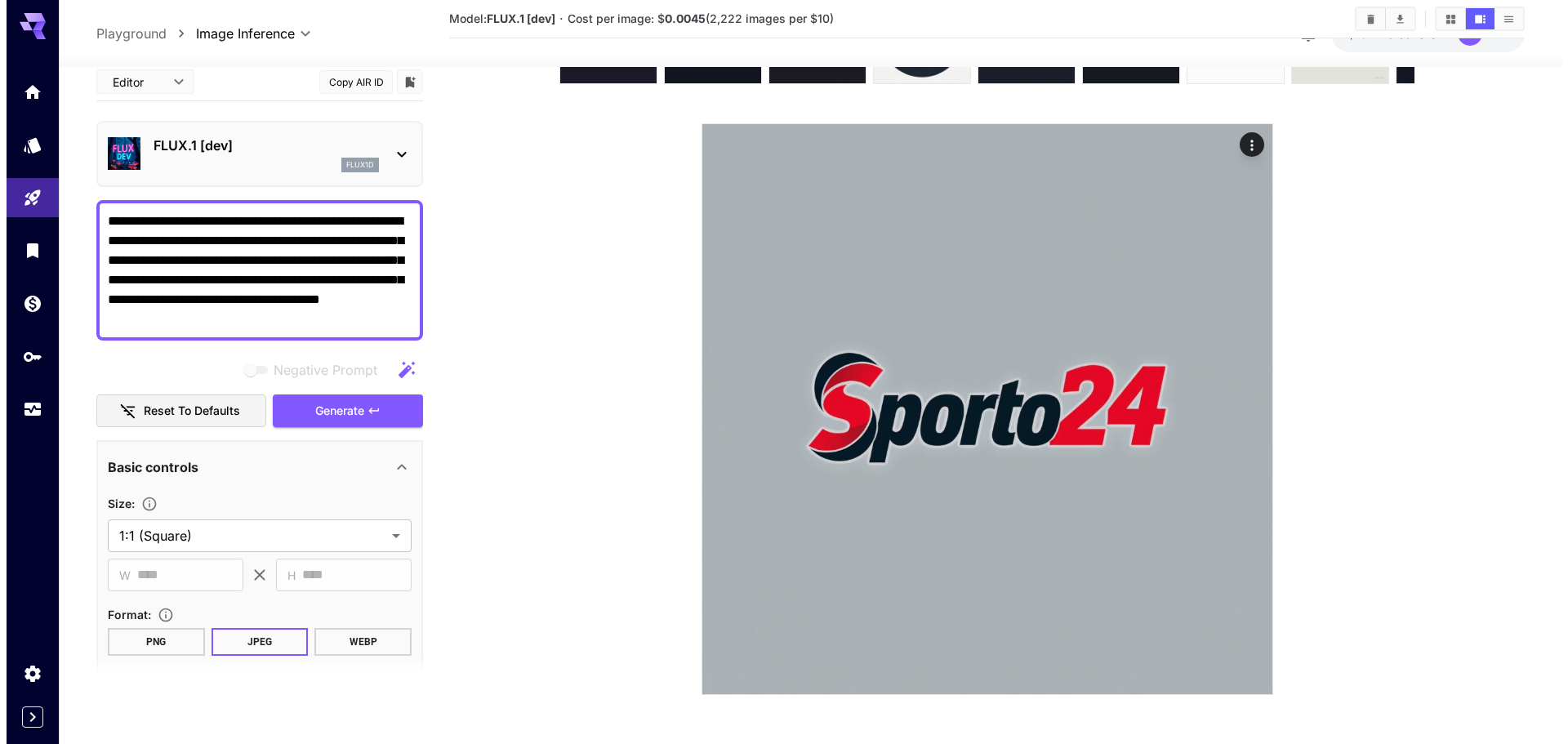
scroll to position [20, 0]
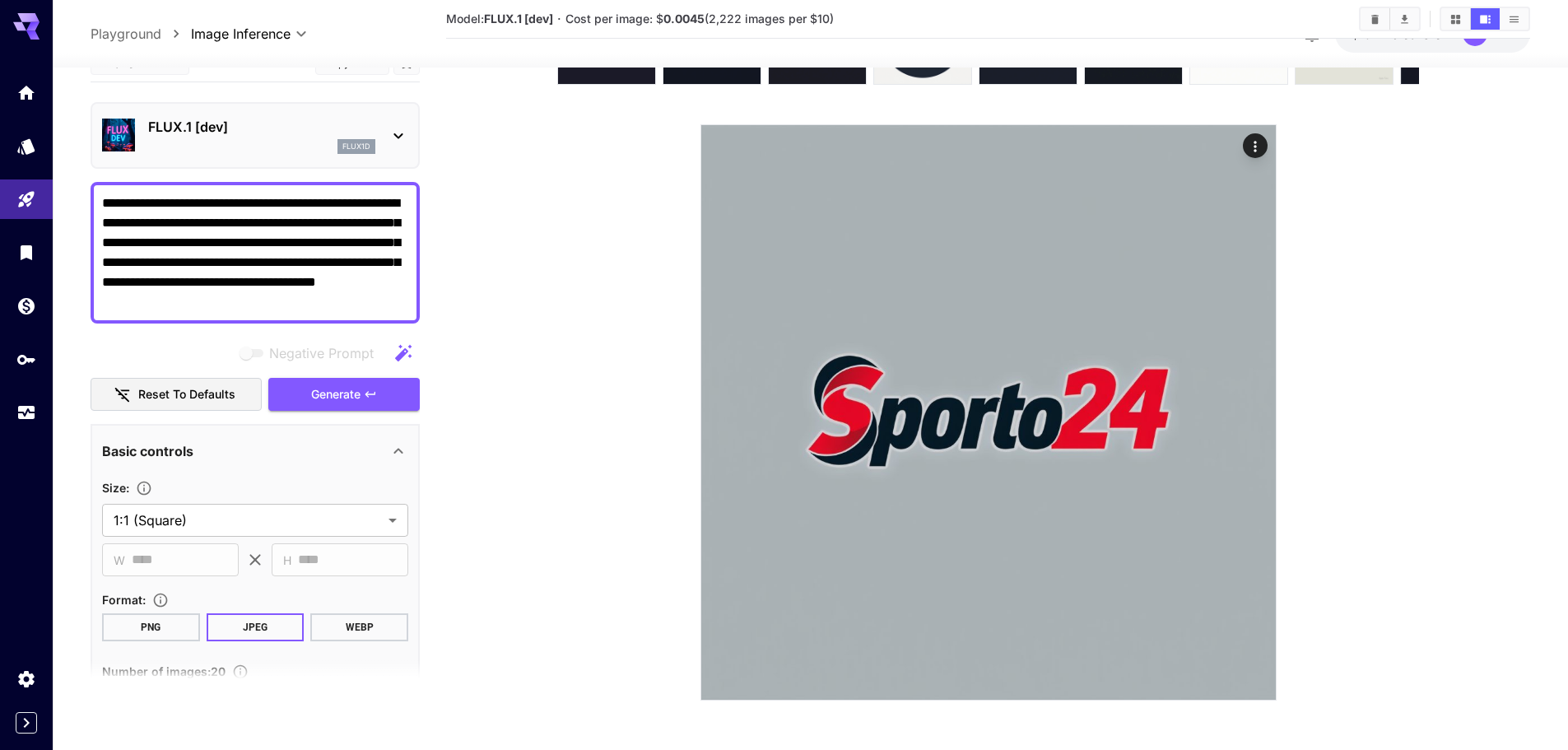
click at [365, 128] on p "FLUX.1 [dev]" at bounding box center [261, 127] width 227 height 20
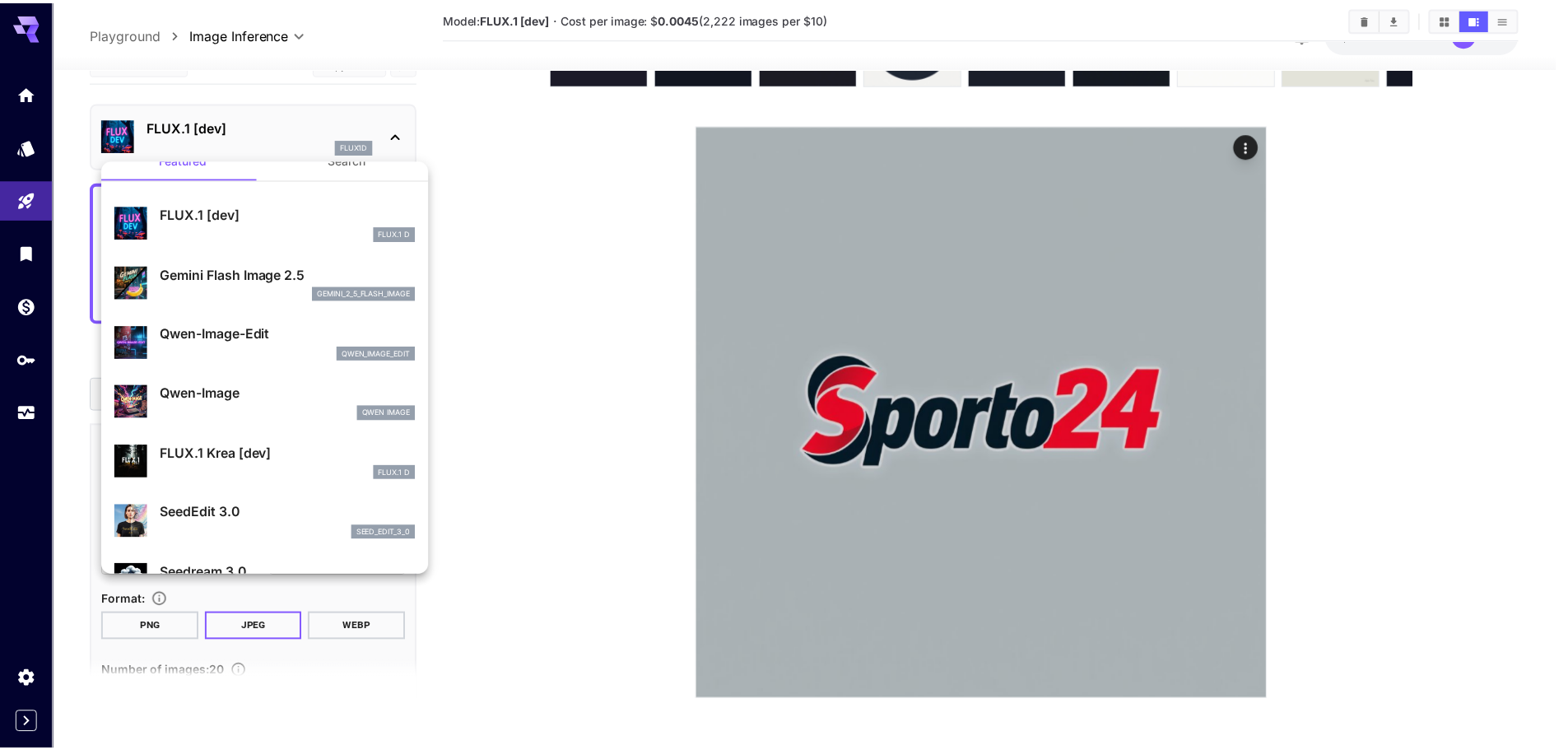
scroll to position [0, 0]
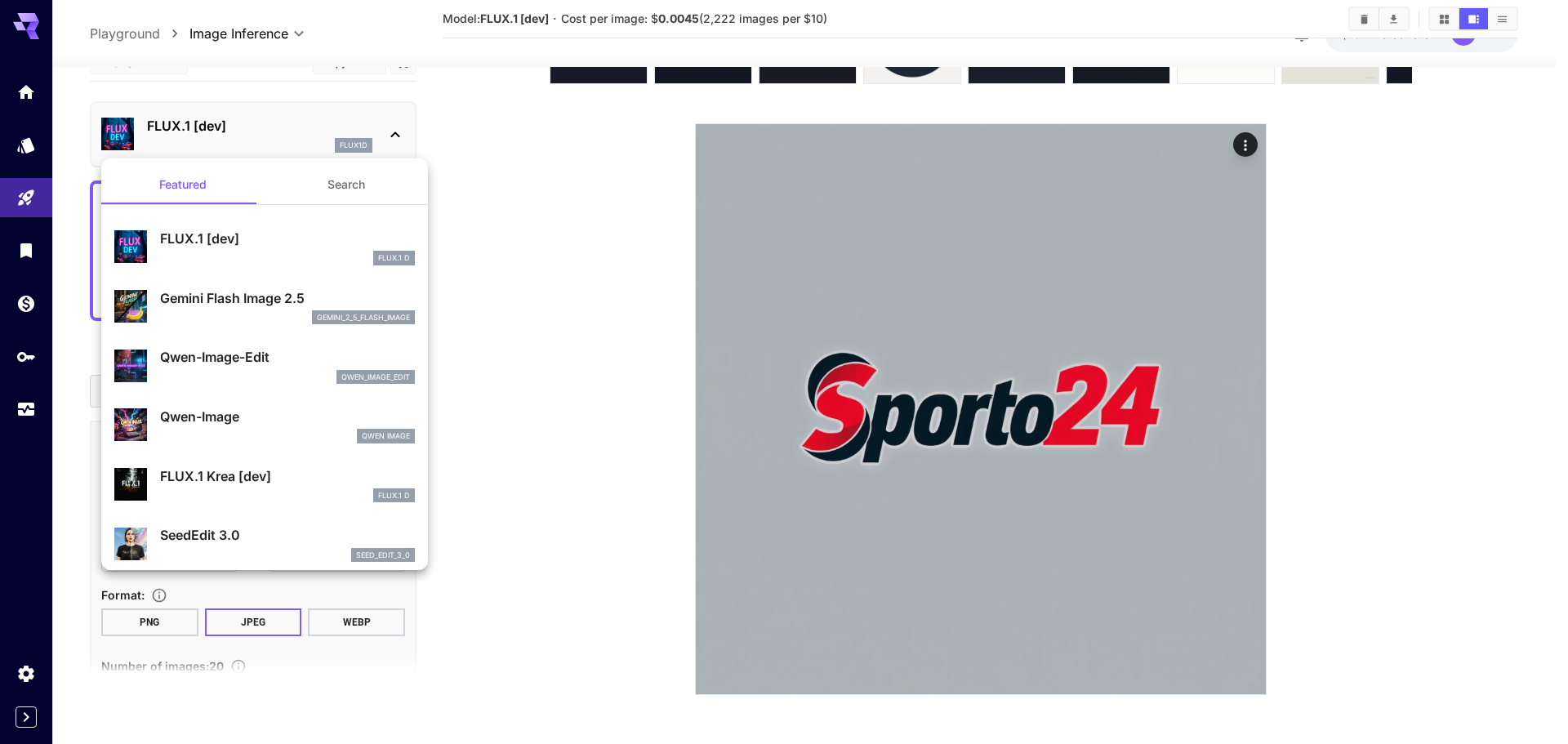
click at [335, 188] on button "Search" at bounding box center [346, 185] width 163 height 39
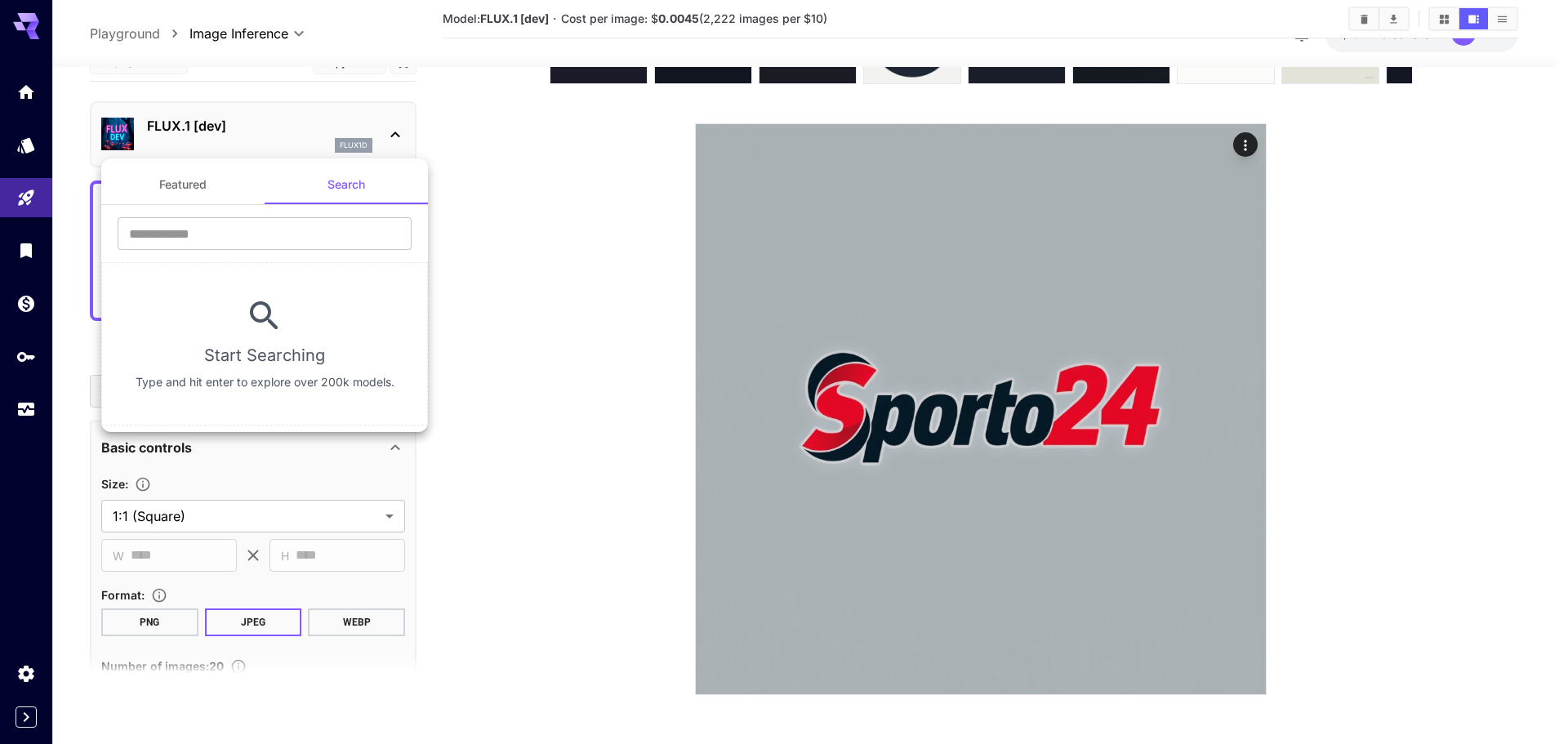
click at [305, 213] on section "​ Start Searching Type and hit enter to explore over 200k models." at bounding box center [265, 315] width 327 height 220
click at [294, 223] on input "text" at bounding box center [265, 233] width 294 height 32
paste input "**********"
click at [330, 240] on input "**********" at bounding box center [265, 233] width 294 height 32
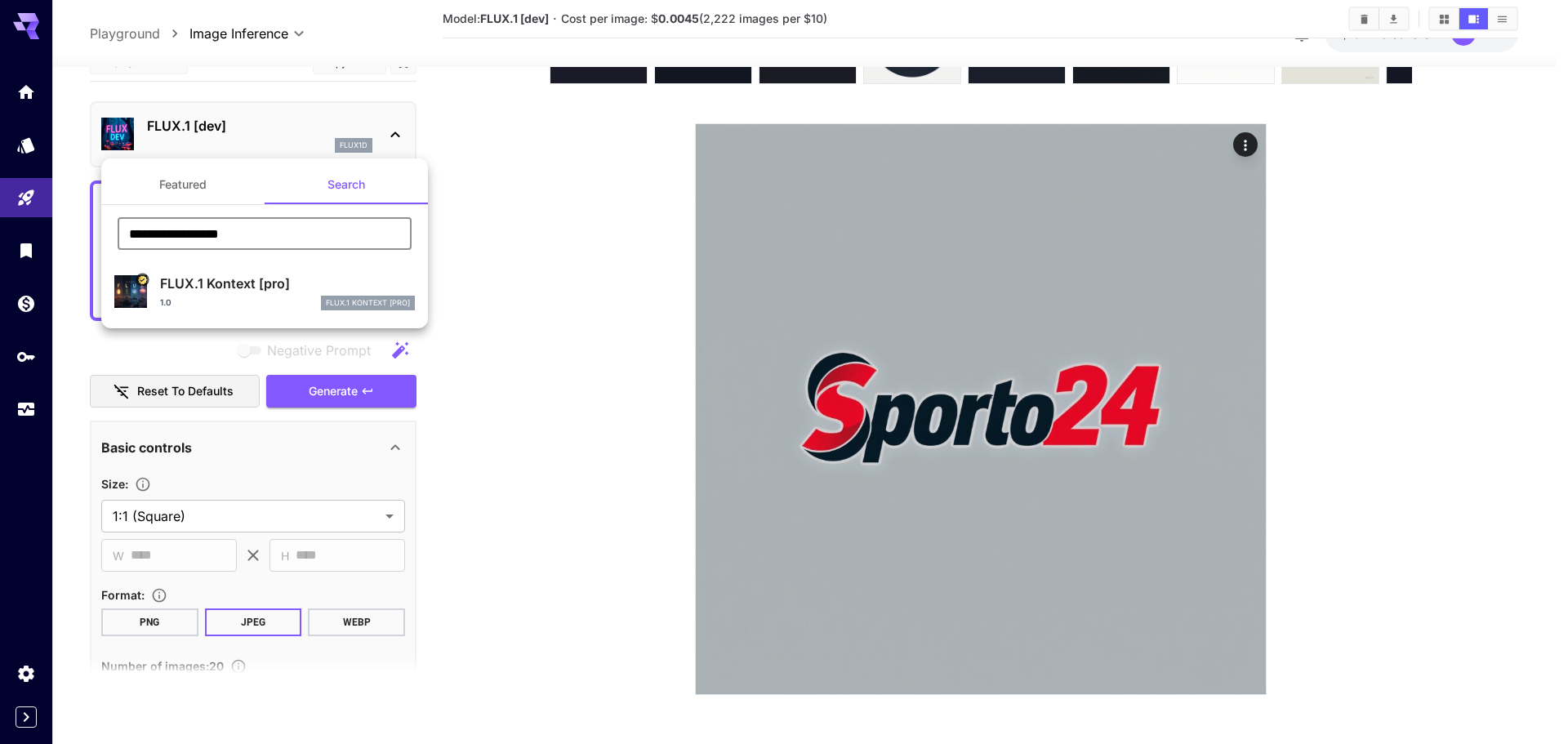
type input "**********"
click at [309, 305] on div "1.0 FLUX.1 Kontext [pro]" at bounding box center [287, 302] width 255 height 15
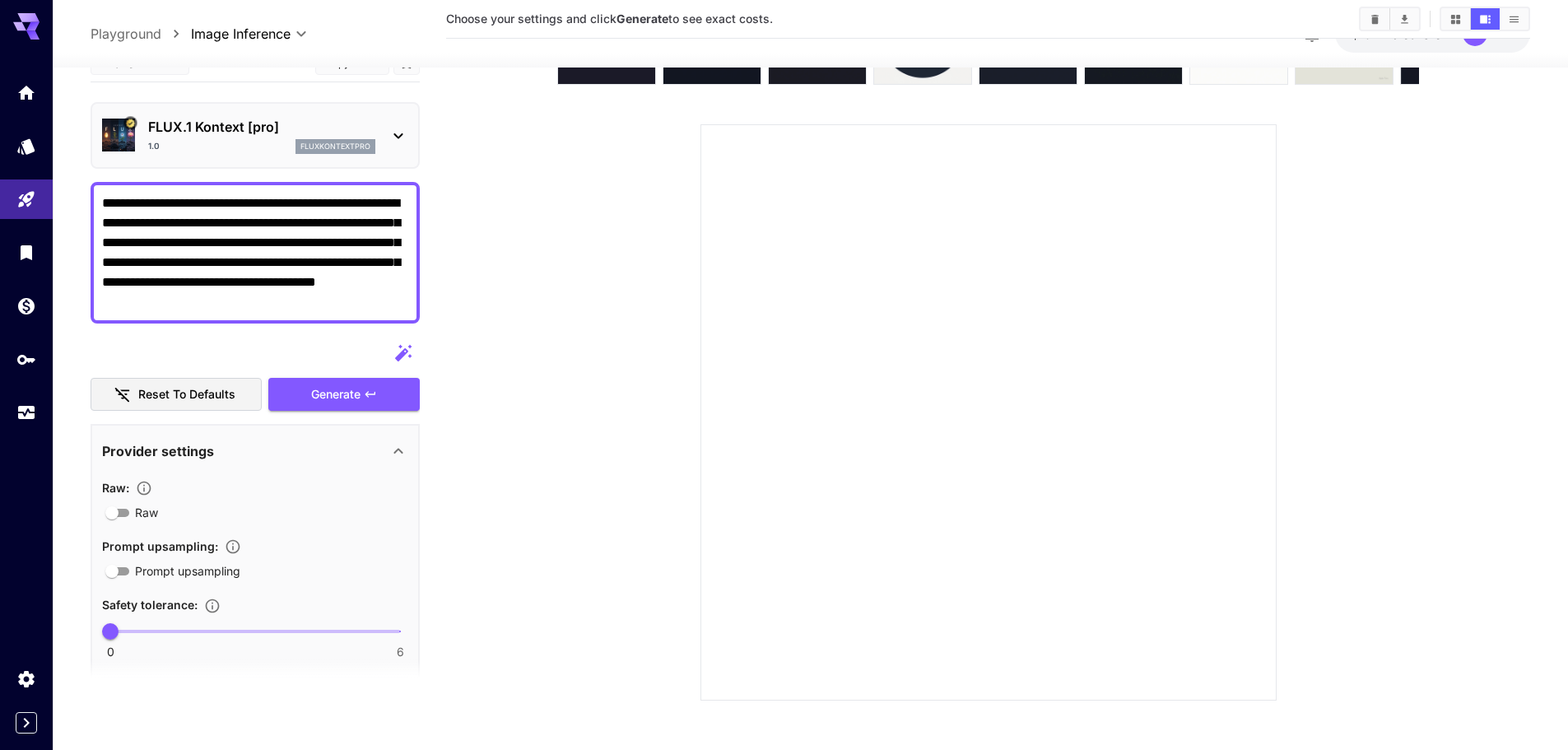
click at [396, 453] on icon at bounding box center [399, 450] width 20 height 20
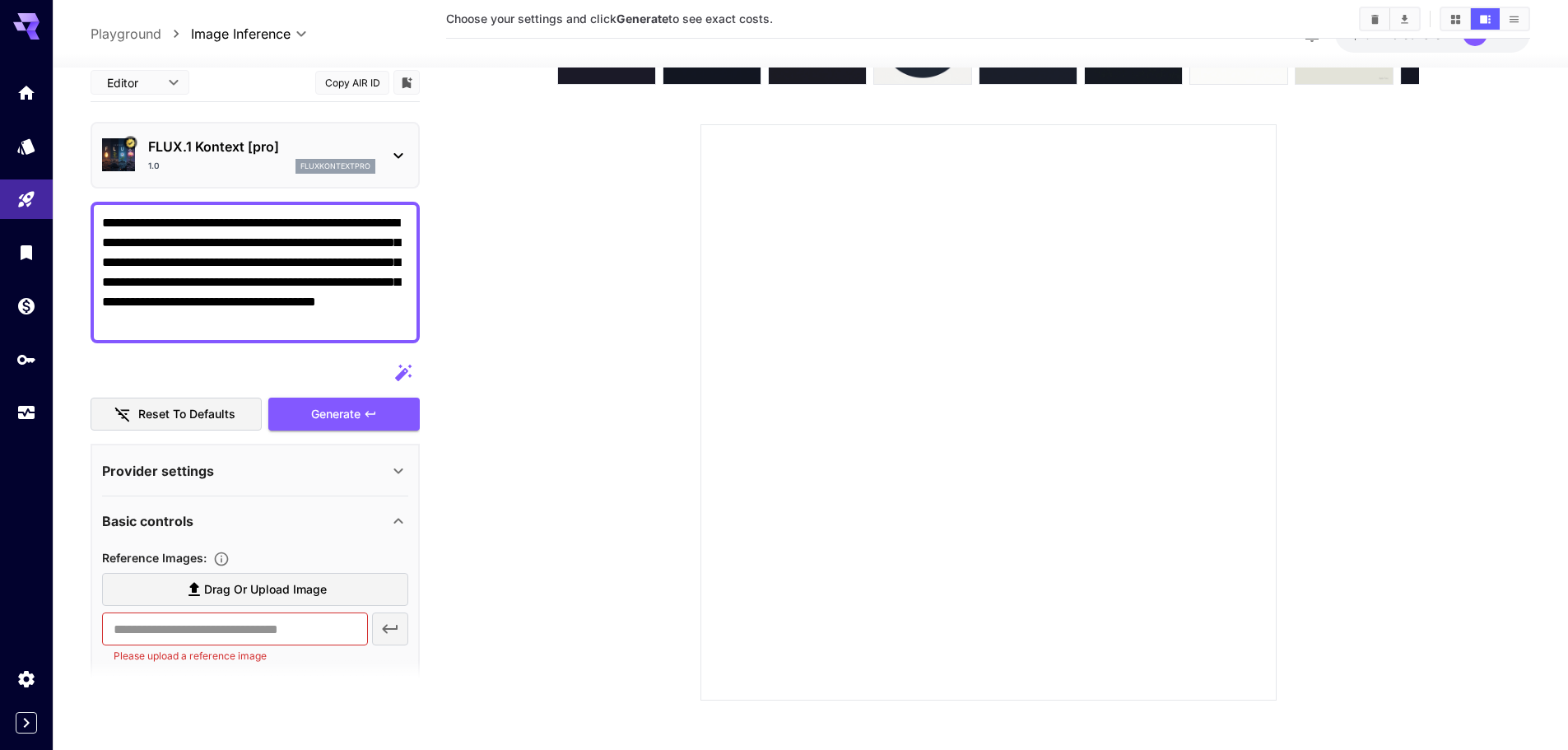
click at [380, 433] on div "**********" at bounding box center [255, 728] width 329 height 1329
click at [379, 422] on button "Generate" at bounding box center [344, 414] width 152 height 34
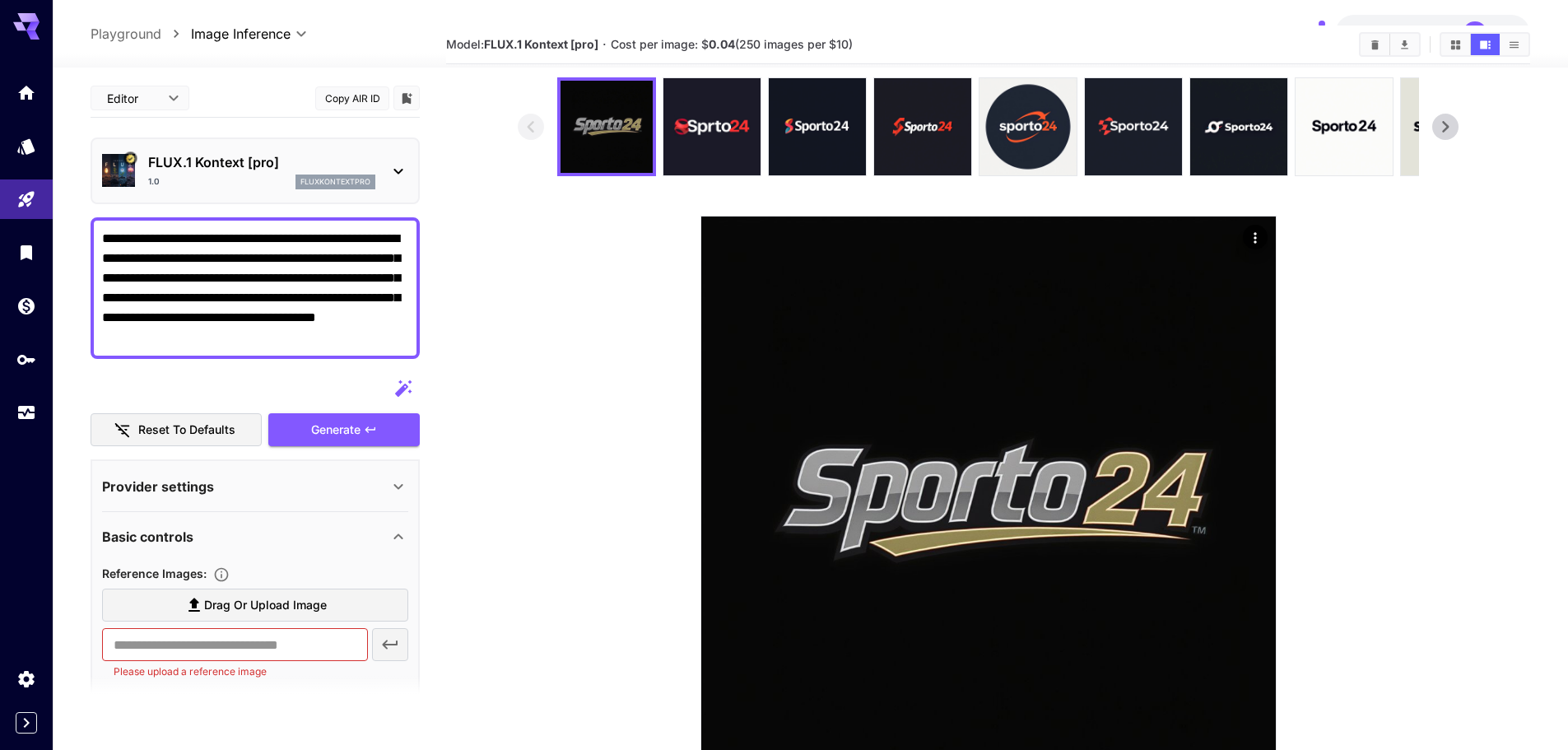
scroll to position [82, 0]
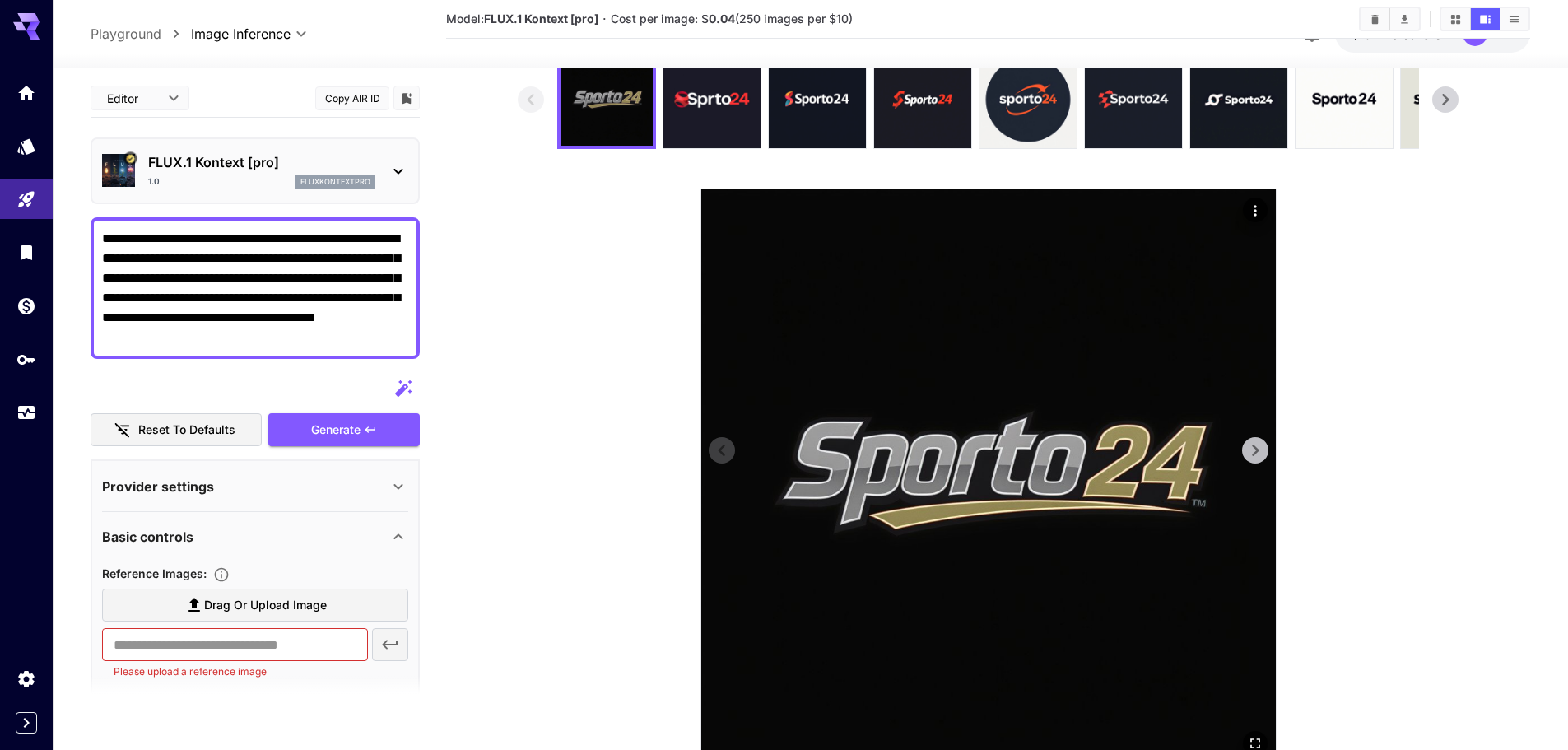
click at [1252, 459] on icon at bounding box center [1255, 450] width 25 height 25
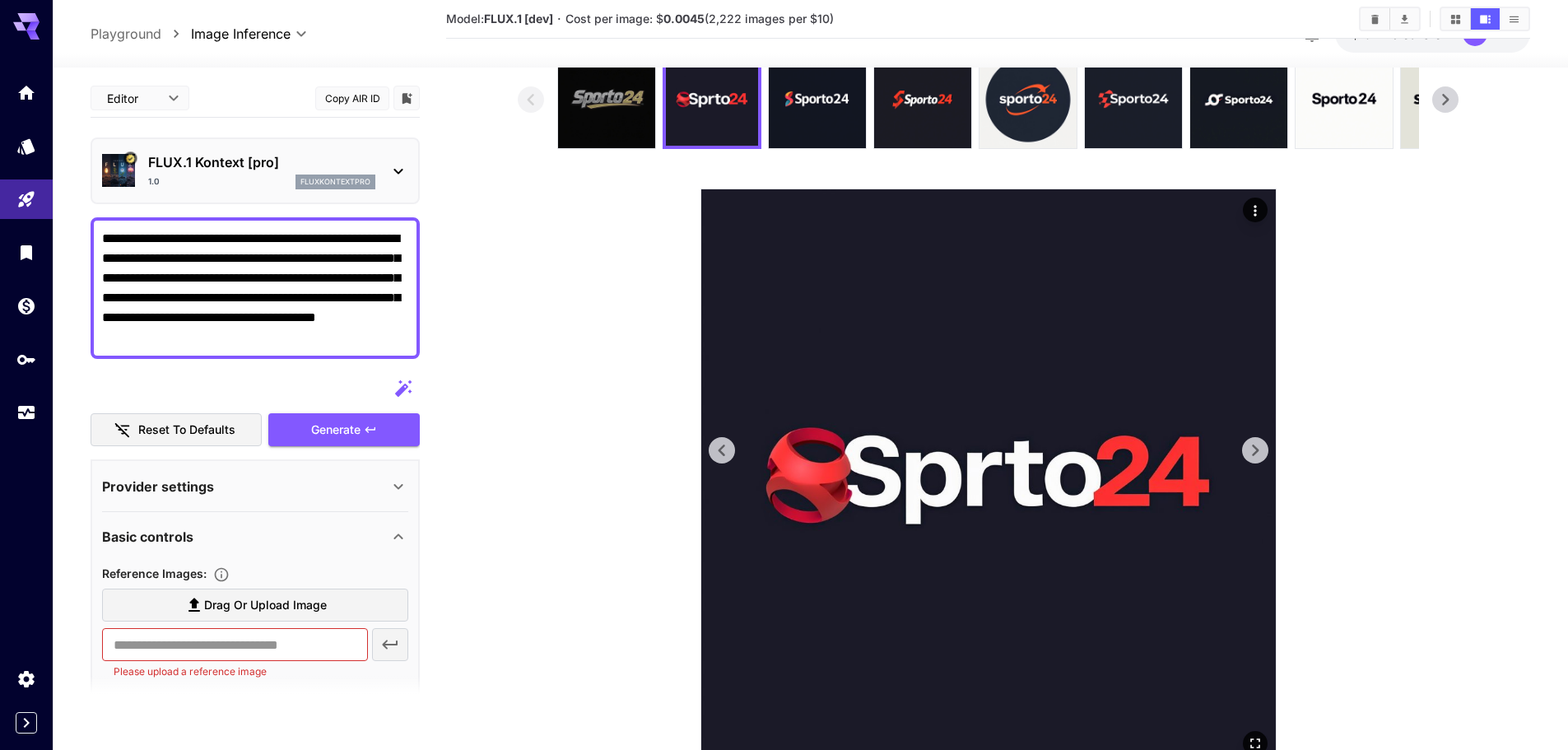
click at [1252, 459] on icon at bounding box center [1255, 450] width 25 height 25
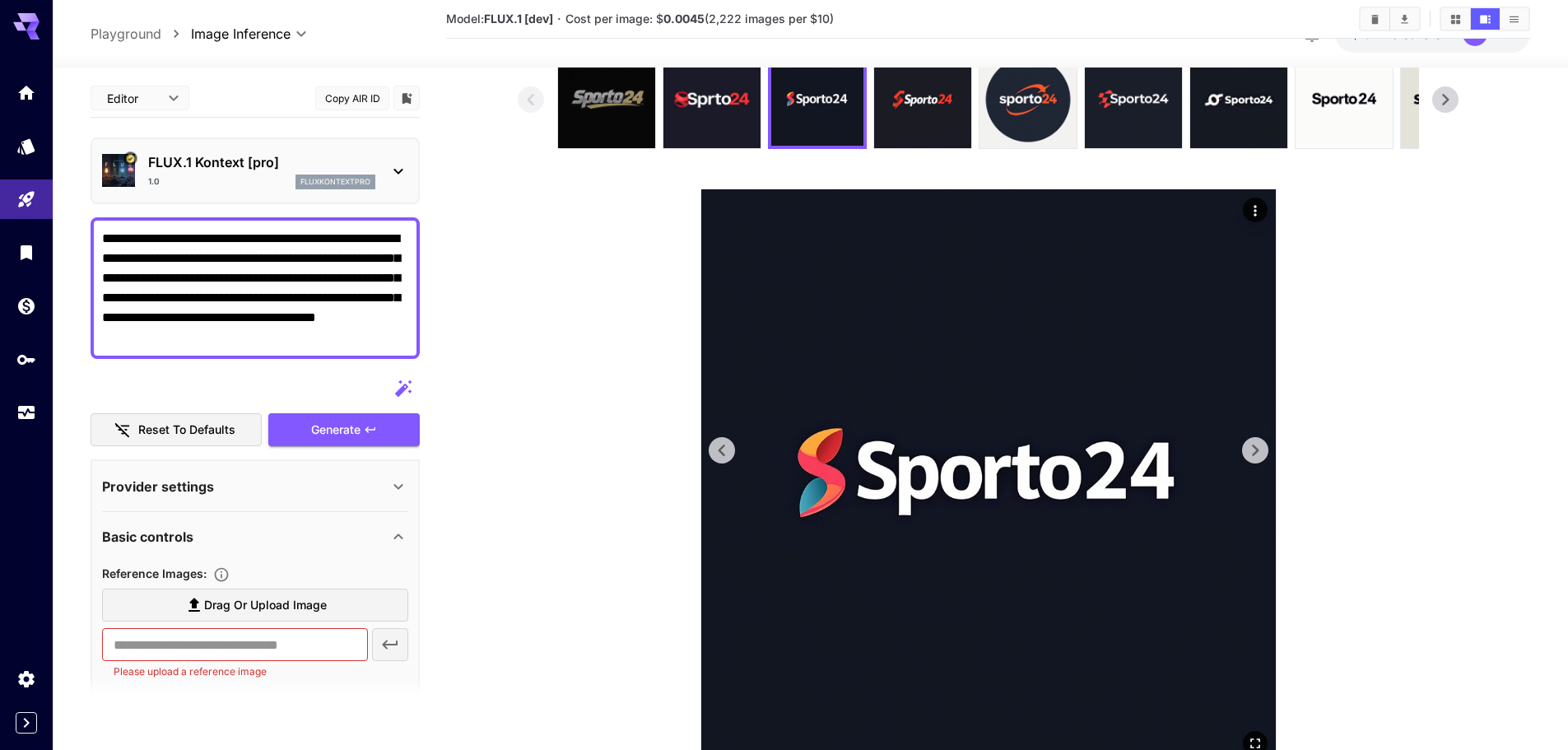
click at [1252, 459] on icon at bounding box center [1255, 450] width 25 height 25
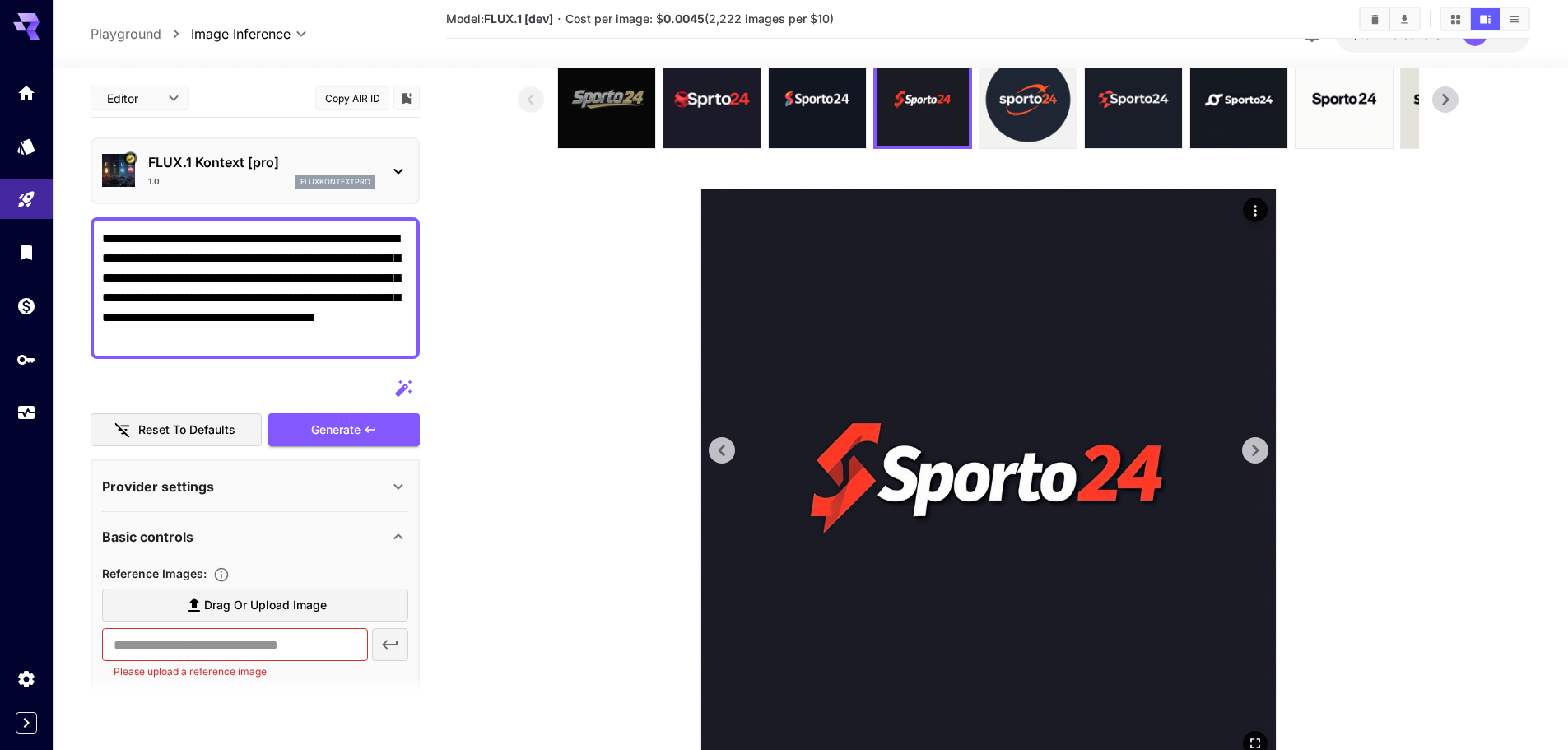
click at [1252, 459] on icon at bounding box center [1255, 450] width 25 height 25
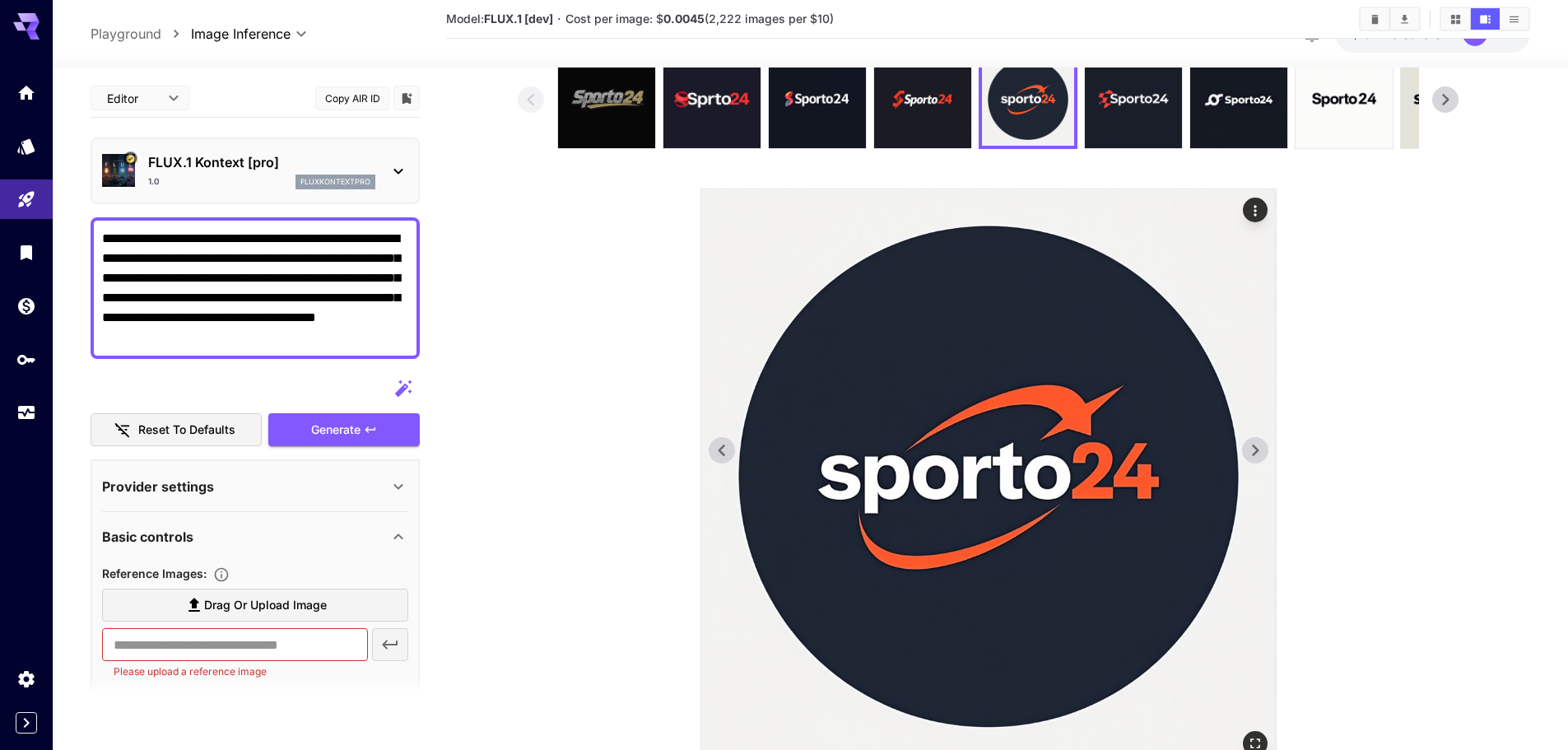
click at [1252, 459] on icon at bounding box center [1255, 450] width 25 height 25
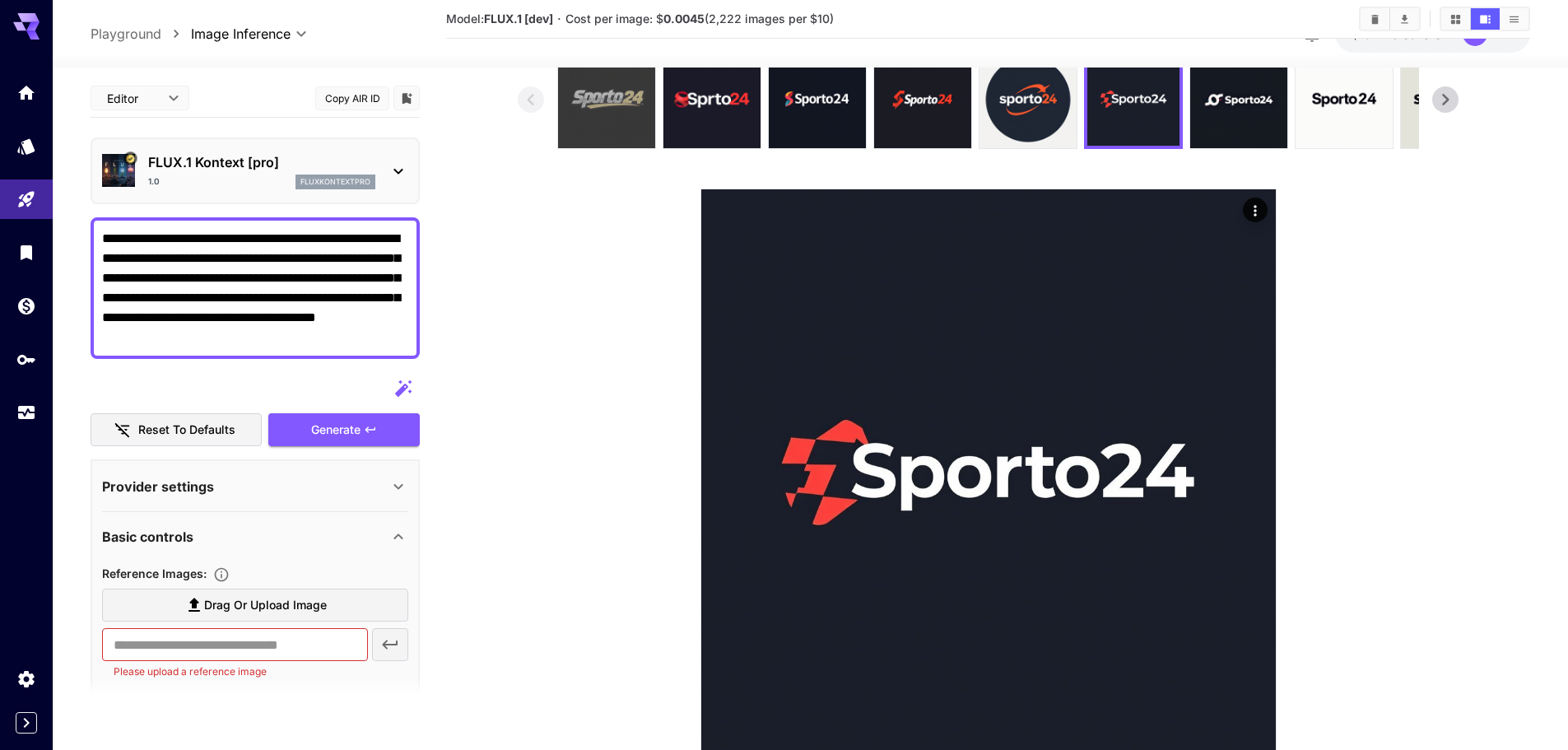
click at [583, 110] on img at bounding box center [607, 99] width 97 height 97
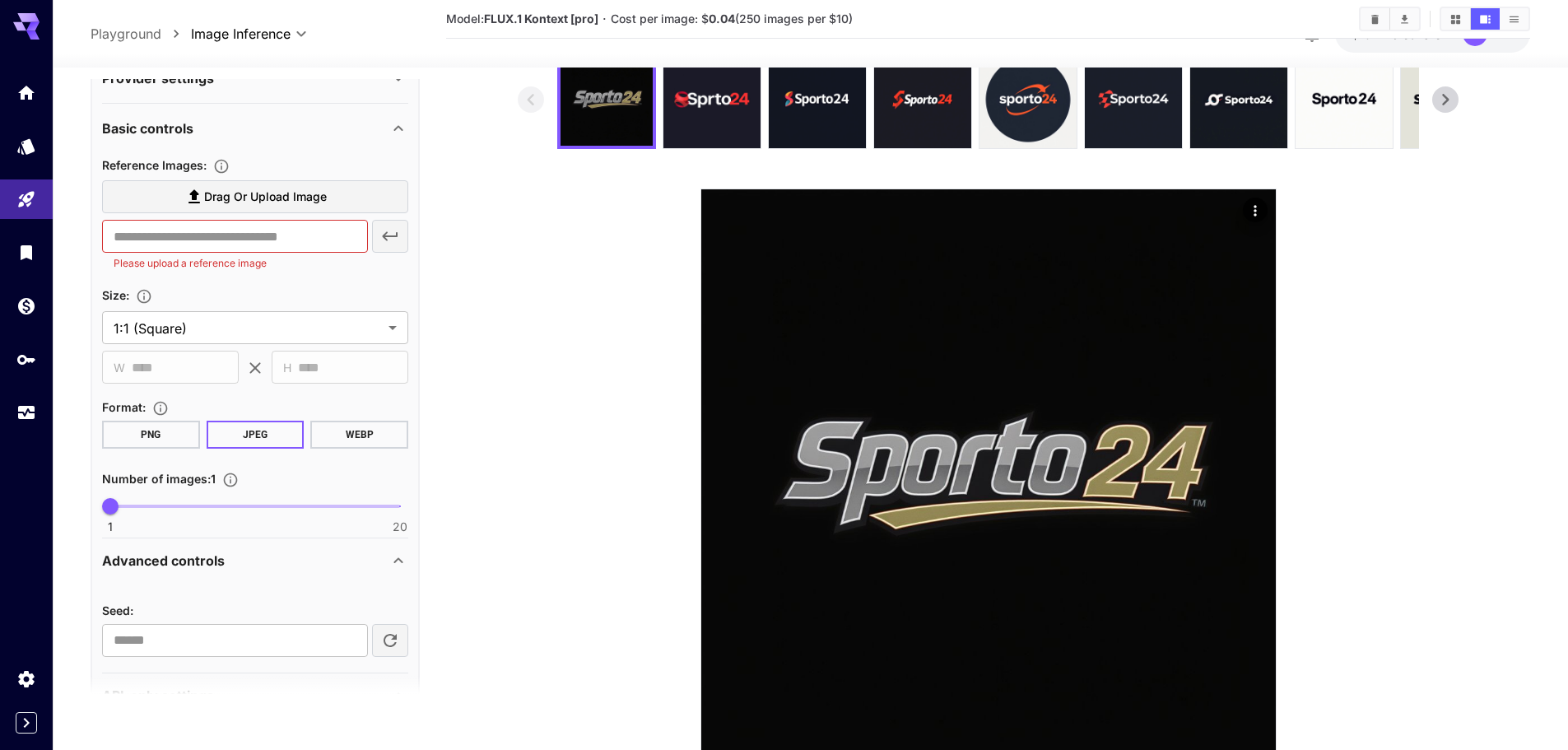
scroll to position [412, 0]
type input "**"
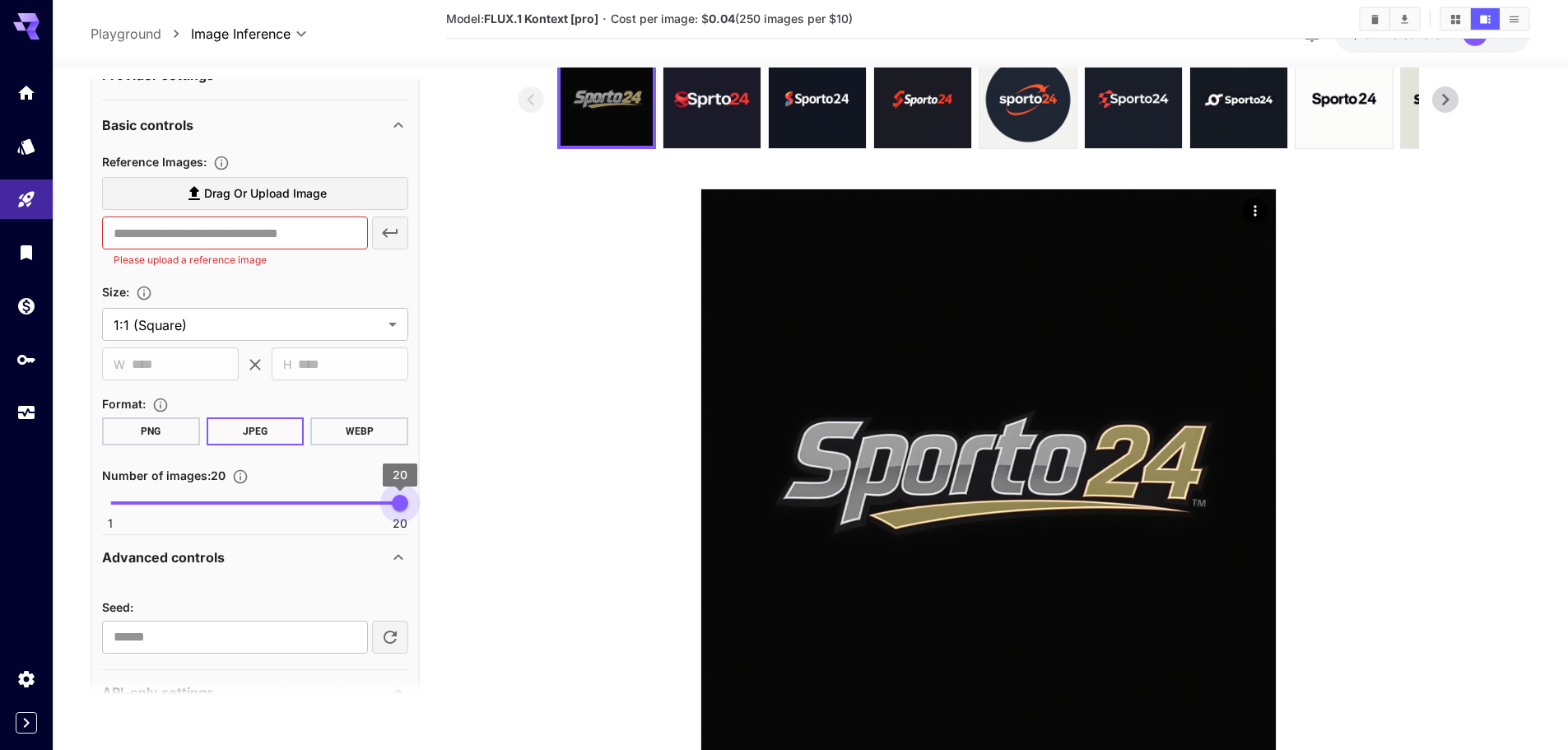
drag, startPoint x: 239, startPoint y: 503, endPoint x: 627, endPoint y: 525, distance: 388.6
click at [627, 525] on main "**********" at bounding box center [810, 388] width 1440 height 780
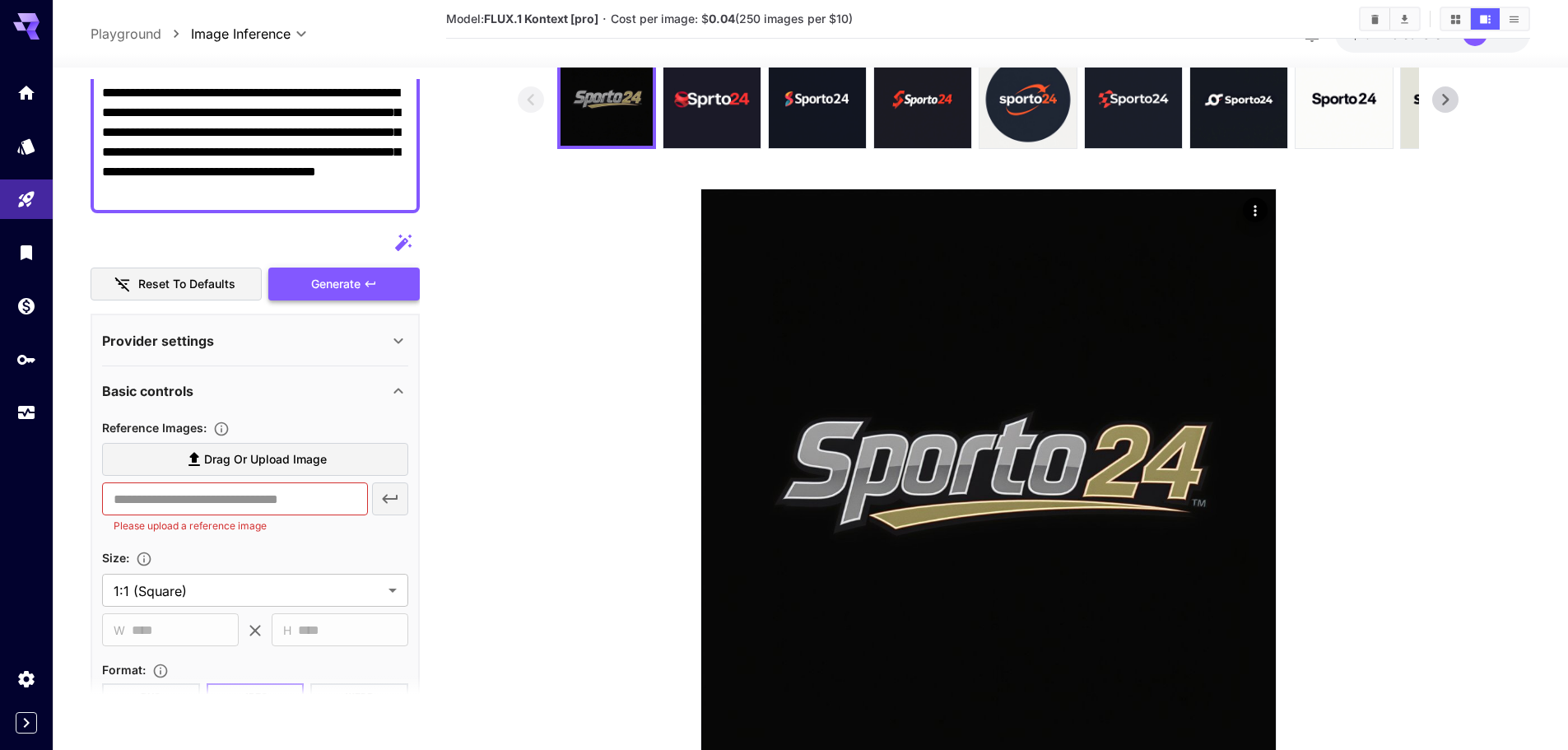
scroll to position [82, 0]
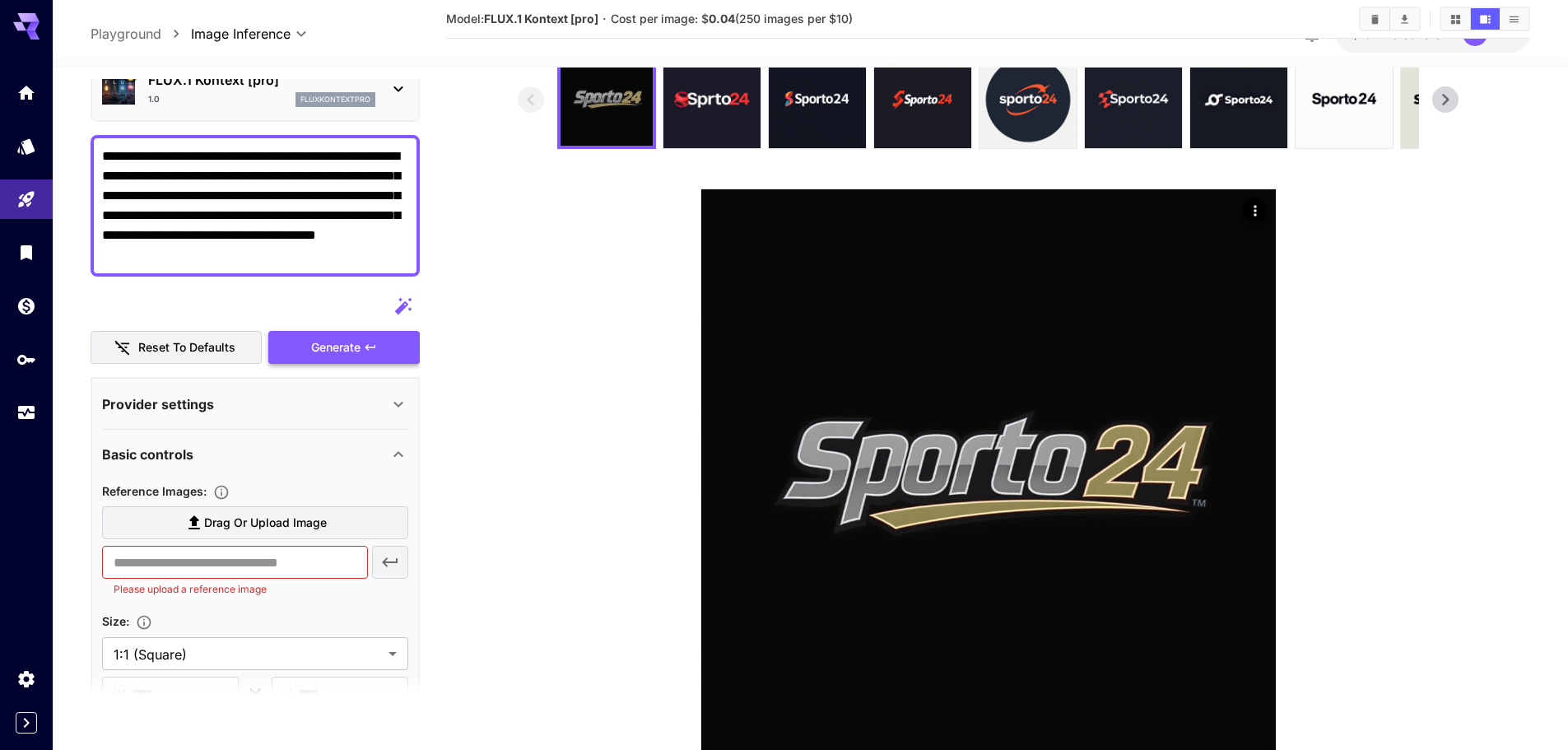
click at [366, 331] on button "Generate" at bounding box center [344, 348] width 152 height 34
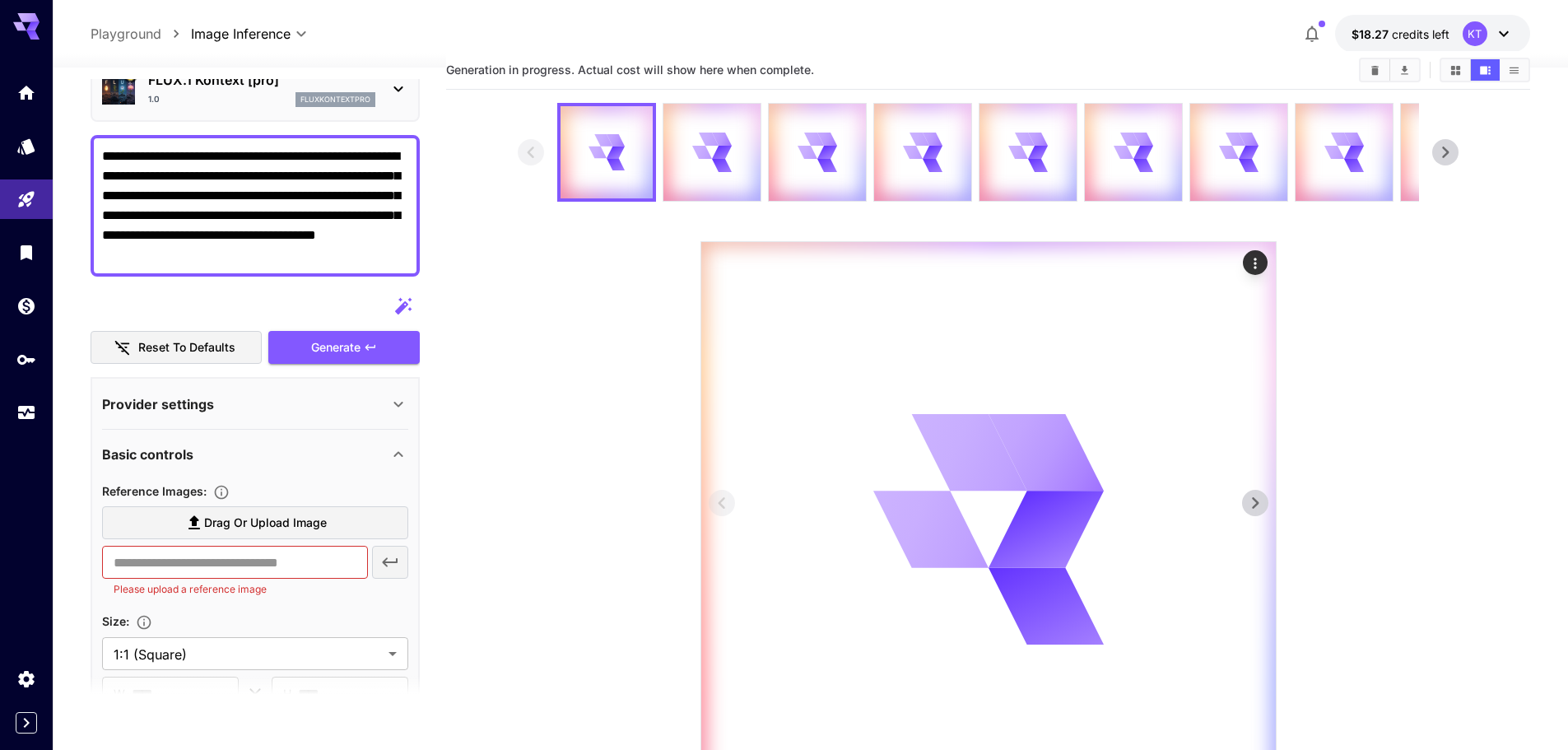
scroll to position [0, 0]
